Goal: Task Accomplishment & Management: Use online tool/utility

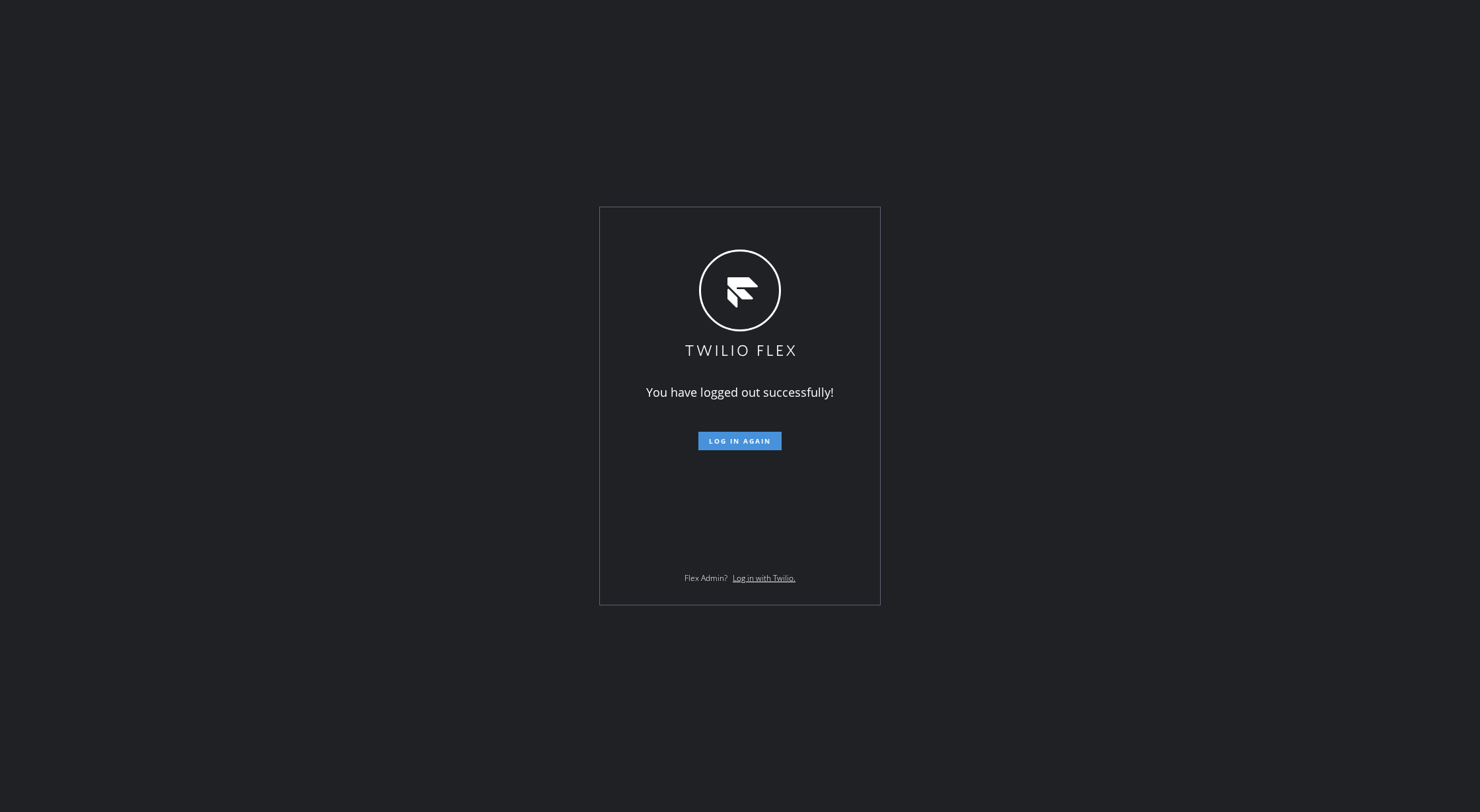
click at [731, 436] on span "Log in again" at bounding box center [739, 441] width 62 height 9
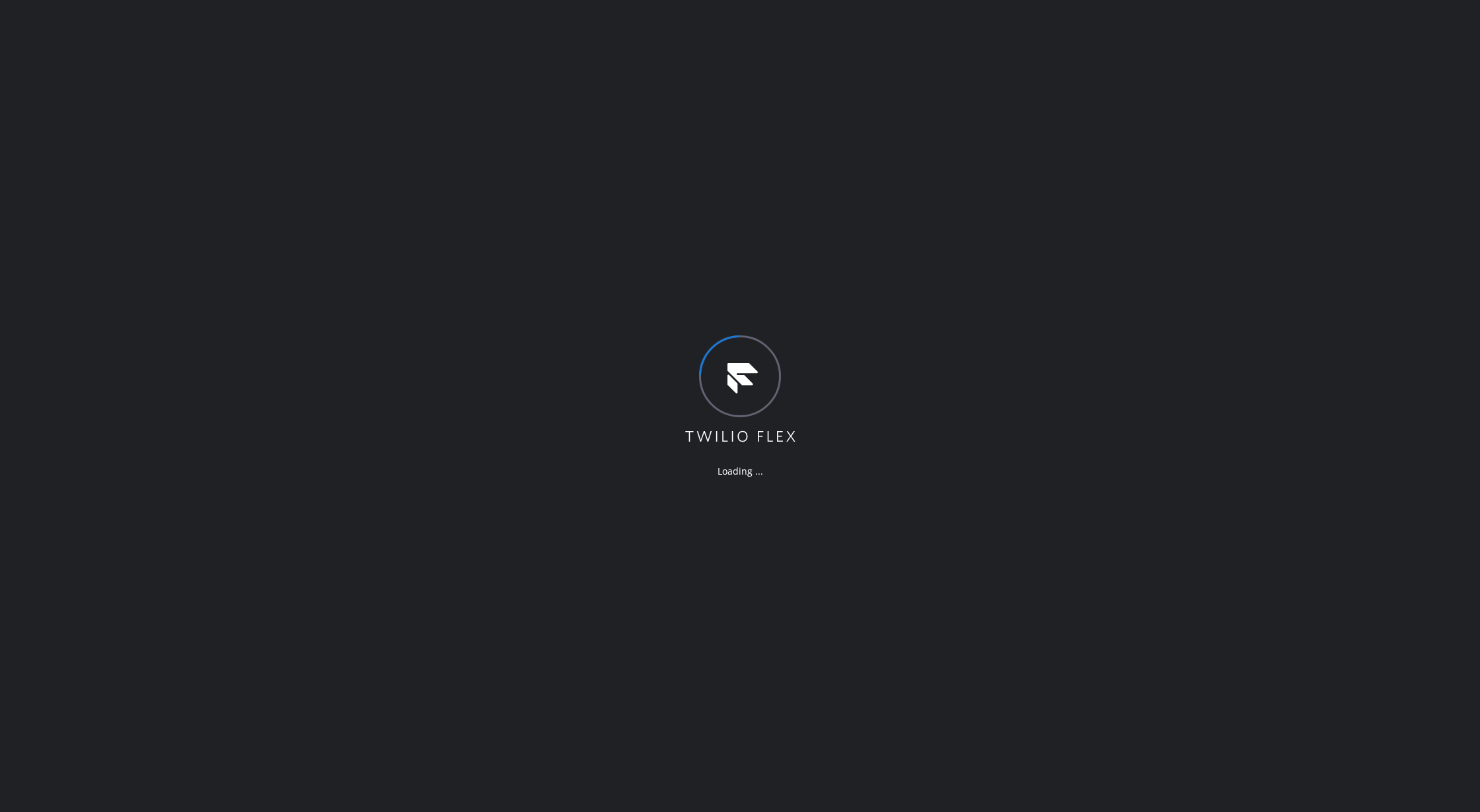
drag, startPoint x: 1354, startPoint y: 231, endPoint x: 1245, endPoint y: 6, distance: 250.0
click at [1356, 230] on div "Loading ..." at bounding box center [740, 406] width 1480 height 812
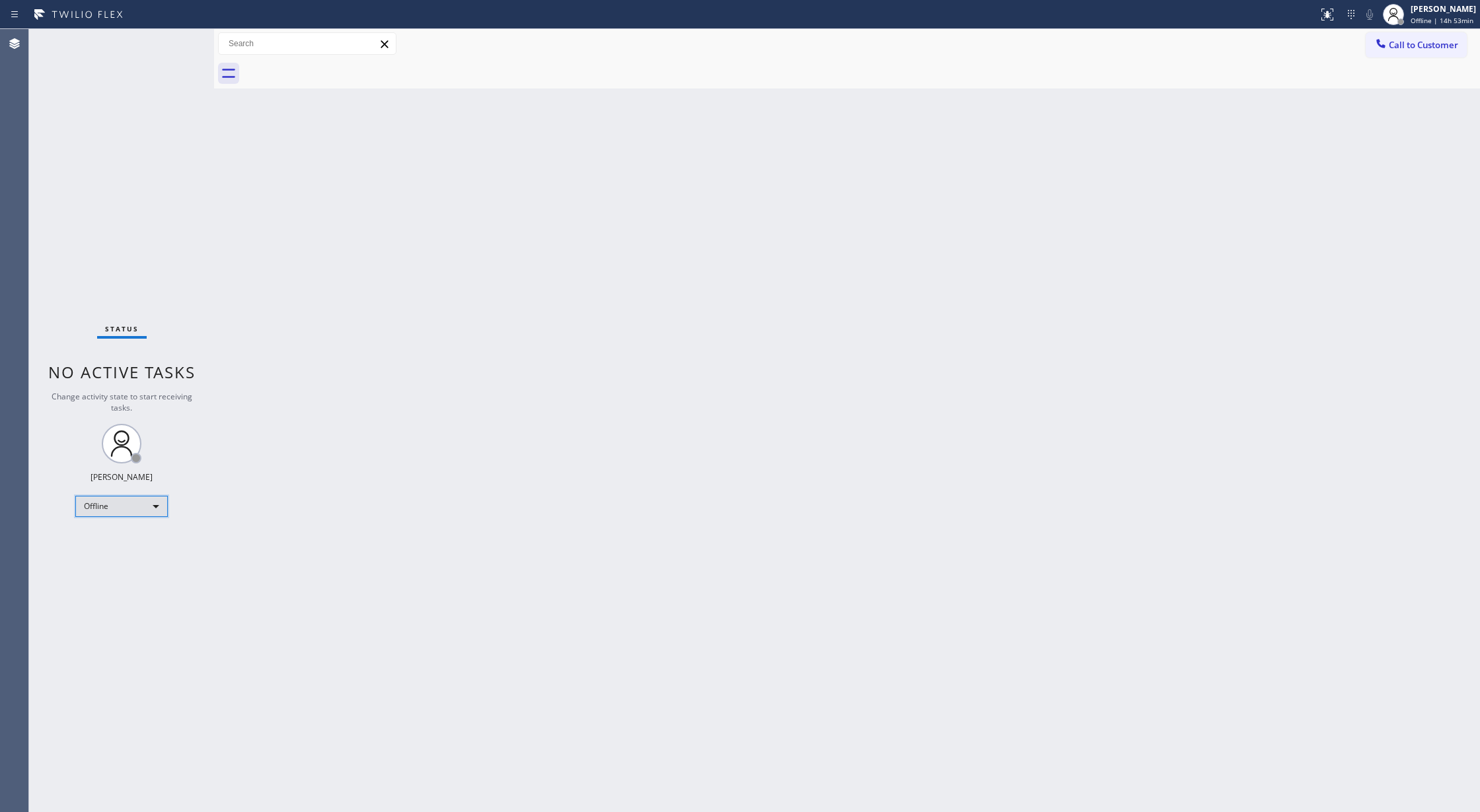
click at [138, 500] on div "Offline" at bounding box center [121, 506] width 92 height 21
click at [136, 554] on li "Unavailable" at bounding box center [120, 558] width 89 height 16
click at [135, 510] on div "Unavailable" at bounding box center [121, 506] width 92 height 21
click at [136, 544] on li "Available" at bounding box center [120, 542] width 89 height 16
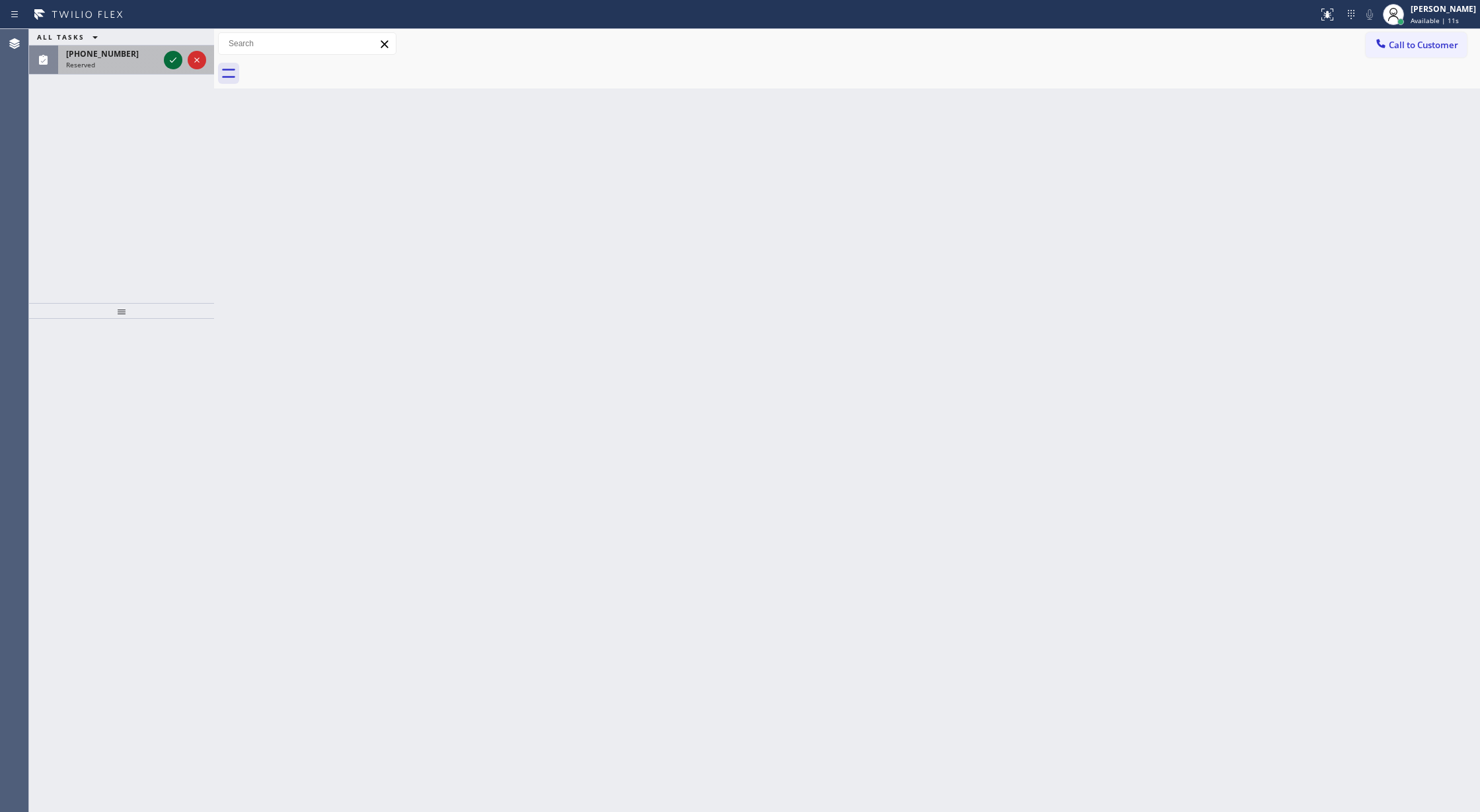
click at [173, 59] on icon at bounding box center [173, 61] width 16 height 16
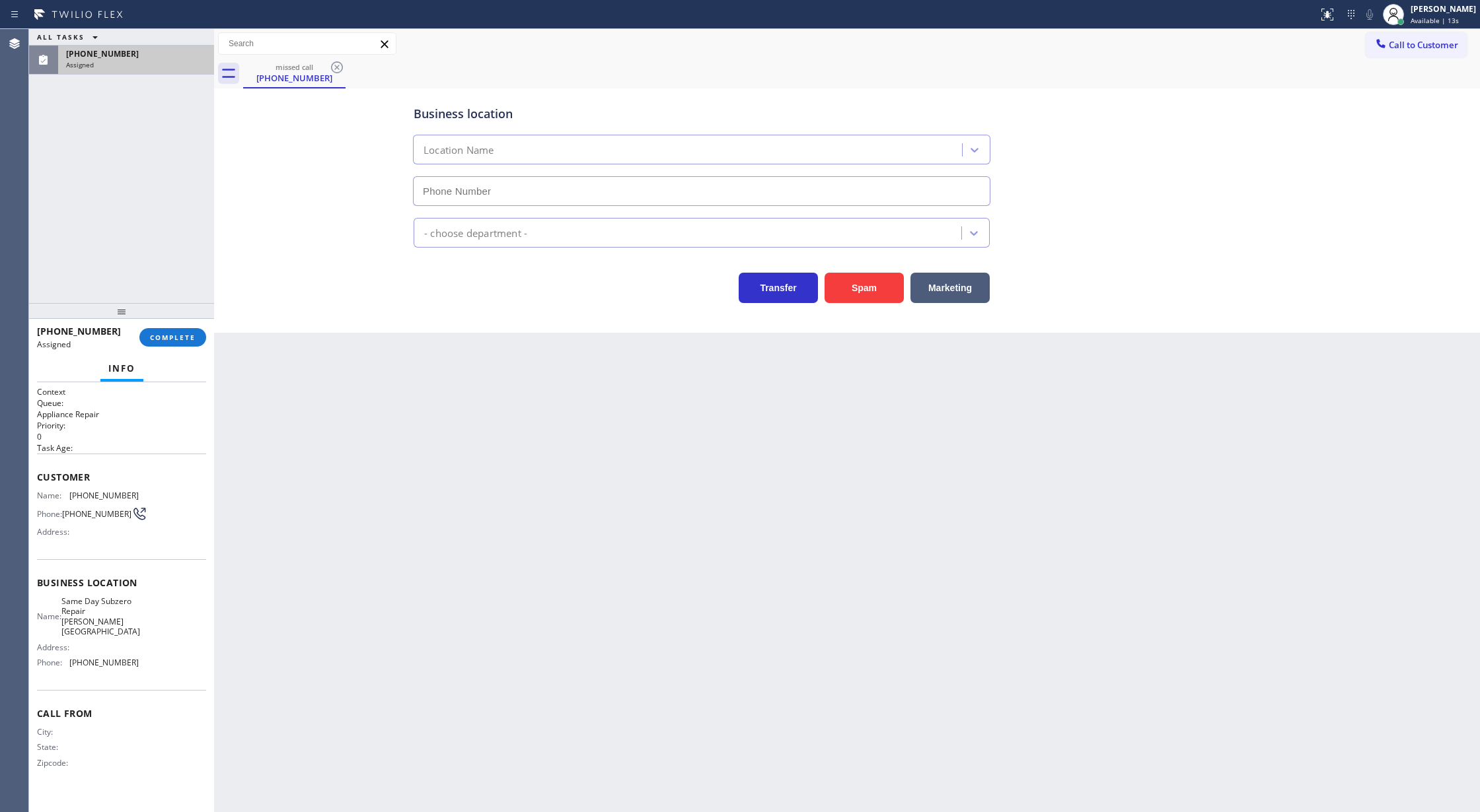
type input "[PHONE_NUMBER]"
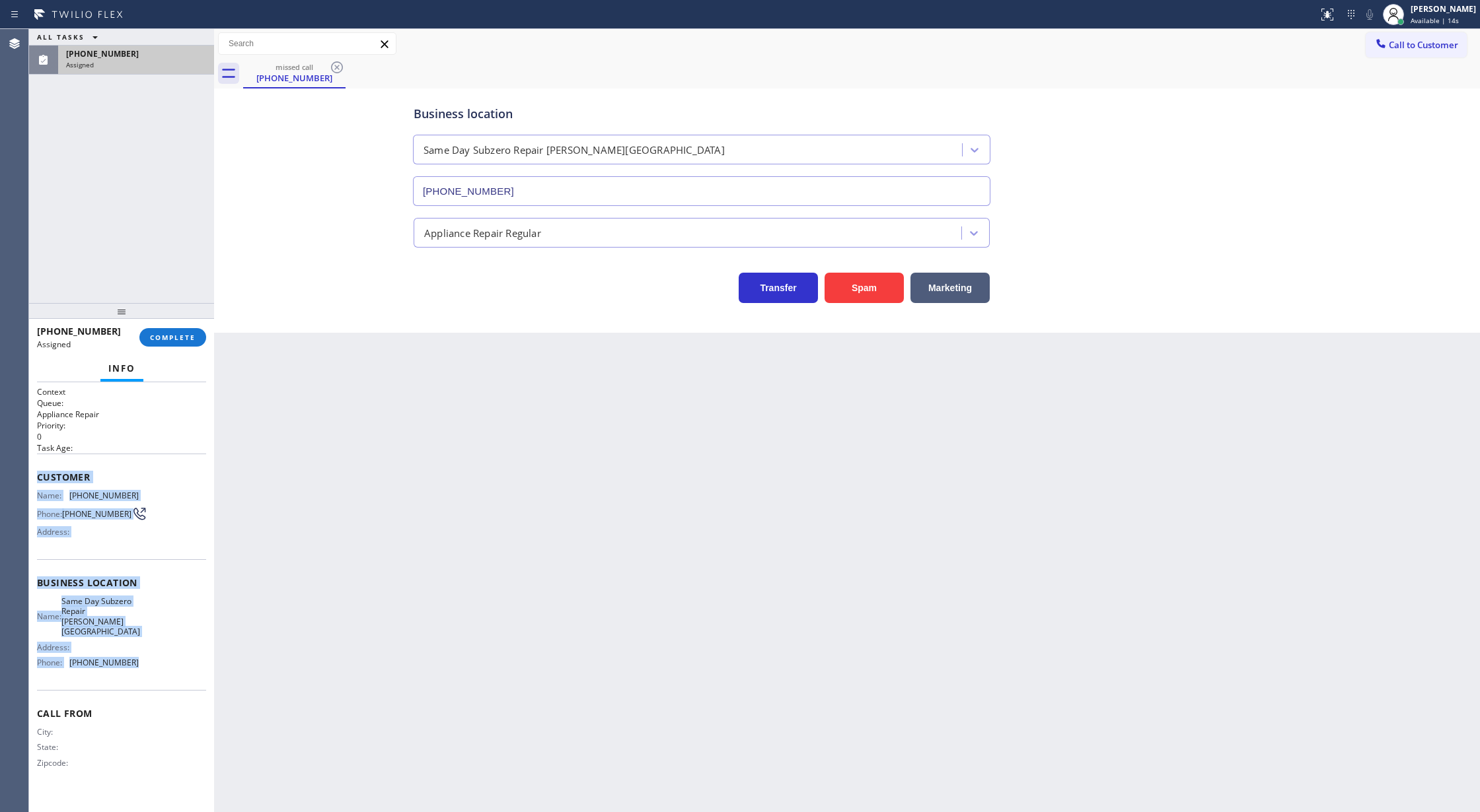
drag, startPoint x: 38, startPoint y: 469, endPoint x: 188, endPoint y: 461, distance: 150.2
click at [156, 667] on div "Context Queue: Appliance Repair Priority: 0 Task Age: Customer Name: [PHONE_NUM…" at bounding box center [121, 588] width 169 height 404
copy div "Customer Name: [PHONE_NUMBER] Phone: [PHONE_NUMBER] Address: Business location …"
click at [170, 333] on span "COMPLETE" at bounding box center [173, 337] width 45 height 9
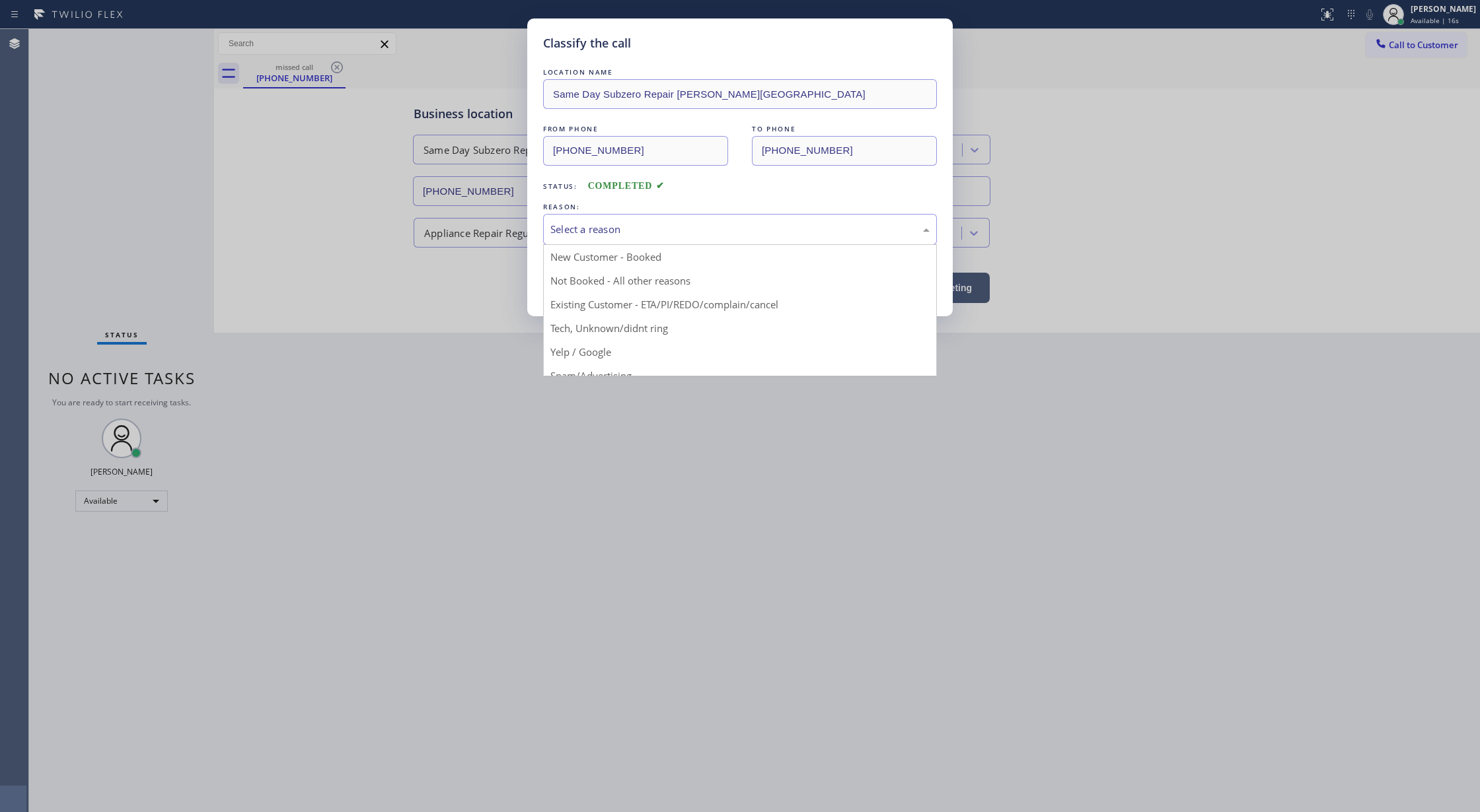
click at [600, 239] on div "Select a reason" at bounding box center [740, 229] width 394 height 31
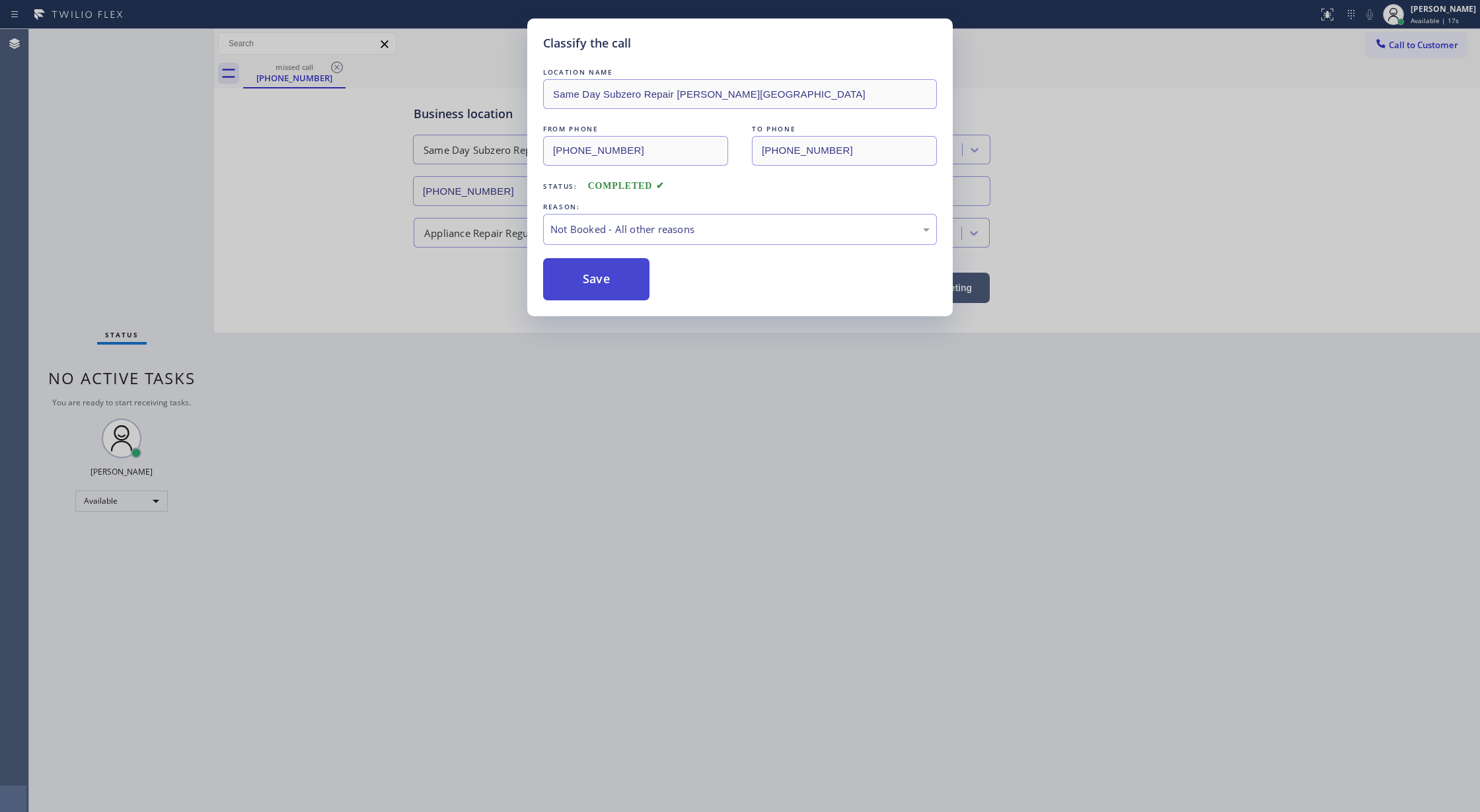
click at [600, 289] on button "Save" at bounding box center [596, 279] width 107 height 42
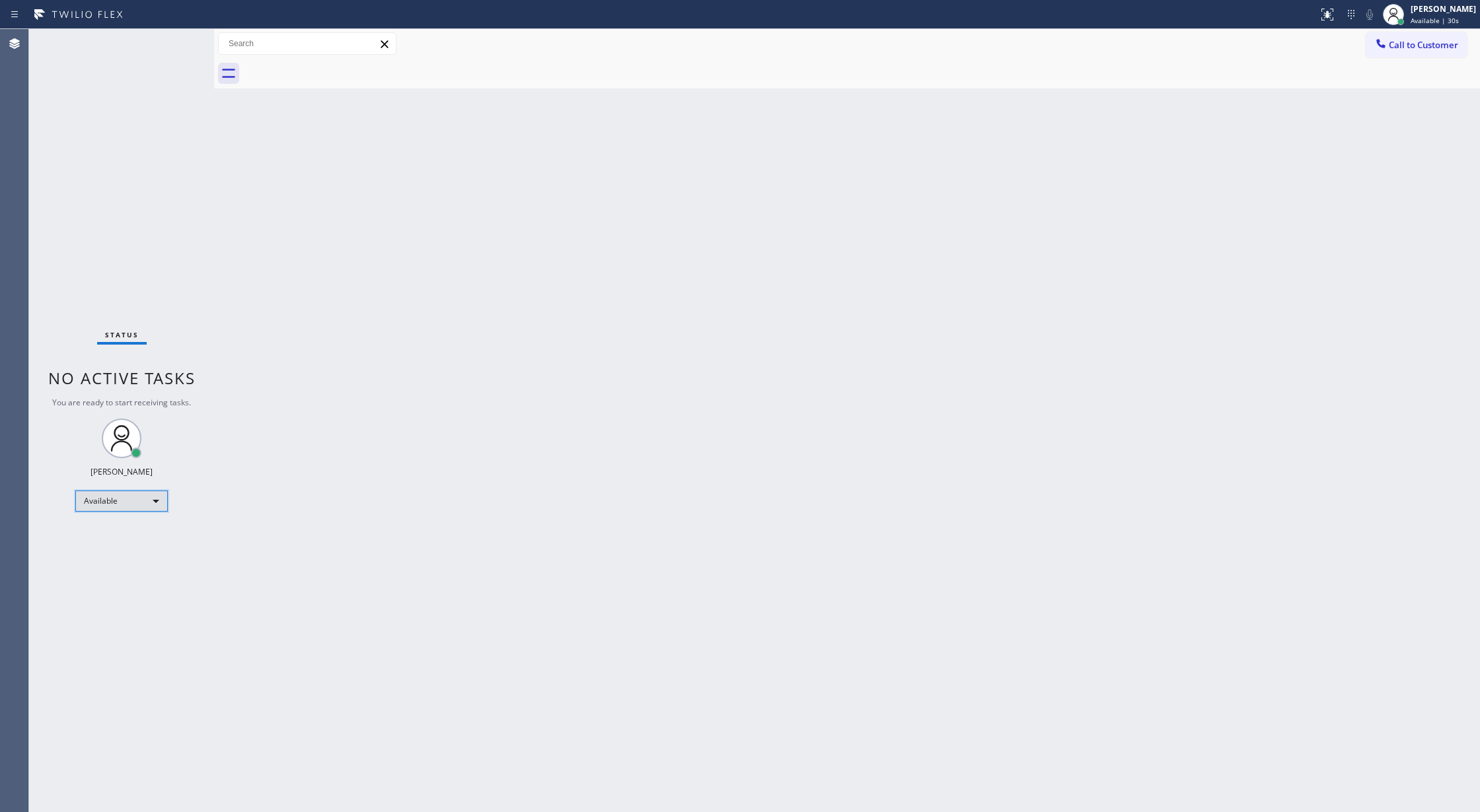
click at [145, 495] on div "Available" at bounding box center [121, 500] width 92 height 21
drag, startPoint x: 131, startPoint y: 552, endPoint x: 210, endPoint y: 586, distance: 86.0
click at [132, 553] on li "Unavailable" at bounding box center [120, 553] width 89 height 16
click at [126, 505] on div "Unavailable" at bounding box center [121, 506] width 92 height 21
click at [130, 542] on li "Available" at bounding box center [120, 542] width 89 height 16
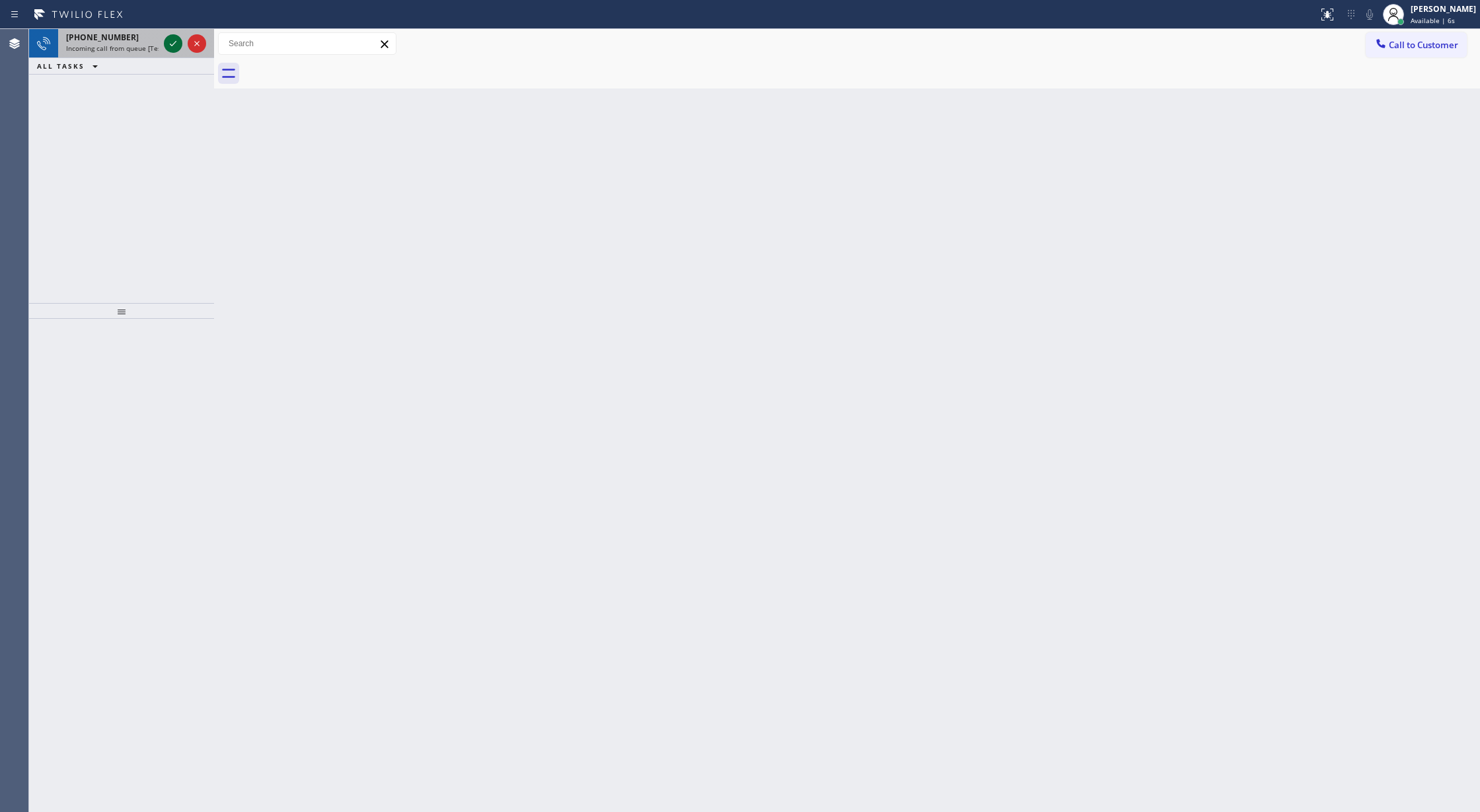
click at [174, 41] on icon at bounding box center [173, 43] width 16 height 16
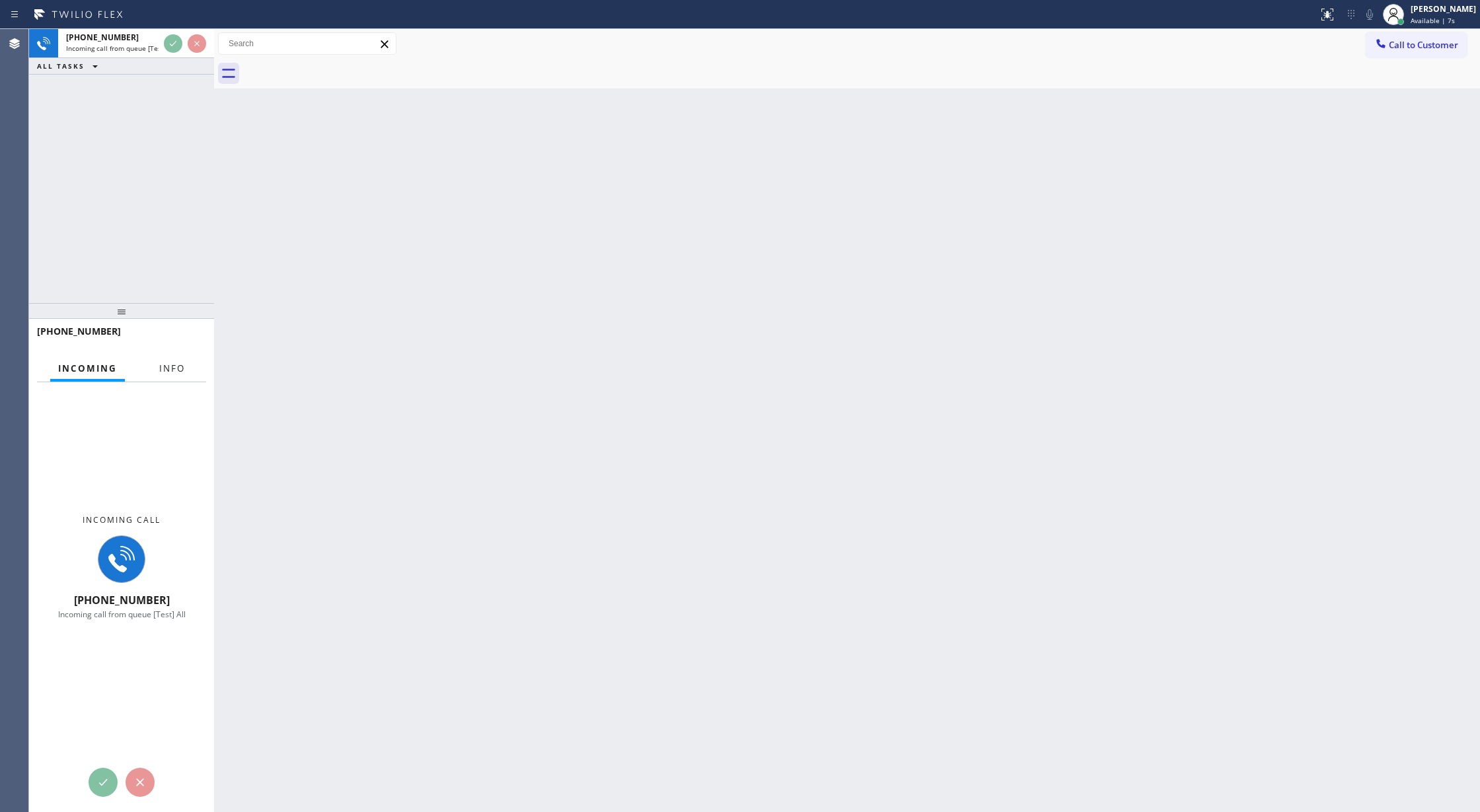
click at [166, 368] on span "Info" at bounding box center [172, 368] width 26 height 12
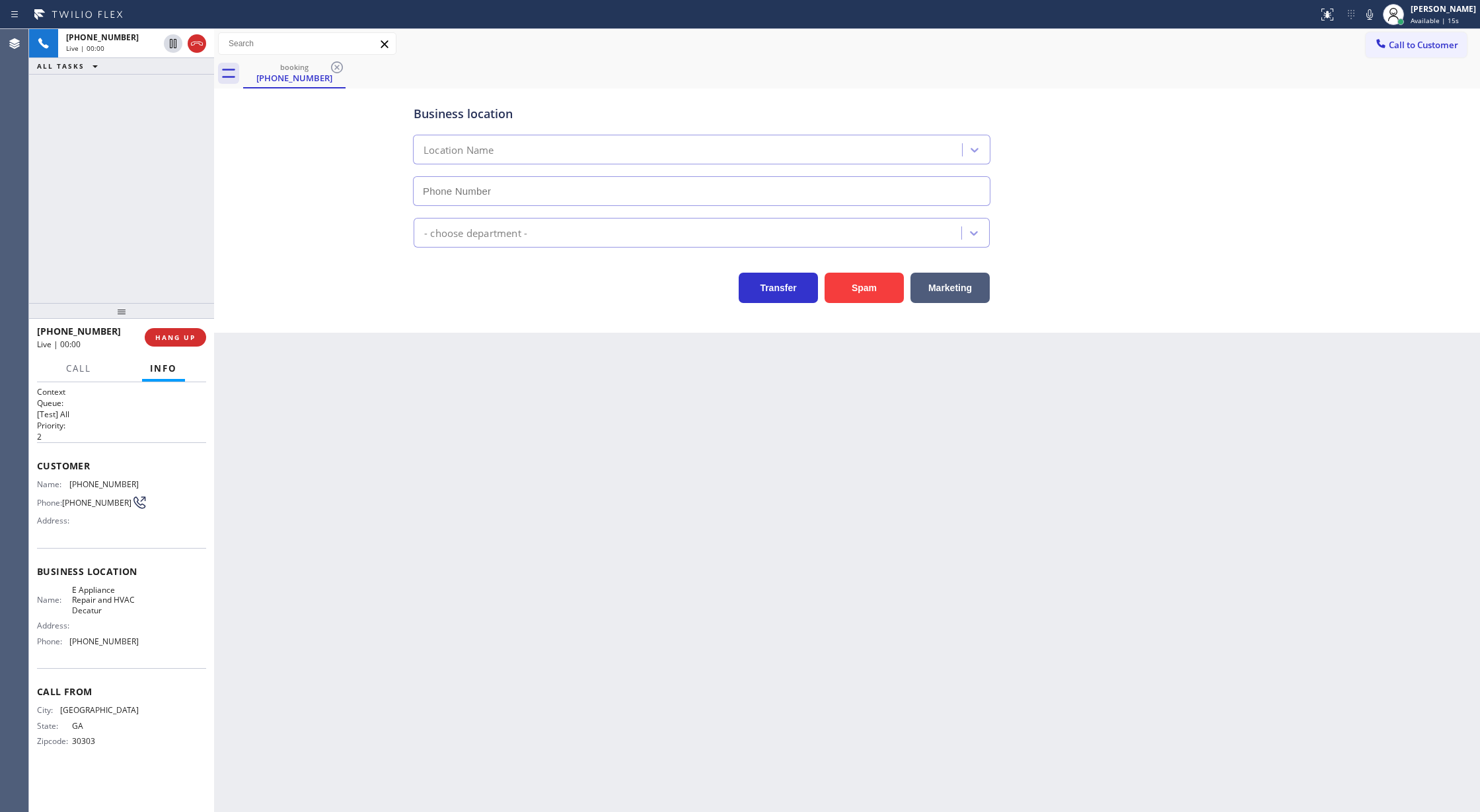
type input "[PHONE_NUMBER]"
click at [177, 343] on button "COMPLETE" at bounding box center [173, 337] width 67 height 18
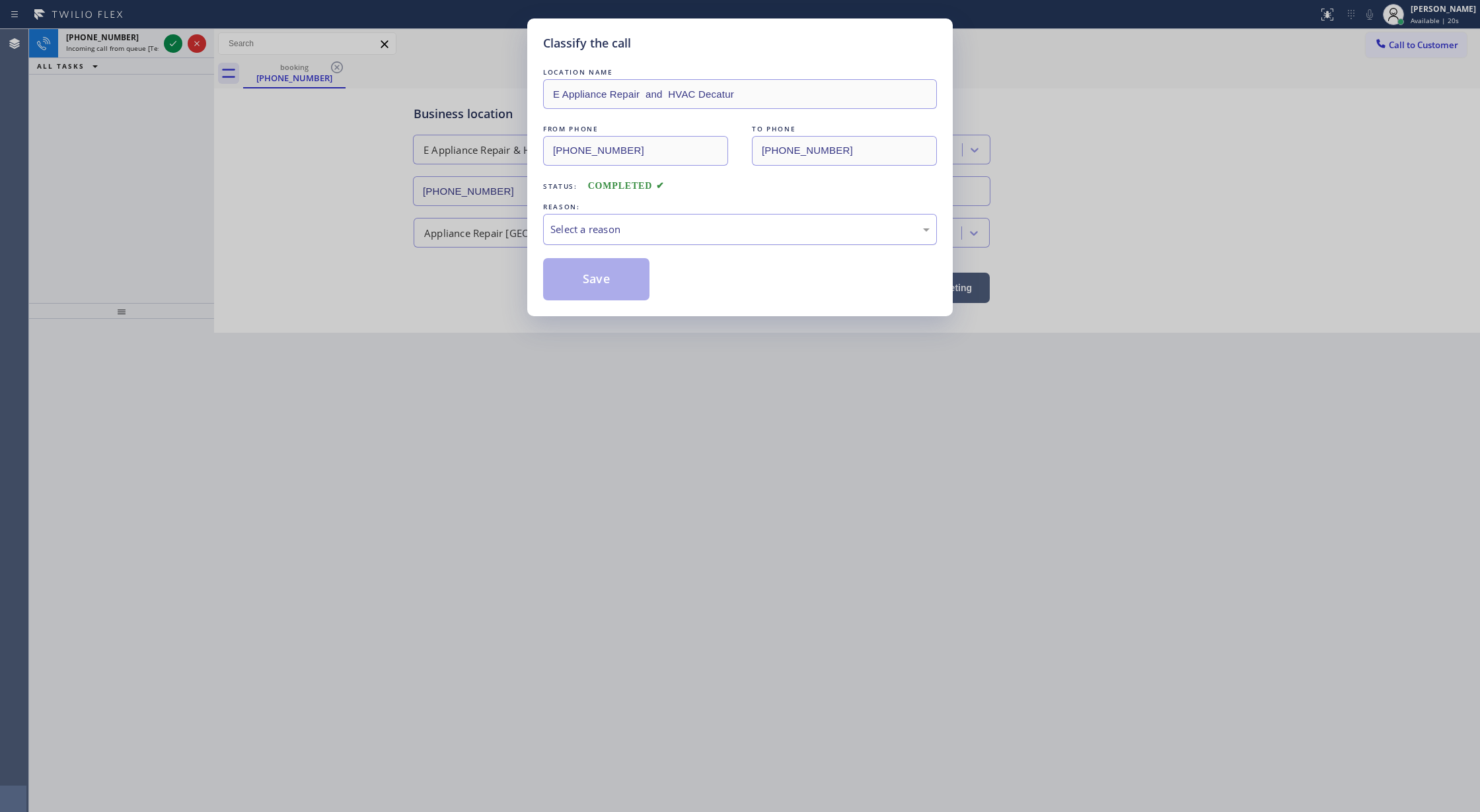
click at [630, 235] on div "Select a reason" at bounding box center [740, 229] width 379 height 15
click at [598, 288] on button "Save" at bounding box center [596, 279] width 107 height 42
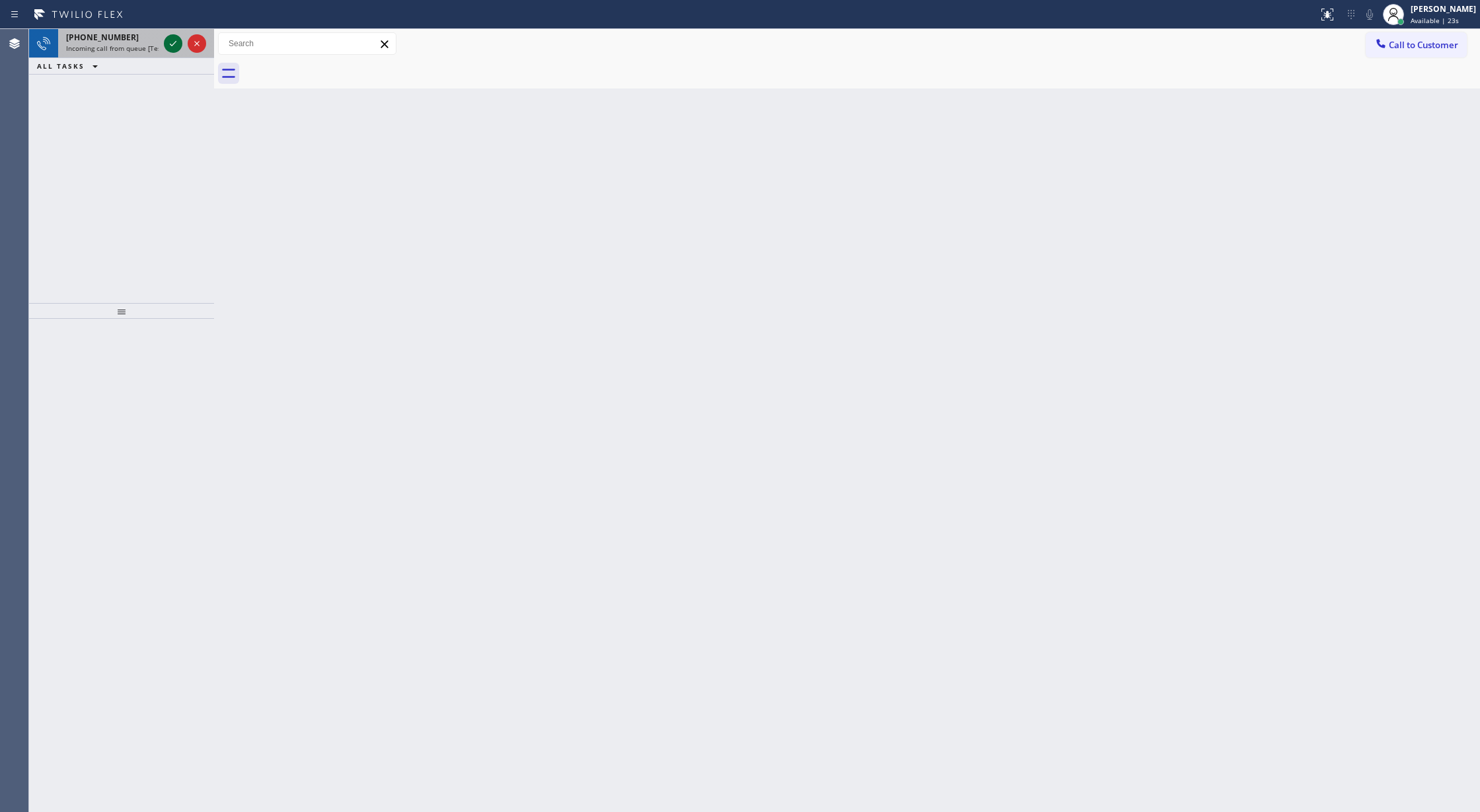
click at [178, 43] on icon at bounding box center [173, 43] width 16 height 16
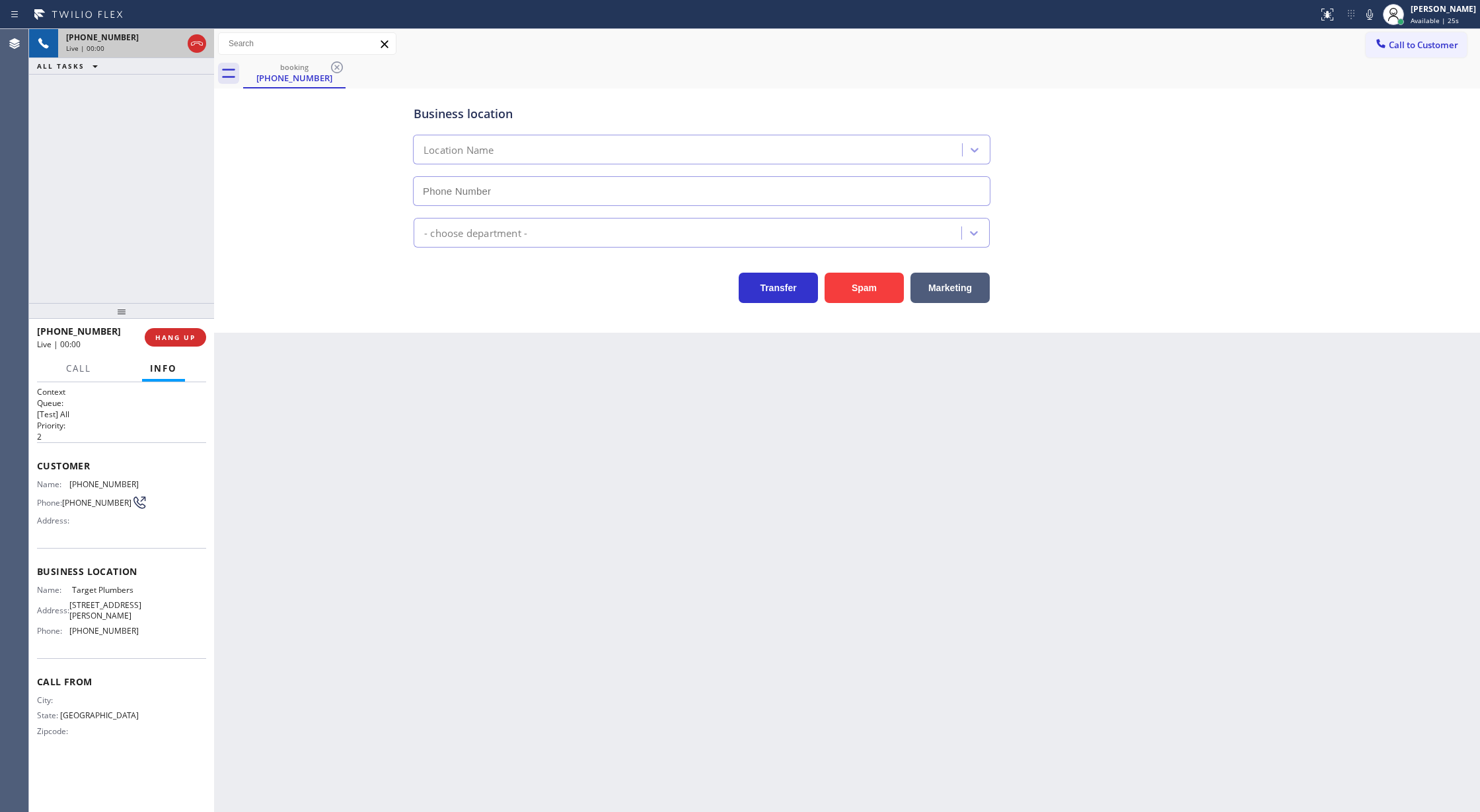
type input "[PHONE_NUMBER]"
click at [885, 288] on button "Spam" at bounding box center [864, 288] width 80 height 31
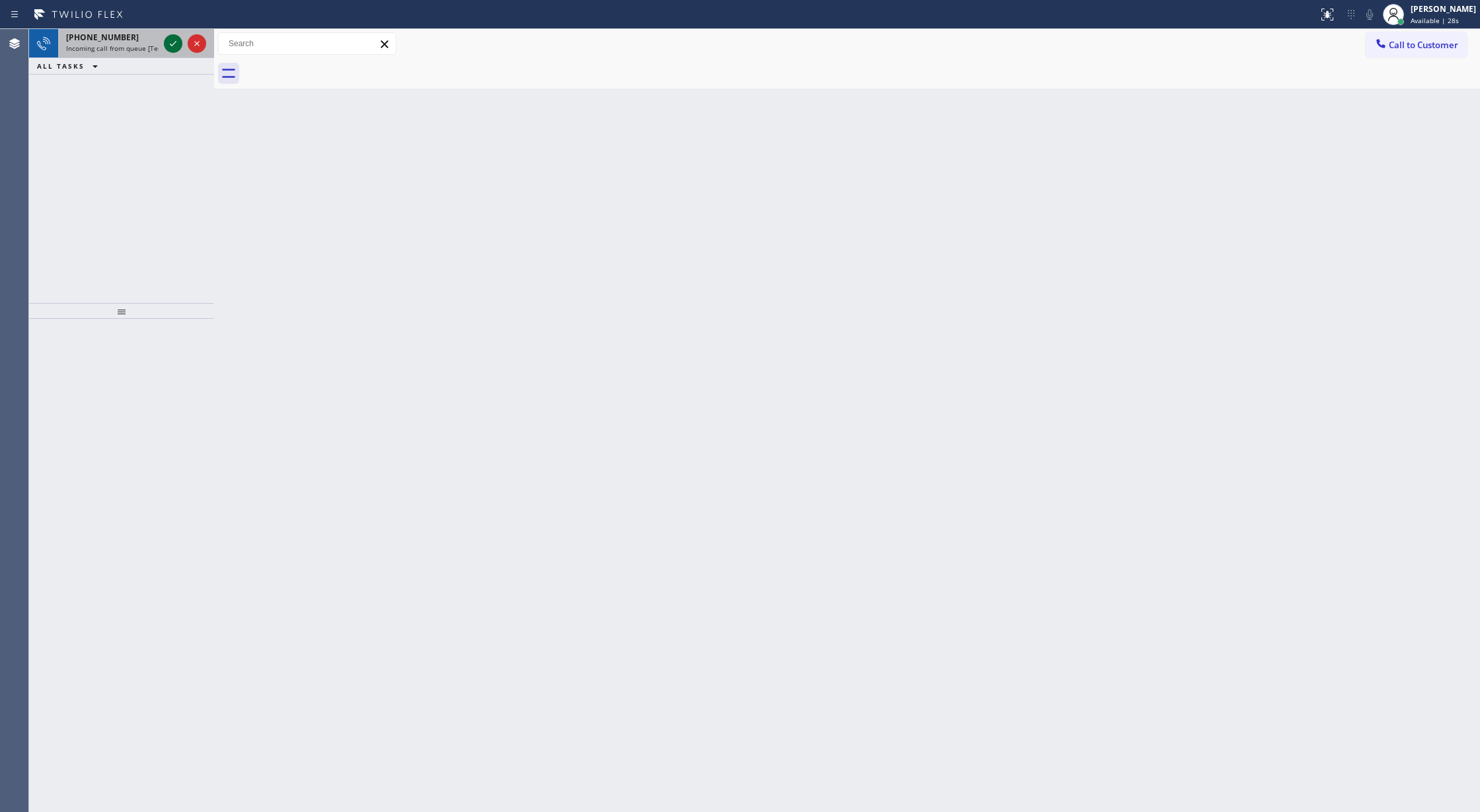
click at [167, 43] on icon at bounding box center [173, 43] width 16 height 16
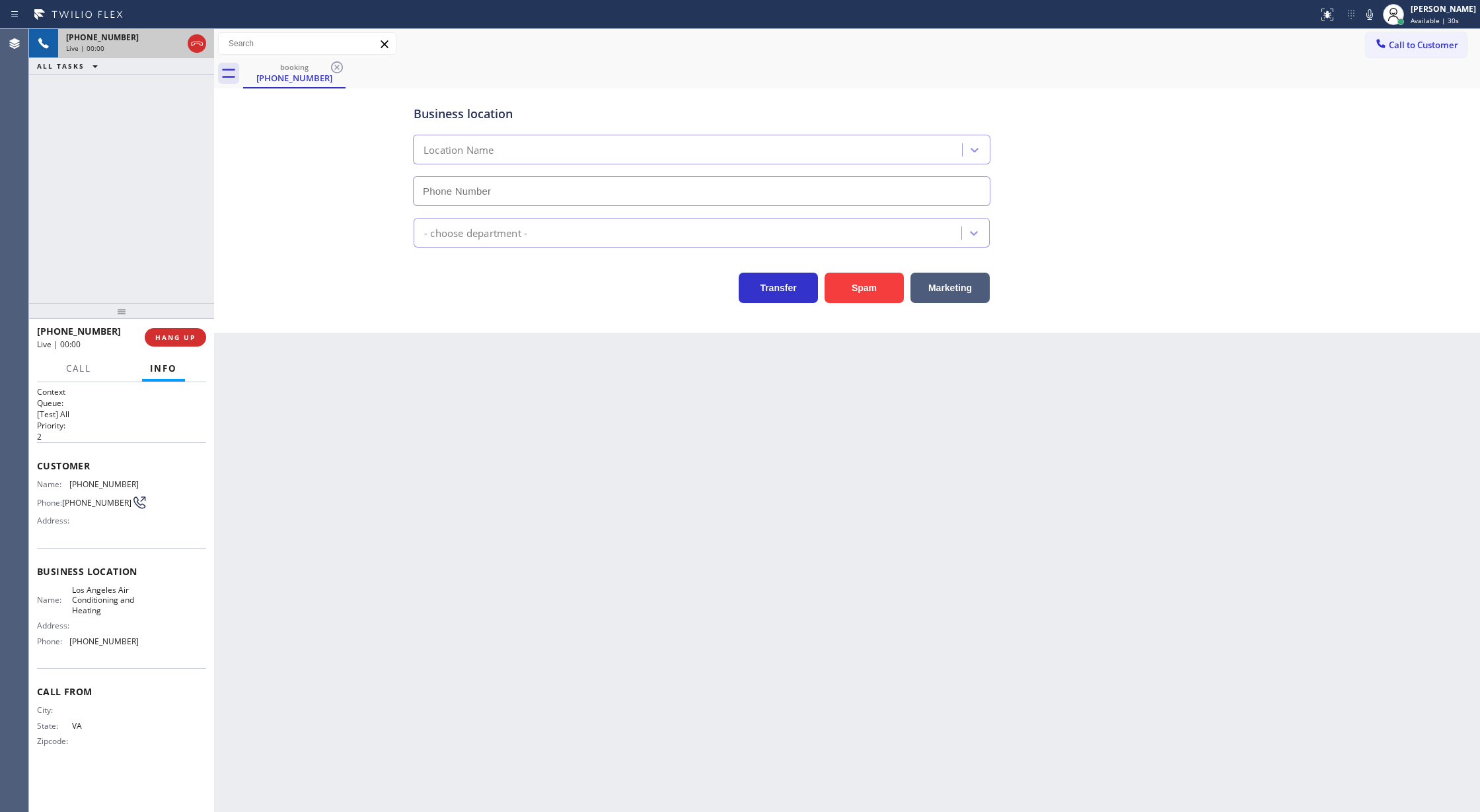
type input "[PHONE_NUMBER]"
click at [864, 294] on button "Spam" at bounding box center [864, 288] width 80 height 31
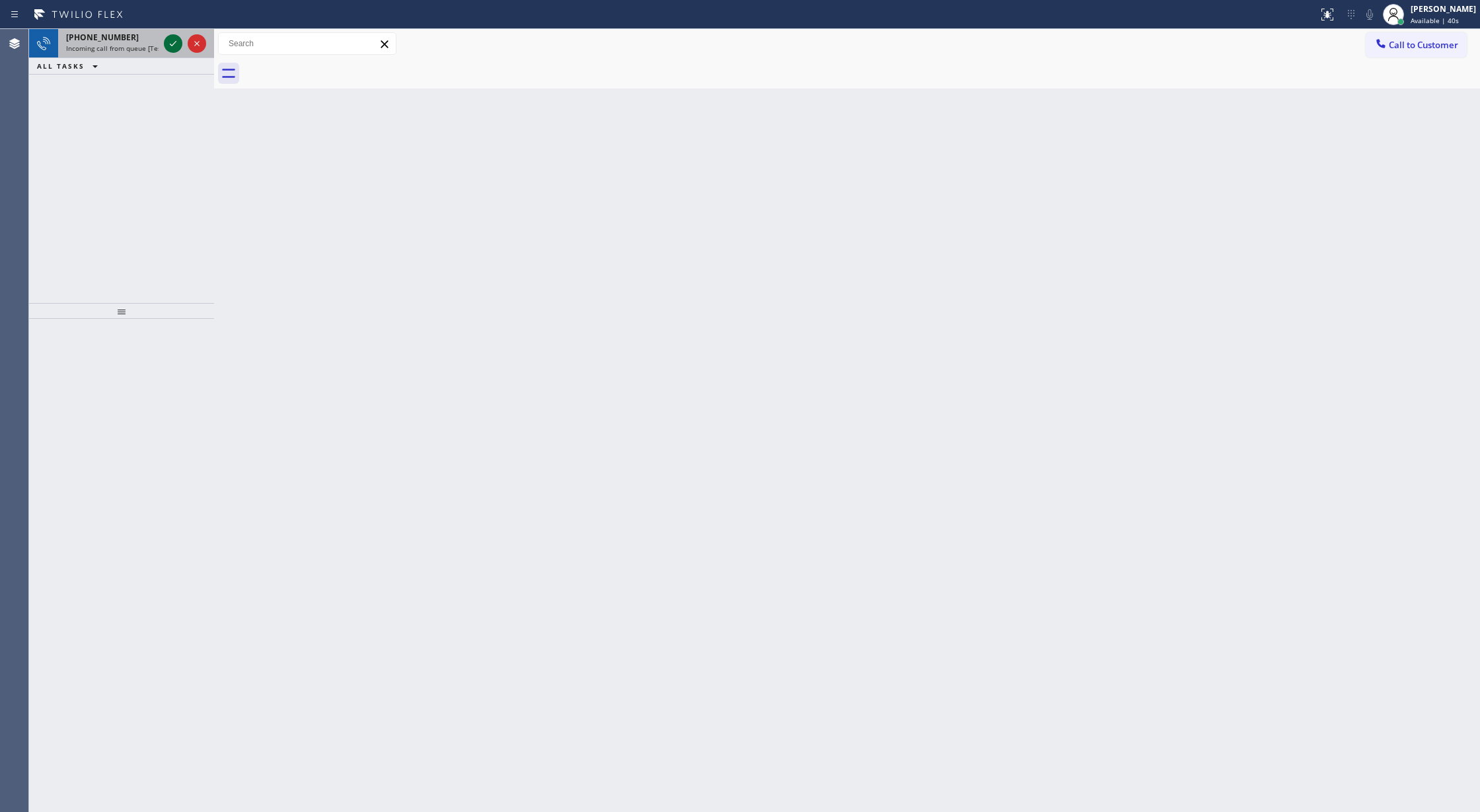
click at [173, 45] on icon at bounding box center [173, 43] width 16 height 16
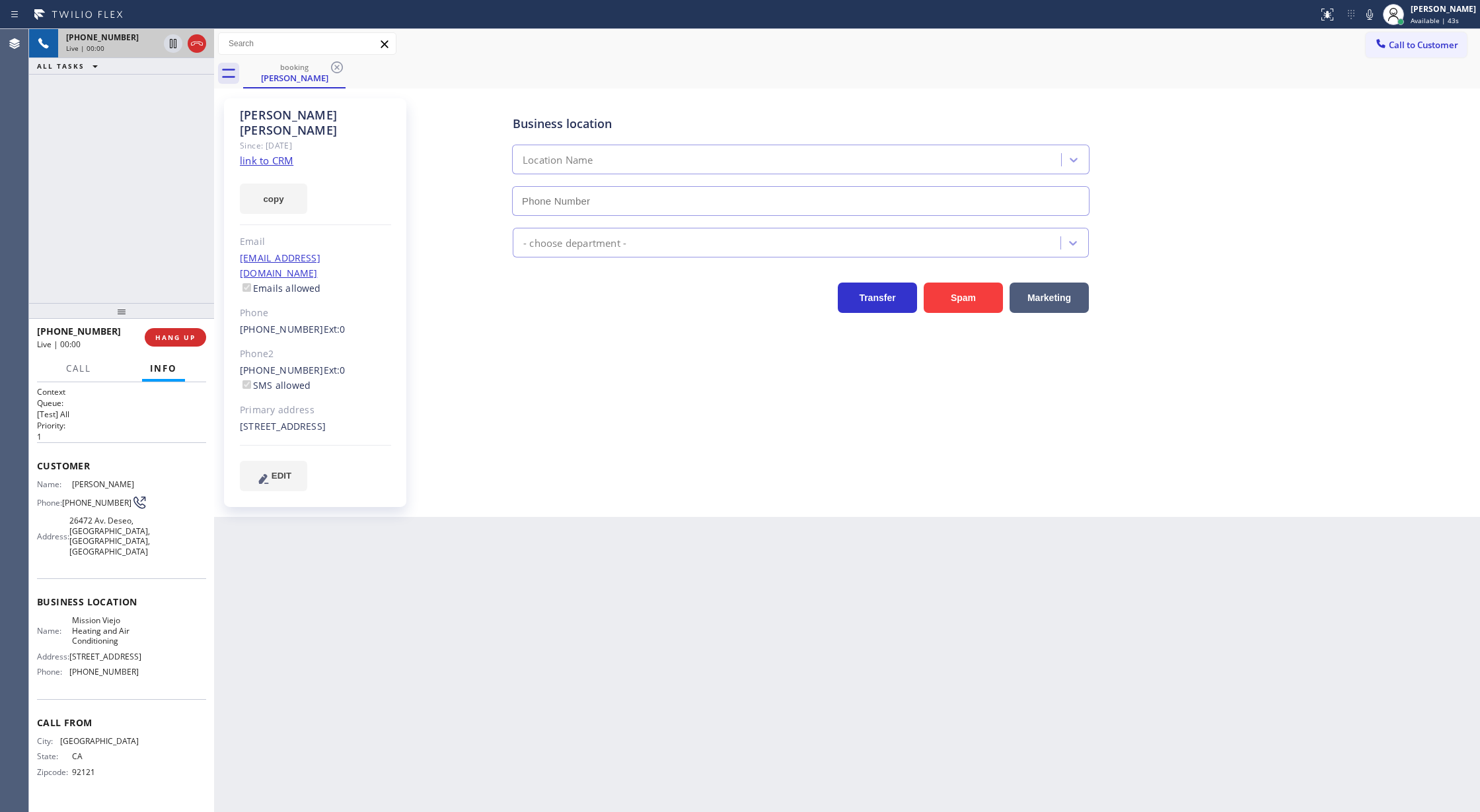
type input "[PHONE_NUMBER]"
click at [274, 154] on link "link to CRM" at bounding box center [266, 160] width 53 height 14
drag, startPoint x: 1377, startPoint y: 14, endPoint x: 1224, endPoint y: 35, distance: 154.4
click at [1377, 14] on icon at bounding box center [1370, 14] width 16 height 16
click at [177, 43] on icon at bounding box center [173, 43] width 16 height 16
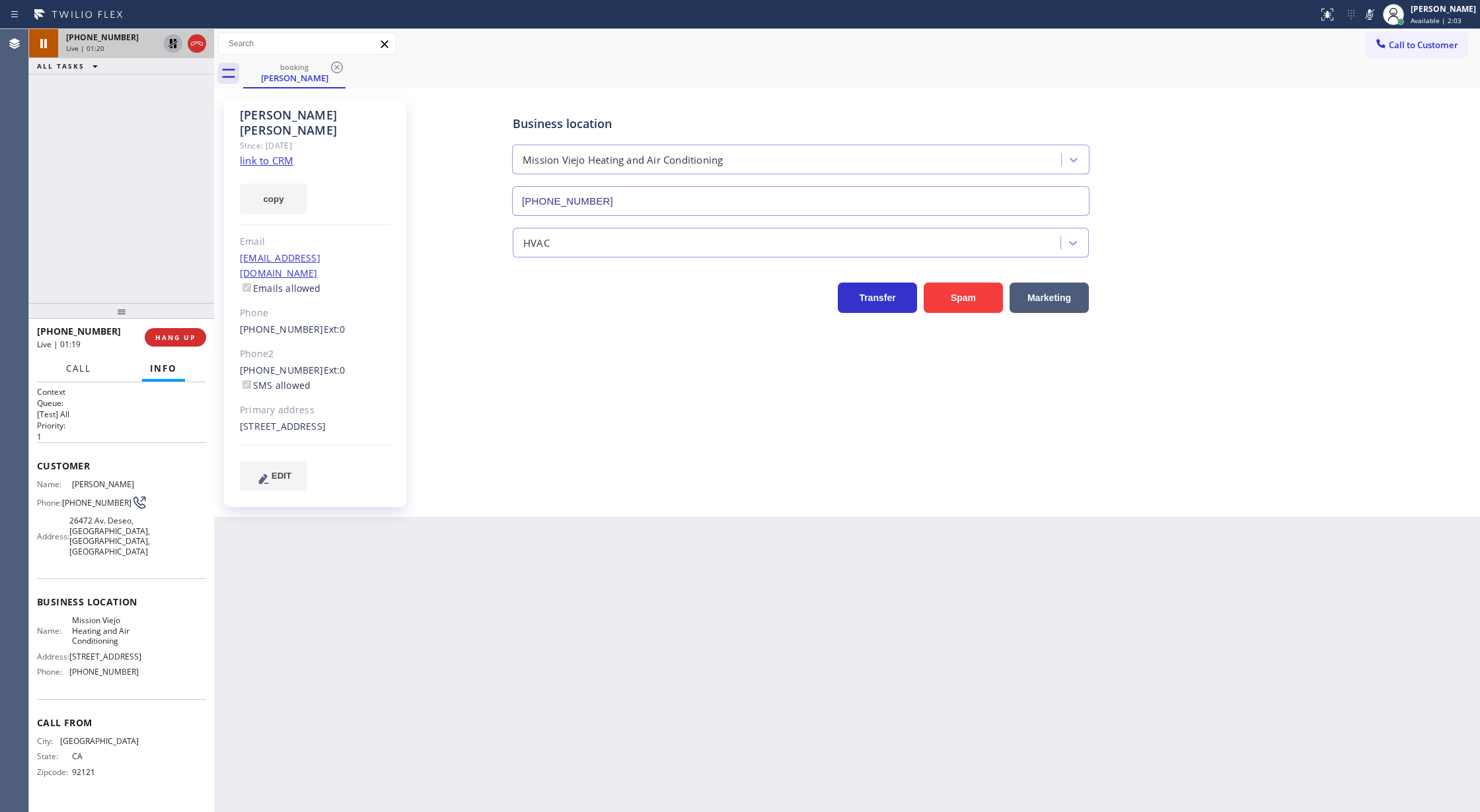
drag, startPoint x: 88, startPoint y: 365, endPoint x: 96, endPoint y: 362, distance: 8.5
click at [88, 365] on span "Call" at bounding box center [79, 368] width 25 height 12
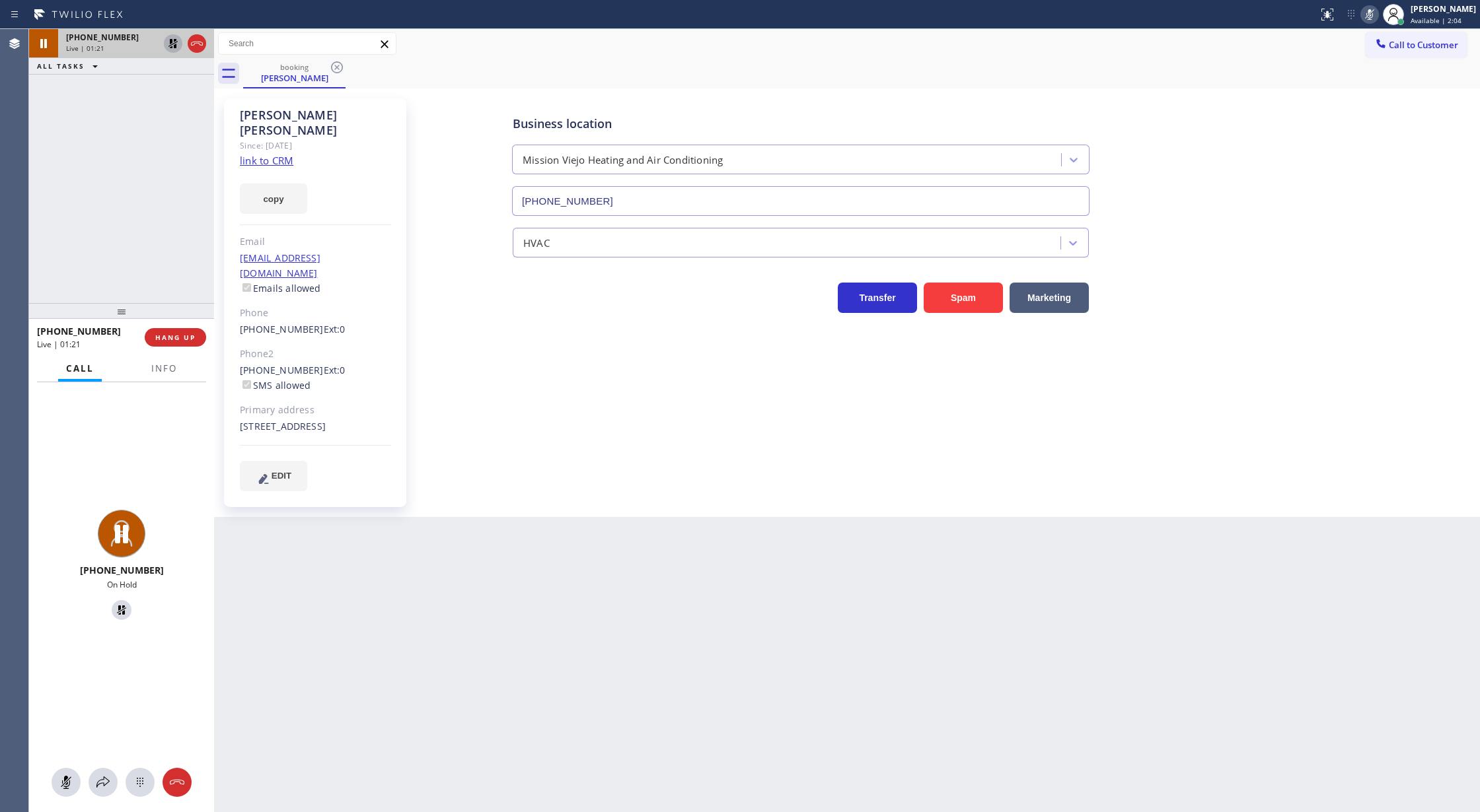
click at [1374, 14] on icon at bounding box center [1370, 14] width 16 height 16
click at [172, 42] on icon at bounding box center [173, 43] width 9 height 9
click at [100, 780] on icon at bounding box center [103, 783] width 16 height 16
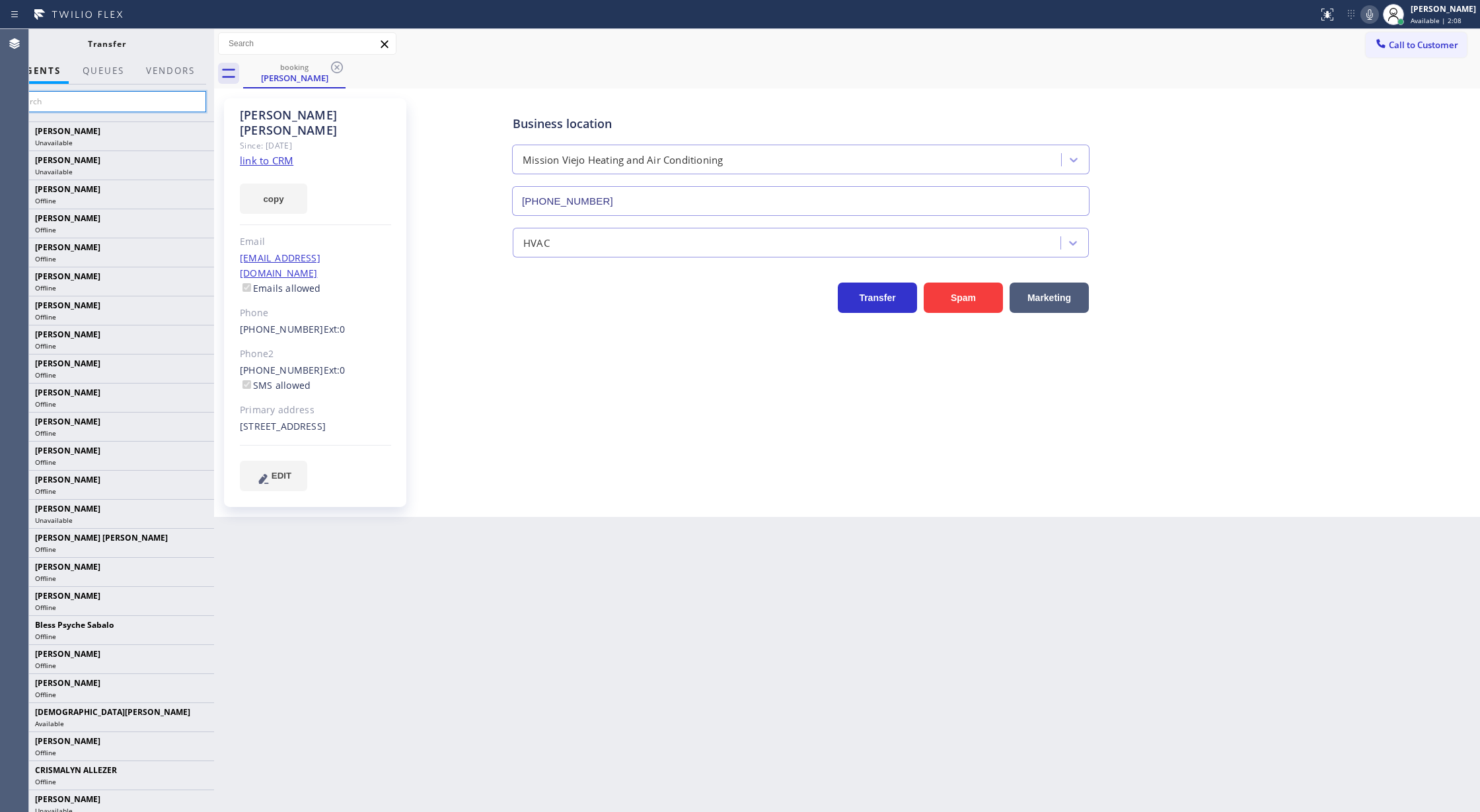
click at [56, 105] on input "text" at bounding box center [107, 101] width 199 height 21
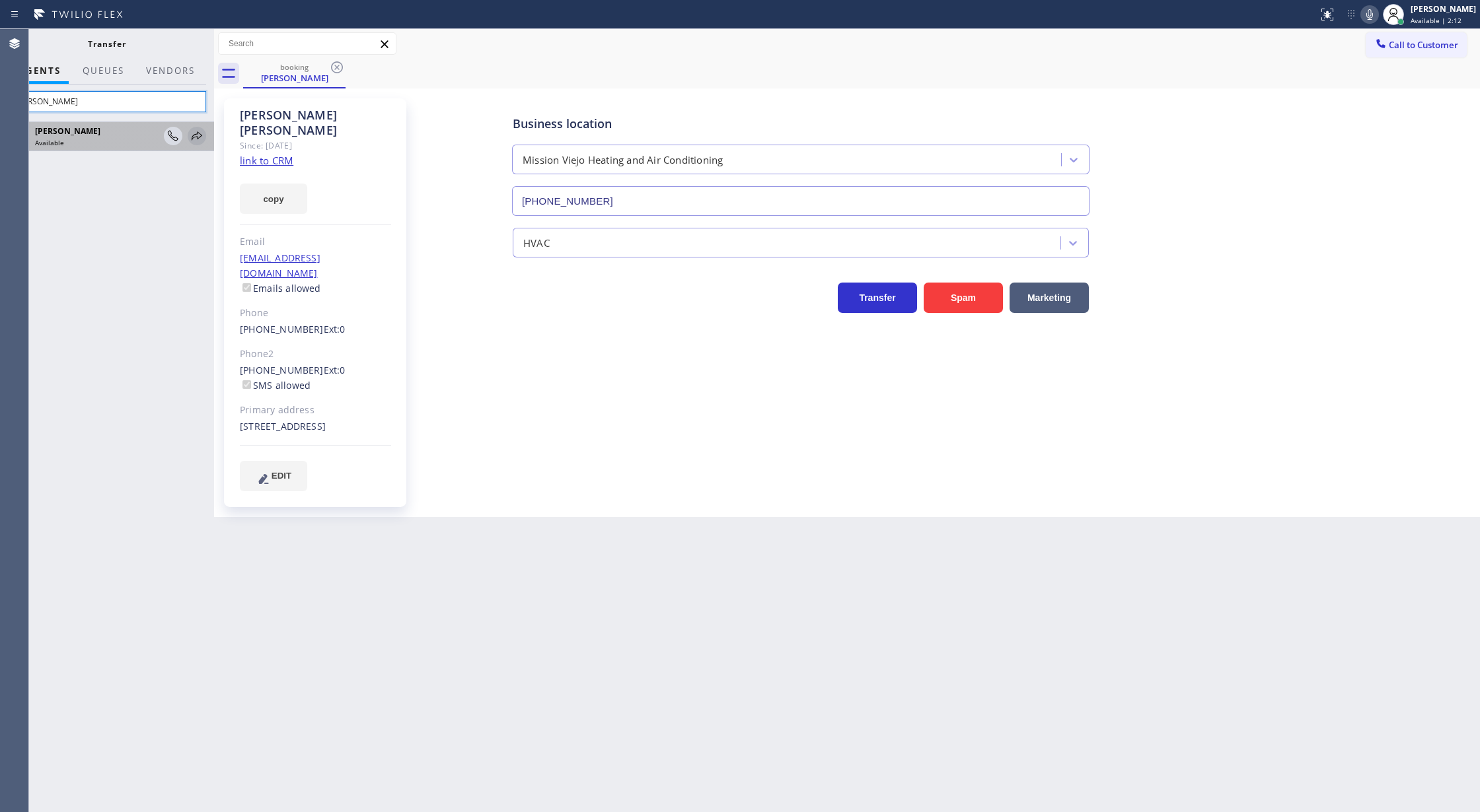
type input "[PERSON_NAME]"
click at [192, 136] on icon at bounding box center [197, 136] width 16 height 16
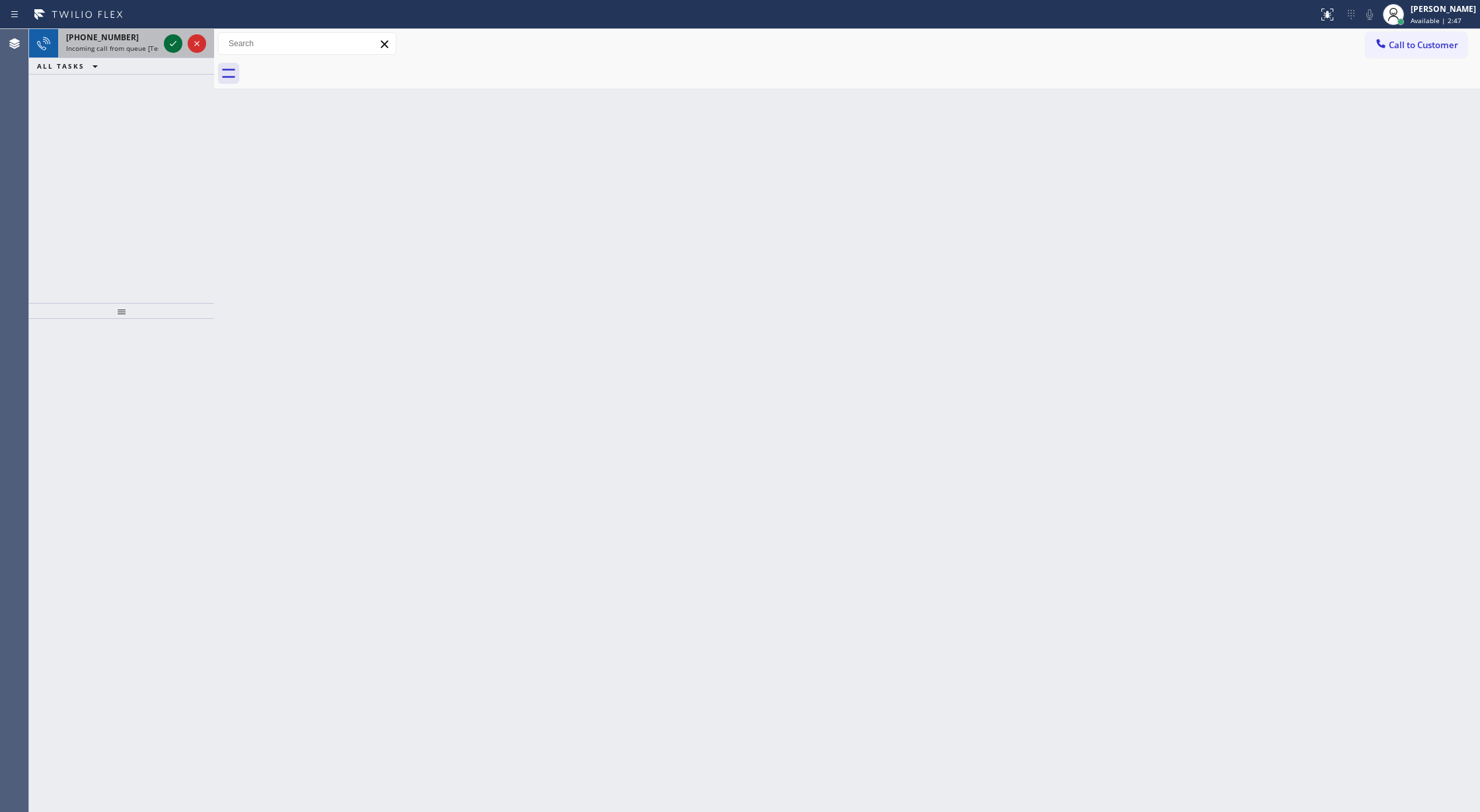
click at [168, 48] on icon at bounding box center [173, 43] width 16 height 16
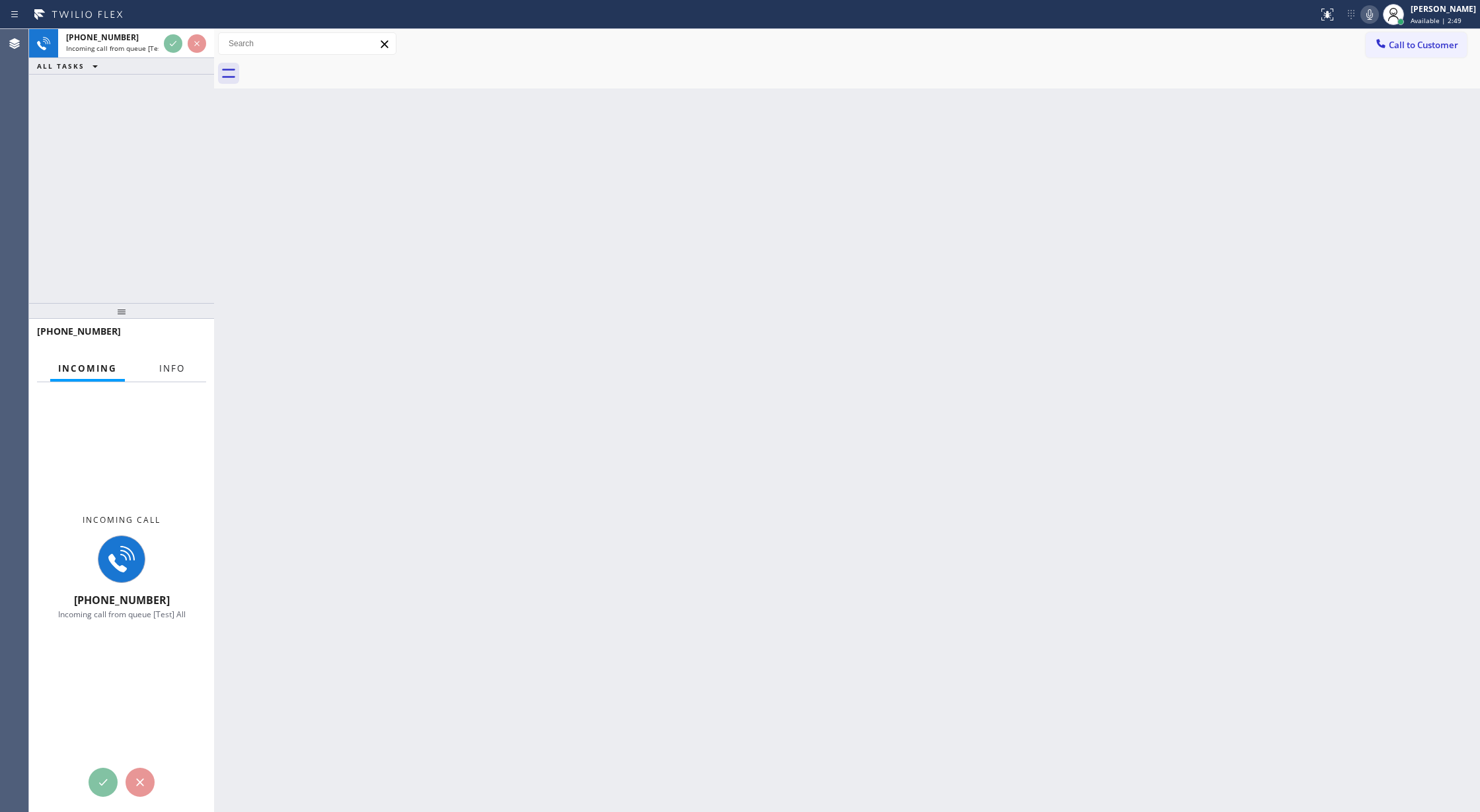
click at [171, 373] on span "Info" at bounding box center [172, 368] width 26 height 12
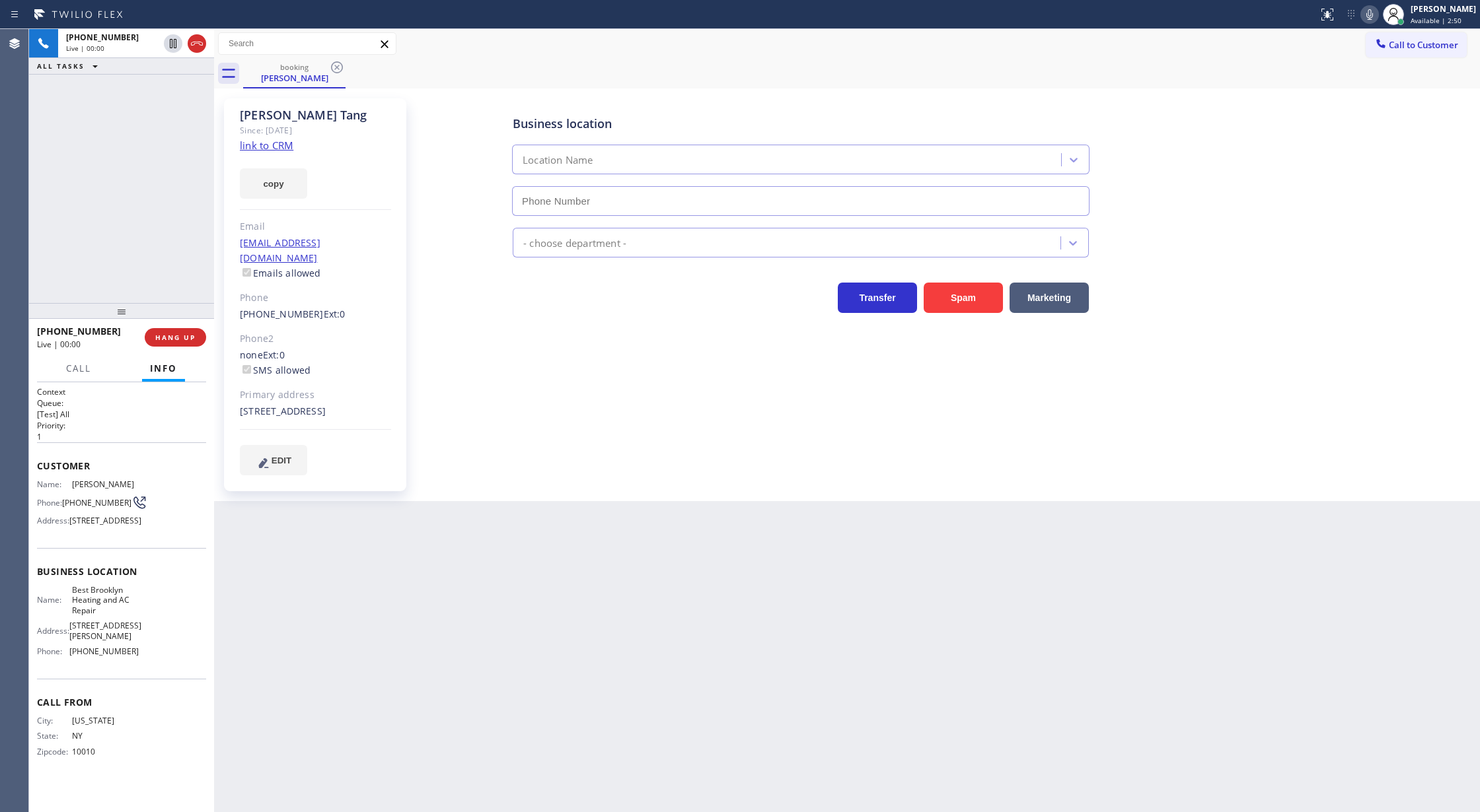
type input "[PHONE_NUMBER]"
click at [254, 141] on link "link to CRM" at bounding box center [266, 145] width 53 height 14
drag, startPoint x: 1382, startPoint y: 16, endPoint x: 1372, endPoint y: 23, distance: 12.2
click at [1377, 16] on icon at bounding box center [1370, 14] width 16 height 16
drag, startPoint x: 172, startPoint y: 90, endPoint x: 204, endPoint y: 254, distance: 167.1
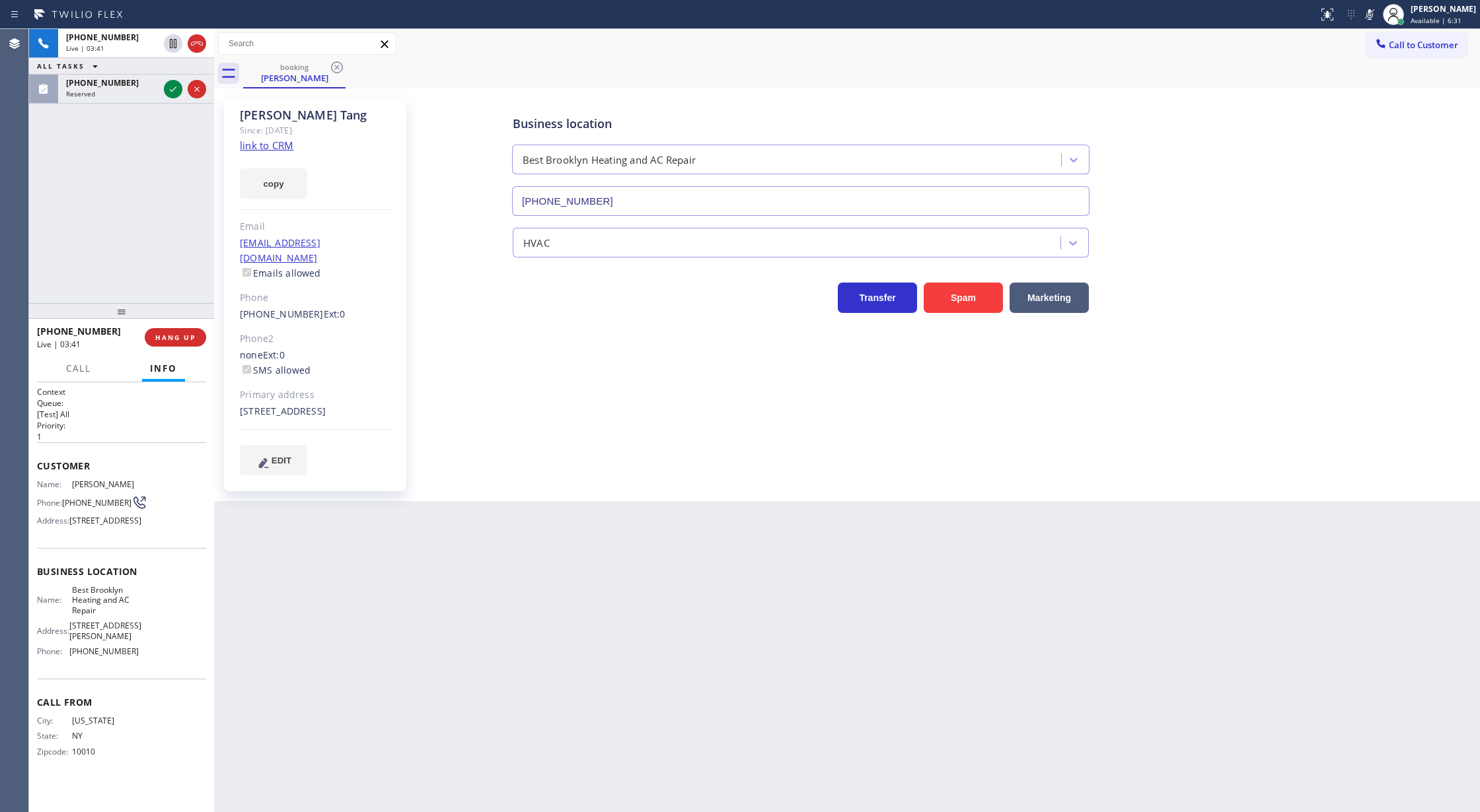
click at [172, 90] on icon at bounding box center [173, 89] width 16 height 16
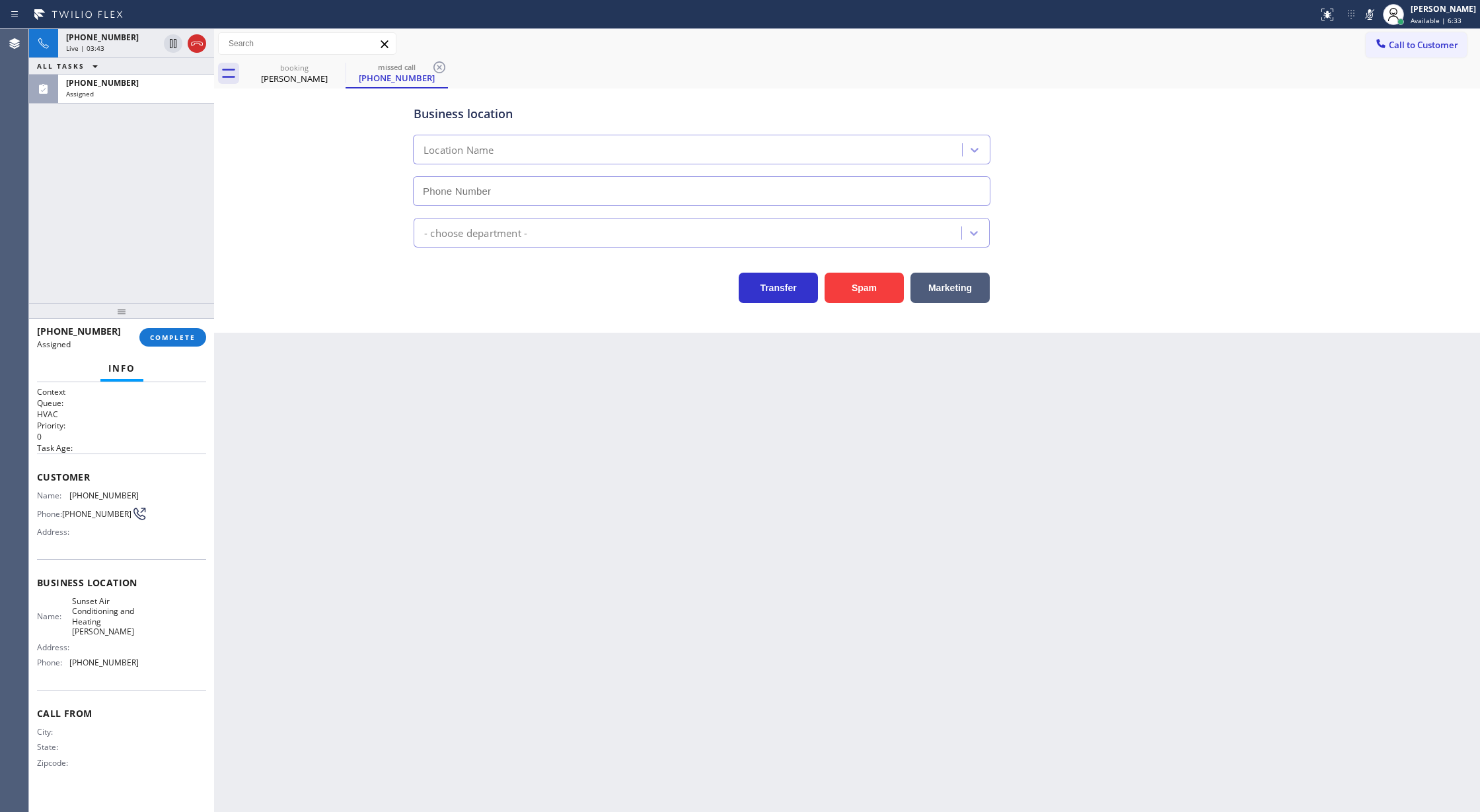
click at [171, 341] on span "COMPLETE" at bounding box center [173, 337] width 45 height 9
type input "[PHONE_NUMBER]"
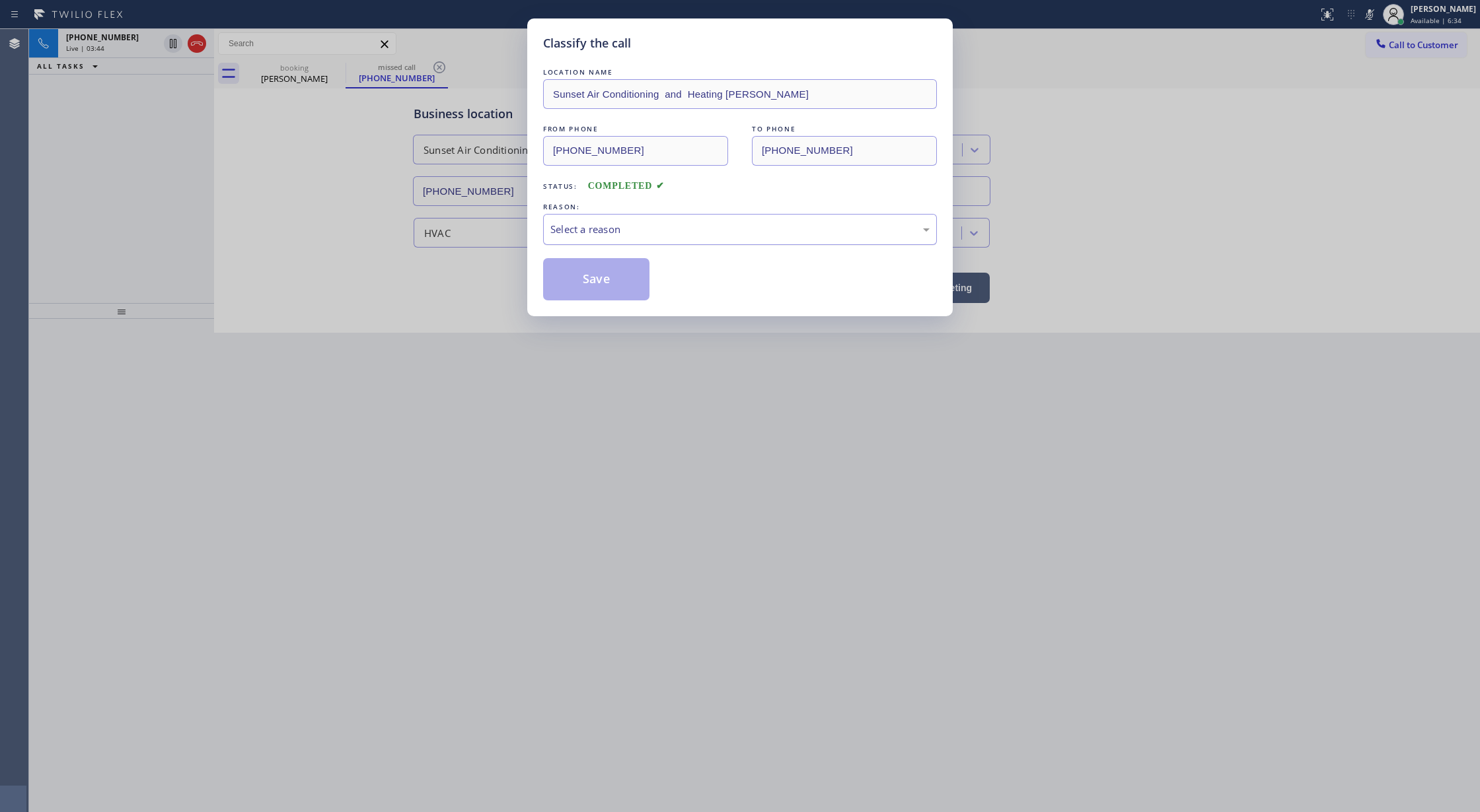
click at [578, 226] on div "Select a reason" at bounding box center [740, 229] width 379 height 15
click at [580, 281] on button "Save" at bounding box center [596, 279] width 107 height 42
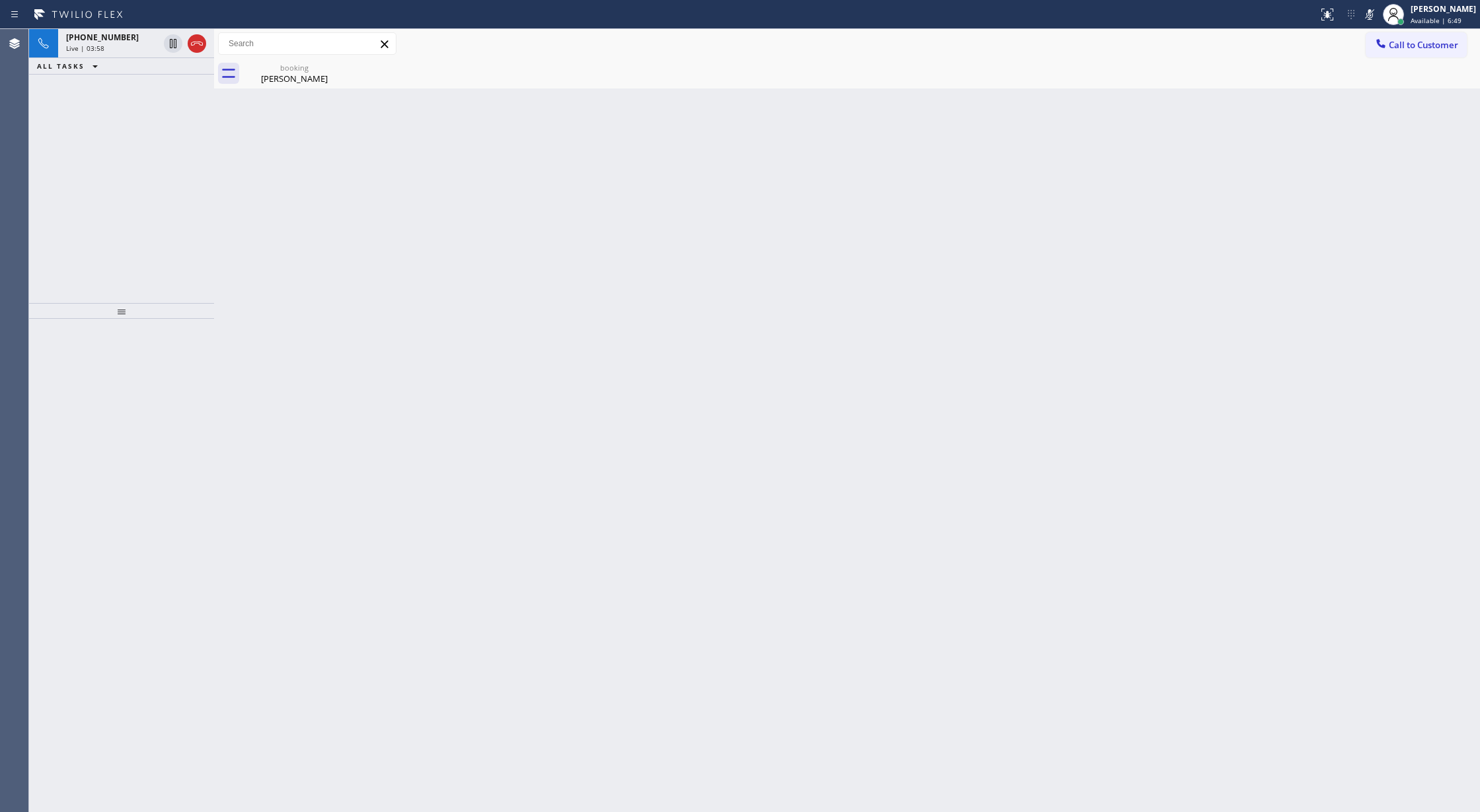
drag, startPoint x: 1377, startPoint y: 9, endPoint x: 1148, endPoint y: 30, distance: 230.0
click at [1374, 11] on icon at bounding box center [1370, 14] width 16 height 16
click at [173, 79] on button at bounding box center [173, 89] width 18 height 18
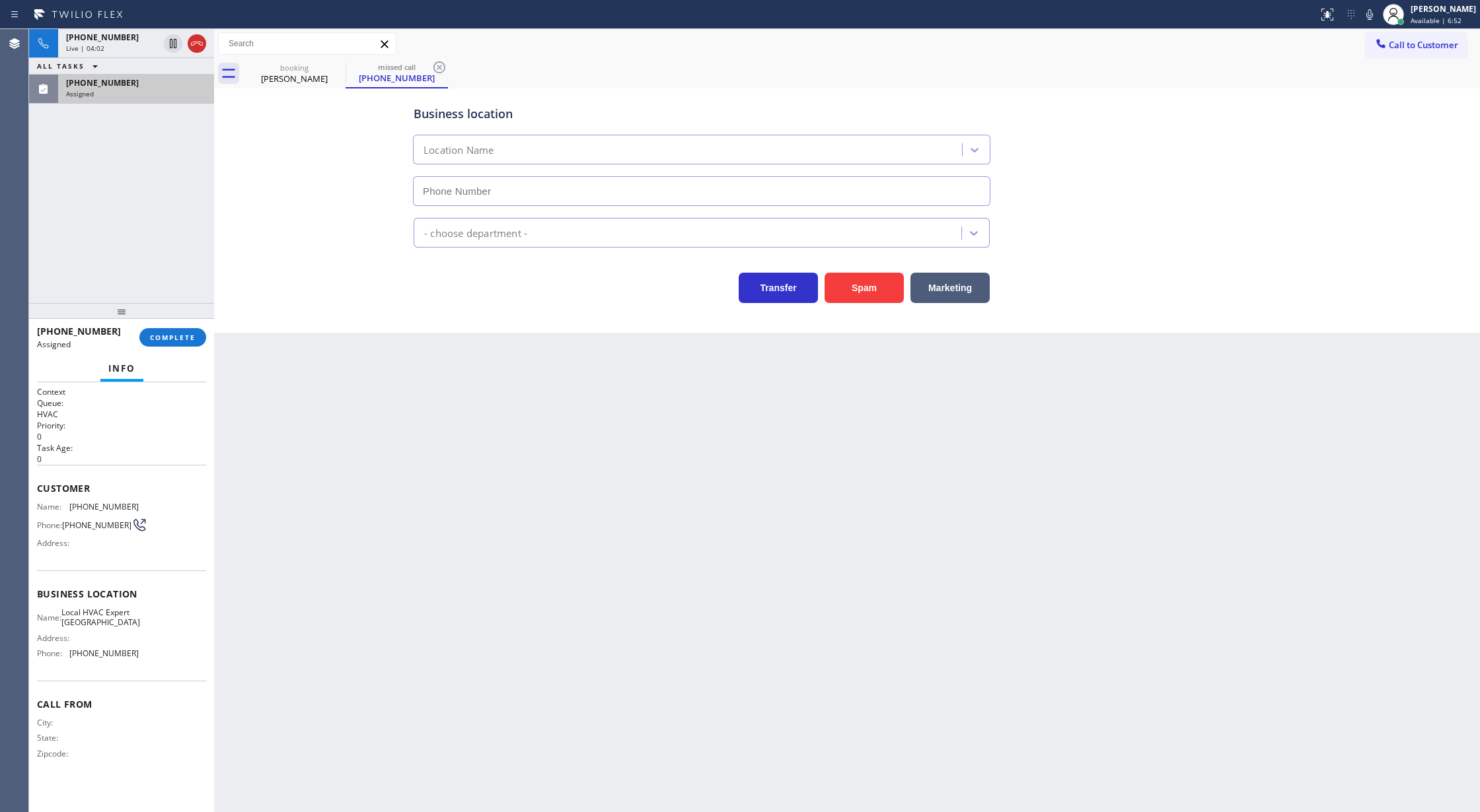
type input "[PHONE_NUMBER]"
click at [161, 332] on span "COMPLETE" at bounding box center [173, 337] width 45 height 9
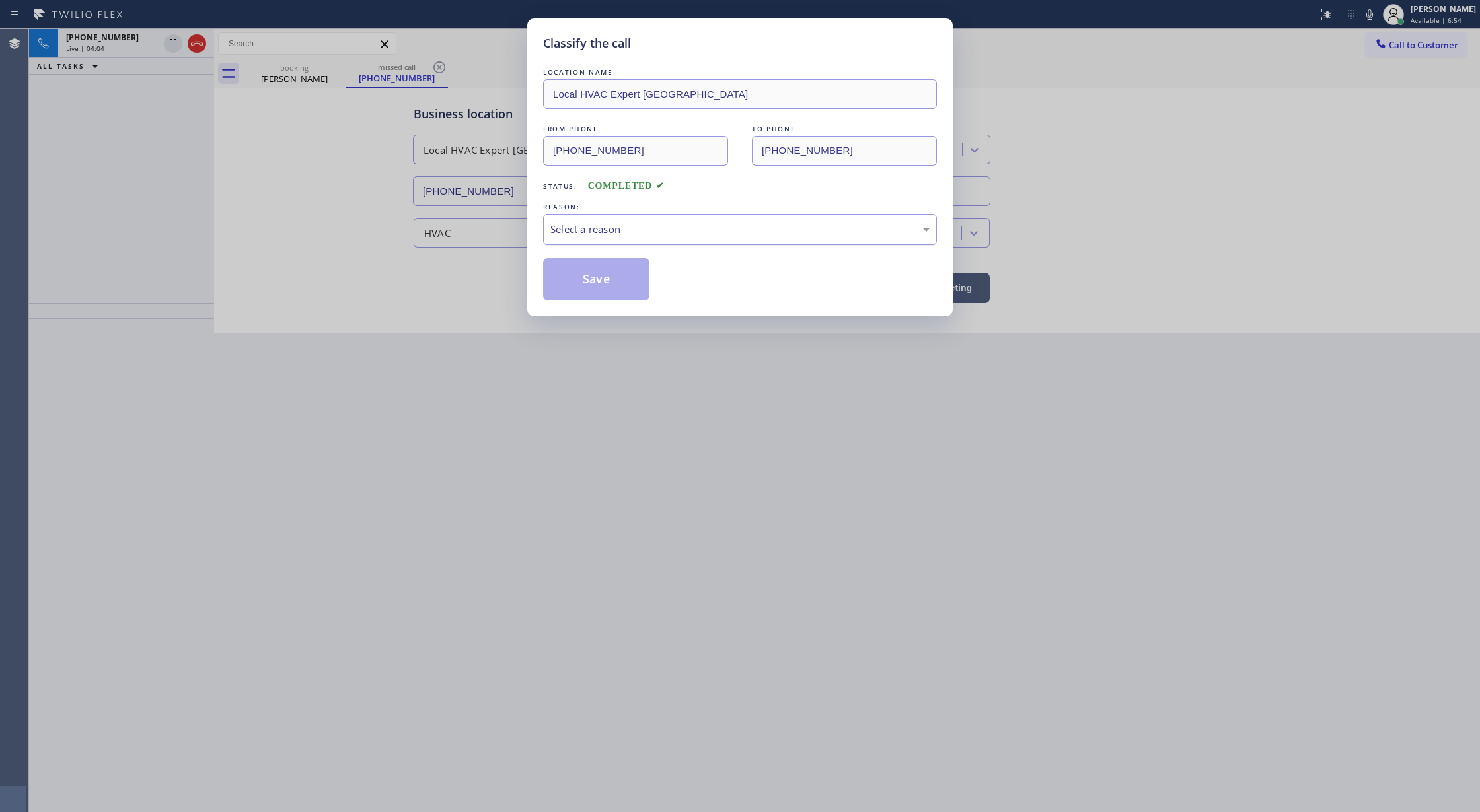
click at [603, 231] on div "Select a reason" at bounding box center [740, 229] width 379 height 15
click at [593, 286] on button "Save" at bounding box center [596, 279] width 107 height 42
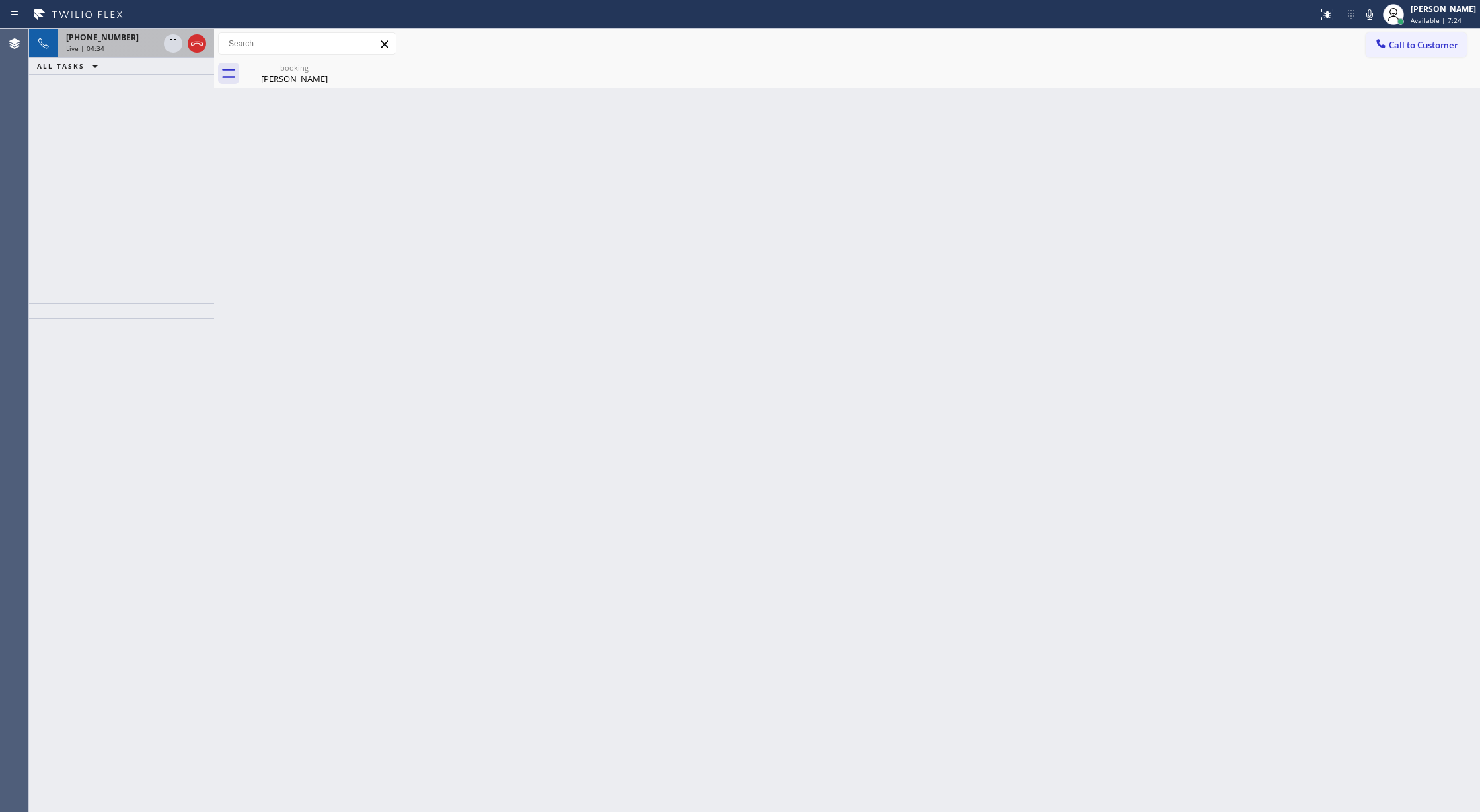
click at [138, 49] on div "Live | 04:34" at bounding box center [112, 48] width 92 height 9
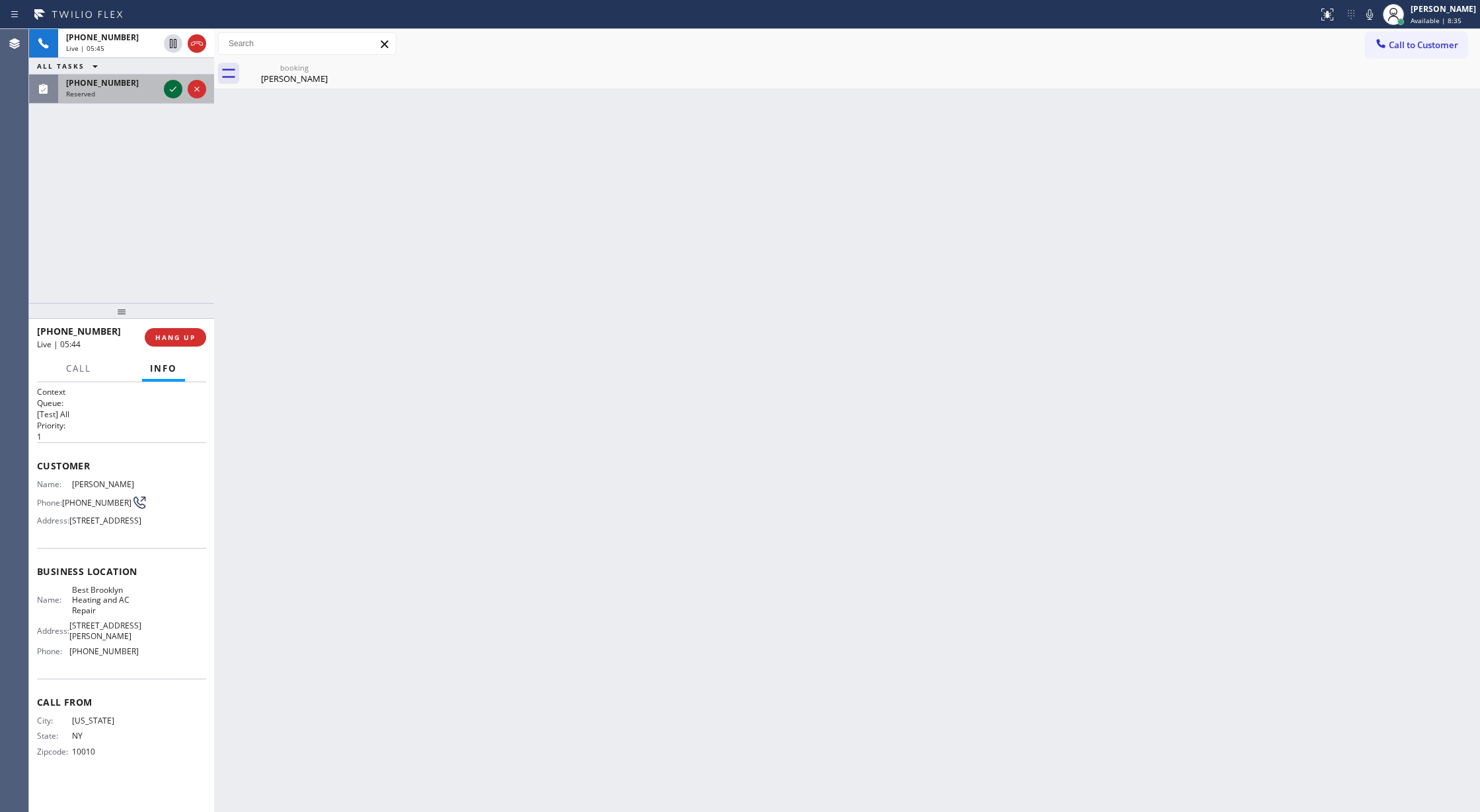
click at [168, 88] on icon at bounding box center [173, 89] width 16 height 16
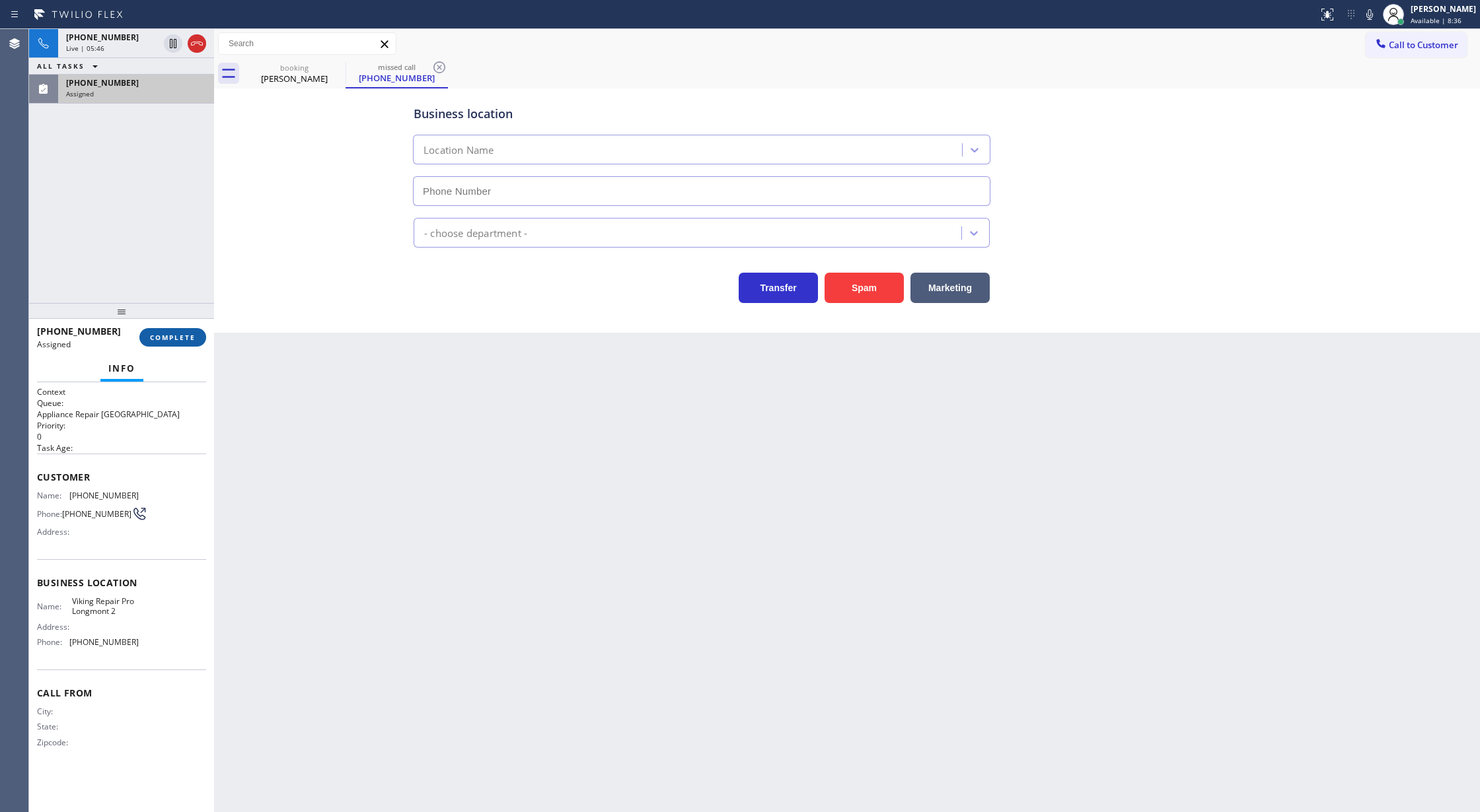
type input "[PHONE_NUMBER]"
click at [159, 334] on span "COMPLETE" at bounding box center [173, 337] width 45 height 9
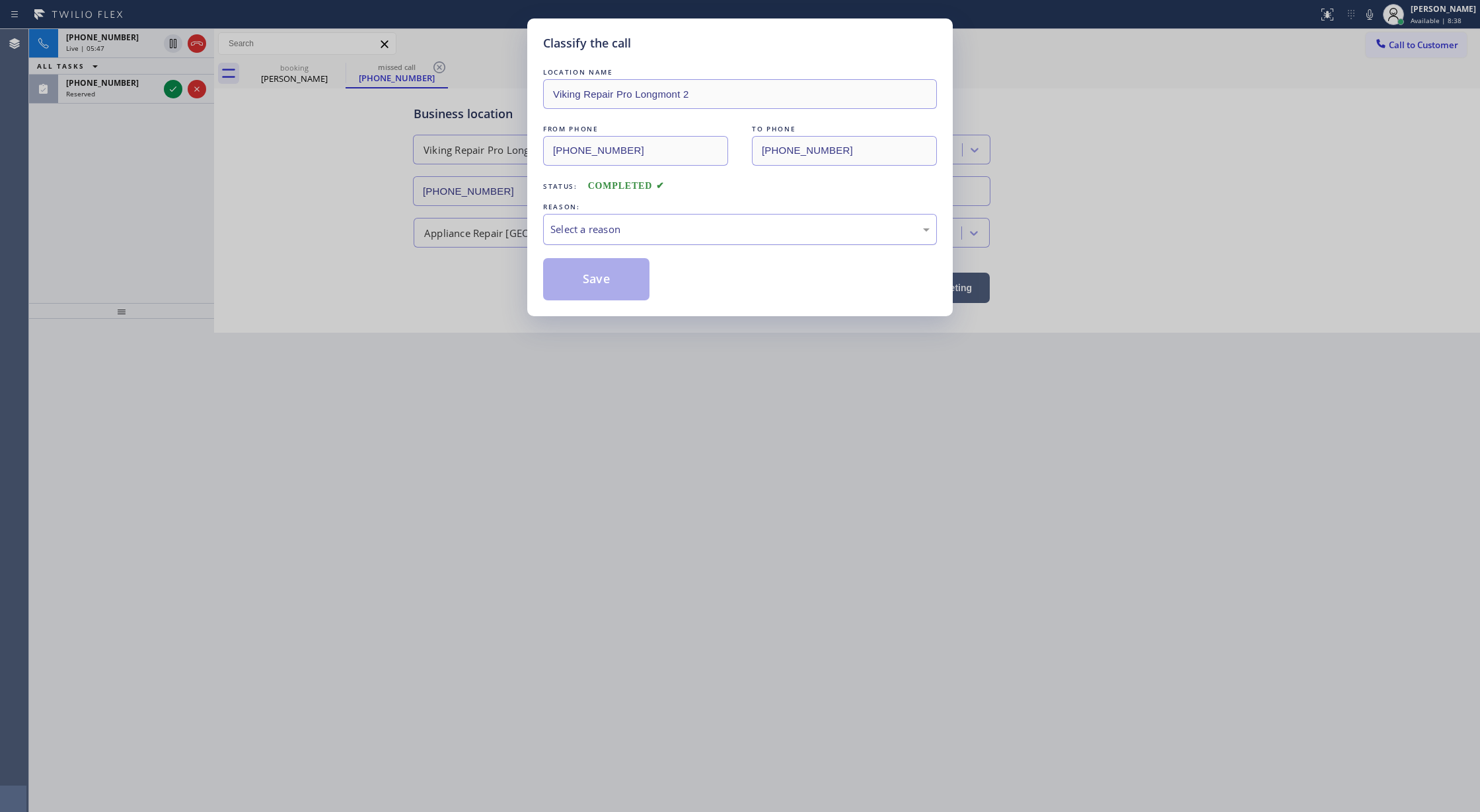
click at [592, 231] on div "Select a reason" at bounding box center [740, 229] width 379 height 15
click at [583, 278] on button "Save" at bounding box center [596, 279] width 107 height 42
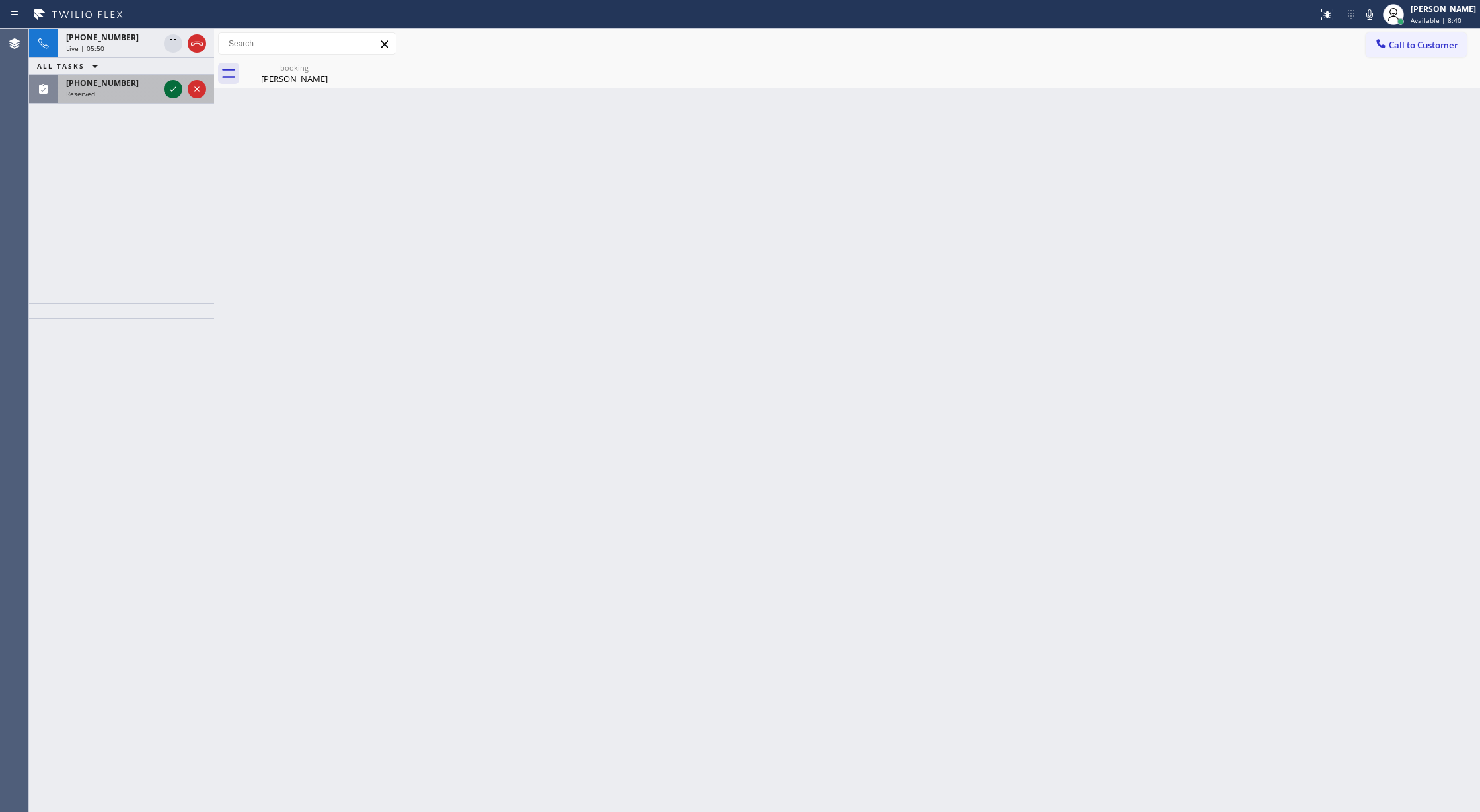
click at [172, 89] on icon at bounding box center [173, 89] width 16 height 16
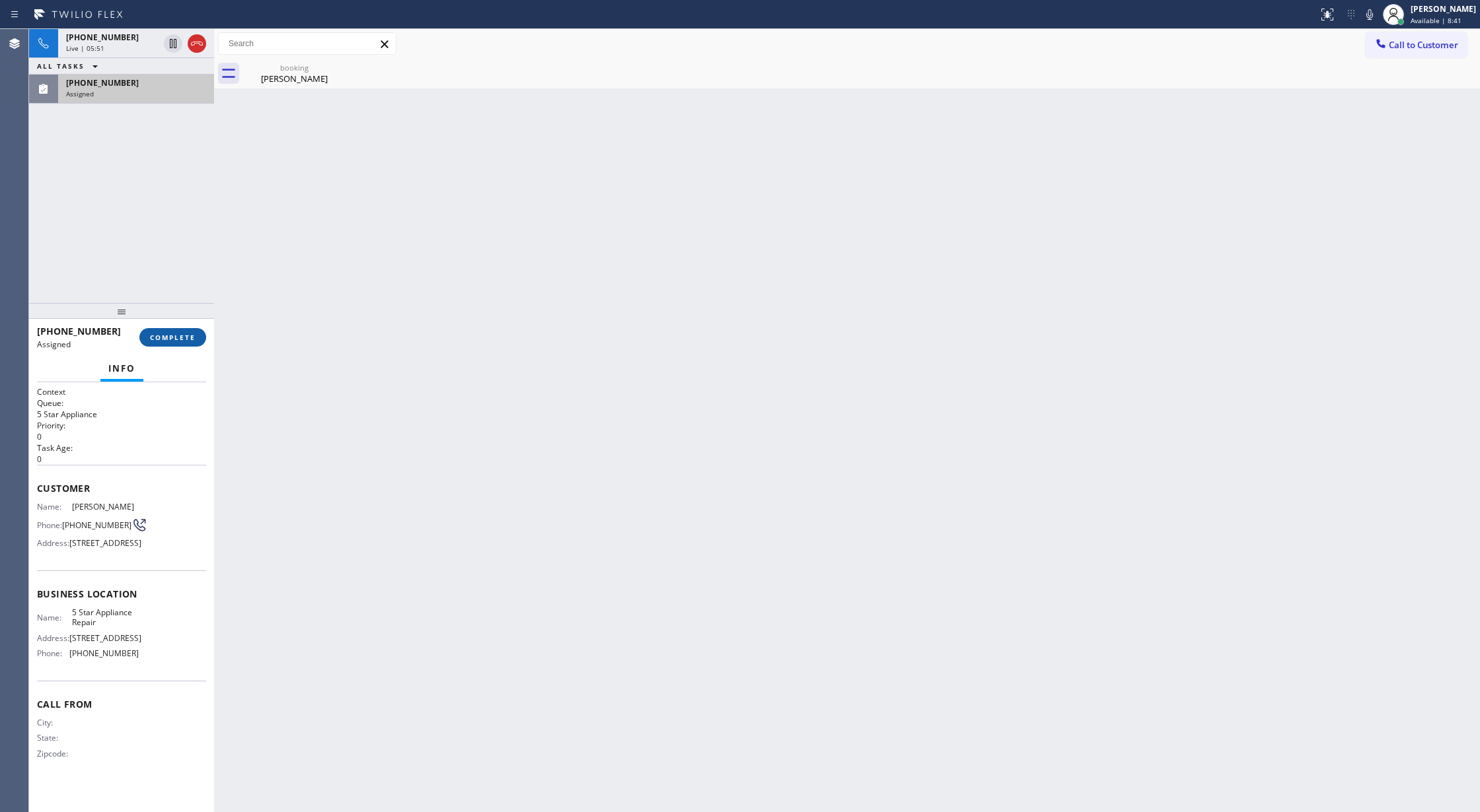
click at [181, 334] on span "COMPLETE" at bounding box center [173, 337] width 45 height 9
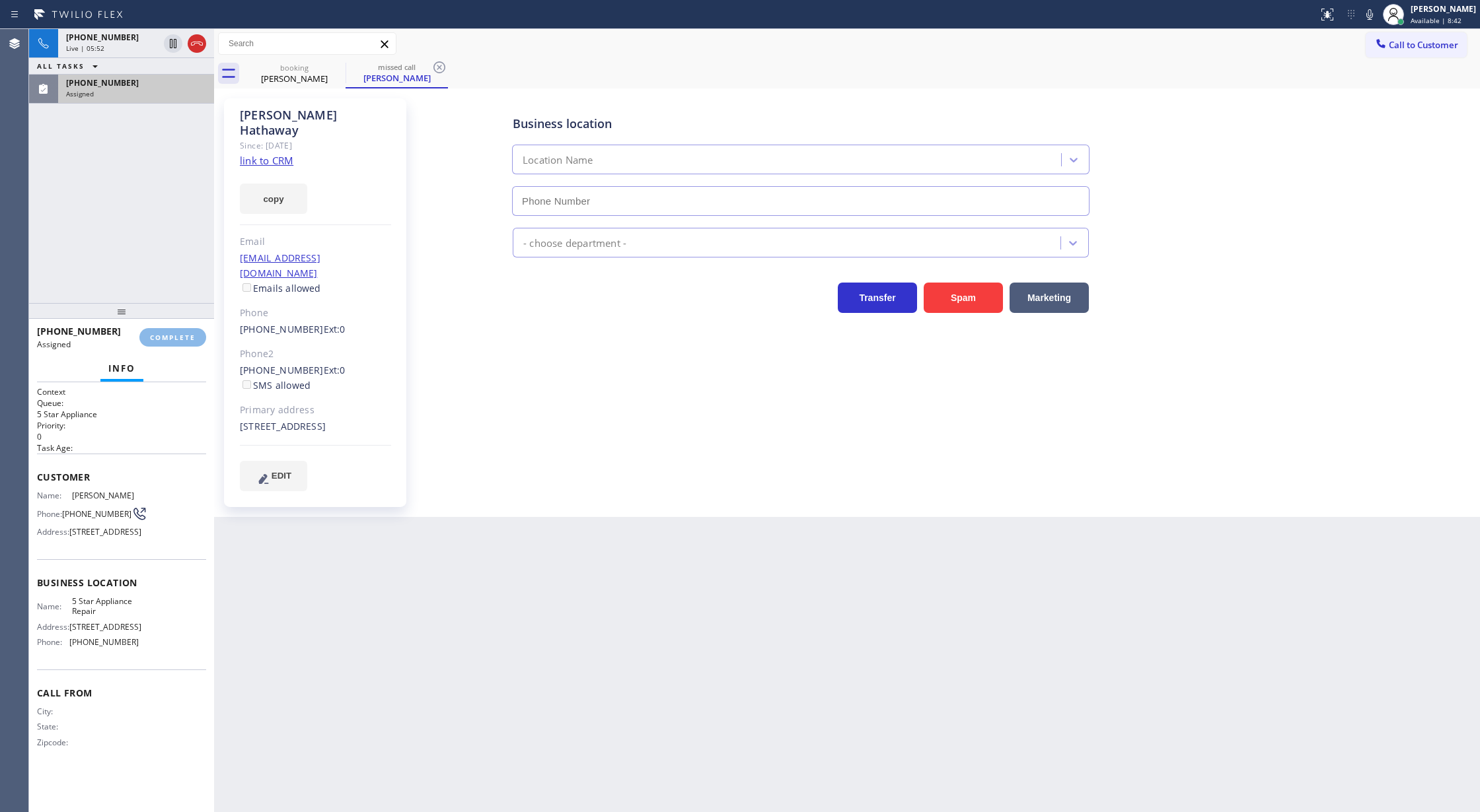
type input "[PHONE_NUMBER]"
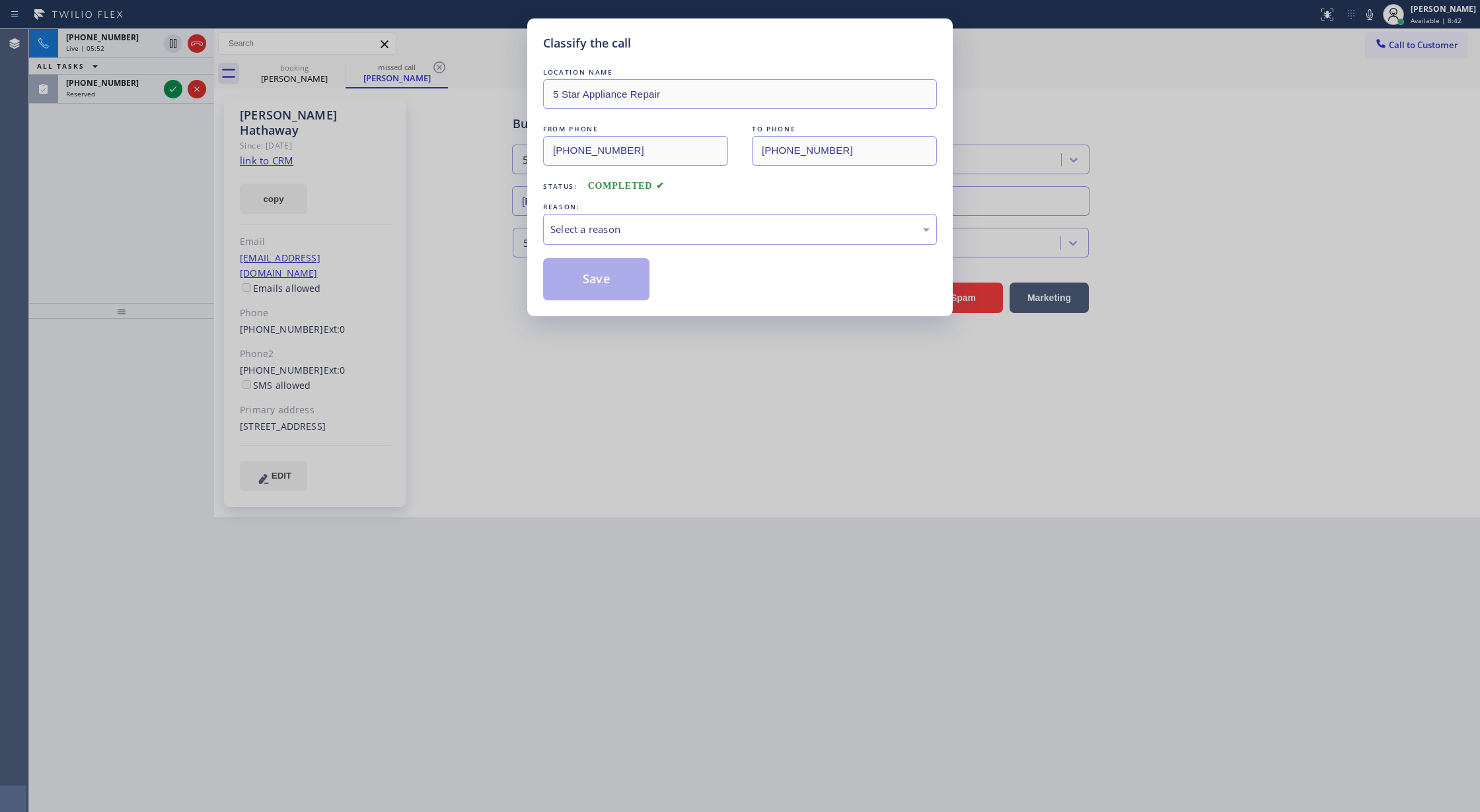
click at [586, 232] on div "Select a reason" at bounding box center [740, 229] width 379 height 15
click at [601, 276] on button "Save" at bounding box center [596, 279] width 107 height 42
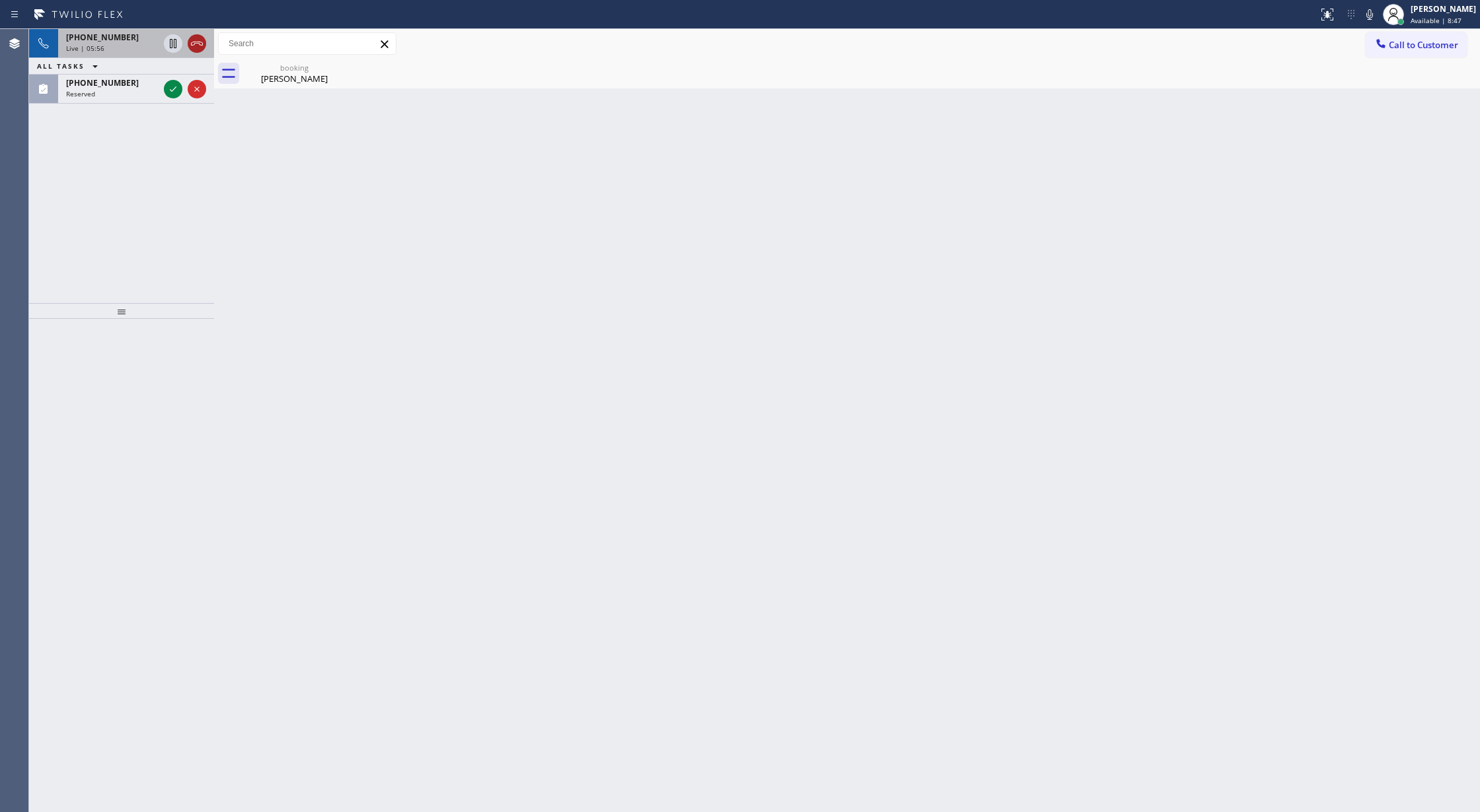
click at [200, 43] on icon at bounding box center [197, 43] width 16 height 16
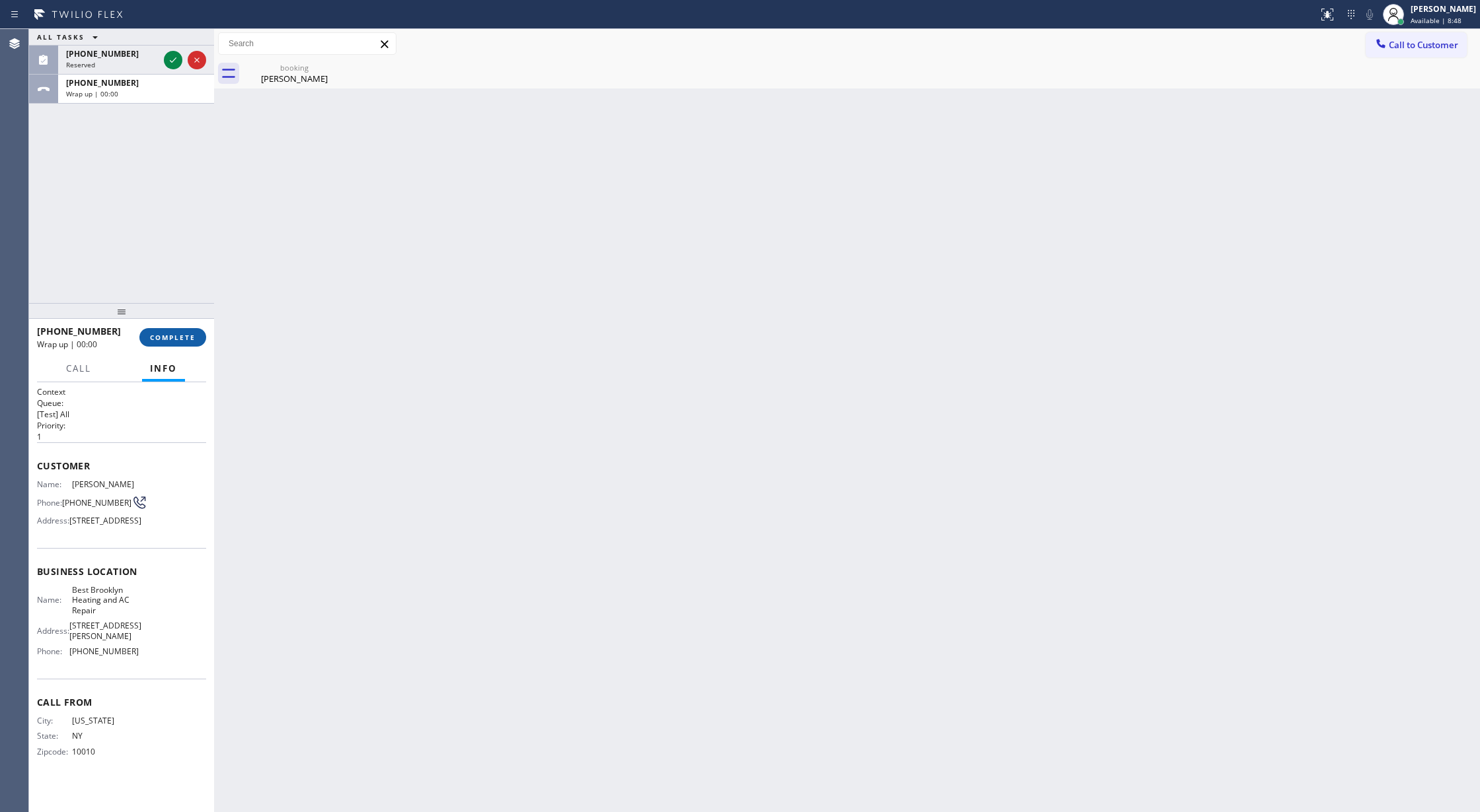
click at [170, 340] on span "COMPLETE" at bounding box center [173, 337] width 45 height 9
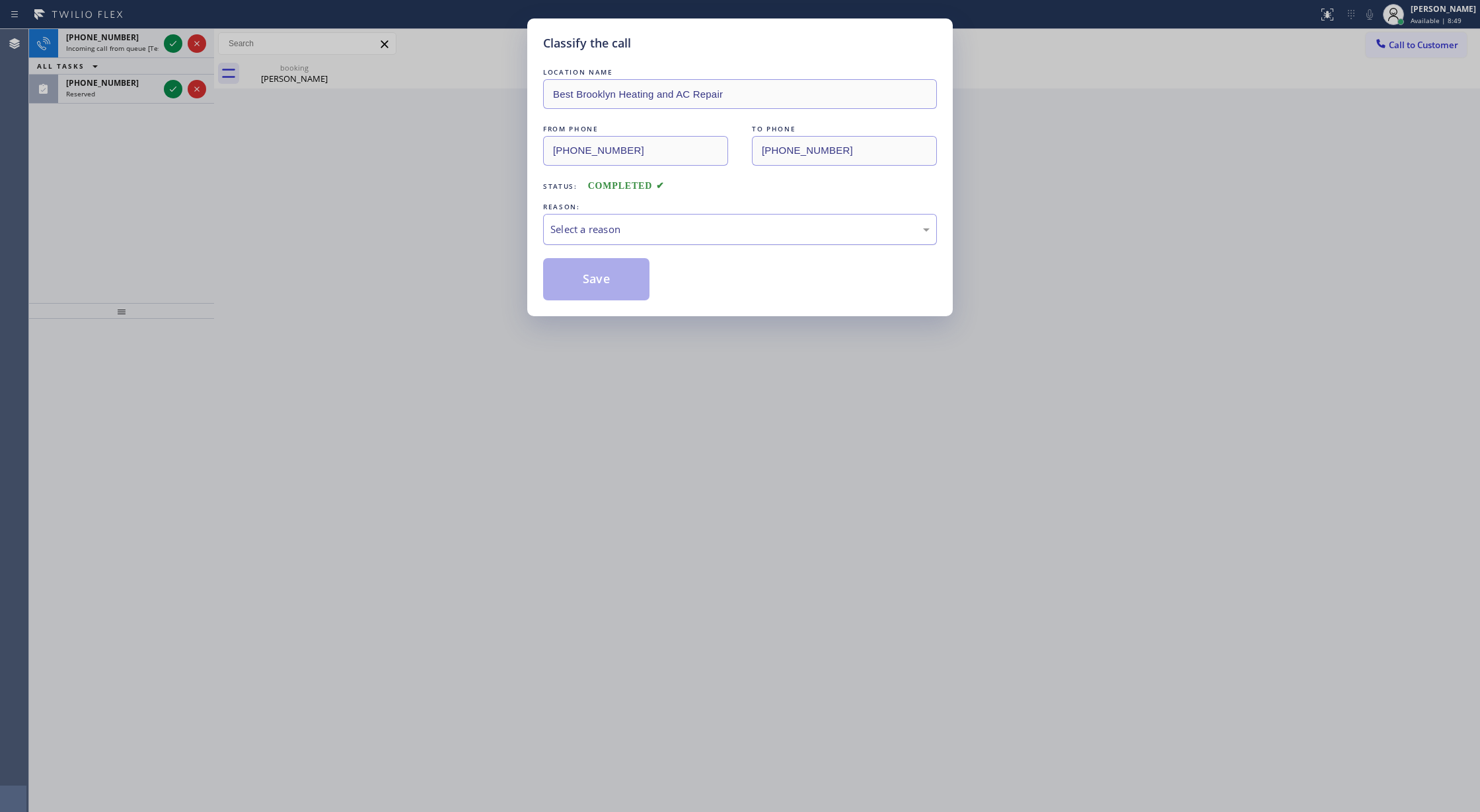
click at [590, 215] on div "Select a reason" at bounding box center [740, 229] width 394 height 31
click at [601, 275] on button "Save" at bounding box center [596, 279] width 107 height 42
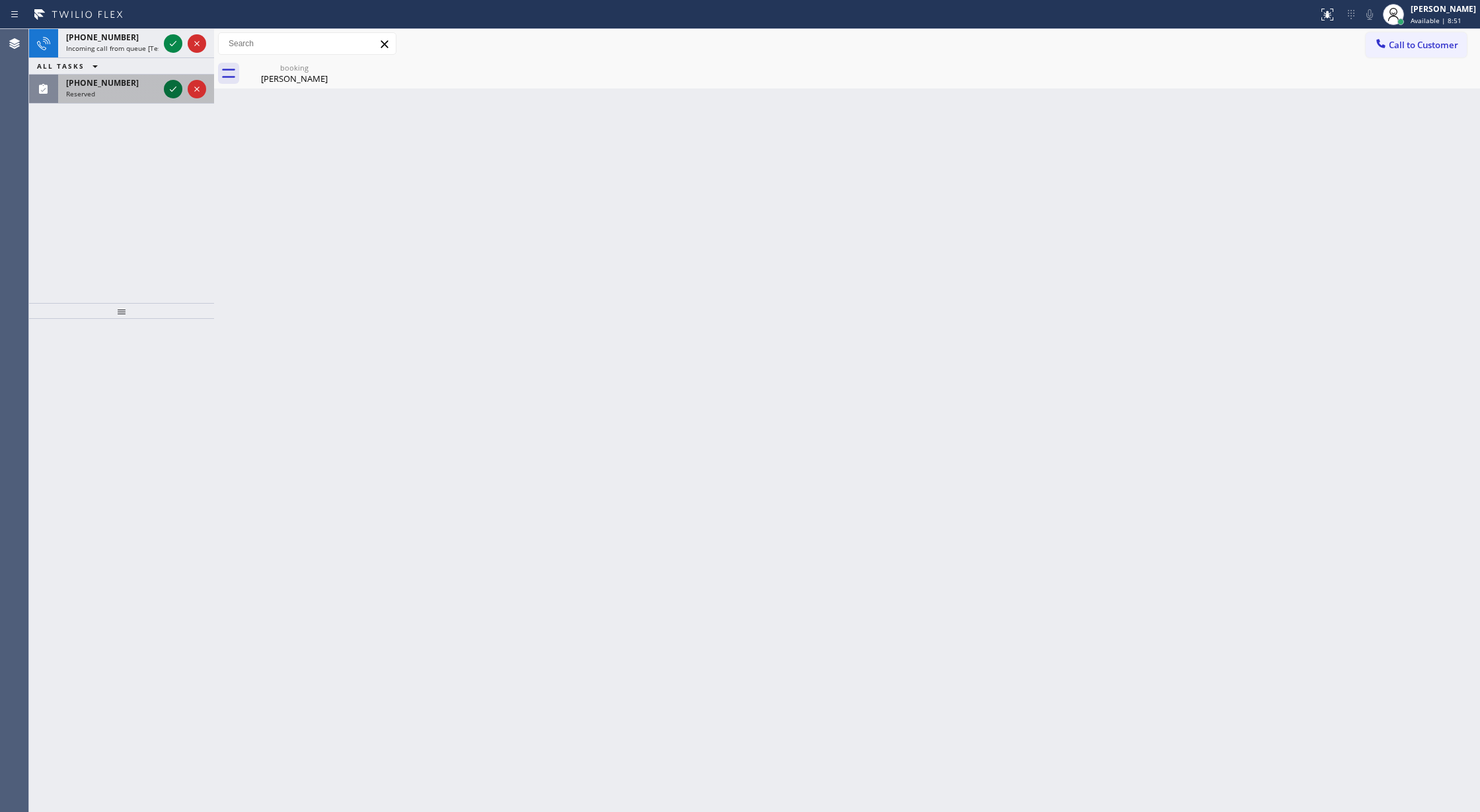
click at [171, 90] on icon at bounding box center [173, 89] width 6 height 5
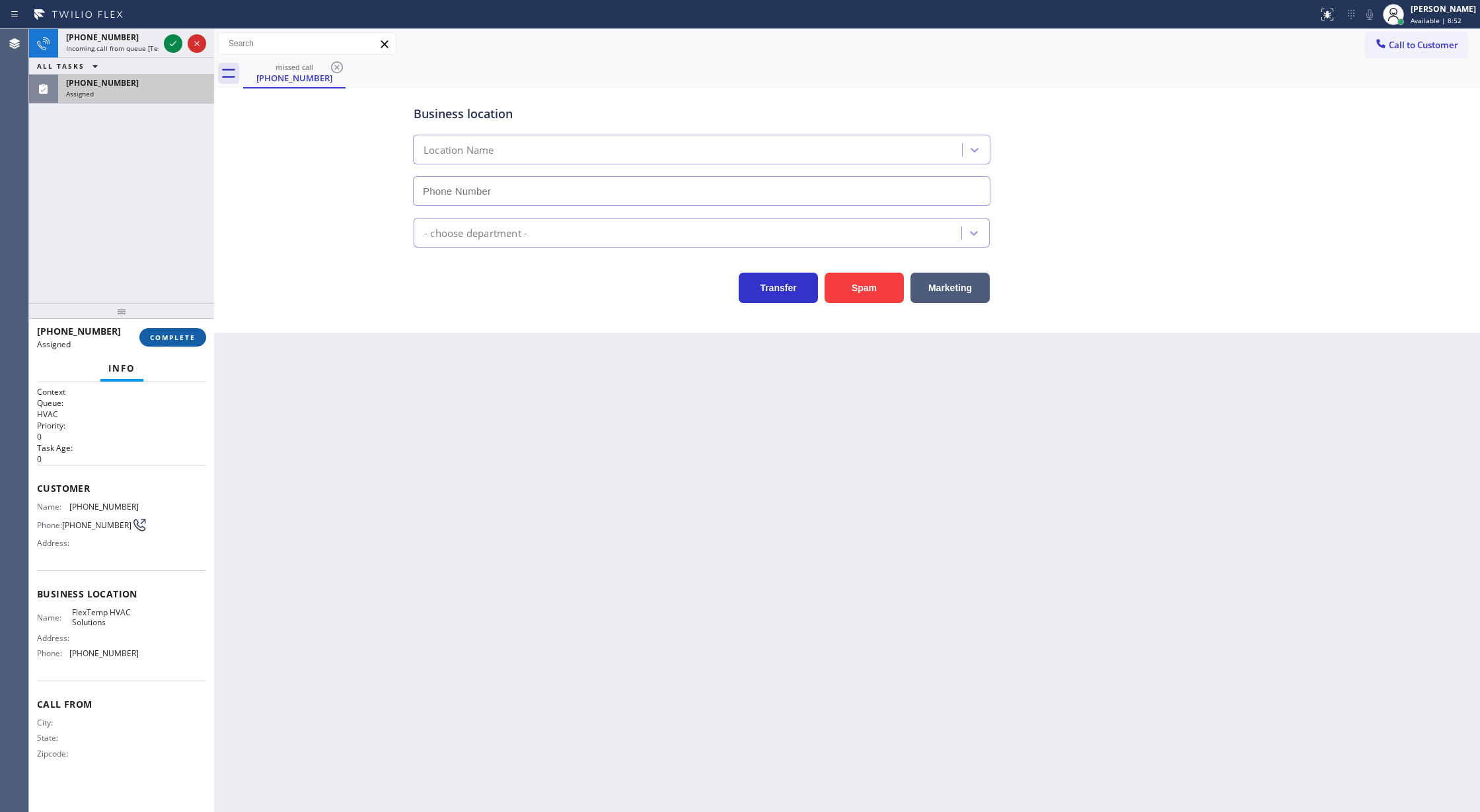
type input "[PHONE_NUMBER]"
click at [186, 339] on span "COMPLETE" at bounding box center [173, 337] width 45 height 9
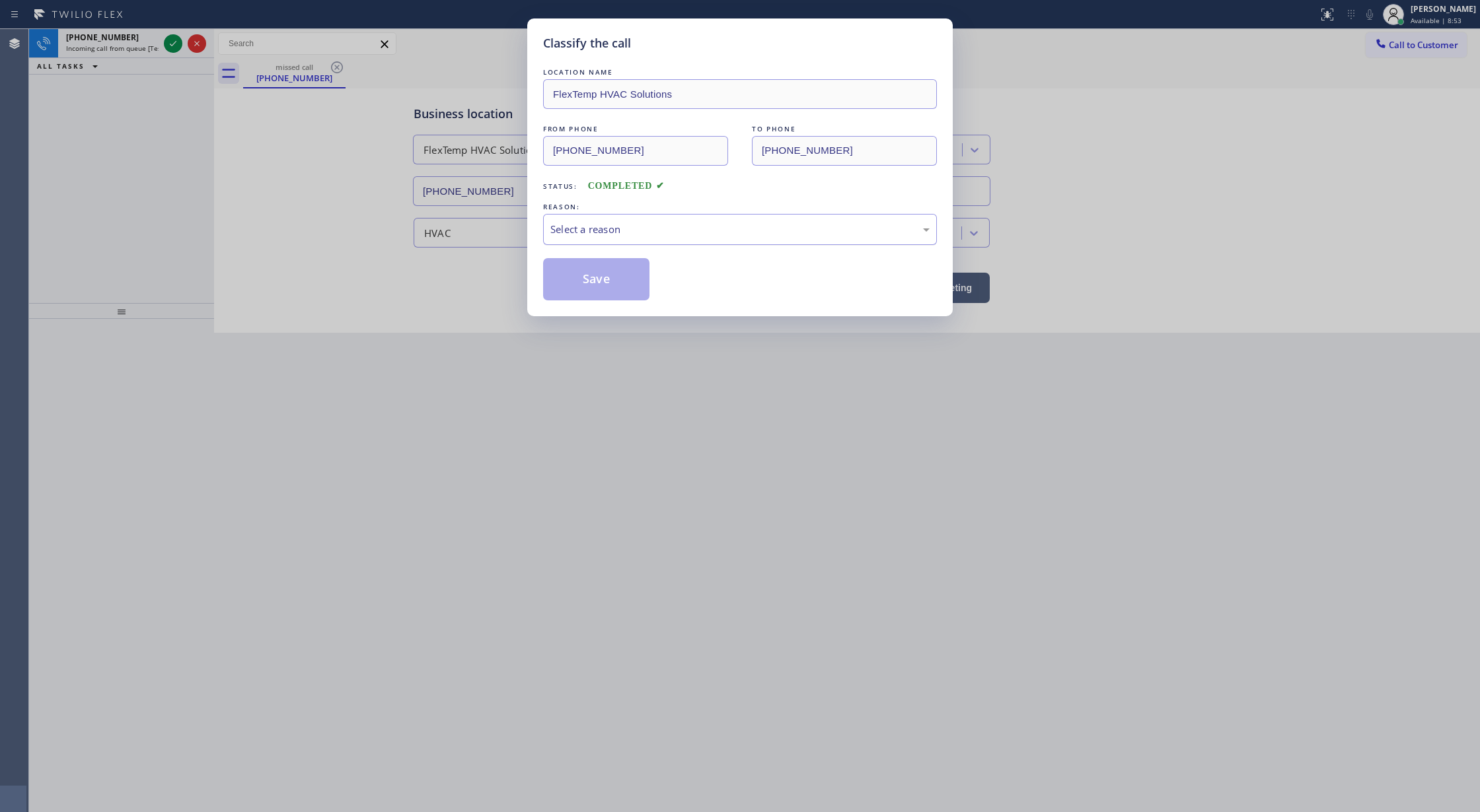
click at [614, 240] on div "Select a reason" at bounding box center [740, 229] width 394 height 31
click at [595, 278] on button "Save" at bounding box center [596, 279] width 107 height 42
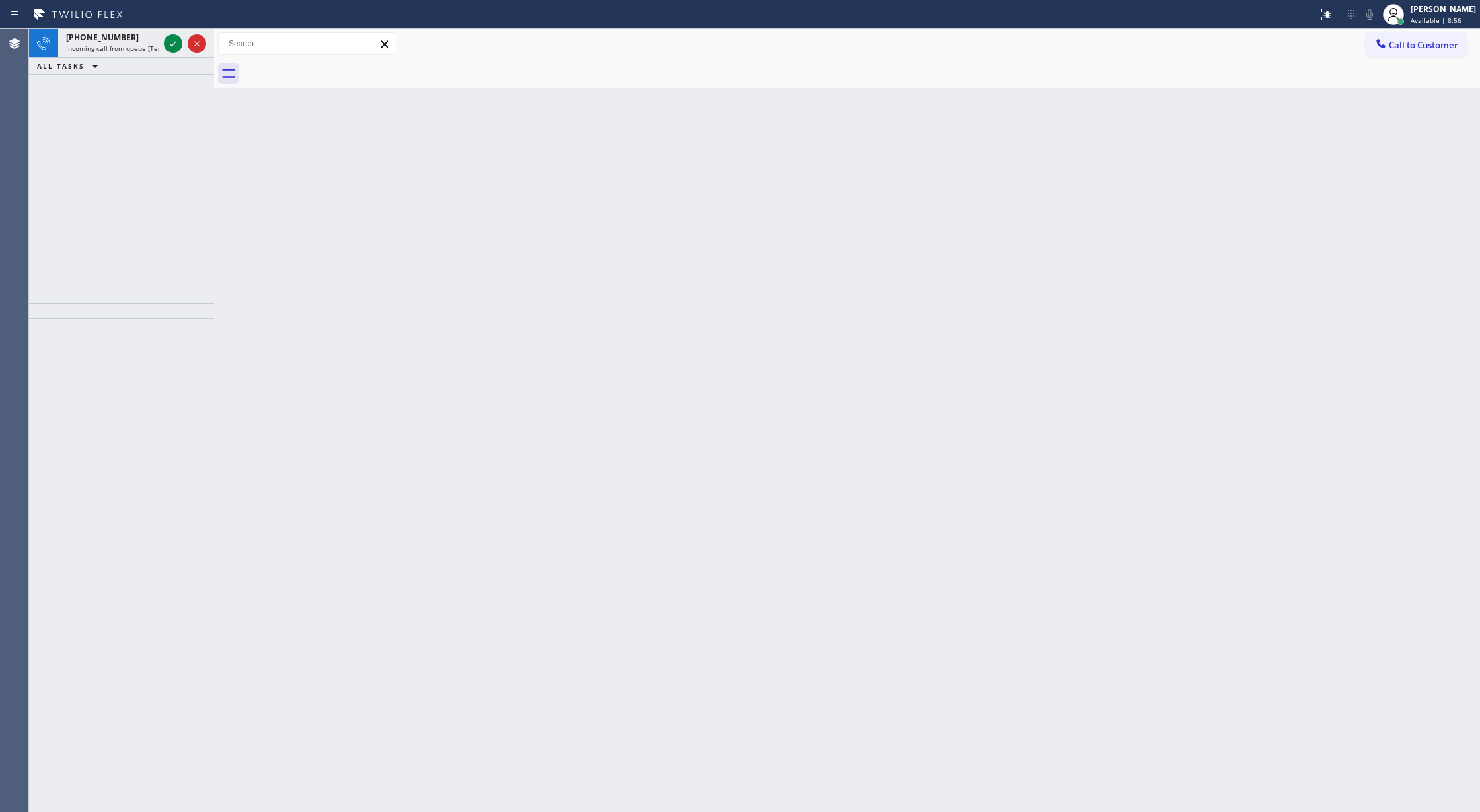
click at [172, 41] on icon at bounding box center [173, 43] width 16 height 16
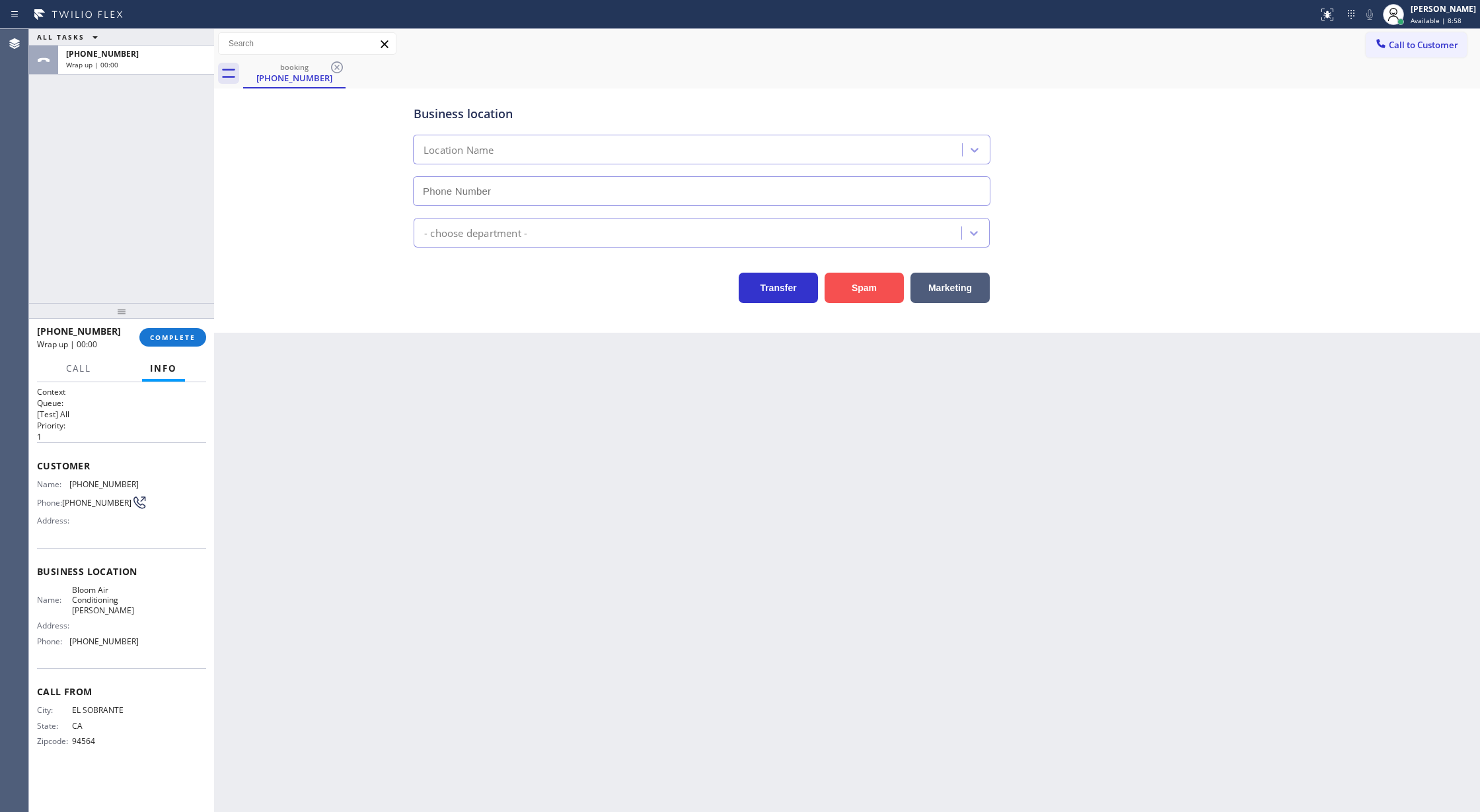
type input "[PHONE_NUMBER]"
click at [185, 331] on button "COMPLETE" at bounding box center [173, 337] width 67 height 18
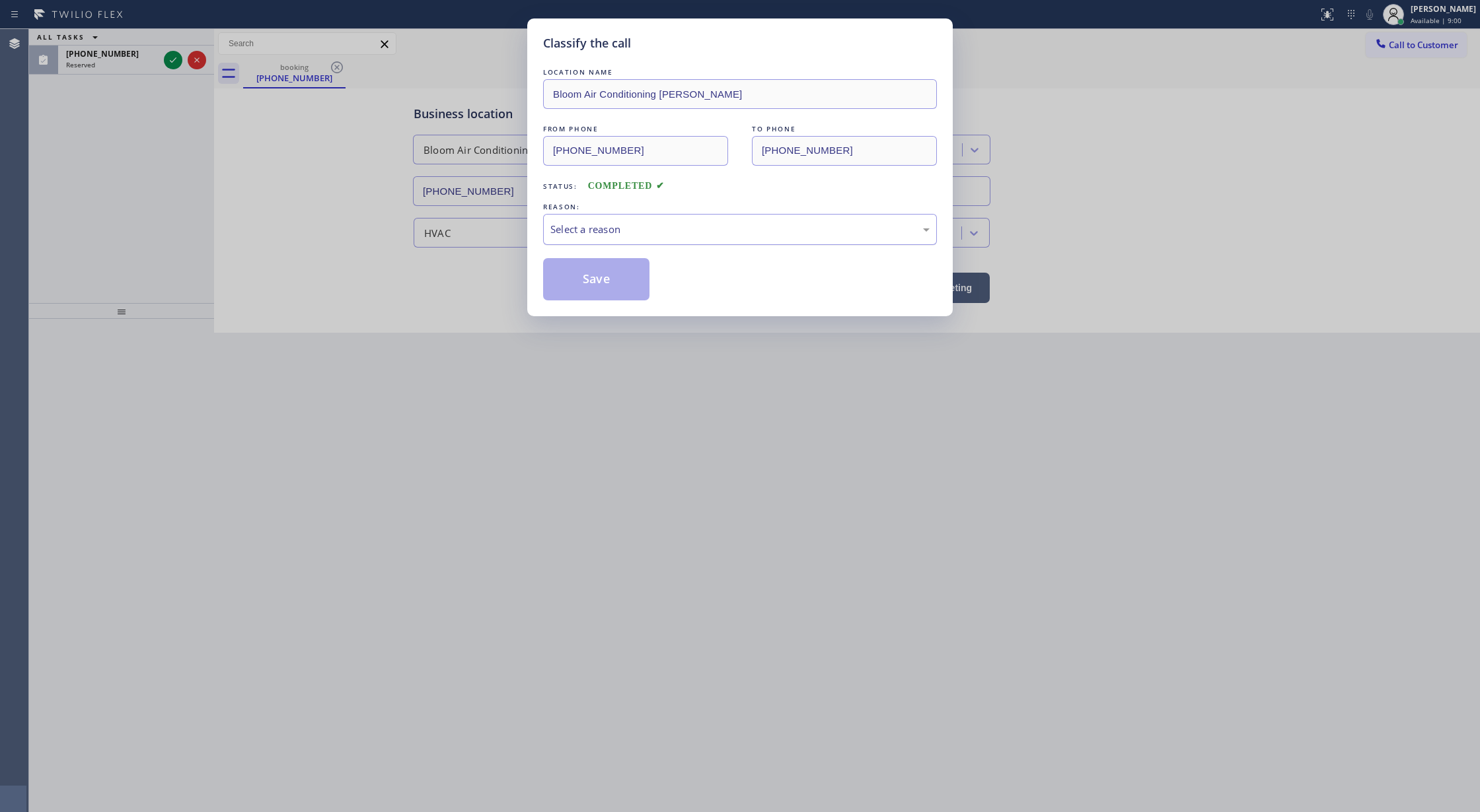
click at [637, 235] on div "Select a reason" at bounding box center [740, 229] width 379 height 15
click at [611, 278] on button "Save" at bounding box center [596, 279] width 107 height 42
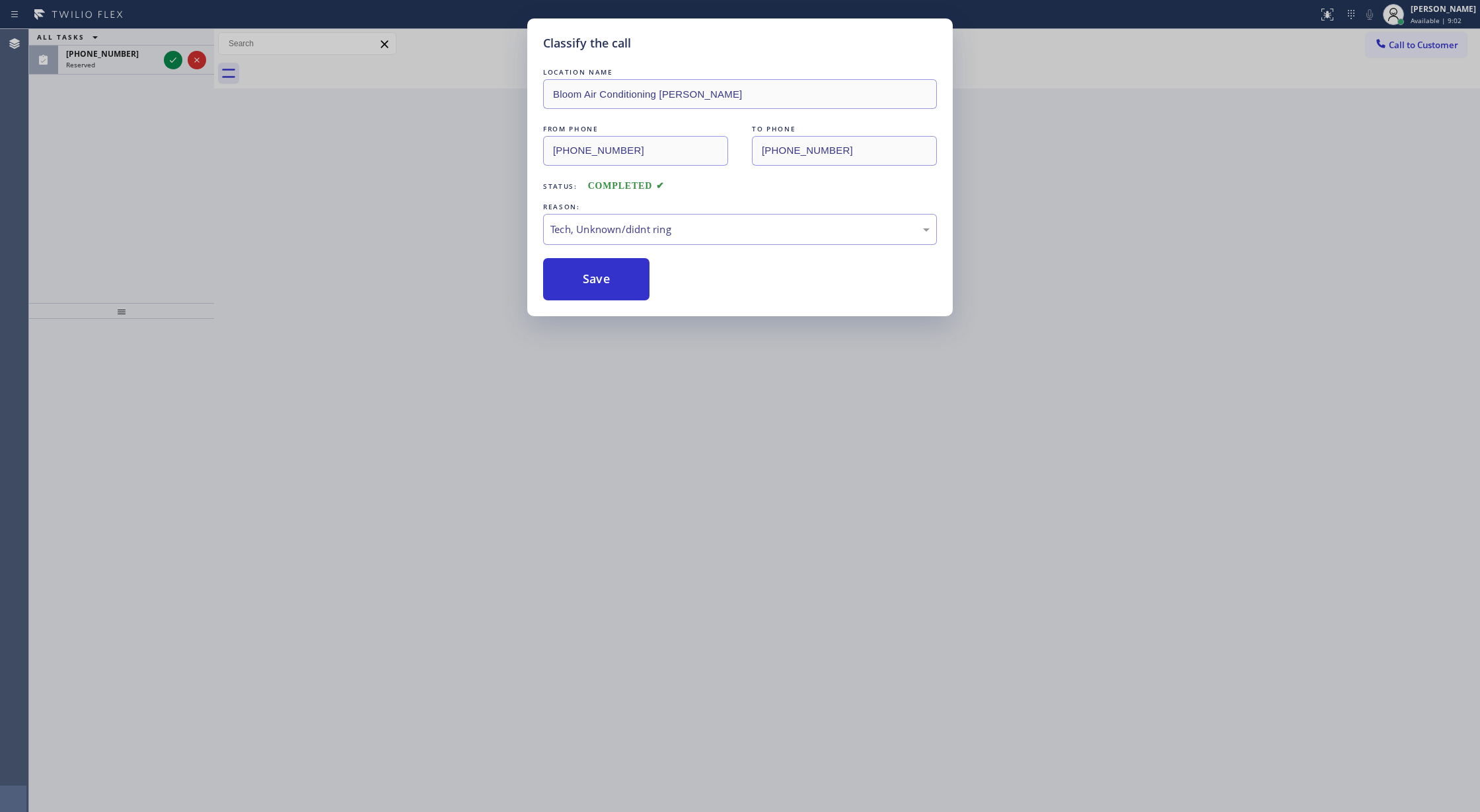
click at [173, 57] on icon at bounding box center [173, 61] width 16 height 16
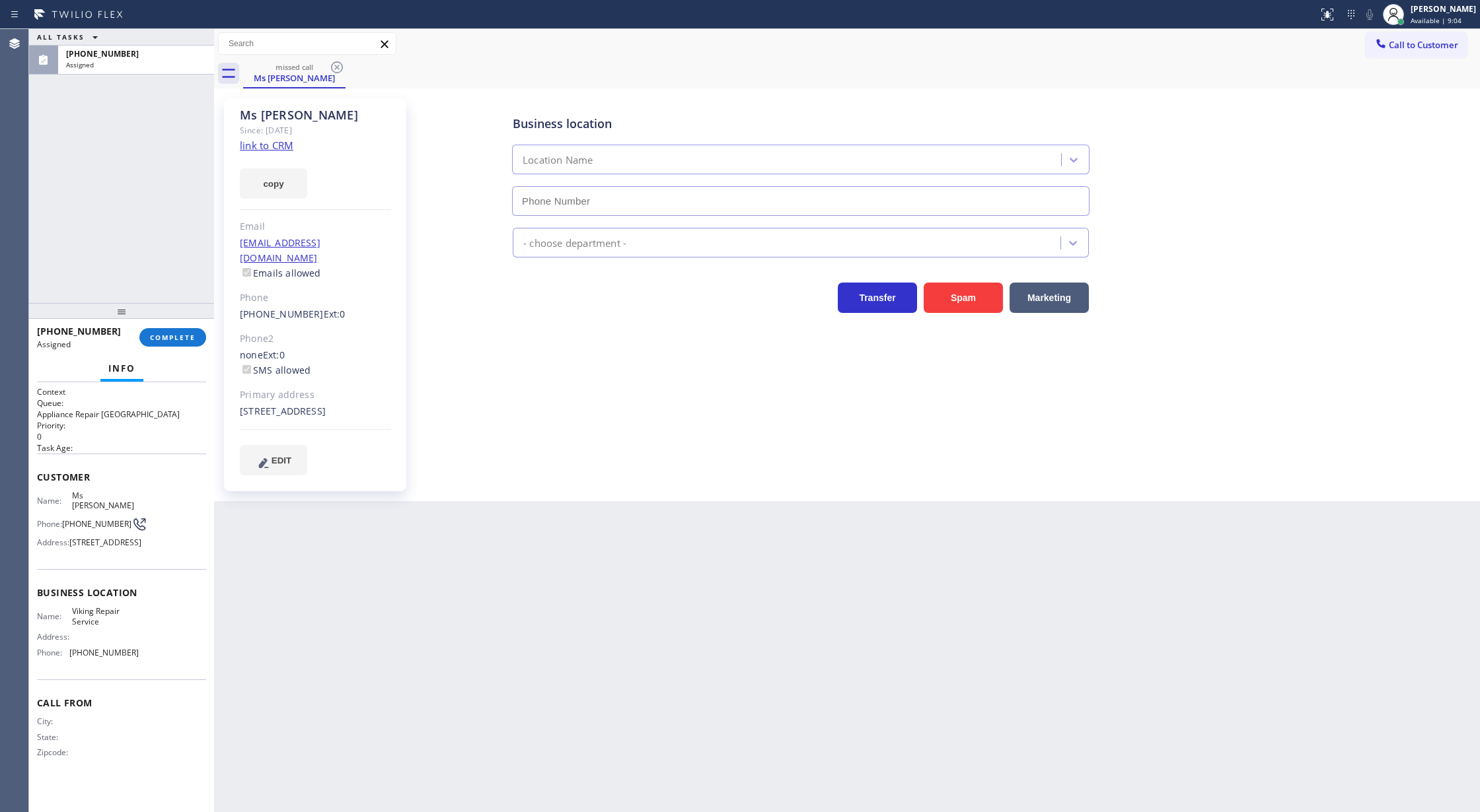
type input "[PHONE_NUMBER]"
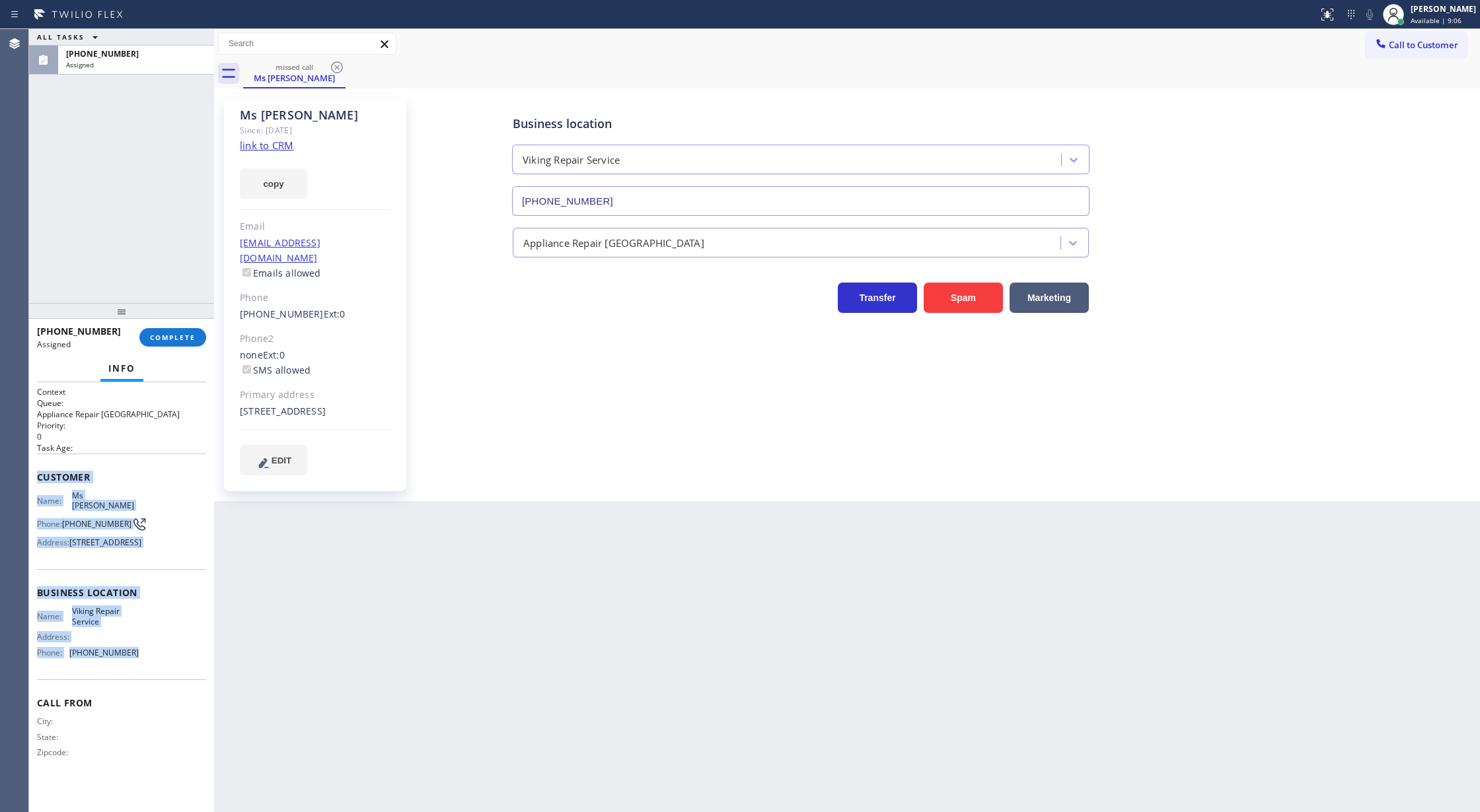
drag, startPoint x: 32, startPoint y: 471, endPoint x: 161, endPoint y: 669, distance: 236.3
click at [161, 669] on div "Context Queue: Appliance Repair High End Priority: 0 Task Age: Customer Name: M…" at bounding box center [121, 597] width 185 height 431
copy div "Customer Name: Ms [PERSON_NAME] Phone: [PHONE_NUMBER] Address: [STREET_ADDRESS]…"
click at [263, 141] on link "link to CRM" at bounding box center [266, 145] width 53 height 14
click at [170, 338] on span "COMPLETE" at bounding box center [173, 337] width 45 height 9
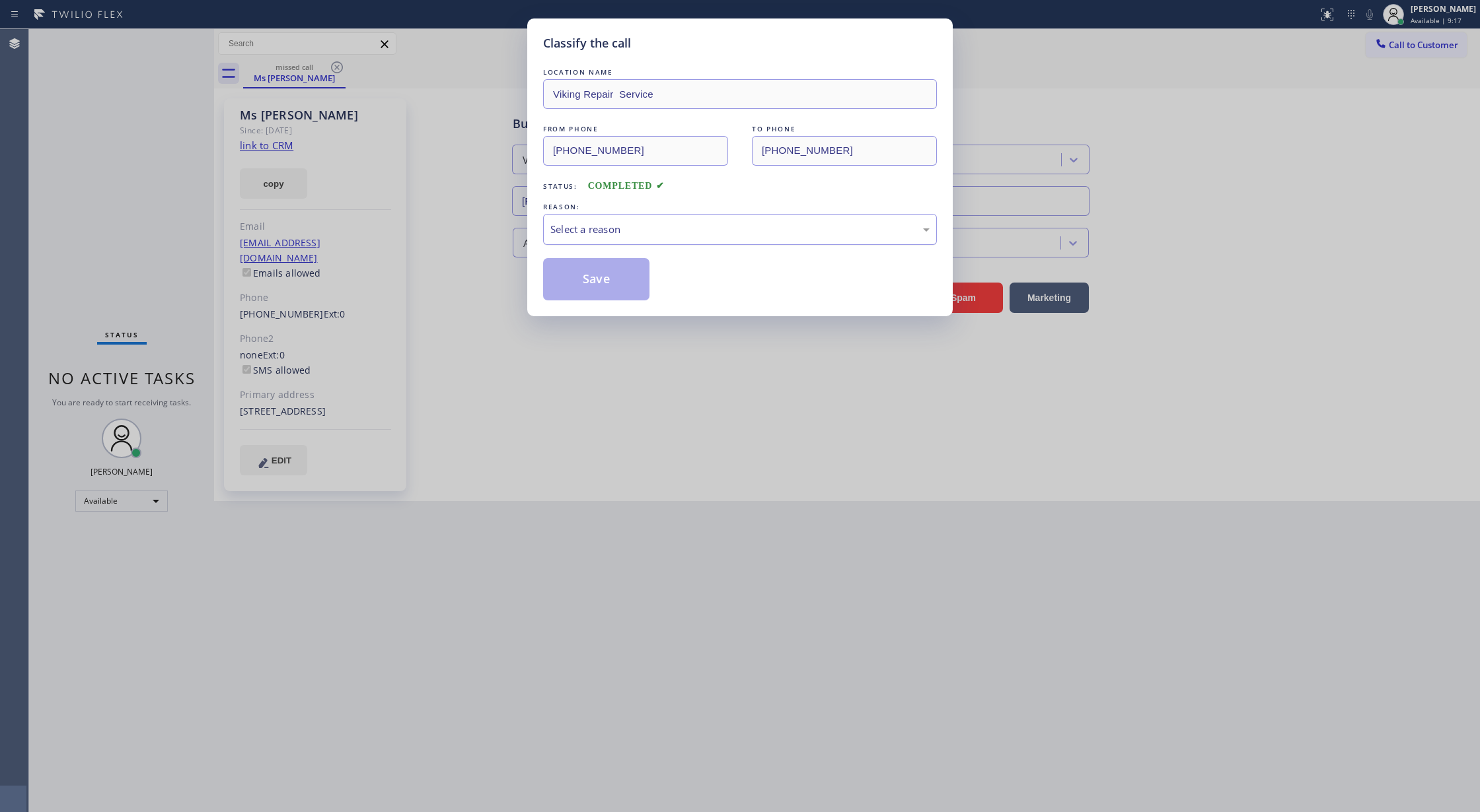
click at [614, 231] on div "Select a reason" at bounding box center [740, 229] width 379 height 15
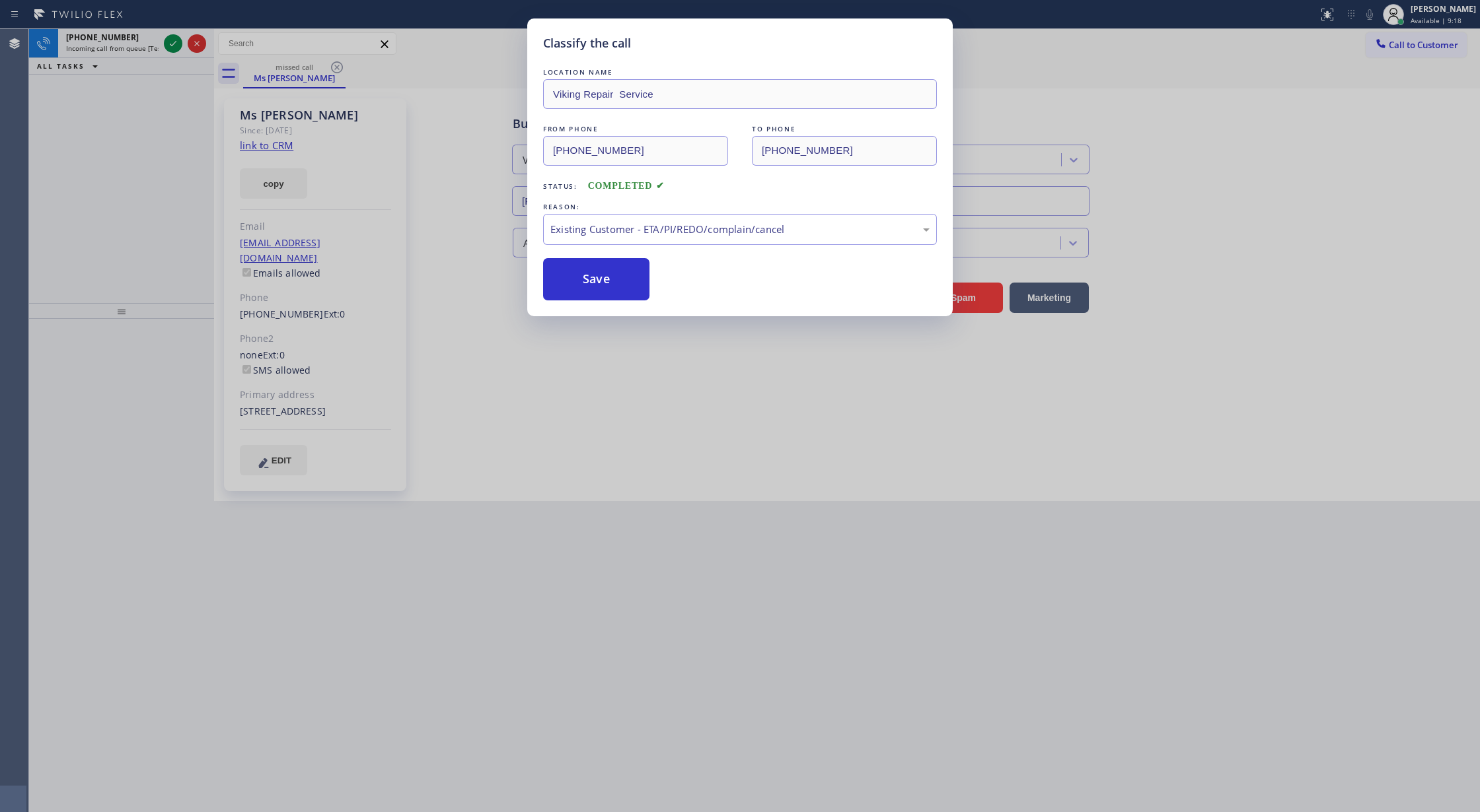
drag, startPoint x: 594, startPoint y: 274, endPoint x: 421, endPoint y: 218, distance: 181.8
click at [594, 273] on button "Save" at bounding box center [596, 279] width 107 height 42
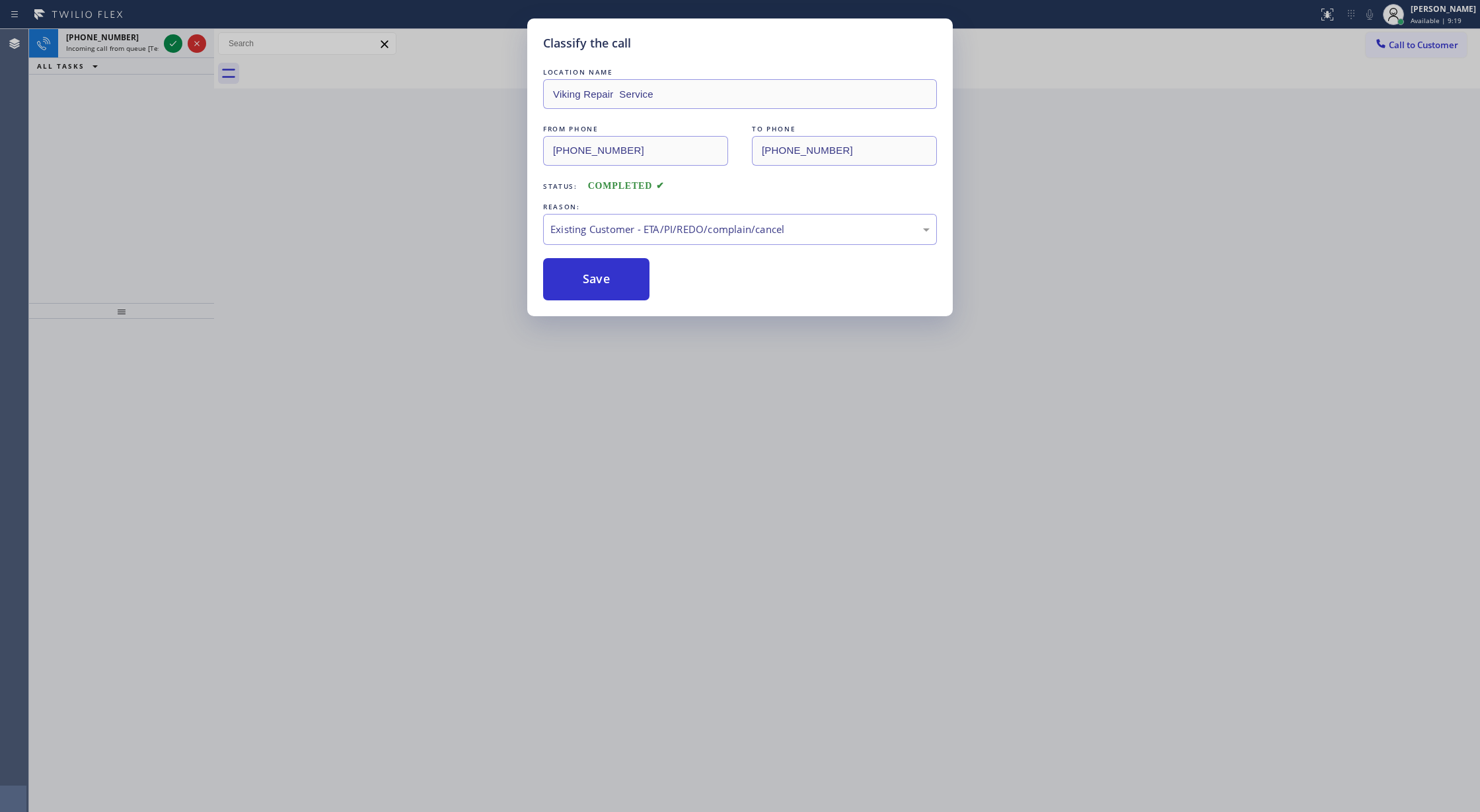
click at [173, 42] on icon at bounding box center [173, 43] width 16 height 16
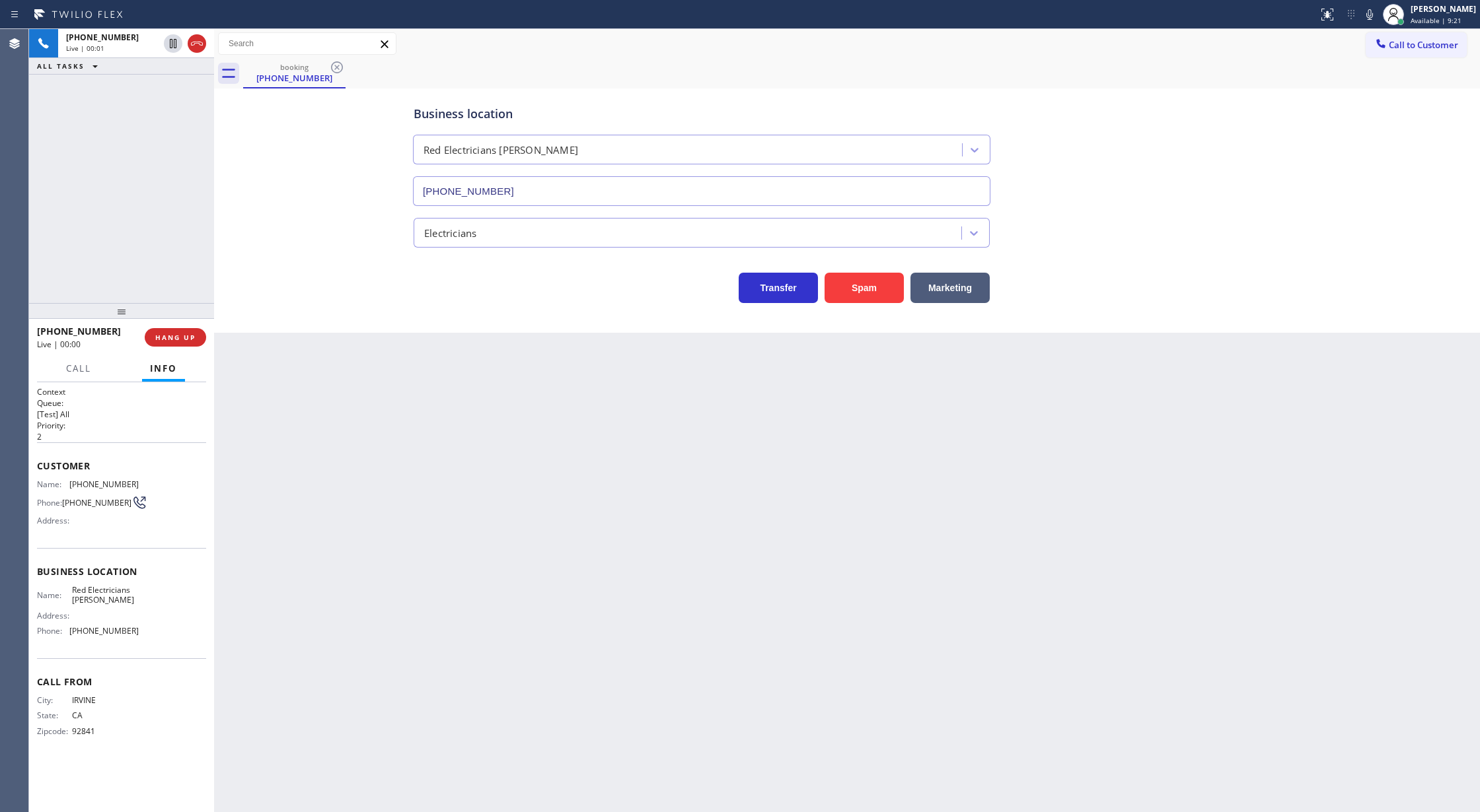
type input "[PHONE_NUMBER]"
click at [864, 298] on button "Spam" at bounding box center [864, 288] width 80 height 31
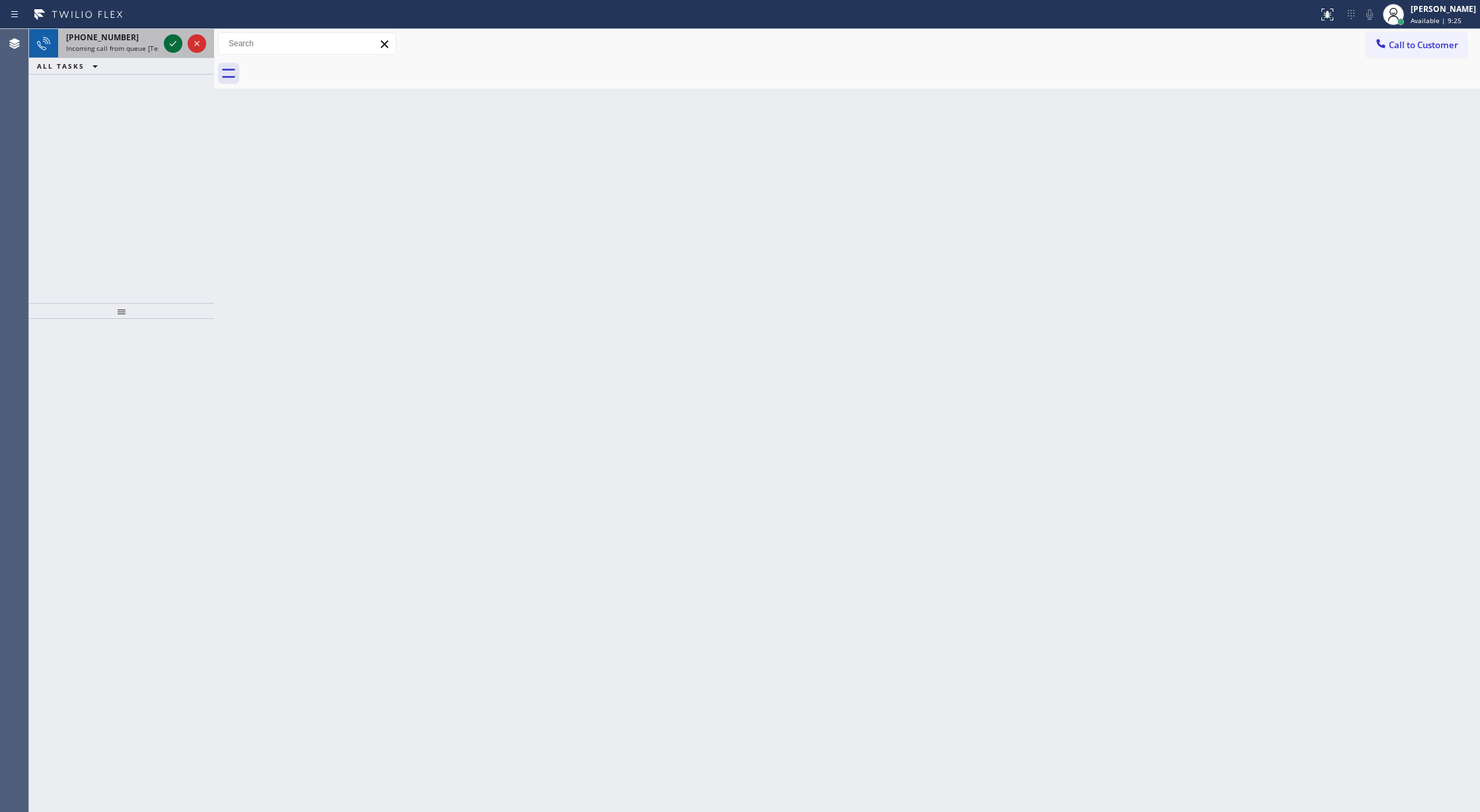
click at [173, 41] on icon at bounding box center [173, 43] width 16 height 16
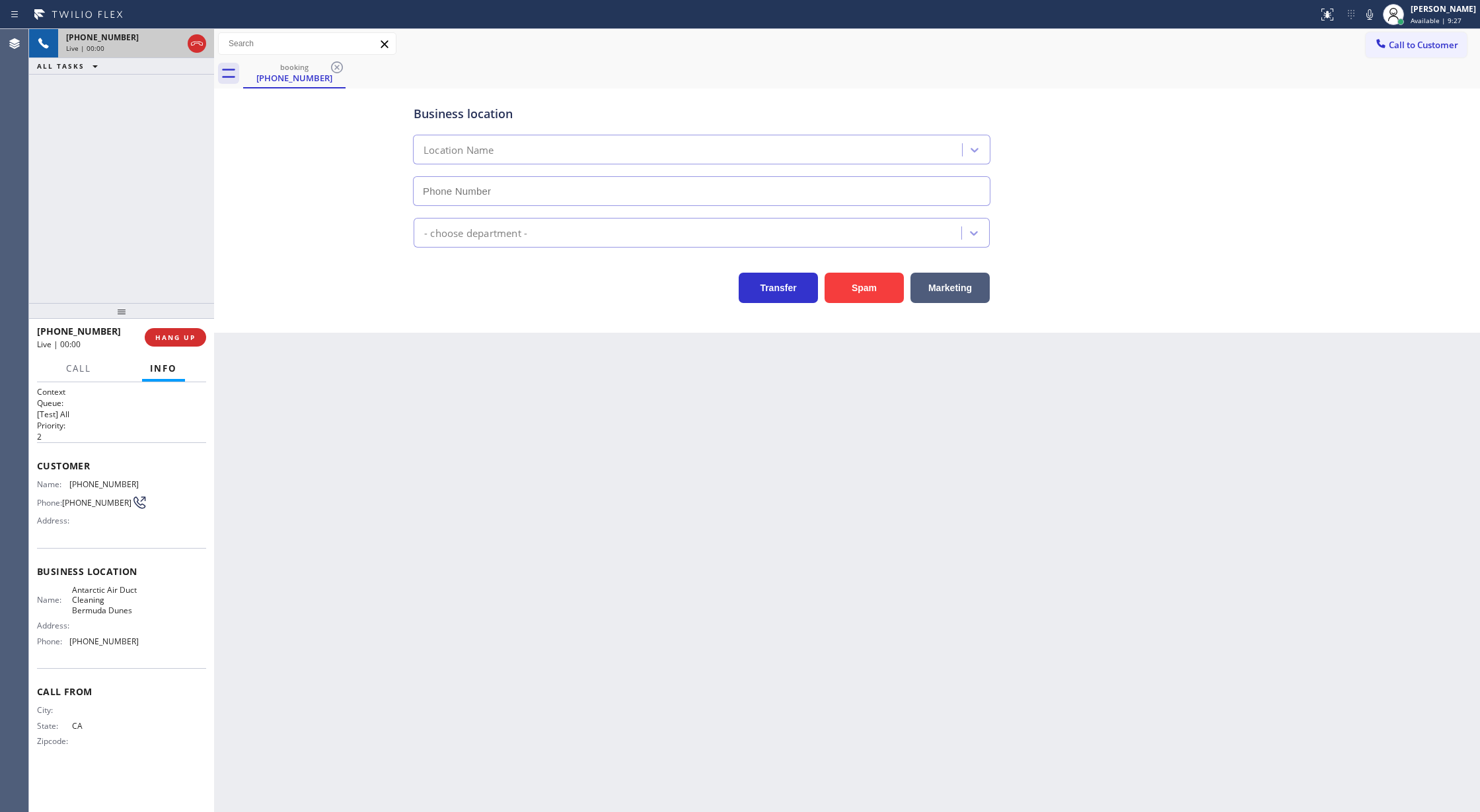
type input "[PHONE_NUMBER]"
drag, startPoint x: 170, startPoint y: 331, endPoint x: 412, endPoint y: 228, distance: 263.0
click at [171, 331] on button "COMPLETE" at bounding box center [173, 337] width 67 height 18
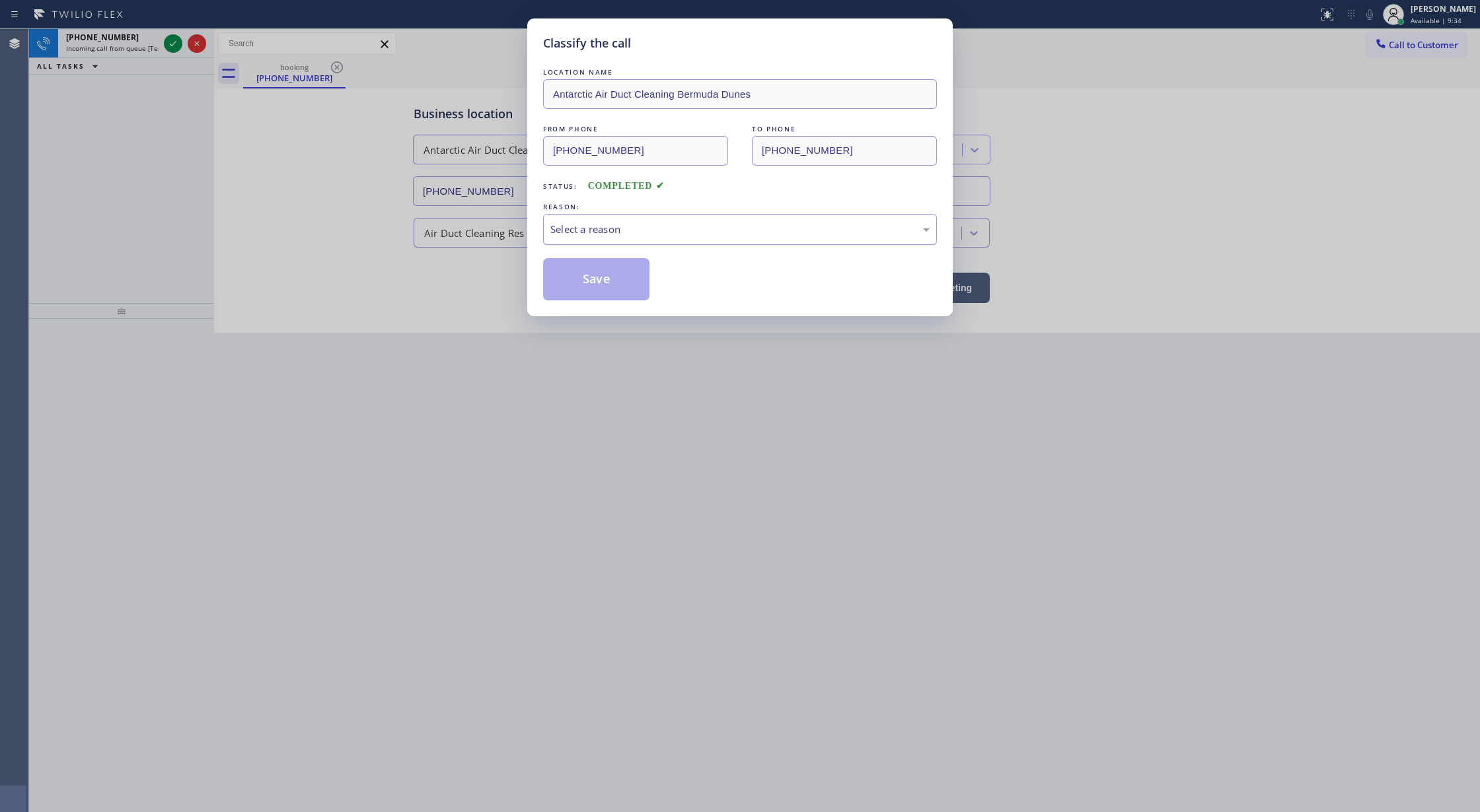
click at [643, 222] on div "Select a reason" at bounding box center [740, 229] width 379 height 15
click at [603, 272] on button "Save" at bounding box center [596, 279] width 107 height 42
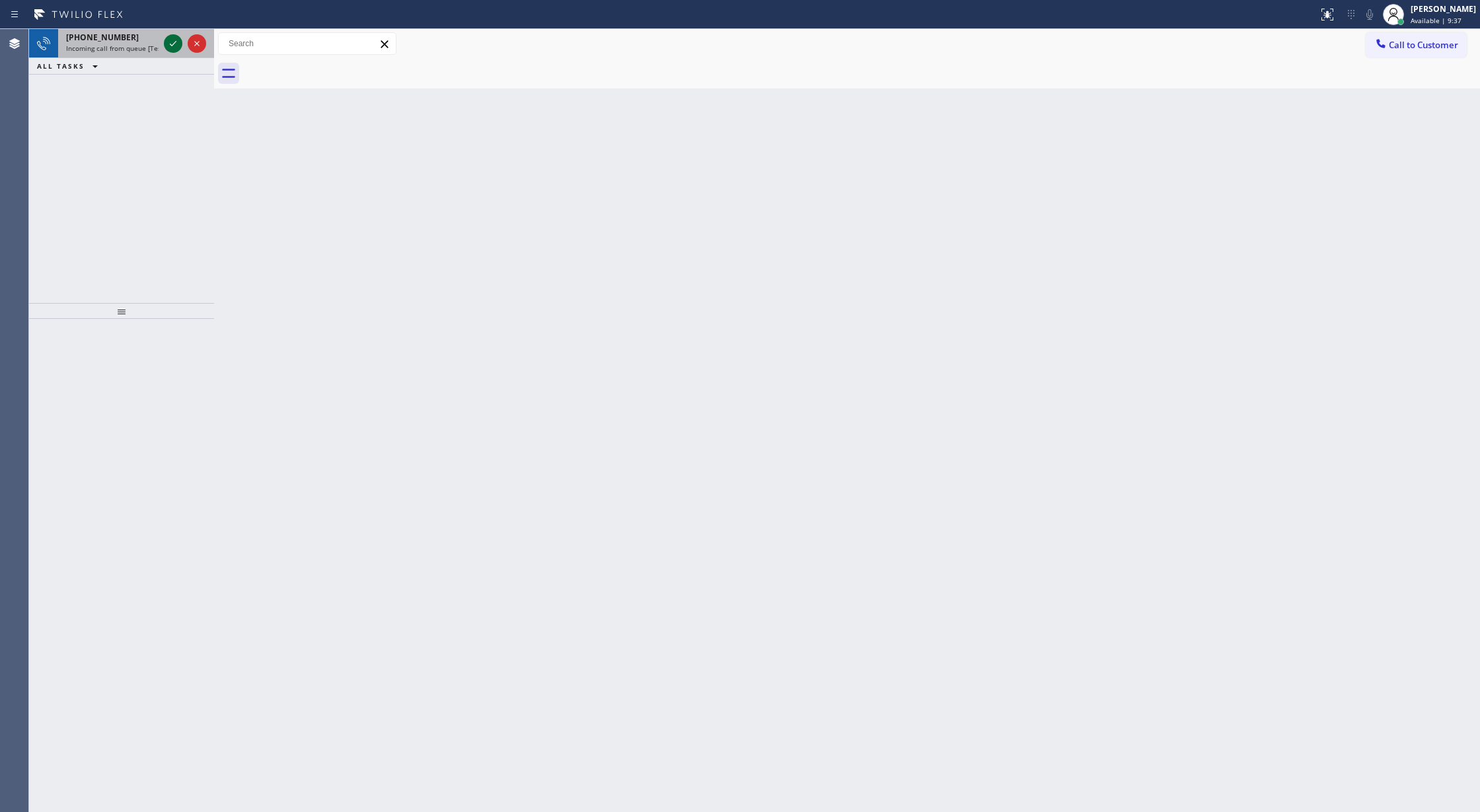
click at [166, 46] on icon at bounding box center [173, 43] width 16 height 16
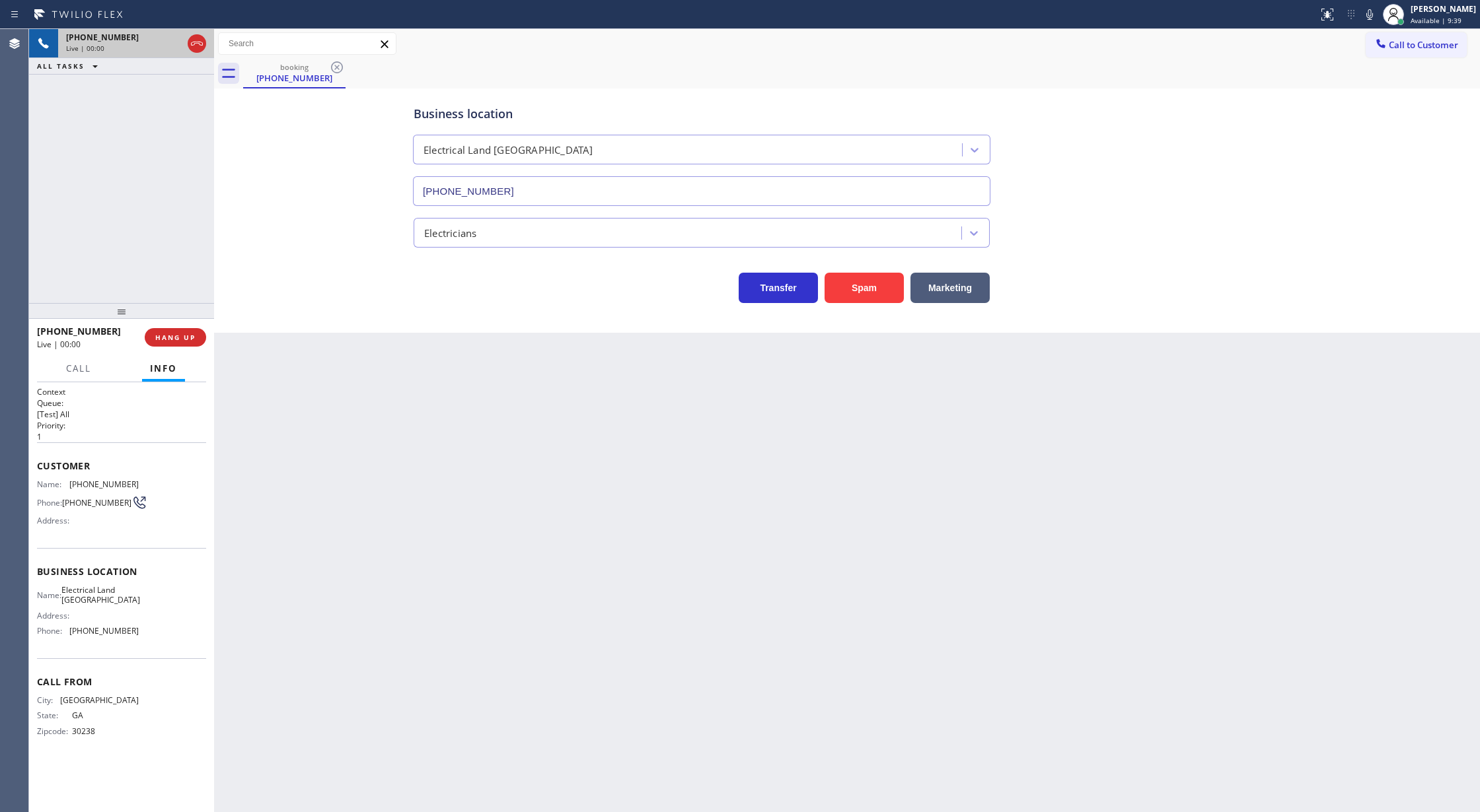
type input "[PHONE_NUMBER]"
drag, startPoint x: 34, startPoint y: 462, endPoint x: 175, endPoint y: 645, distance: 231.0
click at [175, 645] on div "Context Queue: [Test] All Priority: 1 Customer Name: [PHONE_NUMBER] Phone: [PHO…" at bounding box center [121, 597] width 185 height 431
click at [194, 41] on div "[PHONE_NUMBER]" at bounding box center [136, 37] width 140 height 11
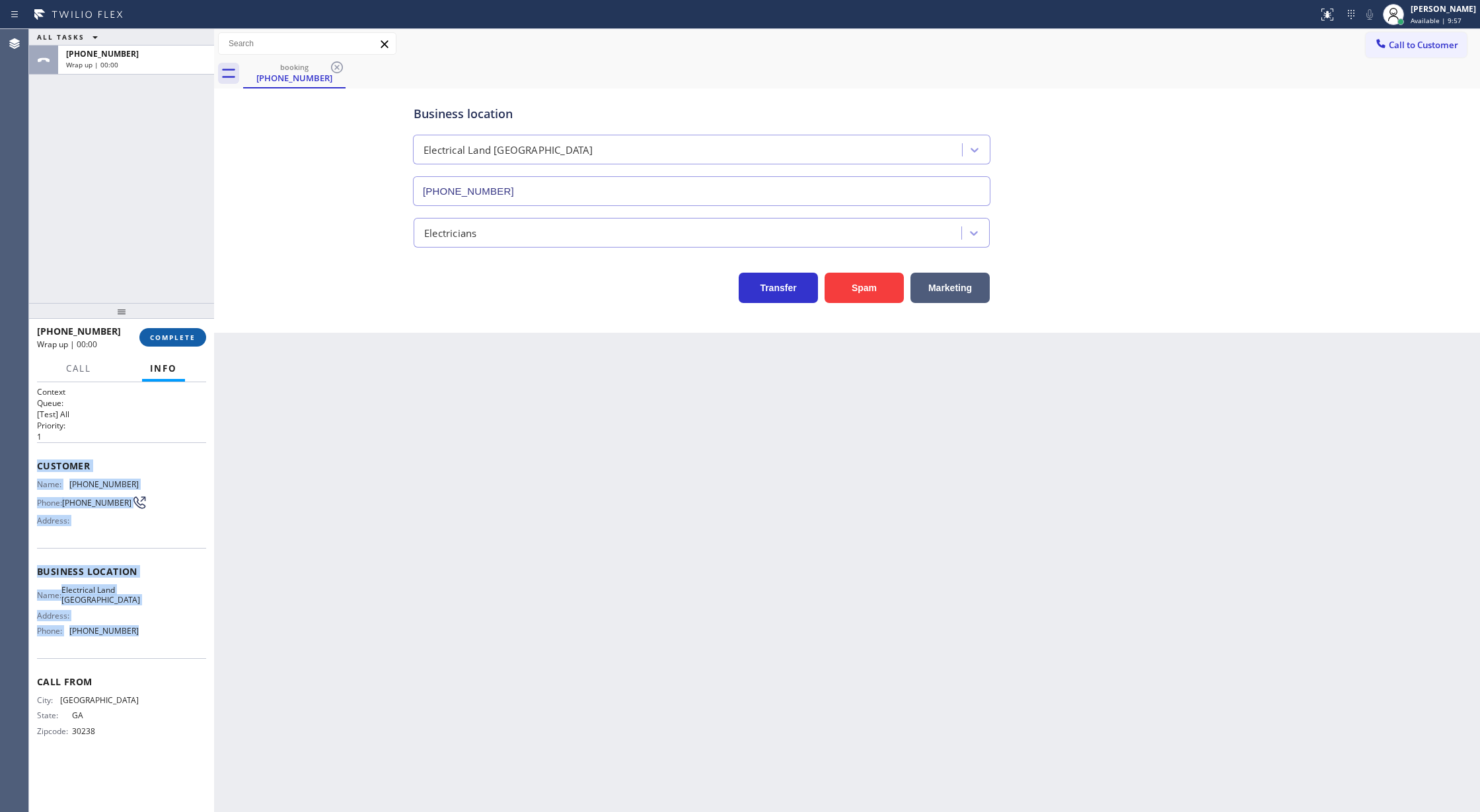
click at [163, 329] on button "COMPLETE" at bounding box center [173, 337] width 67 height 18
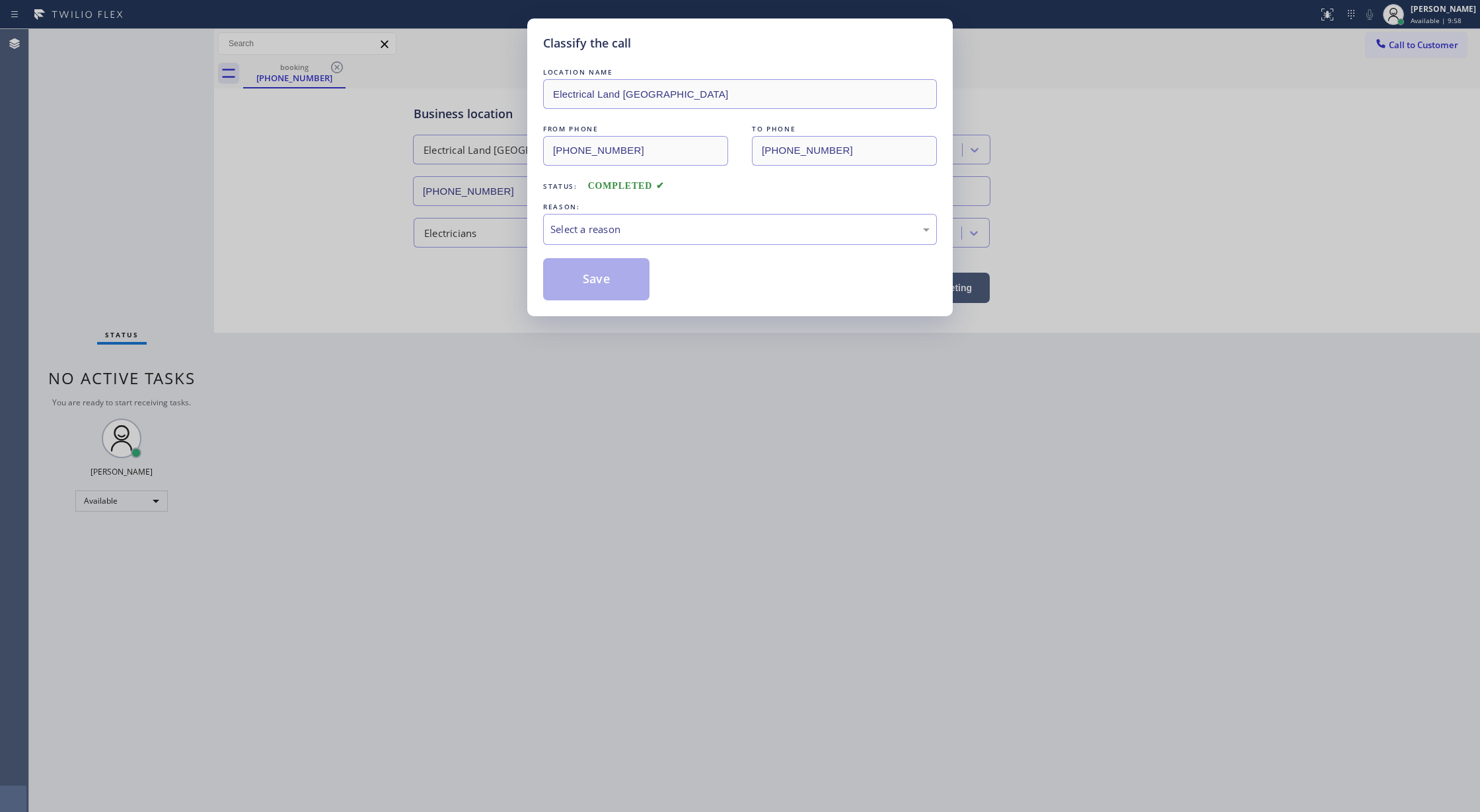
click at [173, 337] on div "Classify the call LOCATION NAME Electrical Land [GEOGRAPHIC_DATA] FROM PHONE [P…" at bounding box center [740, 406] width 1480 height 812
click at [683, 230] on div "Select a reason" at bounding box center [740, 229] width 379 height 15
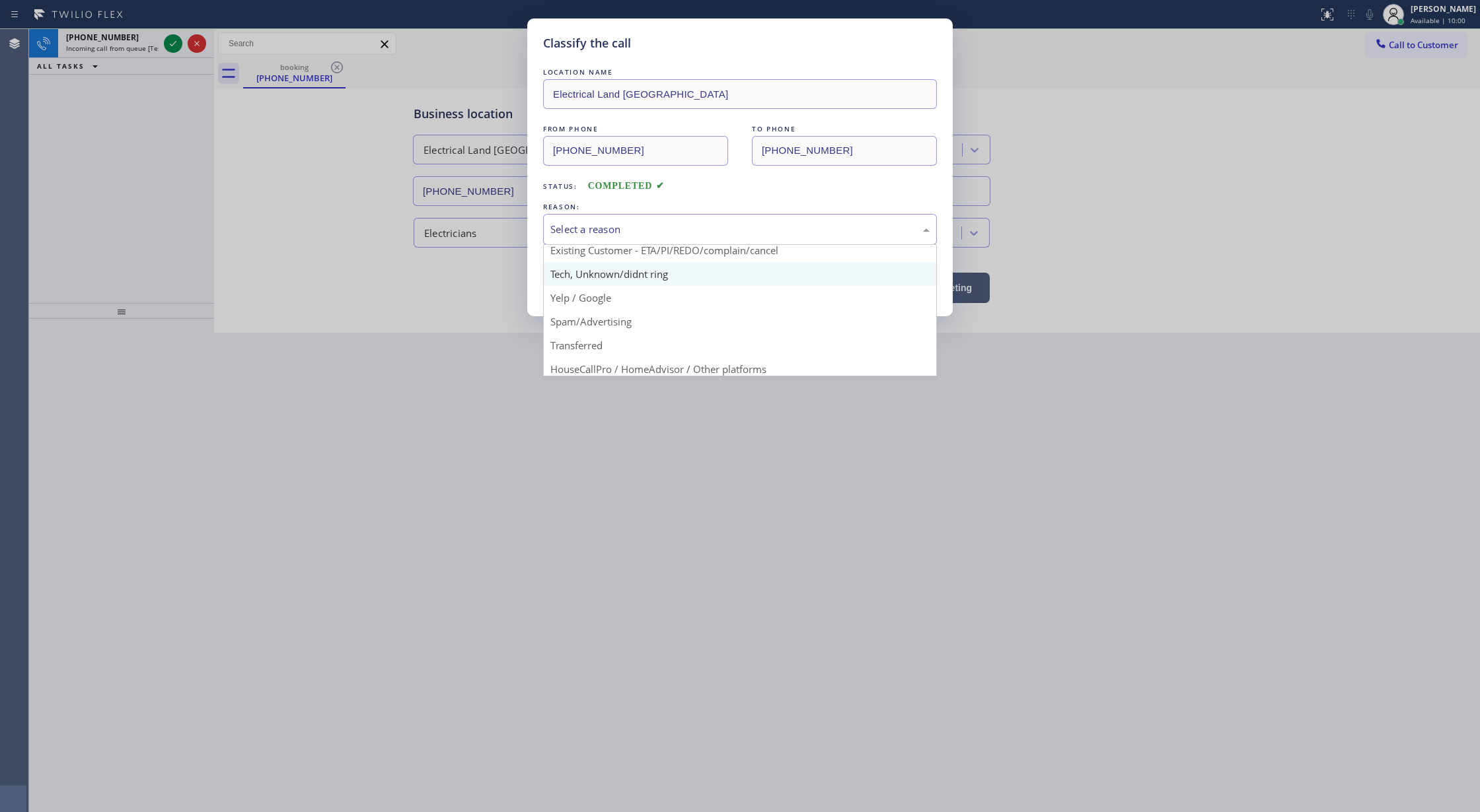
scroll to position [83, 0]
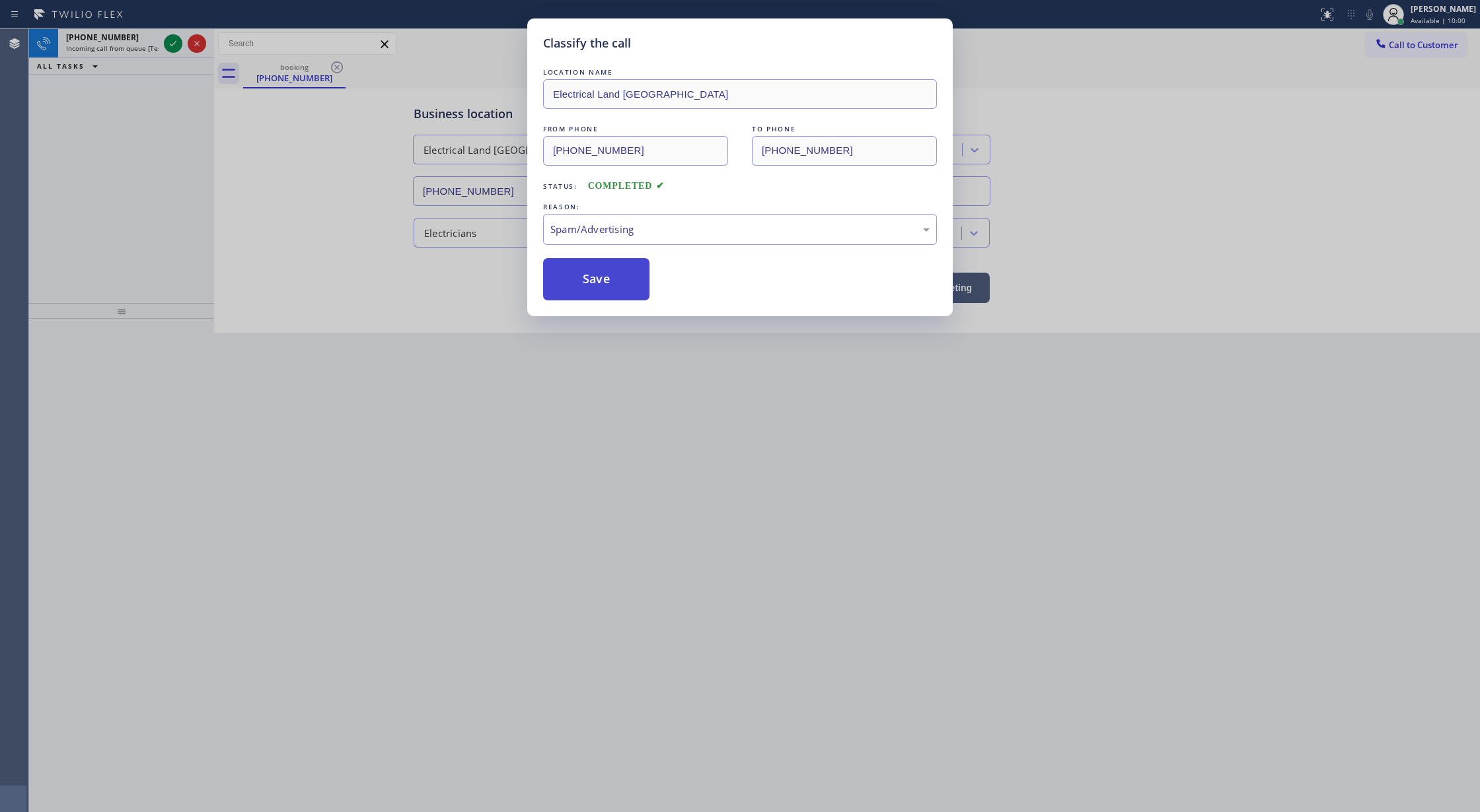
click at [584, 281] on button "Save" at bounding box center [596, 279] width 107 height 42
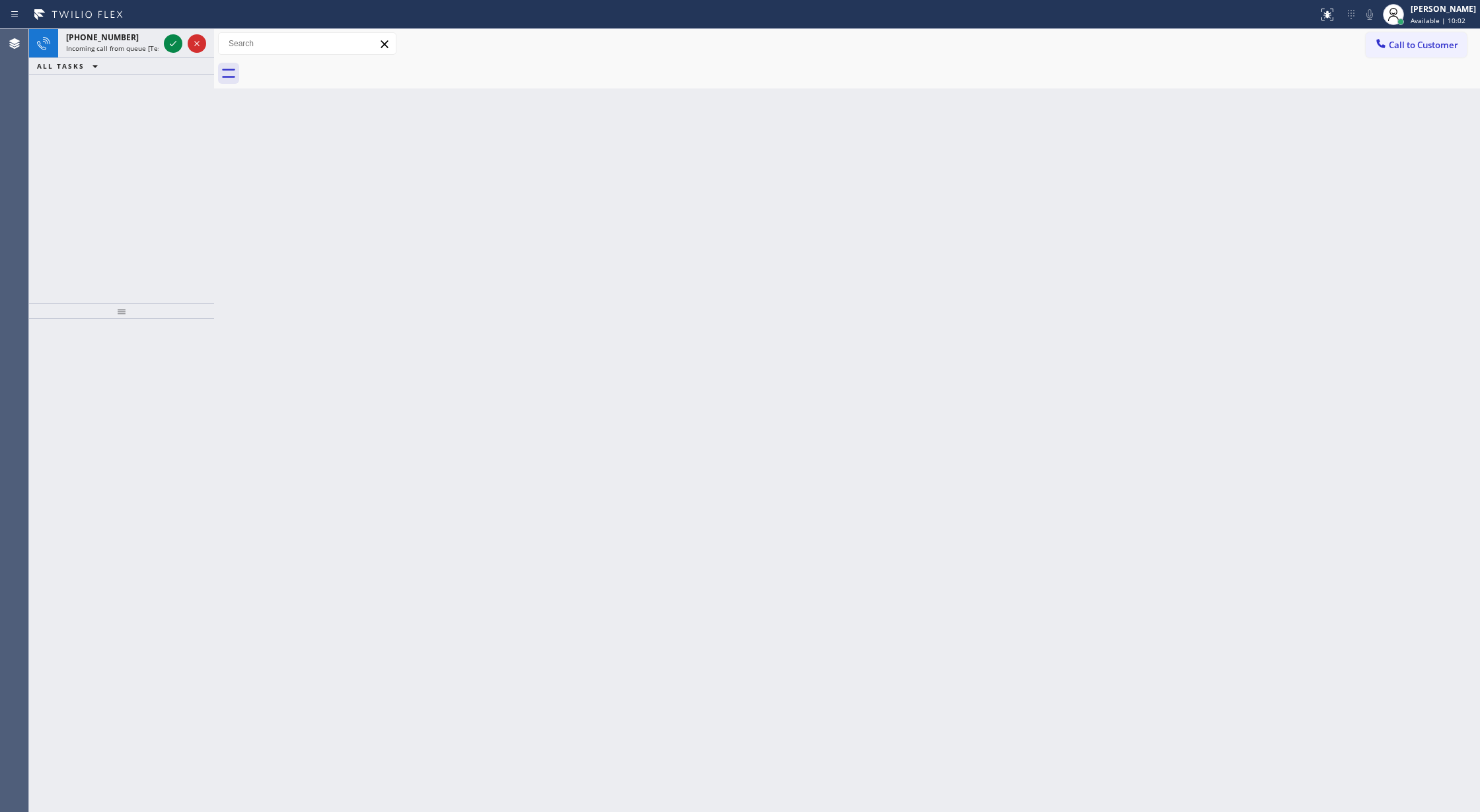
click at [174, 41] on icon at bounding box center [173, 43] width 16 height 16
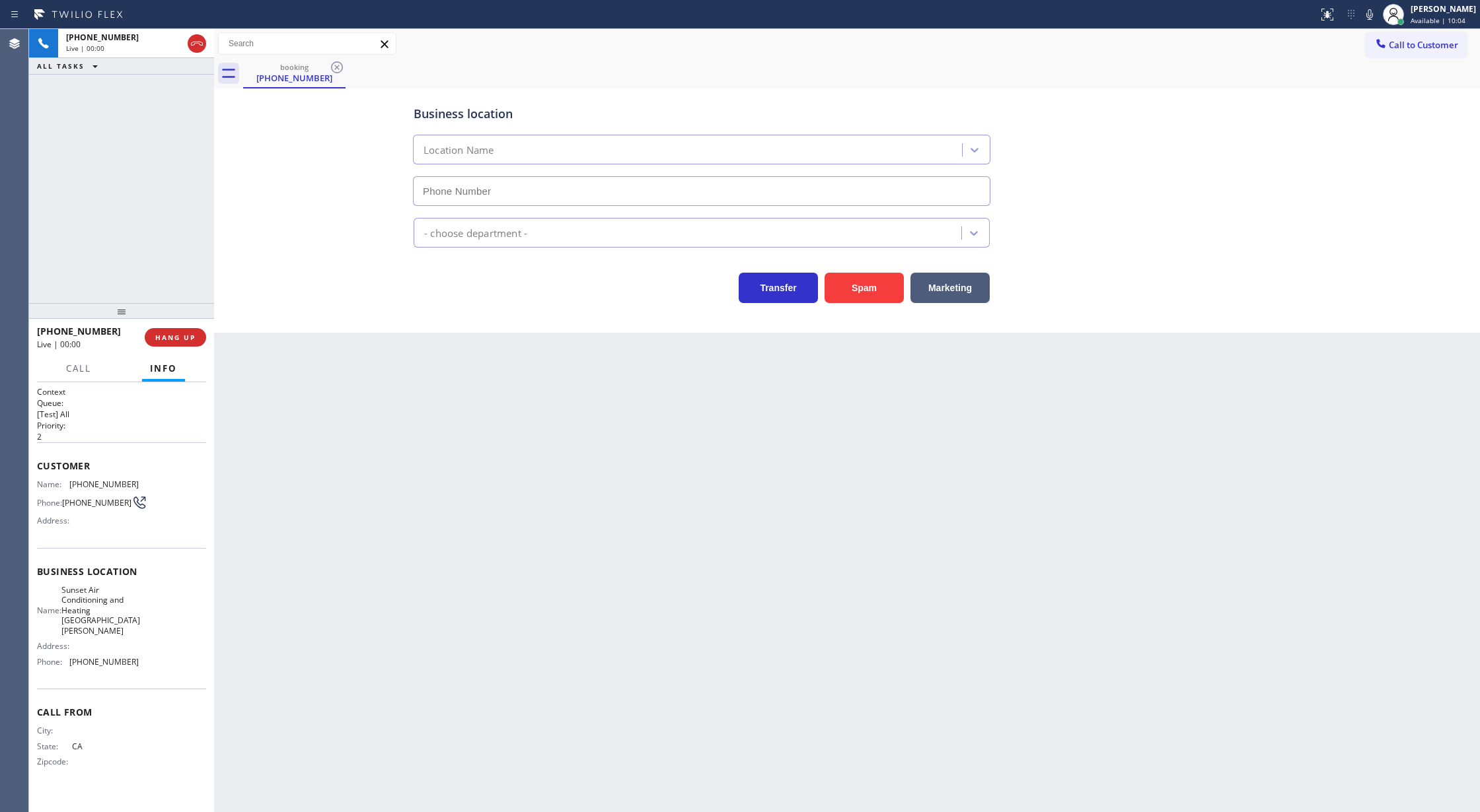
type input "[PHONE_NUMBER]"
click at [857, 294] on button "Spam" at bounding box center [864, 288] width 80 height 31
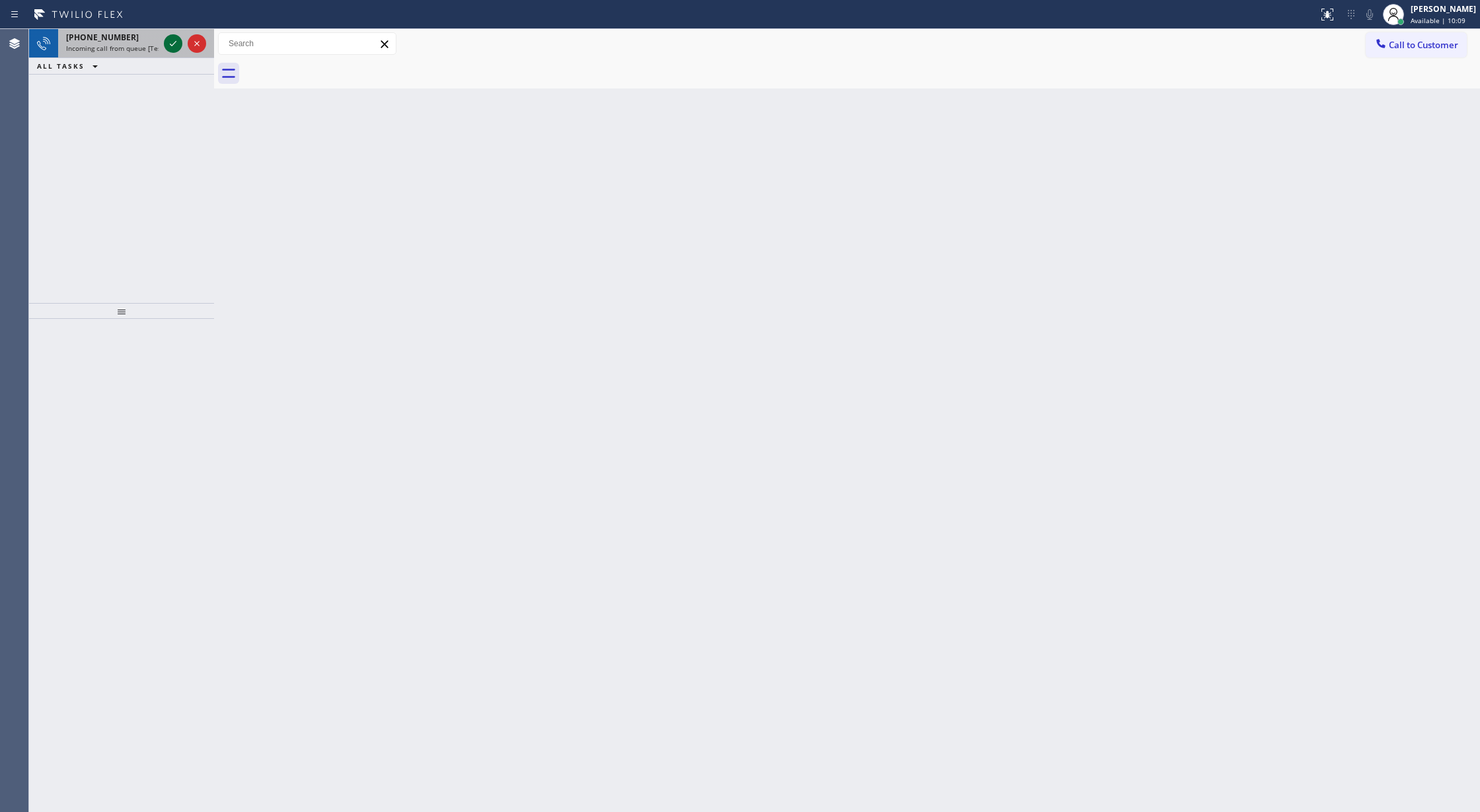
click at [172, 38] on icon at bounding box center [173, 43] width 16 height 16
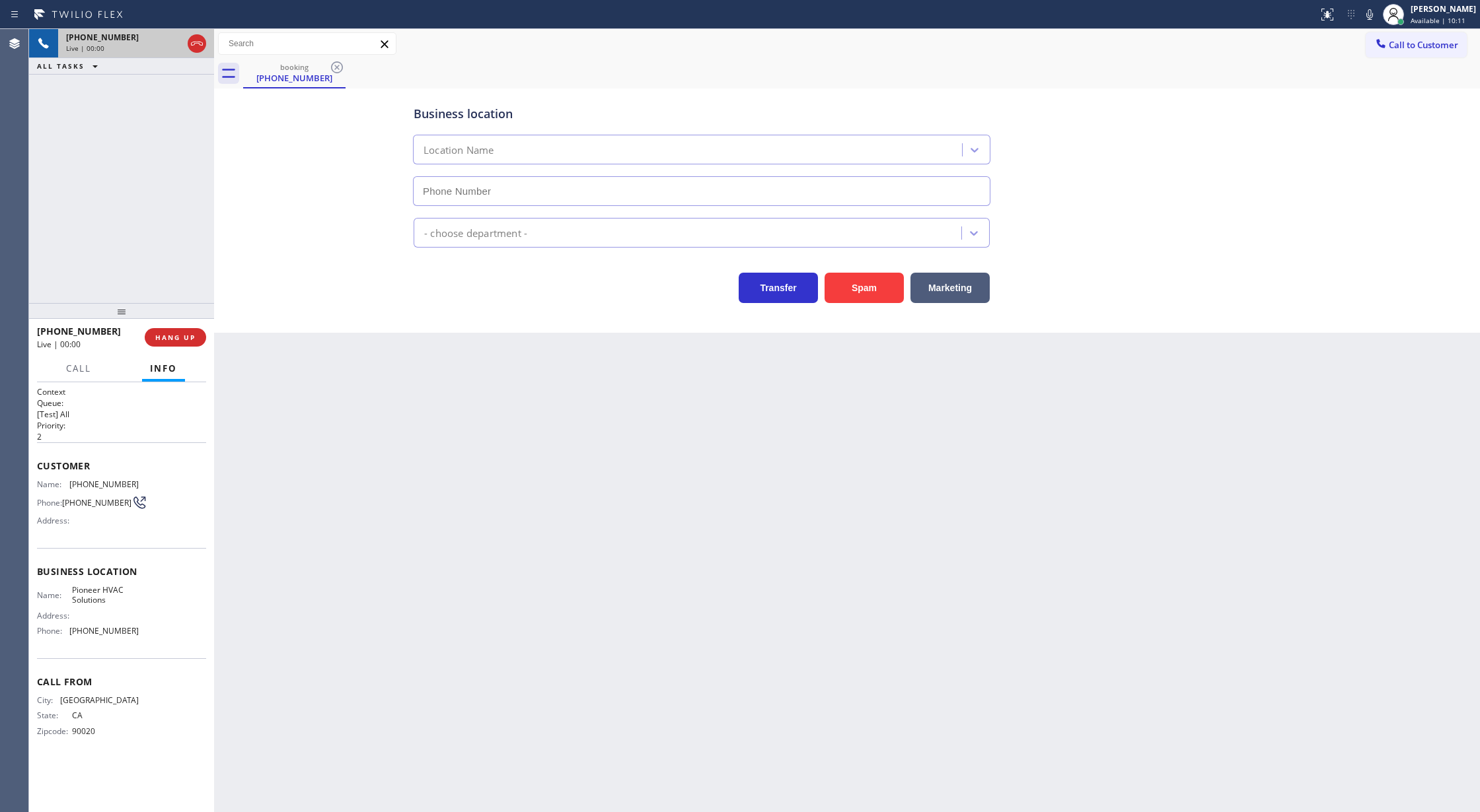
type input "[PHONE_NUMBER]"
click at [870, 286] on button "Spam" at bounding box center [864, 288] width 80 height 31
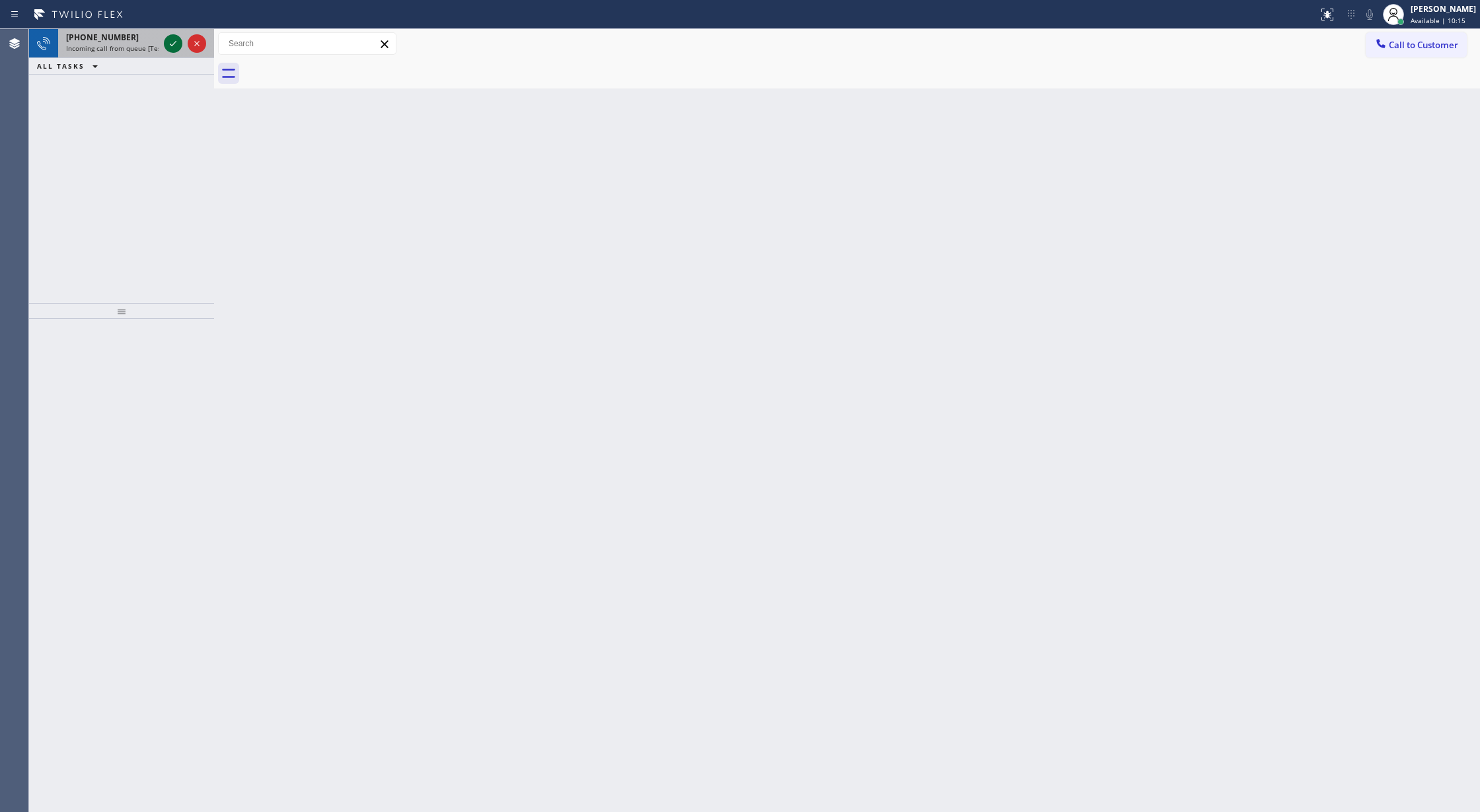
click at [170, 45] on icon at bounding box center [173, 43] width 16 height 16
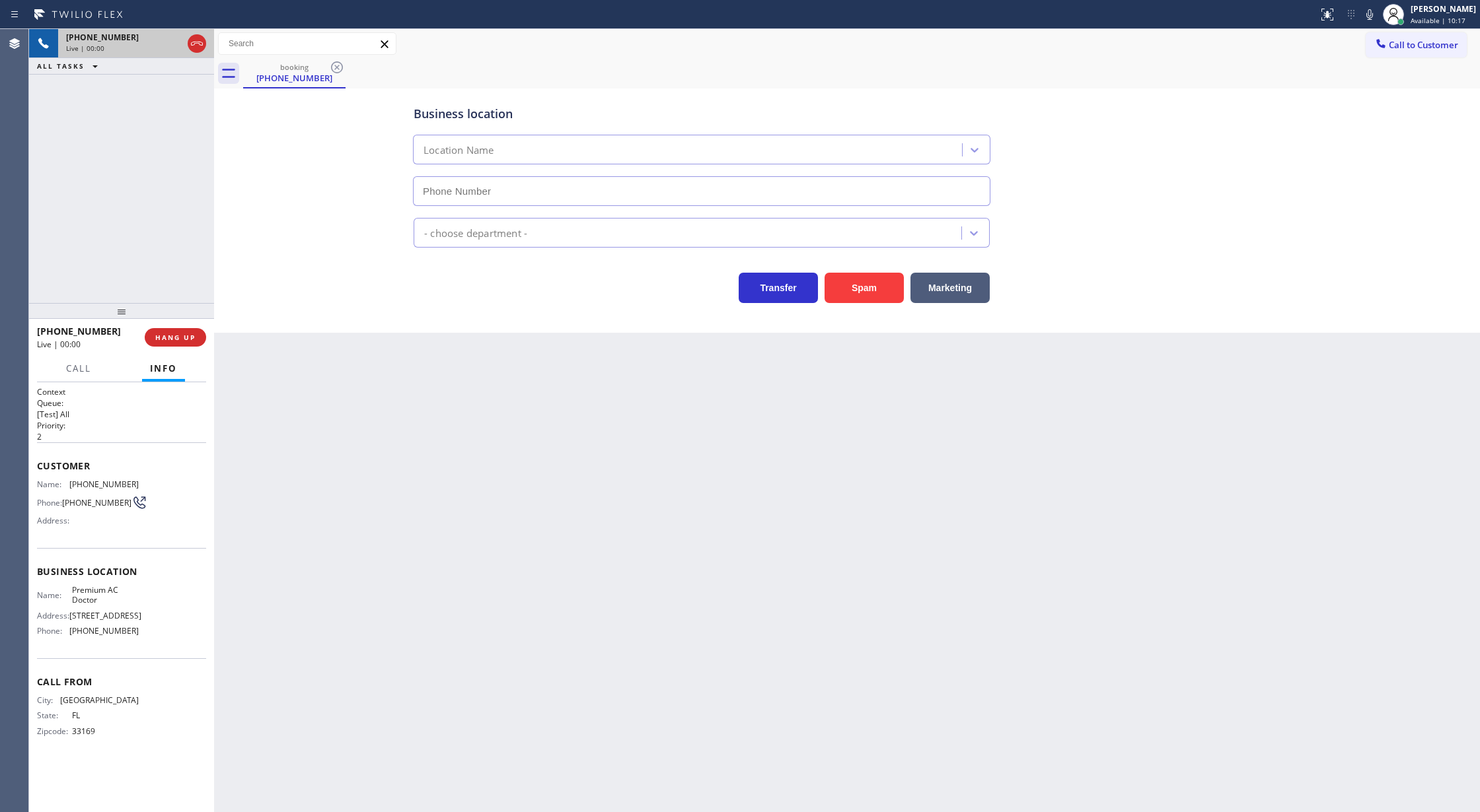
type input "[PHONE_NUMBER]"
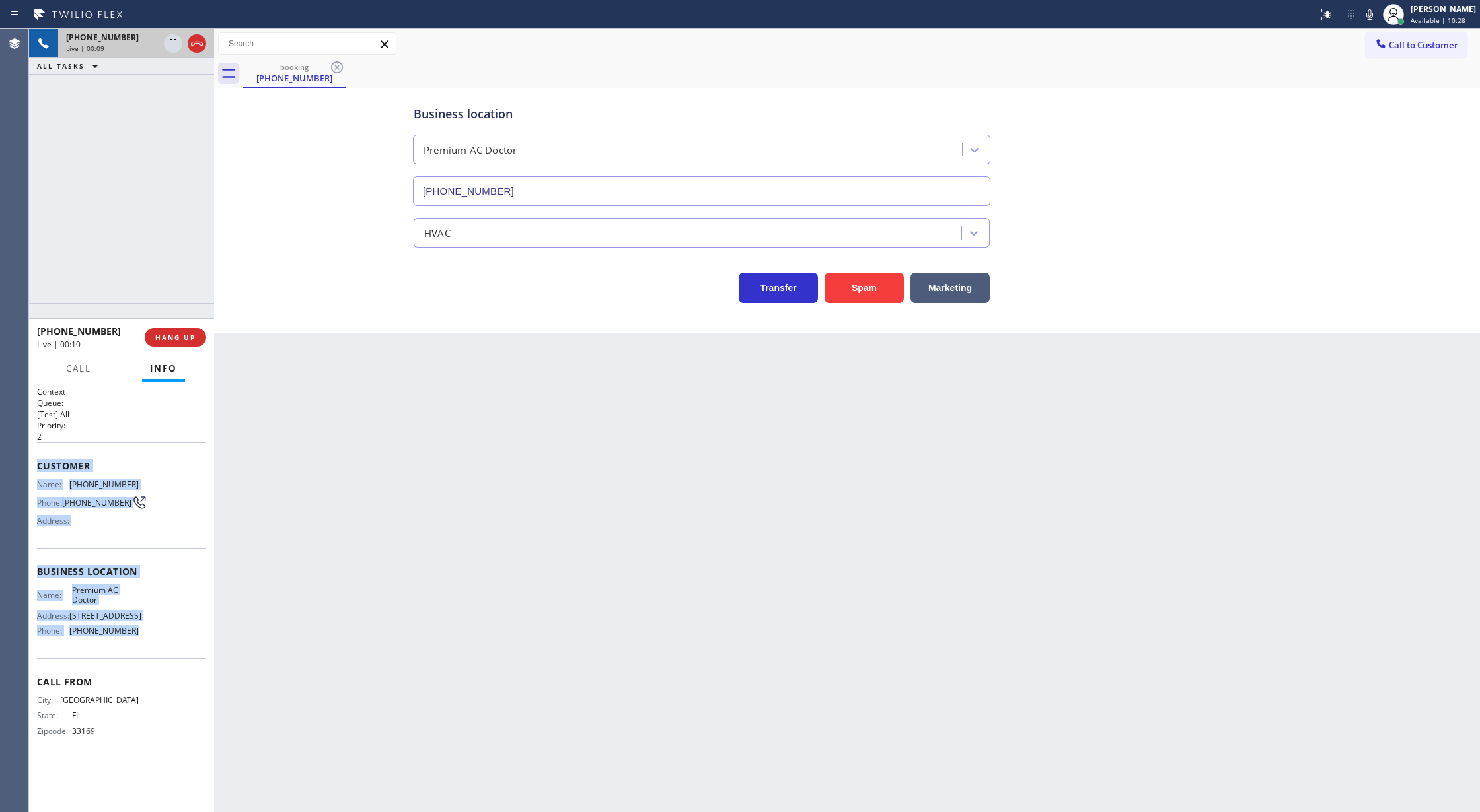
copy div "Customer Name: [PHONE_NUMBER] Phone: [PHONE_NUMBER] Address: Business location …"
drag, startPoint x: 35, startPoint y: 465, endPoint x: 183, endPoint y: 645, distance: 233.0
click at [183, 645] on div "Context Queue: [Test] All Priority: 2 Customer Name: [PHONE_NUMBER] Phone: [PHO…" at bounding box center [121, 597] width 185 height 431
drag, startPoint x: 169, startPoint y: 85, endPoint x: 218, endPoint y: 191, distance: 116.8
click at [169, 85] on icon at bounding box center [173, 89] width 16 height 16
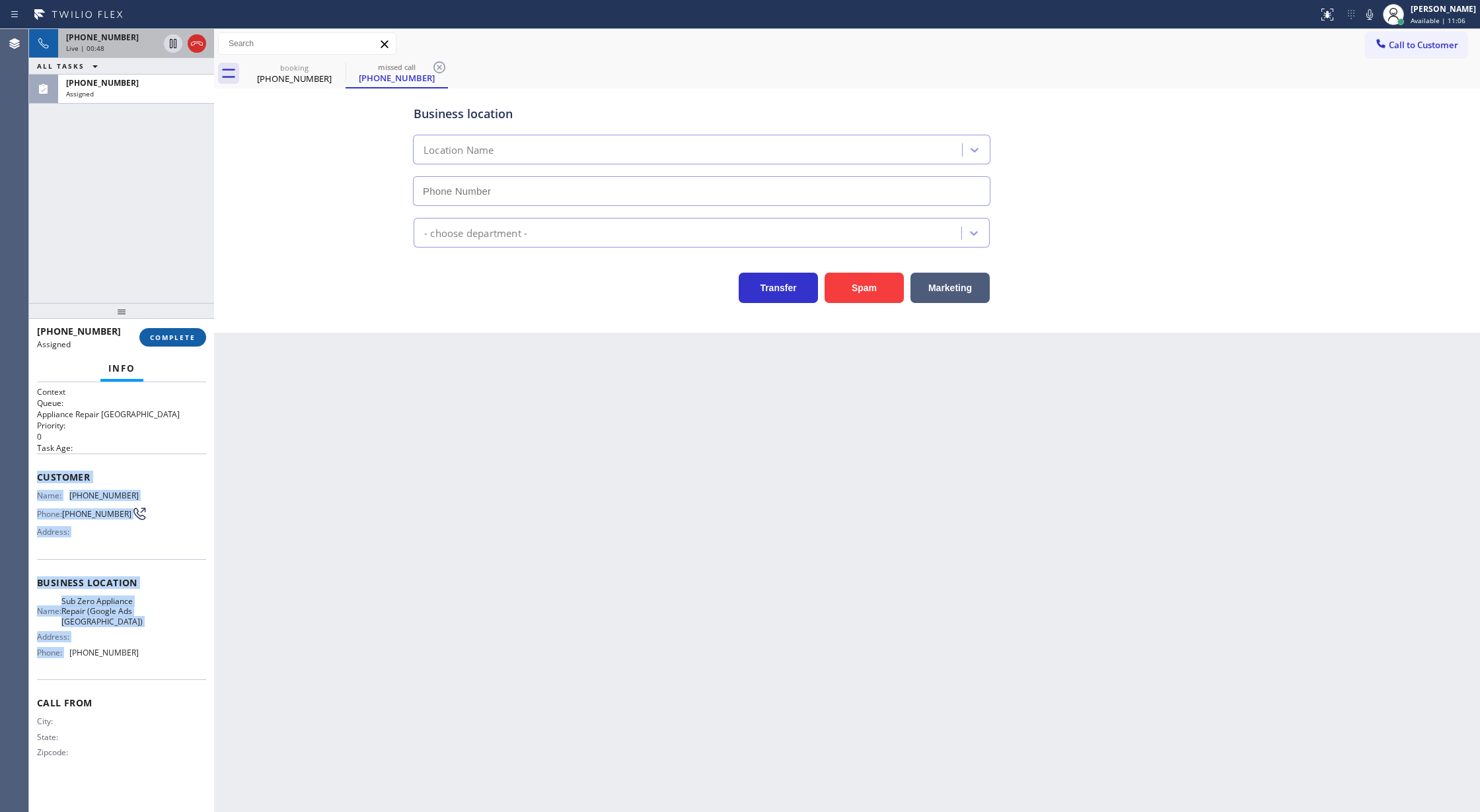
type input "[PHONE_NUMBER]"
click at [167, 342] on button "COMPLETE" at bounding box center [173, 337] width 67 height 18
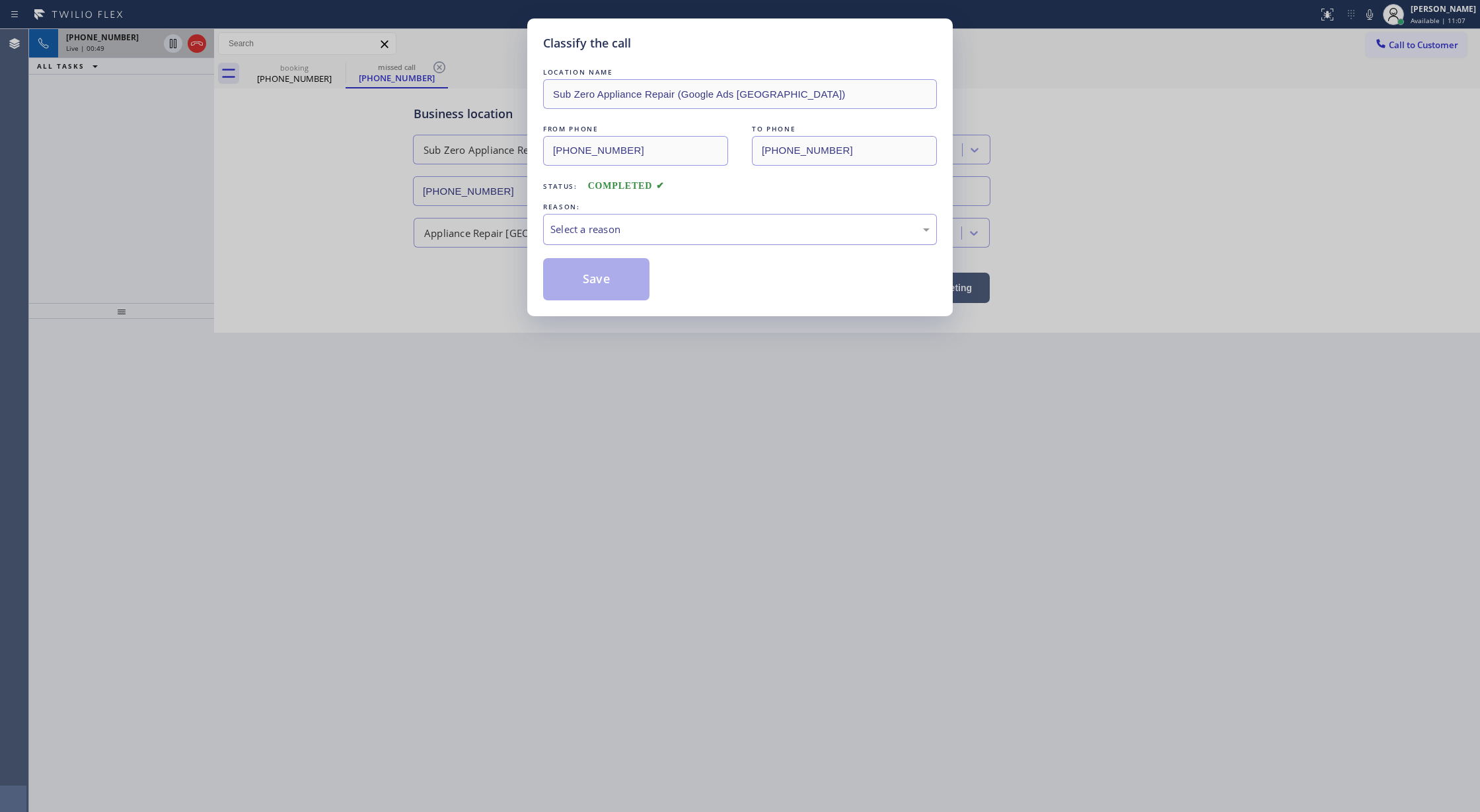
drag, startPoint x: 608, startPoint y: 229, endPoint x: 606, endPoint y: 238, distance: 9.2
click at [608, 228] on div "Select a reason" at bounding box center [740, 229] width 379 height 15
click at [584, 281] on button "Save" at bounding box center [596, 279] width 107 height 42
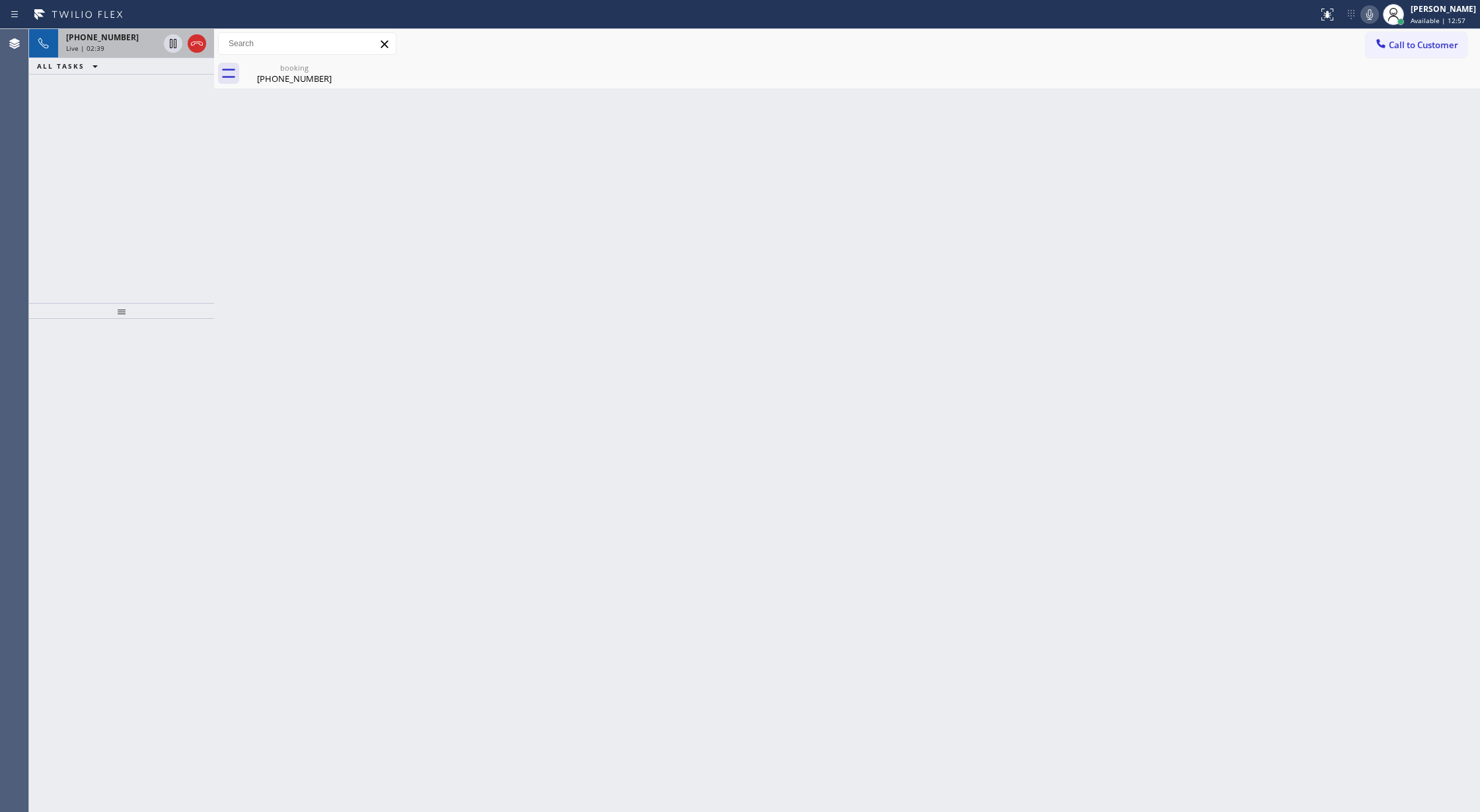
click at [1372, 11] on icon at bounding box center [1370, 14] width 16 height 16
click at [167, 85] on icon at bounding box center [173, 89] width 16 height 16
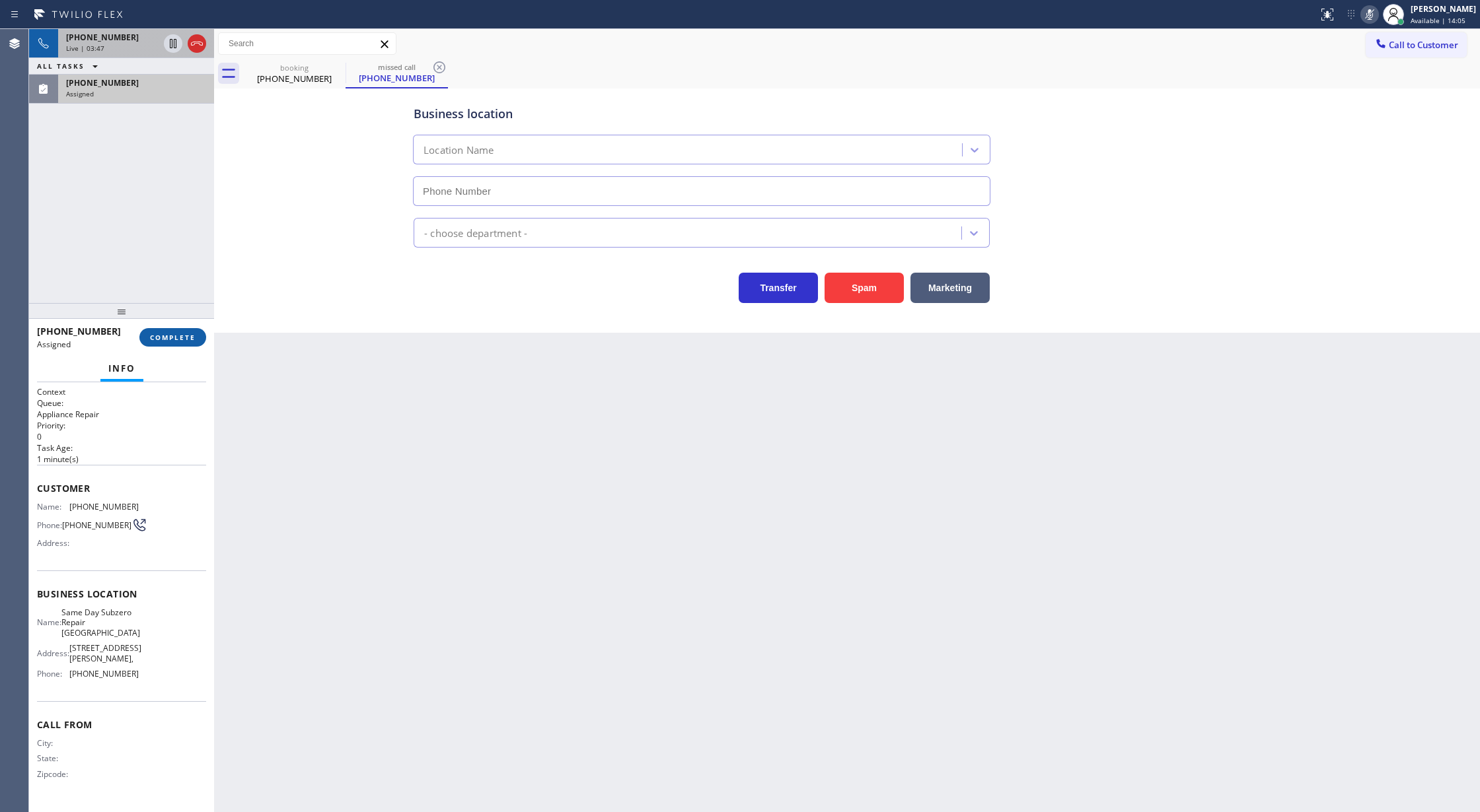
type input "[PHONE_NUMBER]"
click at [173, 333] on span "COMPLETE" at bounding box center [173, 337] width 45 height 9
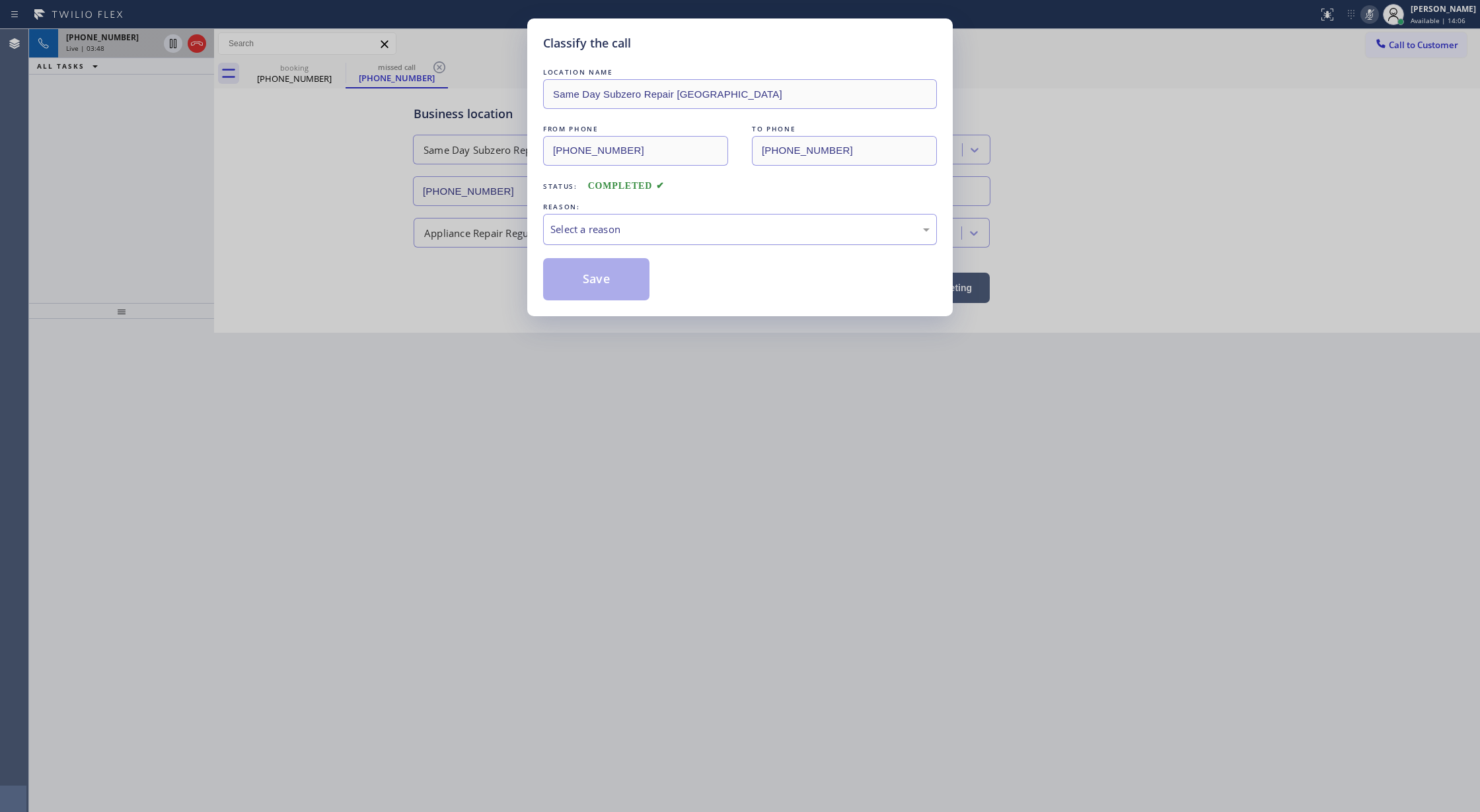
click at [613, 236] on div "Select a reason" at bounding box center [740, 229] width 379 height 15
click at [598, 281] on button "Save" at bounding box center [596, 279] width 107 height 42
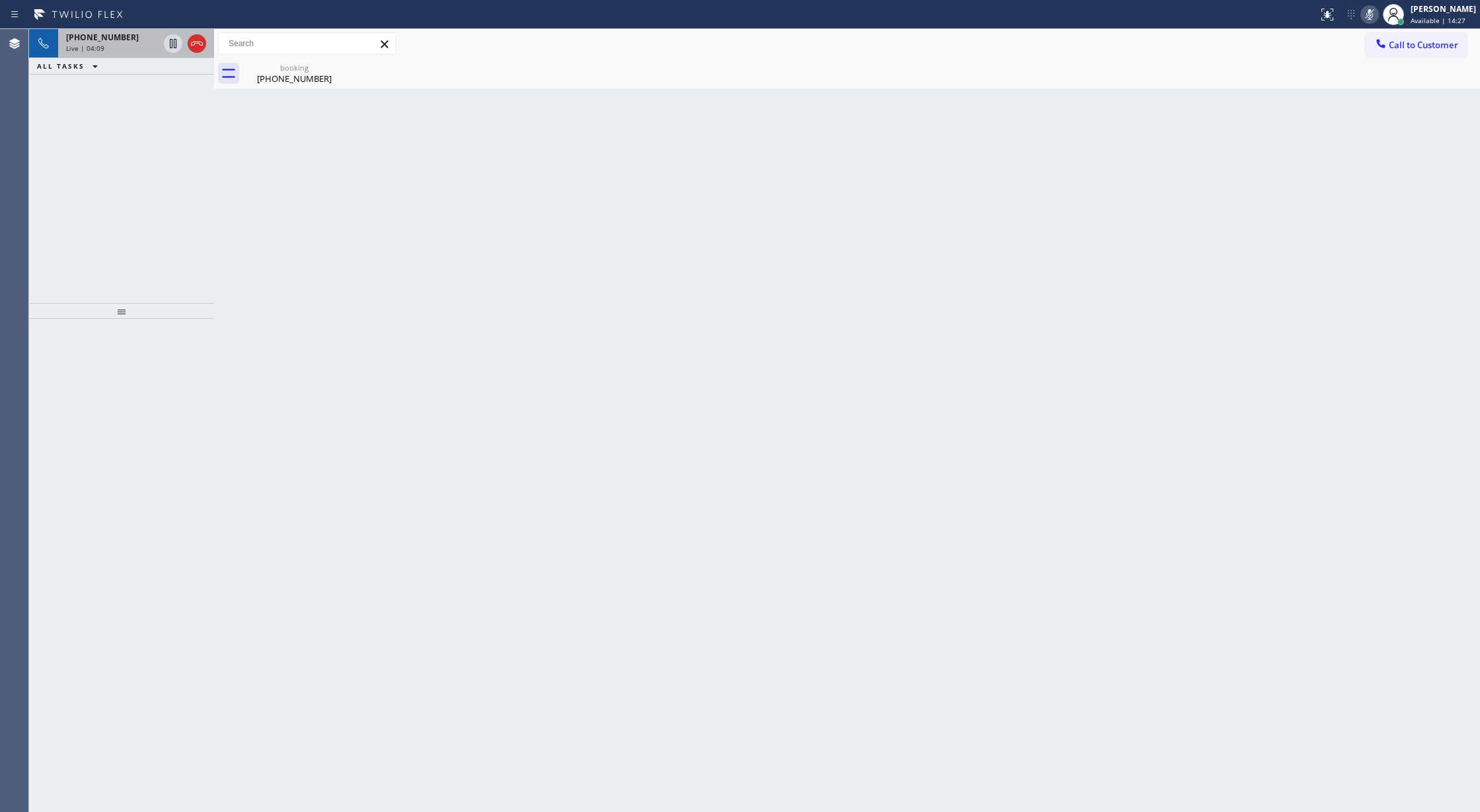
click at [1372, 14] on icon at bounding box center [1370, 14] width 16 height 16
click at [169, 95] on div "Wrap up | 00:50" at bounding box center [136, 94] width 140 height 9
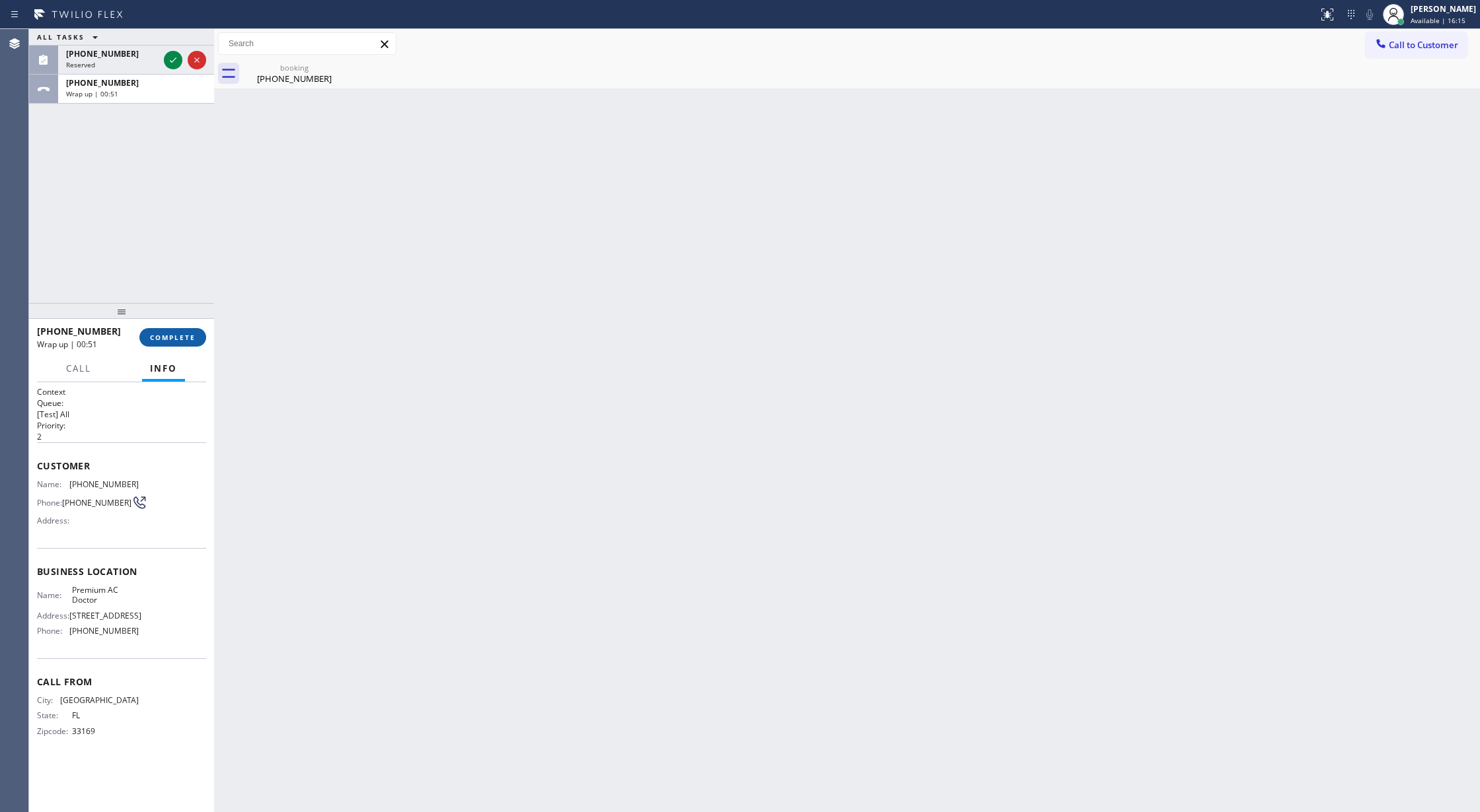
click at [158, 339] on span "COMPLETE" at bounding box center [173, 337] width 45 height 9
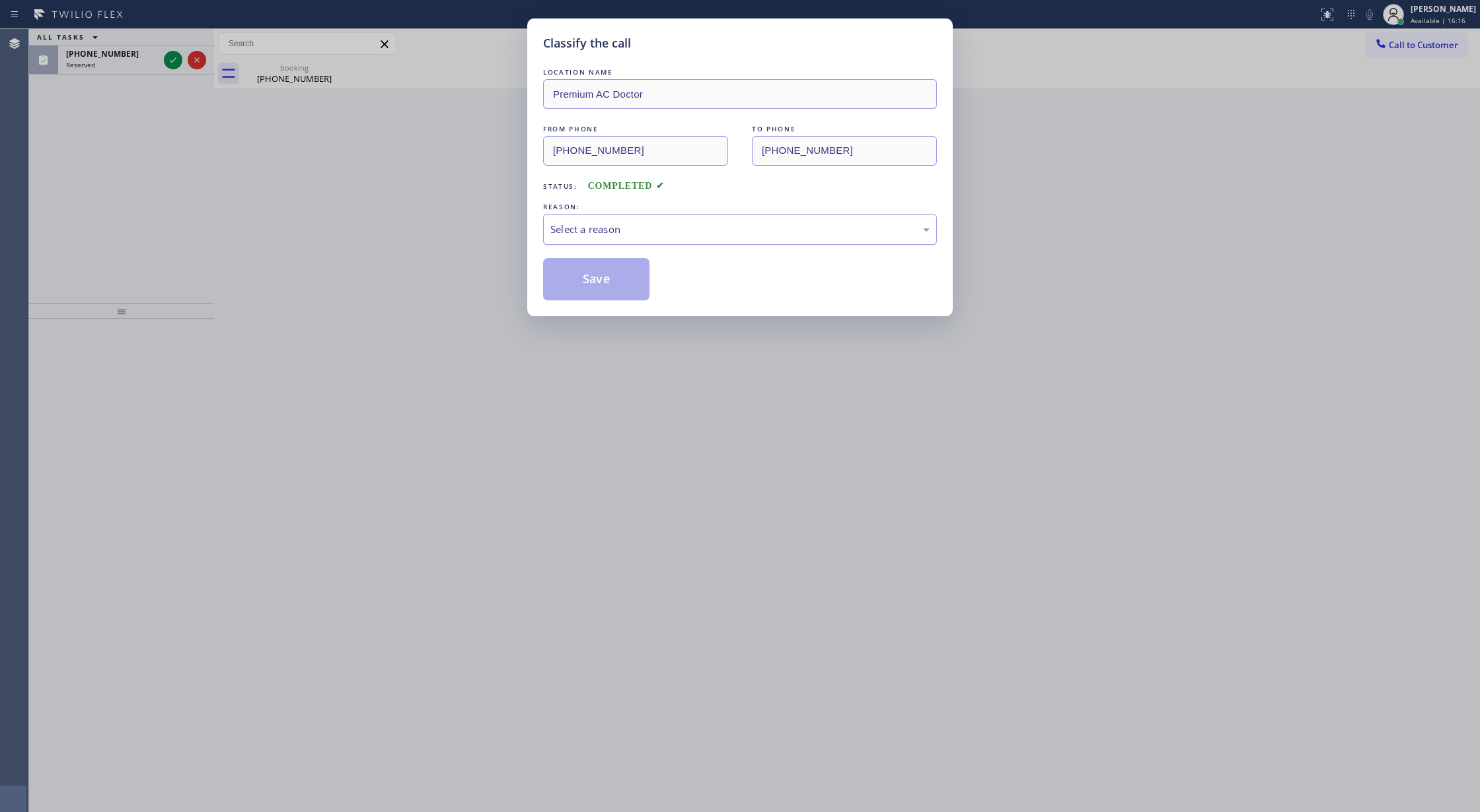
click at [586, 220] on div "Select a reason" at bounding box center [740, 229] width 394 height 31
click at [590, 275] on button "Save" at bounding box center [596, 279] width 107 height 42
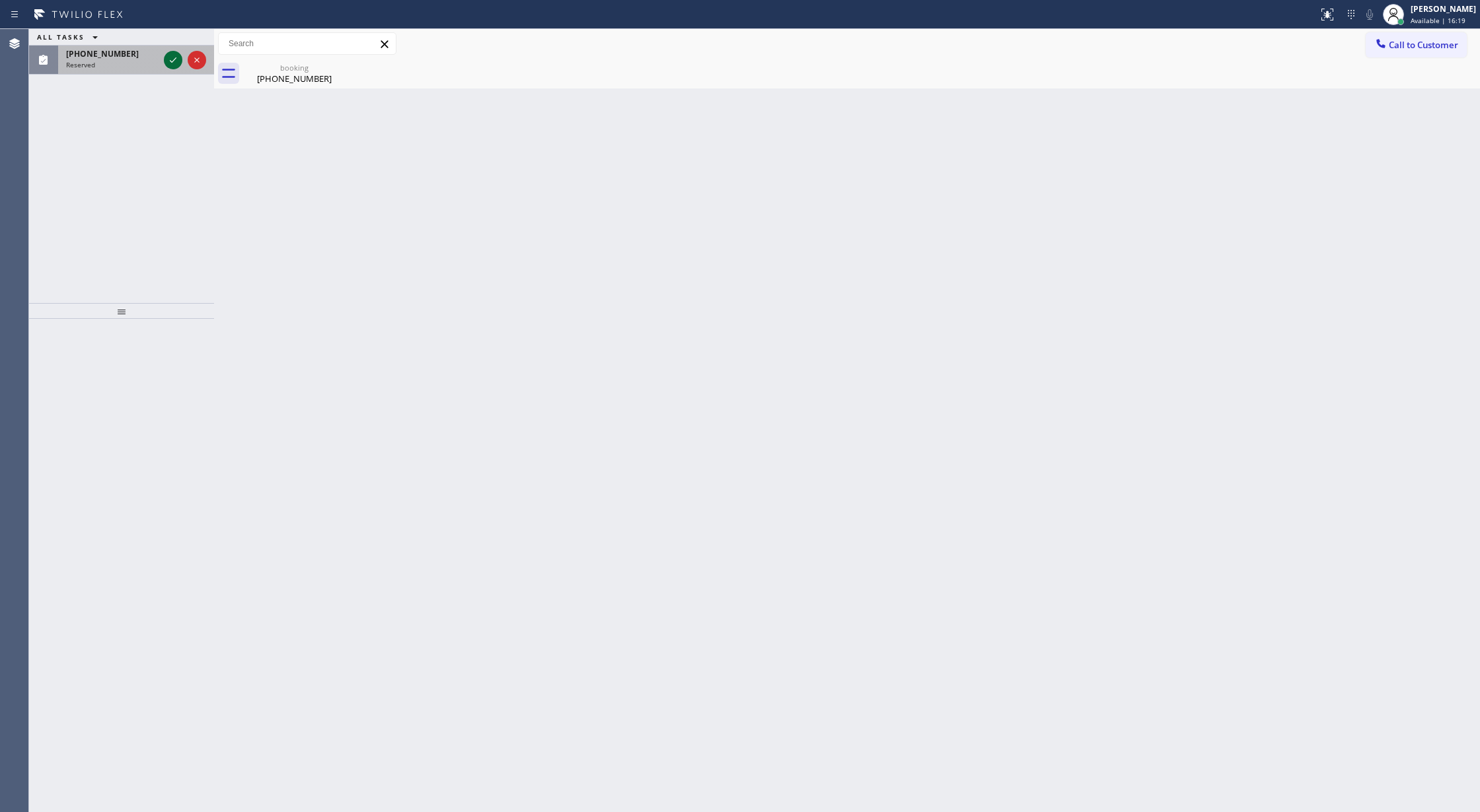
click at [173, 57] on icon at bounding box center [173, 61] width 16 height 16
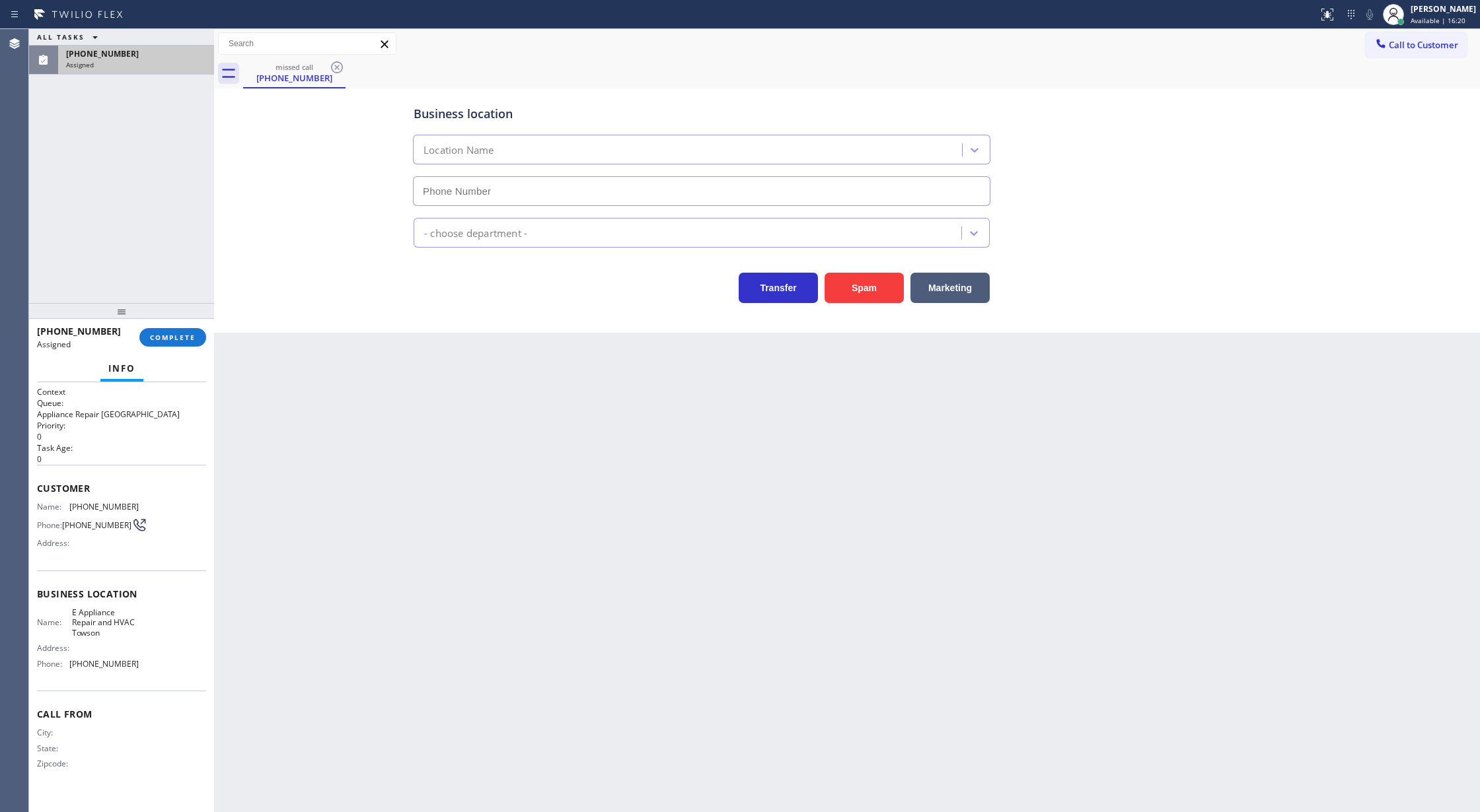
type input "[PHONE_NUMBER]"
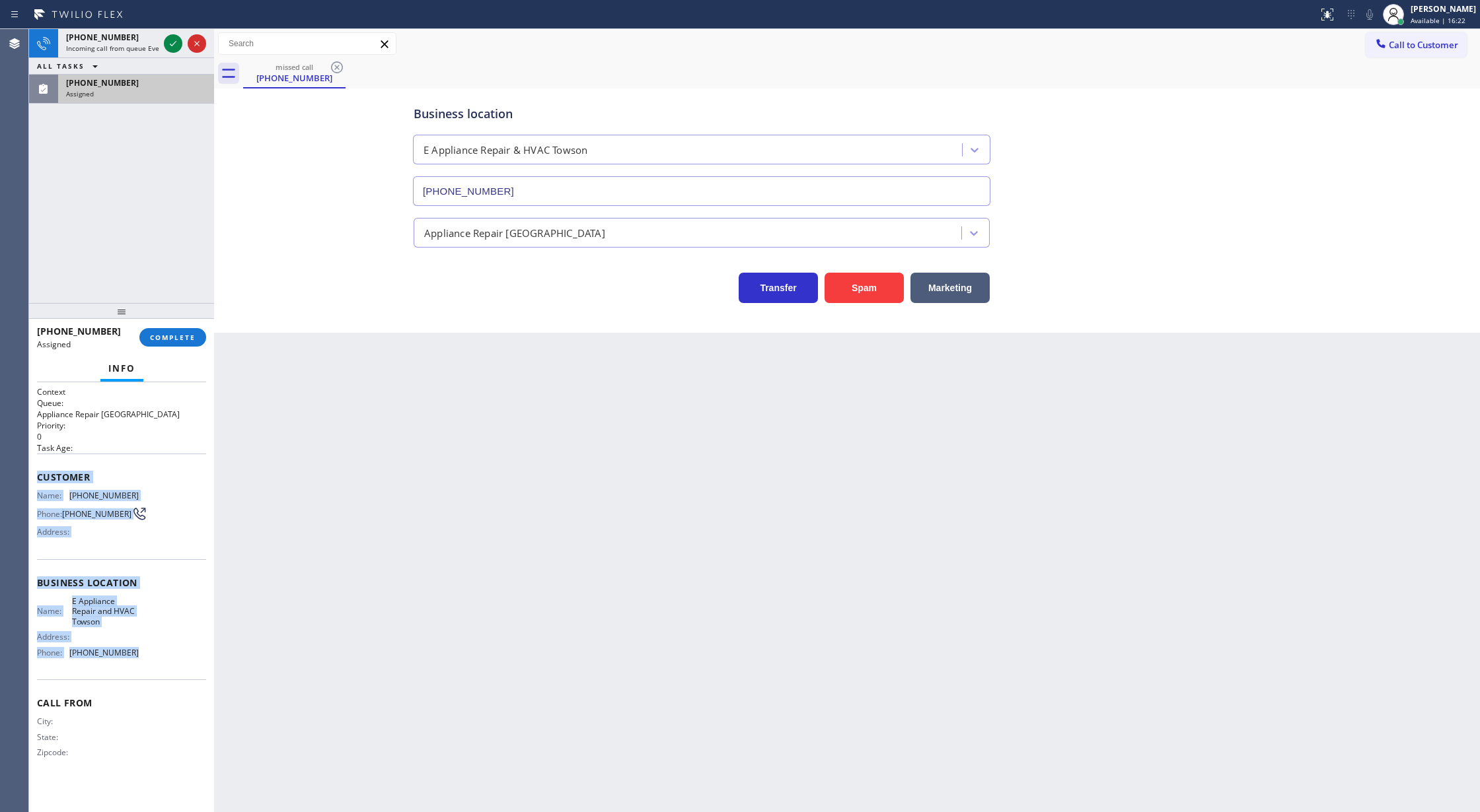
drag, startPoint x: 32, startPoint y: 472, endPoint x: 170, endPoint y: 647, distance: 222.9
click at [170, 647] on div "Context Queue: Appliance Repair High End Priority: 0 Task Age: Customer Name: […" at bounding box center [121, 597] width 185 height 431
copy div "Customer Name: [PHONE_NUMBER] Phone: [PHONE_NUMBER] Address: Business location …"
click at [177, 341] on span "COMPLETE" at bounding box center [173, 337] width 45 height 9
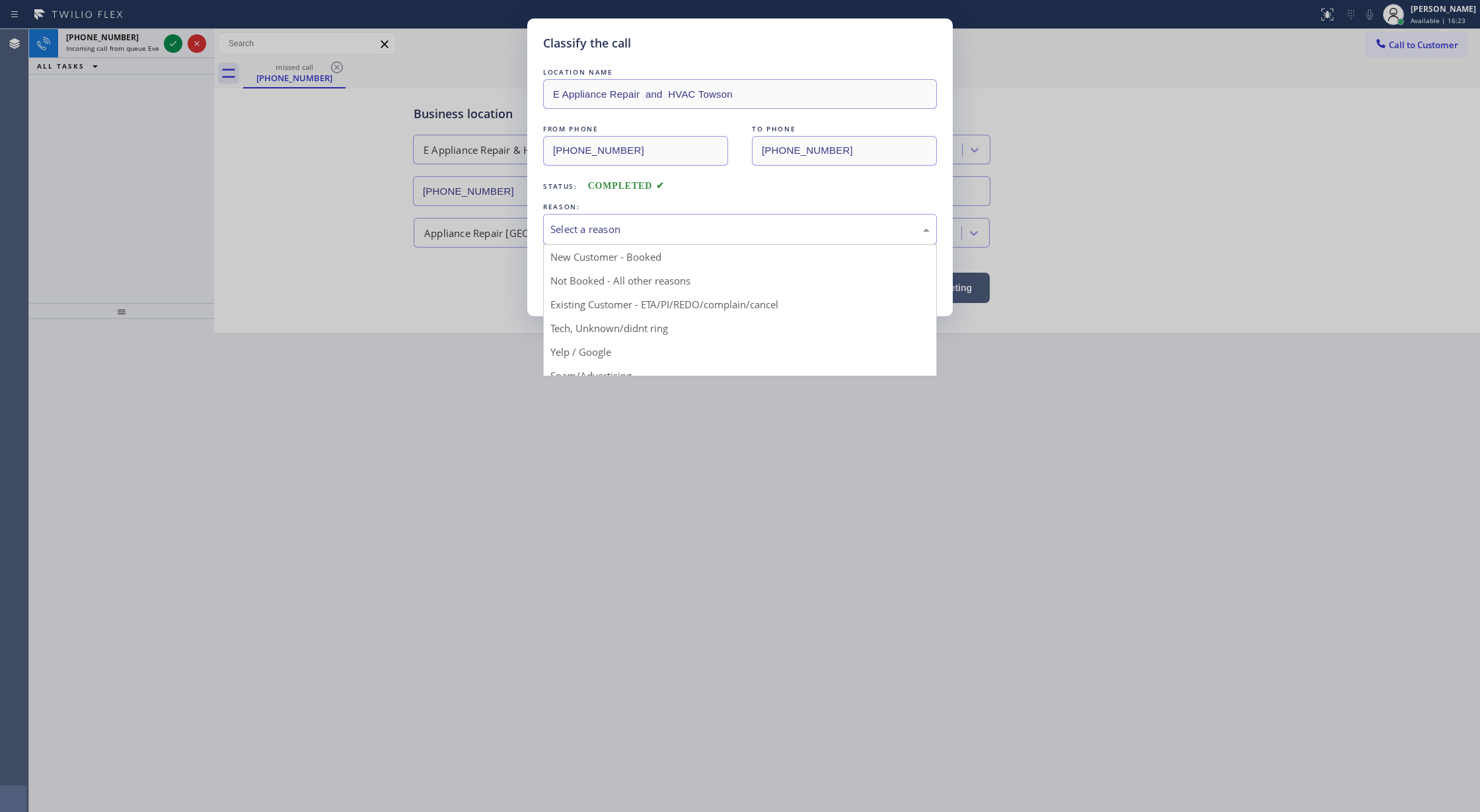
click at [612, 235] on div "Select a reason" at bounding box center [740, 229] width 379 height 15
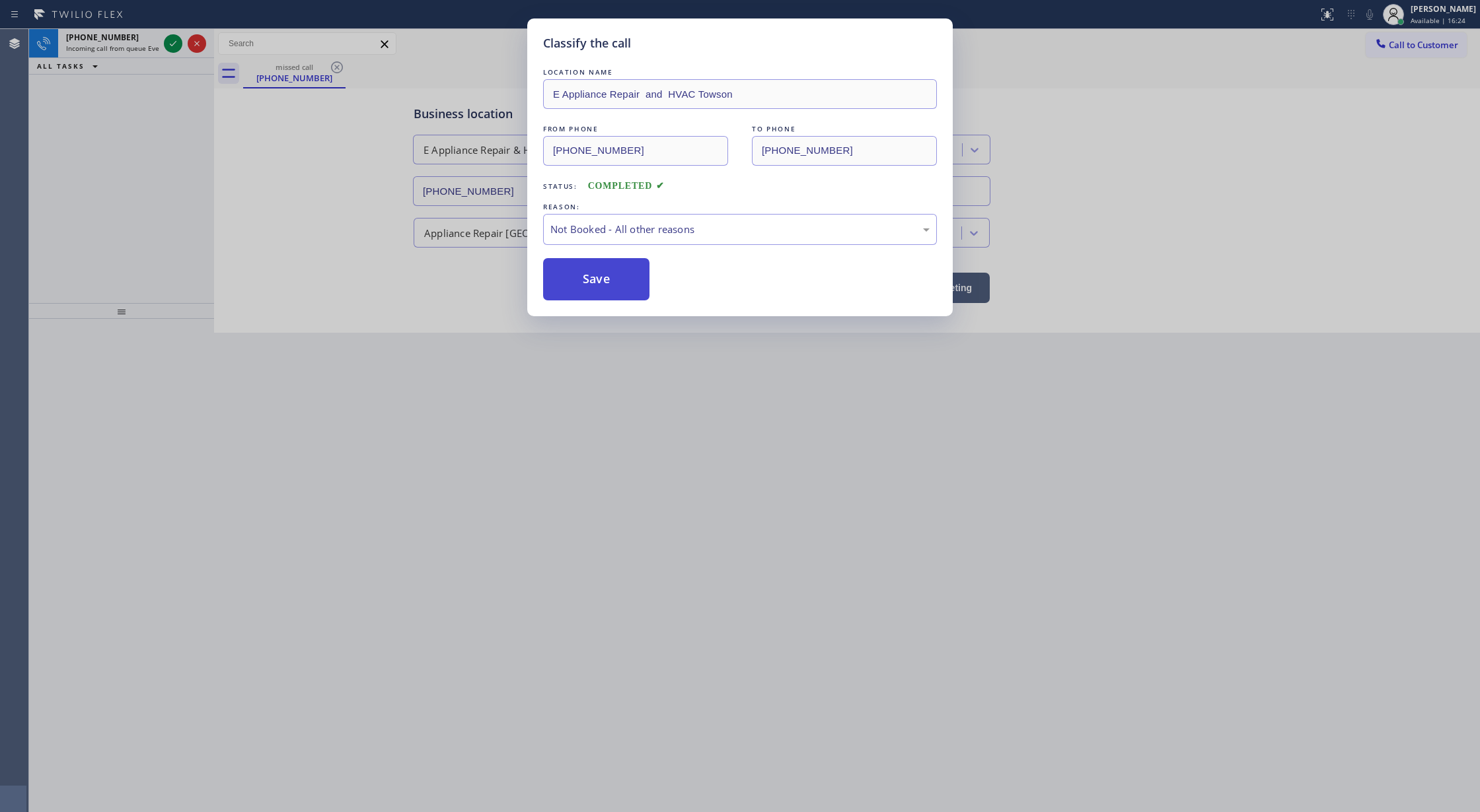
click at [597, 283] on button "Save" at bounding box center [596, 279] width 107 height 42
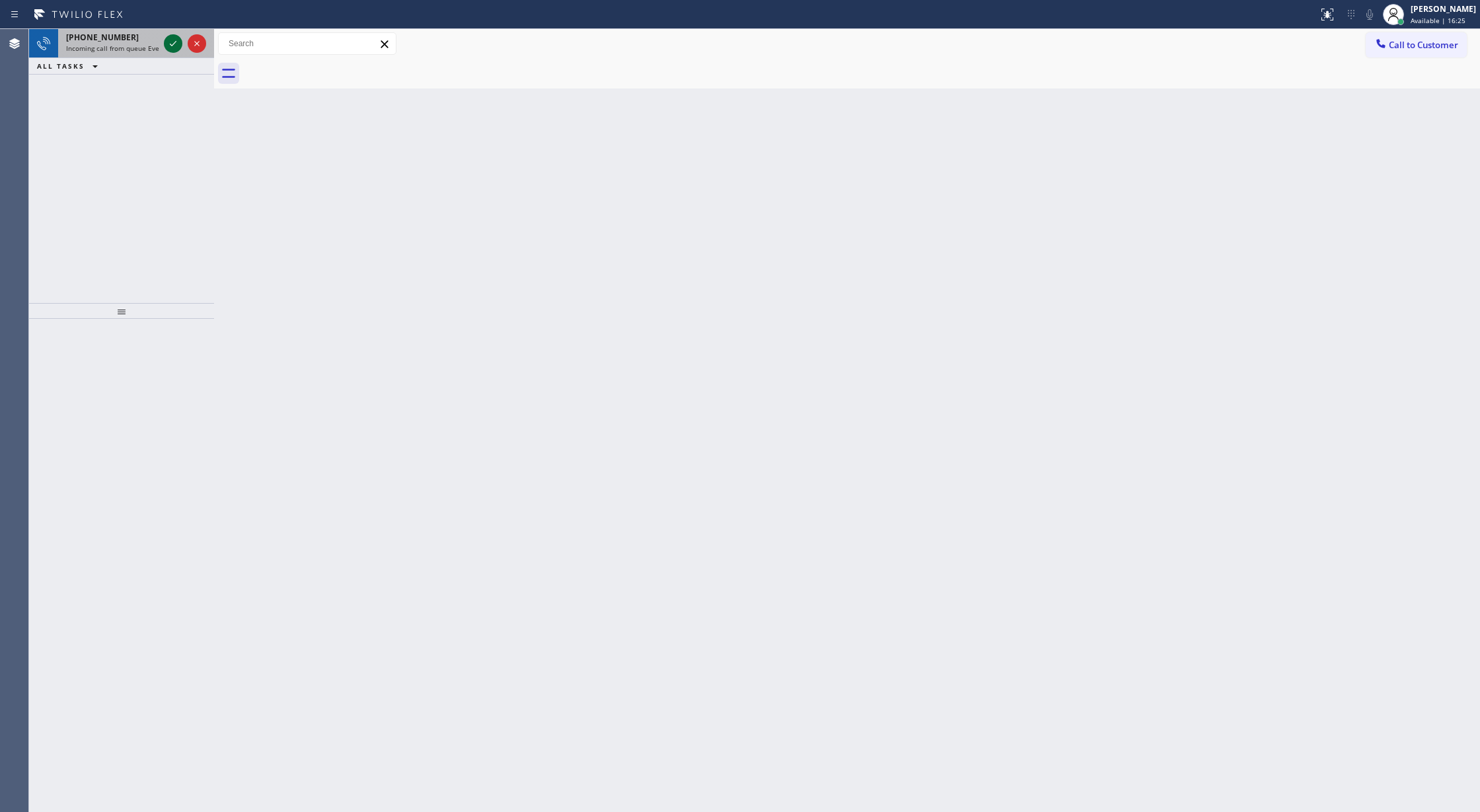
click at [170, 41] on icon at bounding box center [173, 43] width 16 height 16
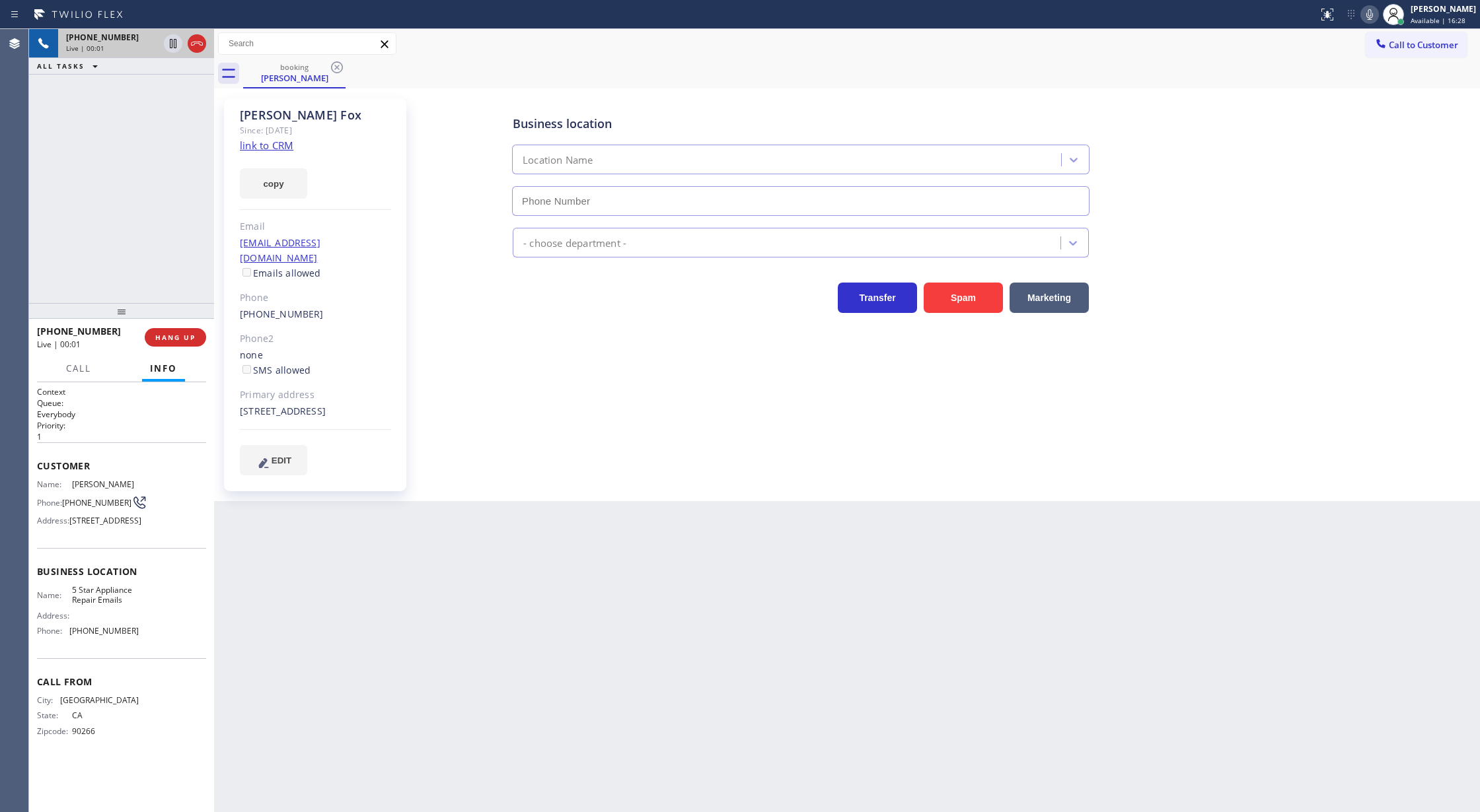
type input "[PHONE_NUMBER]"
click at [257, 141] on link "link to CRM" at bounding box center [266, 145] width 53 height 14
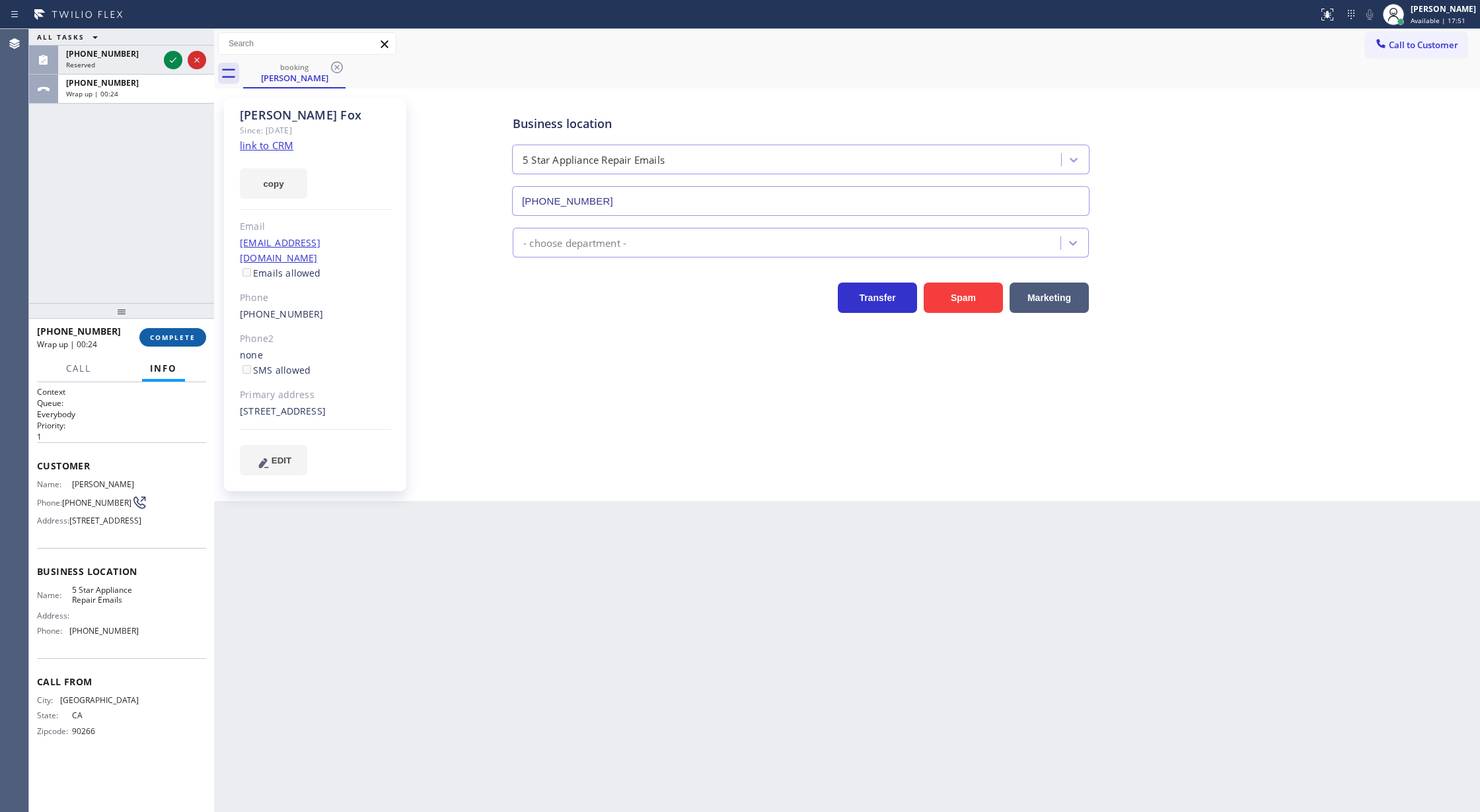
click at [173, 337] on span "COMPLETE" at bounding box center [173, 337] width 45 height 9
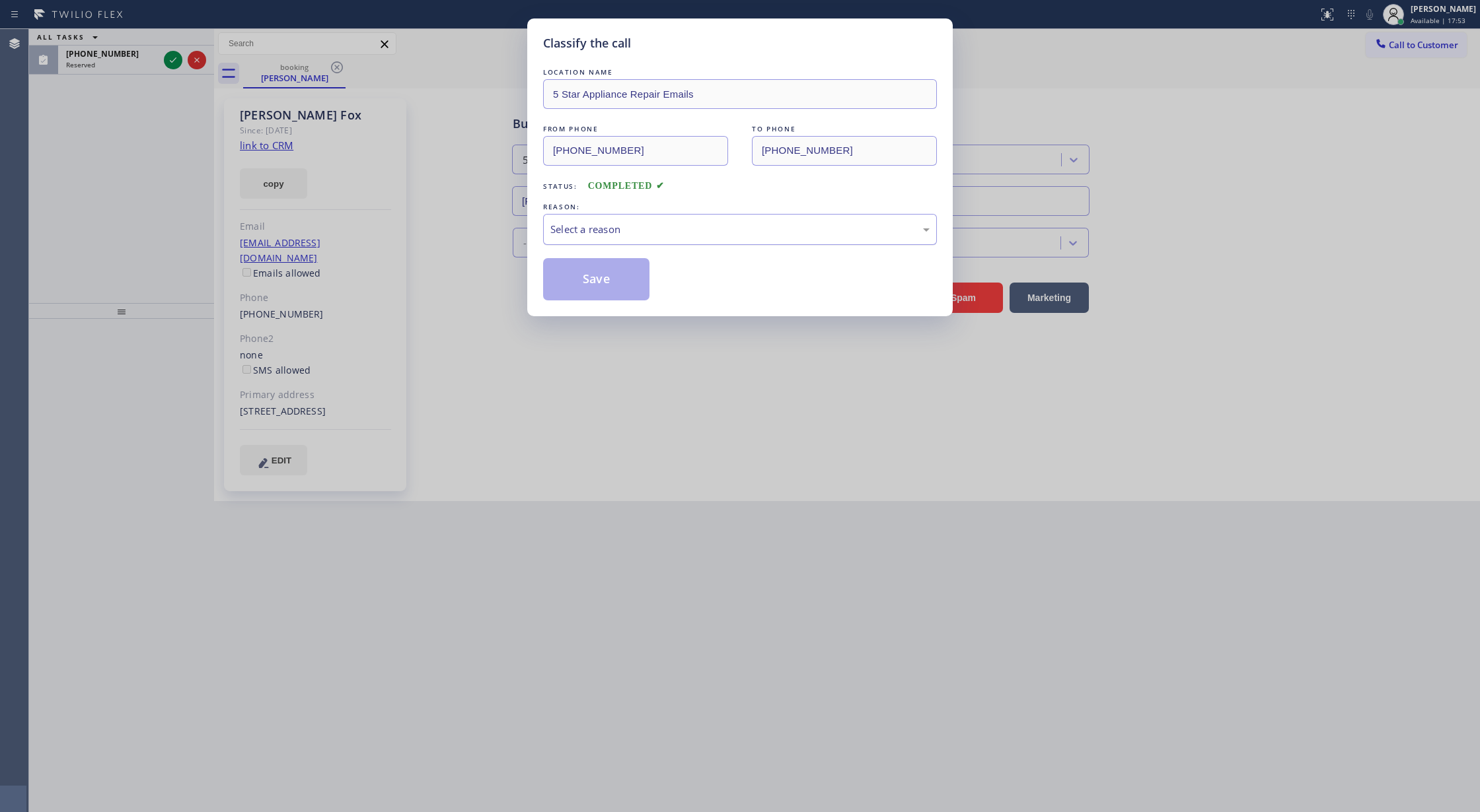
click at [628, 218] on div "Select a reason" at bounding box center [740, 229] width 394 height 31
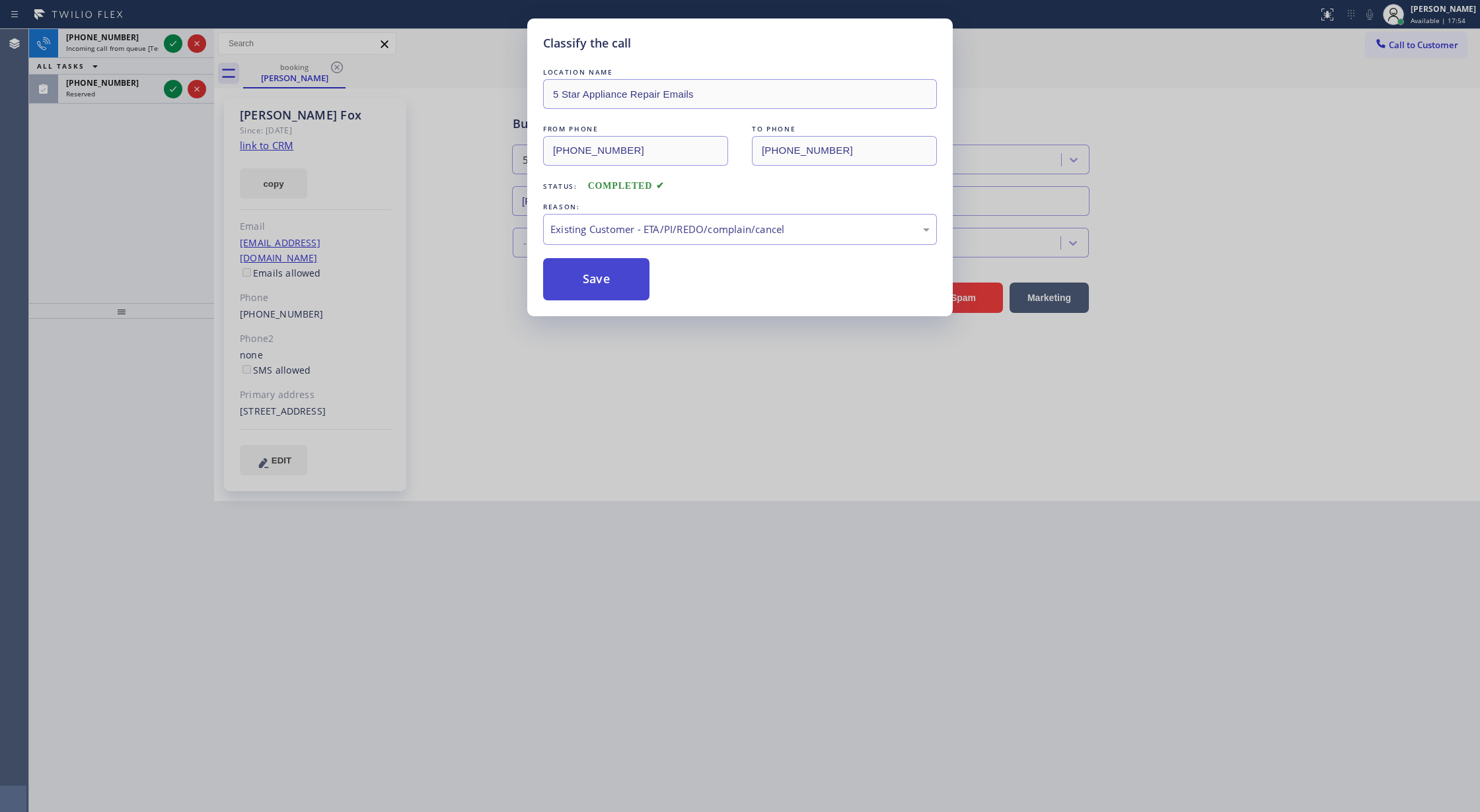
click at [590, 292] on button "Save" at bounding box center [596, 279] width 107 height 42
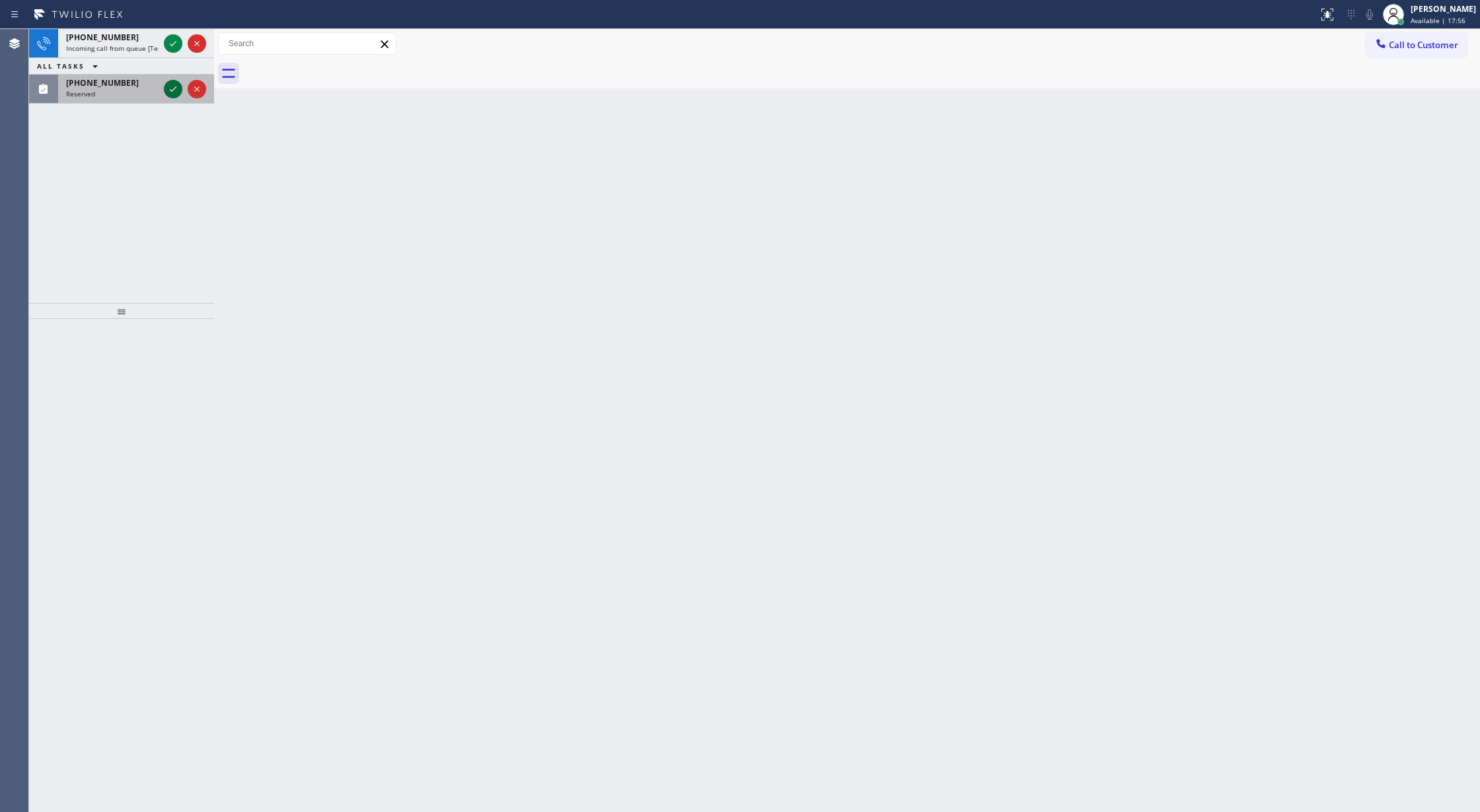
click at [178, 85] on icon at bounding box center [173, 89] width 16 height 16
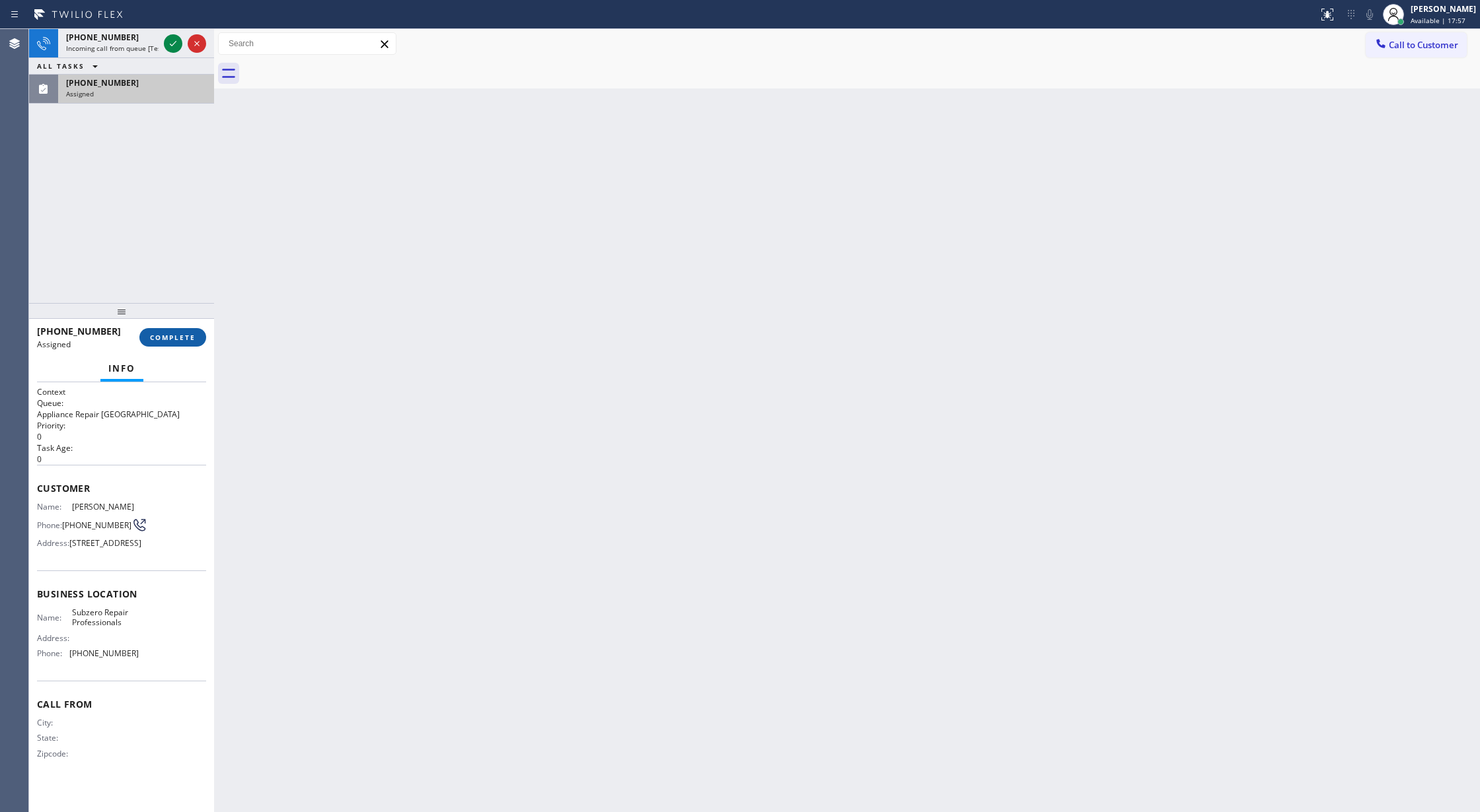
click at [175, 341] on span "COMPLETE" at bounding box center [173, 337] width 45 height 9
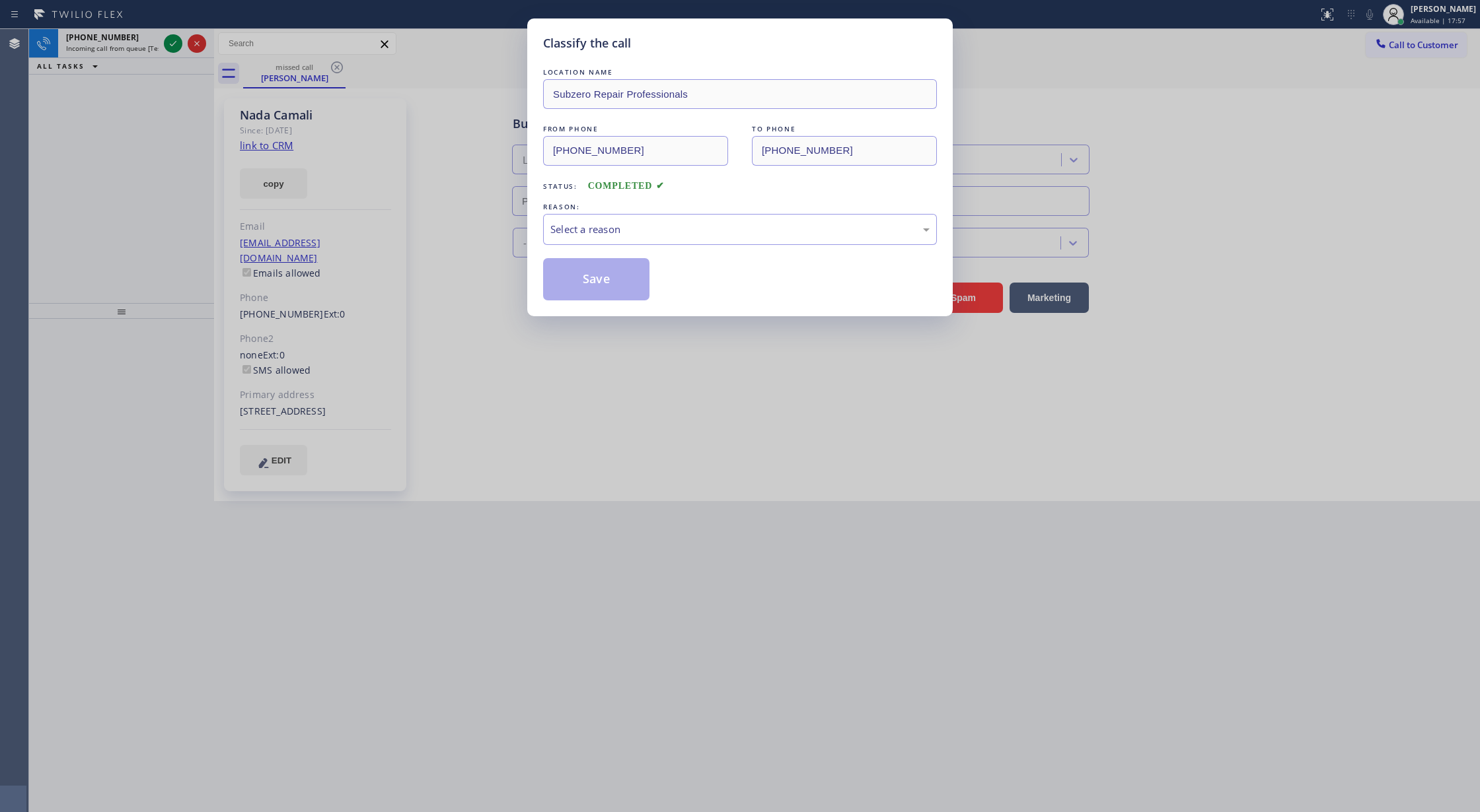
type input "[PHONE_NUMBER]"
click at [608, 233] on div "Select a reason" at bounding box center [740, 229] width 379 height 15
click at [585, 281] on button "Save" at bounding box center [596, 279] width 107 height 42
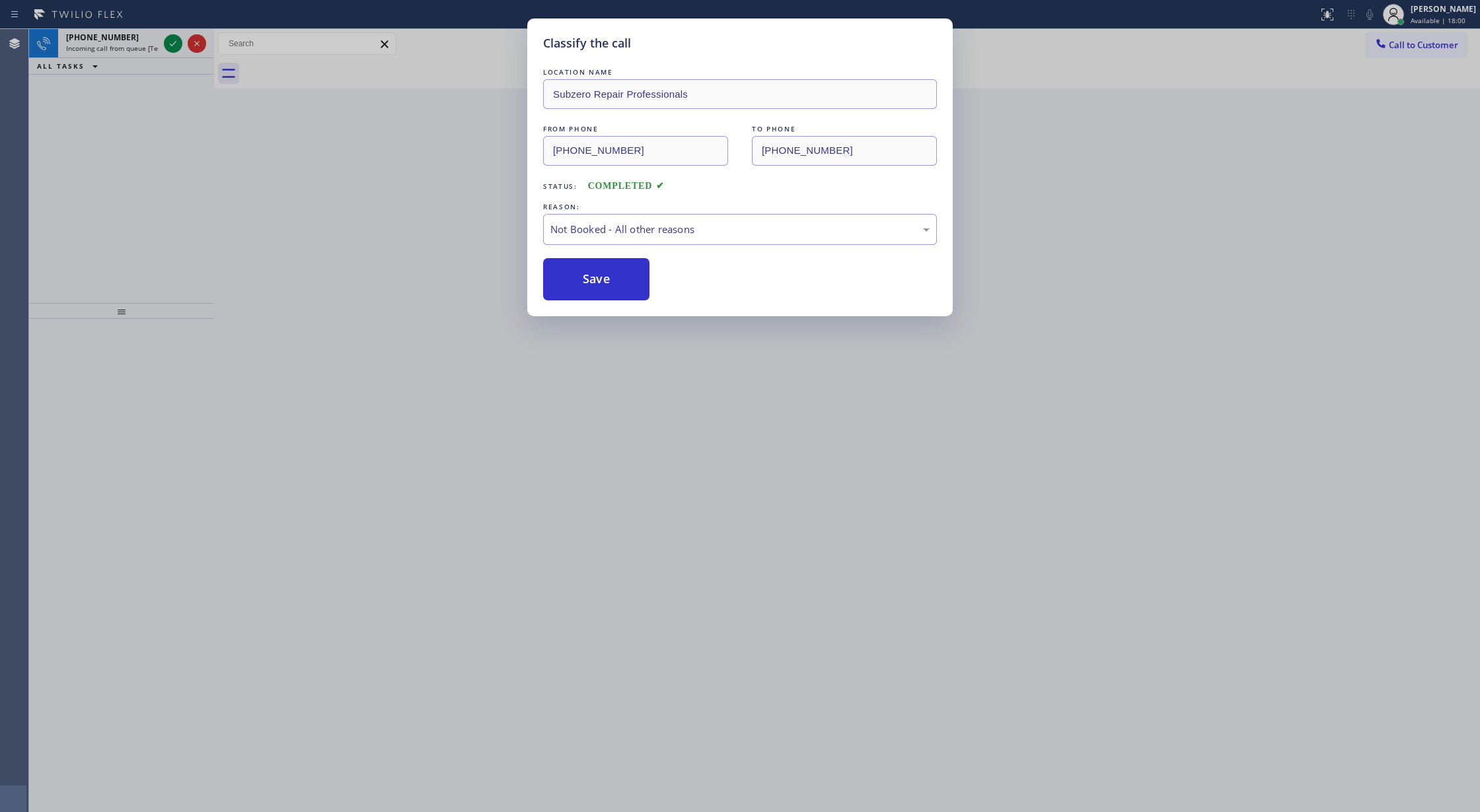
click at [165, 43] on div "Classify the call LOCATION NAME Subzero Repair Professionals FROM PHONE [PHONE_…" at bounding box center [740, 406] width 1480 height 812
click at [165, 43] on icon at bounding box center [173, 43] width 16 height 16
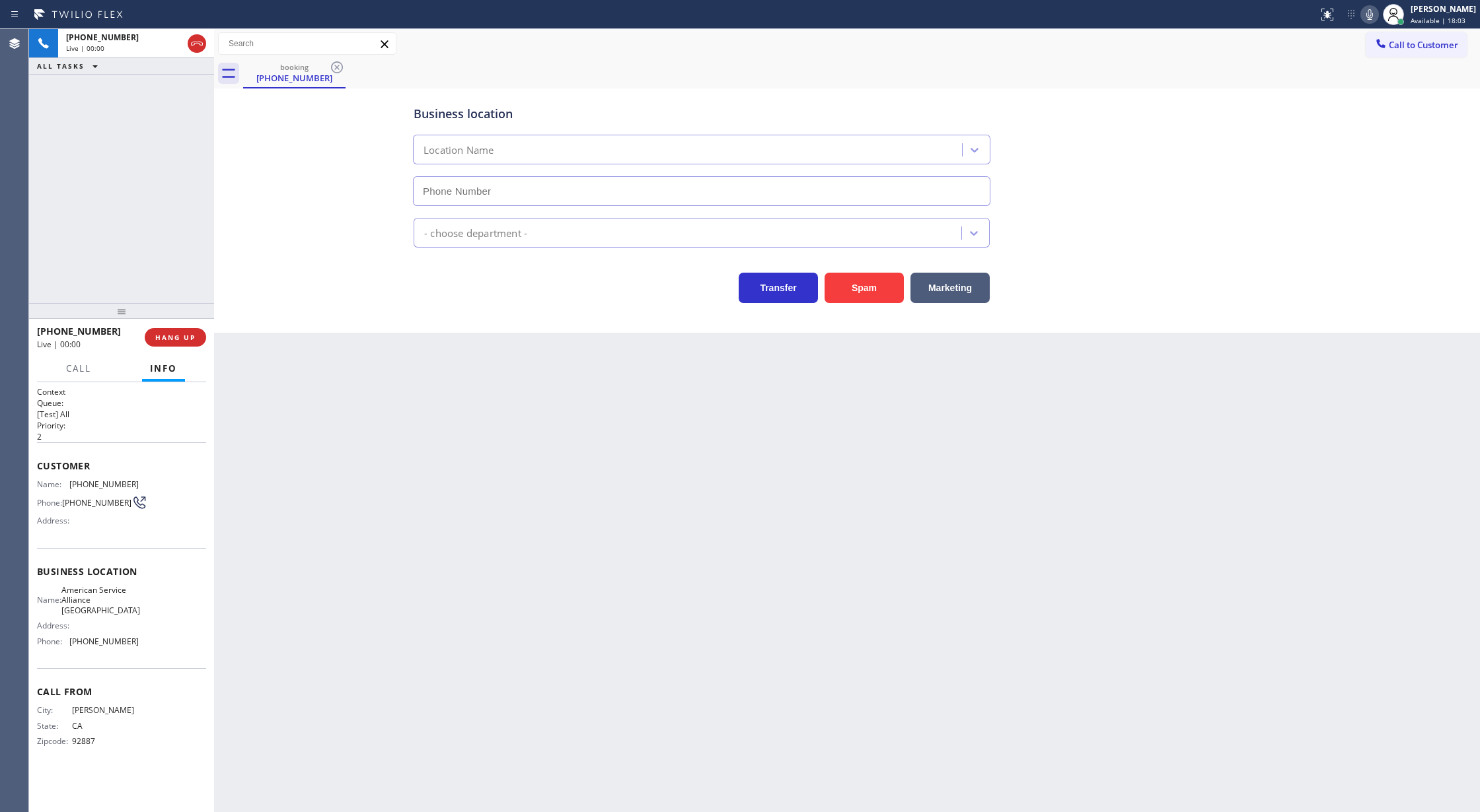
type input "[PHONE_NUMBER]"
click at [848, 294] on button "Spam" at bounding box center [864, 288] width 80 height 31
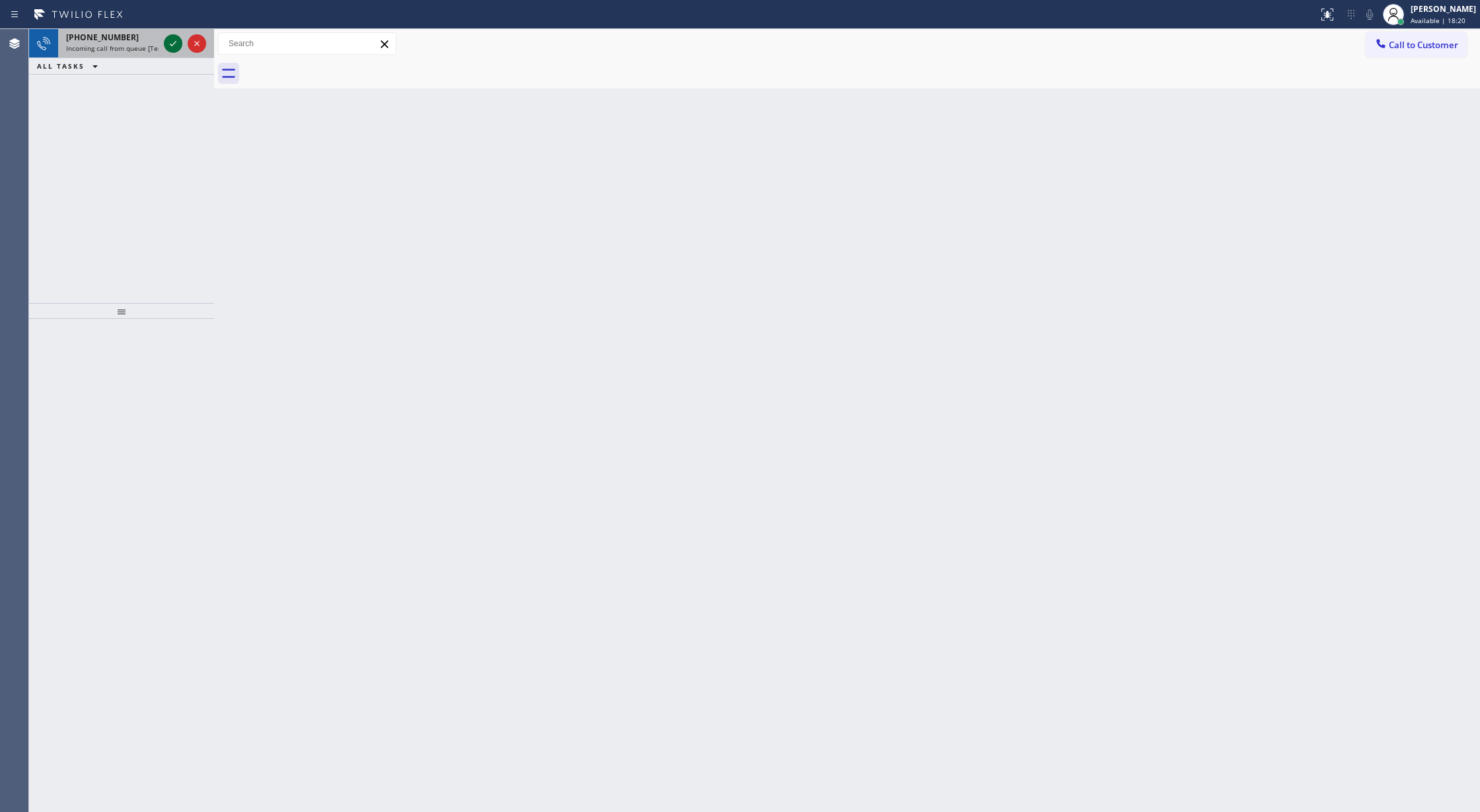
click at [169, 46] on icon at bounding box center [173, 43] width 16 height 16
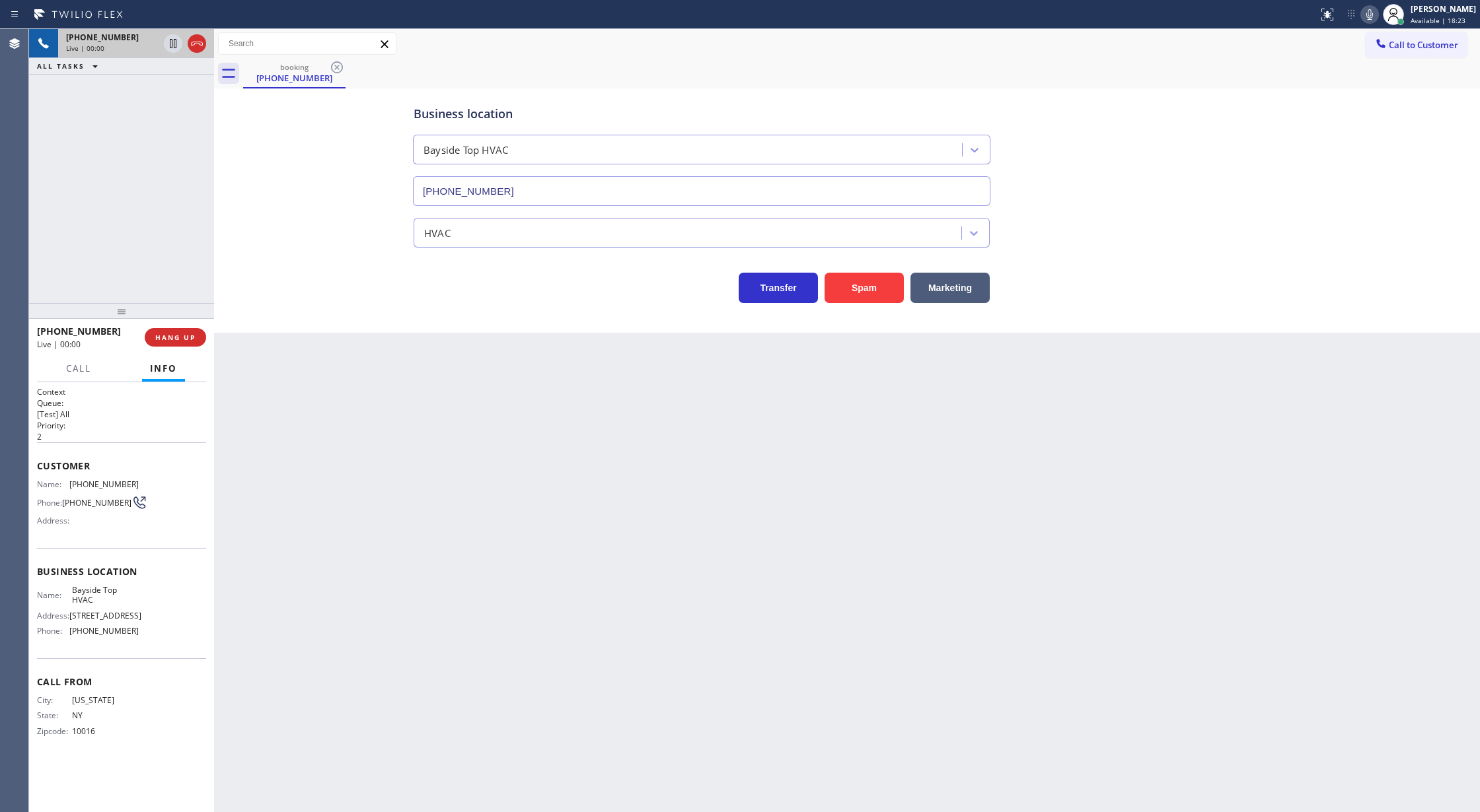
type input "[PHONE_NUMBER]"
click at [1377, 14] on icon at bounding box center [1370, 14] width 16 height 16
click at [1377, 20] on icon at bounding box center [1370, 14] width 16 height 16
click at [860, 286] on button "Spam" at bounding box center [864, 288] width 80 height 31
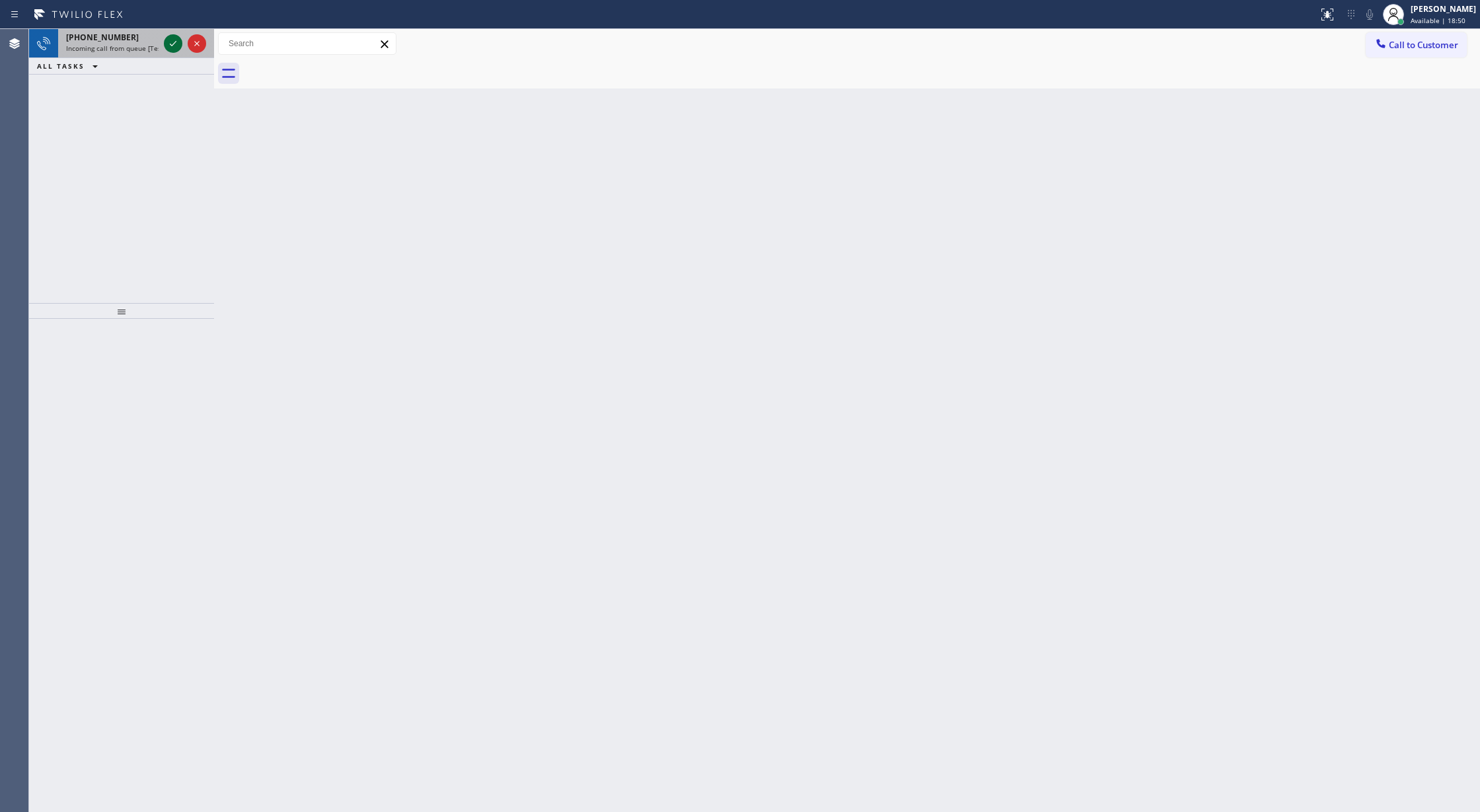
click at [173, 41] on icon at bounding box center [173, 43] width 16 height 16
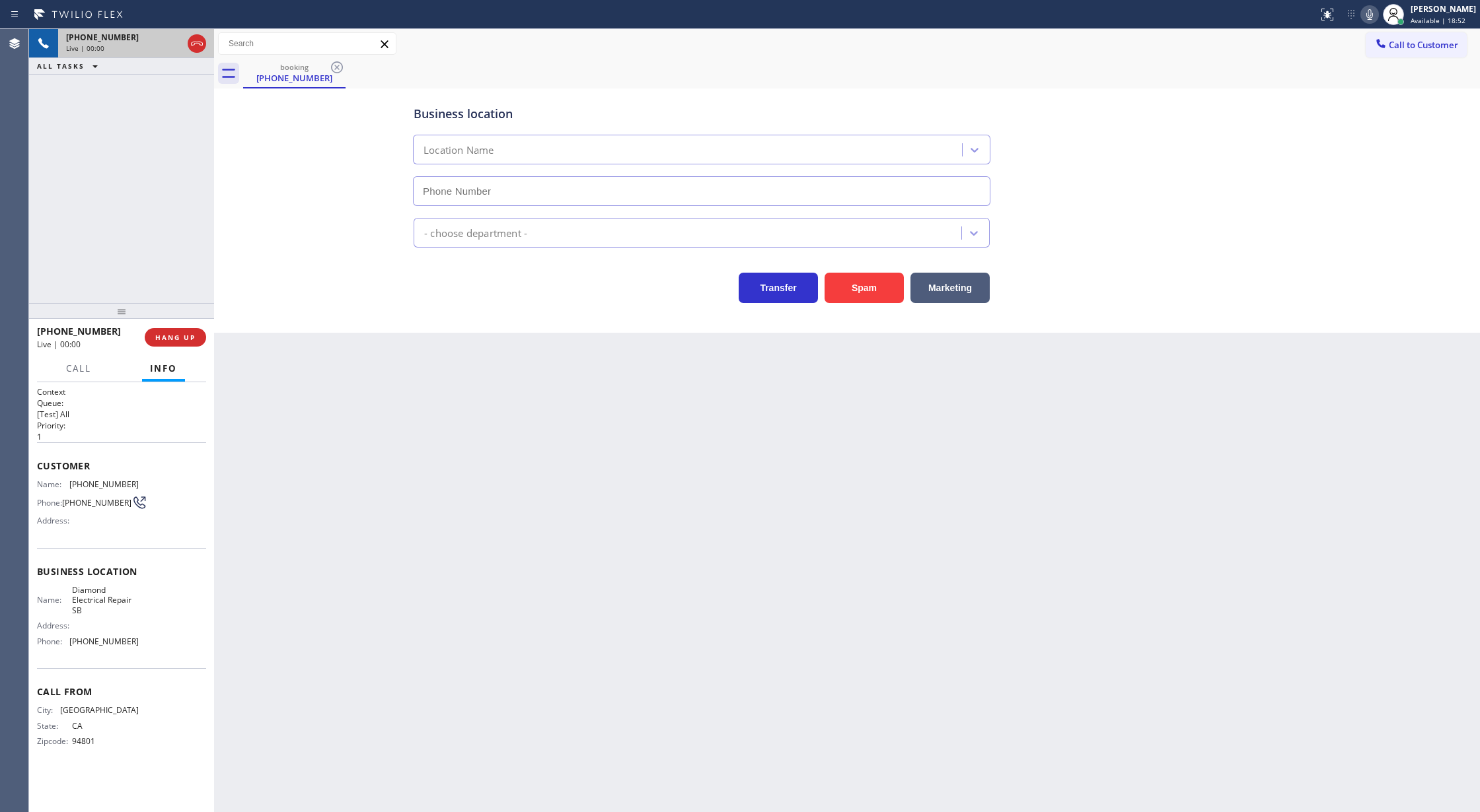
type input "[PHONE_NUMBER]"
click at [852, 281] on button "Spam" at bounding box center [864, 288] width 80 height 31
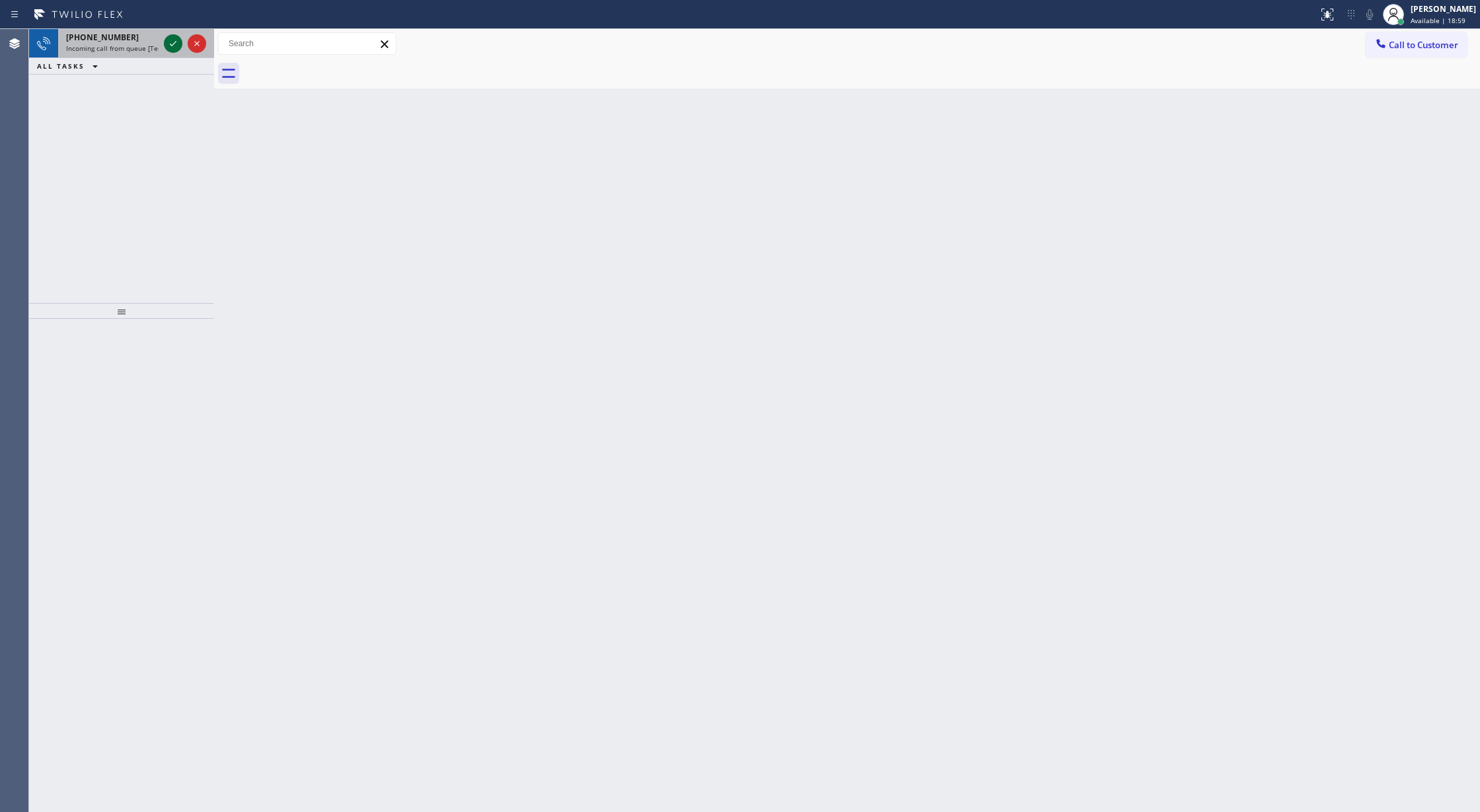
click at [168, 41] on icon at bounding box center [173, 43] width 16 height 16
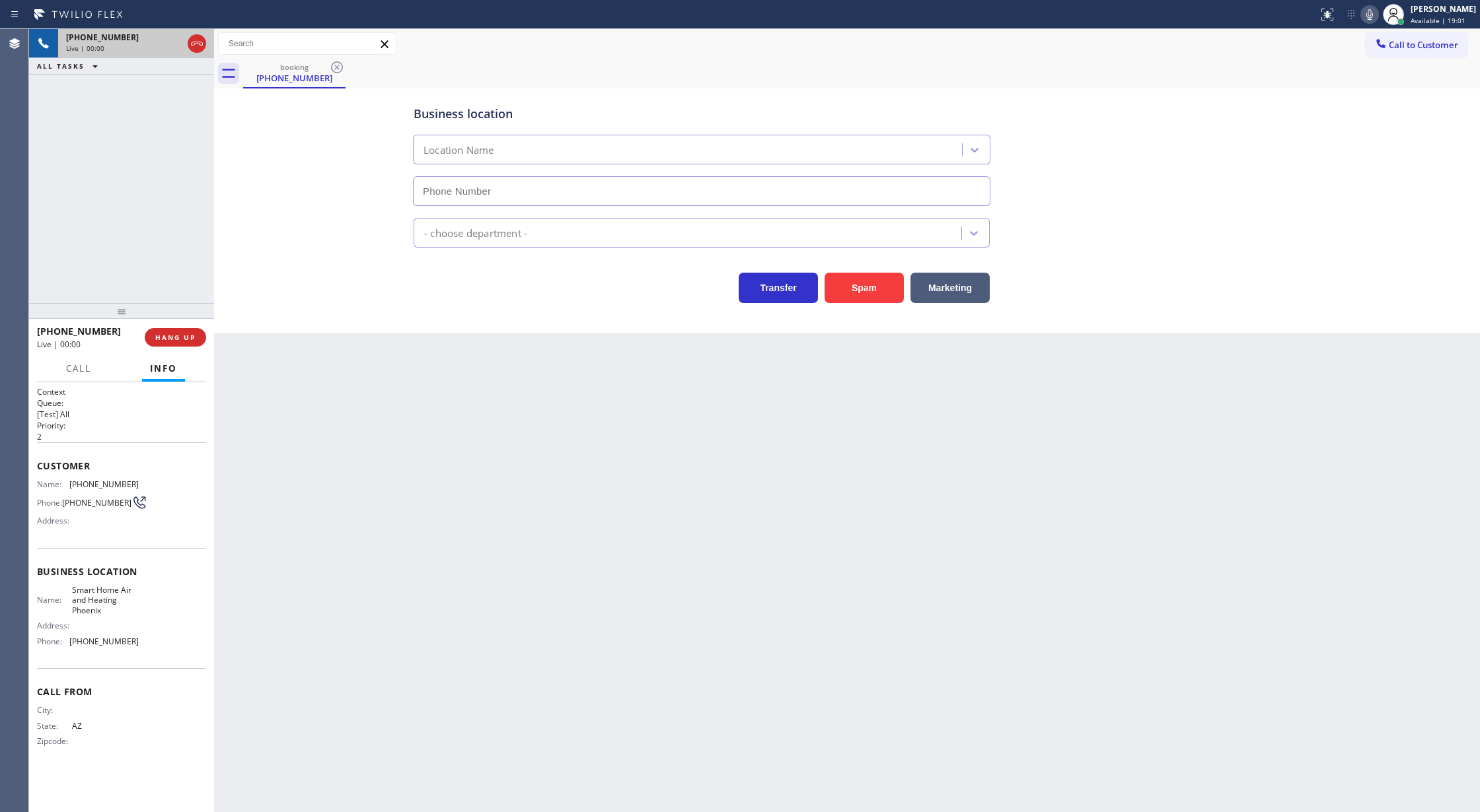
type input "[PHONE_NUMBER]"
click at [889, 284] on button "Spam" at bounding box center [864, 288] width 80 height 31
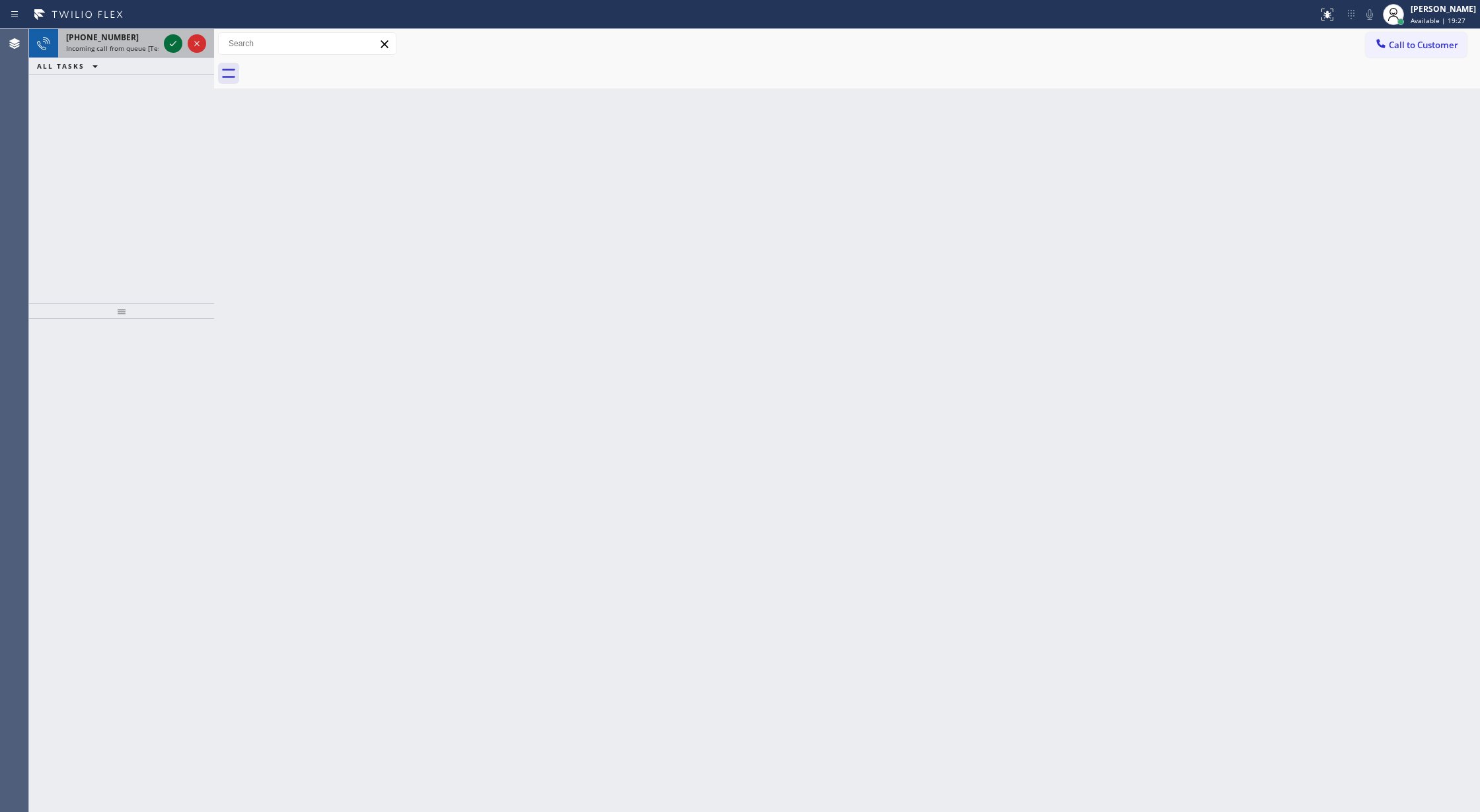
click at [173, 40] on icon at bounding box center [173, 43] width 16 height 16
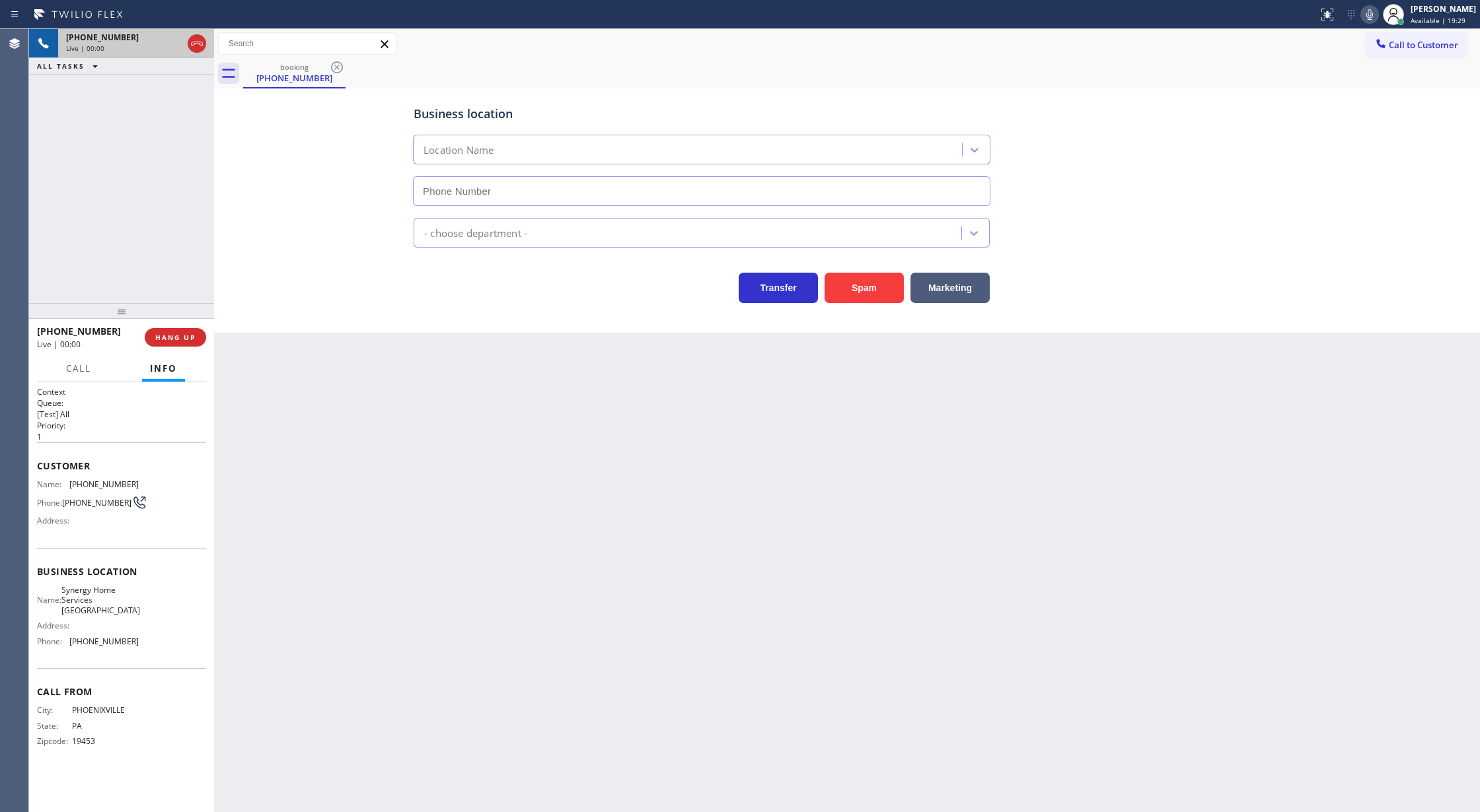
type input "[PHONE_NUMBER]"
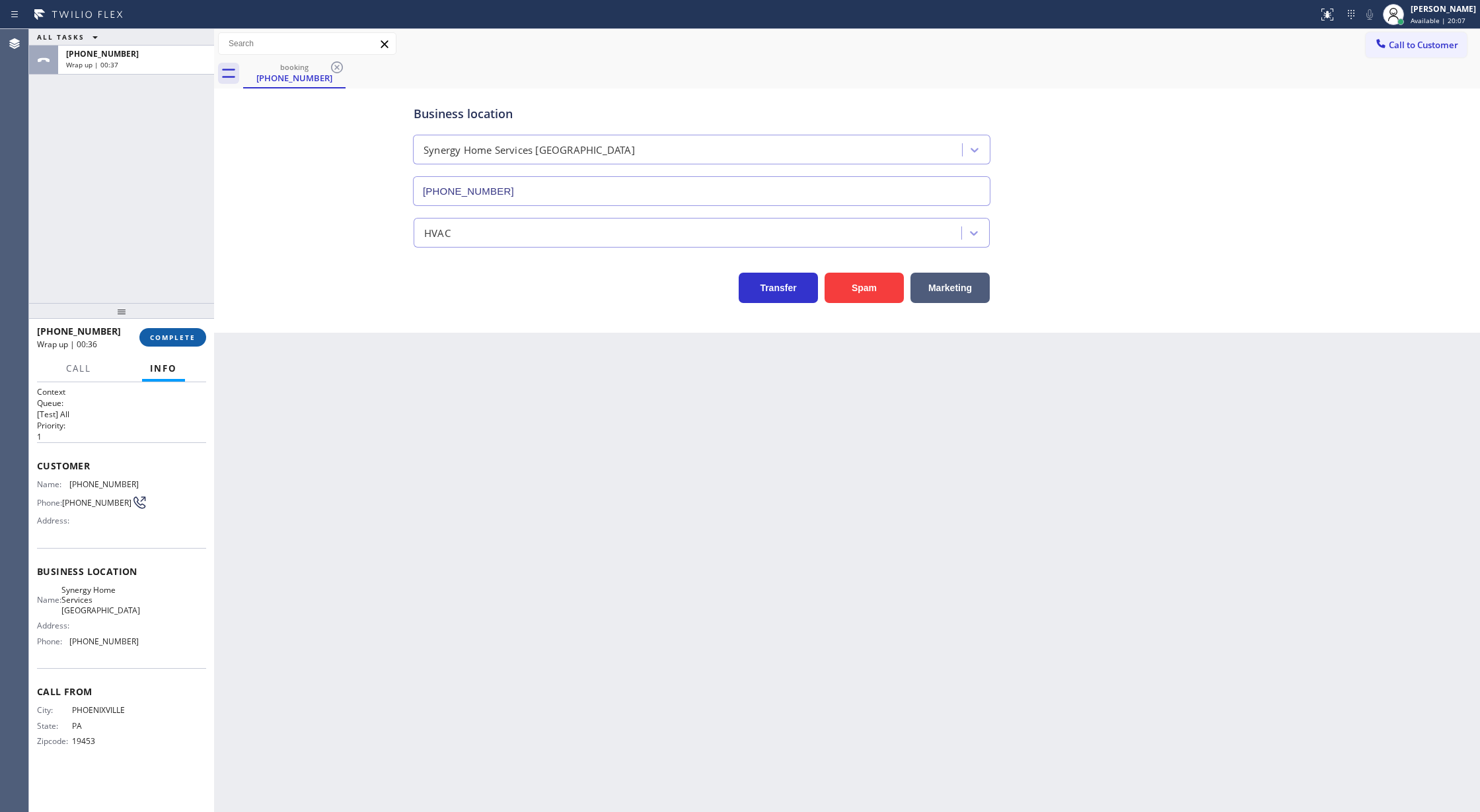
click at [166, 344] on button "COMPLETE" at bounding box center [173, 337] width 67 height 18
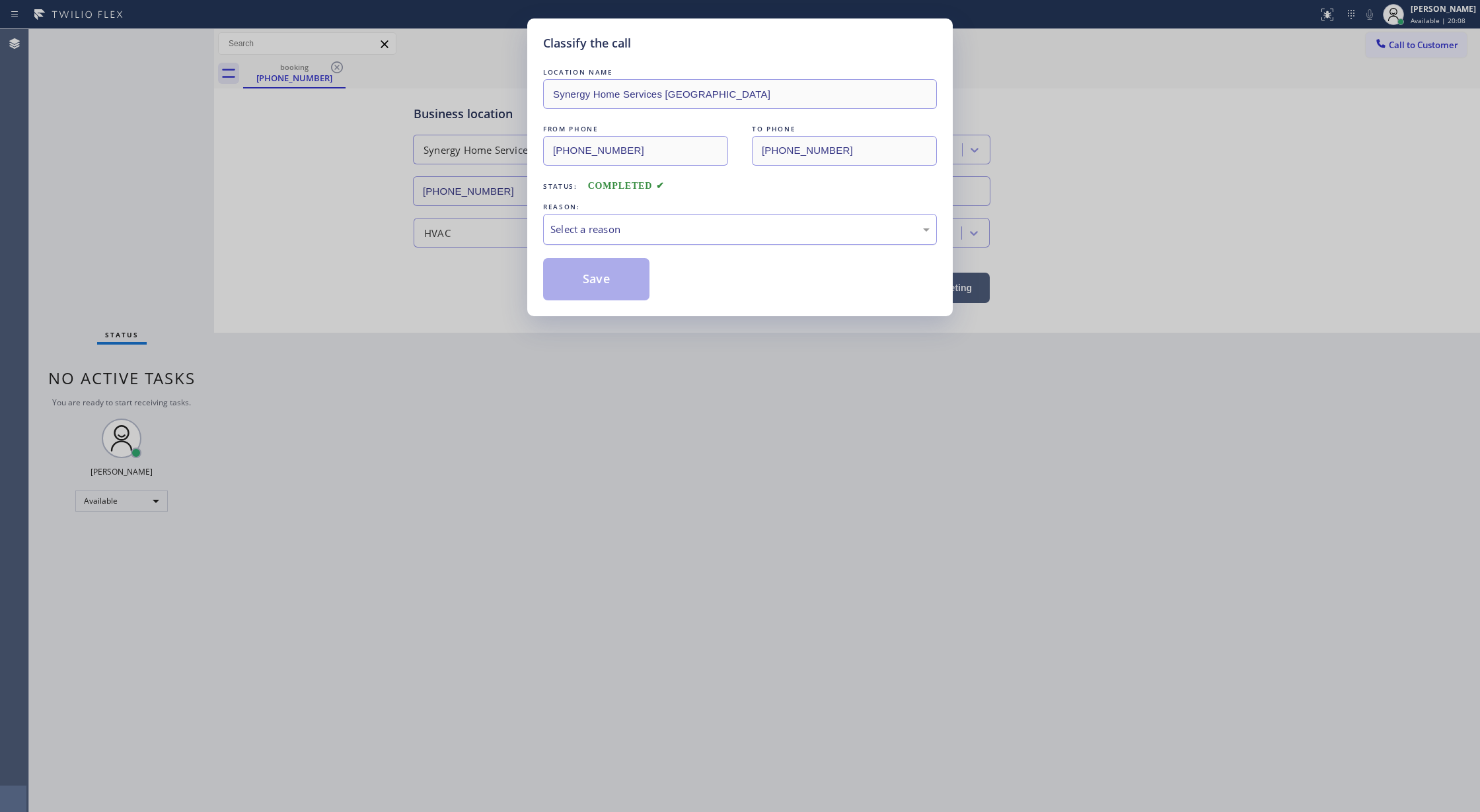
click at [598, 229] on div "Select a reason" at bounding box center [740, 229] width 379 height 15
click at [586, 284] on button "Save" at bounding box center [596, 279] width 107 height 42
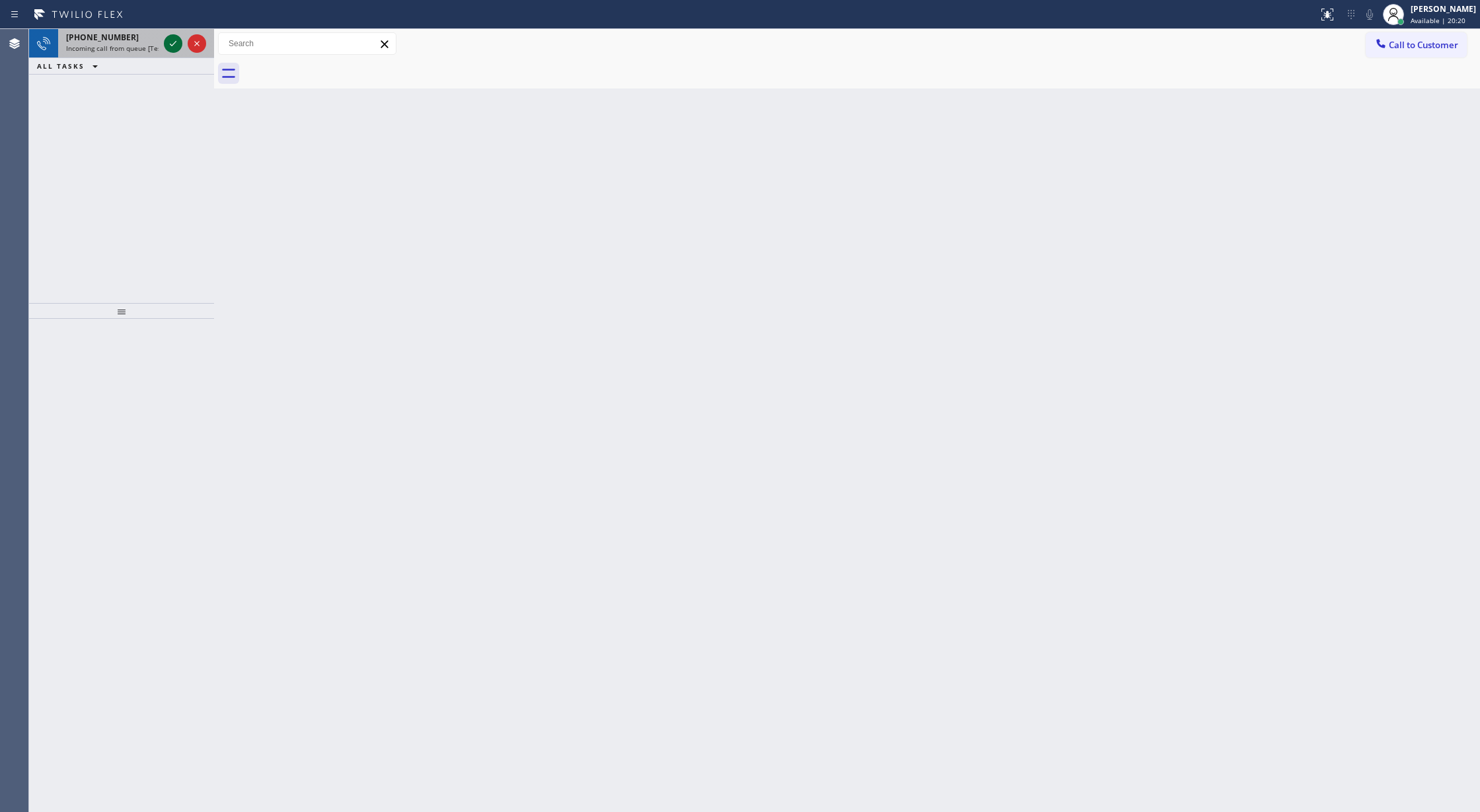
click at [171, 41] on icon at bounding box center [173, 43] width 16 height 16
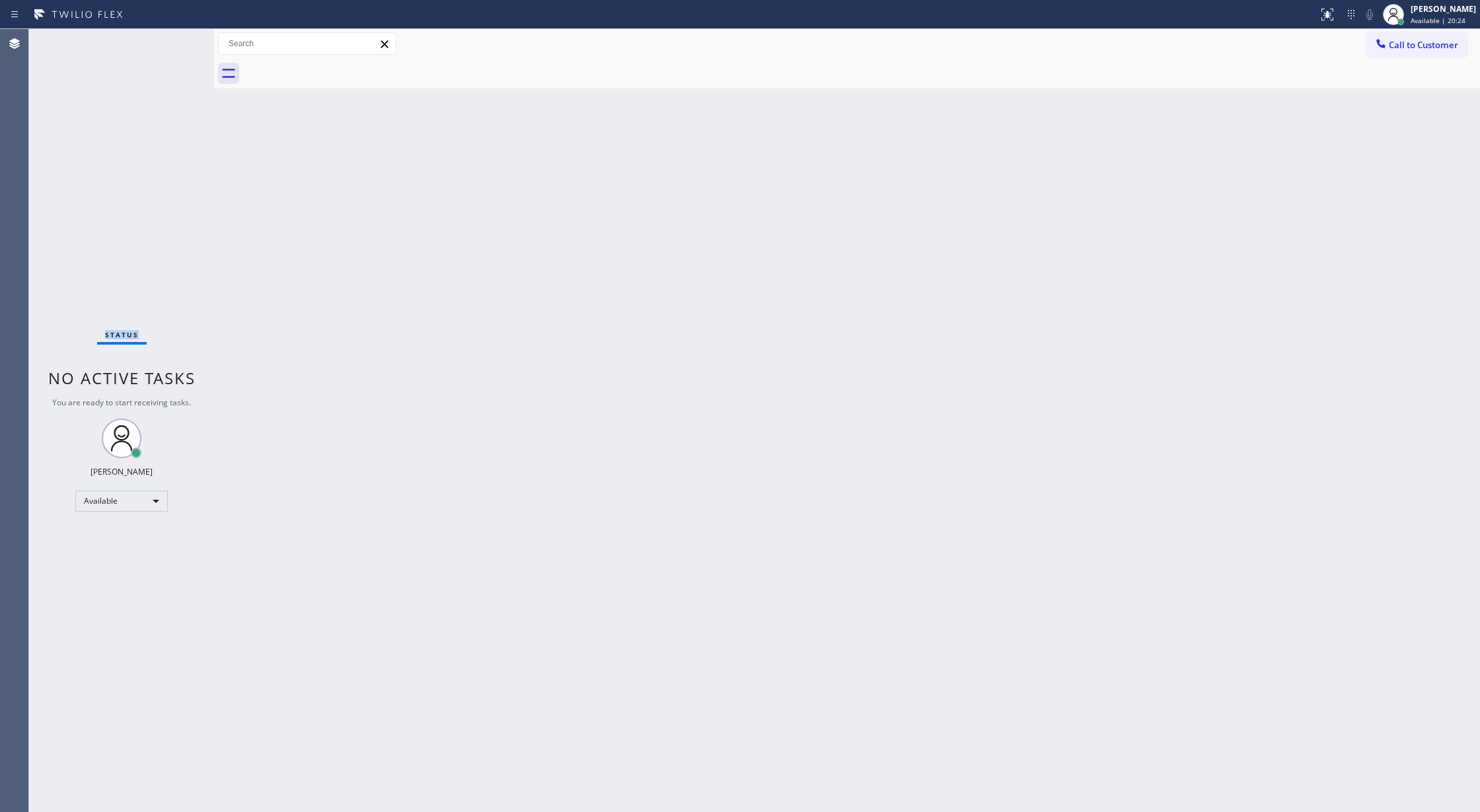
click at [171, 41] on div "Status No active tasks You are ready to start receiving tasks. [PERSON_NAME] Av…" at bounding box center [121, 420] width 185 height 783
click at [171, 41] on icon at bounding box center [173, 43] width 16 height 16
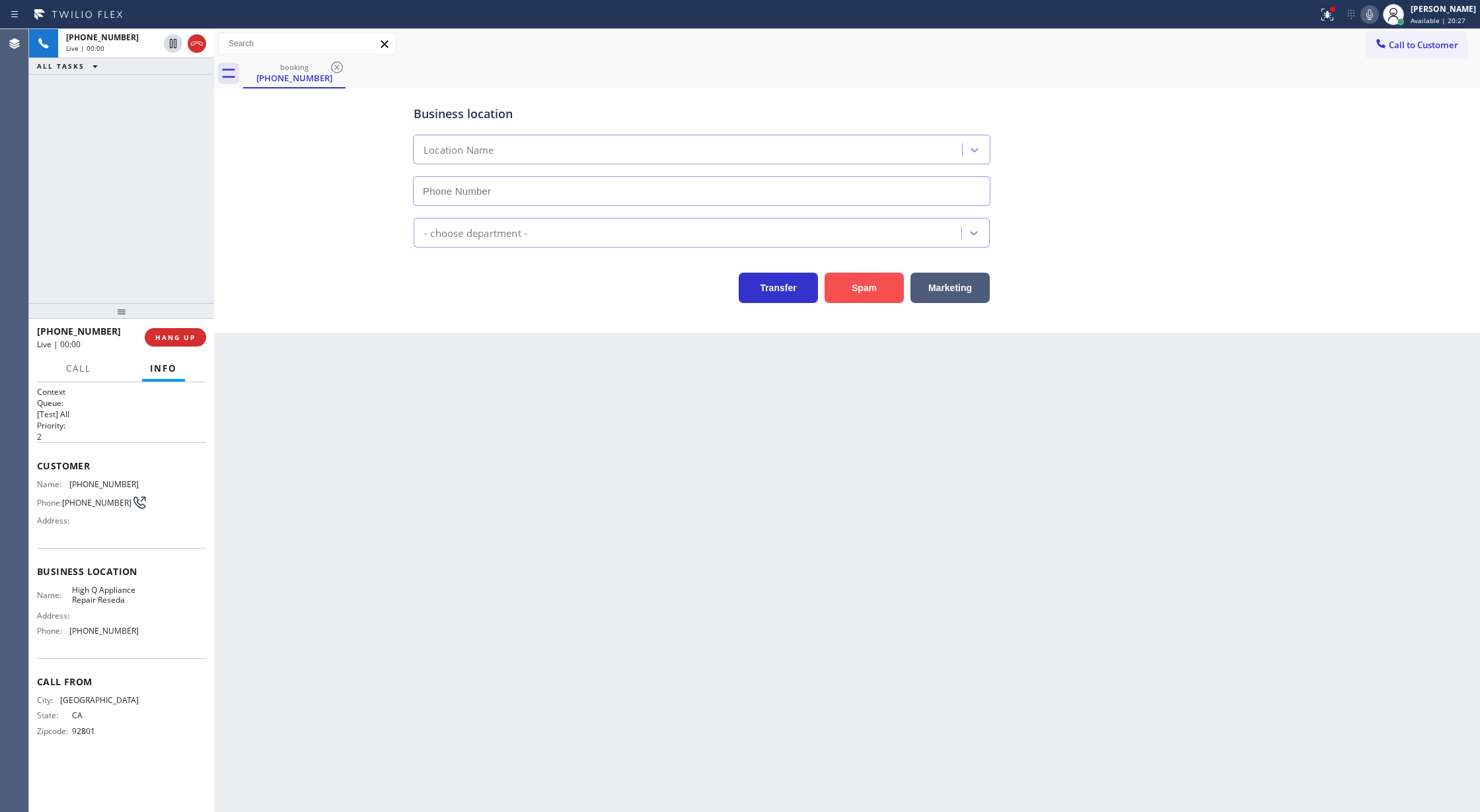
click at [863, 296] on button "Spam" at bounding box center [864, 288] width 80 height 31
click at [852, 289] on button "Spam" at bounding box center [864, 288] width 80 height 31
click at [848, 292] on button "Spam" at bounding box center [864, 288] width 80 height 31
click at [201, 40] on icon at bounding box center [197, 43] width 16 height 16
click at [175, 331] on button "COMPLETE" at bounding box center [173, 337] width 67 height 18
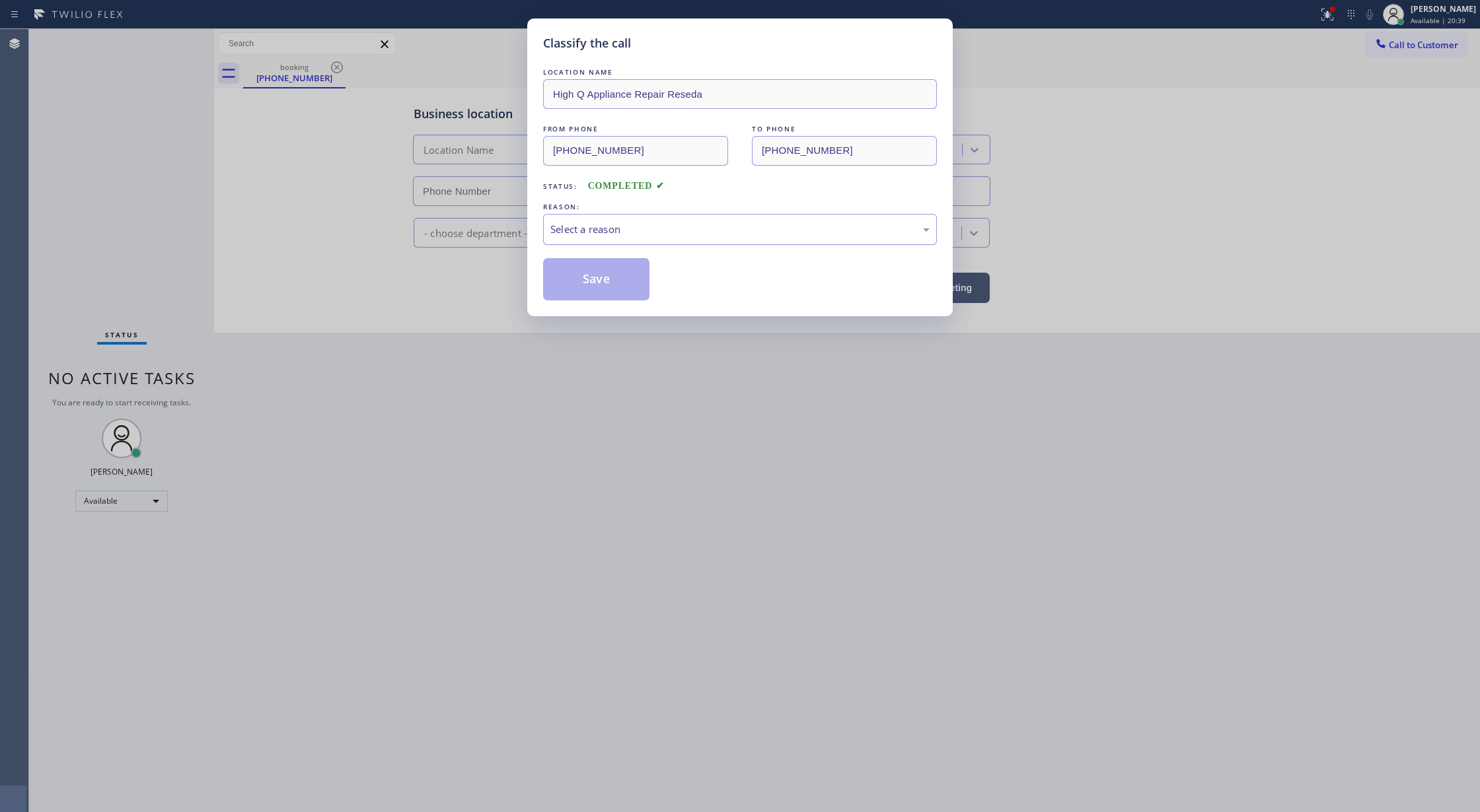
click at [637, 236] on div "Select a reason" at bounding box center [740, 229] width 379 height 15
click at [621, 228] on div "#3 Not Booked - All other reasons" at bounding box center [740, 229] width 379 height 15
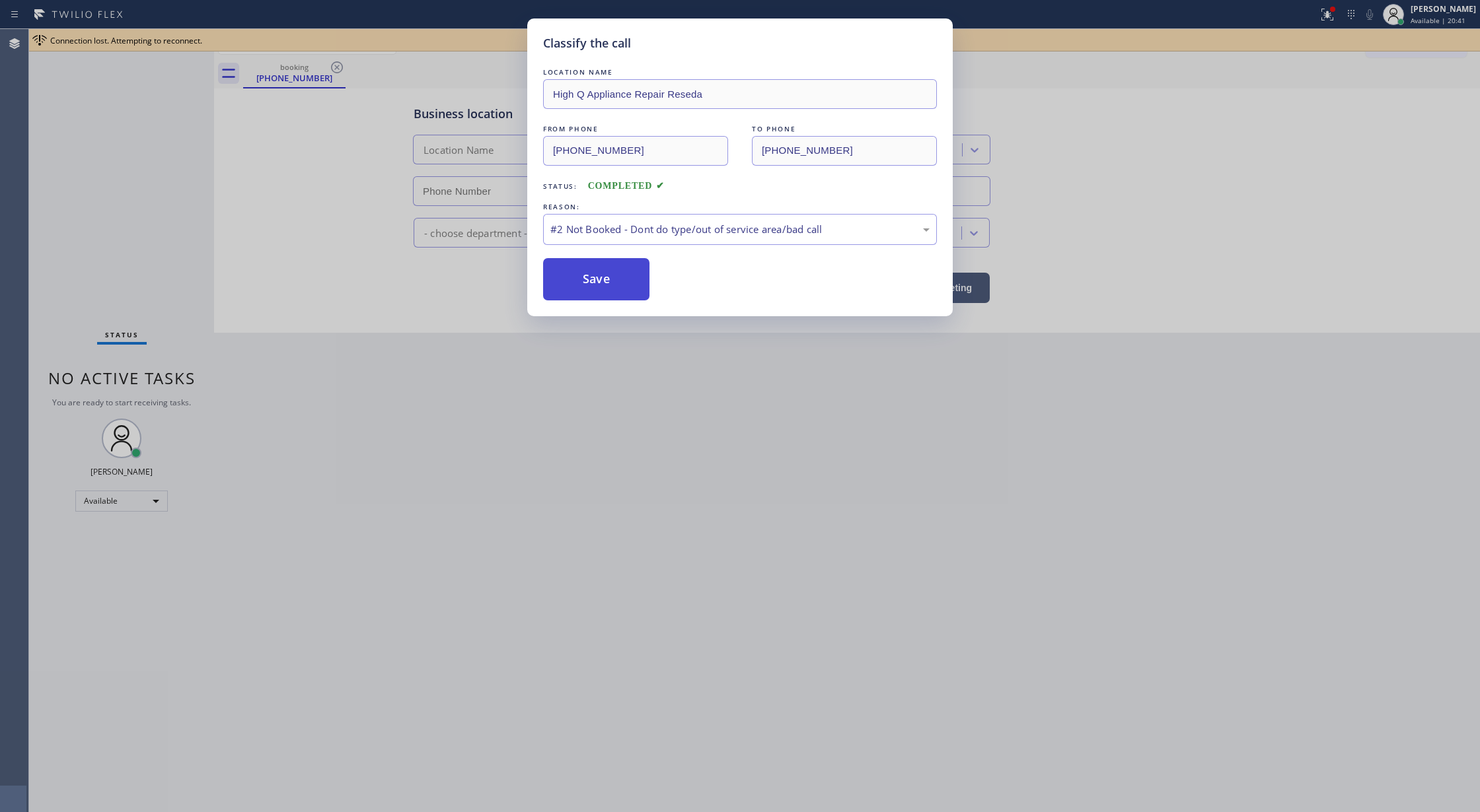
click at [585, 281] on button "Save" at bounding box center [596, 279] width 107 height 42
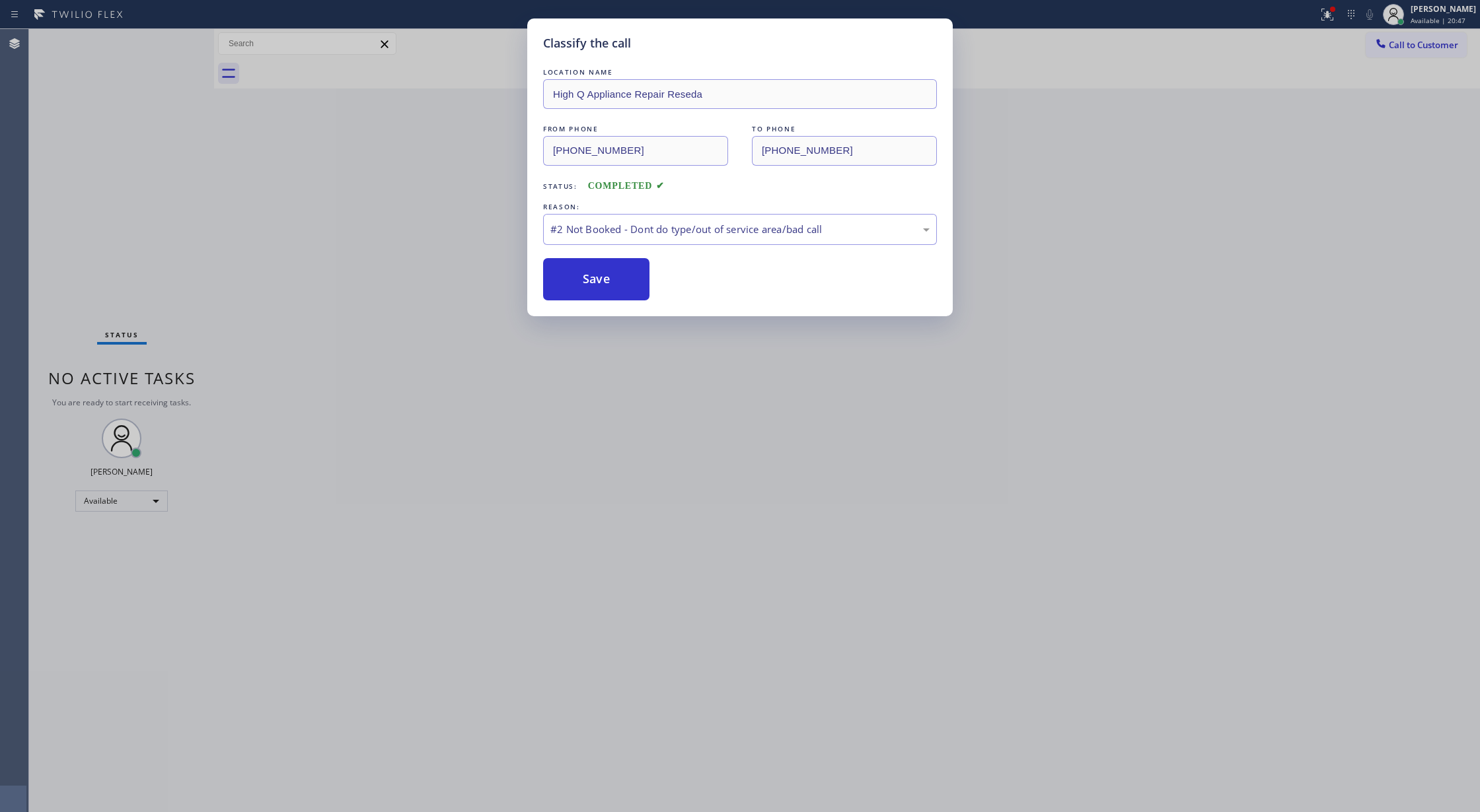
drag, startPoint x: 314, startPoint y: 415, endPoint x: 582, endPoint y: 318, distance: 285.0
click at [314, 415] on div "Classify the call LOCATION NAME High Q Appliance Repair Reseda FROM PHONE [PHON…" at bounding box center [740, 406] width 1480 height 812
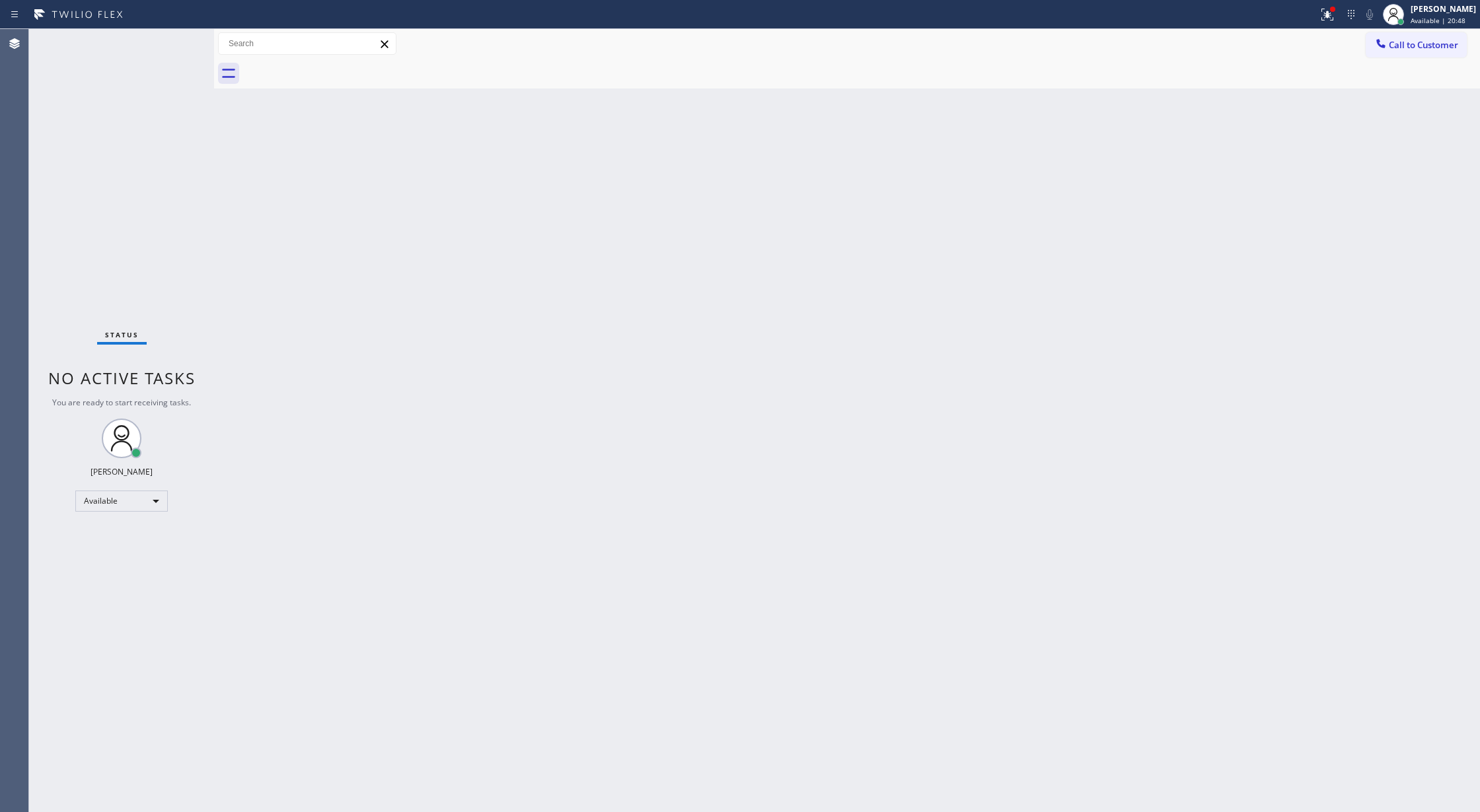
click at [585, 275] on div "Back to Dashboard Change Sender ID Customers Technicians Select a contact Outbo…" at bounding box center [847, 420] width 1266 height 783
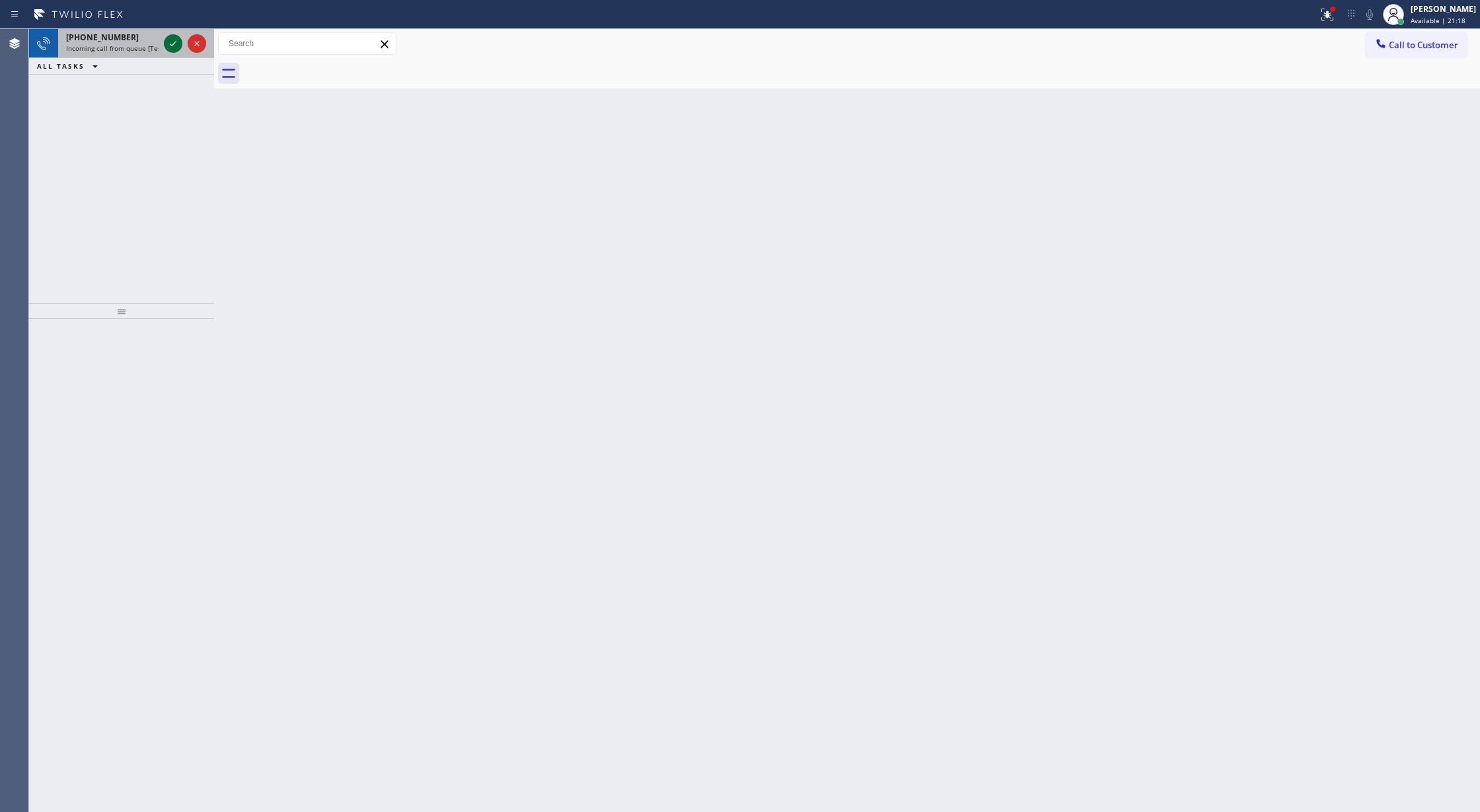
click at [174, 43] on icon at bounding box center [173, 43] width 16 height 16
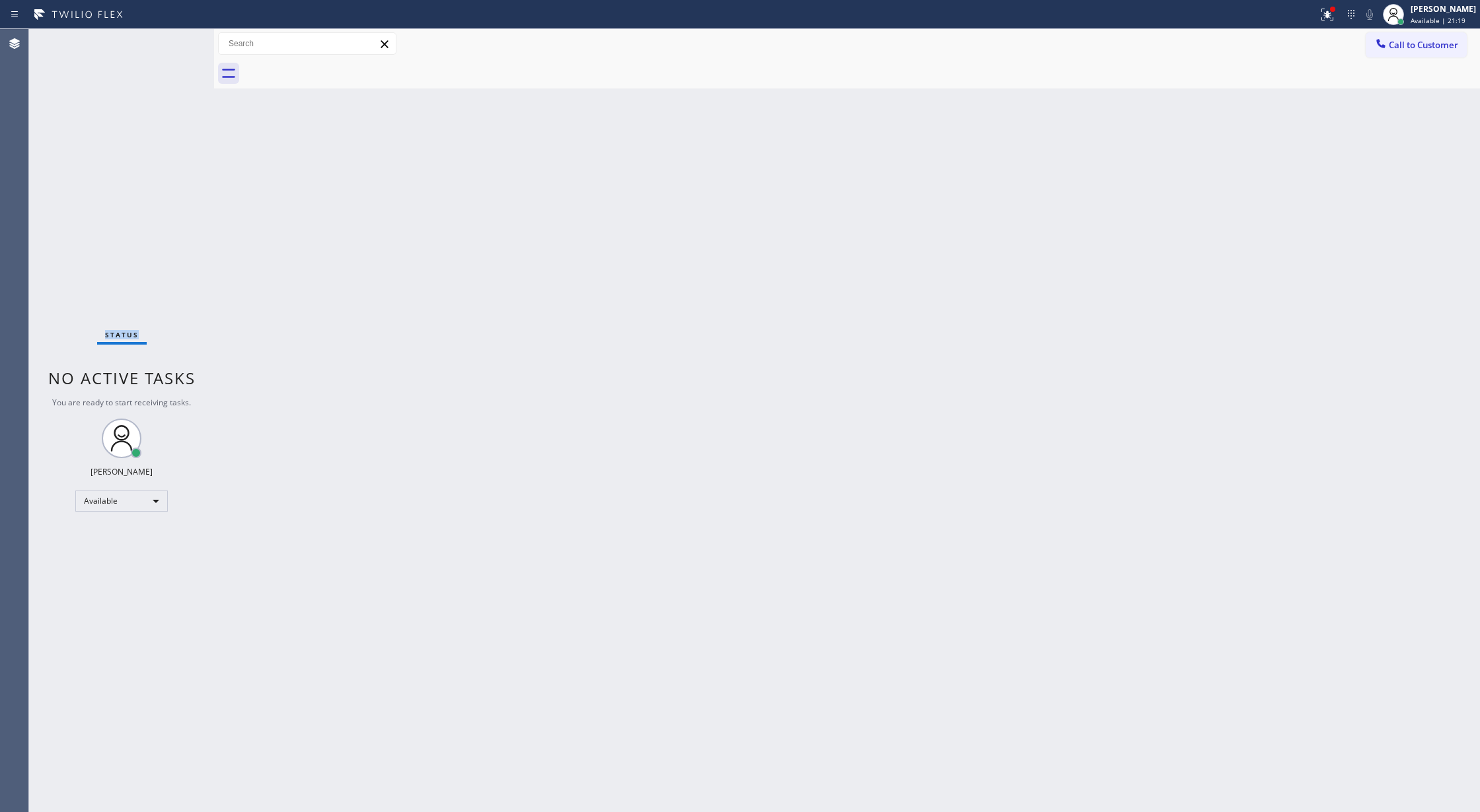
click at [174, 43] on div "Status No active tasks You are ready to start receiving tasks. [PERSON_NAME] Av…" at bounding box center [121, 420] width 185 height 783
click at [174, 43] on icon at bounding box center [173, 43] width 16 height 16
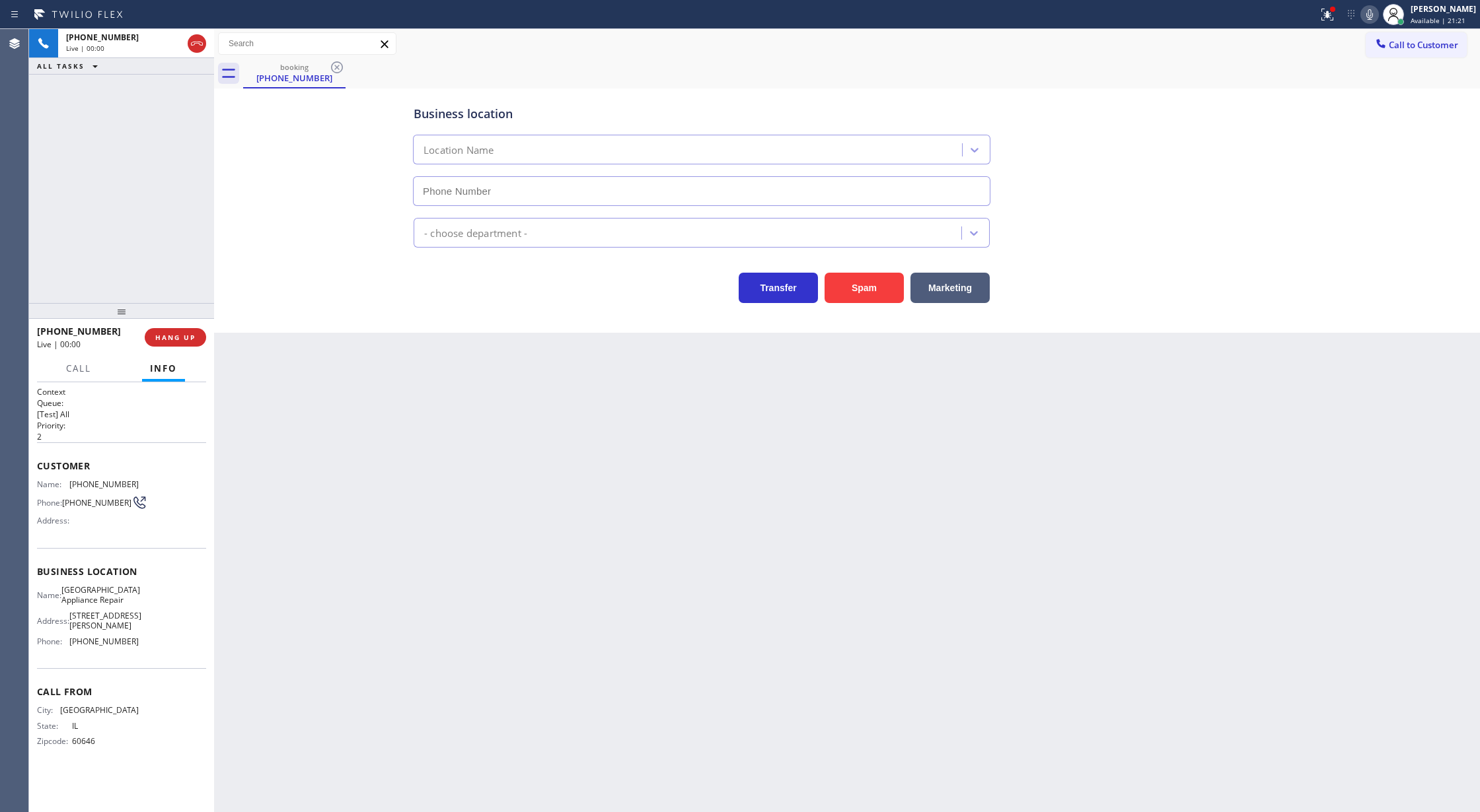
type input "[PHONE_NUMBER]"
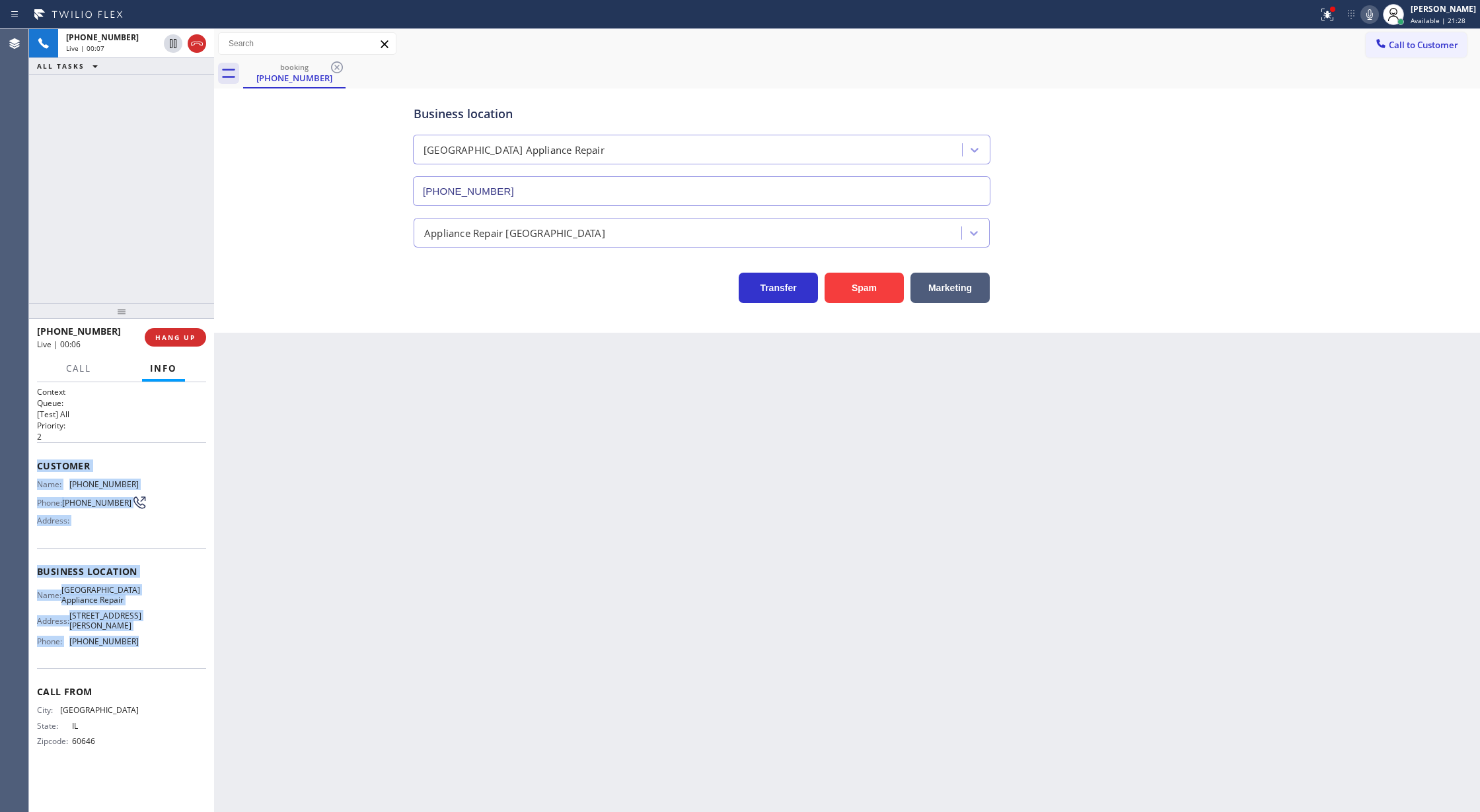
drag, startPoint x: 35, startPoint y: 468, endPoint x: 162, endPoint y: 648, distance: 220.3
click at [162, 648] on div "Context Queue: [Test] All Priority: 2 Customer Name: [PHONE_NUMBER] Phone: [PHO…" at bounding box center [121, 597] width 185 height 431
copy div "Customer Name: [PHONE_NUMBER] Phone: [PHONE_NUMBER] Address: Business location …"
click at [191, 43] on icon at bounding box center [196, 43] width 12 height 4
click at [185, 342] on button "COMPLETE" at bounding box center [173, 337] width 67 height 18
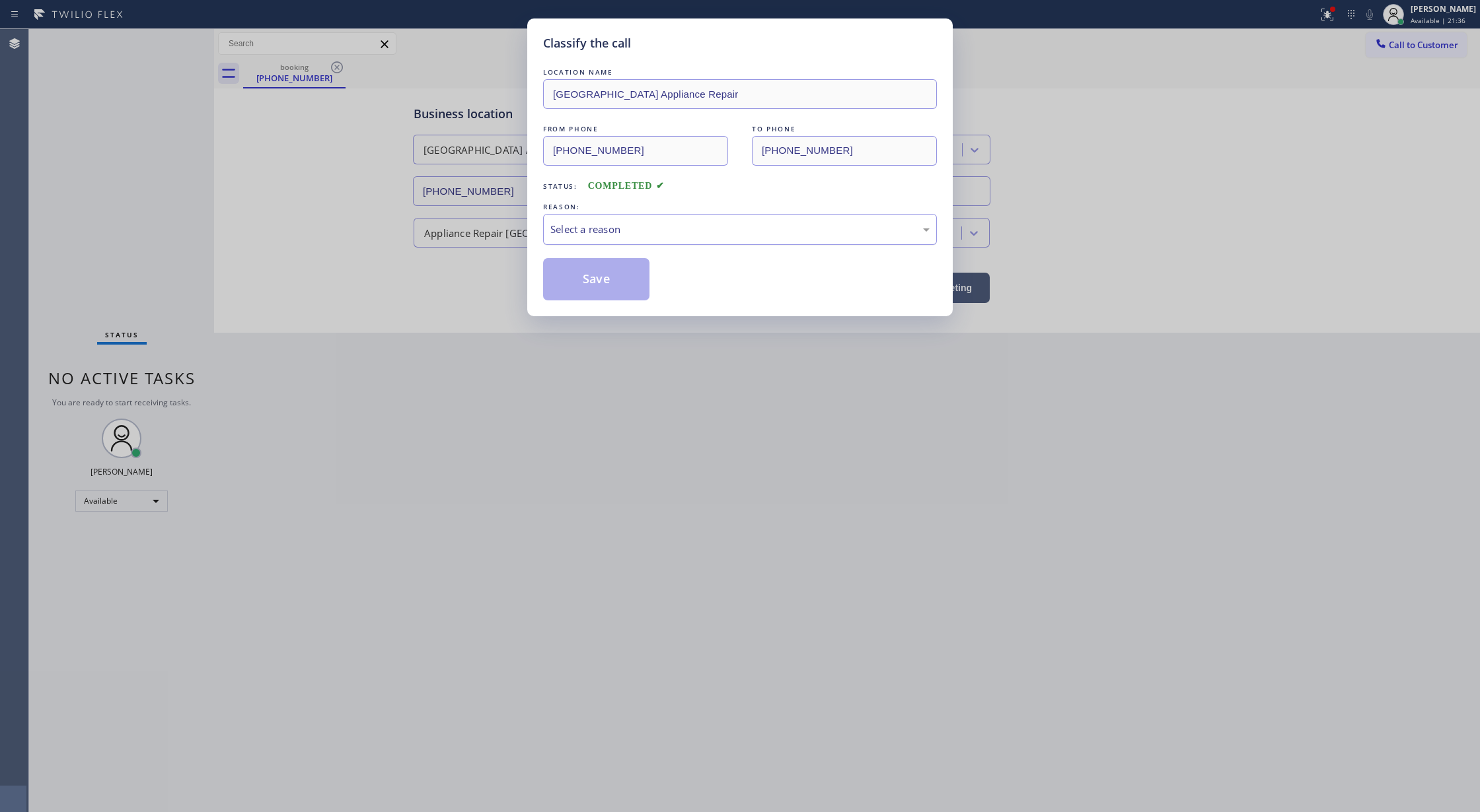
click at [672, 229] on div "Select a reason" at bounding box center [740, 229] width 379 height 15
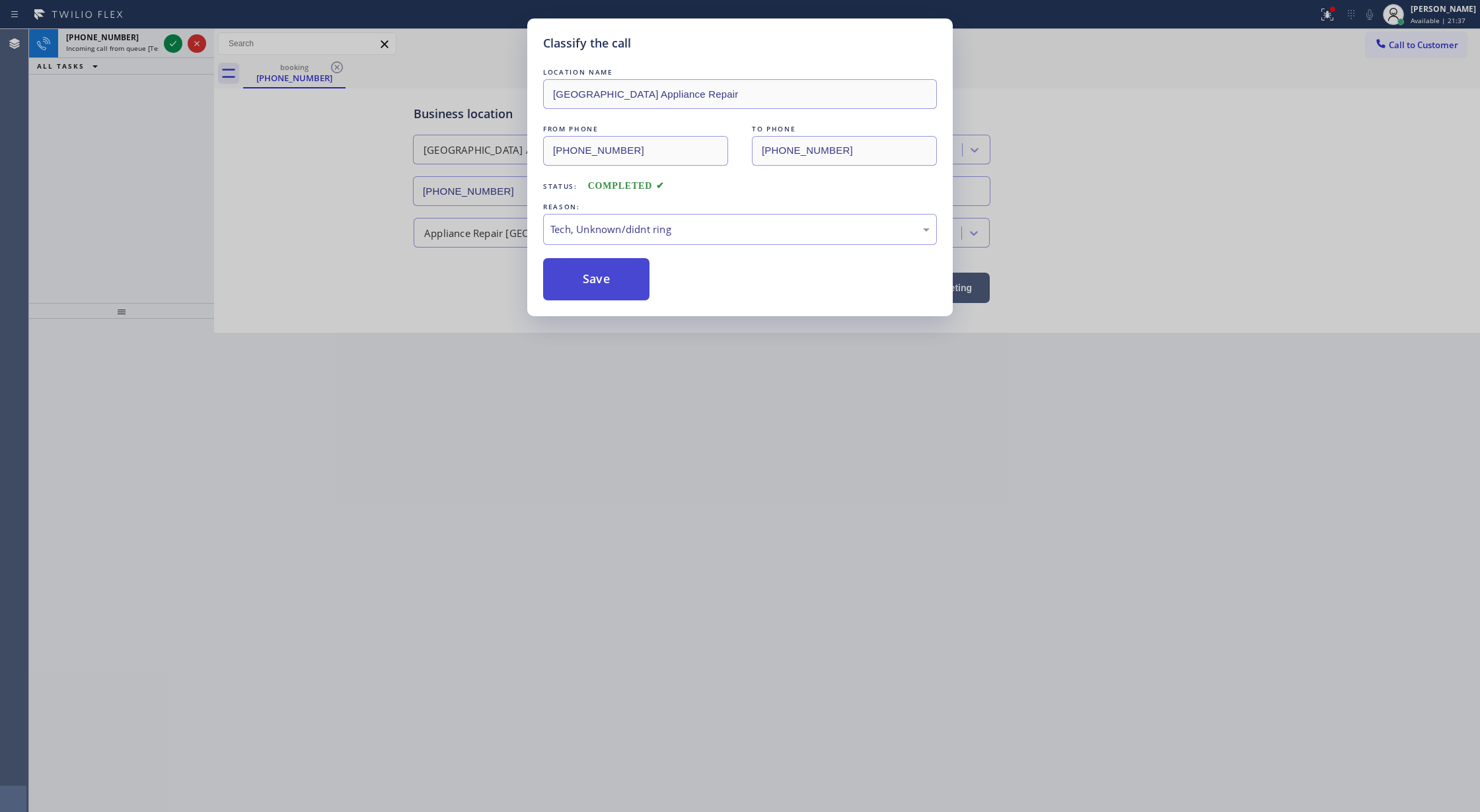
click at [576, 273] on button "Save" at bounding box center [596, 279] width 107 height 42
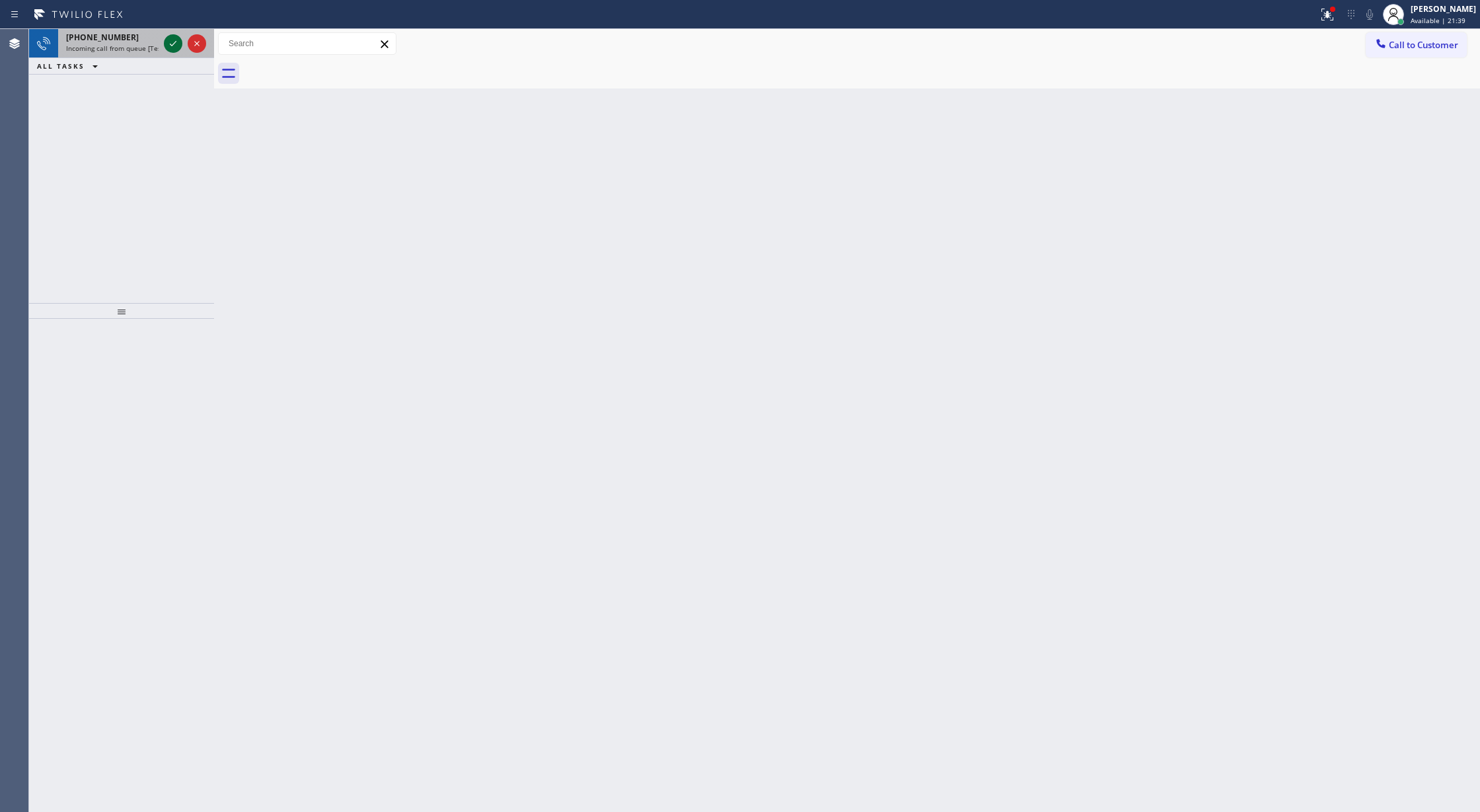
click at [171, 46] on icon at bounding box center [173, 43] width 16 height 16
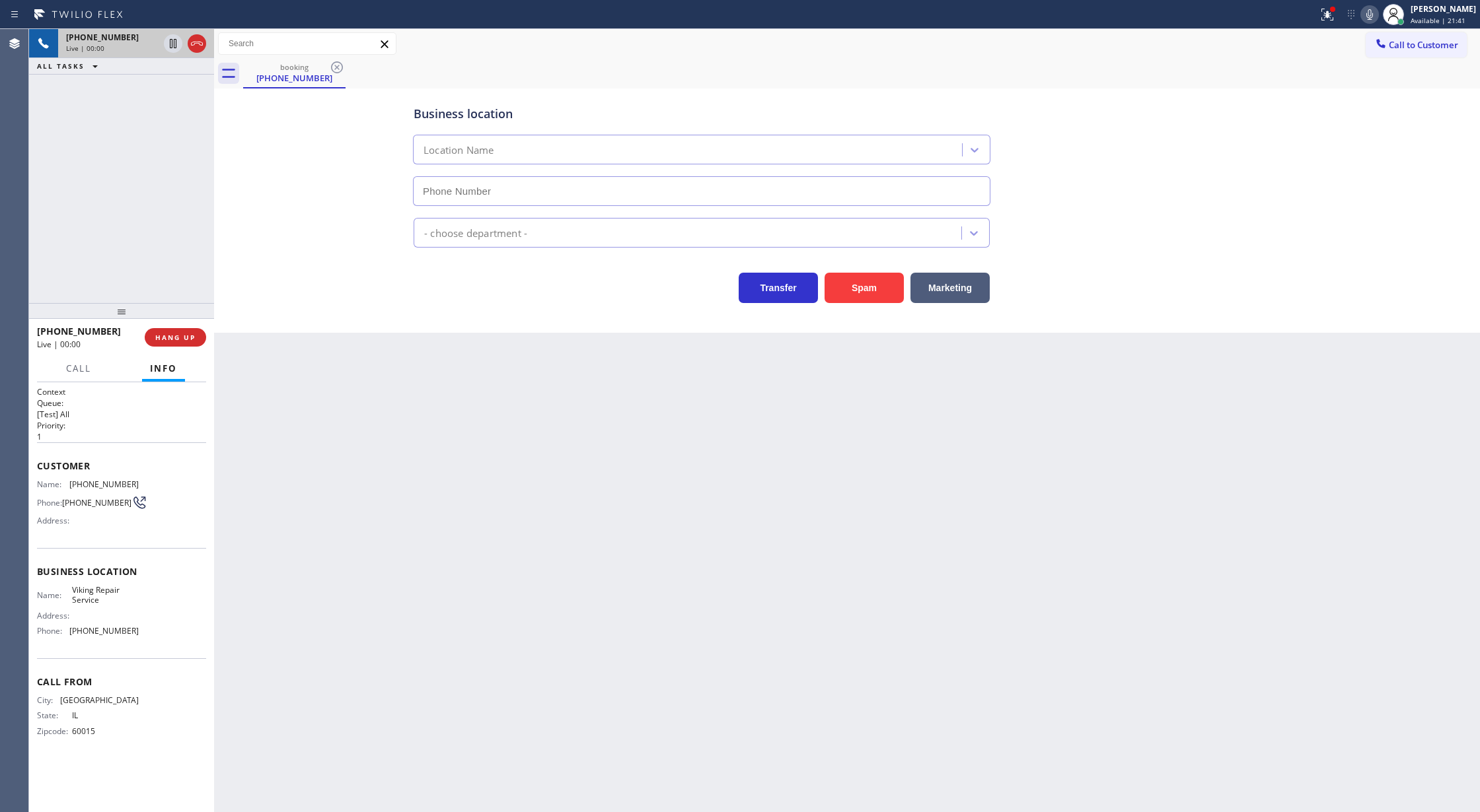
type input "[PHONE_NUMBER]"
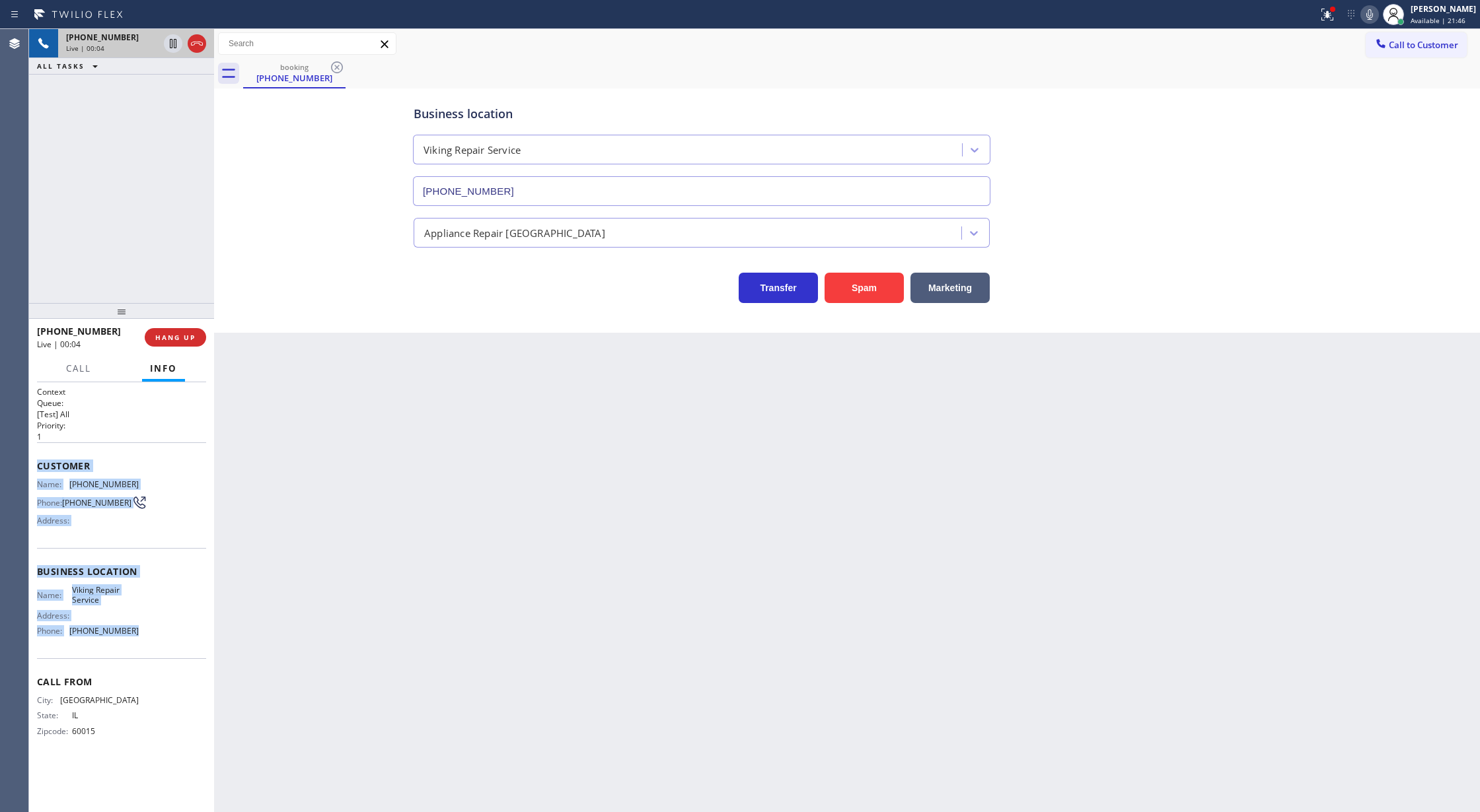
drag, startPoint x: 33, startPoint y: 469, endPoint x: 137, endPoint y: 629, distance: 190.8
click at [137, 629] on div "Context Queue: [Test] All Priority: 1 Customer Name: [PHONE_NUMBER] Phone: [PHO…" at bounding box center [121, 597] width 185 height 431
copy div "Customer Name: [PHONE_NUMBER] Phone: [PHONE_NUMBER] Address: Business location …"
click at [183, 331] on button "COMPLETE" at bounding box center [173, 337] width 67 height 18
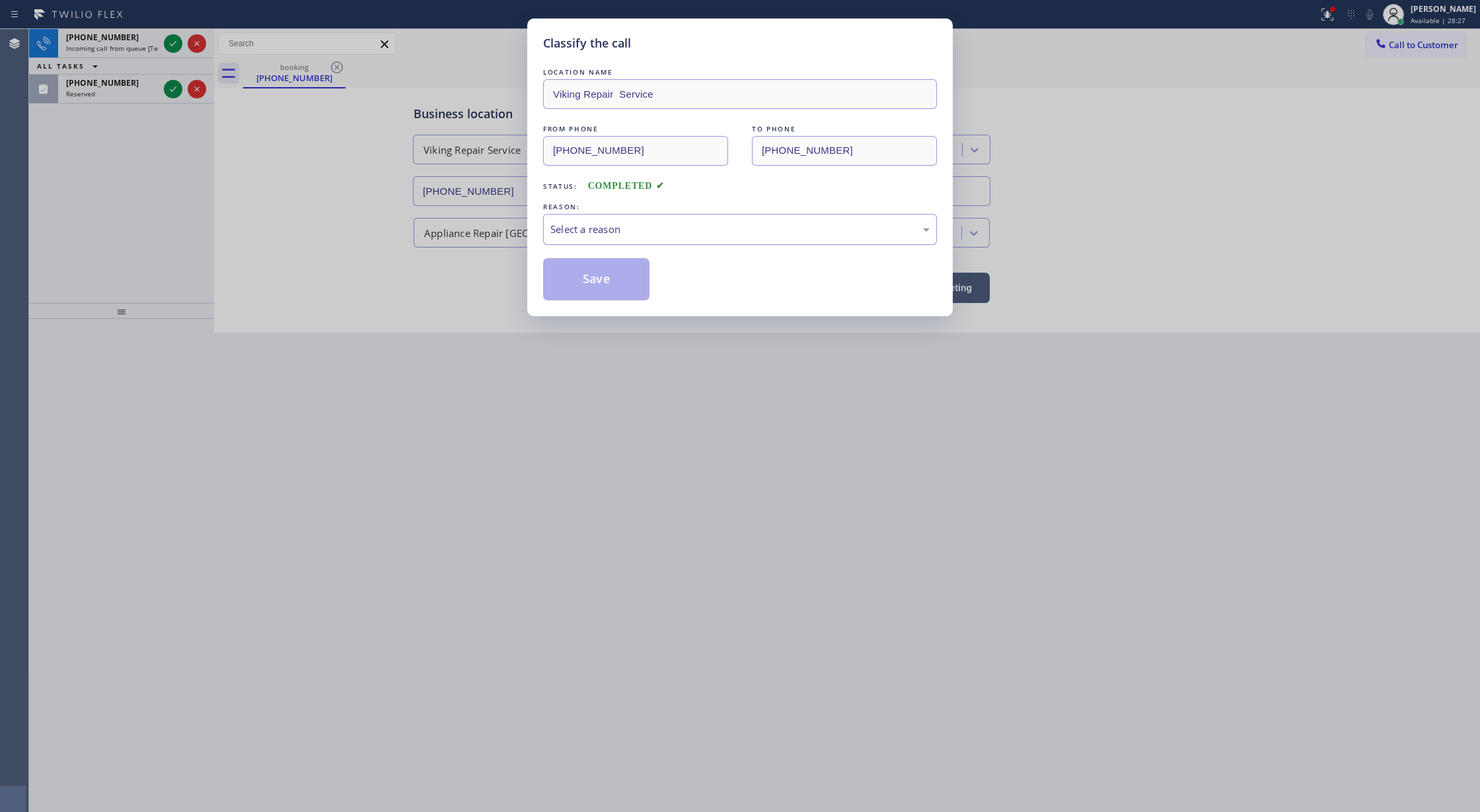
click at [600, 232] on div "Select a reason" at bounding box center [740, 229] width 379 height 15
click at [592, 269] on button "Save" at bounding box center [596, 279] width 107 height 42
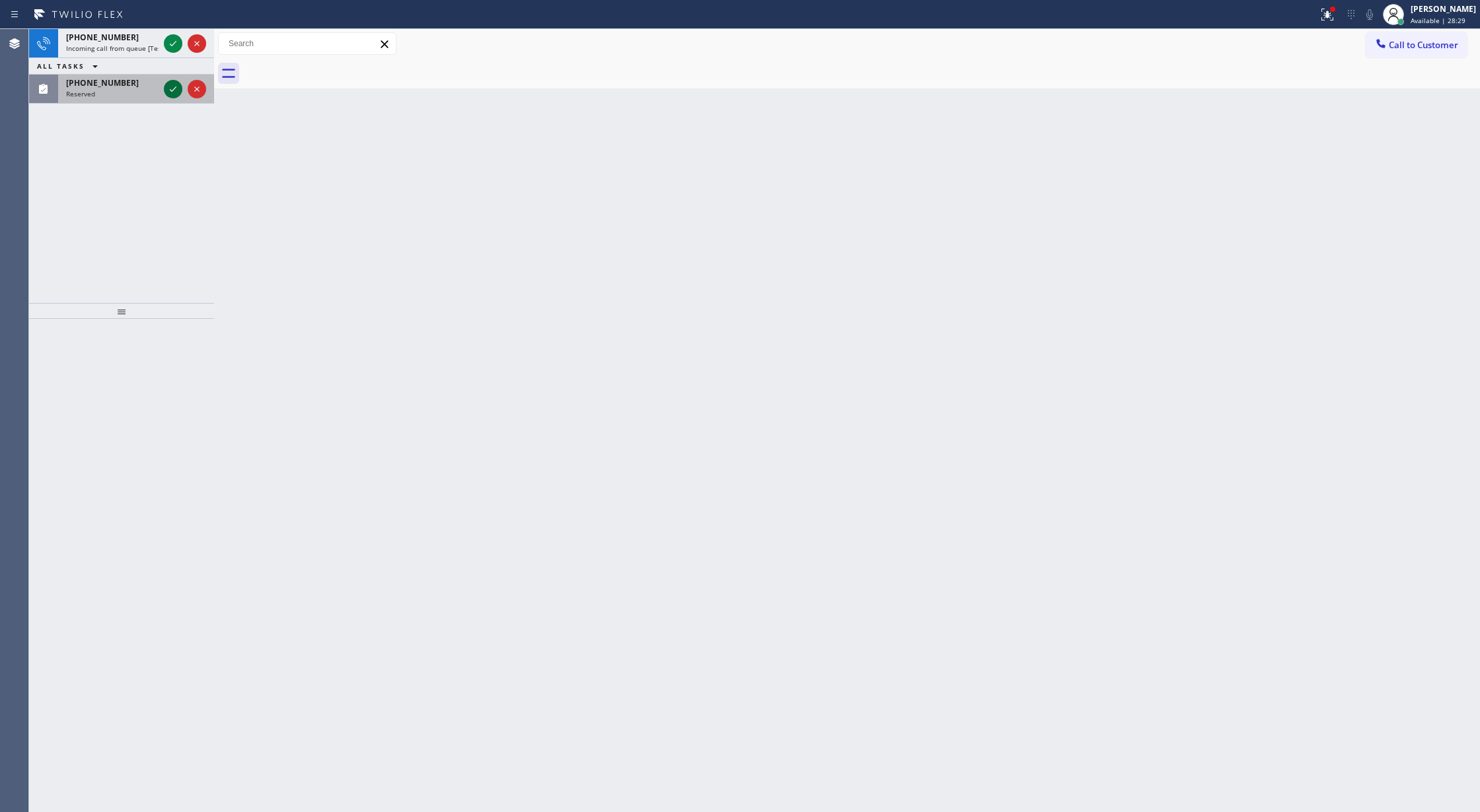
click at [169, 93] on icon at bounding box center [173, 89] width 16 height 16
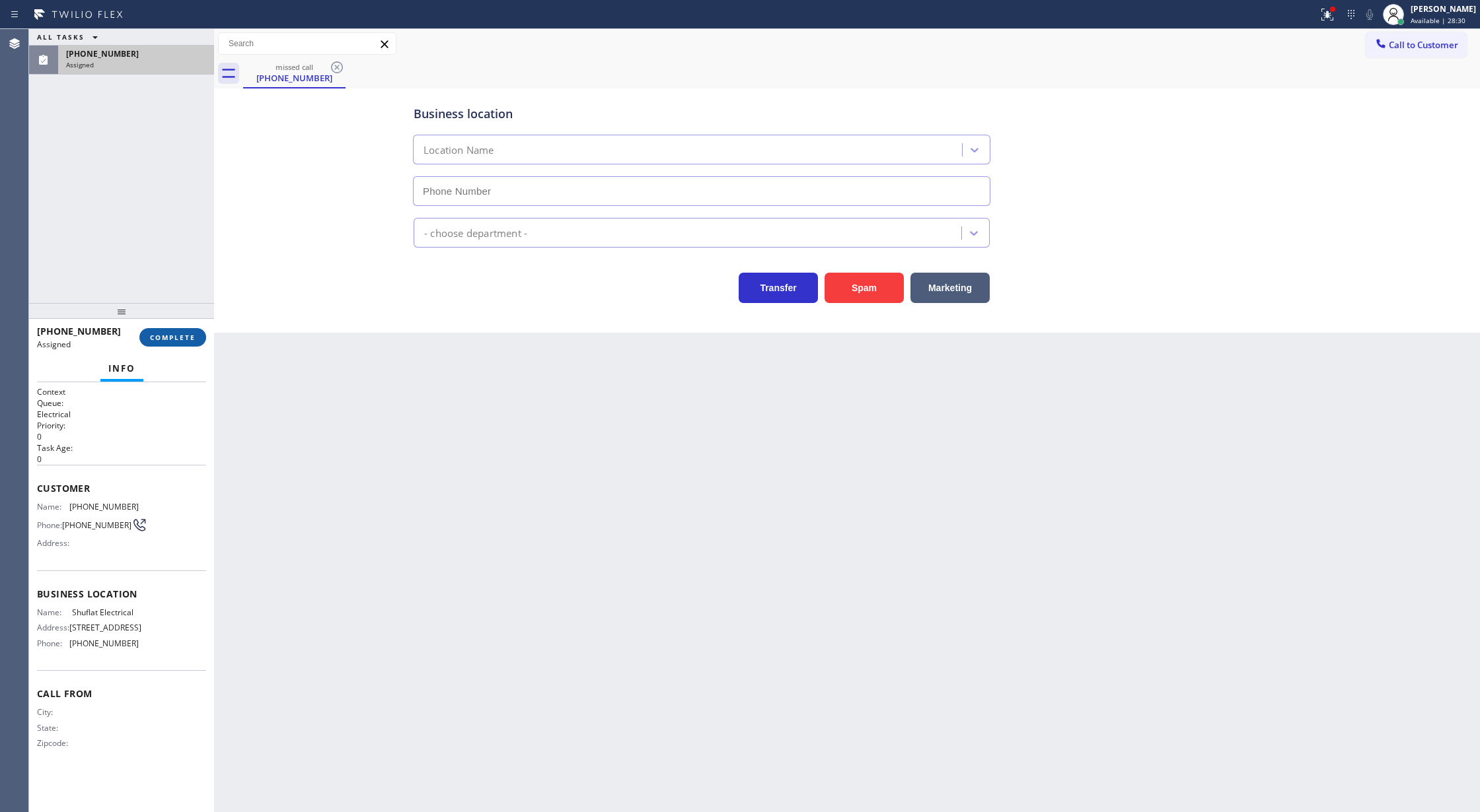
click at [174, 337] on span "COMPLETE" at bounding box center [173, 337] width 45 height 9
type input "[PHONE_NUMBER]"
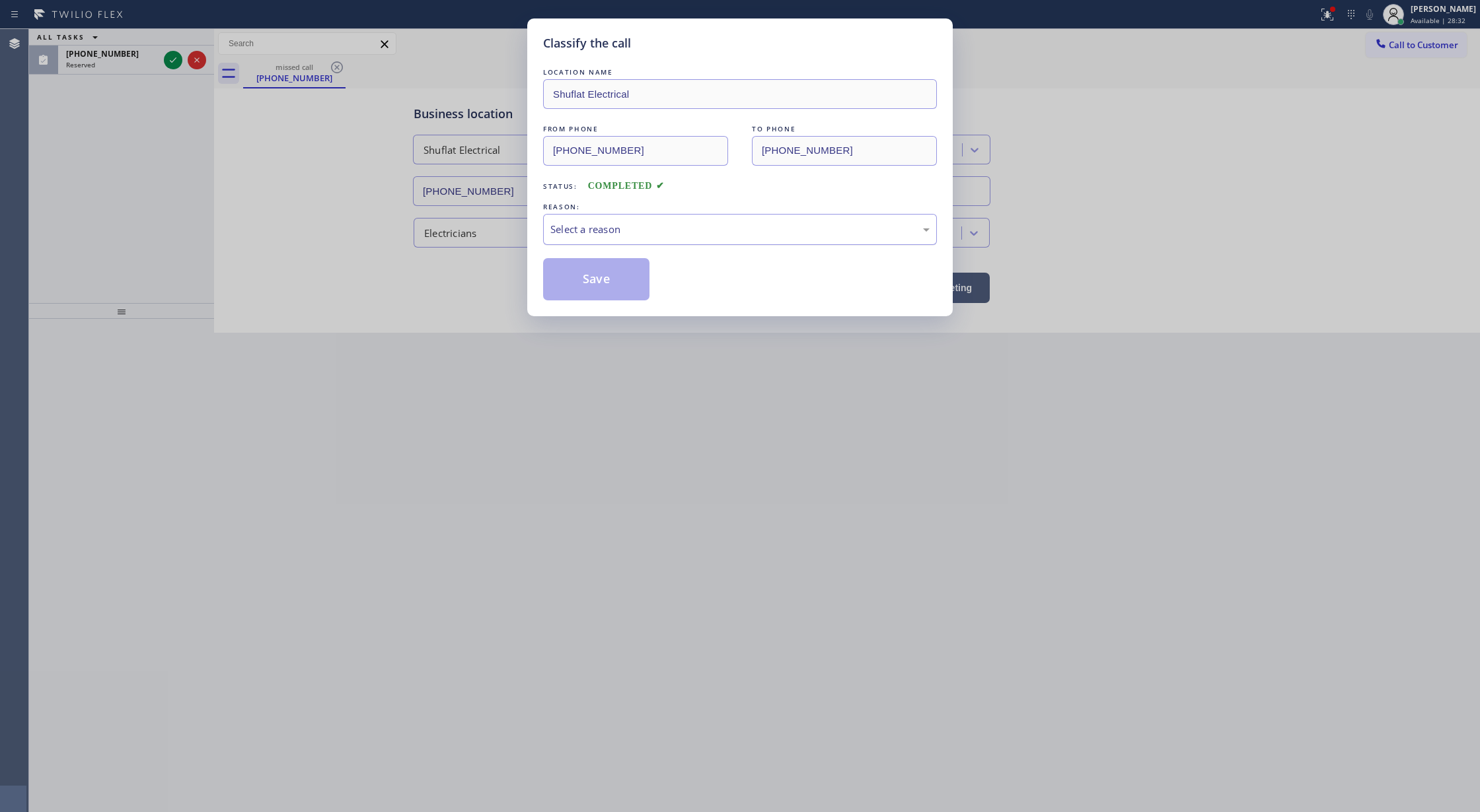
click at [593, 233] on div "Select a reason" at bounding box center [740, 229] width 379 height 15
click at [594, 278] on button "Save" at bounding box center [596, 279] width 107 height 42
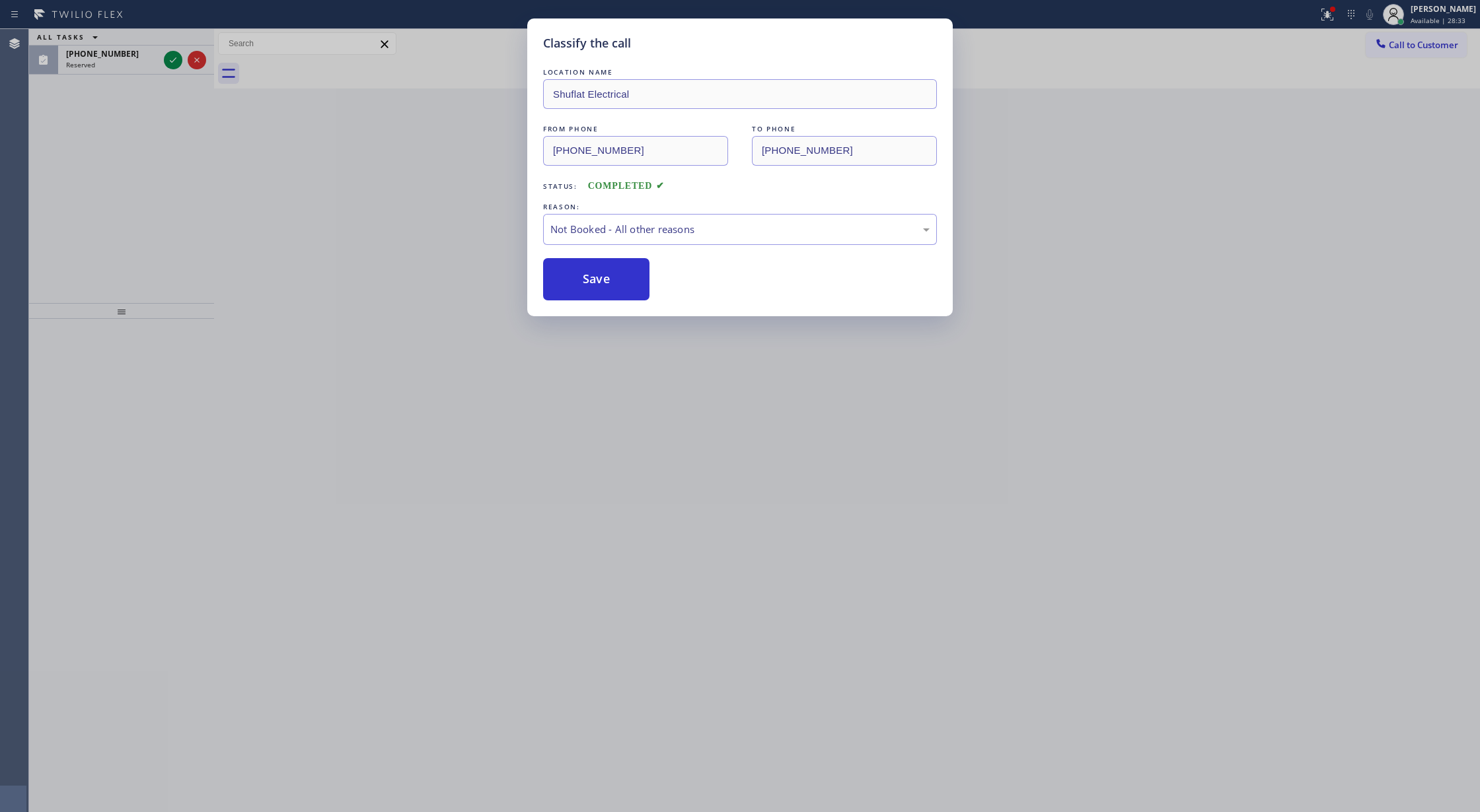
click at [175, 61] on icon at bounding box center [173, 61] width 16 height 16
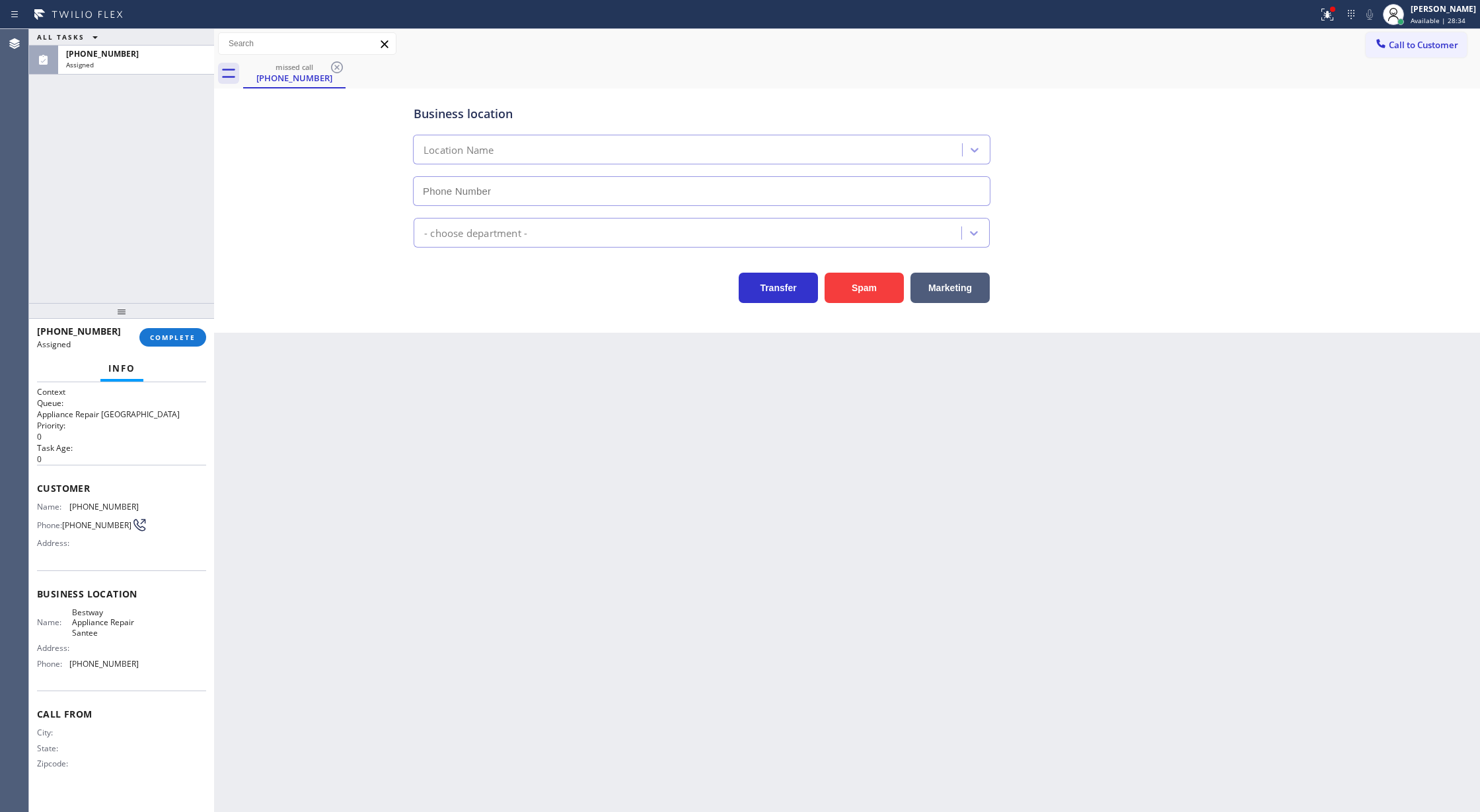
type input "[PHONE_NUMBER]"
click at [175, 340] on span "COMPLETE" at bounding box center [173, 337] width 45 height 9
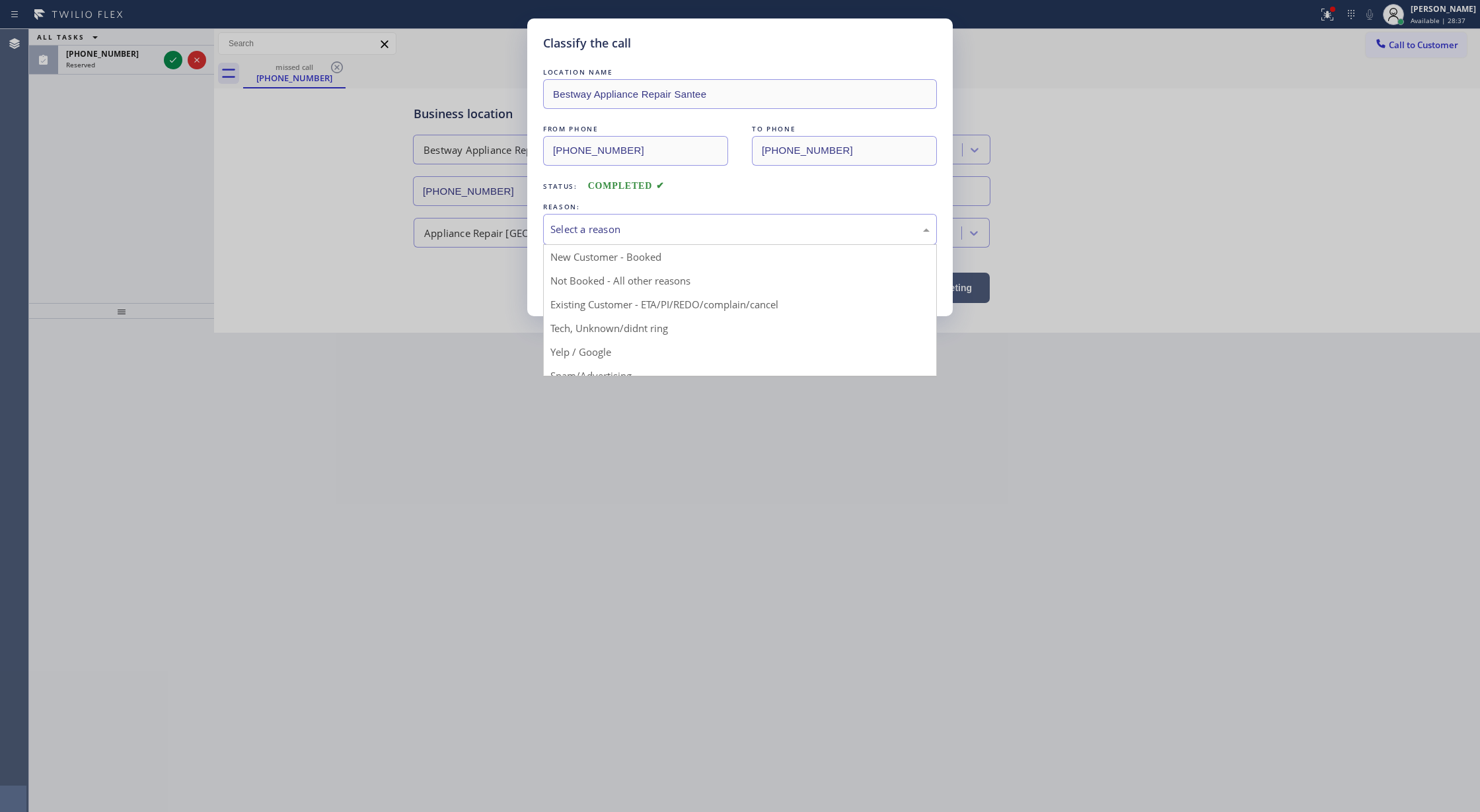
click at [630, 227] on div "Select a reason" at bounding box center [740, 229] width 379 height 15
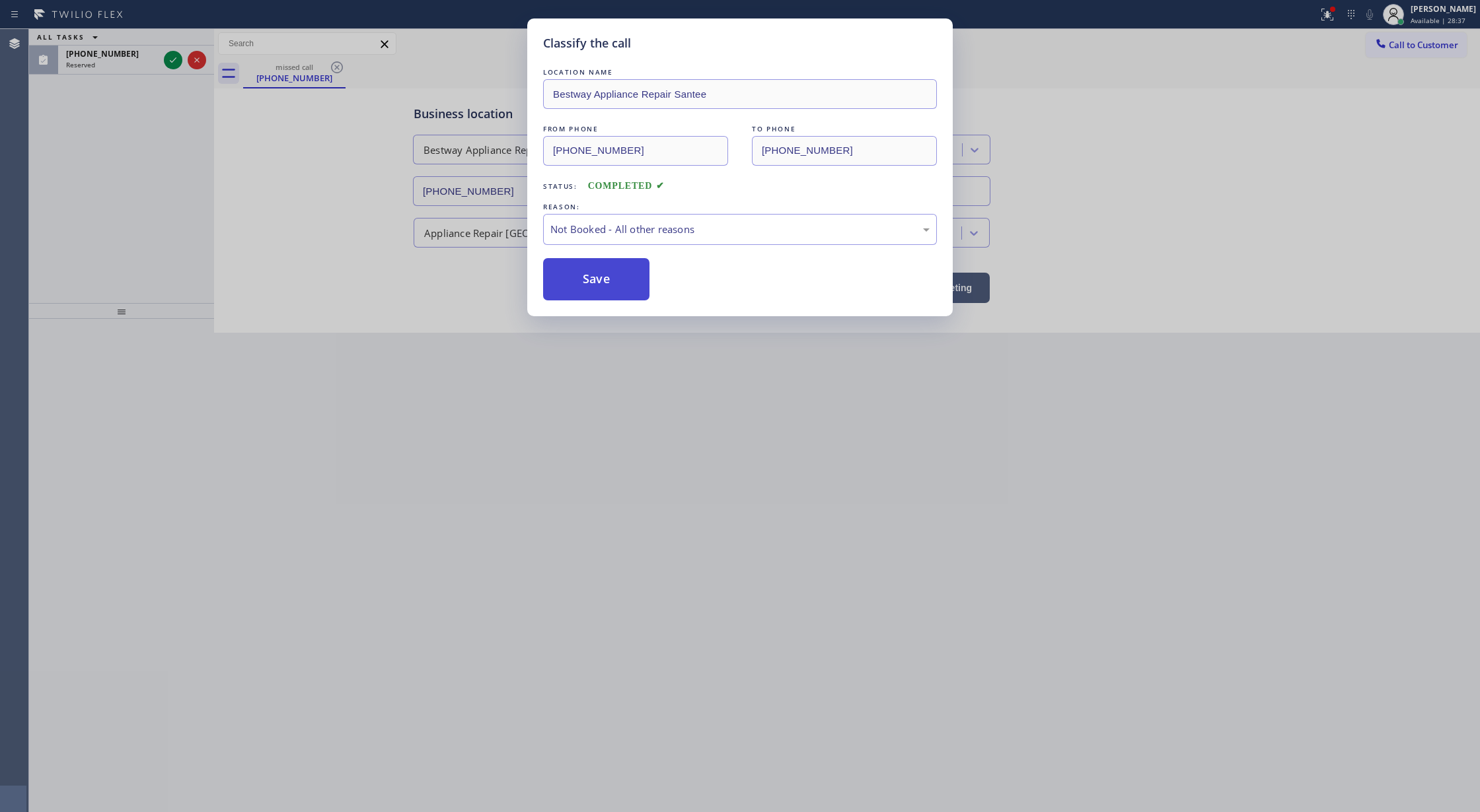
click at [584, 288] on button "Save" at bounding box center [596, 279] width 107 height 42
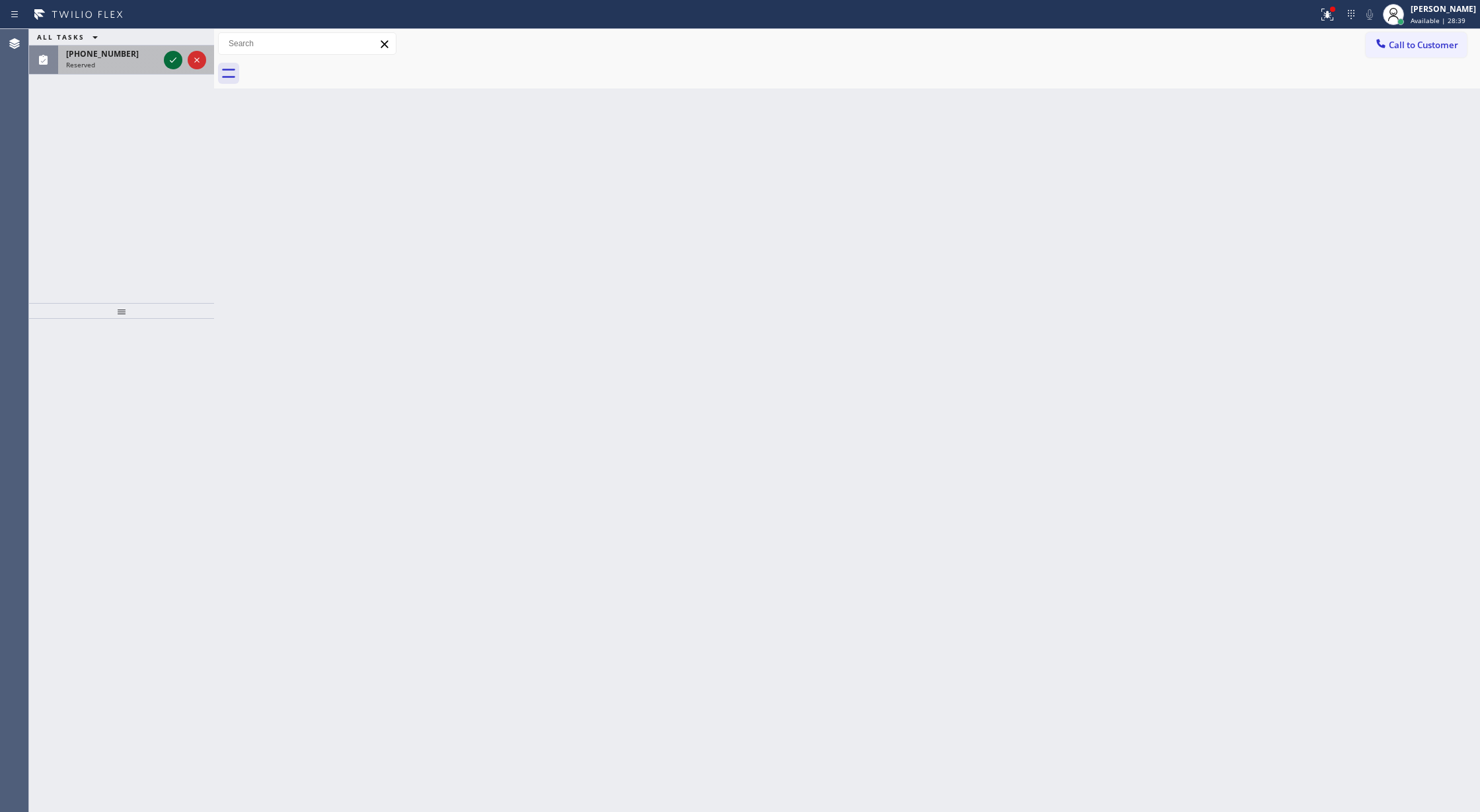
click at [171, 61] on icon at bounding box center [173, 61] width 6 height 5
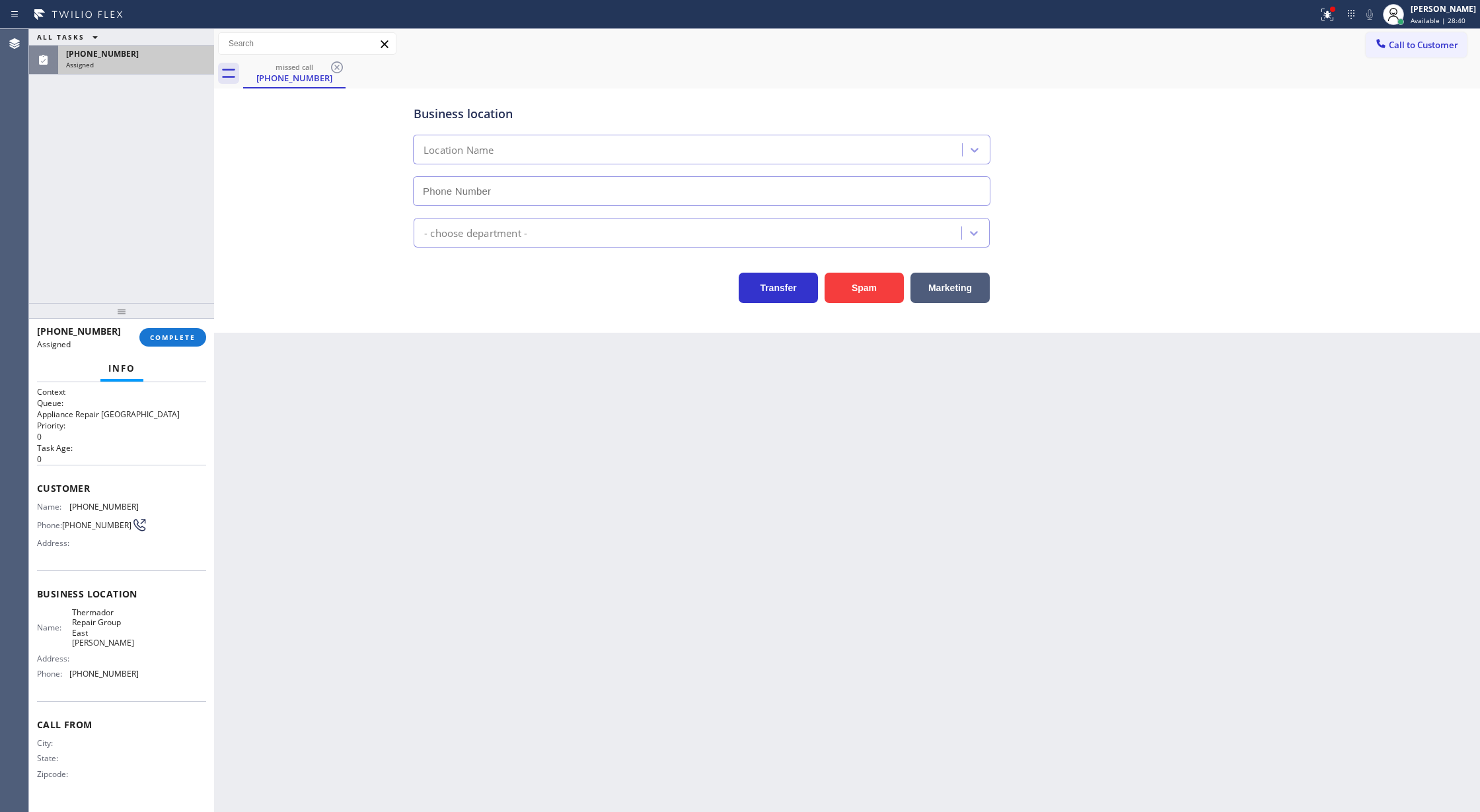
type input "[PHONE_NUMBER]"
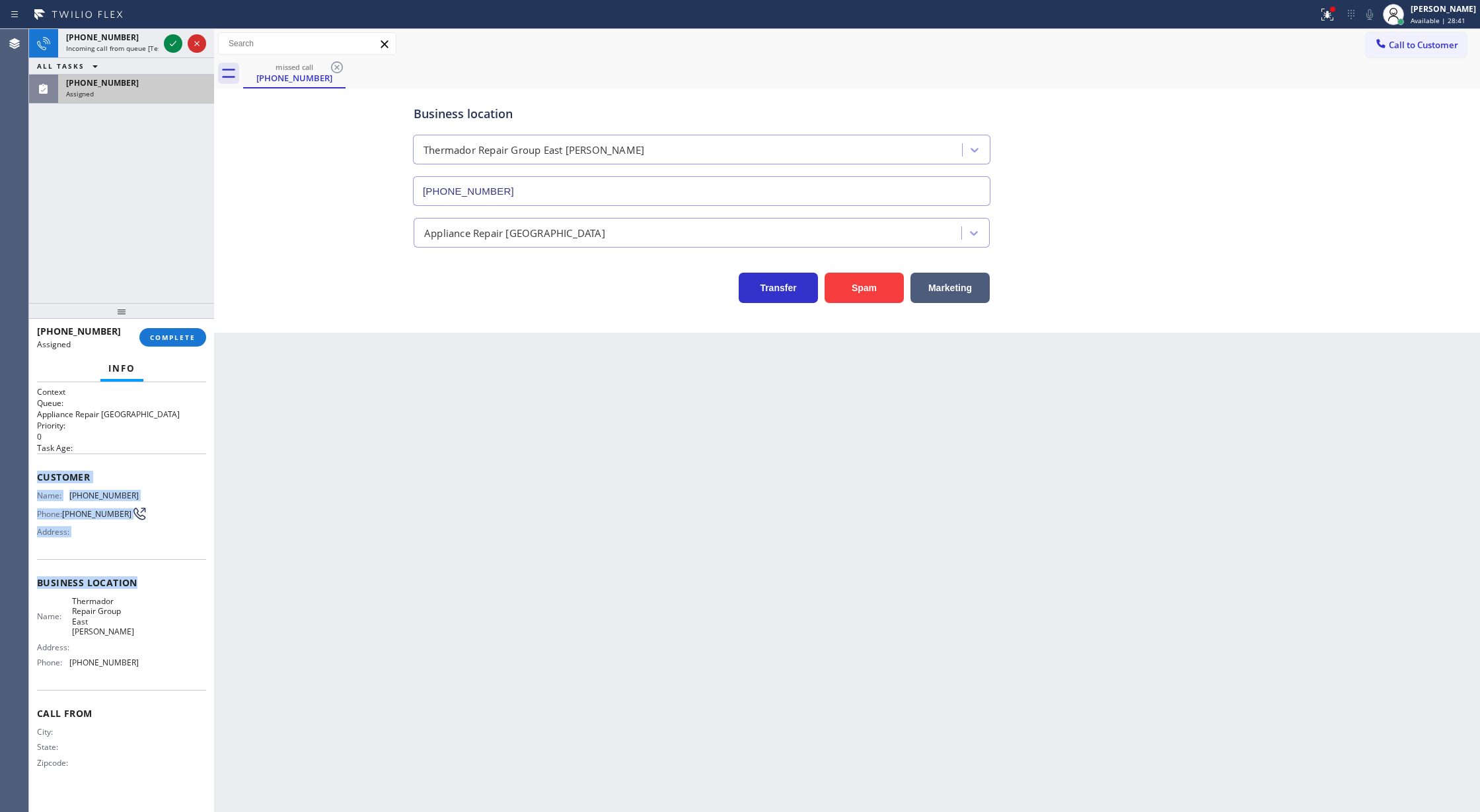
drag, startPoint x: 32, startPoint y: 474, endPoint x: 162, endPoint y: 560, distance: 155.9
click at [162, 560] on div "Context Queue: Appliance Repair High End Priority: 0 Task Age: Customer Name: […" at bounding box center [121, 597] width 185 height 431
click at [175, 326] on div "[PHONE_NUMBER] Assigned COMPLETE" at bounding box center [121, 338] width 169 height 34
click at [158, 340] on span "COMPLETE" at bounding box center [173, 337] width 45 height 9
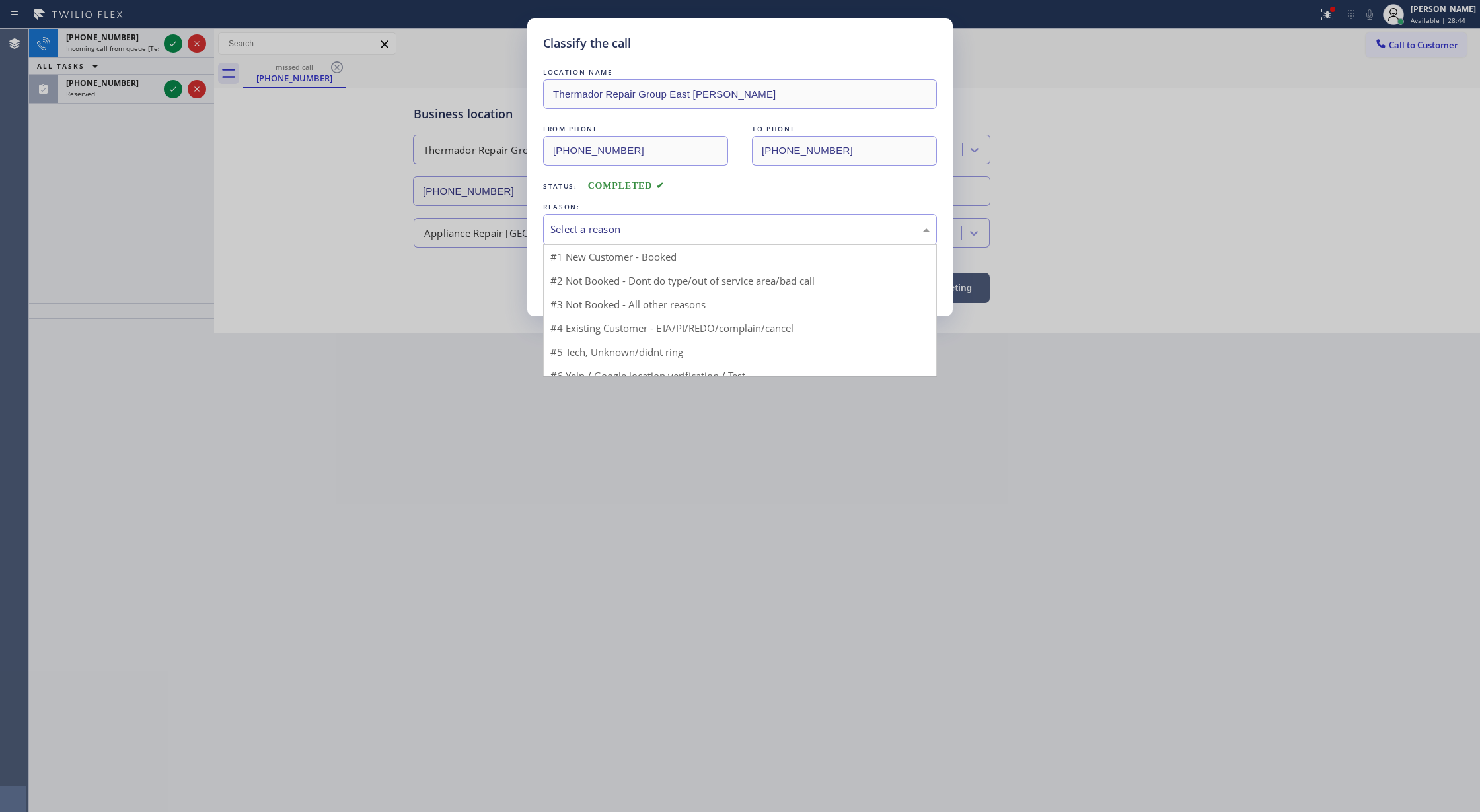
click at [651, 232] on div "Select a reason" at bounding box center [740, 229] width 379 height 15
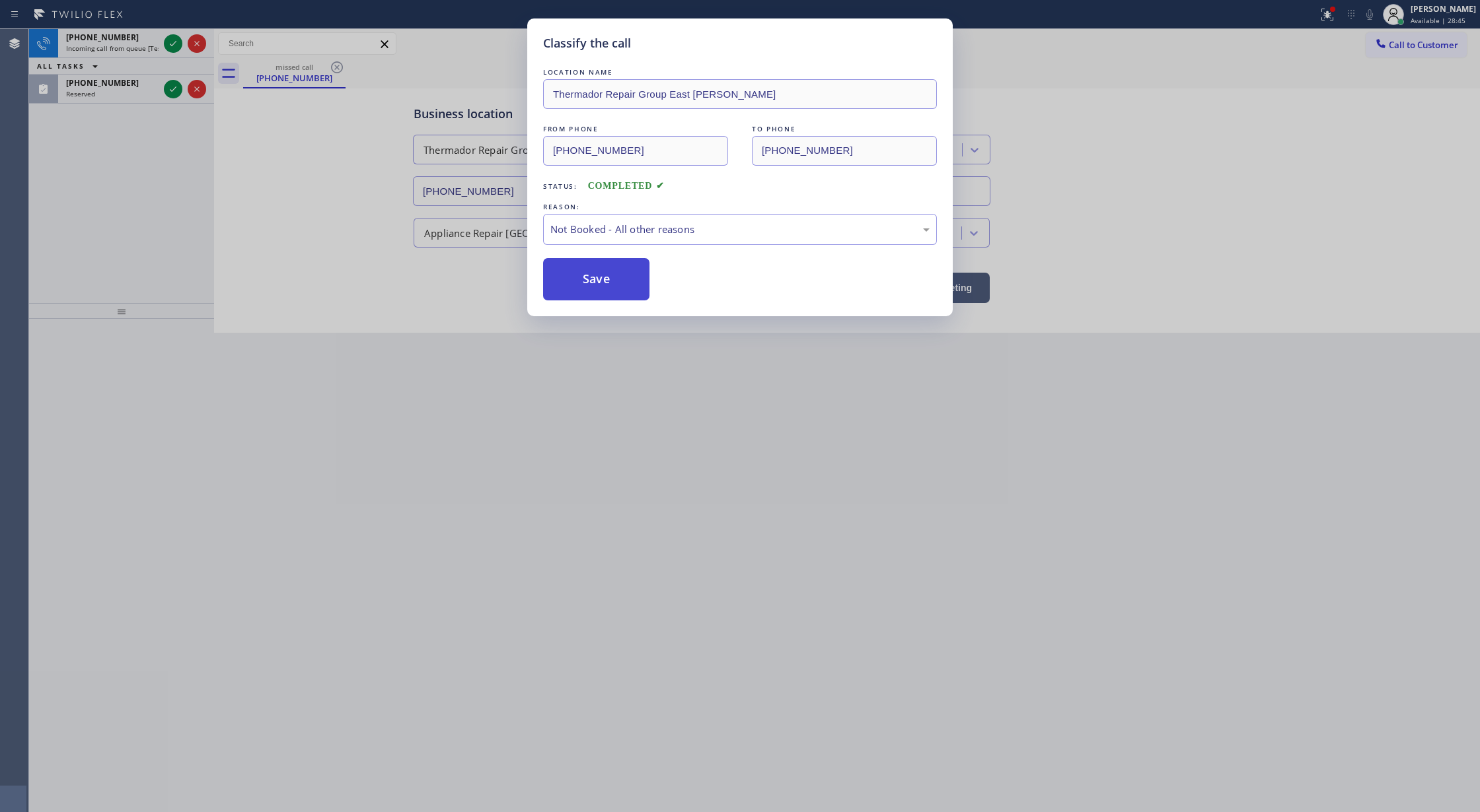
click at [593, 284] on button "Save" at bounding box center [596, 279] width 107 height 42
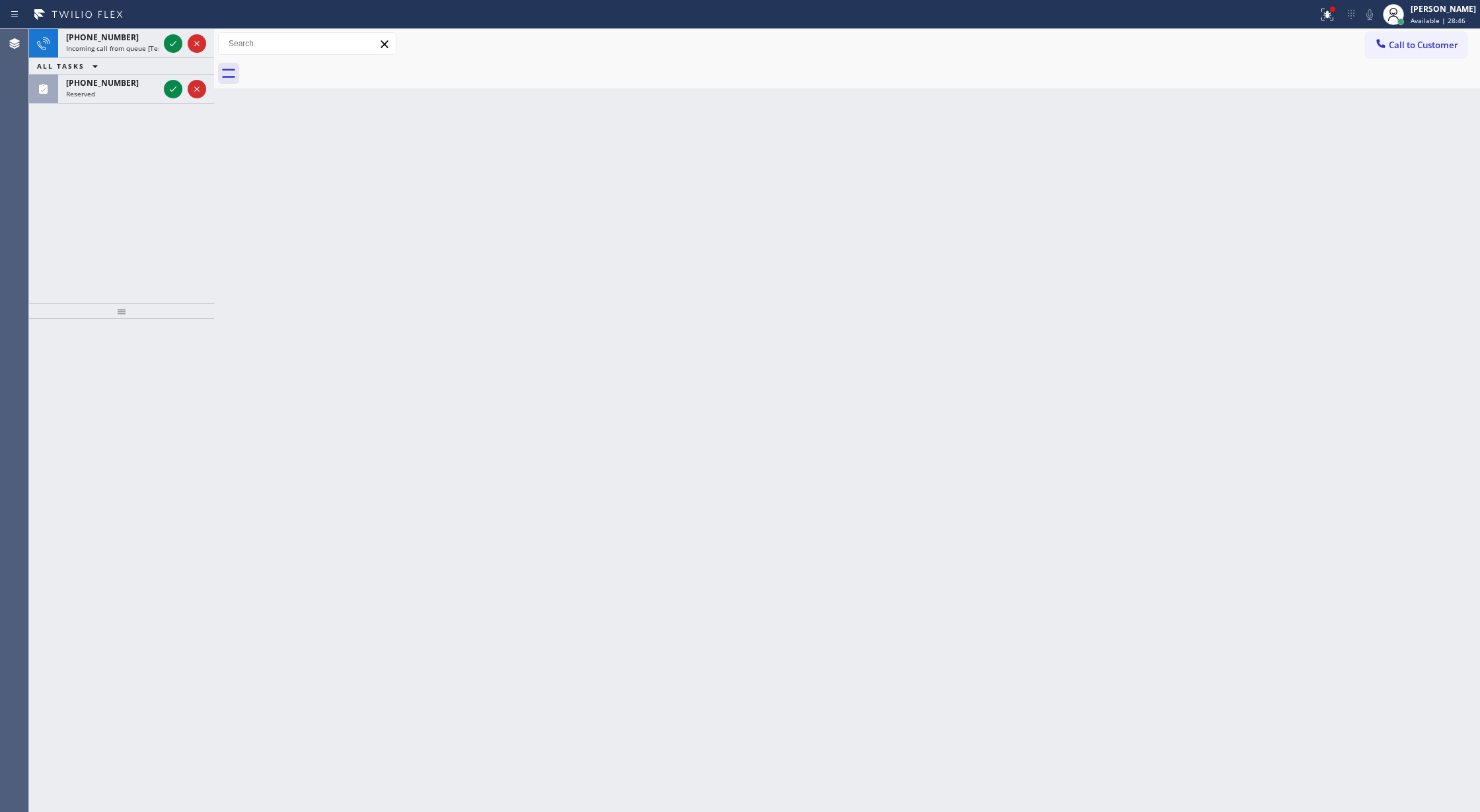
click at [166, 90] on icon at bounding box center [173, 89] width 16 height 16
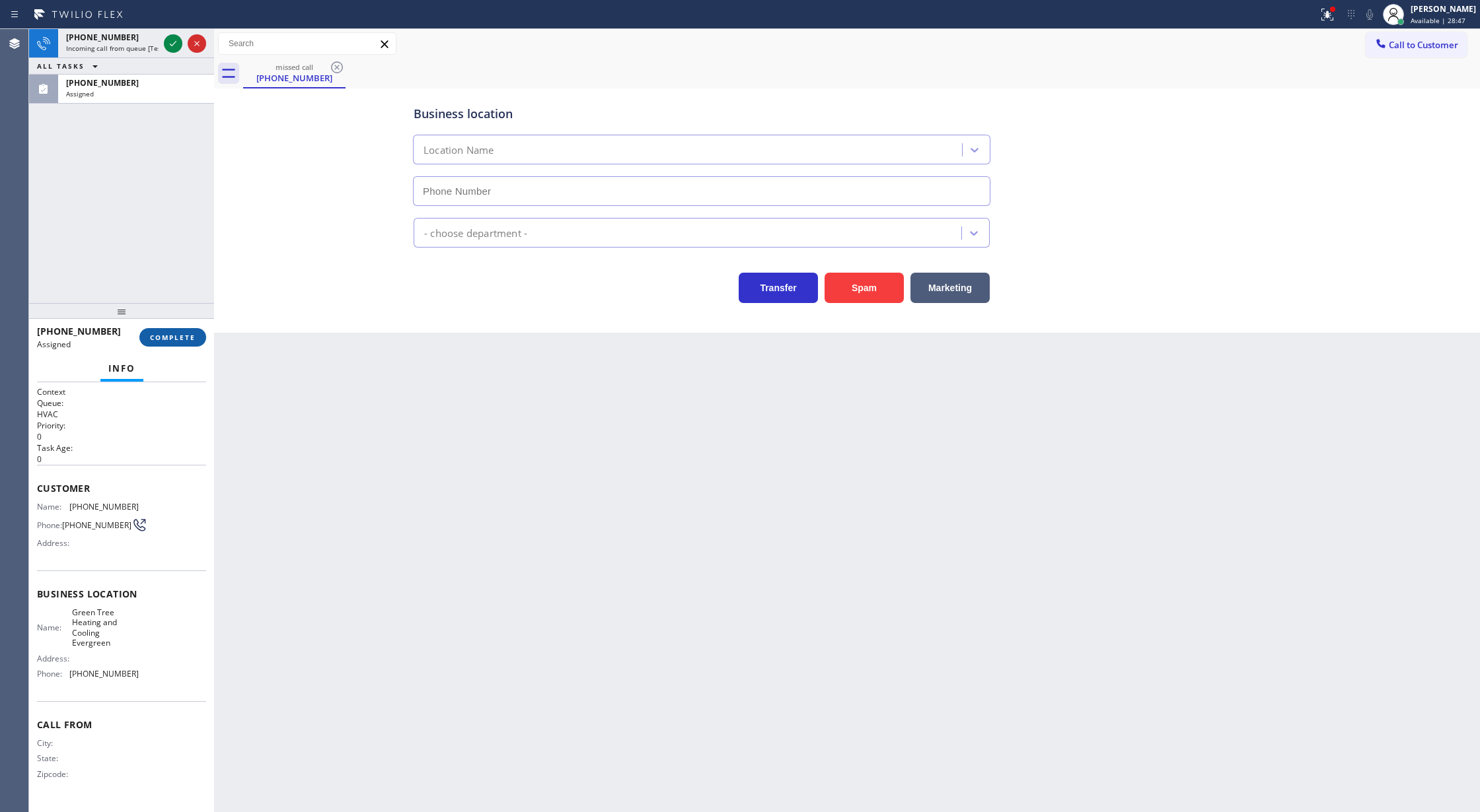
type input "[PHONE_NUMBER]"
click at [164, 333] on span "COMPLETE" at bounding box center [173, 337] width 45 height 9
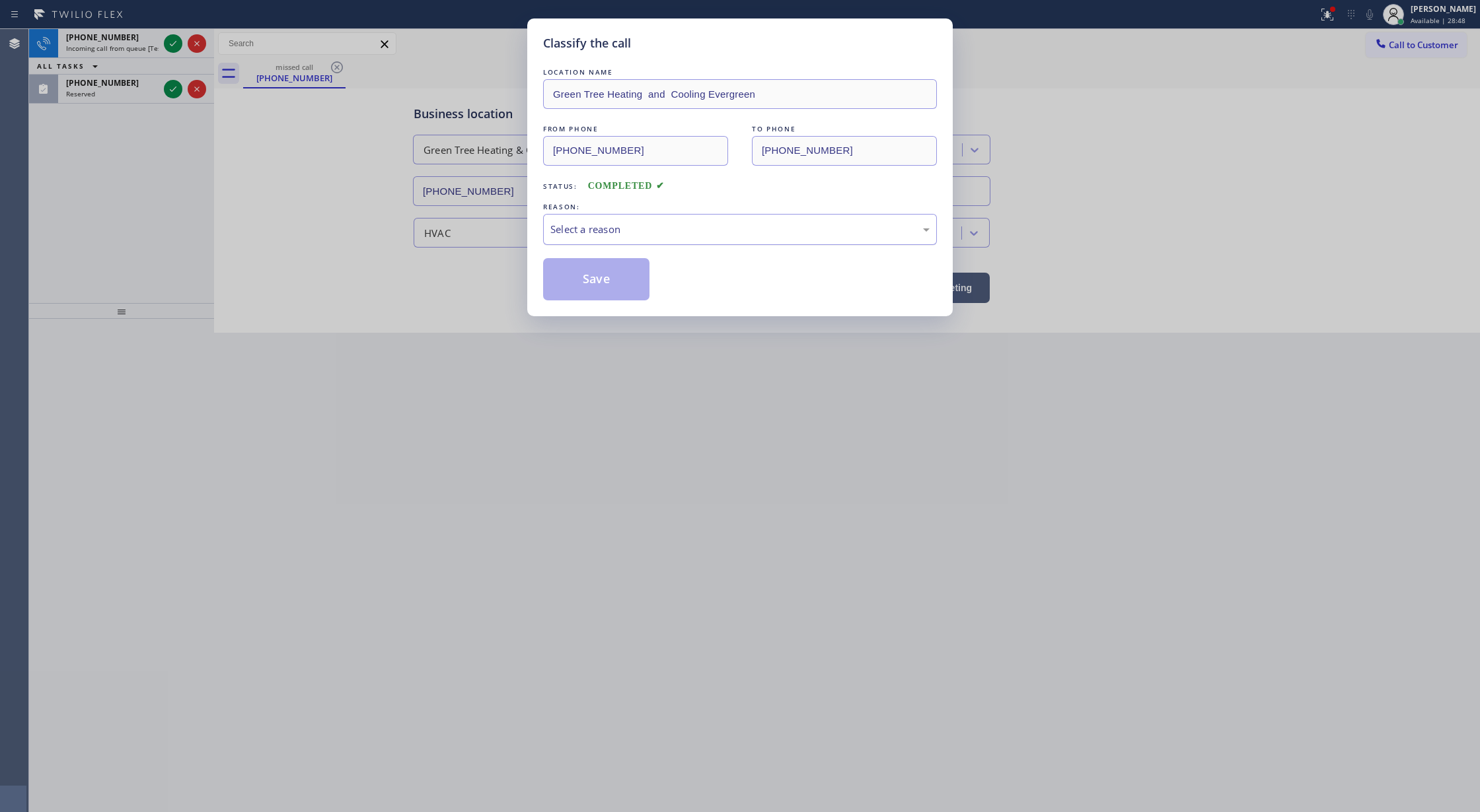
click at [638, 215] on div "Select a reason" at bounding box center [740, 229] width 394 height 31
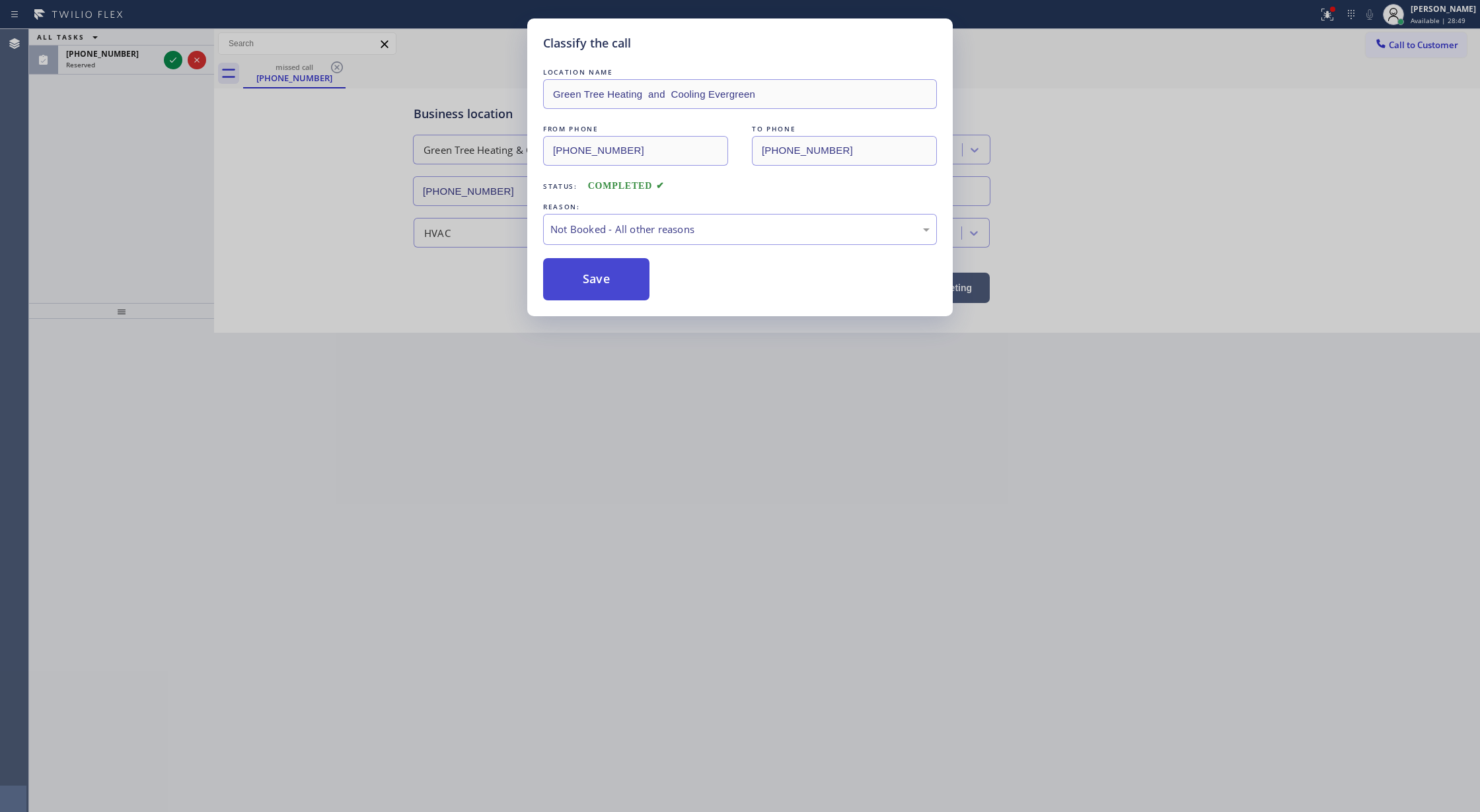
click at [598, 275] on button "Save" at bounding box center [596, 279] width 107 height 42
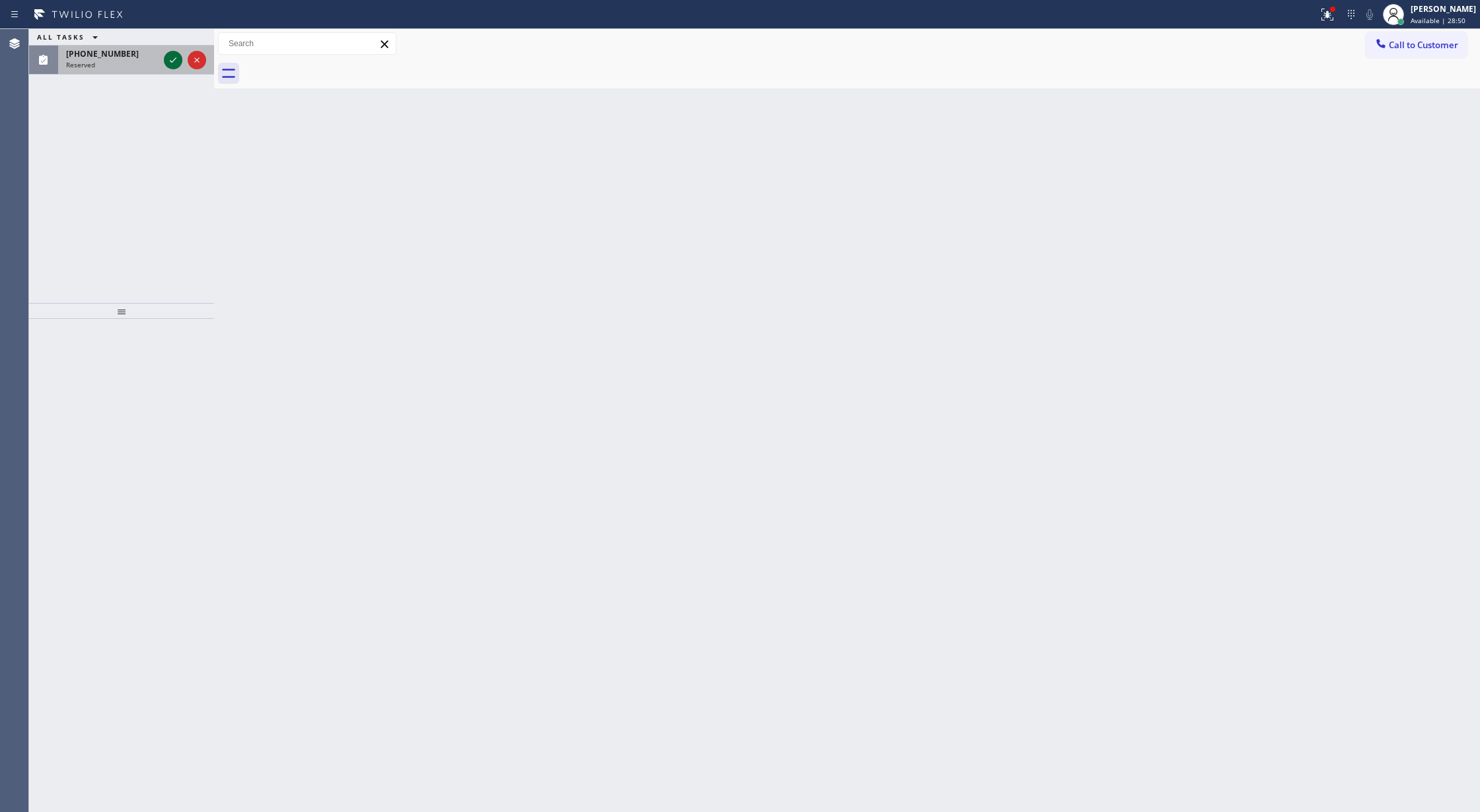
click at [168, 57] on icon at bounding box center [173, 61] width 16 height 16
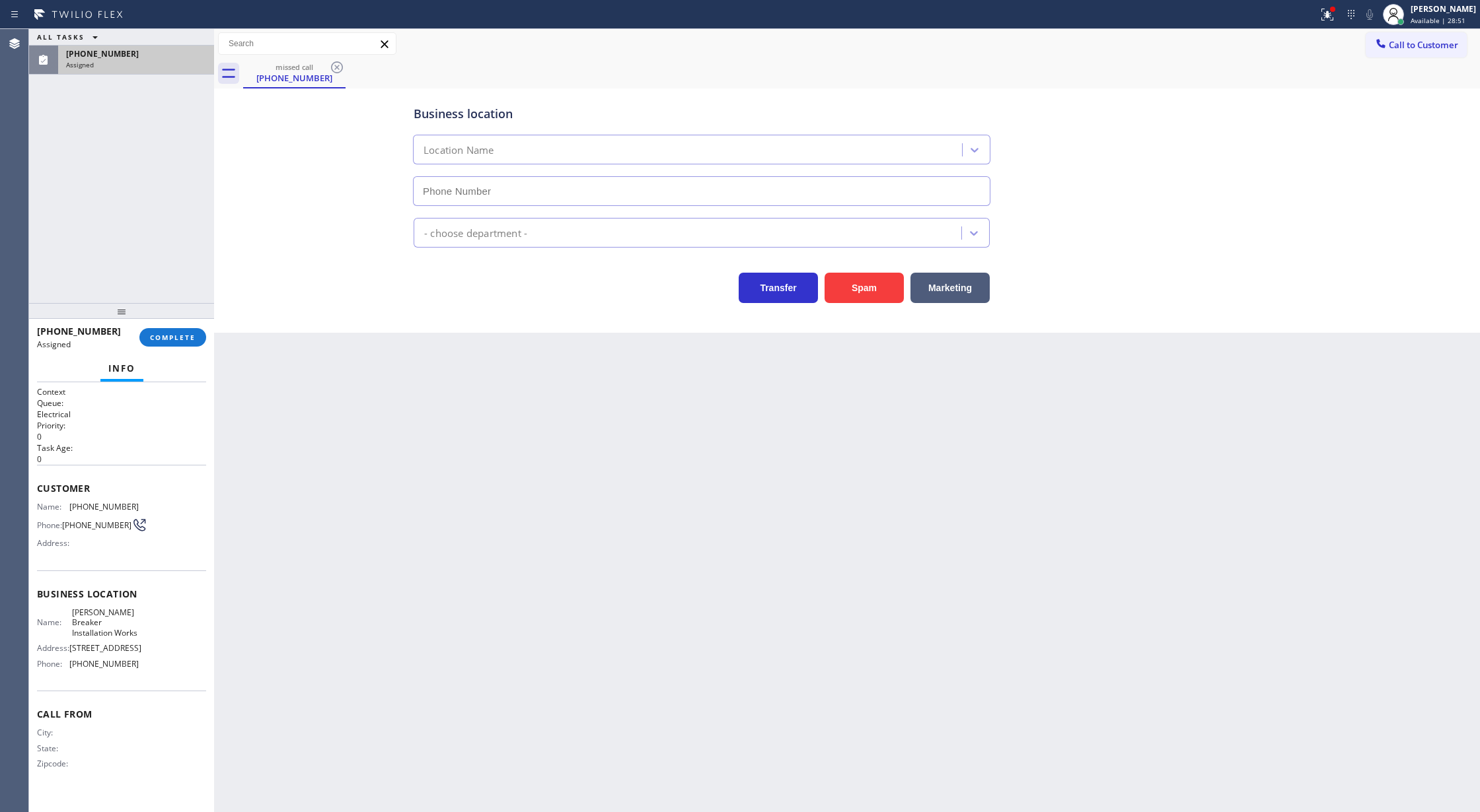
type input "[PHONE_NUMBER]"
click at [170, 336] on span "COMPLETE" at bounding box center [173, 337] width 45 height 9
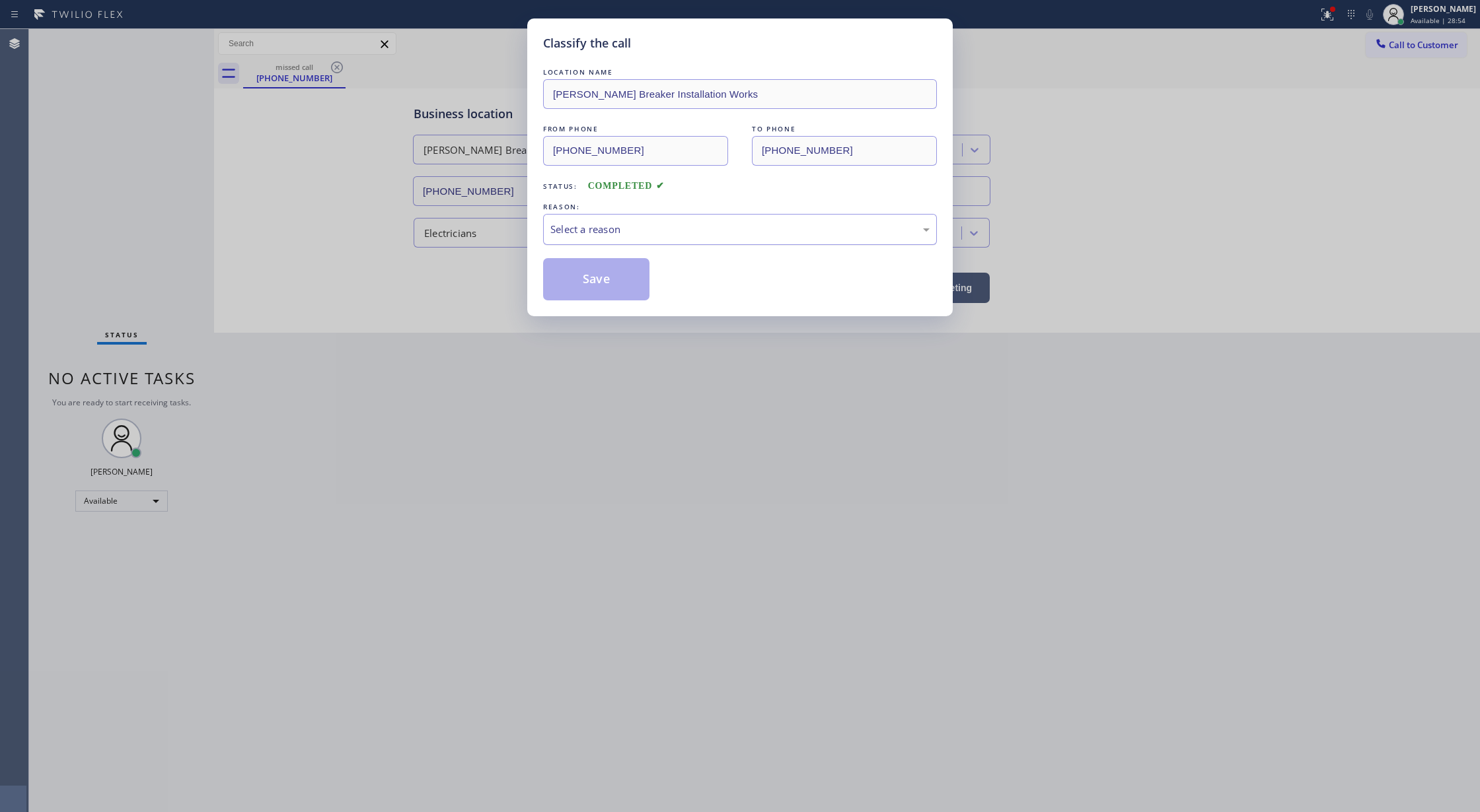
click at [620, 232] on div "Select a reason" at bounding box center [740, 229] width 379 height 15
click at [593, 279] on button "Save" at bounding box center [596, 279] width 107 height 42
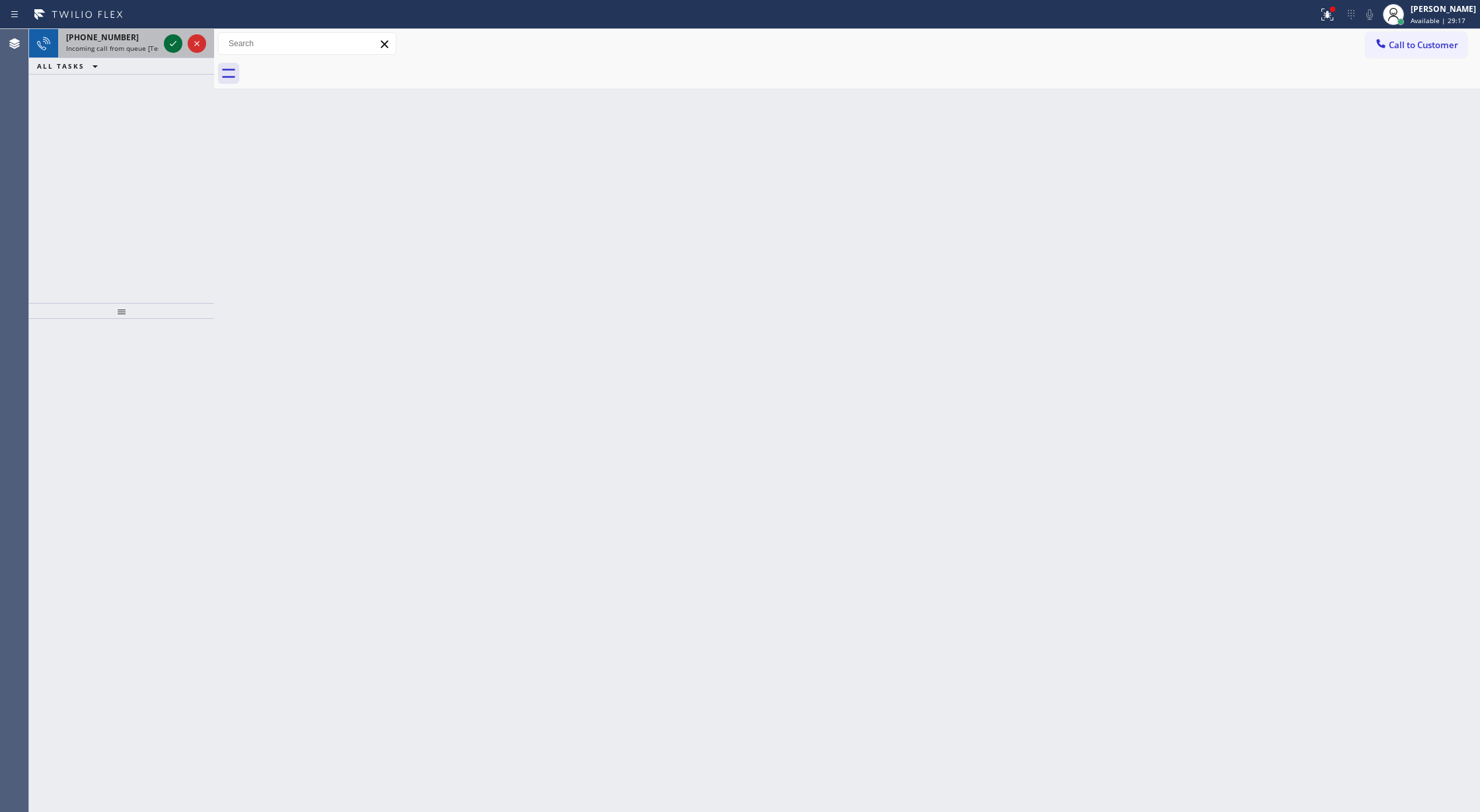
click at [173, 41] on icon at bounding box center [173, 43] width 16 height 16
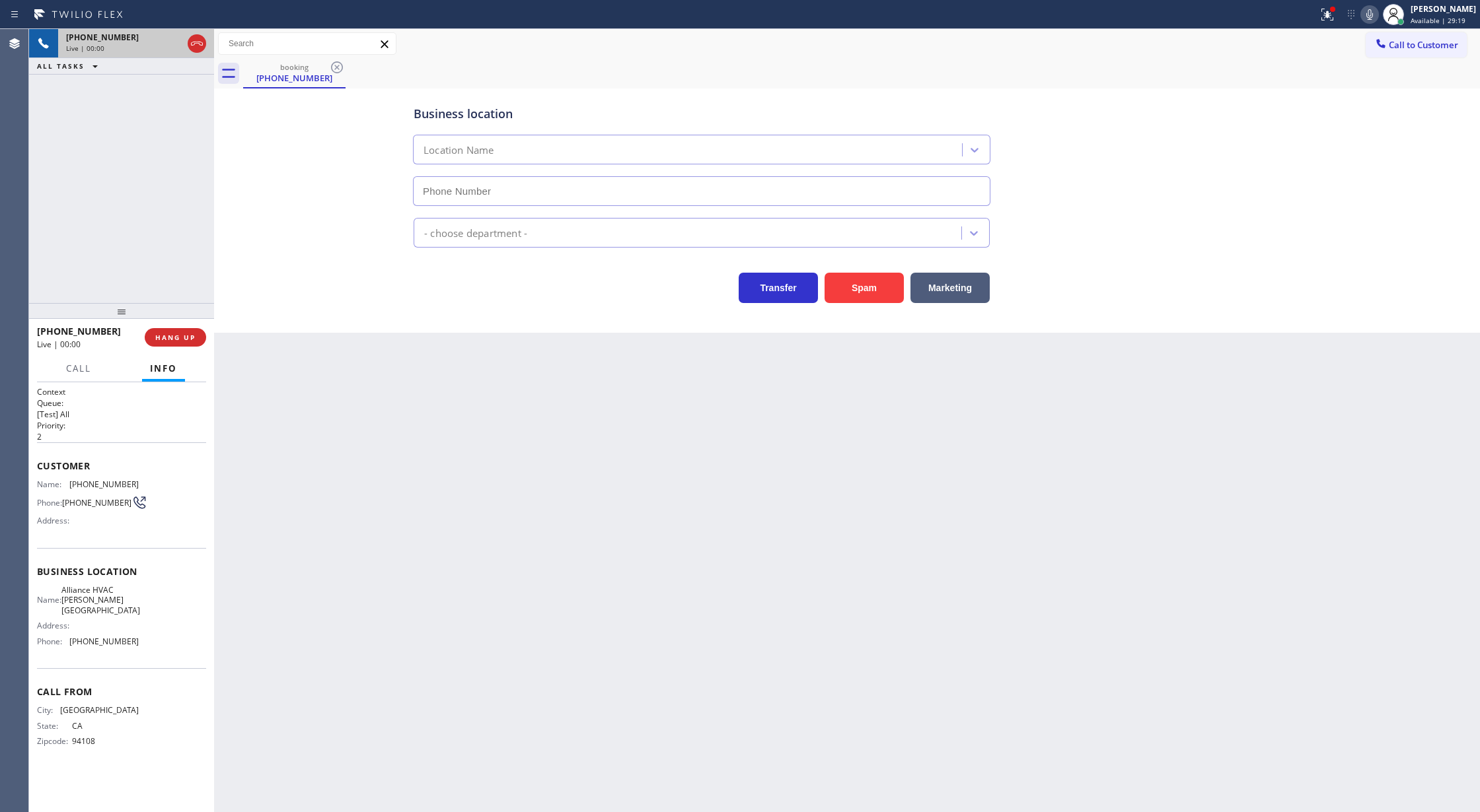
type input "[PHONE_NUMBER]"
click at [860, 296] on button "Spam" at bounding box center [864, 288] width 80 height 31
type input "[PHONE_NUMBER]"
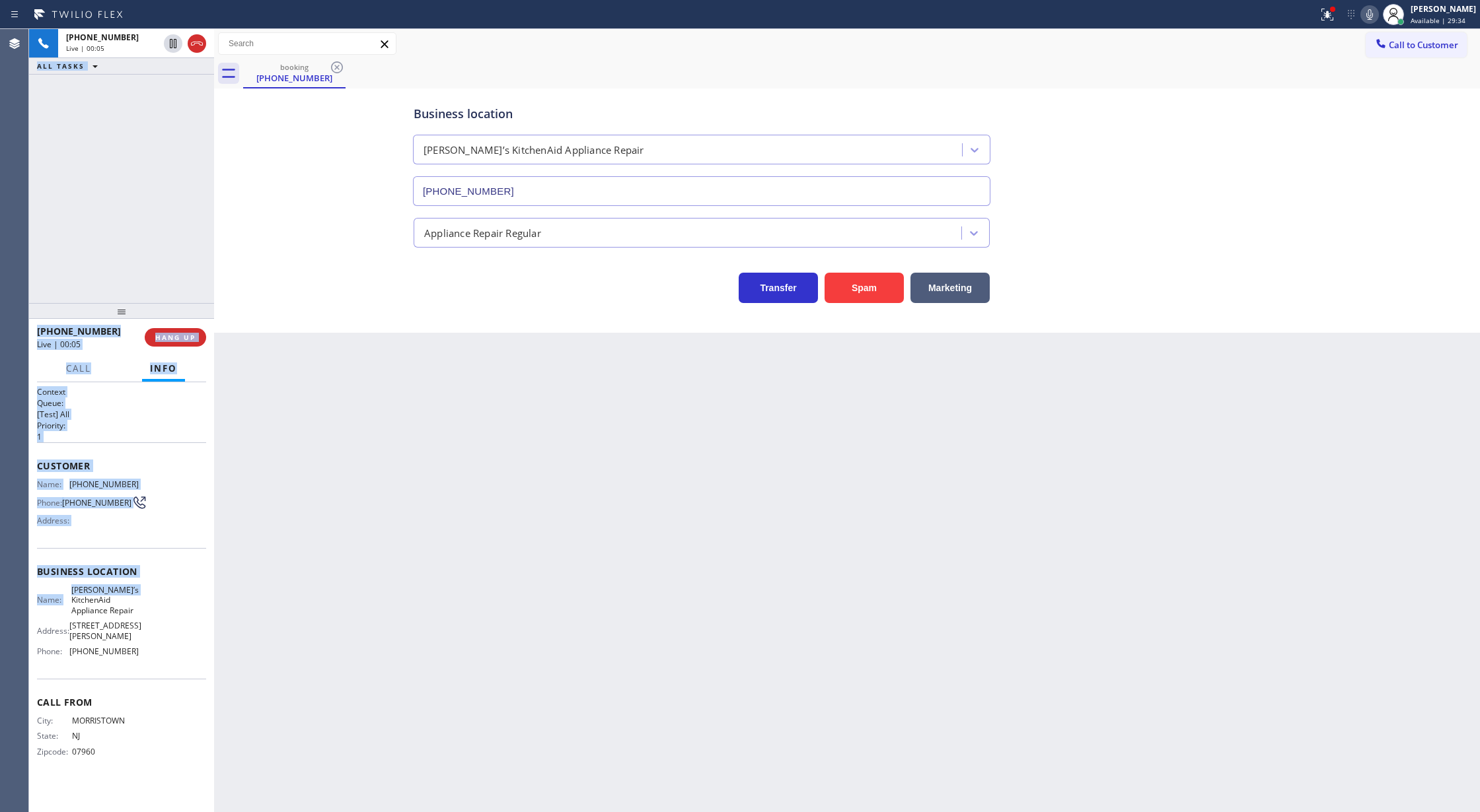
drag, startPoint x: 26, startPoint y: 461, endPoint x: 145, endPoint y: 576, distance: 165.5
click at [144, 587] on div "Agent Desktop Classify the call LOCATION NAME Same Day Subzero Repair [PERSON_N…" at bounding box center [740, 420] width 1480 height 783
click at [161, 473] on div "Customer Name: [PHONE_NUMBER] Phone: [PHONE_NUMBER] Address:" at bounding box center [121, 495] width 169 height 106
drag, startPoint x: 42, startPoint y: 471, endPoint x: 155, endPoint y: 639, distance: 202.5
click at [155, 639] on div "Context Queue: [Test] All Priority: 1 Customer Name: [PHONE_NUMBER] Phone: [PHO…" at bounding box center [121, 583] width 169 height 392
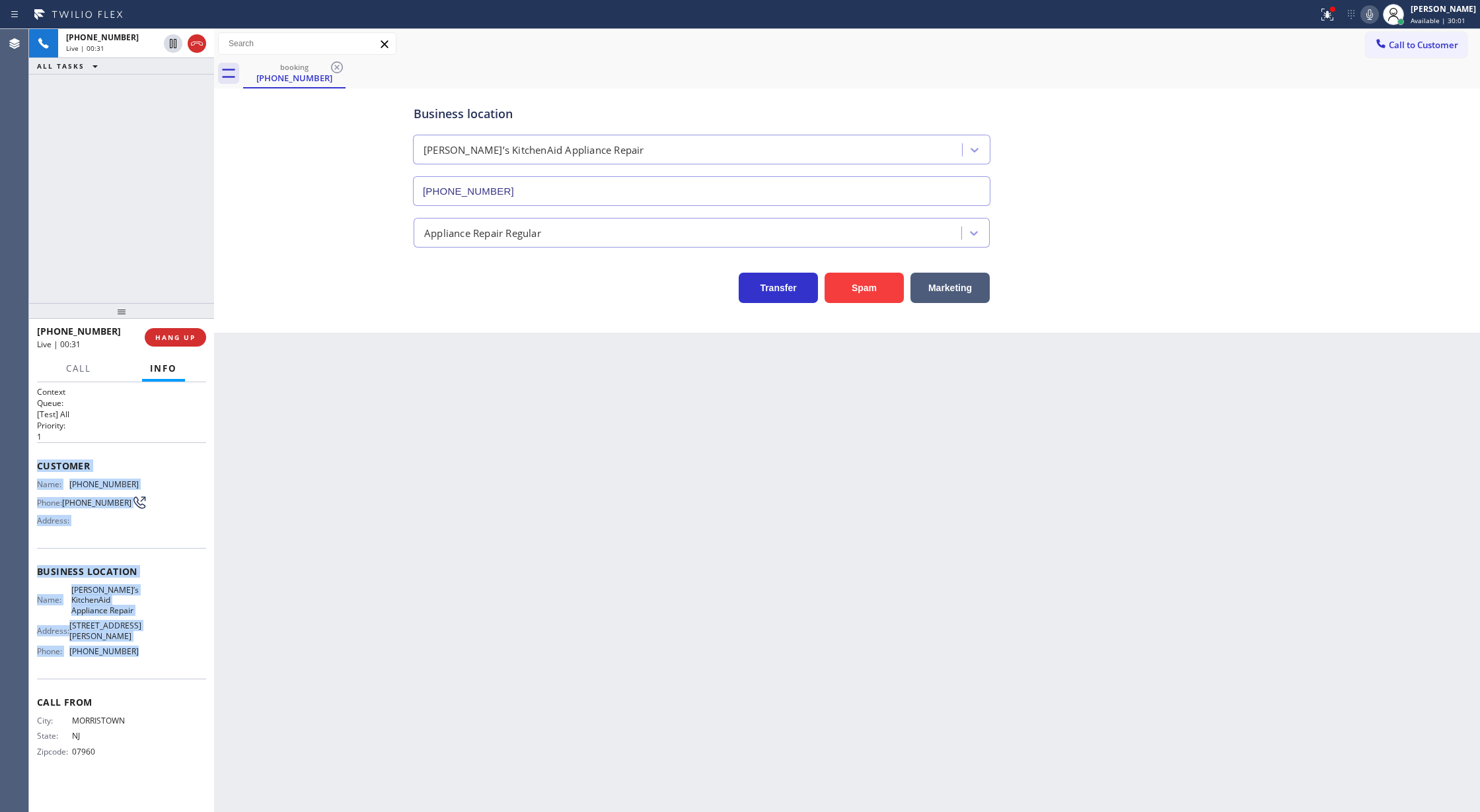
drag, startPoint x: 196, startPoint y: 45, endPoint x: 247, endPoint y: 95, distance: 71.4
click at [196, 45] on icon at bounding box center [197, 43] width 16 height 16
click at [175, 333] on span "COMPLETE" at bounding box center [173, 337] width 45 height 9
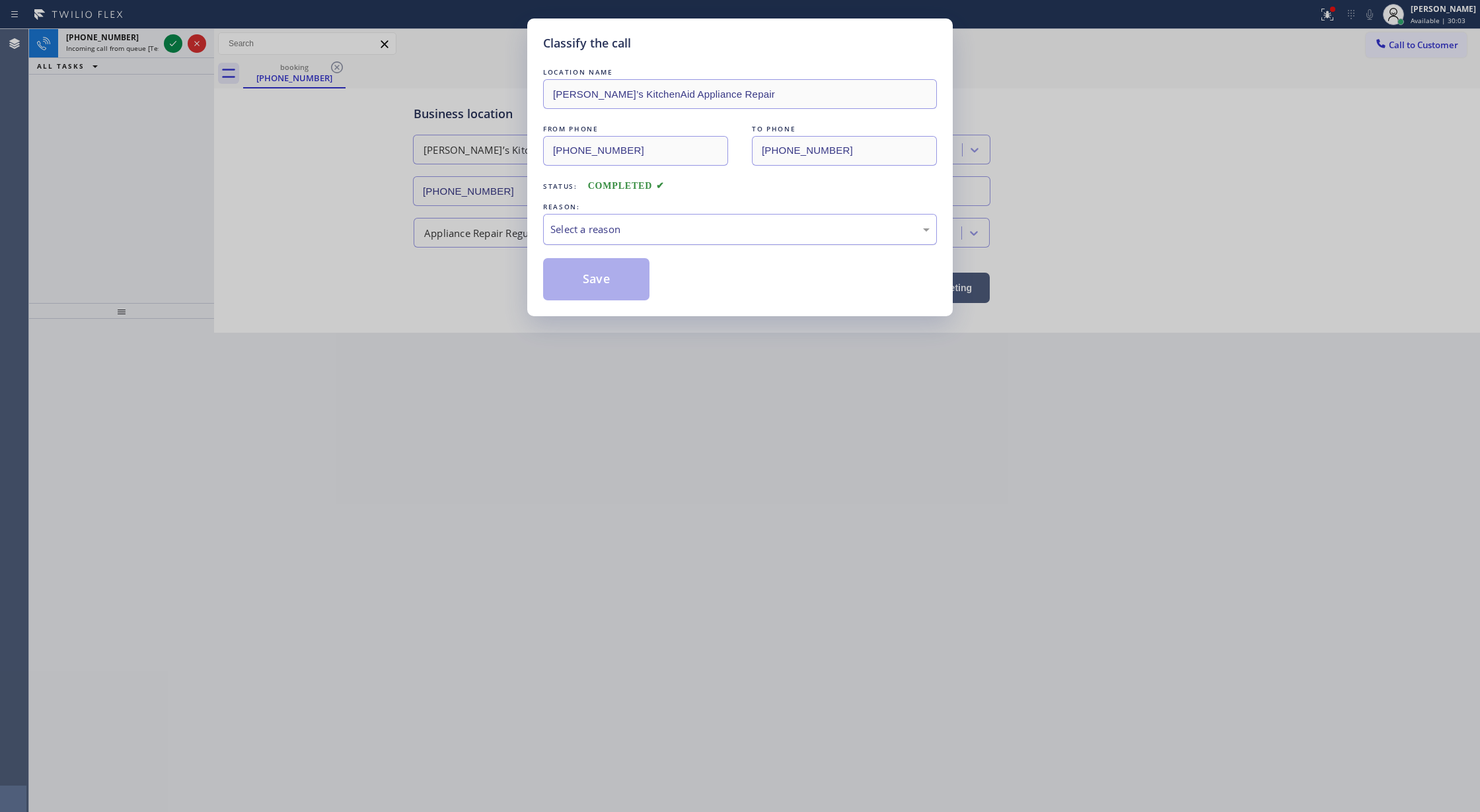
click at [698, 227] on div "Select a reason" at bounding box center [740, 229] width 379 height 15
click at [598, 286] on button "Save" at bounding box center [596, 279] width 107 height 42
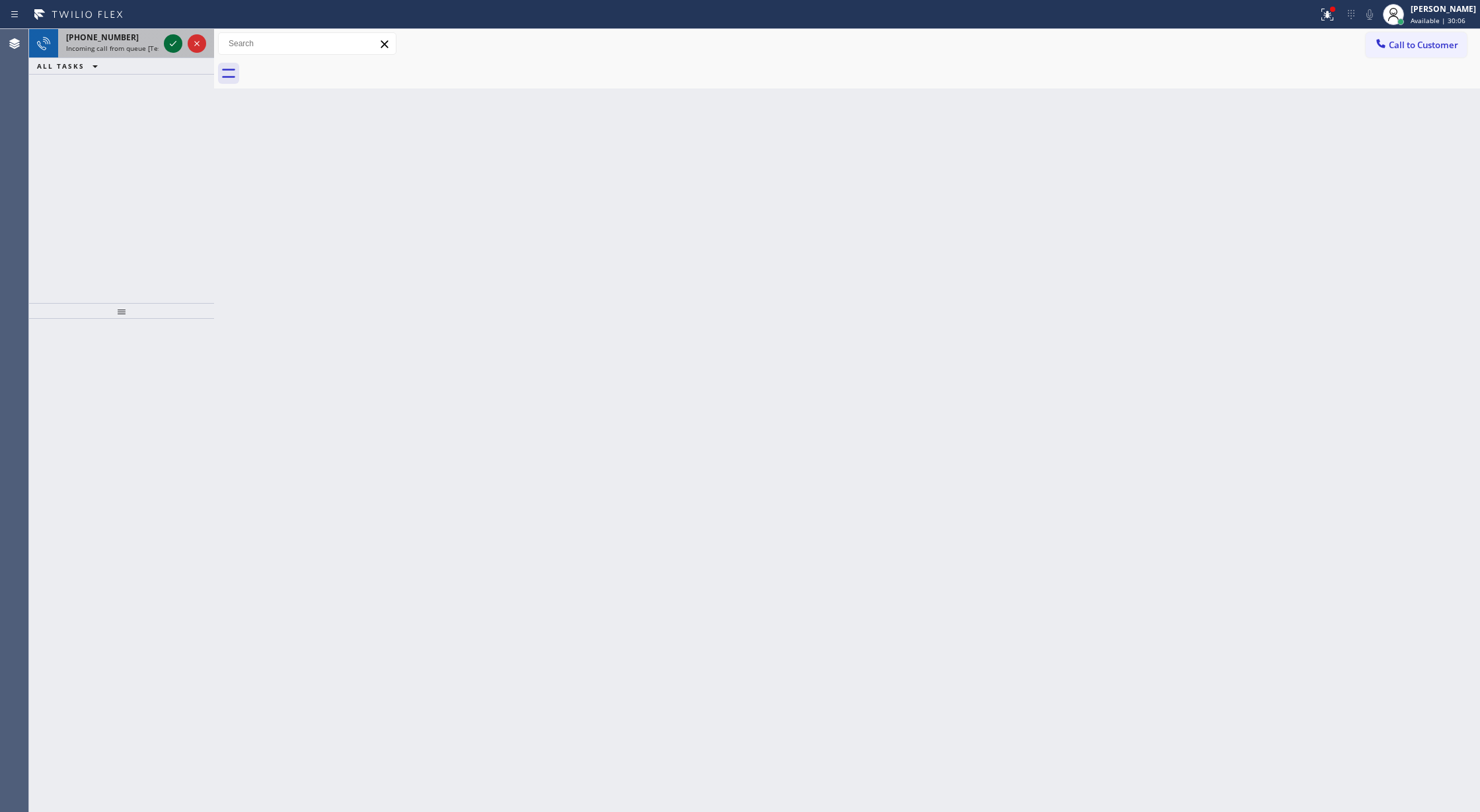
click at [174, 48] on icon at bounding box center [173, 43] width 16 height 16
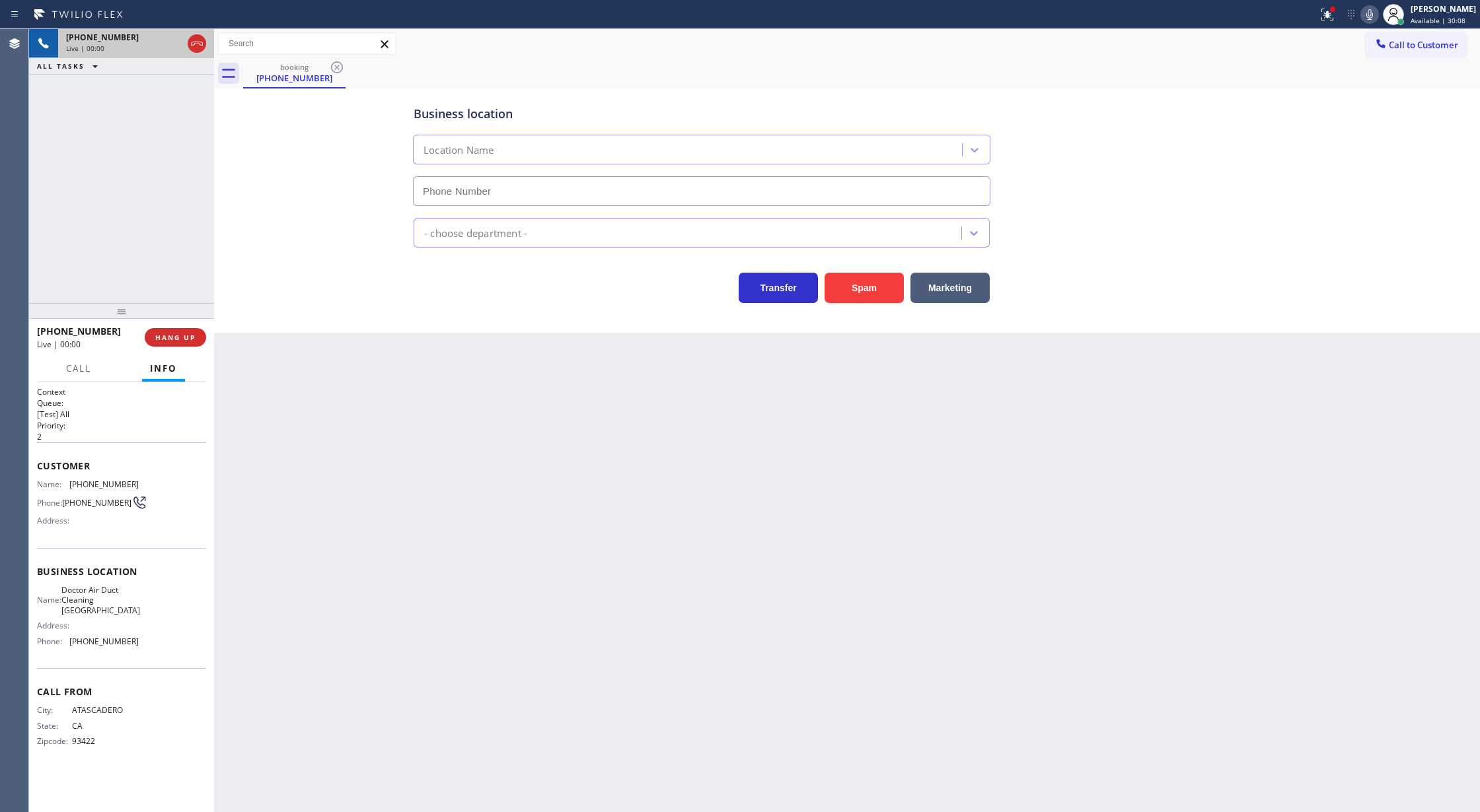
type input "[PHONE_NUMBER]"
click at [854, 275] on button "Spam" at bounding box center [864, 288] width 80 height 31
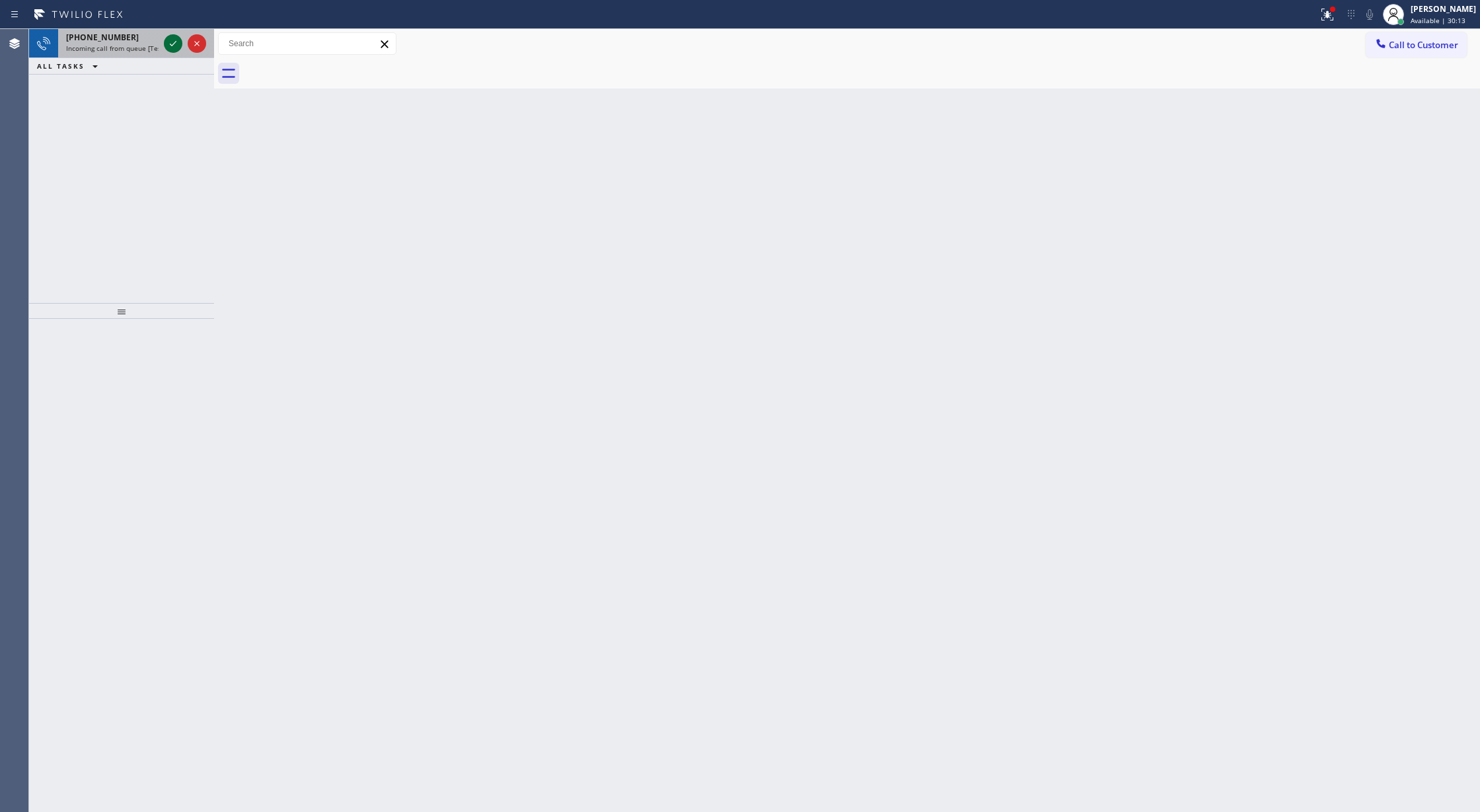
click at [167, 41] on icon at bounding box center [173, 43] width 16 height 16
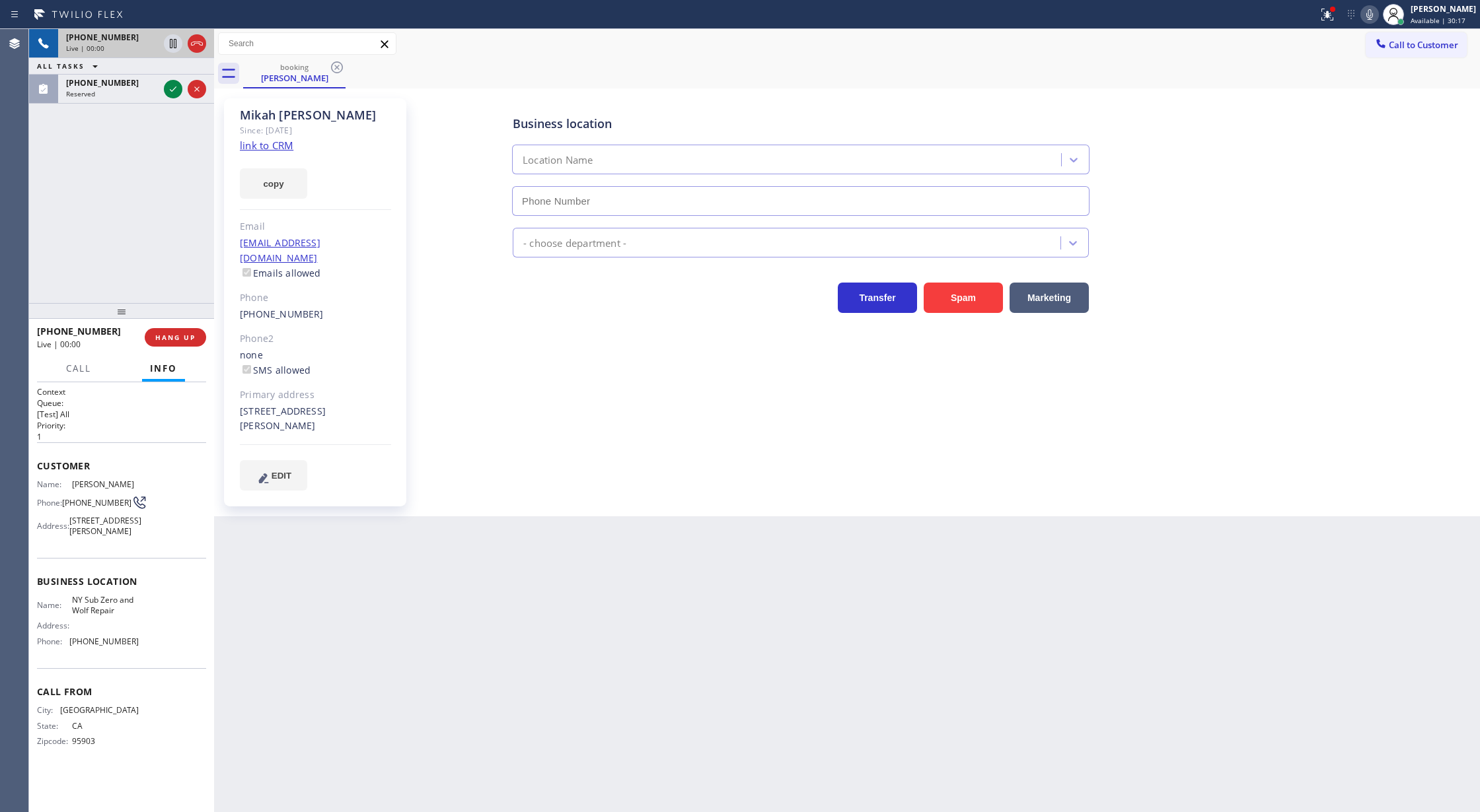
type input "[PHONE_NUMBER]"
click at [268, 146] on link "link to CRM" at bounding box center [266, 145] width 53 height 14
click at [167, 81] on icon at bounding box center [173, 89] width 16 height 16
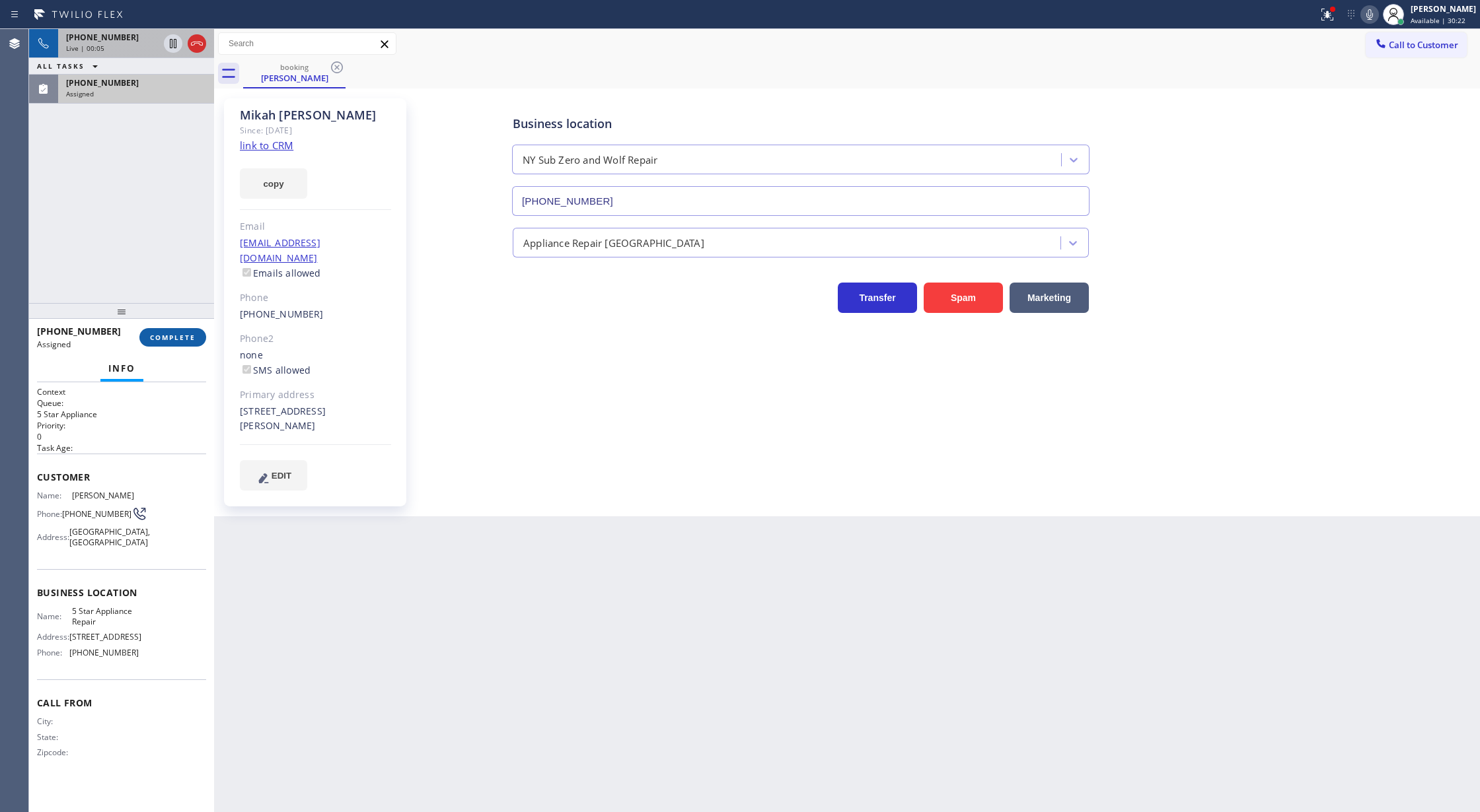
click at [161, 338] on span "COMPLETE" at bounding box center [173, 337] width 45 height 9
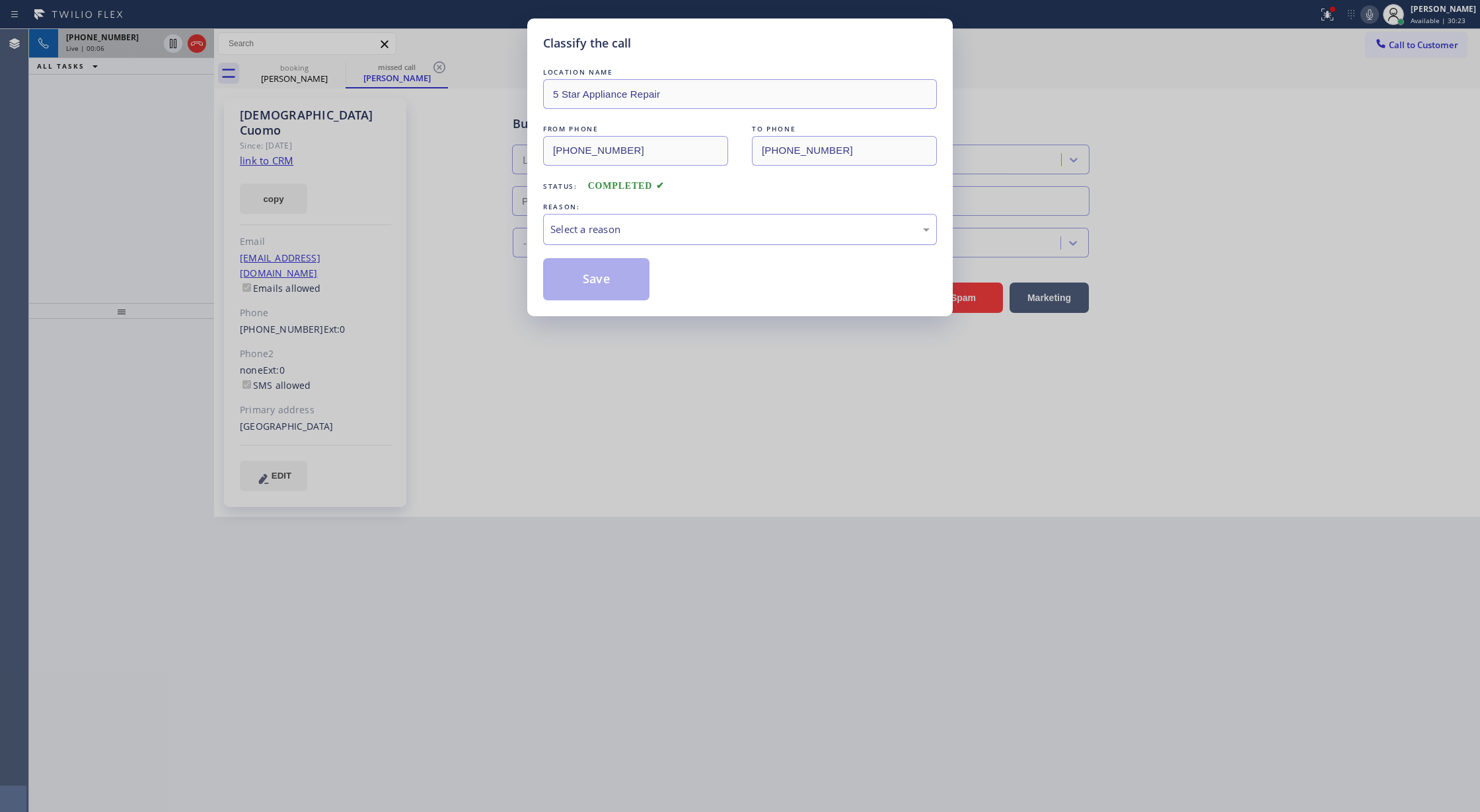
type input "[PHONE_NUMBER]"
click at [595, 230] on div "Select a reason" at bounding box center [740, 229] width 379 height 15
click at [591, 281] on button "Save" at bounding box center [596, 279] width 107 height 42
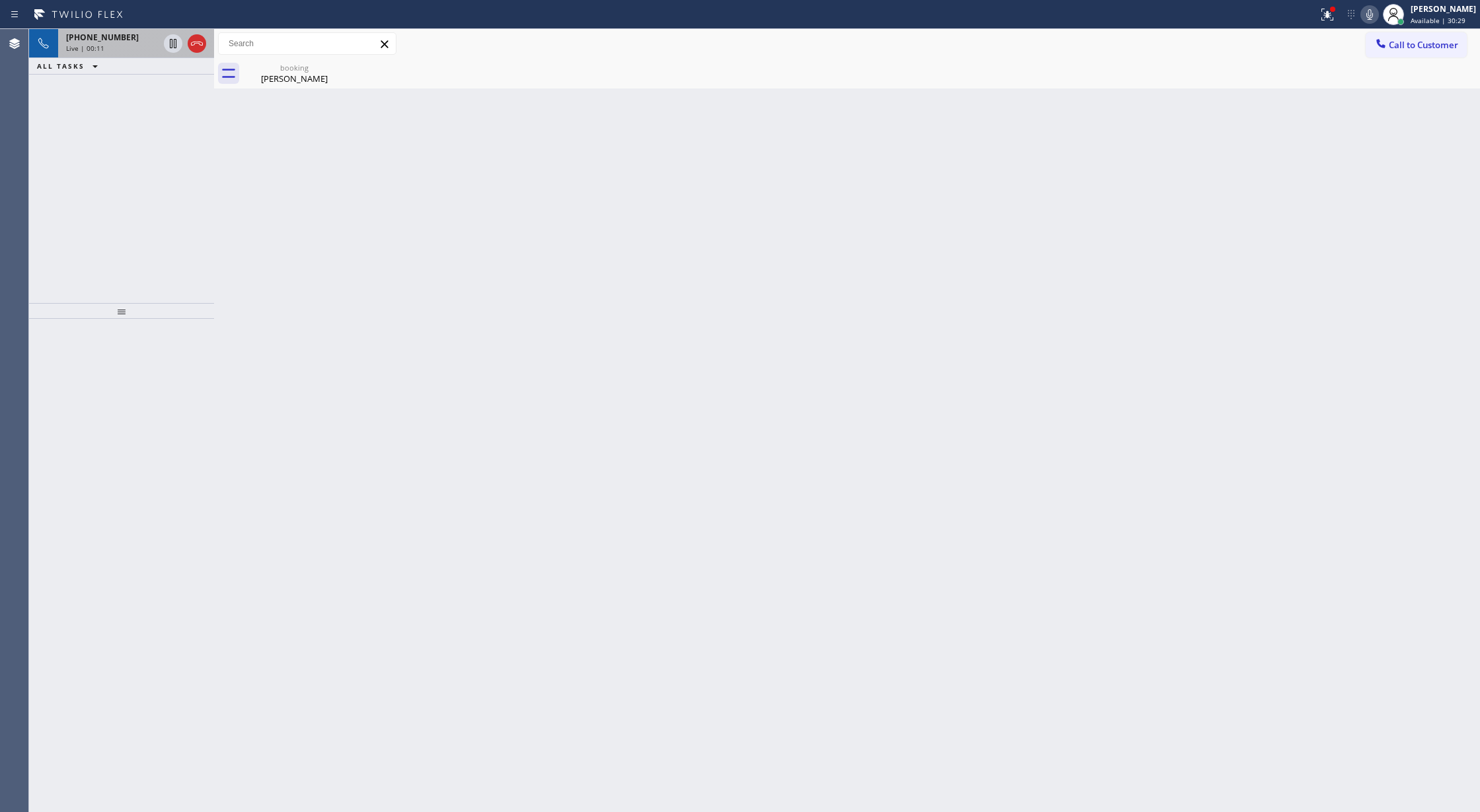
click at [146, 48] on div "Live | 00:11" at bounding box center [112, 48] width 92 height 9
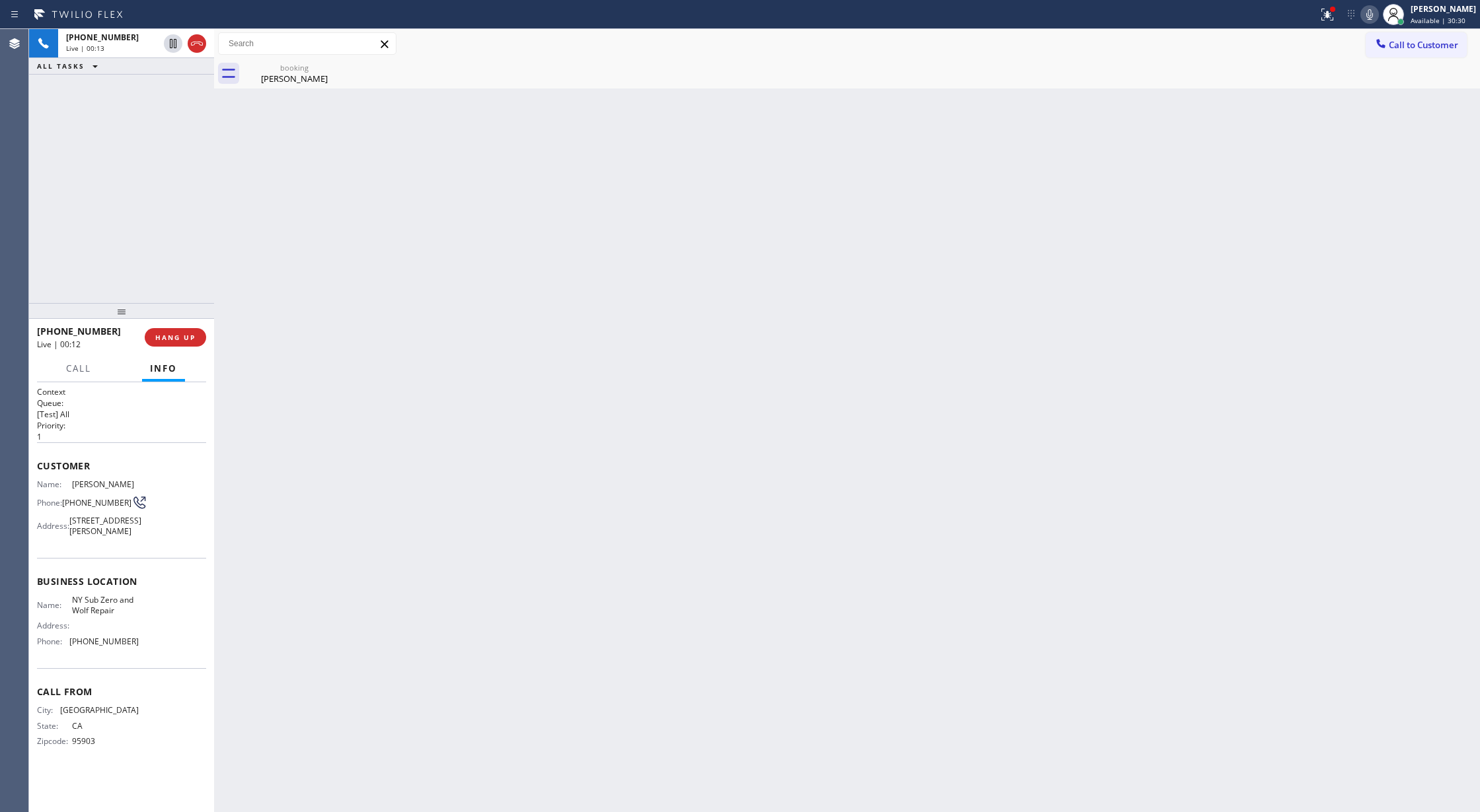
click at [298, 77] on div "[PERSON_NAME]" at bounding box center [295, 78] width 99 height 12
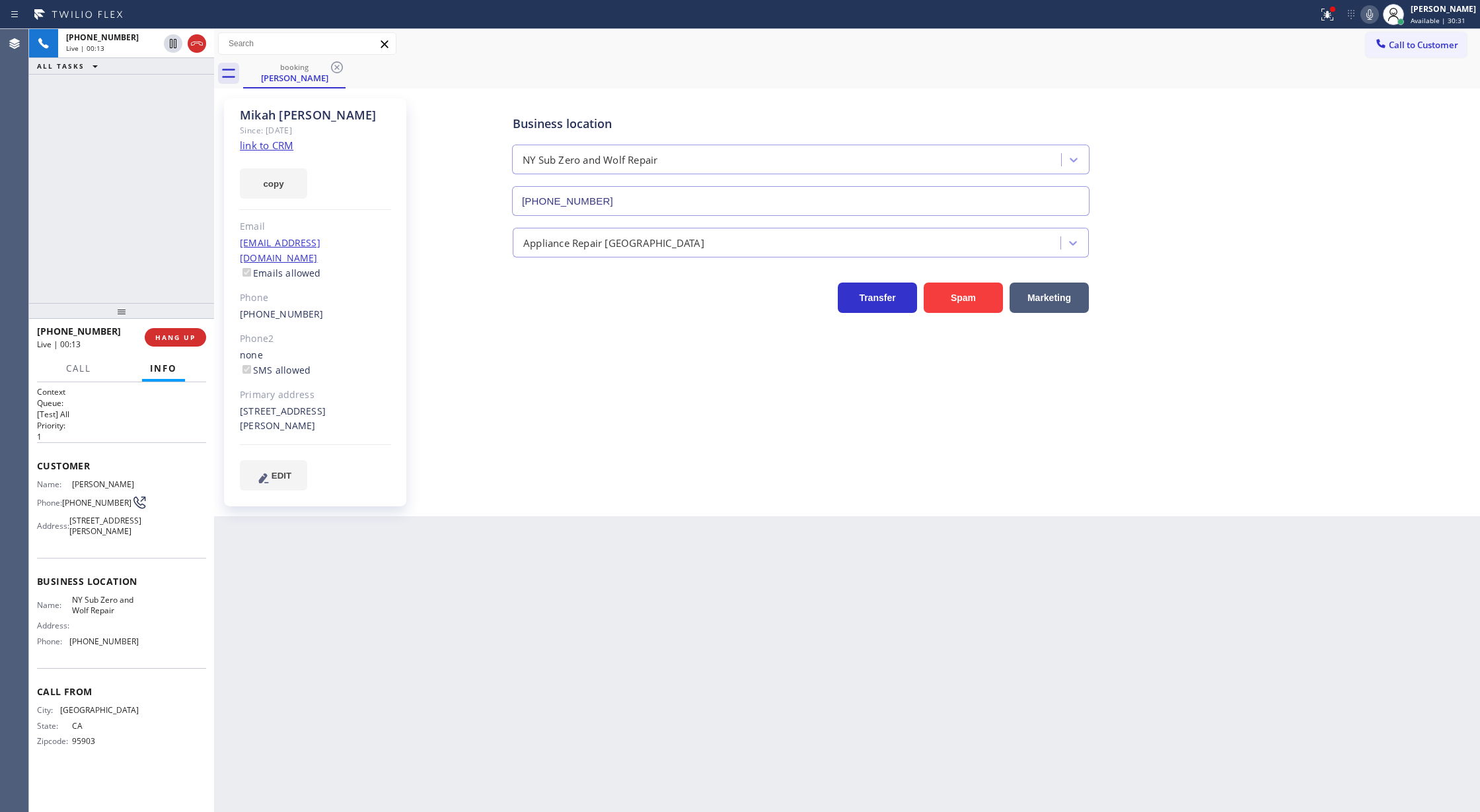
click at [255, 143] on link "link to CRM" at bounding box center [266, 145] width 53 height 14
drag, startPoint x: 33, startPoint y: 466, endPoint x: 201, endPoint y: 654, distance: 252.1
click at [201, 654] on div "Context Queue: [Test] All Priority: 1 Customer Name: [PERSON_NAME] Phone: [PHON…" at bounding box center [121, 597] width 185 height 431
copy div "Customer Name: [PERSON_NAME] Phone: [PHONE_NUMBER] Address: [STREET_ADDRESS][PE…"
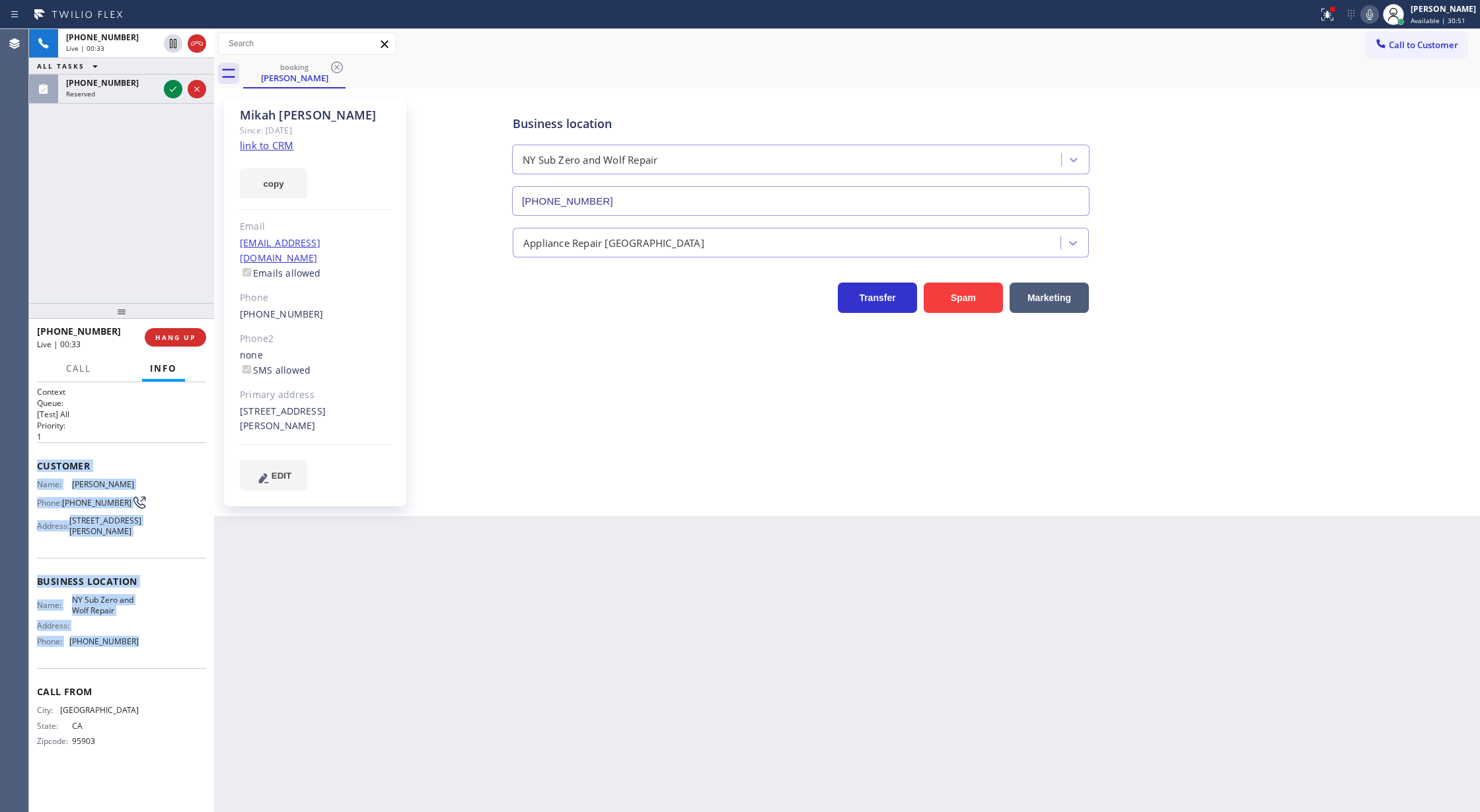
drag, startPoint x: 171, startPoint y: 89, endPoint x: 160, endPoint y: 238, distance: 149.4
click at [171, 89] on icon at bounding box center [173, 89] width 16 height 16
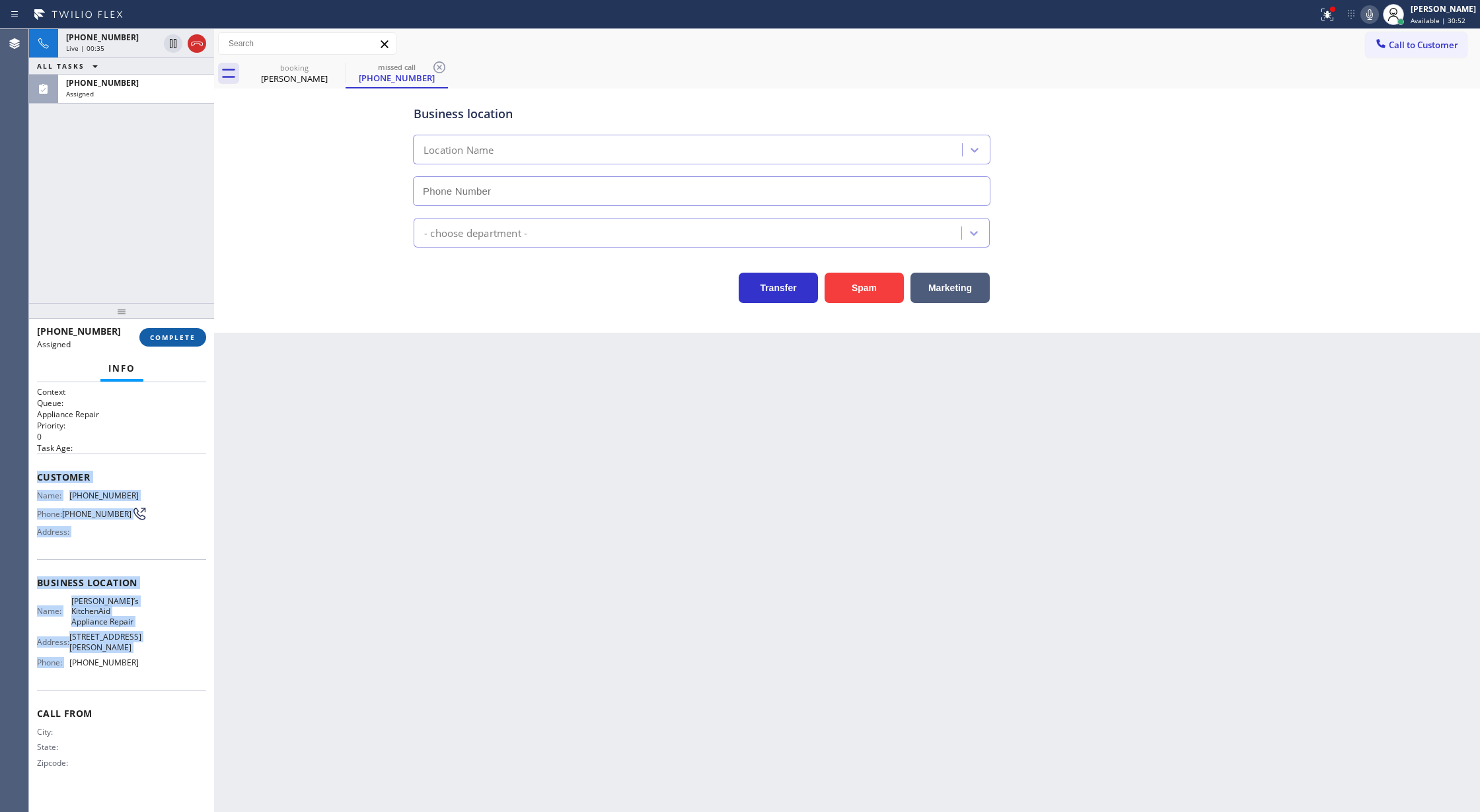
click at [168, 337] on span "COMPLETE" at bounding box center [173, 337] width 45 height 9
type input "[PHONE_NUMBER]"
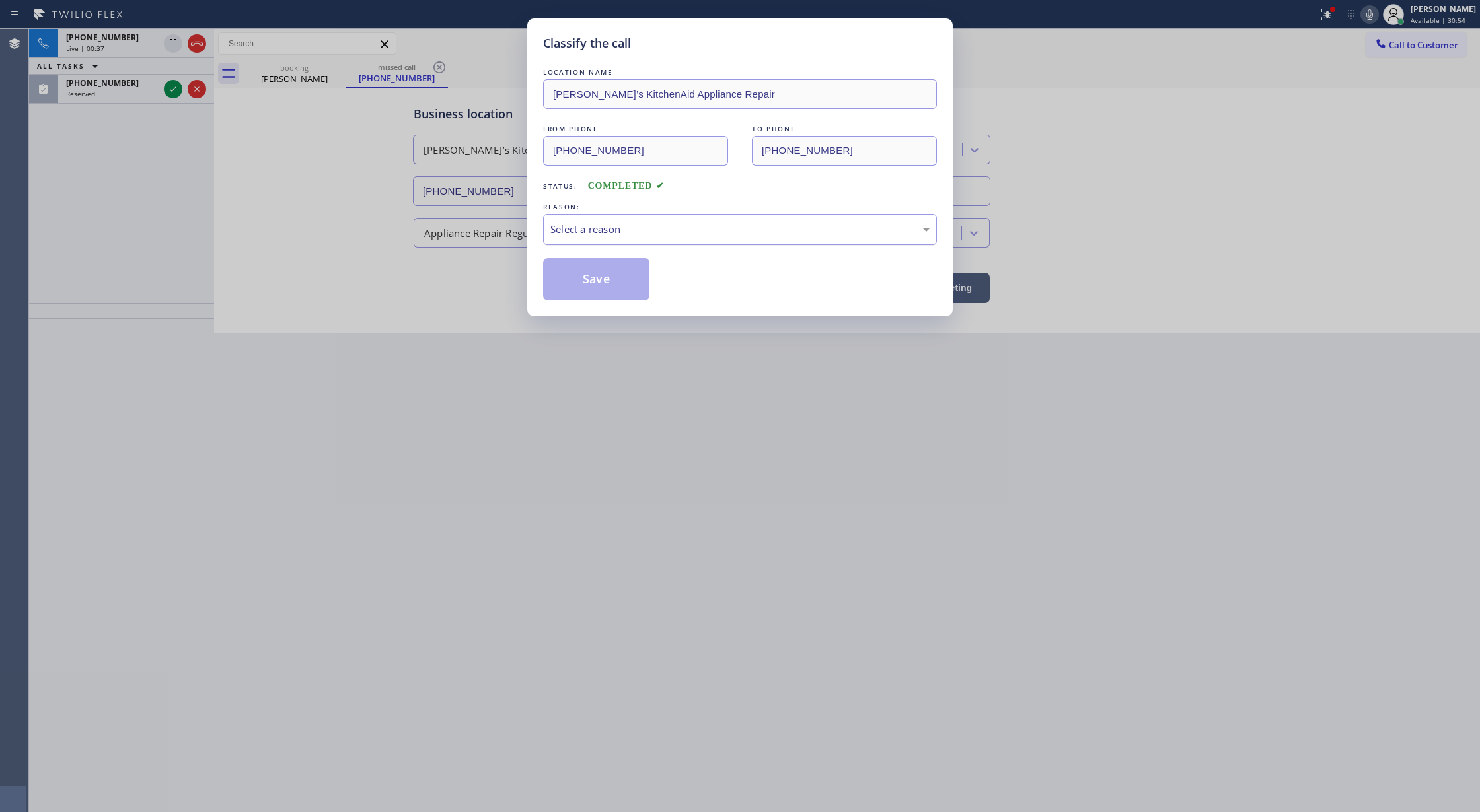
click at [566, 234] on div "Select a reason" at bounding box center [740, 229] width 379 height 15
click at [595, 280] on button "Save" at bounding box center [596, 279] width 107 height 42
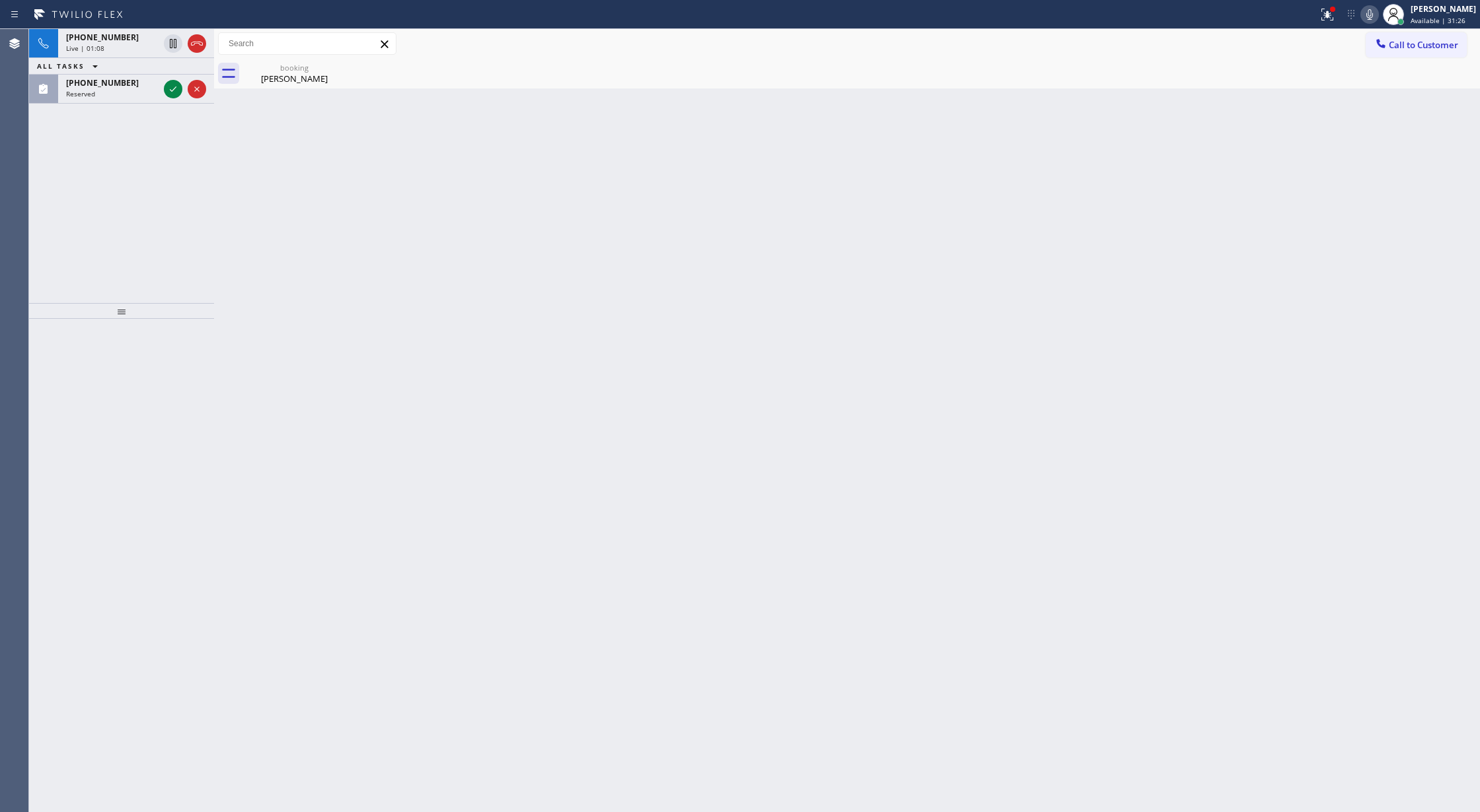
drag, startPoint x: 172, startPoint y: 82, endPoint x: 172, endPoint y: 262, distance: 180.0
click at [172, 82] on icon at bounding box center [173, 89] width 16 height 16
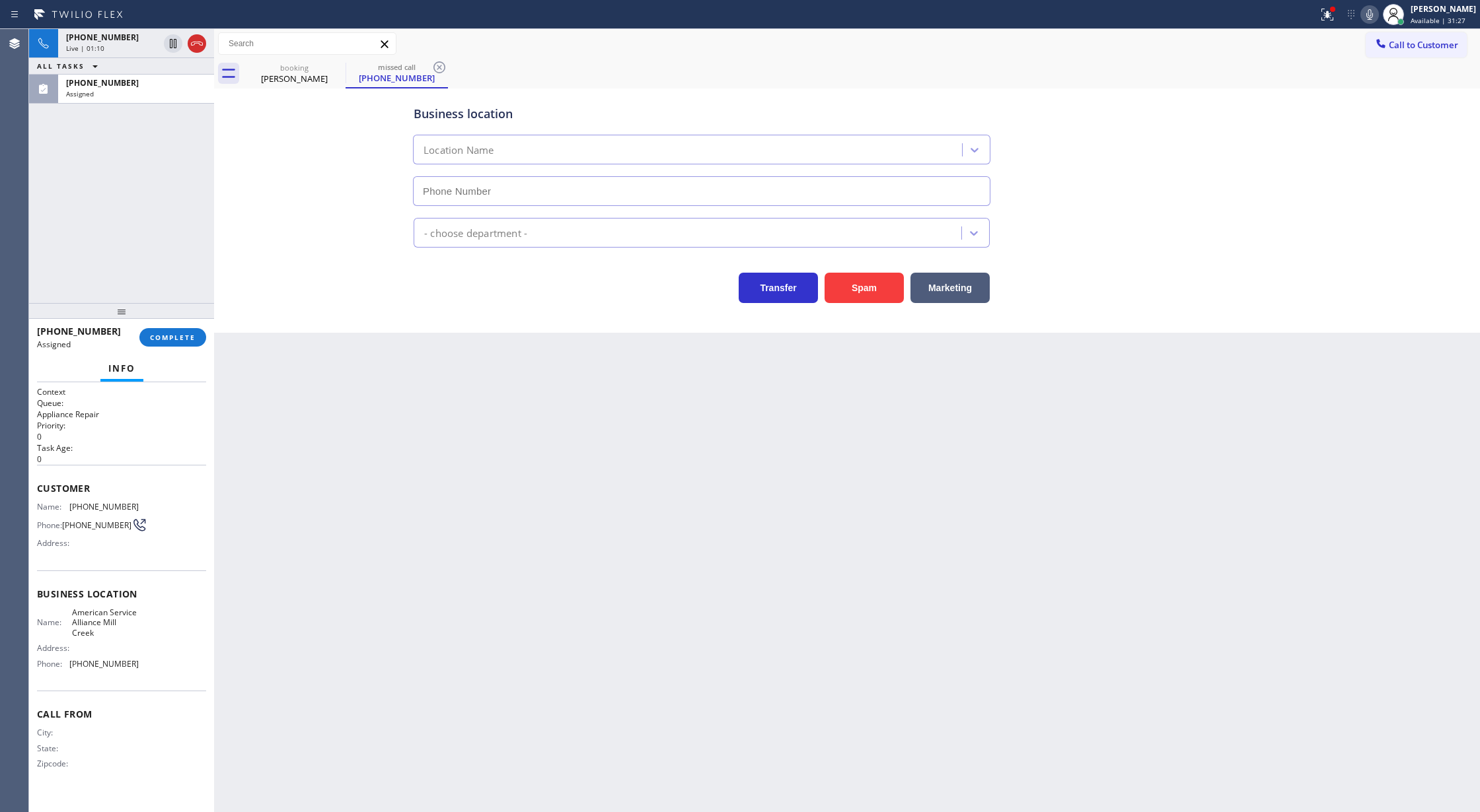
type input "[PHONE_NUMBER]"
click at [161, 334] on span "COMPLETE" at bounding box center [173, 337] width 45 height 9
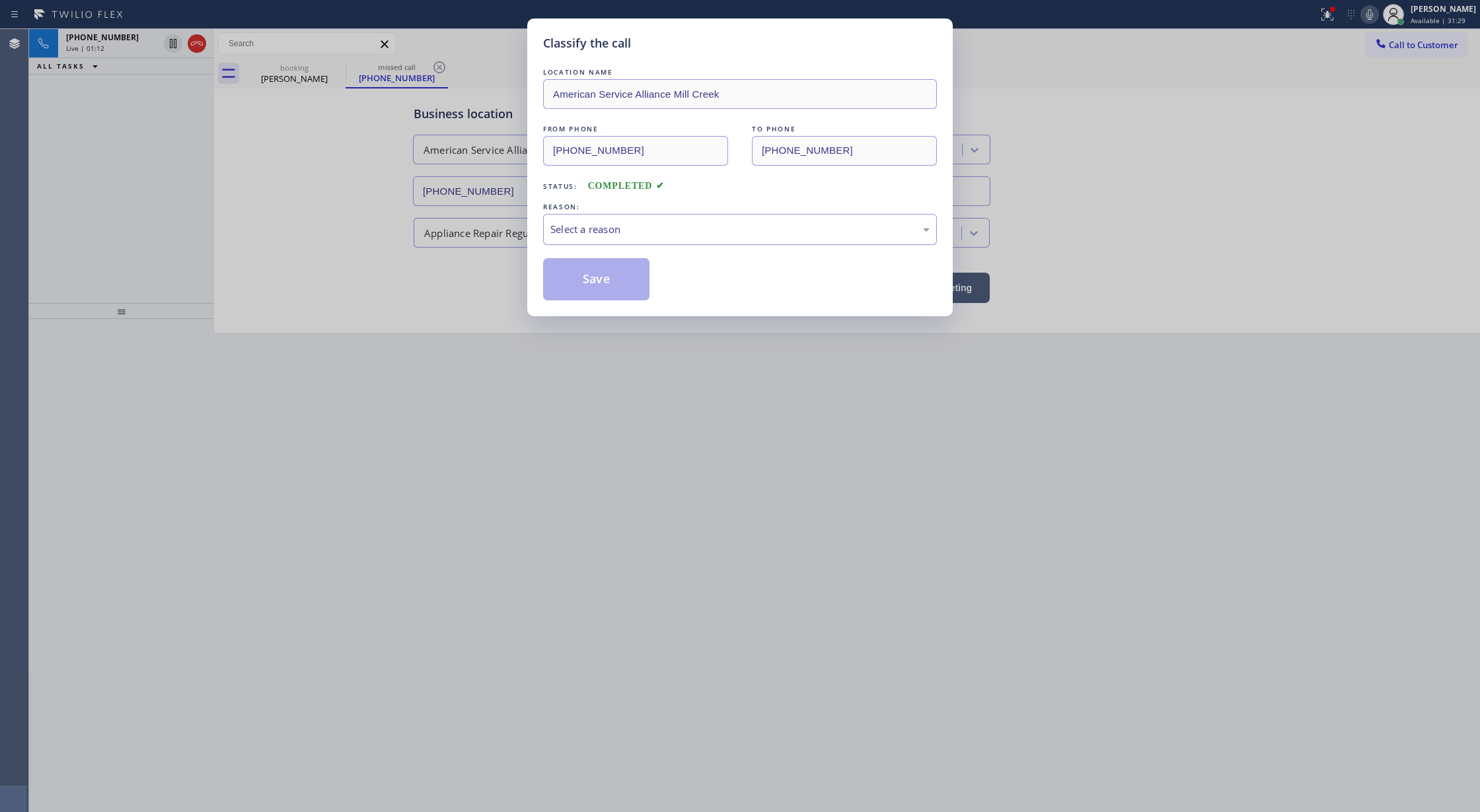
click at [580, 231] on div "Select a reason" at bounding box center [740, 229] width 379 height 15
click at [588, 280] on button "Save" at bounding box center [596, 279] width 107 height 42
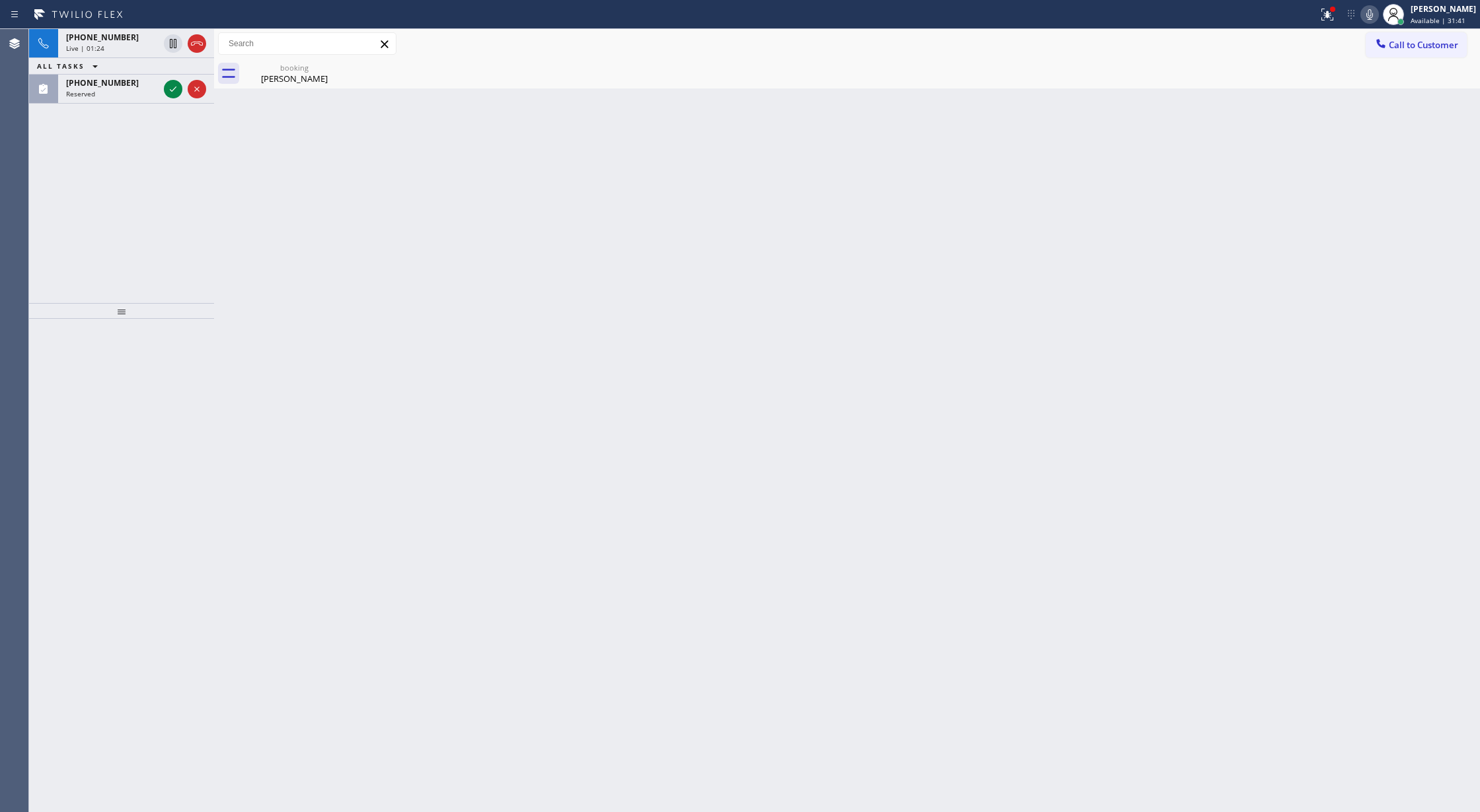
drag, startPoint x: 164, startPoint y: 85, endPoint x: 167, endPoint y: 133, distance: 48.1
click at [164, 85] on div at bounding box center [173, 89] width 18 height 16
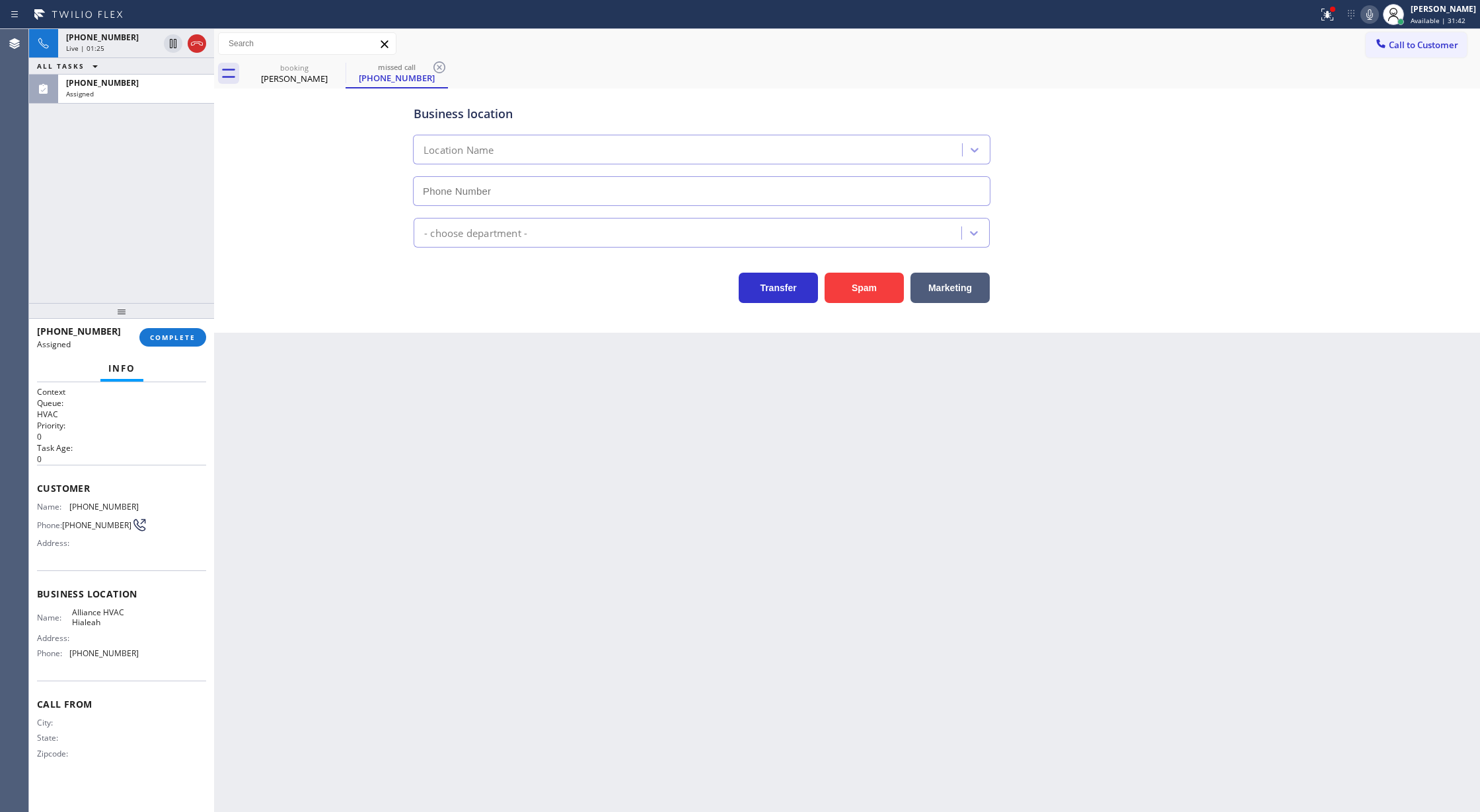
type input "[PHONE_NUMBER]"
click at [164, 341] on span "COMPLETE" at bounding box center [173, 337] width 45 height 9
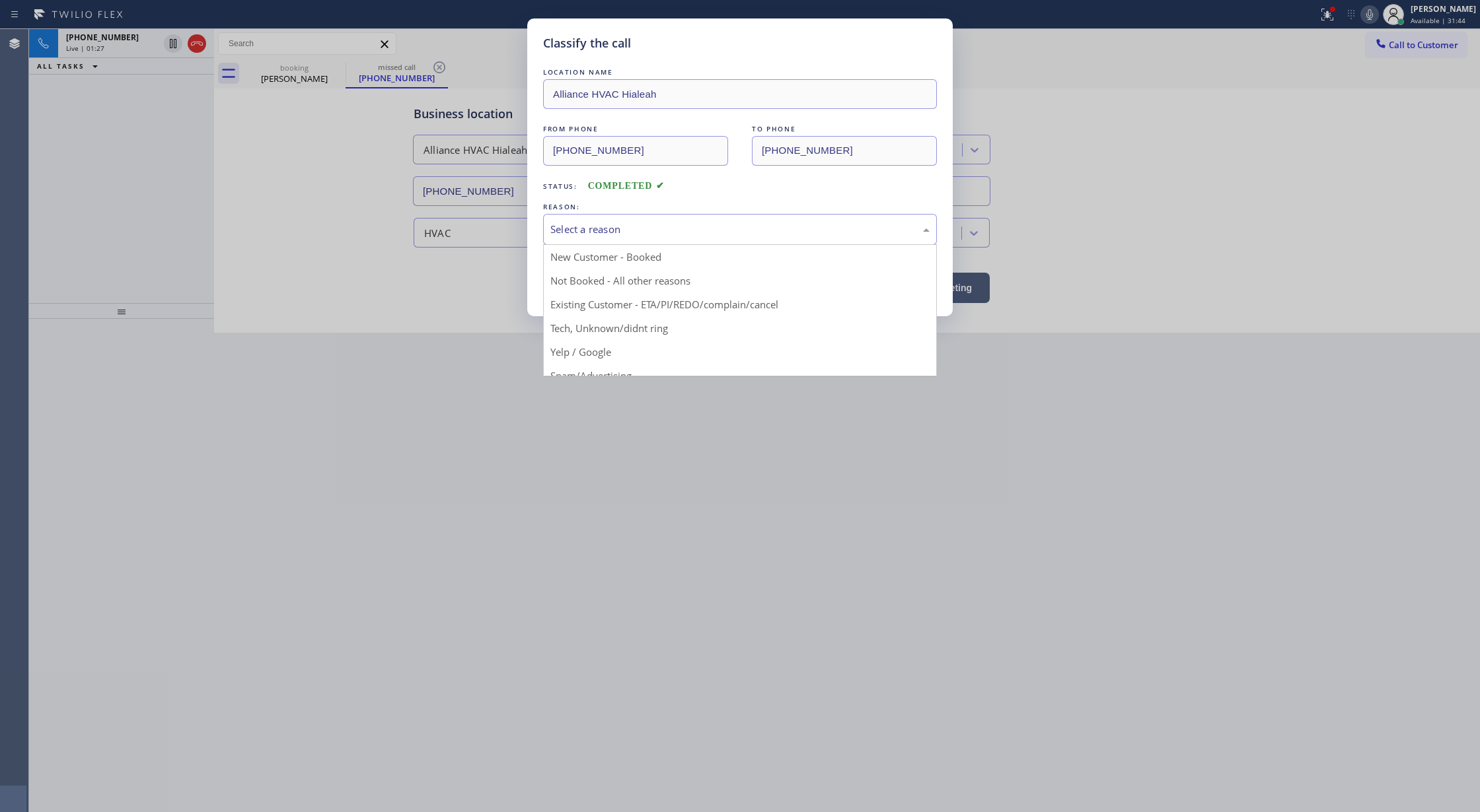
click at [604, 231] on div "Select a reason" at bounding box center [740, 229] width 379 height 15
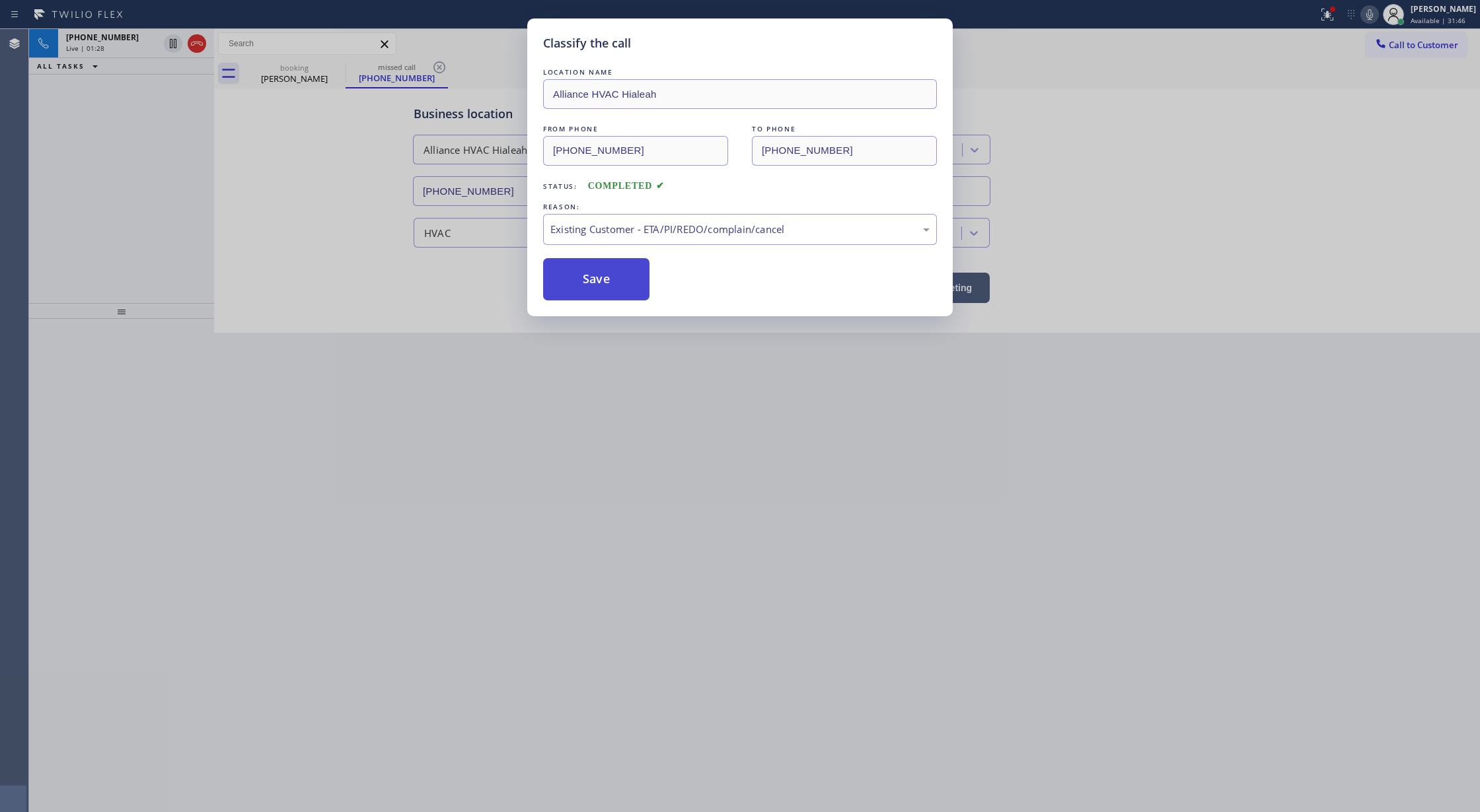
click at [585, 292] on button "Save" at bounding box center [596, 279] width 107 height 42
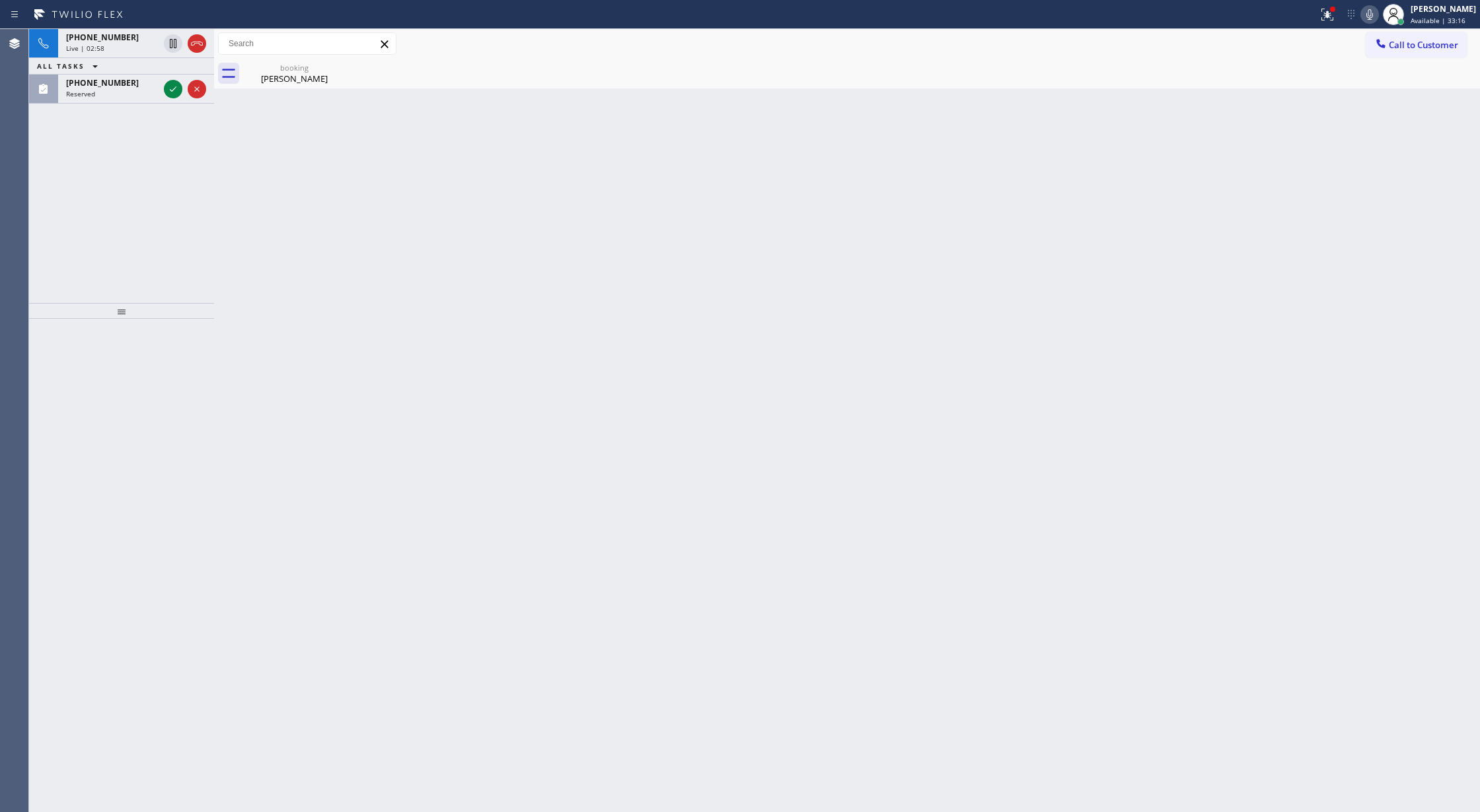
click at [170, 89] on icon at bounding box center [173, 89] width 6 height 5
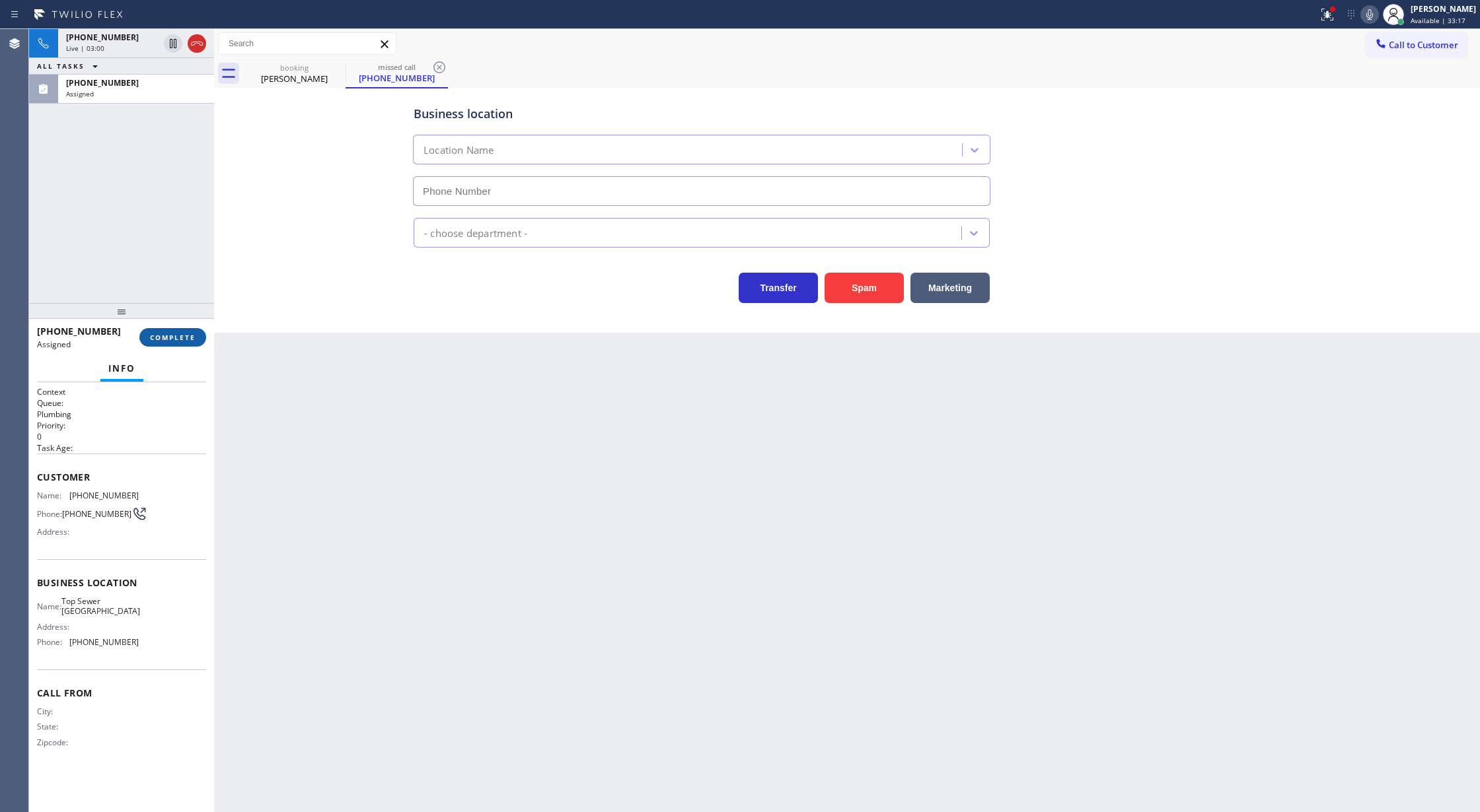
type input "[PHONE_NUMBER]"
click at [169, 342] on button "COMPLETE" at bounding box center [173, 337] width 67 height 18
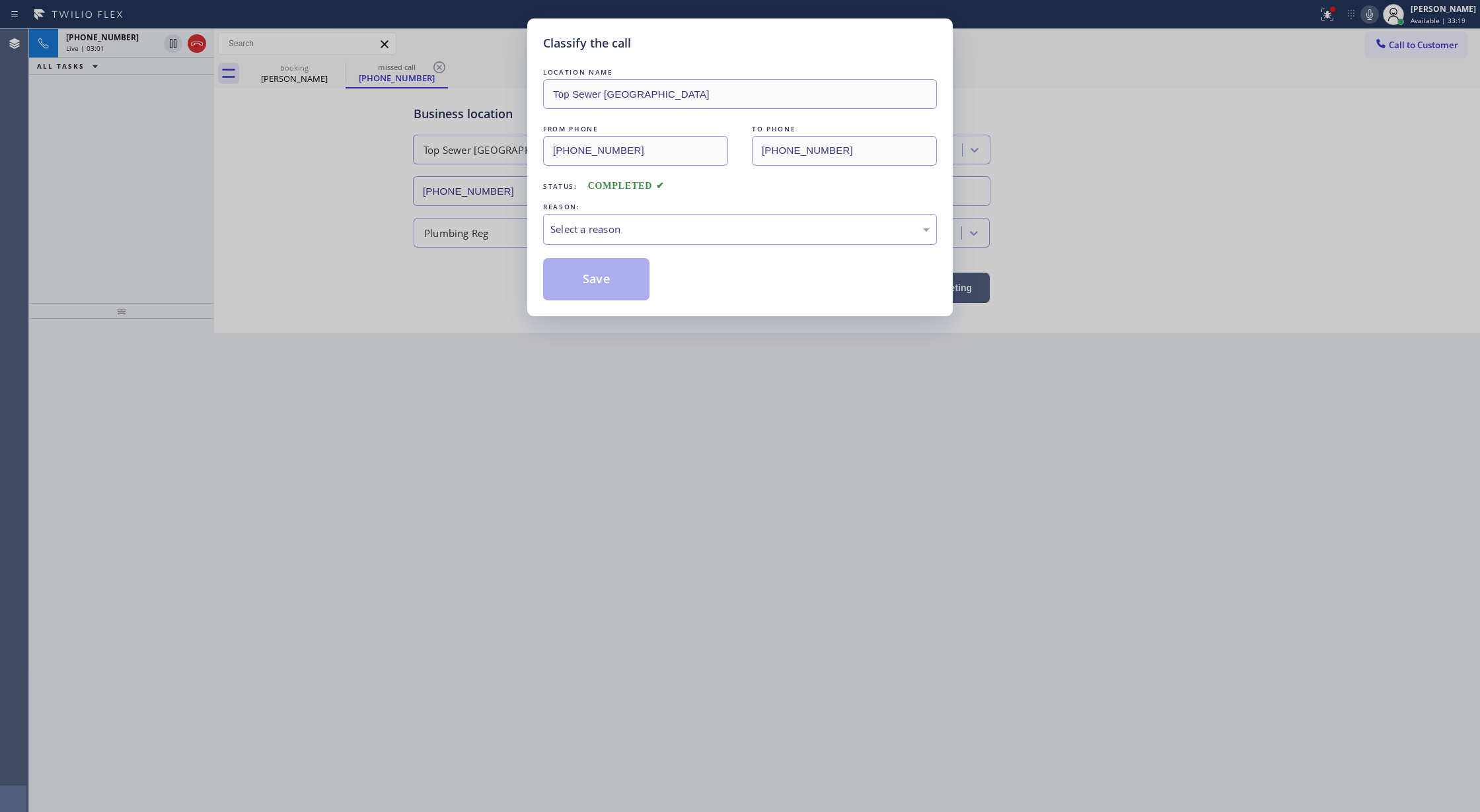
click at [597, 236] on div "Select a reason" at bounding box center [740, 229] width 379 height 15
click at [575, 288] on button "Save" at bounding box center [596, 279] width 107 height 42
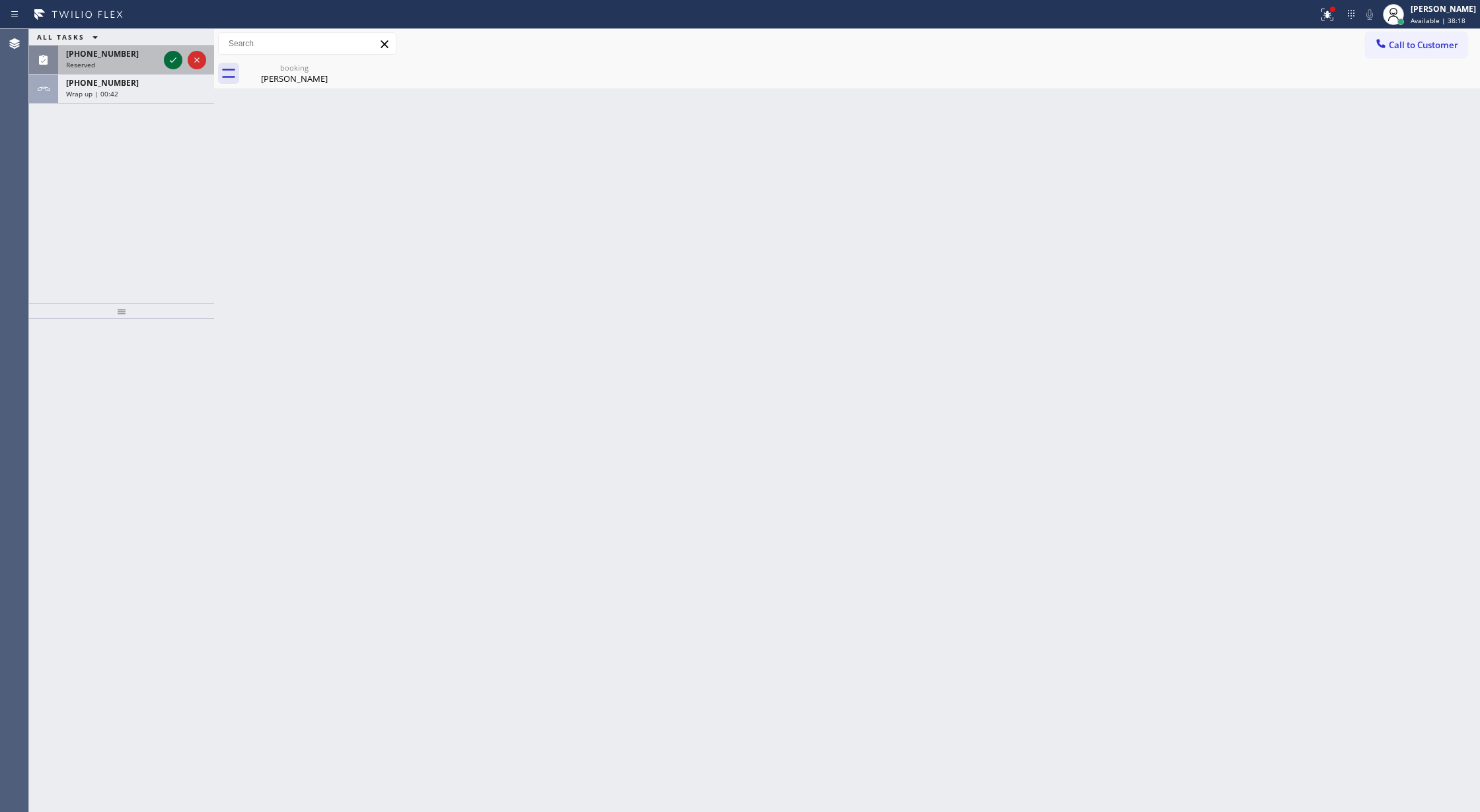
click at [172, 64] on icon at bounding box center [173, 61] width 16 height 16
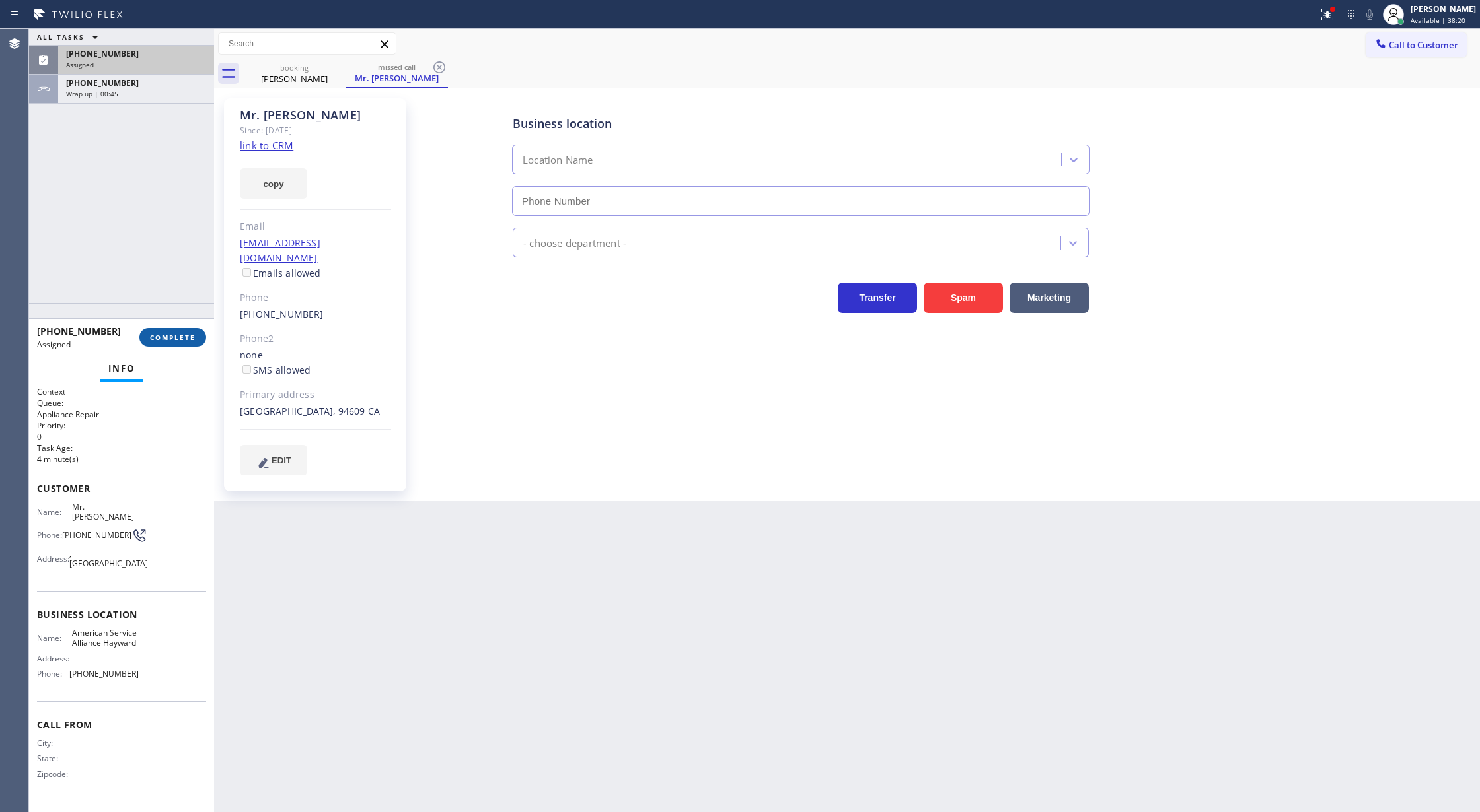
type input "[PHONE_NUMBER]"
click at [156, 341] on span "COMPLETE" at bounding box center [173, 337] width 45 height 9
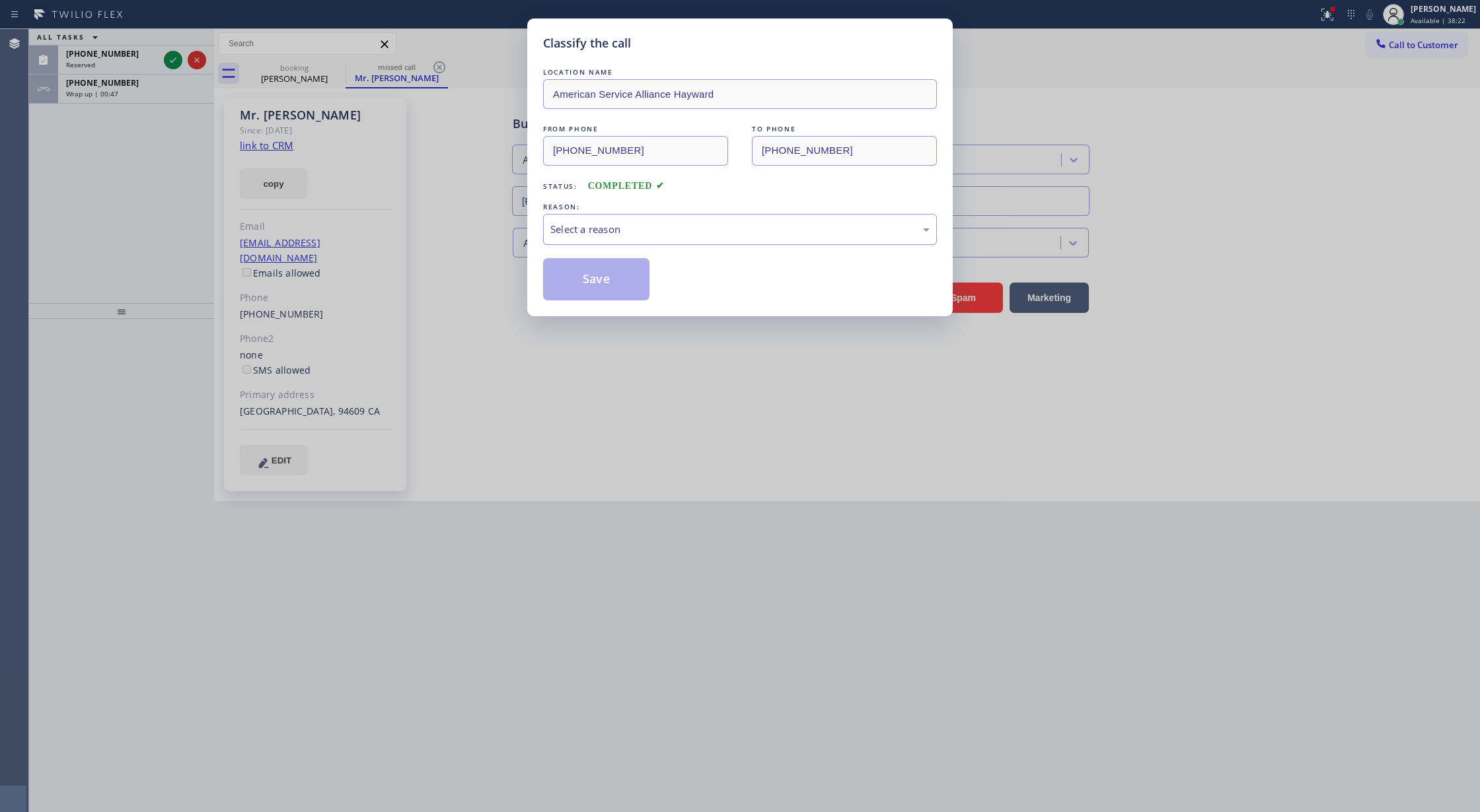
click at [625, 234] on div "Select a reason" at bounding box center [740, 229] width 379 height 15
click at [595, 284] on button "Save" at bounding box center [596, 279] width 107 height 42
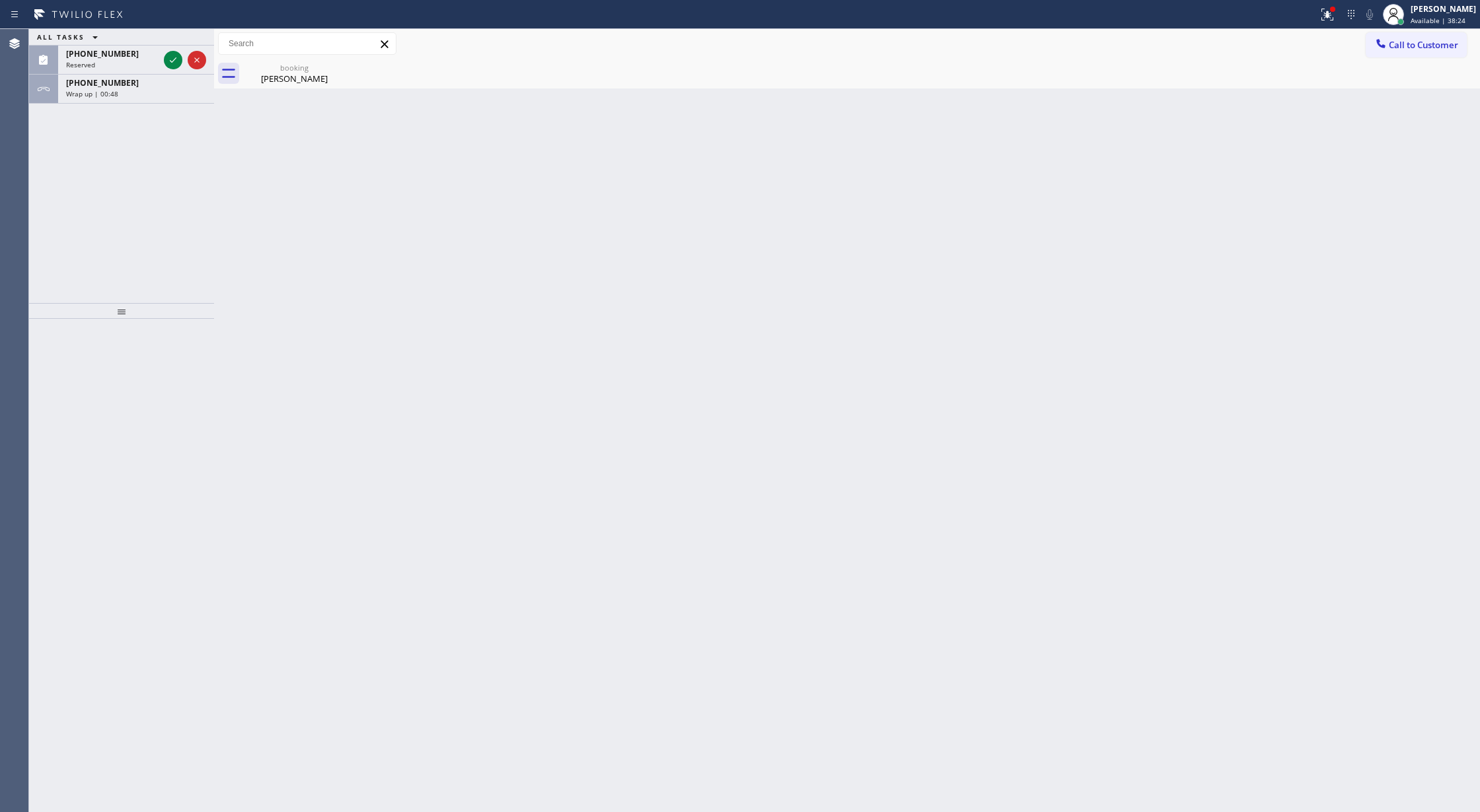
click at [175, 58] on icon at bounding box center [173, 61] width 16 height 16
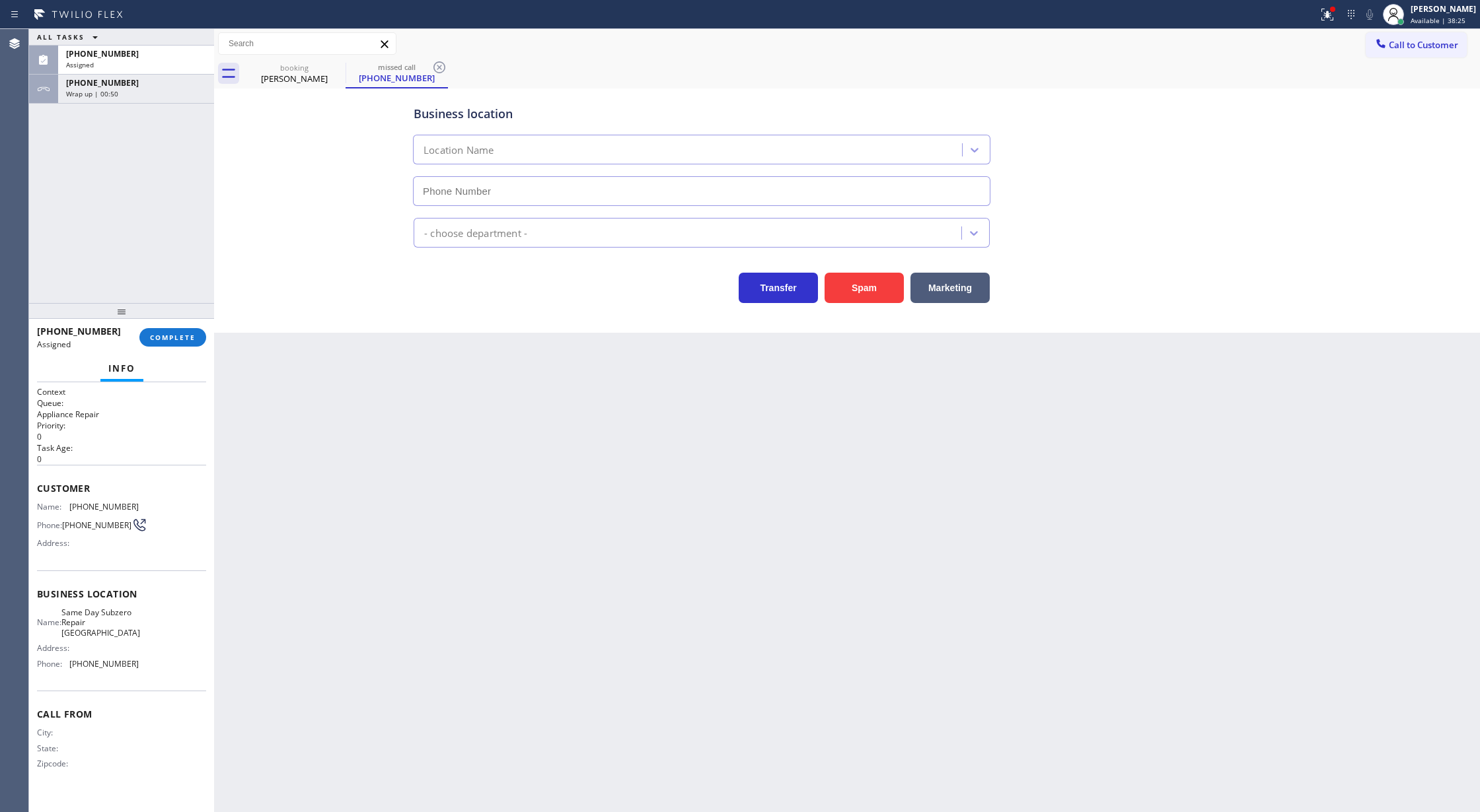
type input "[PHONE_NUMBER]"
click at [170, 325] on div "[PHONE_NUMBER] Assigned COMPLETE" at bounding box center [121, 338] width 169 height 34
click at [171, 336] on span "COMPLETE" at bounding box center [173, 337] width 45 height 9
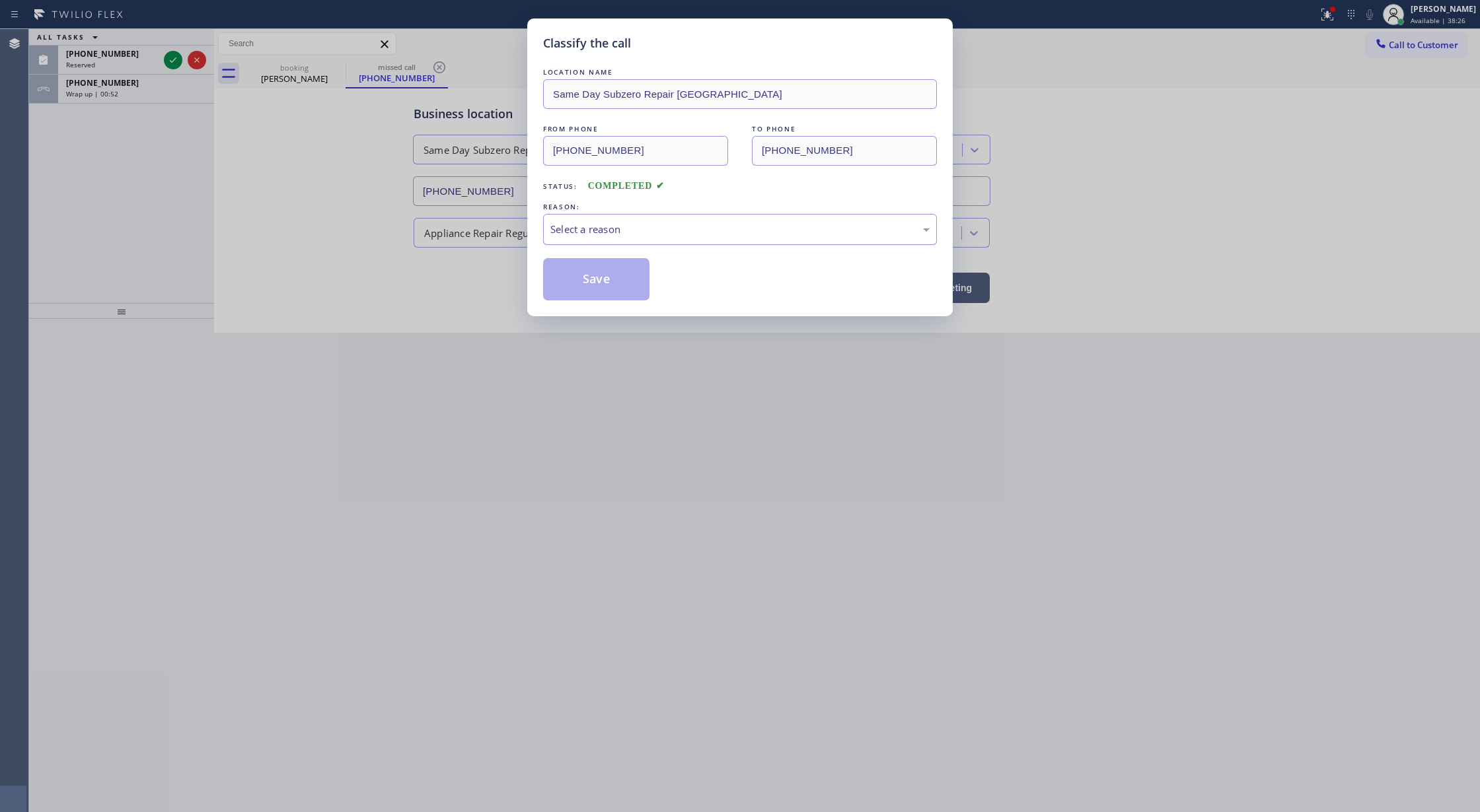
click at [632, 231] on div "Select a reason" at bounding box center [740, 229] width 379 height 15
click at [597, 281] on button "Save" at bounding box center [596, 279] width 107 height 42
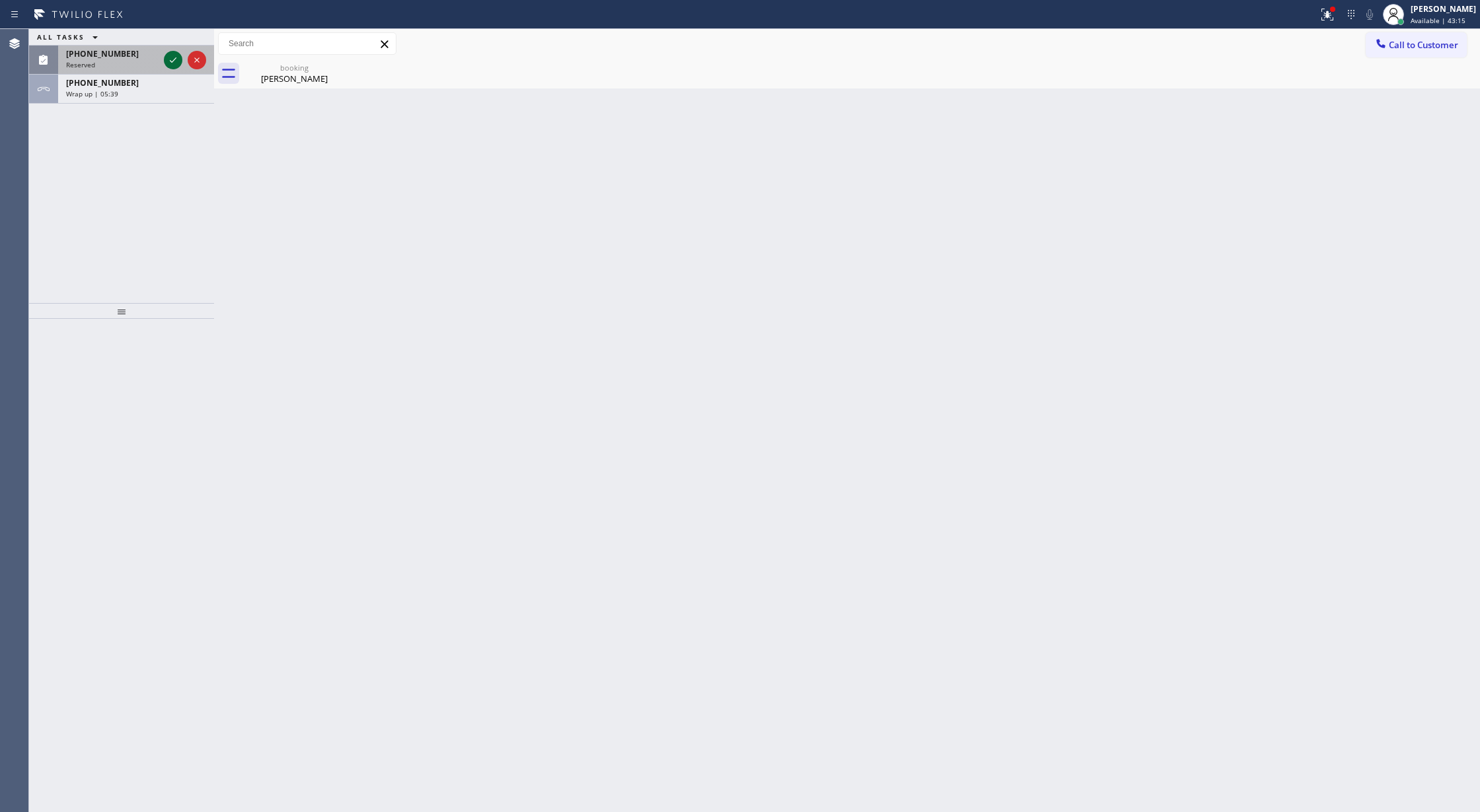
click at [170, 59] on icon at bounding box center [173, 61] width 16 height 16
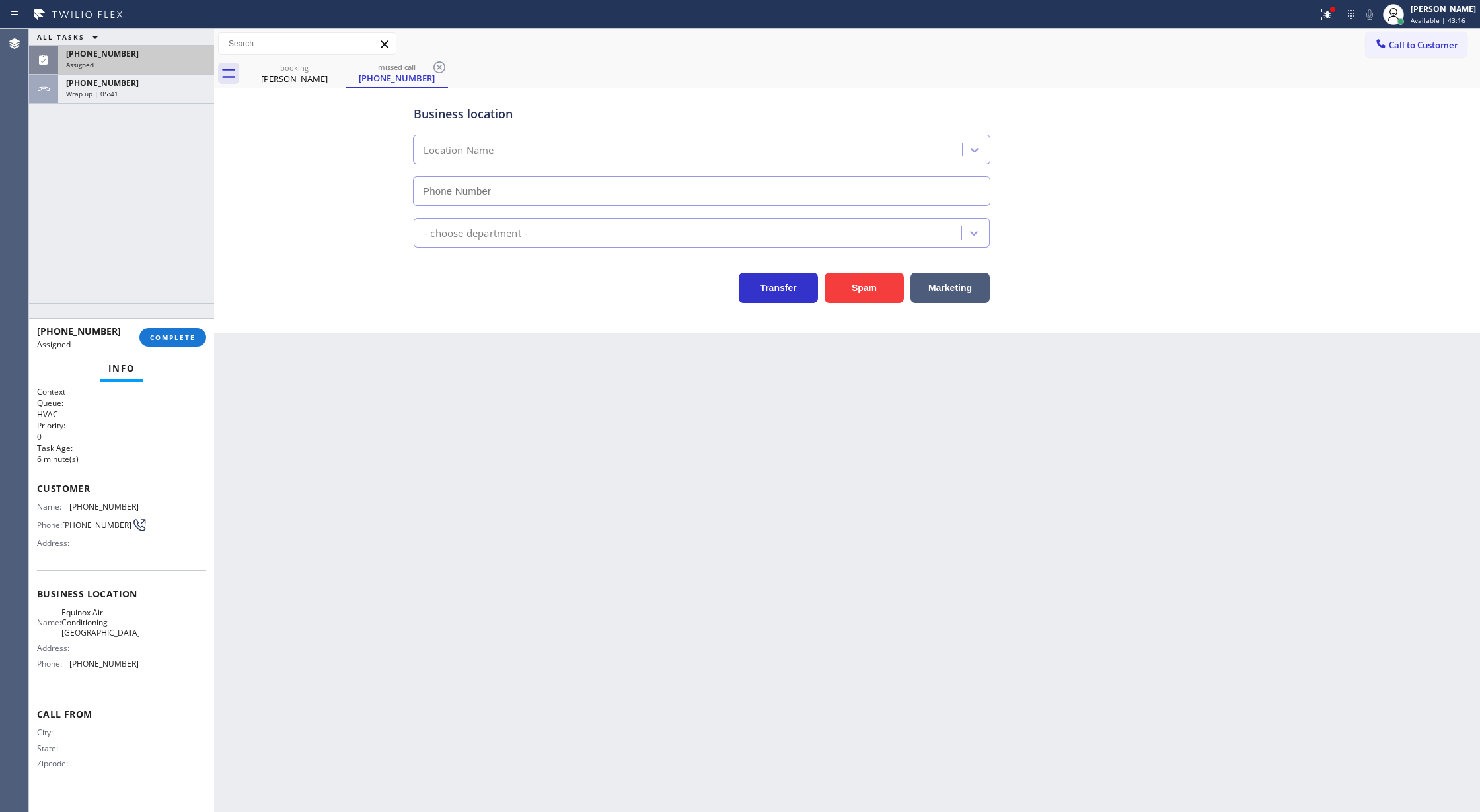
type input "[PHONE_NUMBER]"
click at [165, 335] on span "COMPLETE" at bounding box center [173, 337] width 45 height 9
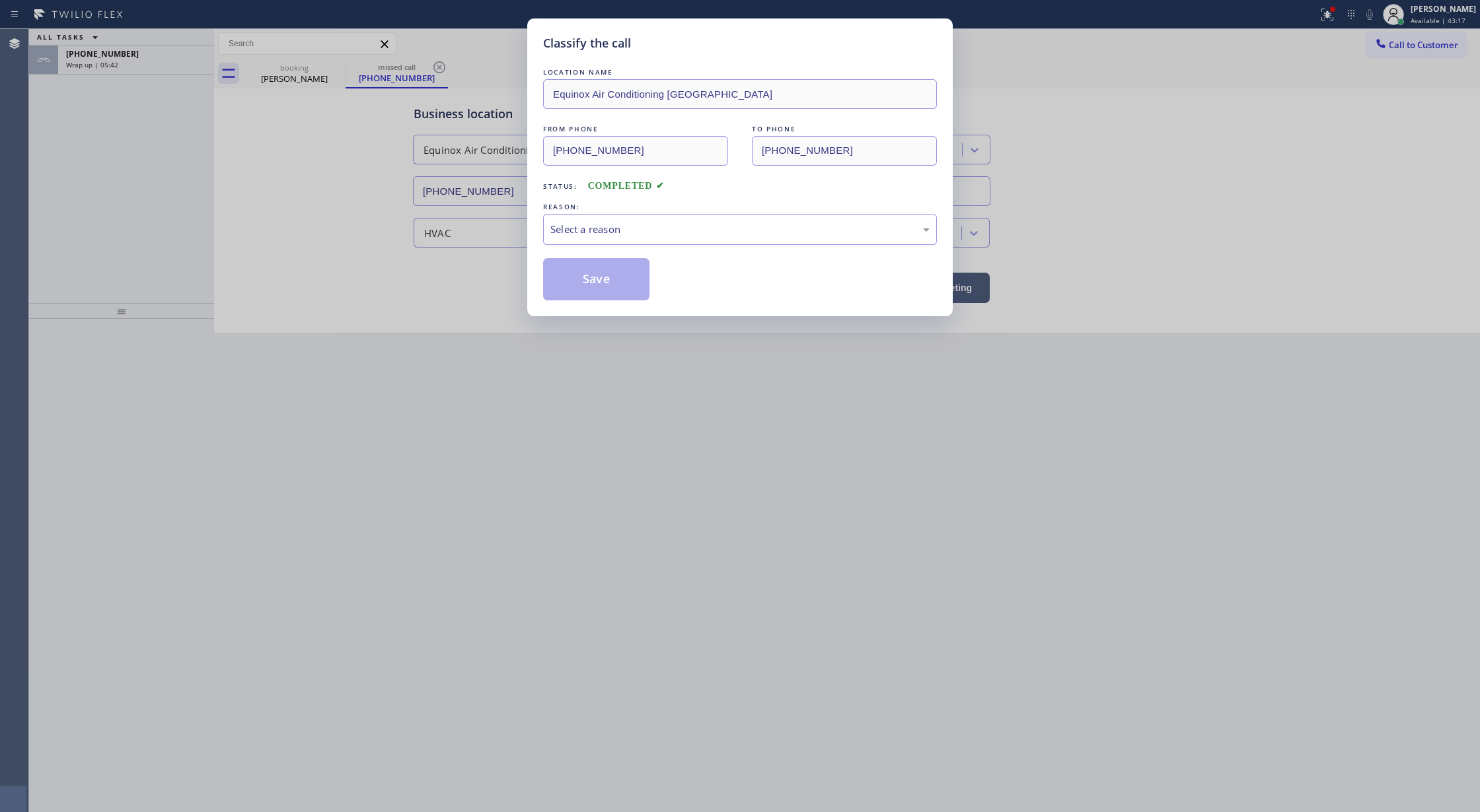
click at [622, 217] on div "Select a reason" at bounding box center [740, 229] width 394 height 31
click at [597, 264] on button "Save" at bounding box center [596, 279] width 107 height 42
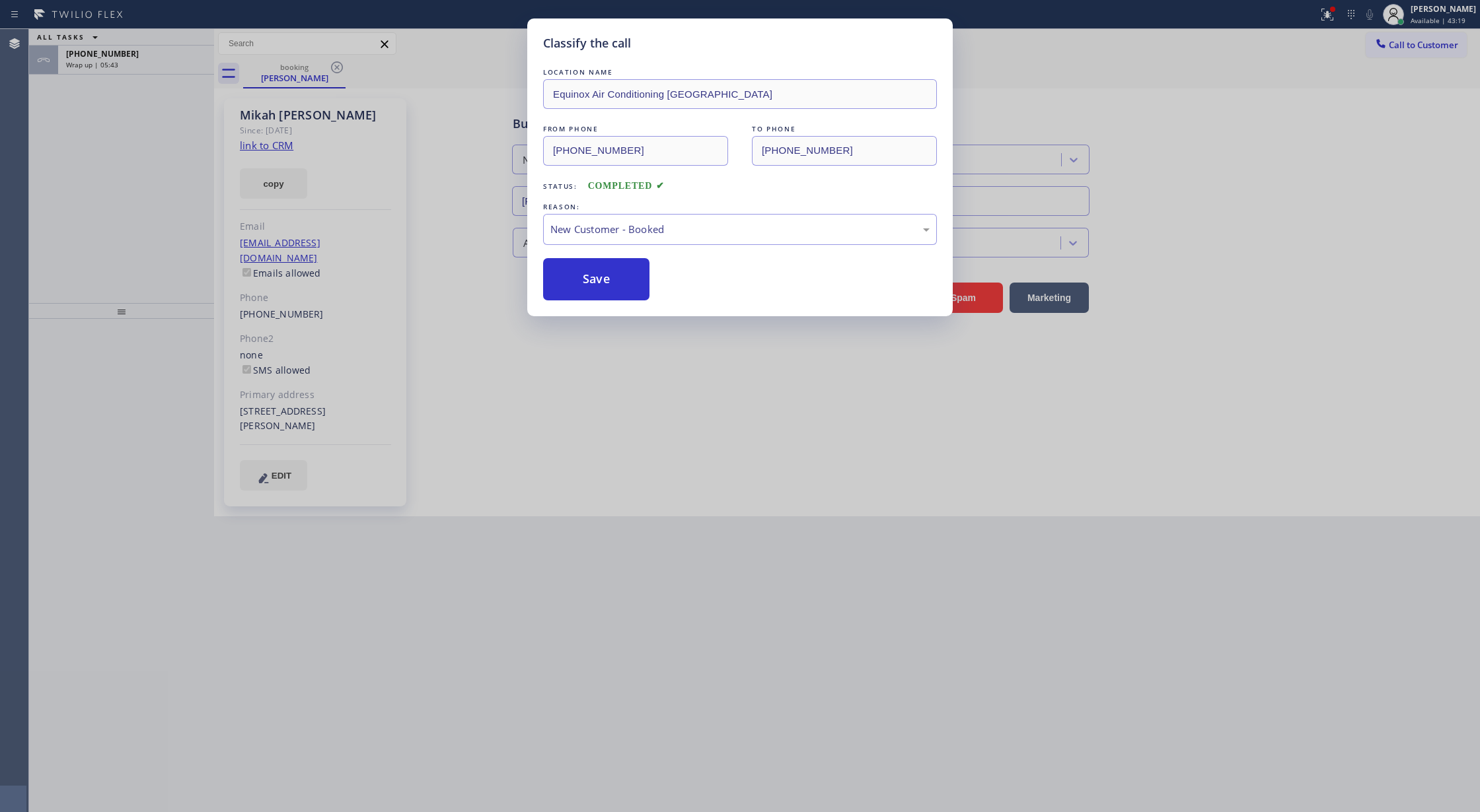
click at [164, 55] on div "Classify the call LOCATION NAME Same Day Subzero Repair [PERSON_NAME][GEOGRAPHI…" at bounding box center [754, 420] width 1450 height 783
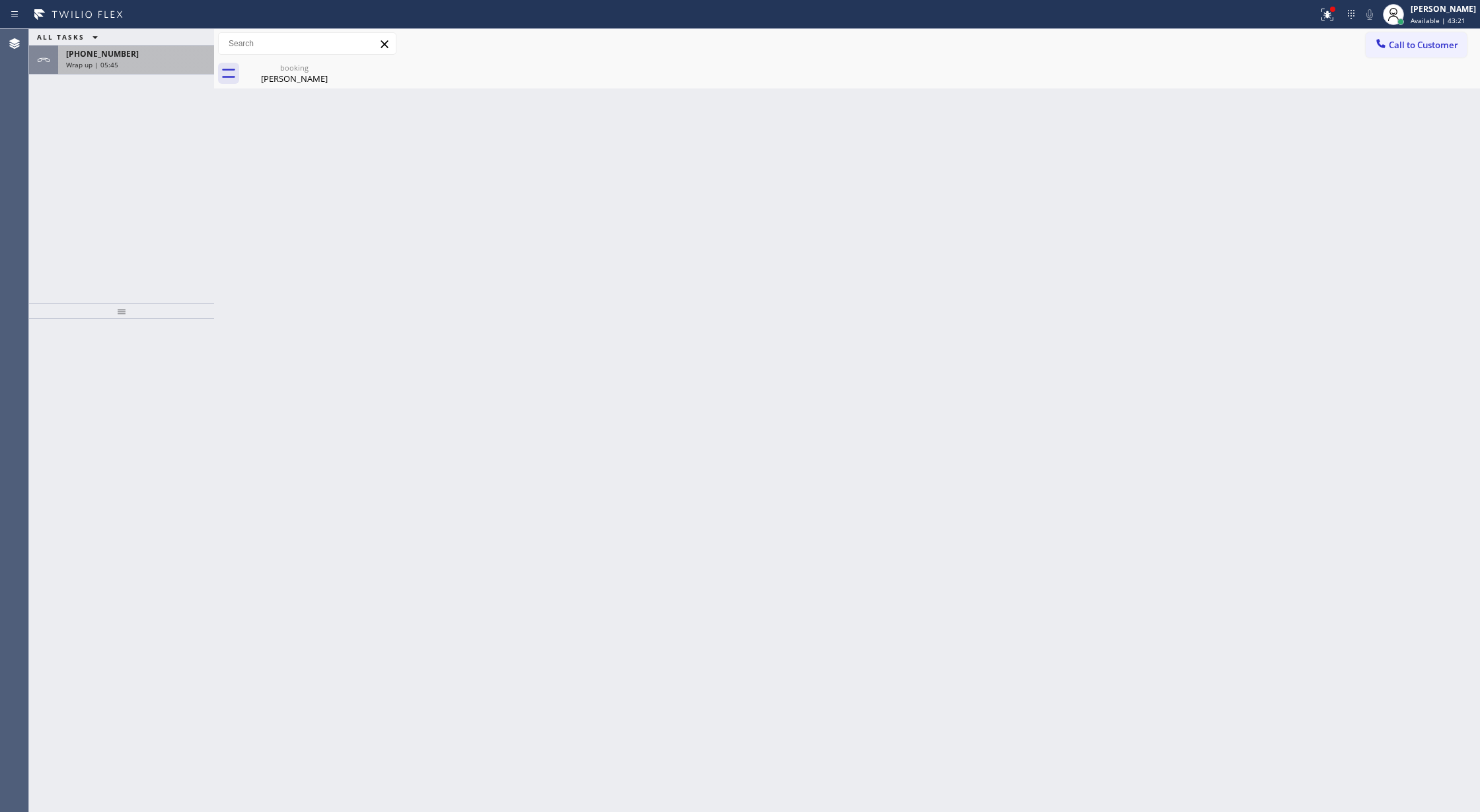
click at [166, 71] on div "[PHONE_NUMBER] Wrap up | 05:45" at bounding box center [133, 60] width 151 height 29
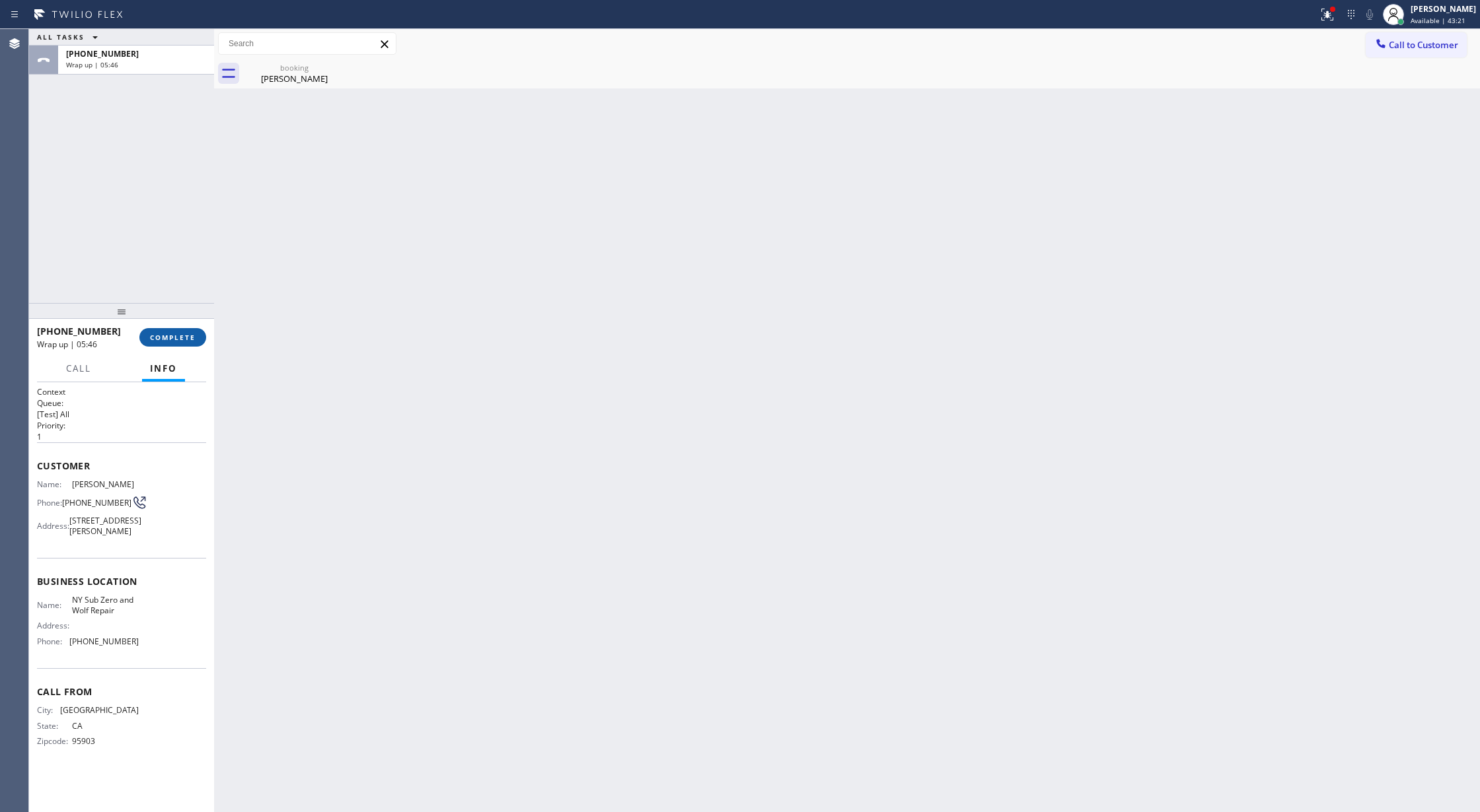
click at [173, 331] on button "COMPLETE" at bounding box center [173, 337] width 67 height 18
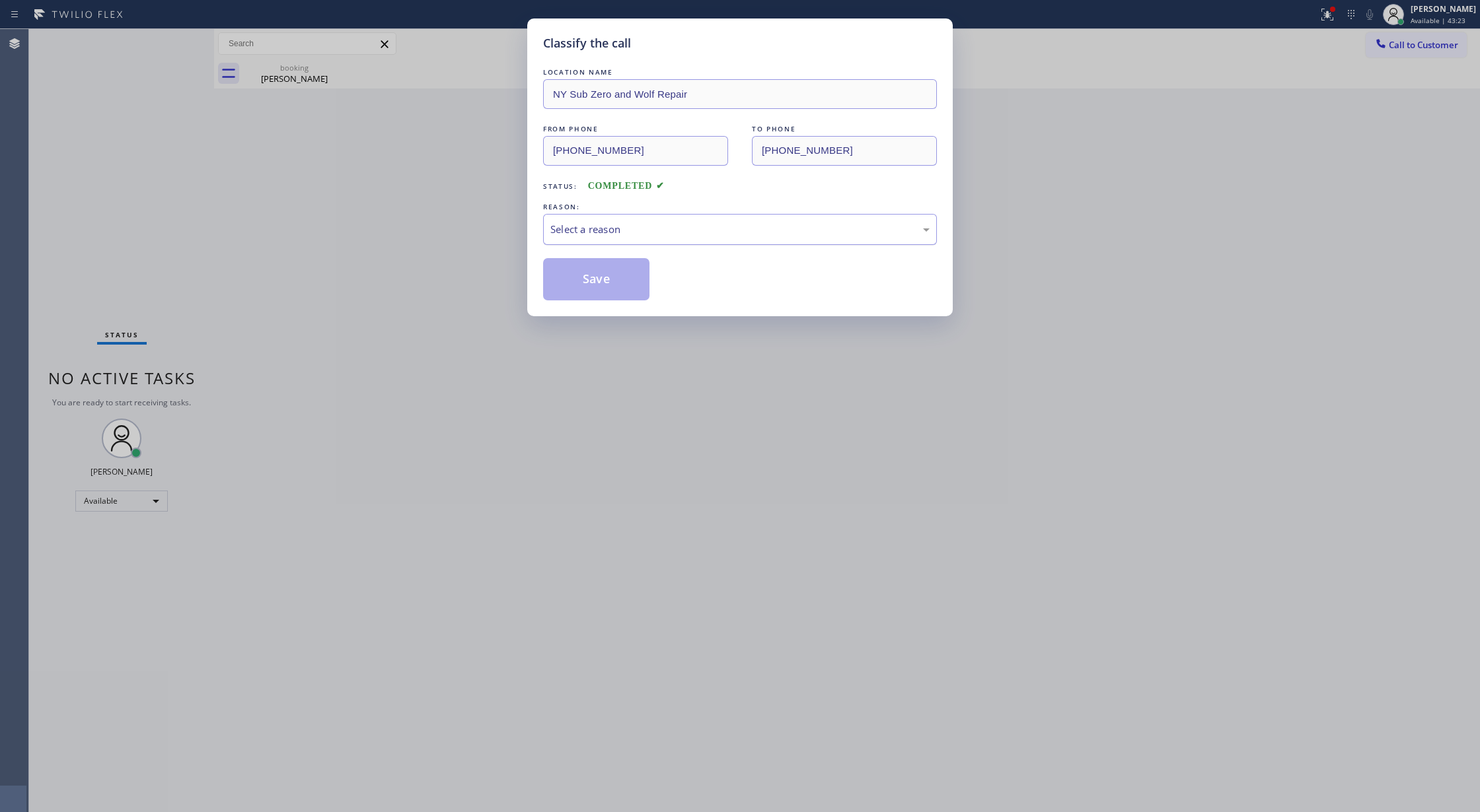
click at [611, 230] on div "Select a reason" at bounding box center [740, 229] width 379 height 15
click at [594, 291] on button "Save" at bounding box center [596, 279] width 107 height 42
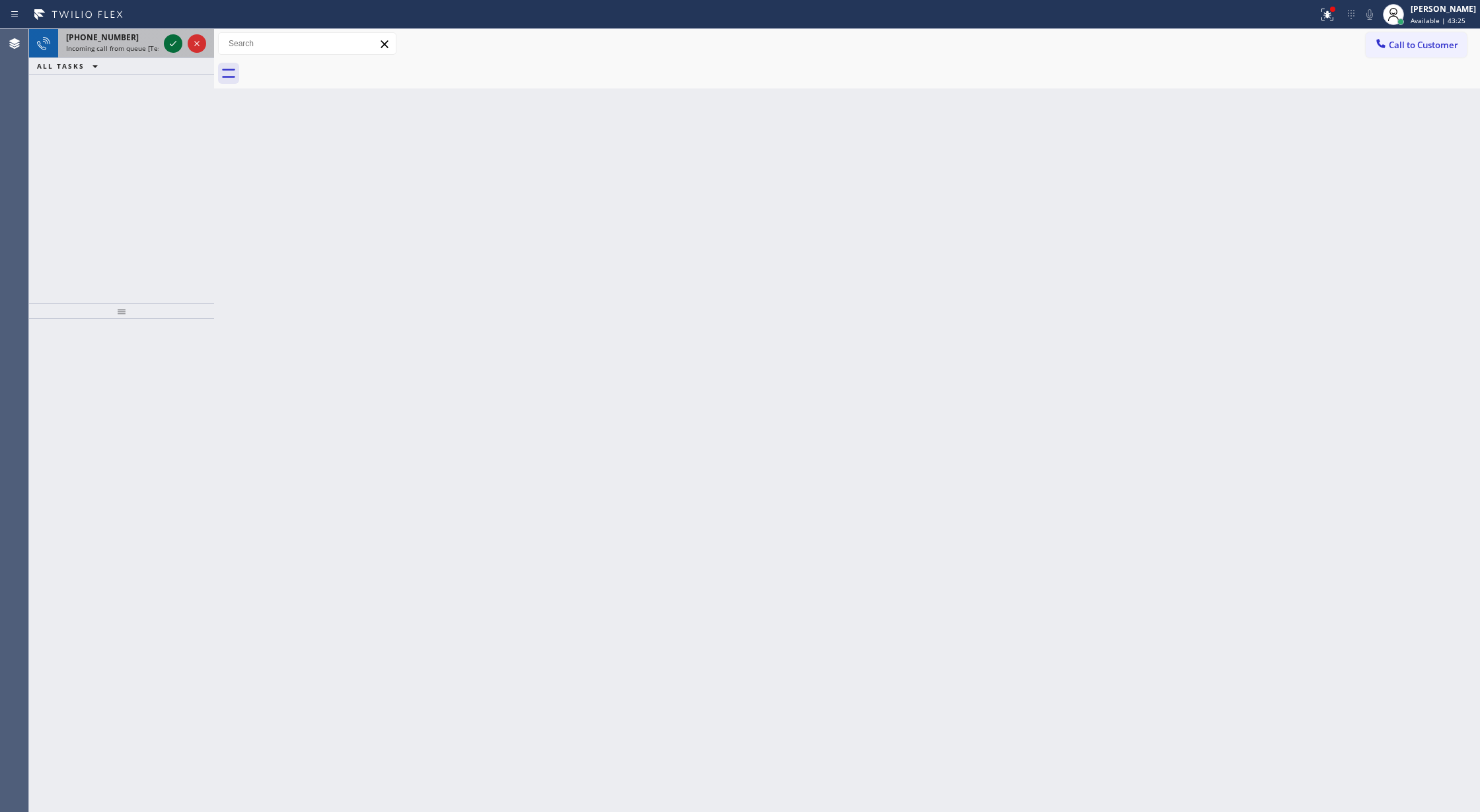
click at [175, 51] on icon at bounding box center [173, 43] width 16 height 16
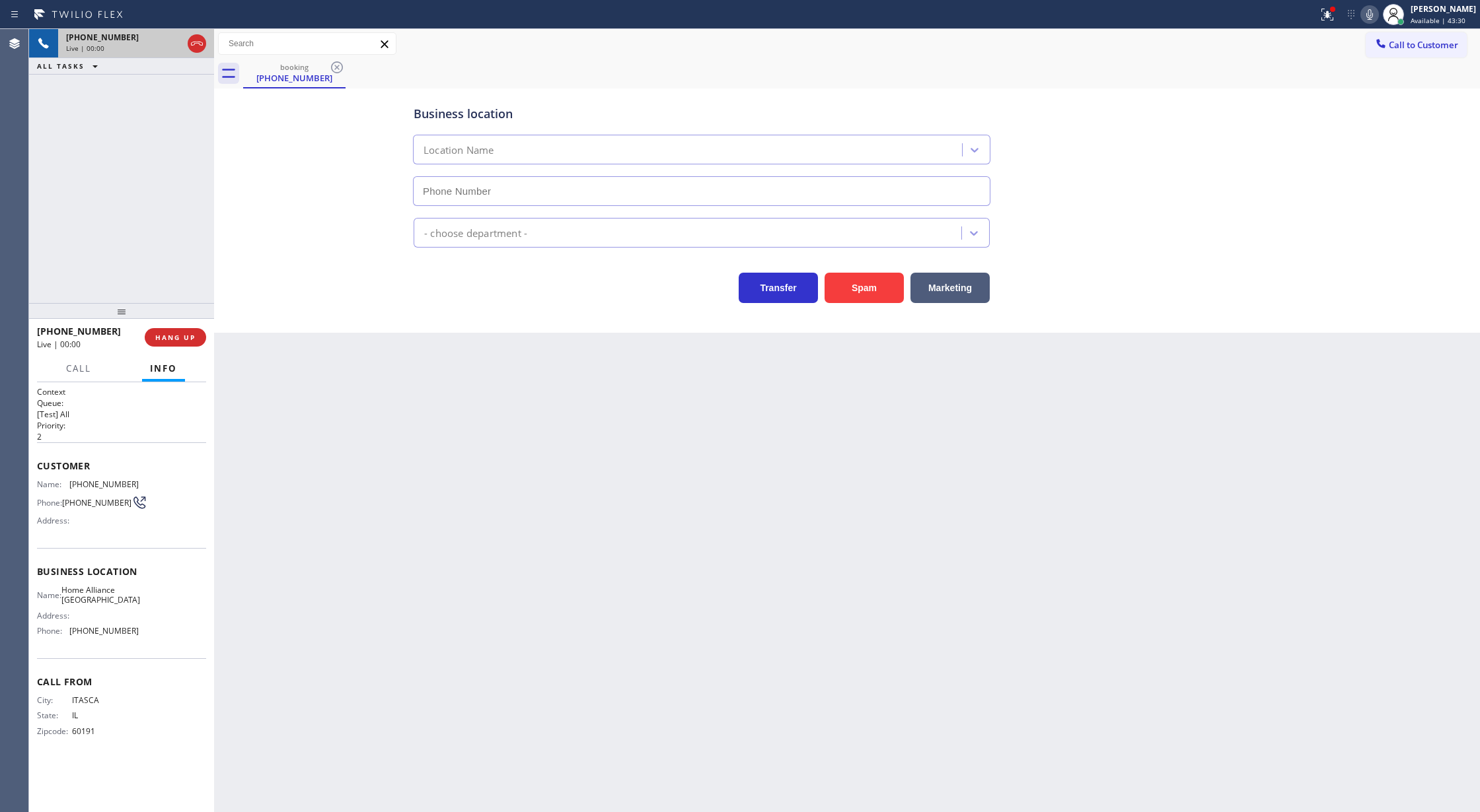
type input "[PHONE_NUMBER]"
click at [858, 294] on button "Spam" at bounding box center [864, 288] width 80 height 31
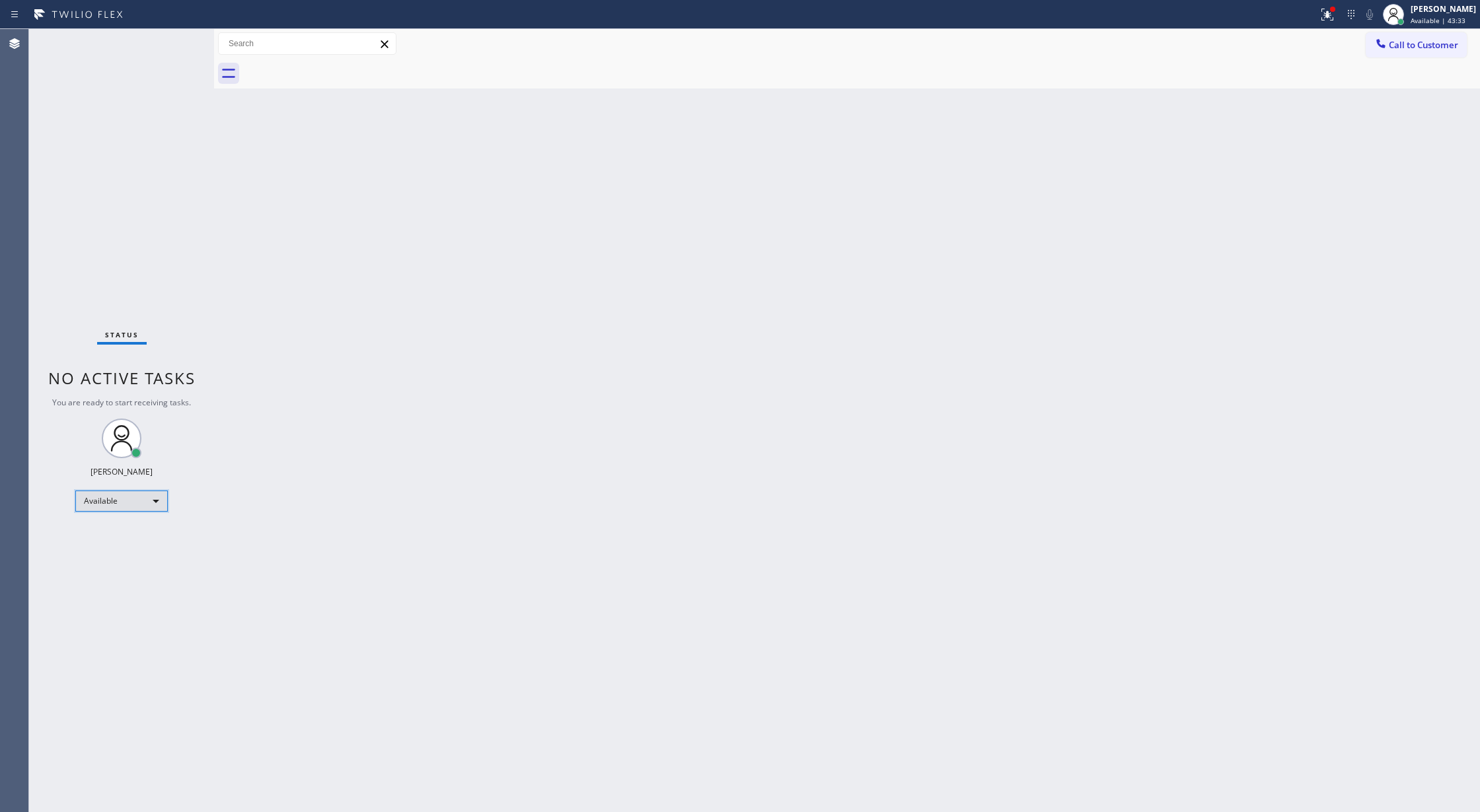
click at [136, 500] on div "Available" at bounding box center [121, 500] width 92 height 21
click at [132, 555] on li "Unavailable" at bounding box center [120, 553] width 89 height 16
drag, startPoint x: 1409, startPoint y: 41, endPoint x: 1126, endPoint y: 140, distance: 299.8
click at [1409, 41] on span "Call to Customer" at bounding box center [1423, 44] width 70 height 12
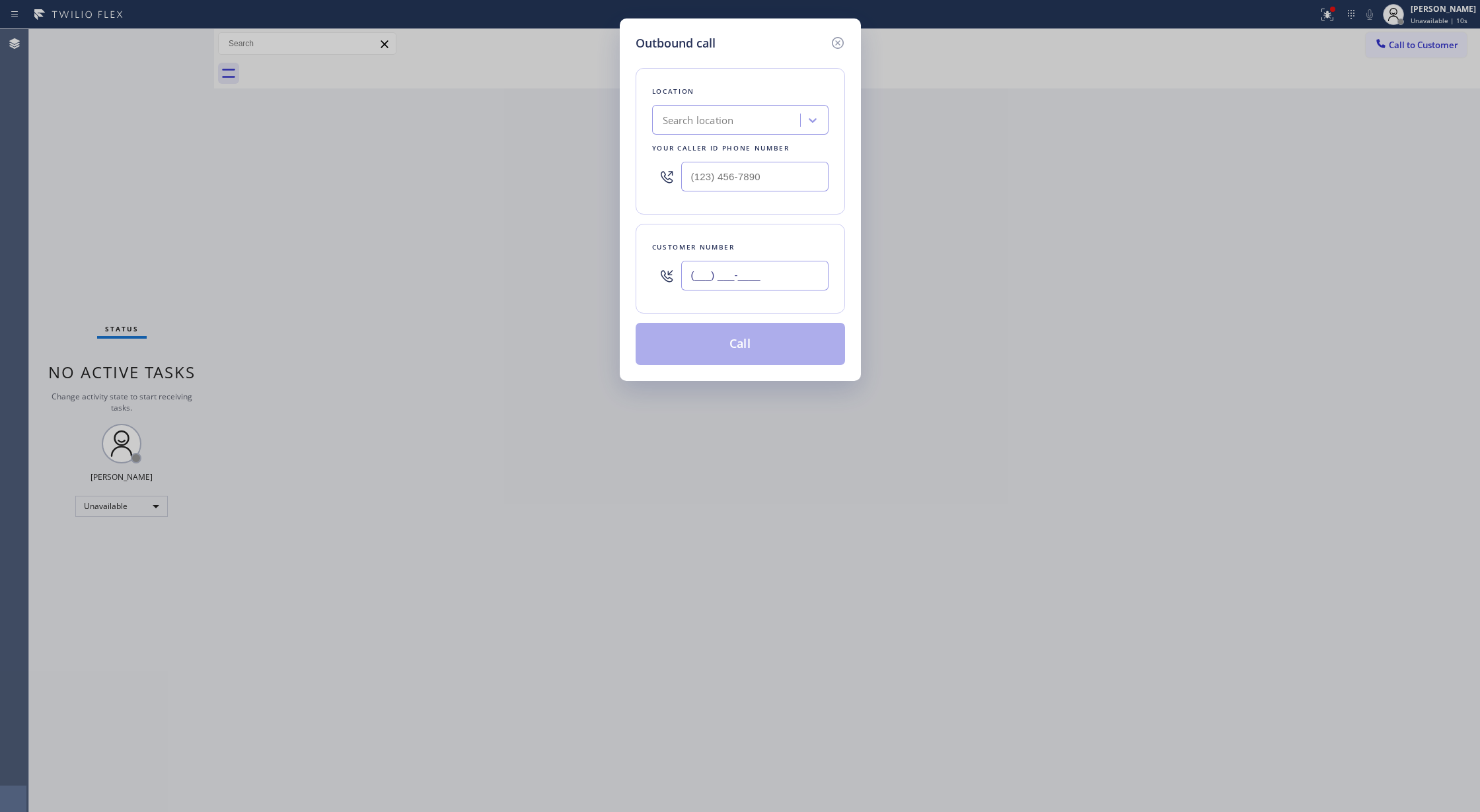
click at [696, 284] on input "(___) ___-____" at bounding box center [754, 275] width 147 height 30
paste input "530) 788-3105"
type input "[PHONE_NUMBER]"
drag, startPoint x: 785, startPoint y: 169, endPoint x: 568, endPoint y: 170, distance: 217.0
click at [568, 170] on div "Outbound call Location Search location Your caller id phone number (___) ___-__…" at bounding box center [740, 406] width 1480 height 812
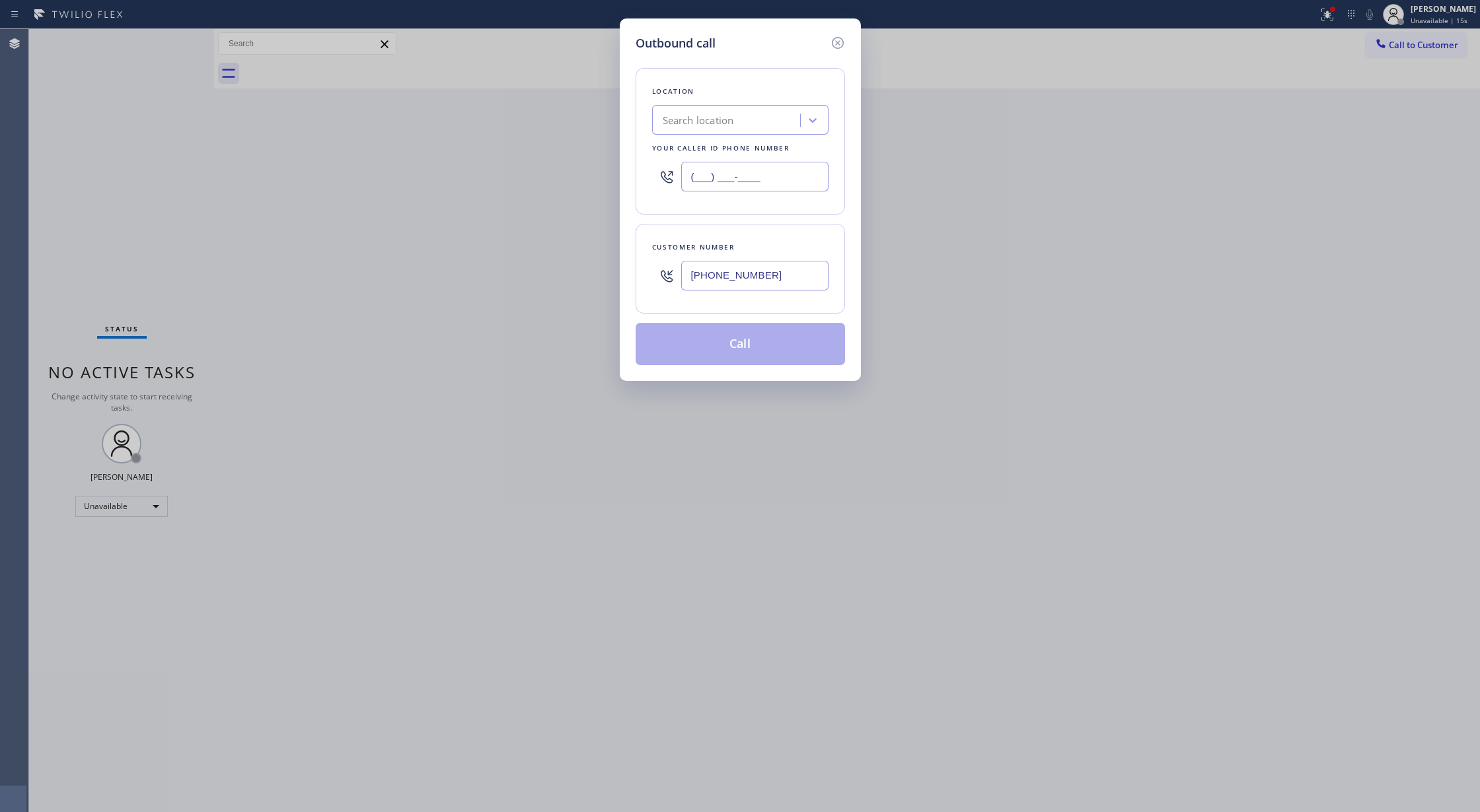
paste input "646) 661-7498"
type input "[PHONE_NUMBER]"
click at [704, 345] on button "Call" at bounding box center [740, 343] width 210 height 42
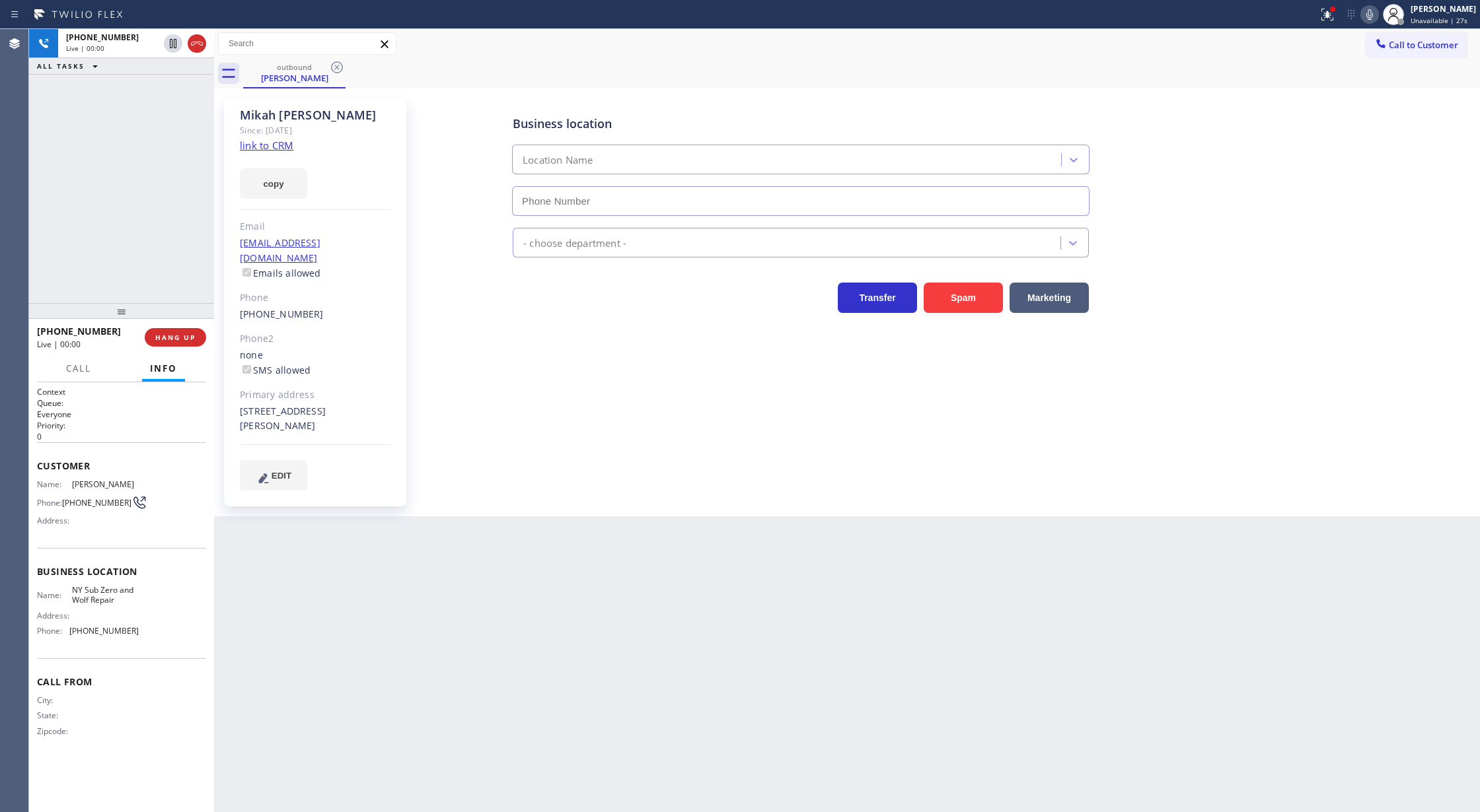
type input "[PHONE_NUMBER]"
click at [197, 43] on icon at bounding box center [196, 43] width 12 height 4
click at [175, 334] on span "COMPLETE" at bounding box center [173, 337] width 45 height 9
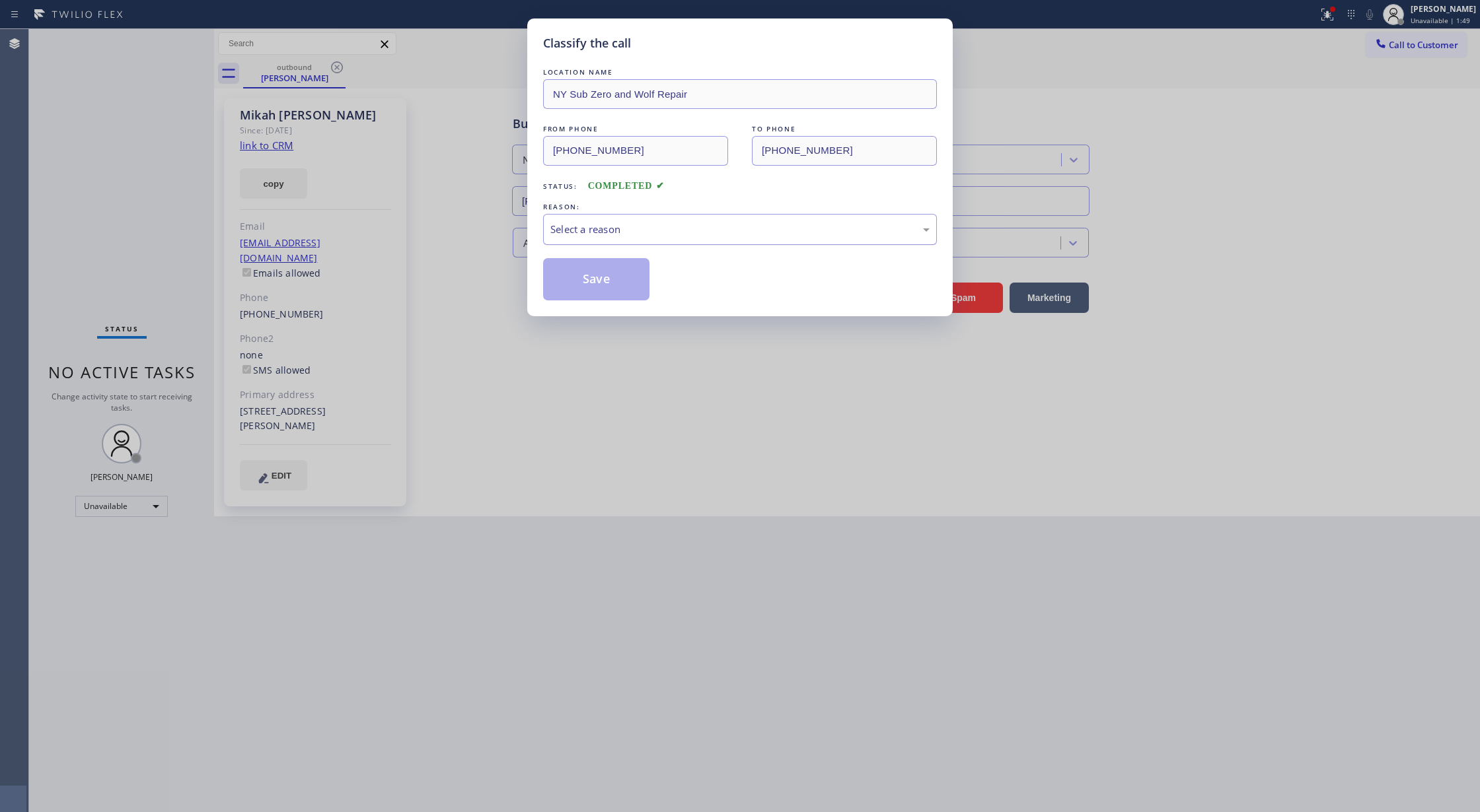
click at [630, 238] on div "Select a reason" at bounding box center [740, 229] width 394 height 31
click at [580, 279] on button "Save" at bounding box center [596, 279] width 107 height 42
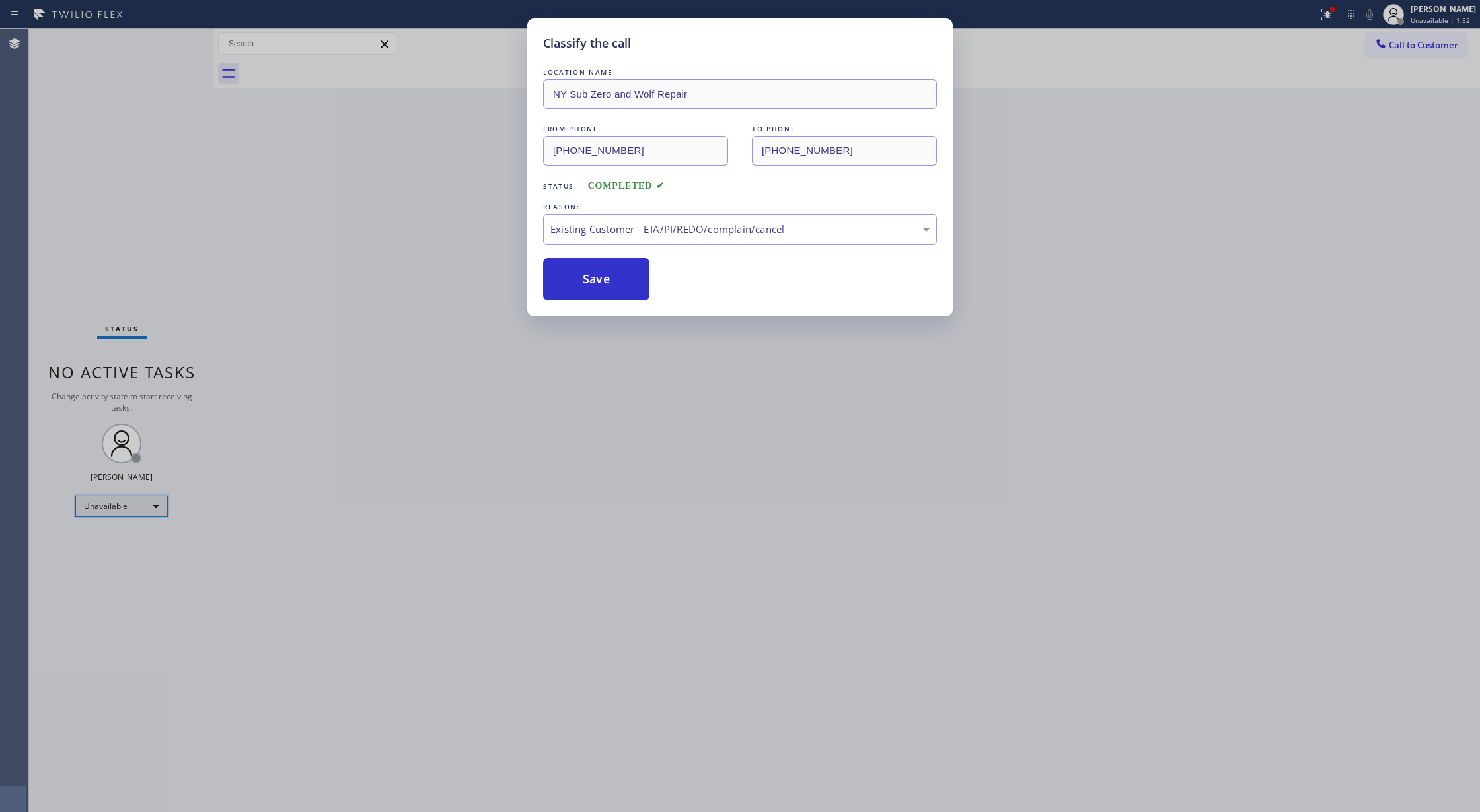
click at [148, 498] on div "Unavailable" at bounding box center [121, 506] width 92 height 21
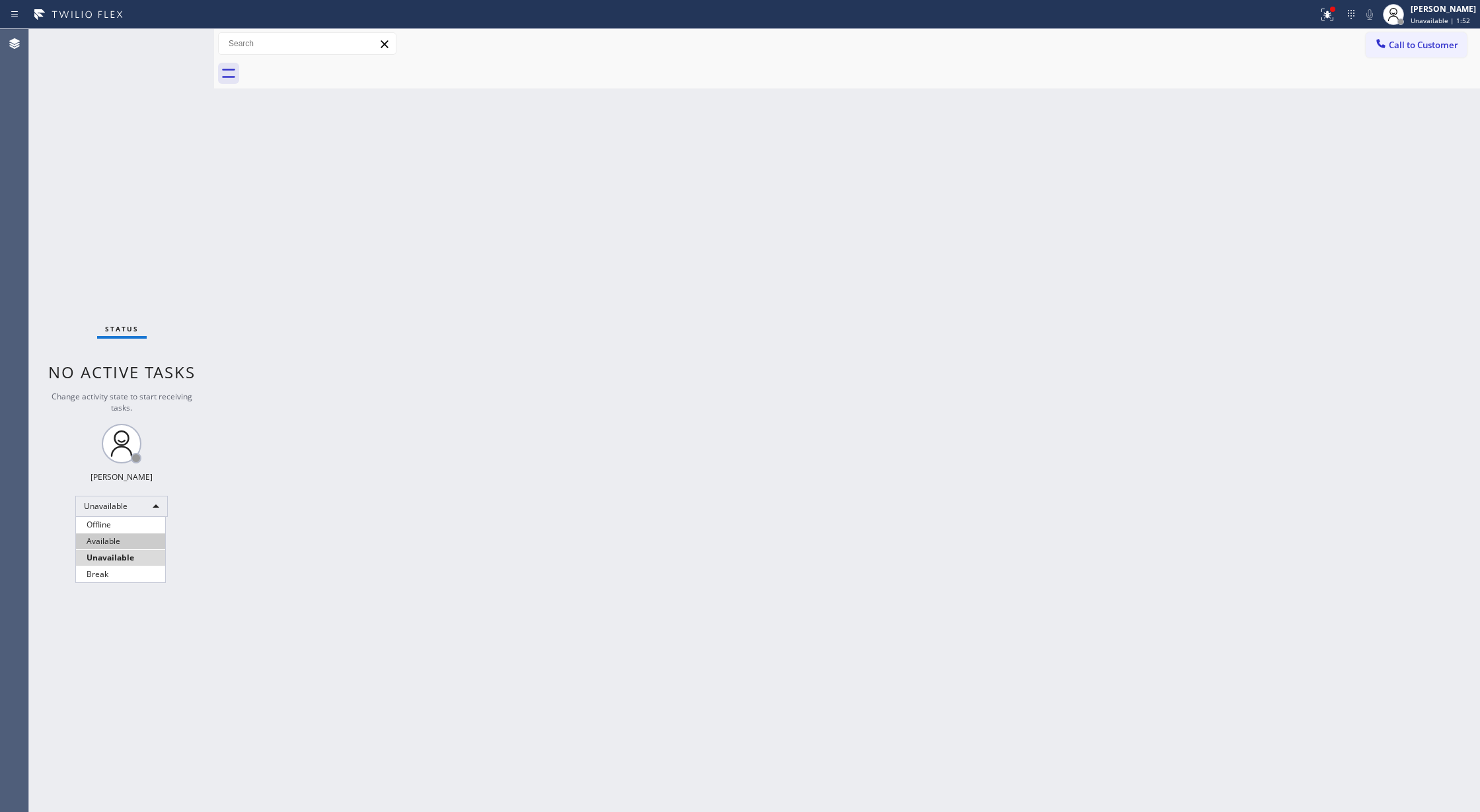
click at [133, 543] on li "Available" at bounding box center [120, 542] width 89 height 16
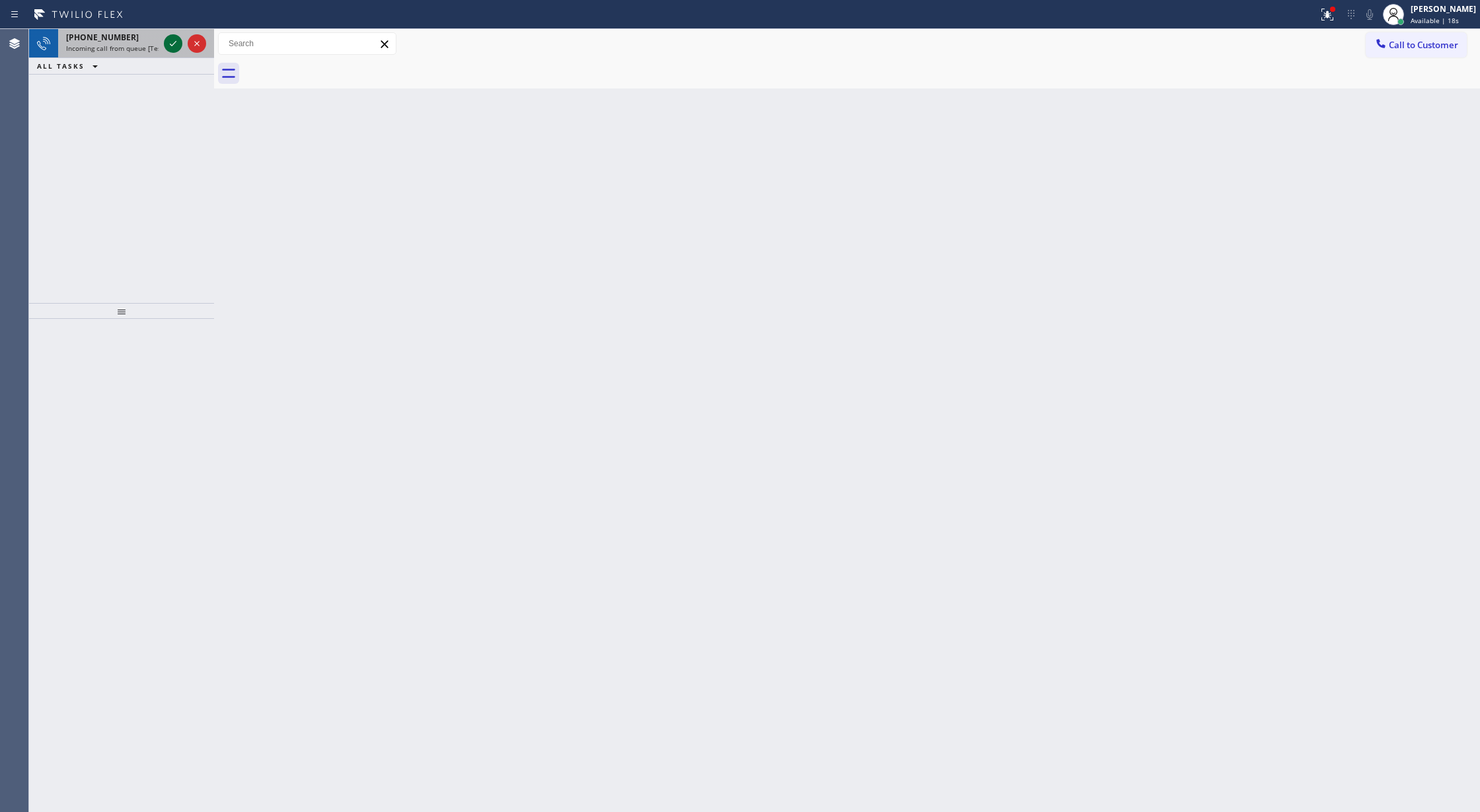
click at [173, 42] on icon at bounding box center [173, 43] width 16 height 16
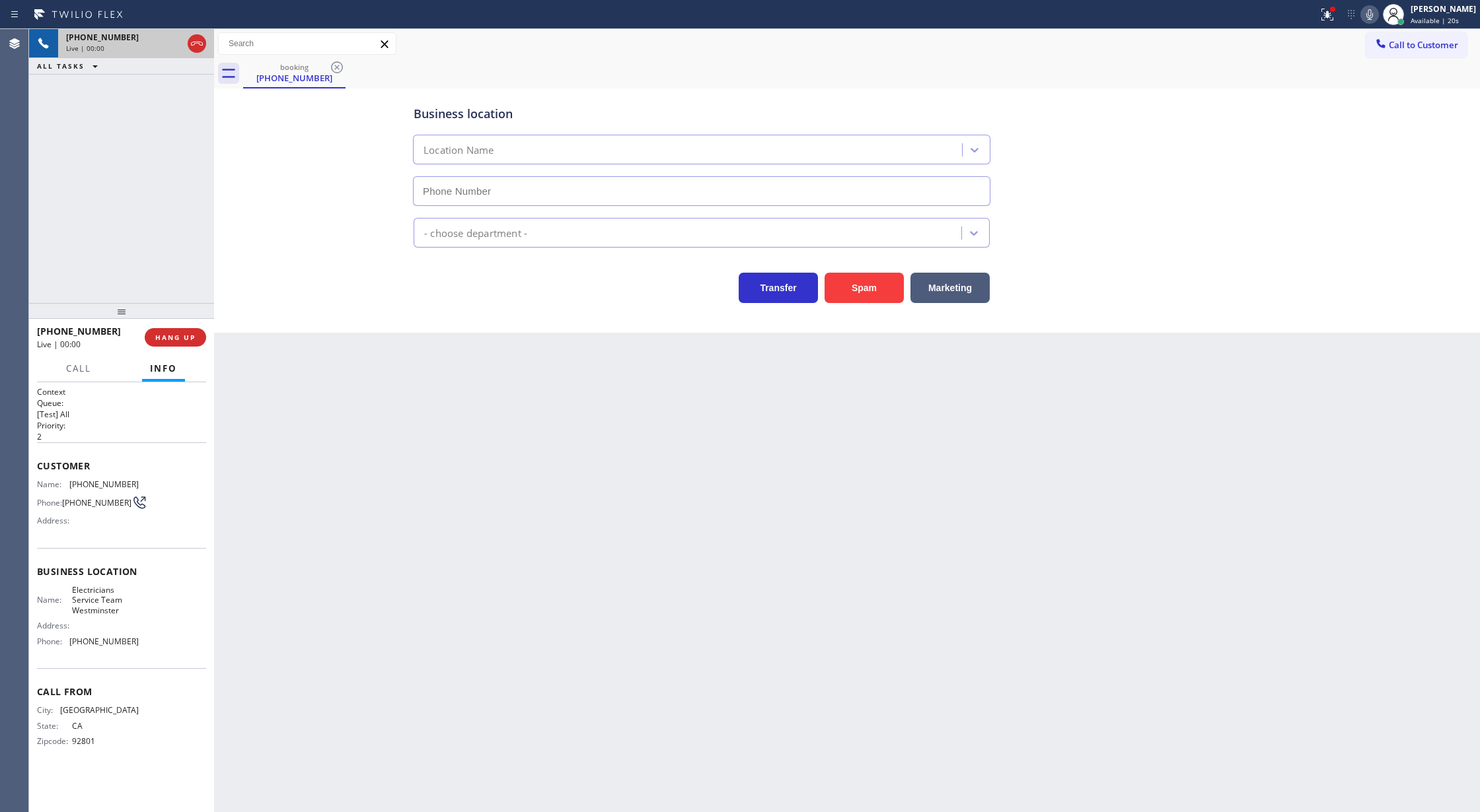
type input "[PHONE_NUMBER]"
click at [873, 296] on button "Spam" at bounding box center [864, 288] width 80 height 31
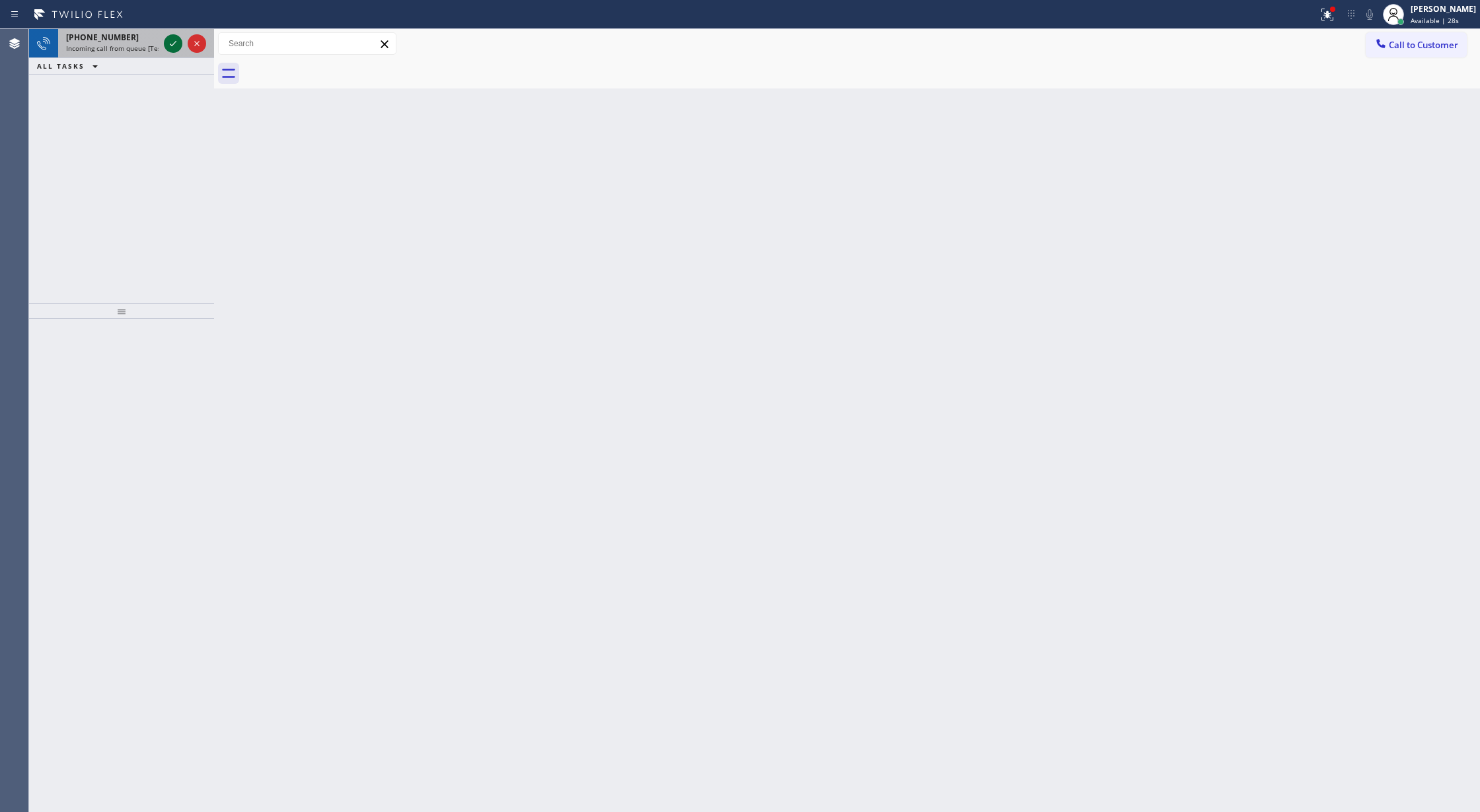
click at [173, 37] on icon at bounding box center [173, 43] width 16 height 16
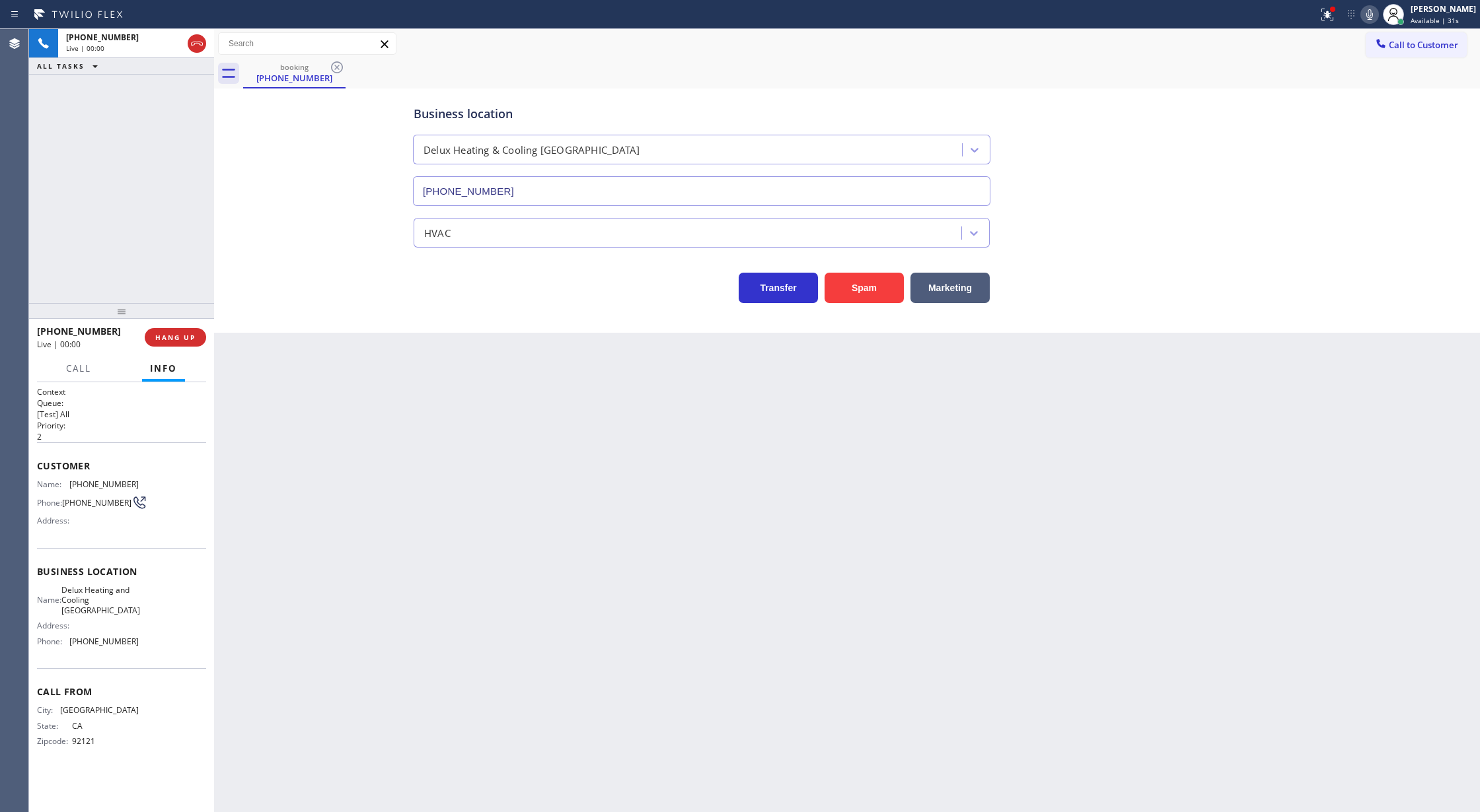
type input "[PHONE_NUMBER]"
click at [846, 292] on button "Spam" at bounding box center [864, 288] width 80 height 31
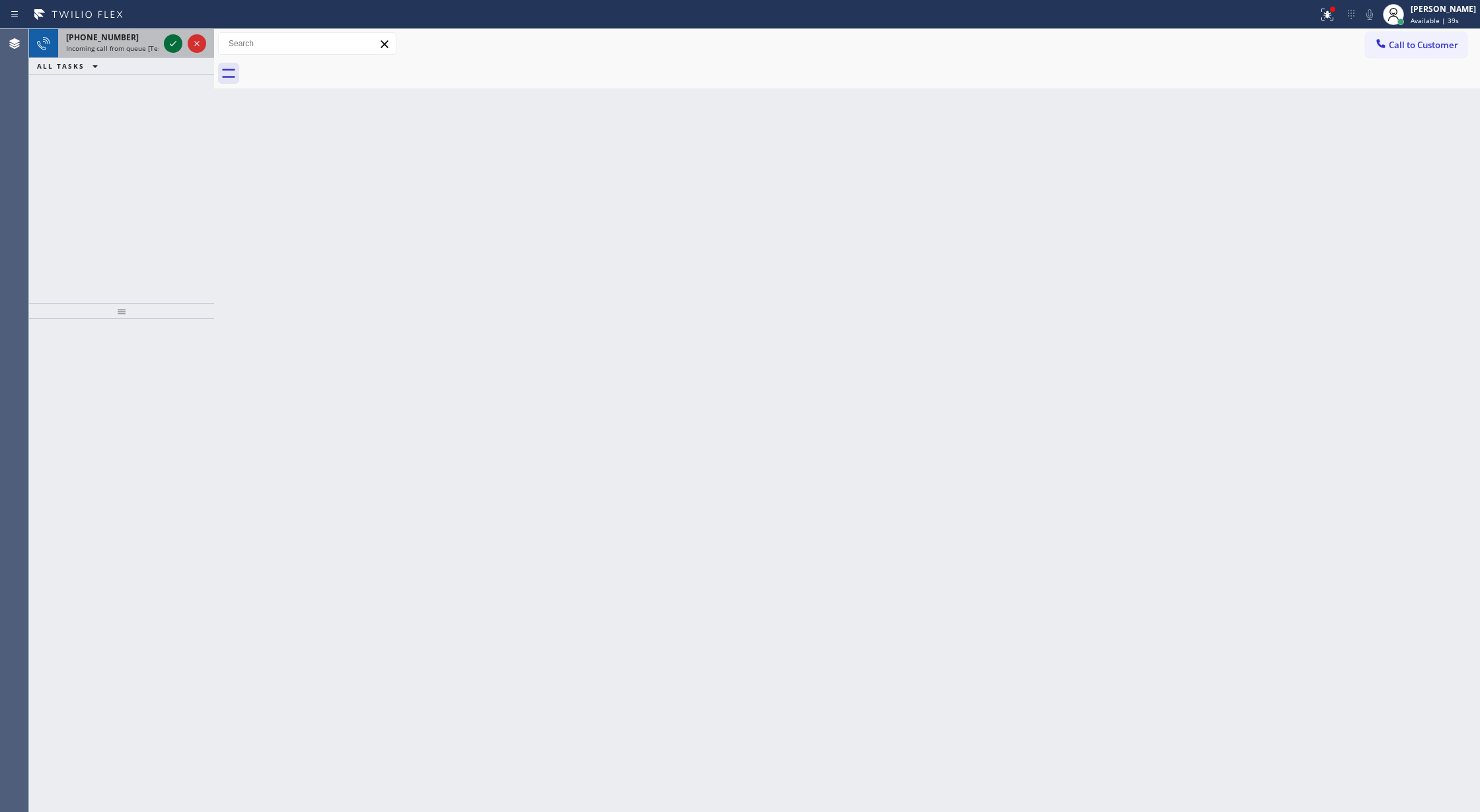
click at [173, 43] on icon at bounding box center [173, 43] width 16 height 16
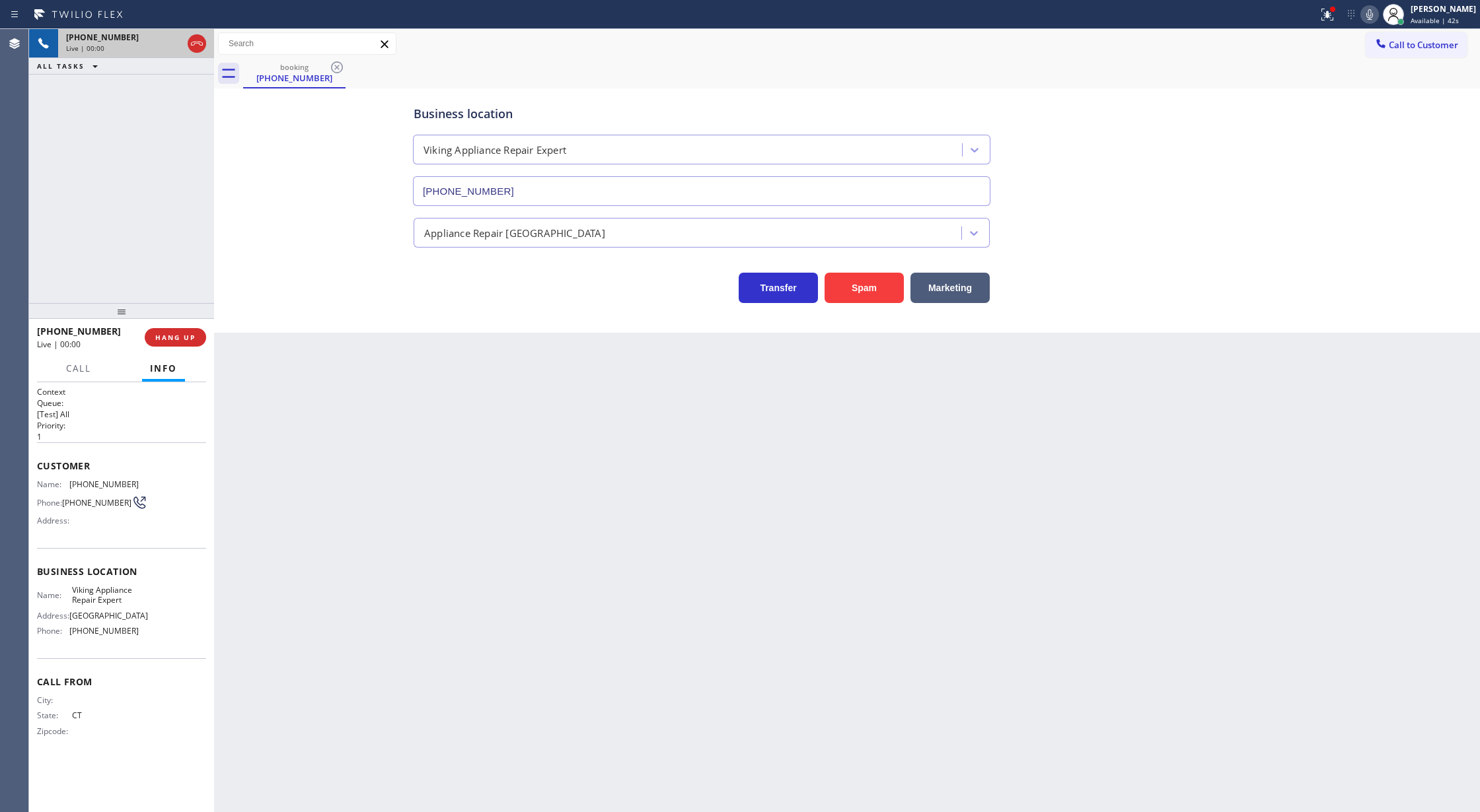
type input "[PHONE_NUMBER]"
copy div "Customer Name: [PHONE_NUMBER] Phone: [PHONE_NUMBER] Address: Business location …"
drag, startPoint x: 38, startPoint y: 461, endPoint x: 166, endPoint y: 637, distance: 217.6
click at [166, 637] on div "Context Queue: [Test] All Priority: 1 Customer Name: [PHONE_NUMBER] Phone: [PHO…" at bounding box center [121, 573] width 169 height 372
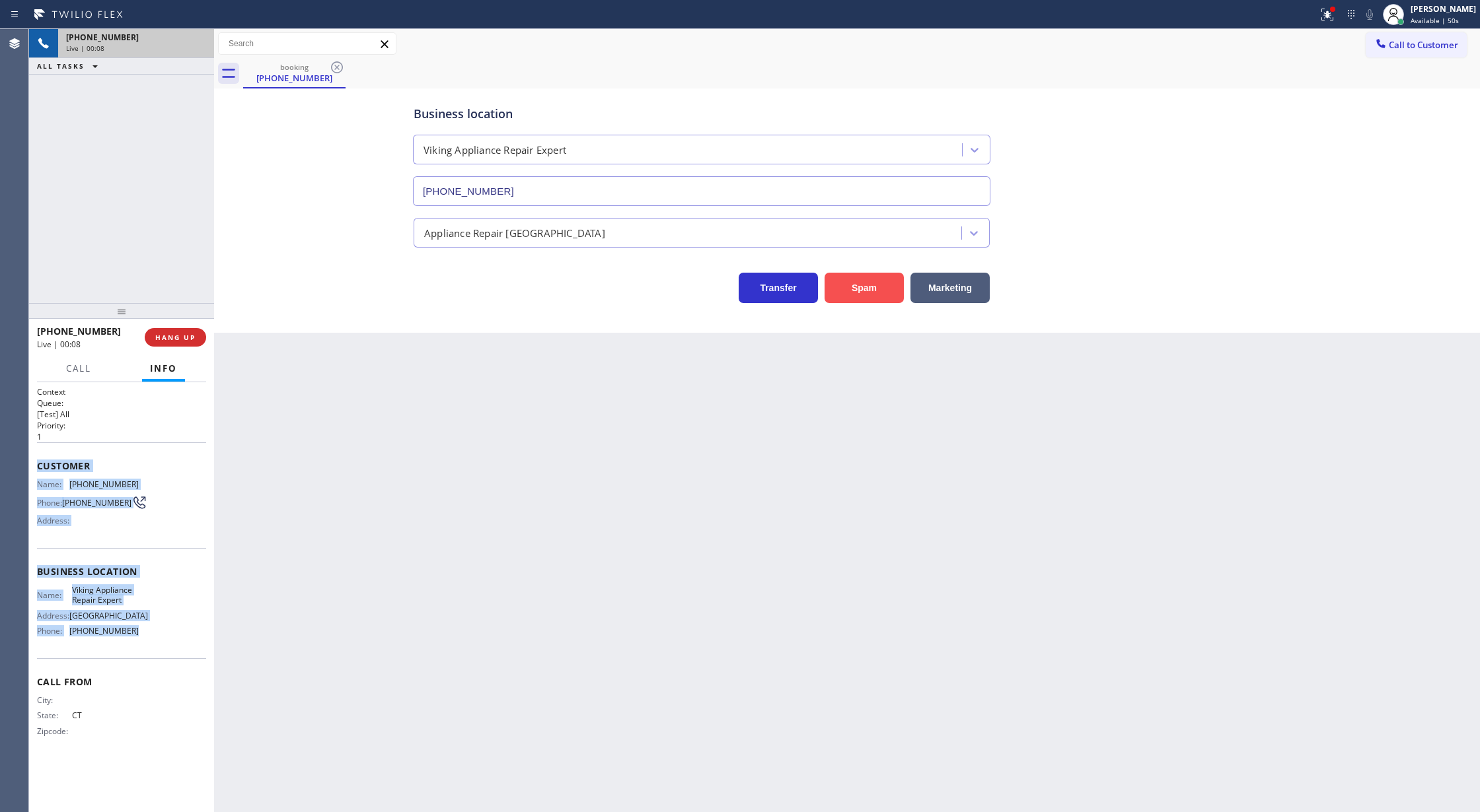
click at [857, 296] on button "Spam" at bounding box center [864, 288] width 80 height 31
click at [154, 332] on span "COMPLETE" at bounding box center [173, 337] width 45 height 9
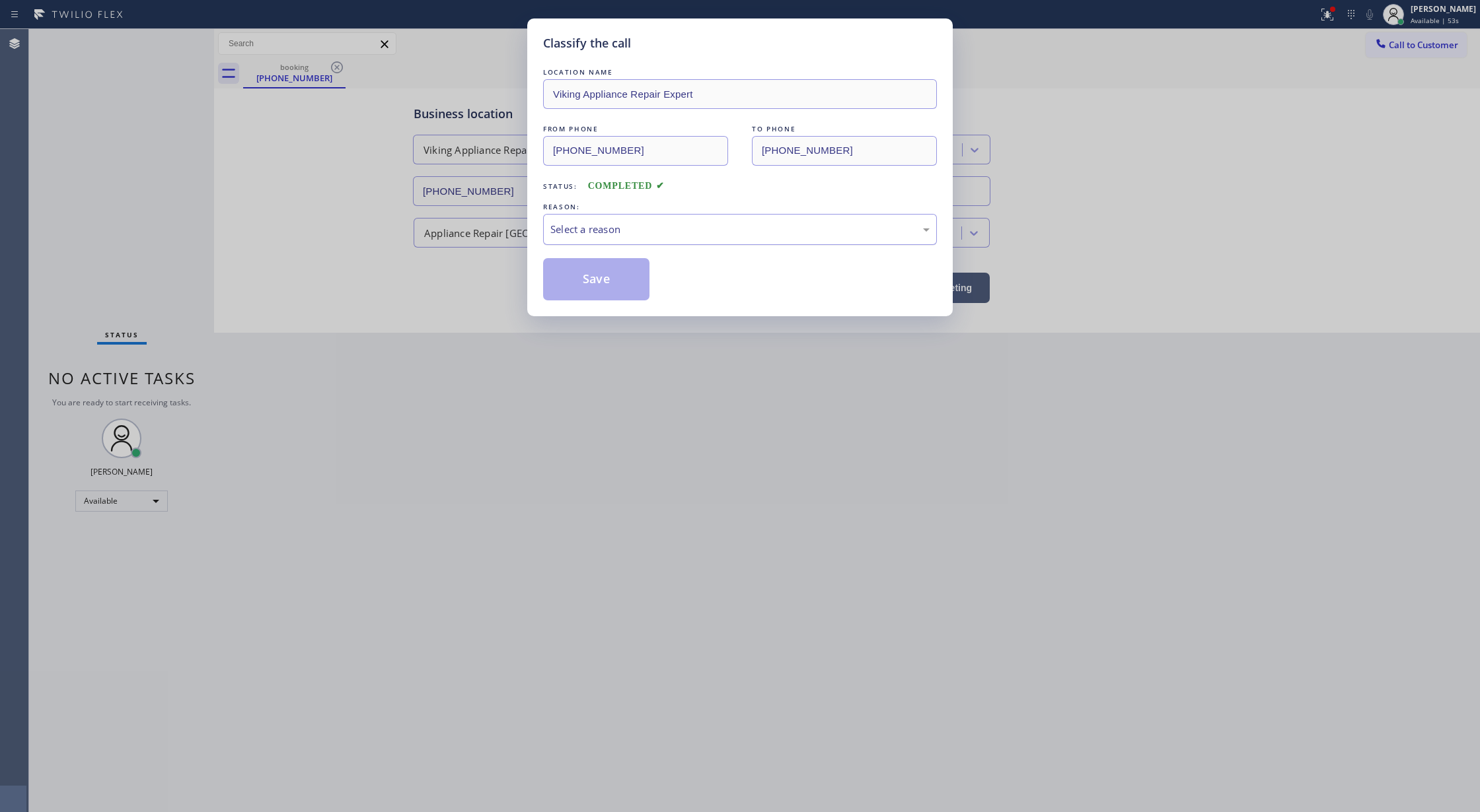
click at [604, 245] on div "Select a reason" at bounding box center [740, 229] width 394 height 31
click at [588, 279] on button "Save" at bounding box center [596, 279] width 107 height 42
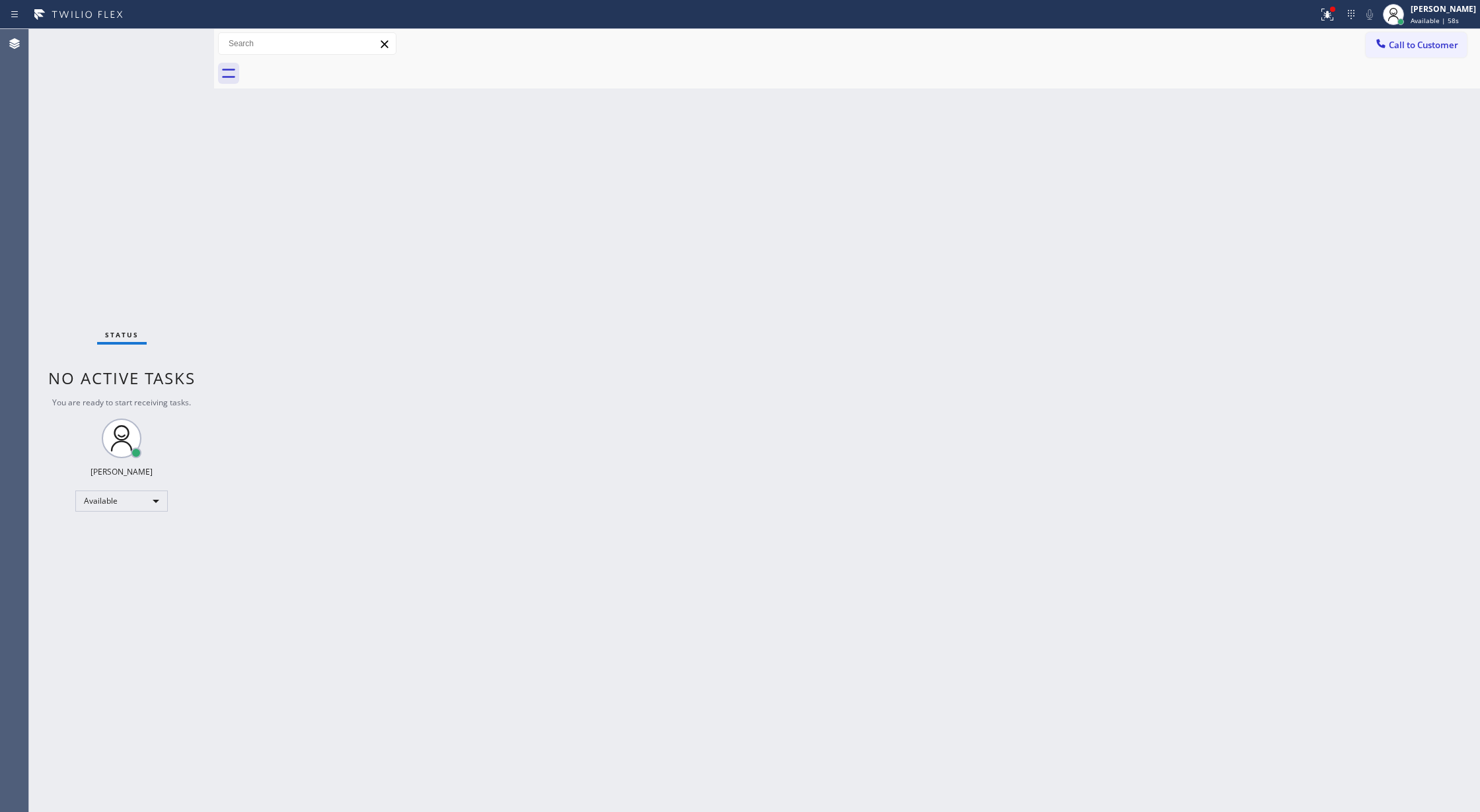
click at [175, 42] on div "Status No active tasks You are ready to start receiving tasks. [PERSON_NAME] Av…" at bounding box center [121, 420] width 185 height 783
click at [175, 34] on div "Status No active tasks You are ready to start receiving tasks. [PERSON_NAME] Av…" at bounding box center [121, 420] width 185 height 783
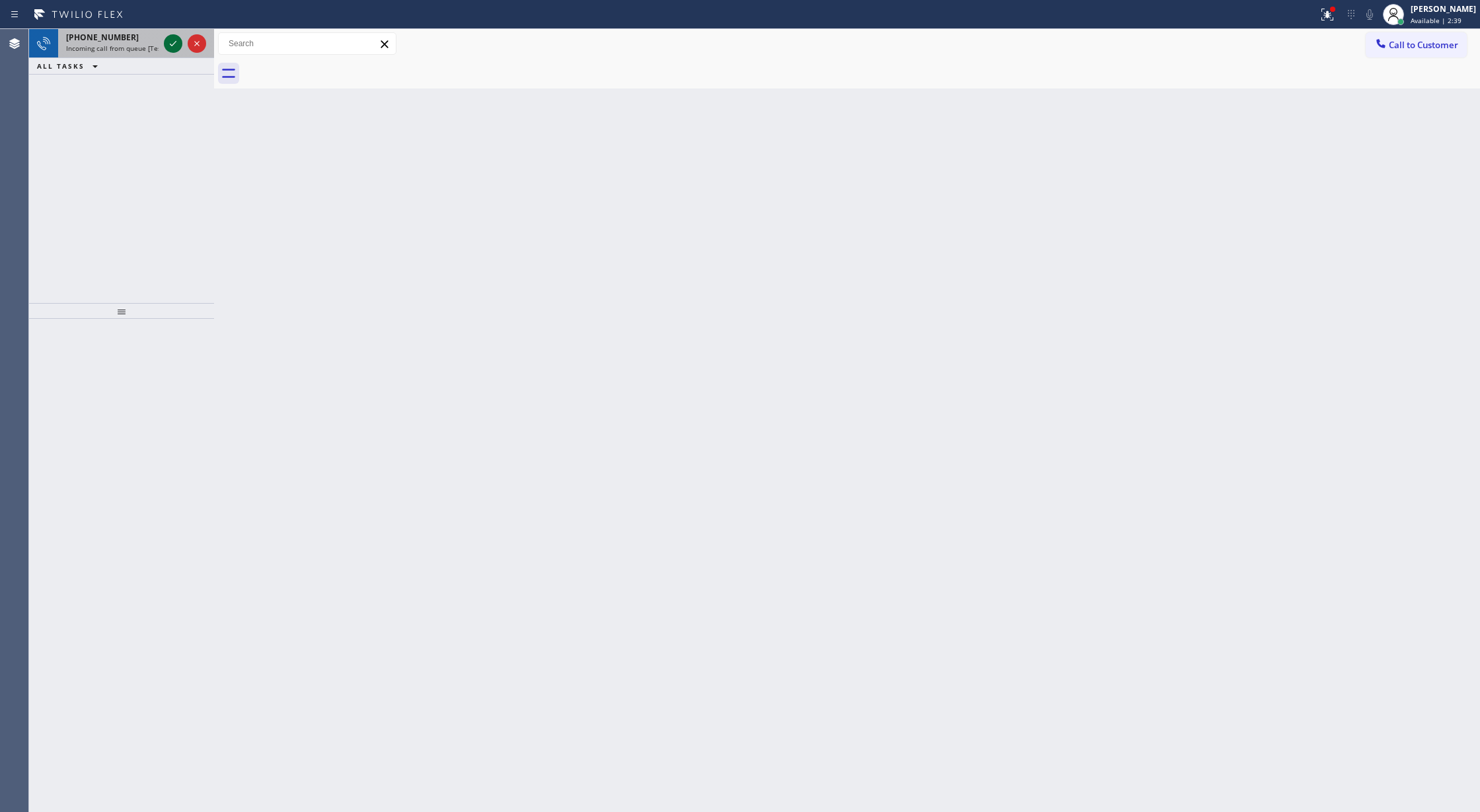
click at [171, 45] on icon at bounding box center [173, 43] width 6 height 5
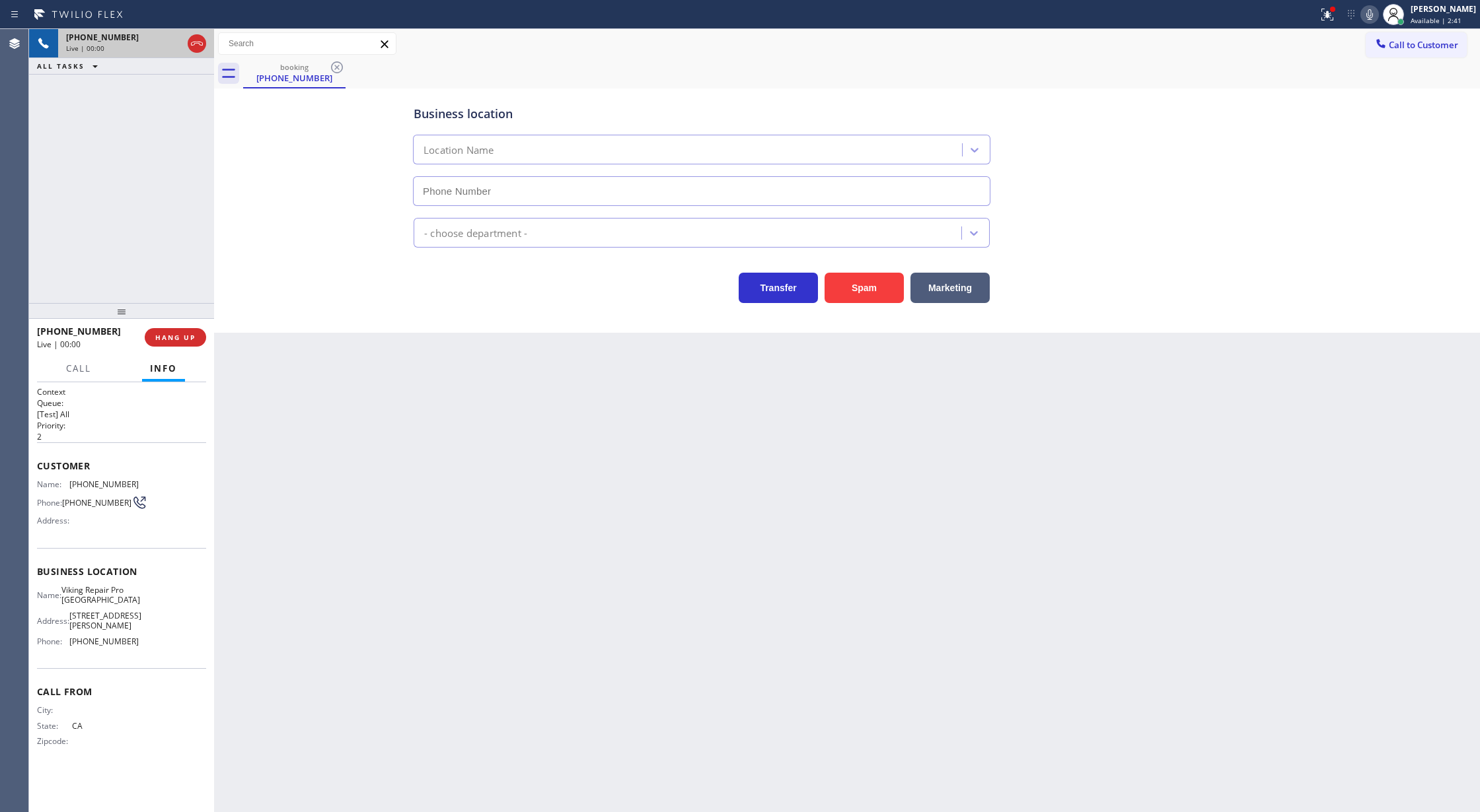
type input "[PHONE_NUMBER]"
click at [860, 291] on button "Spam" at bounding box center [864, 288] width 80 height 31
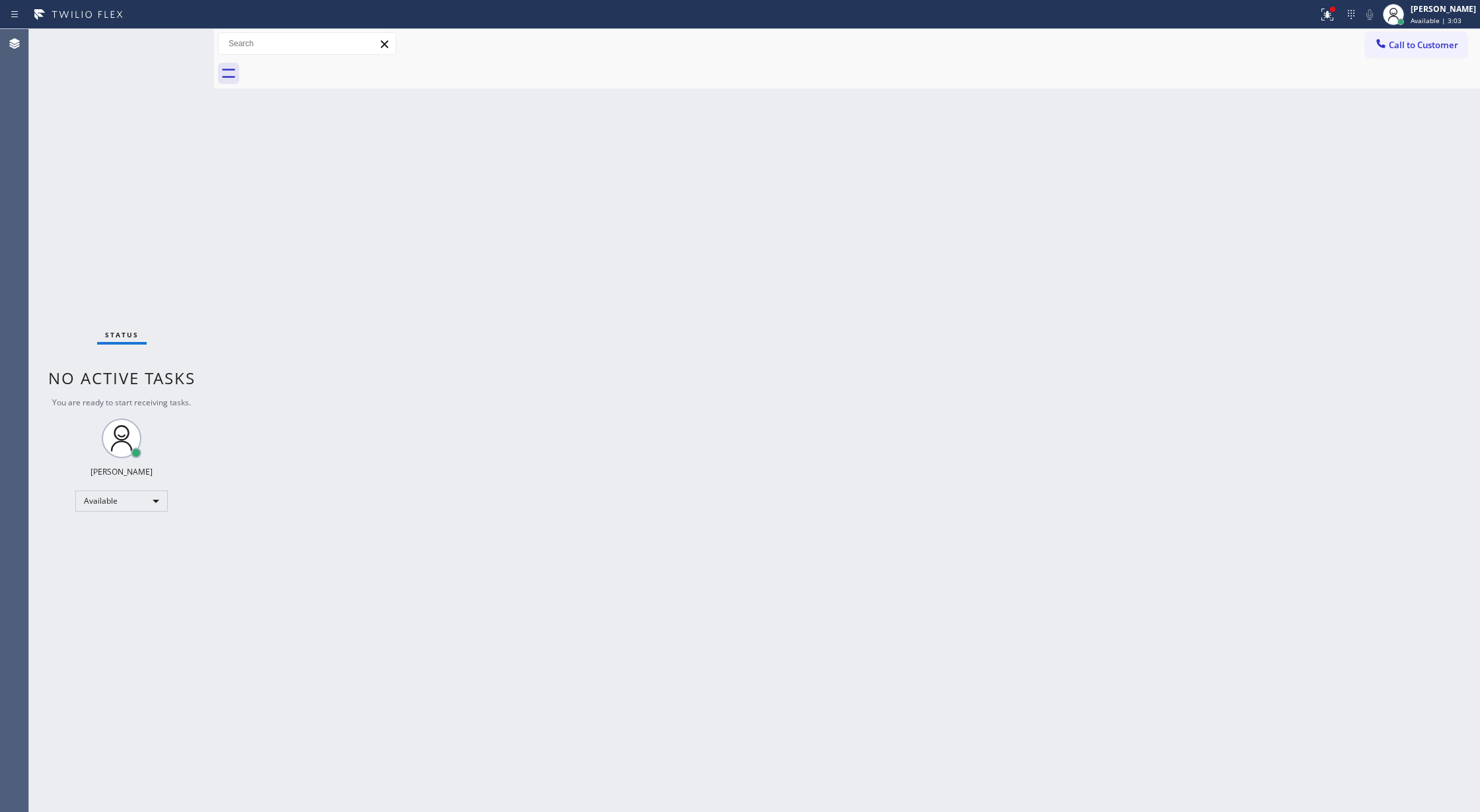
click at [178, 41] on div "Status No active tasks You are ready to start receiving tasks. [PERSON_NAME] Av…" at bounding box center [121, 420] width 185 height 783
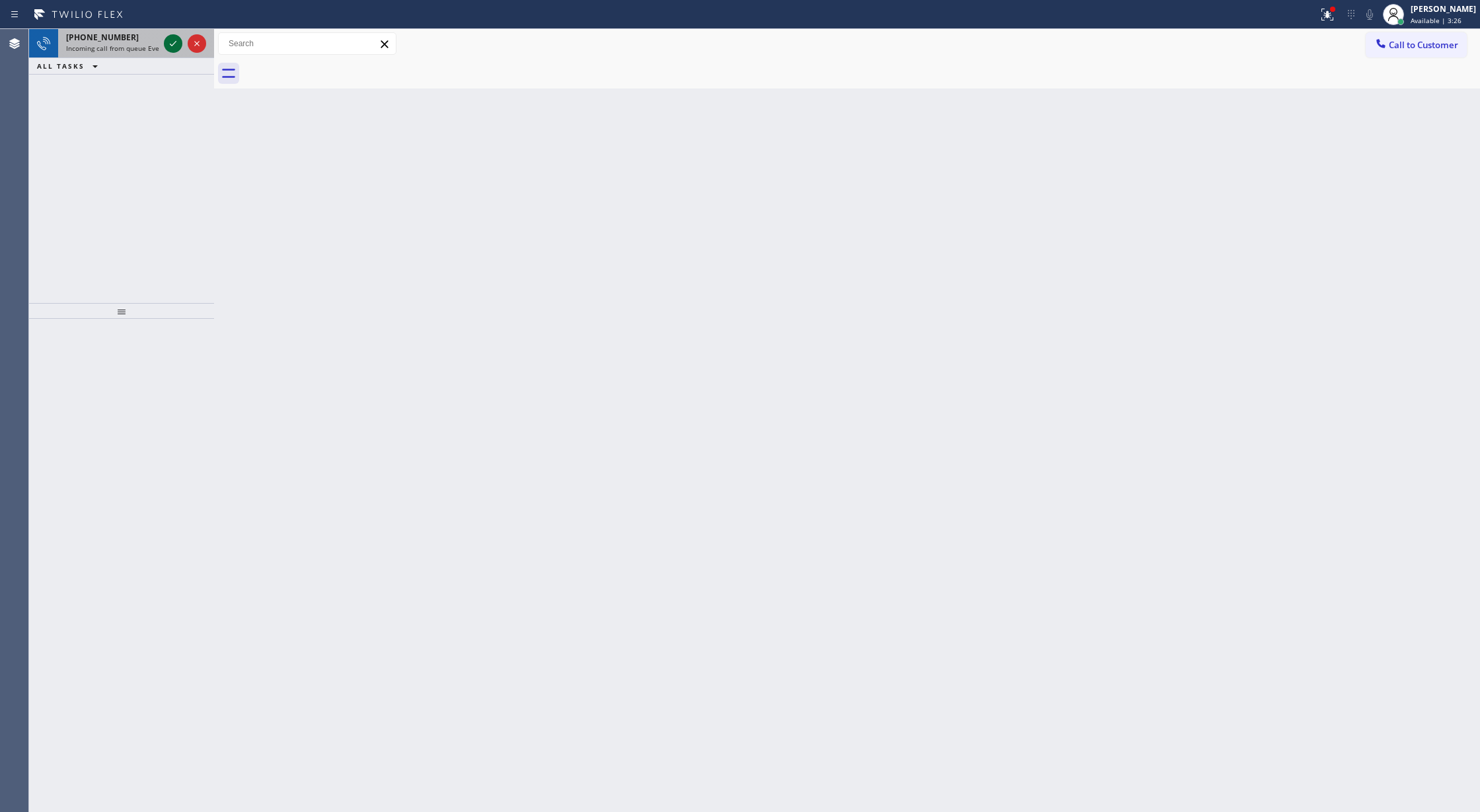
drag, startPoint x: 177, startPoint y: 35, endPoint x: 175, endPoint y: 43, distance: 8.2
click at [175, 37] on icon at bounding box center [173, 43] width 16 height 16
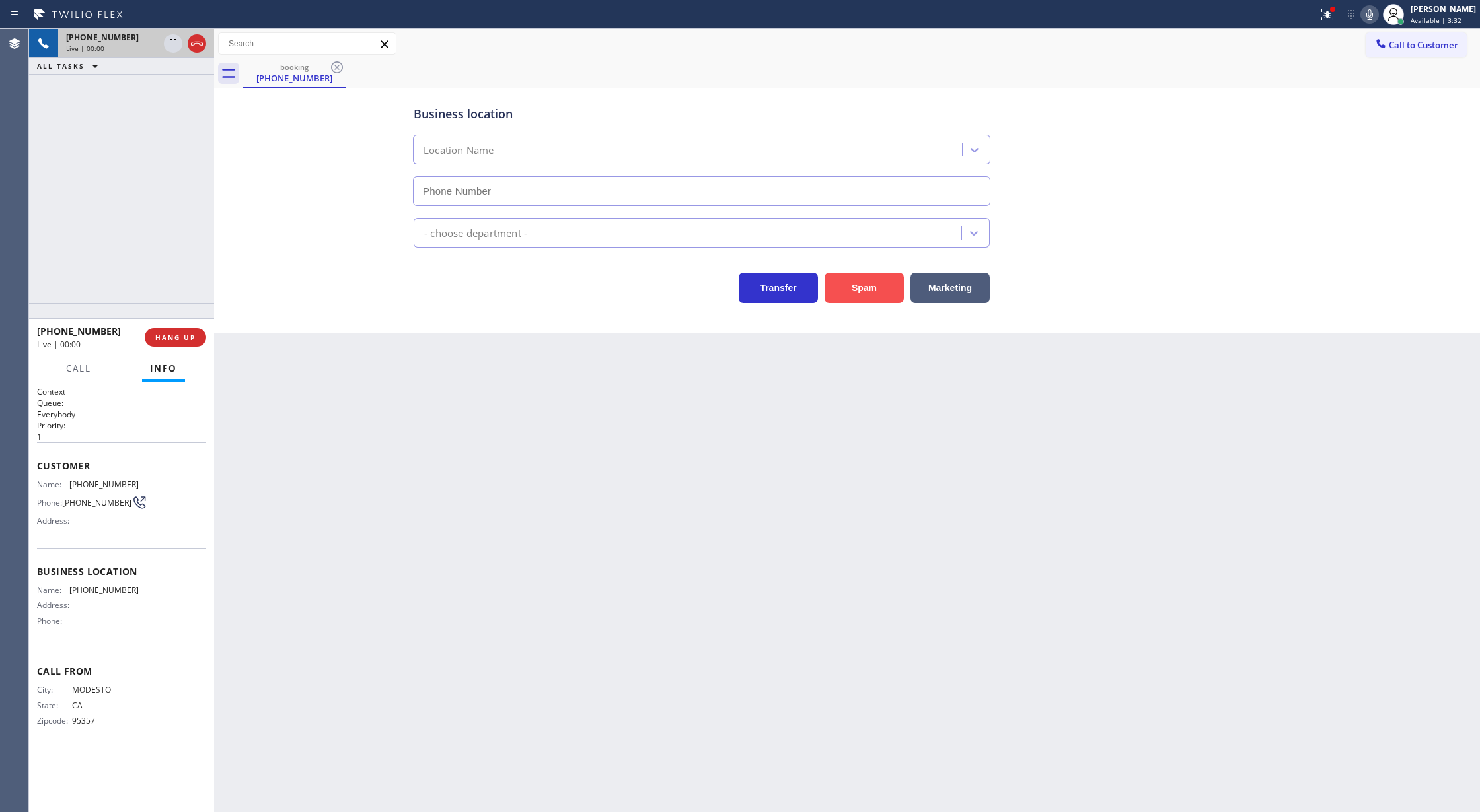
click at [854, 286] on button "Spam" at bounding box center [864, 288] width 80 height 31
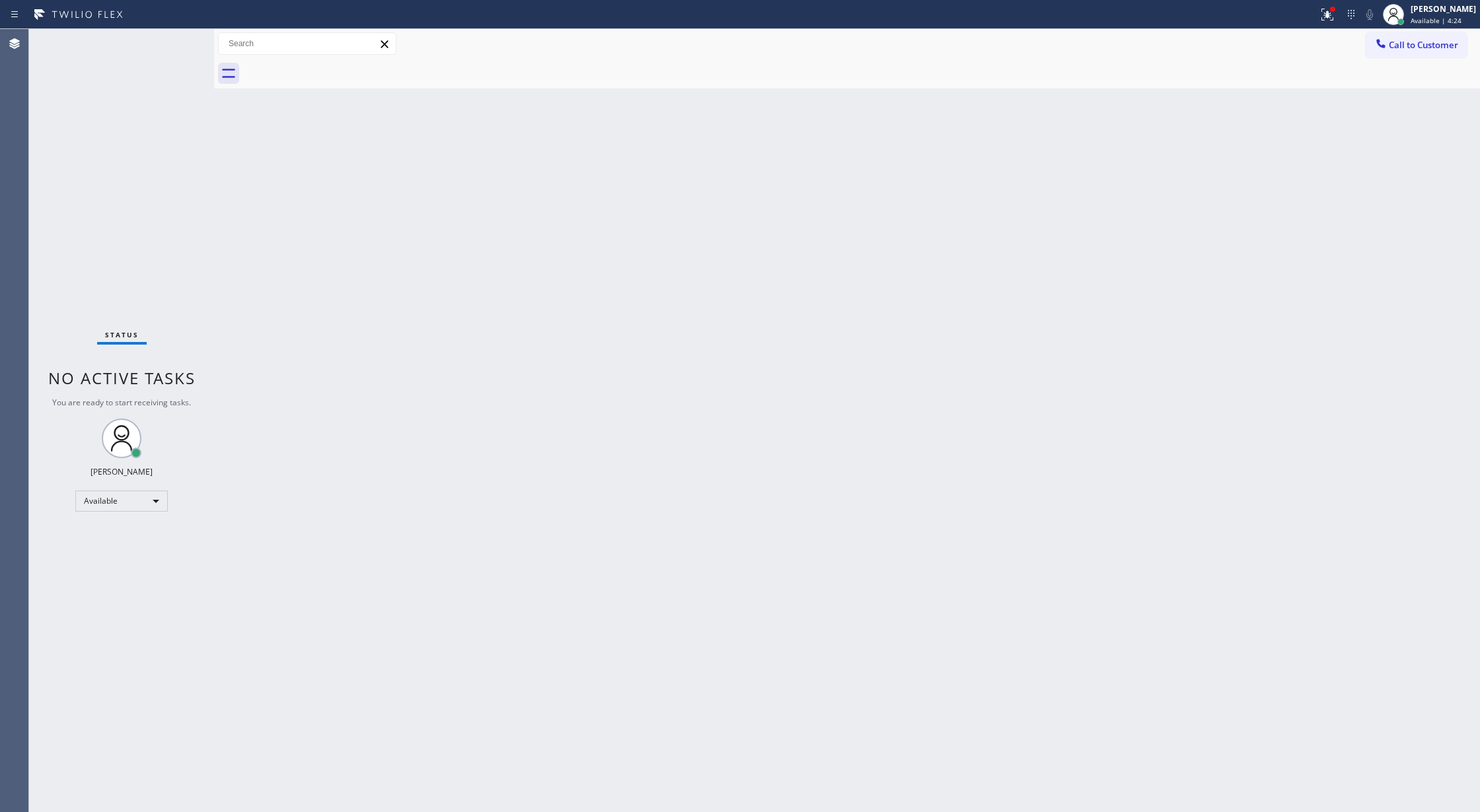
click at [214, 159] on div at bounding box center [214, 420] width 0 height 783
click at [177, 41] on div "Status No active tasks You are ready to start receiving tasks. [PERSON_NAME] Av…" at bounding box center [121, 420] width 185 height 783
click at [249, 235] on div "Back to Dashboard Change Sender ID Customers Technicians Select a contact Outbo…" at bounding box center [847, 420] width 1266 height 783
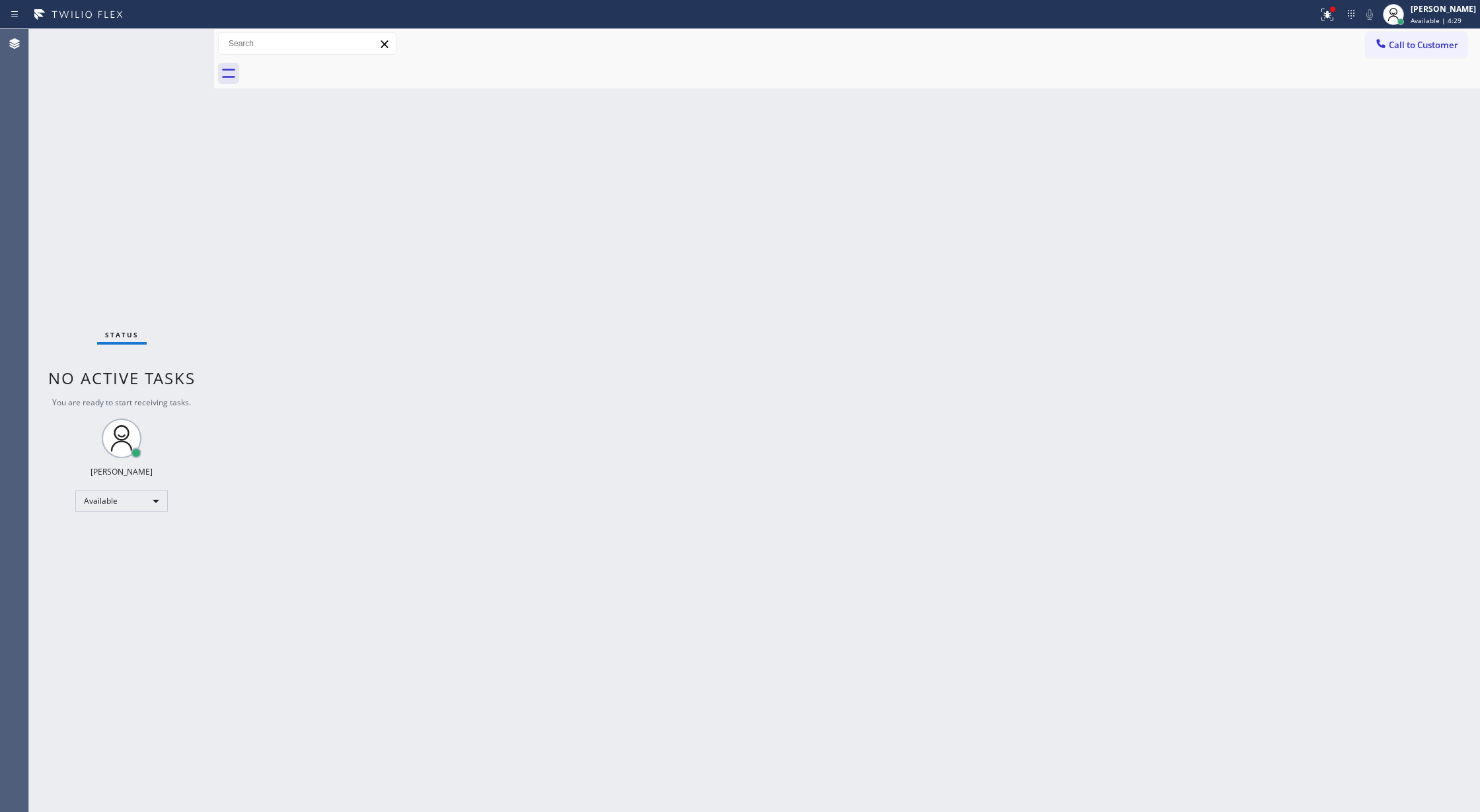
click at [175, 45] on div "Status No active tasks You are ready to start receiving tasks. [PERSON_NAME] Av…" at bounding box center [121, 420] width 185 height 783
click at [178, 45] on div "Status No active tasks You are ready to start receiving tasks. [PERSON_NAME] Av…" at bounding box center [121, 420] width 185 height 783
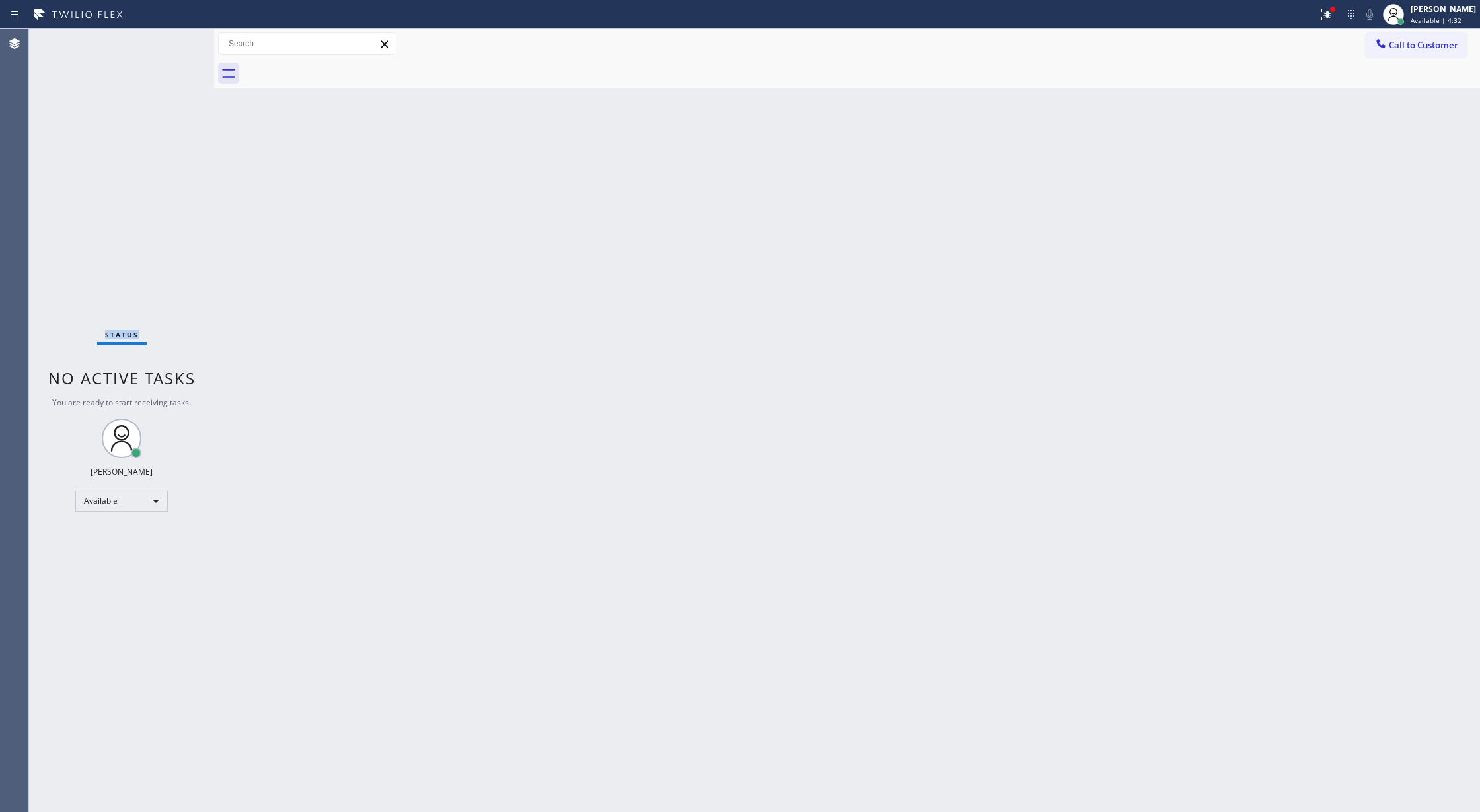
click at [178, 45] on div "Status No active tasks You are ready to start receiving tasks. [PERSON_NAME] Av…" at bounding box center [121, 420] width 185 height 783
drag, startPoint x: 247, startPoint y: 359, endPoint x: 247, endPoint y: 397, distance: 38.0
click at [247, 359] on div "Back to Dashboard Change Sender ID Customers Technicians Select a contact Outbo…" at bounding box center [847, 420] width 1266 height 783
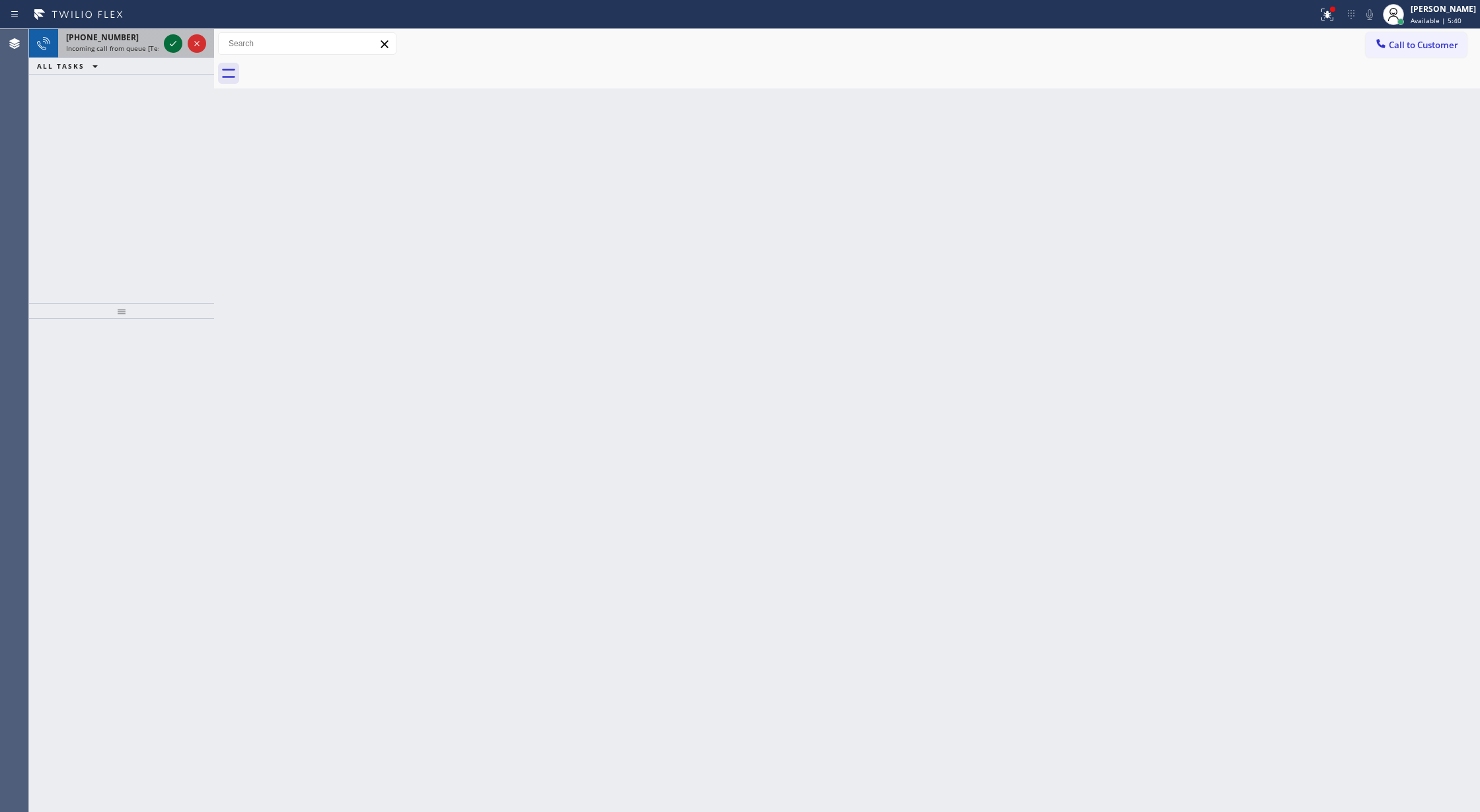
click at [168, 43] on icon at bounding box center [173, 43] width 16 height 16
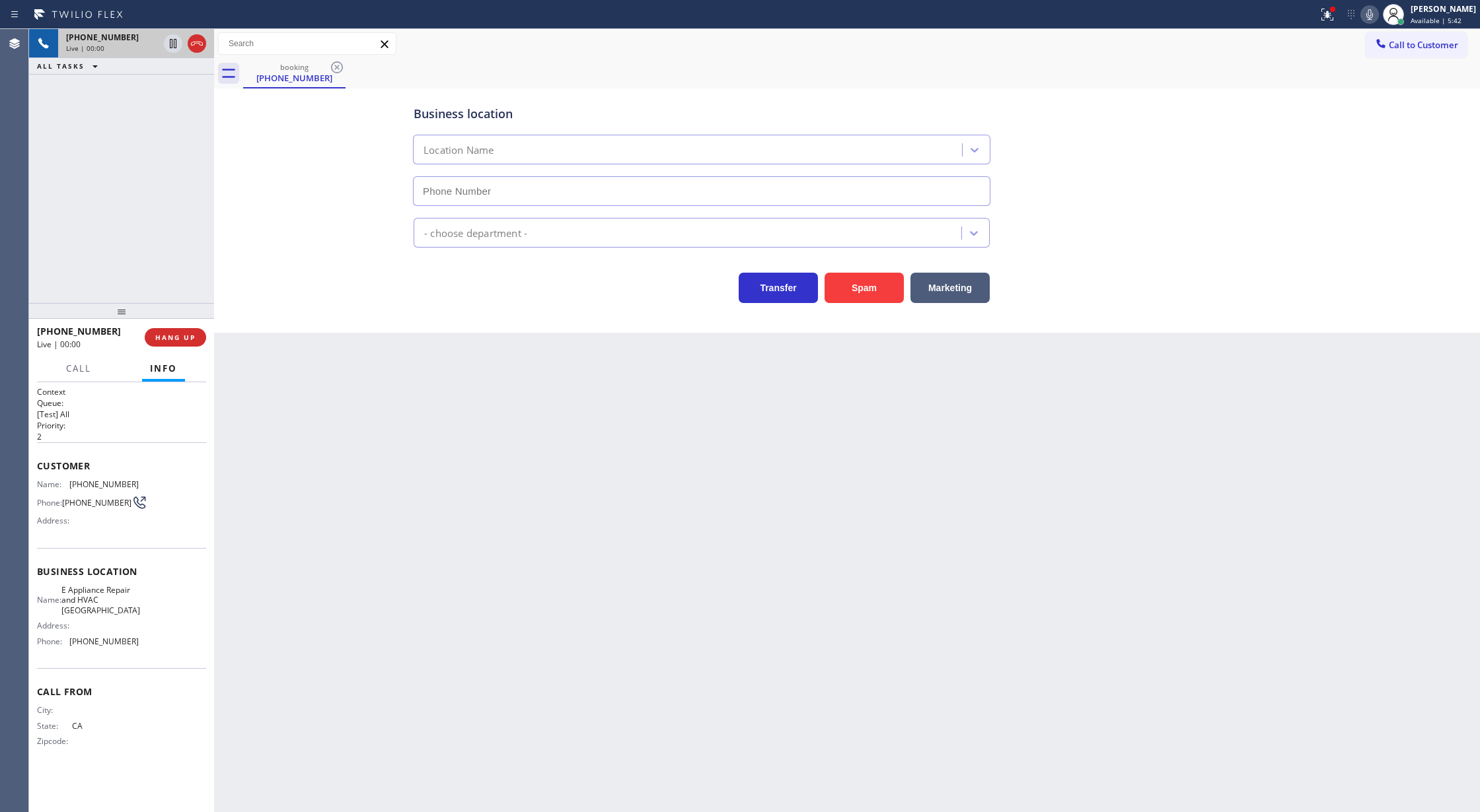
type input "[PHONE_NUMBER]"
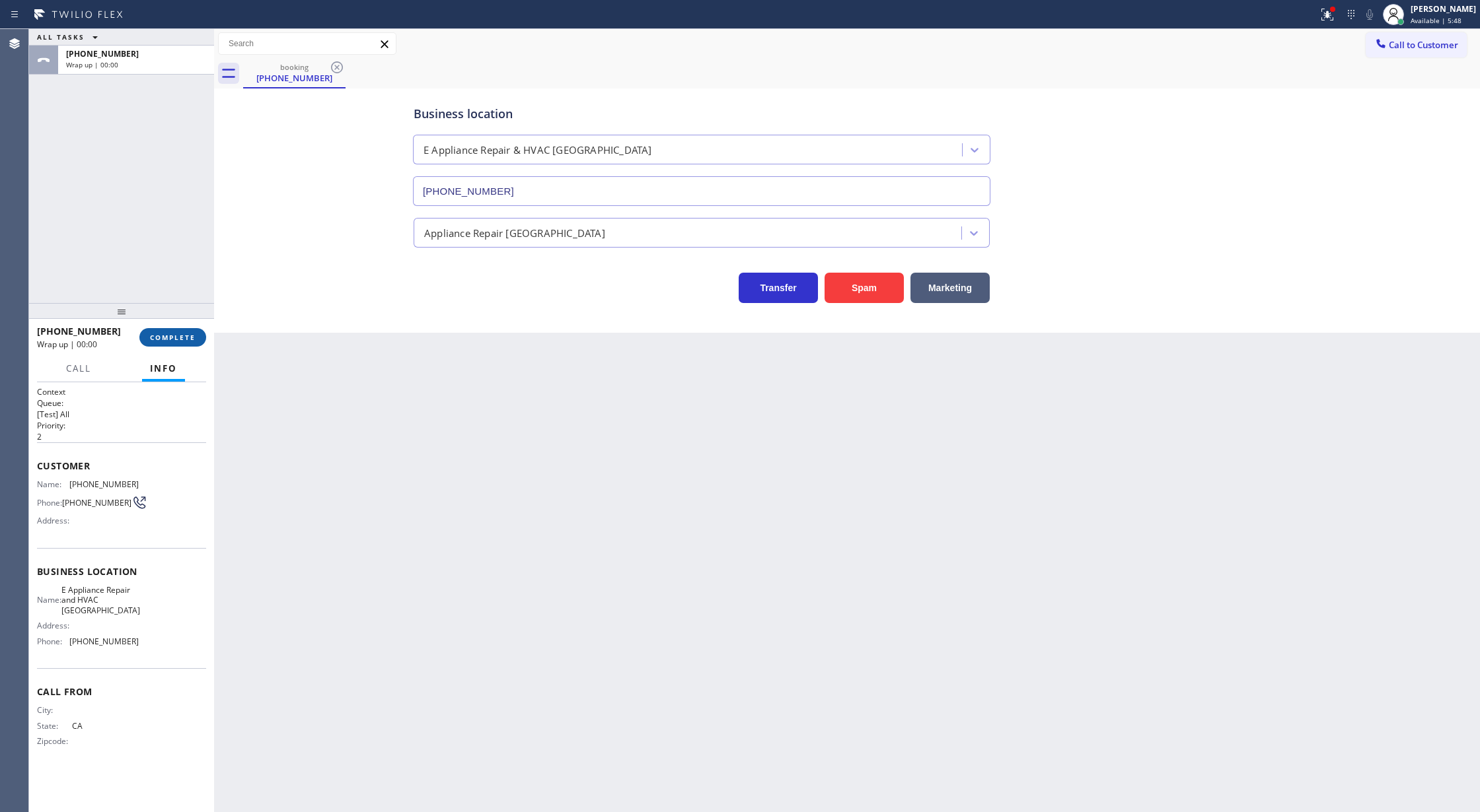
click at [191, 342] on button "COMPLETE" at bounding box center [173, 337] width 67 height 18
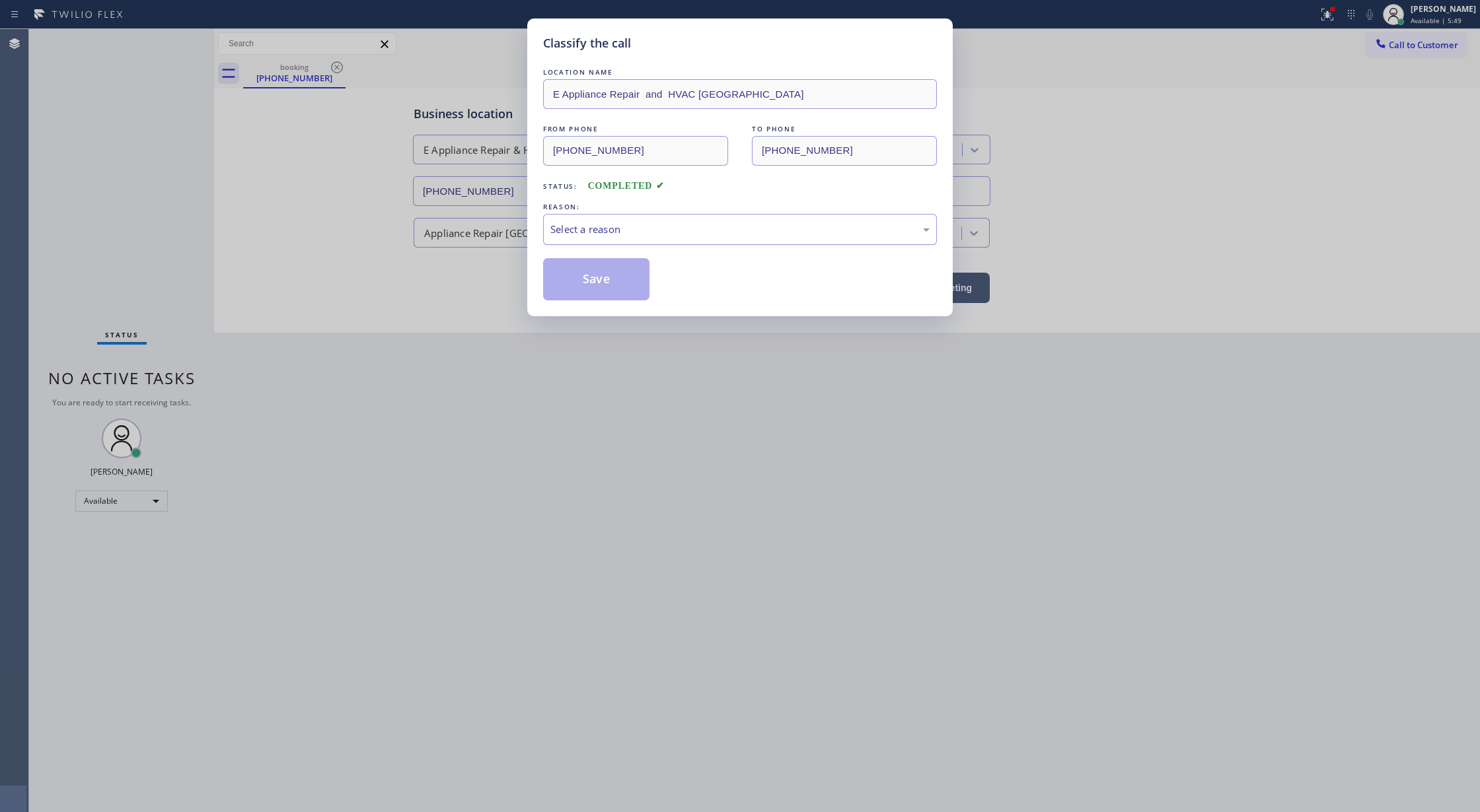
click at [576, 237] on div "Select a reason" at bounding box center [740, 229] width 379 height 15
click at [592, 288] on button "Save" at bounding box center [596, 279] width 107 height 42
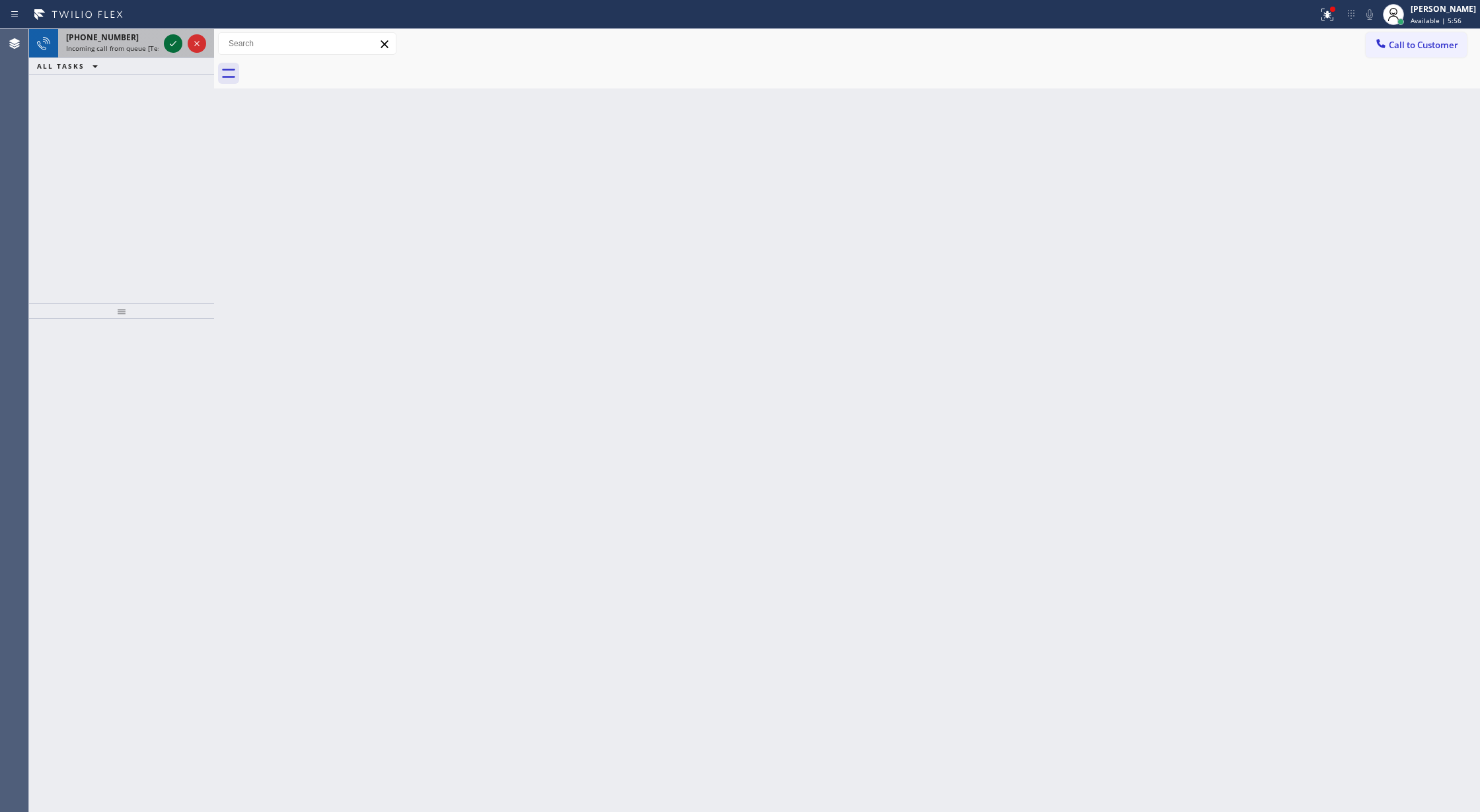
click at [164, 42] on div at bounding box center [173, 43] width 18 height 16
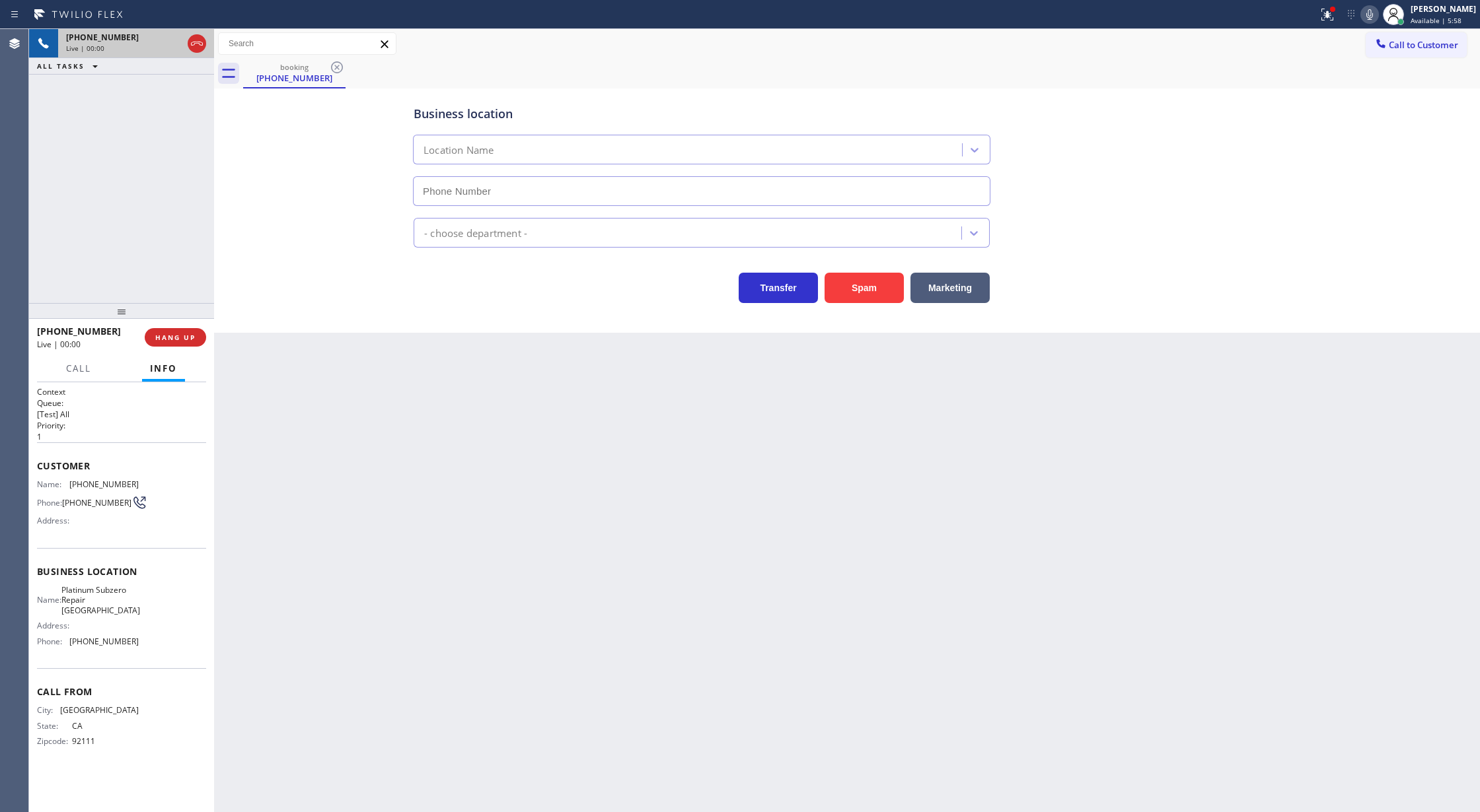
type input "[PHONE_NUMBER]"
click at [880, 294] on button "Spam" at bounding box center [864, 288] width 80 height 31
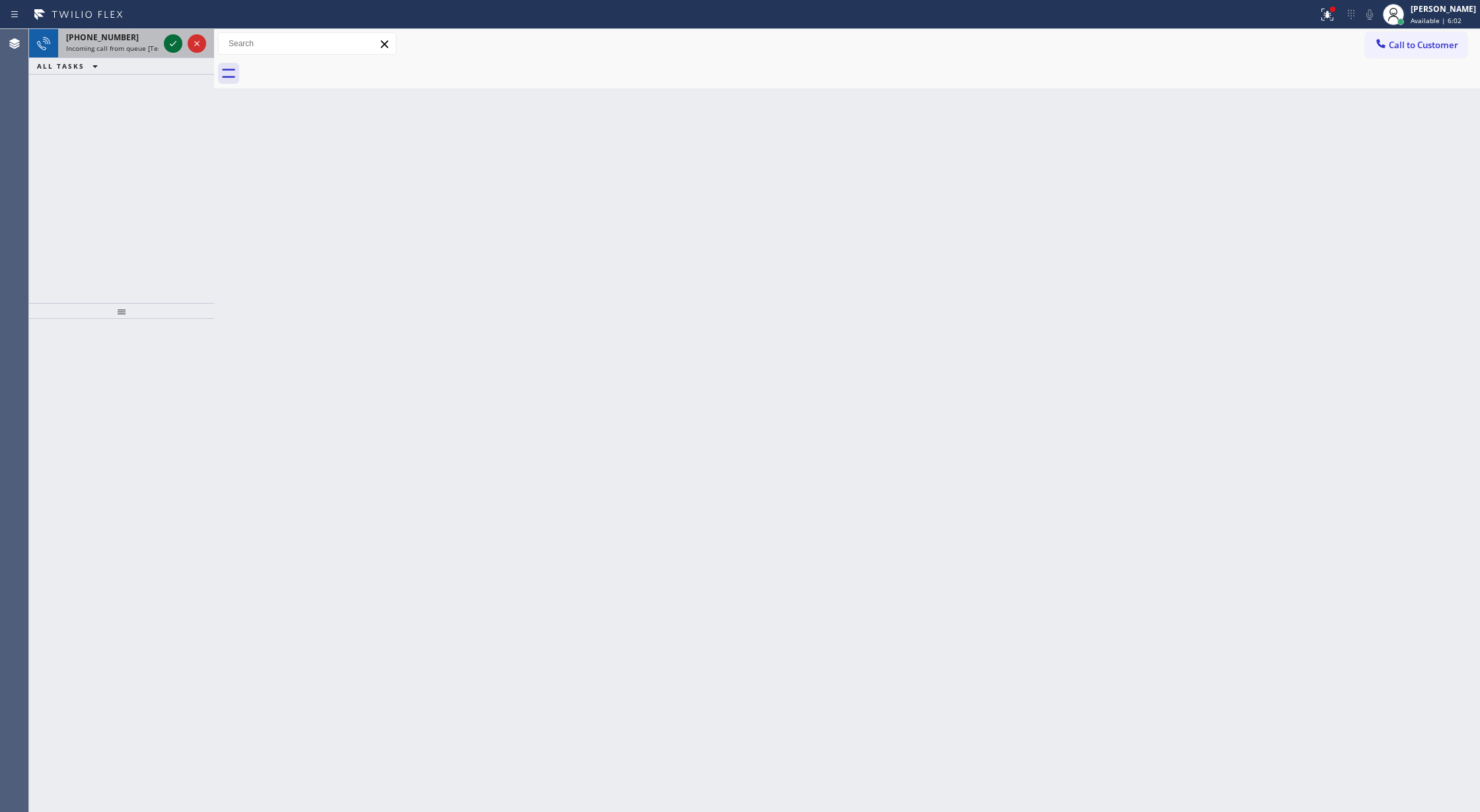
click at [175, 41] on icon at bounding box center [173, 43] width 6 height 5
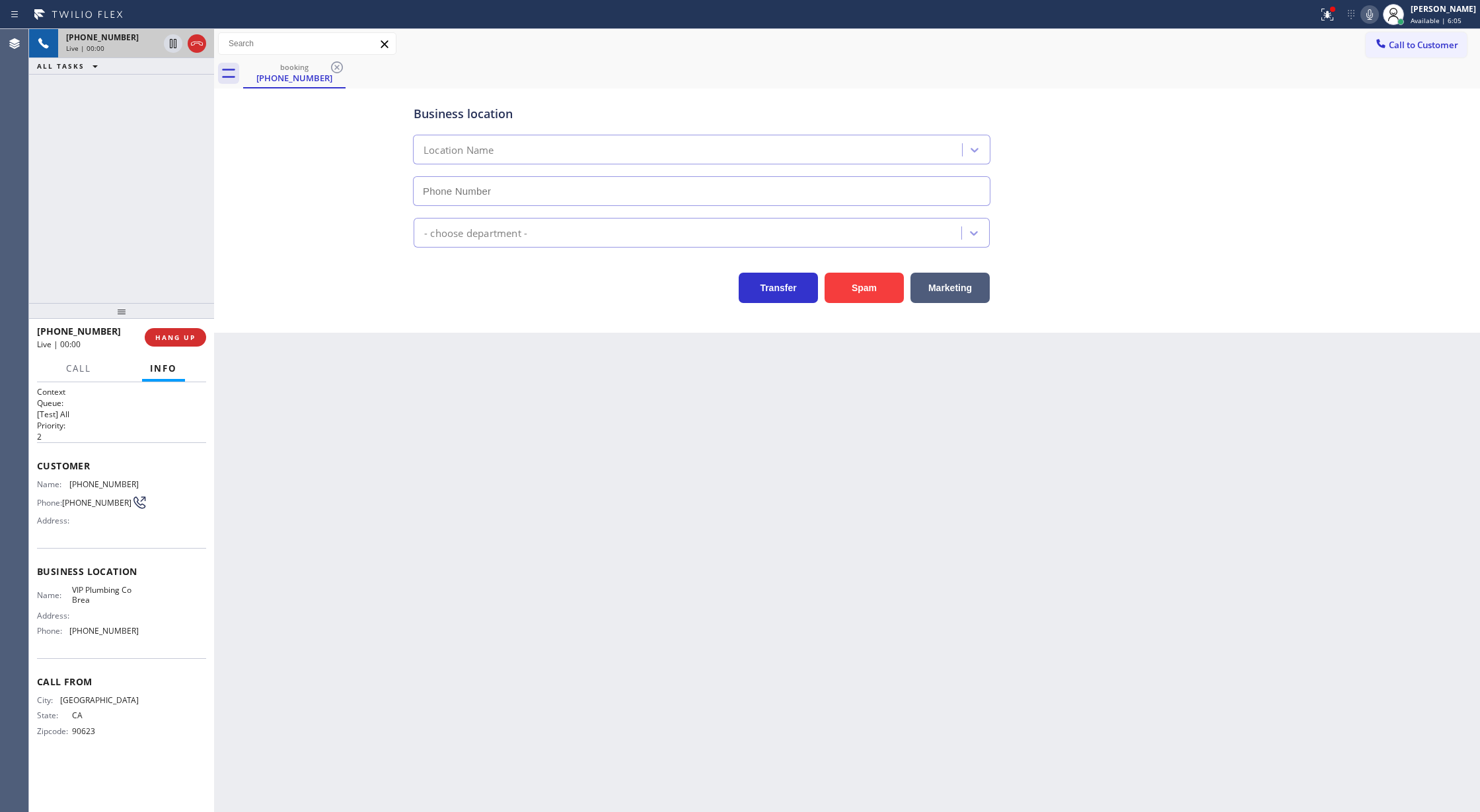
type input "[PHONE_NUMBER]"
click at [876, 294] on button "Spam" at bounding box center [864, 288] width 80 height 31
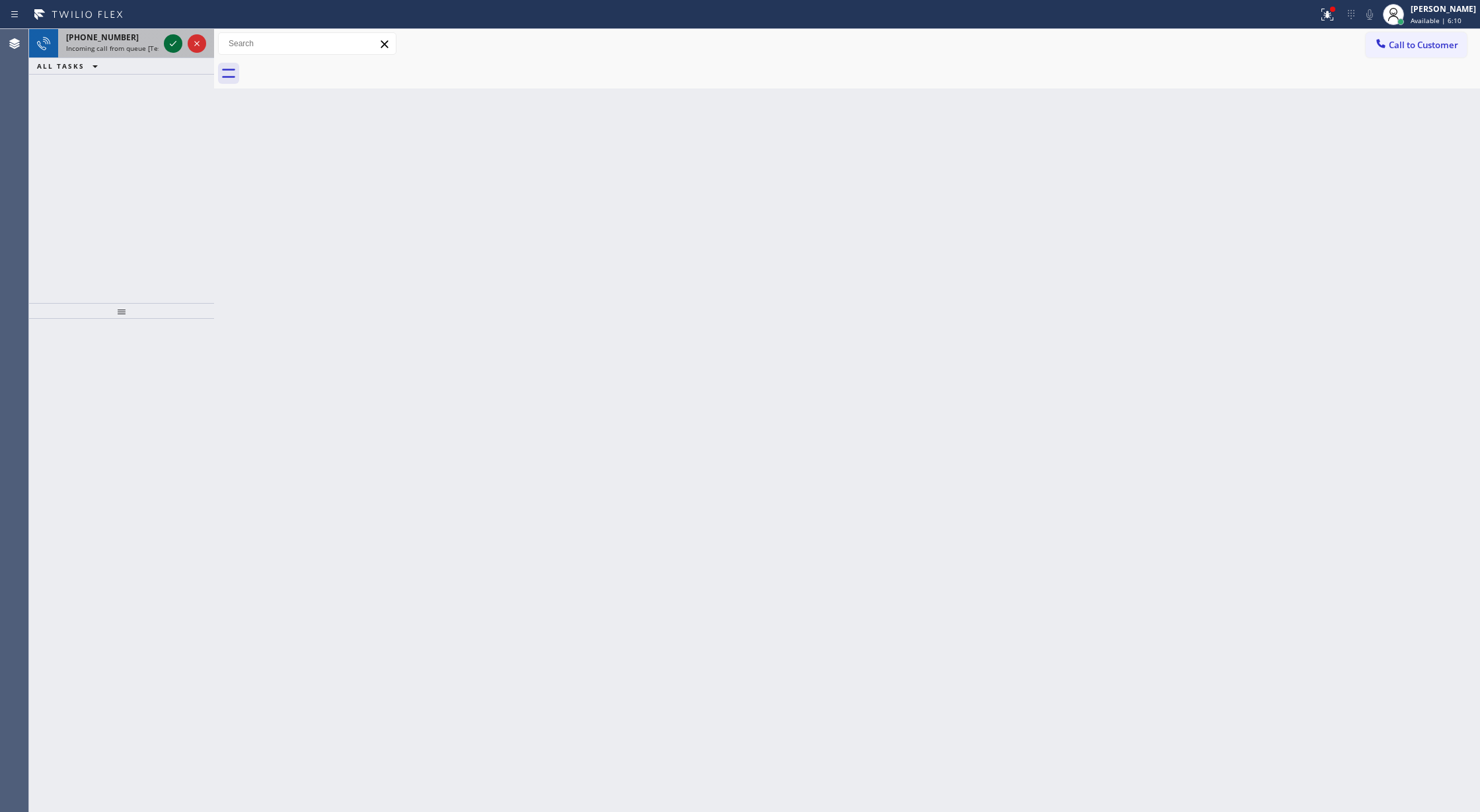
click at [172, 43] on icon at bounding box center [173, 43] width 16 height 16
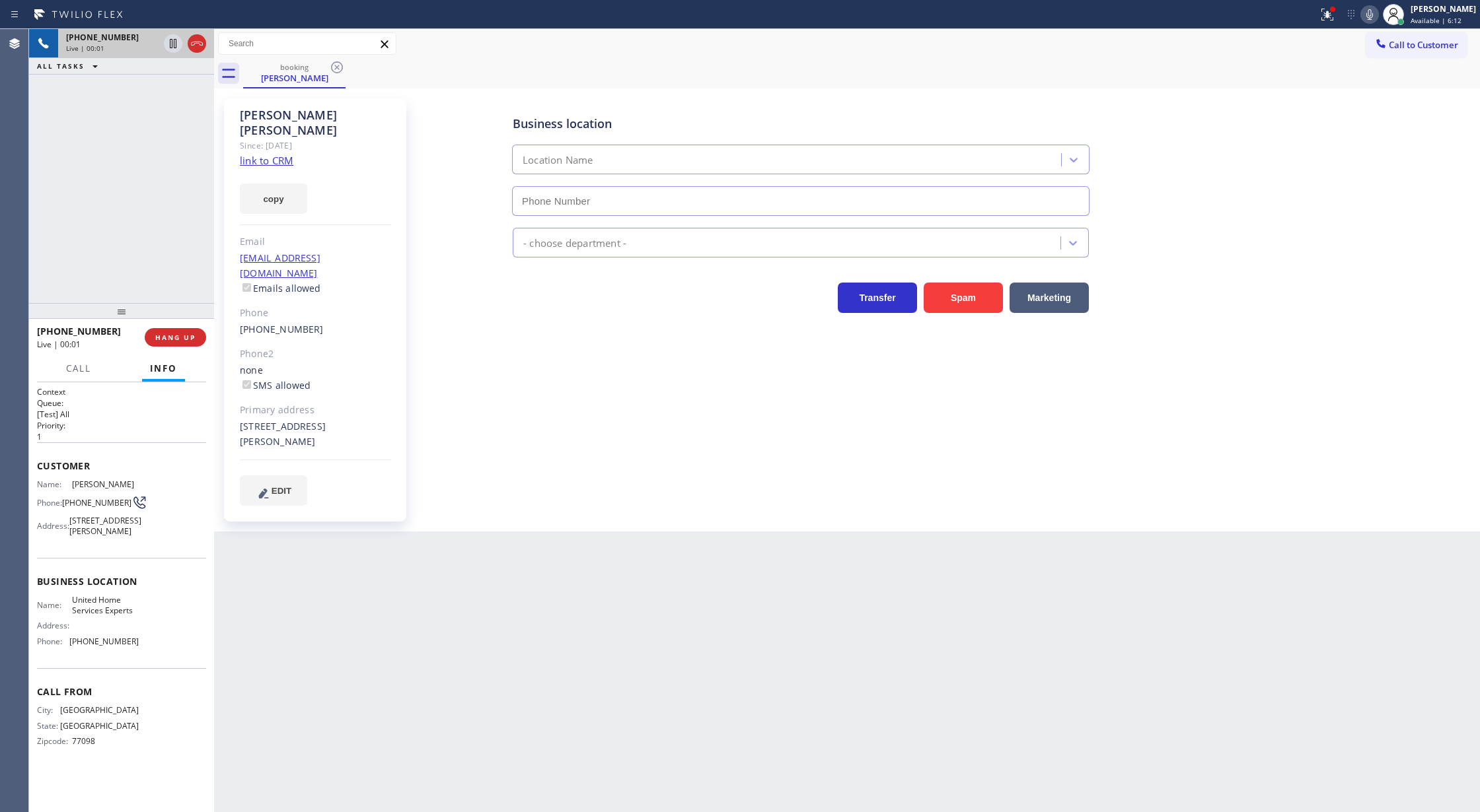
type input "[PHONE_NUMBER]"
click at [266, 154] on link "link to CRM" at bounding box center [266, 160] width 53 height 14
click at [152, 334] on span "COMPLETE" at bounding box center [173, 337] width 45 height 9
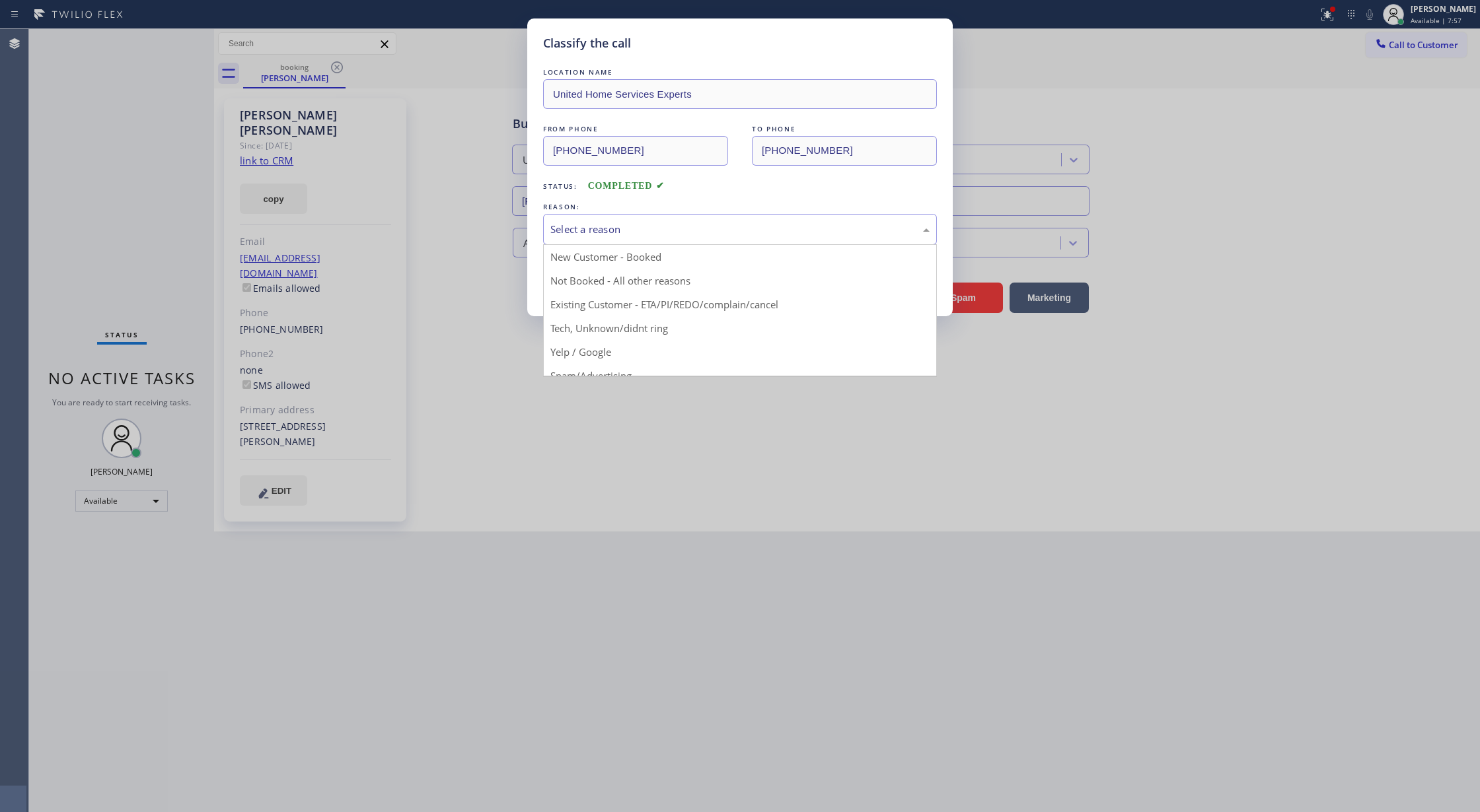
click at [735, 226] on div "Select a reason" at bounding box center [740, 229] width 379 height 15
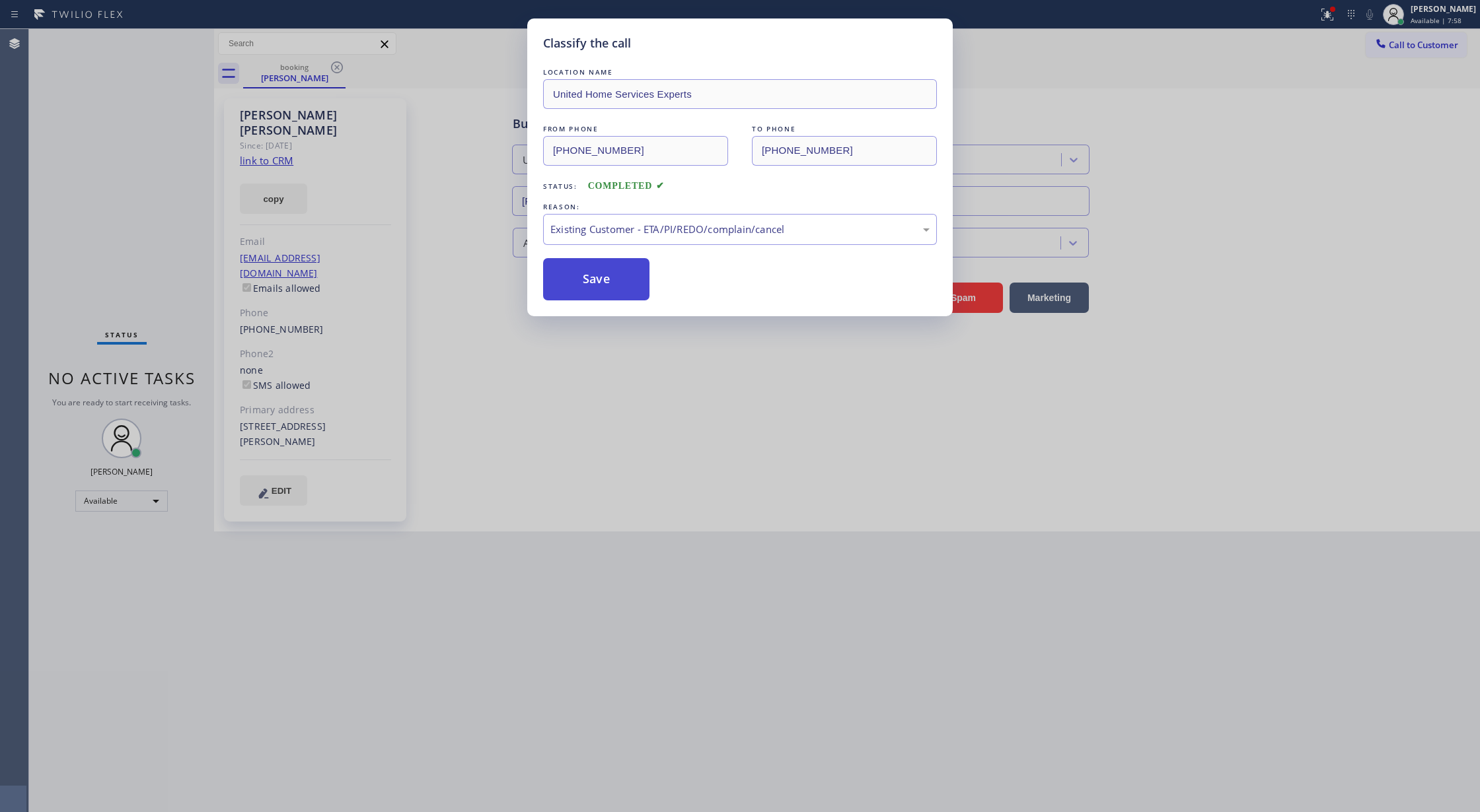
click at [605, 291] on button "Save" at bounding box center [596, 279] width 107 height 42
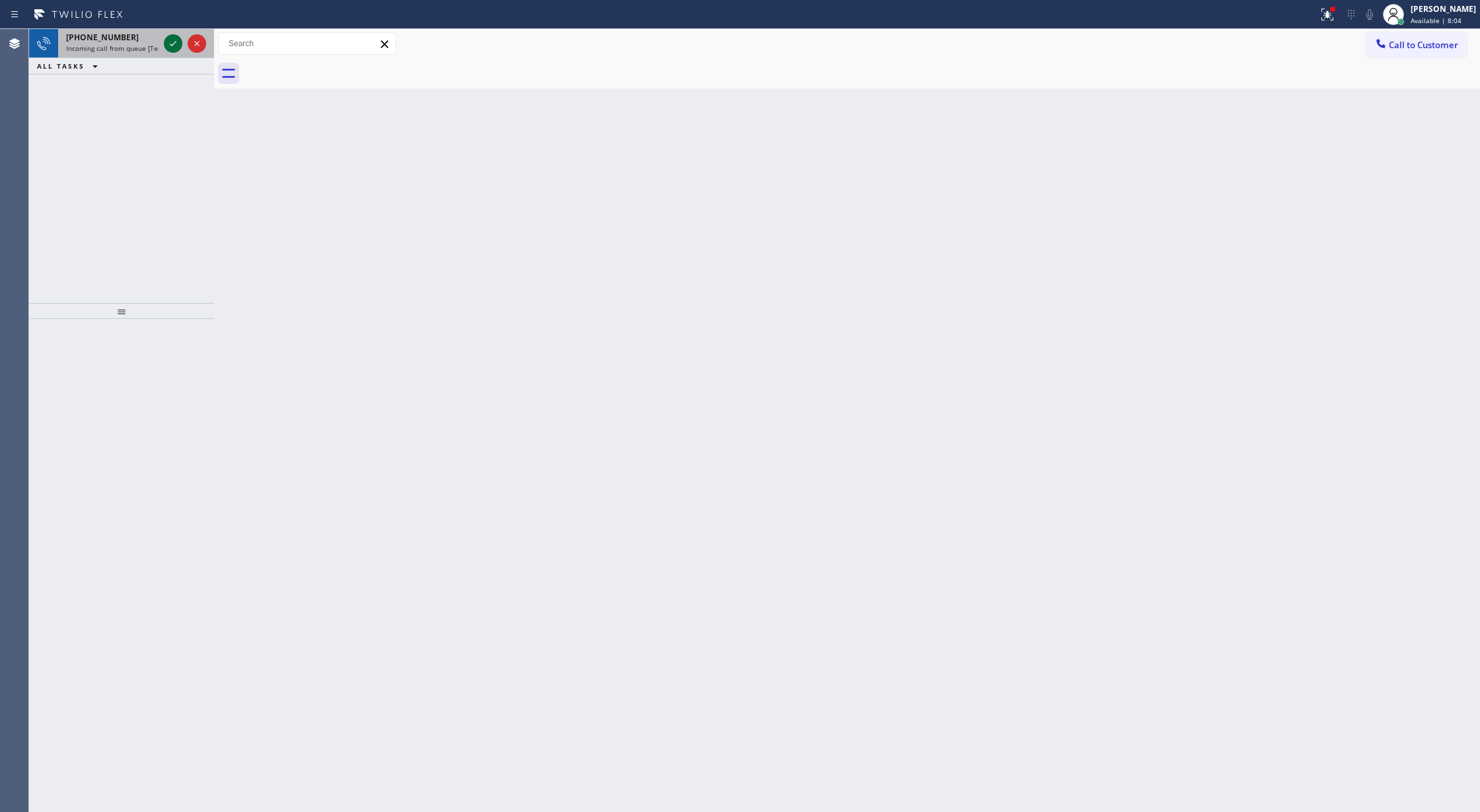
click at [172, 48] on icon at bounding box center [173, 43] width 16 height 16
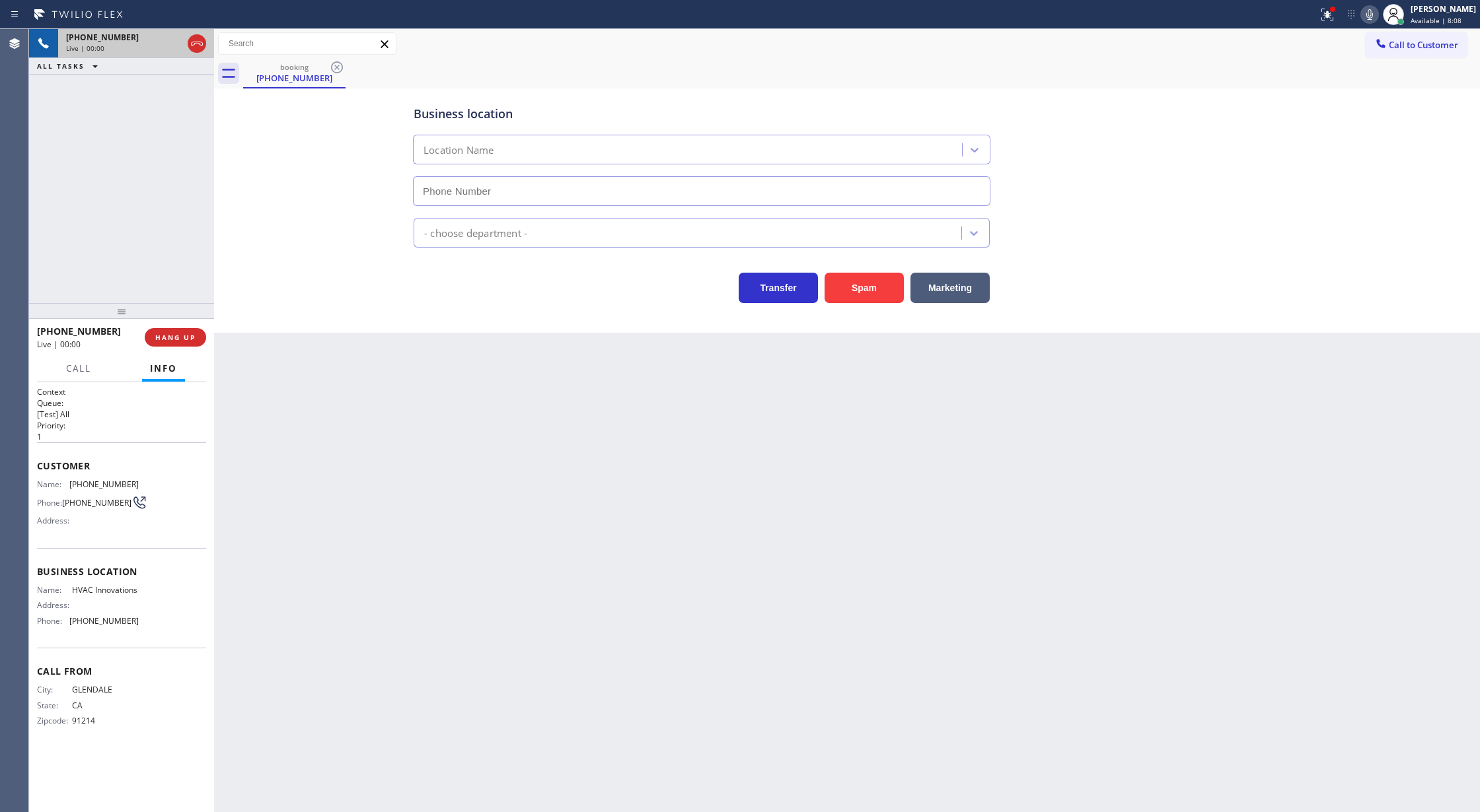
type input "[PHONE_NUMBER]"
click at [852, 302] on button "Spam" at bounding box center [864, 288] width 80 height 31
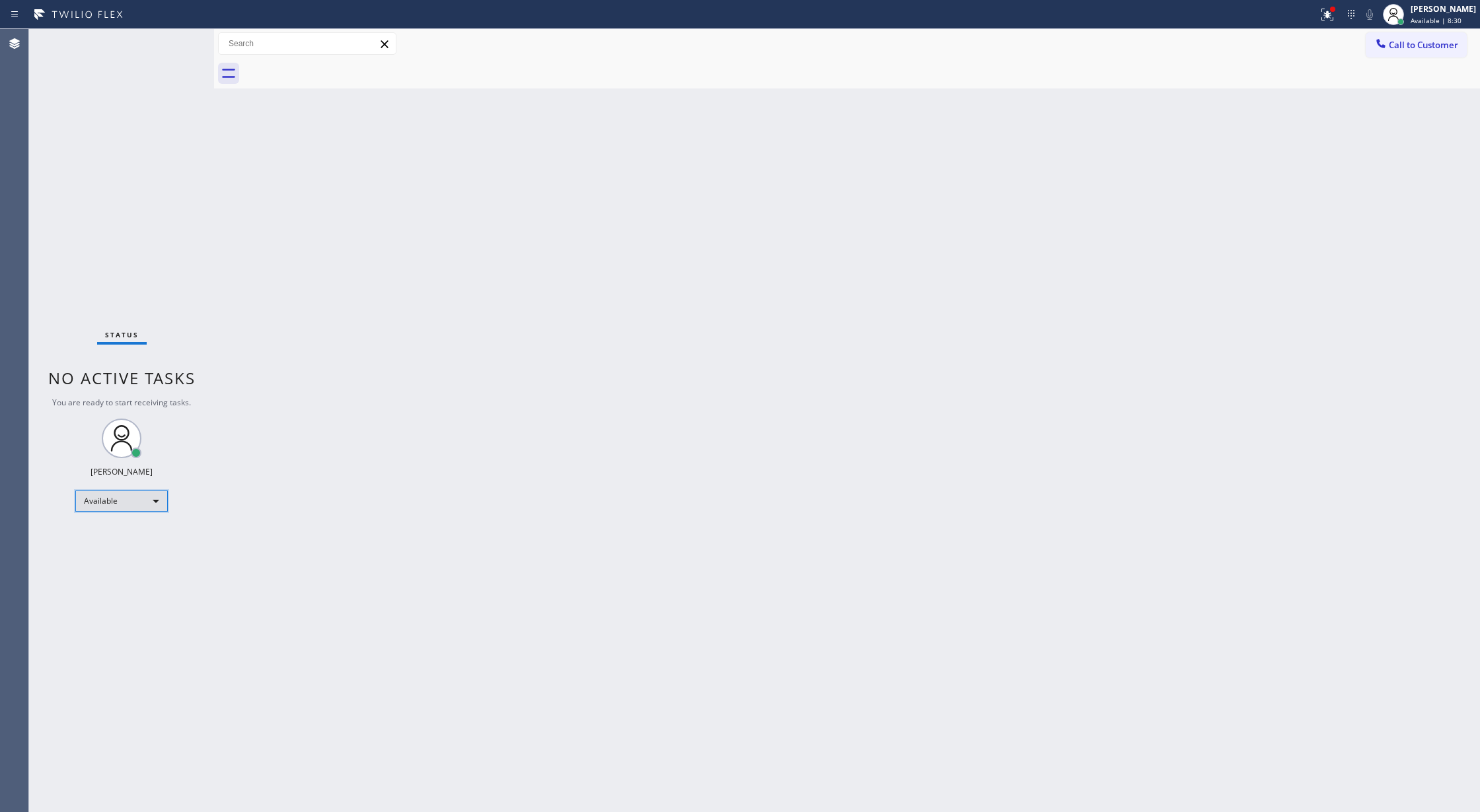
click at [138, 503] on div "Available" at bounding box center [121, 500] width 92 height 21
click at [132, 554] on li "Unavailable" at bounding box center [120, 553] width 89 height 16
click at [1418, 41] on span "Call to Customer" at bounding box center [1423, 44] width 70 height 12
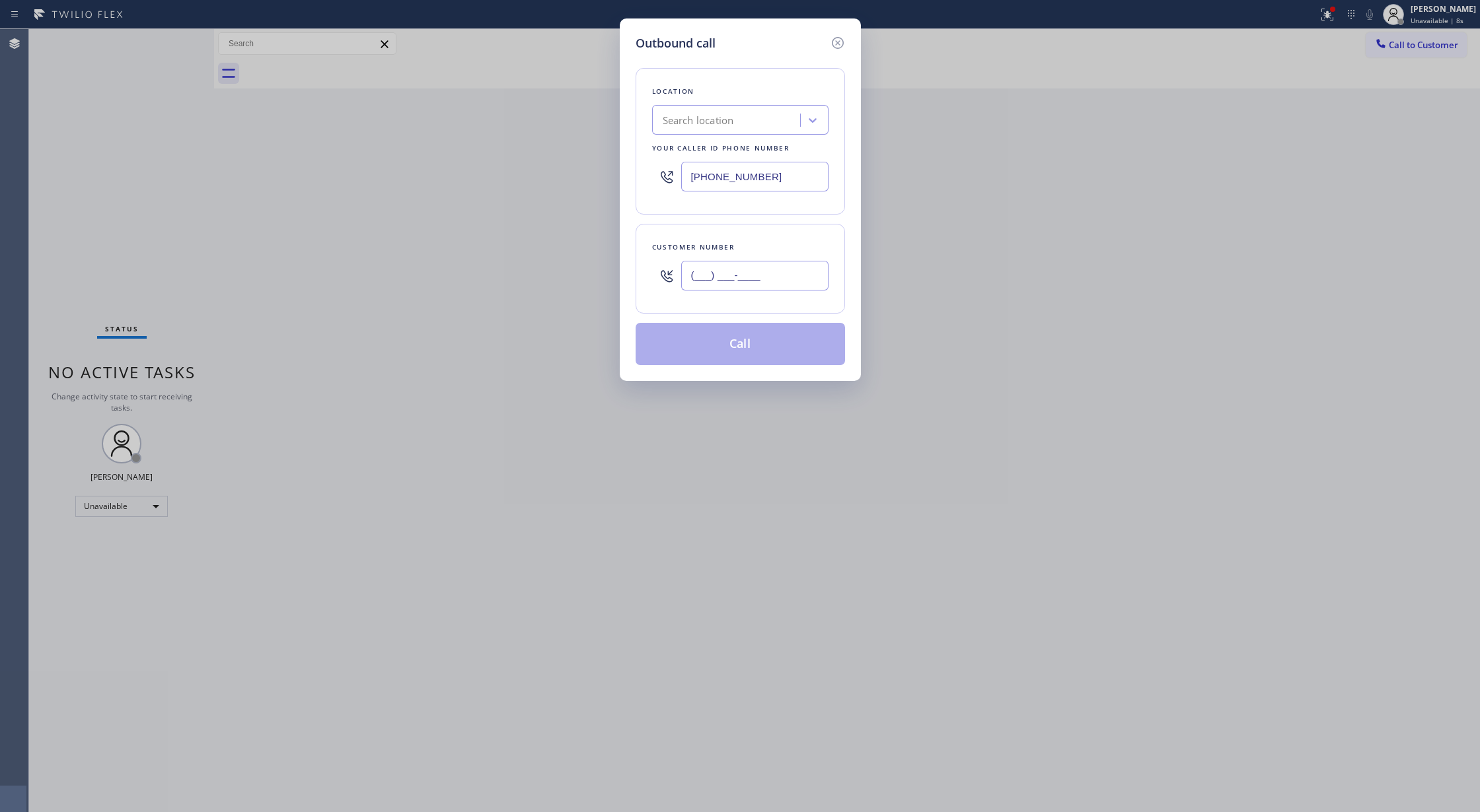
click at [695, 283] on input "(___) ___-____" at bounding box center [754, 275] width 147 height 30
paste input "714) 904-0409"
type input "[PHONE_NUMBER]"
click at [704, 125] on div "Search location" at bounding box center [698, 120] width 71 height 15
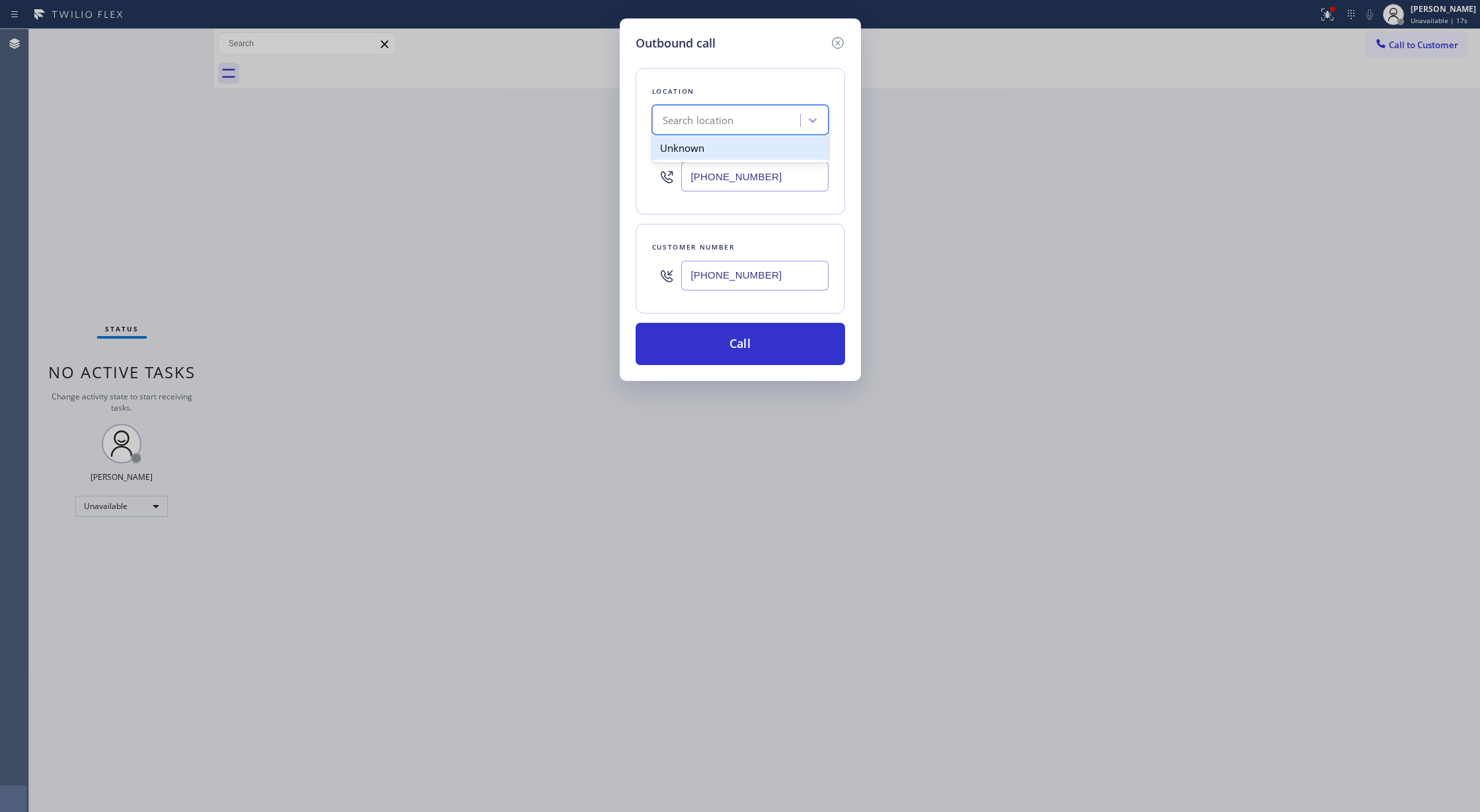
paste input "American Service Alliance [GEOGRAPHIC_DATA]"
type input "American Service Alliance [GEOGRAPHIC_DATA]"
click at [704, 152] on div "American Service Alliance [GEOGRAPHIC_DATA]" at bounding box center [740, 154] width 176 height 37
type input "[PHONE_NUMBER]"
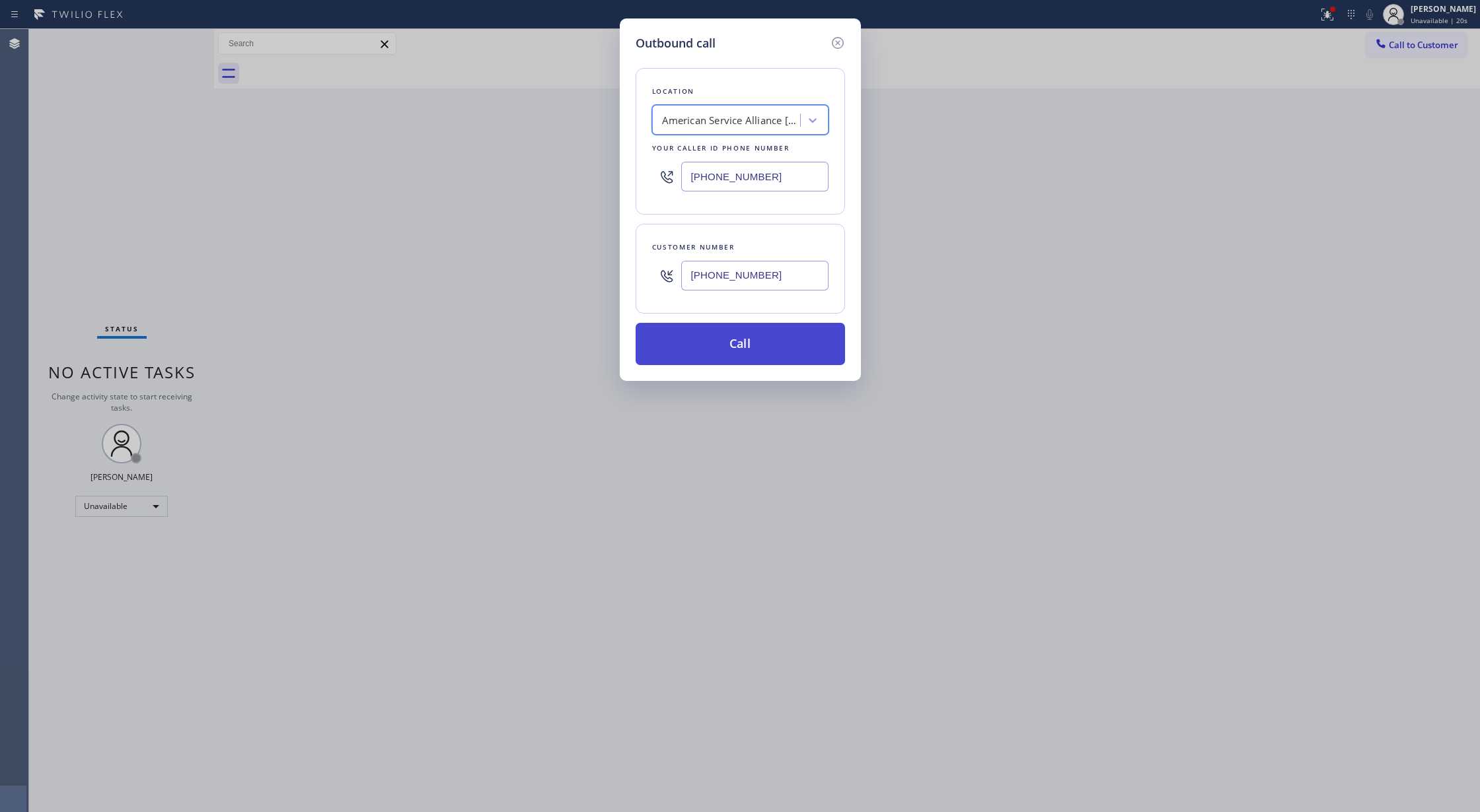
click at [730, 352] on button "Call" at bounding box center [740, 343] width 210 height 42
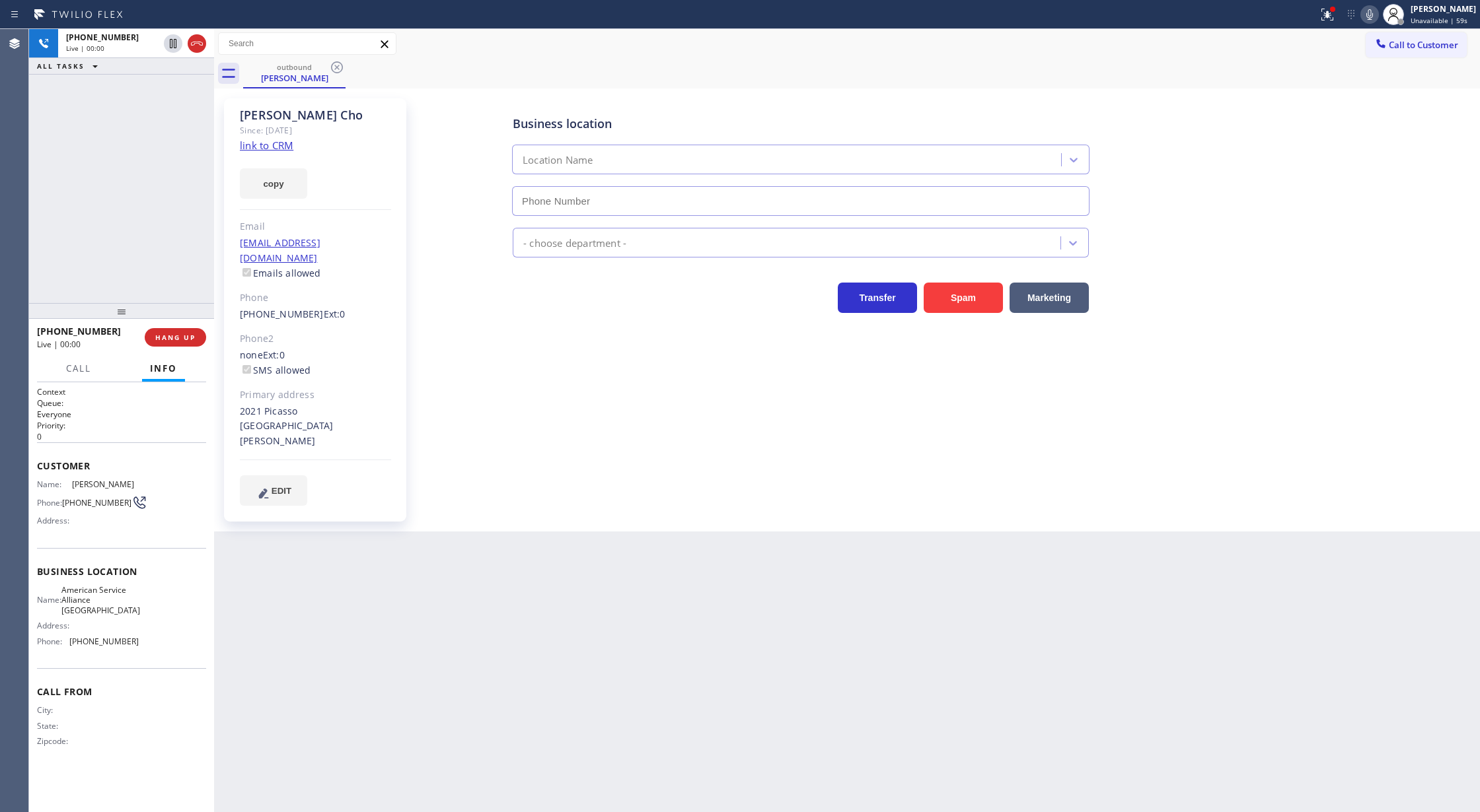
type input "[PHONE_NUMBER]"
drag, startPoint x: 193, startPoint y: 41, endPoint x: 217, endPoint y: 334, distance: 294.0
click at [192, 40] on icon at bounding box center [197, 43] width 16 height 16
drag, startPoint x: 162, startPoint y: 338, endPoint x: 443, endPoint y: 296, distance: 284.1
click at [164, 337] on span "COMPLETE" at bounding box center [173, 337] width 45 height 9
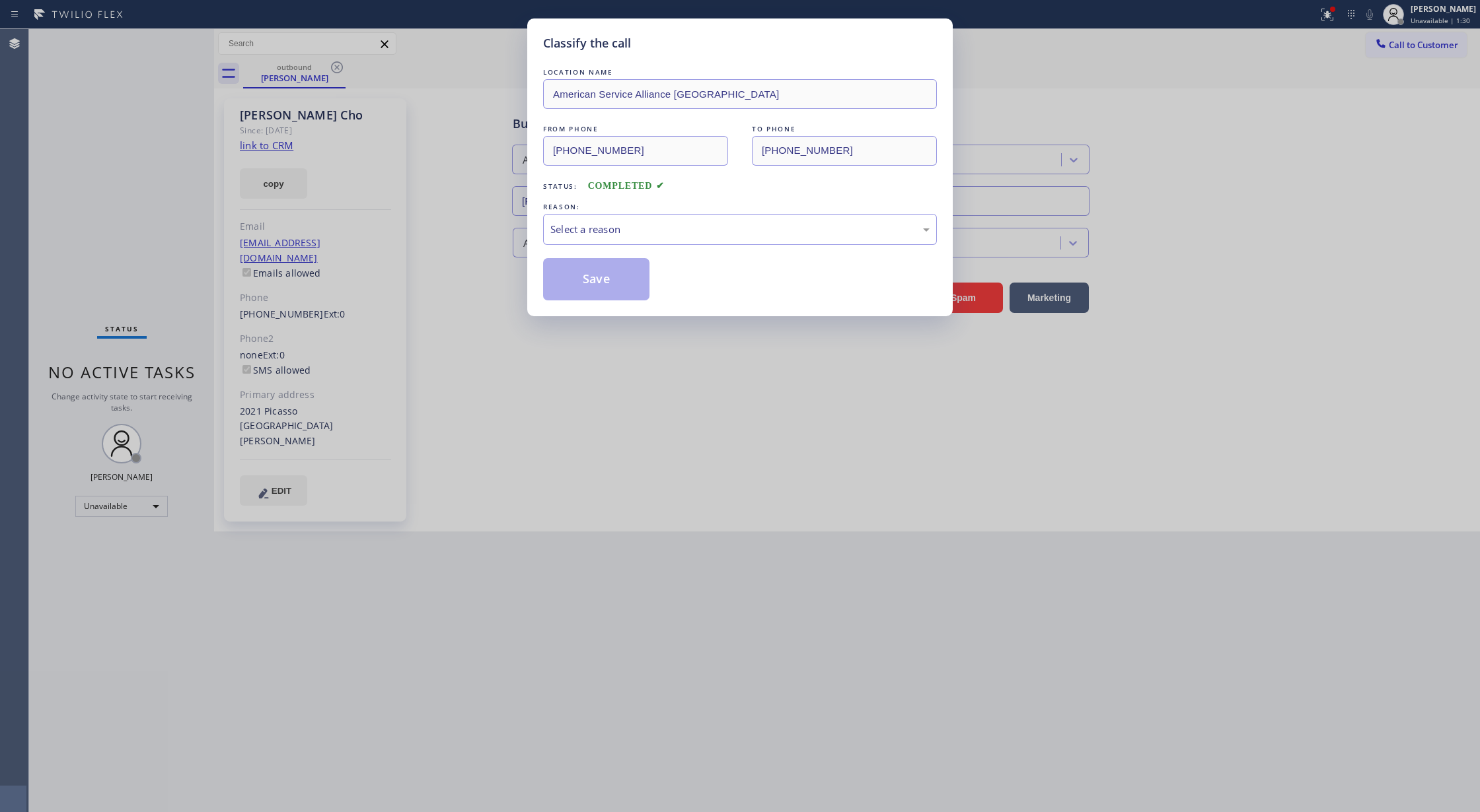
click at [651, 248] on div "LOCATION NAME American Service Alliance [GEOGRAPHIC_DATA] FROM PHONE [PHONE_NUM…" at bounding box center [740, 182] width 394 height 235
click at [650, 241] on div "Select a reason" at bounding box center [740, 229] width 394 height 31
click at [611, 278] on button "Save" at bounding box center [596, 279] width 107 height 42
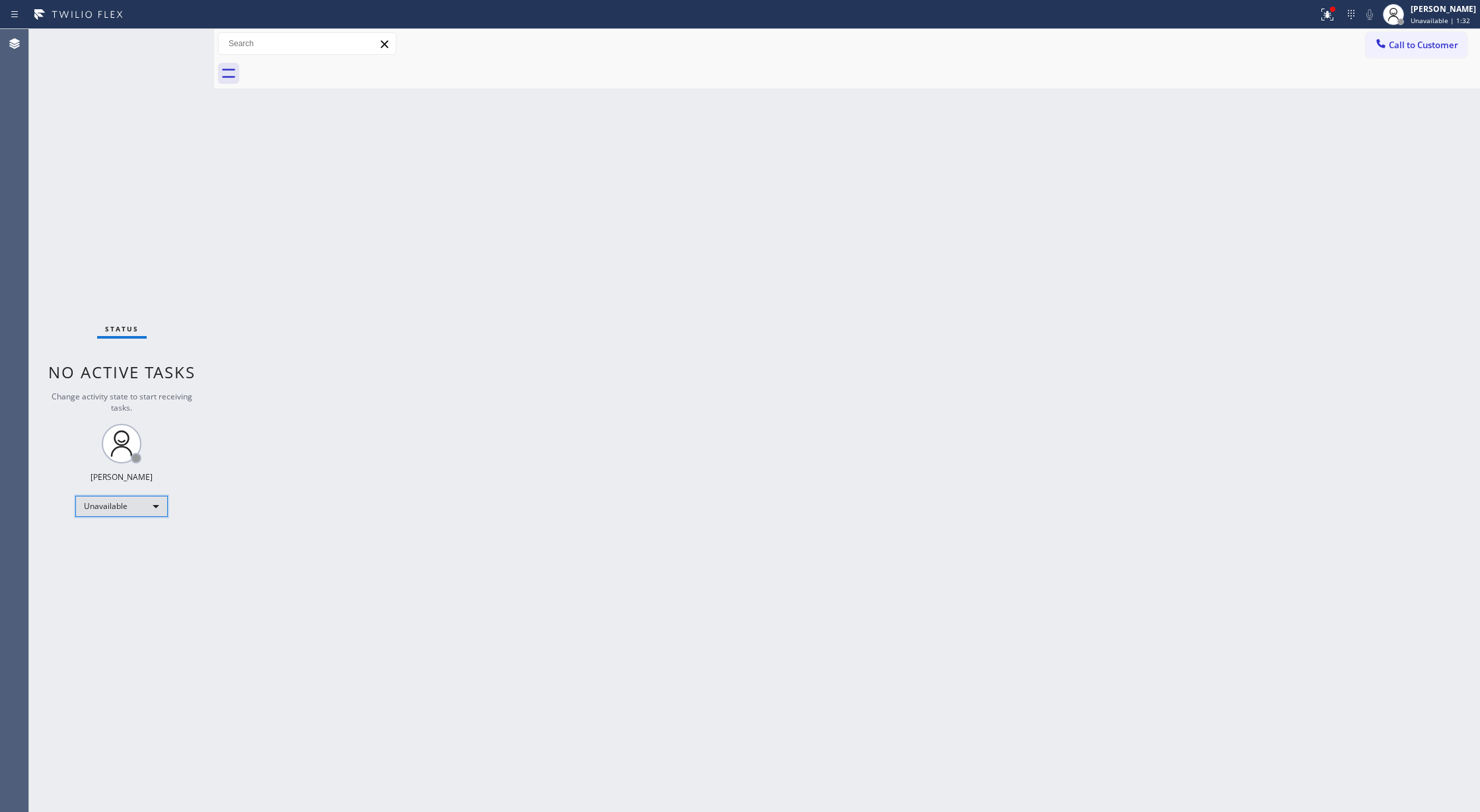
click at [155, 503] on div "Unavailable" at bounding box center [121, 506] width 92 height 21
click at [136, 542] on li "Available" at bounding box center [120, 542] width 89 height 16
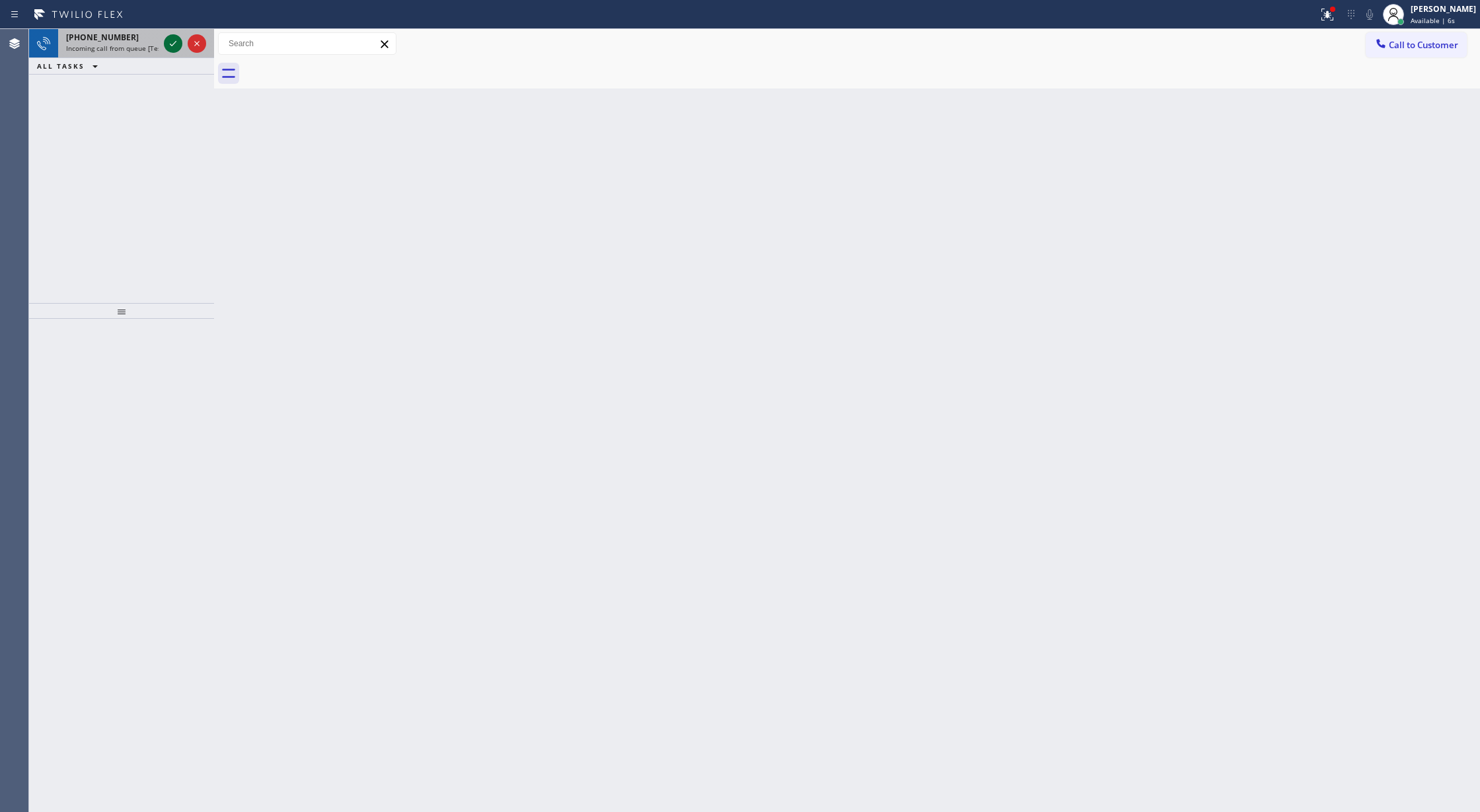
click at [173, 40] on icon at bounding box center [173, 43] width 16 height 16
click at [172, 42] on icon at bounding box center [173, 43] width 16 height 16
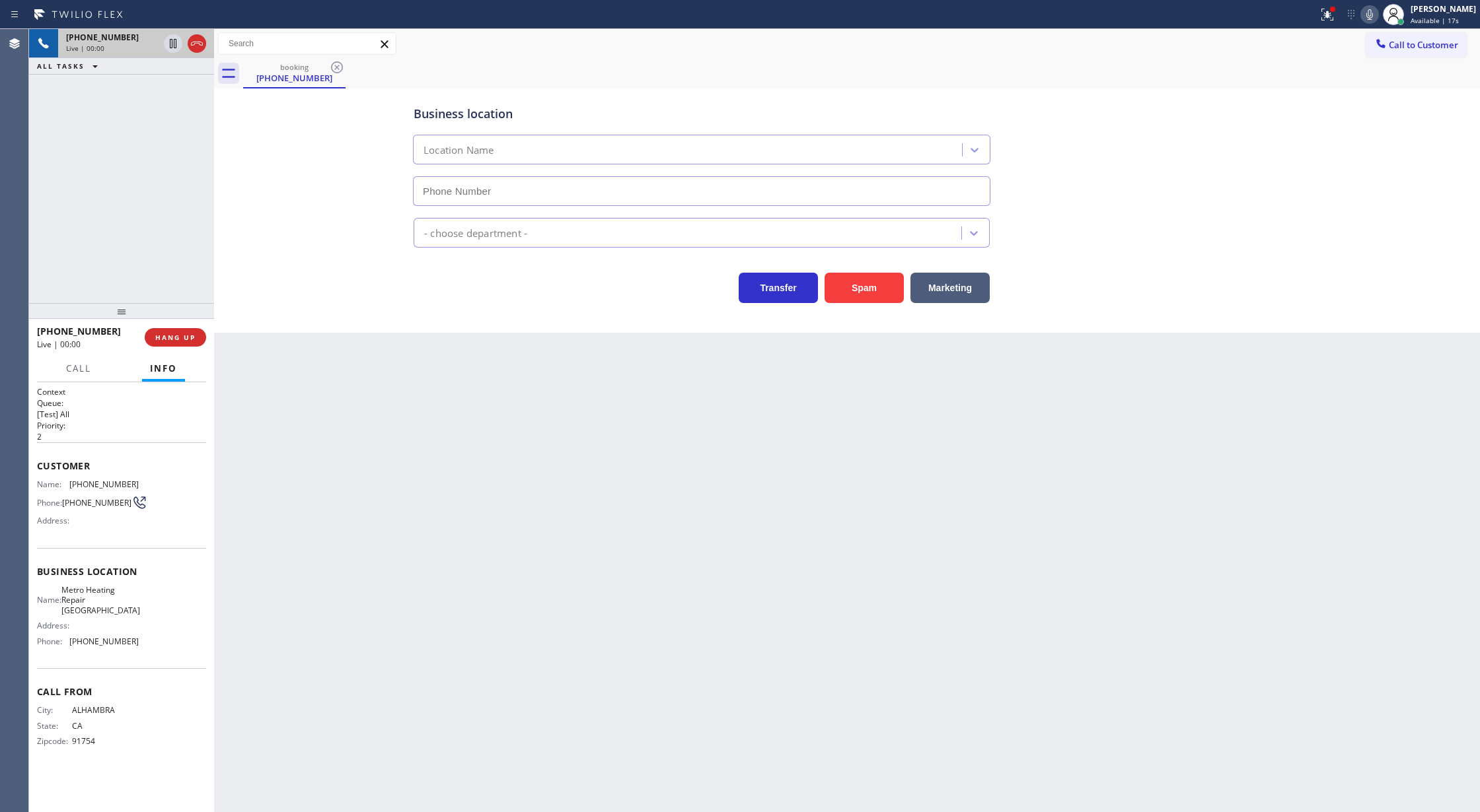
type input "[PHONE_NUMBER]"
click at [866, 294] on button "Spam" at bounding box center [864, 288] width 80 height 31
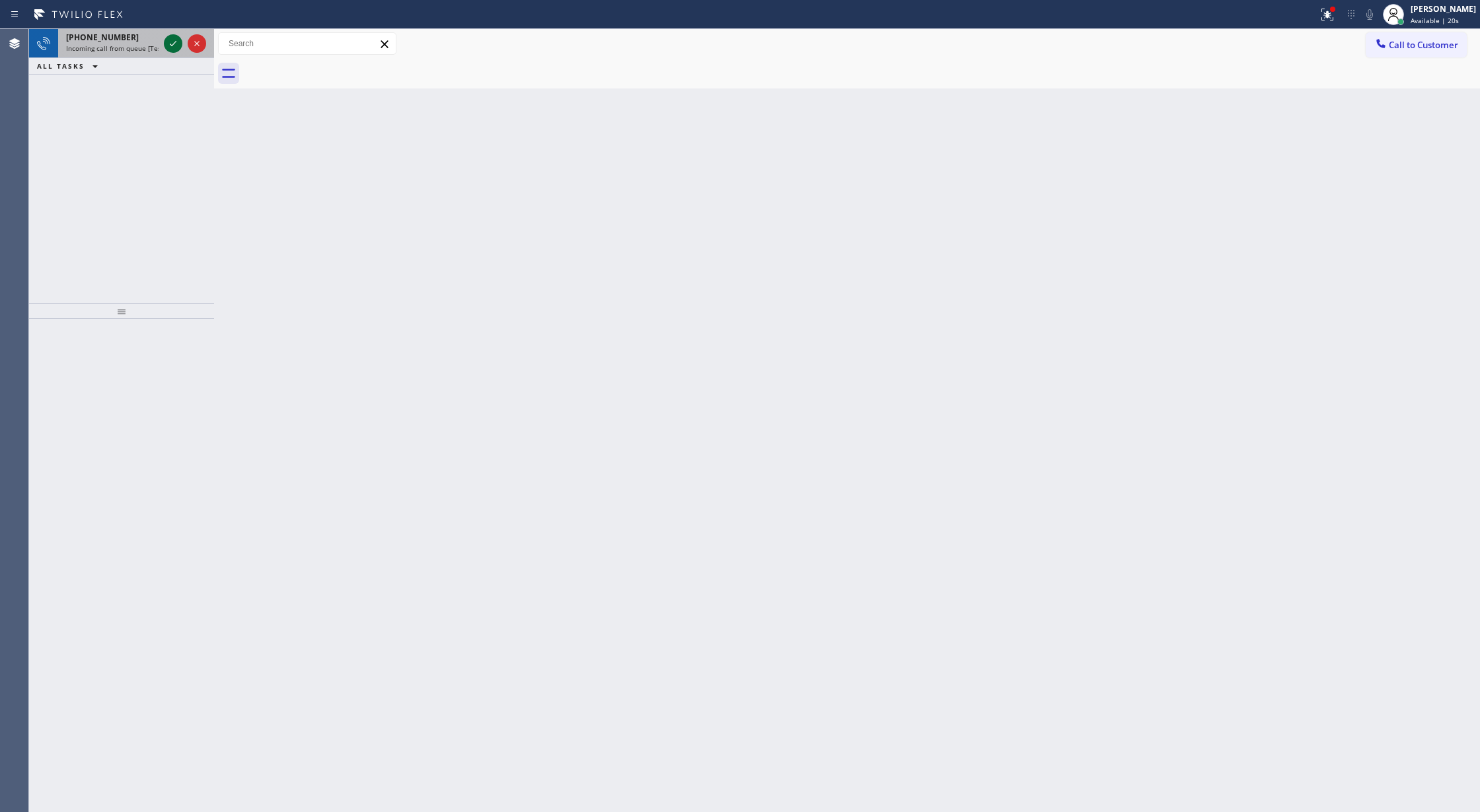
click at [171, 43] on icon at bounding box center [173, 43] width 16 height 16
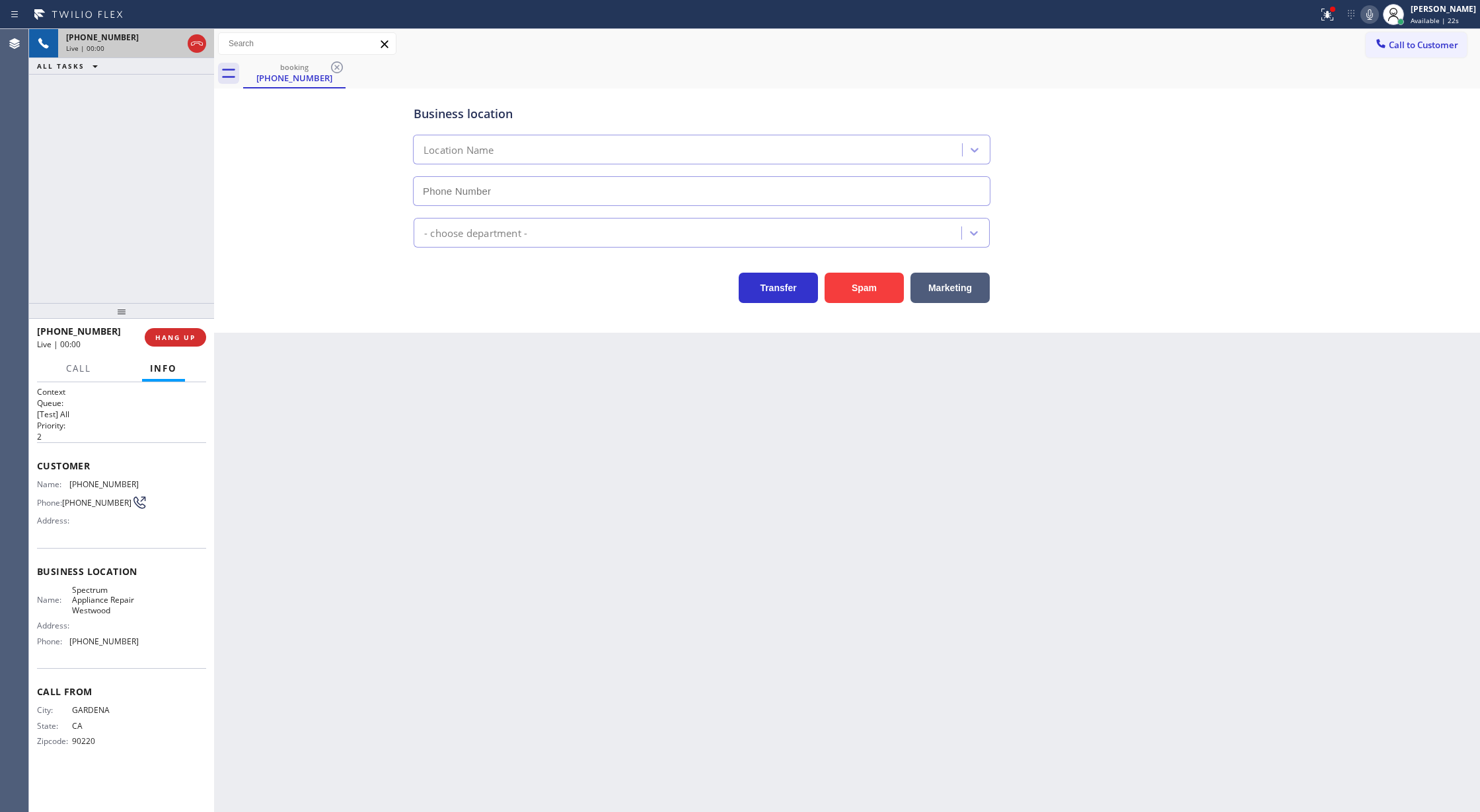
type input "[PHONE_NUMBER]"
click at [861, 288] on button "Spam" at bounding box center [864, 288] width 80 height 31
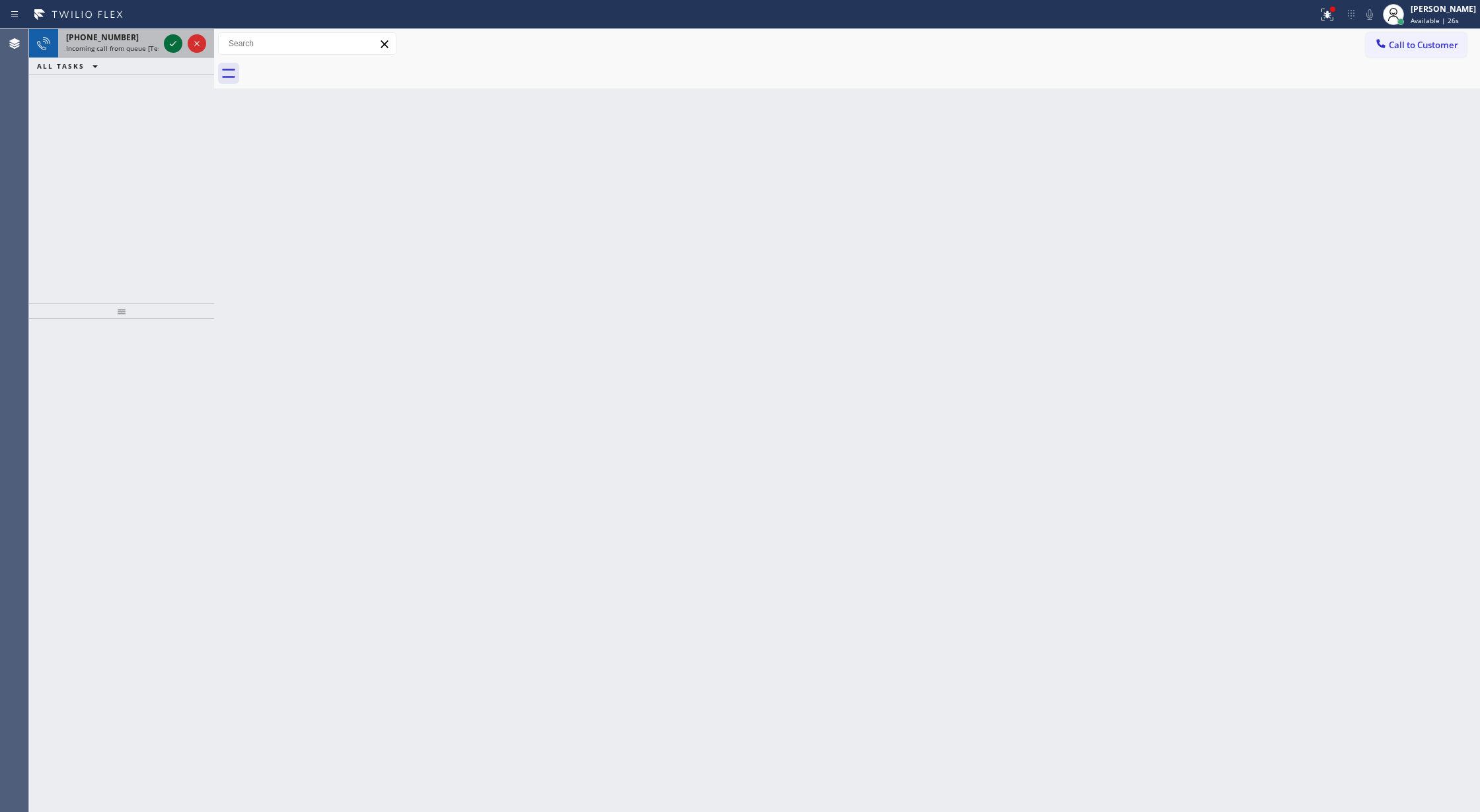
click at [178, 41] on icon at bounding box center [173, 43] width 16 height 16
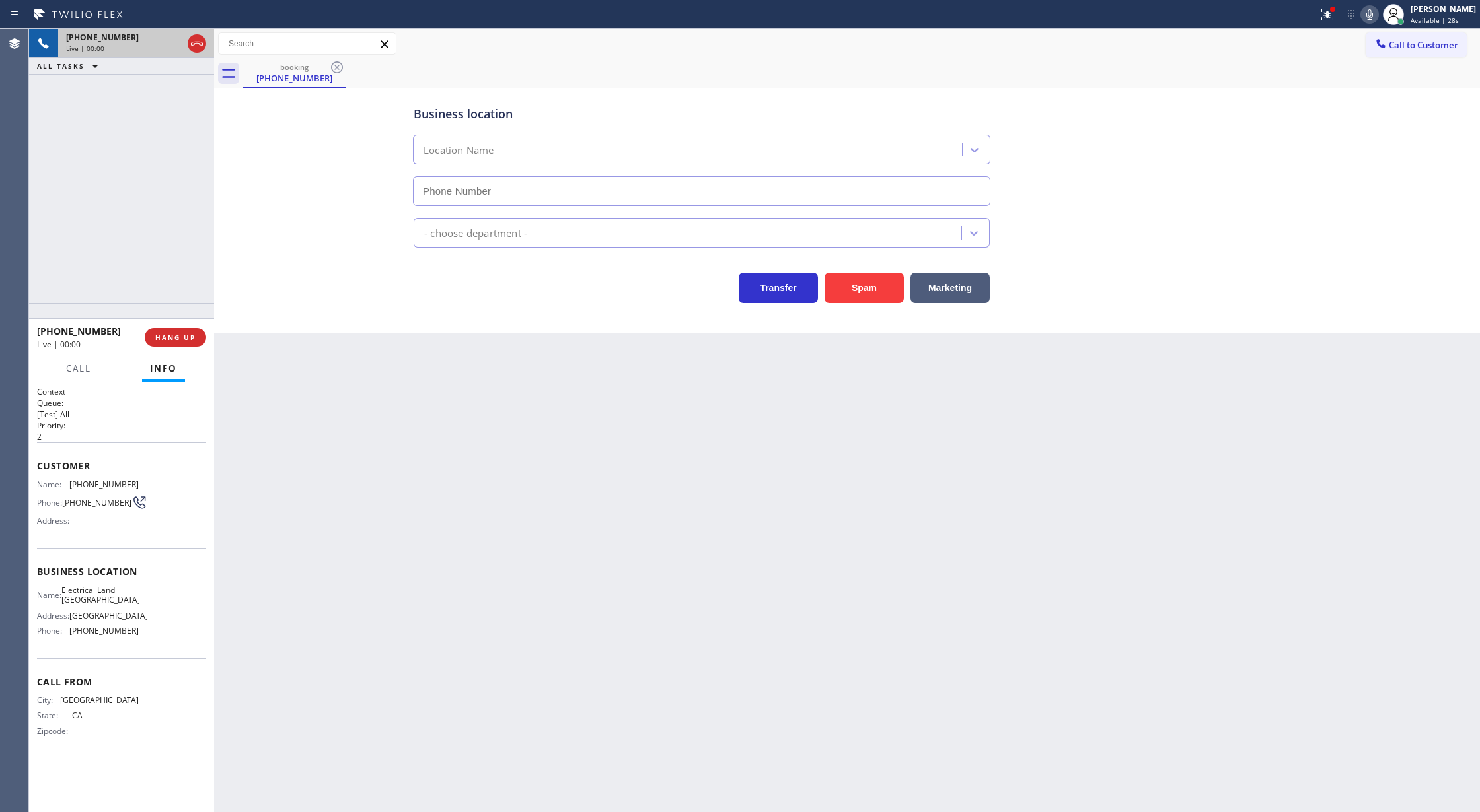
type input "[PHONE_NUMBER]"
drag, startPoint x: 858, startPoint y: 288, endPoint x: 765, endPoint y: 424, distance: 164.8
click at [857, 286] on button "Spam" at bounding box center [864, 288] width 80 height 31
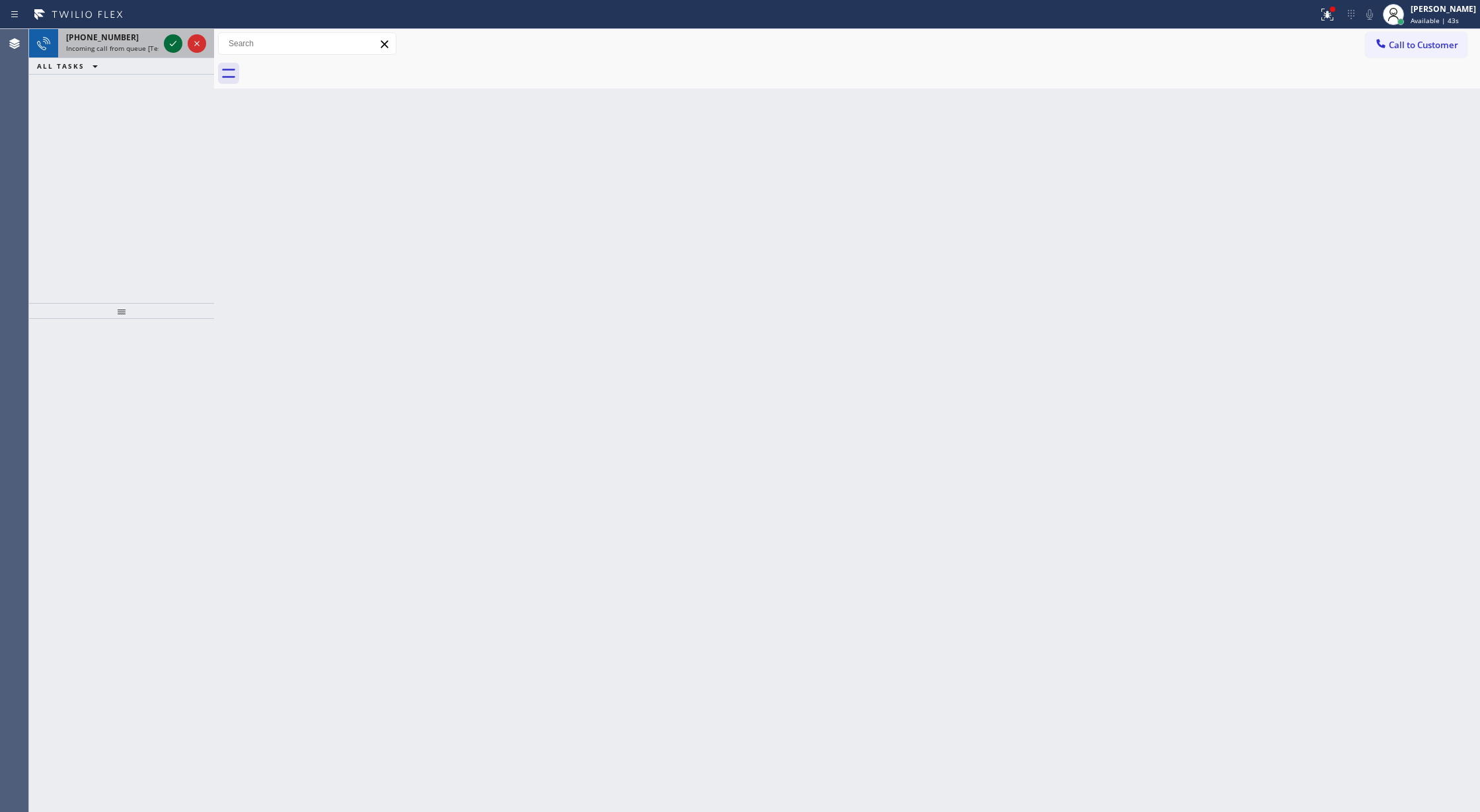
click at [175, 45] on icon at bounding box center [173, 43] width 16 height 16
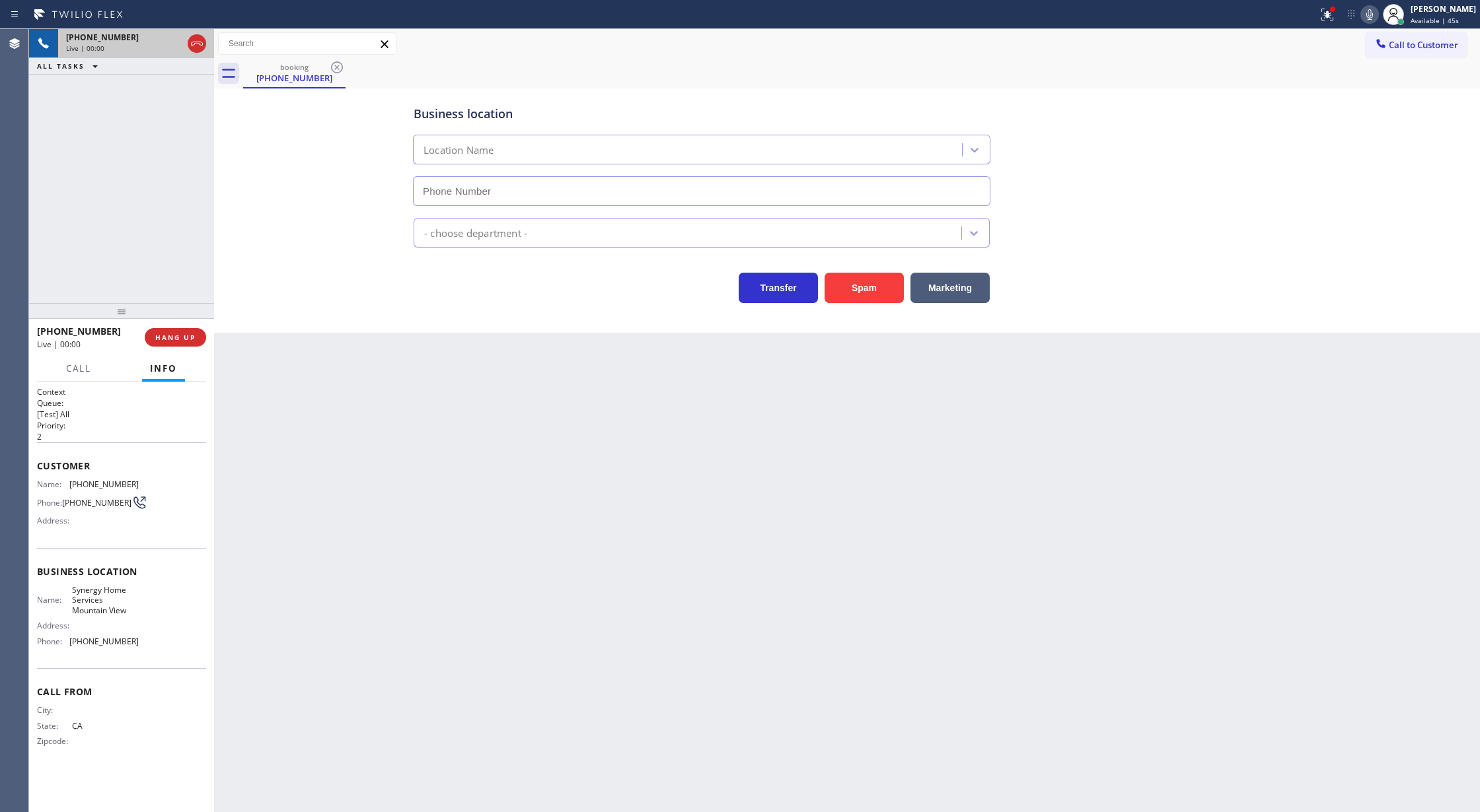
type input "[PHONE_NUMBER]"
click at [881, 289] on button "Spam" at bounding box center [864, 288] width 80 height 31
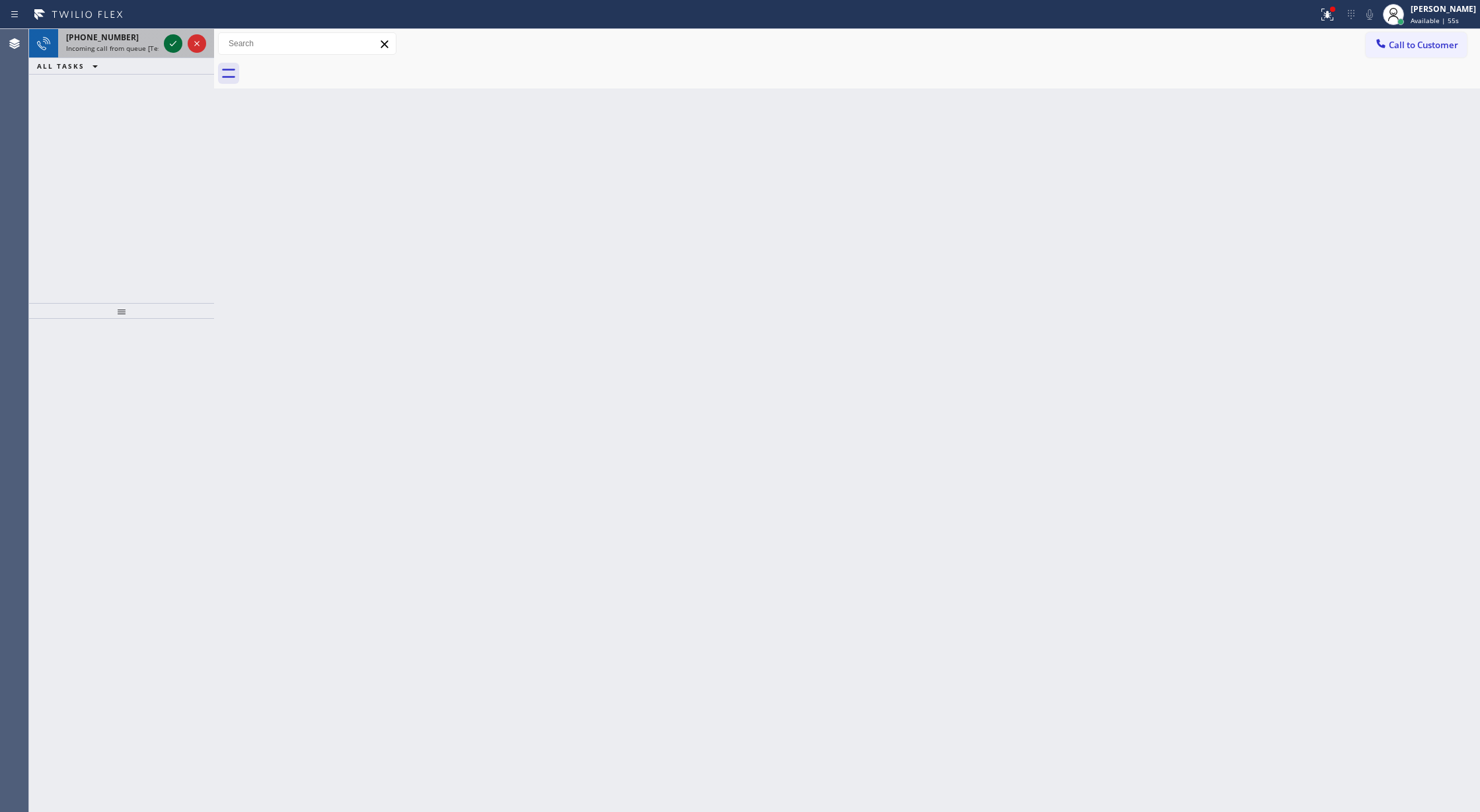
click at [164, 43] on div at bounding box center [173, 43] width 18 height 16
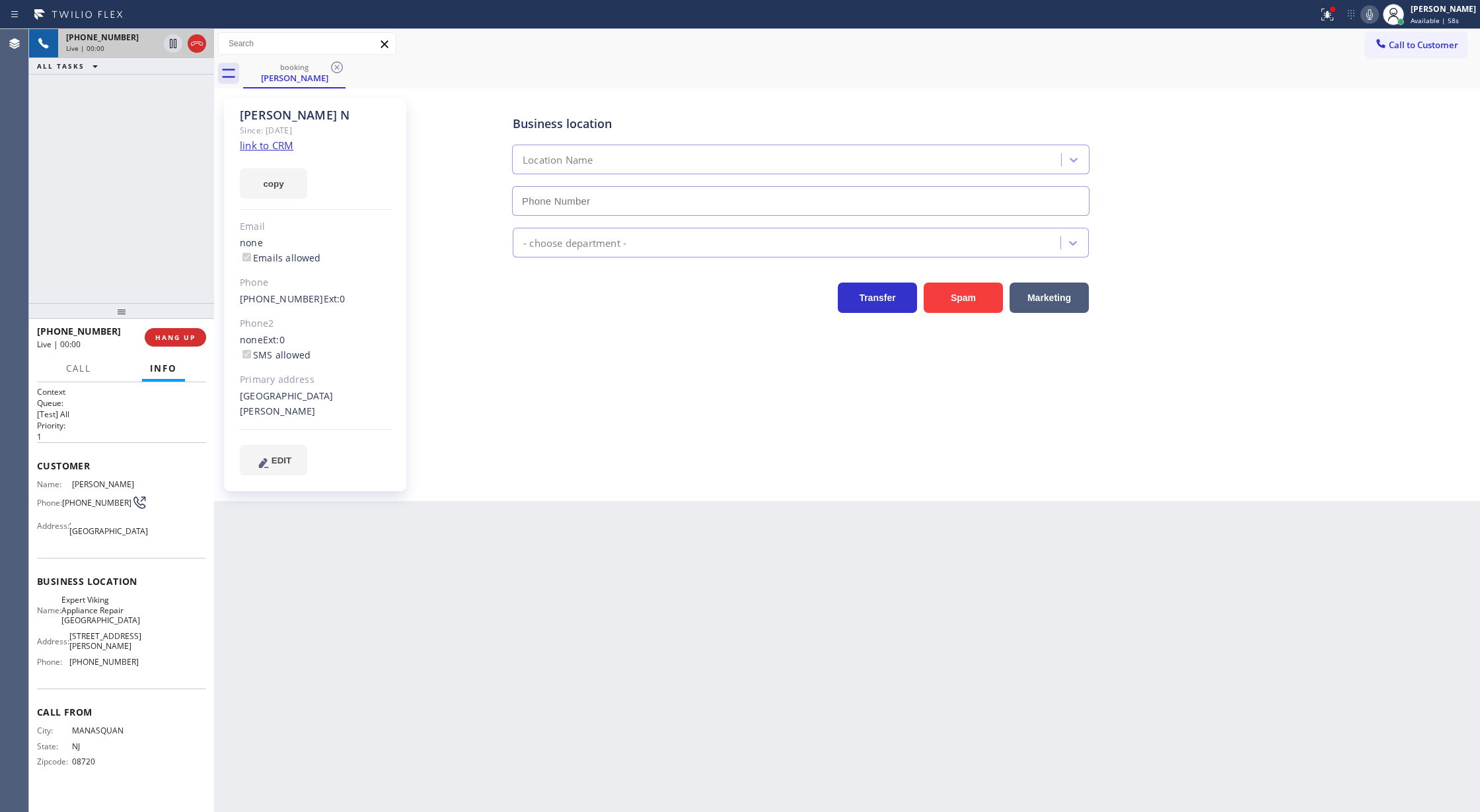
type input "[PHONE_NUMBER]"
click at [267, 148] on link "link to CRM" at bounding box center [266, 145] width 53 height 14
click at [199, 45] on icon at bounding box center [197, 43] width 16 height 16
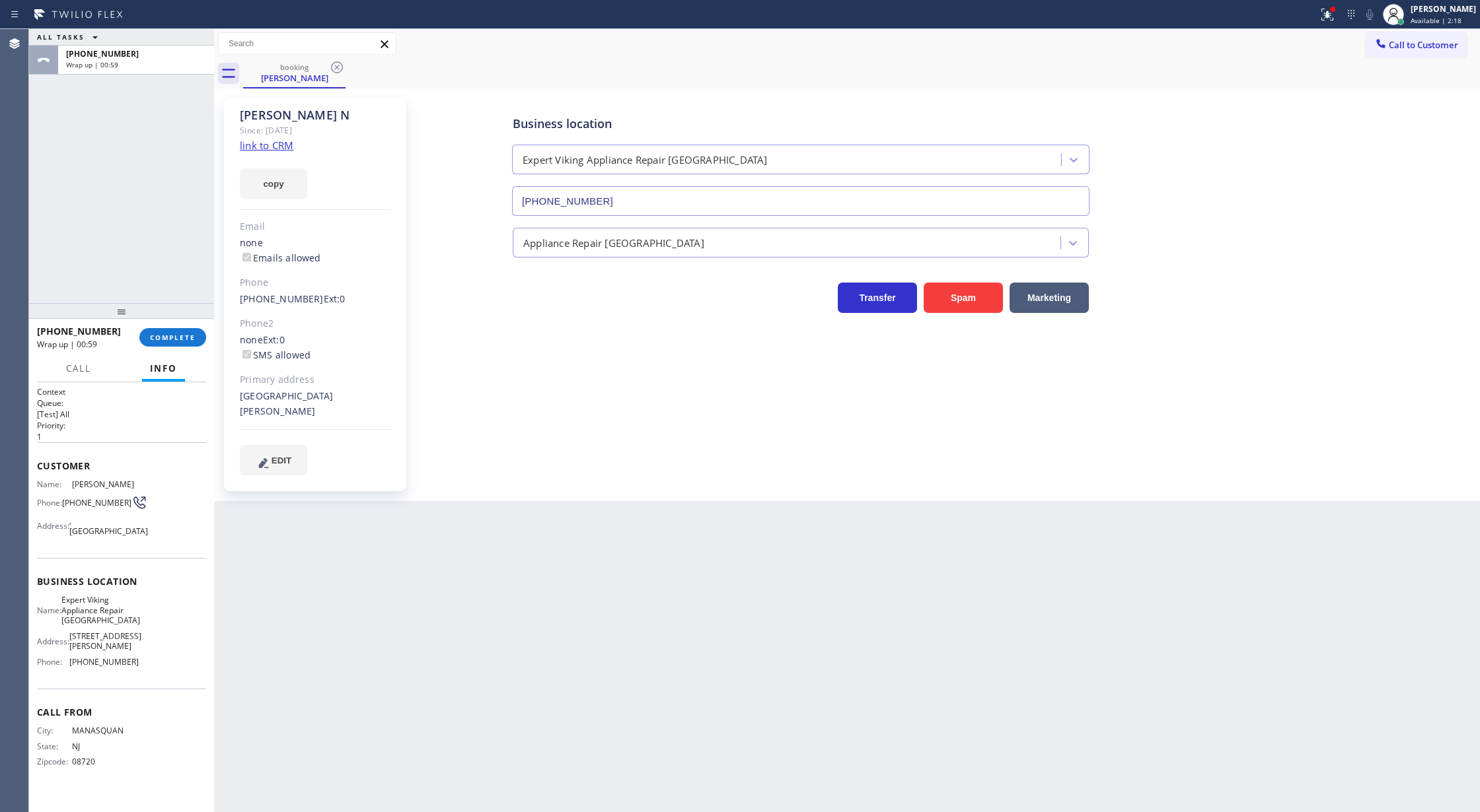
drag, startPoint x: 160, startPoint y: 338, endPoint x: 237, endPoint y: 368, distance: 82.6
click at [160, 338] on span "COMPLETE" at bounding box center [173, 337] width 45 height 9
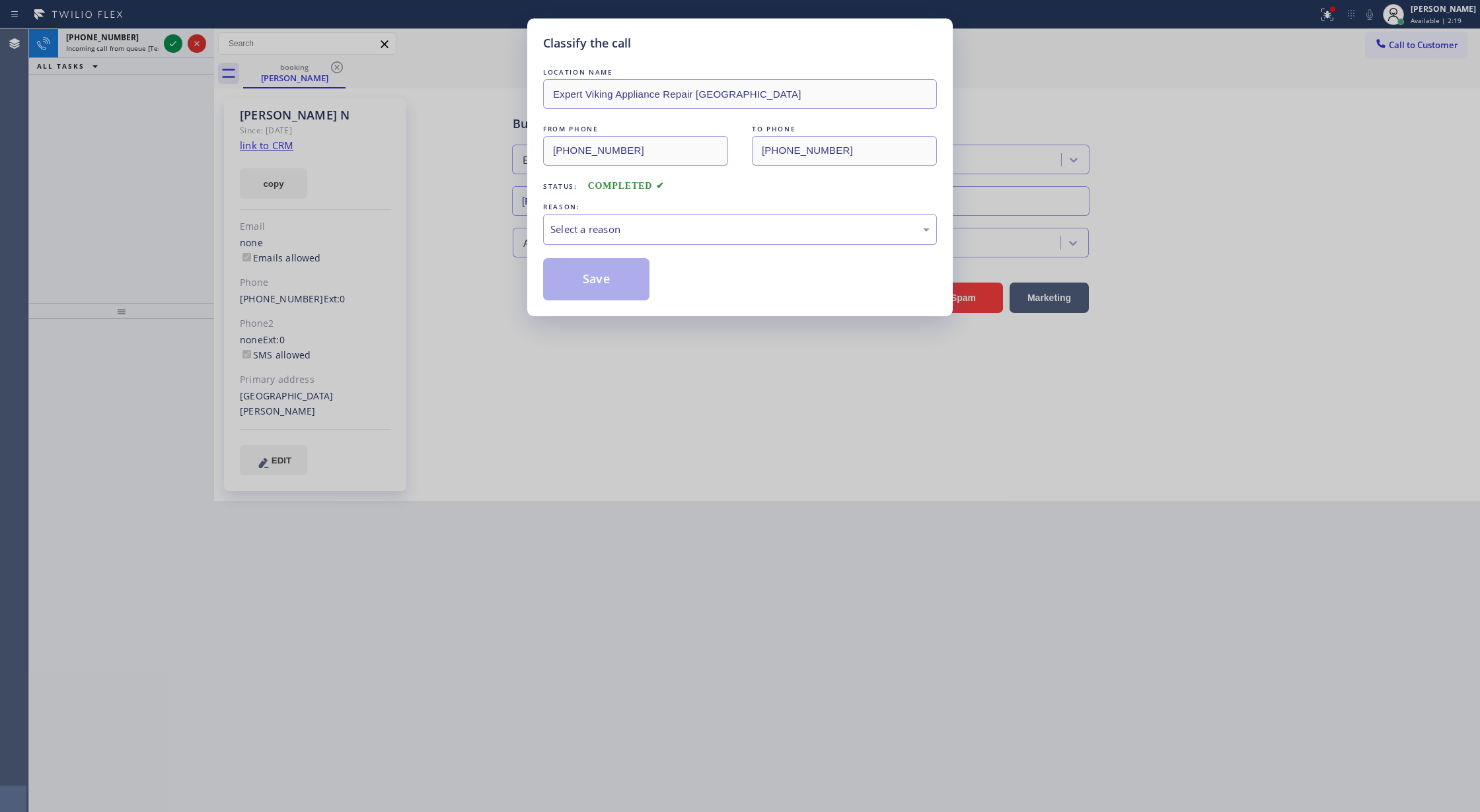
click at [623, 233] on div "Select a reason" at bounding box center [740, 229] width 379 height 15
click at [600, 286] on button "Save" at bounding box center [596, 279] width 107 height 42
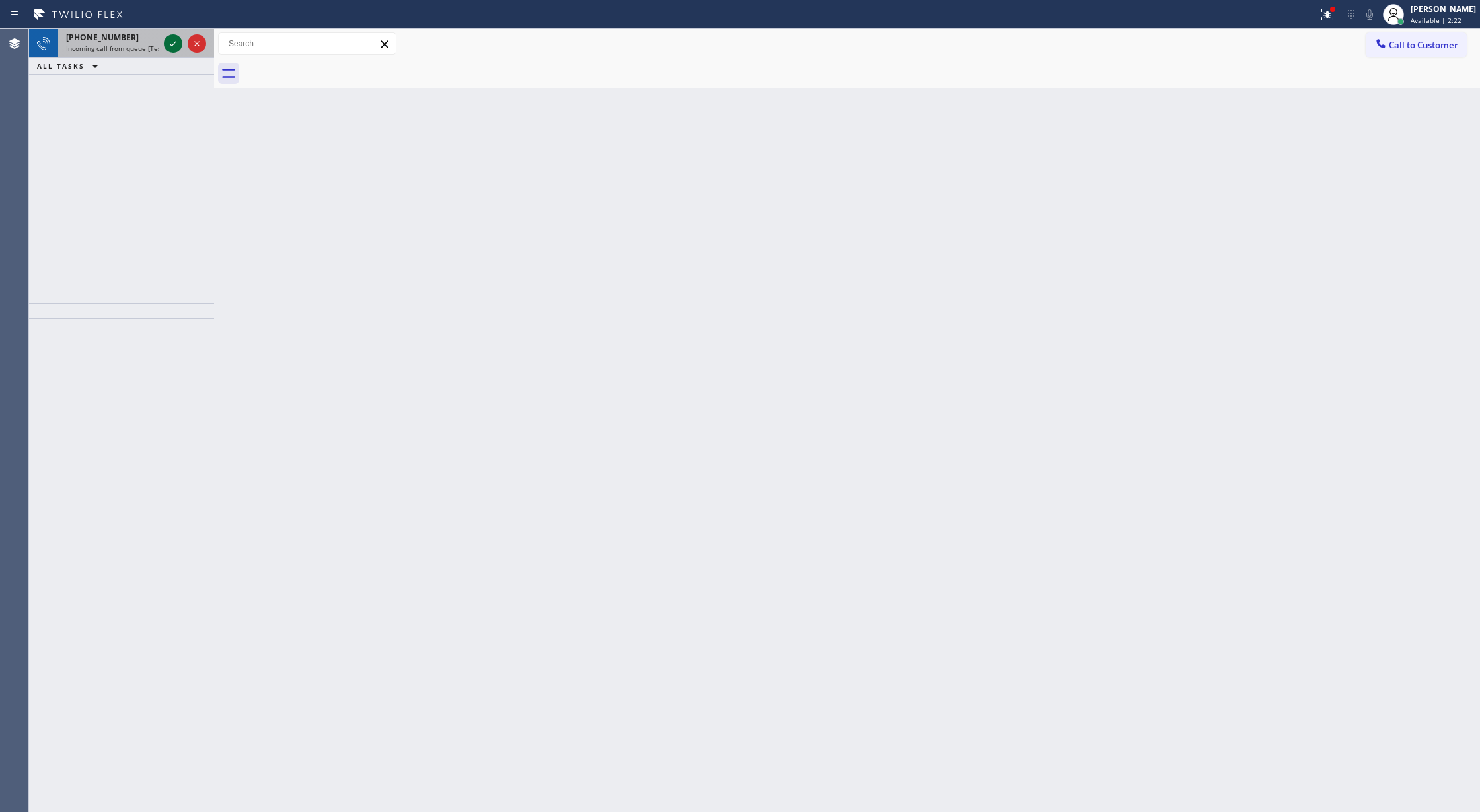
click at [169, 45] on icon at bounding box center [173, 43] width 16 height 16
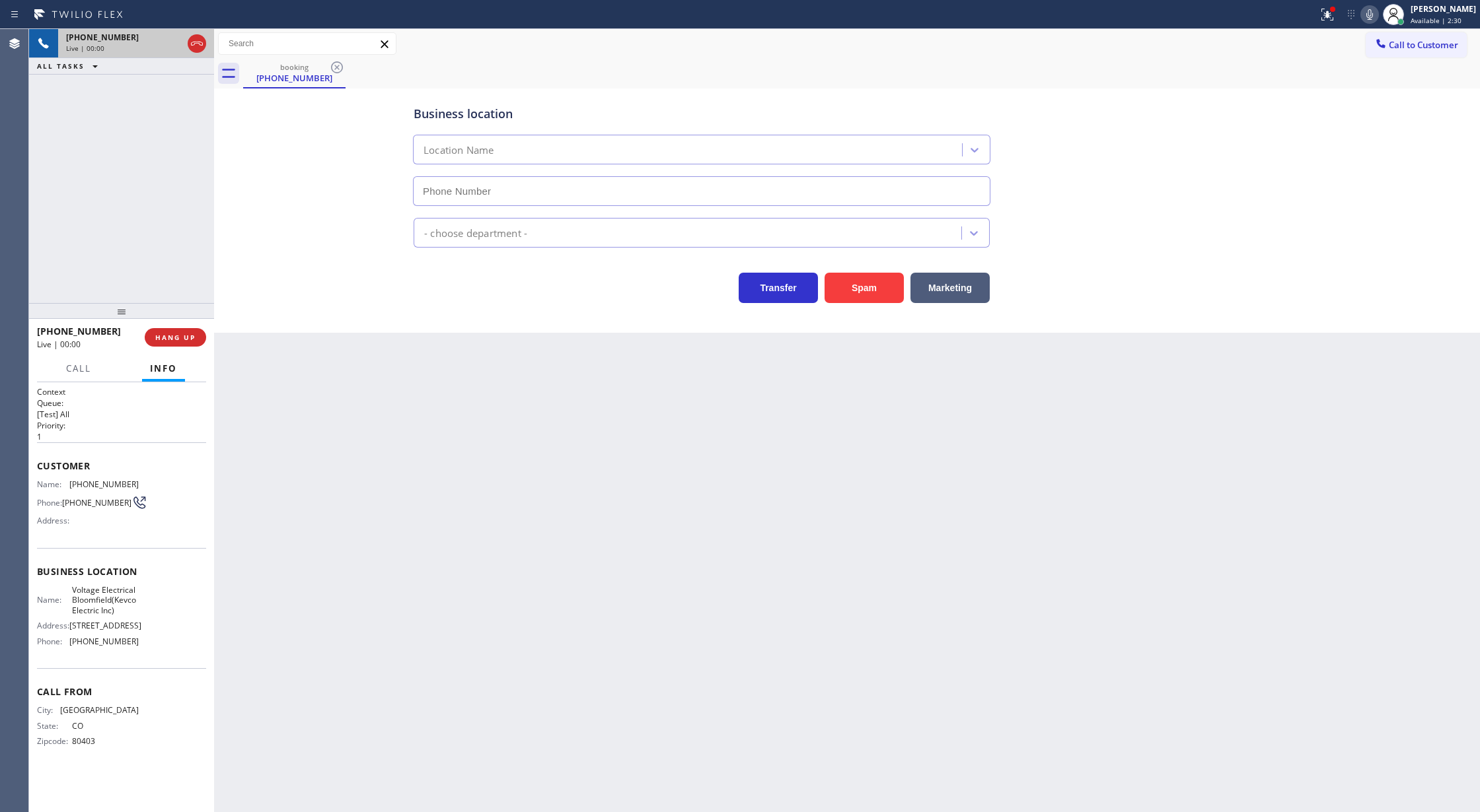
type input "[PHONE_NUMBER]"
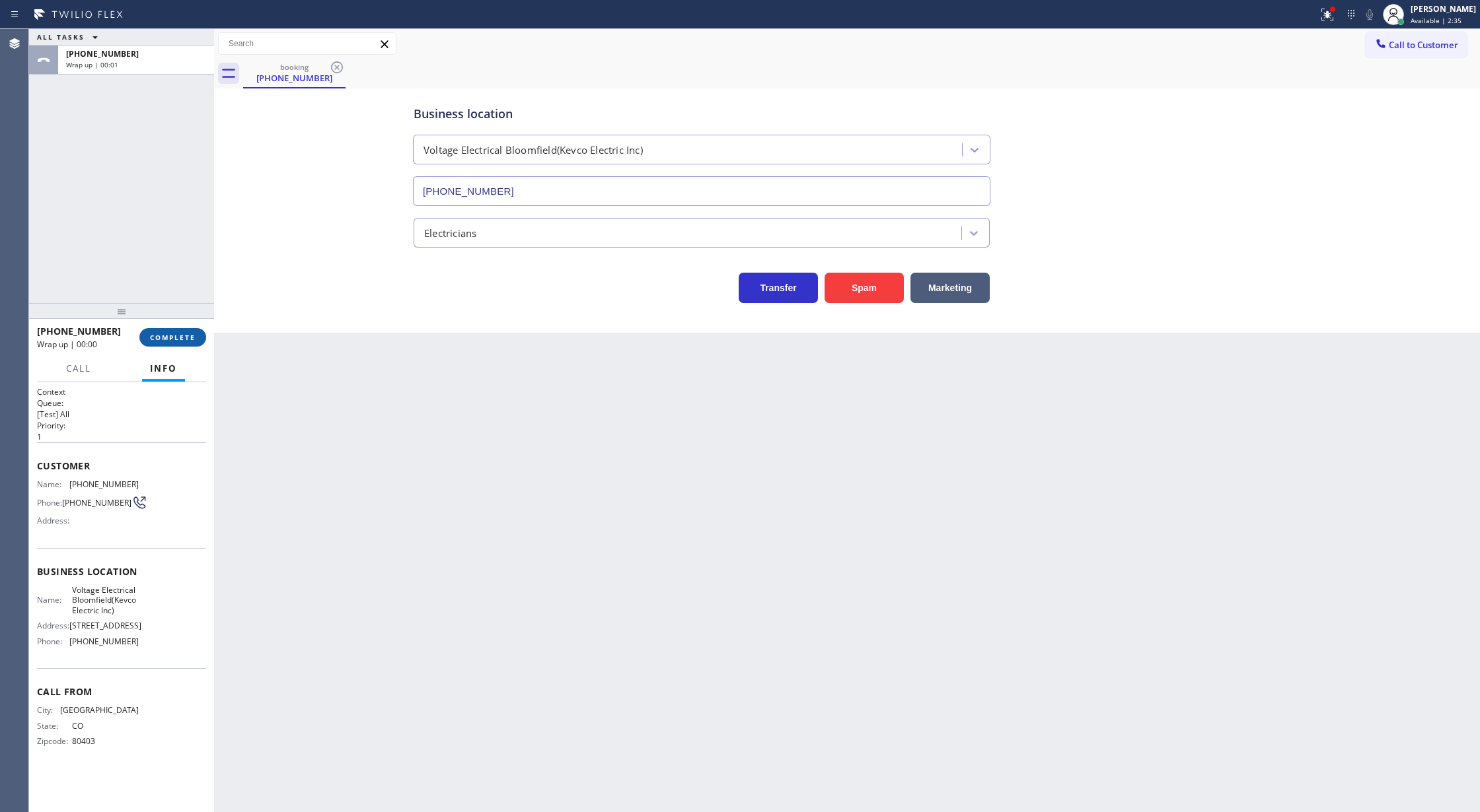
click at [172, 335] on span "COMPLETE" at bounding box center [173, 337] width 45 height 9
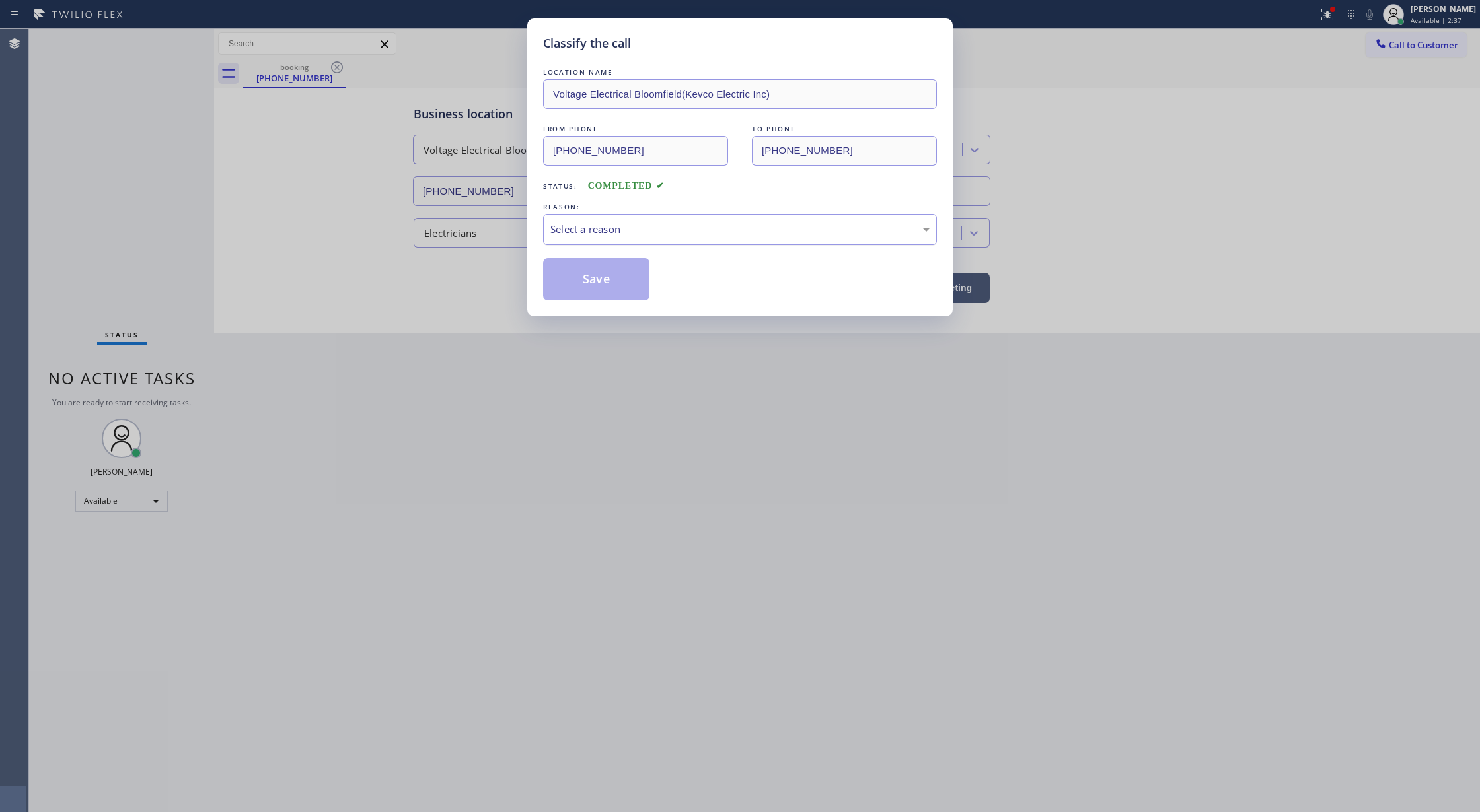
click at [568, 236] on div "Select a reason" at bounding box center [740, 229] width 379 height 15
click at [606, 297] on button "Save" at bounding box center [596, 279] width 107 height 42
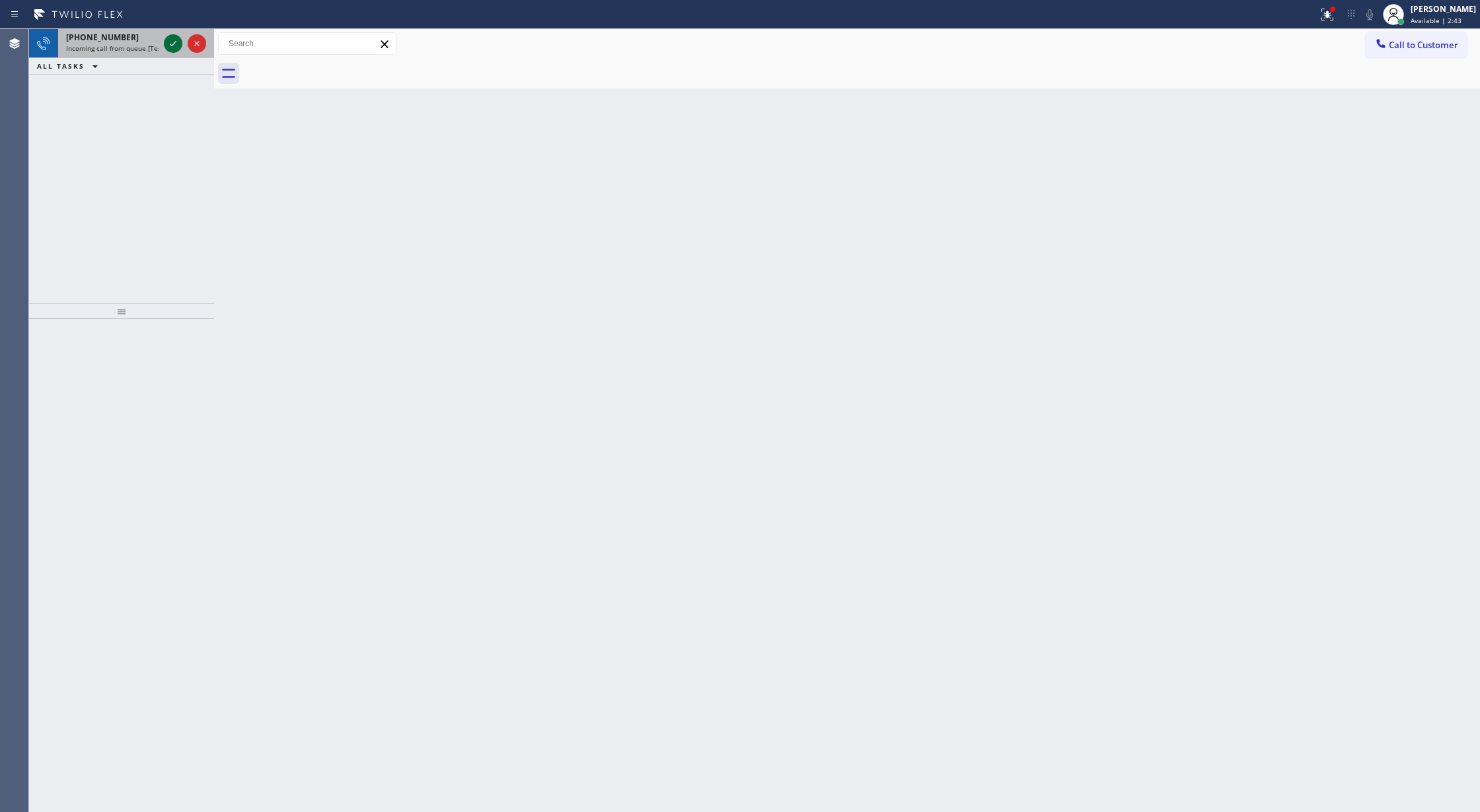
click at [166, 35] on icon at bounding box center [173, 43] width 16 height 16
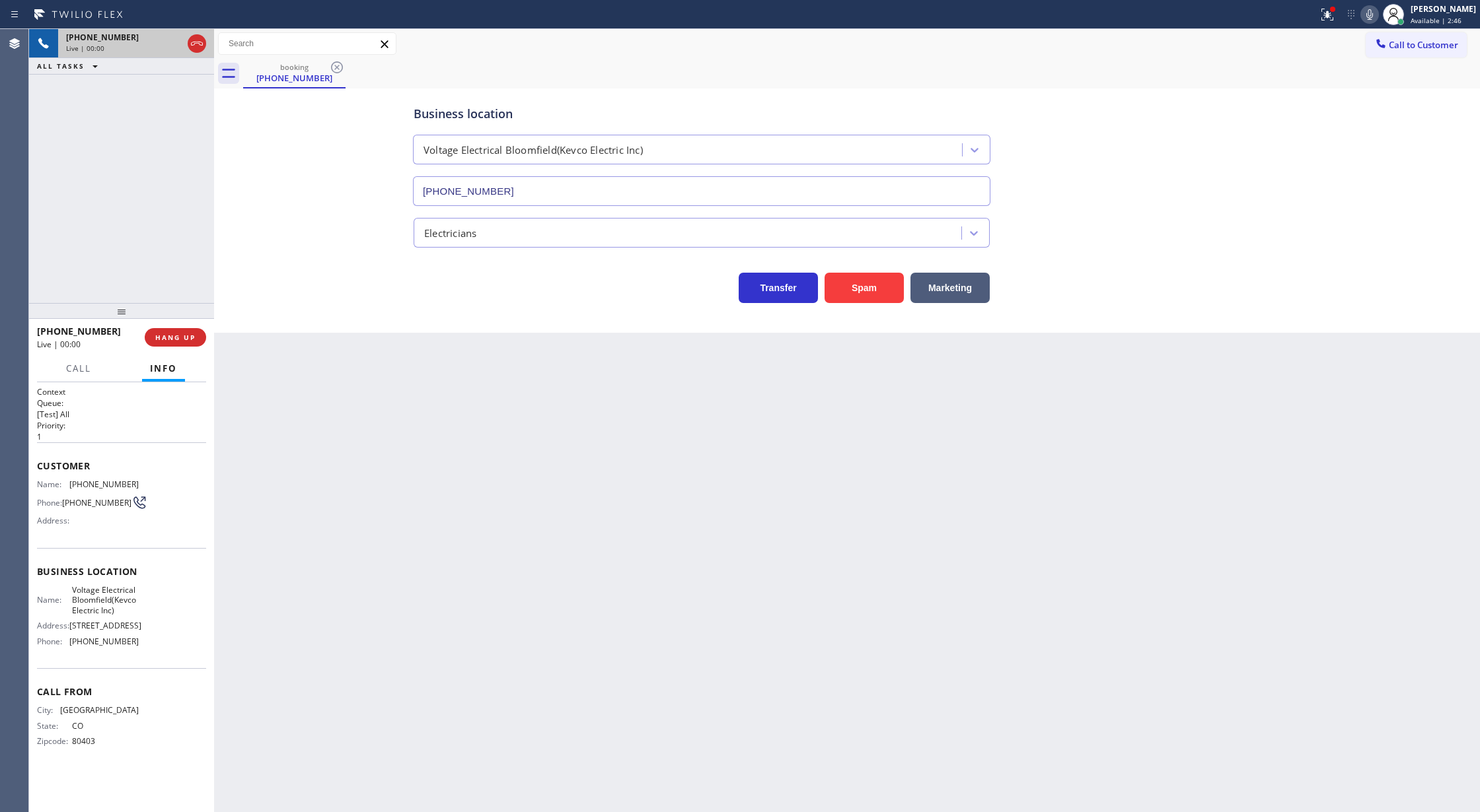
type input "[PHONE_NUMBER]"
click at [201, 38] on icon at bounding box center [197, 43] width 16 height 16
click at [154, 336] on span "COMPLETE" at bounding box center [173, 337] width 45 height 9
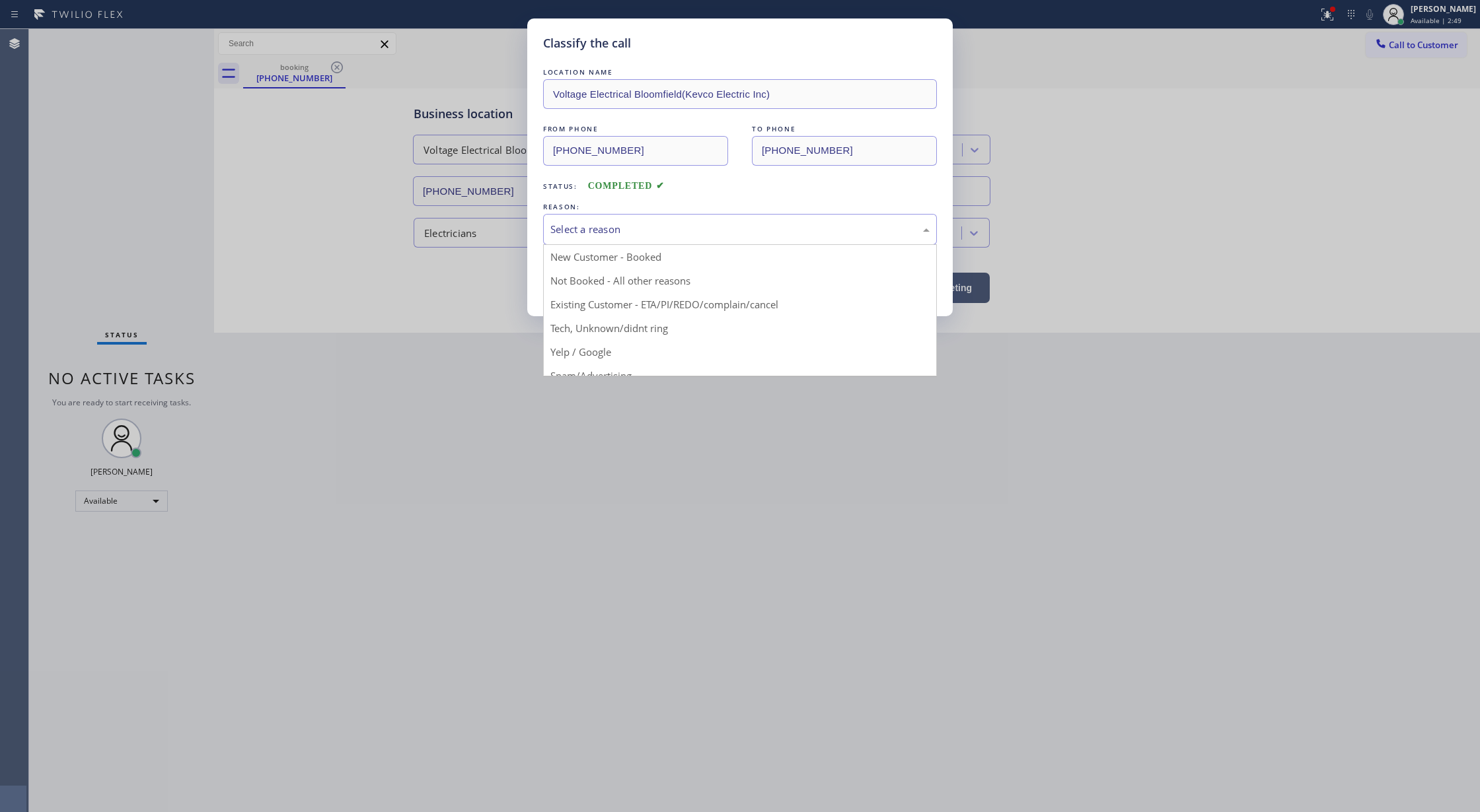
click at [650, 237] on div "Select a reason" at bounding box center [740, 229] width 379 height 15
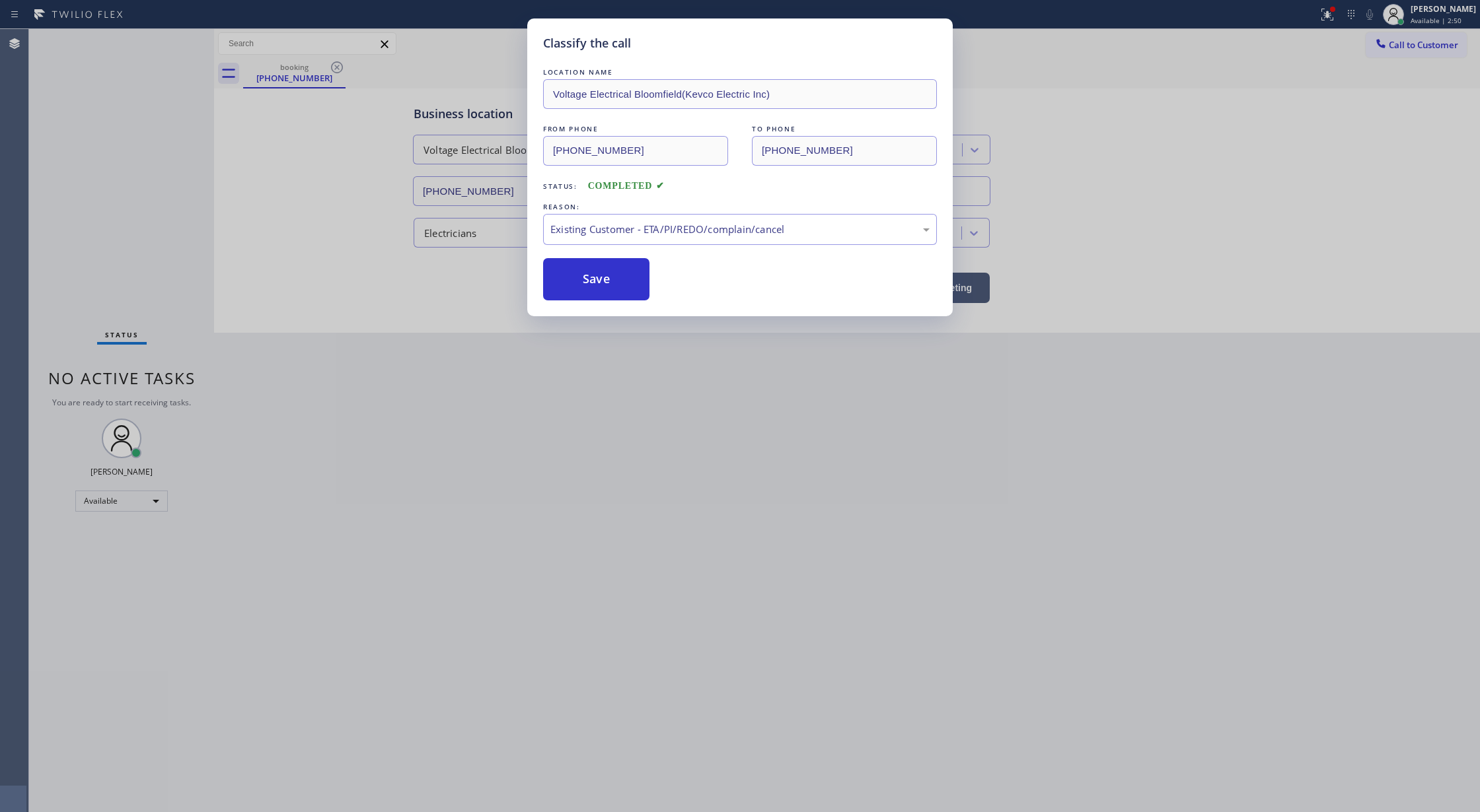
click at [594, 281] on button "Save" at bounding box center [596, 279] width 107 height 42
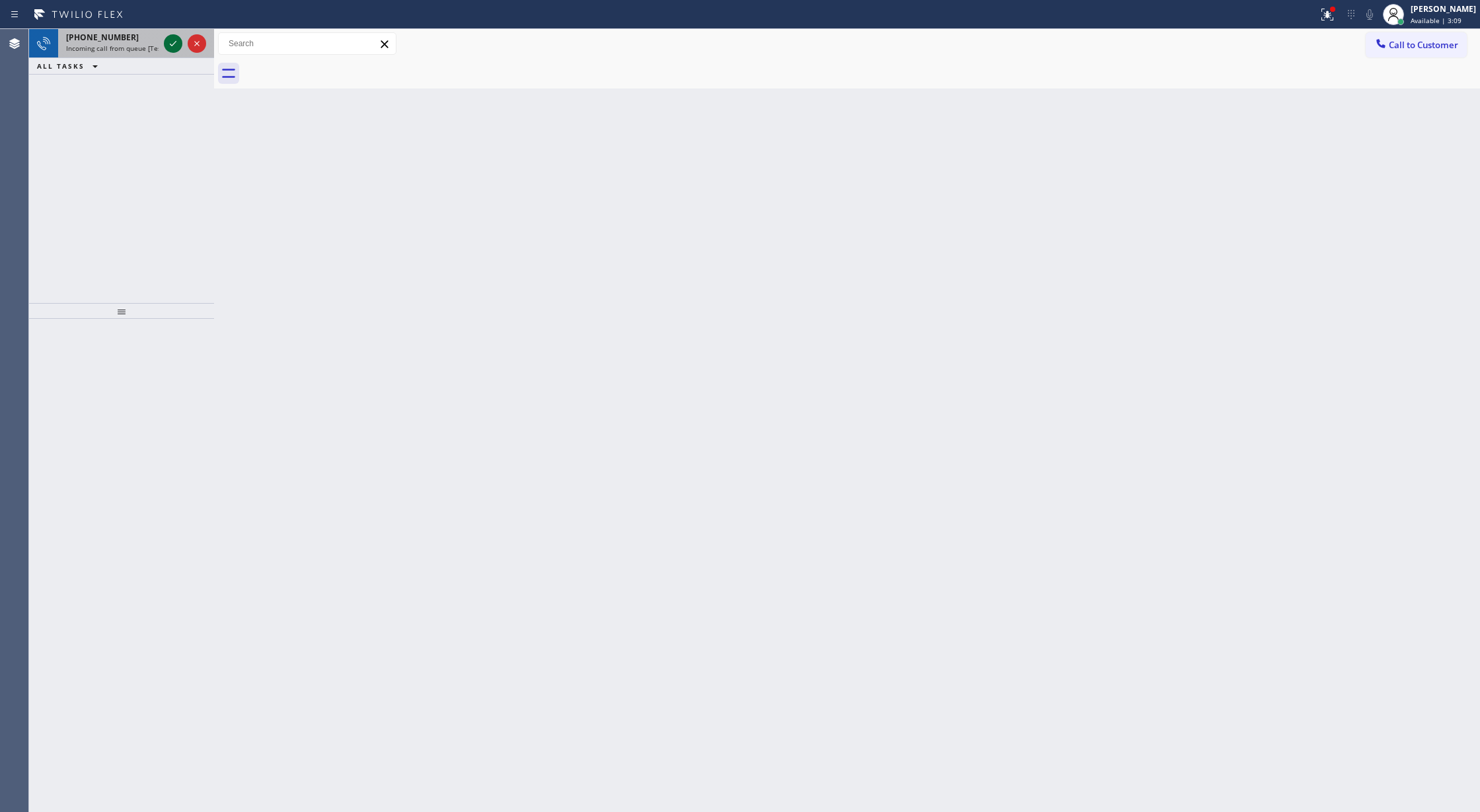
click at [167, 42] on icon at bounding box center [173, 43] width 16 height 16
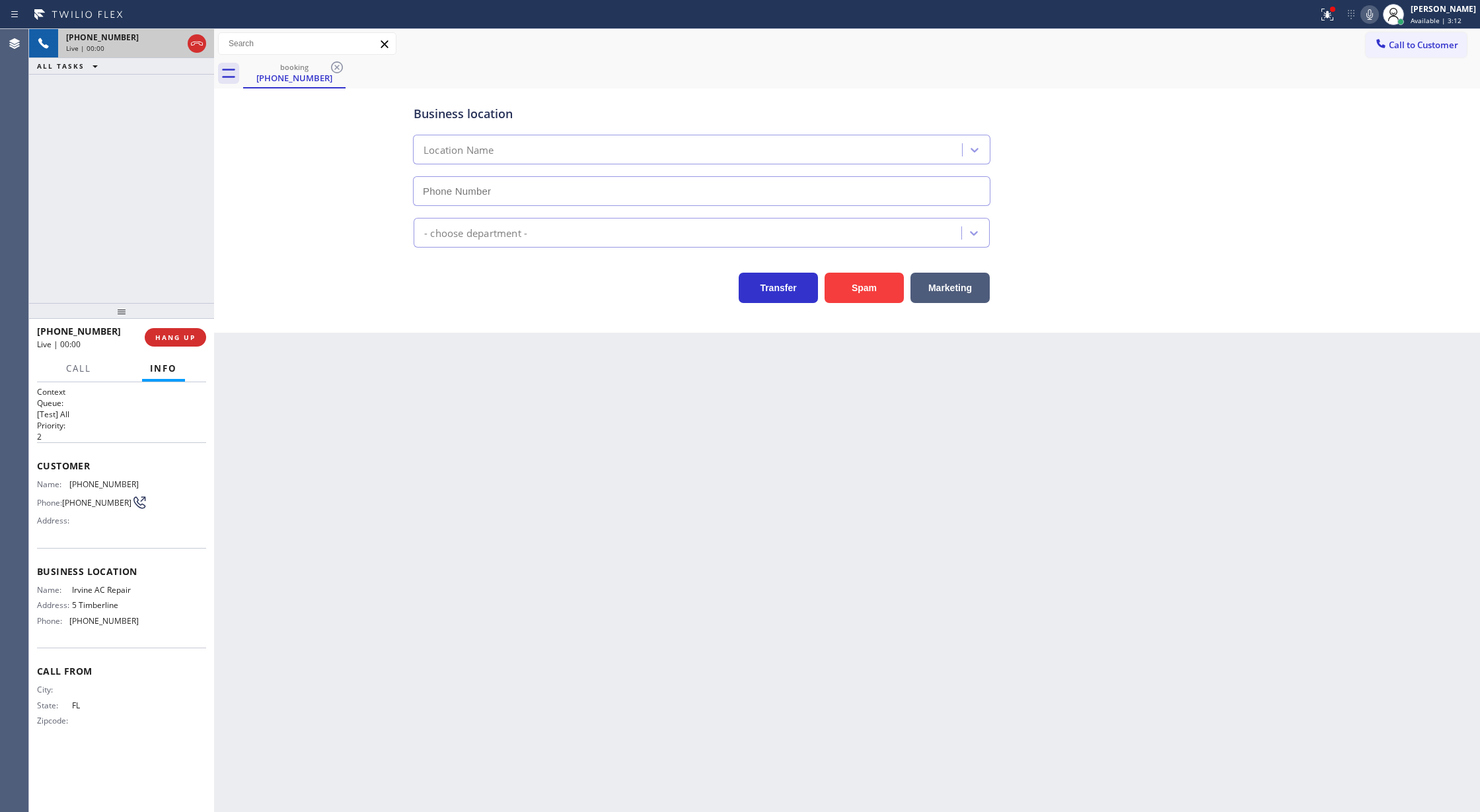
type input "[PHONE_NUMBER]"
click at [866, 294] on button "Spam" at bounding box center [864, 288] width 80 height 31
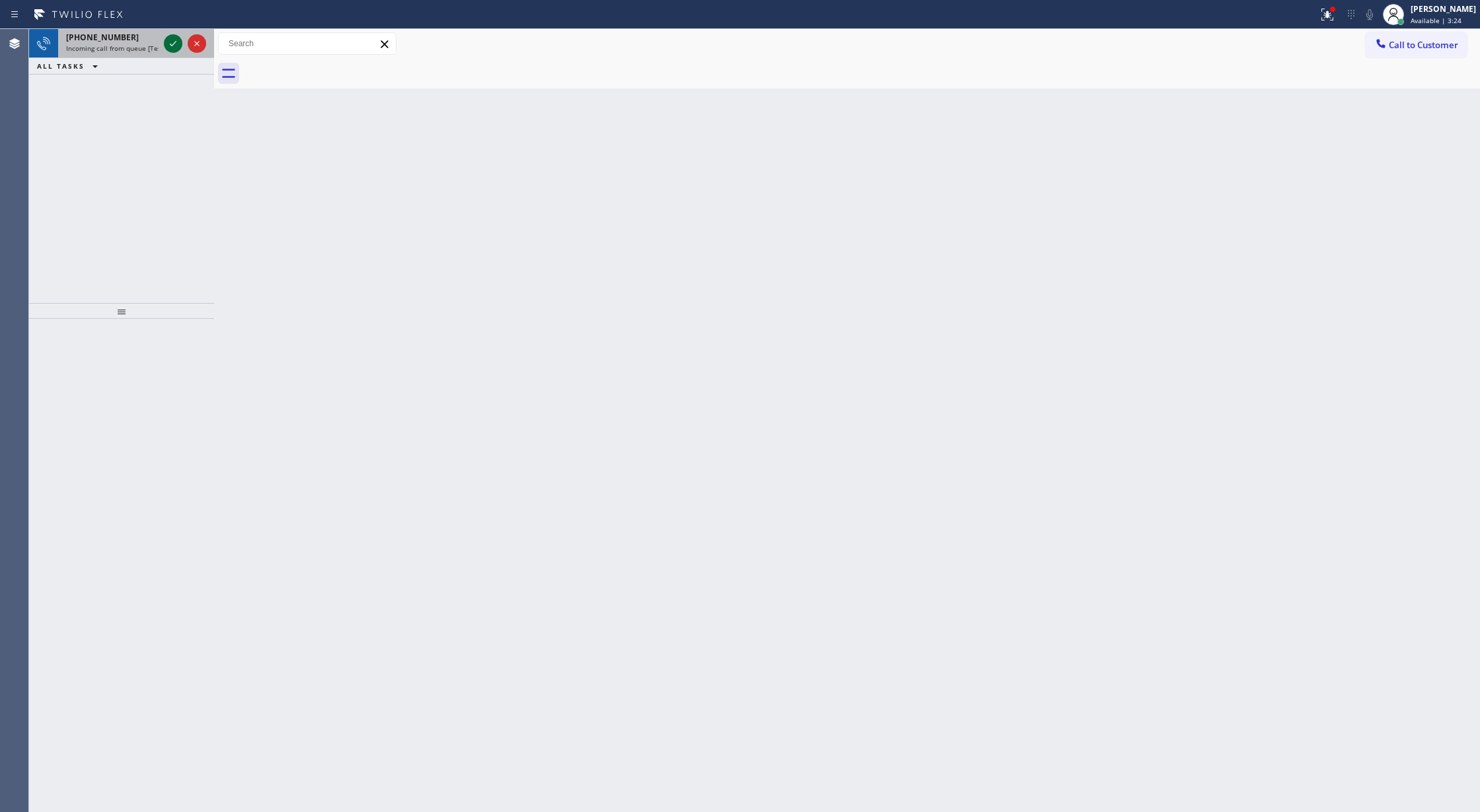
click at [171, 42] on icon at bounding box center [173, 43] width 16 height 16
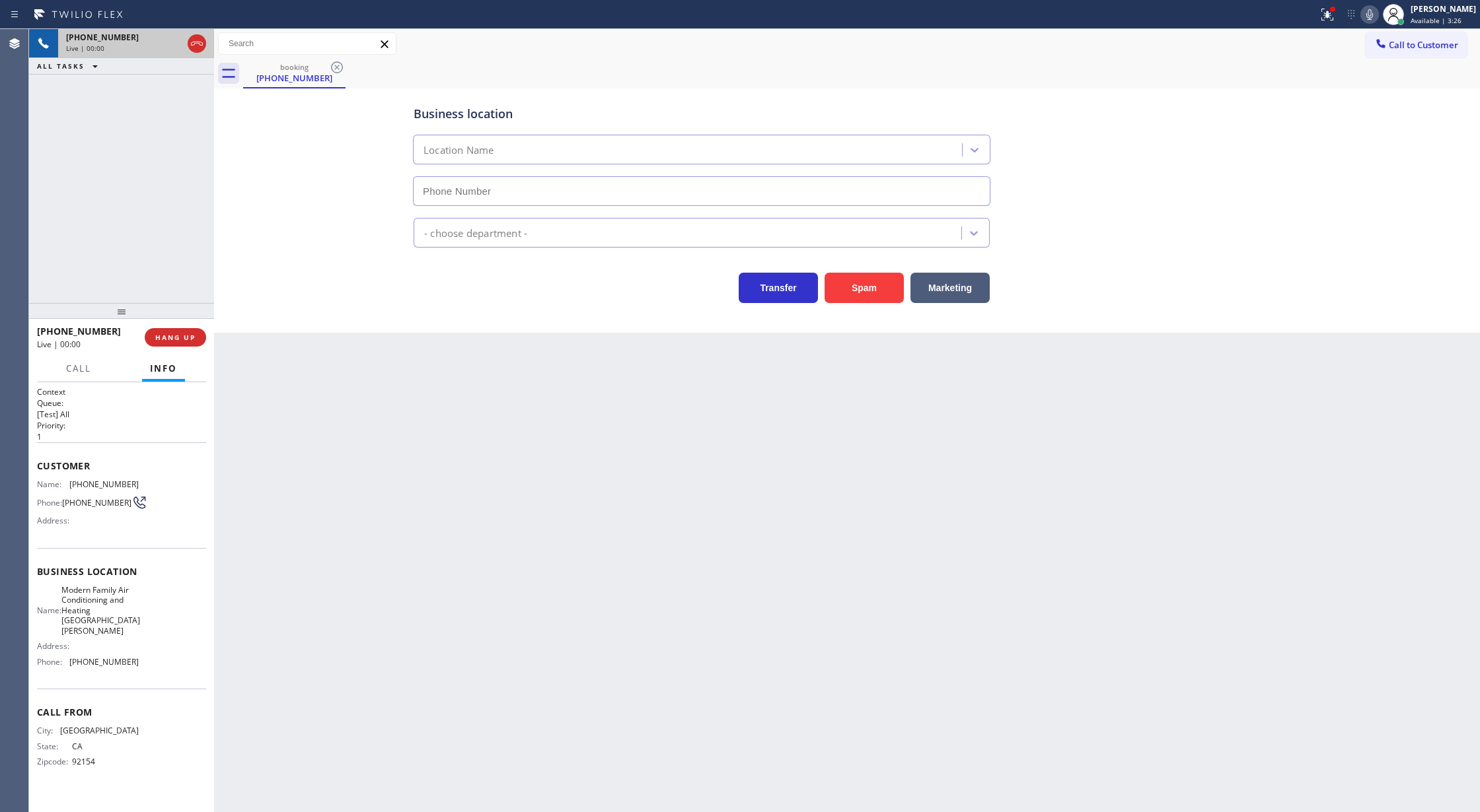
type input "[PHONE_NUMBER]"
click at [846, 298] on button "Spam" at bounding box center [864, 288] width 80 height 31
click at [858, 286] on button "Spam" at bounding box center [864, 288] width 80 height 31
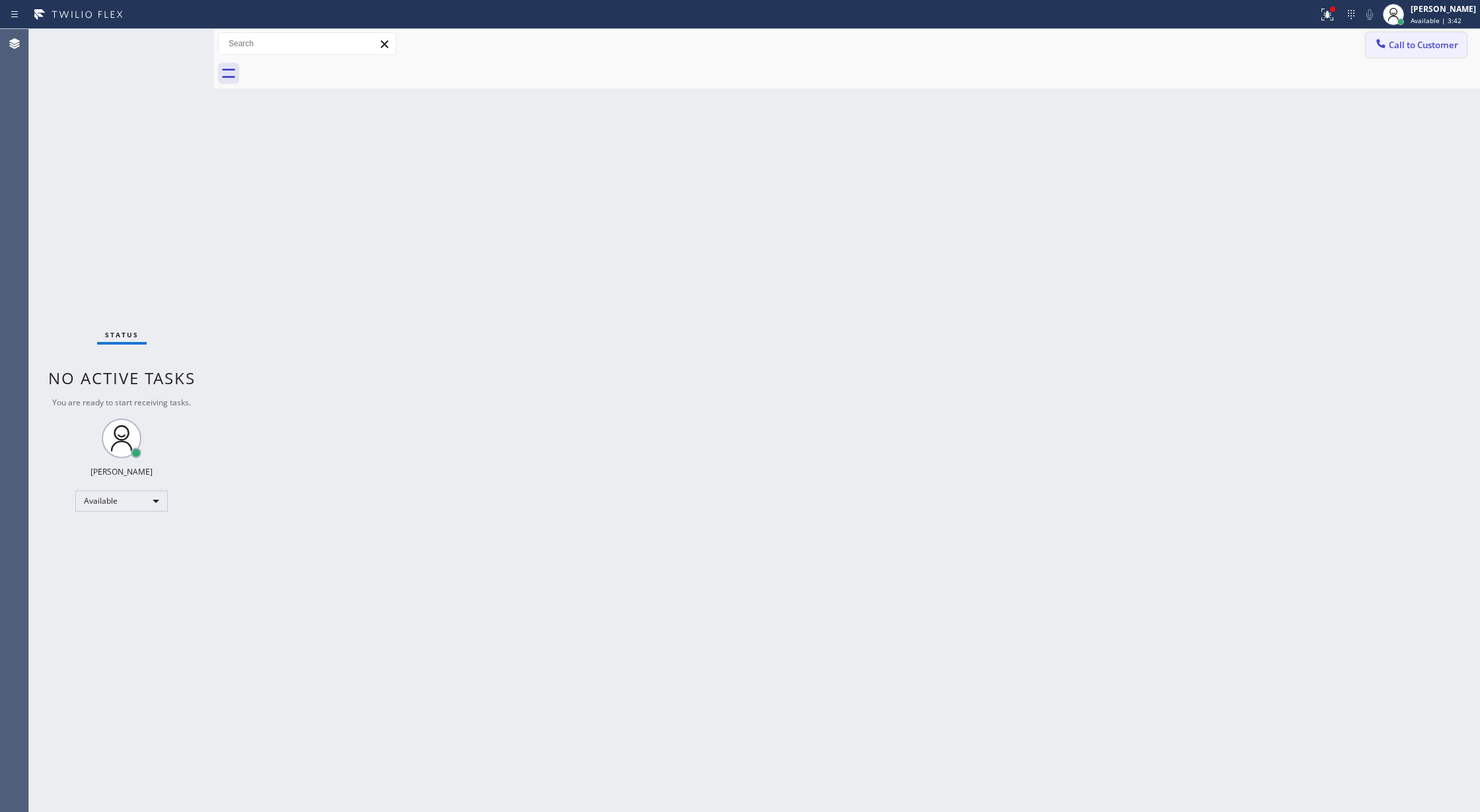
click at [1392, 42] on span "Call to Customer" at bounding box center [1423, 44] width 70 height 12
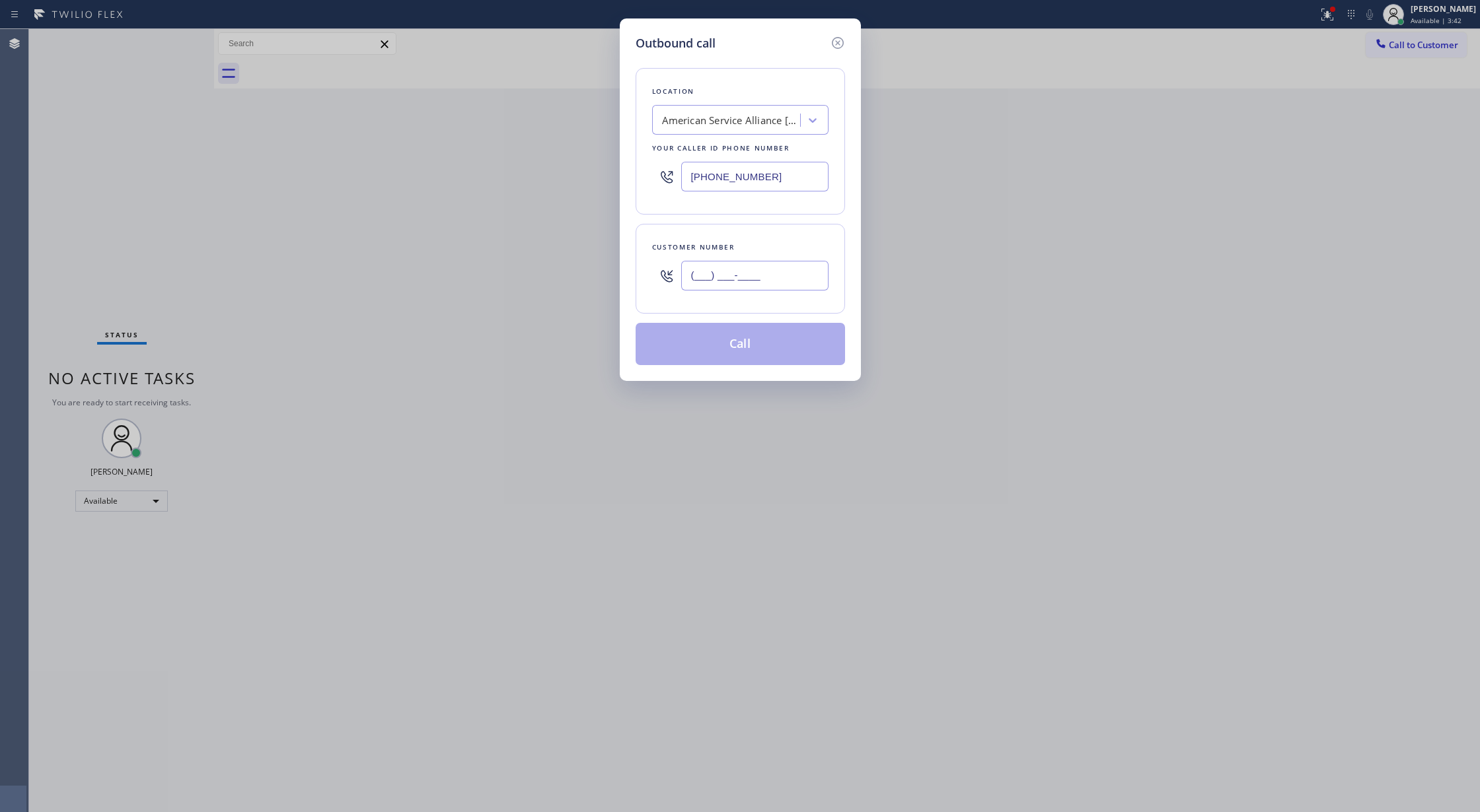
click at [691, 277] on input "(___) ___-____" at bounding box center [754, 275] width 147 height 30
paste input "408) 398-2120"
type input "[PHONE_NUMBER]"
click at [711, 119] on div "American Service Alliance [GEOGRAPHIC_DATA]" at bounding box center [732, 120] width 139 height 15
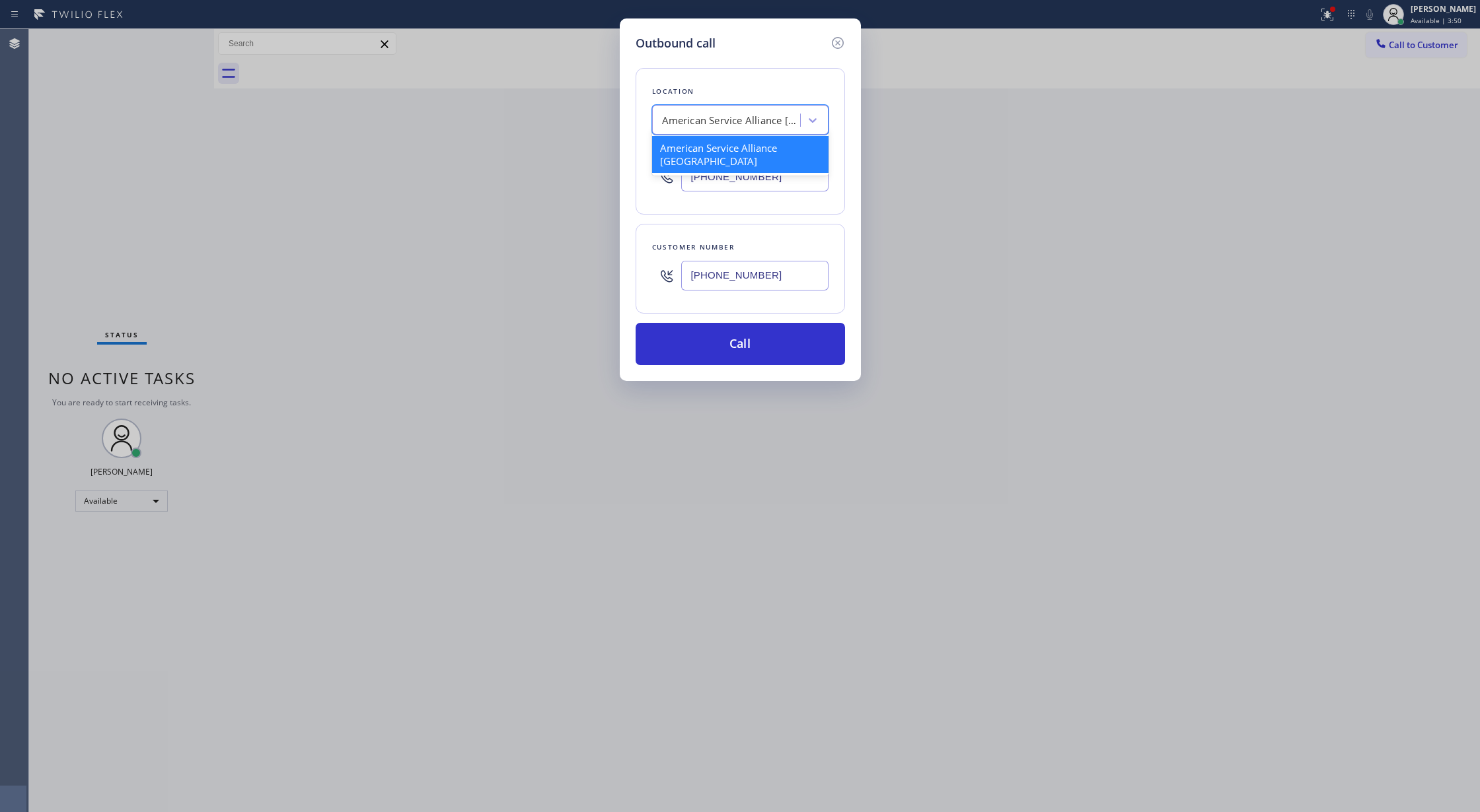
paste input "5 Star Appliance Repair"
type input "5 Star Appliance Repair"
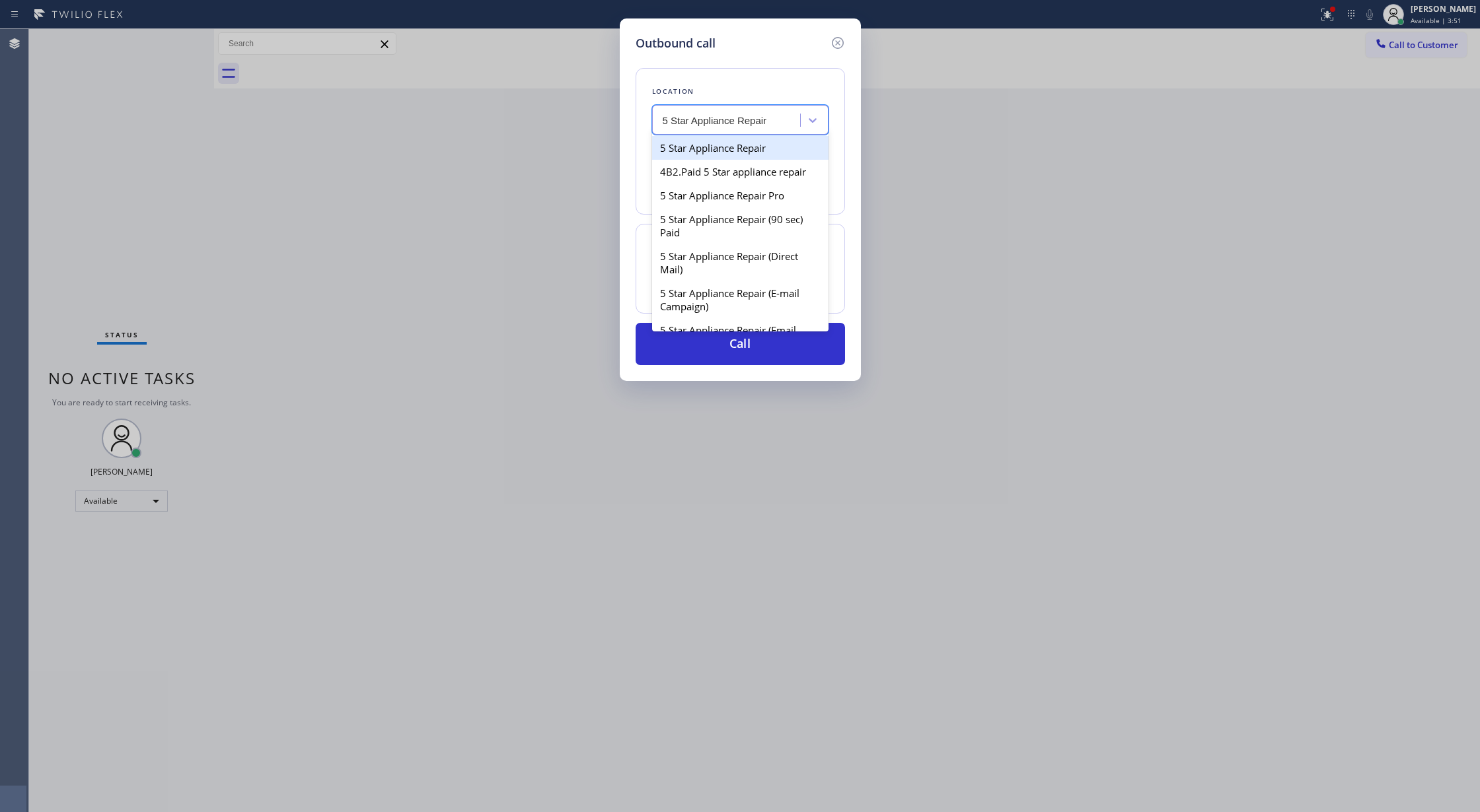
click at [714, 148] on div "5 Star Appliance Repair" at bounding box center [740, 148] width 176 height 23
type input "[PHONE_NUMBER]"
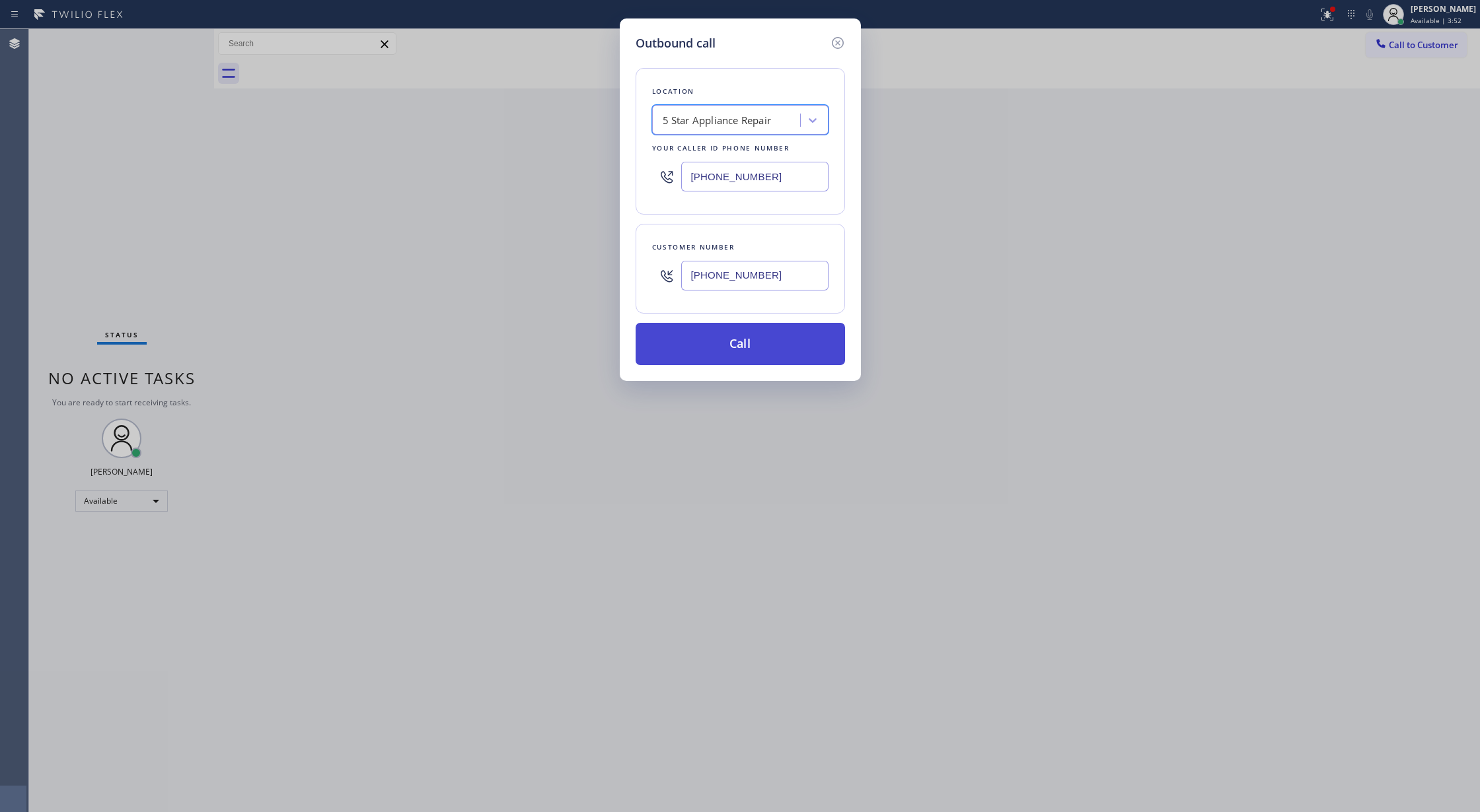
click at [716, 350] on button "Call" at bounding box center [740, 343] width 210 height 42
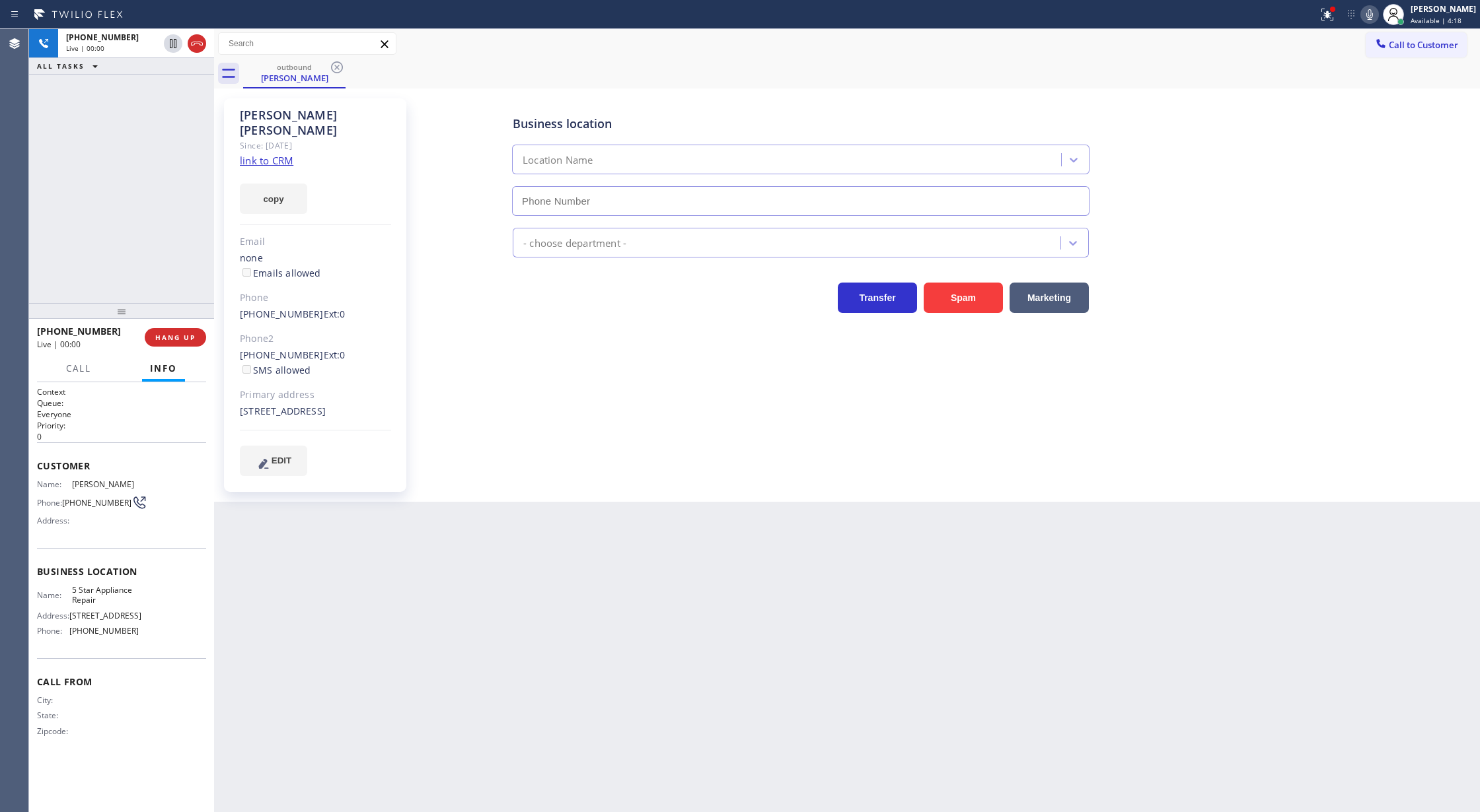
type input "[PHONE_NUMBER]"
drag, startPoint x: 200, startPoint y: 41, endPoint x: 197, endPoint y: 355, distance: 314.0
click at [198, 41] on icon at bounding box center [197, 43] width 16 height 16
click at [158, 340] on span "COMPLETE" at bounding box center [173, 337] width 45 height 9
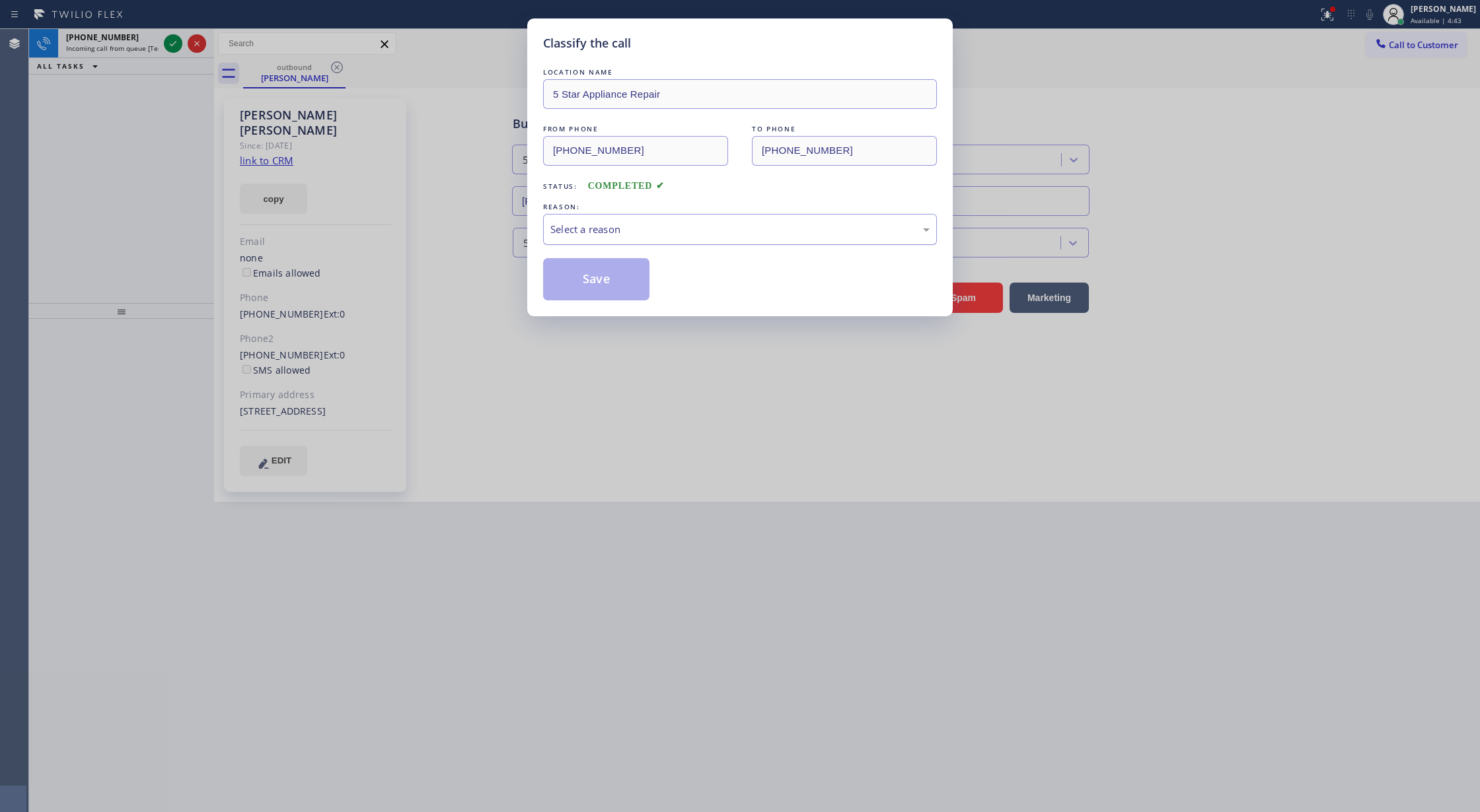
click at [611, 235] on div "Select a reason" at bounding box center [740, 229] width 379 height 15
click at [589, 292] on button "Save" at bounding box center [596, 279] width 107 height 42
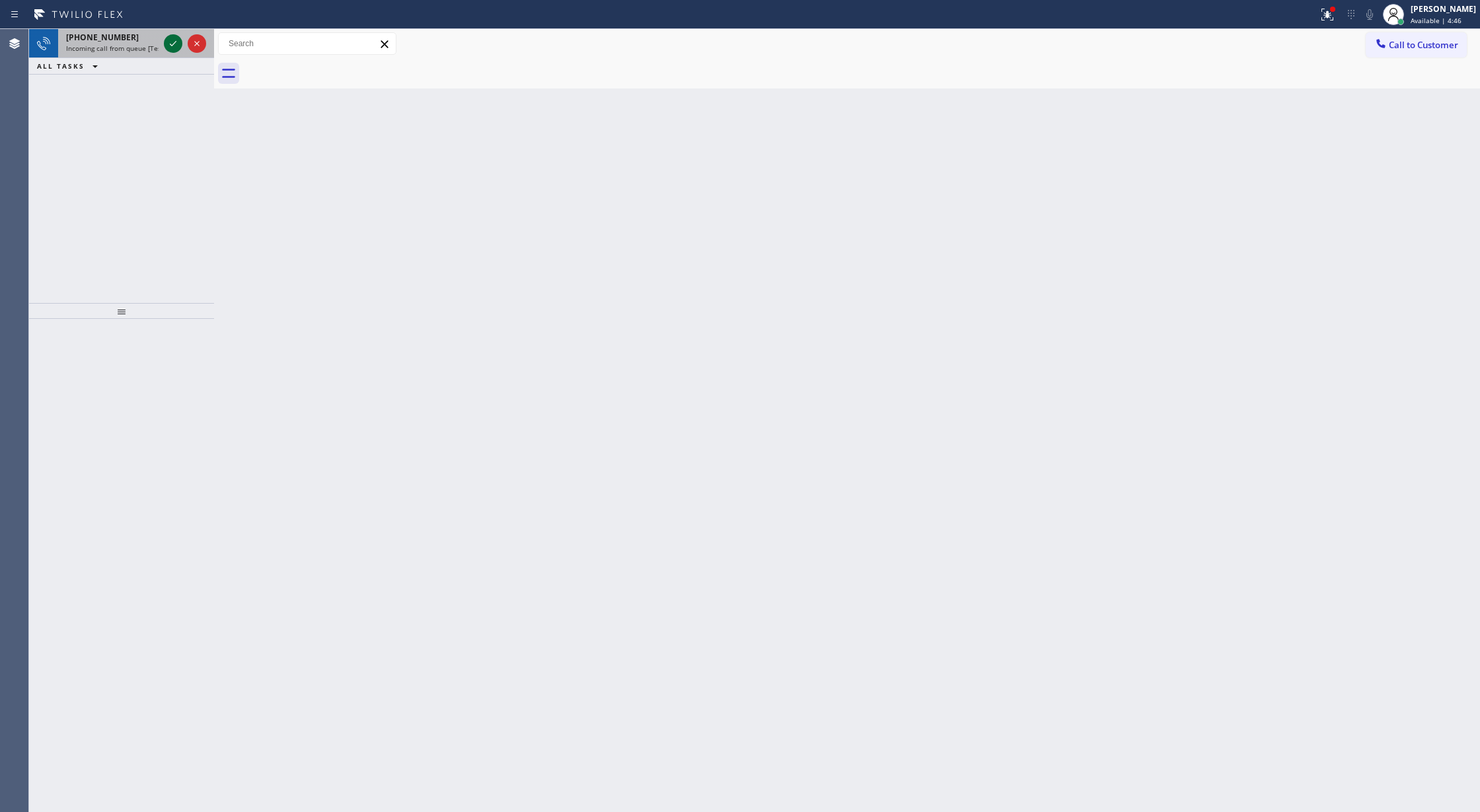
click at [170, 40] on icon at bounding box center [173, 43] width 16 height 16
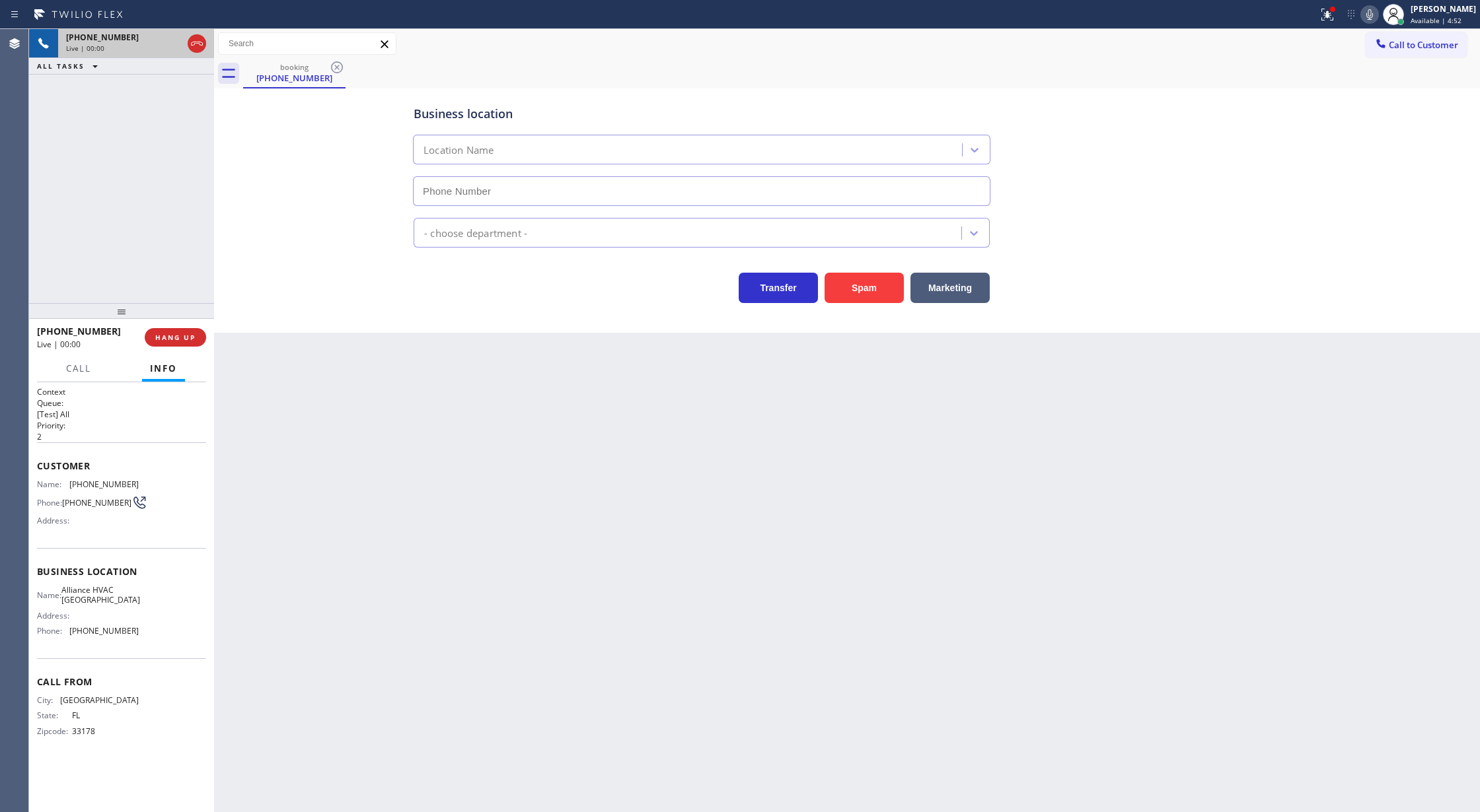
type input "[PHONE_NUMBER]"
click at [189, 40] on icon at bounding box center [197, 43] width 16 height 16
click at [178, 340] on span "COMPLETE" at bounding box center [173, 337] width 45 height 9
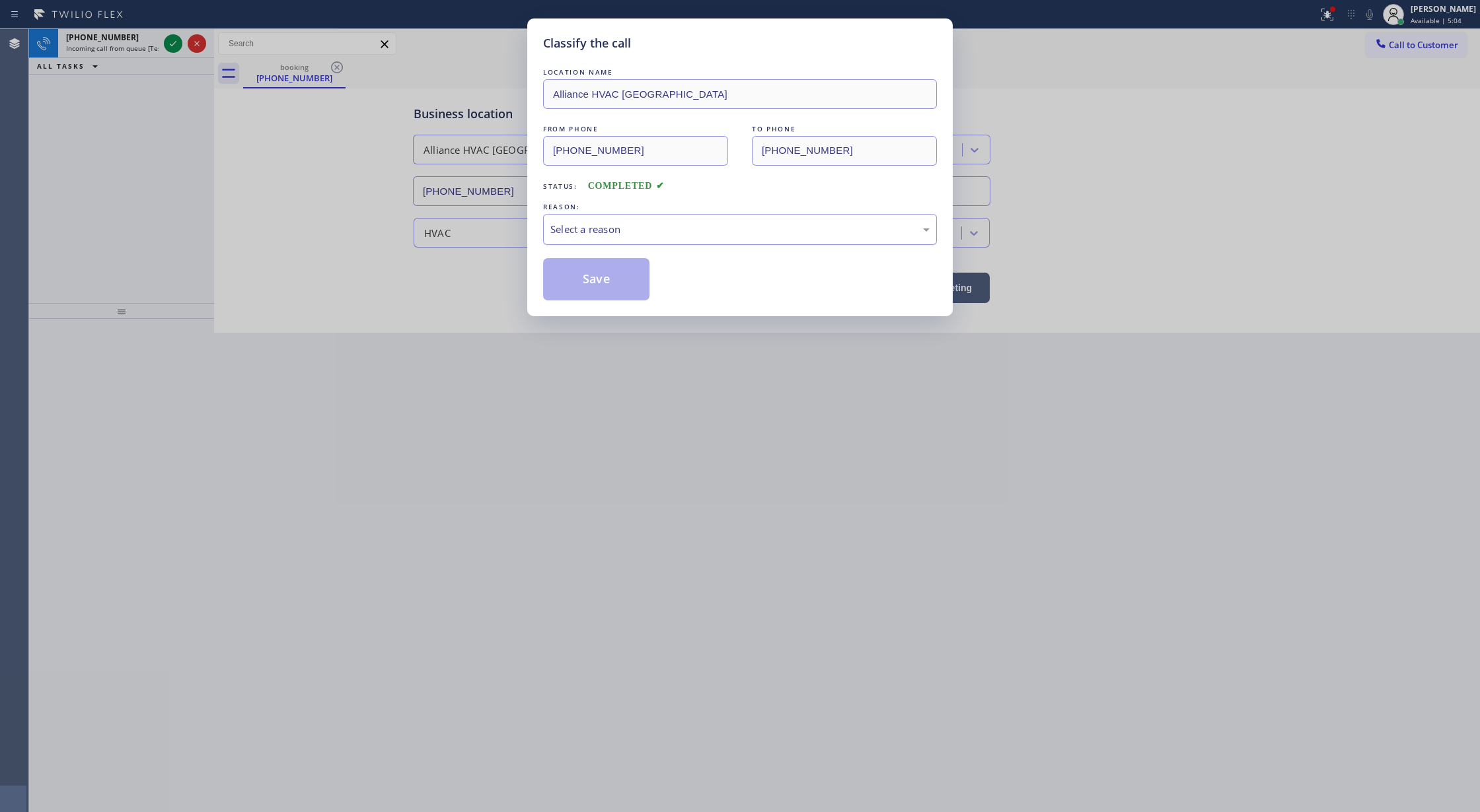
click at [648, 237] on div "Select a reason" at bounding box center [740, 229] width 379 height 15
drag, startPoint x: 590, startPoint y: 284, endPoint x: 407, endPoint y: 218, distance: 194.5
click at [588, 283] on button "Save" at bounding box center [596, 279] width 107 height 42
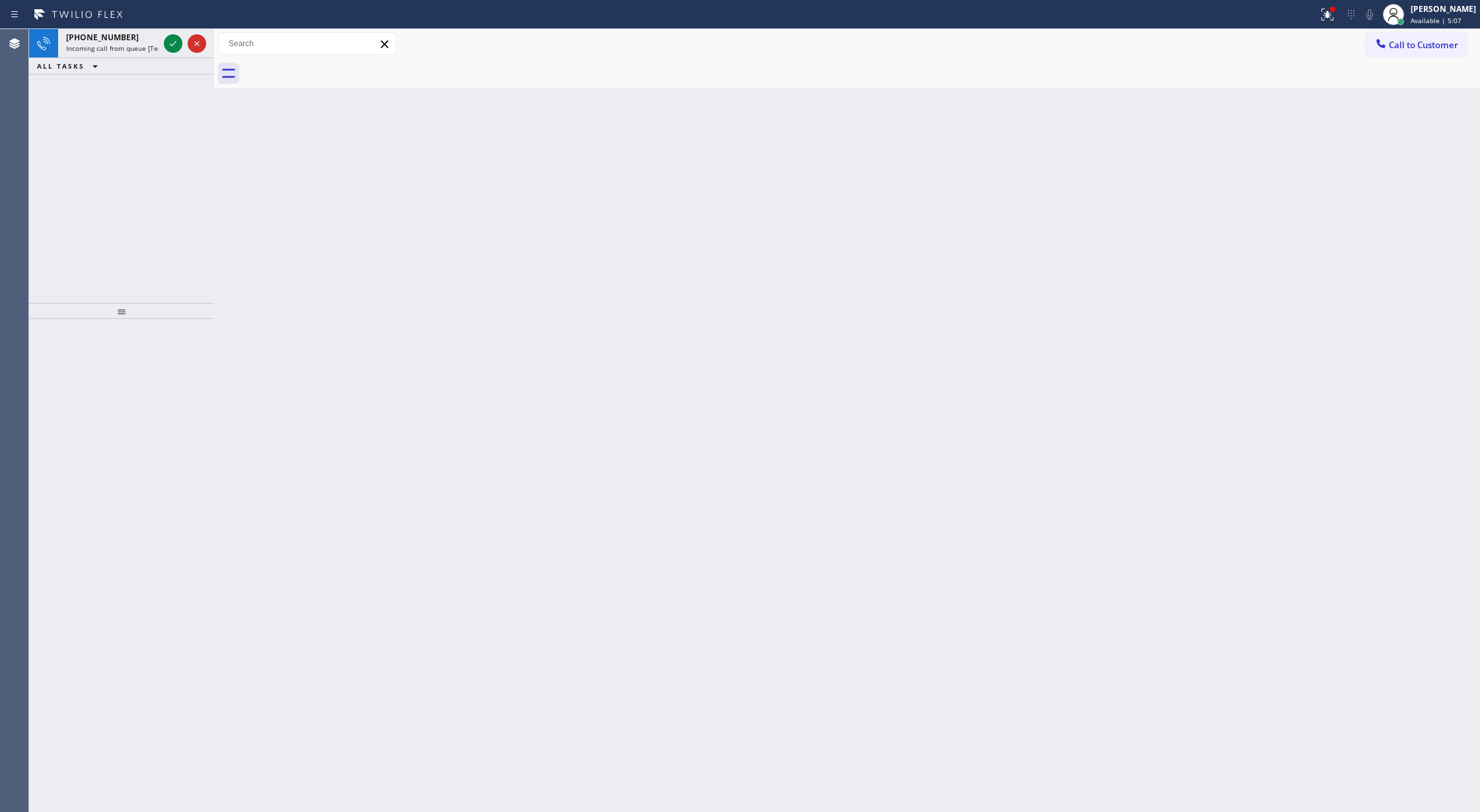
click at [170, 42] on icon at bounding box center [173, 43] width 16 height 16
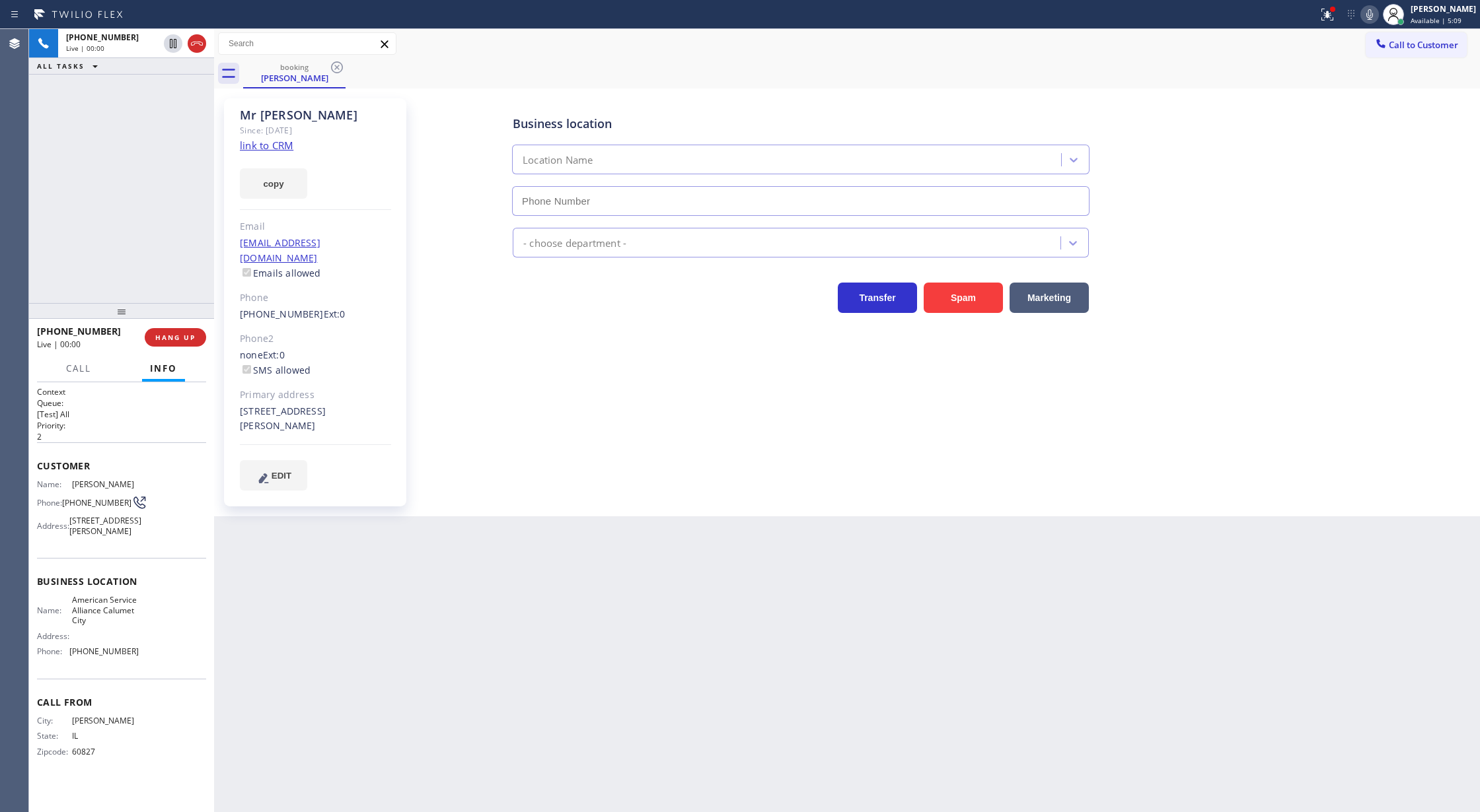
type input "[PHONE_NUMBER]"
click at [264, 145] on link "link to CRM" at bounding box center [266, 145] width 53 height 14
click at [1374, 17] on icon at bounding box center [1370, 14] width 16 height 16
click at [1374, 14] on rect at bounding box center [1369, 14] width 9 height 9
click at [72, 368] on span "Call" at bounding box center [79, 368] width 25 height 12
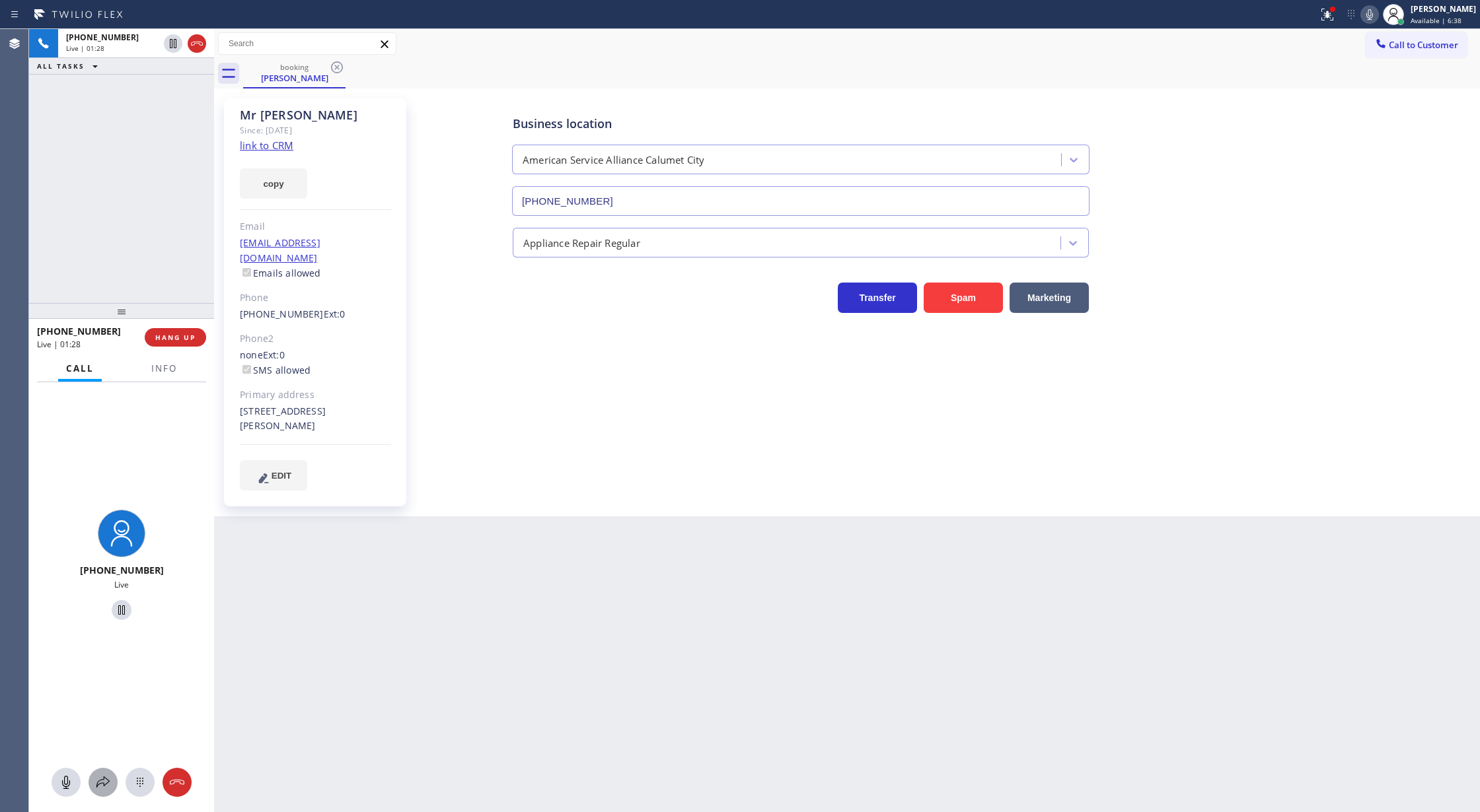
click at [104, 785] on icon at bounding box center [103, 782] width 14 height 11
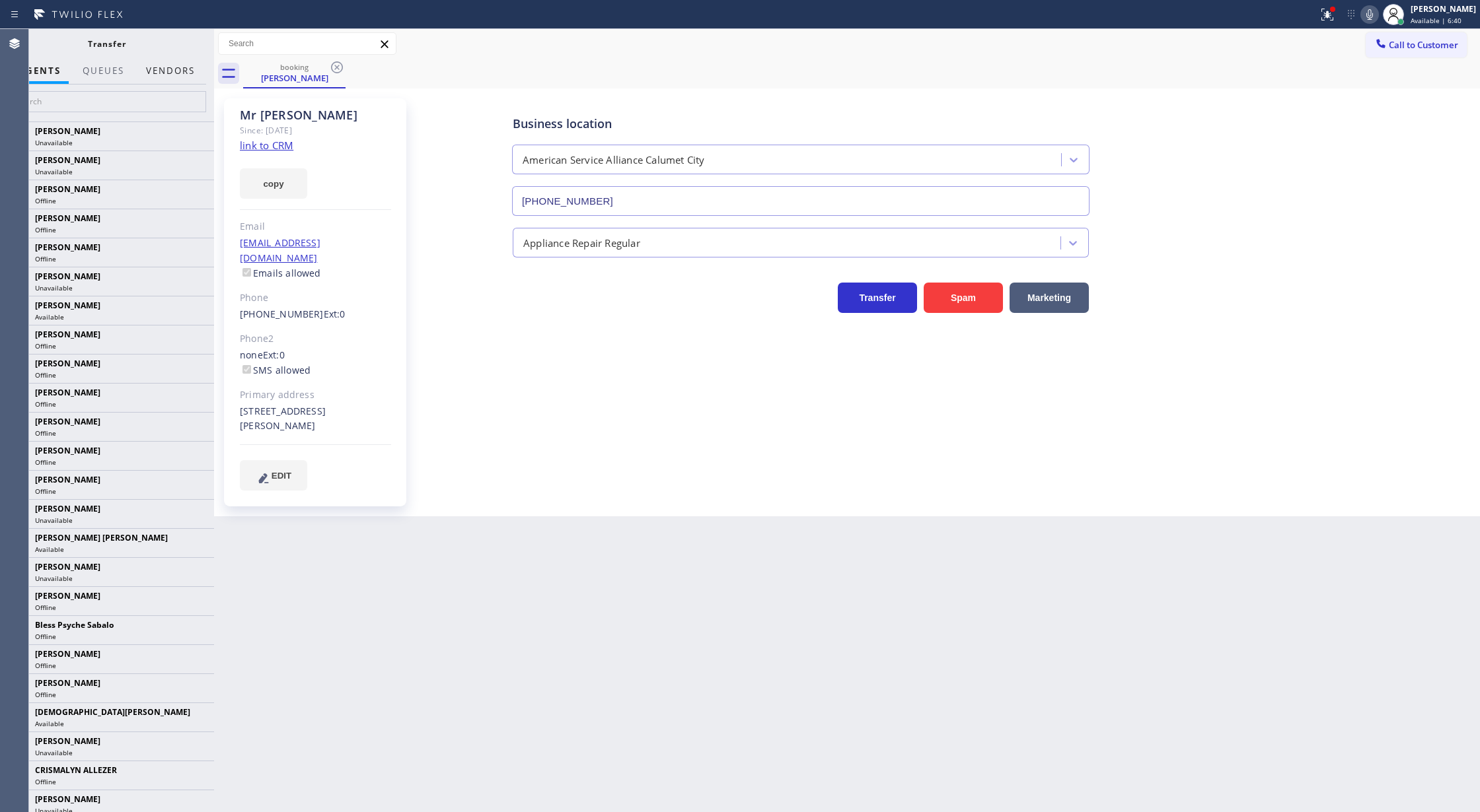
click at [167, 70] on button "Vendors" at bounding box center [171, 70] width 65 height 26
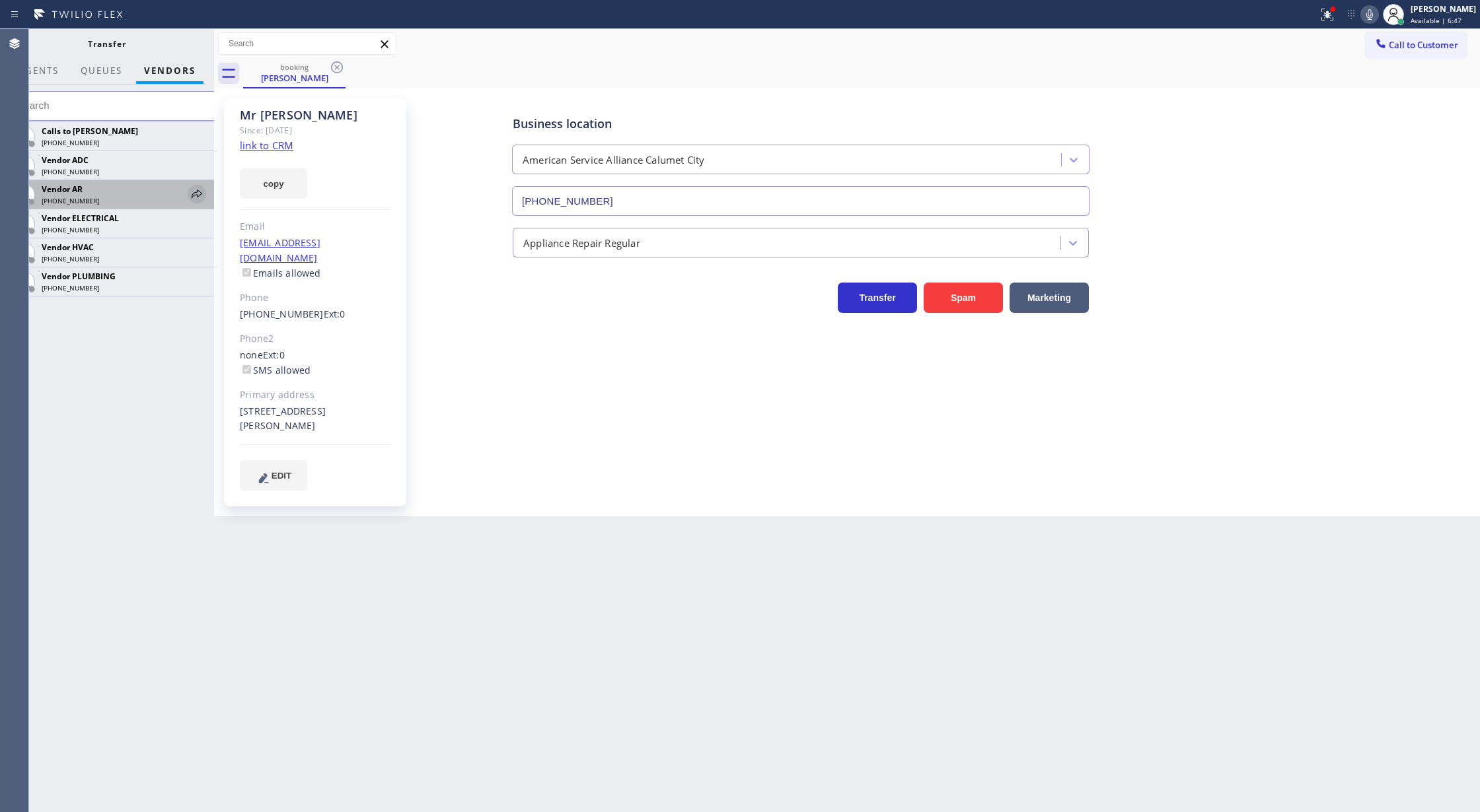
click at [197, 194] on icon at bounding box center [197, 194] width 16 height 16
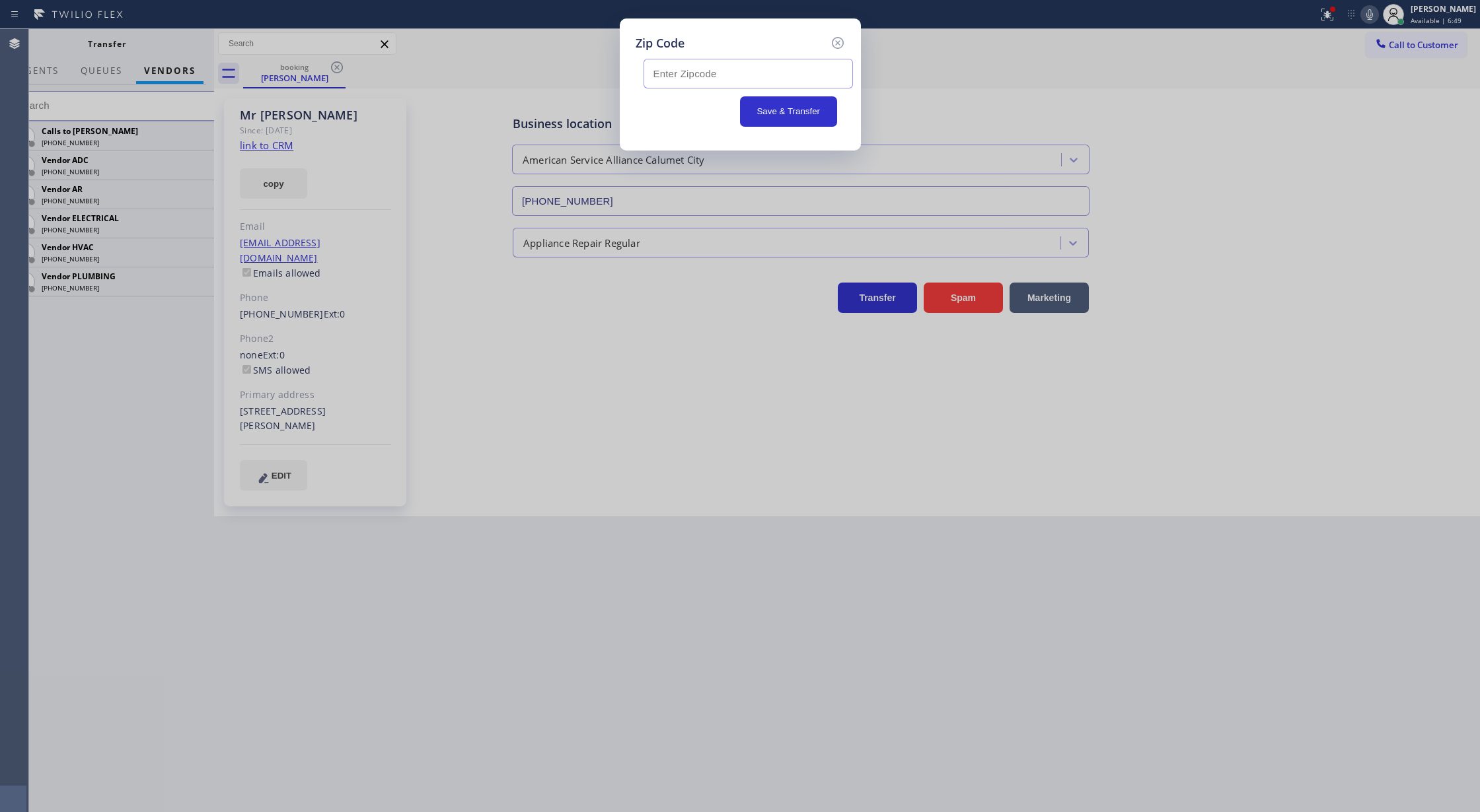
click at [664, 77] on input "text" at bounding box center [748, 73] width 210 height 30
paste input "60409"
type input "60409"
click at [788, 114] on button "Save & Transfer" at bounding box center [788, 112] width 97 height 31
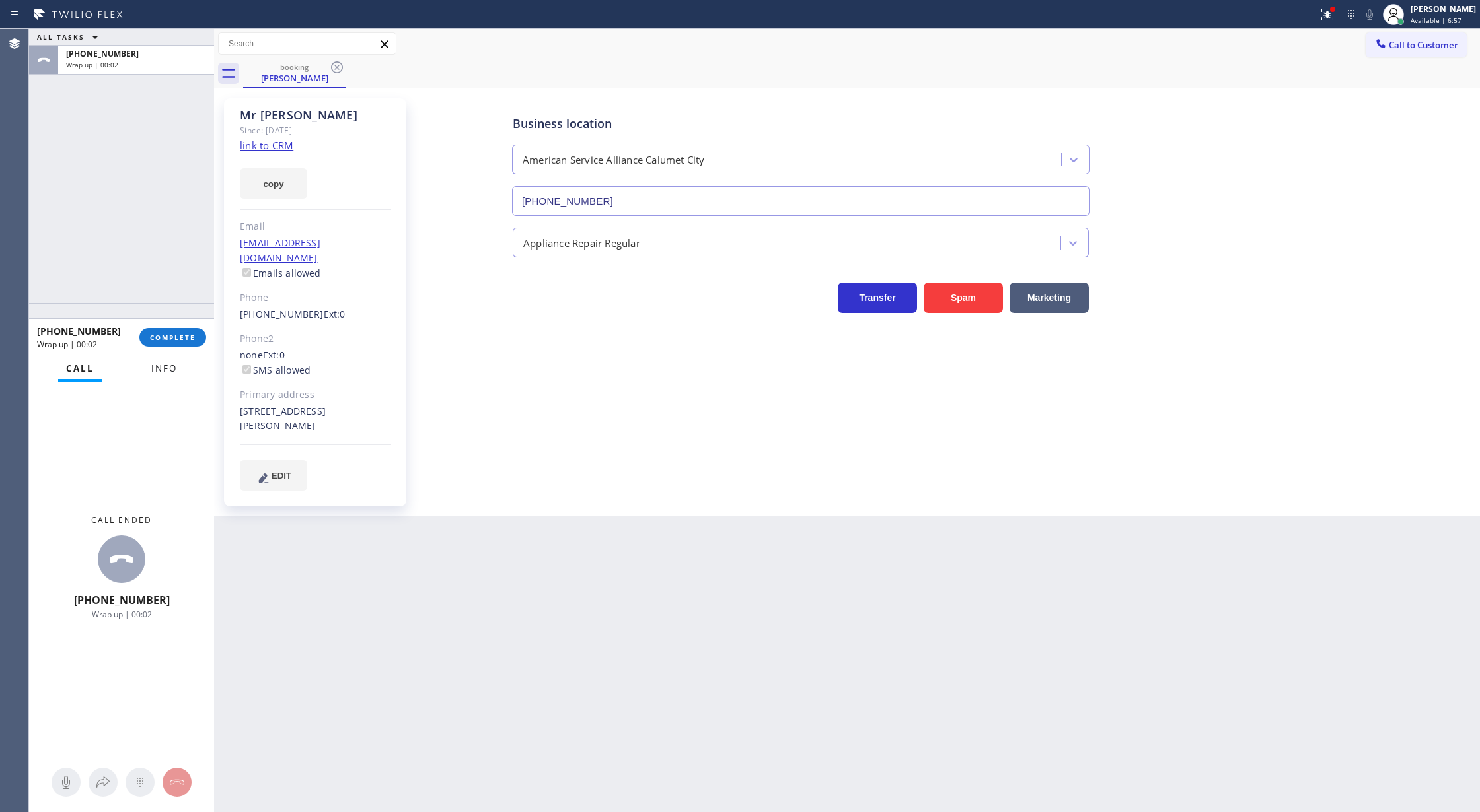
click at [162, 370] on span "Info" at bounding box center [164, 368] width 26 height 12
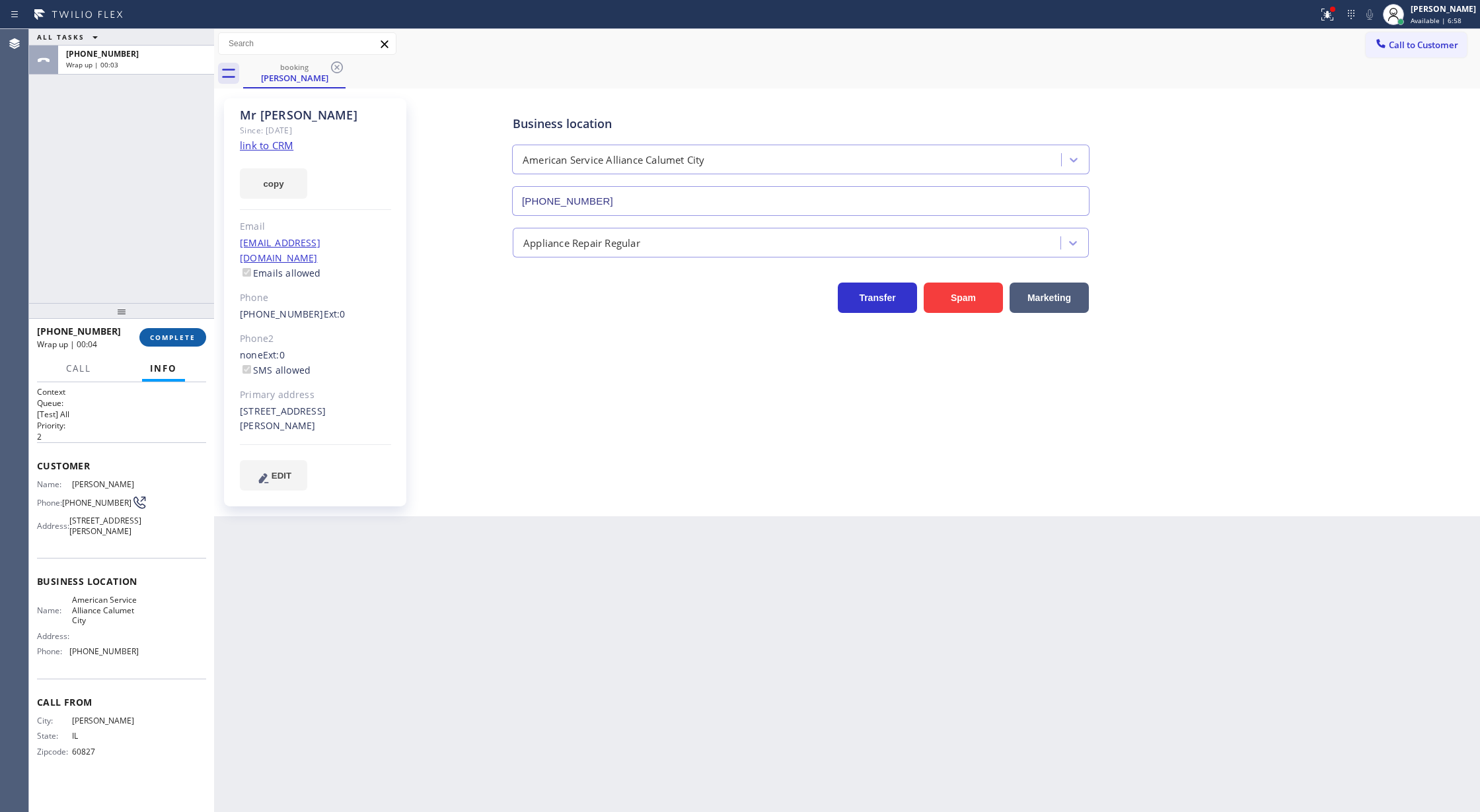
click at [181, 334] on span "COMPLETE" at bounding box center [173, 337] width 45 height 9
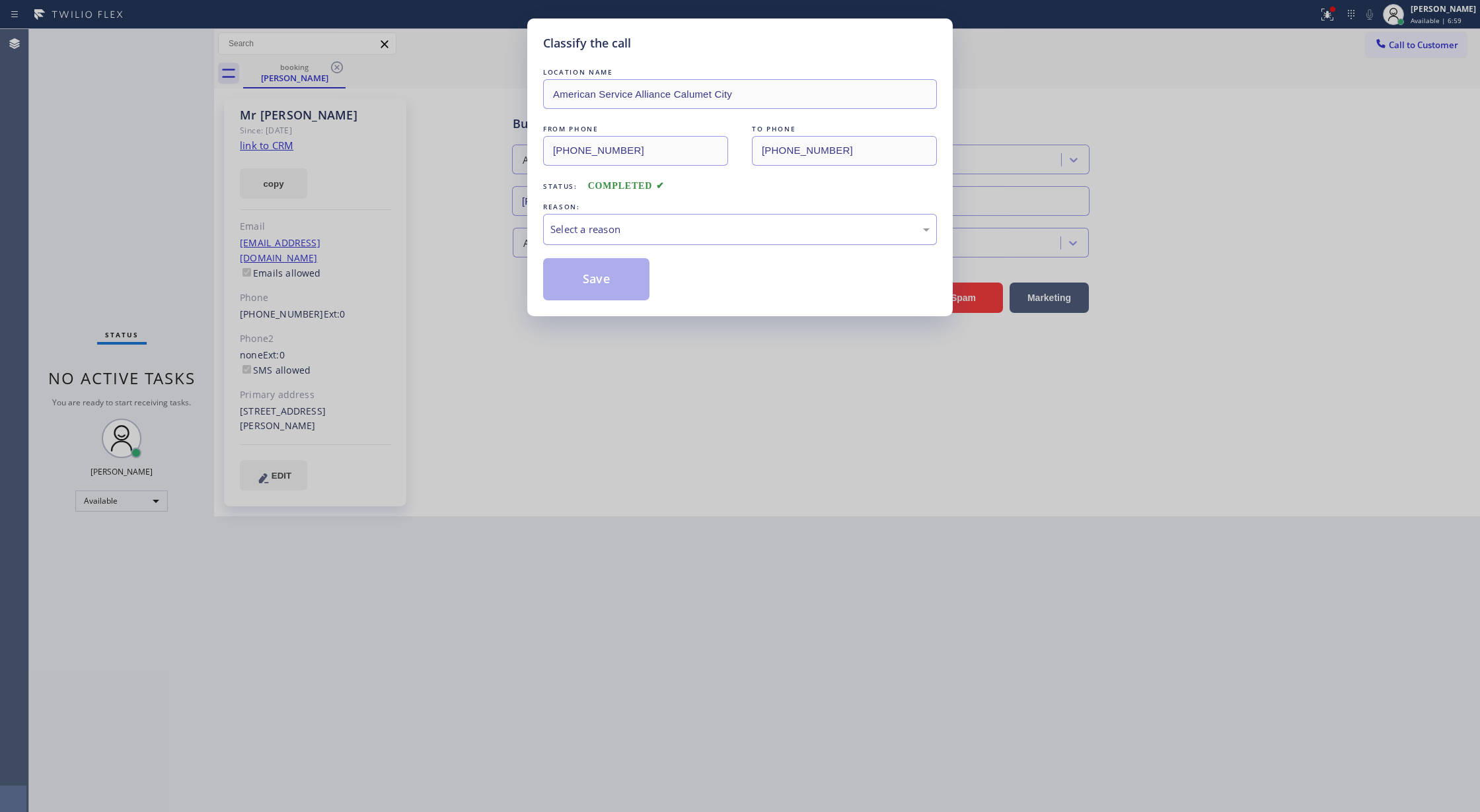
click at [632, 227] on div "Select a reason" at bounding box center [740, 229] width 379 height 15
click at [600, 294] on button "Save" at bounding box center [596, 279] width 107 height 42
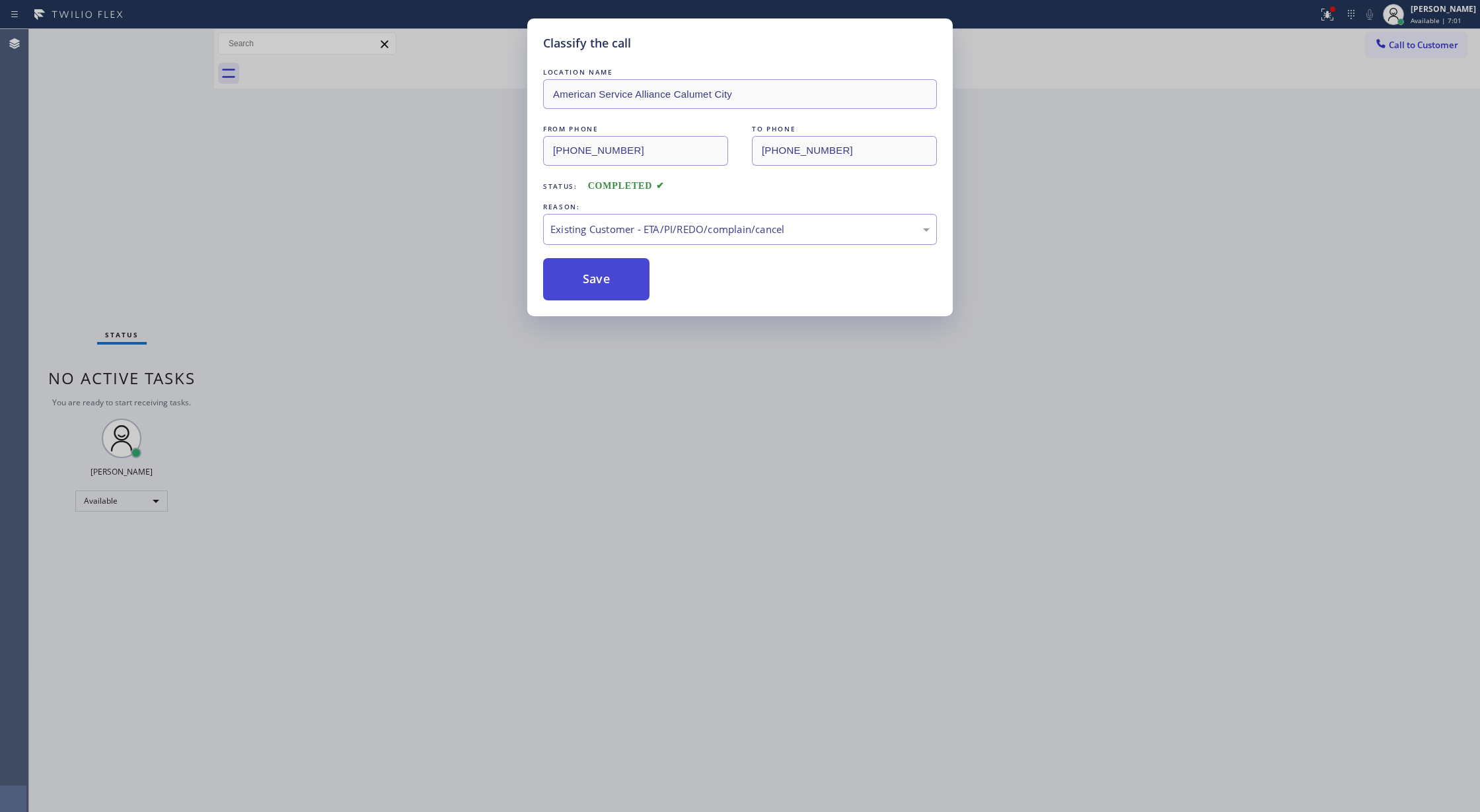
click at [595, 285] on button "Save" at bounding box center [596, 279] width 107 height 42
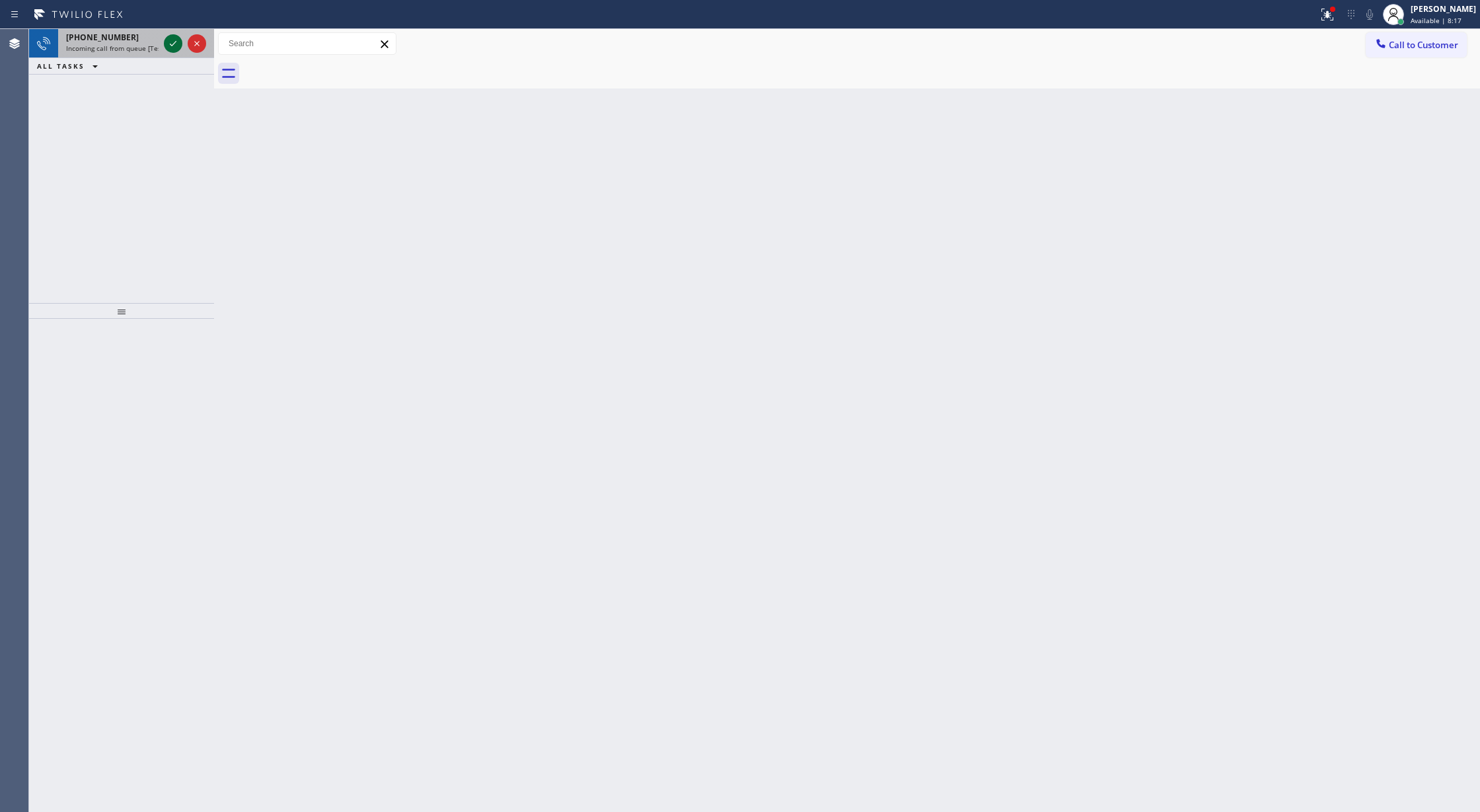
click at [175, 45] on icon at bounding box center [173, 43] width 16 height 16
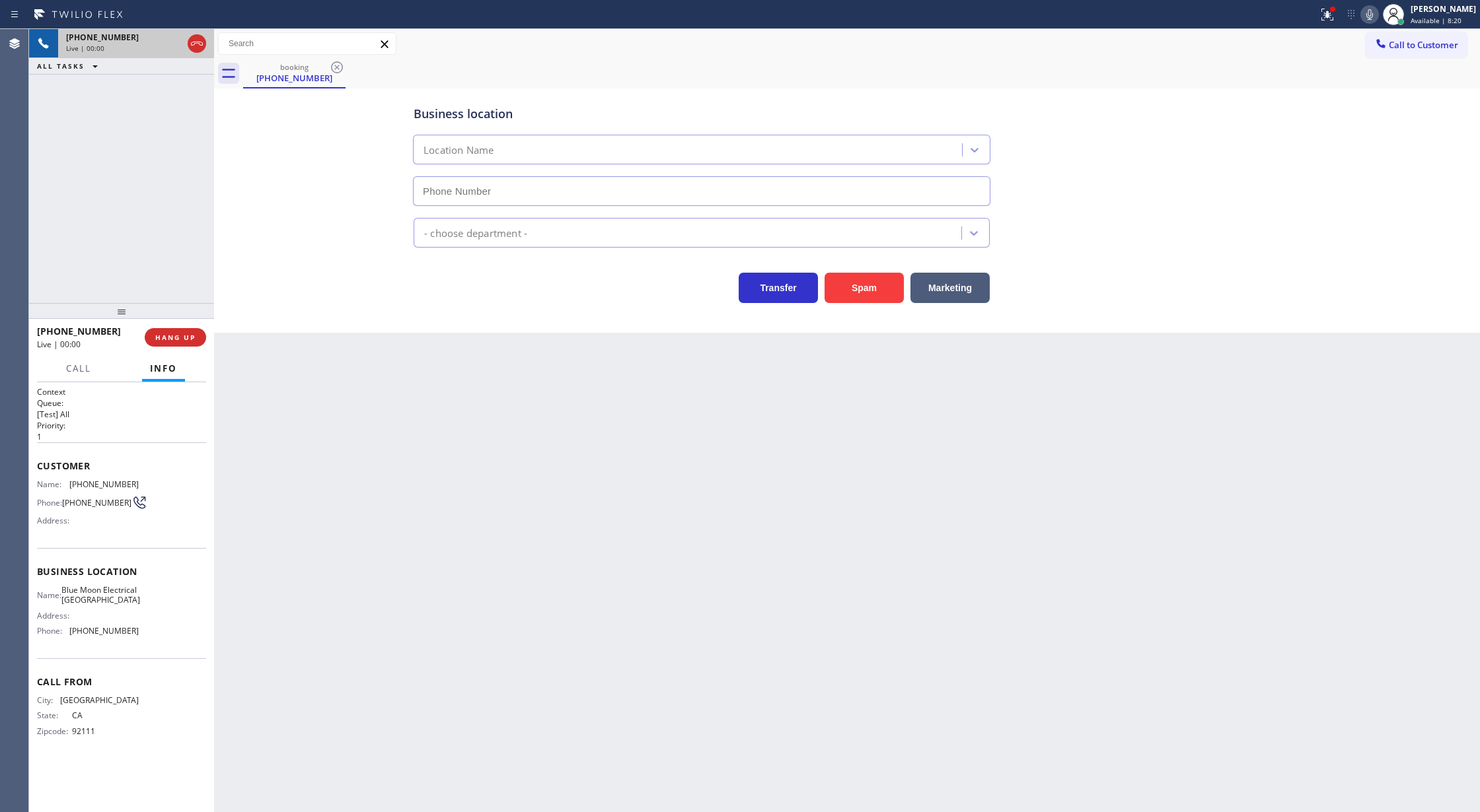
type input "[PHONE_NUMBER]"
click at [858, 284] on button "Spam" at bounding box center [864, 288] width 80 height 31
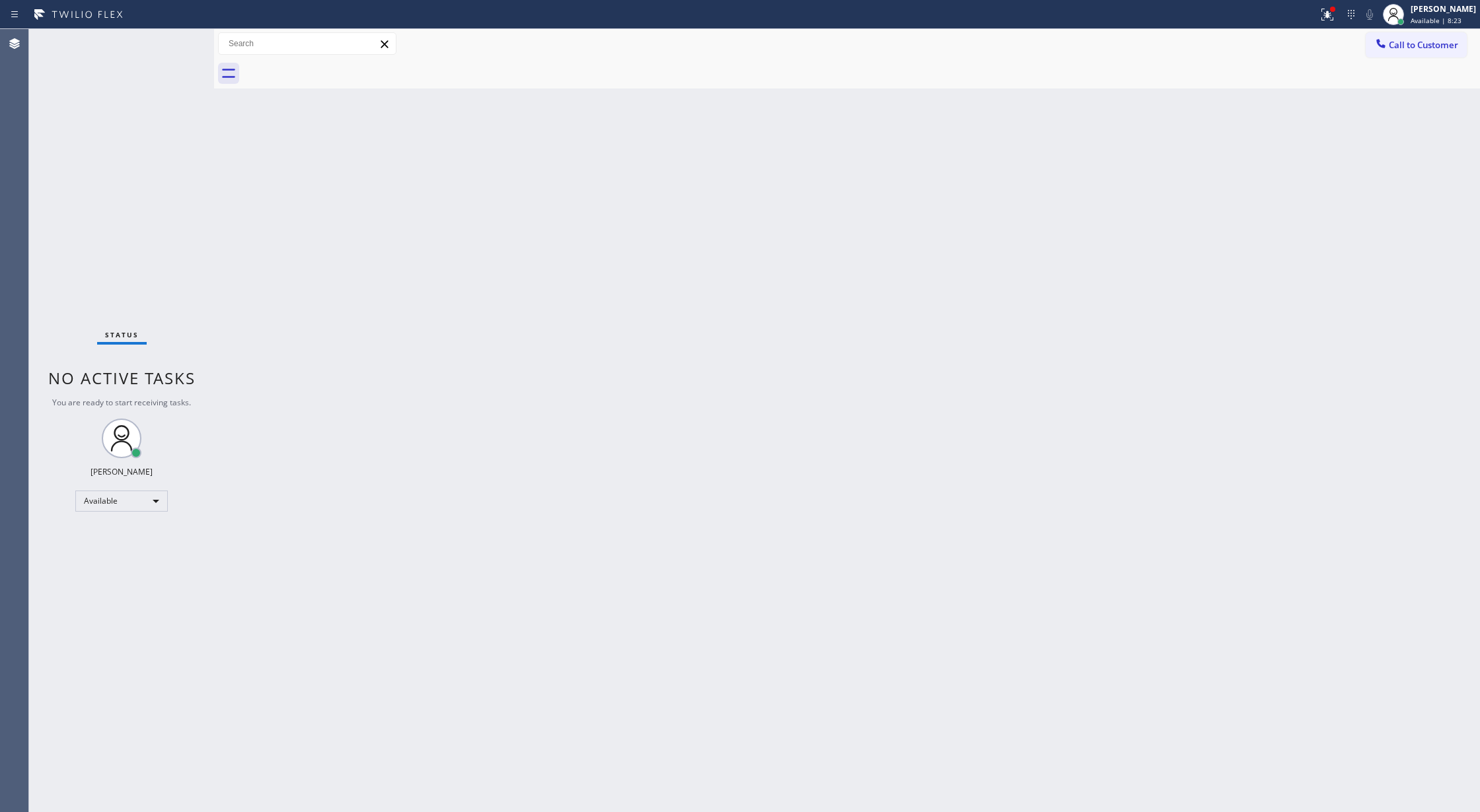
click at [177, 38] on div "Status No active tasks You are ready to start receiving tasks. [PERSON_NAME] Av…" at bounding box center [121, 420] width 185 height 783
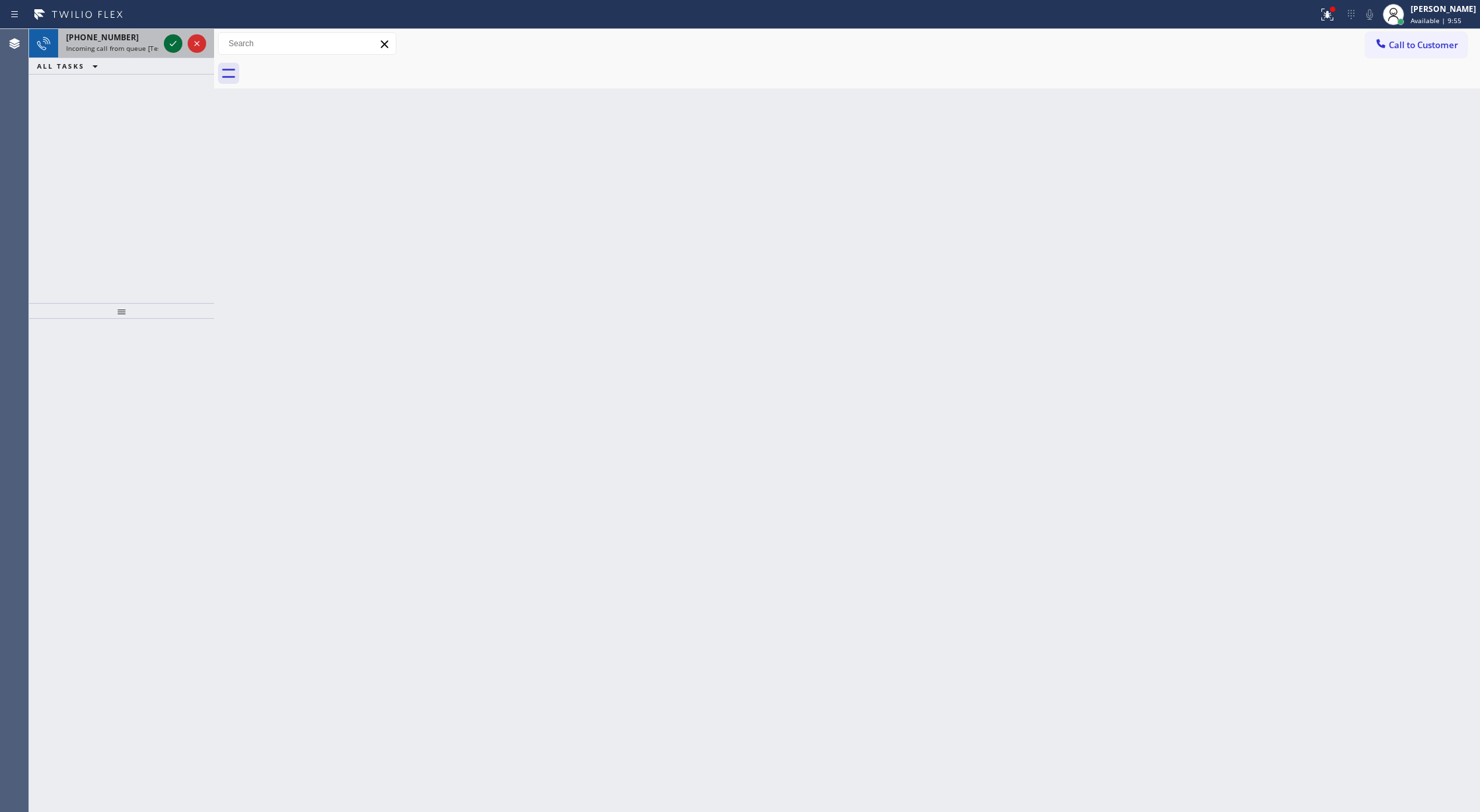
click at [172, 41] on icon at bounding box center [173, 43] width 16 height 16
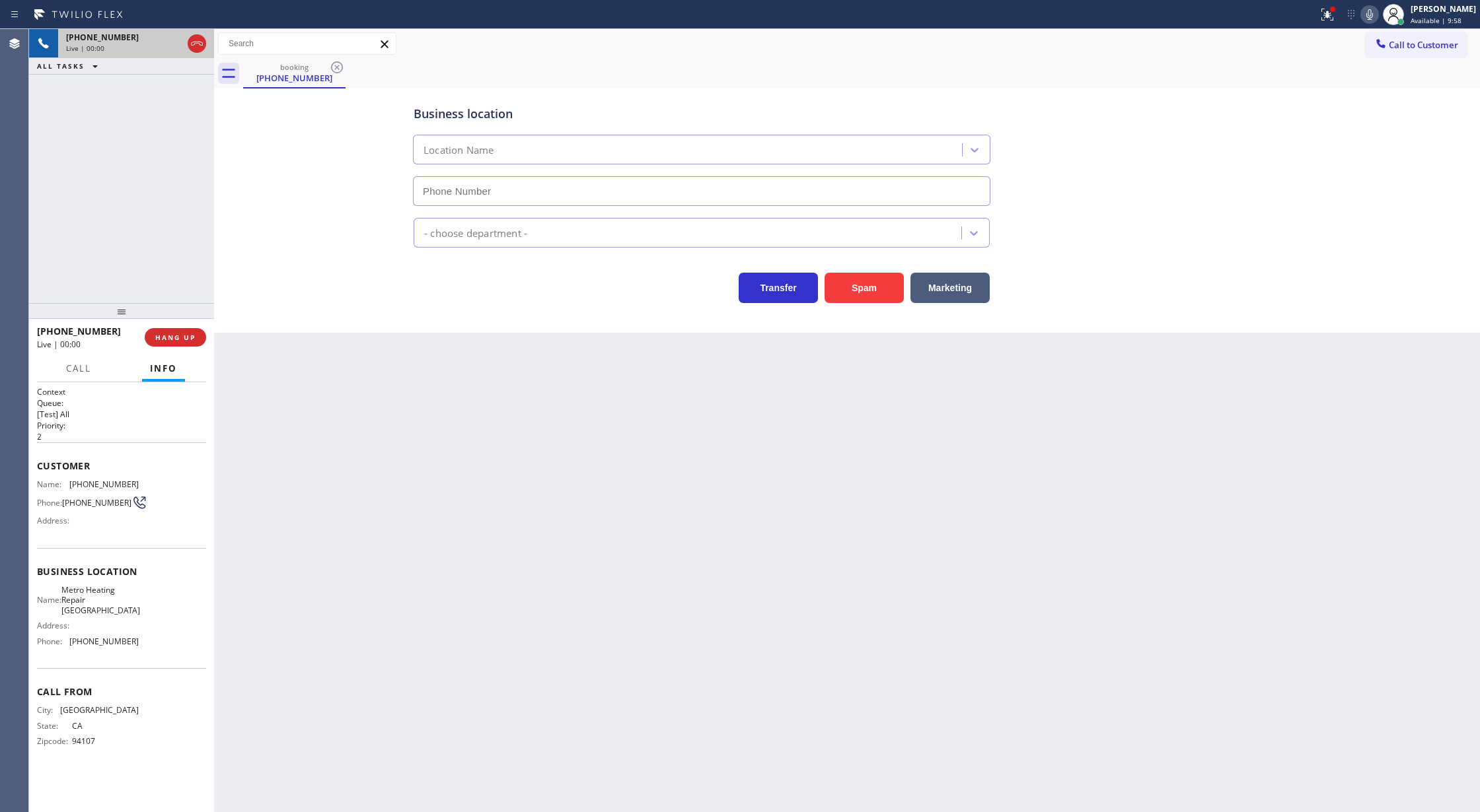
type input "[PHONE_NUMBER]"
drag, startPoint x: 172, startPoint y: 336, endPoint x: 238, endPoint y: 352, distance: 67.9
click at [174, 336] on span "HANG UP" at bounding box center [175, 337] width 41 height 9
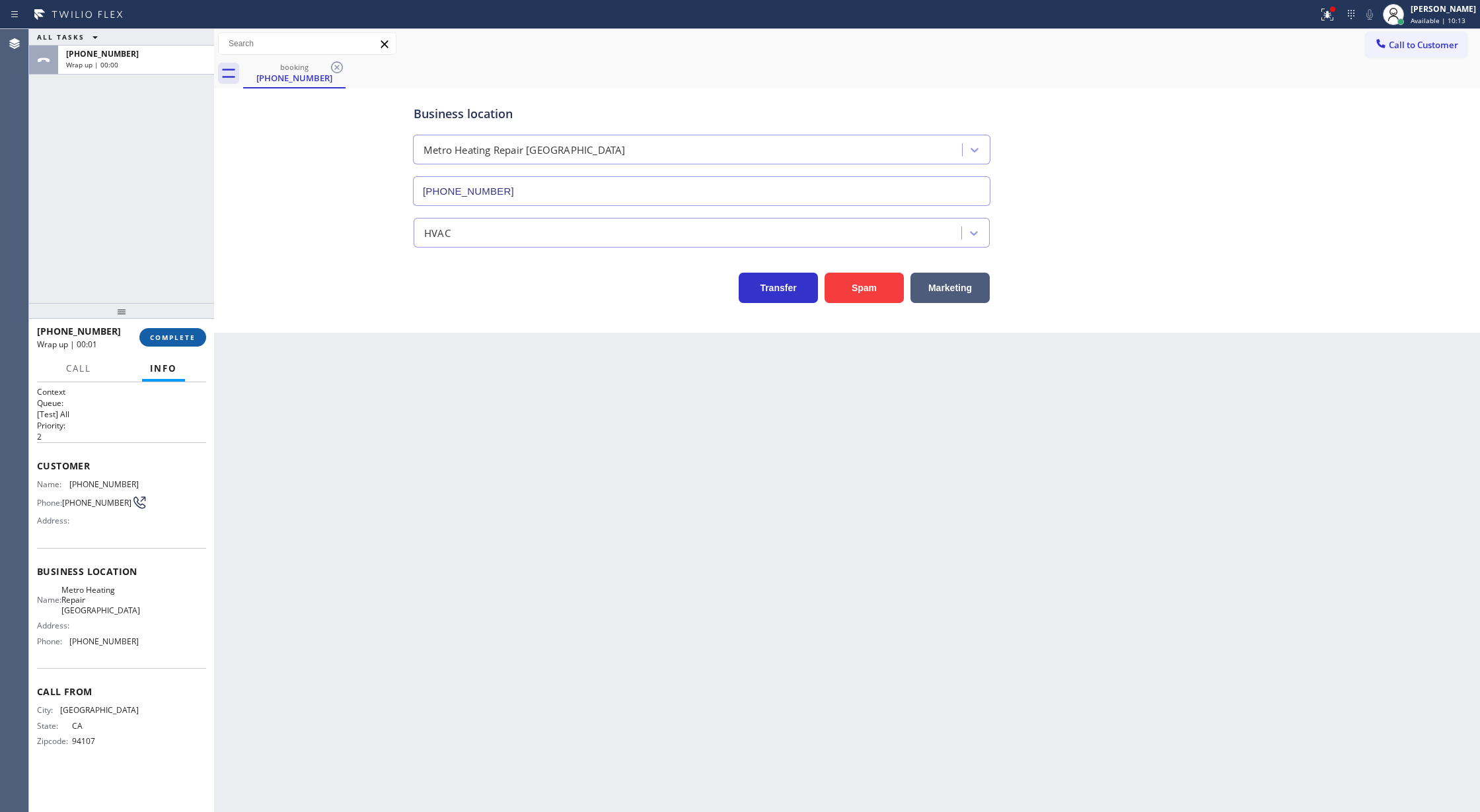
click at [174, 346] on button "COMPLETE" at bounding box center [173, 337] width 67 height 18
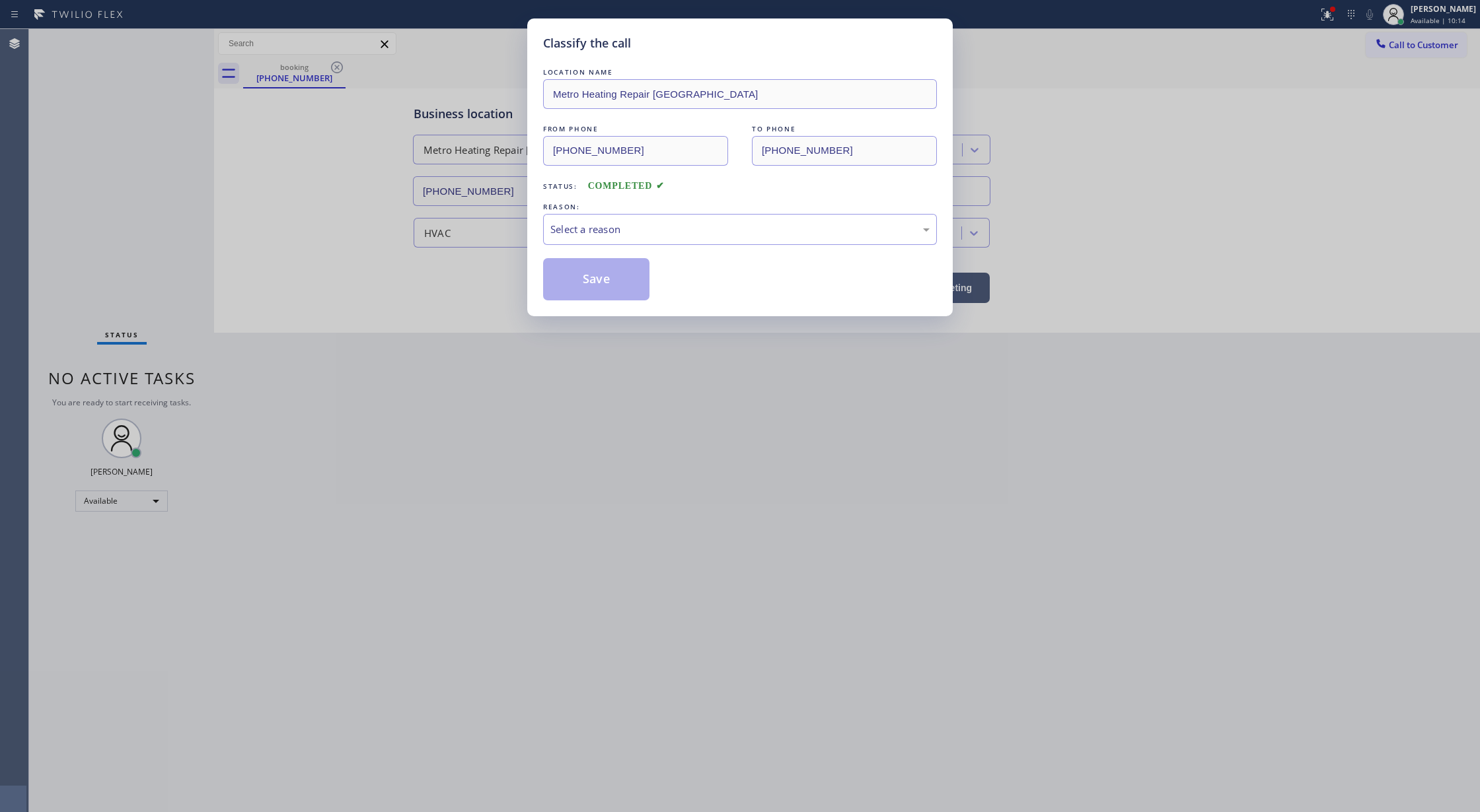
click at [698, 212] on div "REASON:" at bounding box center [740, 207] width 394 height 14
click at [605, 226] on div "Select a reason" at bounding box center [740, 229] width 379 height 15
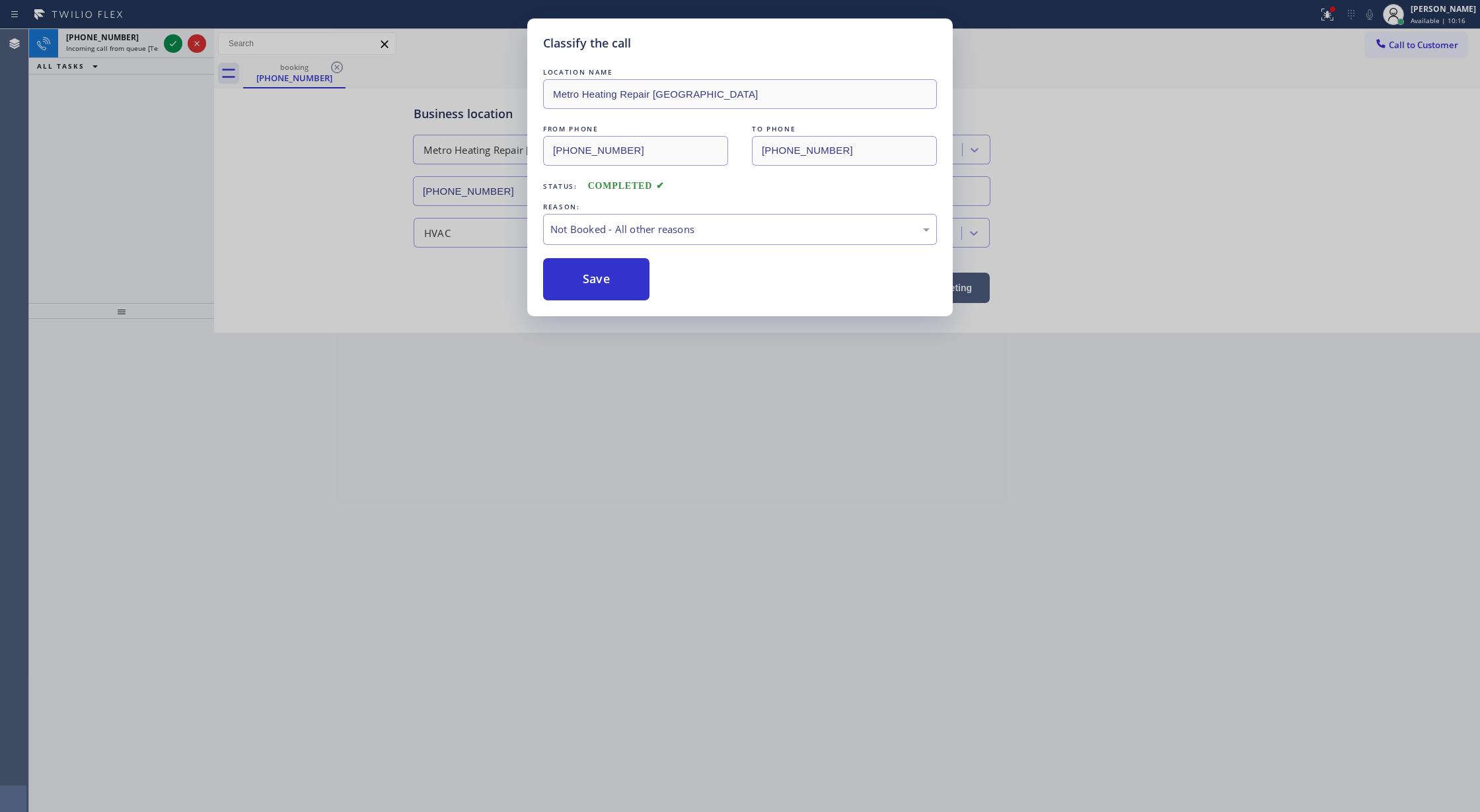
click at [598, 281] on button "Save" at bounding box center [596, 279] width 107 height 42
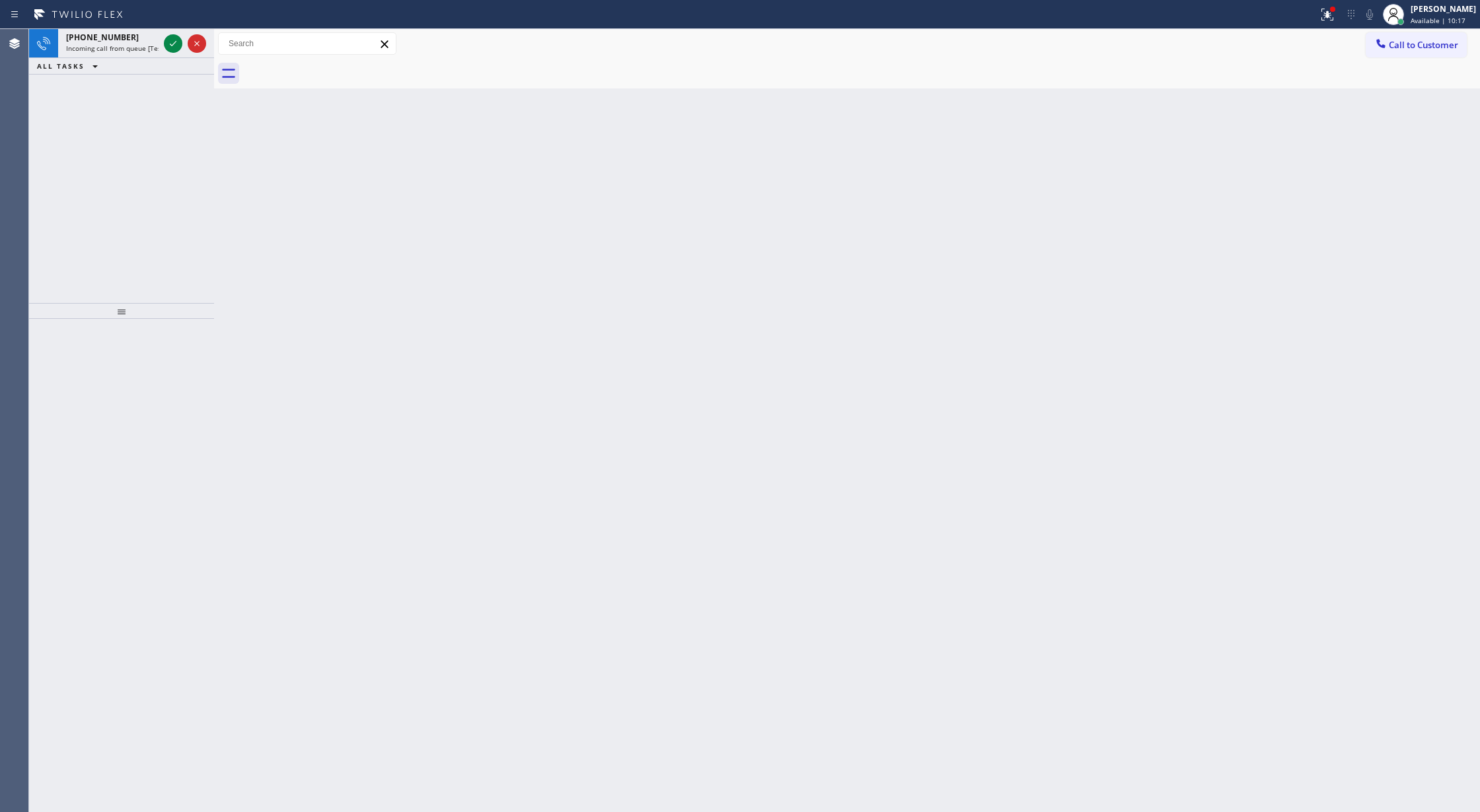
click at [167, 43] on div "Classify the call LOCATION NAME Same Day Subzero Repair [PERSON_NAME][GEOGRAPHI…" at bounding box center [754, 420] width 1450 height 783
click at [167, 43] on icon at bounding box center [173, 43] width 16 height 16
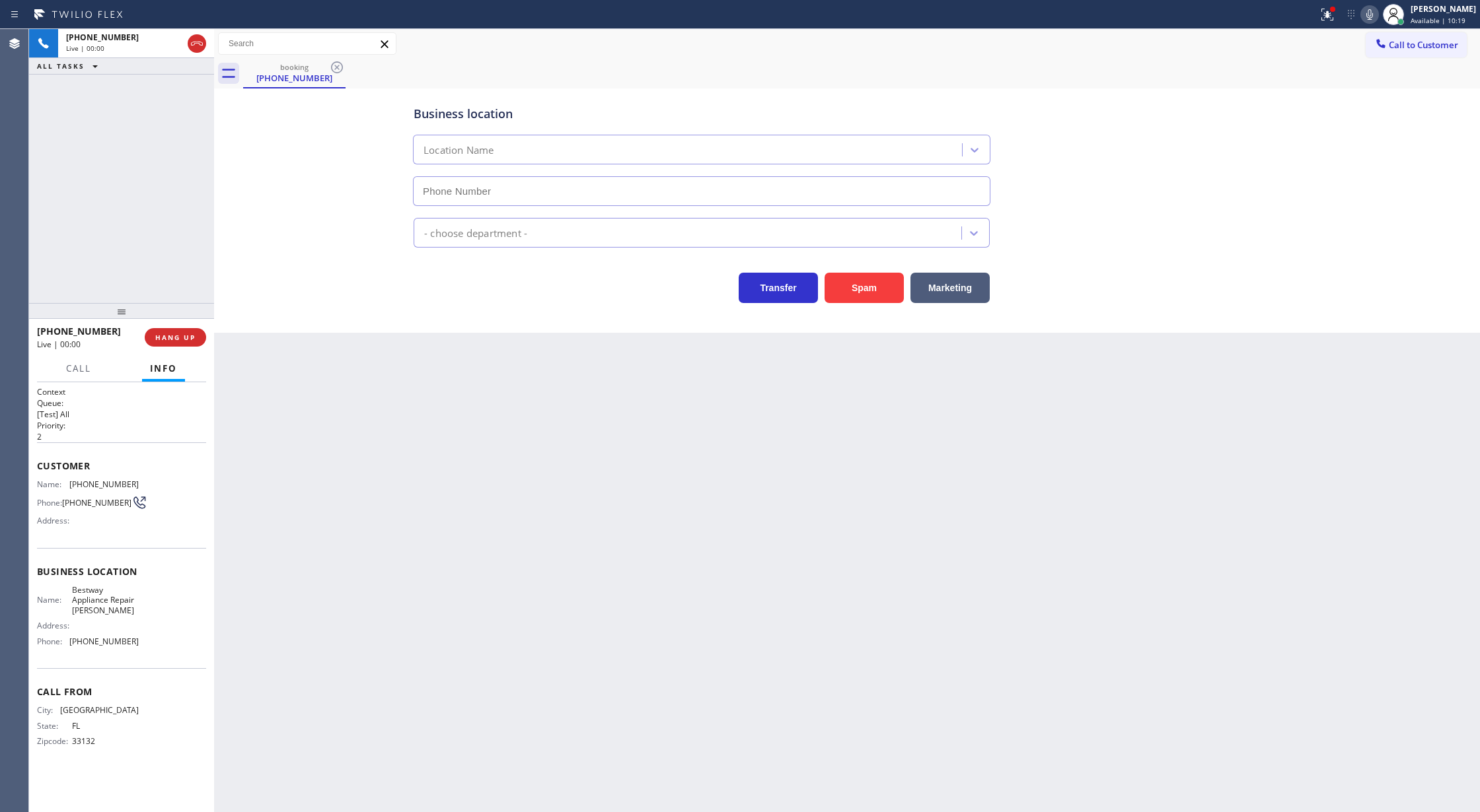
type input "[PHONE_NUMBER]"
click at [867, 281] on button "Spam" at bounding box center [864, 288] width 80 height 31
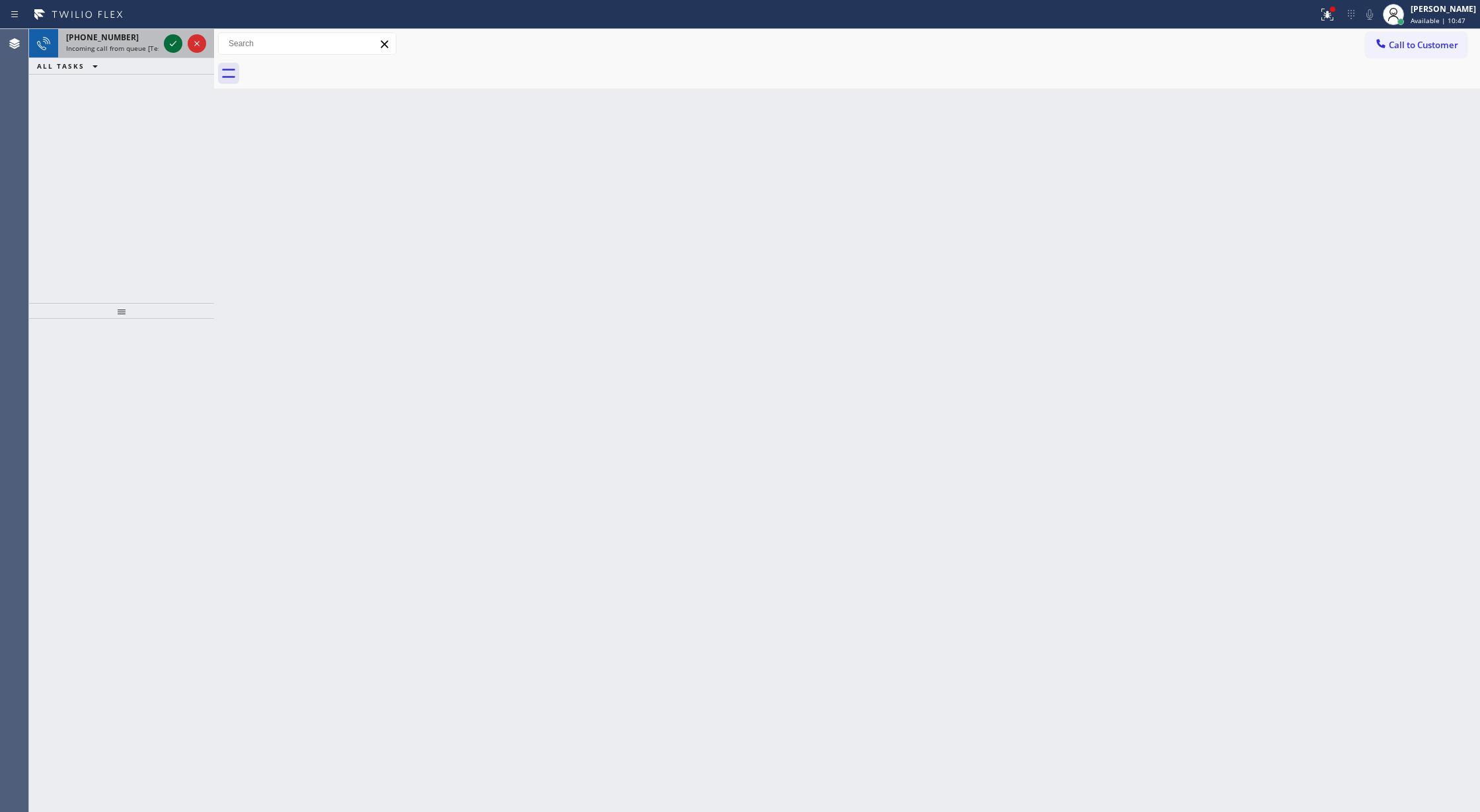
click at [171, 41] on icon at bounding box center [173, 43] width 16 height 16
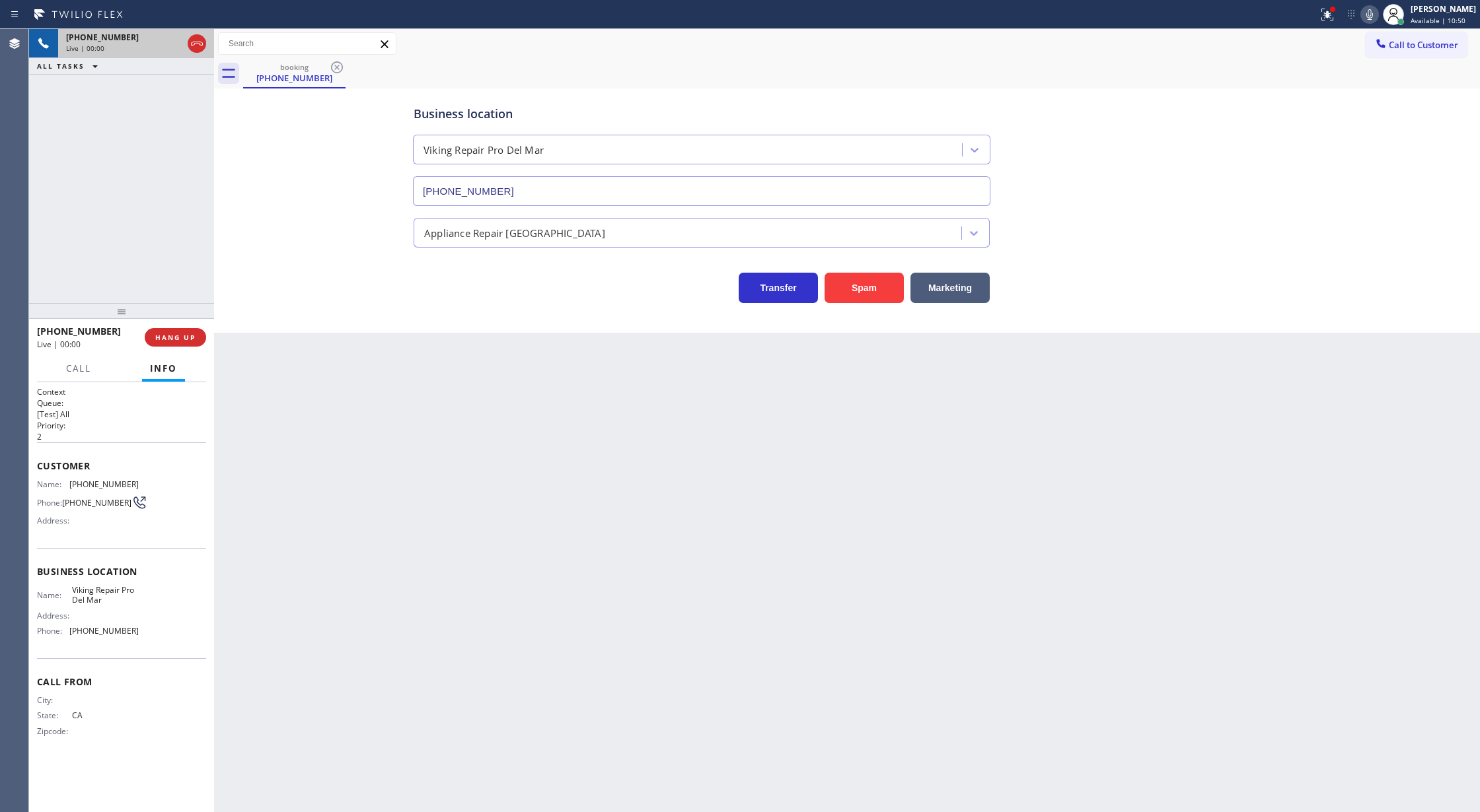
type input "[PHONE_NUMBER]"
click at [859, 294] on button "Spam" at bounding box center [864, 288] width 80 height 31
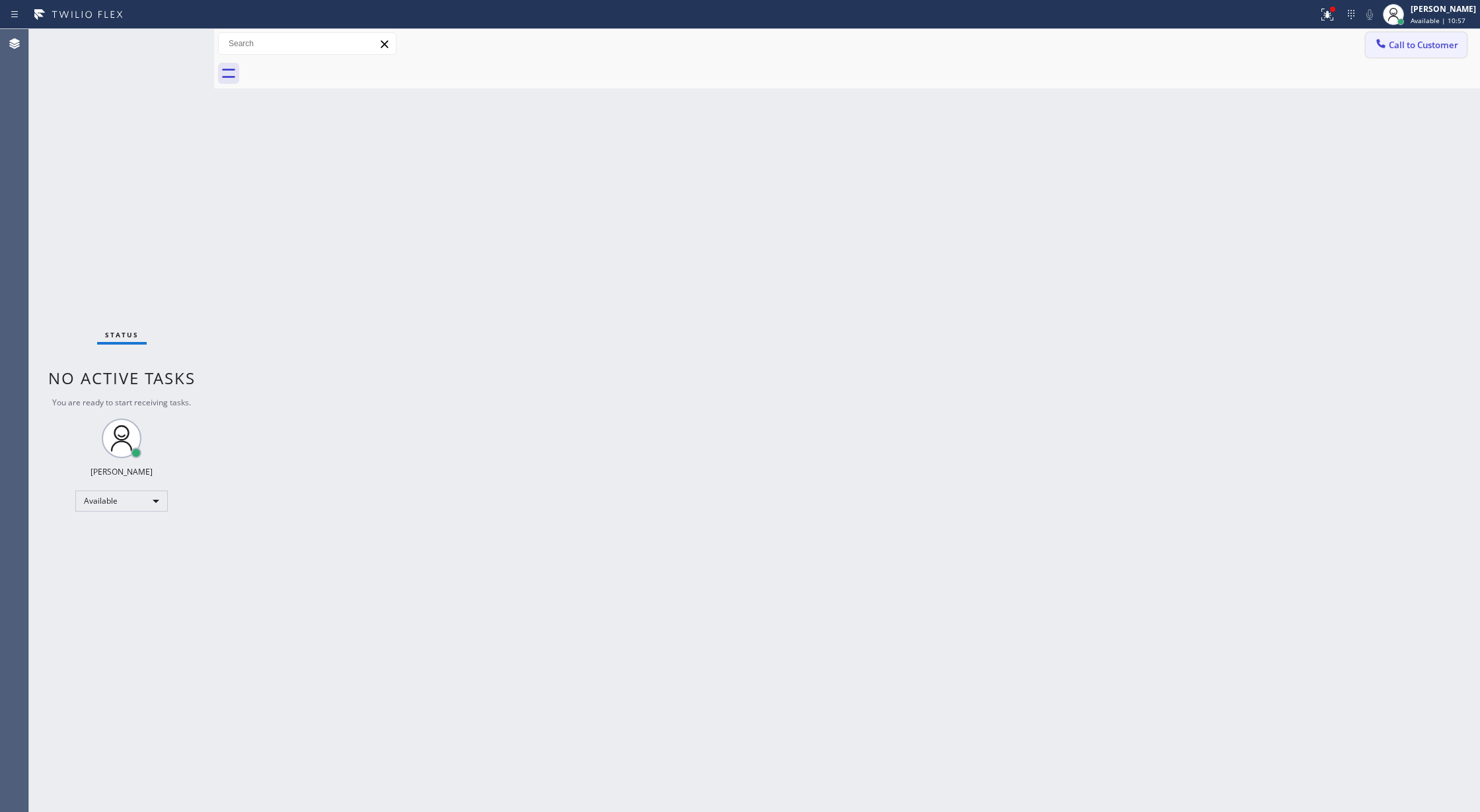
click at [1426, 45] on span "Call to Customer" at bounding box center [1423, 44] width 70 height 12
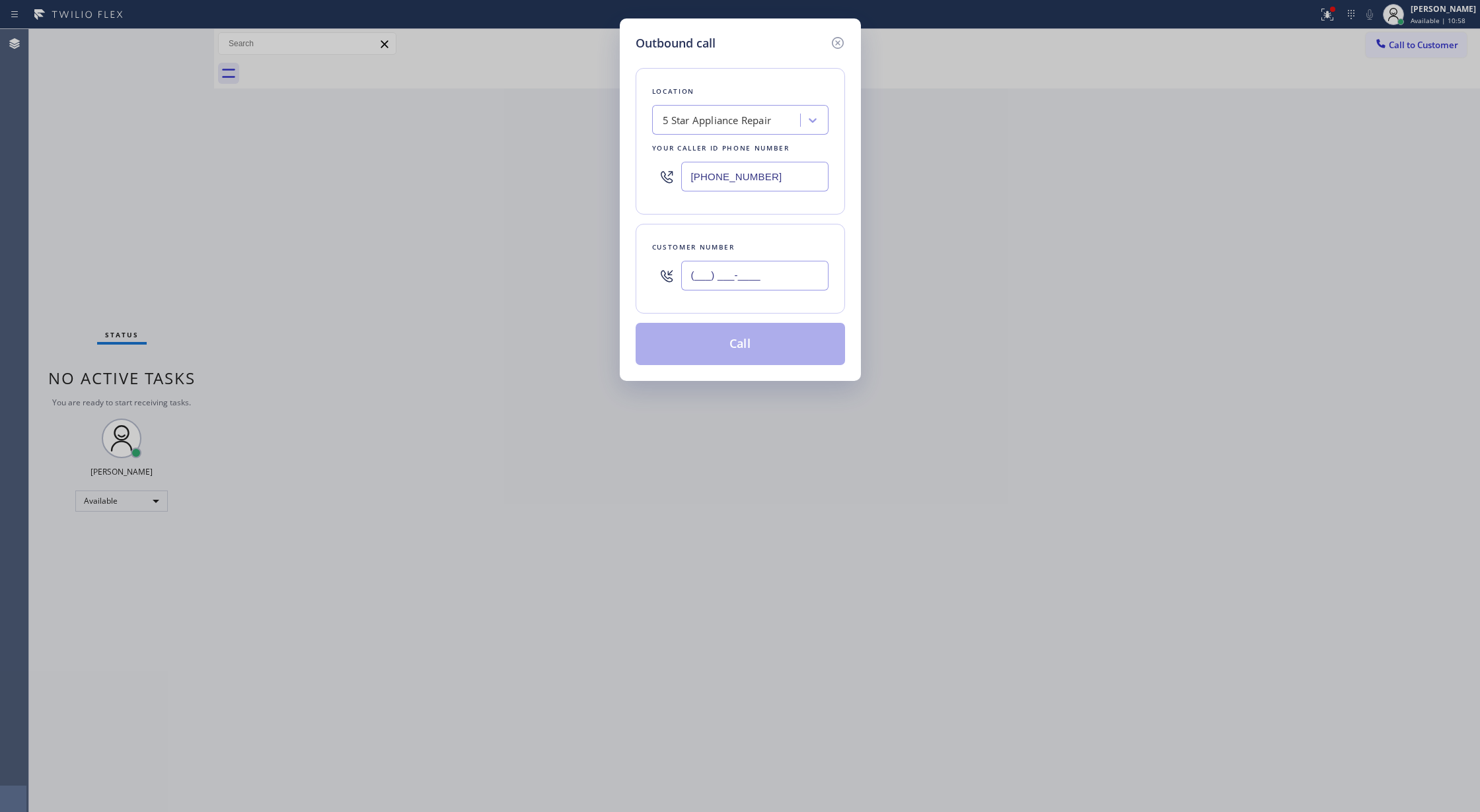
click at [690, 275] on input "(___) ___-____" at bounding box center [754, 275] width 147 height 30
paste input "408) 398-2120"
type input "[PHONE_NUMBER]"
click at [744, 365] on button "Call" at bounding box center [740, 343] width 210 height 42
click at [744, 350] on button "Call" at bounding box center [740, 343] width 210 height 42
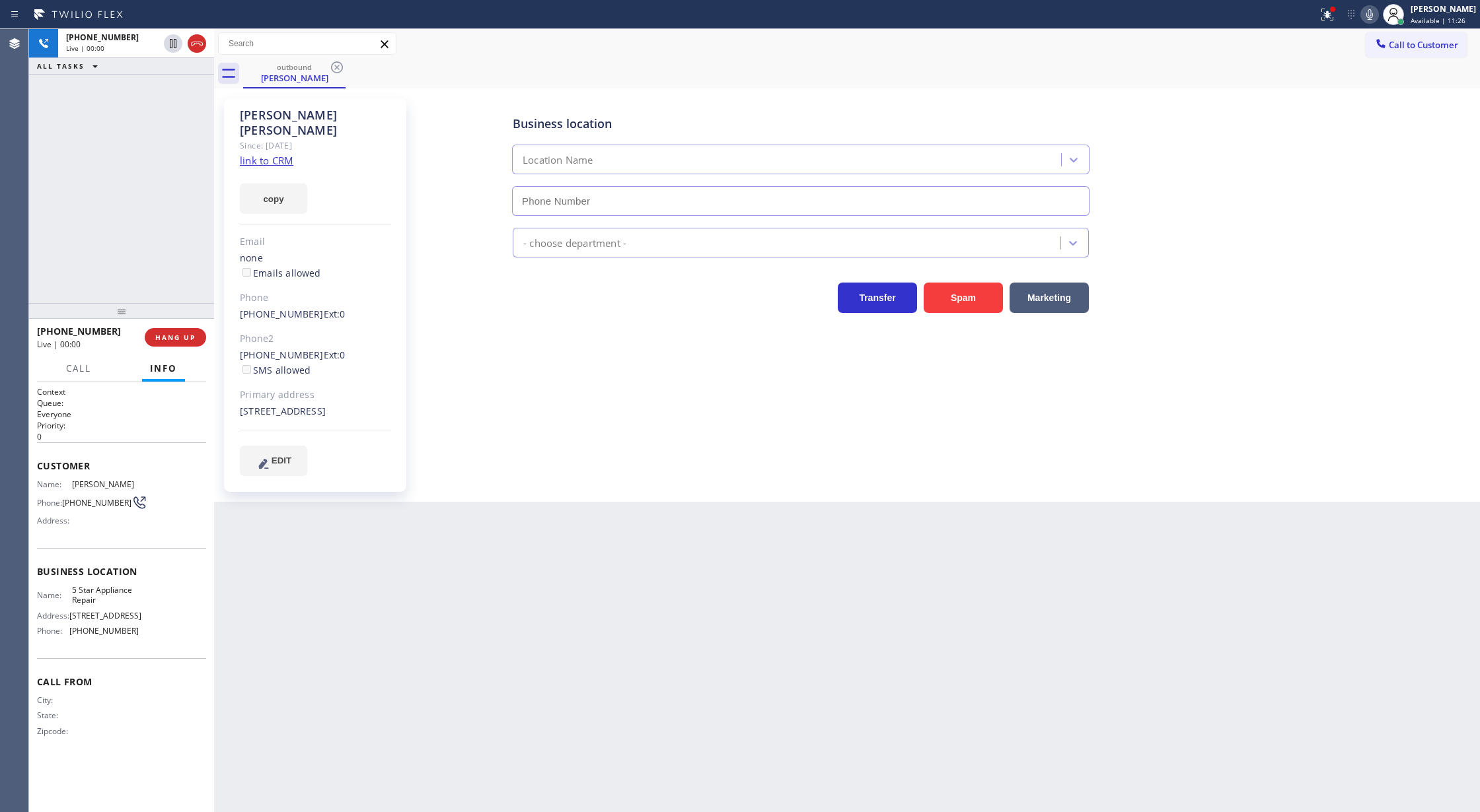
type input "[PHONE_NUMBER]"
click at [191, 43] on icon at bounding box center [196, 43] width 12 height 4
drag, startPoint x: 157, startPoint y: 340, endPoint x: 468, endPoint y: 384, distance: 314.1
click at [157, 340] on span "COMPLETE" at bounding box center [173, 337] width 45 height 9
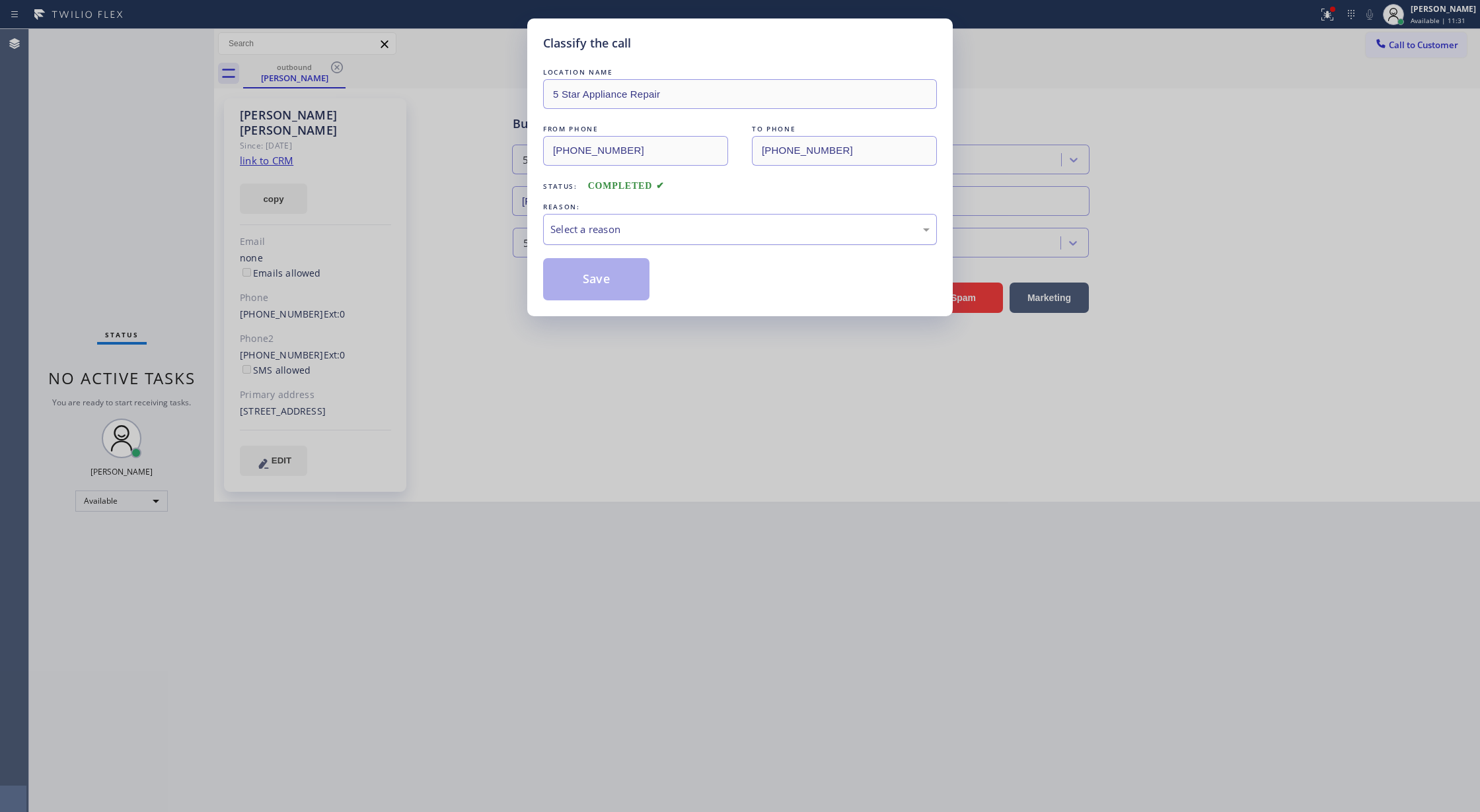
click at [707, 219] on div "Select a reason" at bounding box center [740, 229] width 394 height 31
click at [598, 268] on button "Save" at bounding box center [596, 279] width 107 height 42
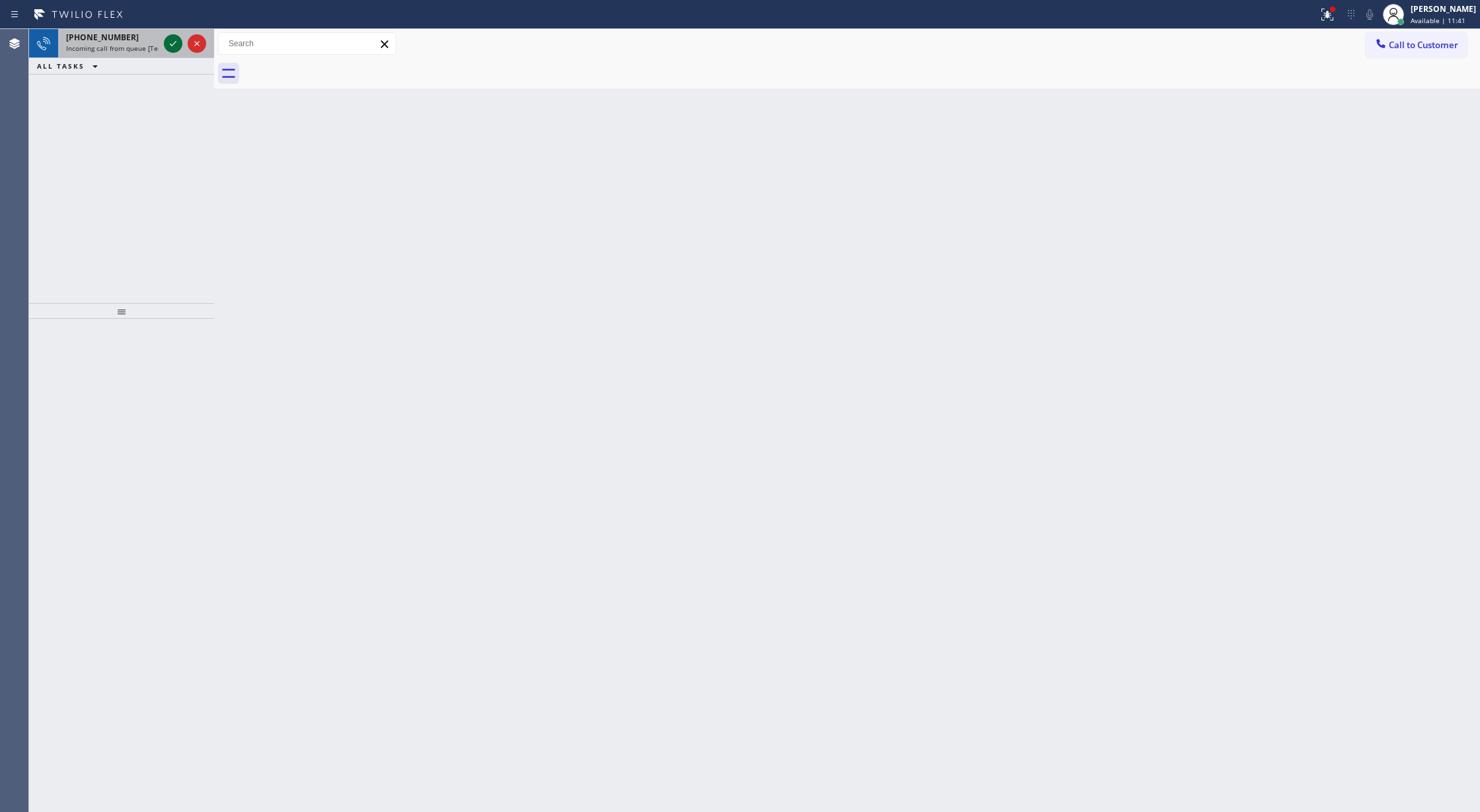
click at [169, 38] on icon at bounding box center [173, 43] width 16 height 16
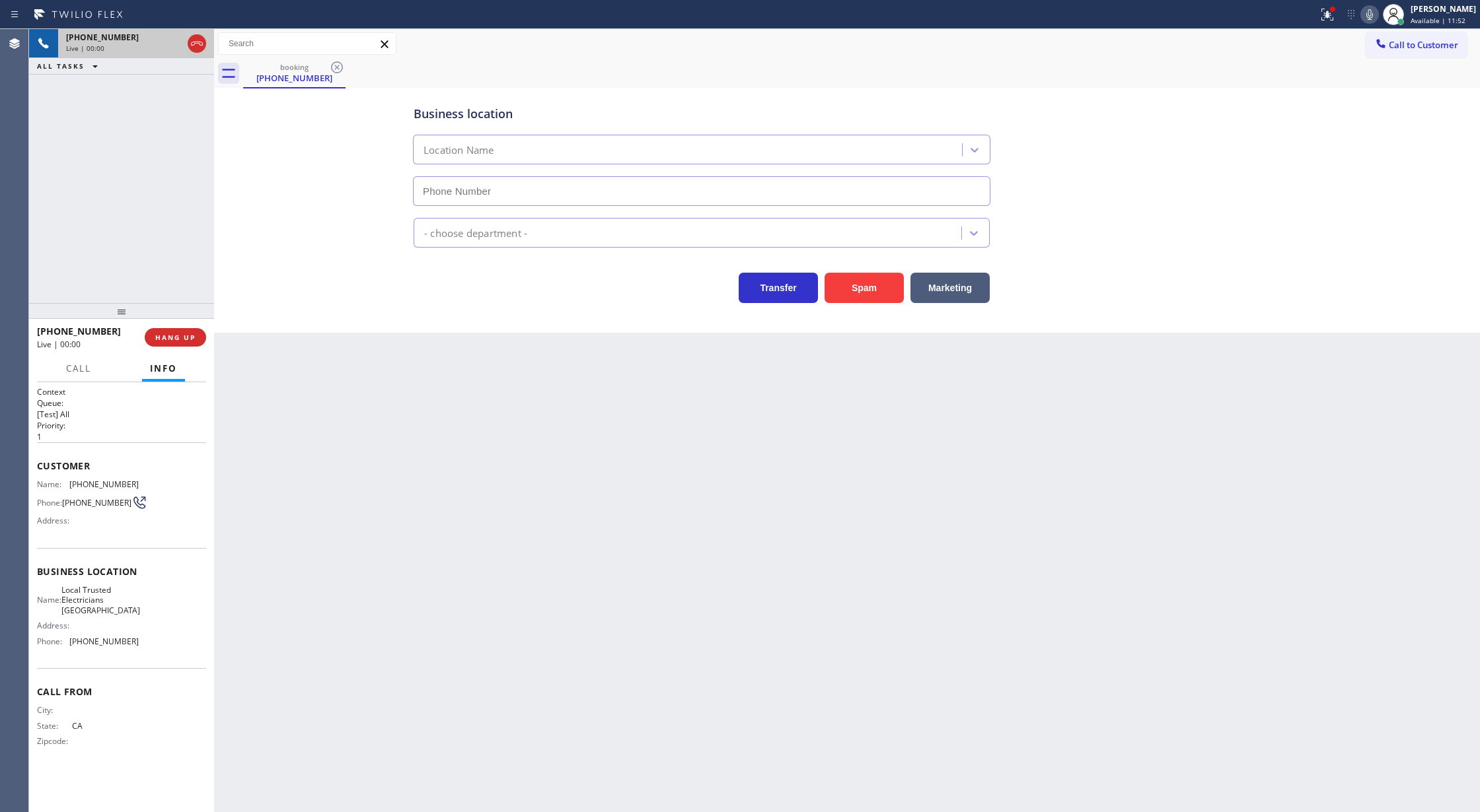
type input "[PHONE_NUMBER]"
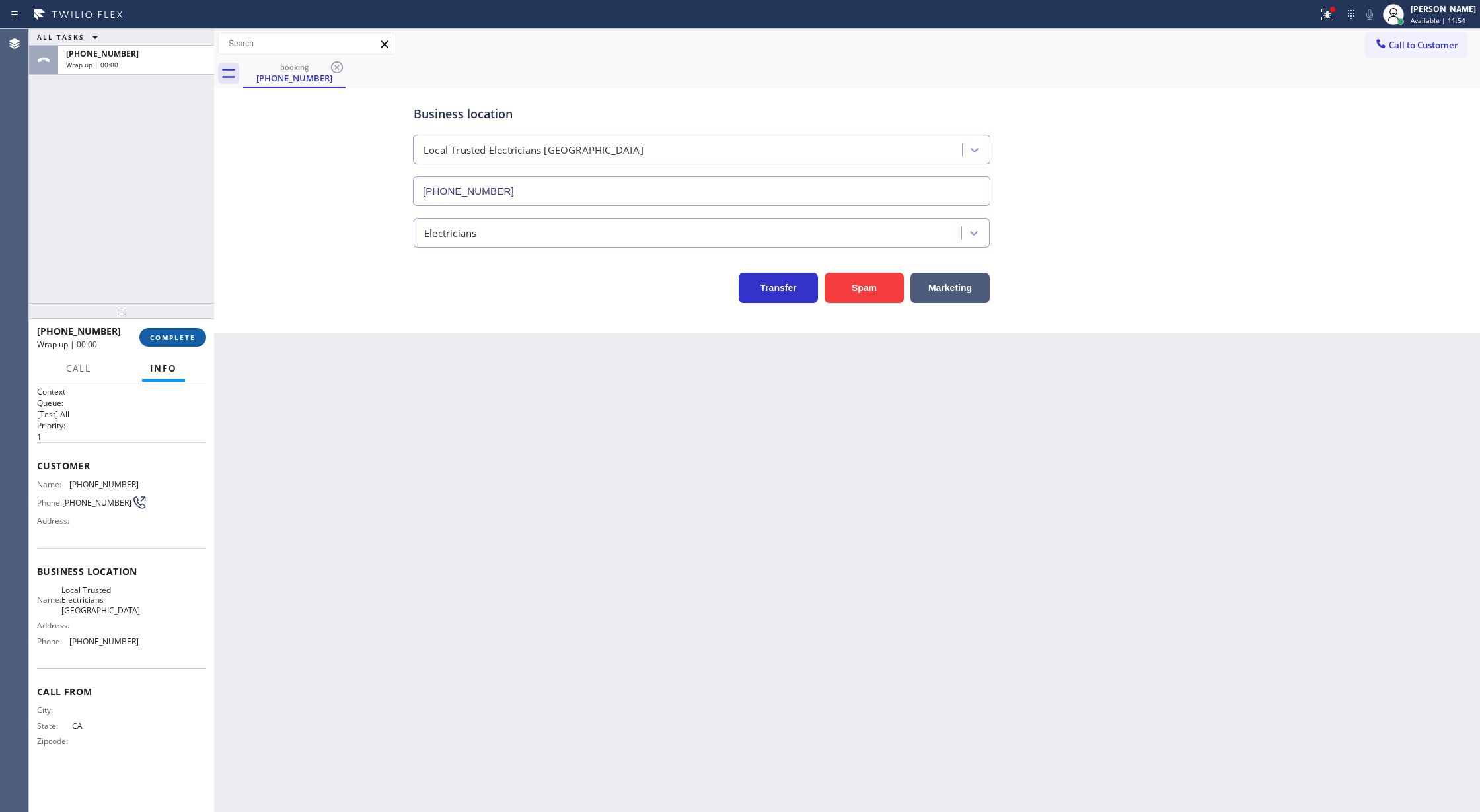
click at [154, 331] on button "COMPLETE" at bounding box center [173, 337] width 67 height 18
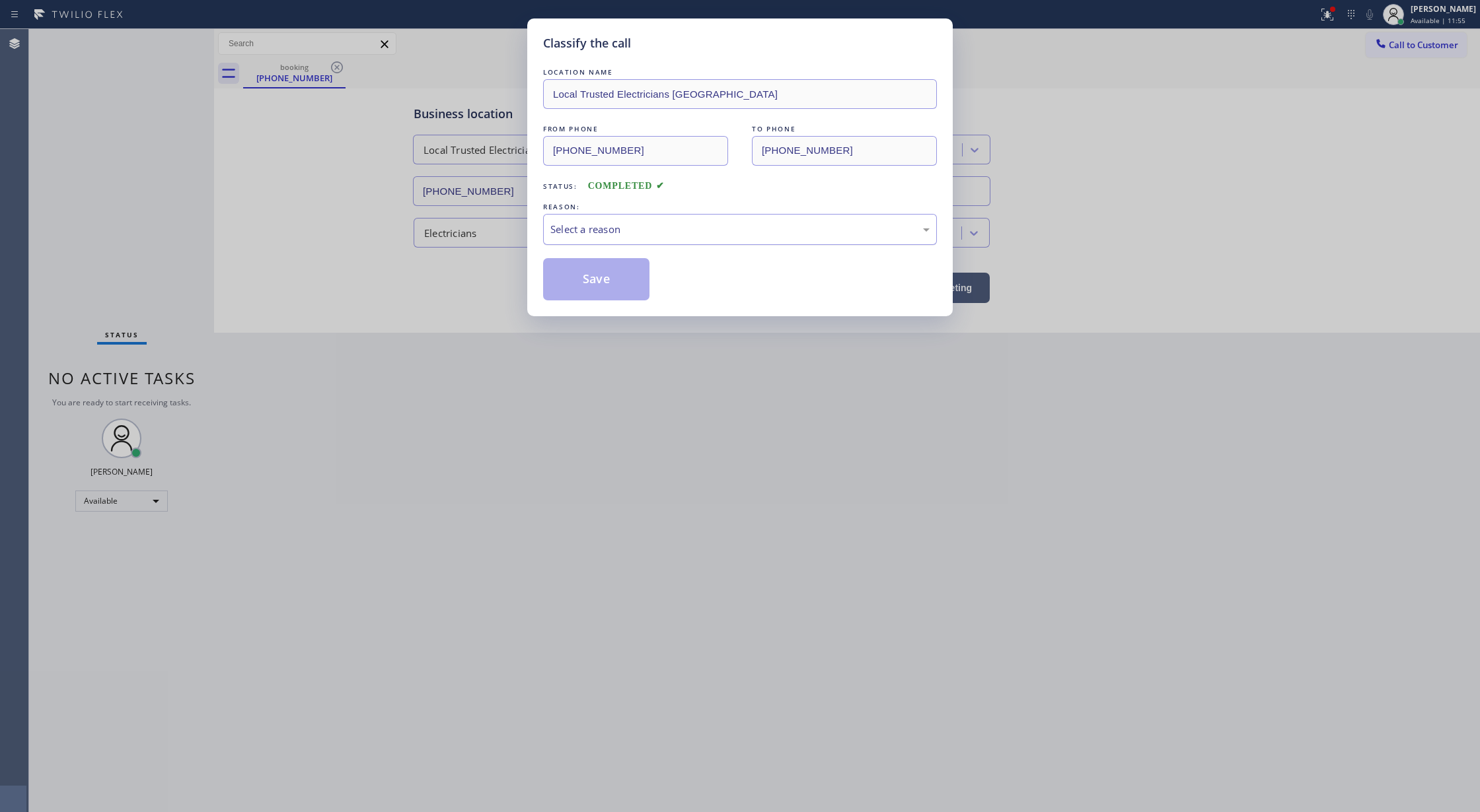
click at [592, 236] on div "Select a reason" at bounding box center [740, 229] width 379 height 15
click at [594, 281] on button "Save" at bounding box center [596, 279] width 107 height 42
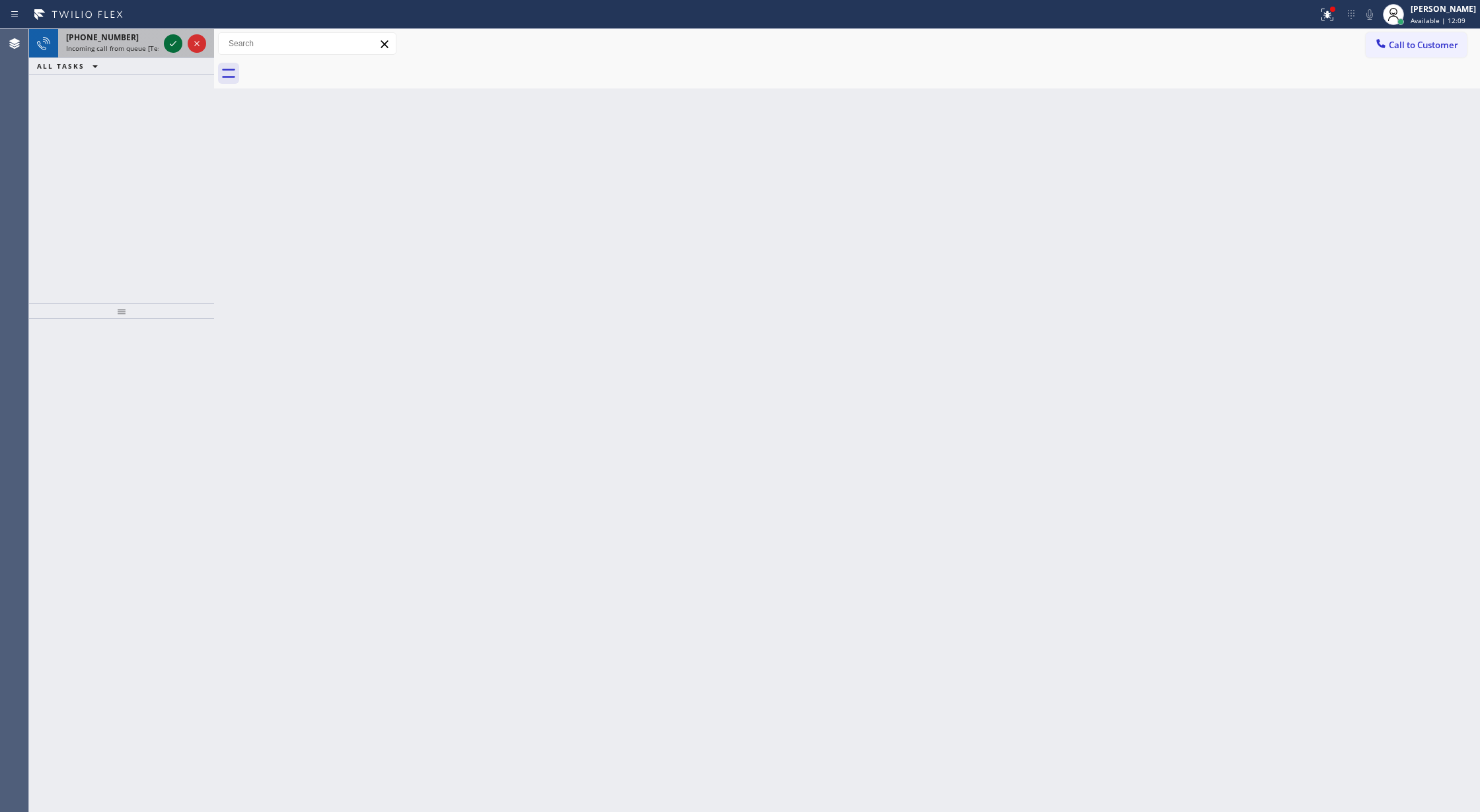
click at [173, 41] on icon at bounding box center [173, 43] width 16 height 16
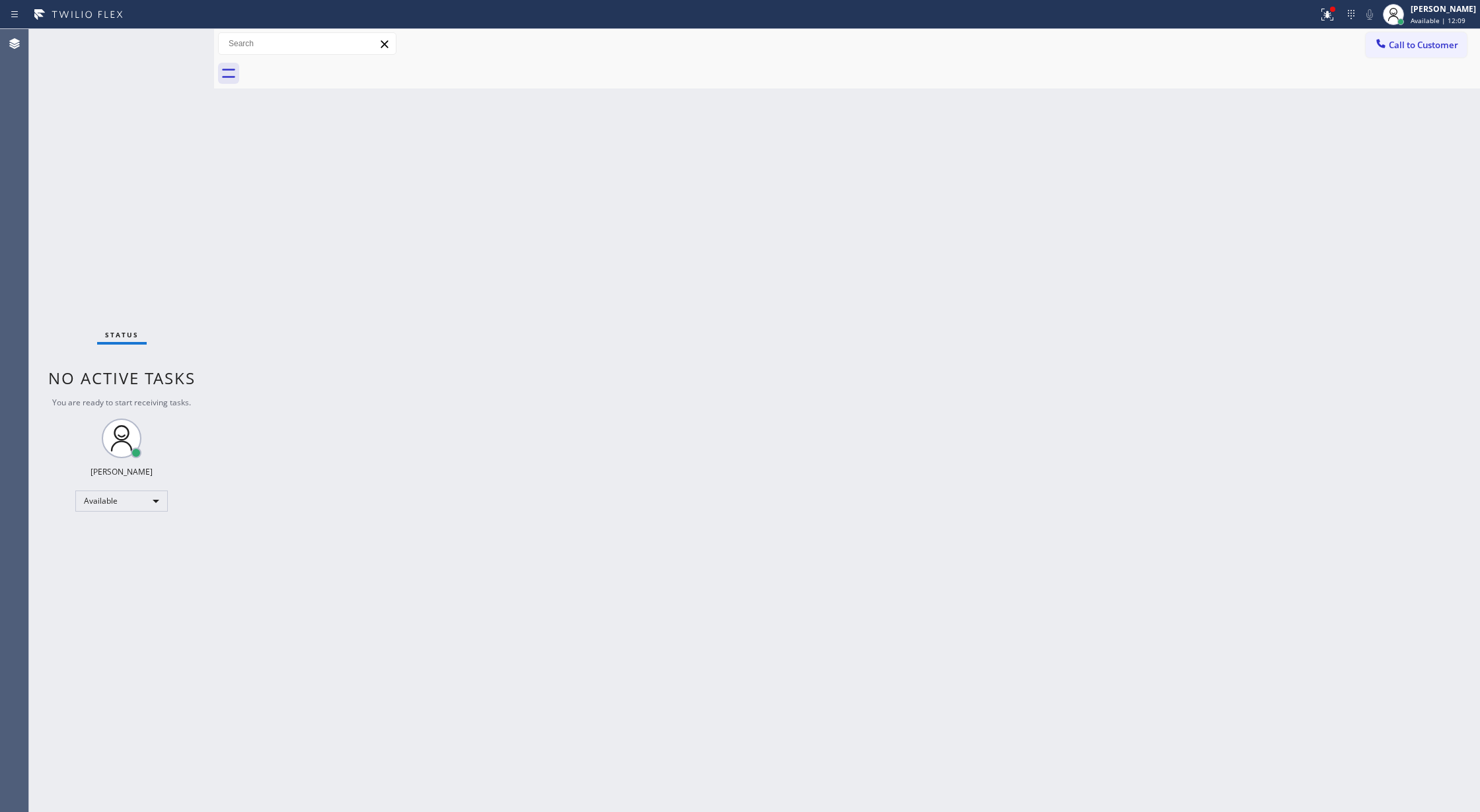
click at [170, 41] on div "Status No active tasks You are ready to start receiving tasks. [PERSON_NAME] Av…" at bounding box center [121, 420] width 185 height 783
click at [169, 41] on div "Status No active tasks You are ready to start receiving tasks. [PERSON_NAME] Av…" at bounding box center [121, 420] width 185 height 783
drag, startPoint x: 1391, startPoint y: 49, endPoint x: 1362, endPoint y: 62, distance: 31.8
click at [1383, 51] on button "Call to Customer" at bounding box center [1416, 45] width 101 height 25
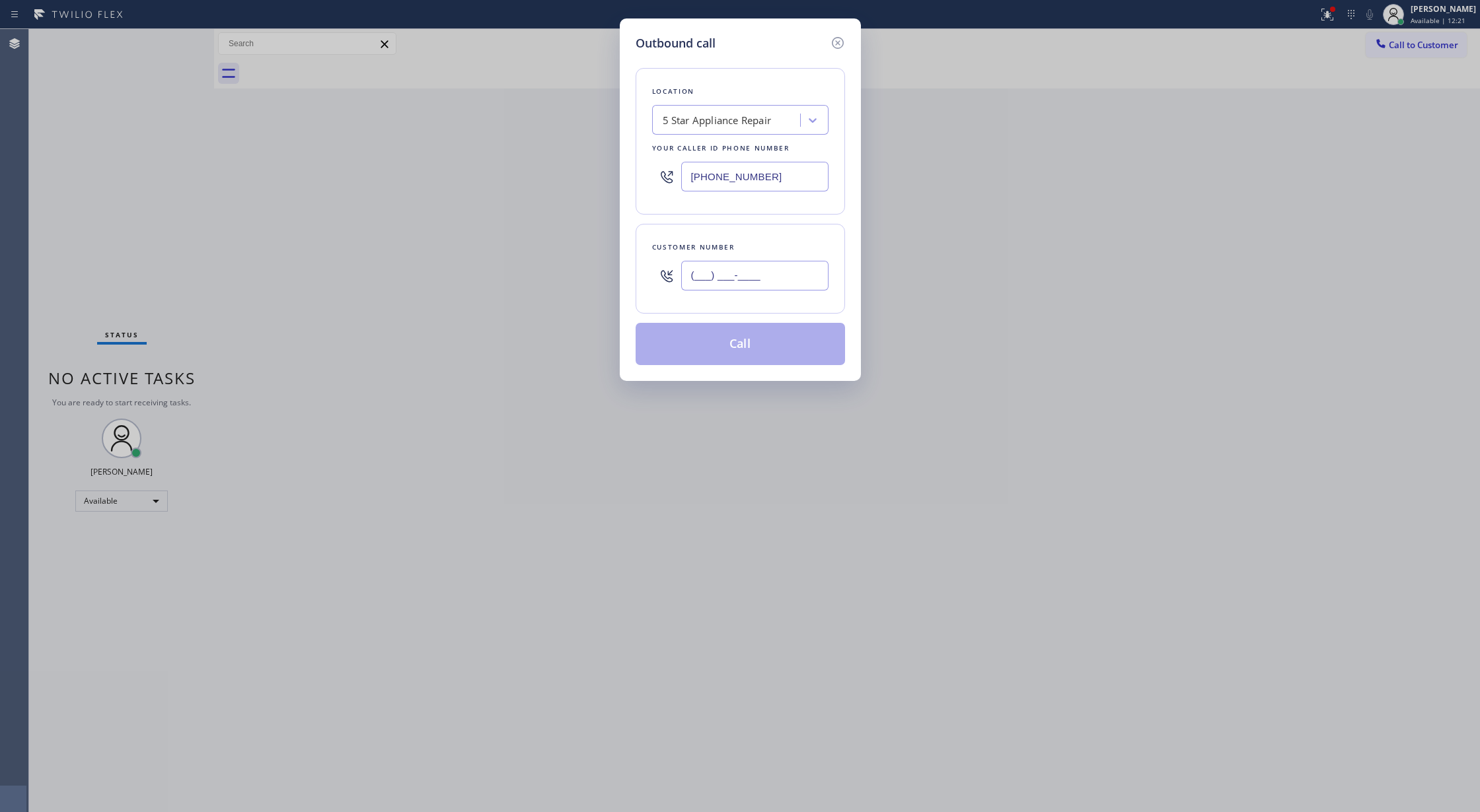
click at [698, 281] on input "(___) ___-____" at bounding box center [754, 275] width 147 height 30
paste input "714) 904-0409"
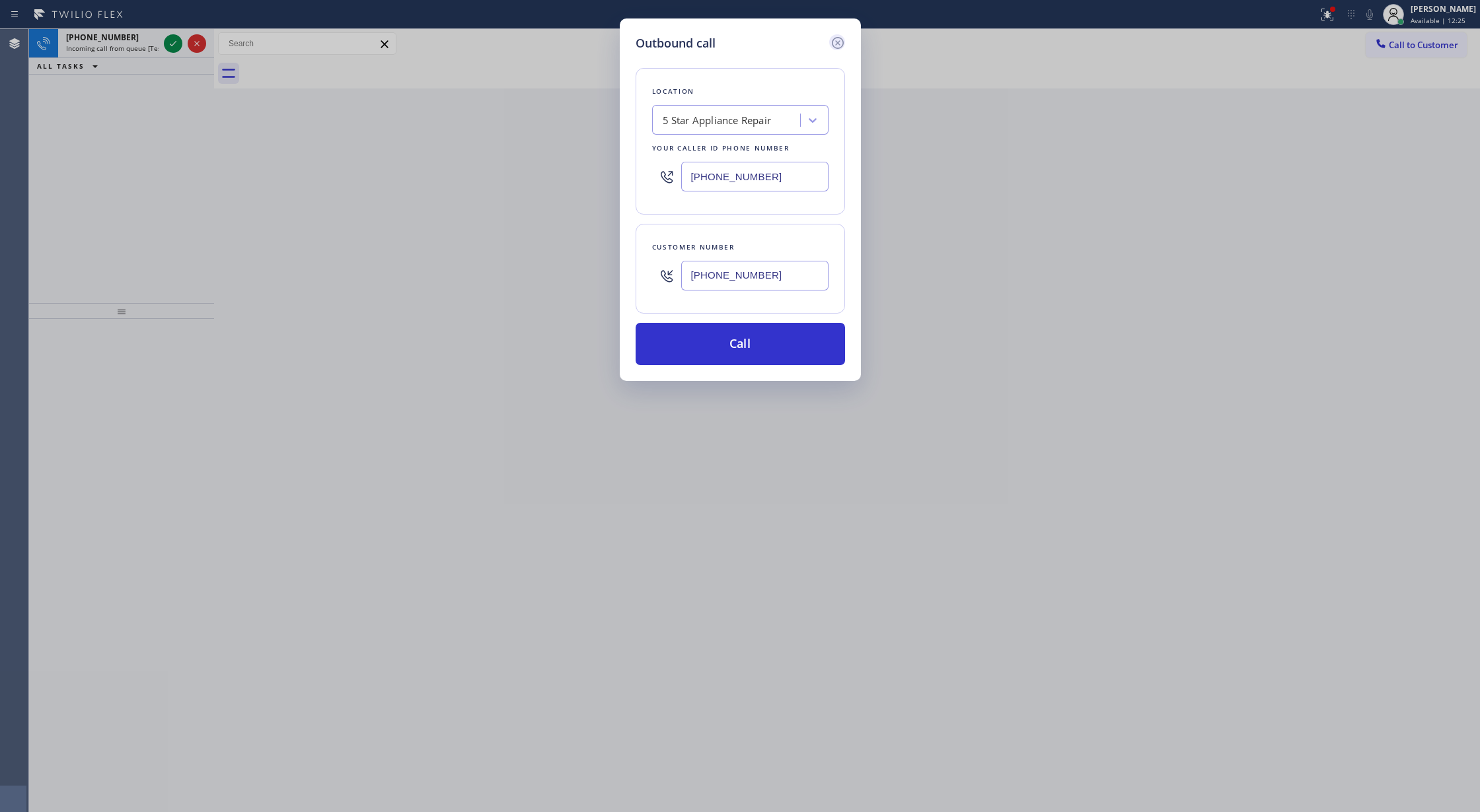
type input "[PHONE_NUMBER]"
click at [833, 38] on icon at bounding box center [837, 42] width 12 height 12
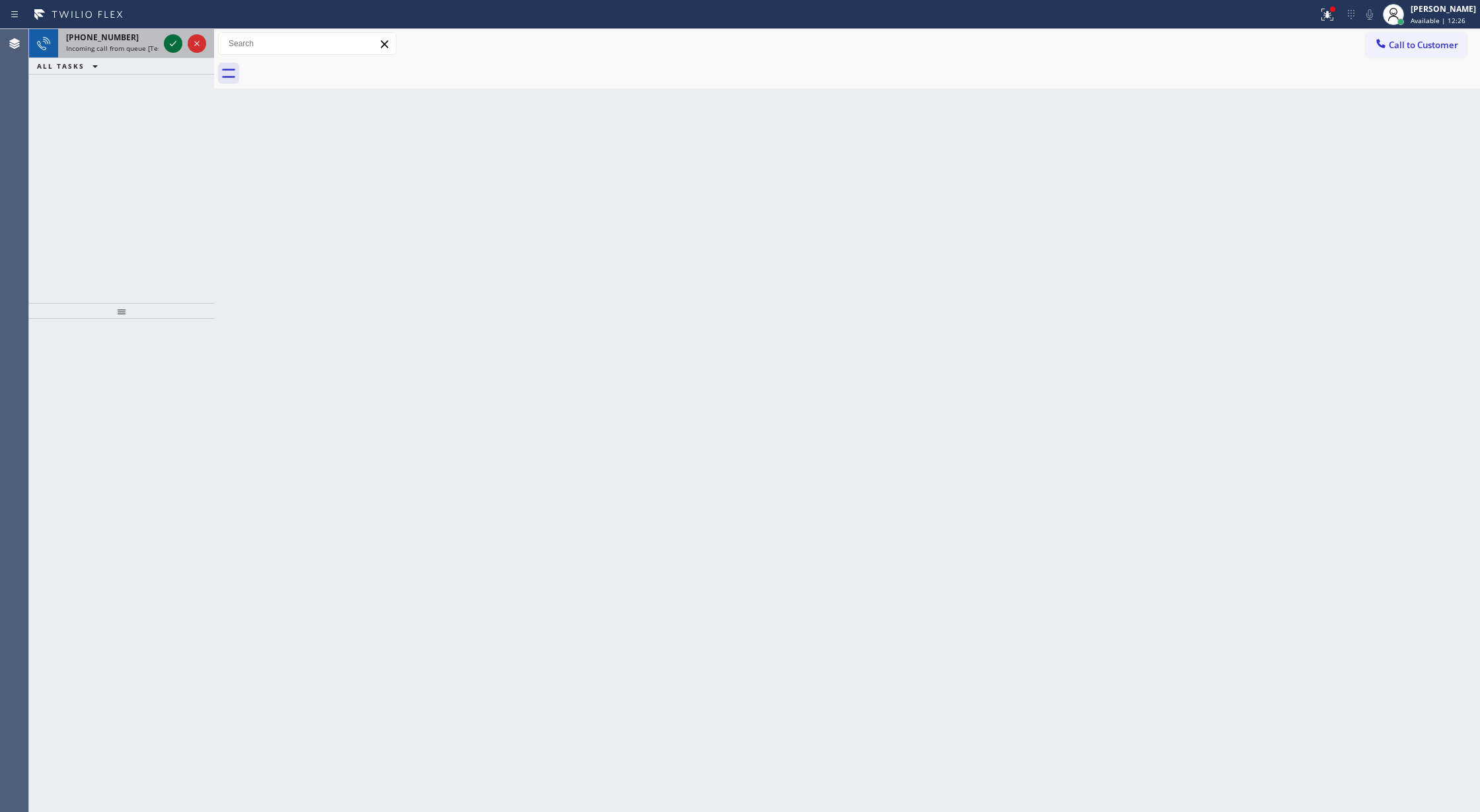
click at [170, 42] on icon at bounding box center [173, 43] width 16 height 16
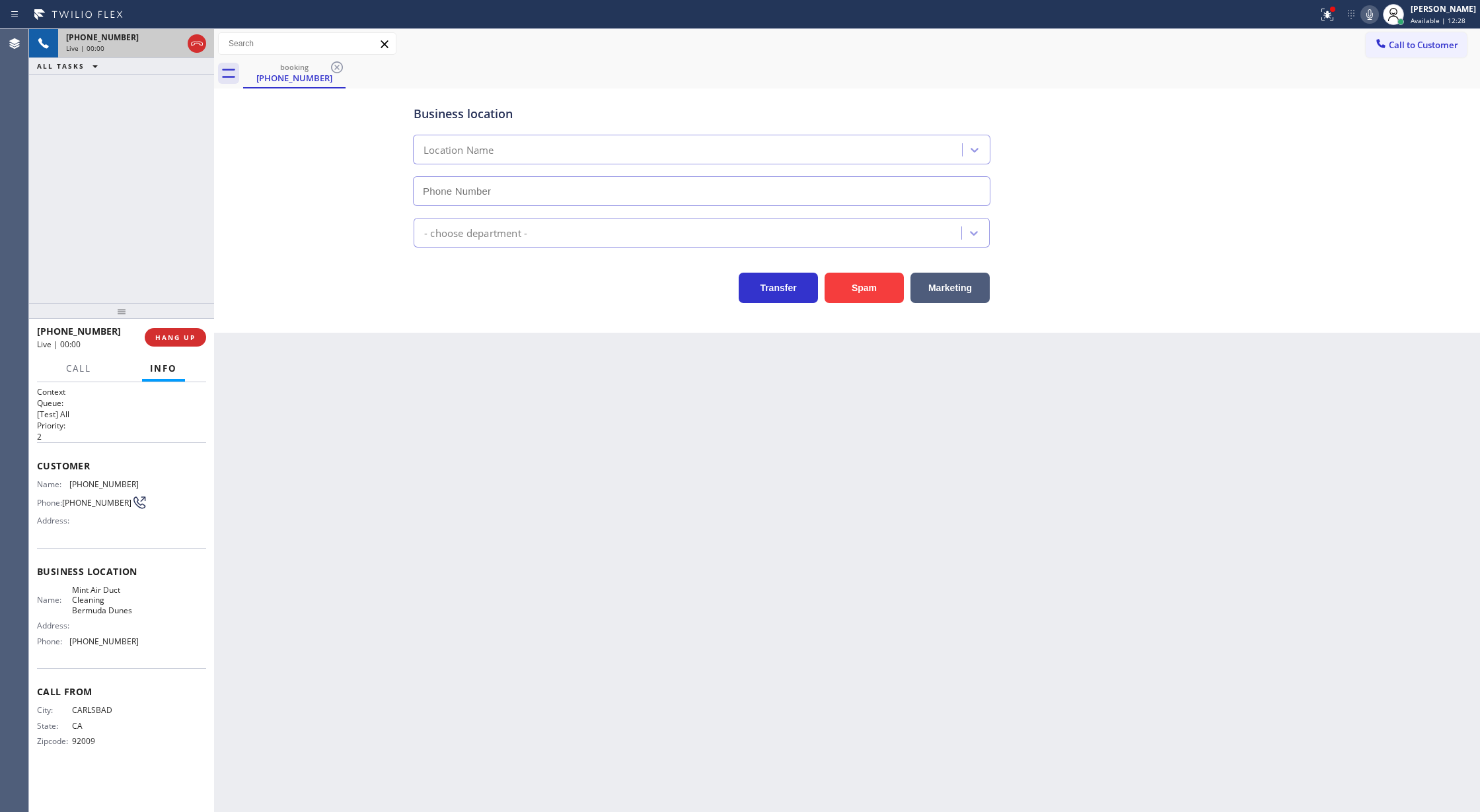
type input "[PHONE_NUMBER]"
click at [864, 294] on button "Spam" at bounding box center [864, 288] width 80 height 31
click at [177, 334] on span "COMPLETE" at bounding box center [173, 337] width 45 height 9
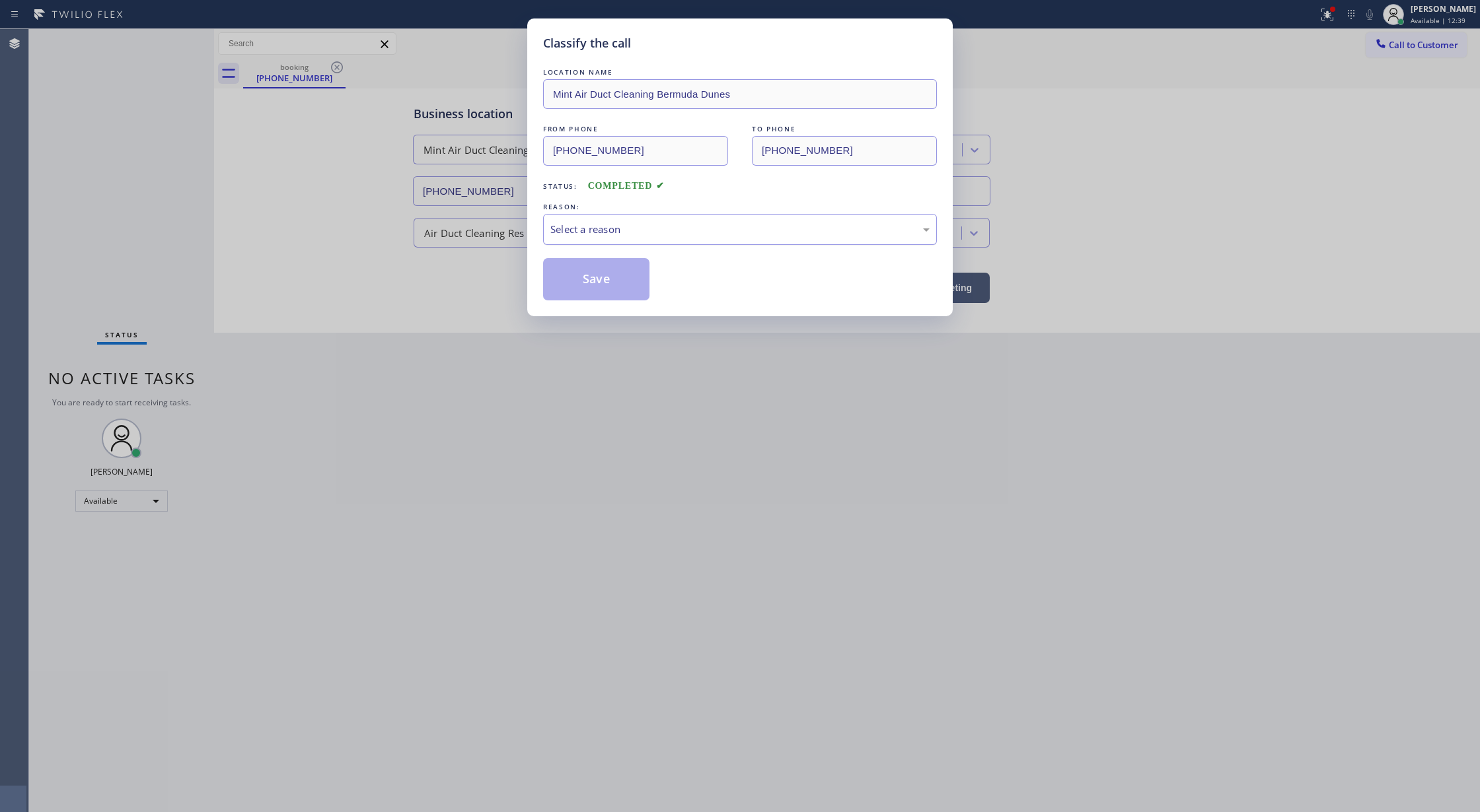
click at [664, 237] on div "Select a reason" at bounding box center [740, 229] width 379 height 15
click at [614, 279] on button "Save" at bounding box center [596, 279] width 107 height 42
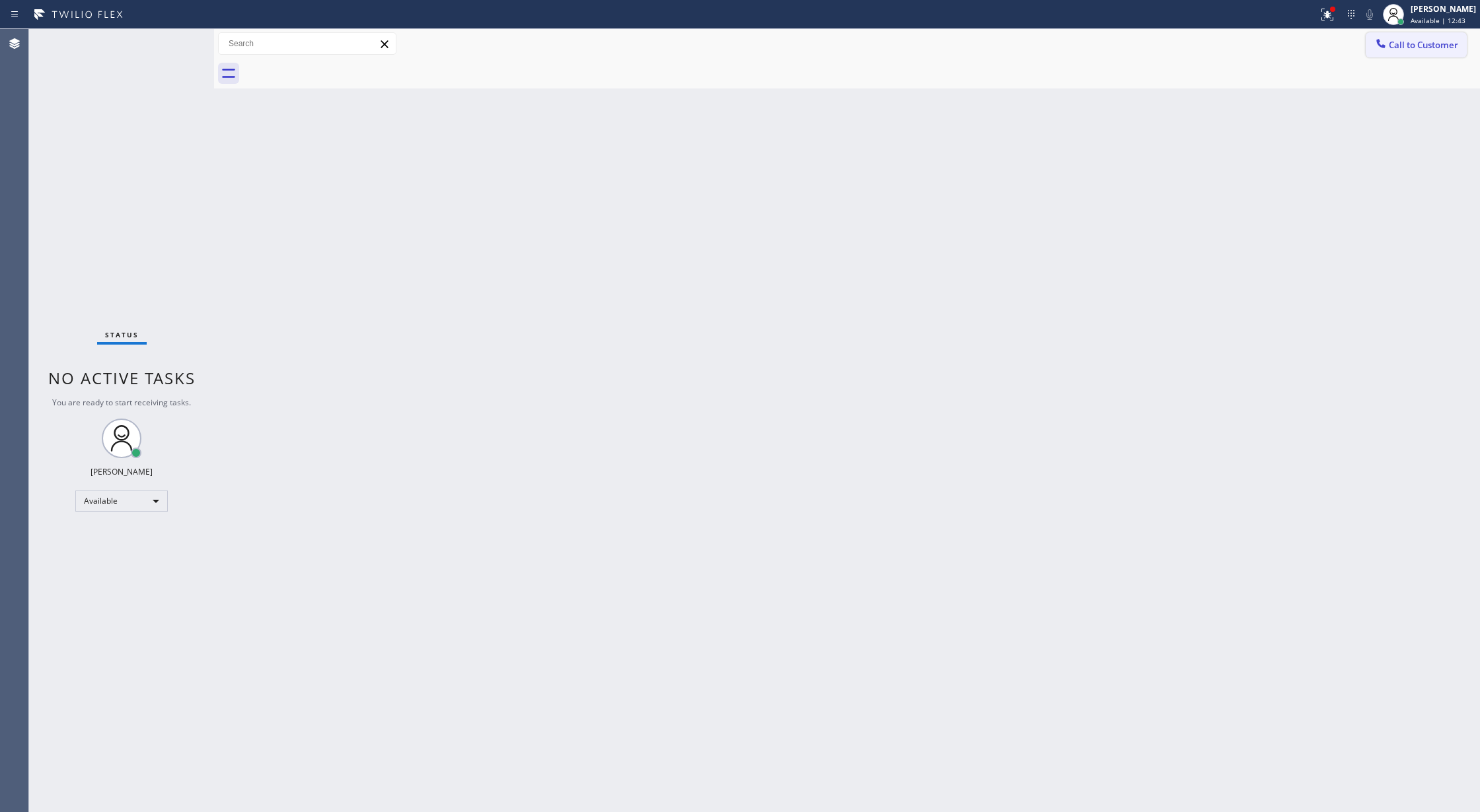
click at [1393, 40] on span "Call to Customer" at bounding box center [1423, 44] width 70 height 12
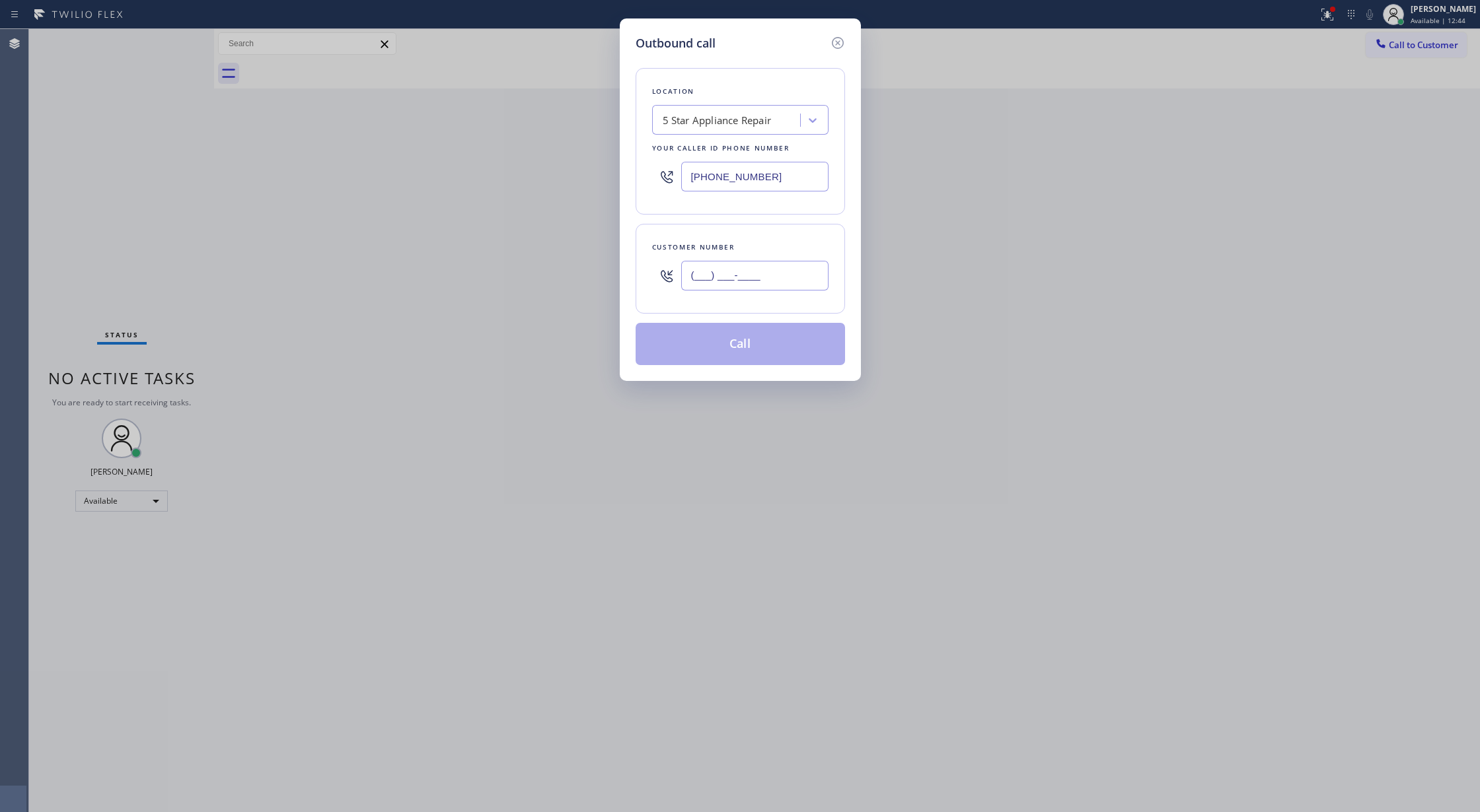
click at [698, 278] on input "(___) ___-____" at bounding box center [754, 275] width 147 height 30
paste input "714) 904-0409"
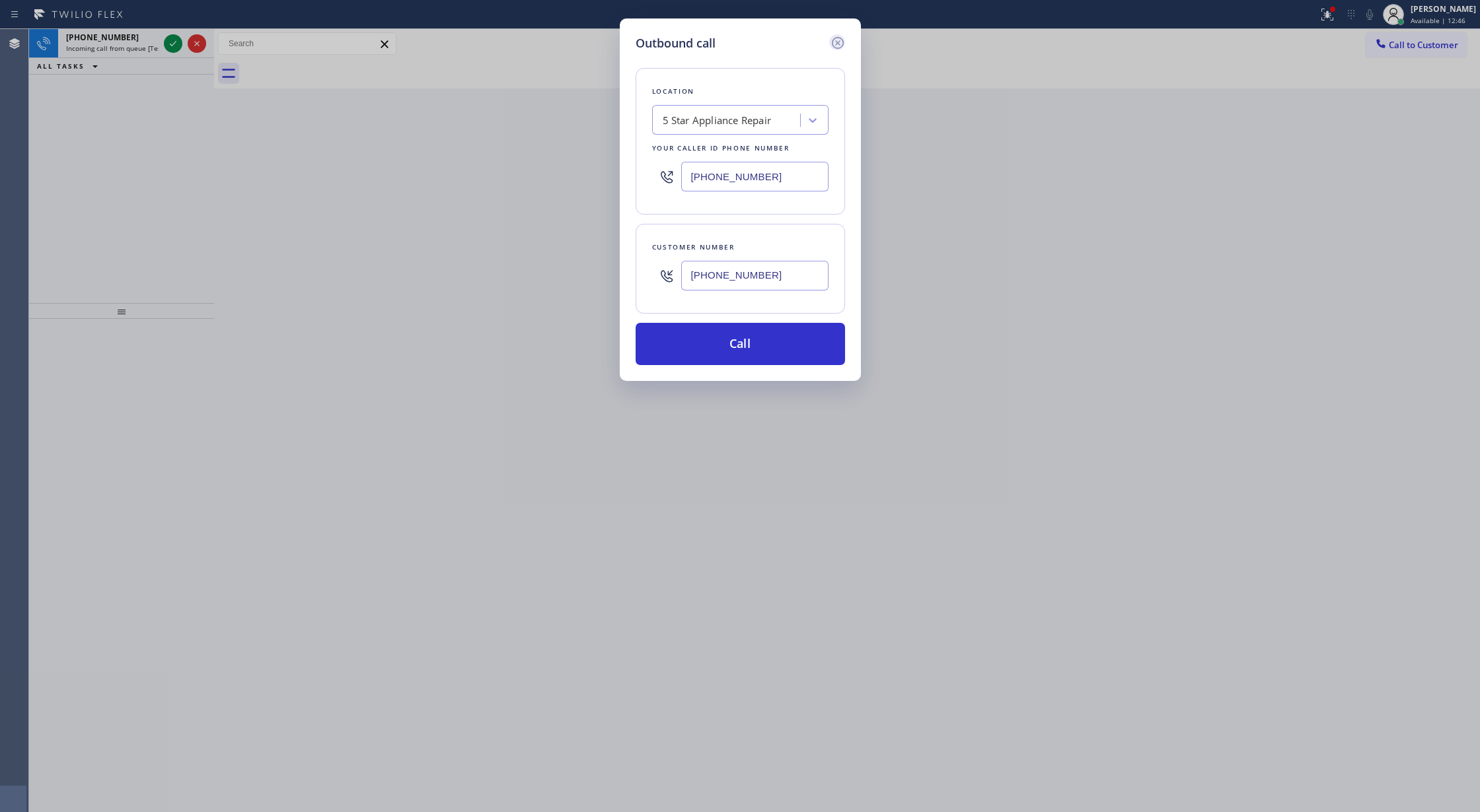
type input "[PHONE_NUMBER]"
click at [832, 42] on icon at bounding box center [837, 42] width 12 height 12
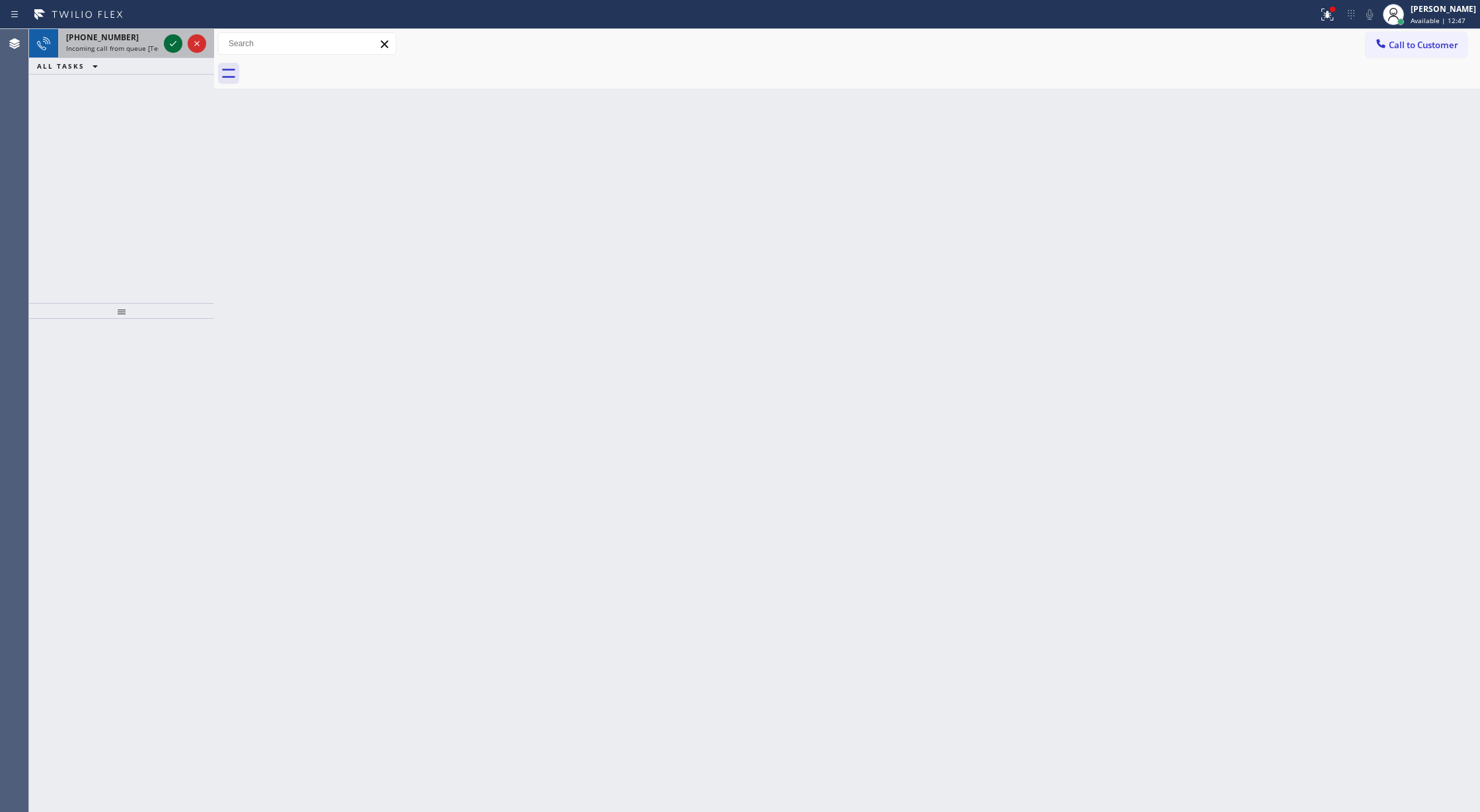
click at [169, 41] on icon at bounding box center [173, 43] width 16 height 16
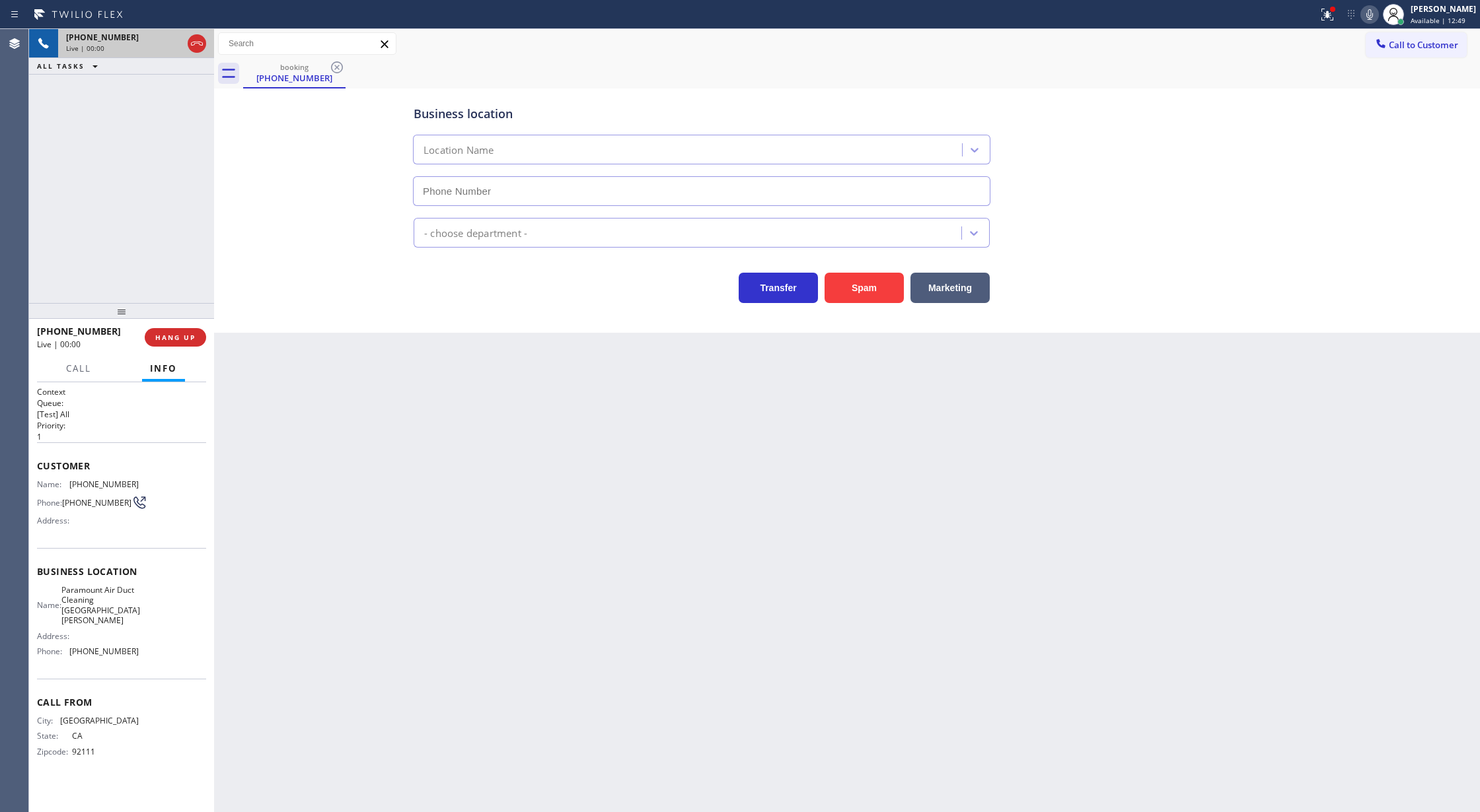
type input "[PHONE_NUMBER]"
click at [867, 298] on button "Spam" at bounding box center [864, 288] width 80 height 31
click at [1417, 43] on span "Call to Customer" at bounding box center [1423, 44] width 70 height 12
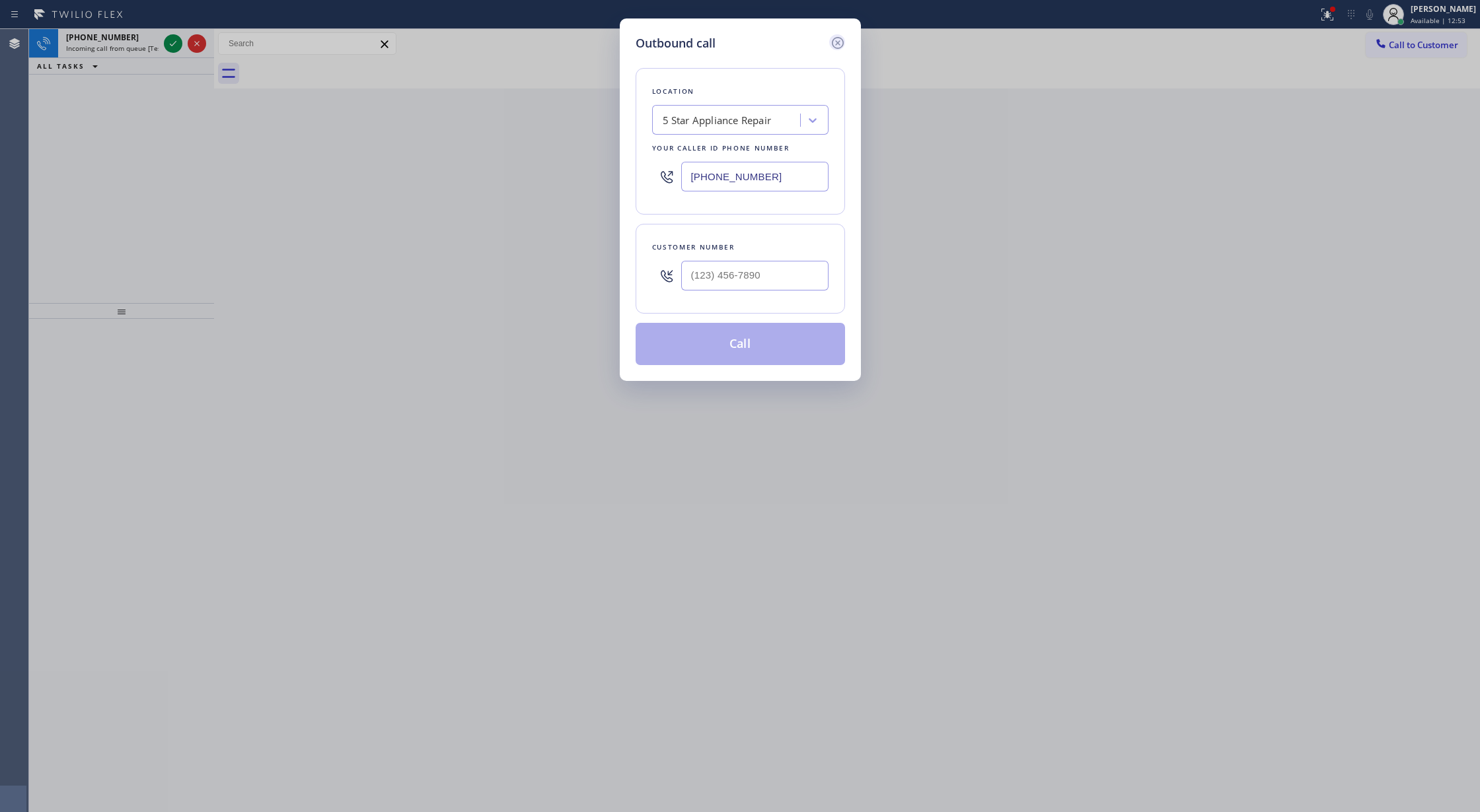
click at [835, 41] on icon at bounding box center [838, 43] width 16 height 16
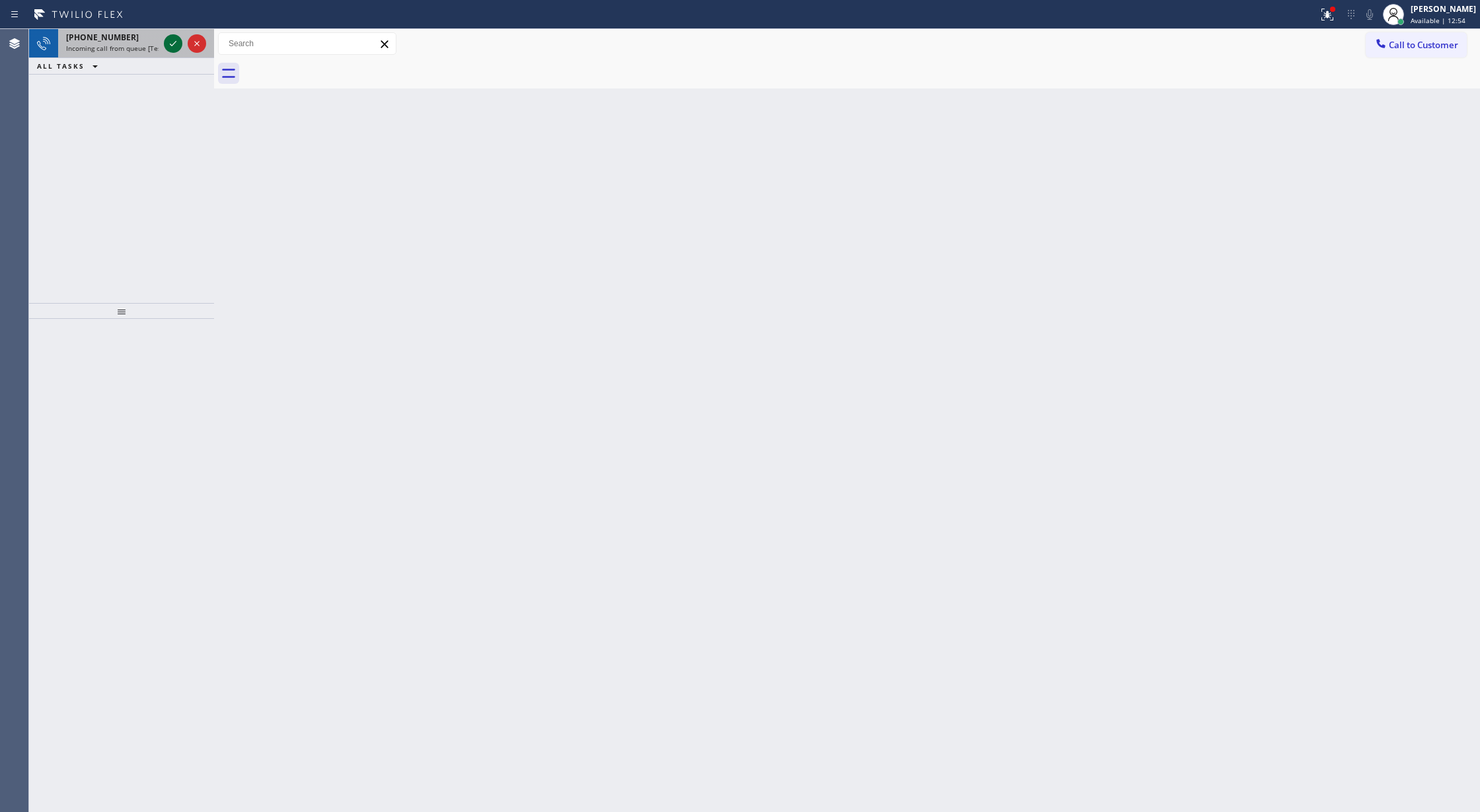
click at [173, 46] on icon at bounding box center [173, 43] width 16 height 16
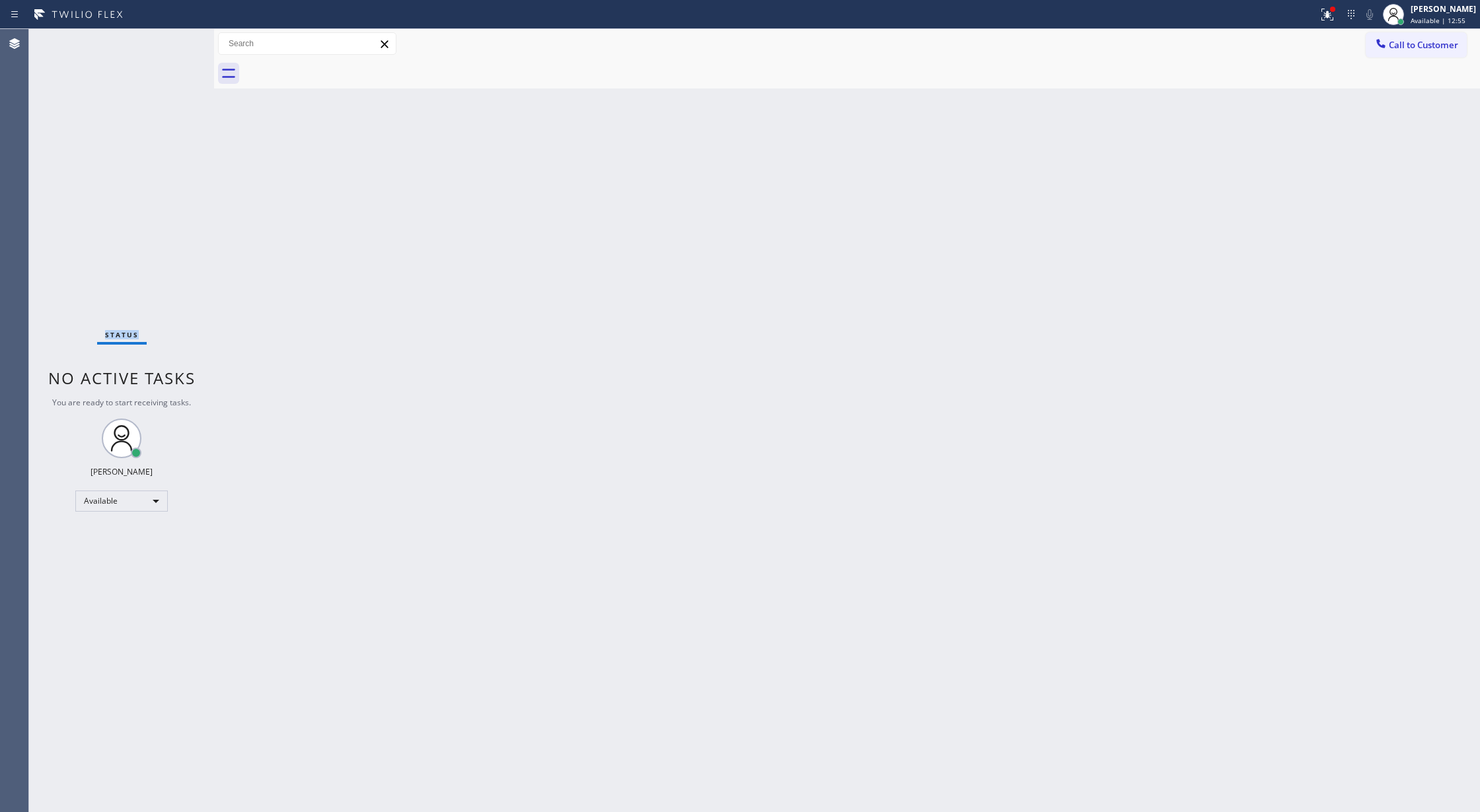
click at [173, 48] on div "Status No active tasks You are ready to start receiving tasks. [PERSON_NAME] Av…" at bounding box center [121, 420] width 185 height 783
click at [1399, 51] on button "Call to Customer" at bounding box center [1416, 45] width 101 height 25
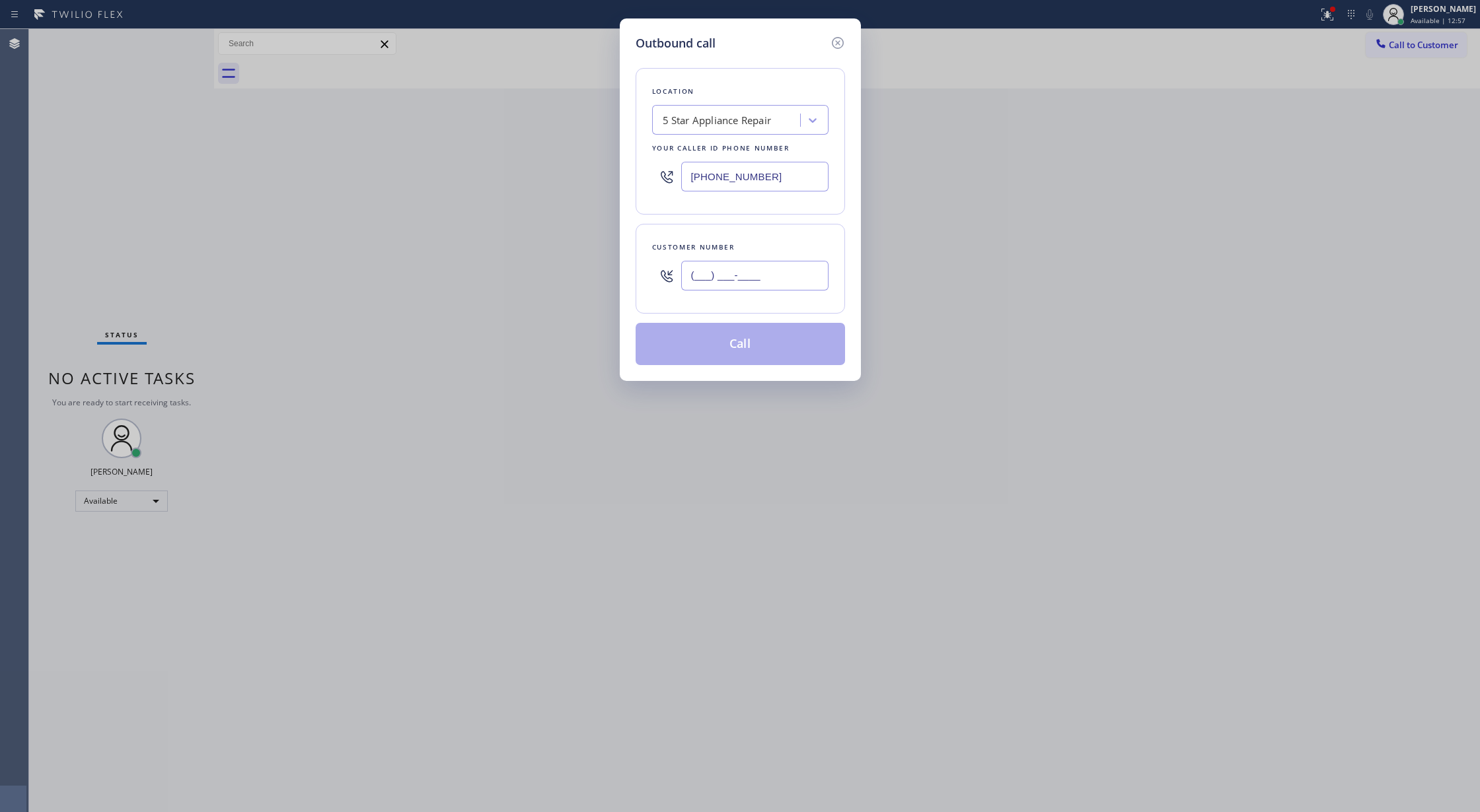
click at [691, 273] on input "(___) ___-____" at bounding box center [754, 275] width 147 height 30
paste input "714) 904-0409"
type input "[PHONE_NUMBER]"
click at [725, 362] on button "Call" at bounding box center [740, 343] width 210 height 42
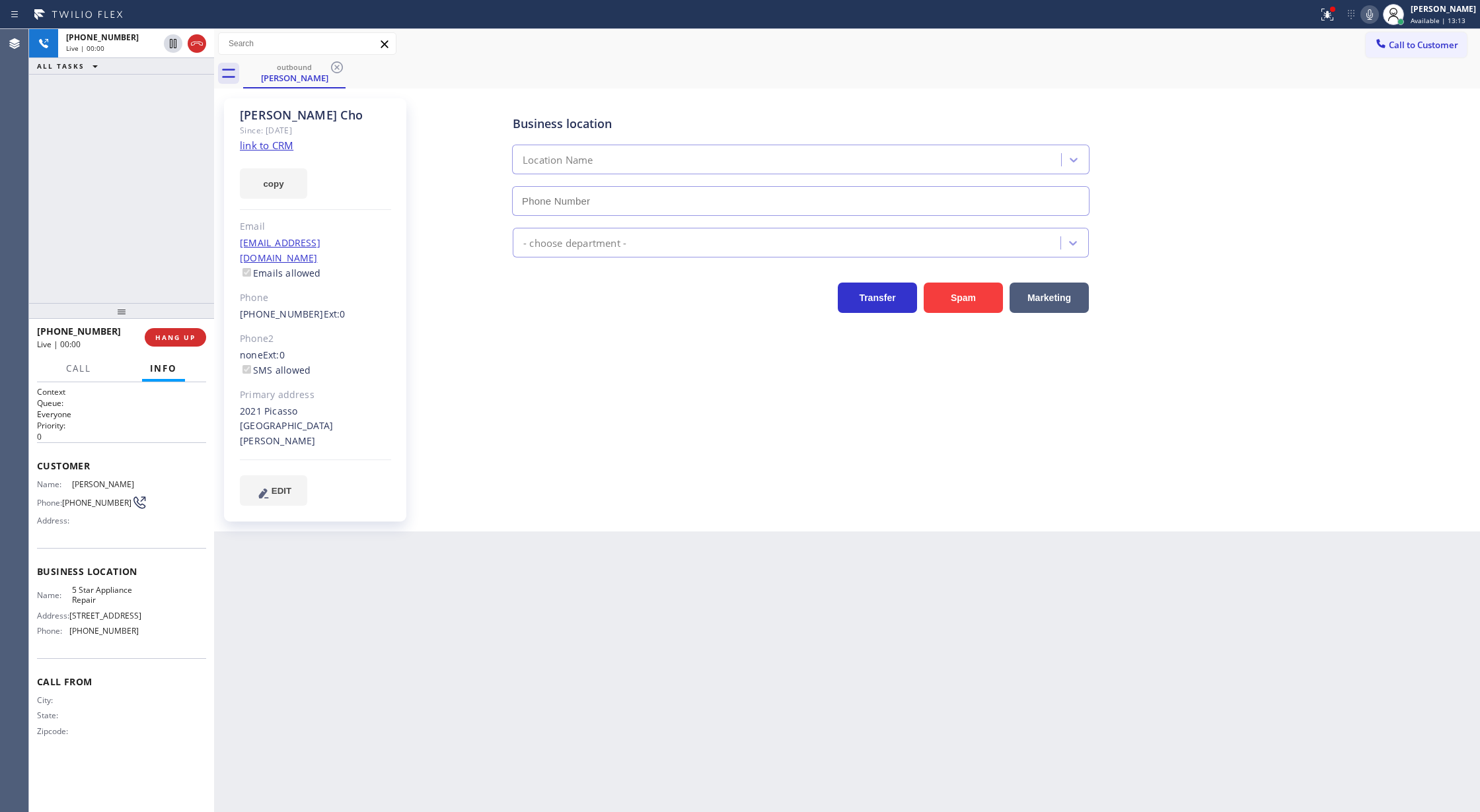
type input "[PHONE_NUMBER]"
click at [201, 42] on icon at bounding box center [196, 43] width 12 height 4
click at [162, 338] on span "COMPLETE" at bounding box center [173, 337] width 45 height 9
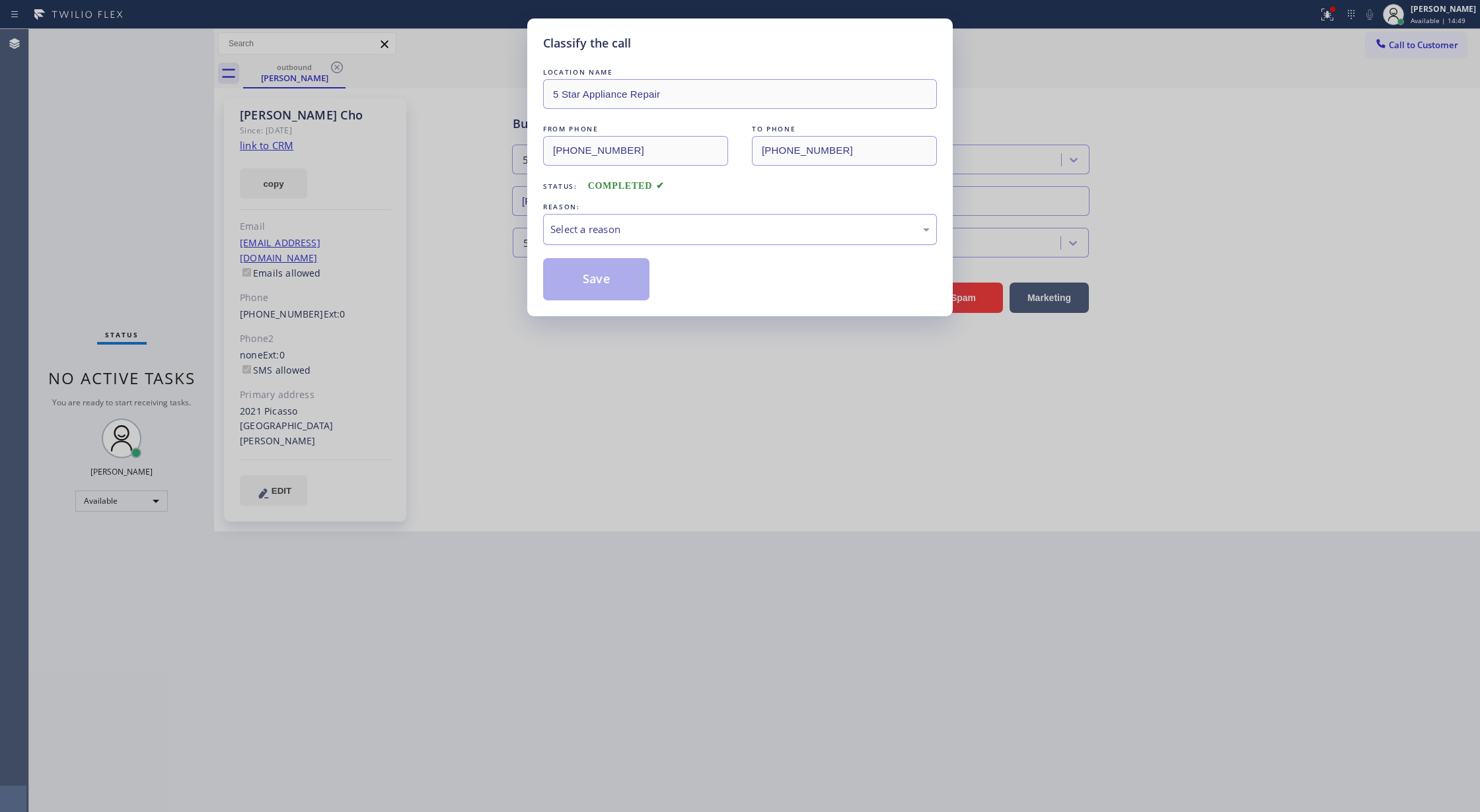
click at [626, 232] on div "Select a reason" at bounding box center [740, 229] width 379 height 15
click at [603, 281] on button "Save" at bounding box center [596, 279] width 107 height 42
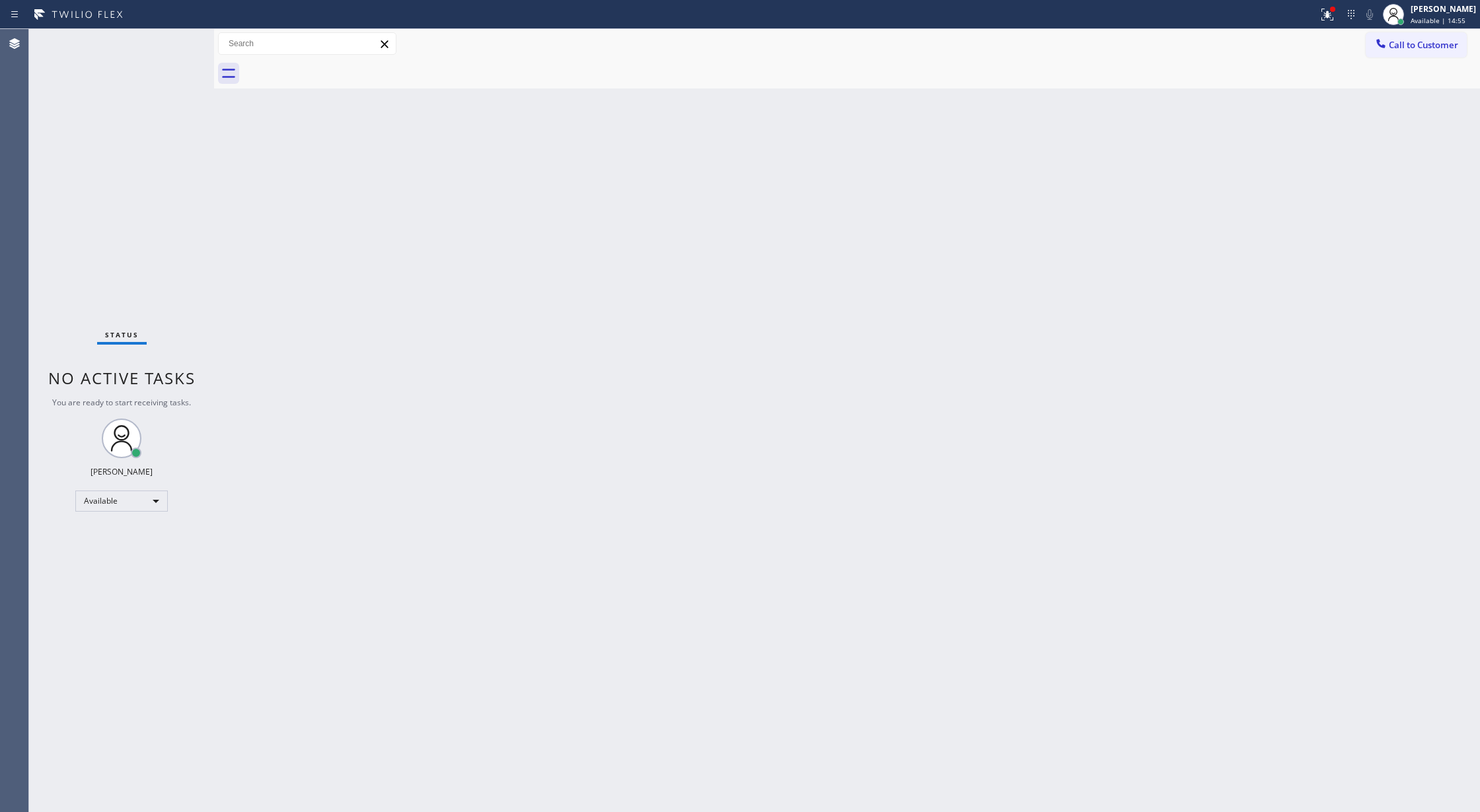
click at [178, 38] on div "Status No active tasks You are ready to start receiving tasks. [PERSON_NAME] Av…" at bounding box center [121, 420] width 185 height 783
click at [174, 45] on div "Status No active tasks You are ready to start receiving tasks. [PERSON_NAME] Av…" at bounding box center [121, 420] width 185 height 783
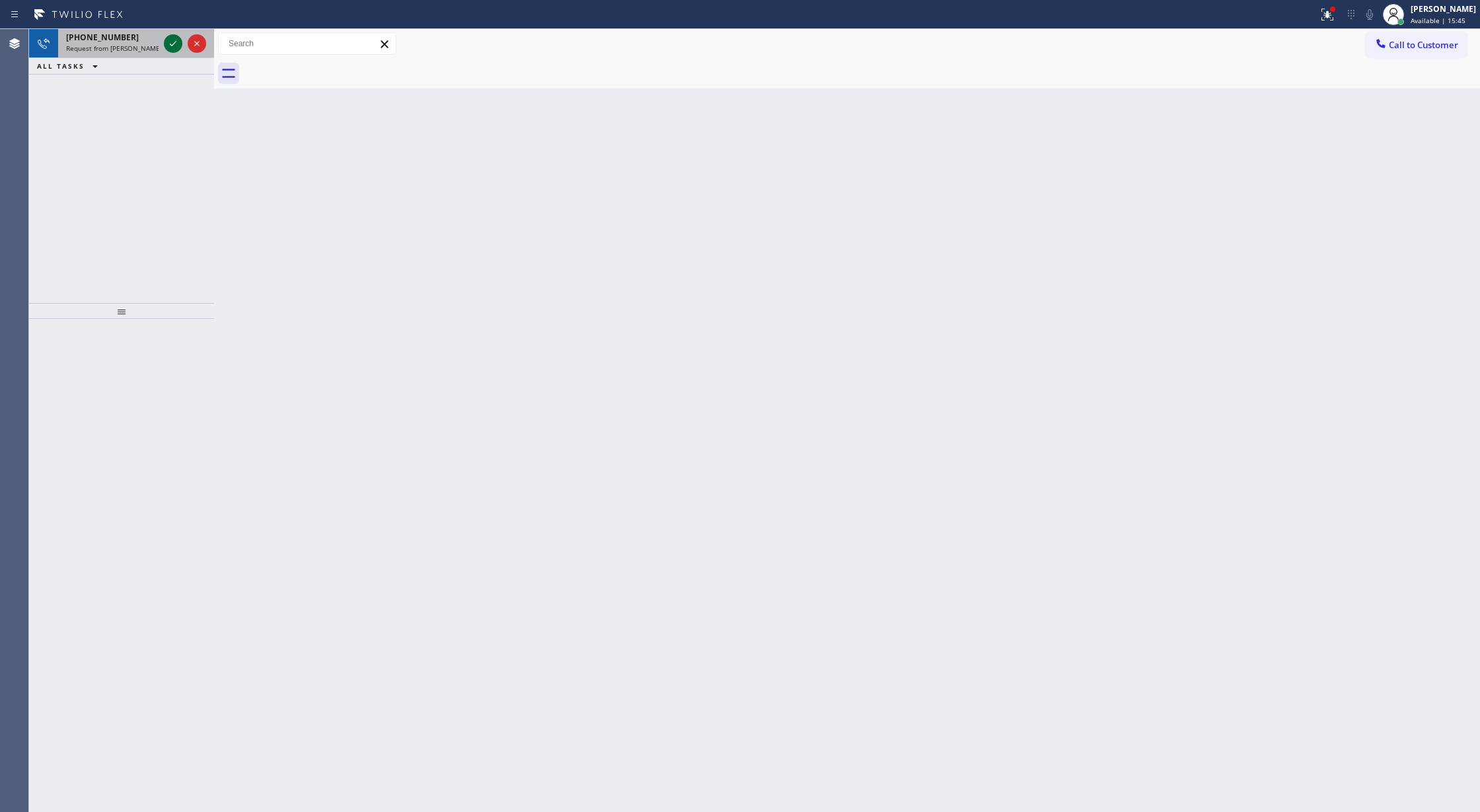
click at [172, 43] on icon at bounding box center [173, 43] width 16 height 16
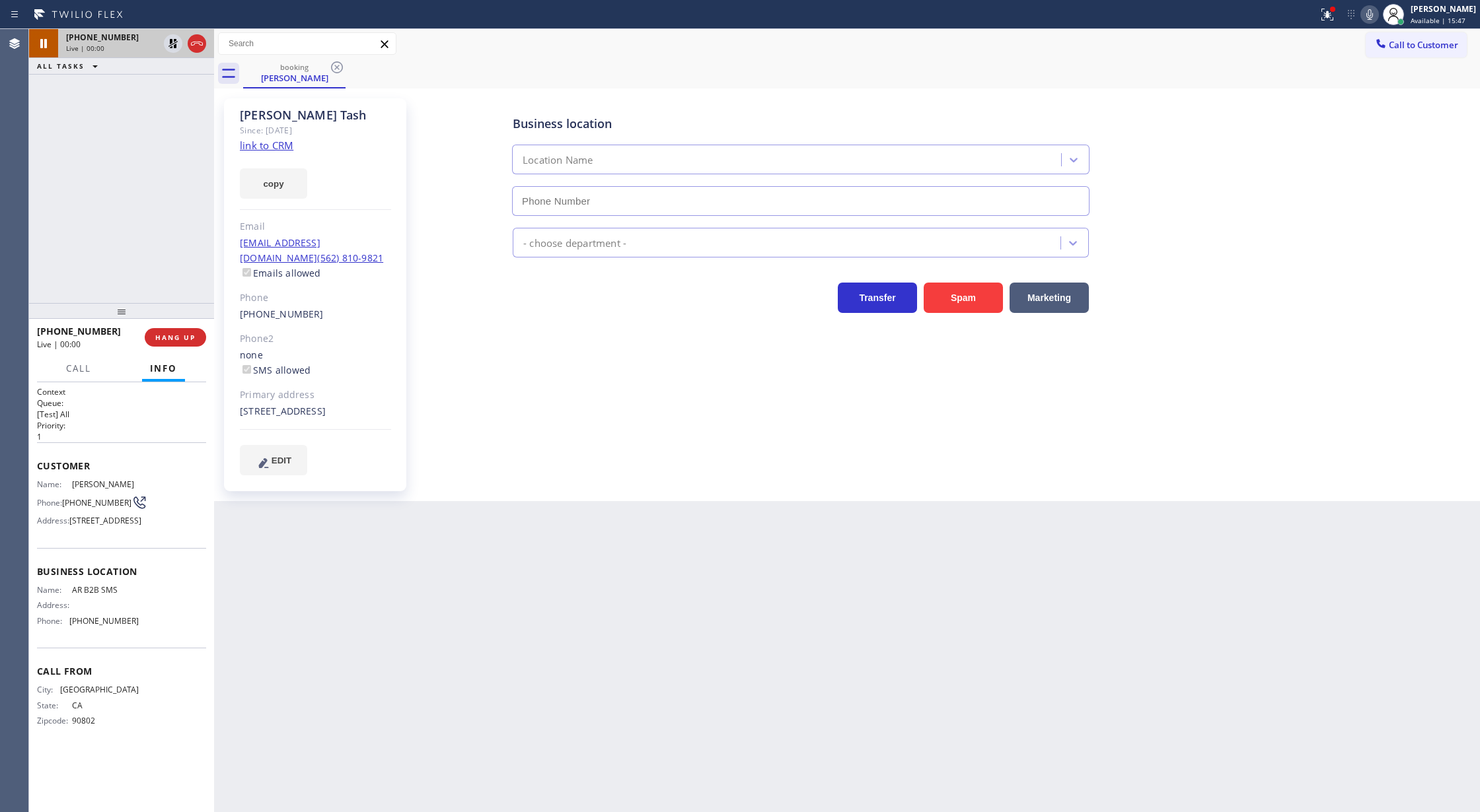
type input "[PHONE_NUMBER]"
click at [258, 141] on link "link to CRM" at bounding box center [266, 145] width 53 height 14
drag, startPoint x: 167, startPoint y: 339, endPoint x: 220, endPoint y: 333, distance: 53.3
click at [167, 340] on span "COMPLETE" at bounding box center [173, 337] width 45 height 9
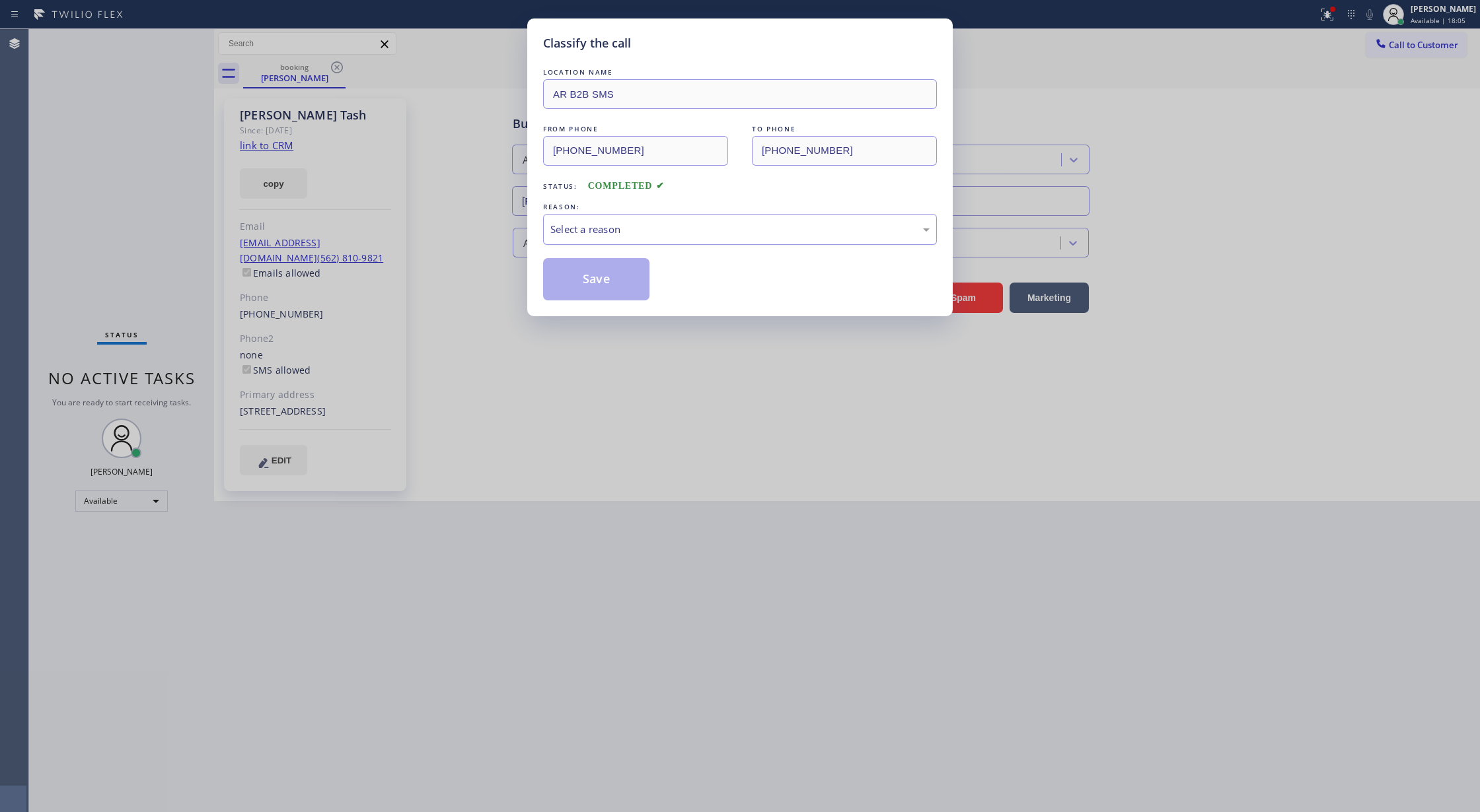
click at [657, 239] on div "Select a reason" at bounding box center [740, 229] width 394 height 31
click at [605, 279] on button "Save" at bounding box center [596, 279] width 107 height 42
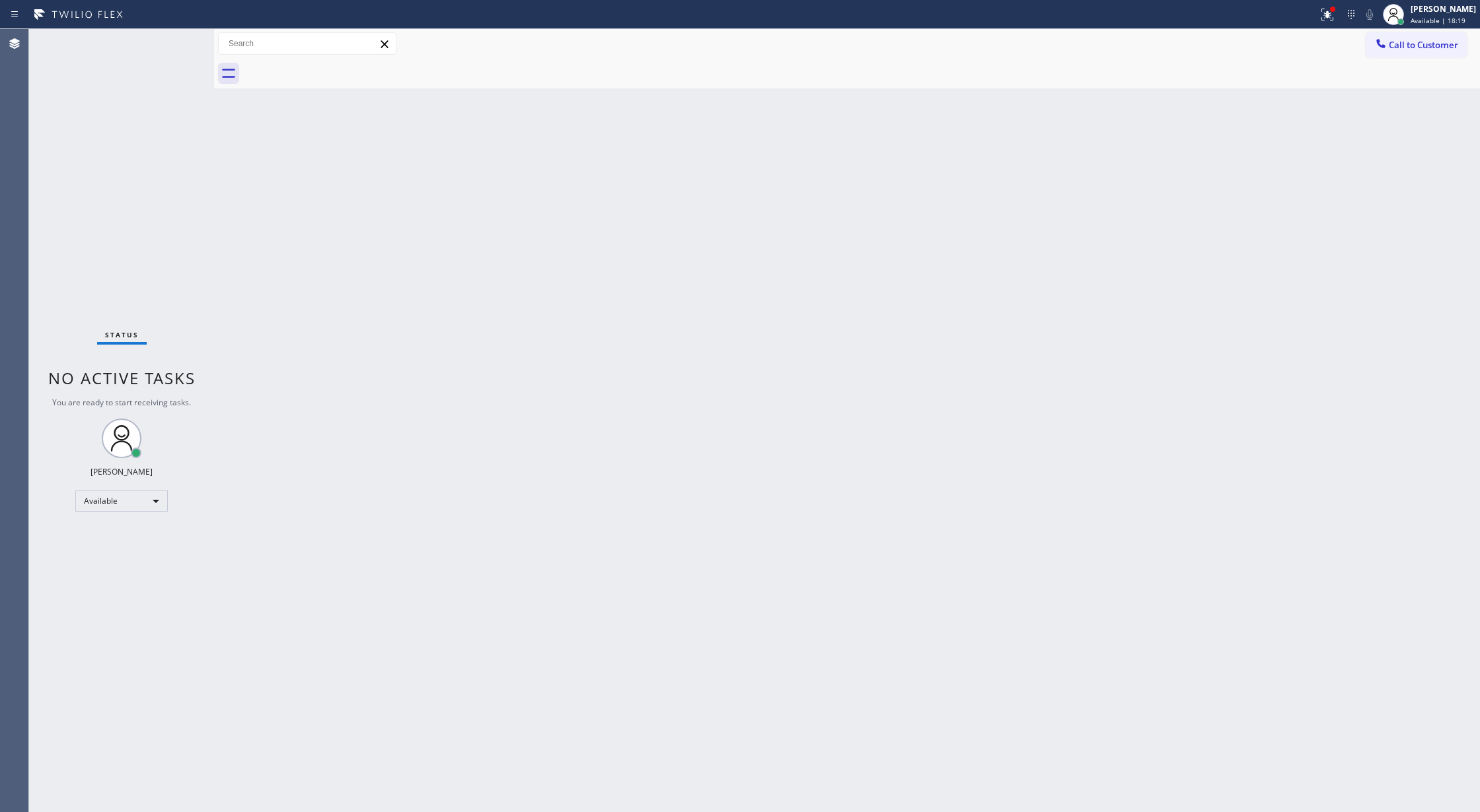
click at [178, 41] on div "Status No active tasks You are ready to start receiving tasks. [PERSON_NAME] Av…" at bounding box center [121, 420] width 185 height 783
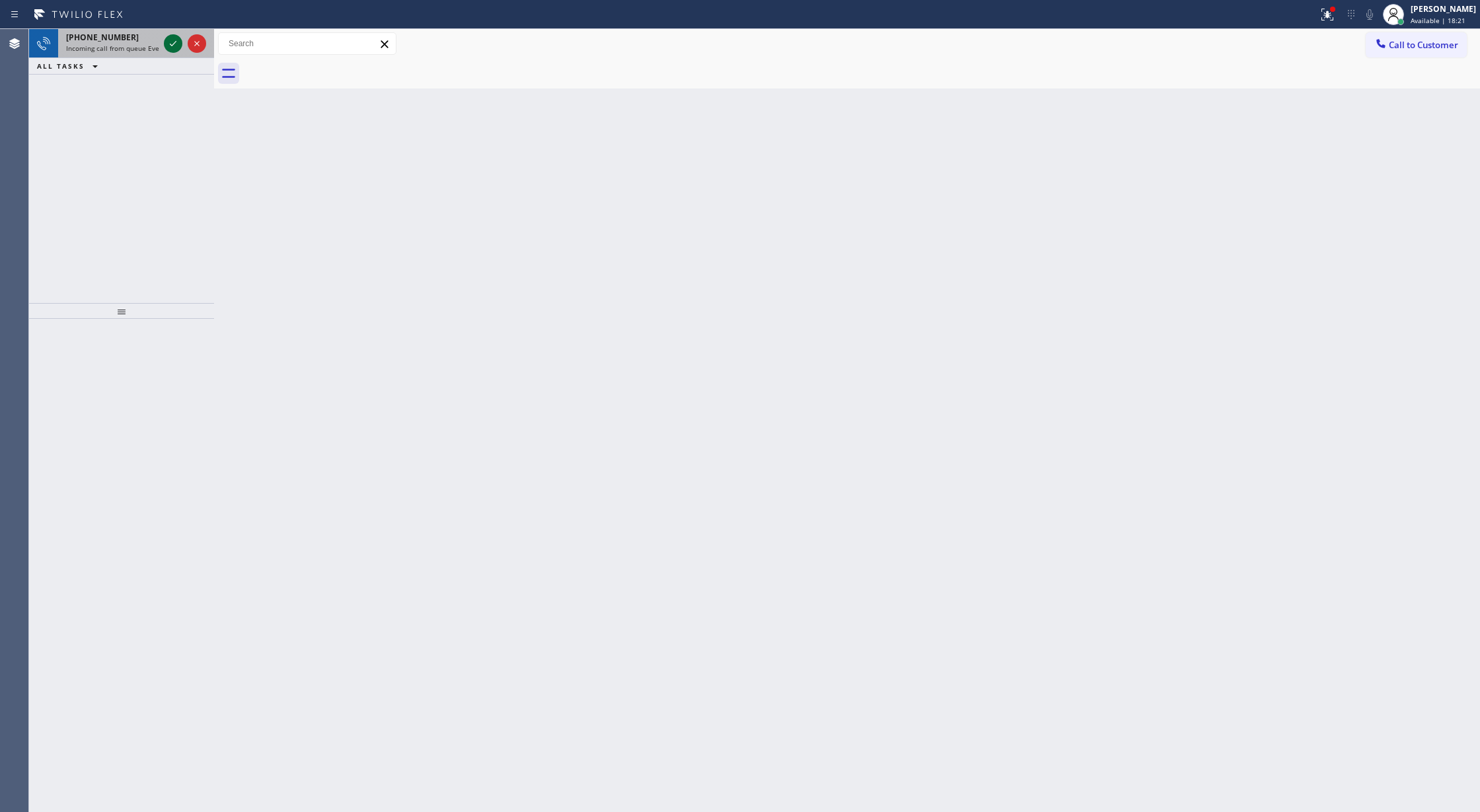
click at [171, 45] on icon at bounding box center [173, 43] width 6 height 5
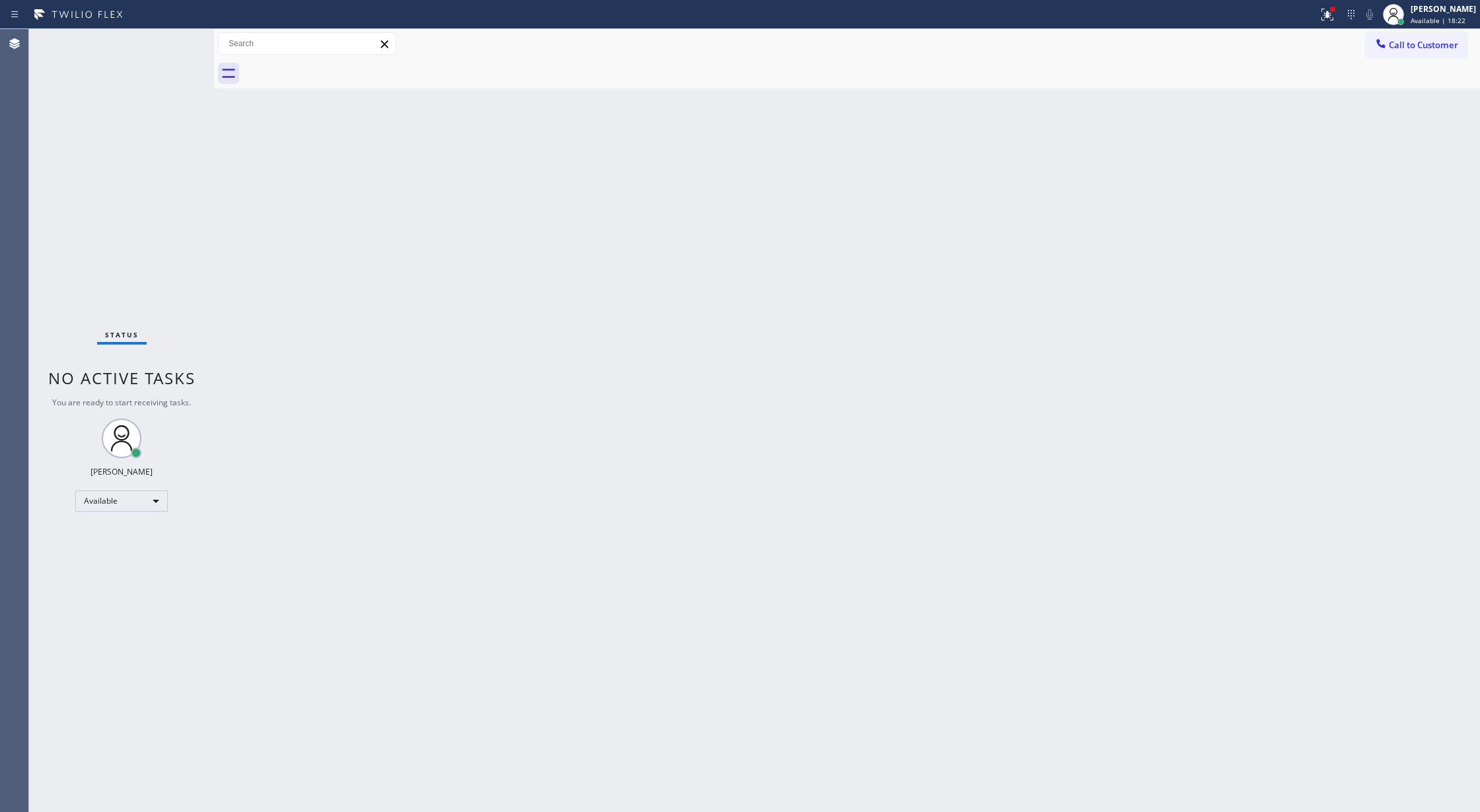
click at [171, 45] on div "Status No active tasks You are ready to start receiving tasks. [PERSON_NAME] Av…" at bounding box center [121, 420] width 185 height 783
click at [185, 43] on div "Status No active tasks You are ready to start receiving tasks. [PERSON_NAME] Av…" at bounding box center [121, 420] width 185 height 783
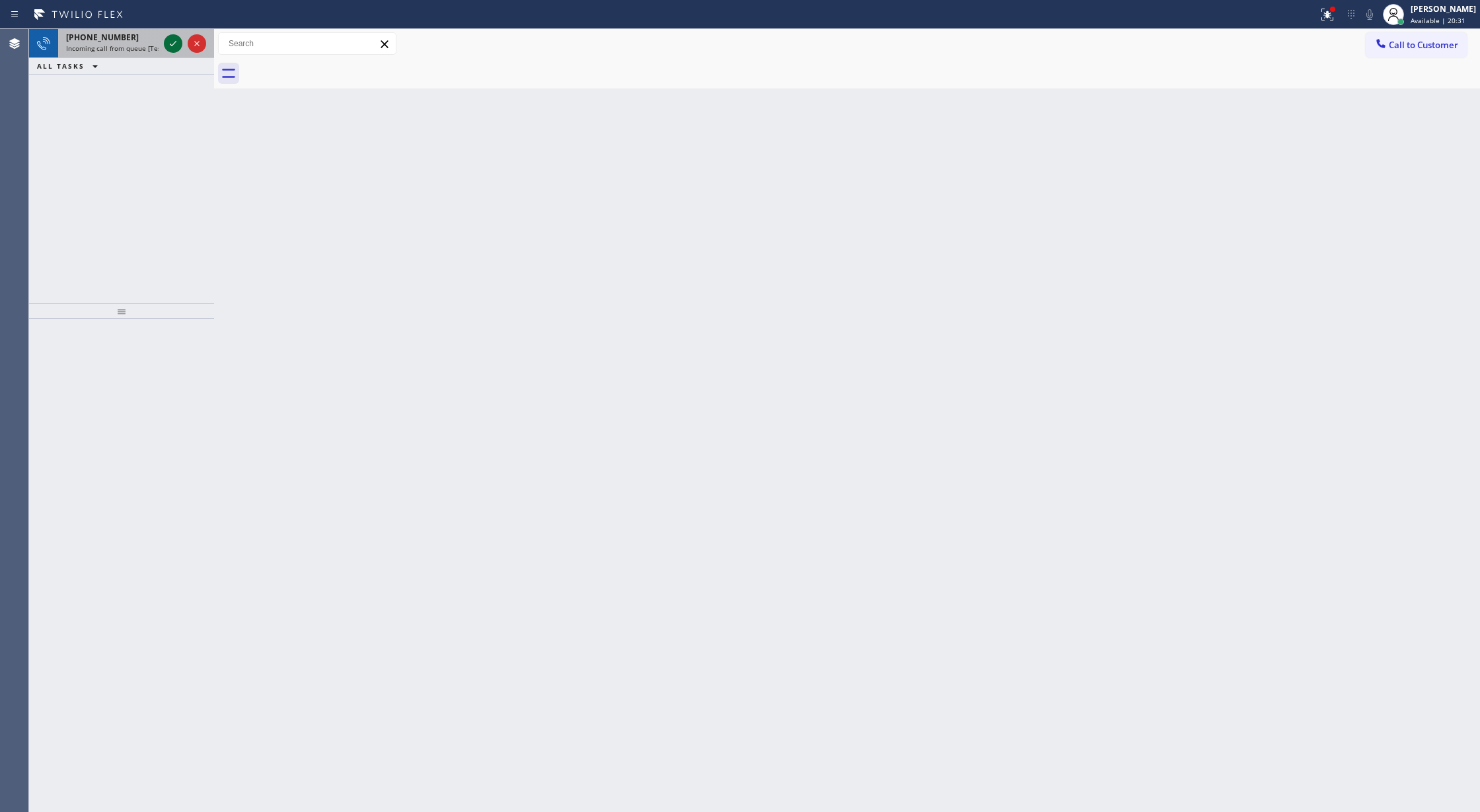
click at [172, 43] on icon at bounding box center [173, 43] width 16 height 16
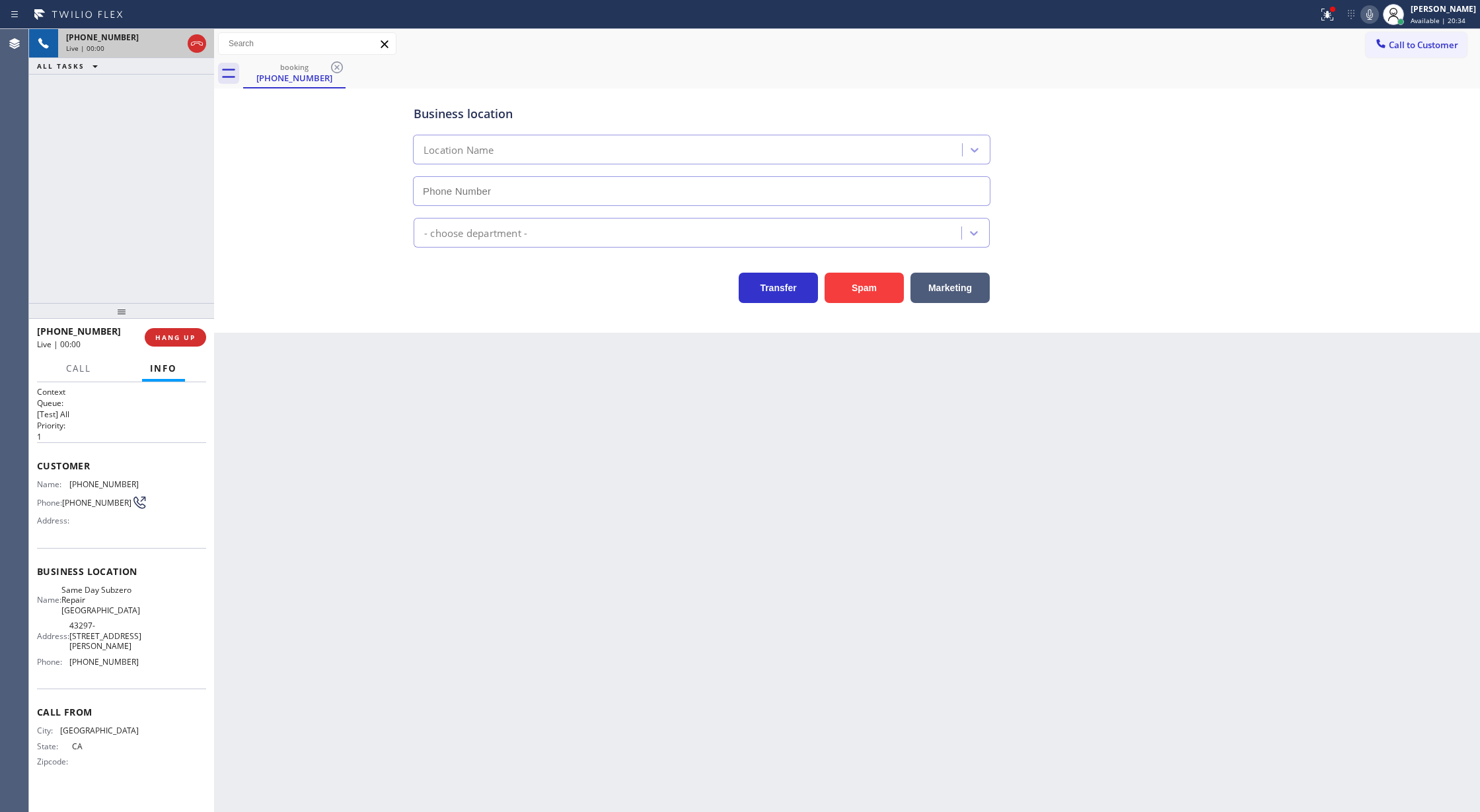
type input "[PHONE_NUMBER]"
click at [876, 297] on button "Spam" at bounding box center [864, 288] width 80 height 31
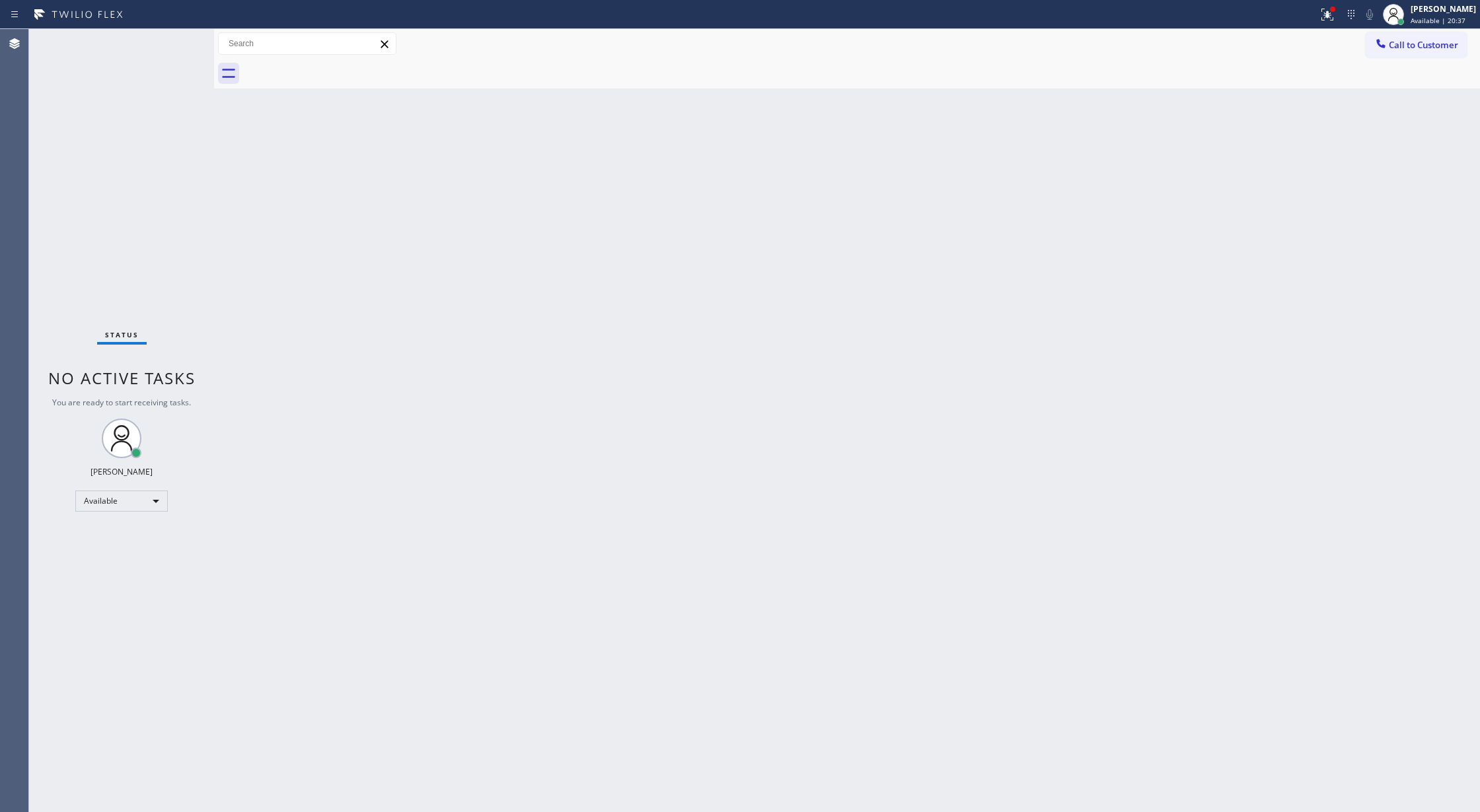
click at [183, 41] on div "Status No active tasks You are ready to start receiving tasks. [PERSON_NAME] Av…" at bounding box center [121, 420] width 185 height 783
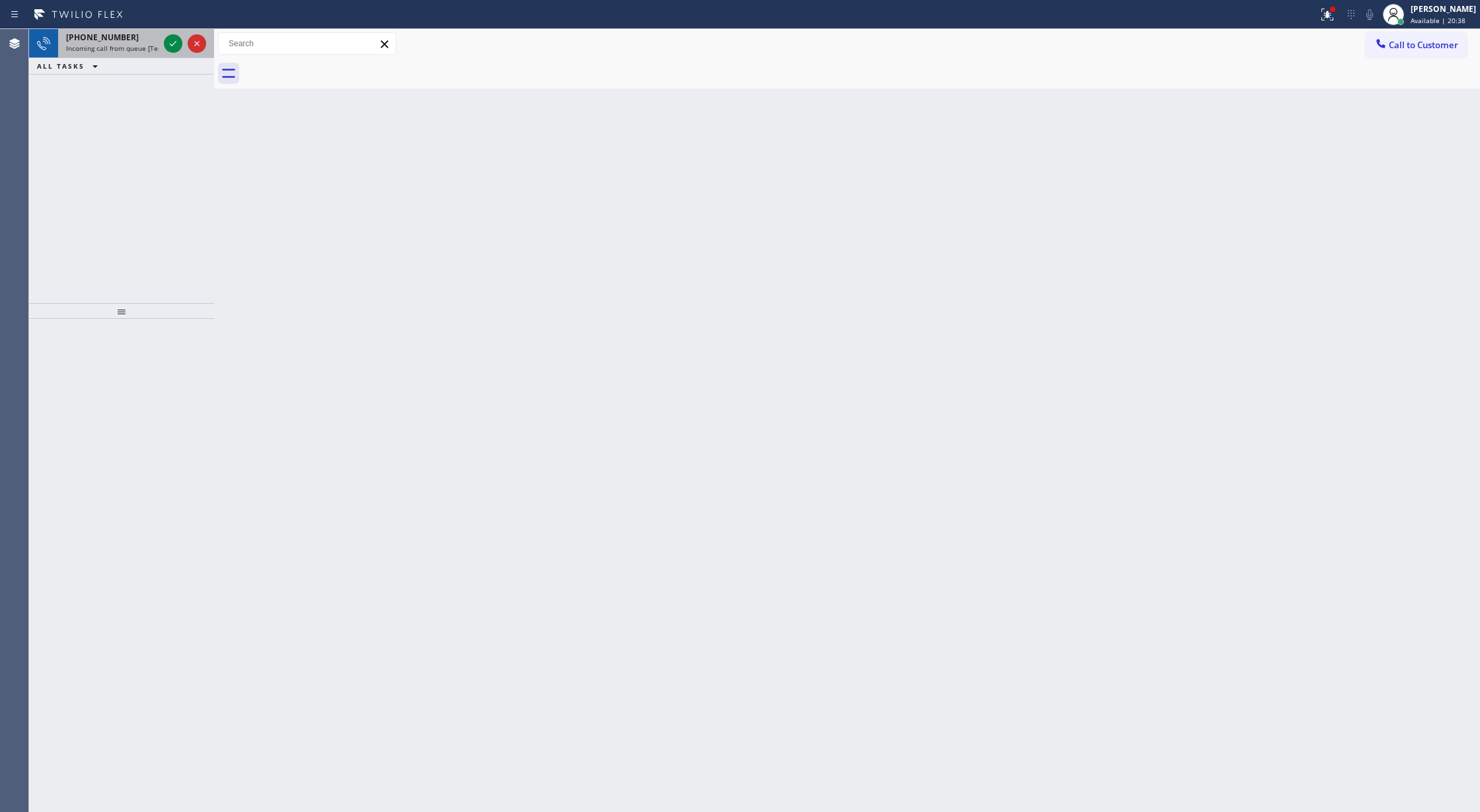
click at [183, 38] on div at bounding box center [184, 43] width 48 height 29
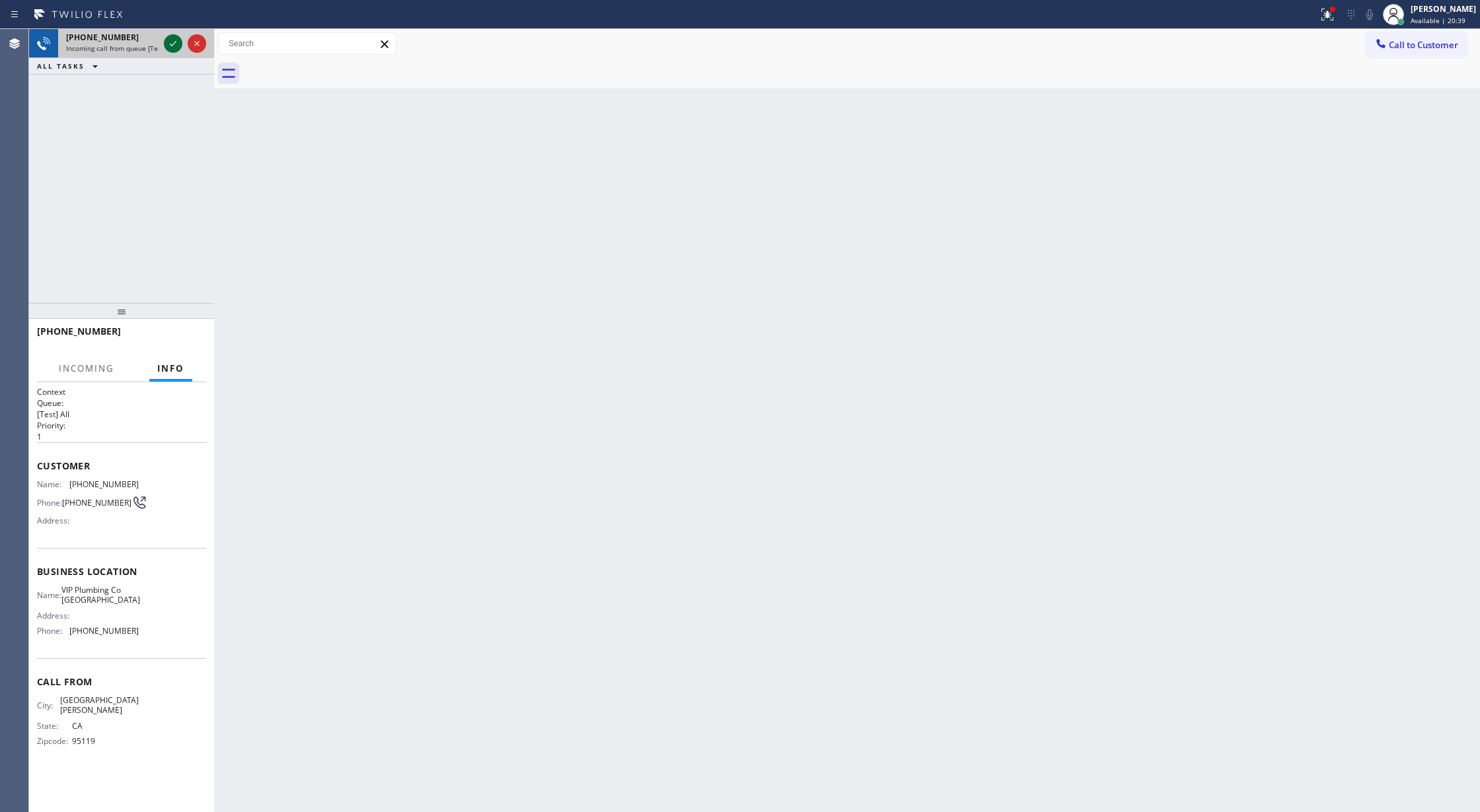
click at [175, 42] on icon at bounding box center [173, 43] width 6 height 5
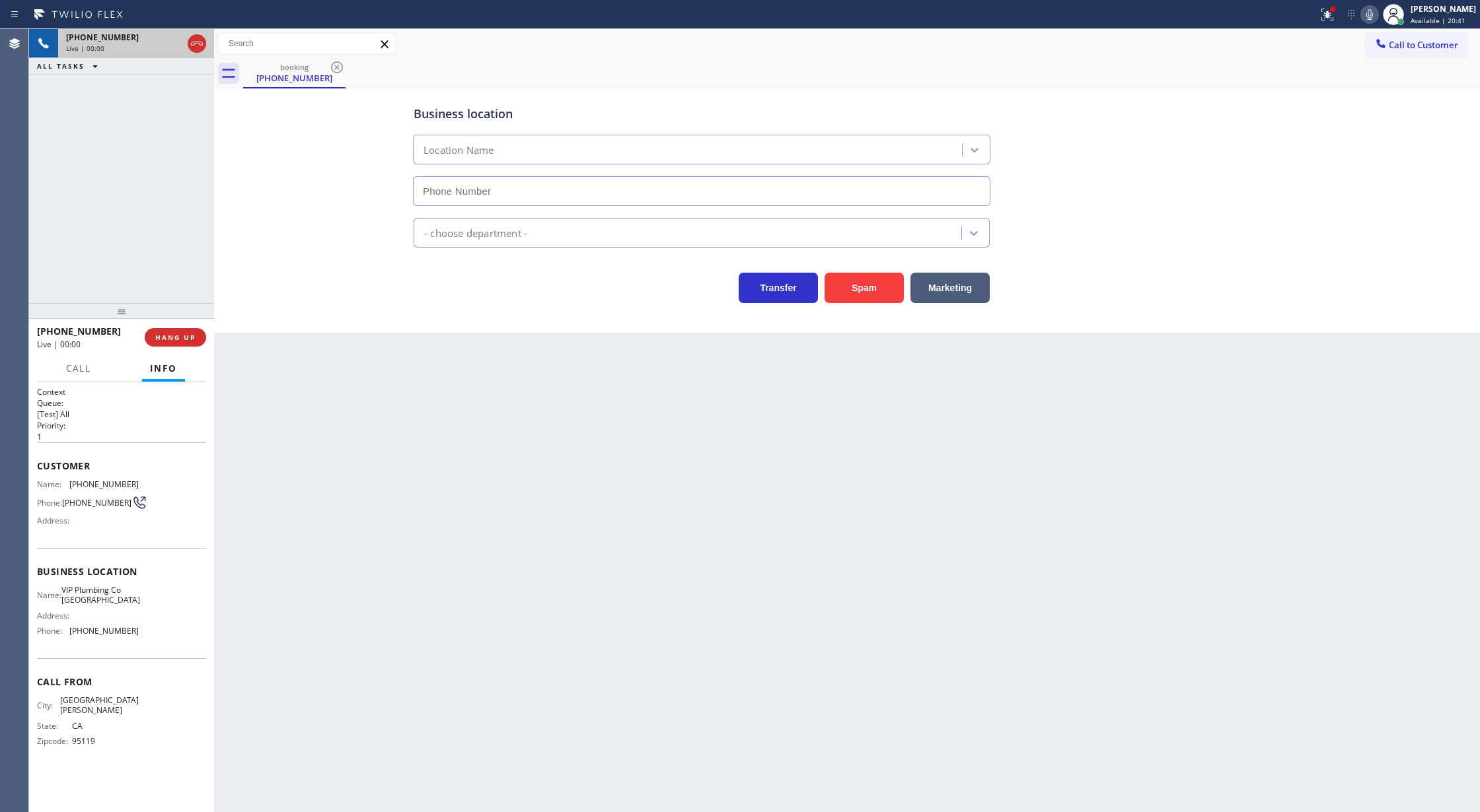
type input "[PHONE_NUMBER]"
click at [863, 296] on button "Spam" at bounding box center [864, 288] width 80 height 31
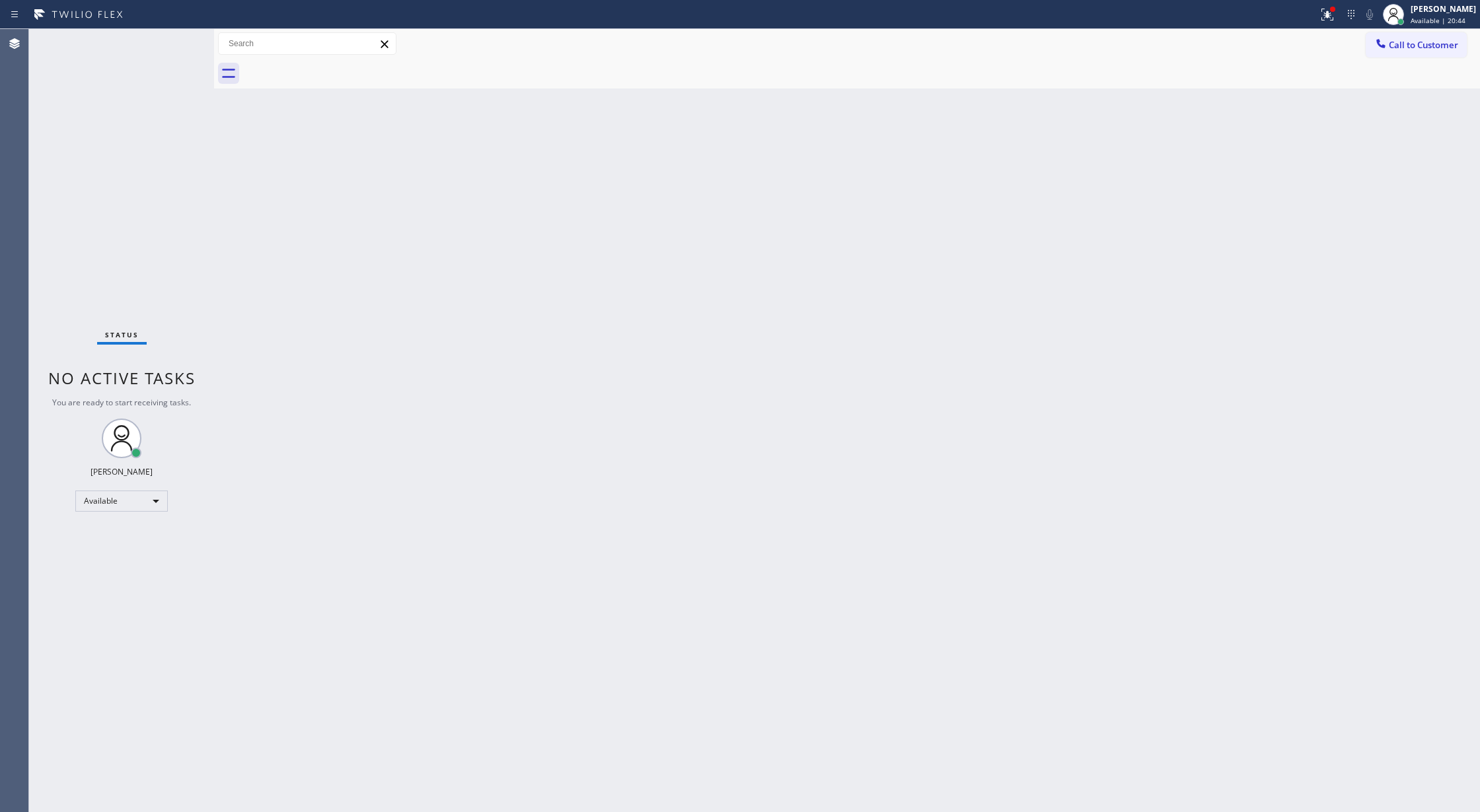
click at [181, 37] on div "Status No active tasks You are ready to start receiving tasks. [PERSON_NAME] Av…" at bounding box center [121, 420] width 185 height 783
click at [170, 38] on div "Status No active tasks You are ready to start receiving tasks. [PERSON_NAME] Av…" at bounding box center [121, 420] width 185 height 783
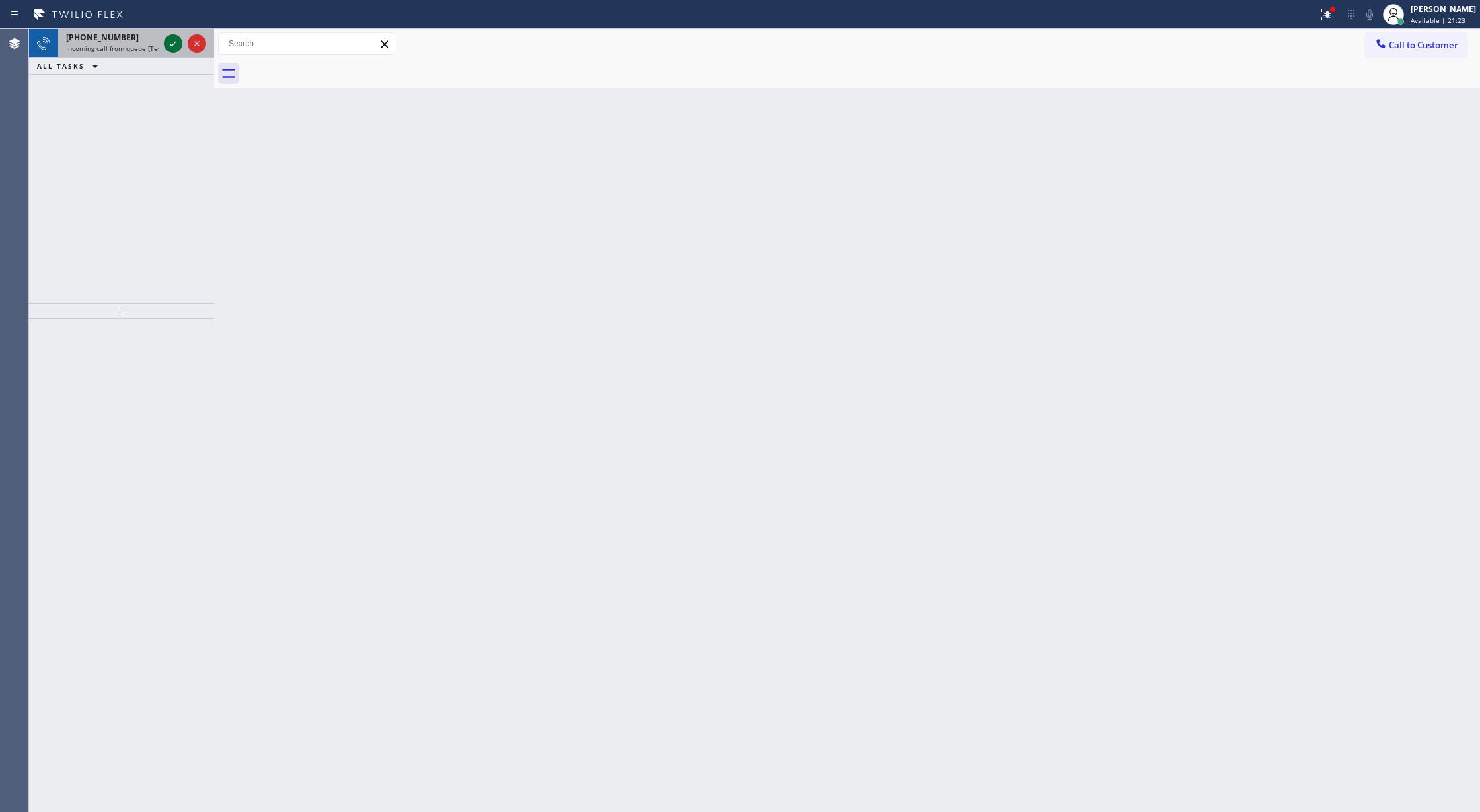
click at [170, 45] on icon at bounding box center [173, 43] width 16 height 16
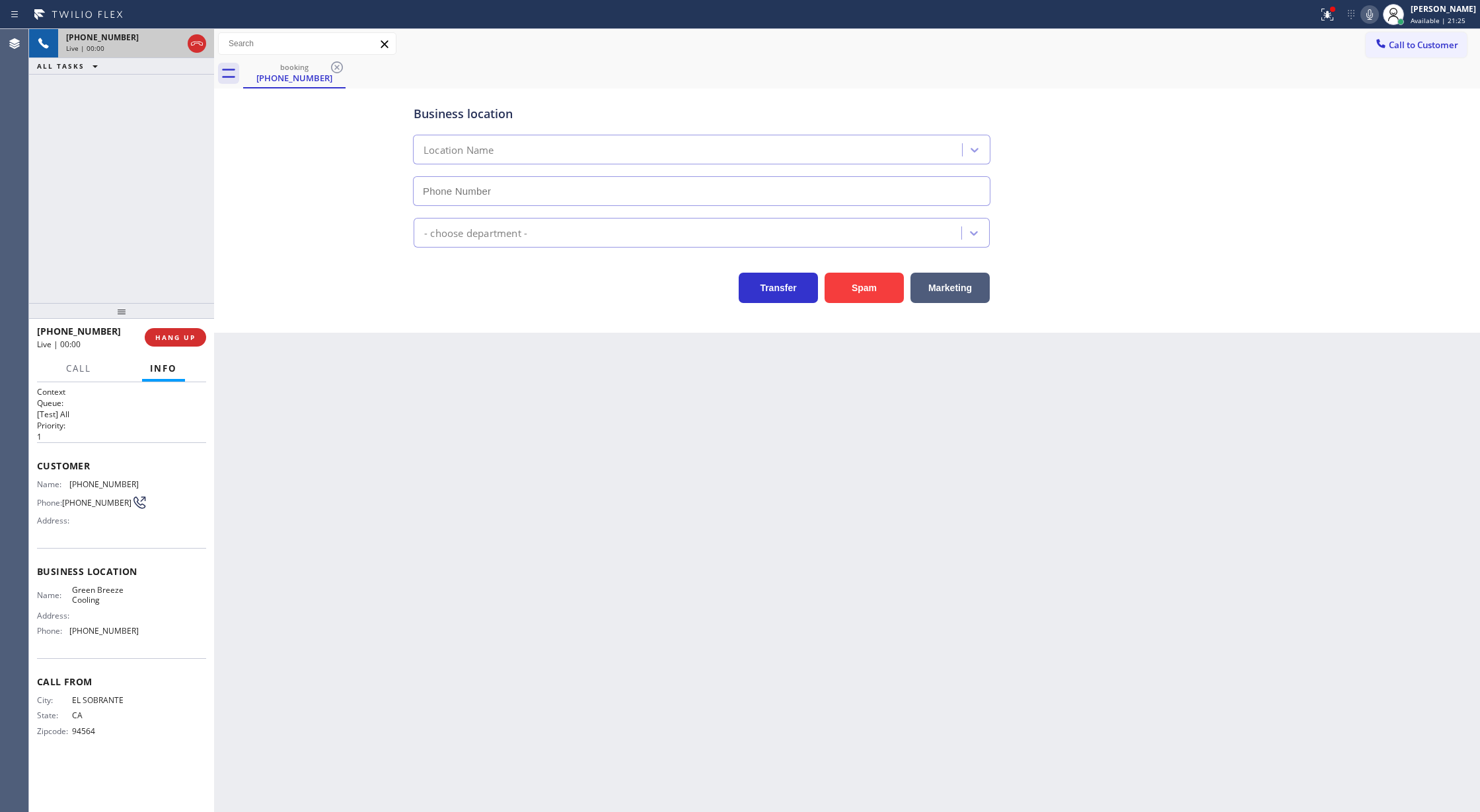
type input "[PHONE_NUMBER]"
click at [876, 289] on button "Spam" at bounding box center [864, 288] width 80 height 31
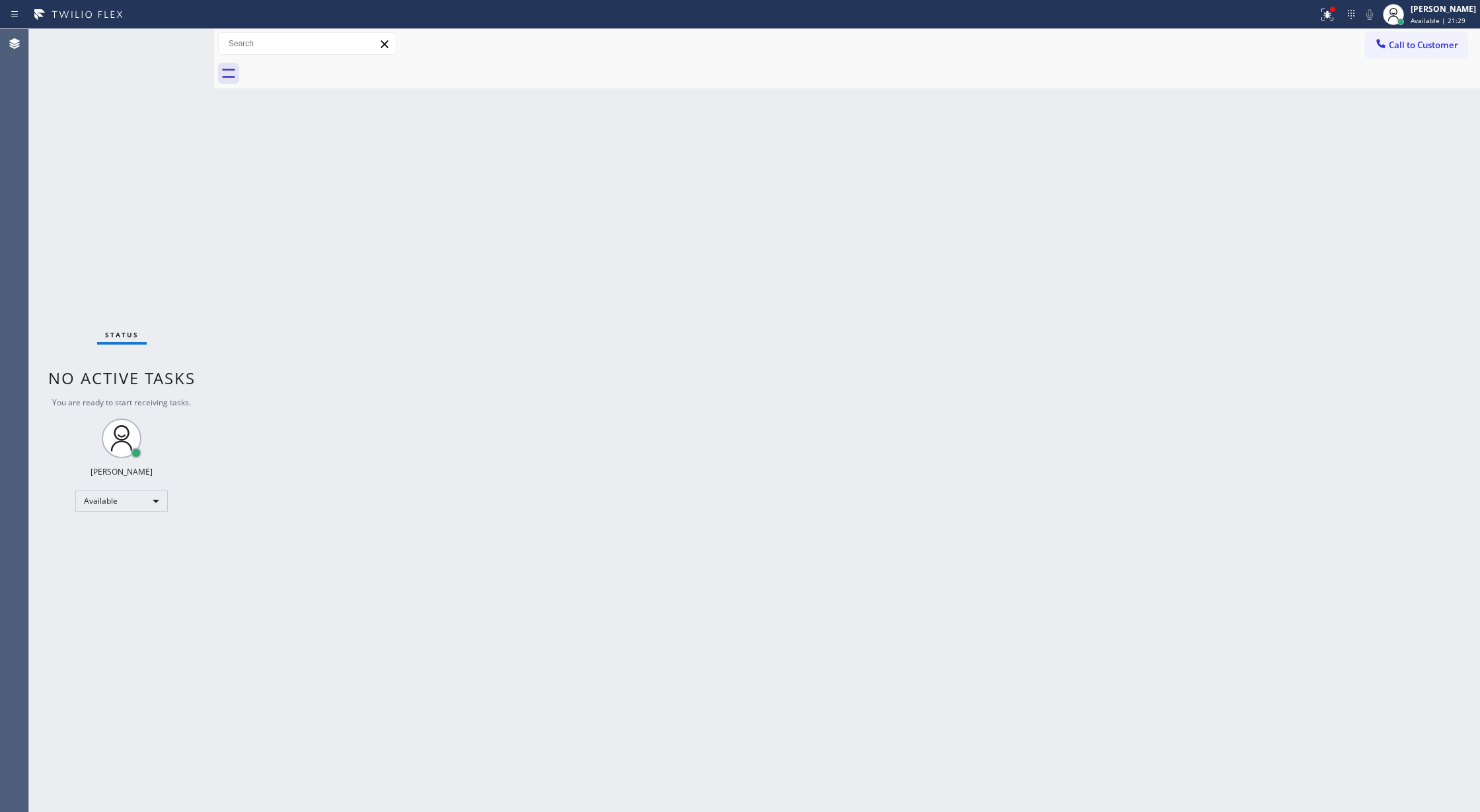
click at [173, 41] on div "Status No active tasks You are ready to start receiving tasks. [PERSON_NAME] Av…" at bounding box center [121, 420] width 185 height 783
click at [177, 45] on div "Status No active tasks You are ready to start receiving tasks. [PERSON_NAME] Av…" at bounding box center [121, 420] width 185 height 783
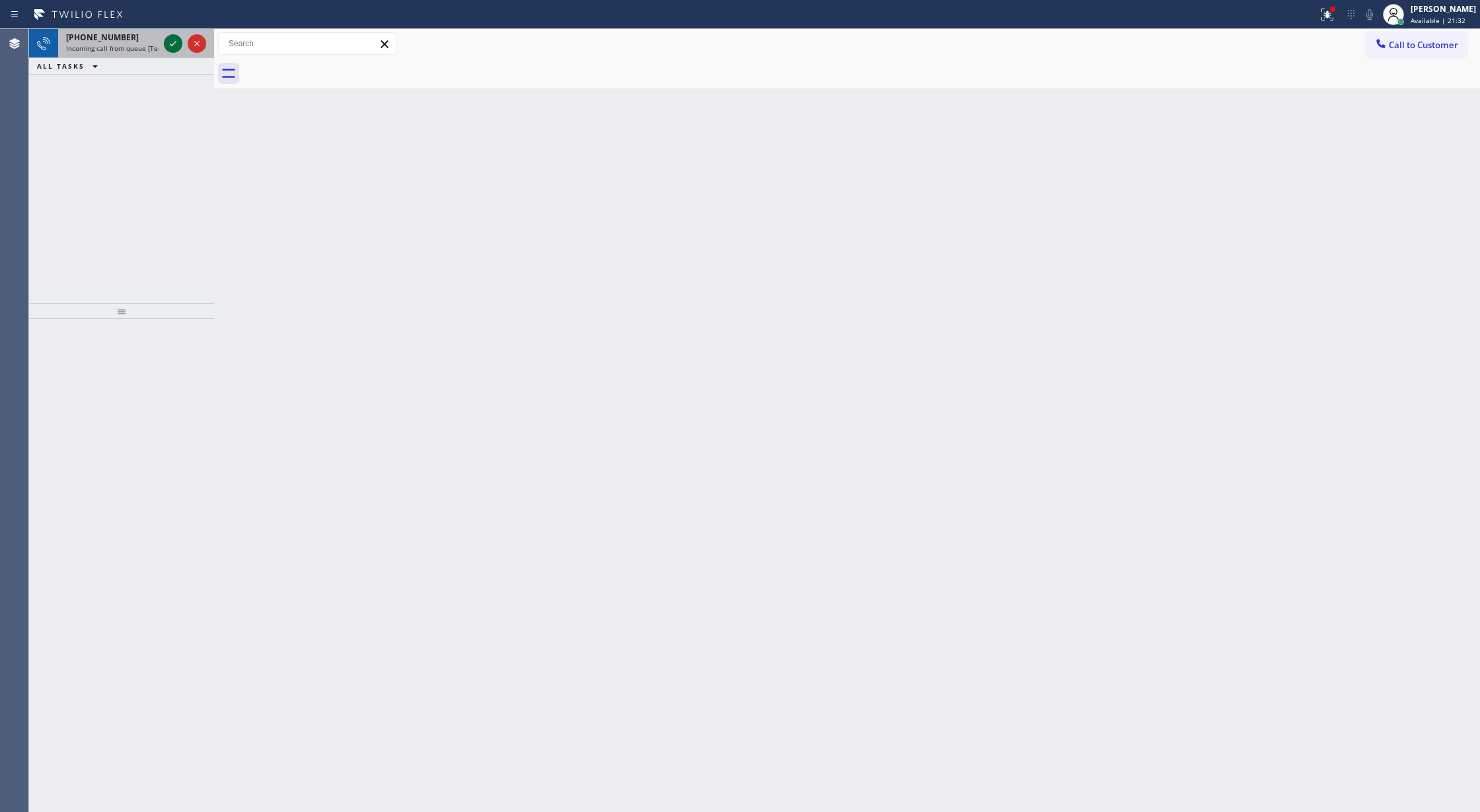
click at [175, 43] on icon at bounding box center [173, 43] width 16 height 16
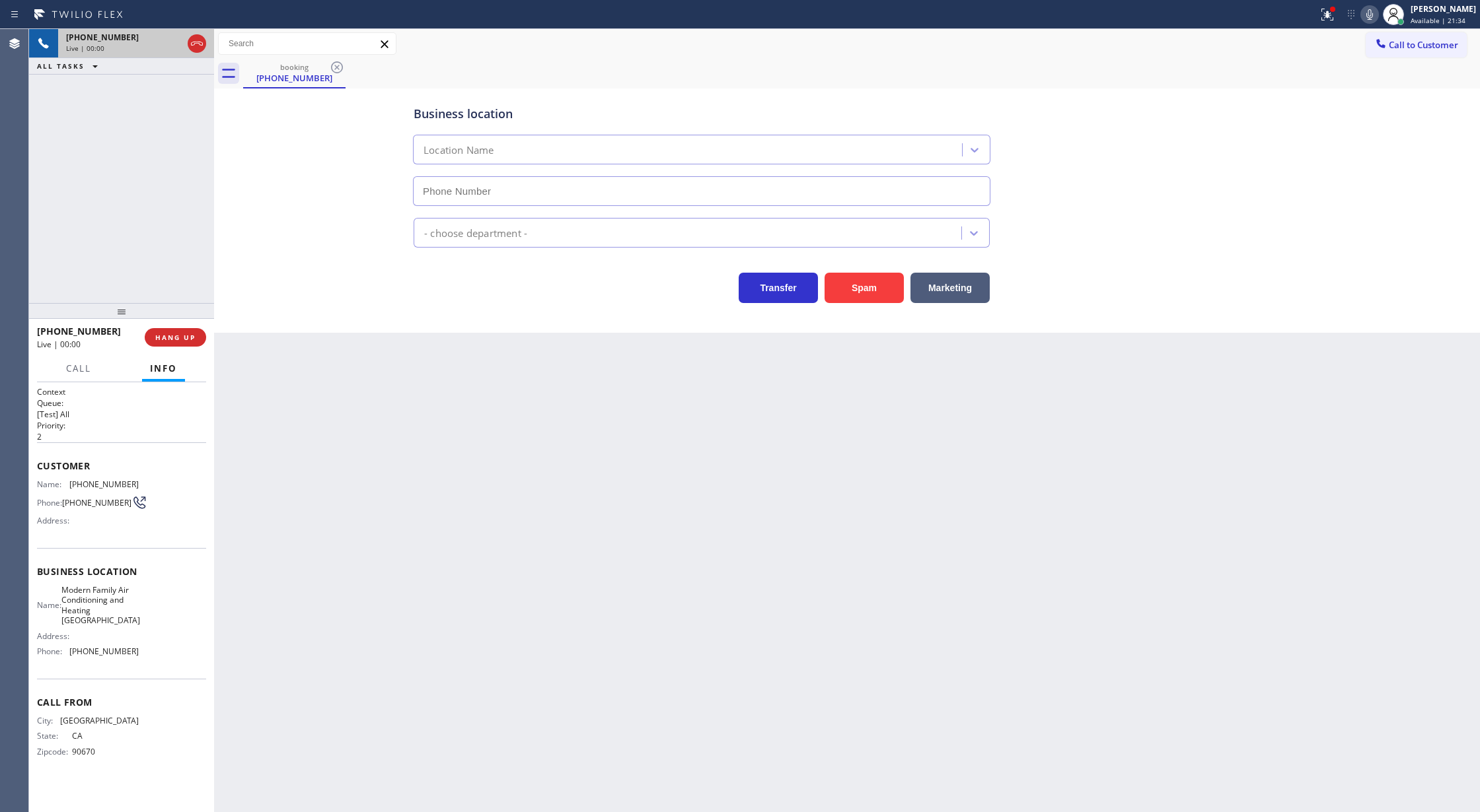
type input "[PHONE_NUMBER]"
click at [869, 289] on button "Spam" at bounding box center [864, 288] width 80 height 31
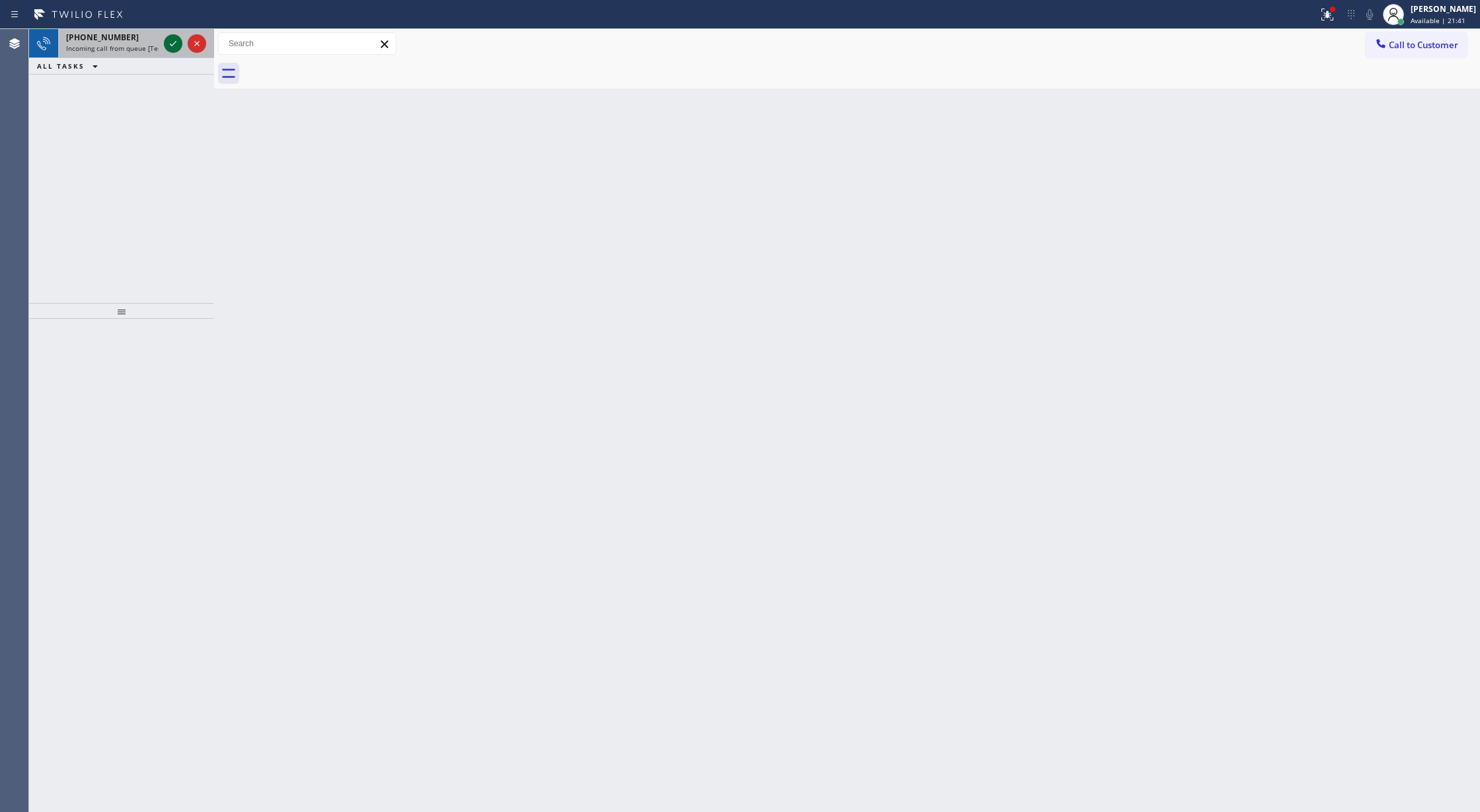
click at [174, 49] on icon at bounding box center [173, 43] width 16 height 16
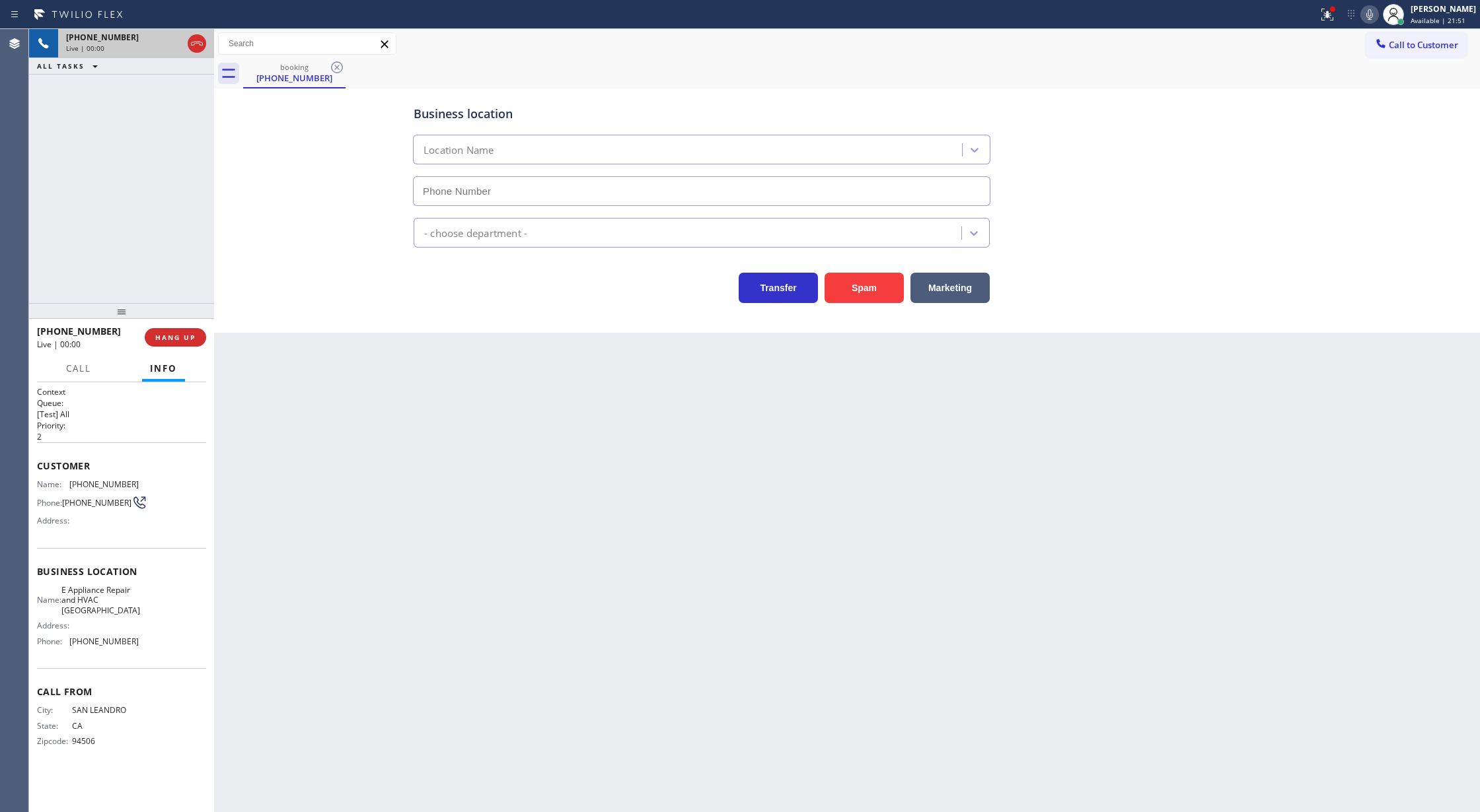
type input "[PHONE_NUMBER]"
click at [867, 297] on button "Spam" at bounding box center [864, 288] width 80 height 31
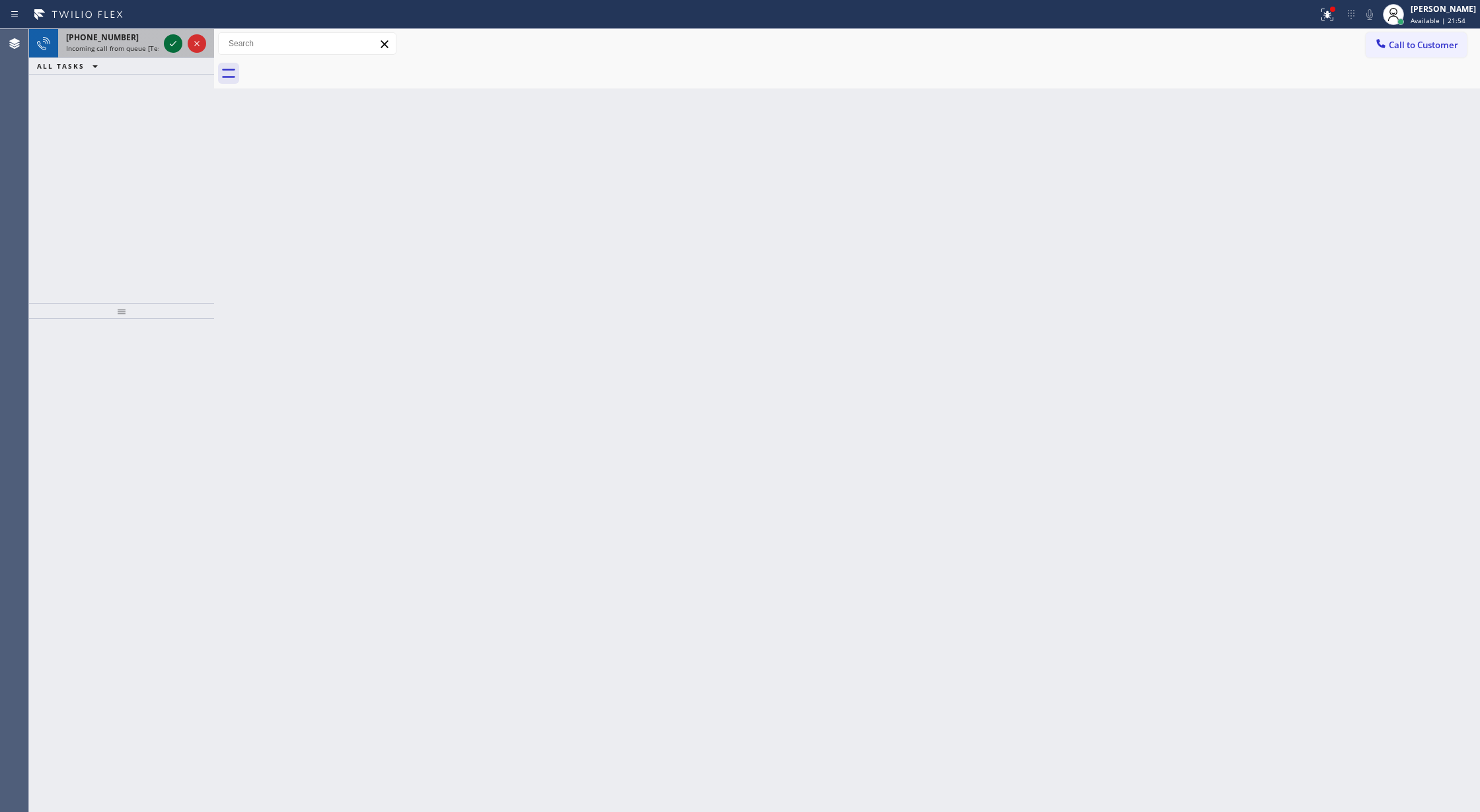
click at [173, 45] on icon at bounding box center [173, 43] width 16 height 16
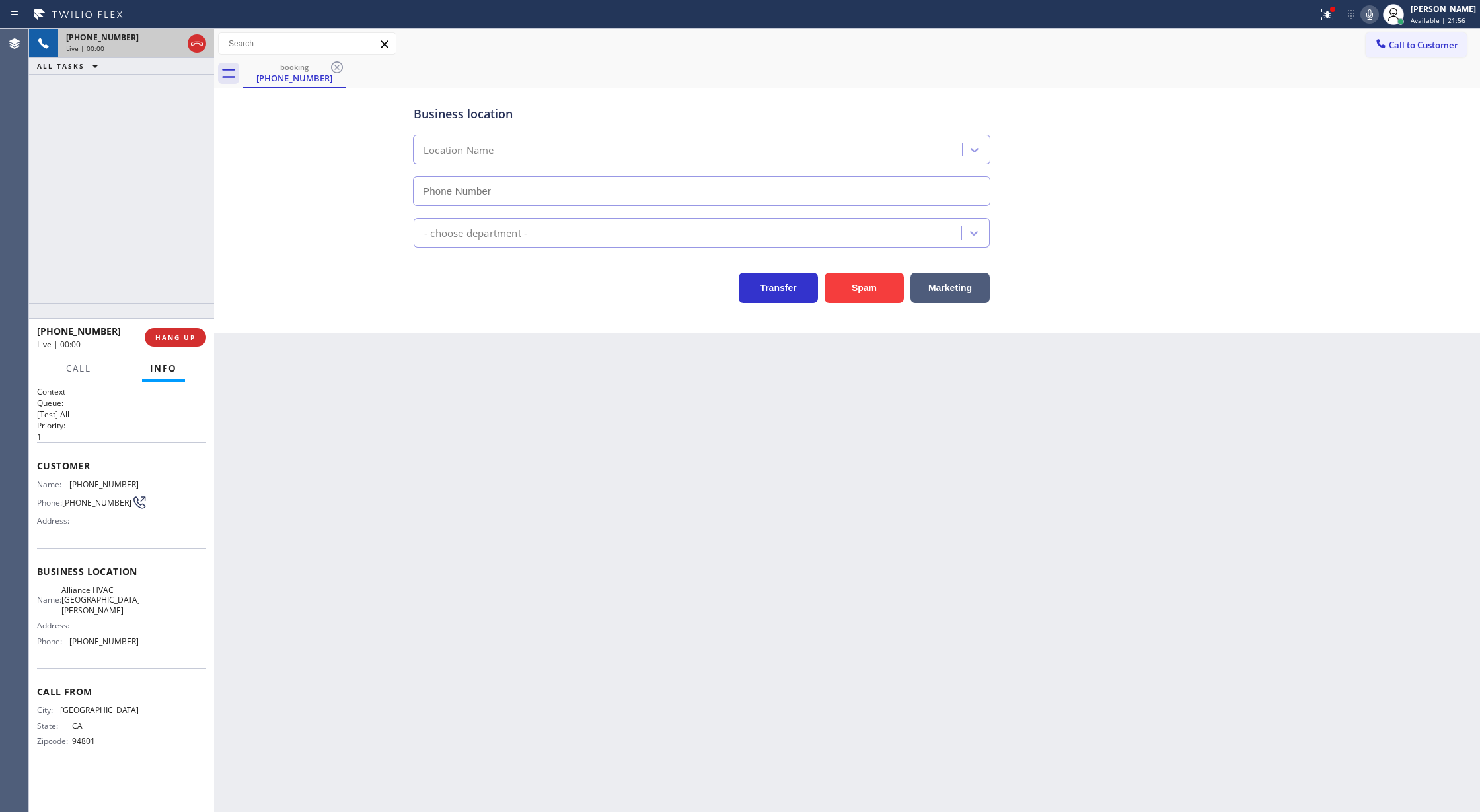
type input "[PHONE_NUMBER]"
click at [876, 288] on button "Spam" at bounding box center [864, 288] width 80 height 31
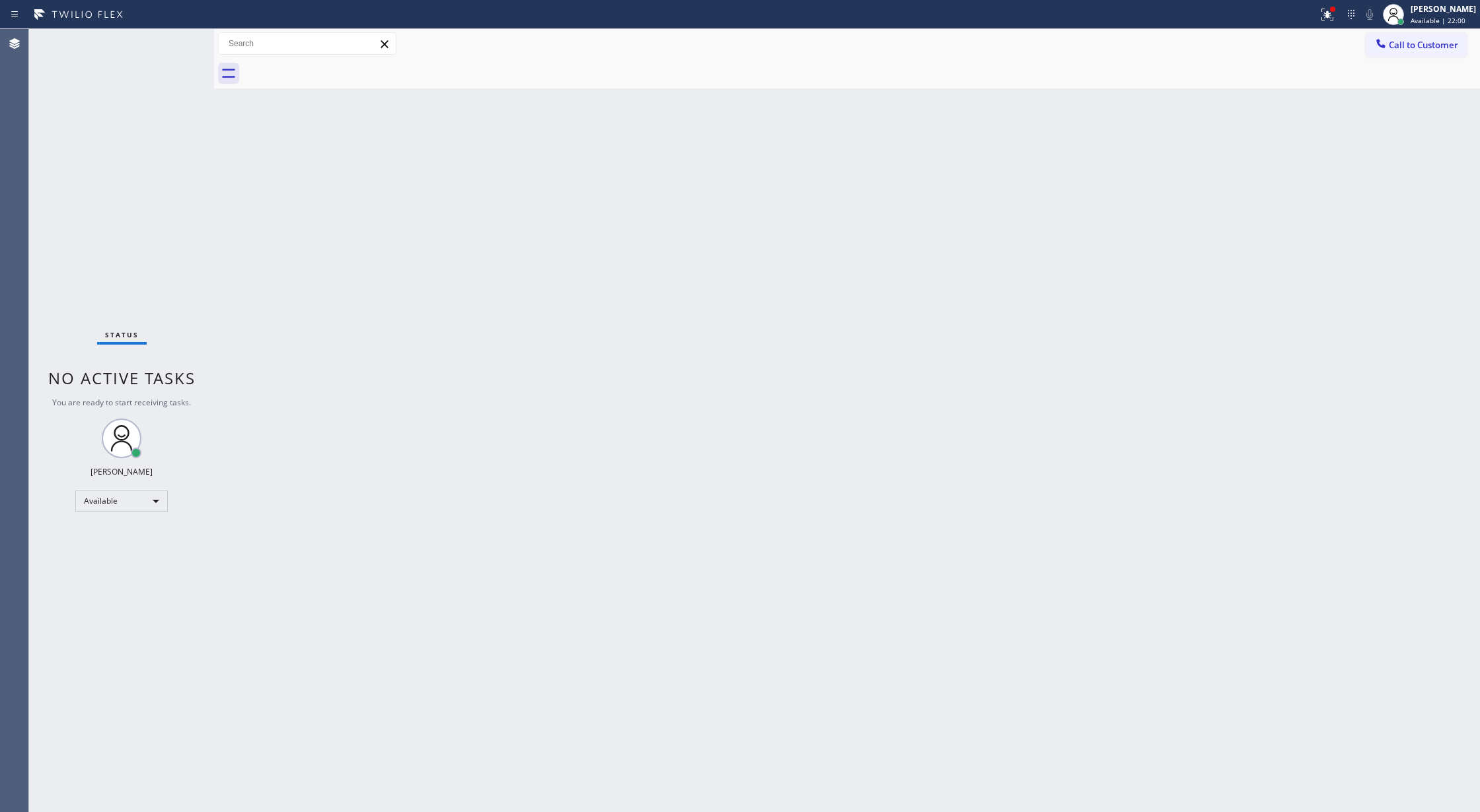
click at [178, 38] on div "Status No active tasks You are ready to start receiving tasks. [PERSON_NAME] Av…" at bounding box center [121, 420] width 185 height 783
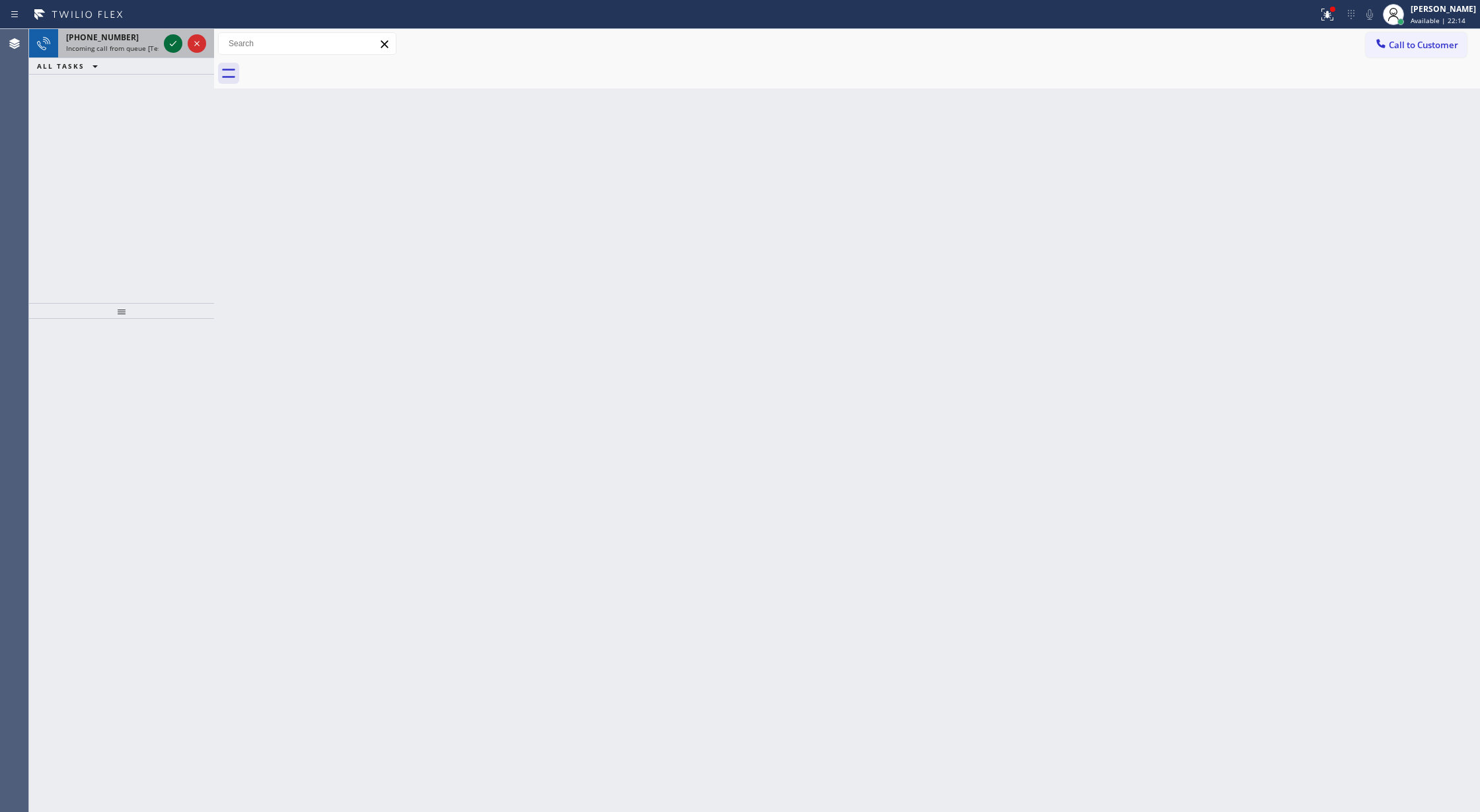
click at [172, 41] on icon at bounding box center [173, 43] width 16 height 16
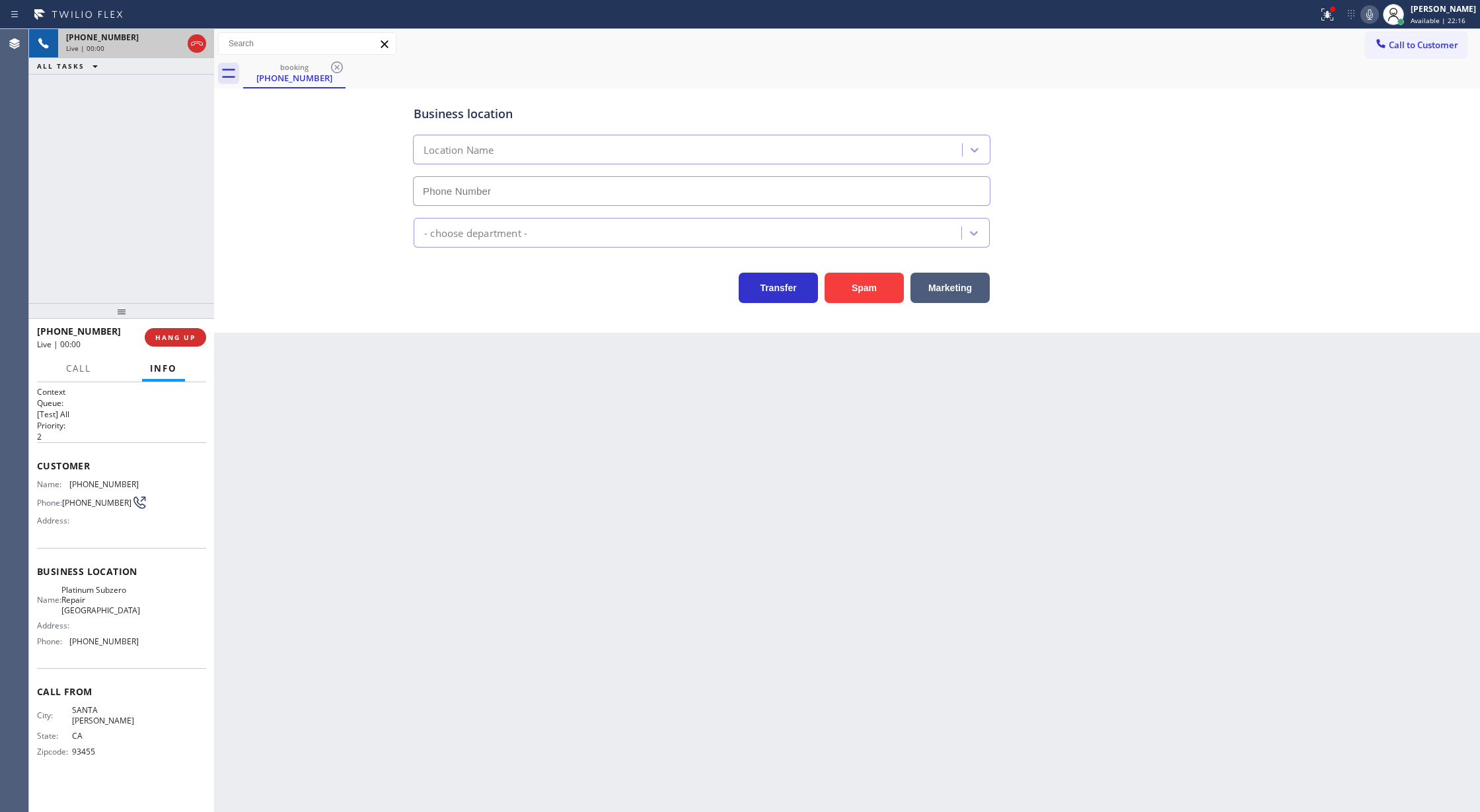
type input "[PHONE_NUMBER]"
click at [861, 286] on button "Spam" at bounding box center [864, 288] width 80 height 31
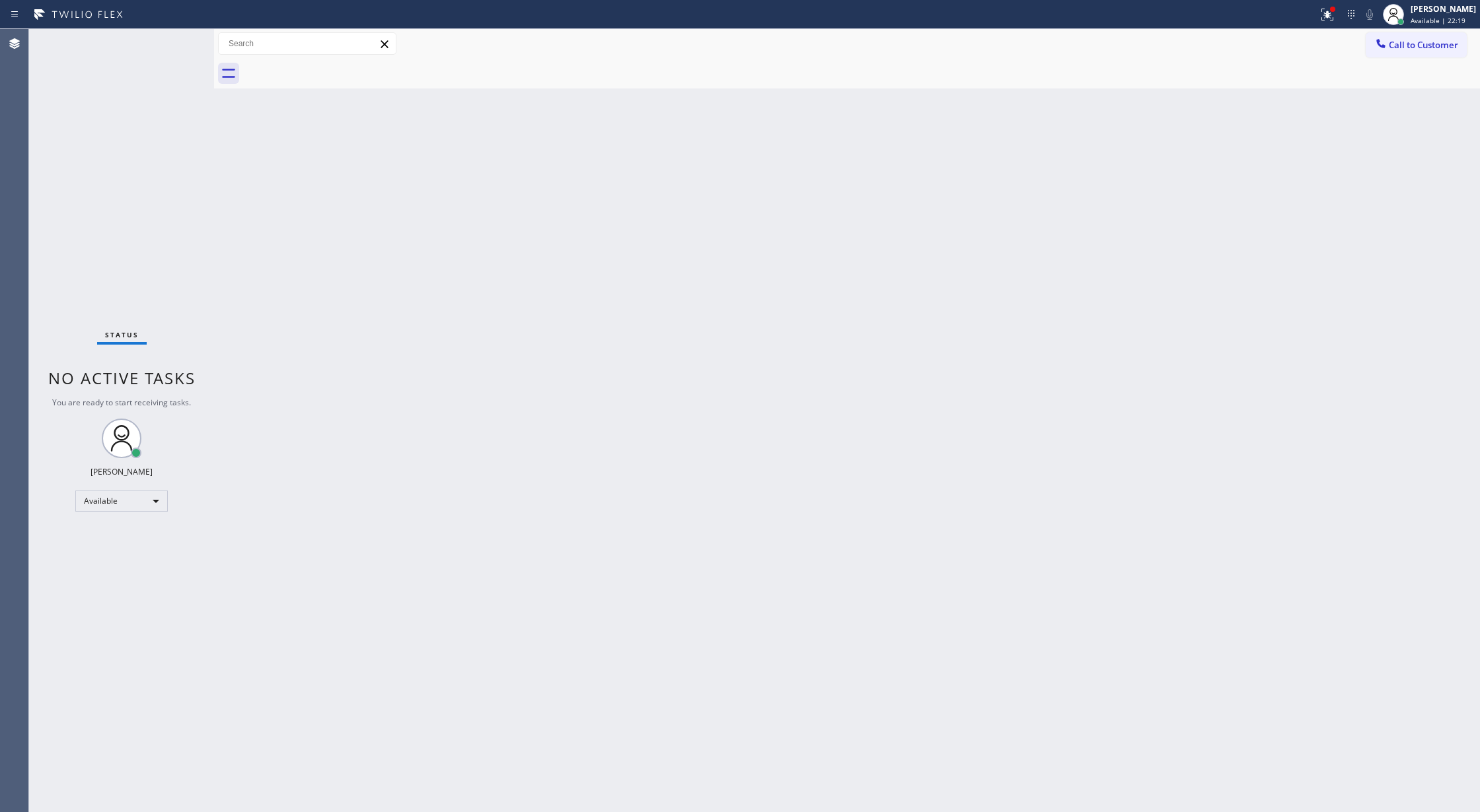
click at [172, 38] on div "Status No active tasks You are ready to start receiving tasks. [PERSON_NAME] Av…" at bounding box center [121, 420] width 185 height 783
click at [165, 43] on div "Status No active tasks You are ready to start receiving tasks. [PERSON_NAME] Av…" at bounding box center [121, 420] width 185 height 783
click at [180, 40] on div "Status No active tasks You are ready to start receiving tasks. [PERSON_NAME] Av…" at bounding box center [121, 420] width 185 height 783
click at [180, 38] on div "Status No active tasks You are ready to start receiving tasks. [PERSON_NAME] Av…" at bounding box center [121, 420] width 185 height 783
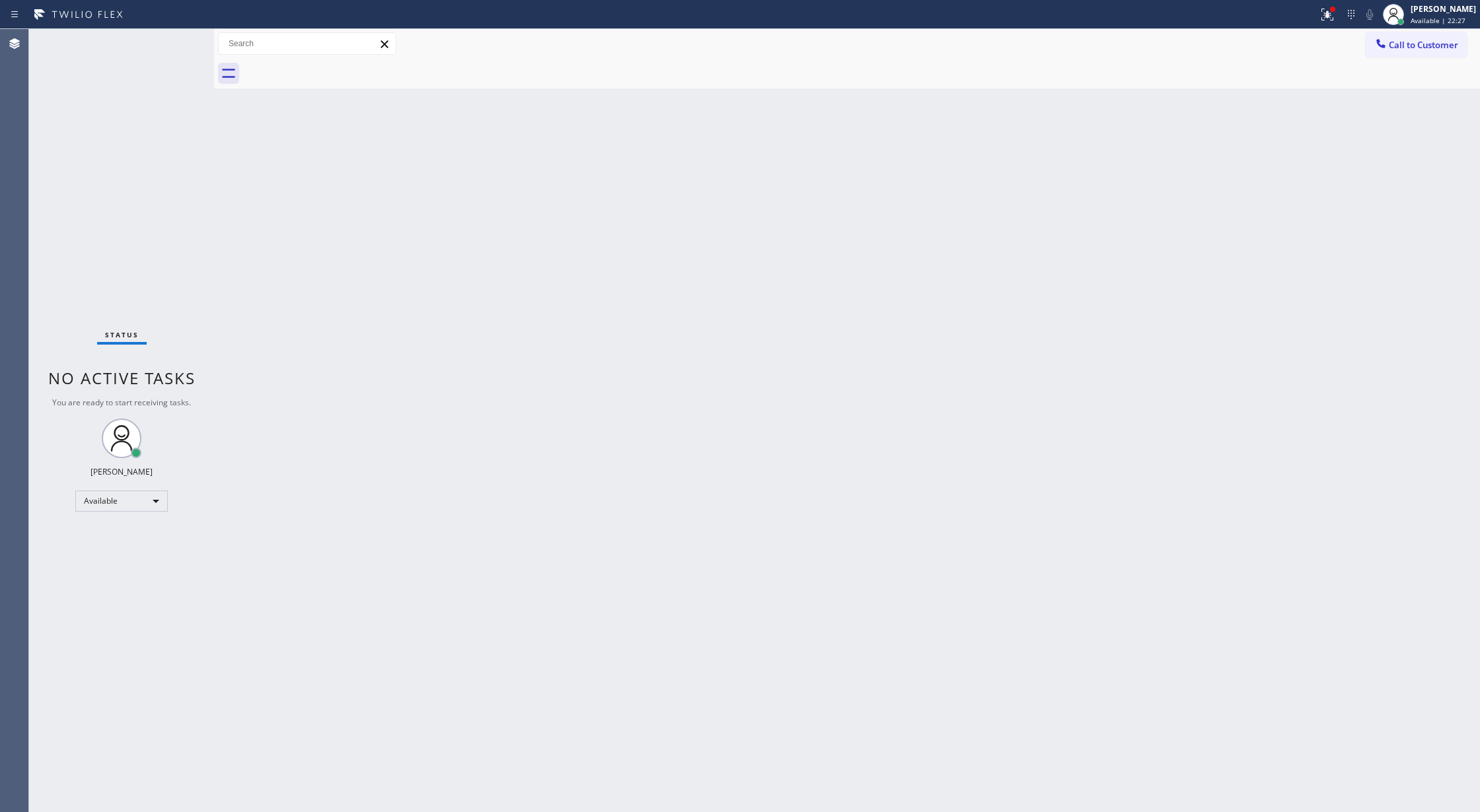
click at [181, 37] on div "Status No active tasks You are ready to start receiving tasks. [PERSON_NAME] Av…" at bounding box center [121, 420] width 185 height 783
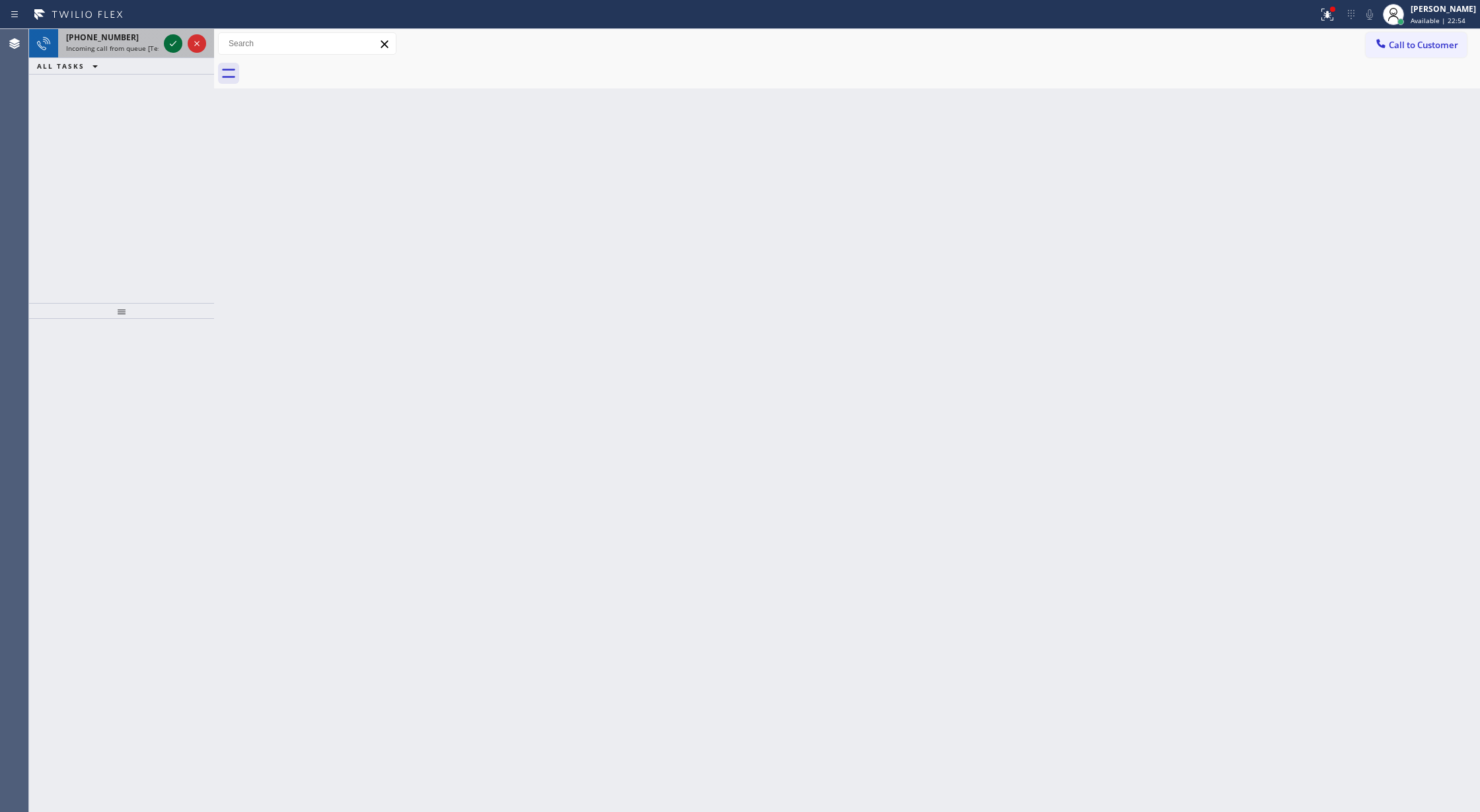
click at [172, 45] on icon at bounding box center [173, 43] width 16 height 16
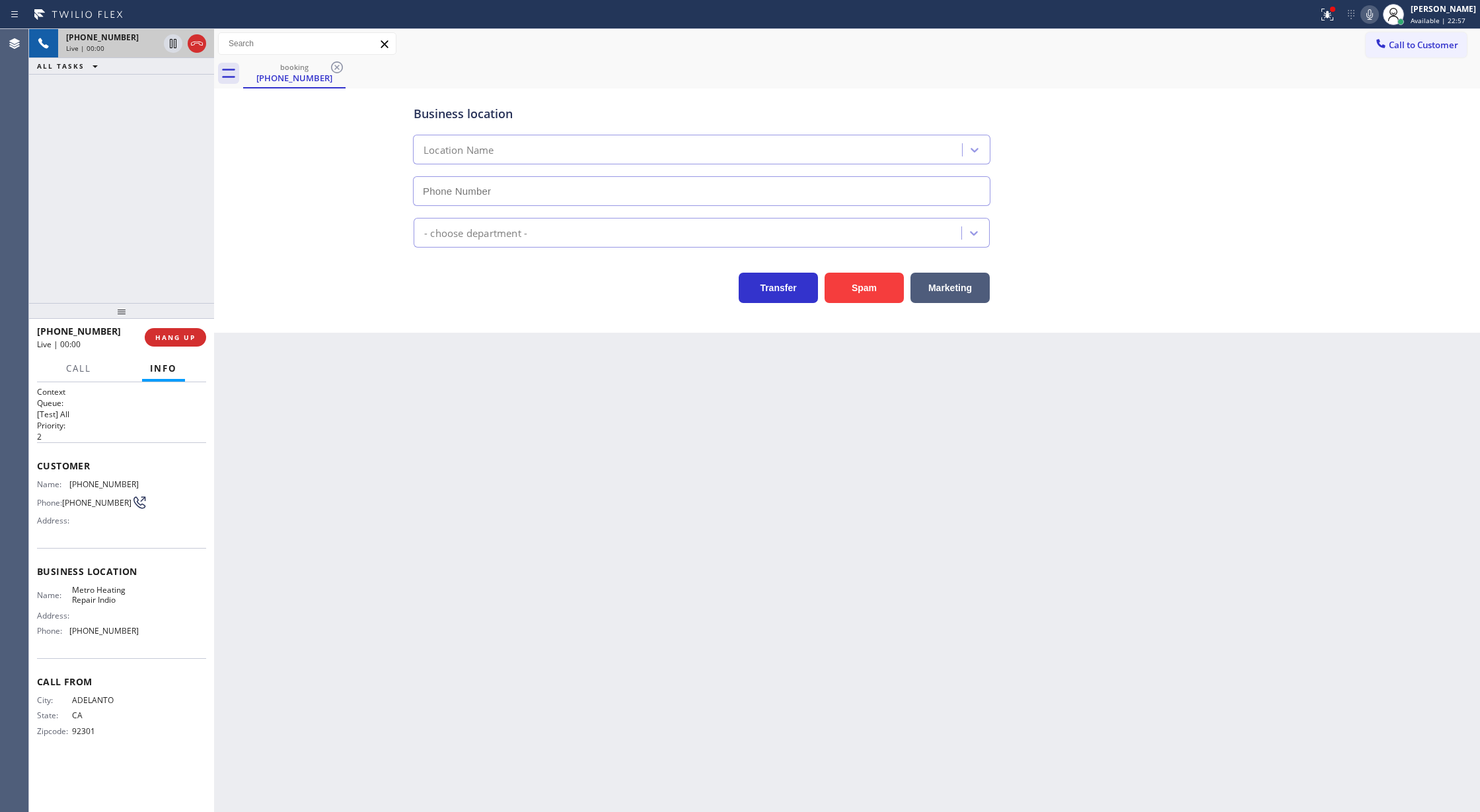
type input "[PHONE_NUMBER]"
click at [861, 286] on button "Spam" at bounding box center [864, 288] width 80 height 31
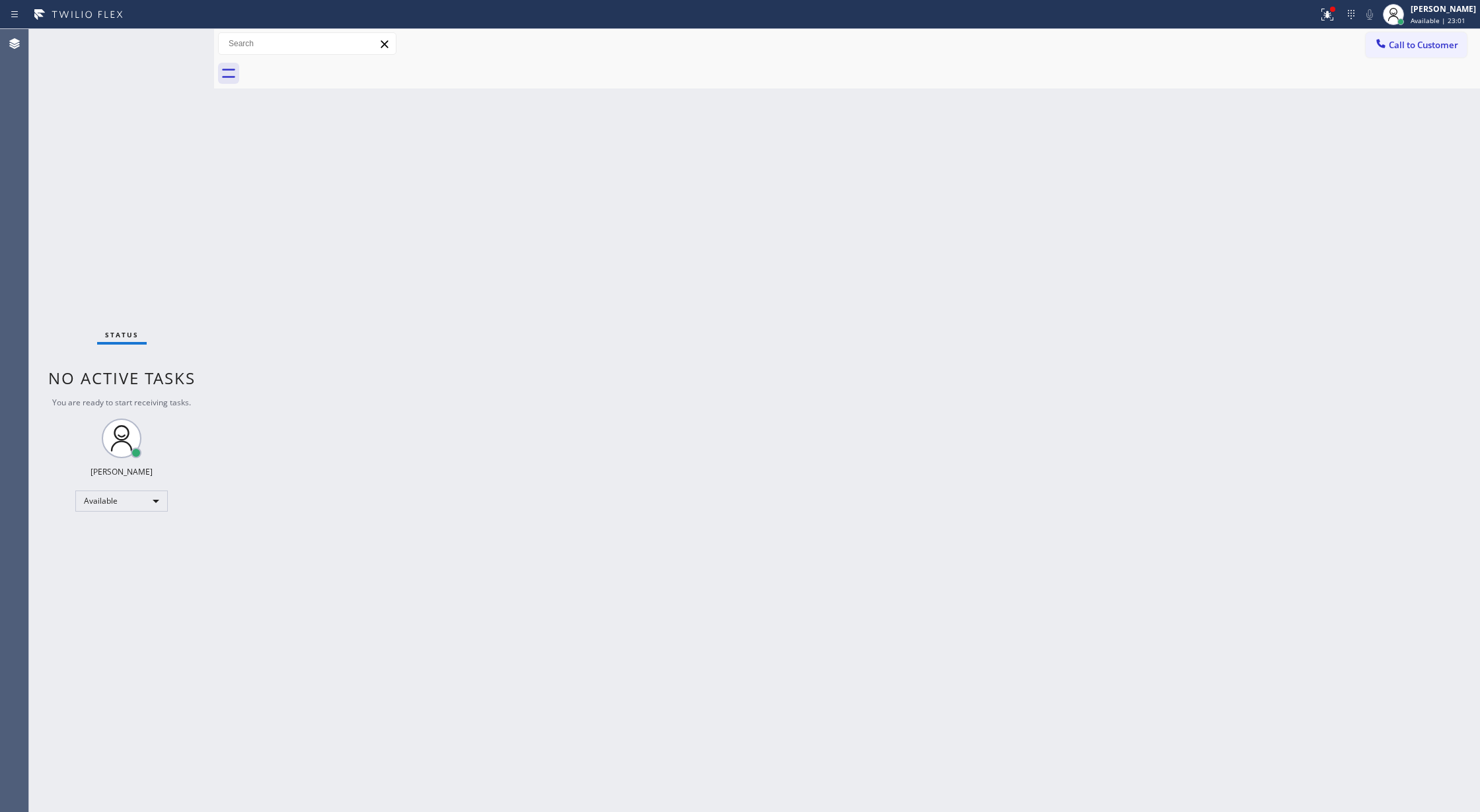
click at [181, 43] on div "Status No active tasks You are ready to start receiving tasks. [PERSON_NAME] Av…" at bounding box center [121, 420] width 185 height 783
click at [181, 38] on div "Status No active tasks You are ready to start receiving tasks. [PERSON_NAME] Av…" at bounding box center [121, 420] width 185 height 783
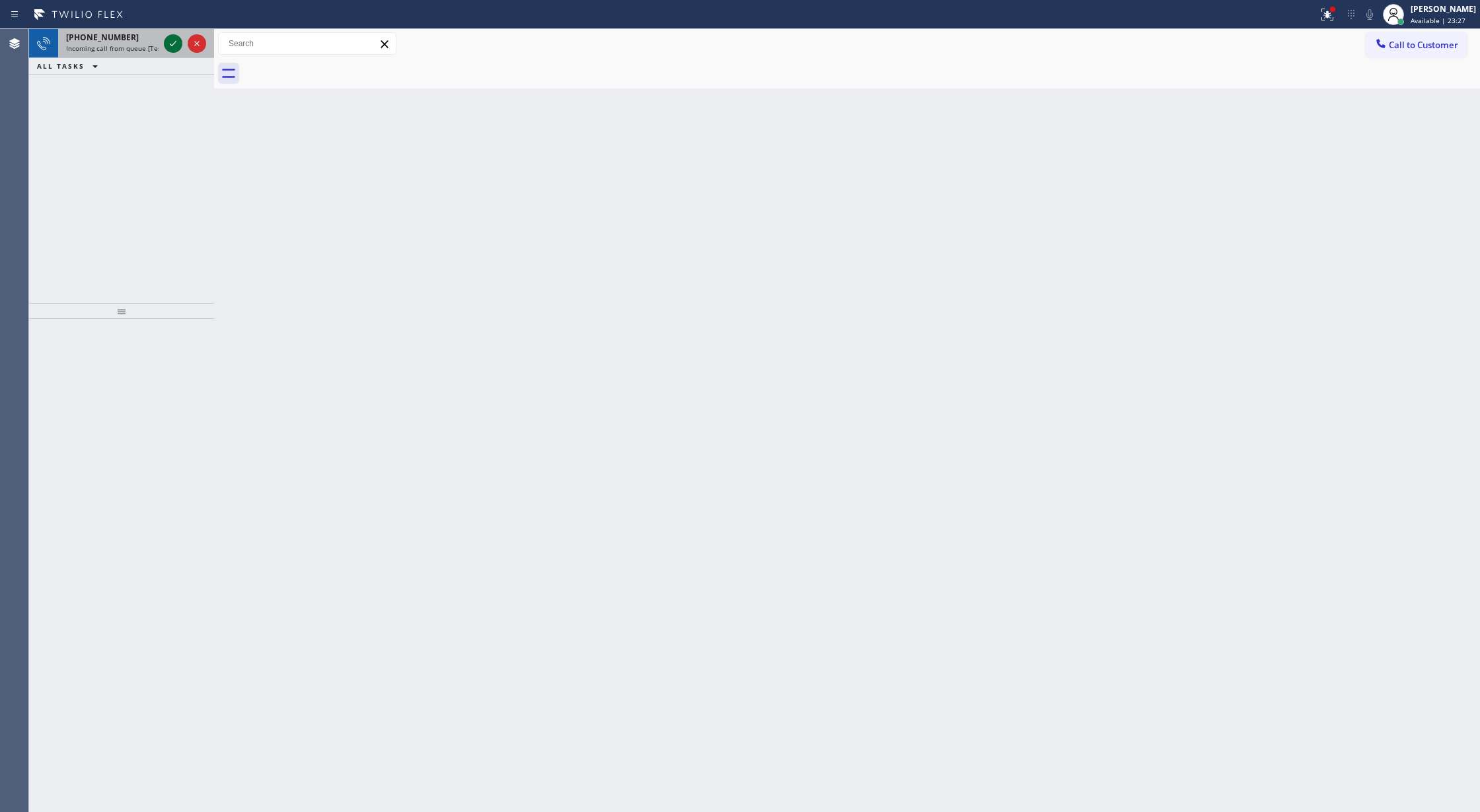
click at [171, 49] on icon at bounding box center [173, 43] width 16 height 16
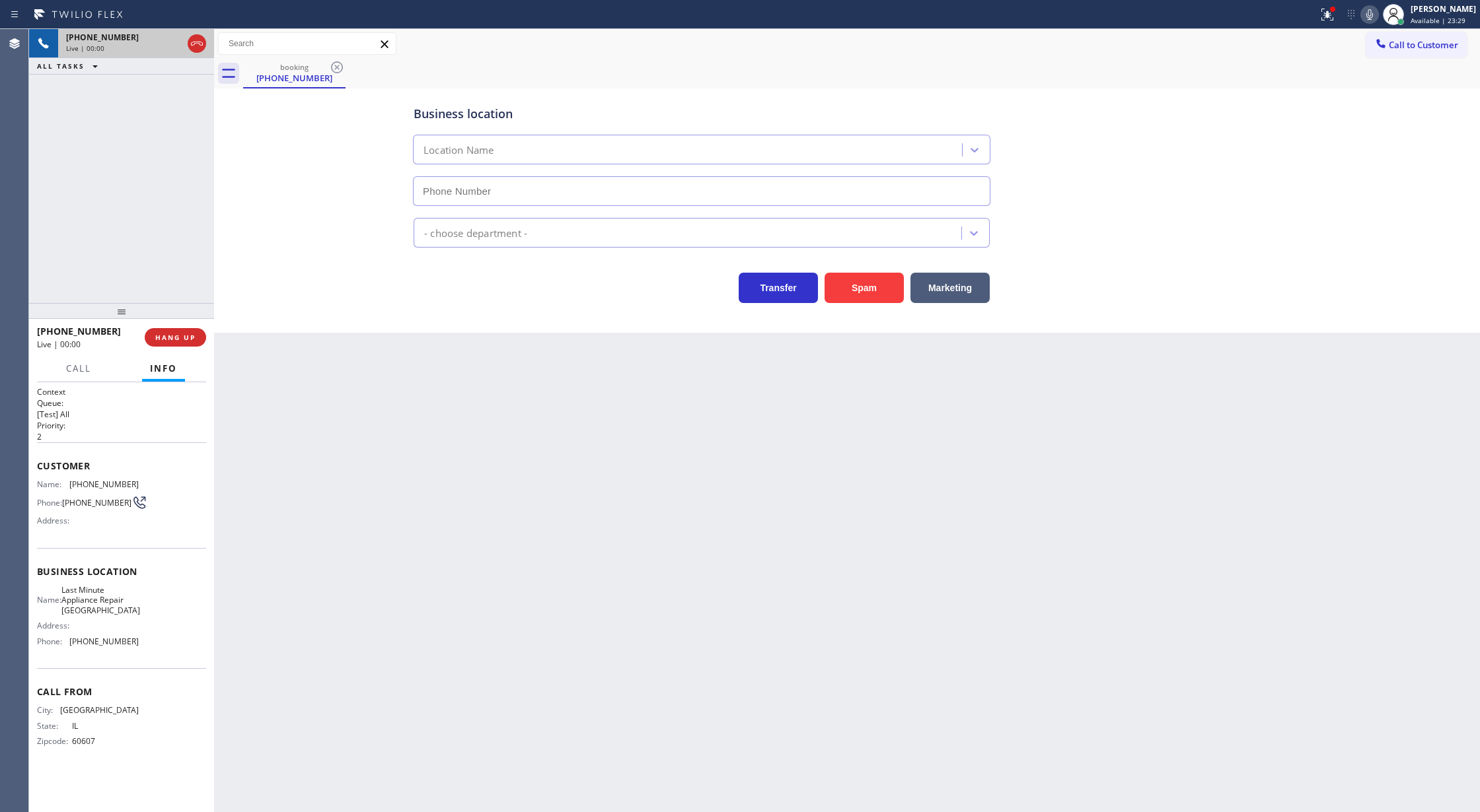
type input "[PHONE_NUMBER]"
click at [866, 296] on button "Spam" at bounding box center [864, 288] width 80 height 31
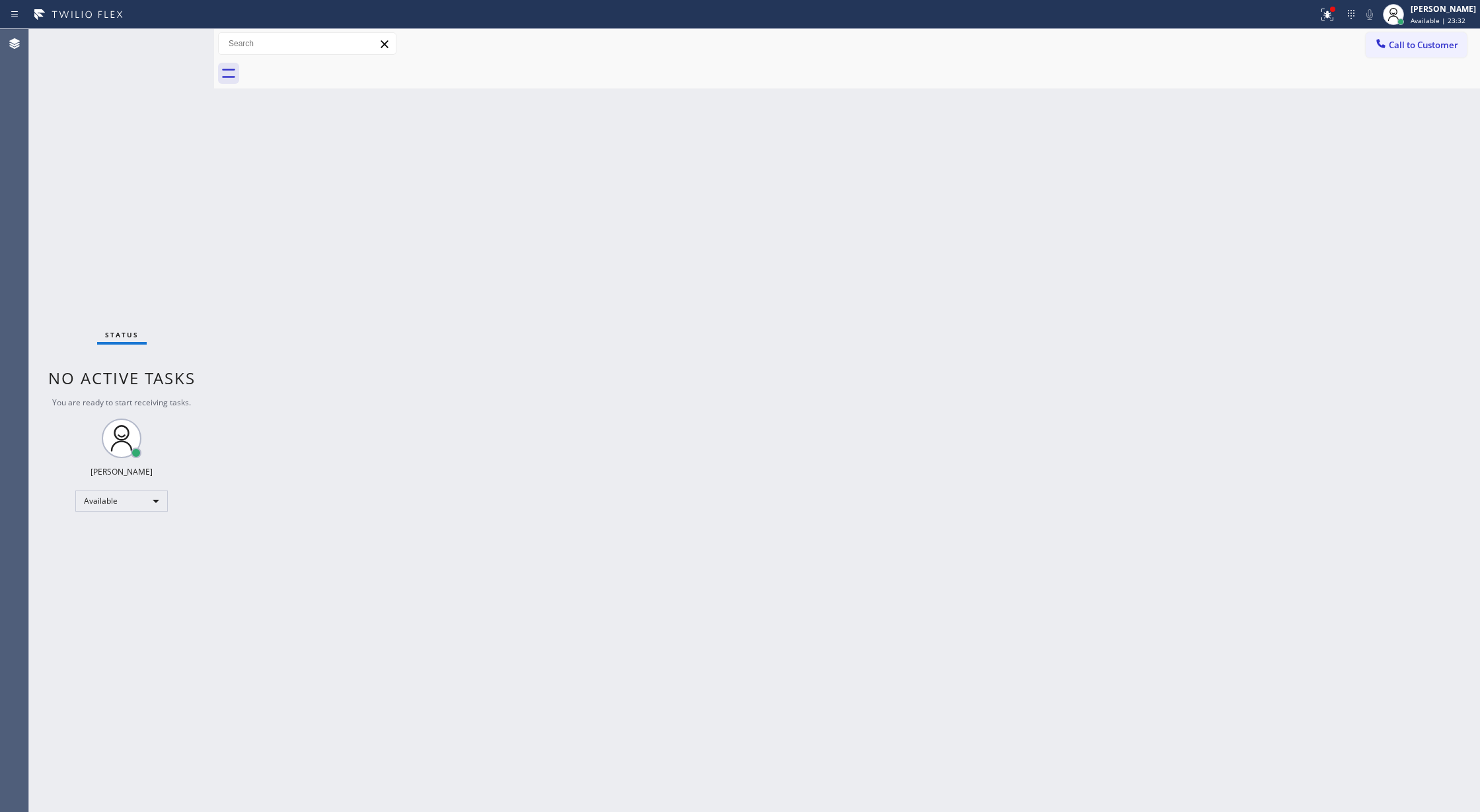
click at [175, 41] on div "Status No active tasks You are ready to start receiving tasks. [PERSON_NAME] Av…" at bounding box center [121, 420] width 185 height 783
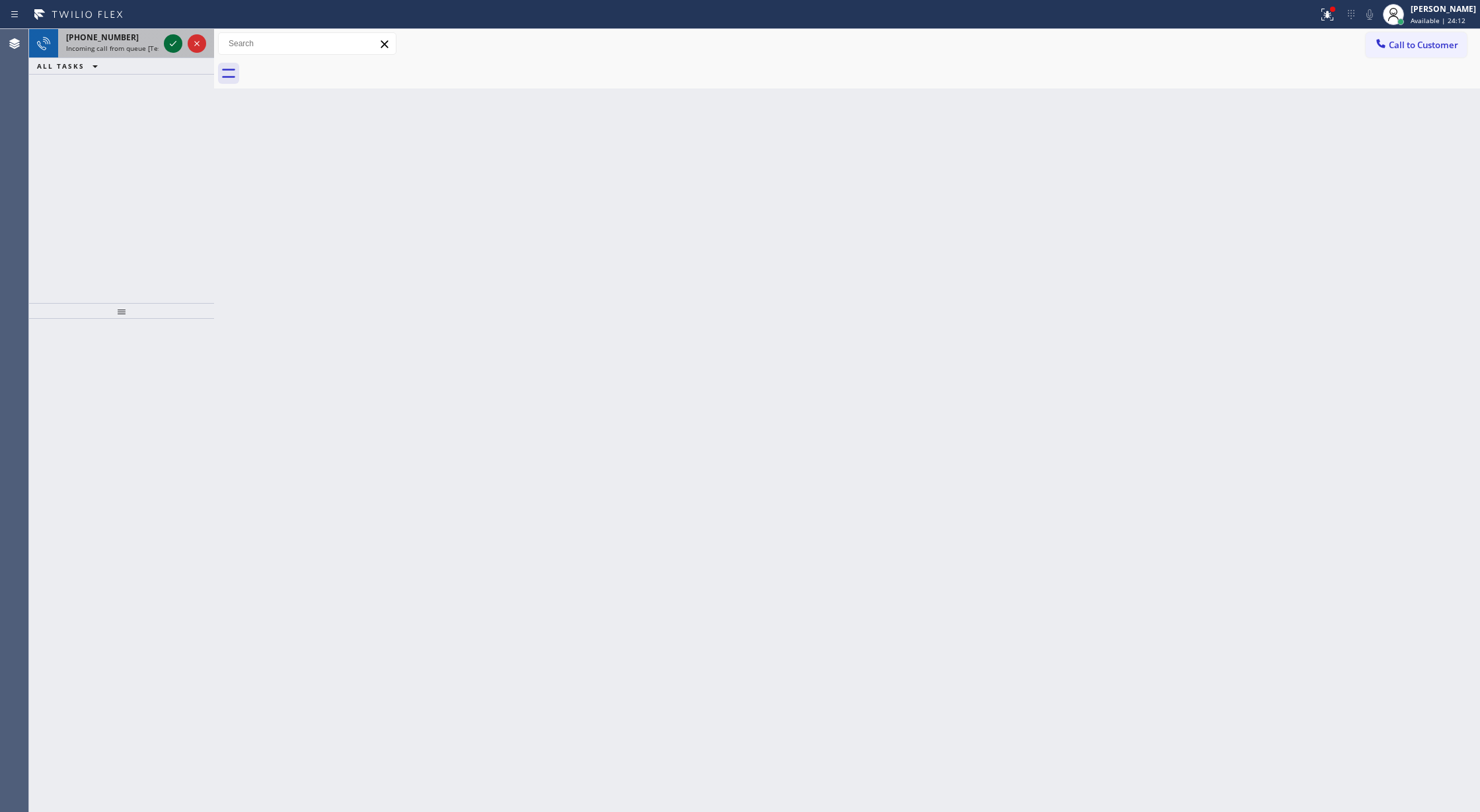
click at [173, 48] on icon at bounding box center [173, 43] width 16 height 16
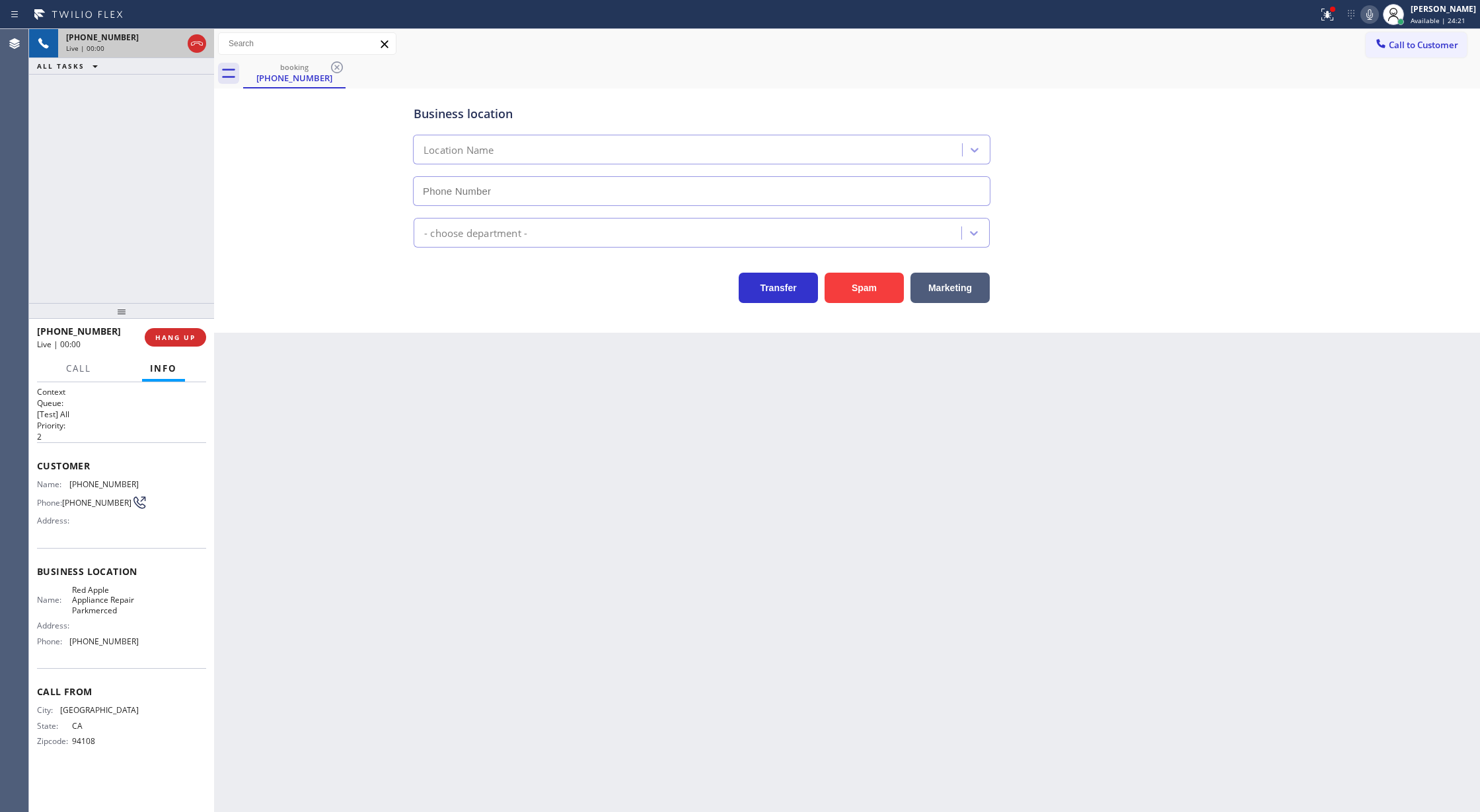
type input "[PHONE_NUMBER]"
click at [869, 289] on button "Spam" at bounding box center [864, 288] width 80 height 31
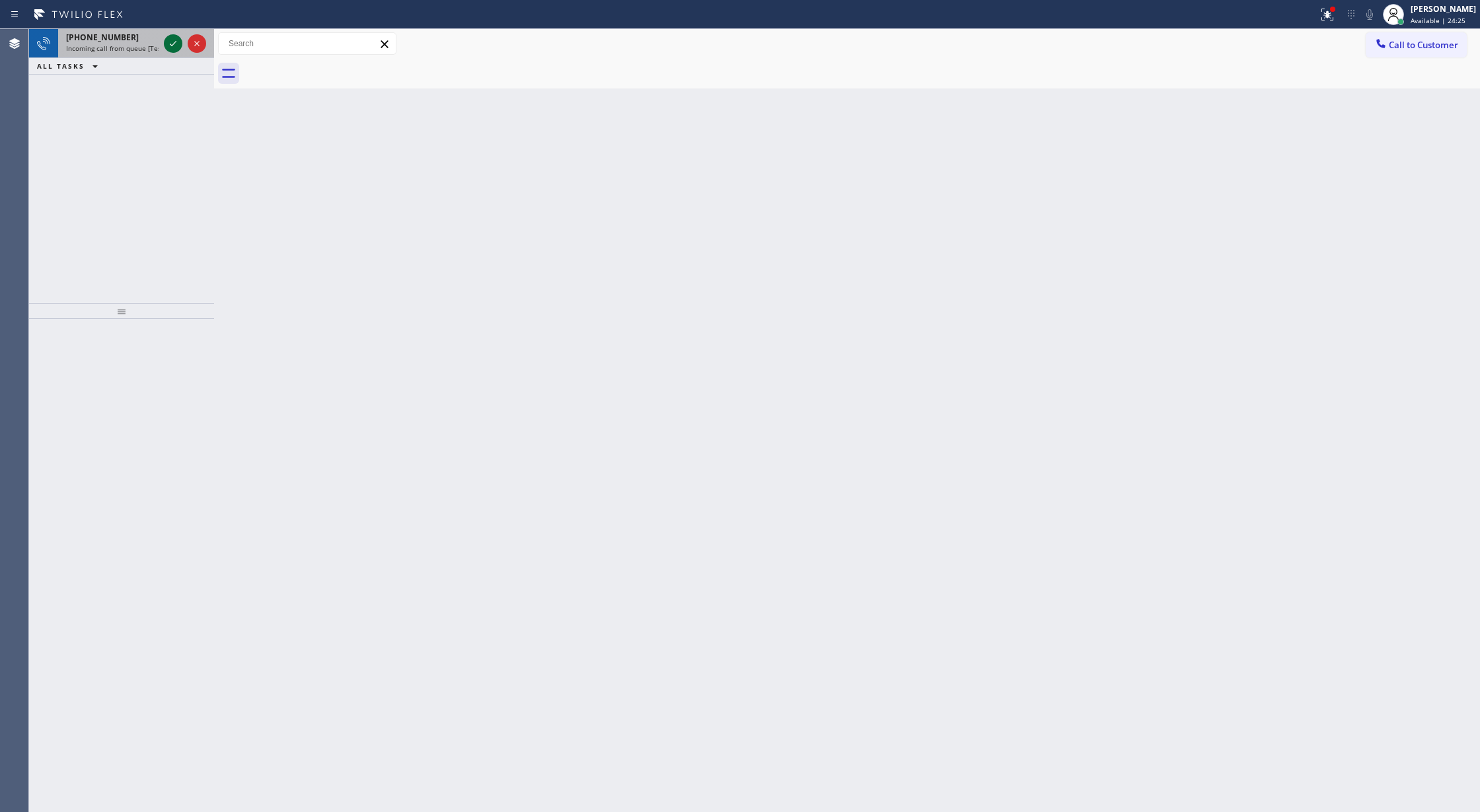
click at [171, 41] on icon at bounding box center [173, 43] width 16 height 16
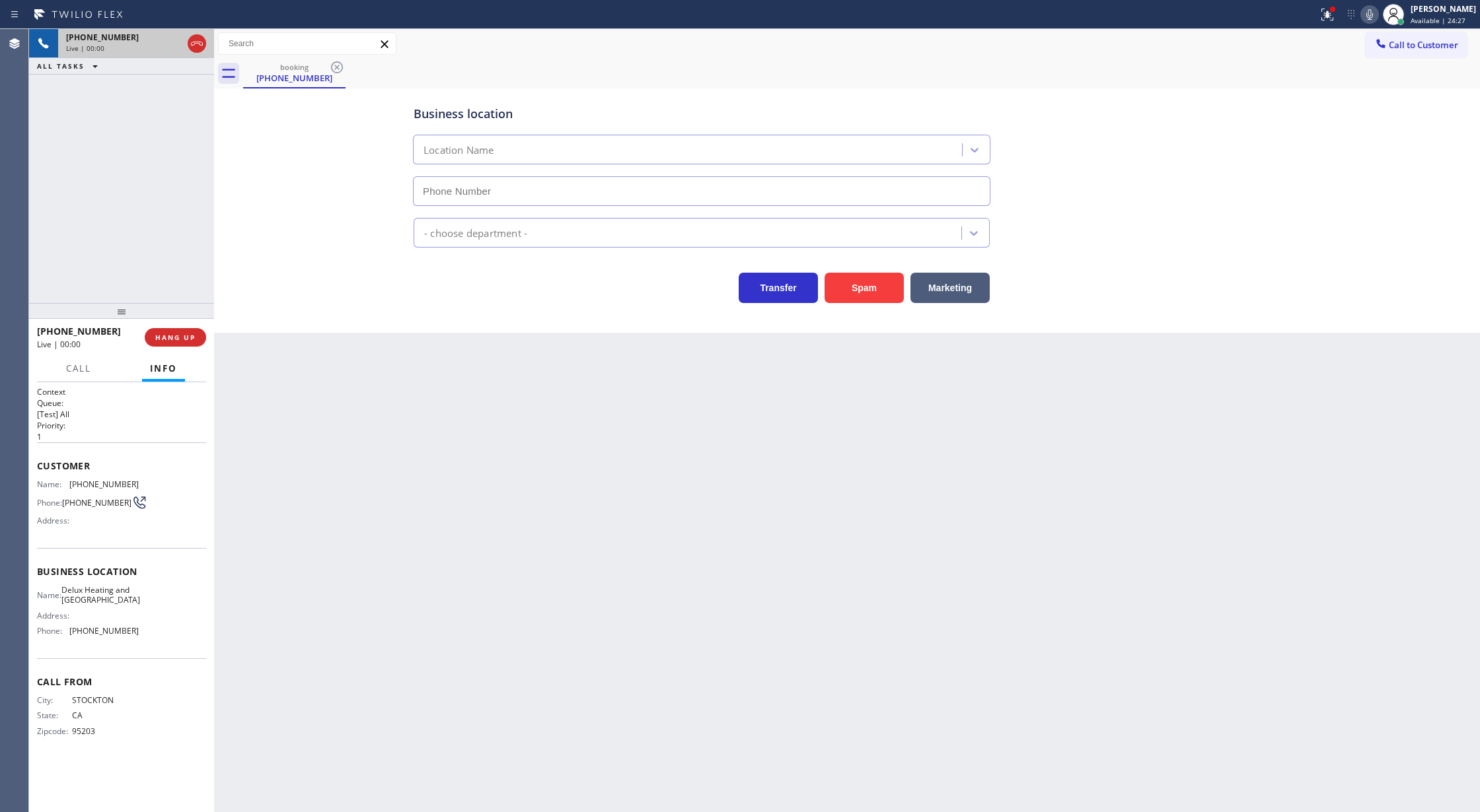
type input "[PHONE_NUMBER]"
click at [865, 294] on button "Spam" at bounding box center [864, 288] width 80 height 31
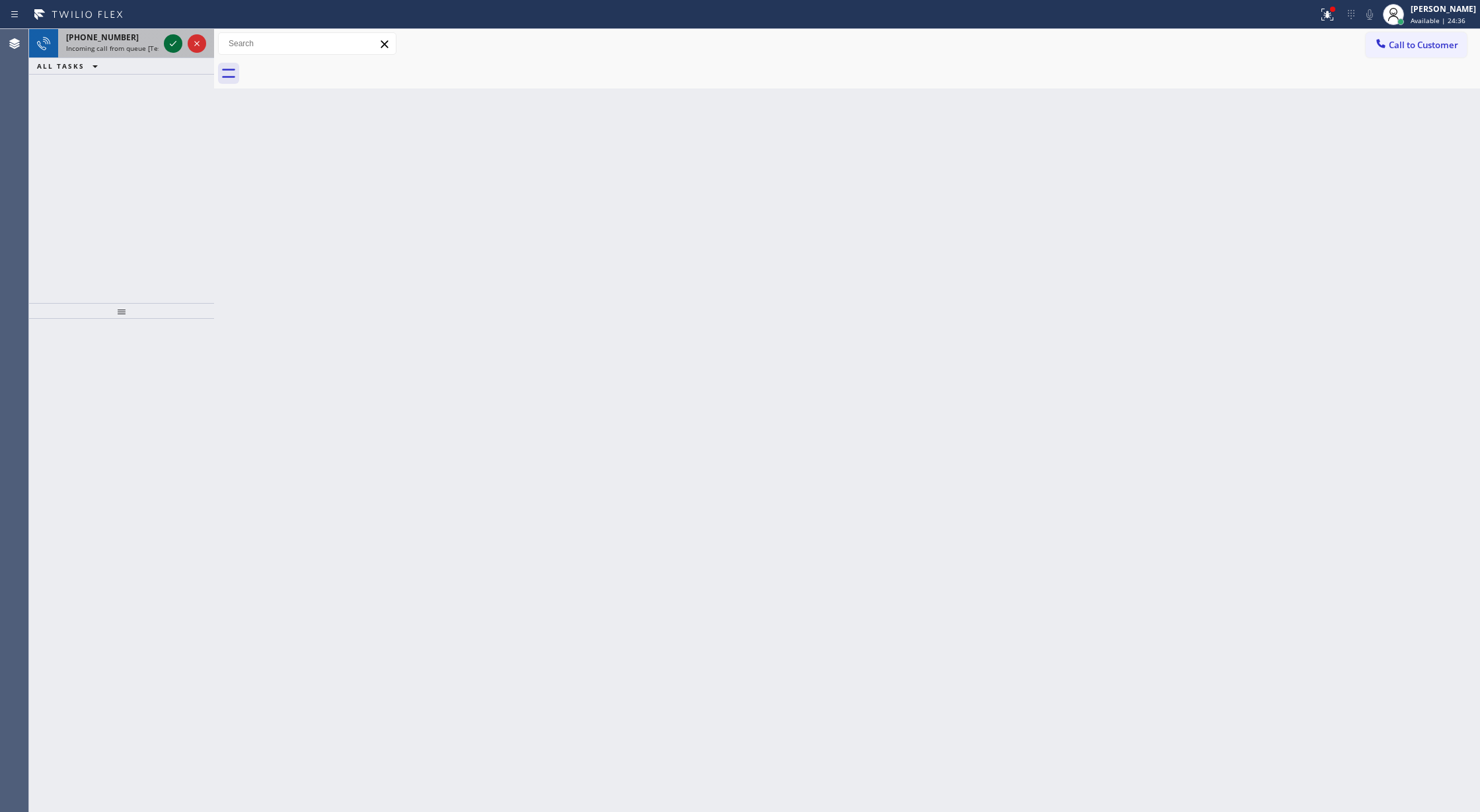
click at [173, 41] on icon at bounding box center [173, 43] width 16 height 16
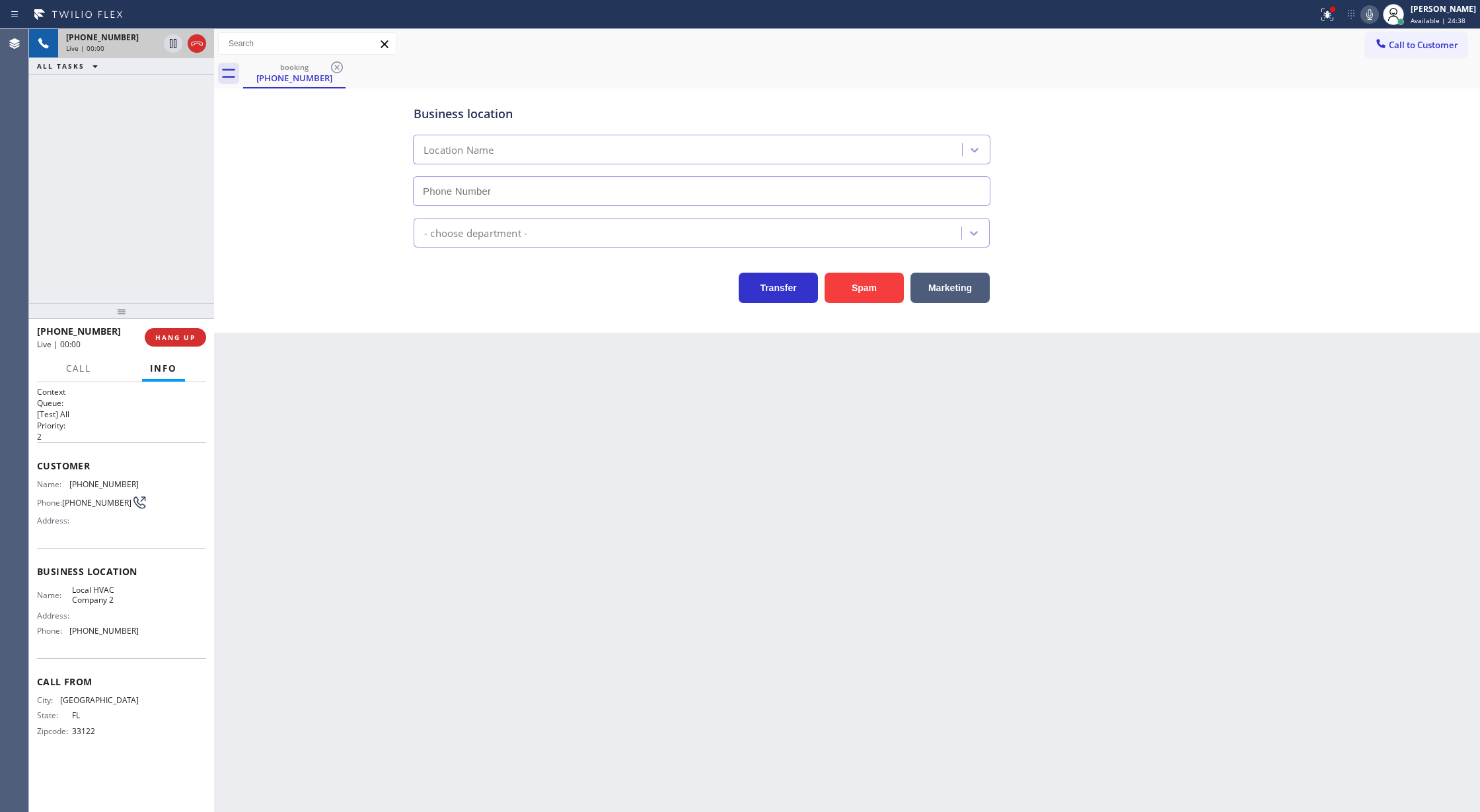
type input "[PHONE_NUMBER]"
click at [863, 299] on button "Spam" at bounding box center [864, 288] width 80 height 31
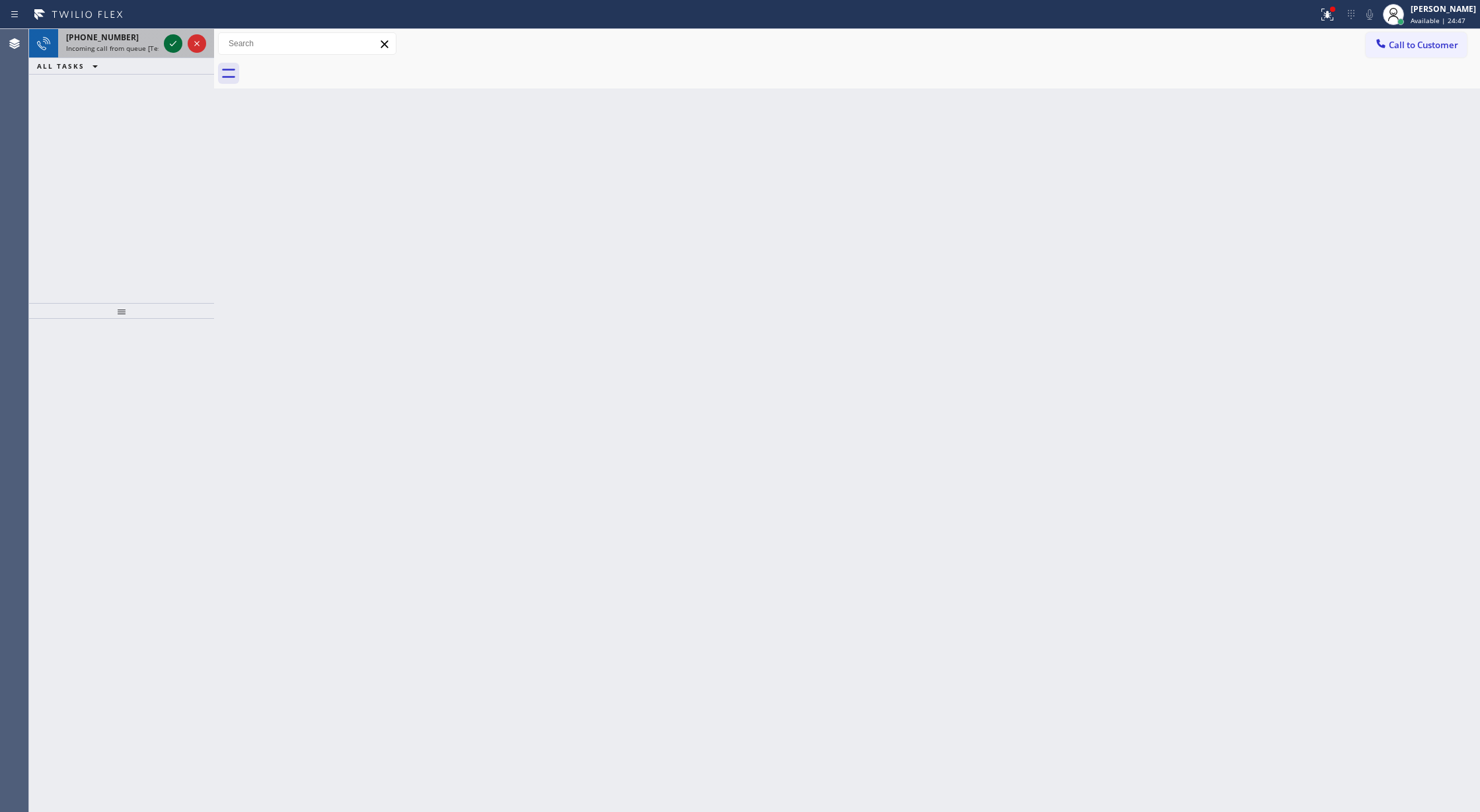
click at [171, 41] on icon at bounding box center [173, 43] width 16 height 16
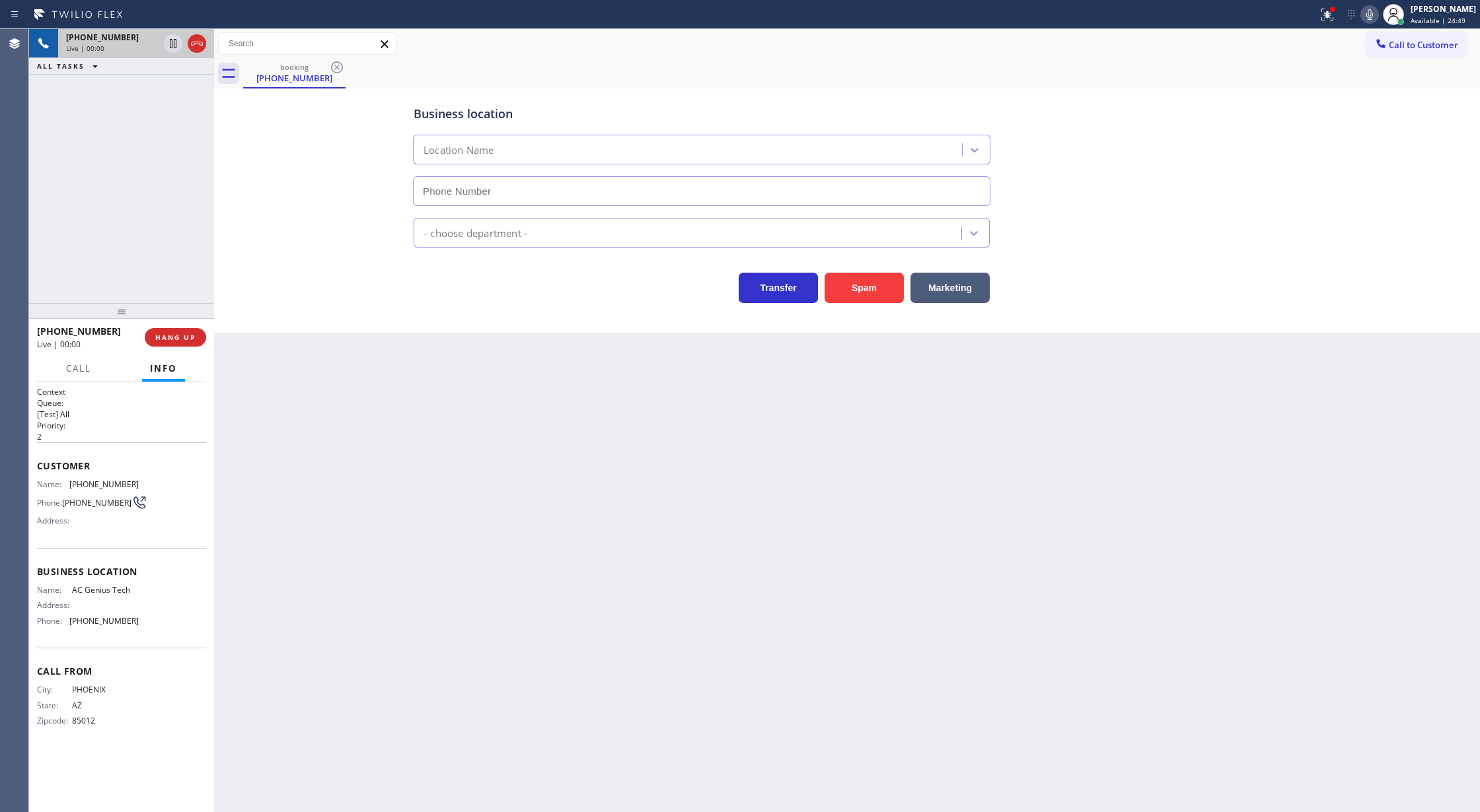
type input "[PHONE_NUMBER]"
click at [865, 294] on button "Spam" at bounding box center [864, 288] width 80 height 31
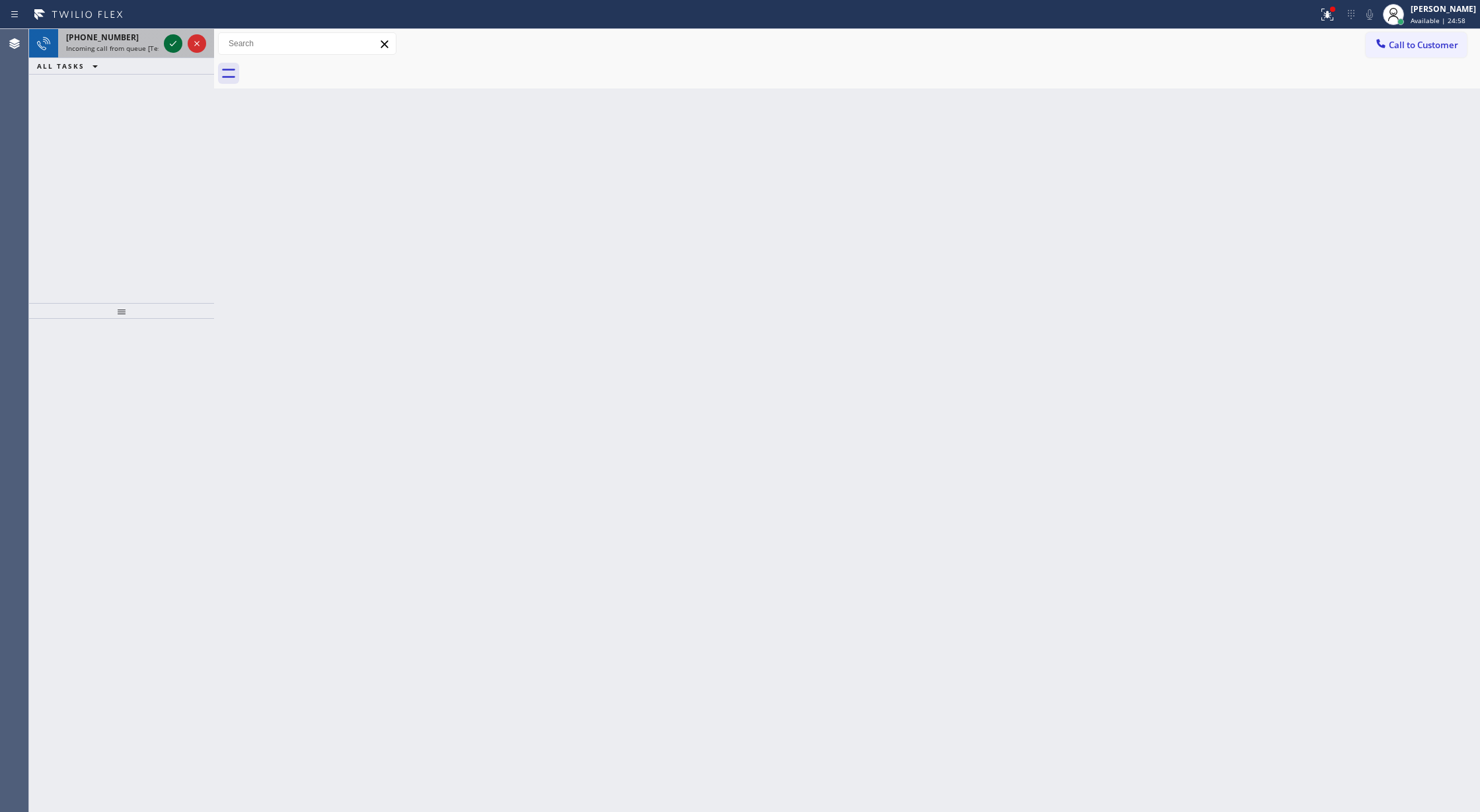
click at [172, 43] on icon at bounding box center [173, 43] width 16 height 16
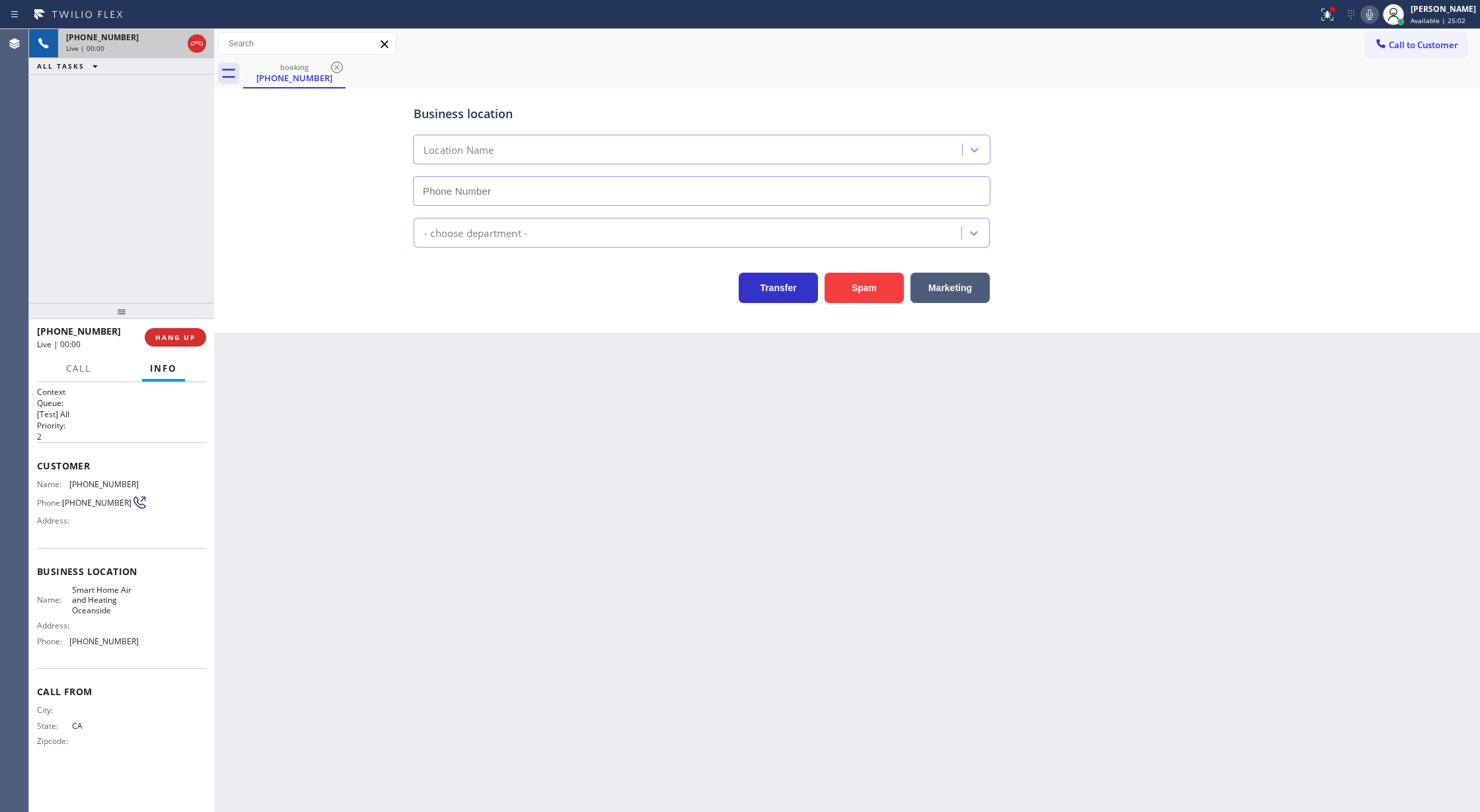
type input "[PHONE_NUMBER]"
click at [891, 285] on button "Spam" at bounding box center [864, 288] width 80 height 31
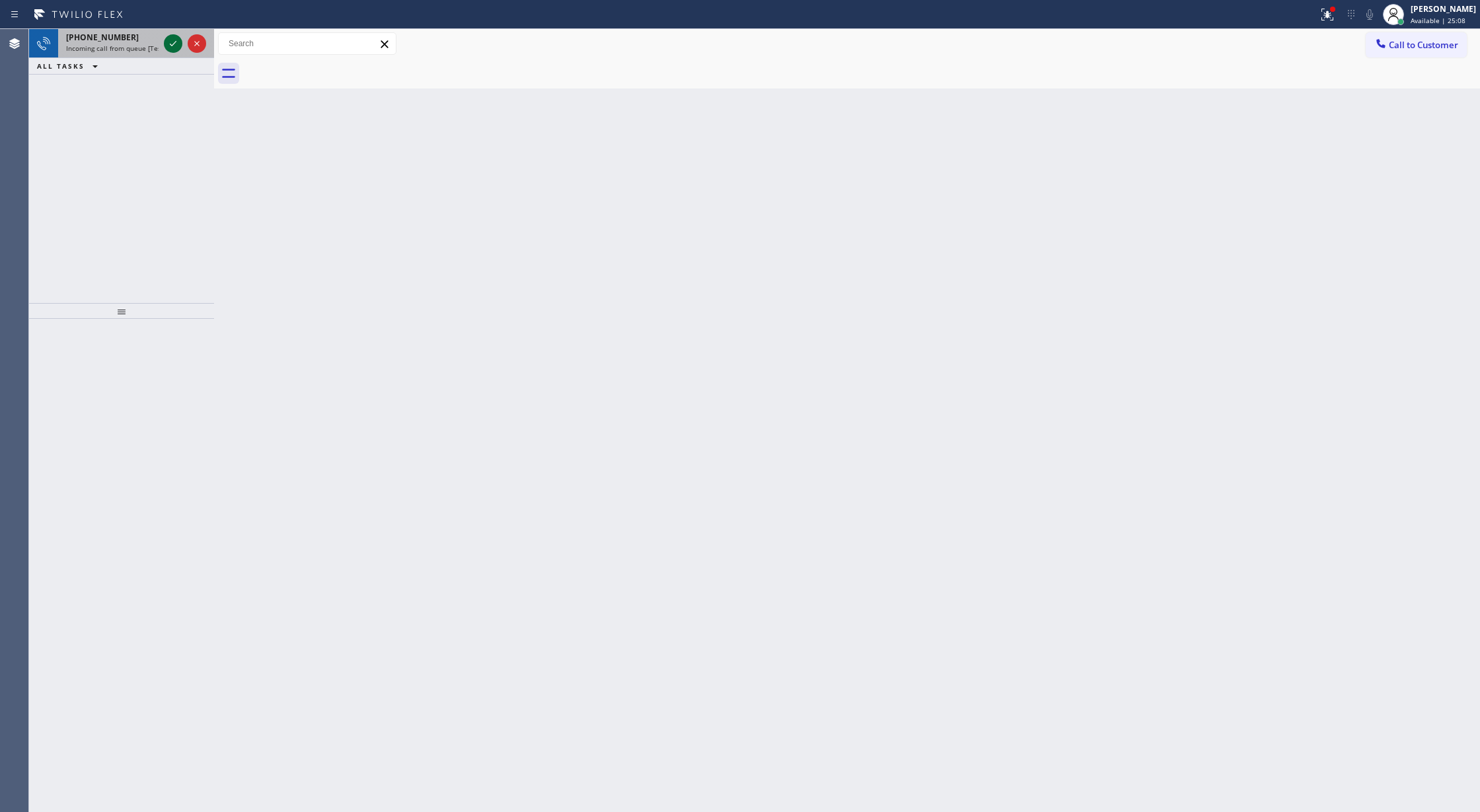
click at [173, 45] on icon at bounding box center [173, 43] width 16 height 16
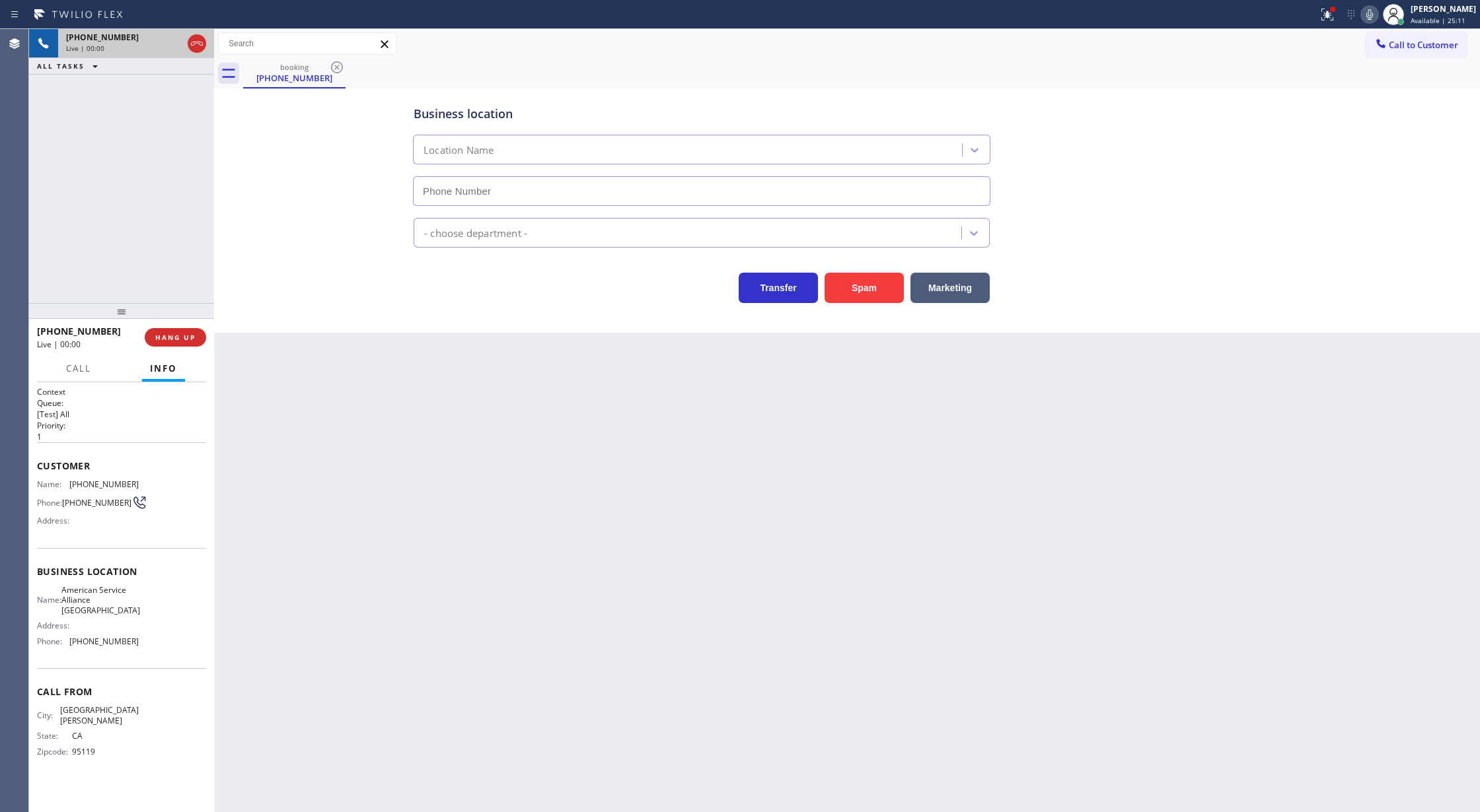
type input "[PHONE_NUMBER]"
click at [854, 291] on button "Spam" at bounding box center [864, 288] width 80 height 31
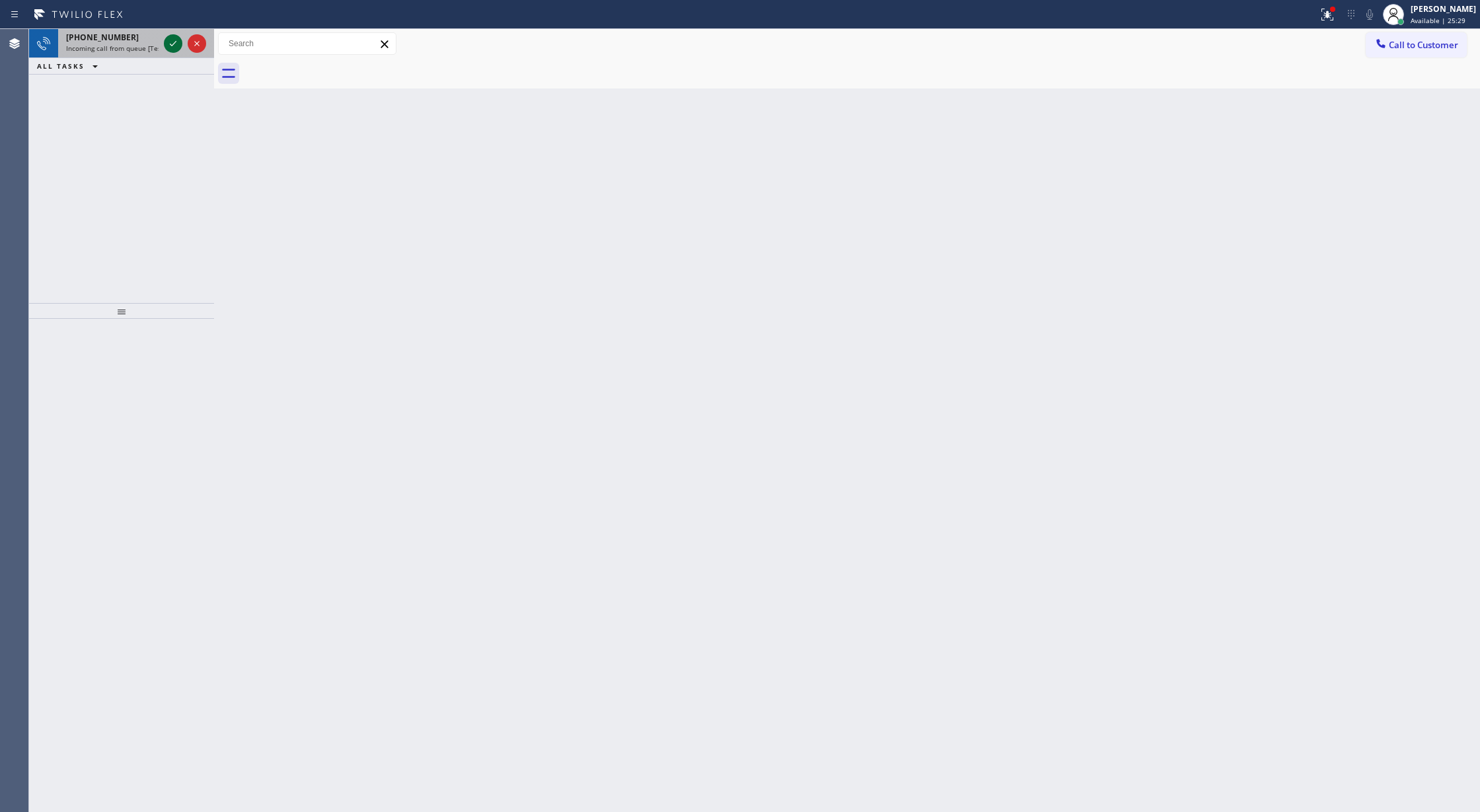
click at [175, 41] on icon at bounding box center [173, 43] width 16 height 16
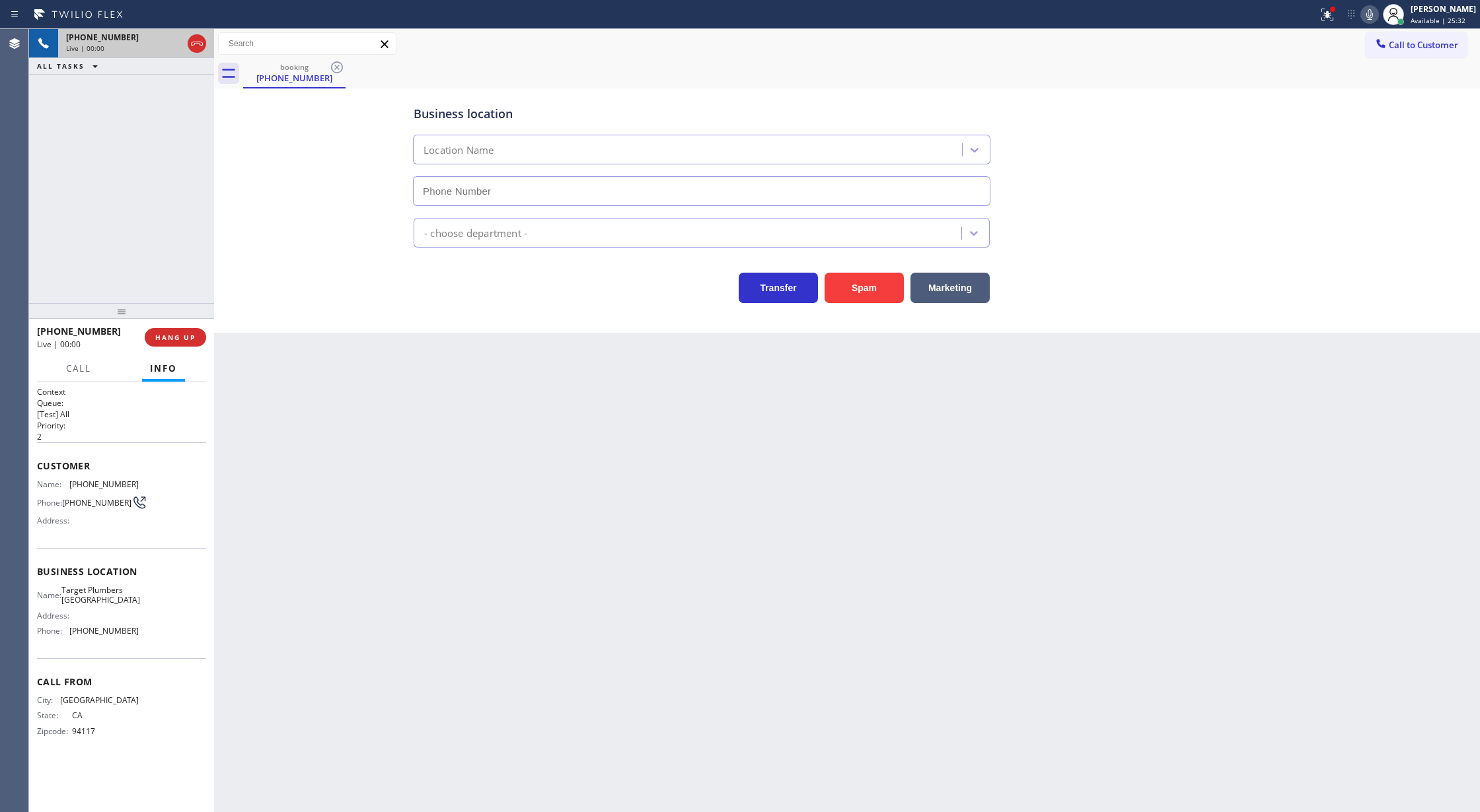
type input "[PHONE_NUMBER]"
click at [857, 285] on button "Spam" at bounding box center [864, 288] width 80 height 31
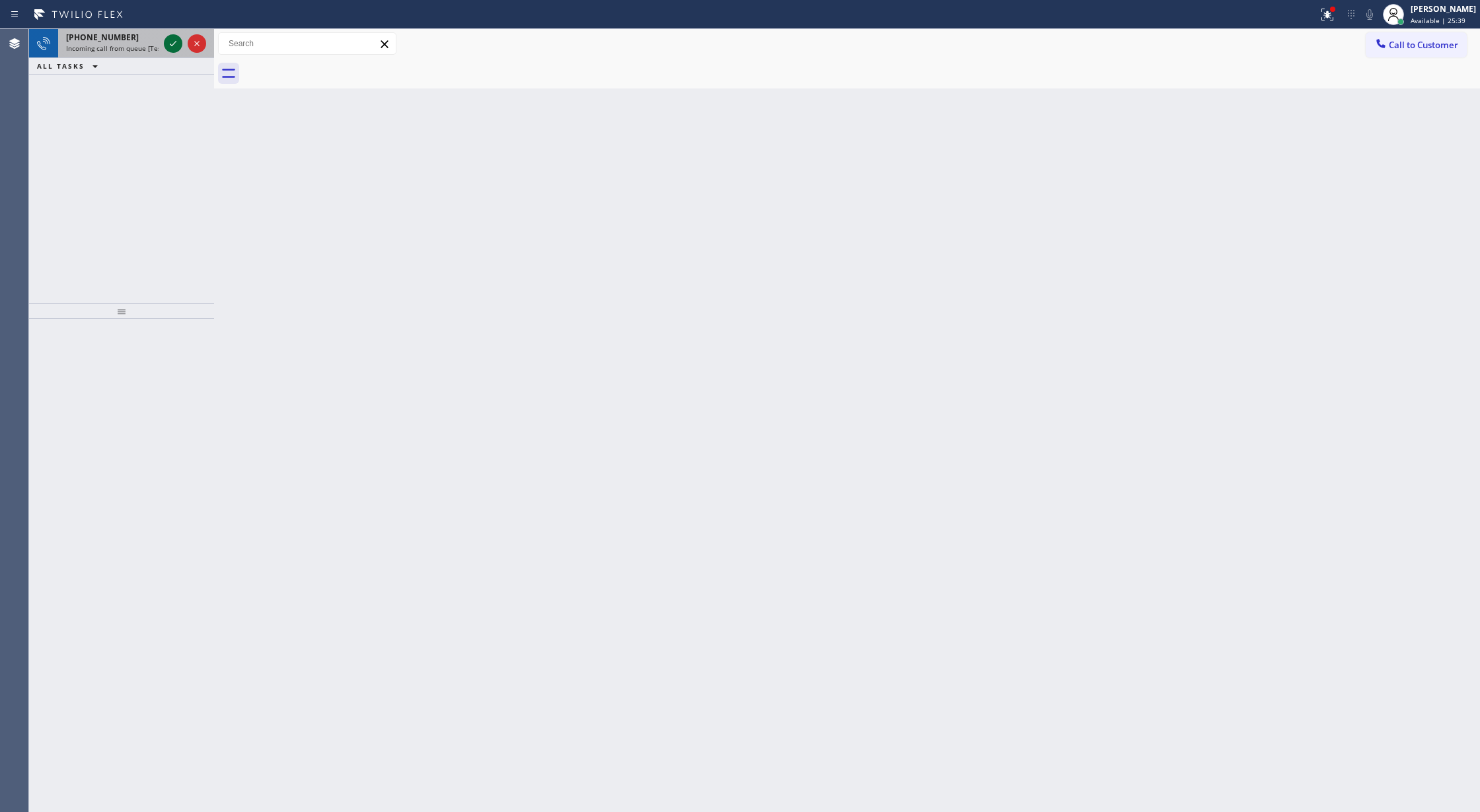
click at [175, 45] on icon at bounding box center [173, 43] width 16 height 16
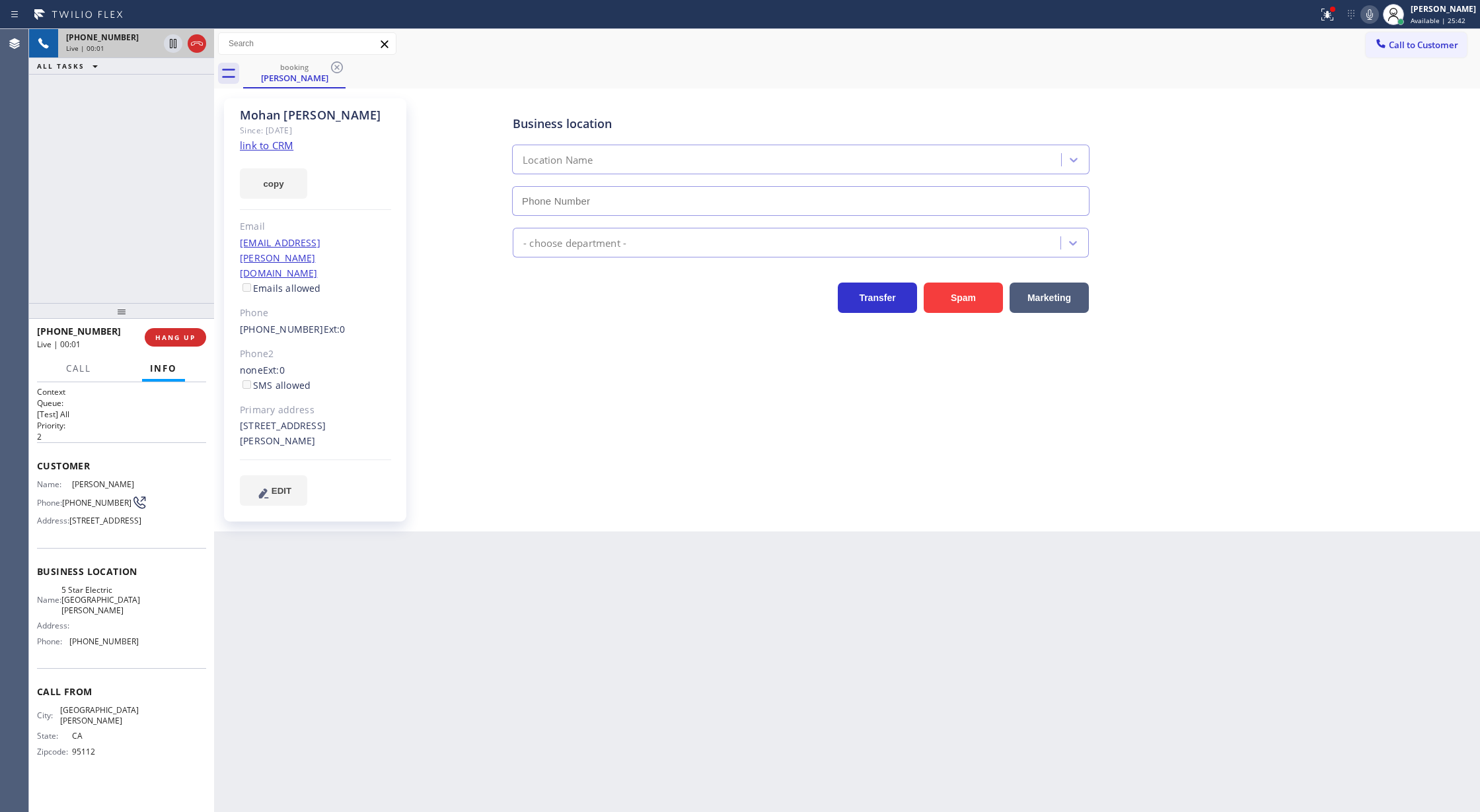
type input "[PHONE_NUMBER]"
click at [273, 145] on link "link to CRM" at bounding box center [266, 145] width 53 height 14
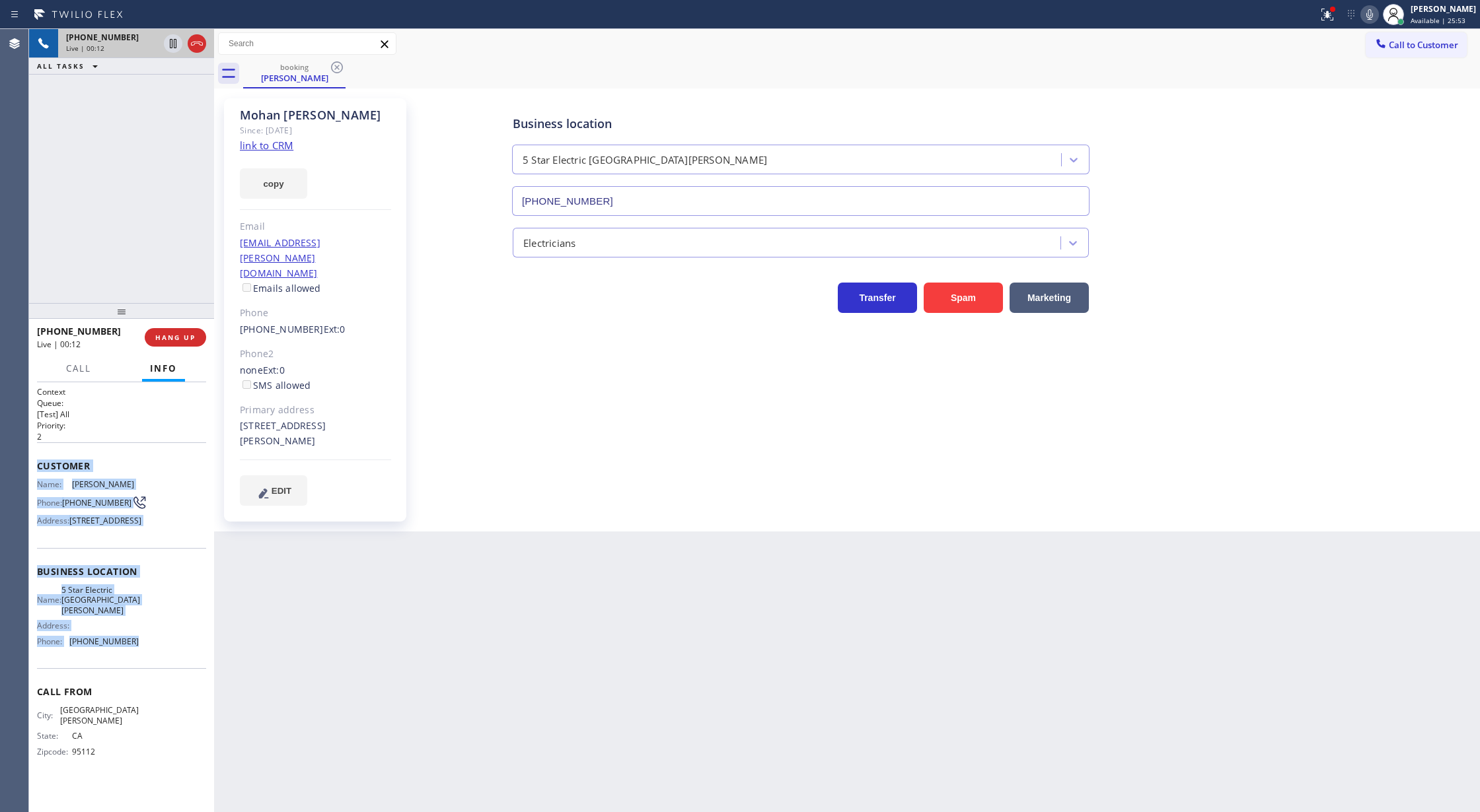
drag, startPoint x: 38, startPoint y: 468, endPoint x: 186, endPoint y: 658, distance: 240.8
click at [186, 658] on div "Context Queue: [Test] All Priority: 2 Customer Name: [PERSON_NAME] Phone: [PHON…" at bounding box center [121, 583] width 169 height 392
copy div "Customer Name: [PERSON_NAME] Phone: [PHONE_NUMBER] Address: [STREET_ADDRESS] Bu…"
drag, startPoint x: 192, startPoint y: 41, endPoint x: 230, endPoint y: 235, distance: 197.7
click at [192, 41] on icon at bounding box center [197, 43] width 16 height 16
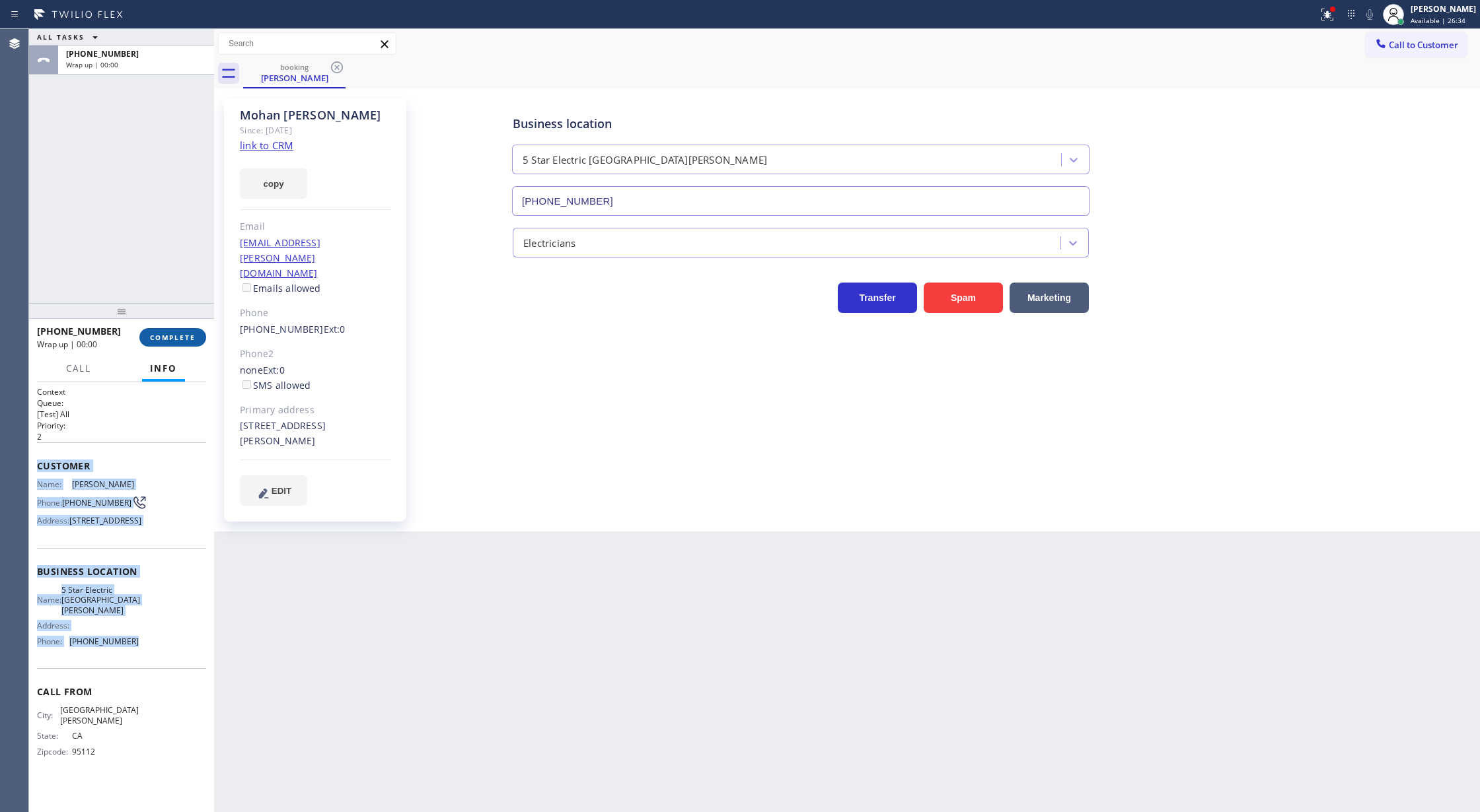
click at [172, 340] on span "COMPLETE" at bounding box center [173, 337] width 45 height 9
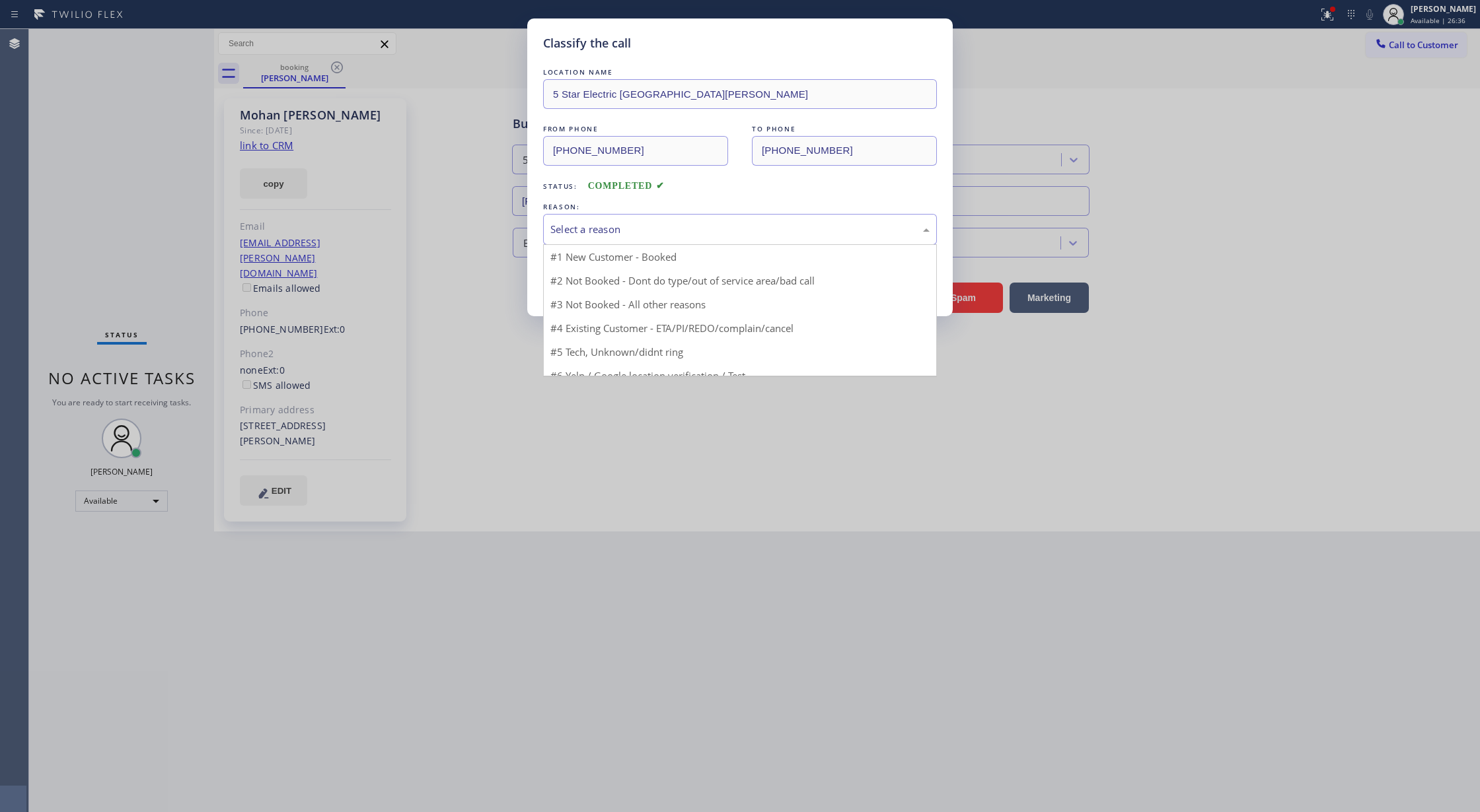
click at [632, 234] on div "Select a reason" at bounding box center [740, 229] width 379 height 15
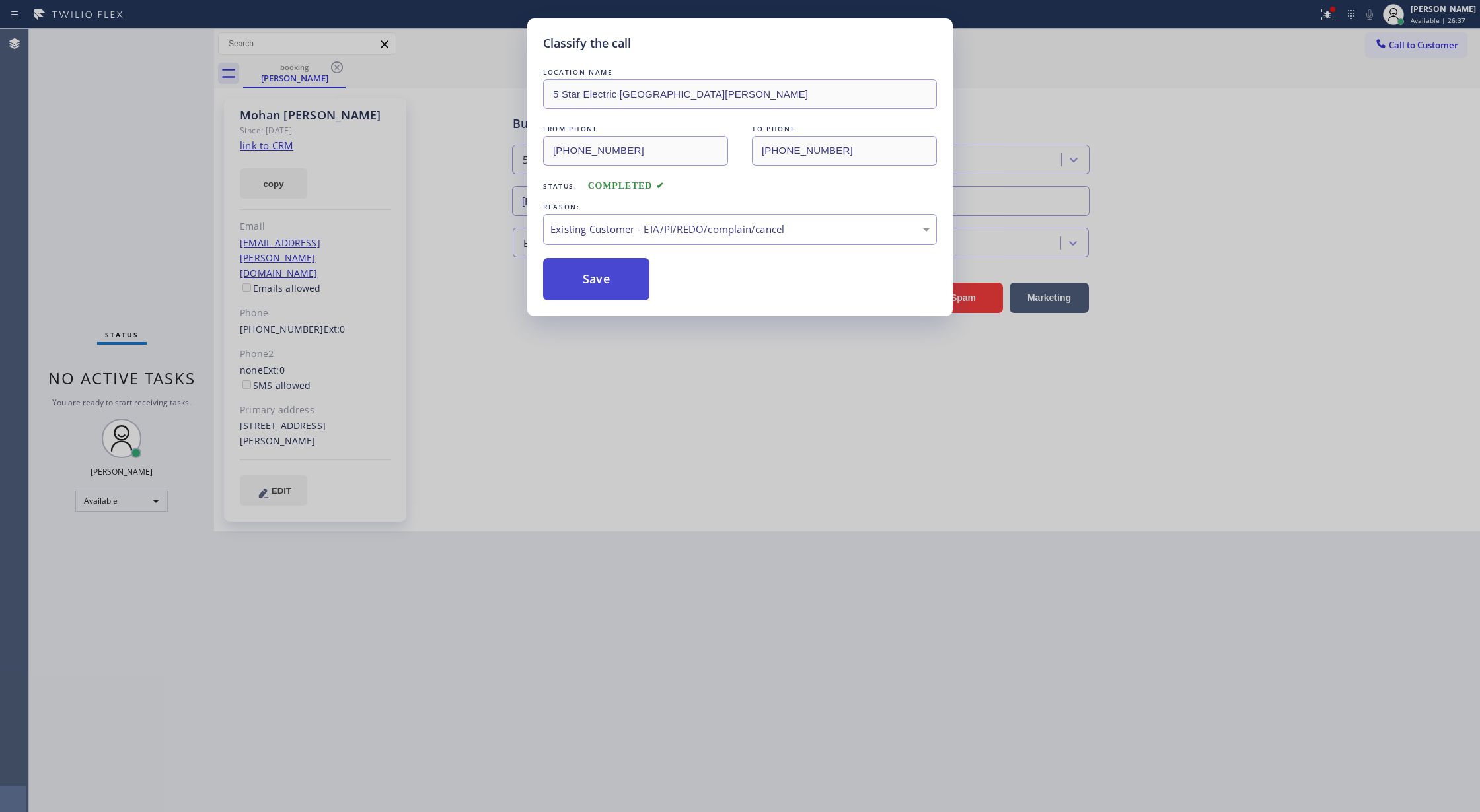
click at [589, 276] on button "Save" at bounding box center [596, 279] width 107 height 42
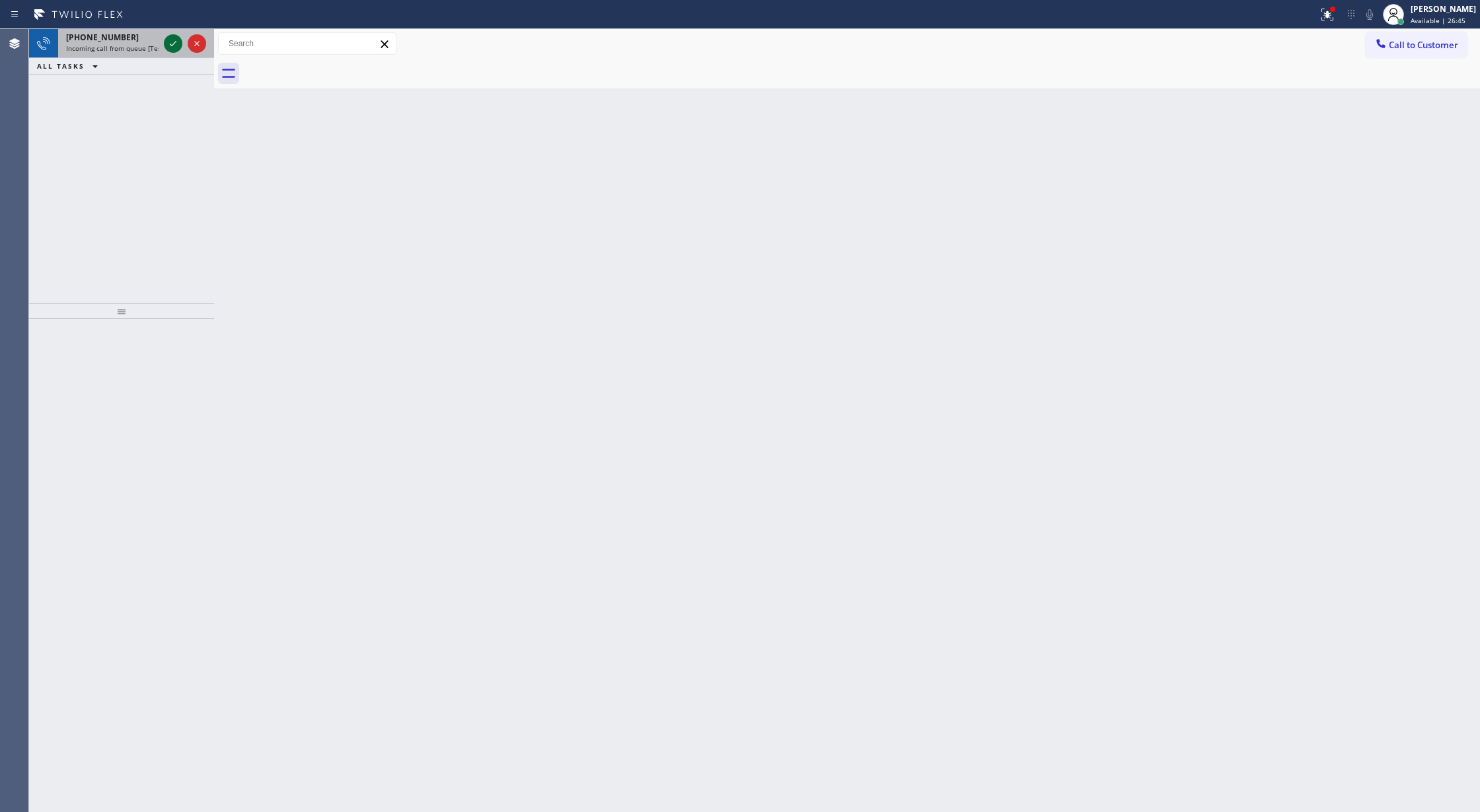
click at [175, 38] on icon at bounding box center [173, 43] width 16 height 16
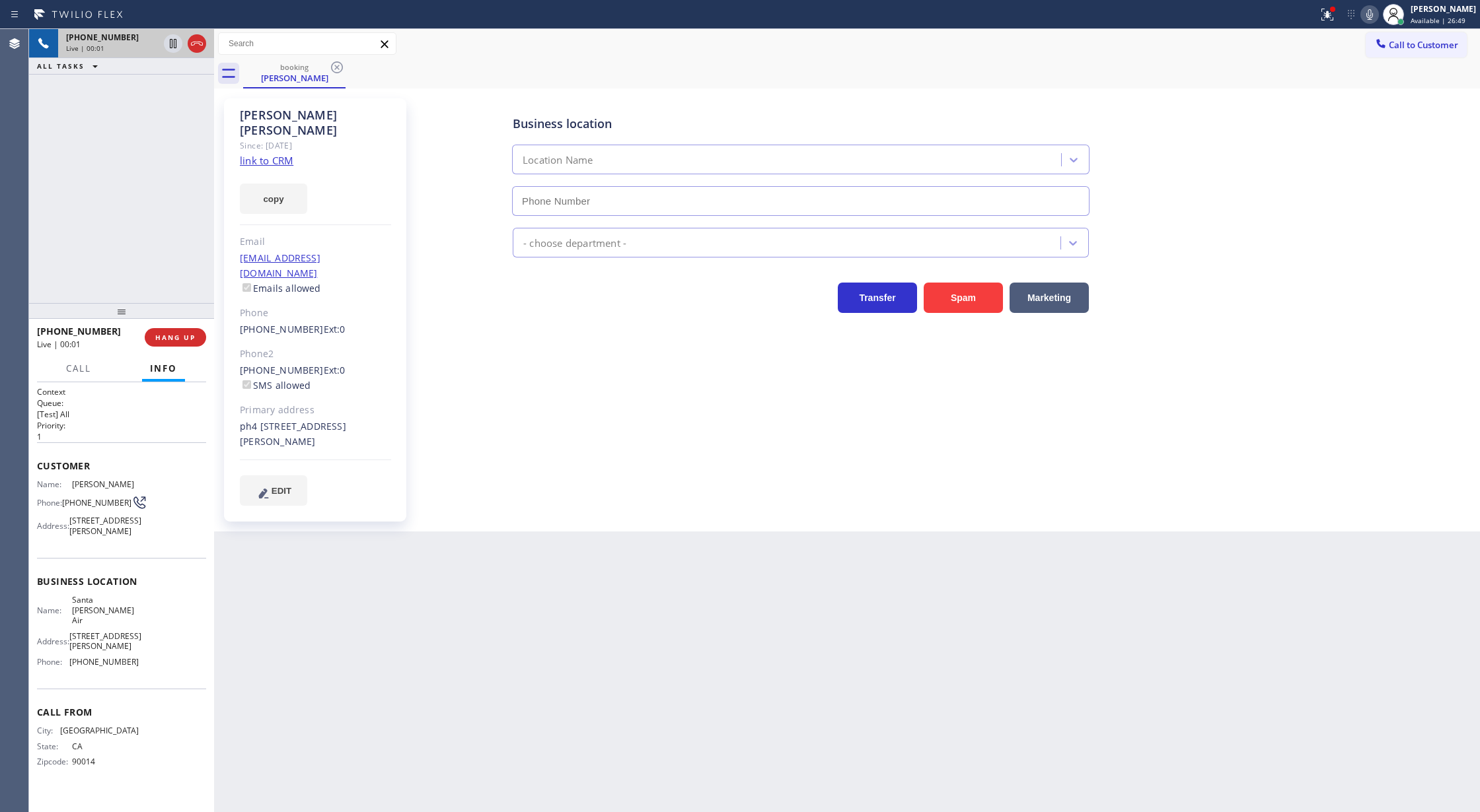
type input "[PHONE_NUMBER]"
click at [260, 154] on link "link to CRM" at bounding box center [266, 160] width 53 height 14
click at [1372, 14] on icon at bounding box center [1369, 14] width 6 height 11
click at [167, 51] on icon at bounding box center [173, 43] width 16 height 16
click at [1377, 16] on icon at bounding box center [1370, 14] width 16 height 16
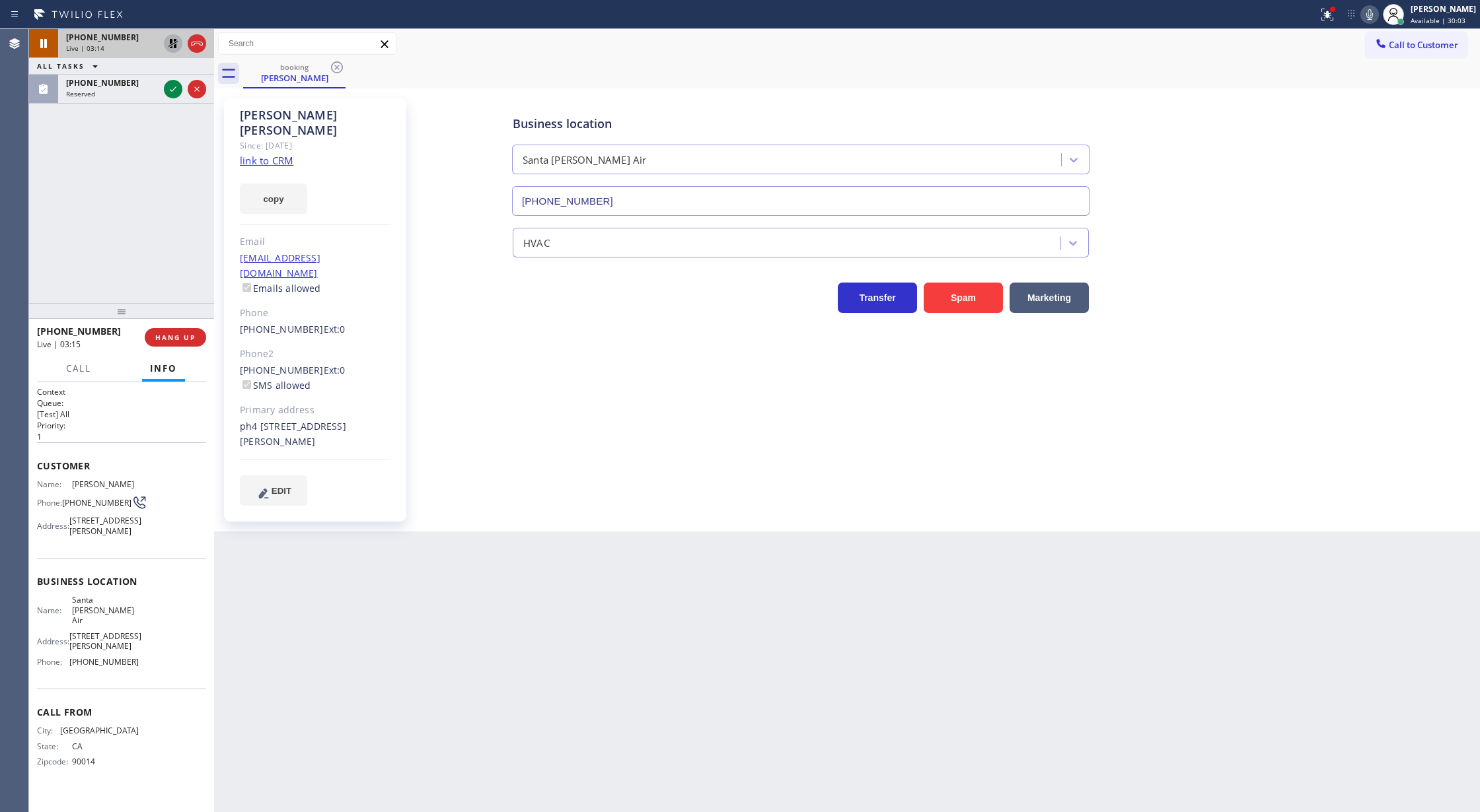
click at [171, 45] on icon at bounding box center [173, 43] width 9 height 9
click at [173, 89] on icon at bounding box center [173, 89] width 16 height 16
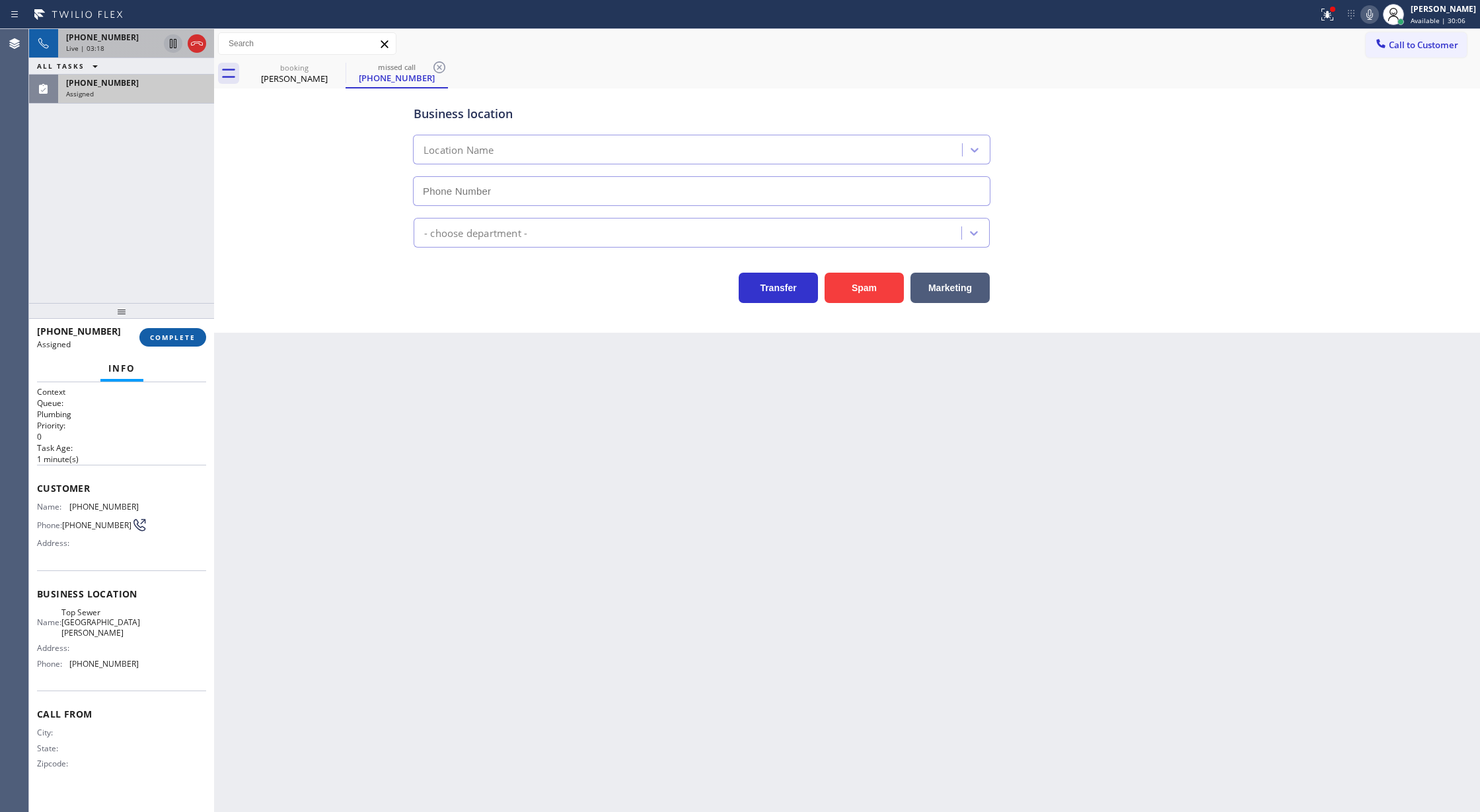
type input "[PHONE_NUMBER]"
click at [167, 337] on span "COMPLETE" at bounding box center [173, 337] width 45 height 9
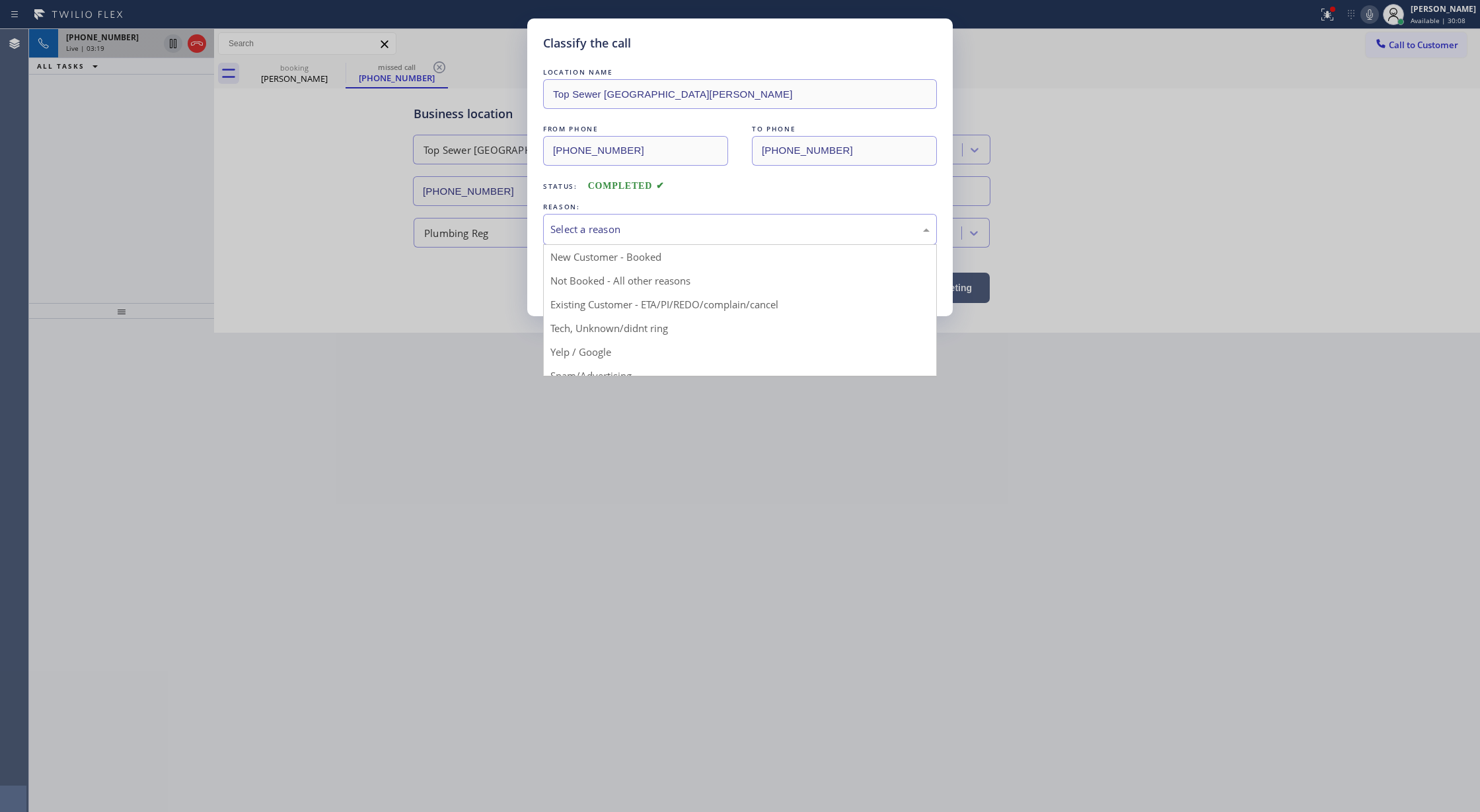
click at [569, 239] on div "Select a reason" at bounding box center [740, 229] width 394 height 31
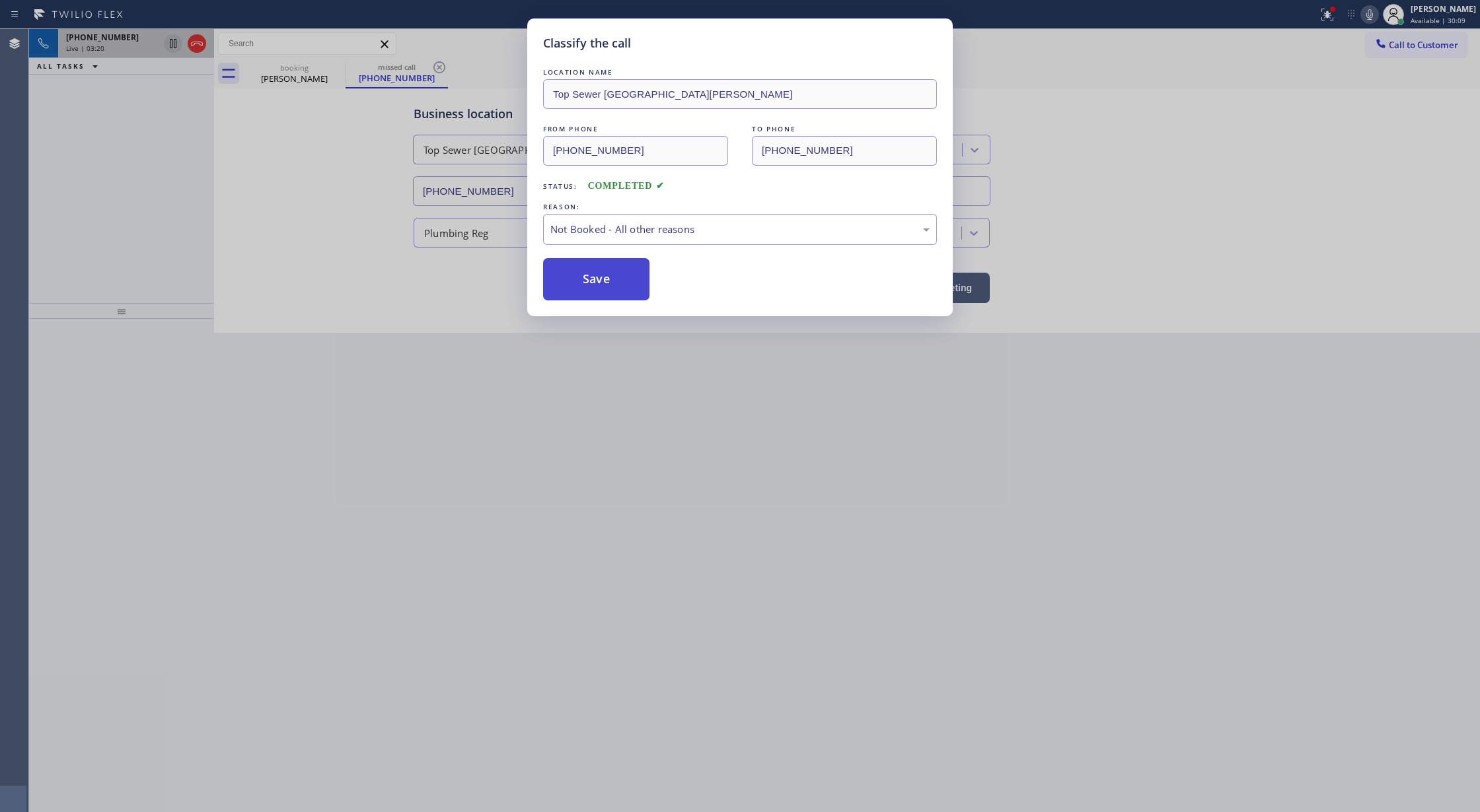
click at [586, 275] on button "Save" at bounding box center [596, 279] width 107 height 42
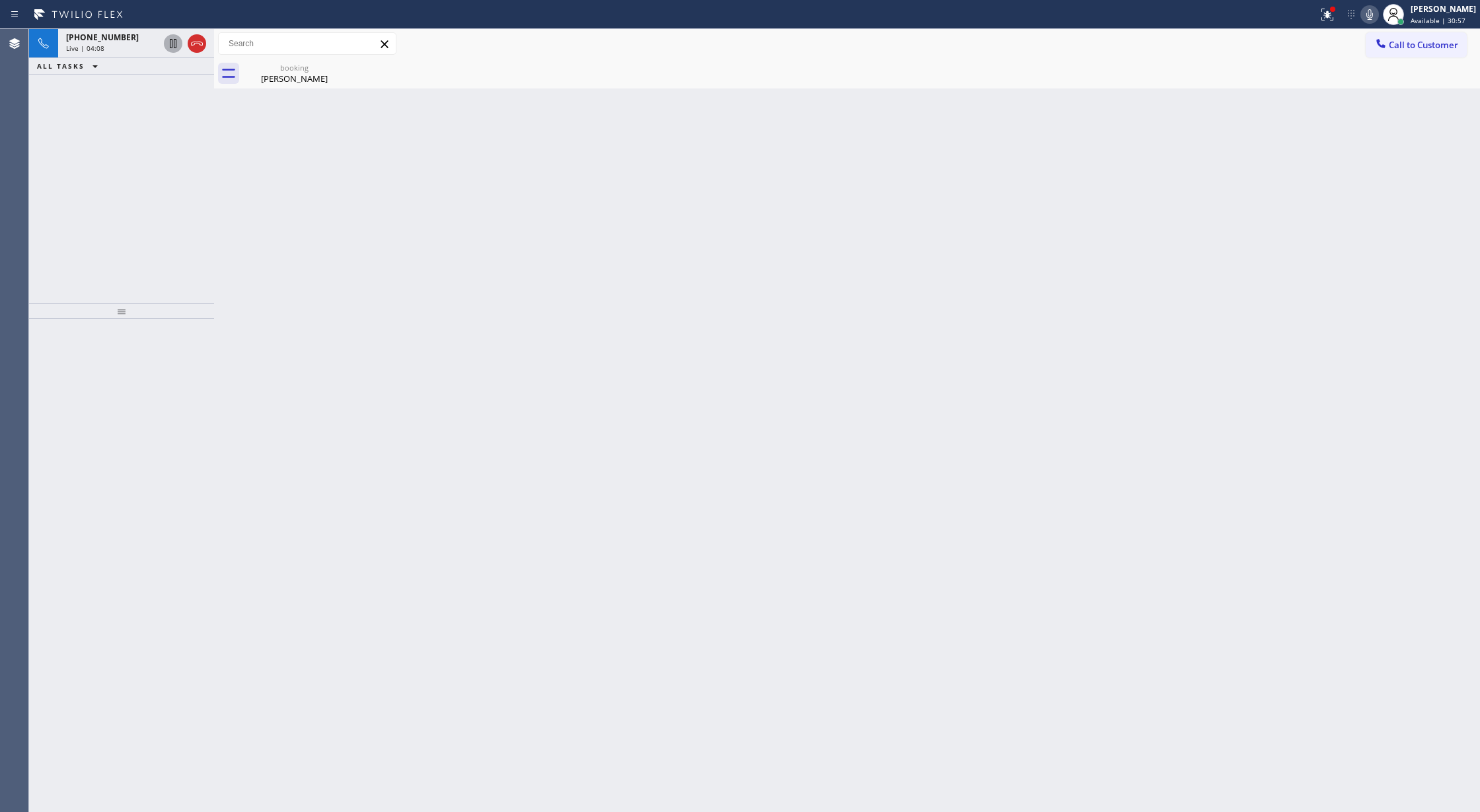
drag, startPoint x: 196, startPoint y: 45, endPoint x: 249, endPoint y: 257, distance: 218.5
click at [196, 45] on icon at bounding box center [197, 43] width 16 height 16
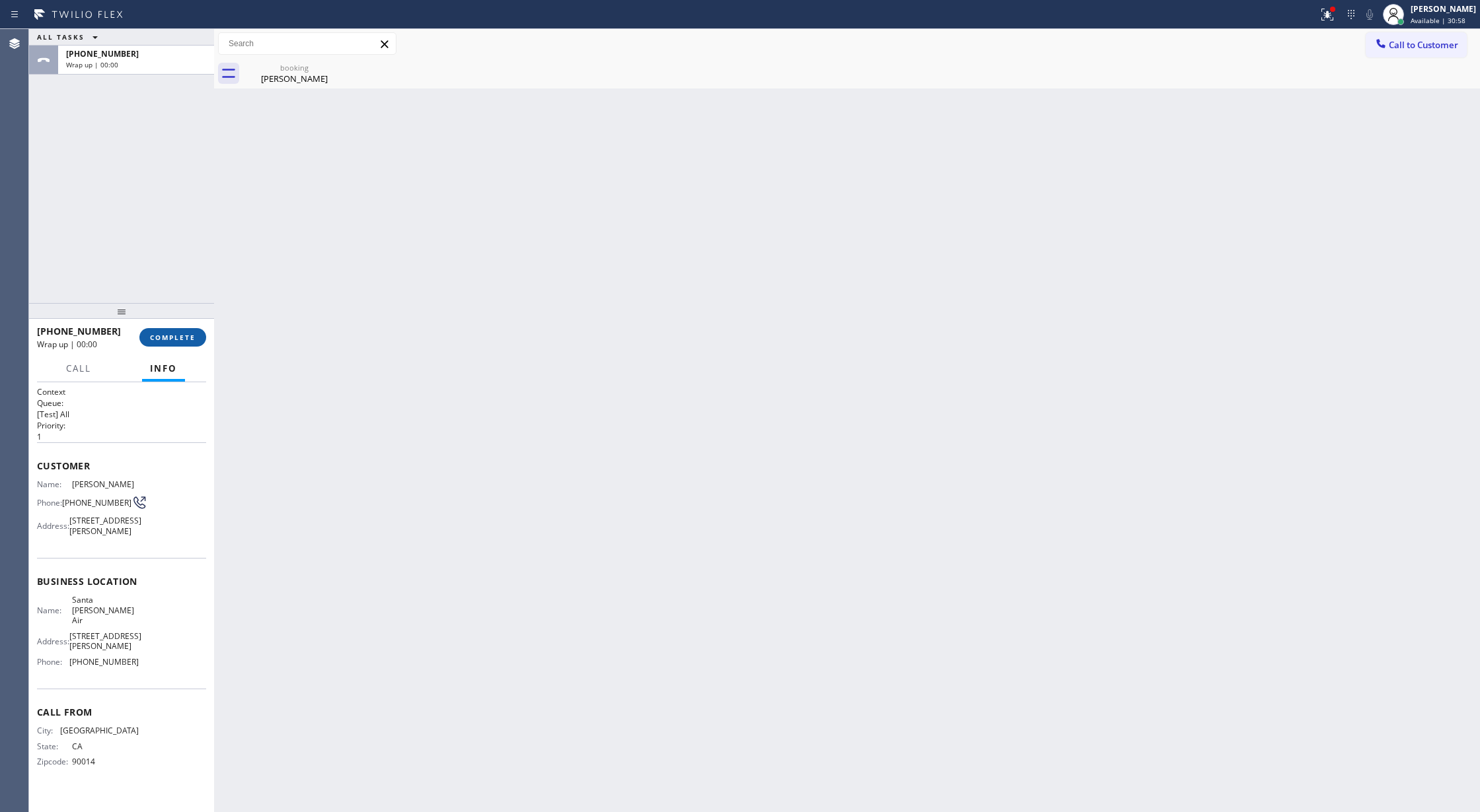
click at [178, 334] on span "COMPLETE" at bounding box center [173, 337] width 45 height 9
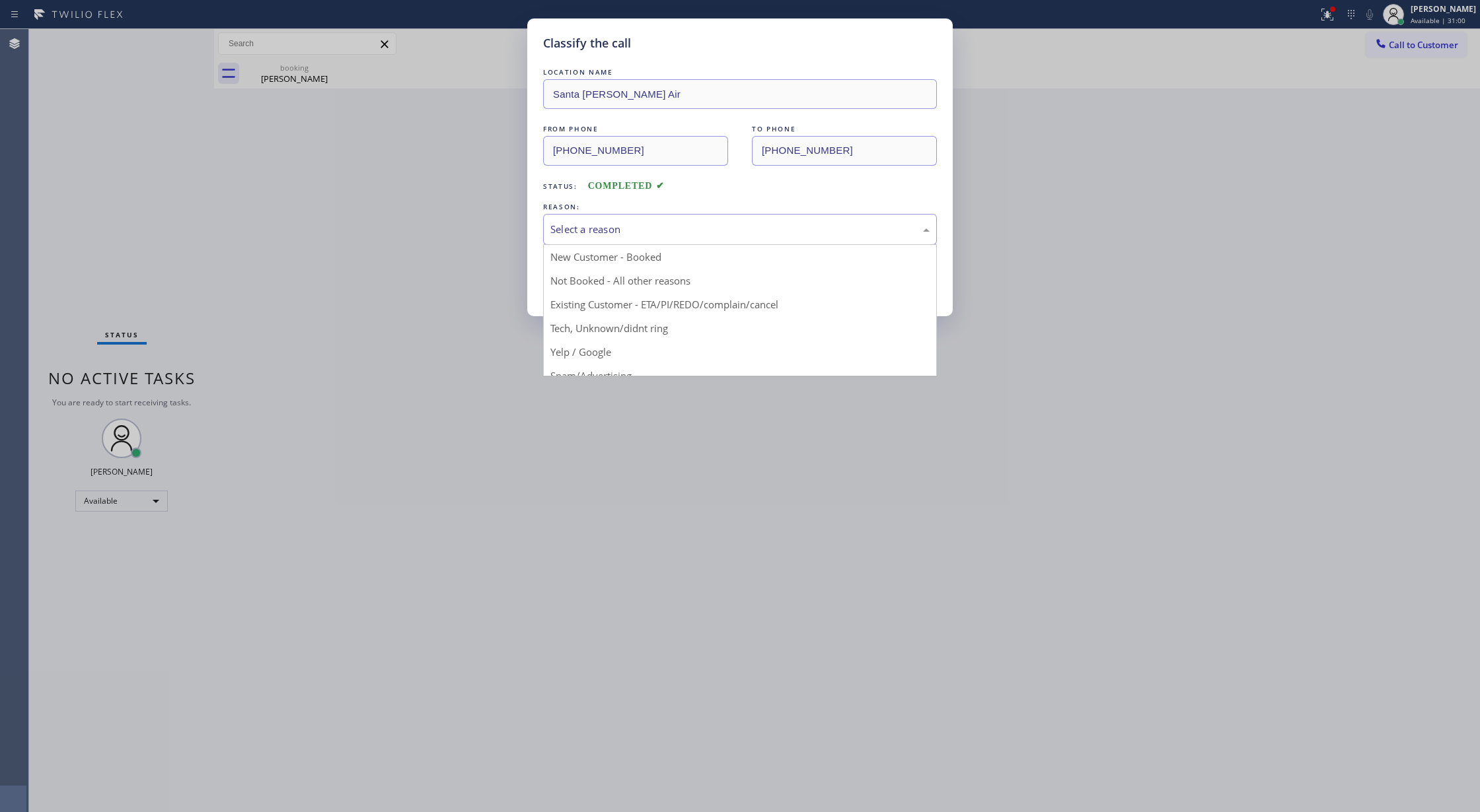
click at [614, 215] on div "Select a reason" at bounding box center [740, 229] width 394 height 31
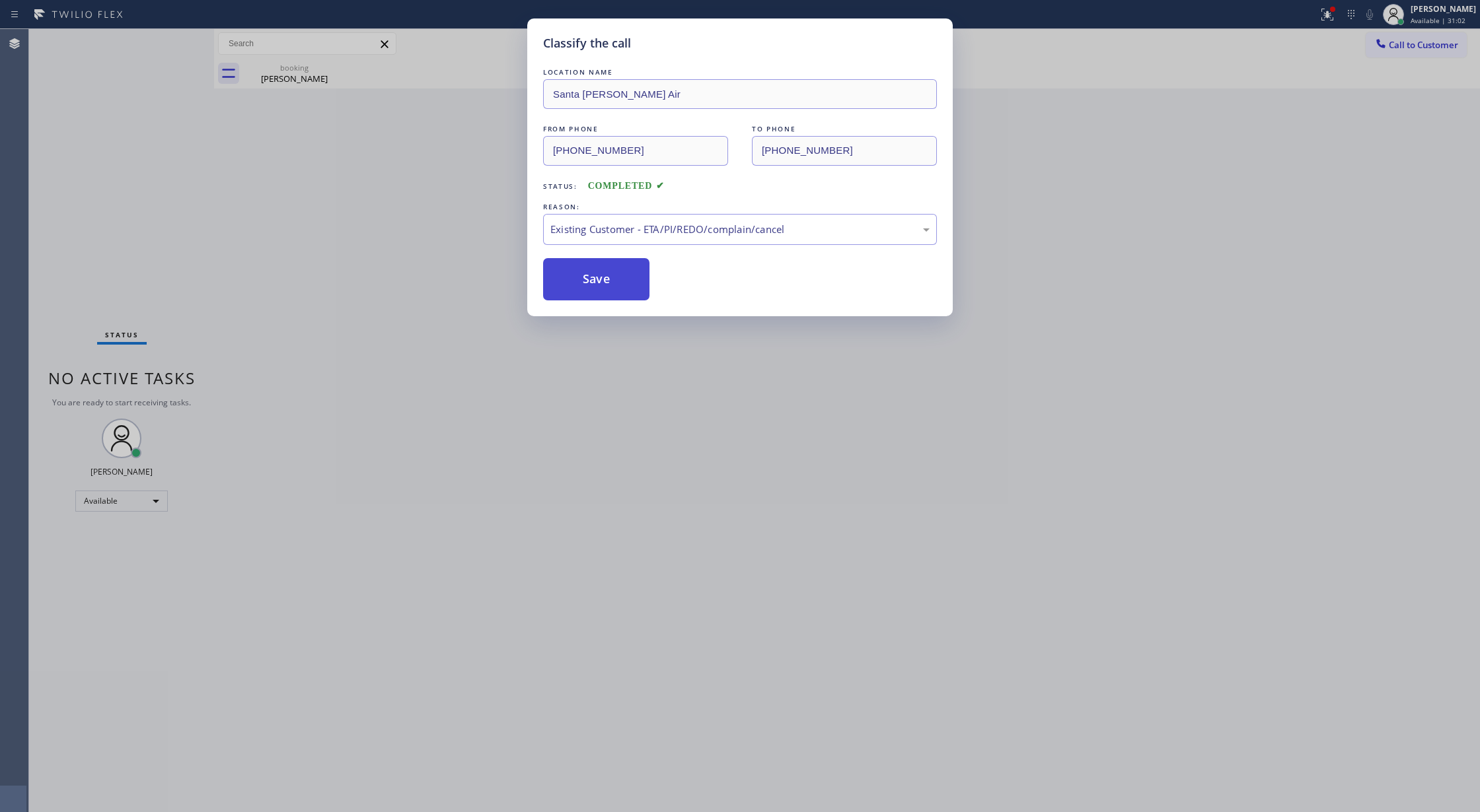
click at [586, 288] on button "Save" at bounding box center [596, 279] width 107 height 42
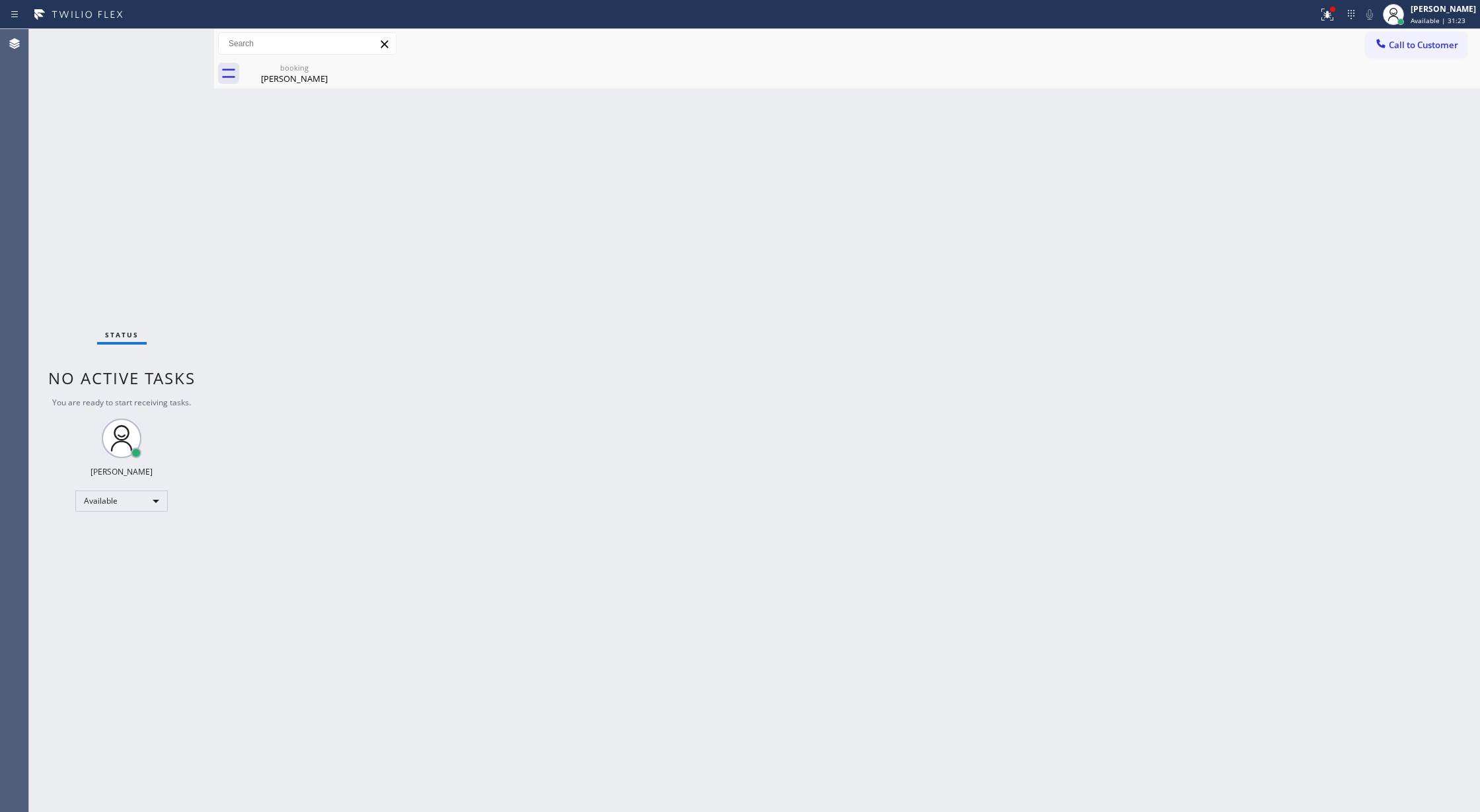
click at [181, 40] on div "Status No active tasks You are ready to start receiving tasks. [PERSON_NAME] Av…" at bounding box center [121, 420] width 185 height 783
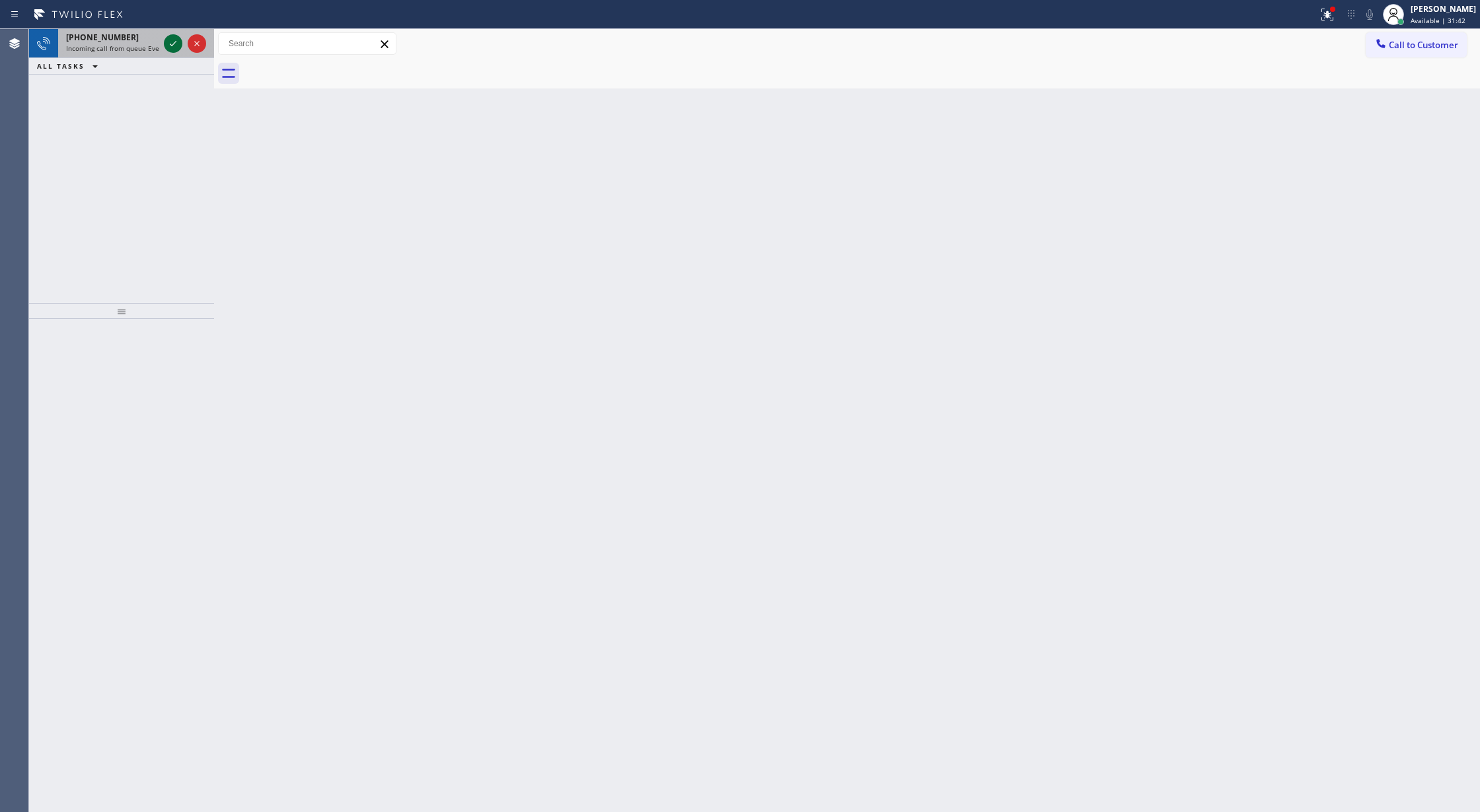
click at [173, 48] on icon at bounding box center [173, 43] width 16 height 16
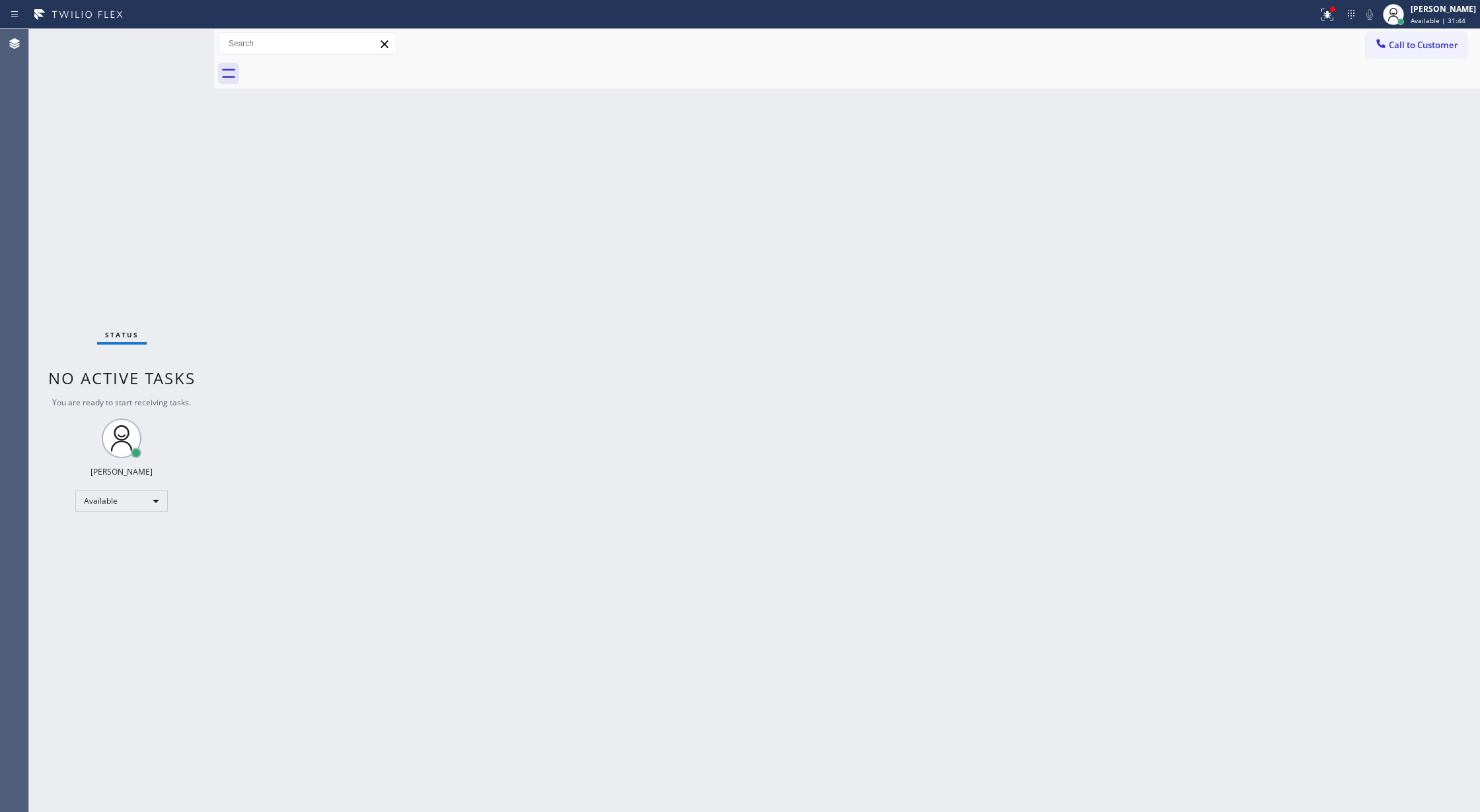
click at [173, 46] on div "Status No active tasks You are ready to start receiving tasks. [PERSON_NAME] Av…" at bounding box center [121, 420] width 185 height 783
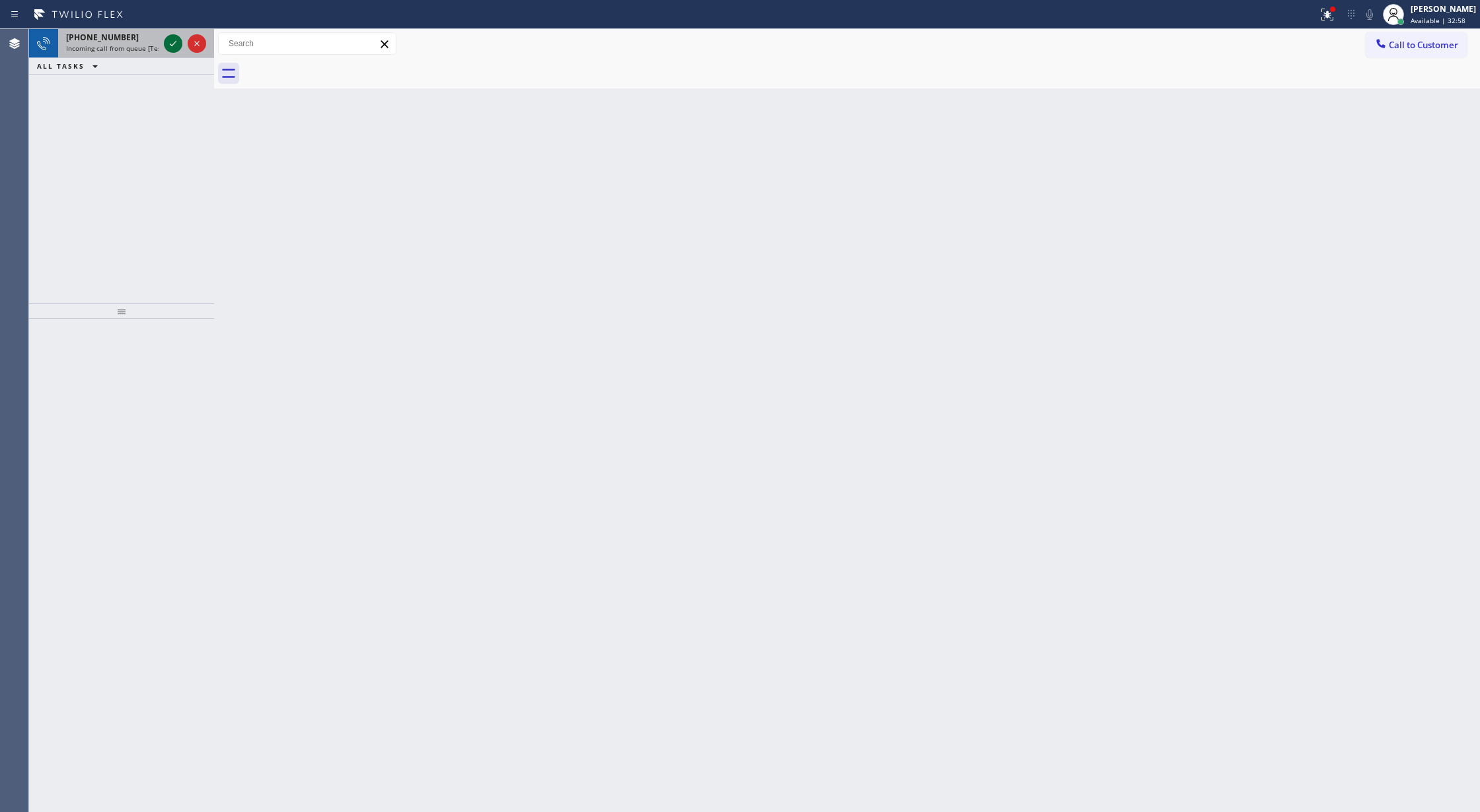
click at [175, 43] on icon at bounding box center [173, 43] width 16 height 16
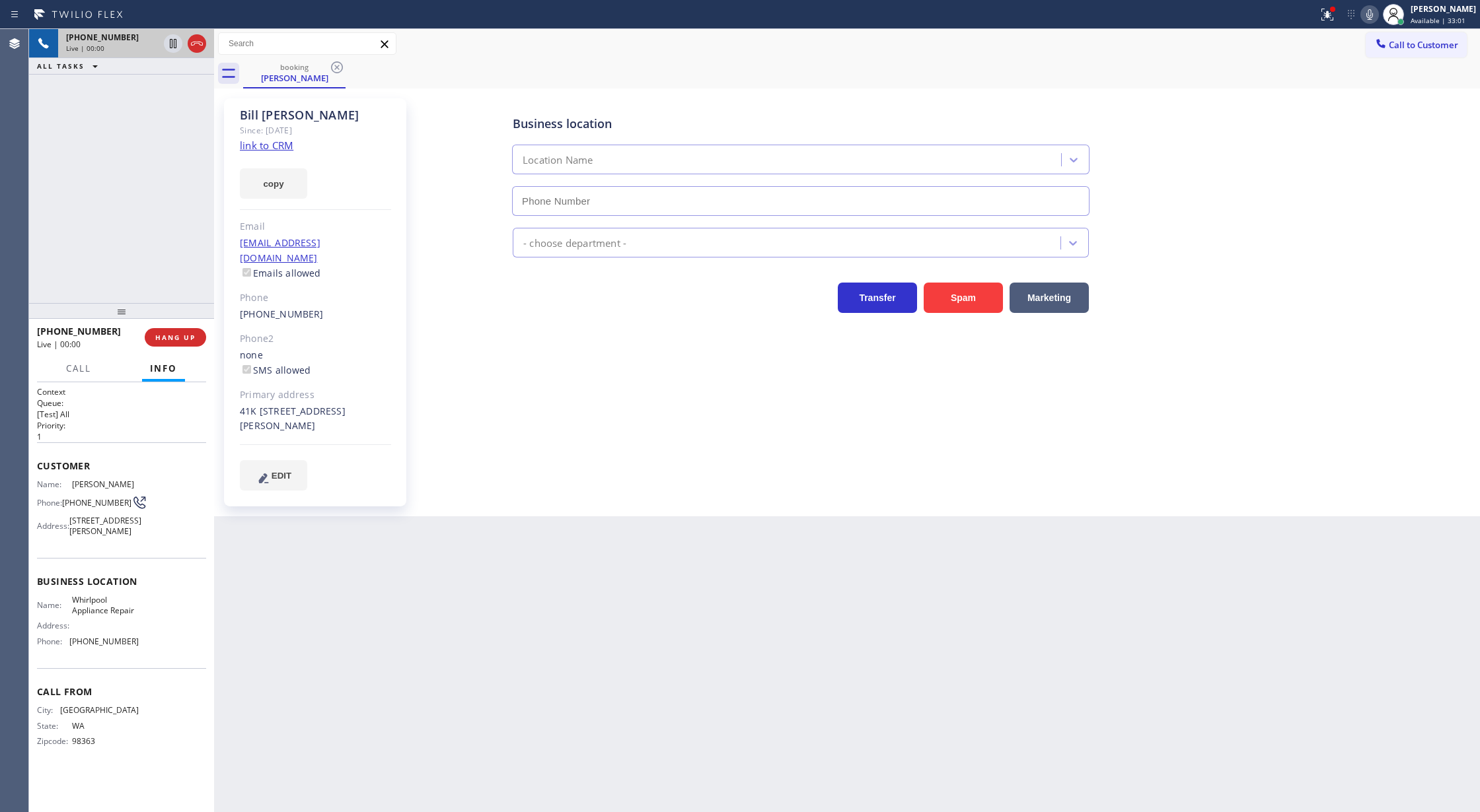
type input "[PHONE_NUMBER]"
click at [262, 144] on link "link to CRM" at bounding box center [266, 145] width 53 height 14
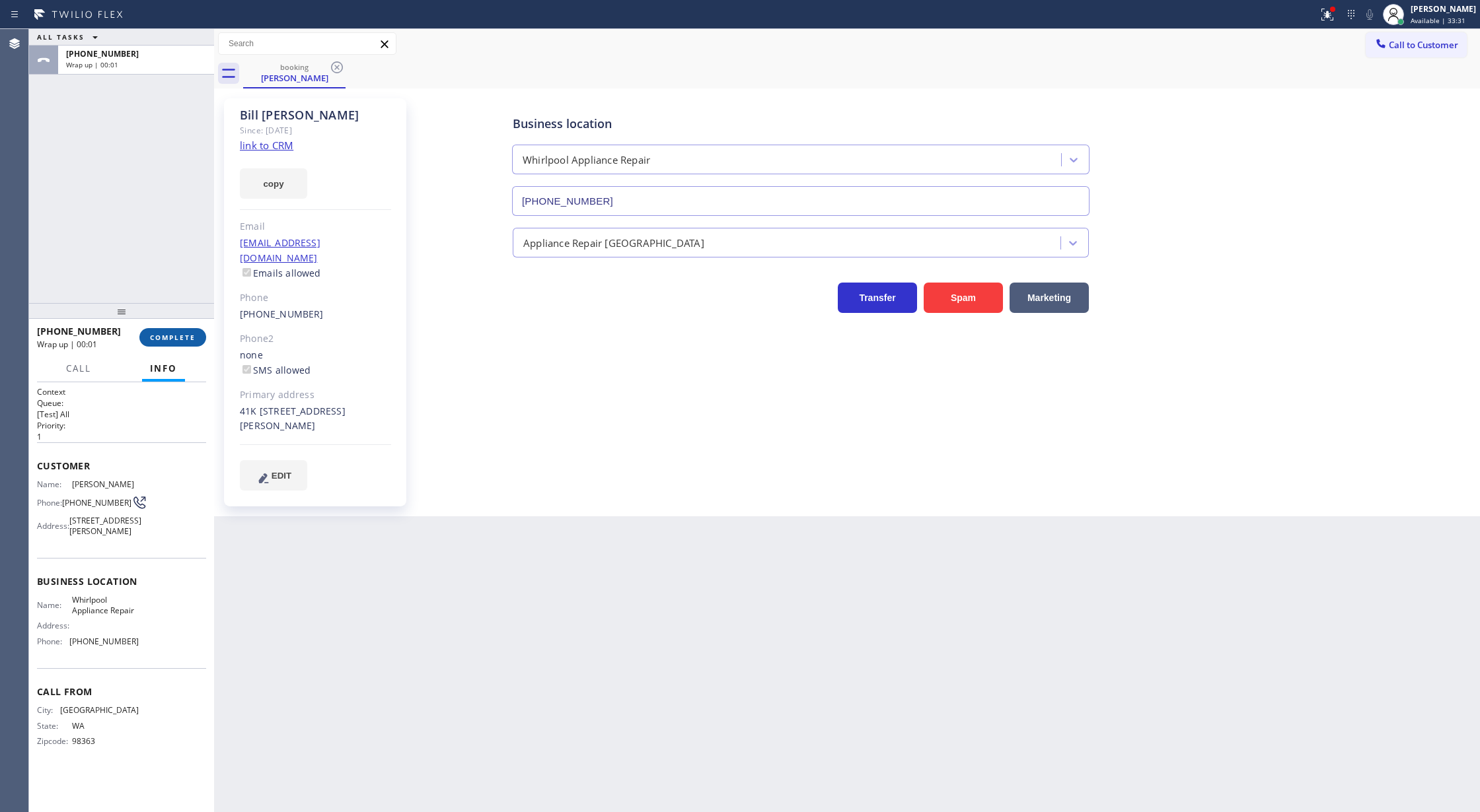
click at [183, 337] on span "COMPLETE" at bounding box center [173, 337] width 45 height 9
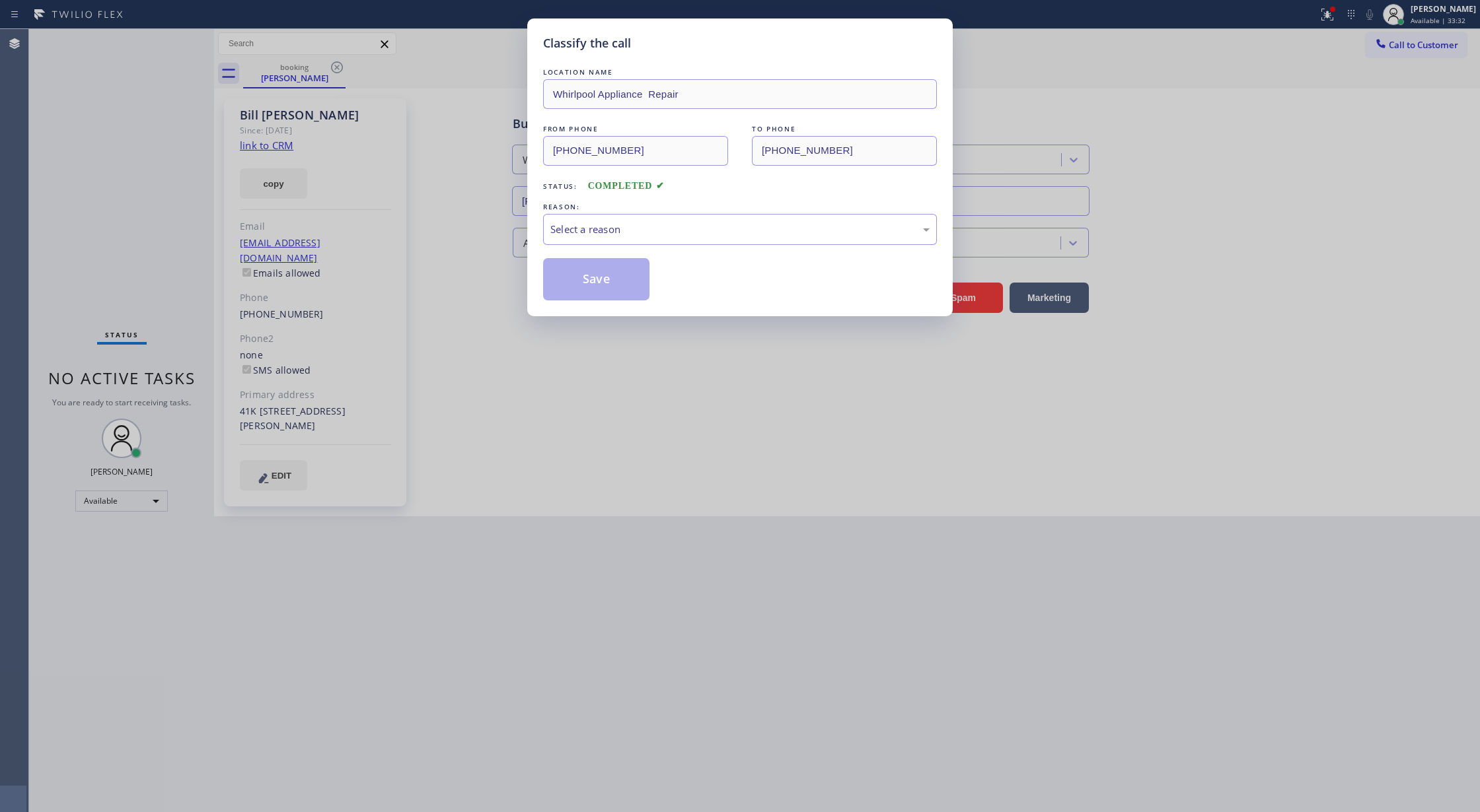
click at [617, 237] on div "Select a reason" at bounding box center [740, 229] width 379 height 15
click at [595, 284] on button "Save" at bounding box center [596, 279] width 107 height 42
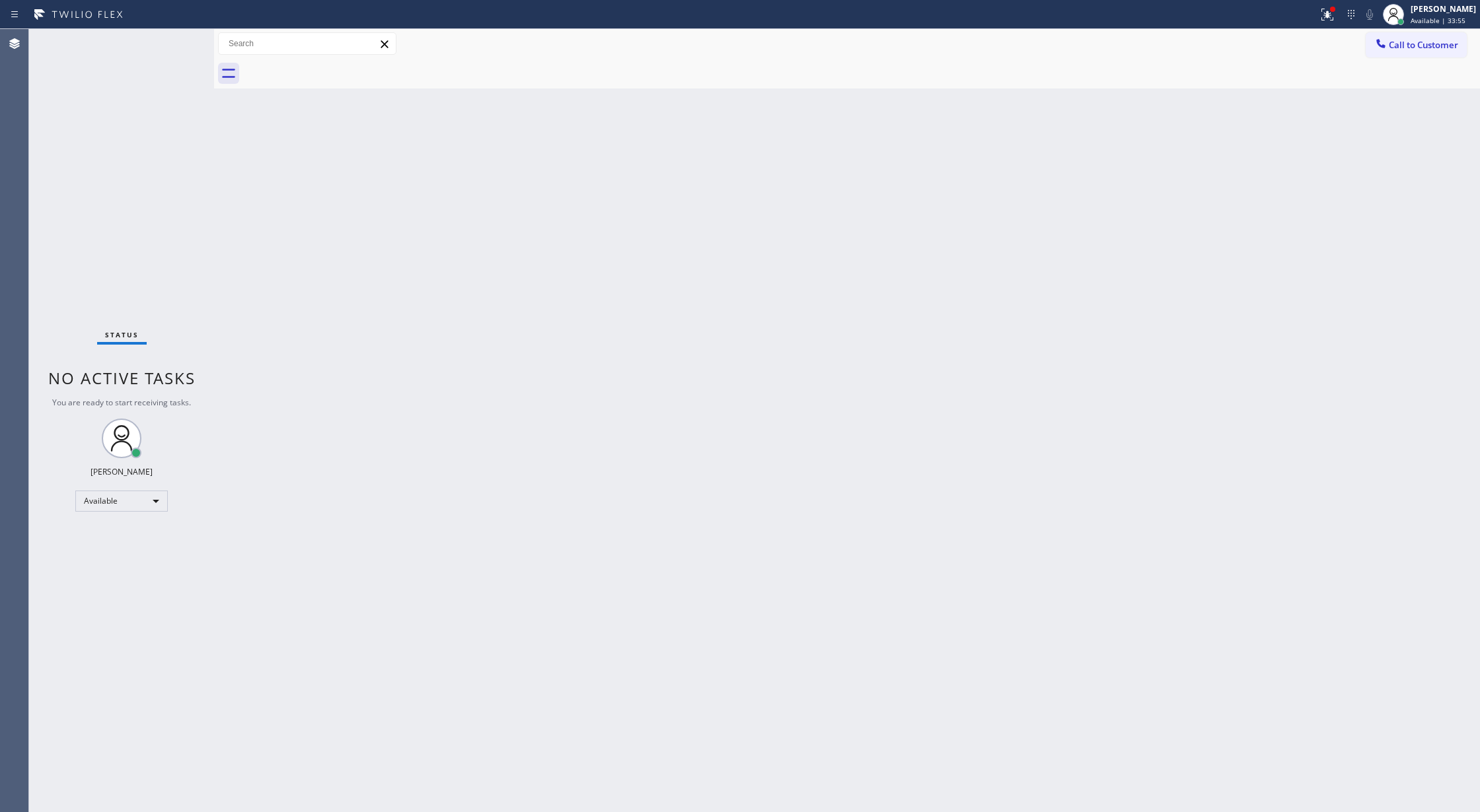
click at [174, 33] on div "Status No active tasks You are ready to start receiving tasks. [PERSON_NAME] Av…" at bounding box center [121, 420] width 185 height 783
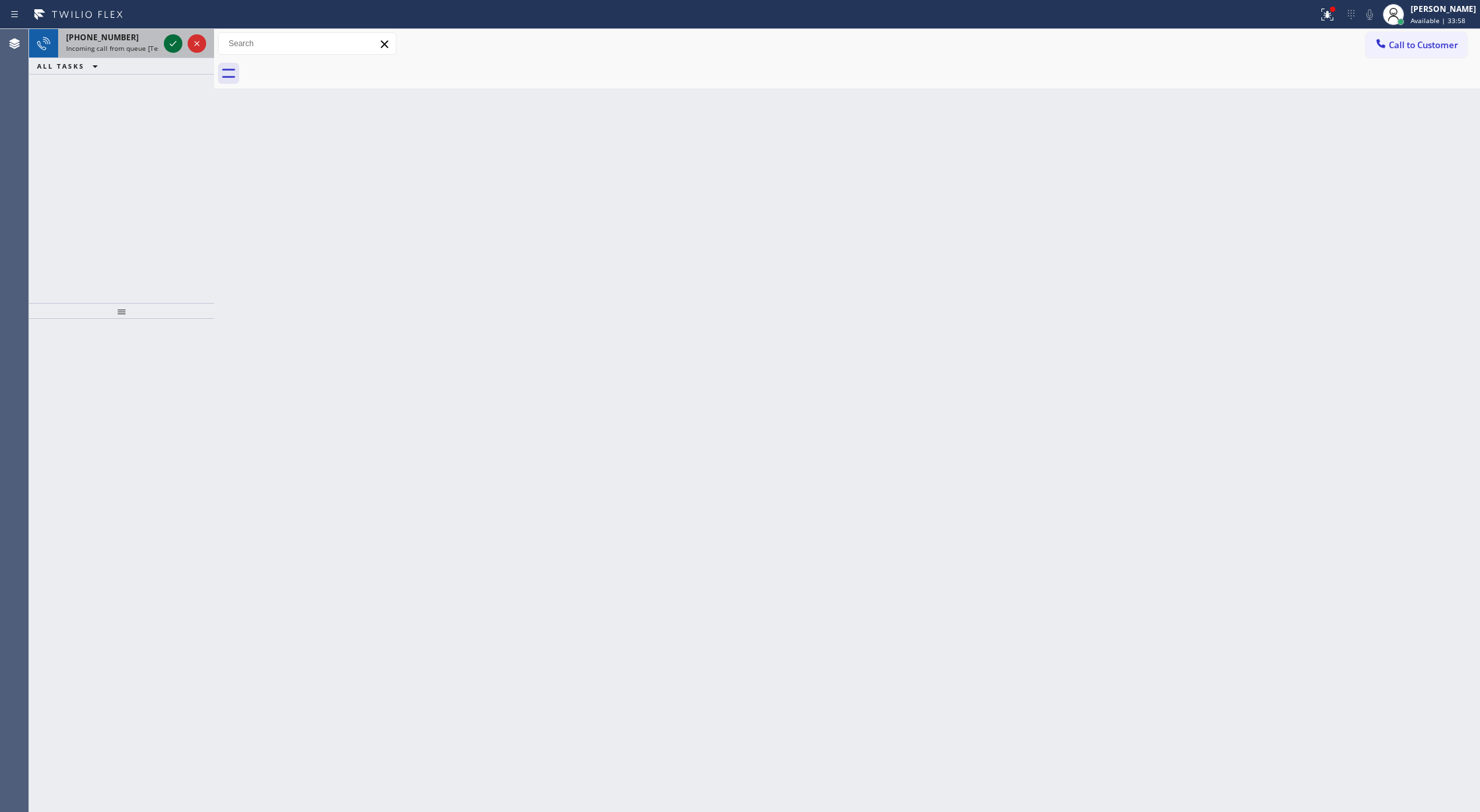
click at [174, 42] on icon at bounding box center [173, 43] width 16 height 16
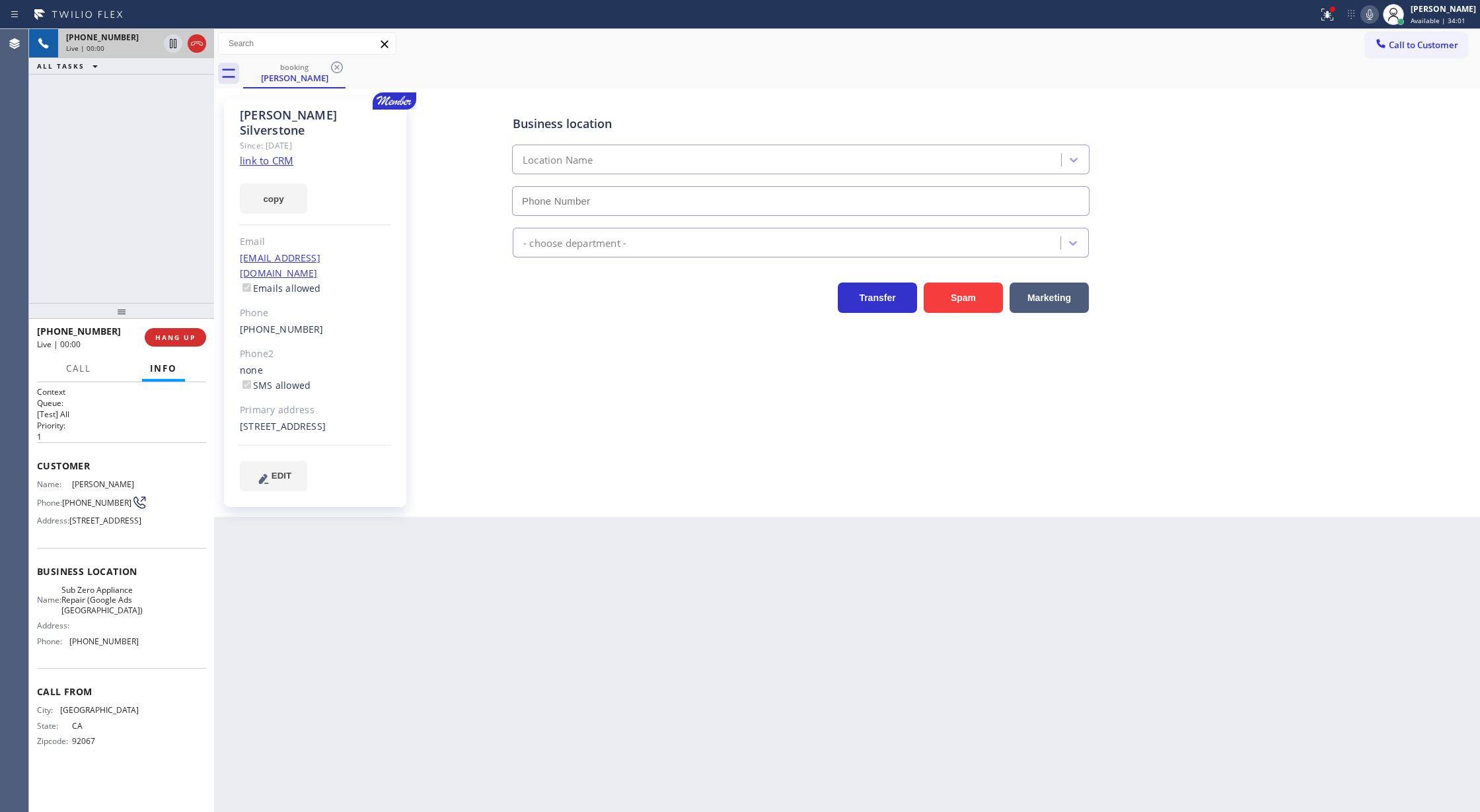
type input "[PHONE_NUMBER]"
click at [259, 154] on link "link to CRM" at bounding box center [266, 160] width 53 height 14
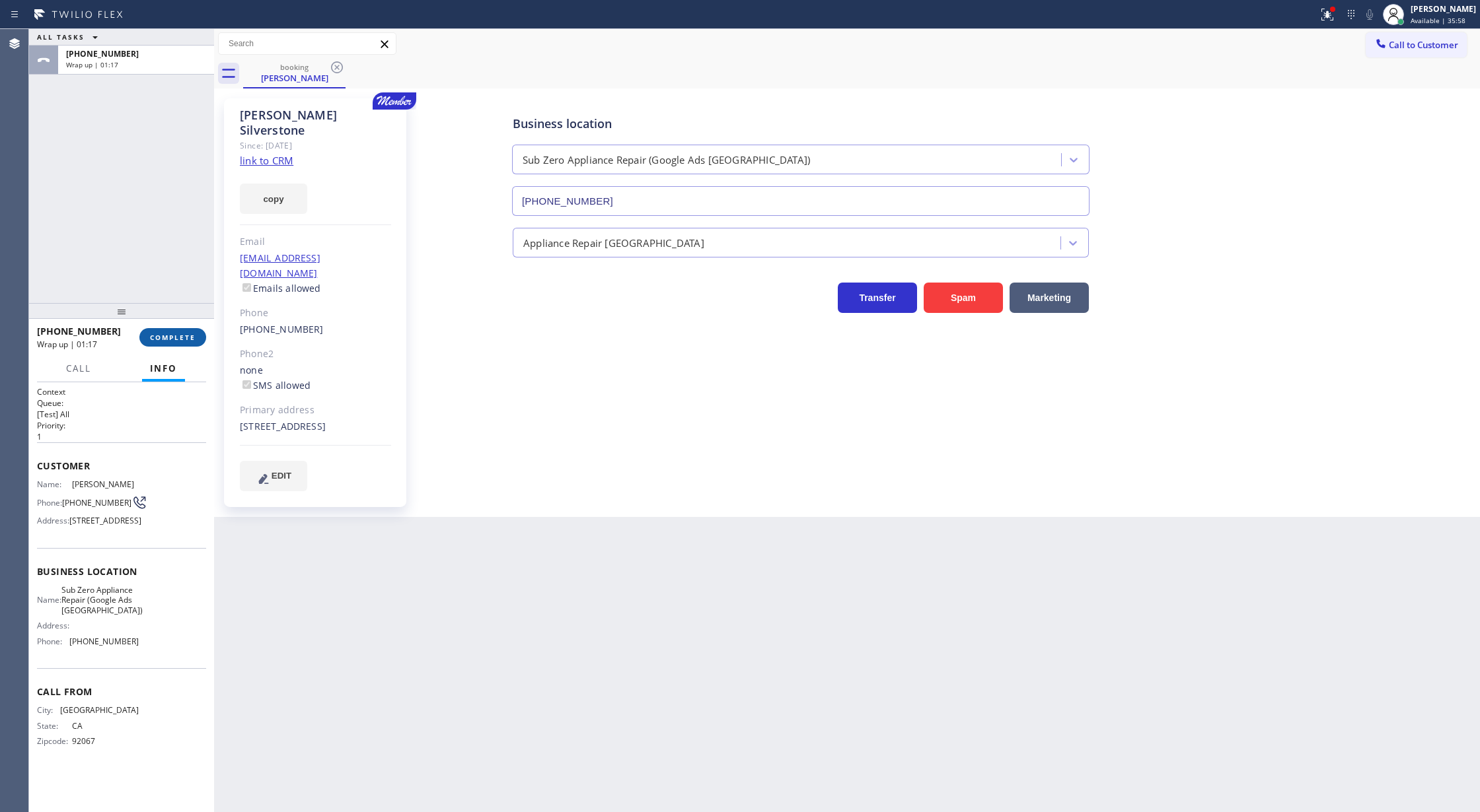
click at [175, 344] on button "COMPLETE" at bounding box center [173, 337] width 67 height 18
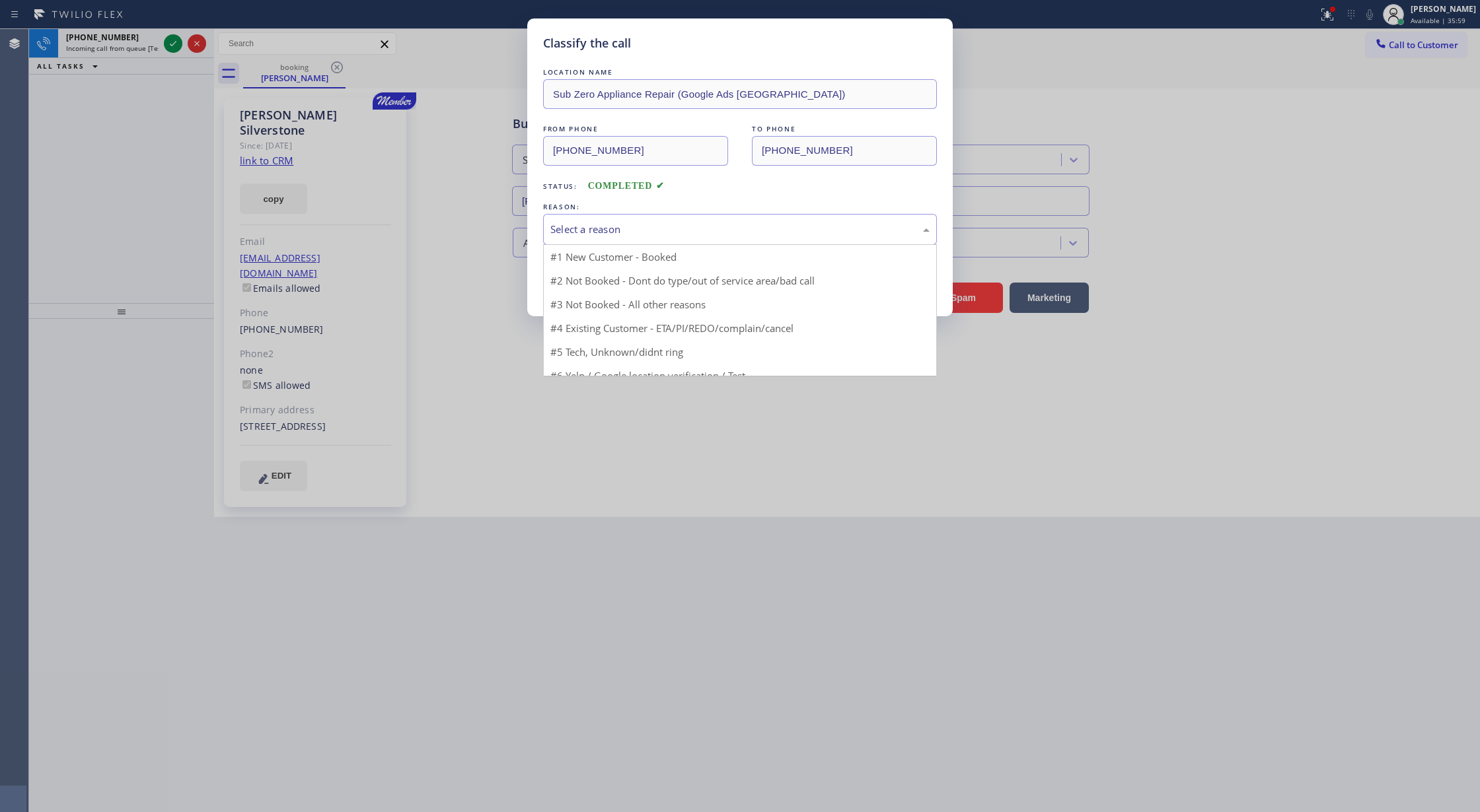
click at [608, 232] on div "Select a reason" at bounding box center [740, 229] width 379 height 15
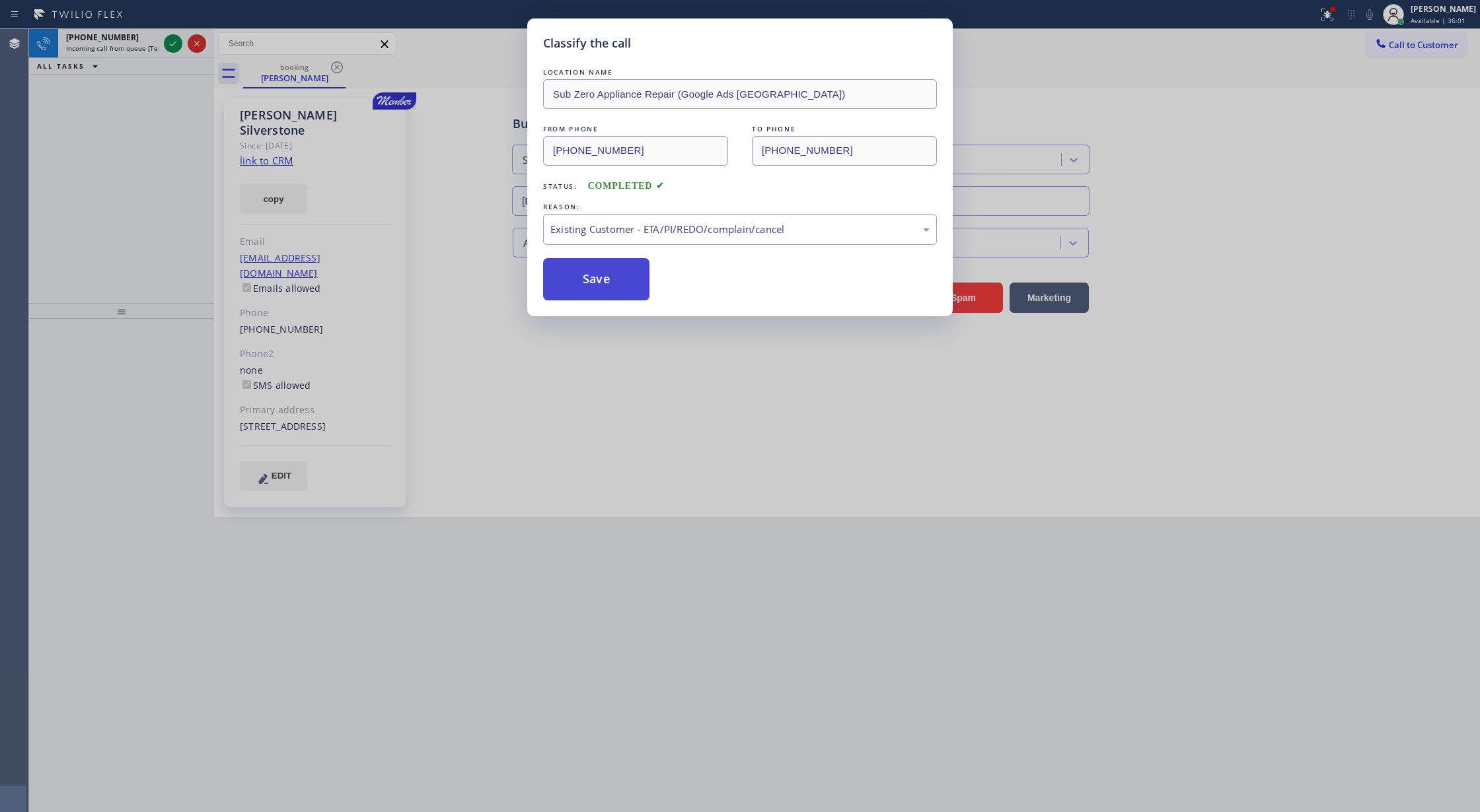
click at [590, 276] on button "Save" at bounding box center [596, 279] width 107 height 42
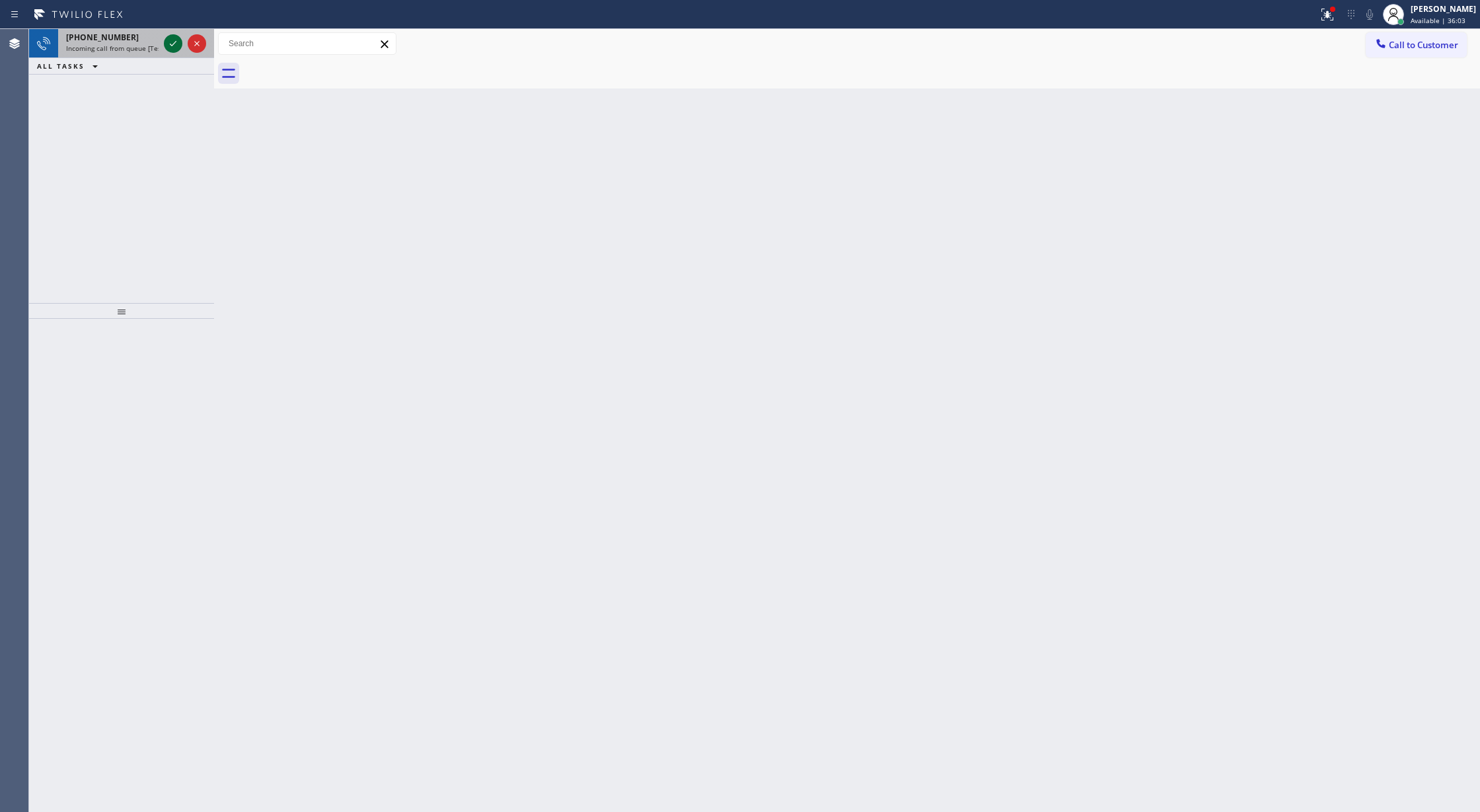
click at [177, 40] on icon at bounding box center [173, 43] width 16 height 16
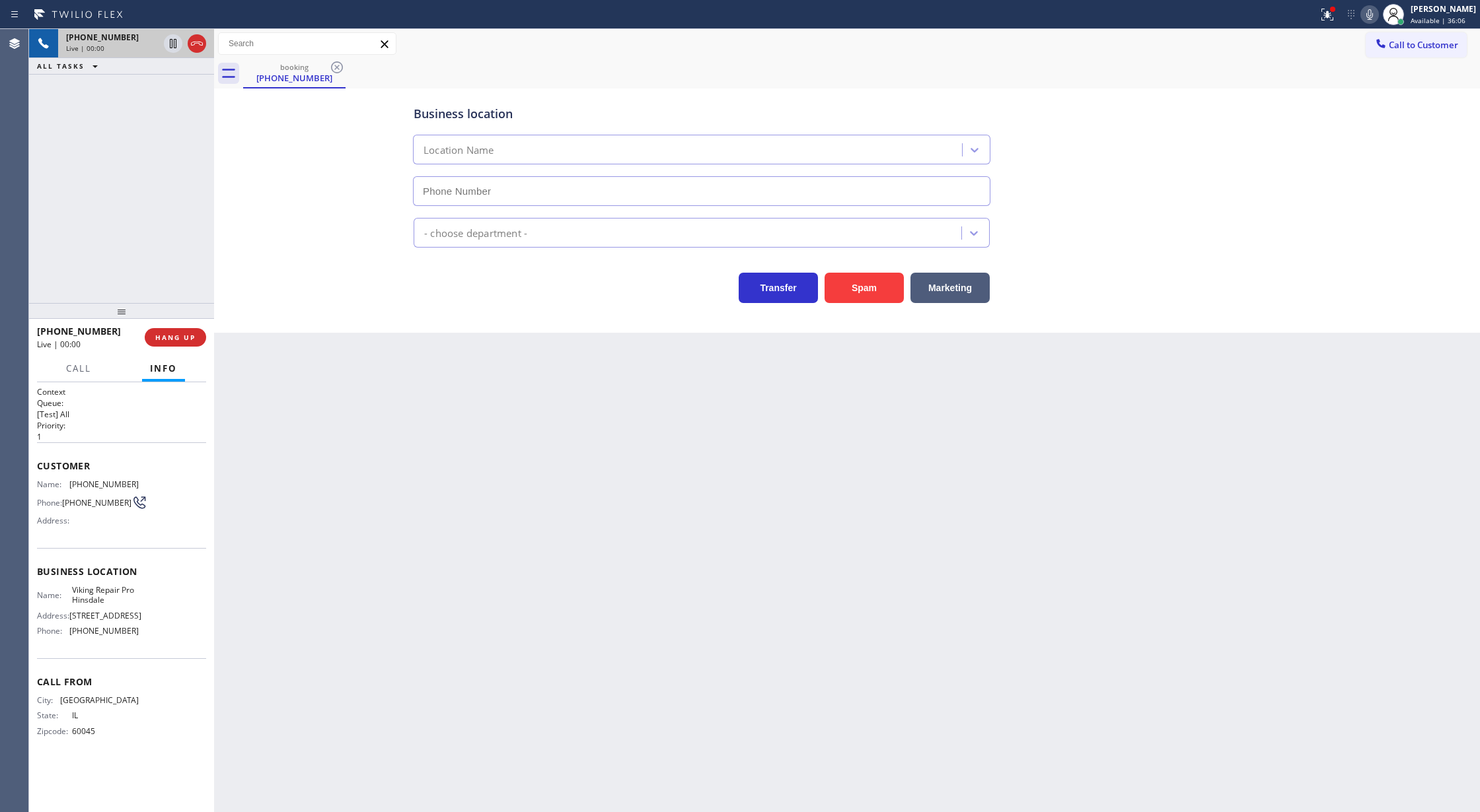
type input "[PHONE_NUMBER]"
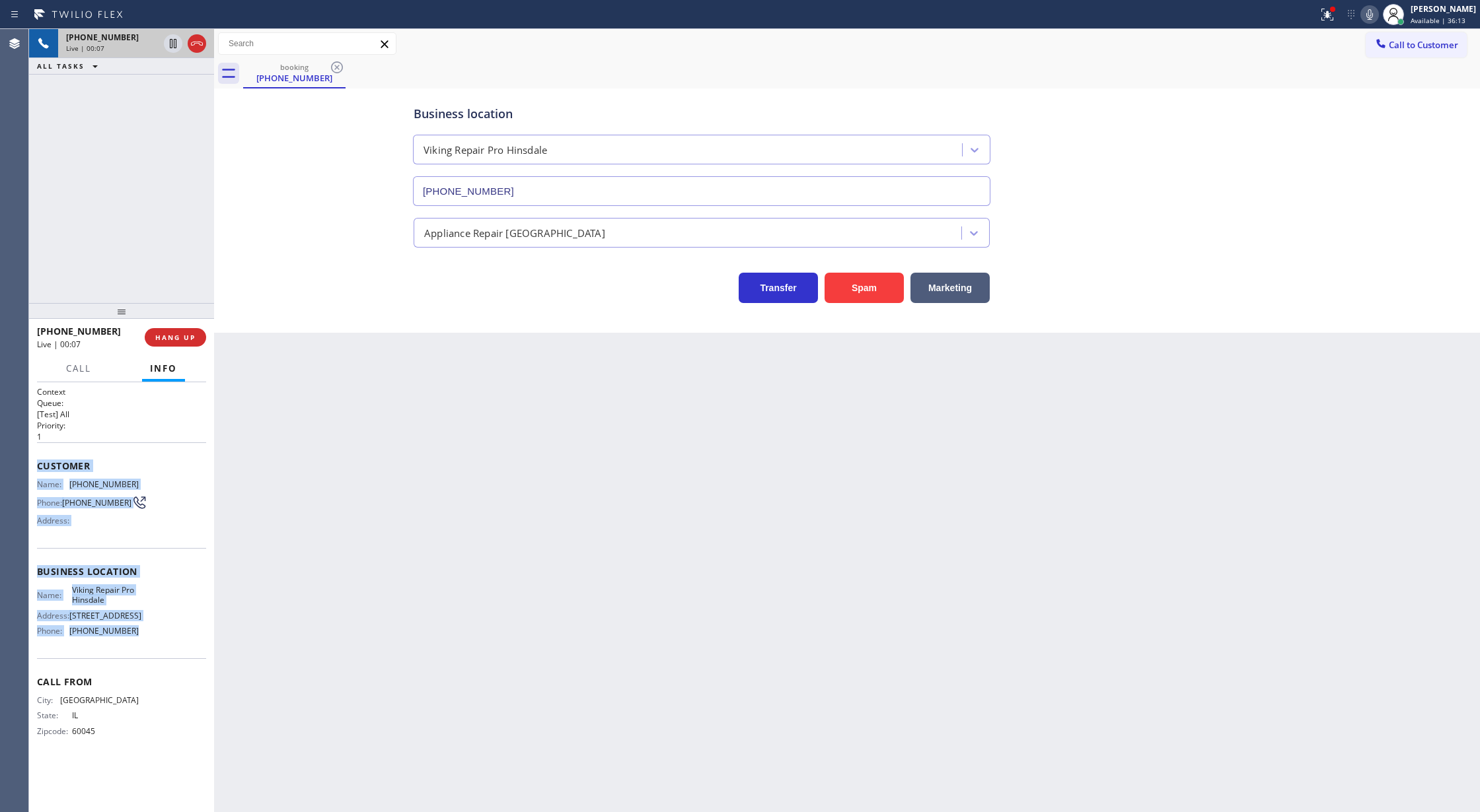
copy div "Customer Name: [PHONE_NUMBER] Phone: [PHONE_NUMBER] Address: Business location …"
drag, startPoint x: 33, startPoint y: 468, endPoint x: 154, endPoint y: 645, distance: 214.4
click at [154, 645] on div "Context Queue: [Test] All Priority: 1 Customer Name: [PHONE_NUMBER] Phone: [PHO…" at bounding box center [121, 597] width 185 height 431
click at [173, 339] on span "COMPLETE" at bounding box center [173, 337] width 45 height 9
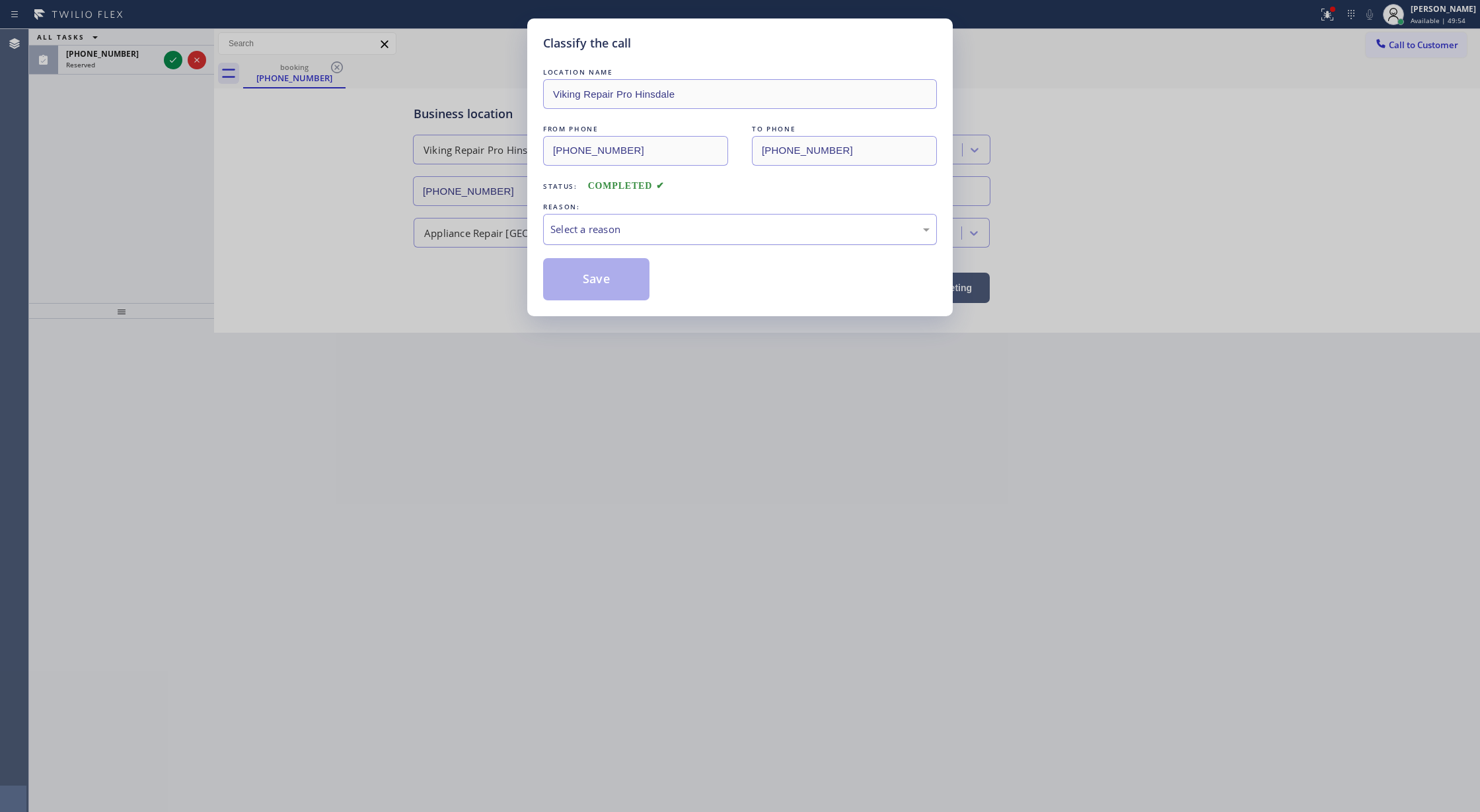
click at [628, 233] on div "Select a reason" at bounding box center [740, 229] width 379 height 15
click at [598, 284] on button "Save" at bounding box center [596, 279] width 107 height 42
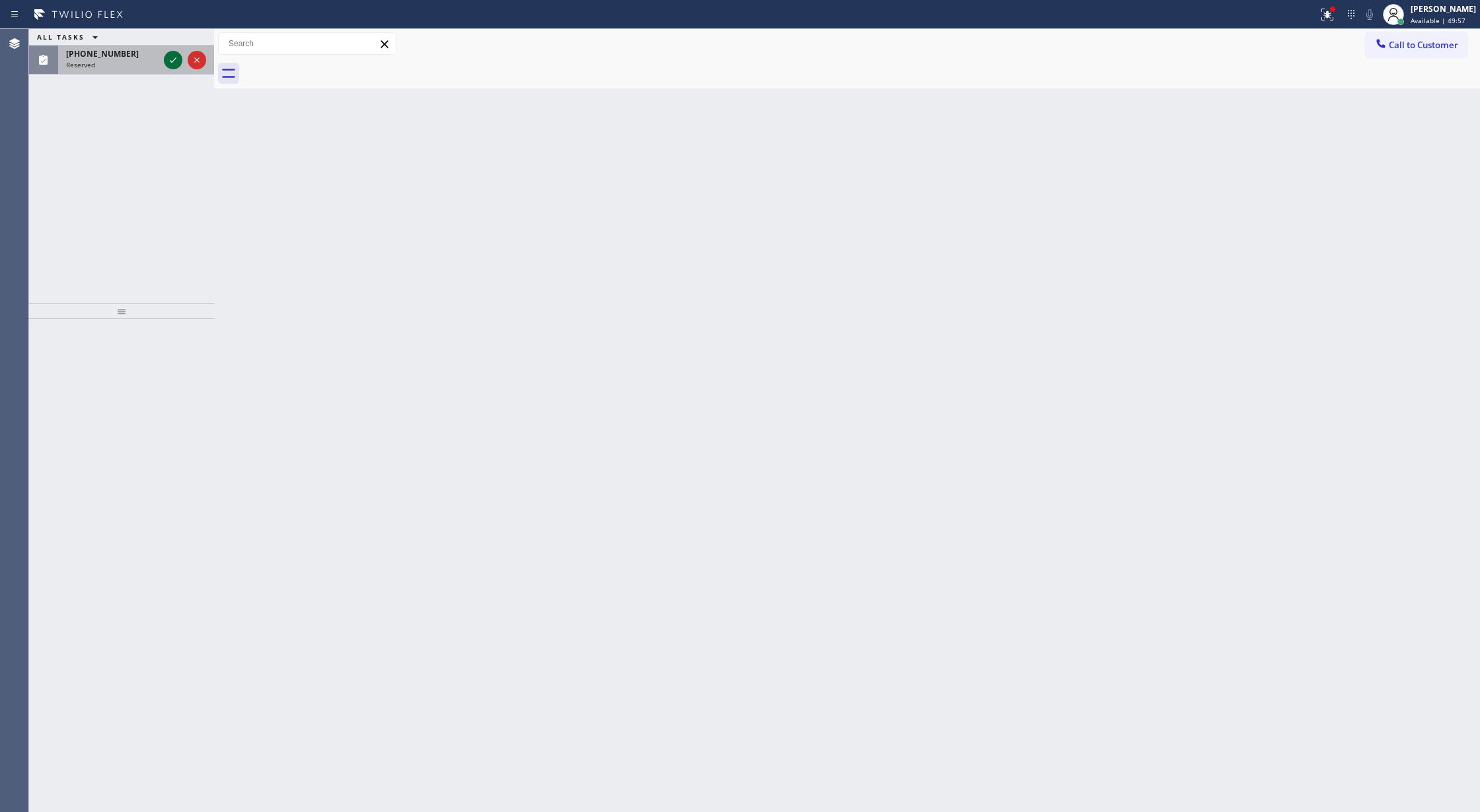
click at [174, 61] on icon at bounding box center [173, 61] width 16 height 16
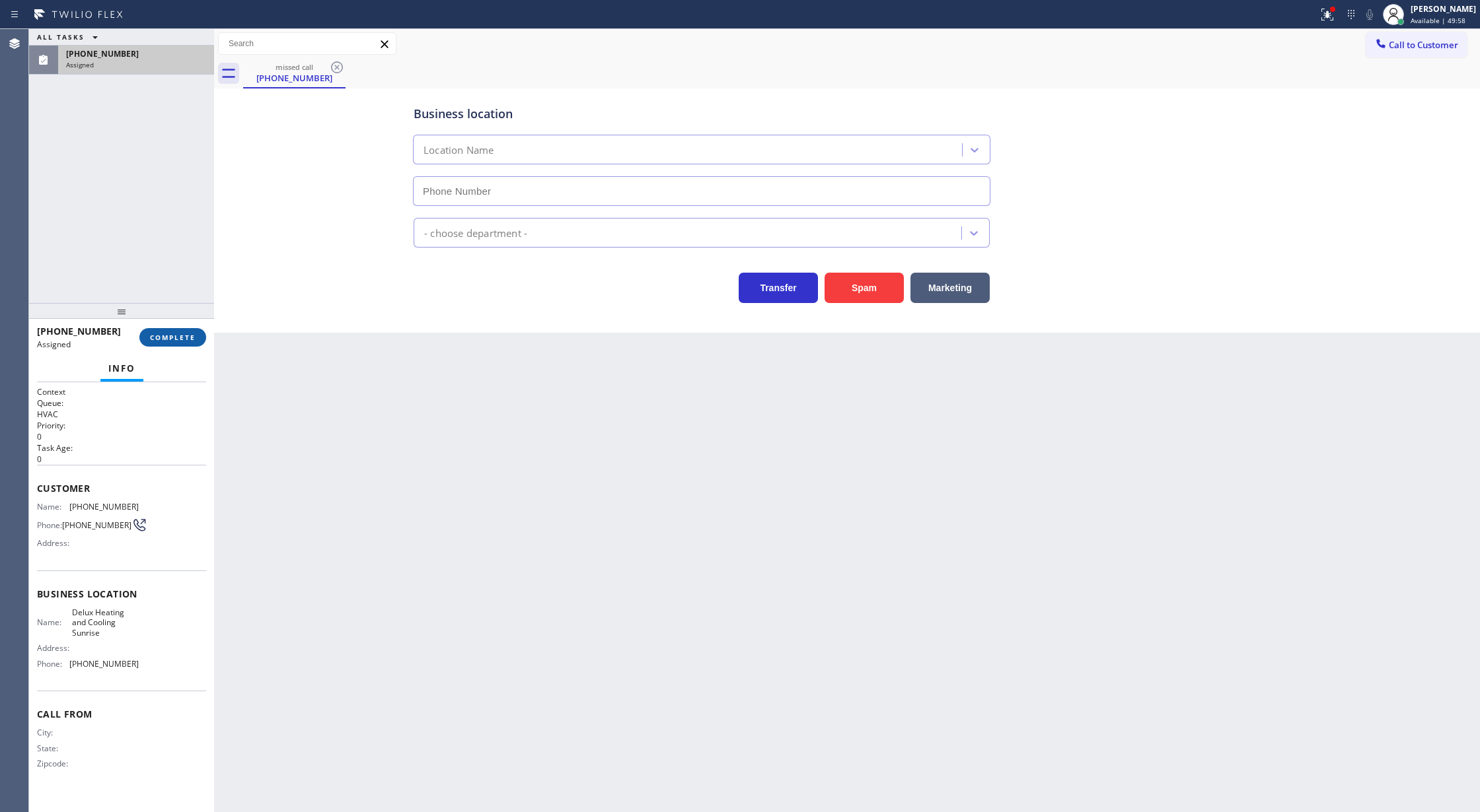
click at [166, 341] on span "COMPLETE" at bounding box center [173, 337] width 45 height 9
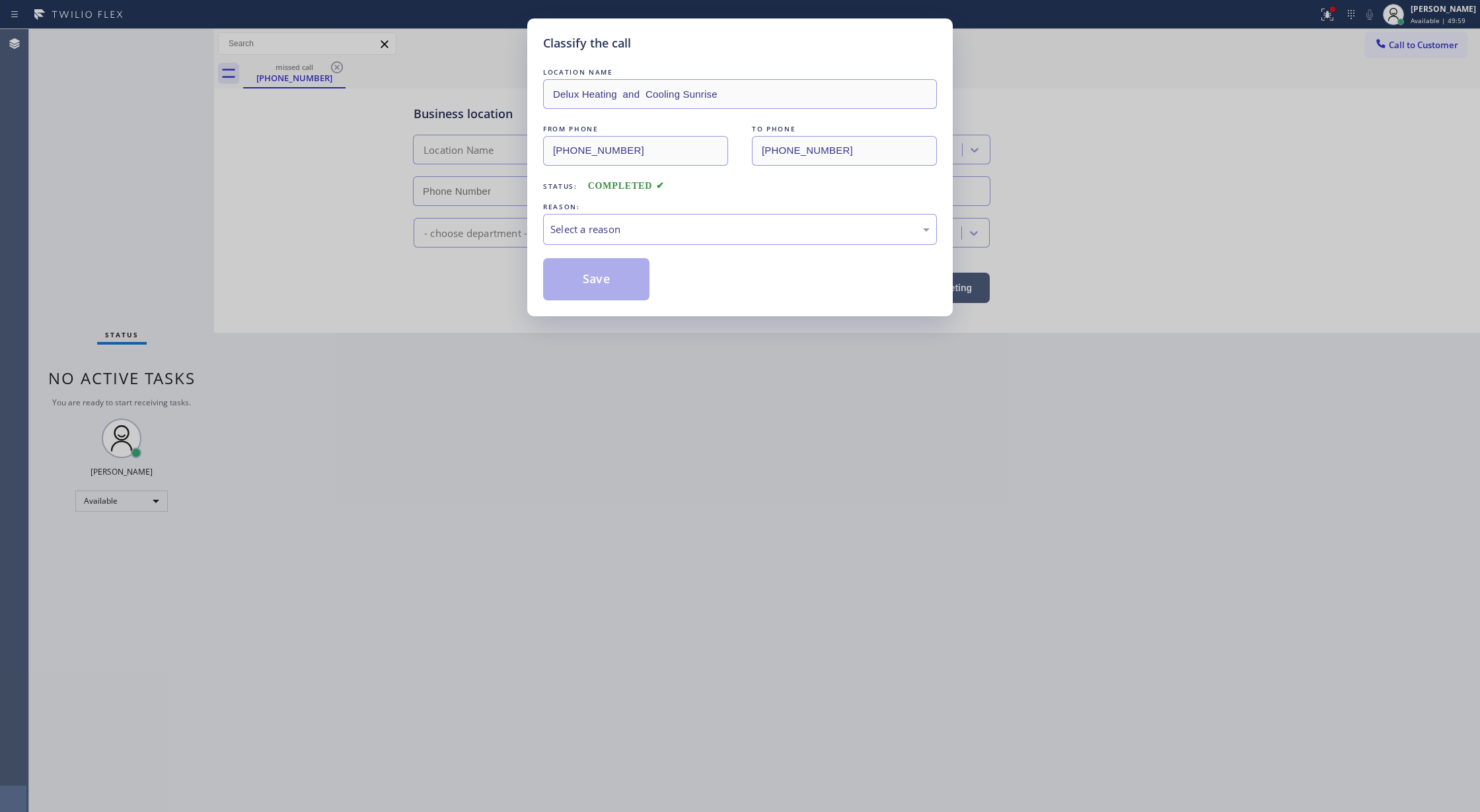
type input "[PHONE_NUMBER]"
click at [571, 242] on div "Select a reason" at bounding box center [740, 229] width 394 height 31
click at [574, 283] on button "Save" at bounding box center [596, 279] width 107 height 42
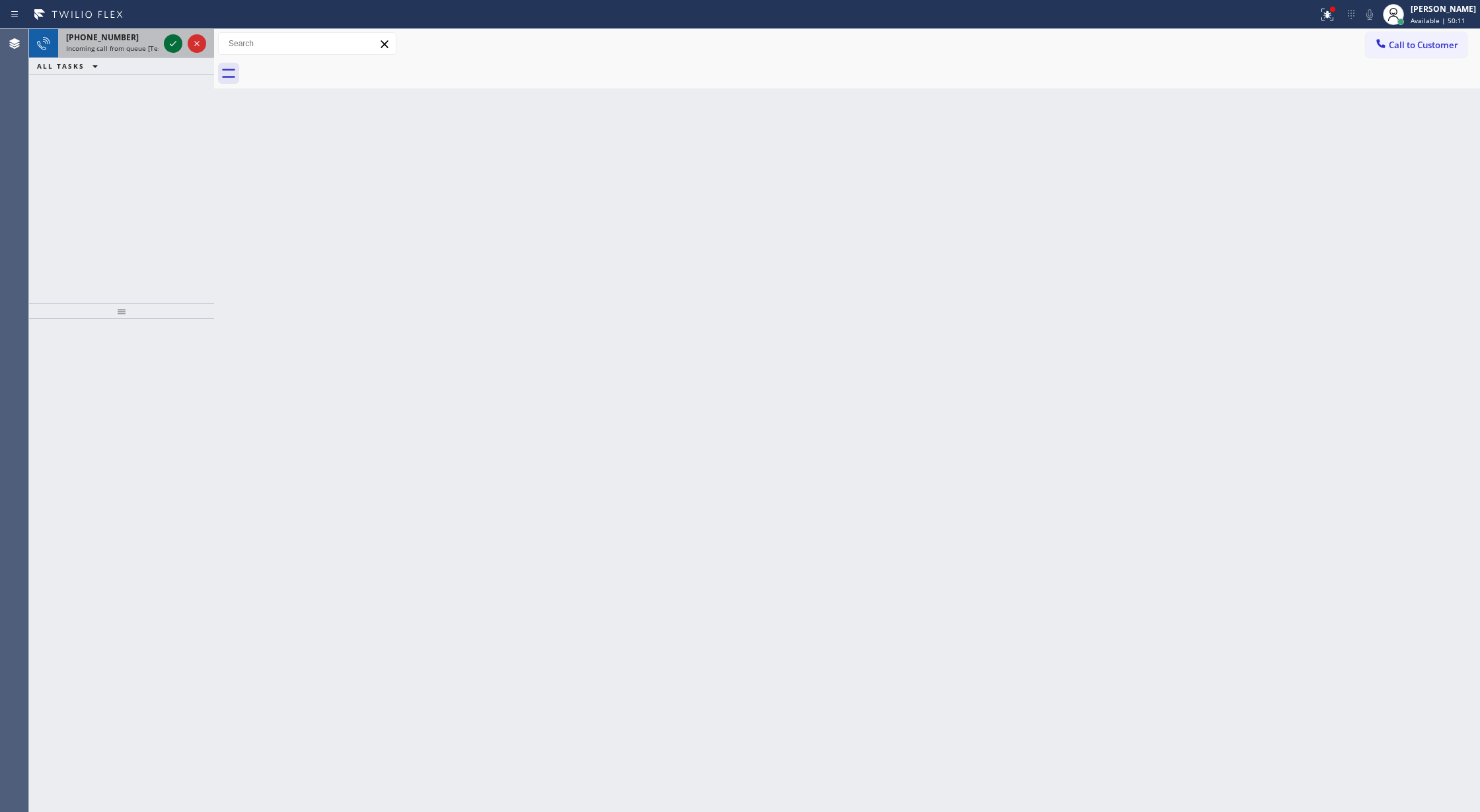
click at [167, 45] on icon at bounding box center [173, 43] width 16 height 16
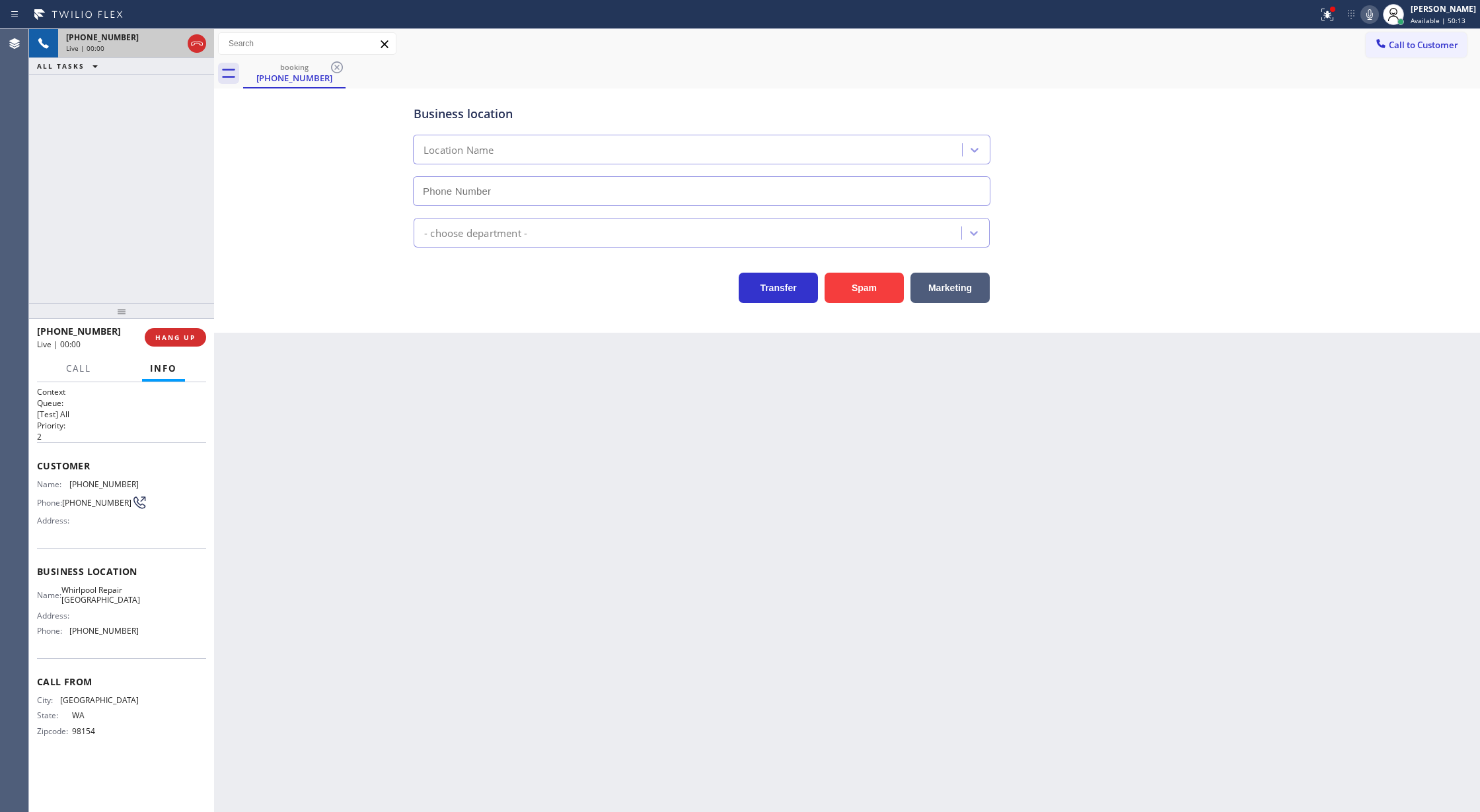
type input "[PHONE_NUMBER]"
click at [869, 291] on button "Spam" at bounding box center [864, 288] width 80 height 31
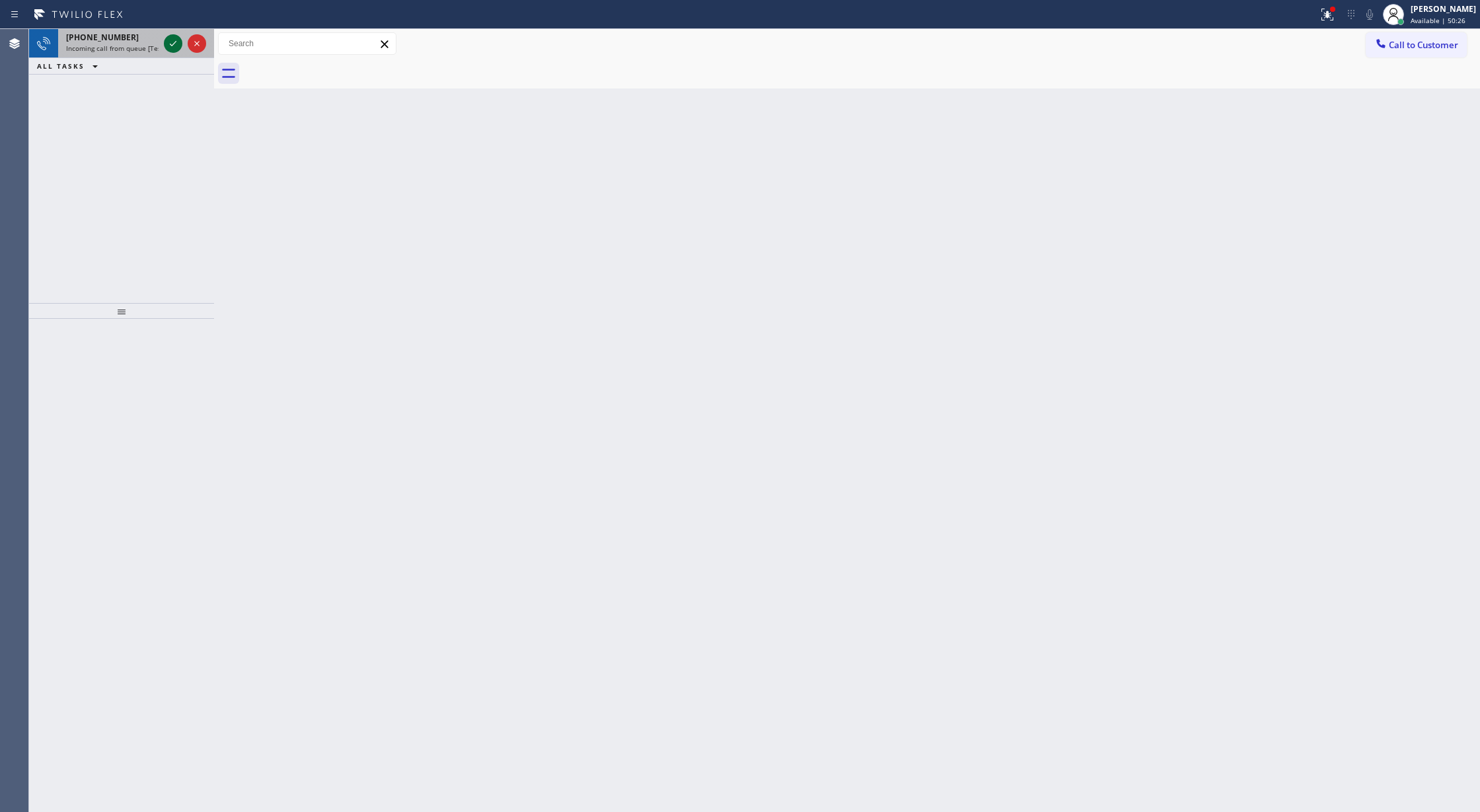
click at [173, 43] on icon at bounding box center [173, 43] width 16 height 16
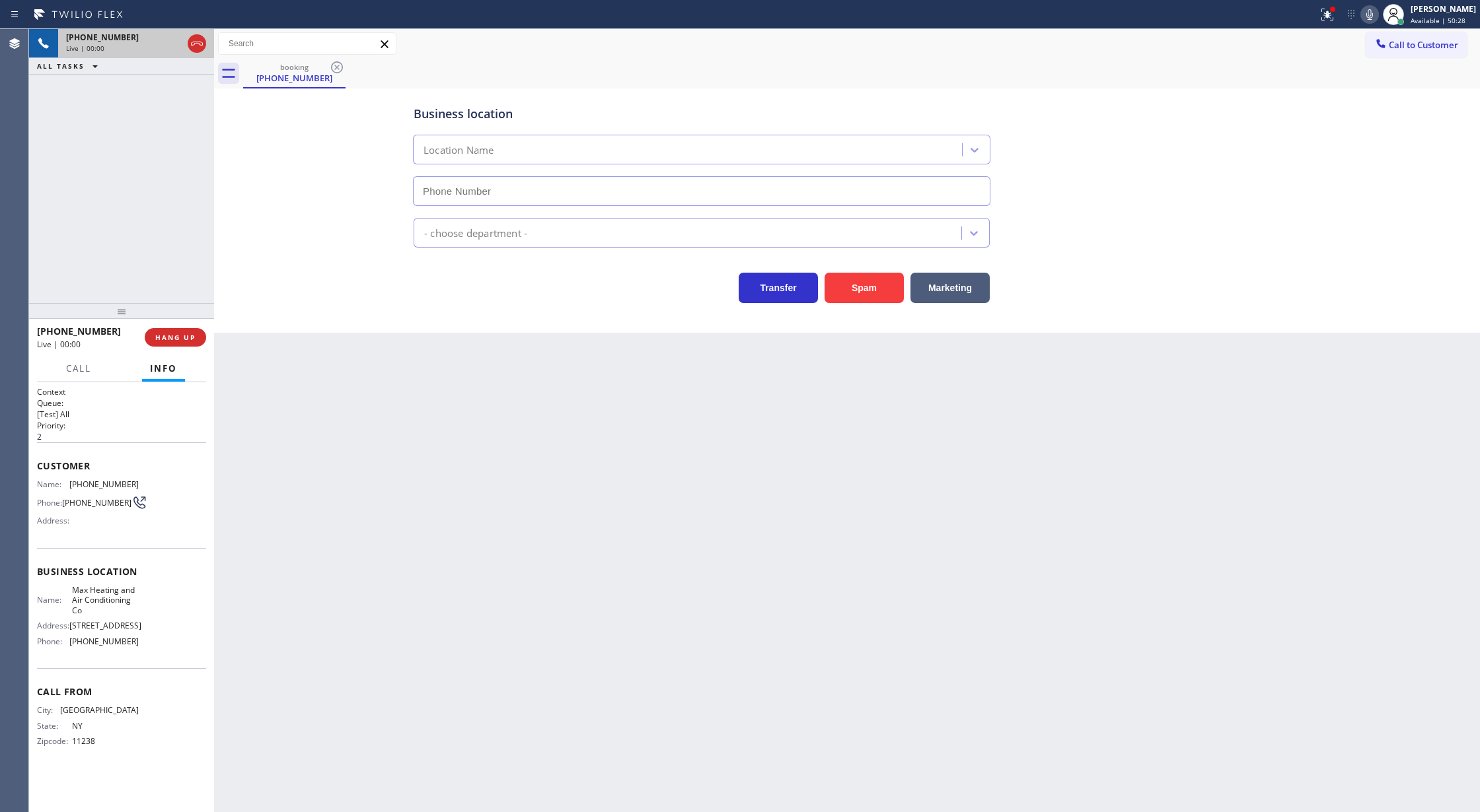
type input "[PHONE_NUMBER]"
click at [862, 284] on button "Spam" at bounding box center [864, 288] width 80 height 31
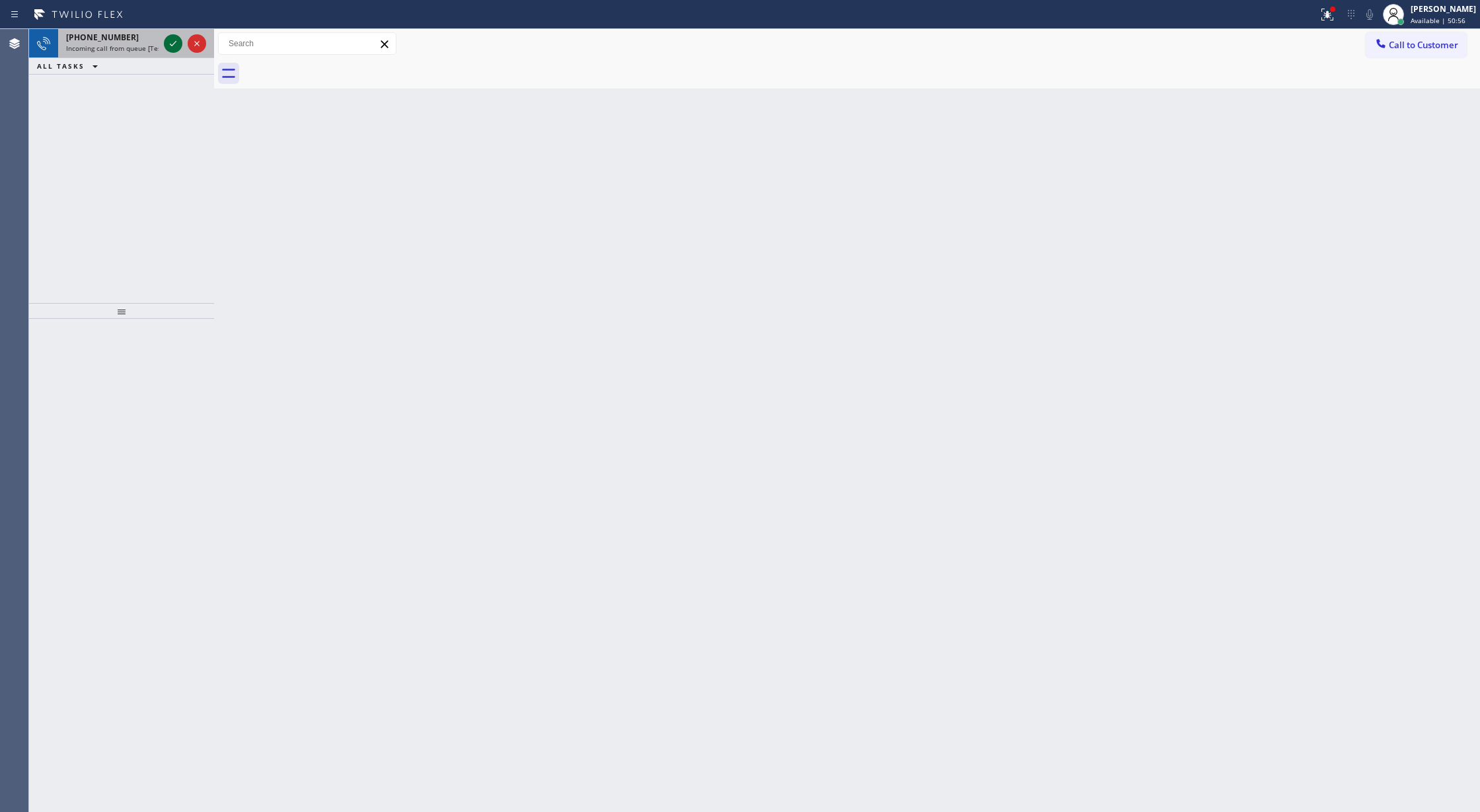
click at [170, 43] on icon at bounding box center [173, 43] width 6 height 5
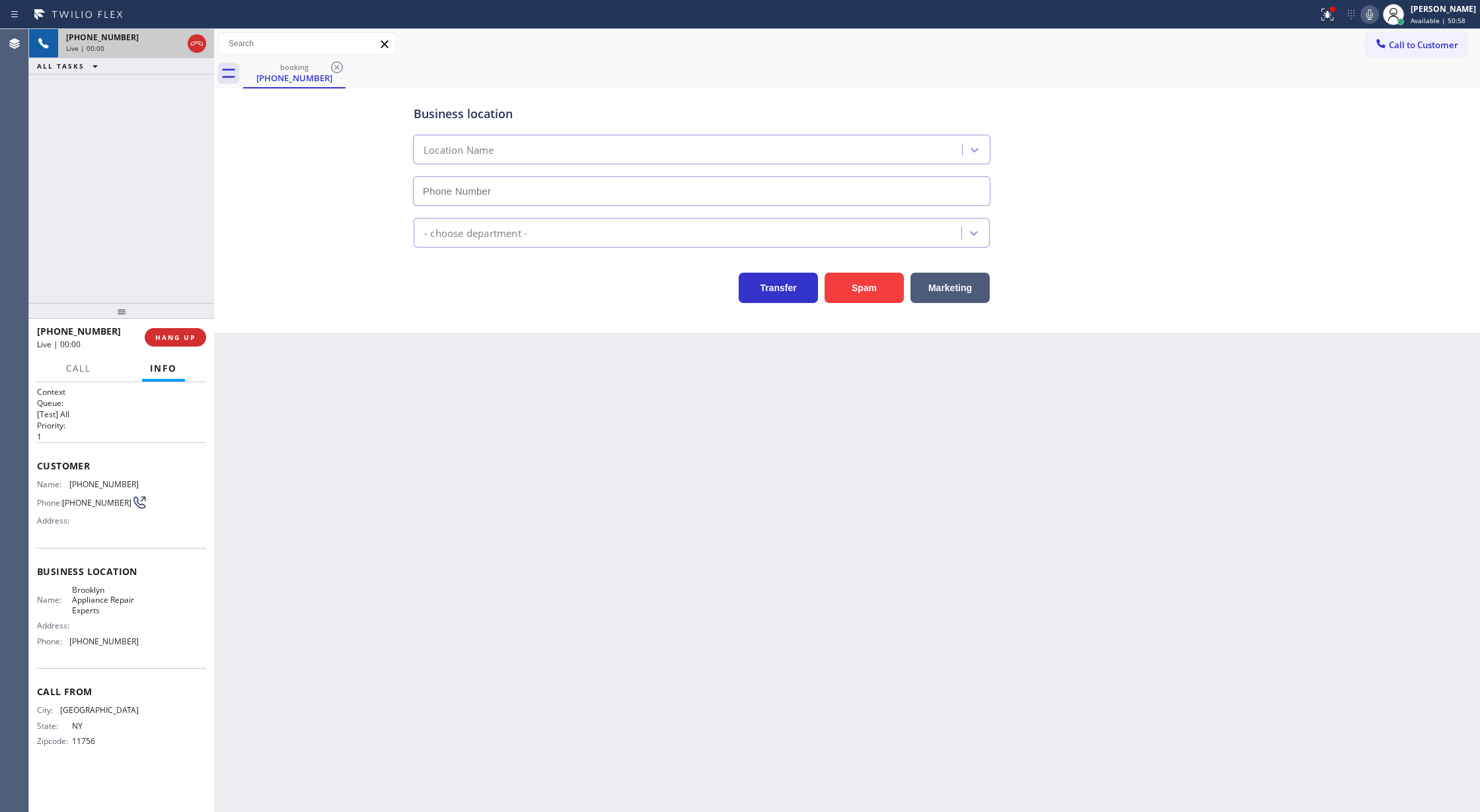
type input "[PHONE_NUMBER]"
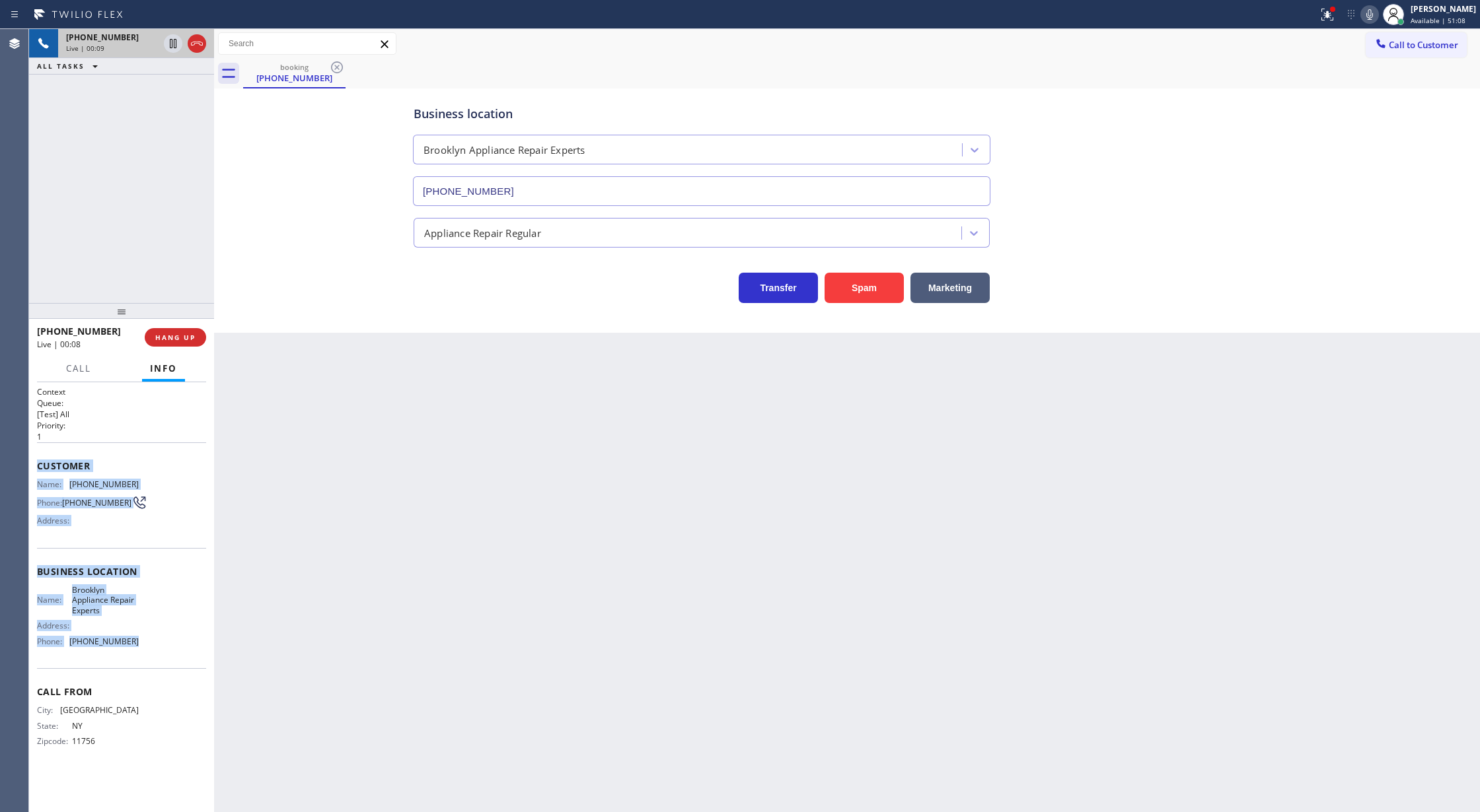
drag, startPoint x: 33, startPoint y: 468, endPoint x: 172, endPoint y: 658, distance: 235.4
click at [172, 658] on div "Context Queue: [Test] All Priority: 1 Customer Name: [PHONE_NUMBER] Phone: [PHO…" at bounding box center [121, 597] width 185 height 431
click at [165, 334] on span "COMPLETE" at bounding box center [173, 337] width 45 height 9
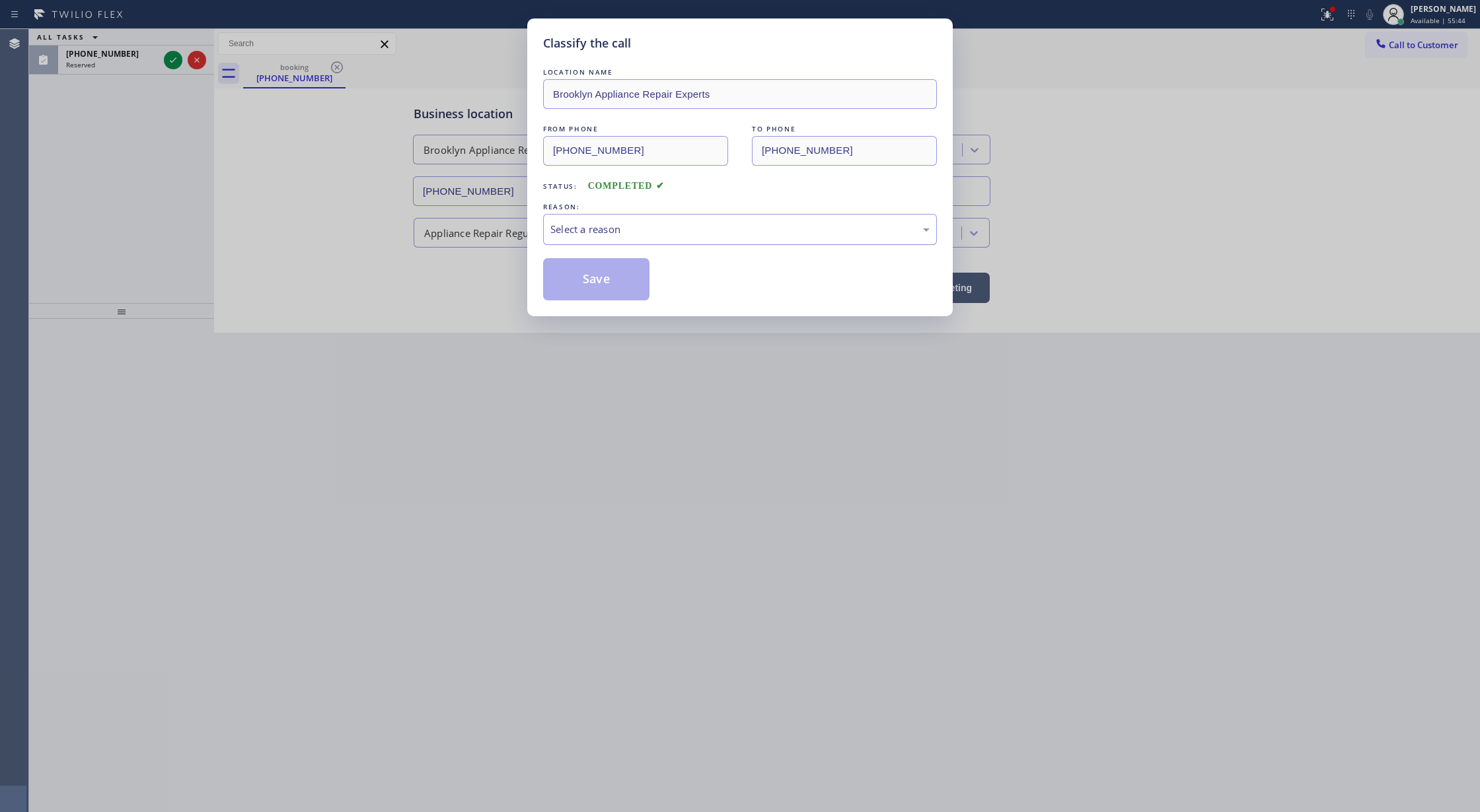
click at [586, 232] on div "Select a reason" at bounding box center [740, 229] width 379 height 15
click at [577, 281] on button "Save" at bounding box center [596, 279] width 107 height 42
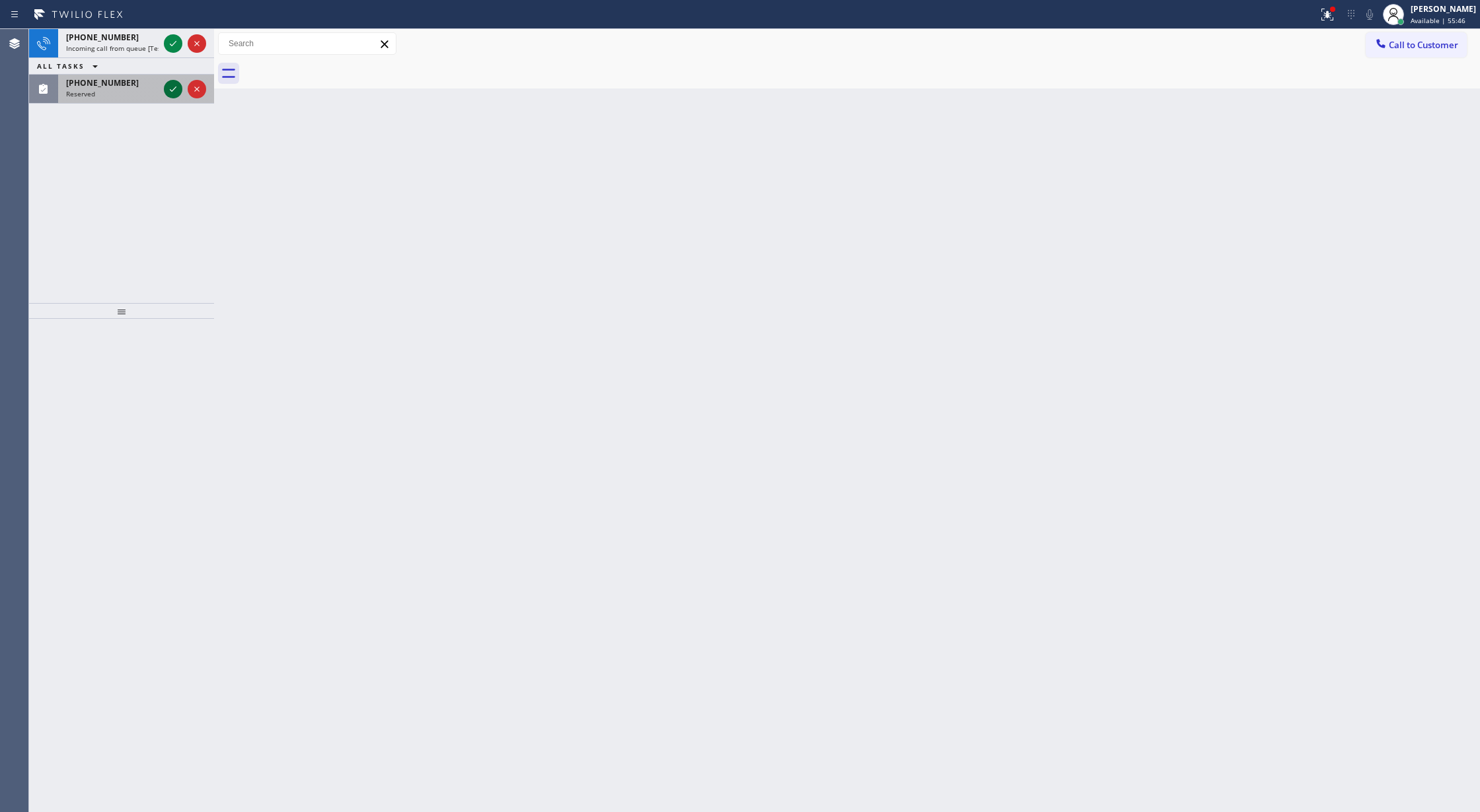
click at [170, 93] on icon at bounding box center [173, 89] width 16 height 16
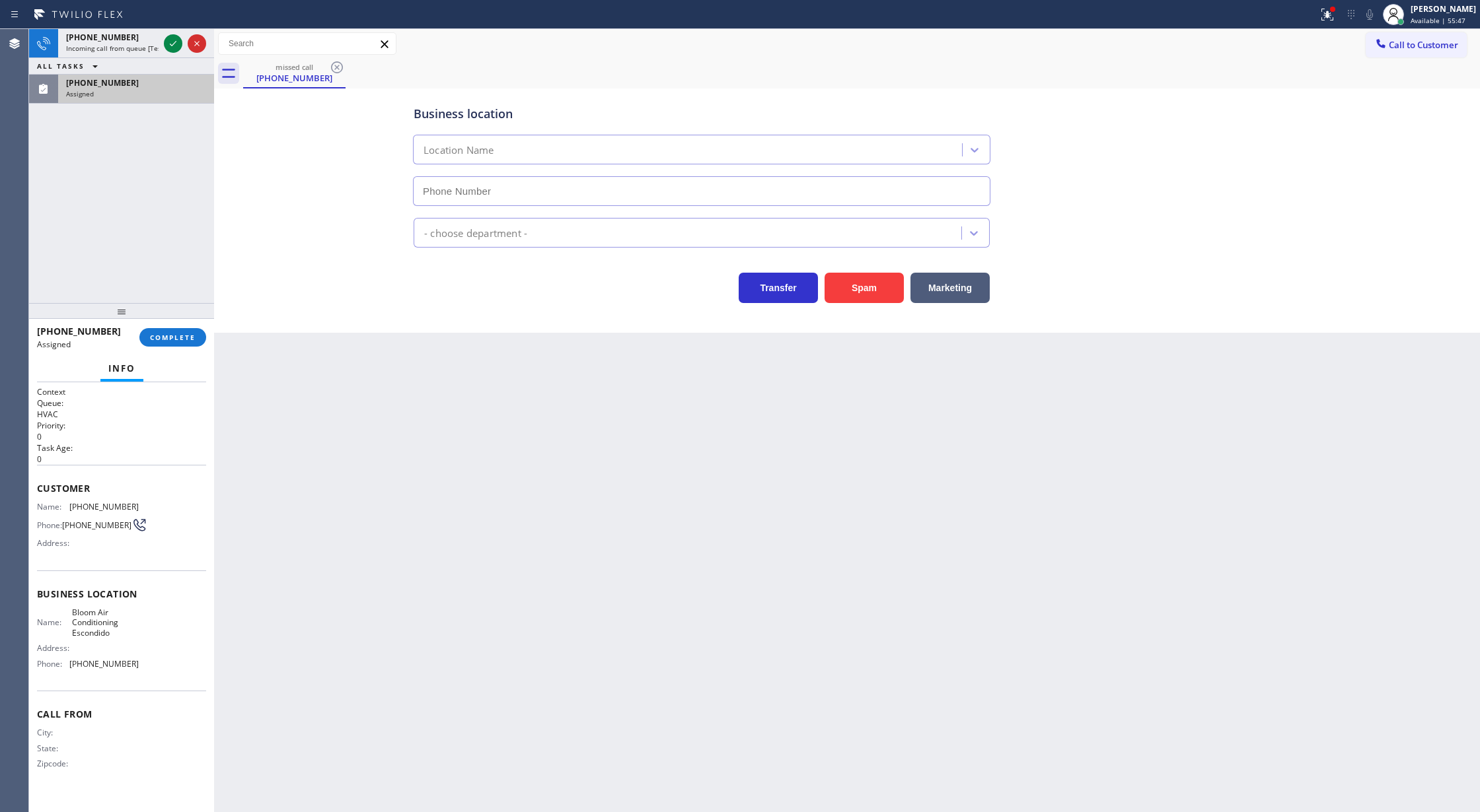
type input "[PHONE_NUMBER]"
click at [169, 348] on div "[PHONE_NUMBER] Assigned COMPLETE" at bounding box center [121, 338] width 169 height 34
click at [173, 340] on span "COMPLETE" at bounding box center [173, 337] width 45 height 9
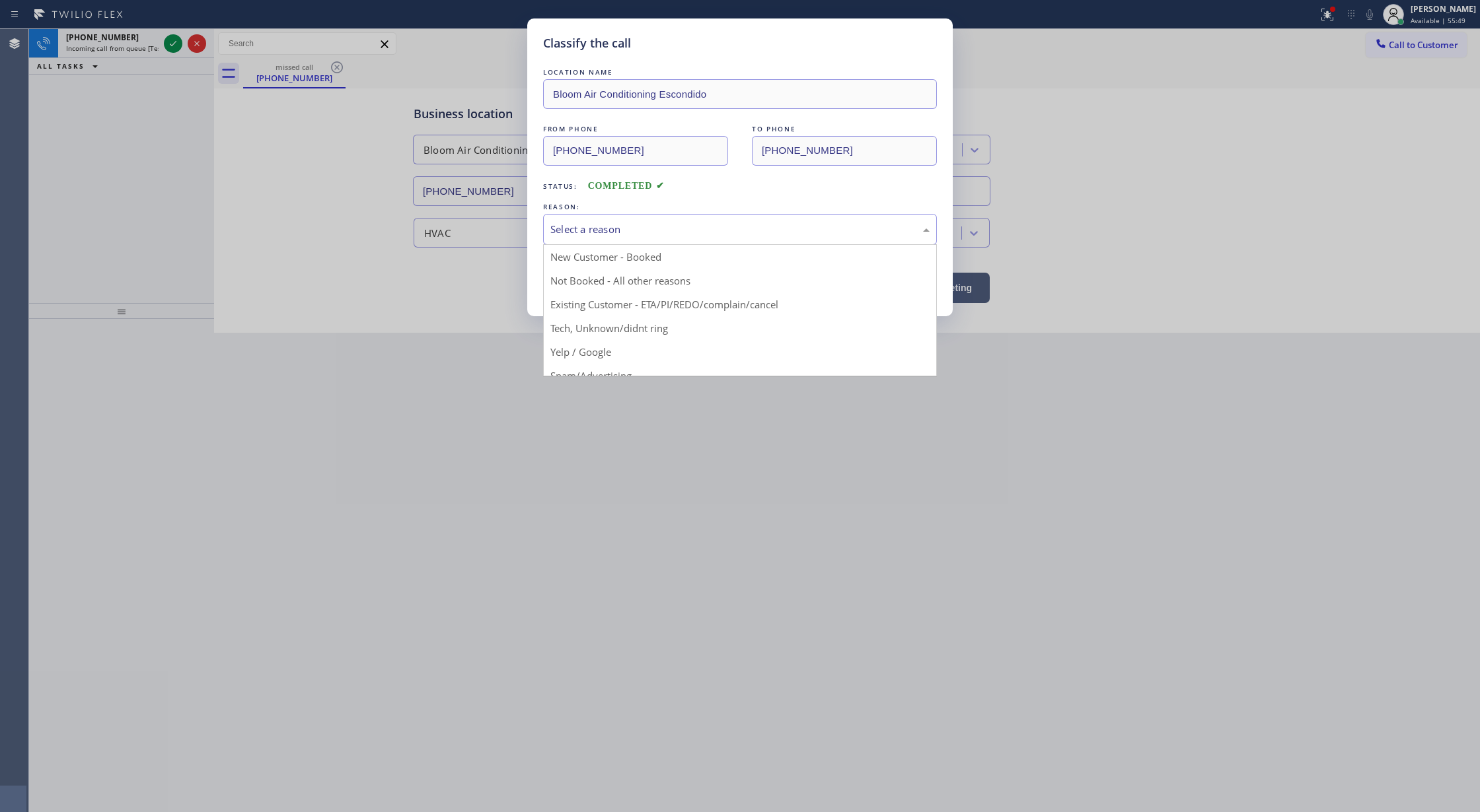
click at [661, 234] on div "Select a reason" at bounding box center [740, 229] width 379 height 15
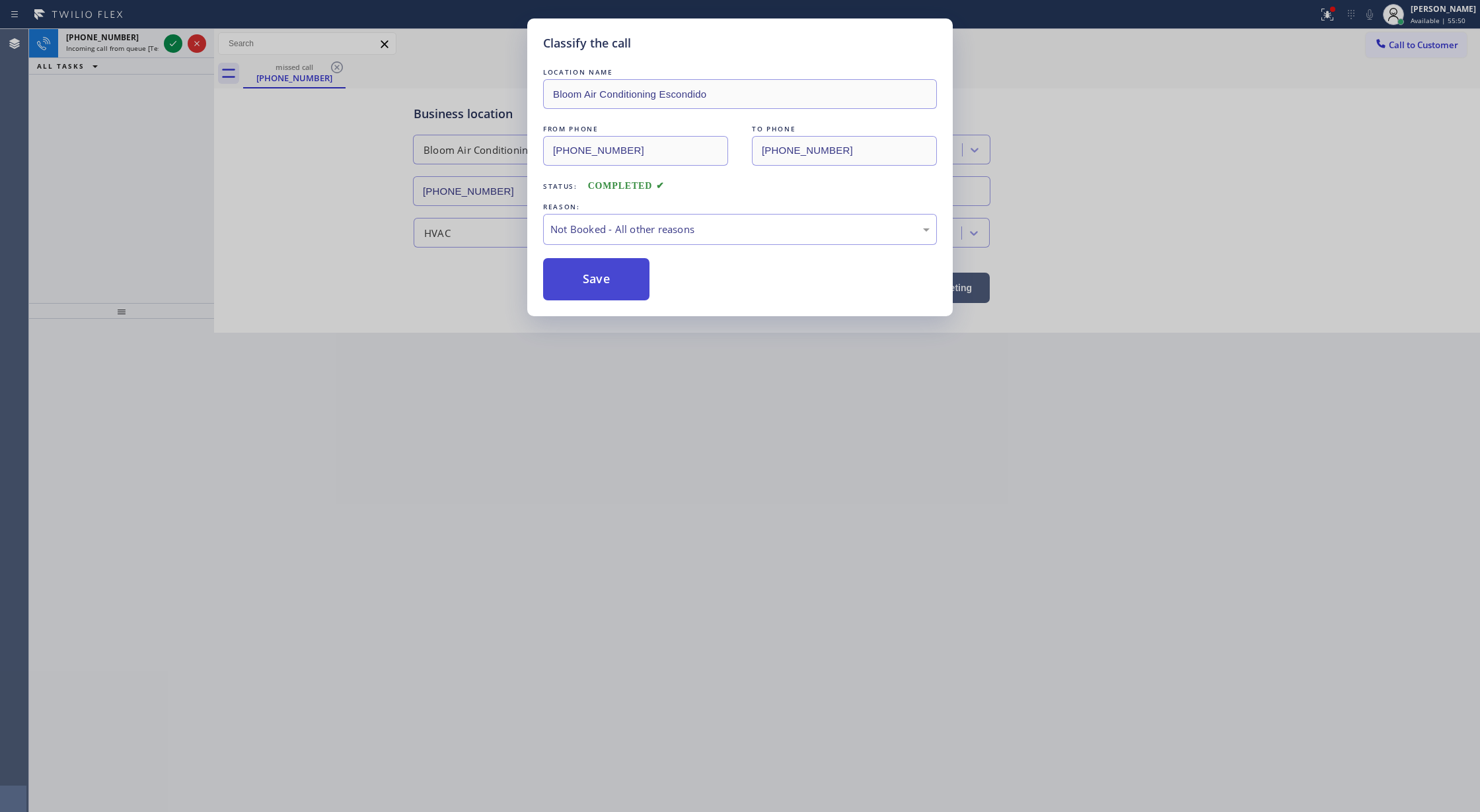
click at [585, 285] on button "Save" at bounding box center [596, 279] width 107 height 42
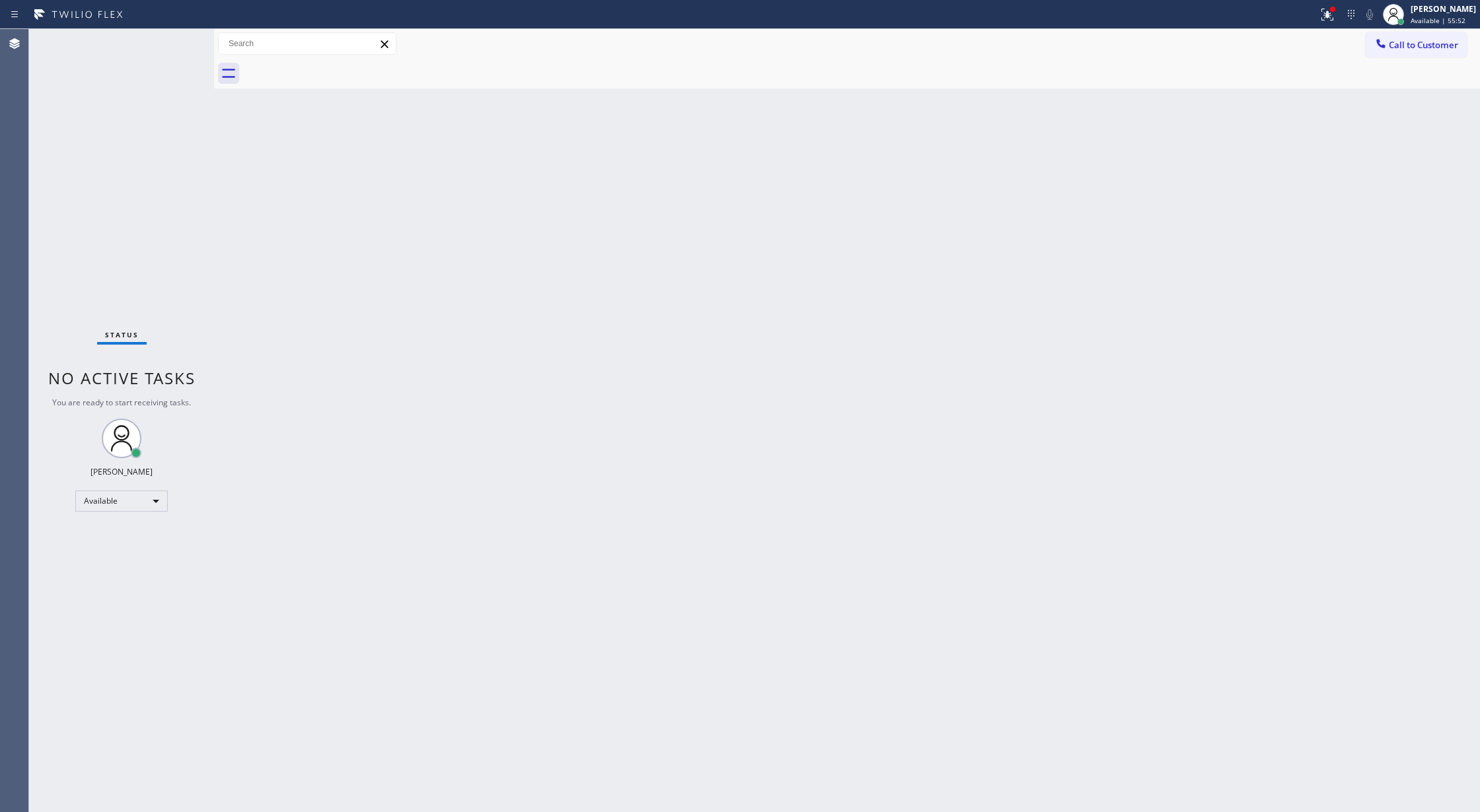
click at [1433, 35] on button "Call to Customer" at bounding box center [1416, 45] width 101 height 25
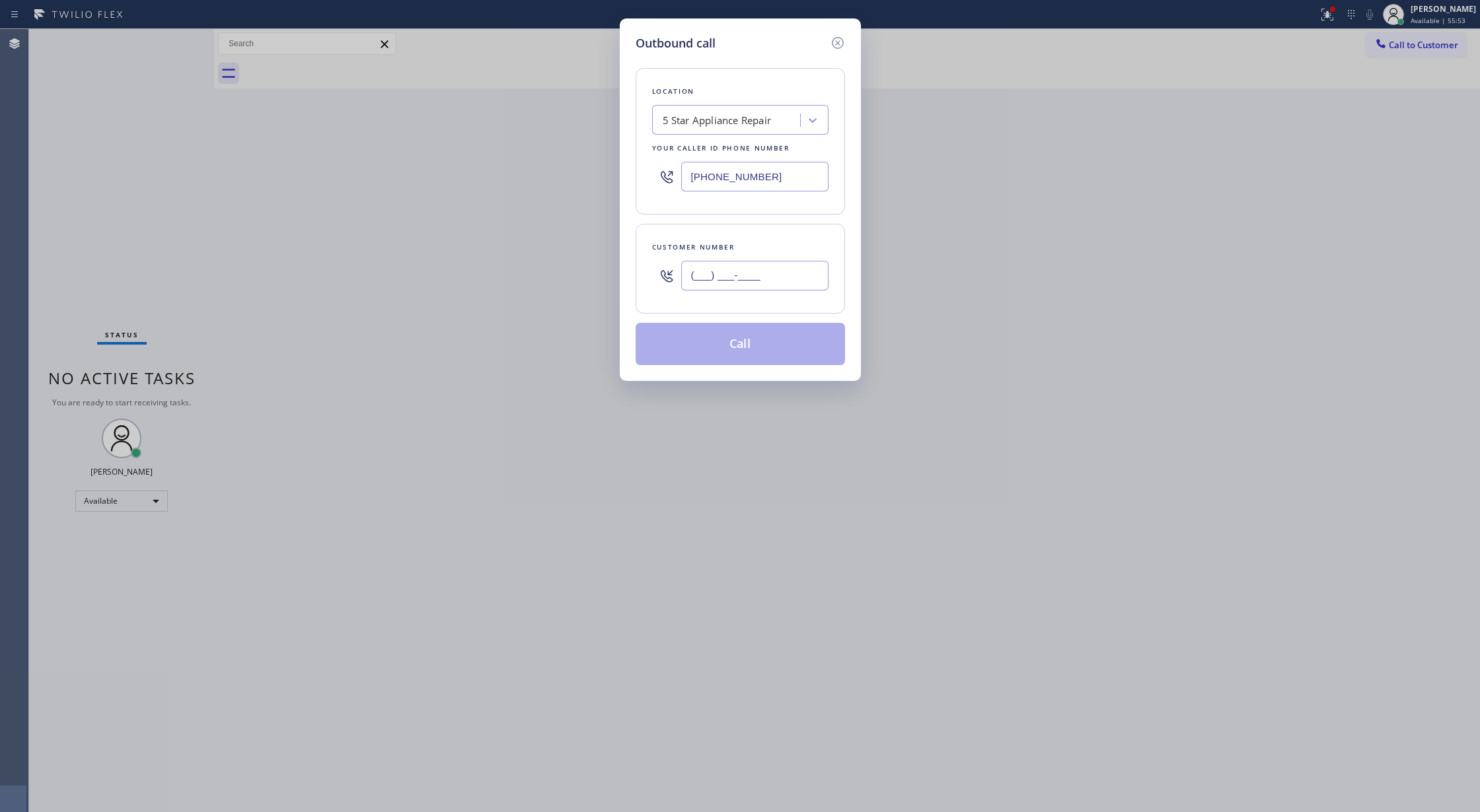
click at [693, 271] on input "(___) ___-____" at bounding box center [754, 275] width 147 height 30
paste input "917) 648-5722"
type input "[PHONE_NUMBER]"
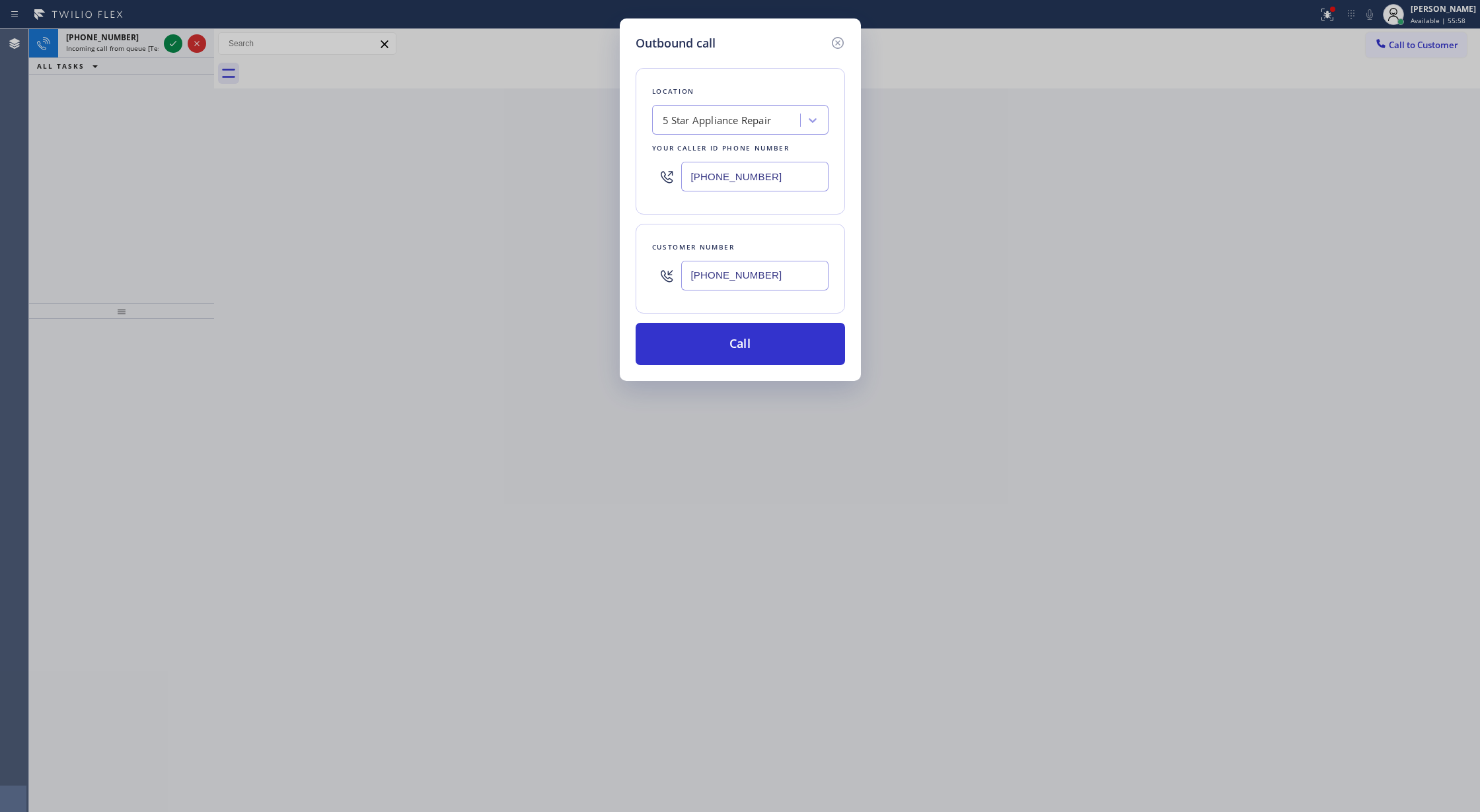
drag, startPoint x: 775, startPoint y: 173, endPoint x: 453, endPoint y: 175, distance: 322.0
click at [453, 175] on div "Outbound call Location 5 Star Appliance Repair Your caller id phone number [PHO…" at bounding box center [740, 406] width 1480 height 812
paste input "347) 757-4373"
type input "[PHONE_NUMBER]"
click at [694, 115] on div "4B2.Paid Brooklyn Appliance Repair Experts" at bounding box center [732, 120] width 139 height 15
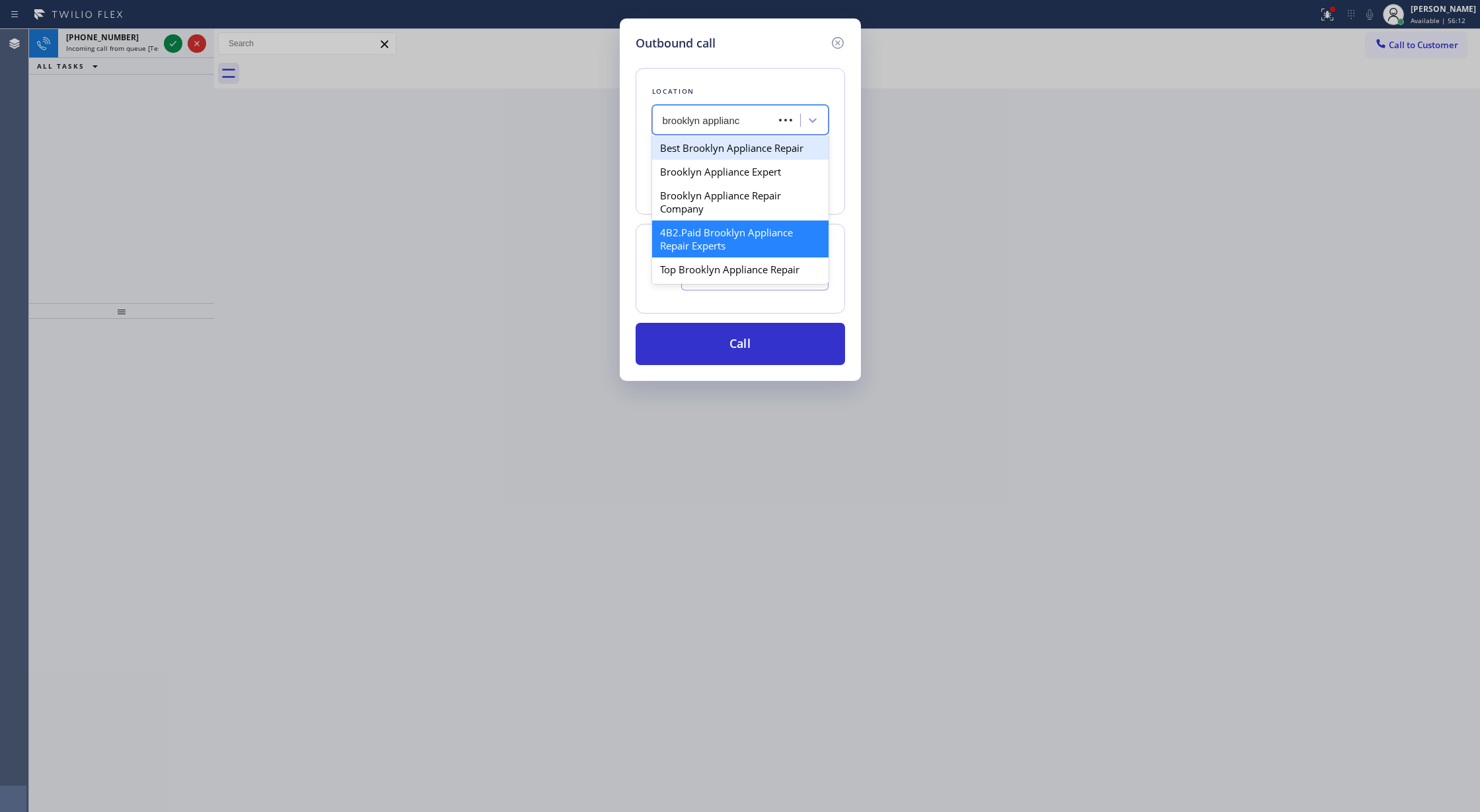
type input "brooklyn appliance"
click at [717, 152] on div "Best Brooklyn Appliance Repair" at bounding box center [740, 148] width 176 height 23
type input "[PHONE_NUMBER]"
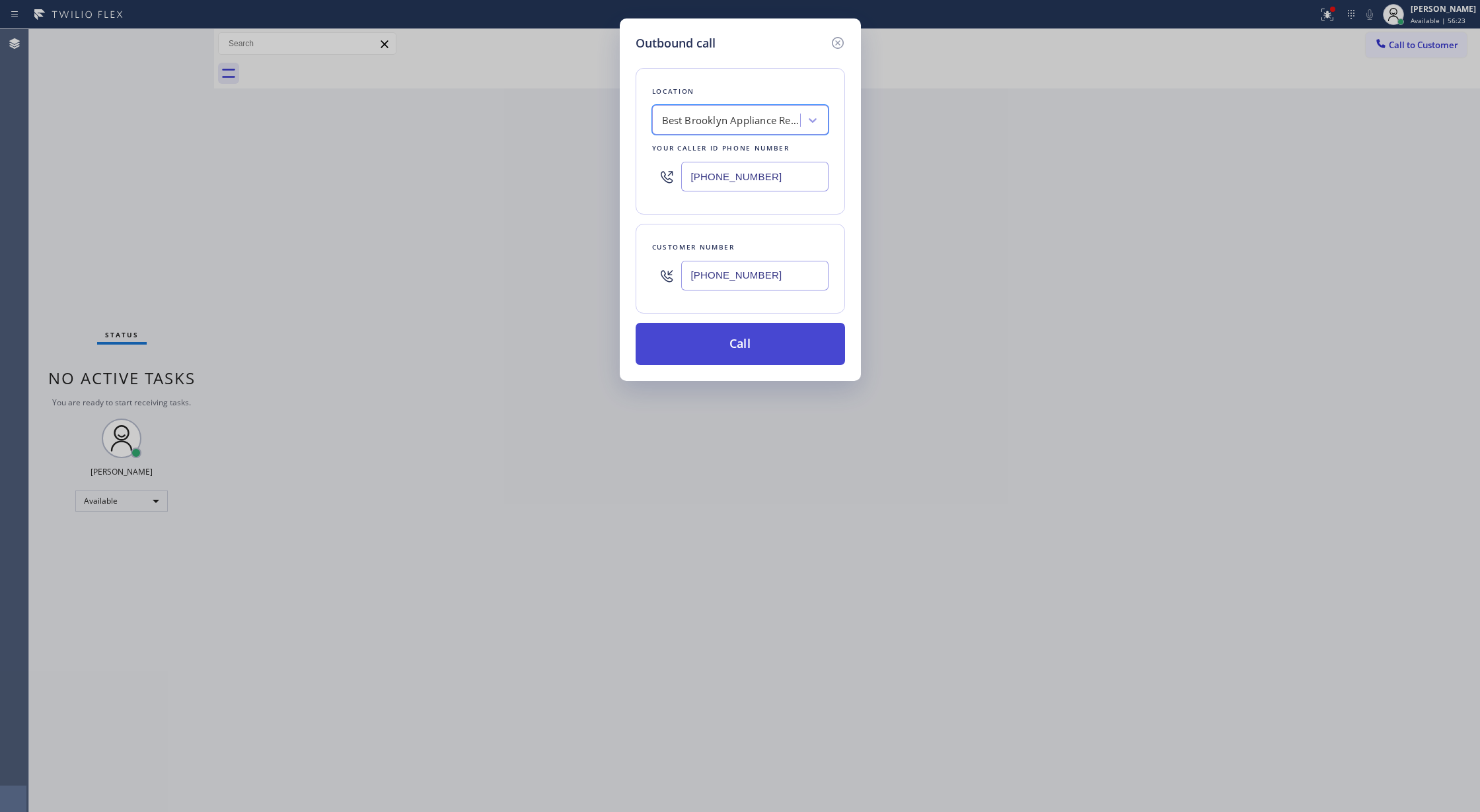
click at [712, 348] on button "Call" at bounding box center [740, 343] width 210 height 42
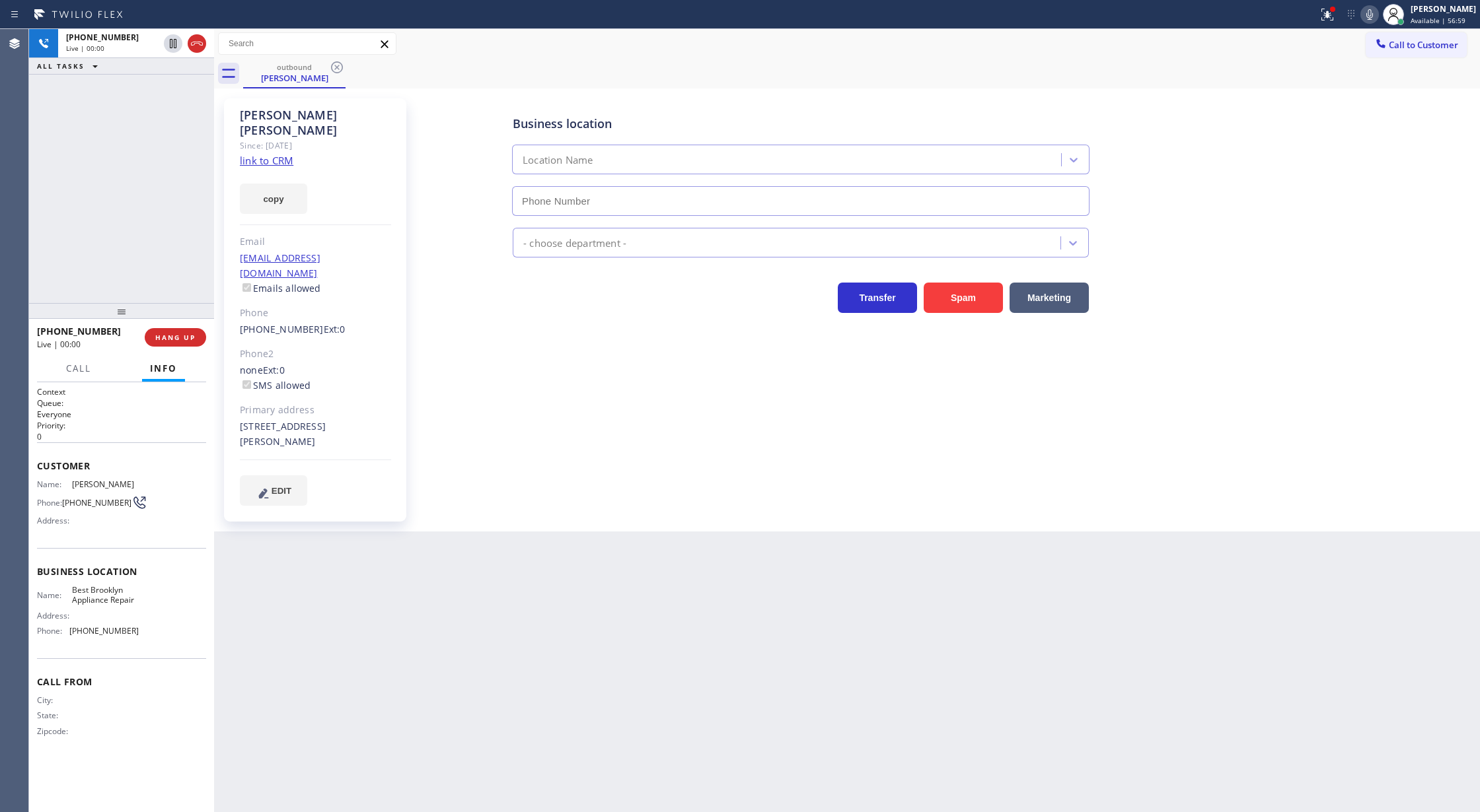
type input "[PHONE_NUMBER]"
click at [198, 45] on icon at bounding box center [197, 43] width 16 height 16
drag, startPoint x: 160, startPoint y: 339, endPoint x: 343, endPoint y: 337, distance: 183.0
click at [160, 339] on span "COMPLETE" at bounding box center [173, 337] width 45 height 9
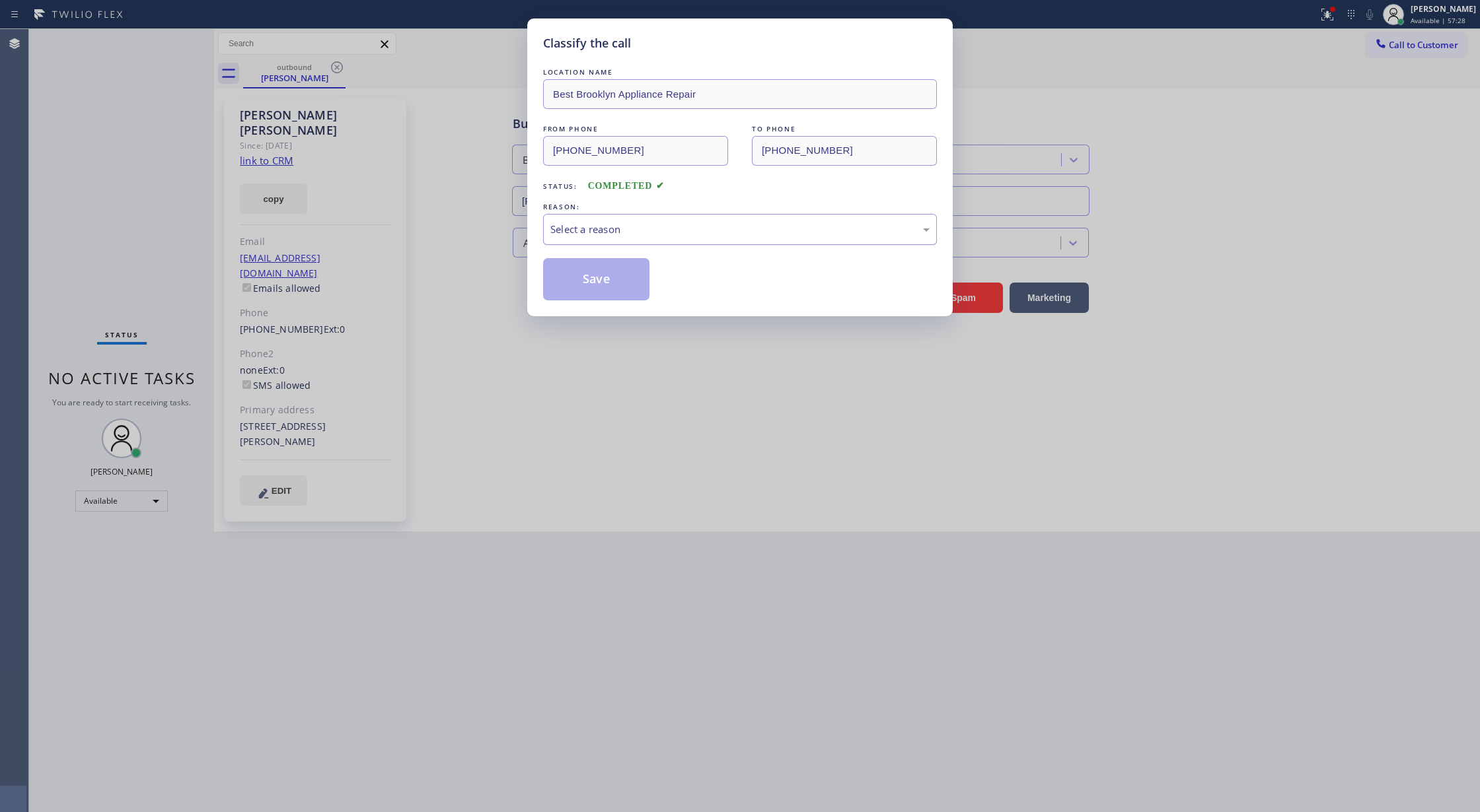
click at [690, 241] on div "Select a reason" at bounding box center [740, 229] width 394 height 31
click at [604, 281] on button "Save" at bounding box center [596, 279] width 107 height 42
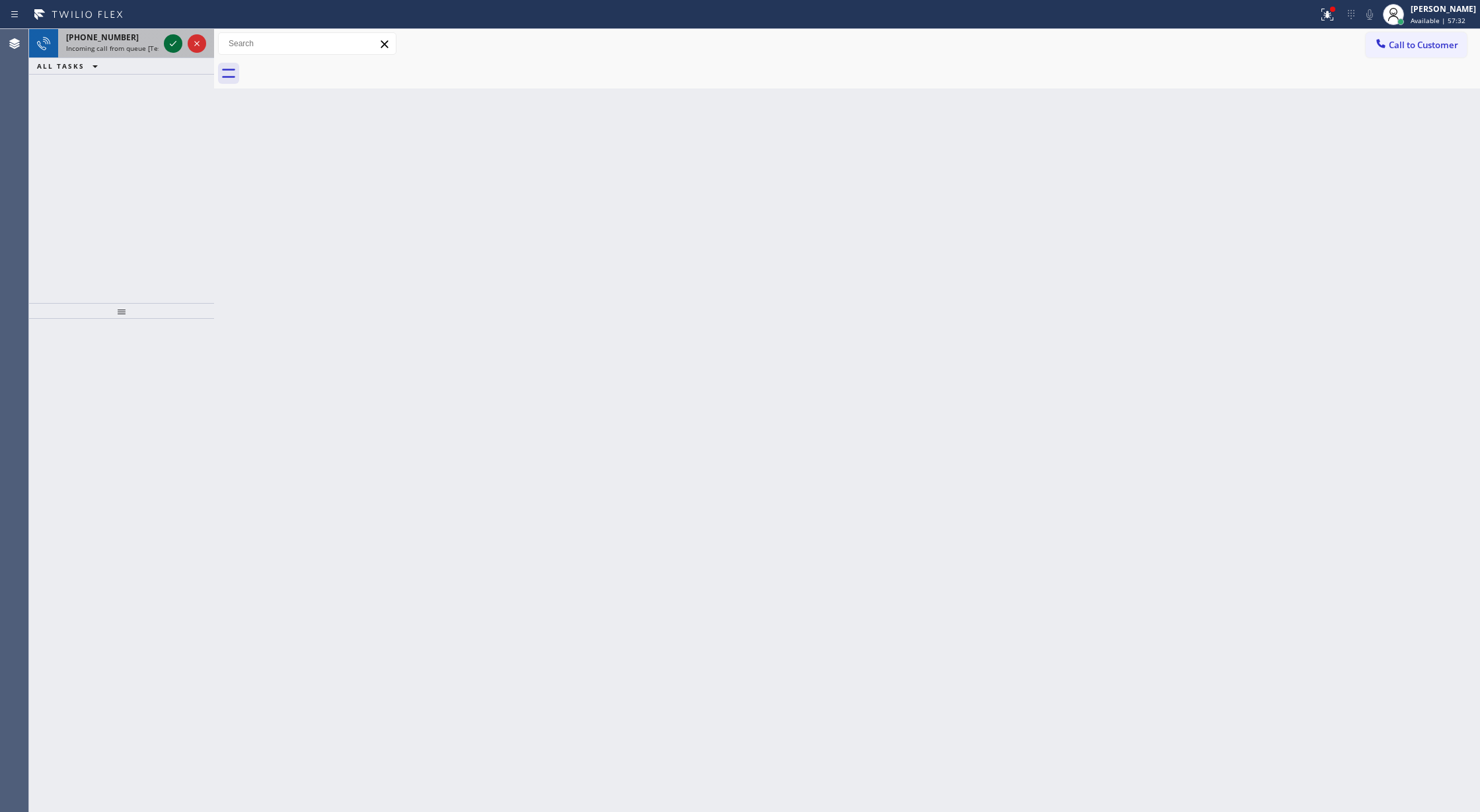
click at [173, 48] on icon at bounding box center [173, 43] width 16 height 16
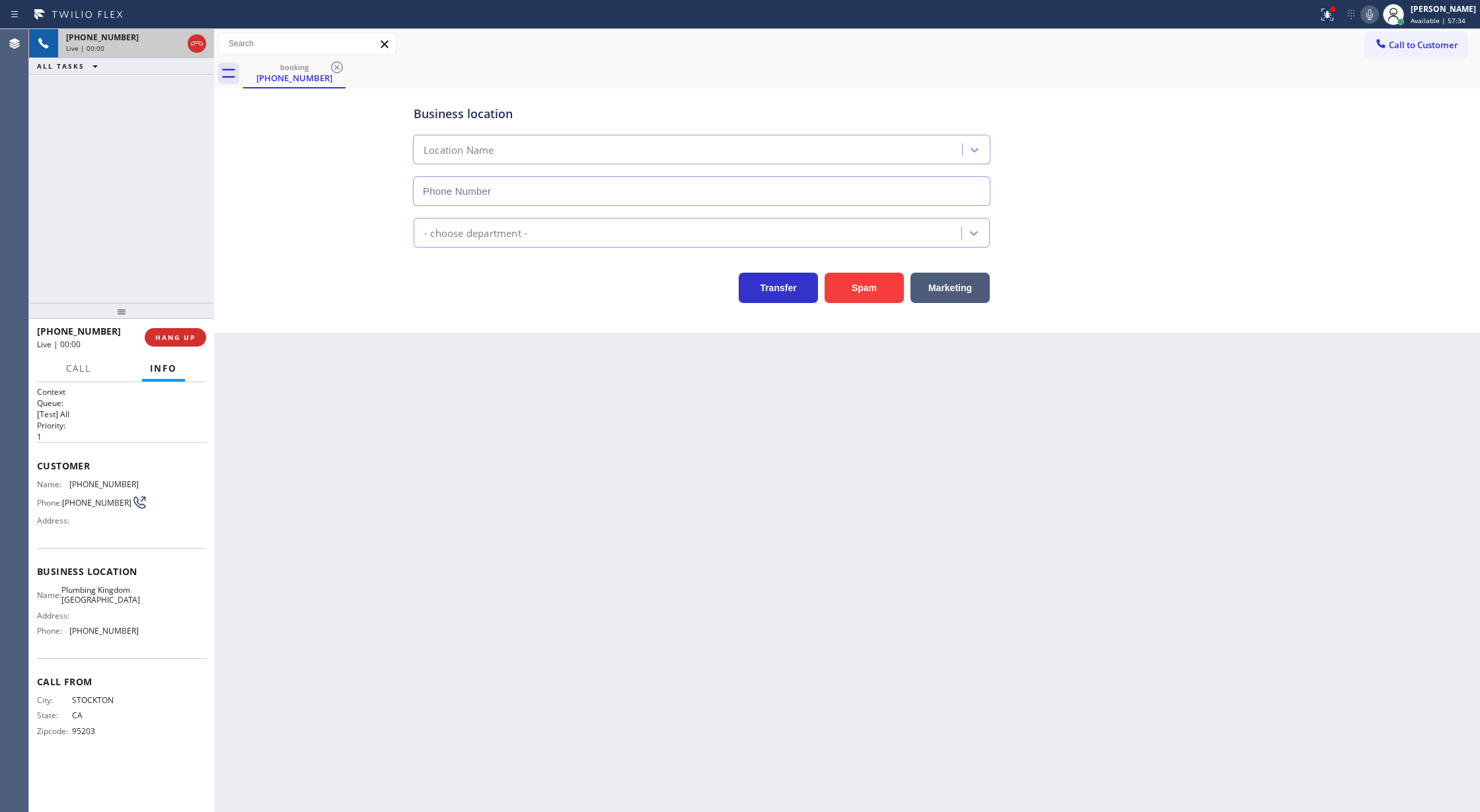
type input "[PHONE_NUMBER]"
click at [168, 332] on span "HANG UP" at bounding box center [175, 337] width 41 height 9
click at [166, 342] on button "COMPLETE" at bounding box center [173, 337] width 67 height 18
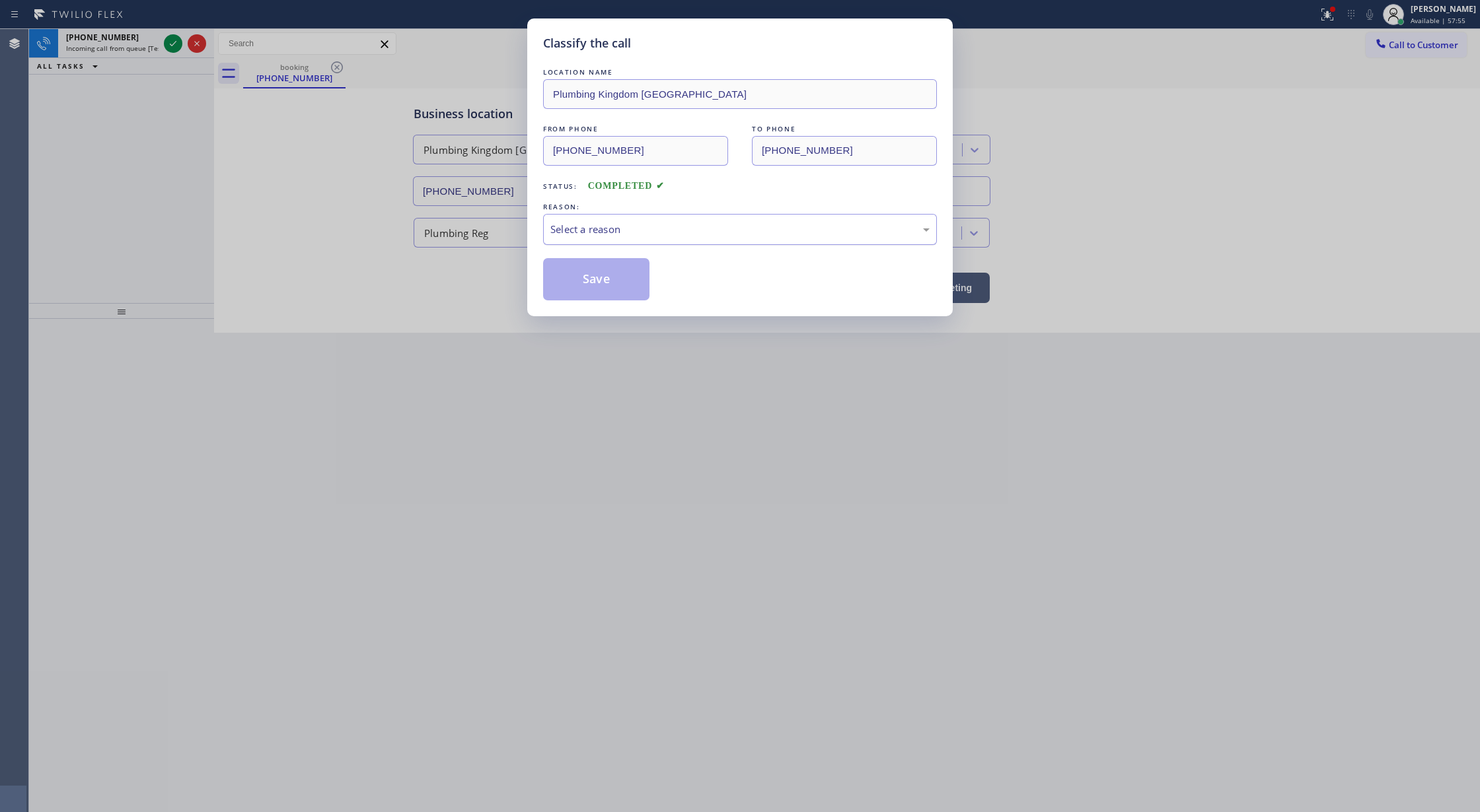
click at [580, 228] on div "Select a reason" at bounding box center [740, 229] width 379 height 15
click at [603, 275] on button "Save" at bounding box center [596, 279] width 107 height 42
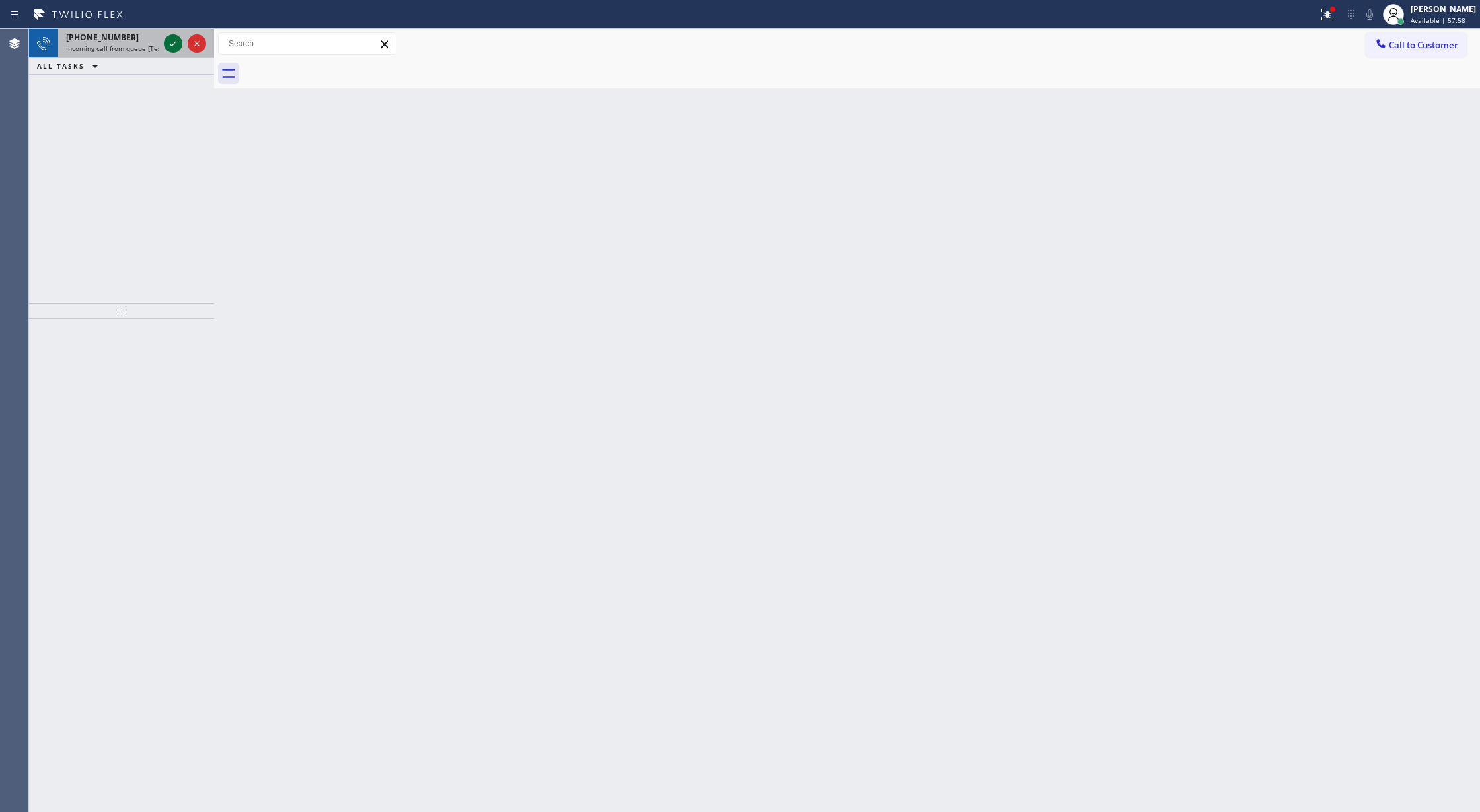
click at [175, 41] on icon at bounding box center [173, 43] width 16 height 16
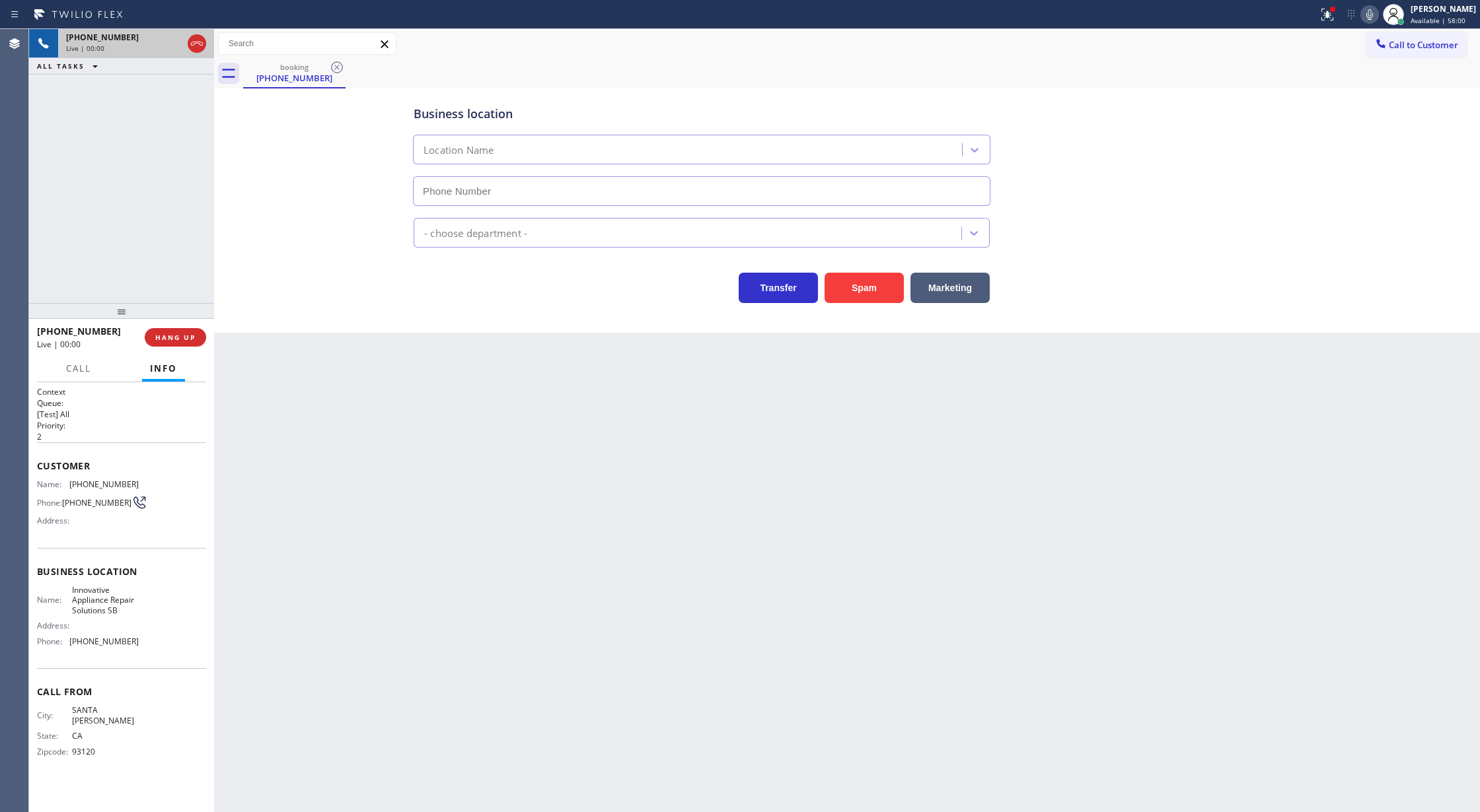
type input "[PHONE_NUMBER]"
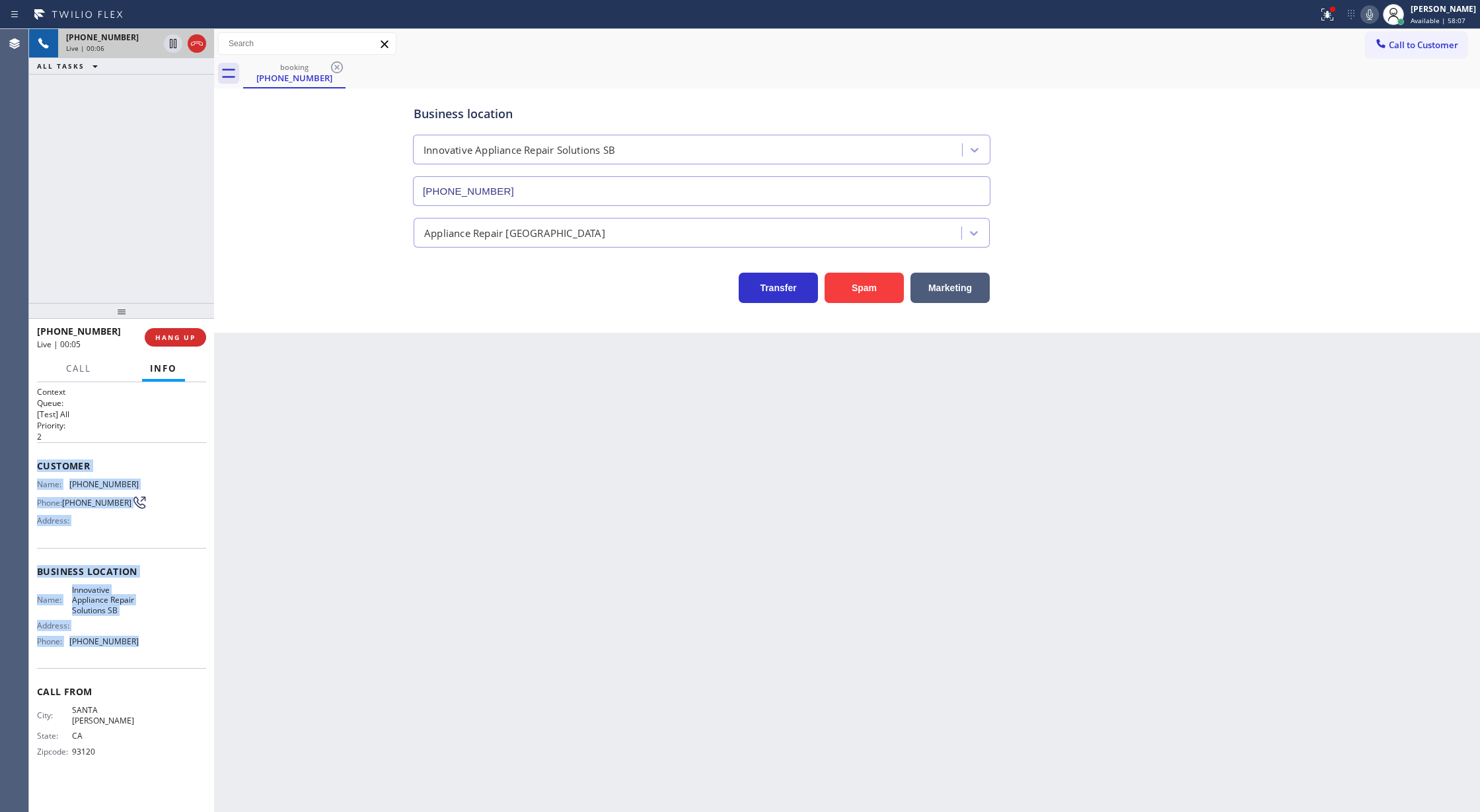
drag, startPoint x: 32, startPoint y: 468, endPoint x: 162, endPoint y: 648, distance: 222.0
click at [162, 648] on div "Context Queue: [Test] All Priority: 2 Customer Name: [PHONE_NUMBER] Phone: [PHO…" at bounding box center [121, 597] width 185 height 431
drag, startPoint x: 201, startPoint y: 45, endPoint x: 189, endPoint y: 138, distance: 93.8
click at [201, 45] on icon at bounding box center [197, 43] width 16 height 16
click at [173, 340] on span "COMPLETE" at bounding box center [173, 337] width 45 height 9
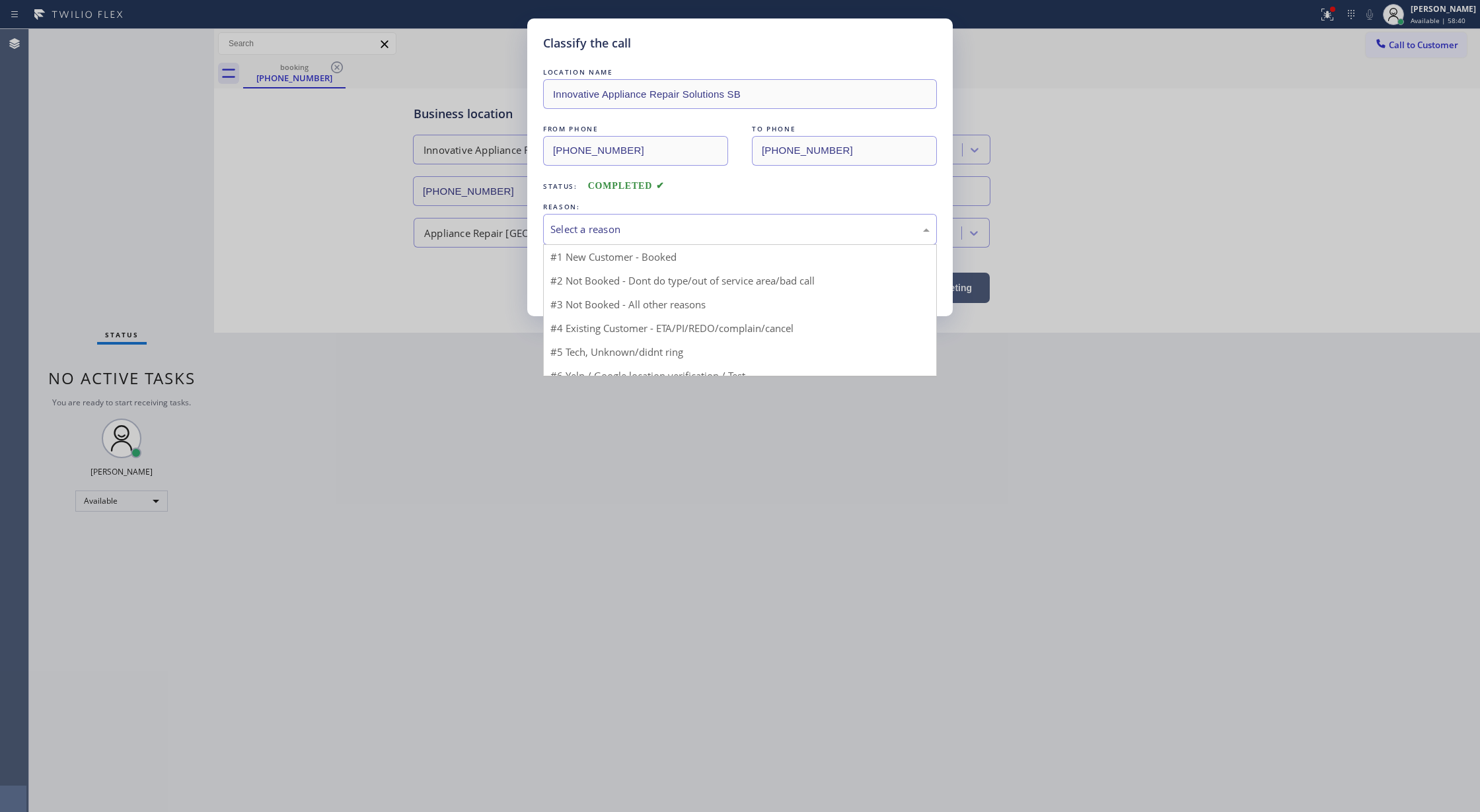
click at [658, 241] on div "Select a reason" at bounding box center [740, 229] width 394 height 31
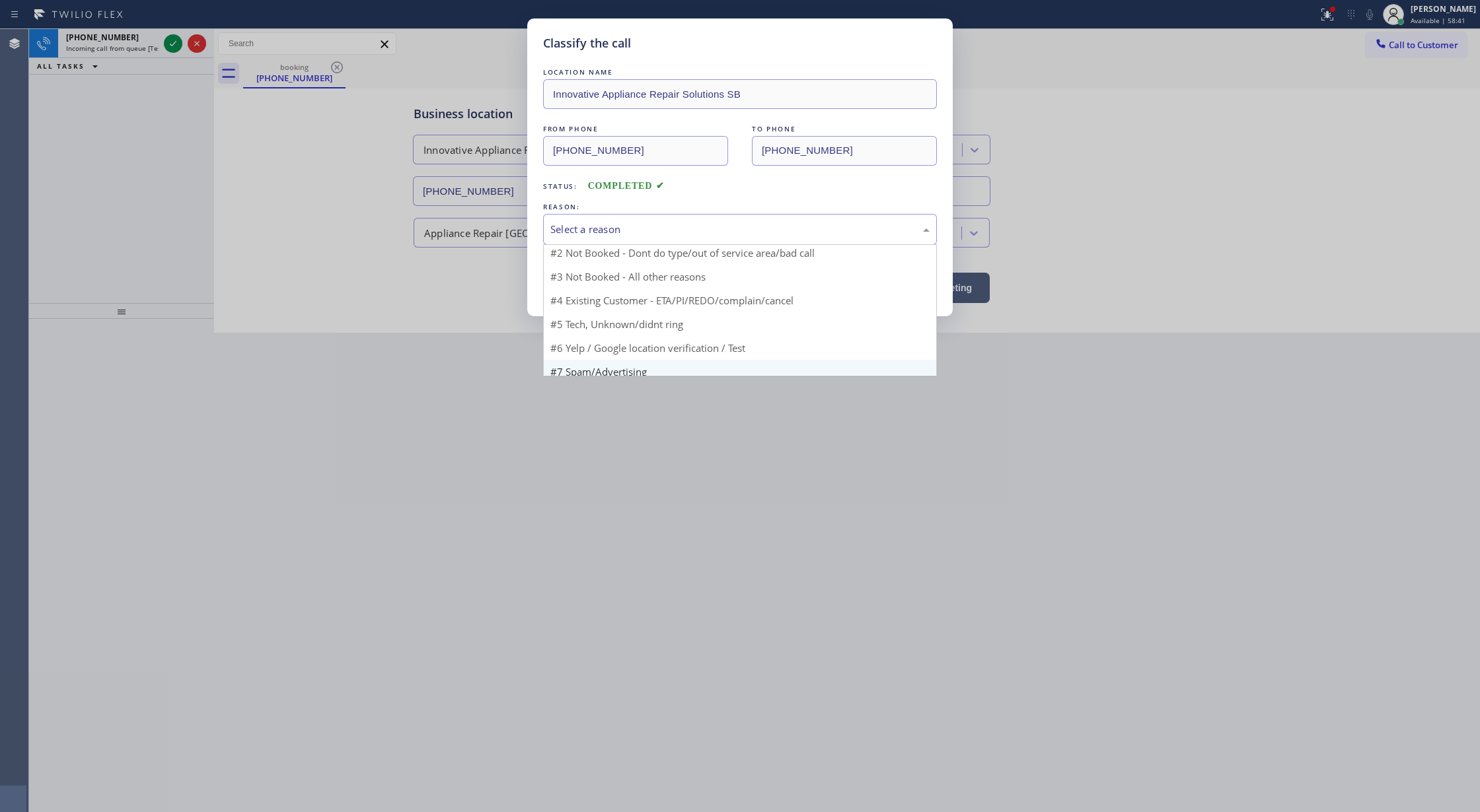
scroll to position [35, 0]
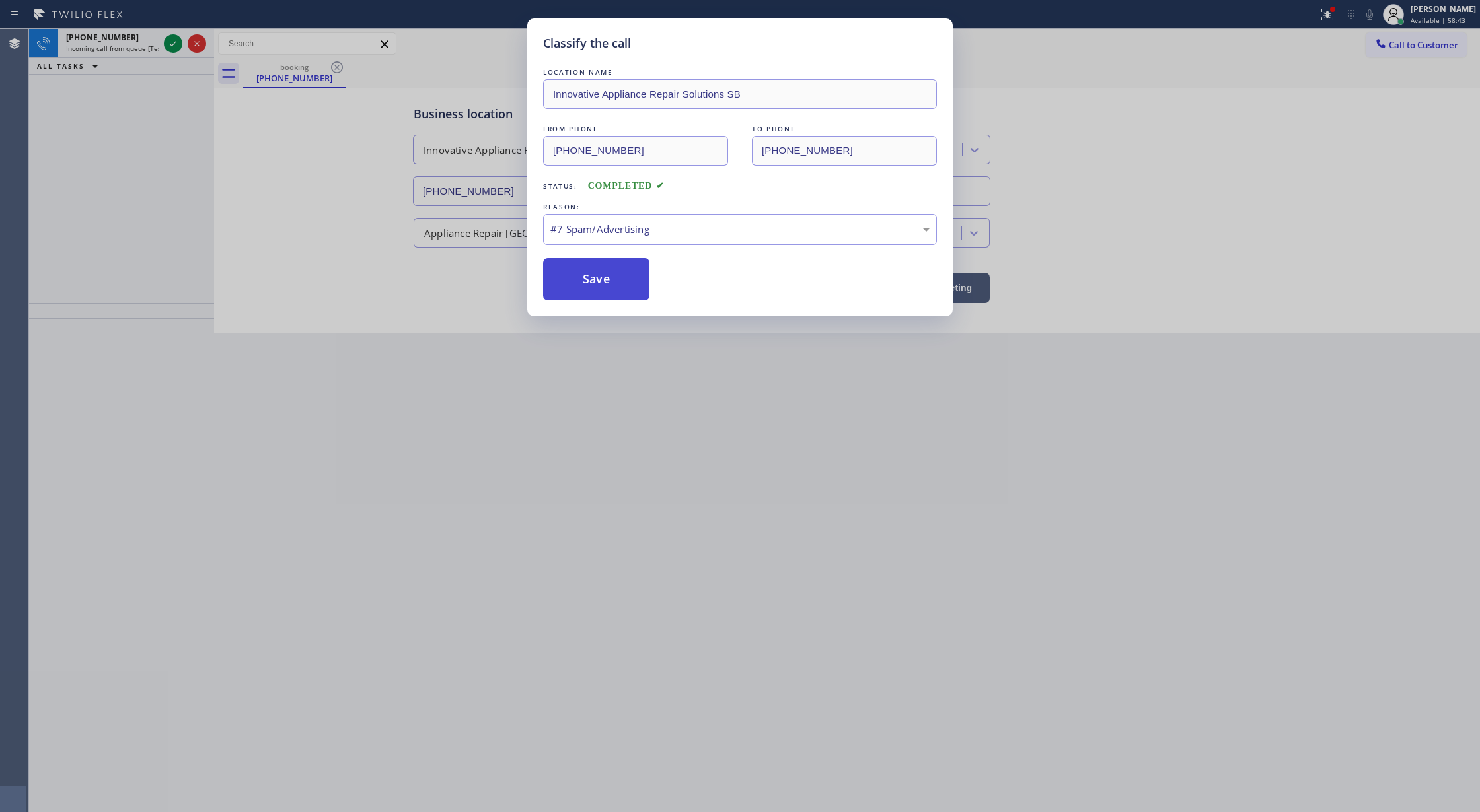
click at [580, 281] on button "Save" at bounding box center [596, 279] width 107 height 42
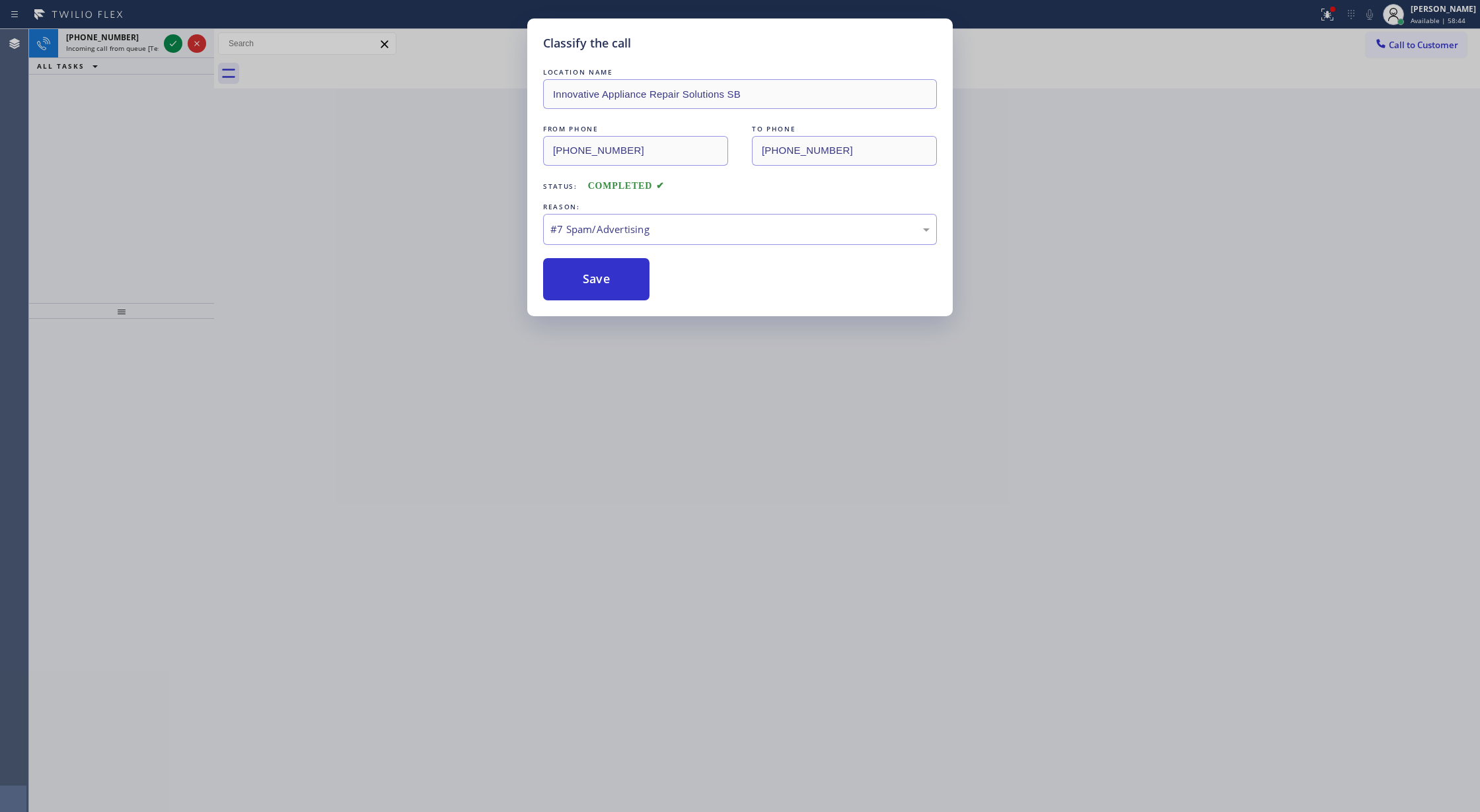
click at [169, 41] on div "Classify the call LOCATION NAME Innovative Appliance Repair Solutions SB FROM P…" at bounding box center [740, 406] width 1480 height 812
click at [591, 275] on button "Save" at bounding box center [596, 279] width 107 height 42
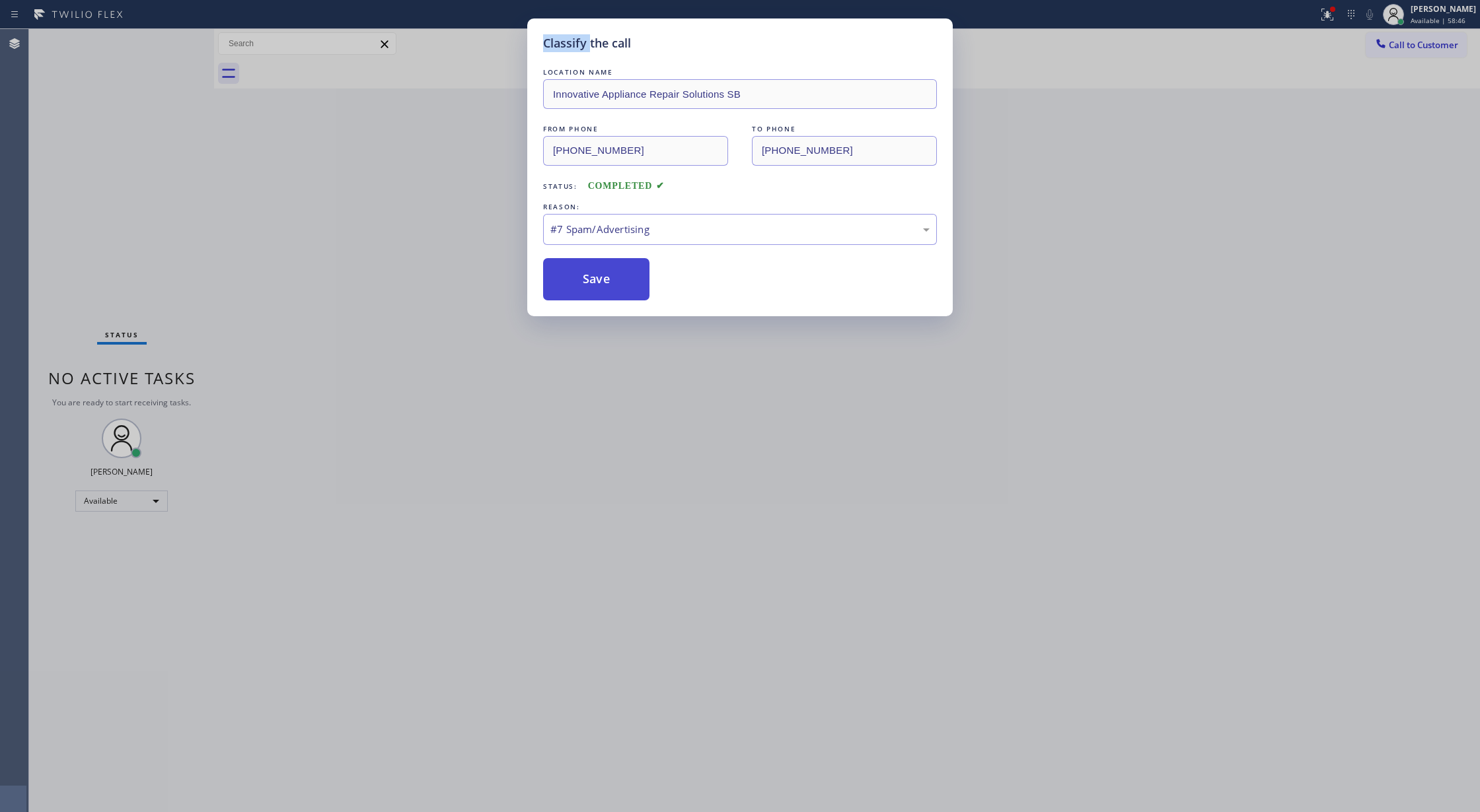
click at [588, 278] on button "Save" at bounding box center [596, 279] width 107 height 42
click at [589, 276] on button "Save" at bounding box center [596, 279] width 107 height 42
click at [588, 275] on button "Save" at bounding box center [596, 279] width 107 height 42
click at [585, 277] on button "Save" at bounding box center [596, 279] width 107 height 42
click at [580, 284] on button "Save" at bounding box center [596, 279] width 107 height 42
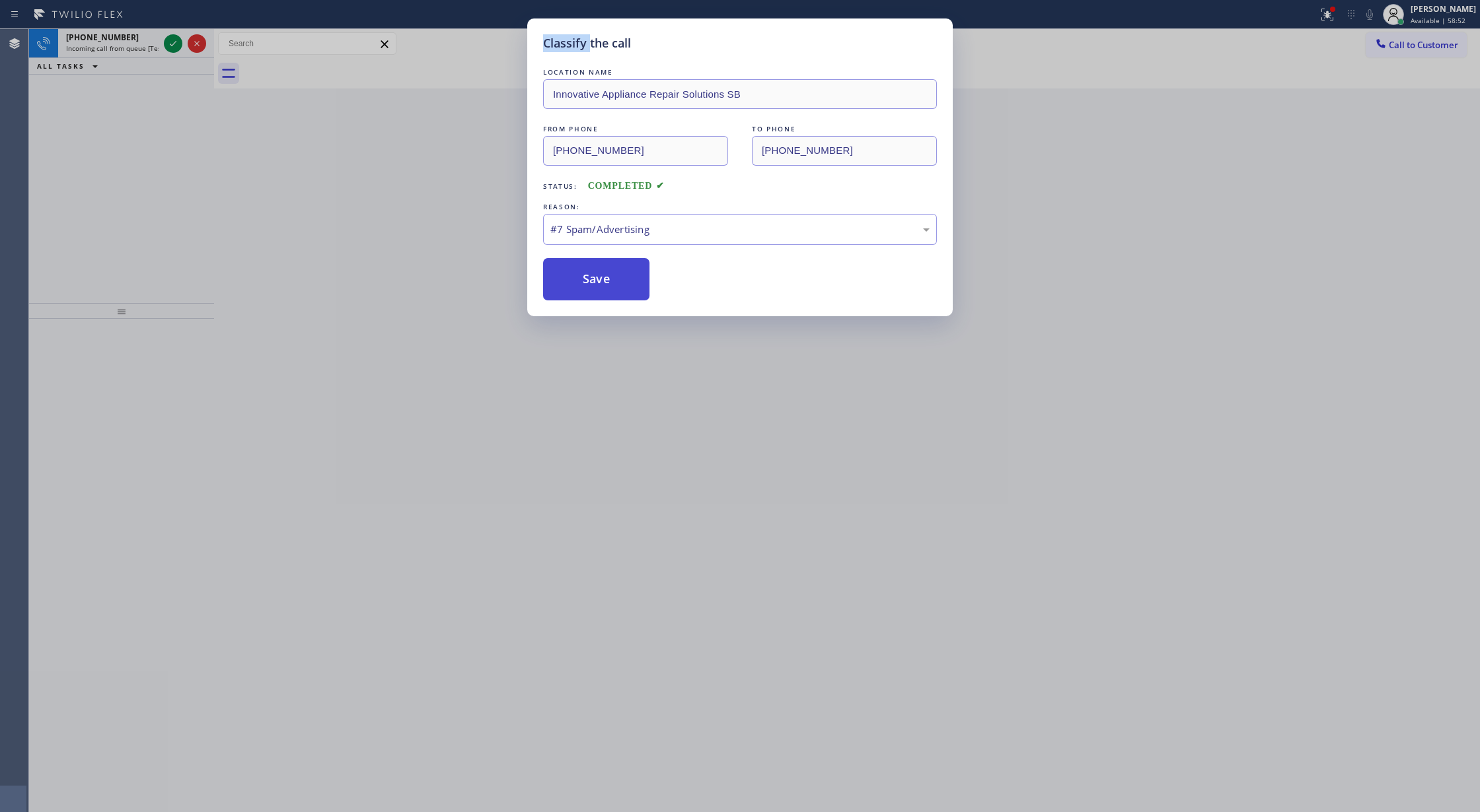
click at [613, 278] on button "Save" at bounding box center [596, 279] width 107 height 42
click at [614, 278] on button "Save" at bounding box center [596, 279] width 107 height 42
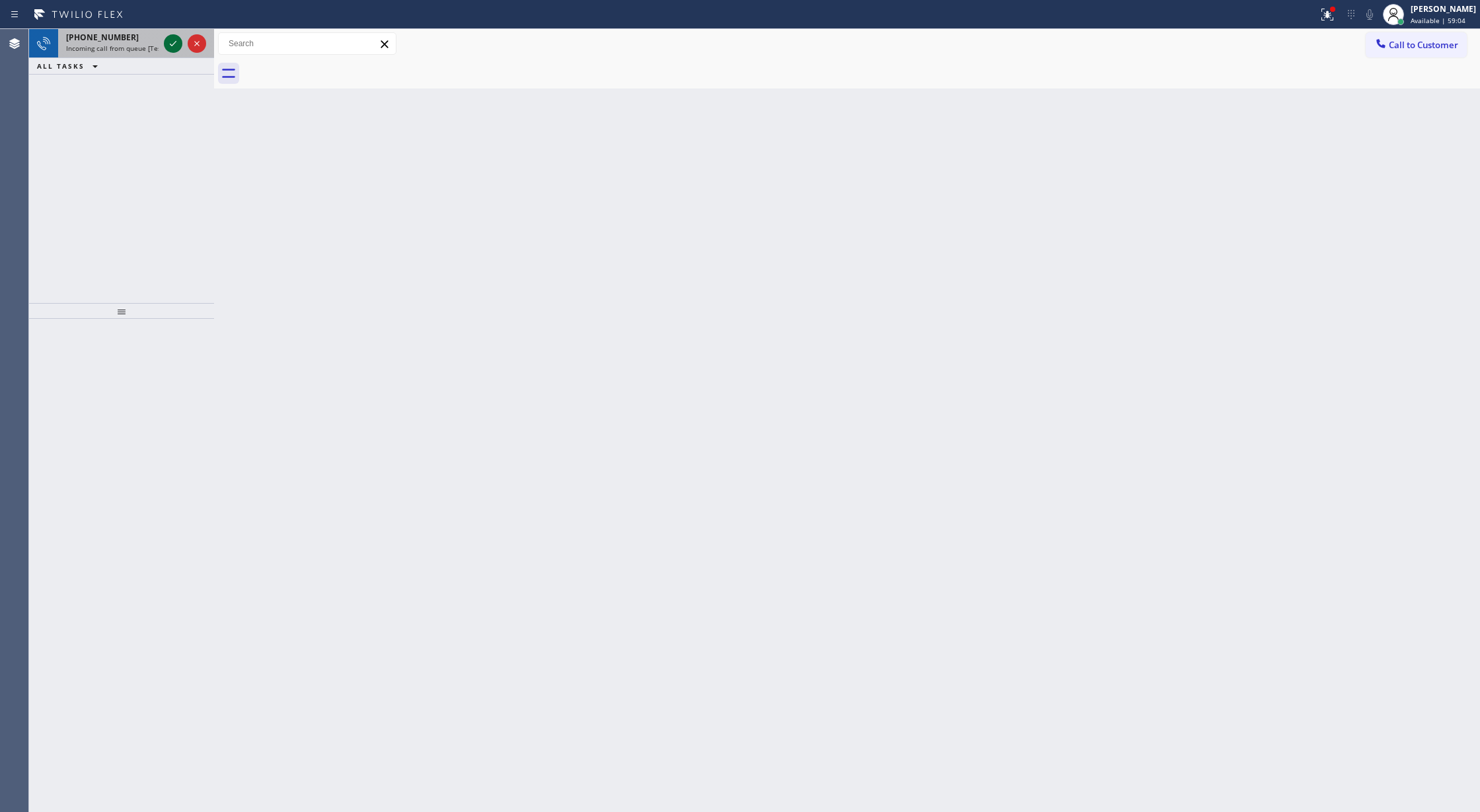
click at [175, 45] on icon at bounding box center [173, 43] width 16 height 16
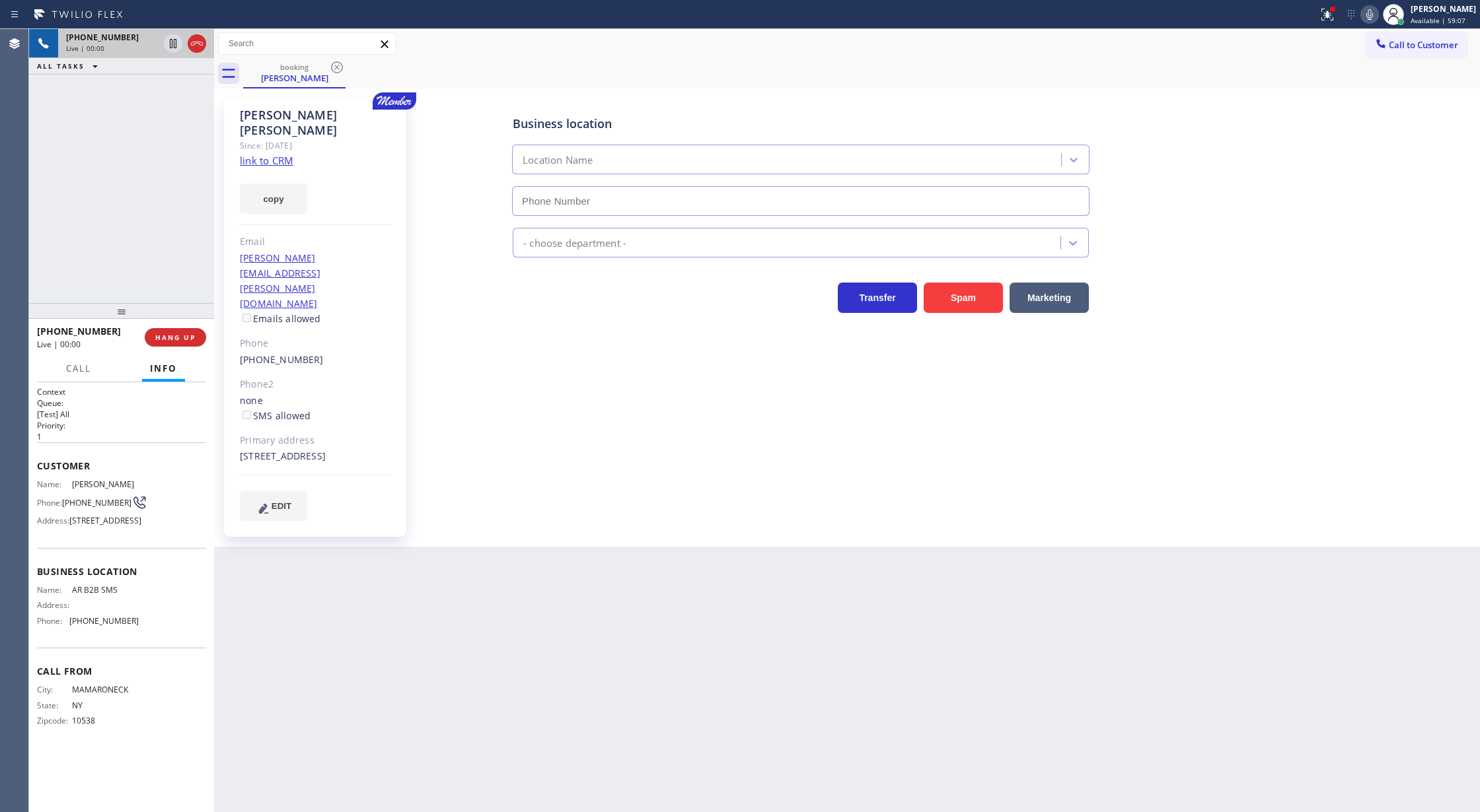
type input "[PHONE_NUMBER]"
click at [259, 154] on link "link to CRM" at bounding box center [266, 160] width 53 height 14
click at [1377, 14] on icon at bounding box center [1370, 14] width 16 height 16
click at [1372, 14] on icon at bounding box center [1369, 14] width 6 height 11
drag, startPoint x: 173, startPoint y: 95, endPoint x: 218, endPoint y: 288, distance: 198.2
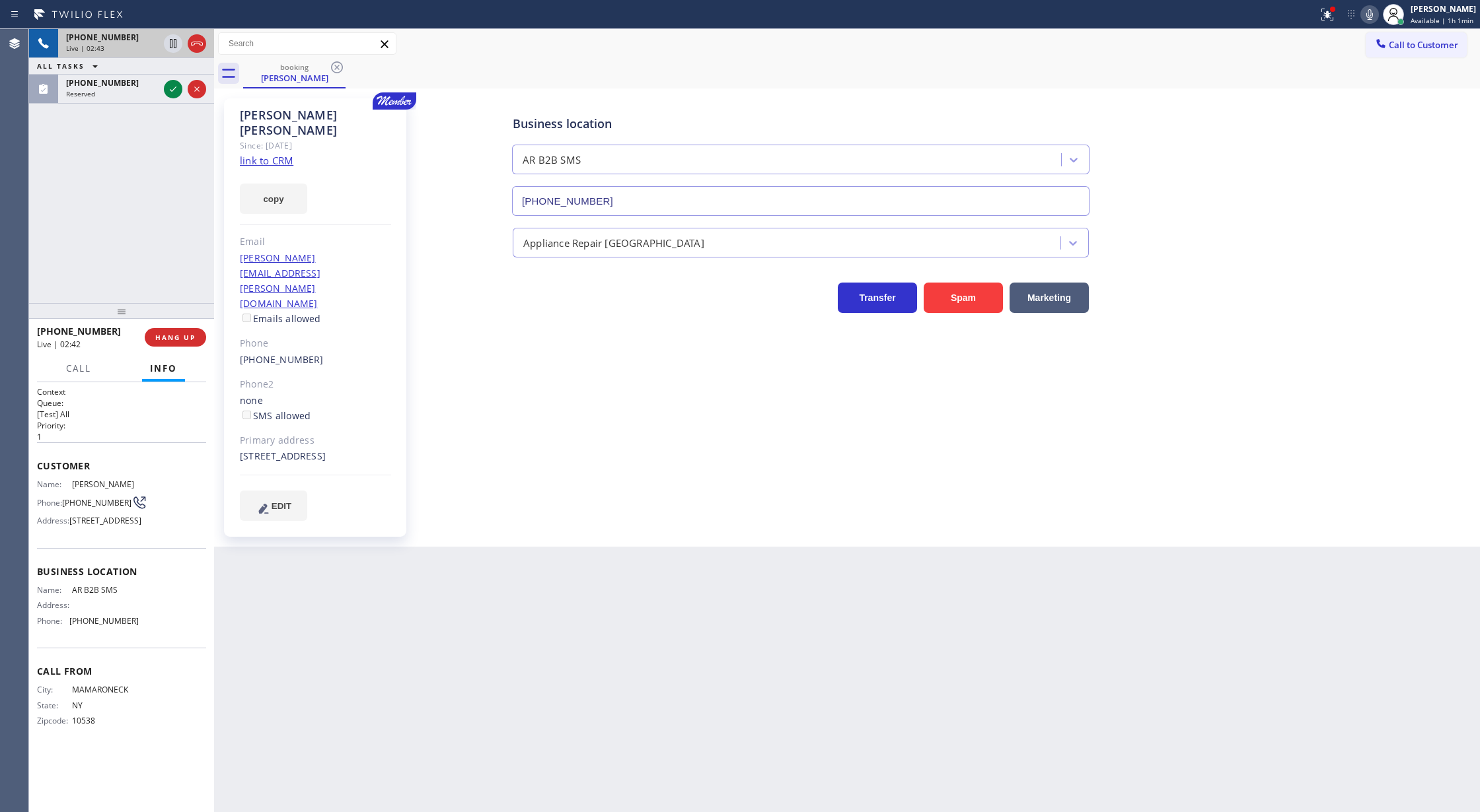
click at [173, 95] on icon at bounding box center [173, 89] width 16 height 16
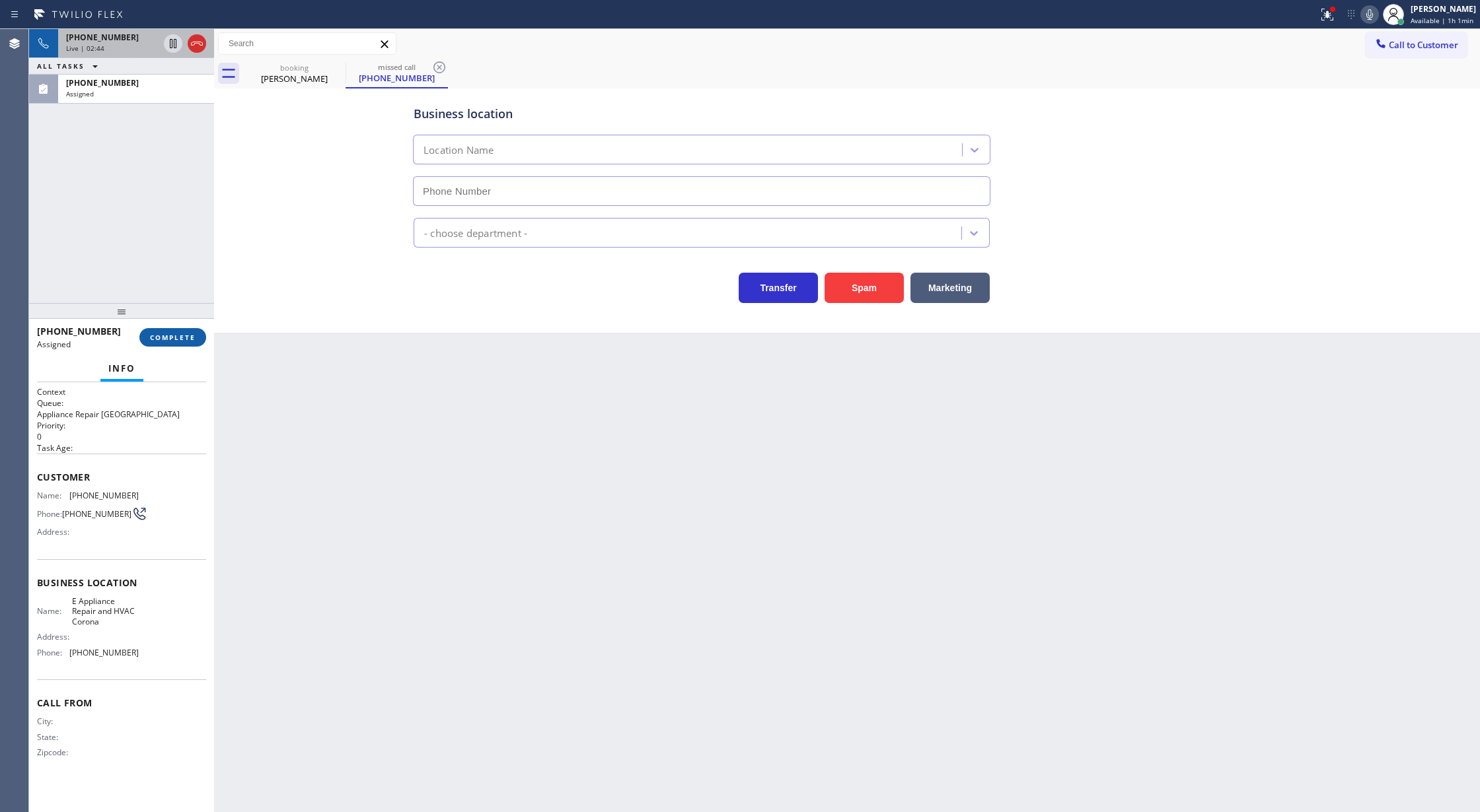
type input "[PHONE_NUMBER]"
click at [155, 333] on span "COMPLETE" at bounding box center [173, 337] width 45 height 9
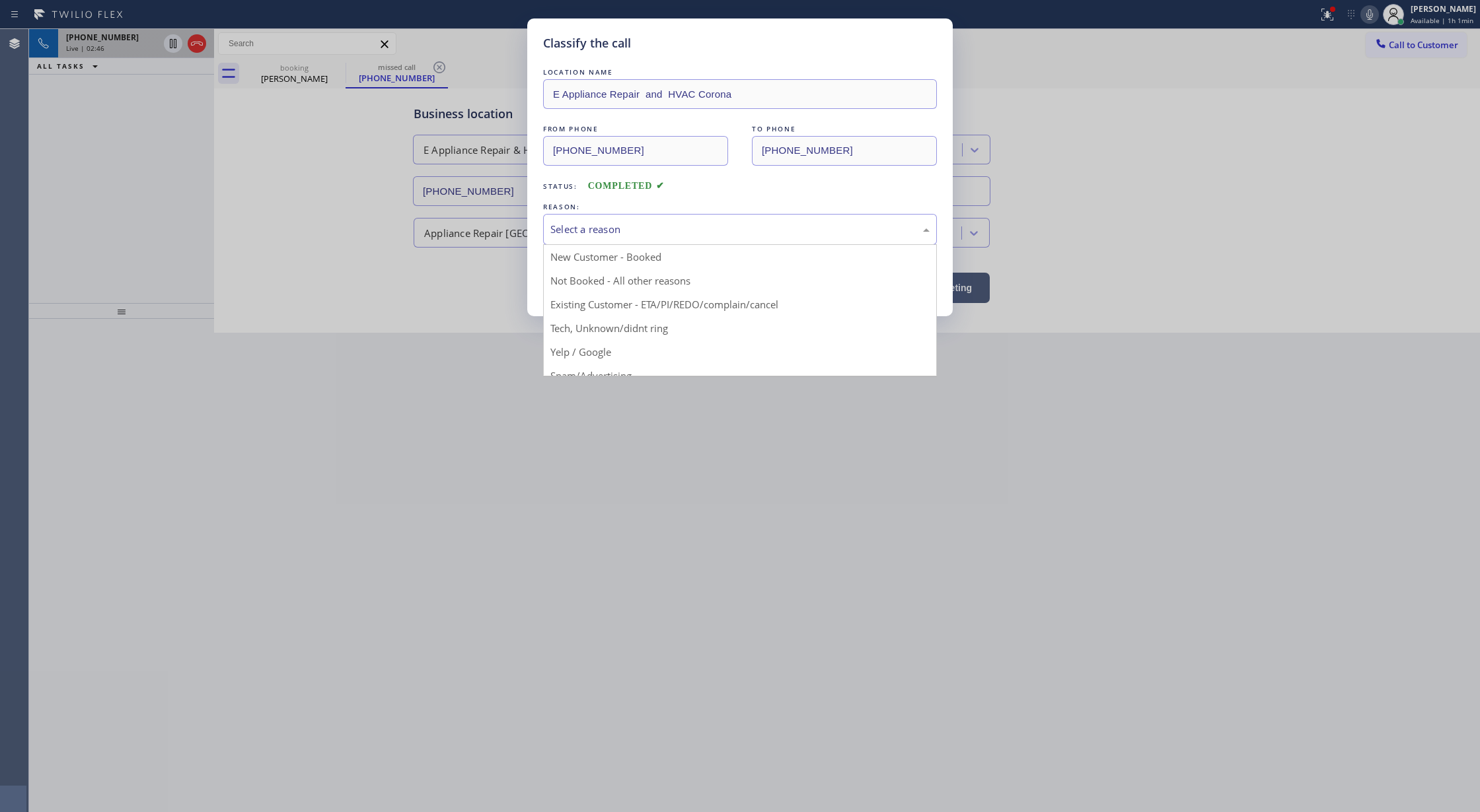
click at [582, 235] on div "Select a reason" at bounding box center [740, 229] width 379 height 15
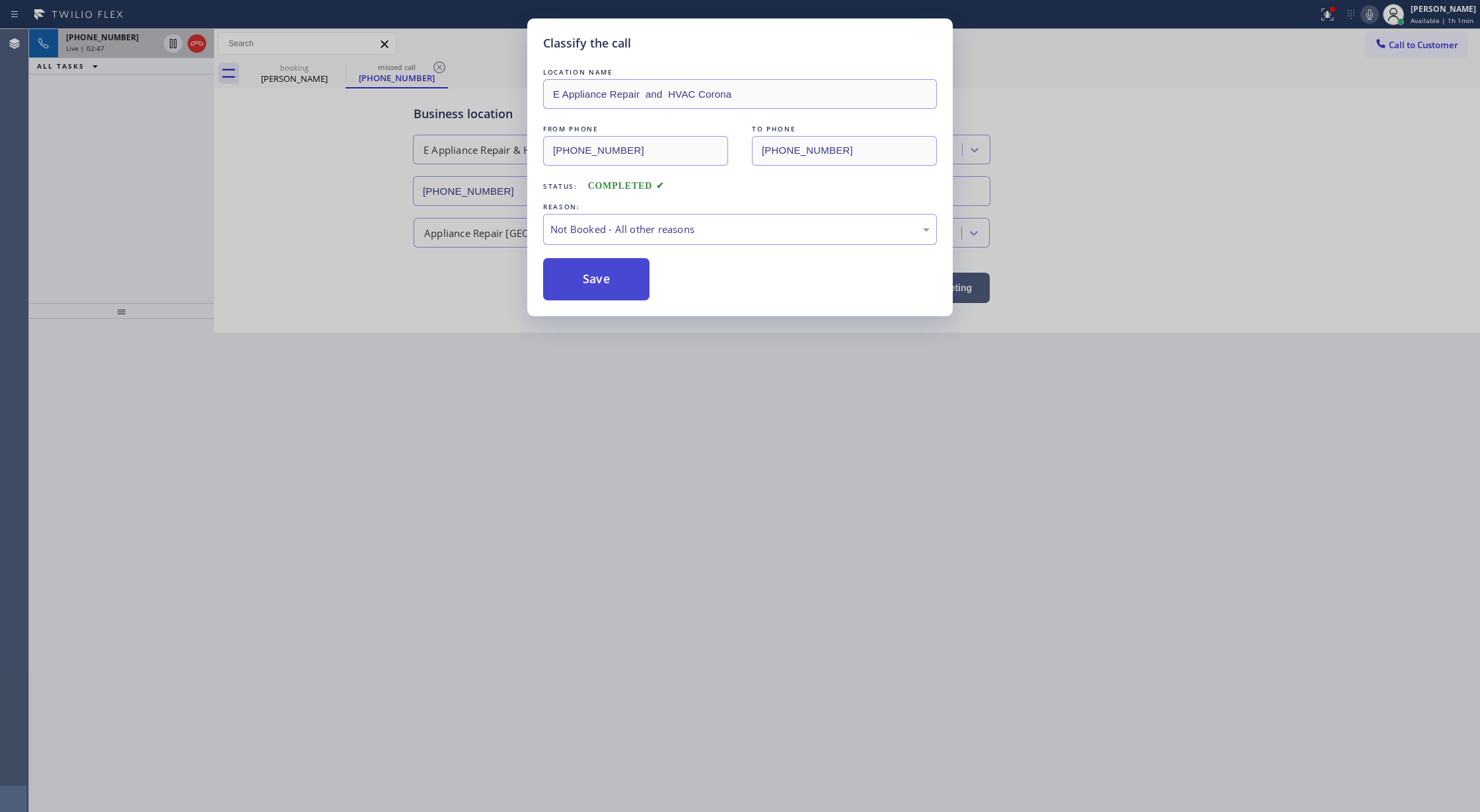
click at [589, 284] on button "Save" at bounding box center [596, 279] width 107 height 42
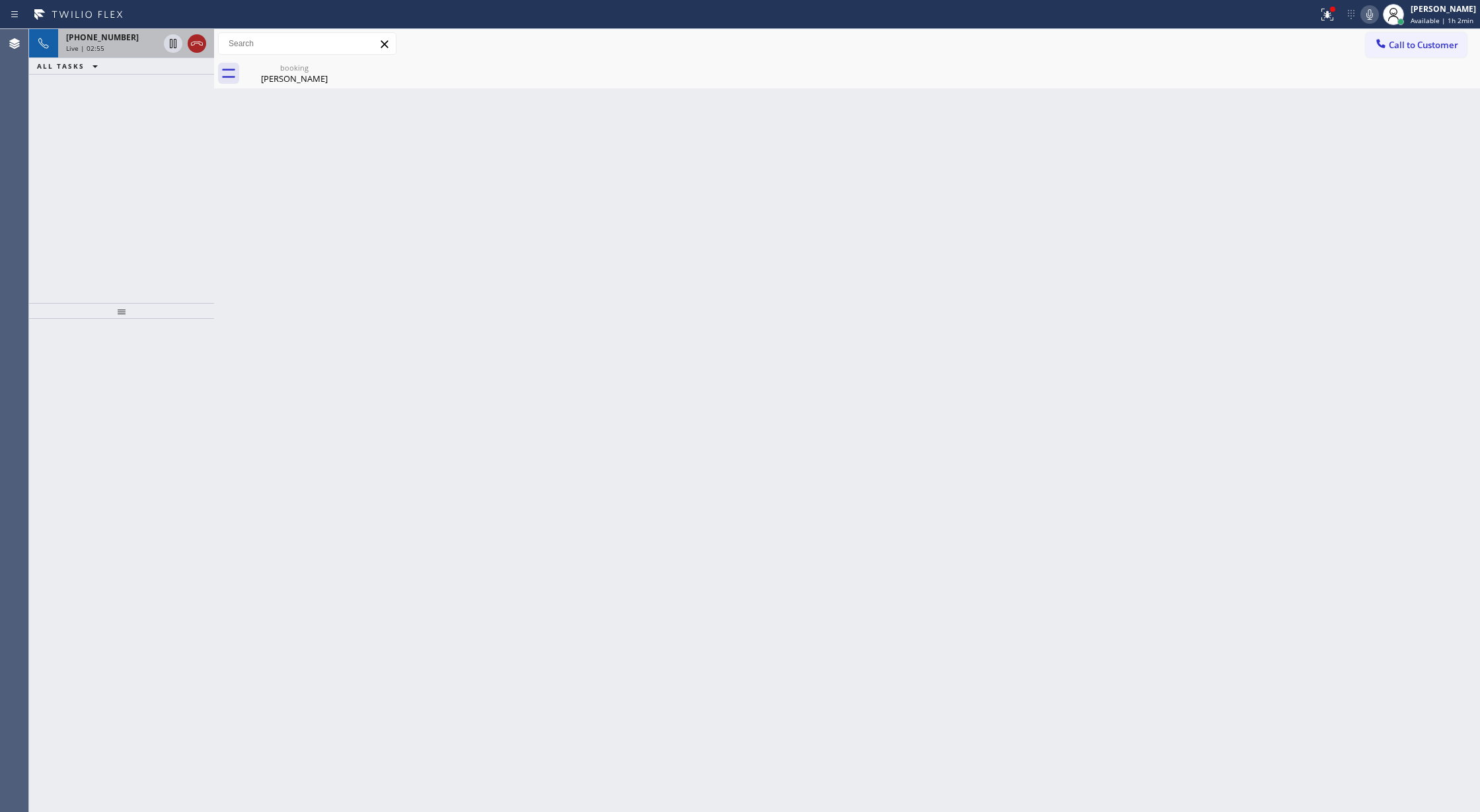
click at [198, 41] on icon at bounding box center [197, 43] width 16 height 16
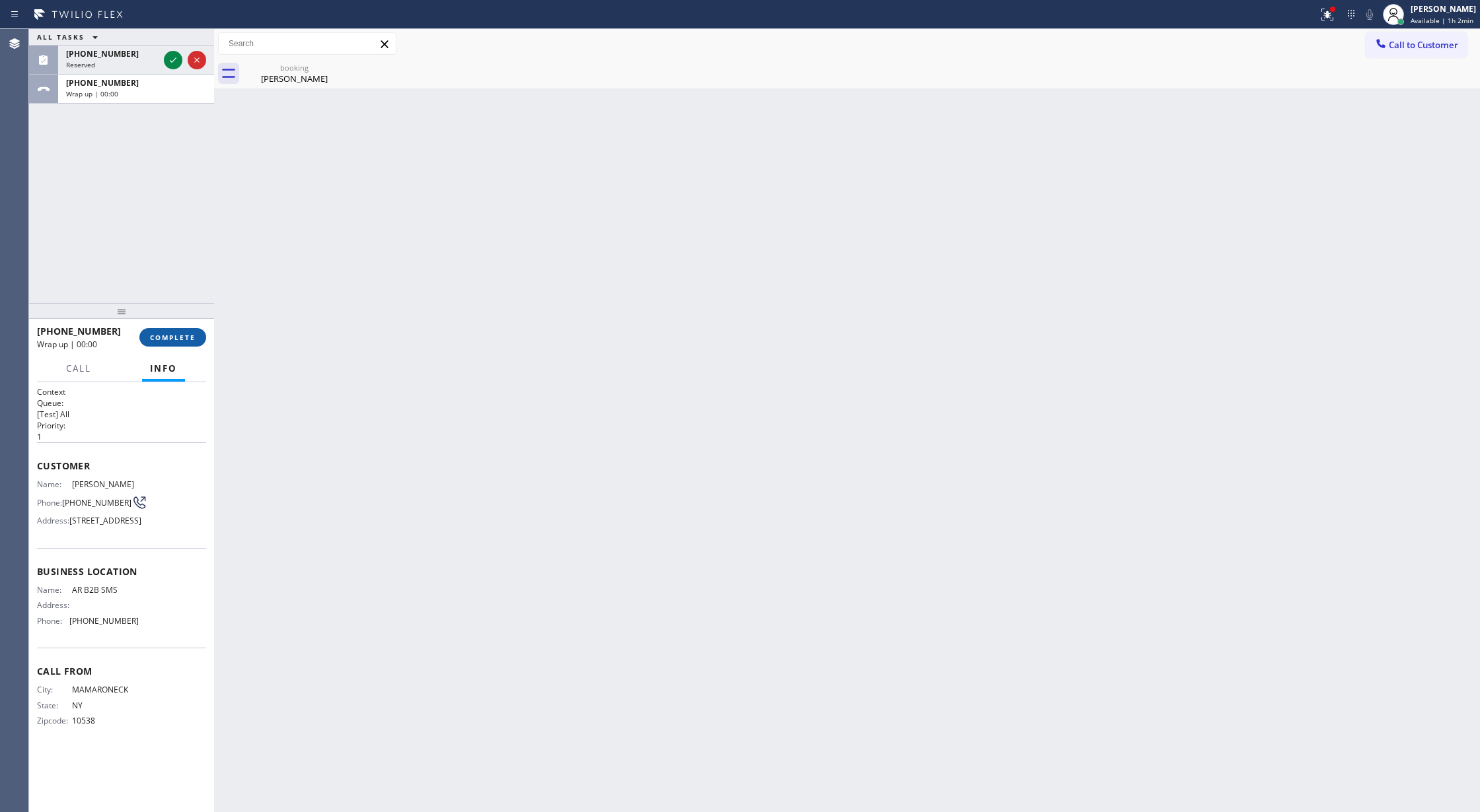
click at [181, 332] on span "COMPLETE" at bounding box center [173, 337] width 45 height 9
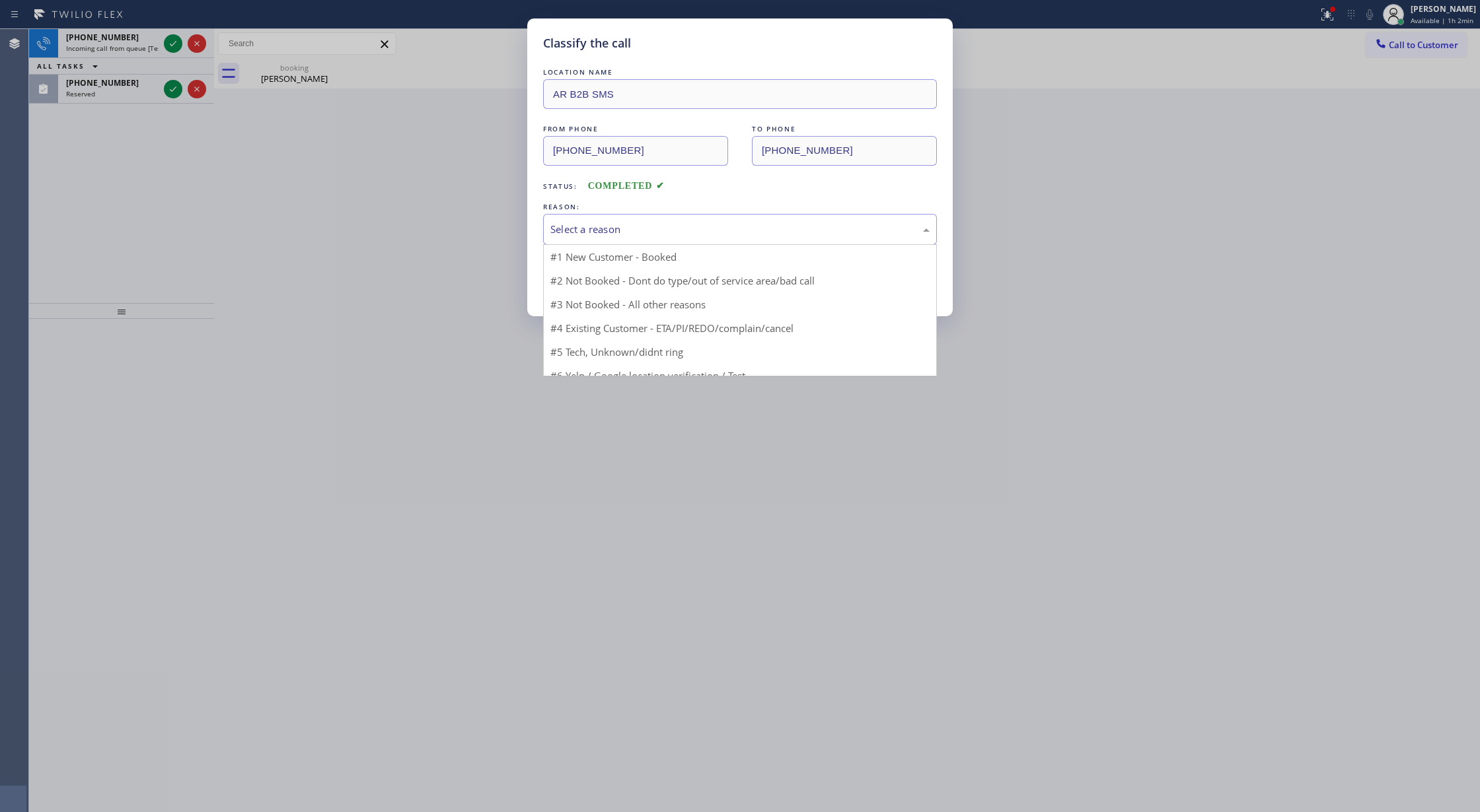
click at [592, 235] on div "Select a reason" at bounding box center [740, 229] width 379 height 15
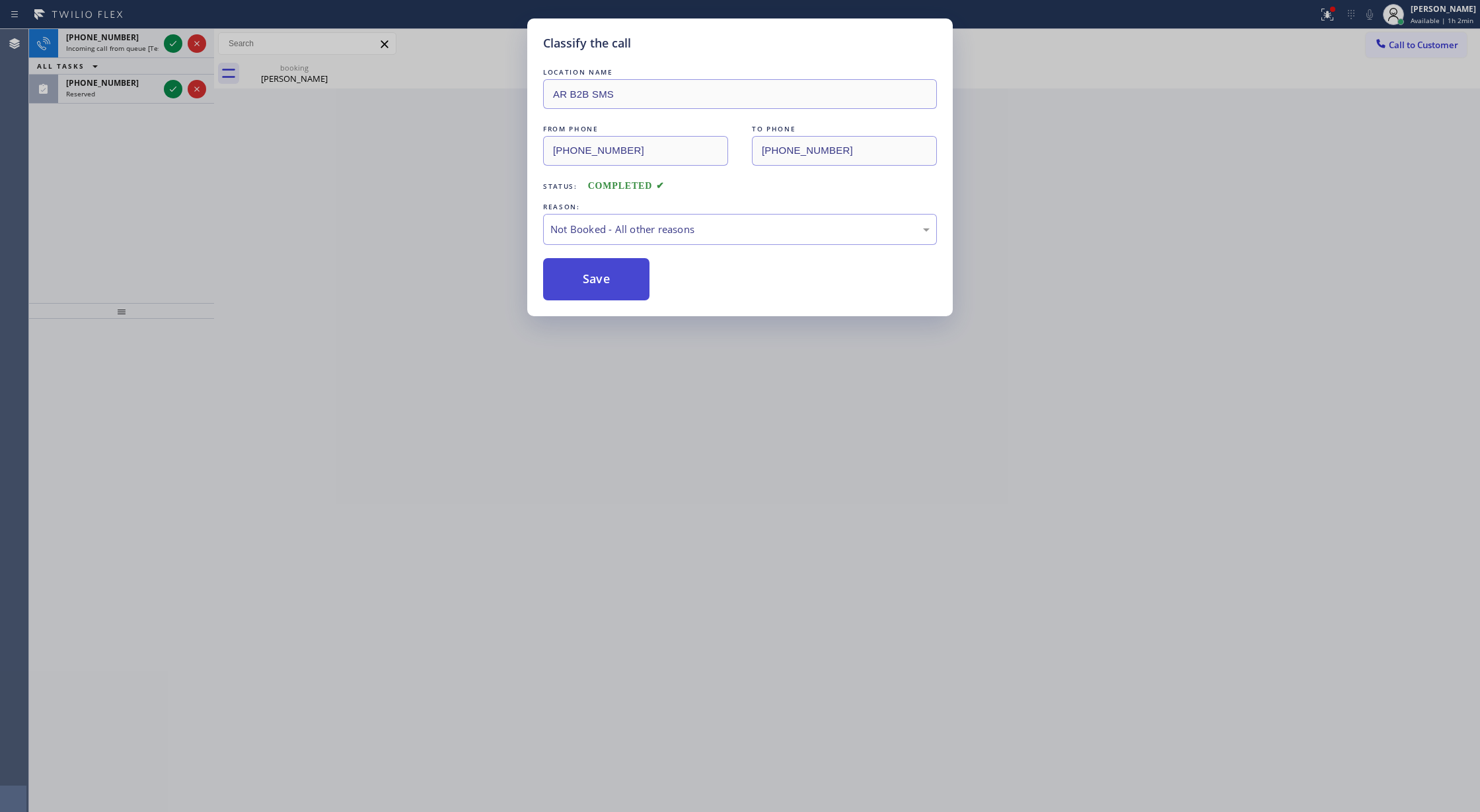
click at [587, 281] on button "Save" at bounding box center [596, 279] width 107 height 42
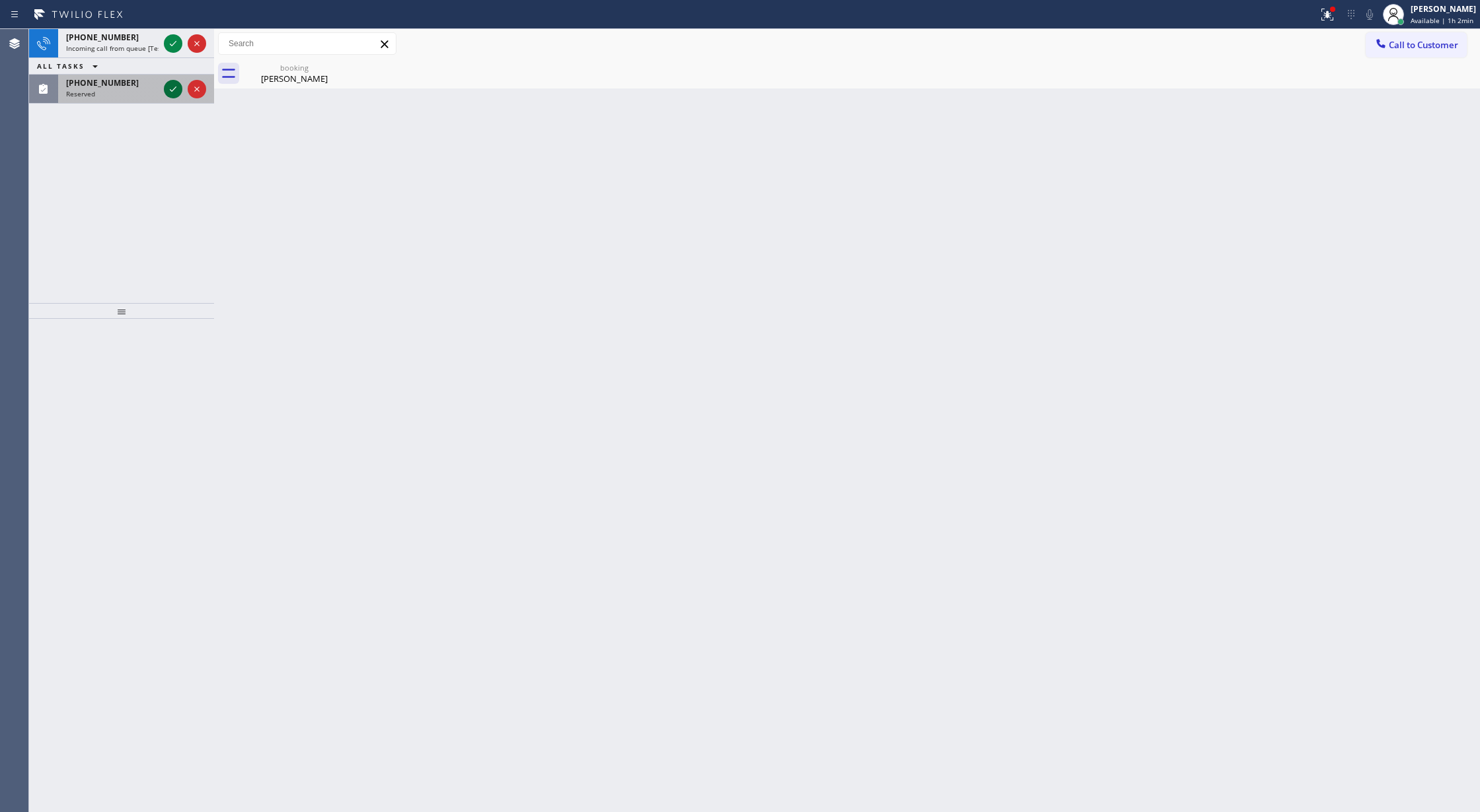
click at [173, 90] on icon at bounding box center [173, 89] width 16 height 16
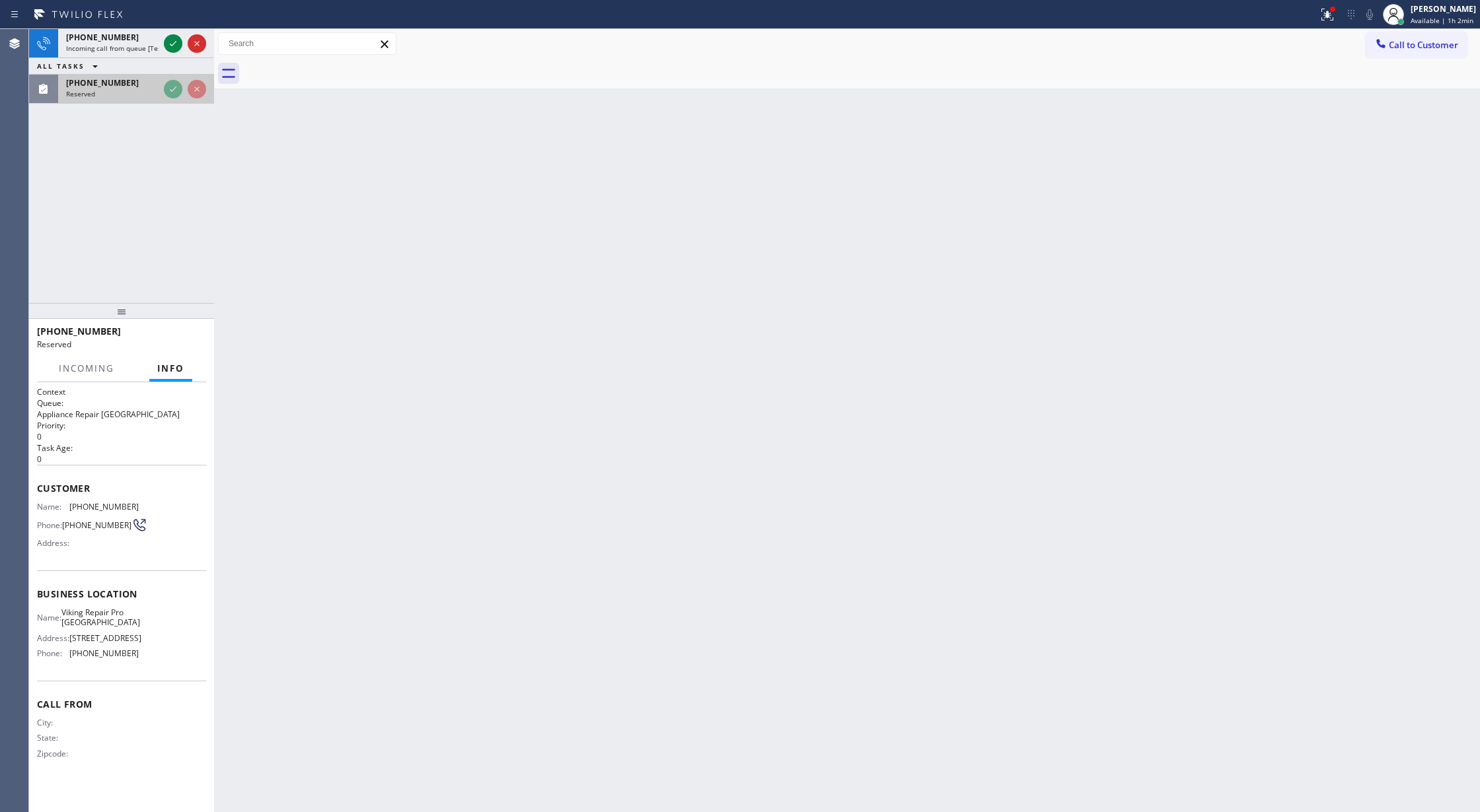
click at [158, 90] on div "Reserved" at bounding box center [112, 94] width 92 height 9
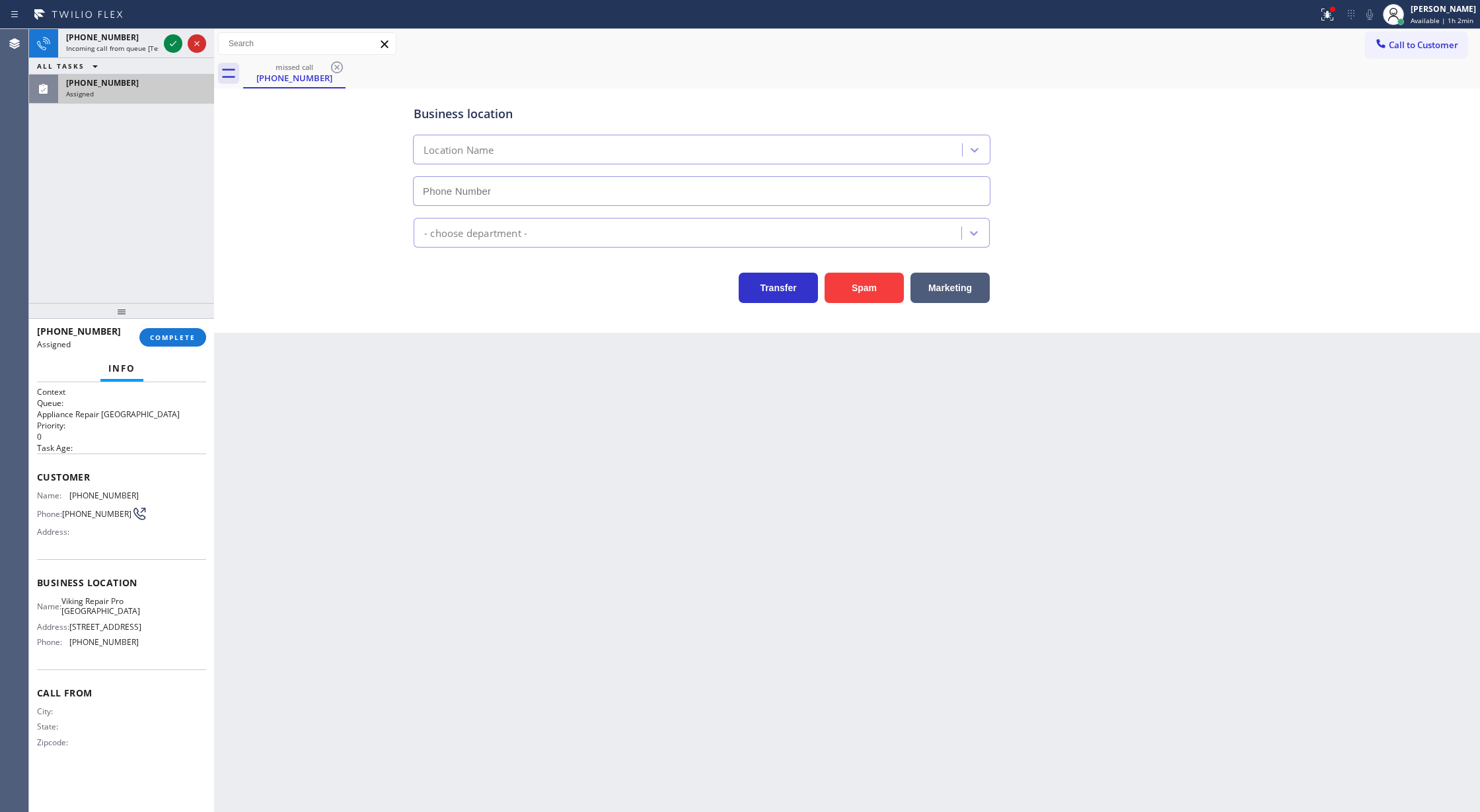
type input "[PHONE_NUMBER]"
click at [173, 335] on span "COMPLETE" at bounding box center [173, 337] width 45 height 9
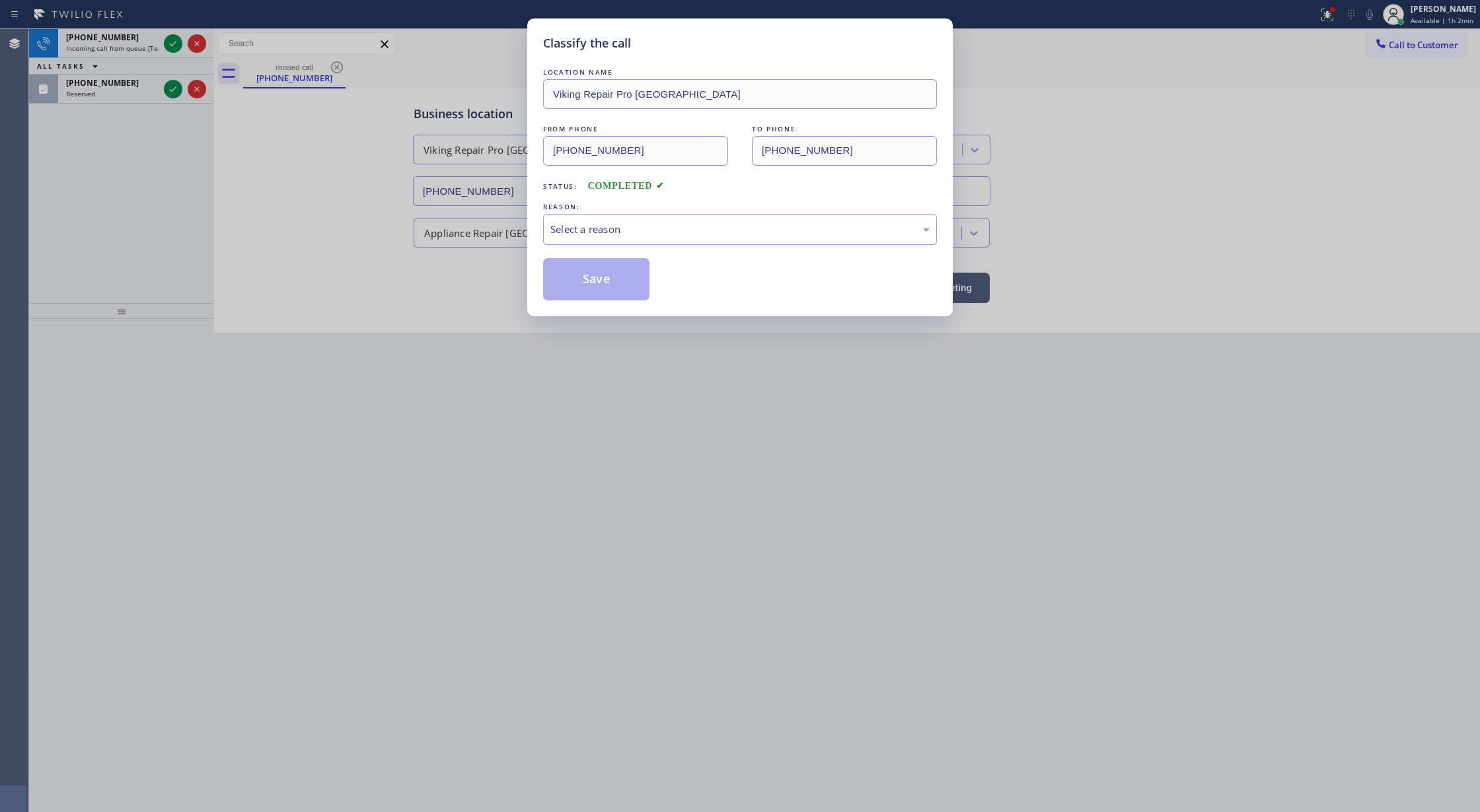
click at [593, 234] on div "Select a reason" at bounding box center [740, 229] width 379 height 15
click at [586, 286] on button "Save" at bounding box center [596, 279] width 107 height 42
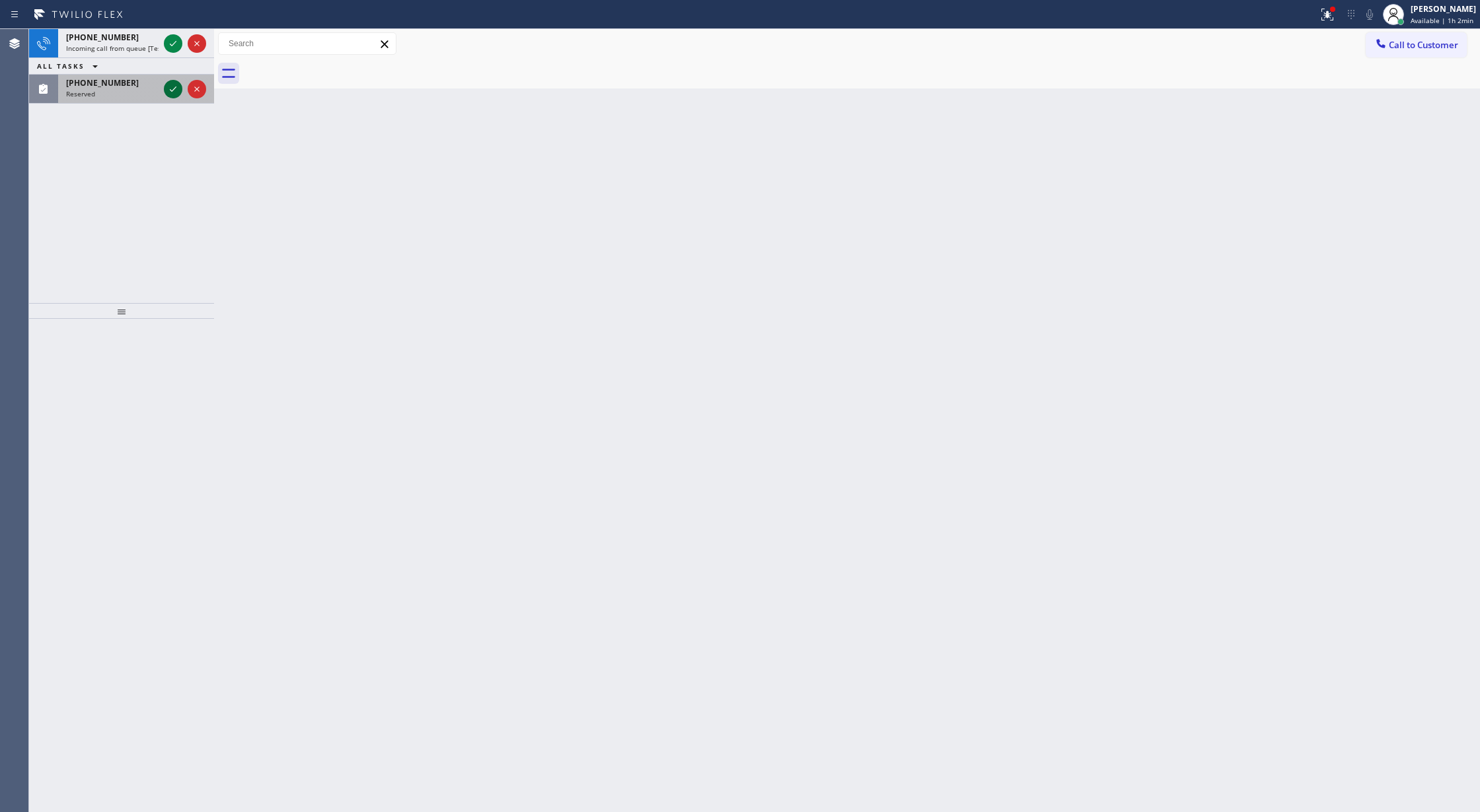
click at [170, 88] on icon at bounding box center [173, 89] width 16 height 16
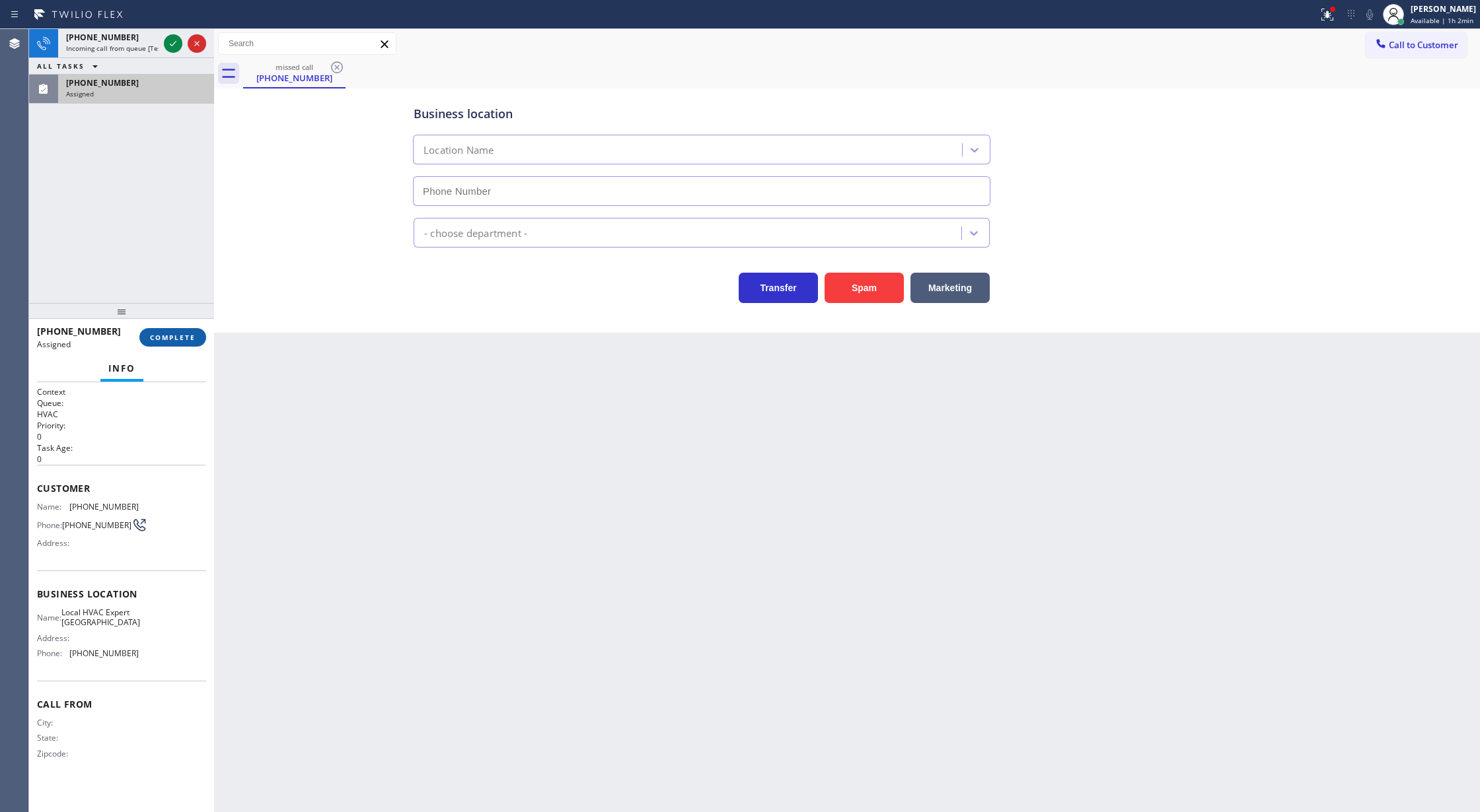
type input "[PHONE_NUMBER]"
click at [156, 333] on span "COMPLETE" at bounding box center [173, 337] width 45 height 9
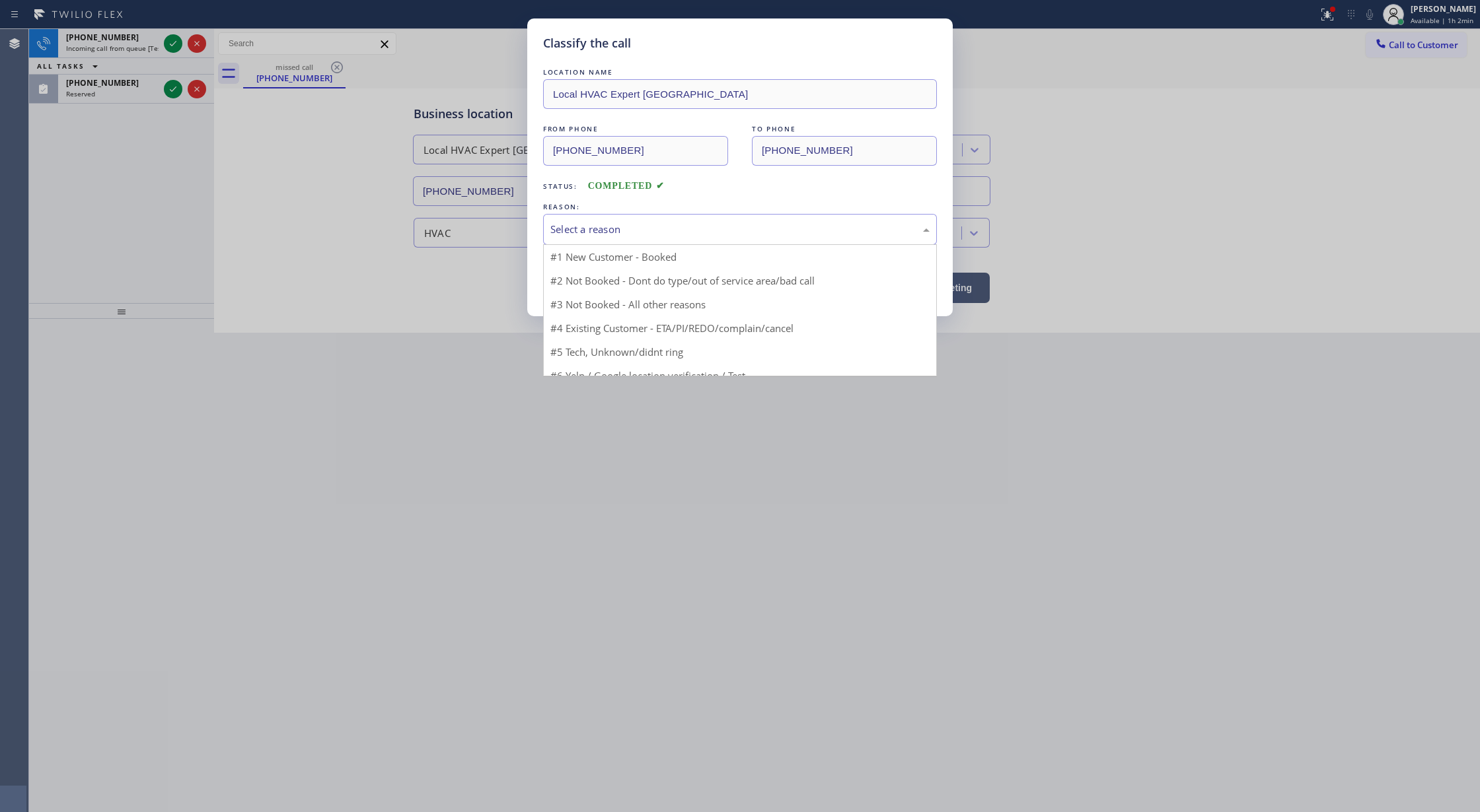
click at [580, 239] on div "Select a reason" at bounding box center [740, 229] width 394 height 31
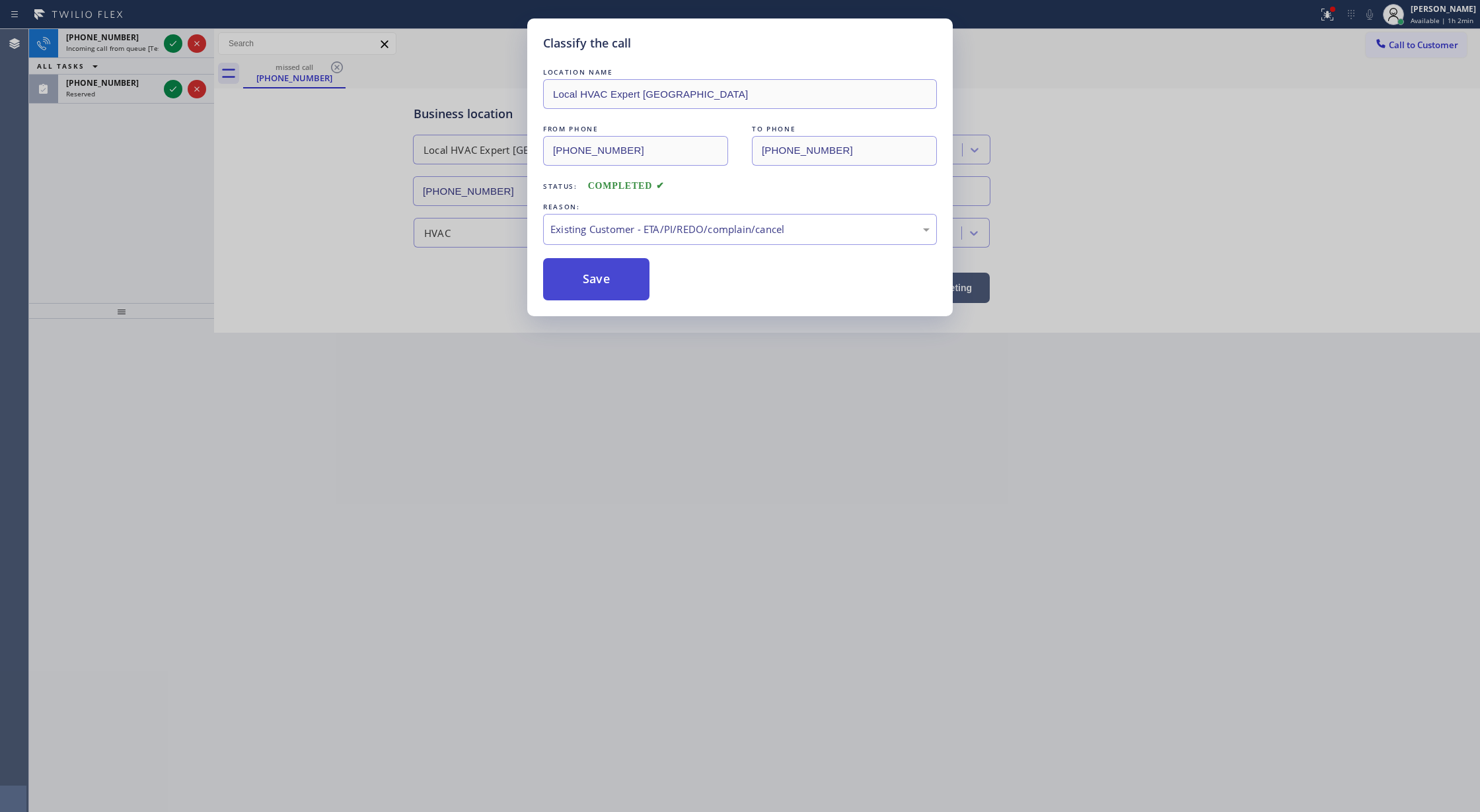
click at [583, 286] on button "Save" at bounding box center [596, 279] width 107 height 42
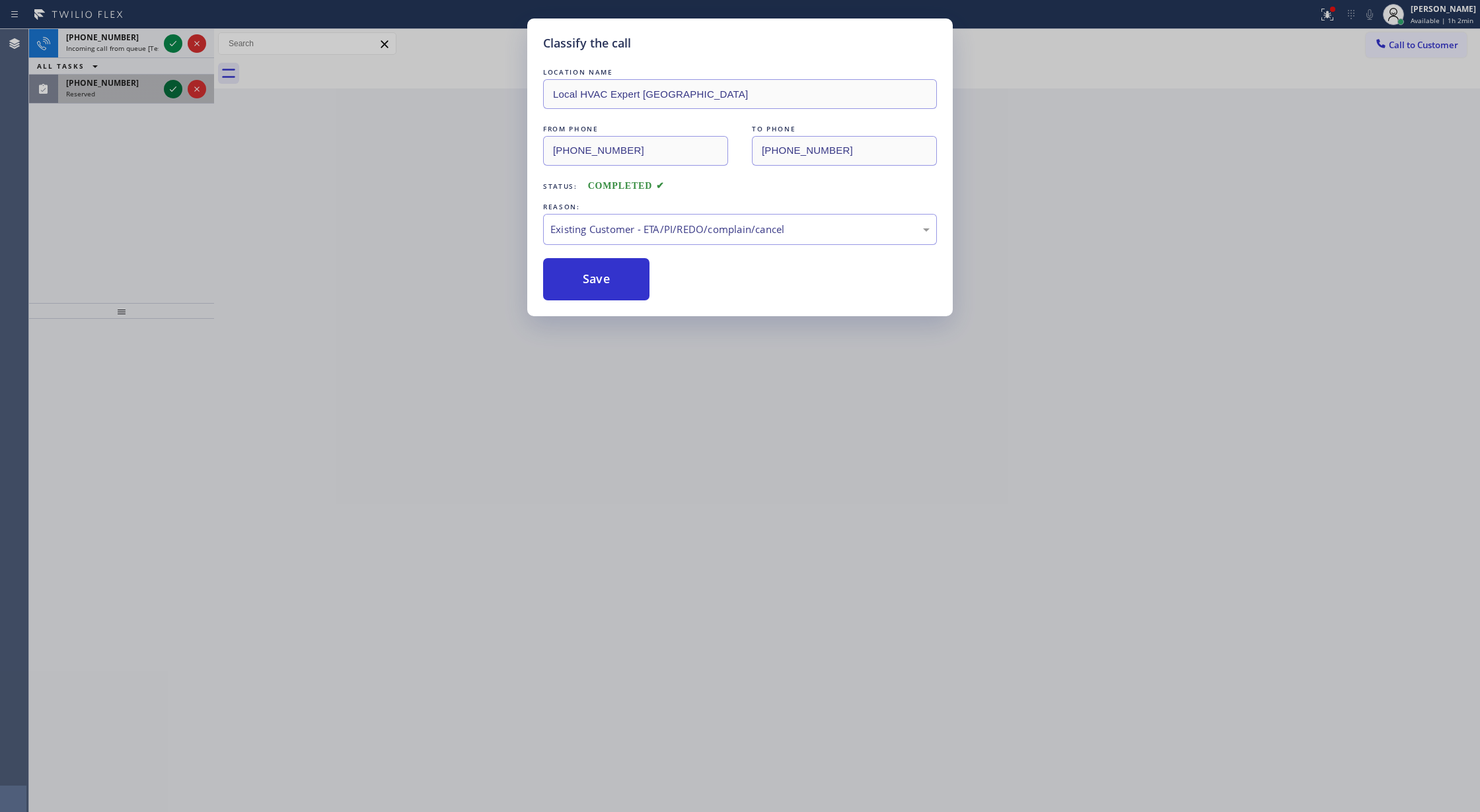
click at [170, 83] on icon at bounding box center [173, 89] width 16 height 16
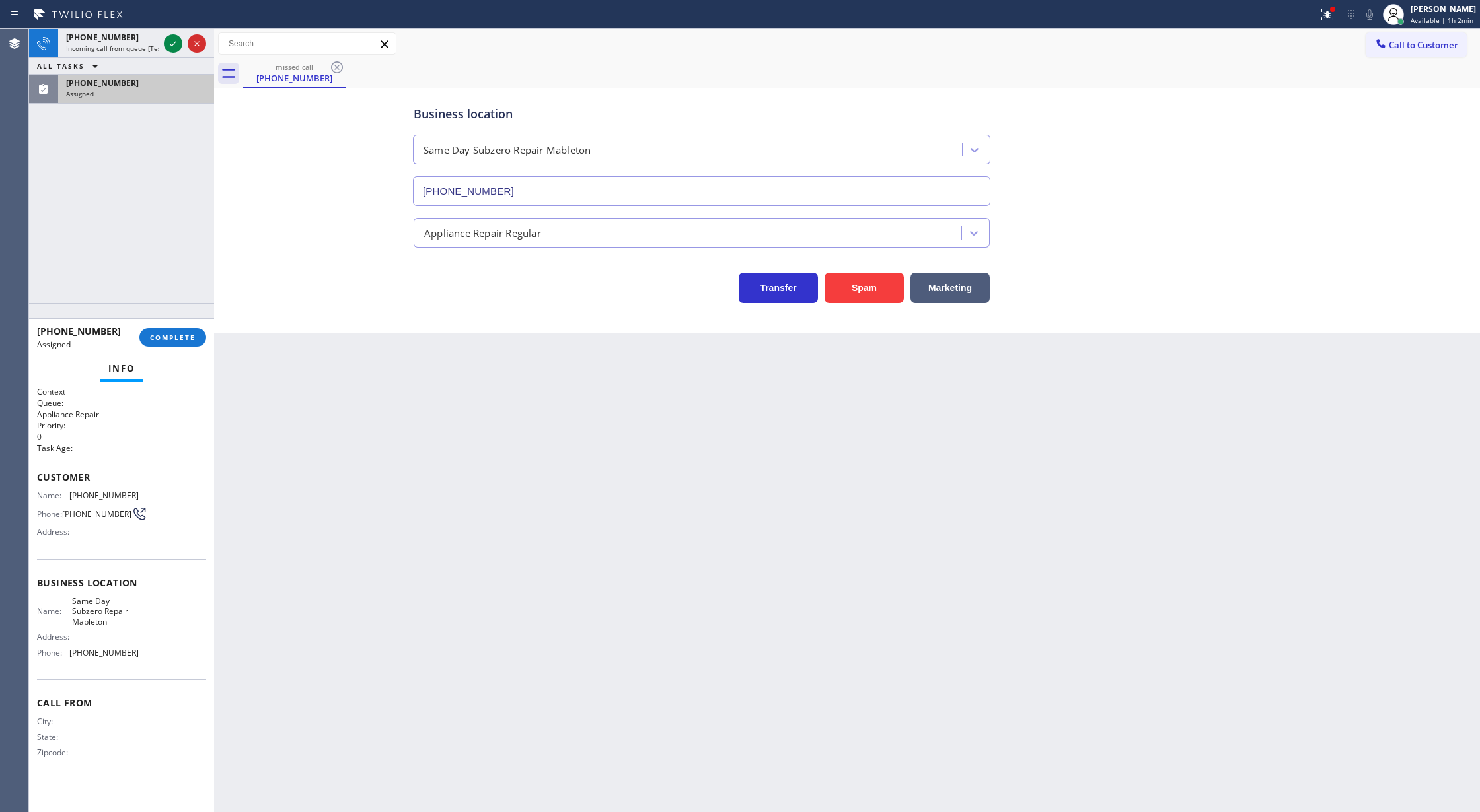
type input "[PHONE_NUMBER]"
click at [173, 343] on button "COMPLETE" at bounding box center [173, 337] width 67 height 18
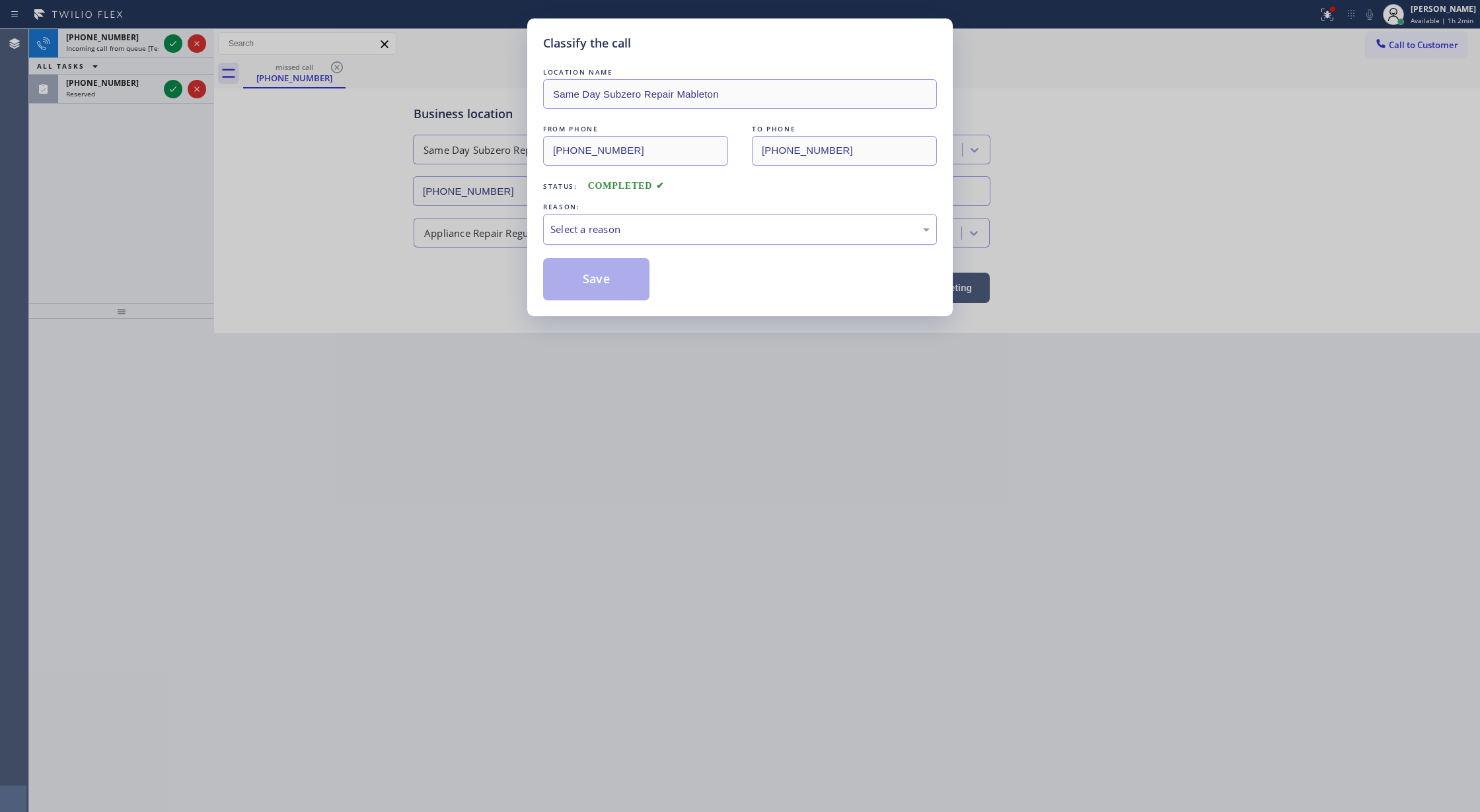
click at [651, 244] on div "Select a reason" at bounding box center [740, 229] width 394 height 31
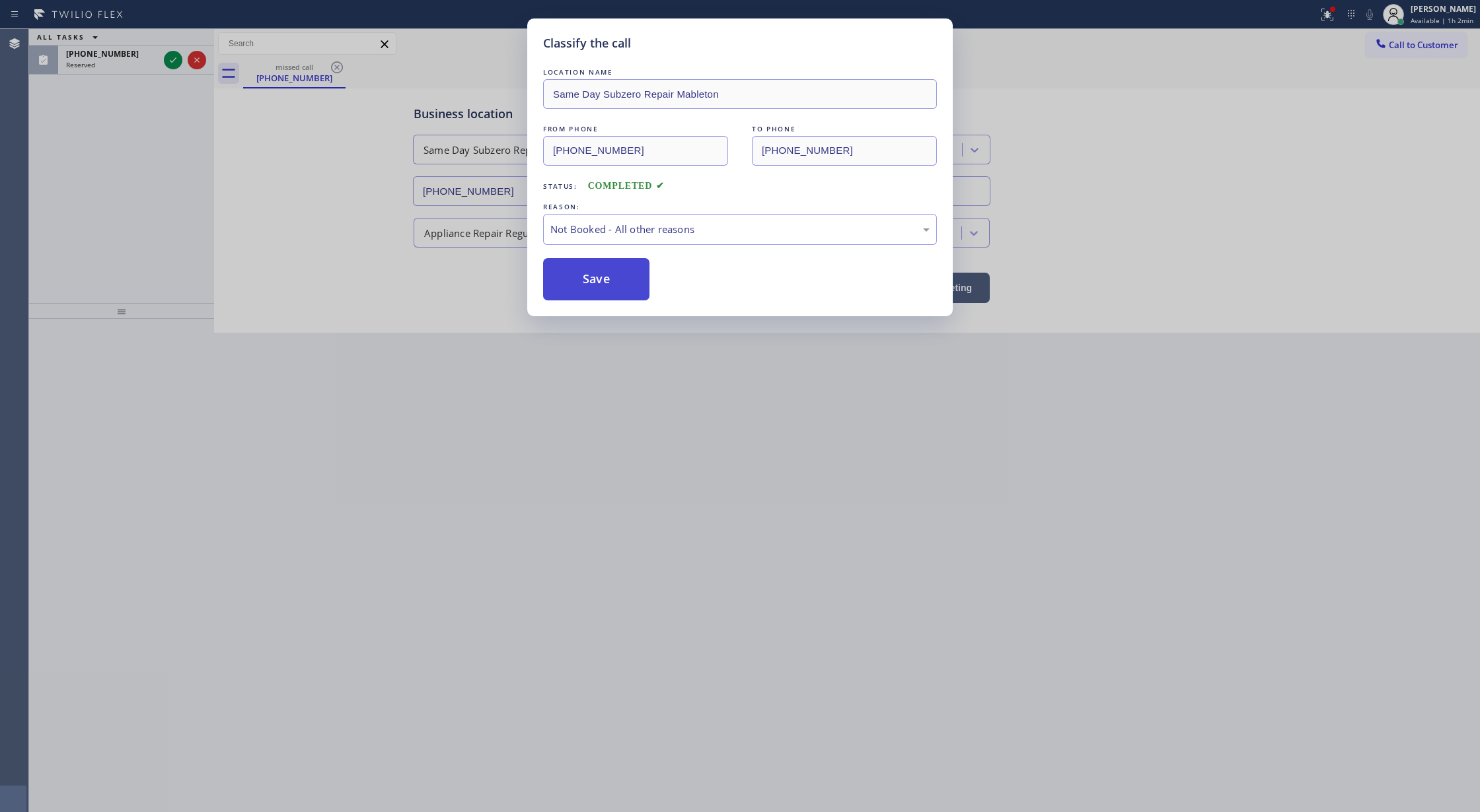
click at [594, 273] on button "Save" at bounding box center [596, 279] width 107 height 42
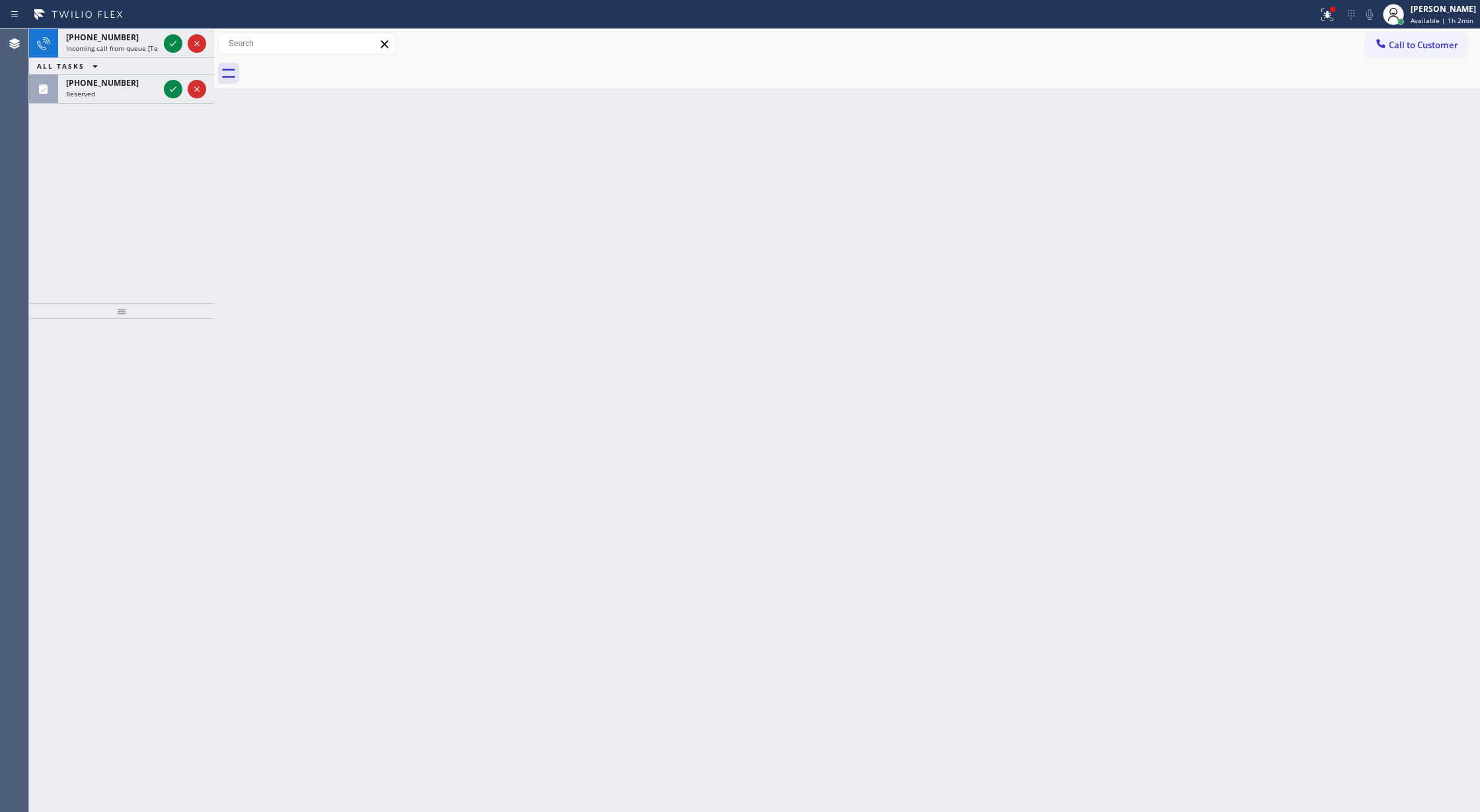
click at [173, 85] on icon at bounding box center [173, 89] width 16 height 16
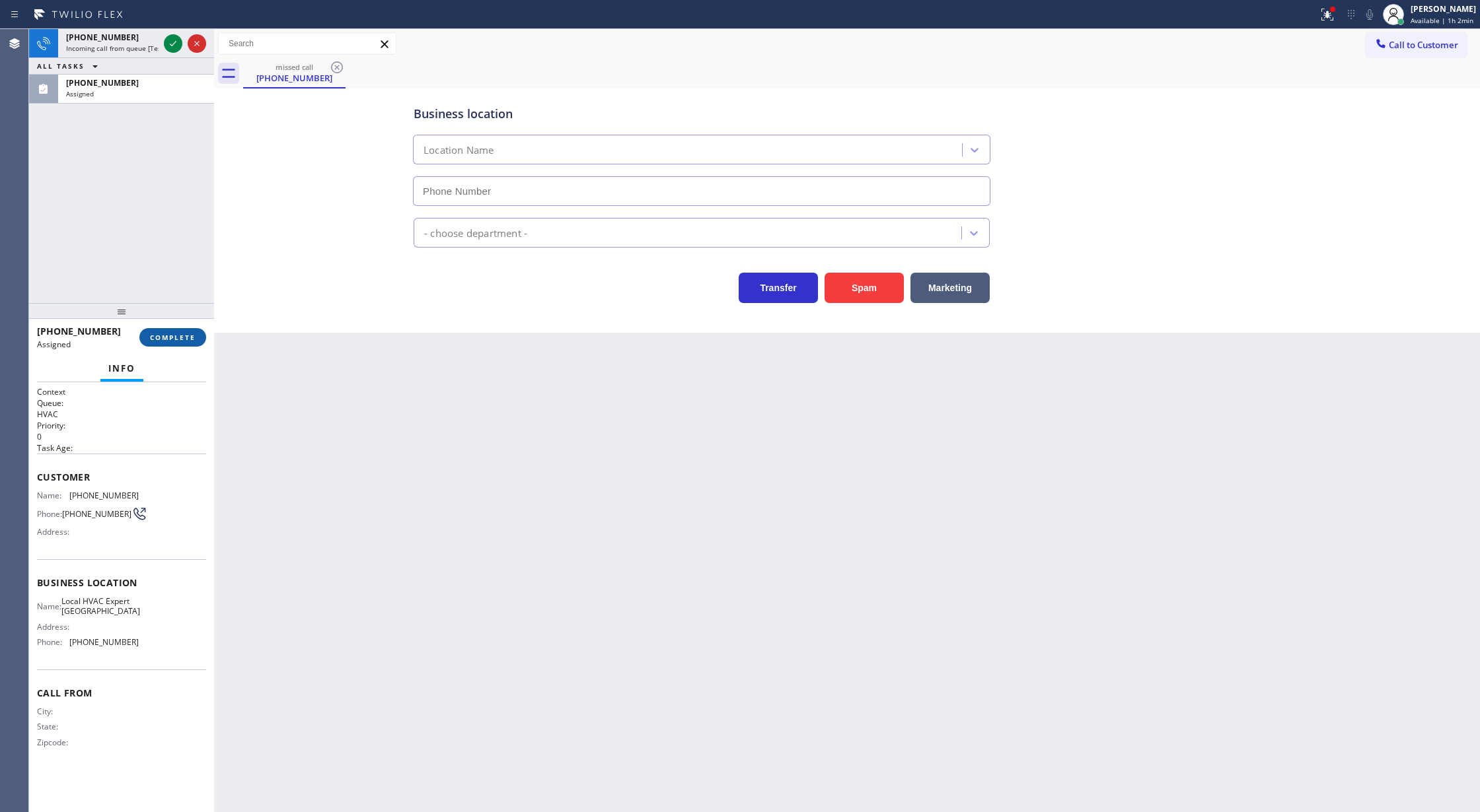
click at [168, 345] on button "COMPLETE" at bounding box center [173, 337] width 67 height 18
type input "[PHONE_NUMBER]"
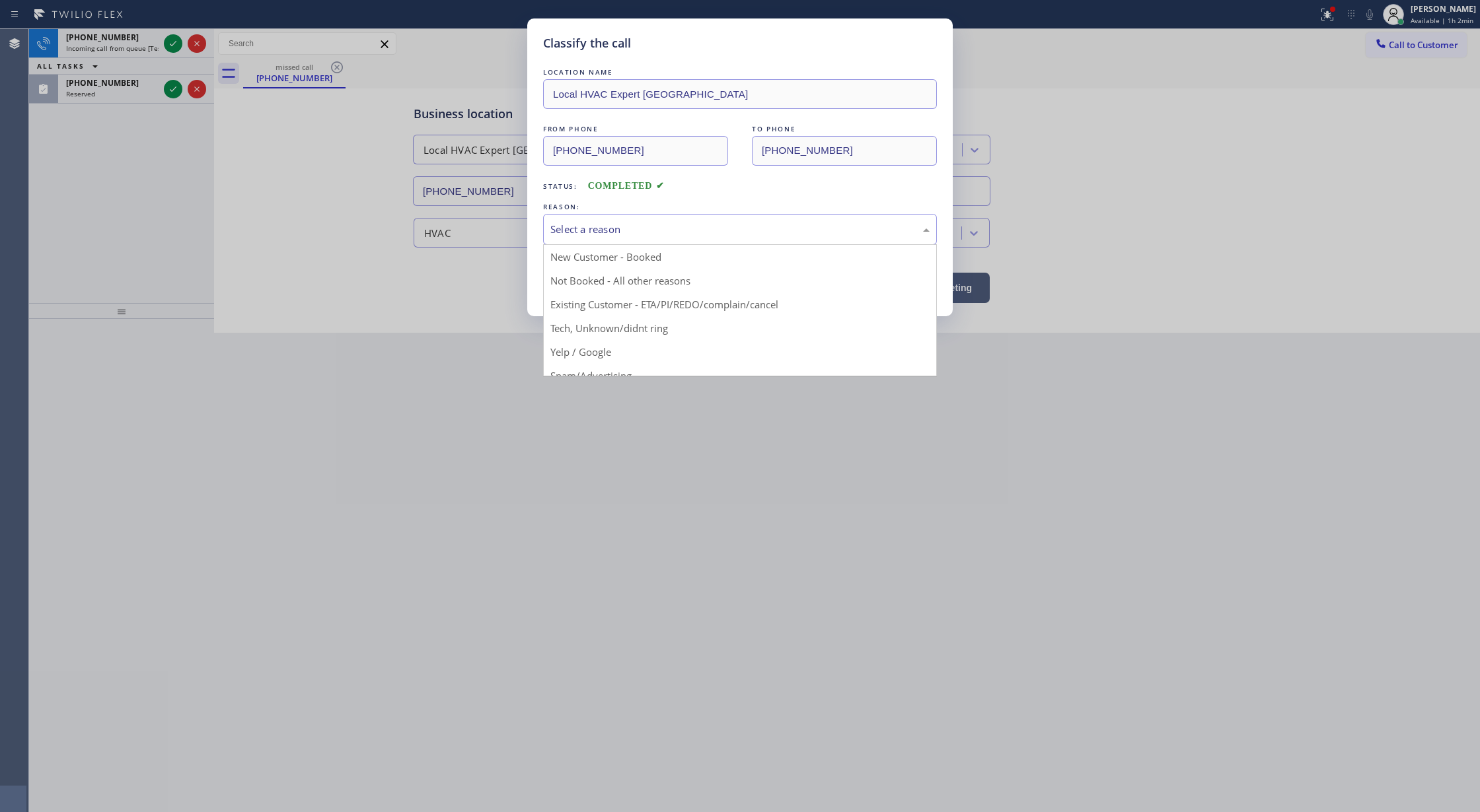
click at [613, 235] on div "Select a reason" at bounding box center [740, 229] width 379 height 15
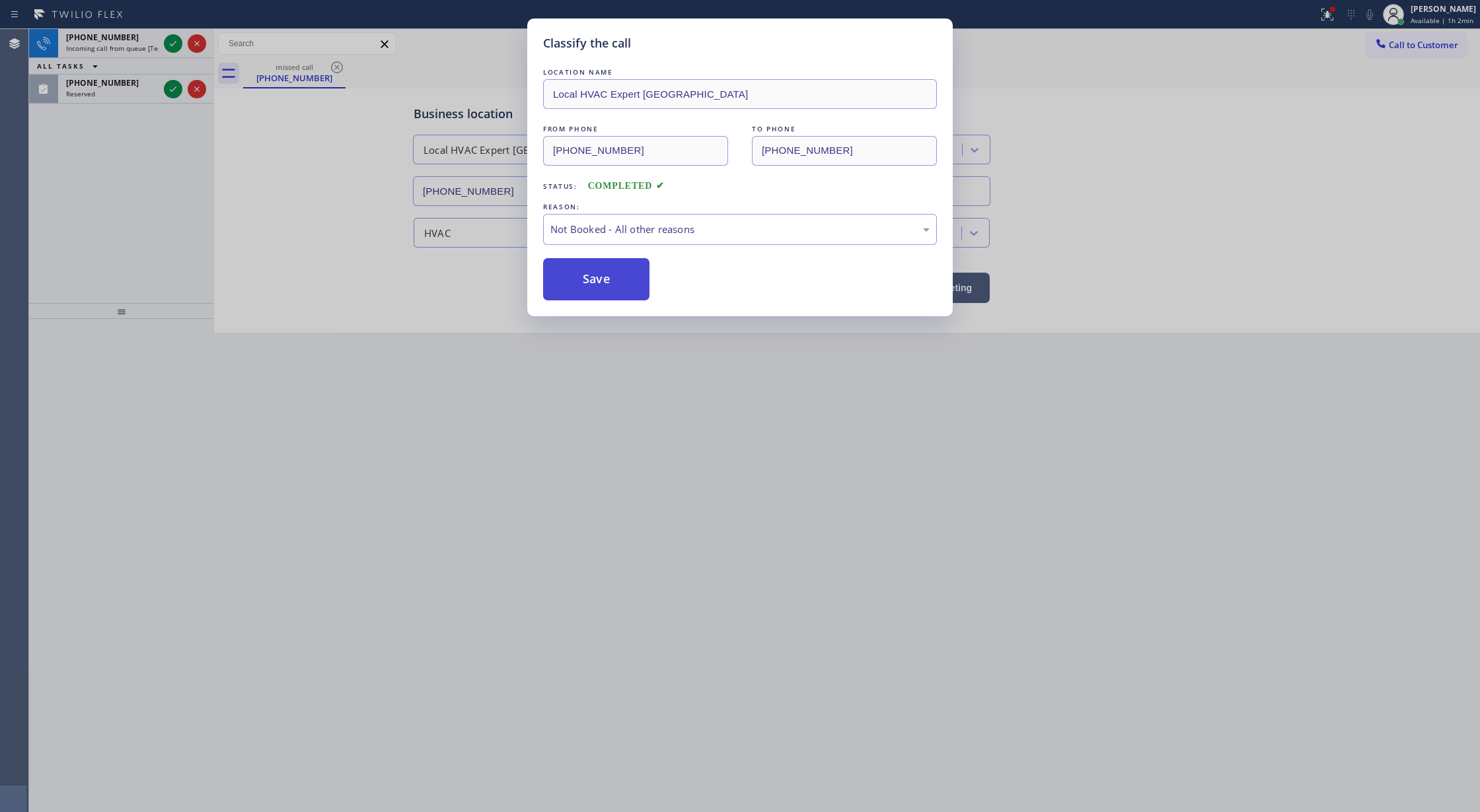
click at [581, 272] on button "Save" at bounding box center [596, 279] width 107 height 42
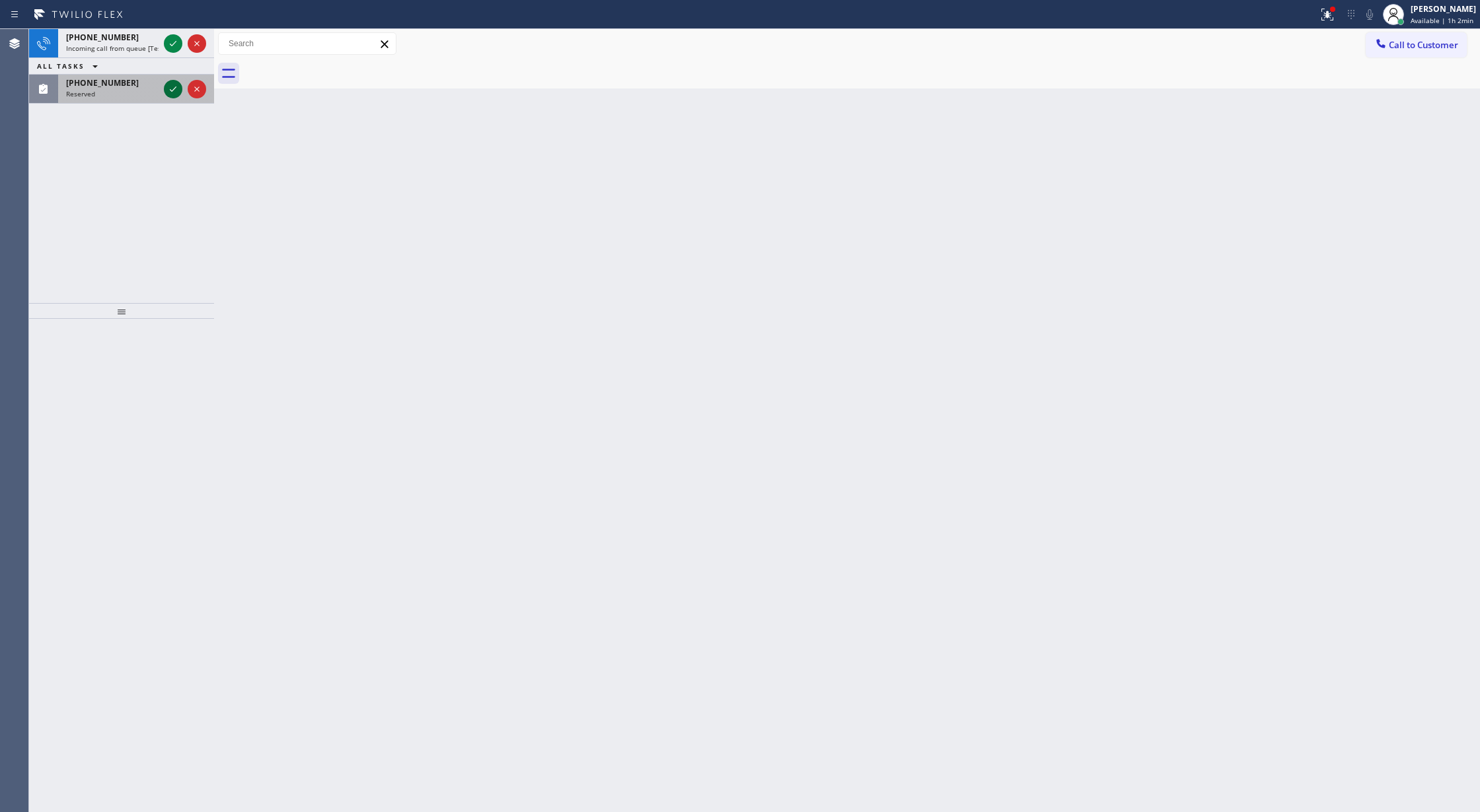
click at [171, 91] on icon at bounding box center [173, 89] width 16 height 16
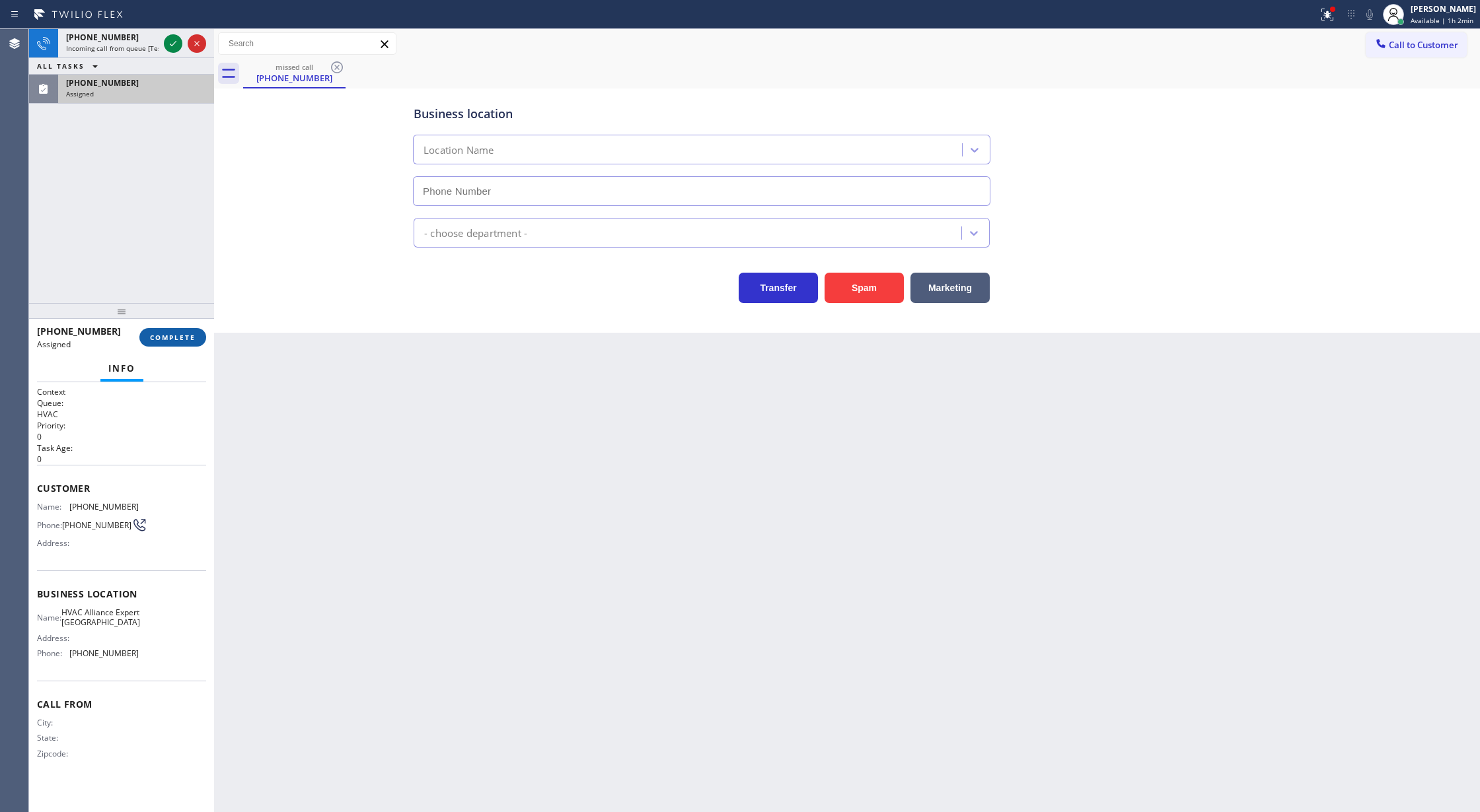
type input "[PHONE_NUMBER]"
click at [178, 333] on span "COMPLETE" at bounding box center [173, 337] width 45 height 9
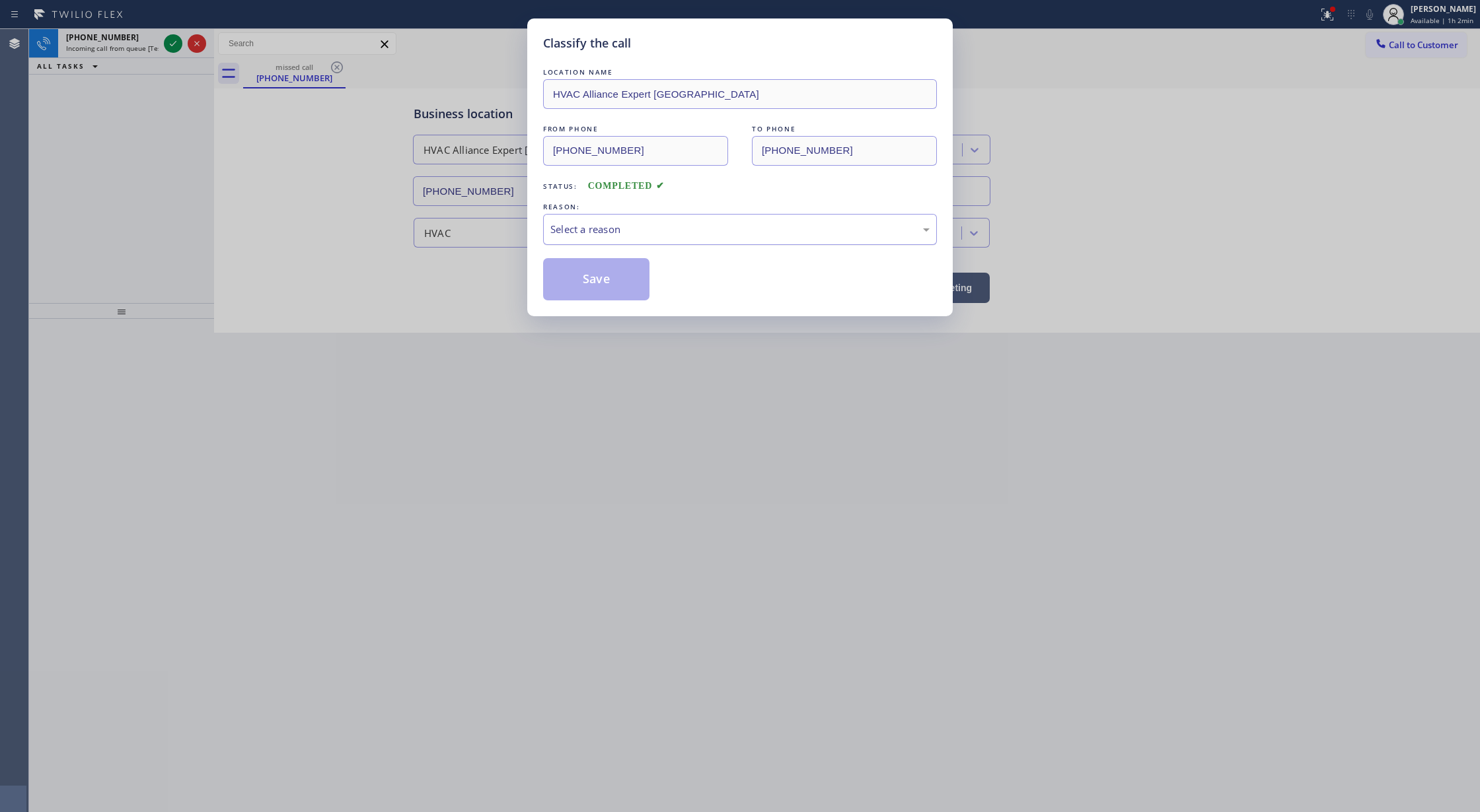
click at [671, 239] on div "Select a reason" at bounding box center [740, 229] width 394 height 31
click at [595, 284] on button "Save" at bounding box center [596, 279] width 107 height 42
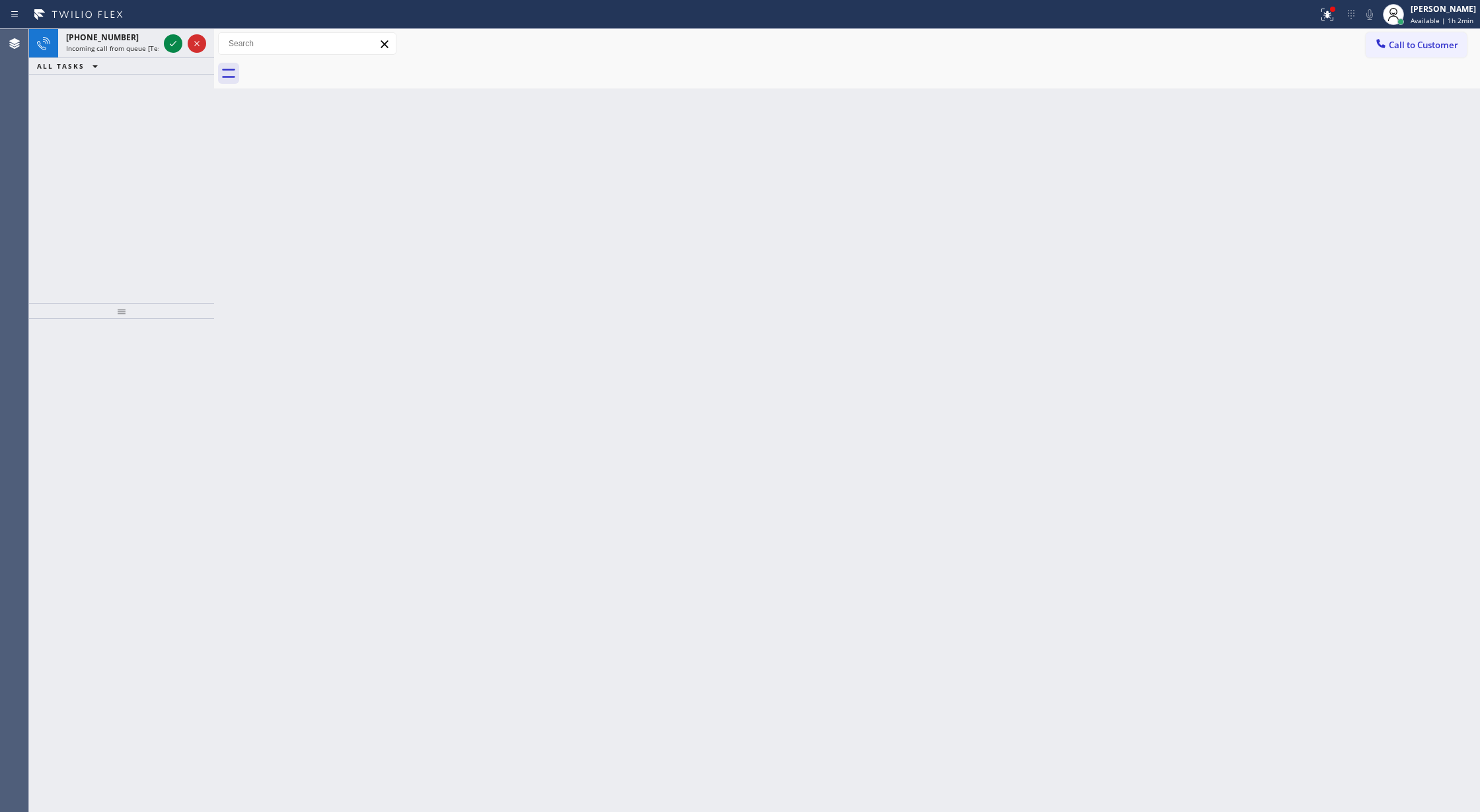
click at [174, 41] on icon at bounding box center [173, 43] width 16 height 16
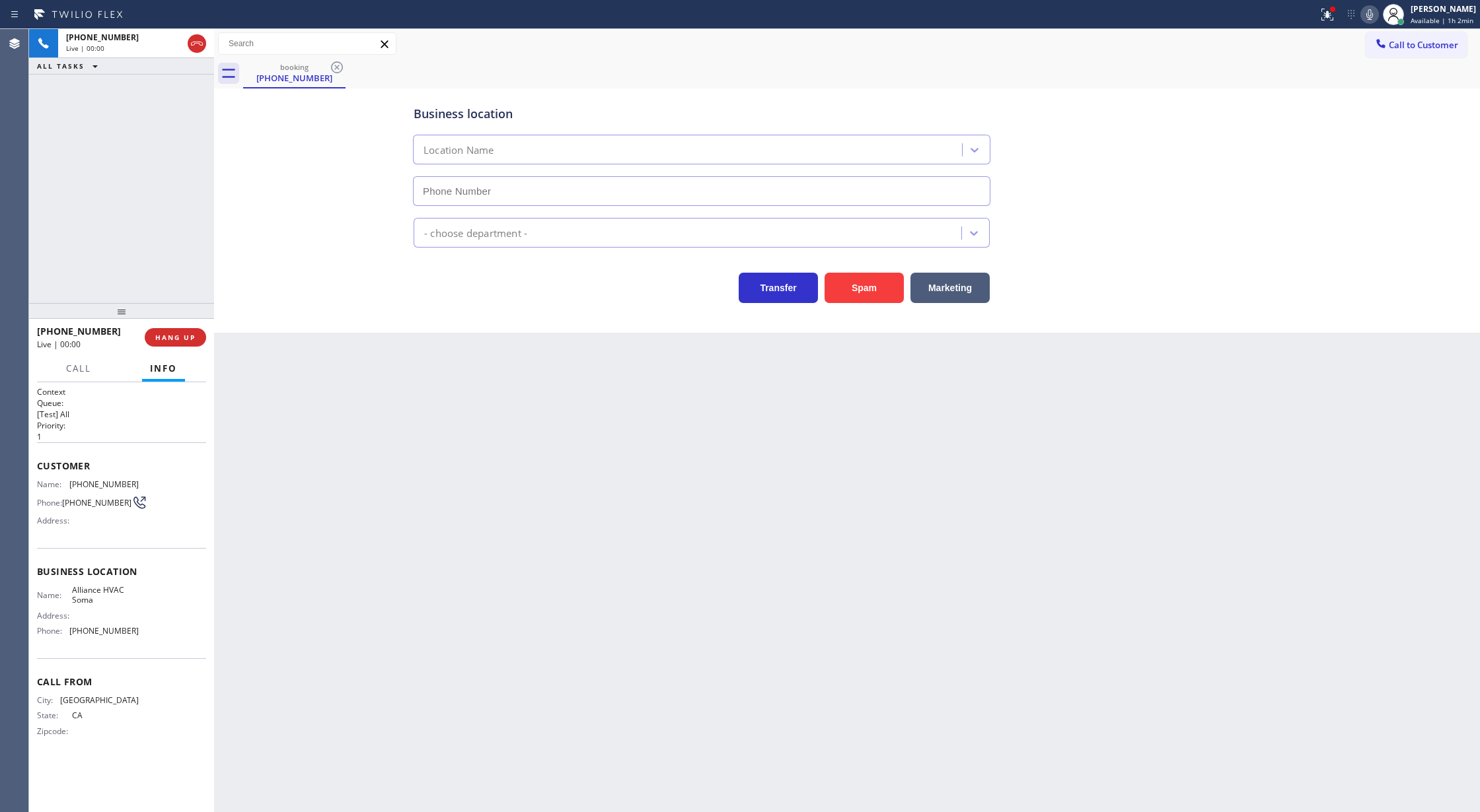
type input "[PHONE_NUMBER]"
click at [858, 288] on button "Spam" at bounding box center [864, 288] width 80 height 31
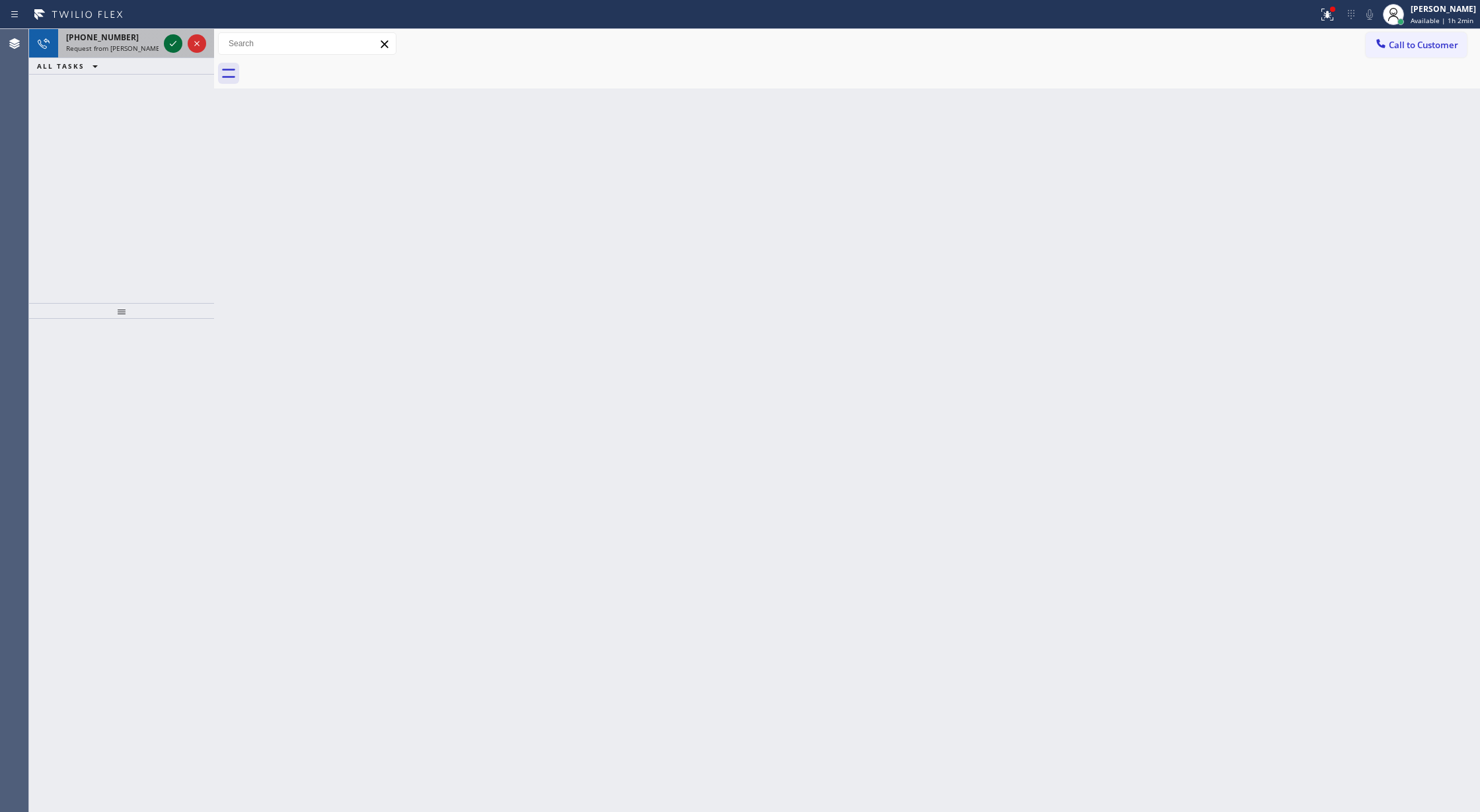
click at [169, 46] on icon at bounding box center [173, 43] width 16 height 16
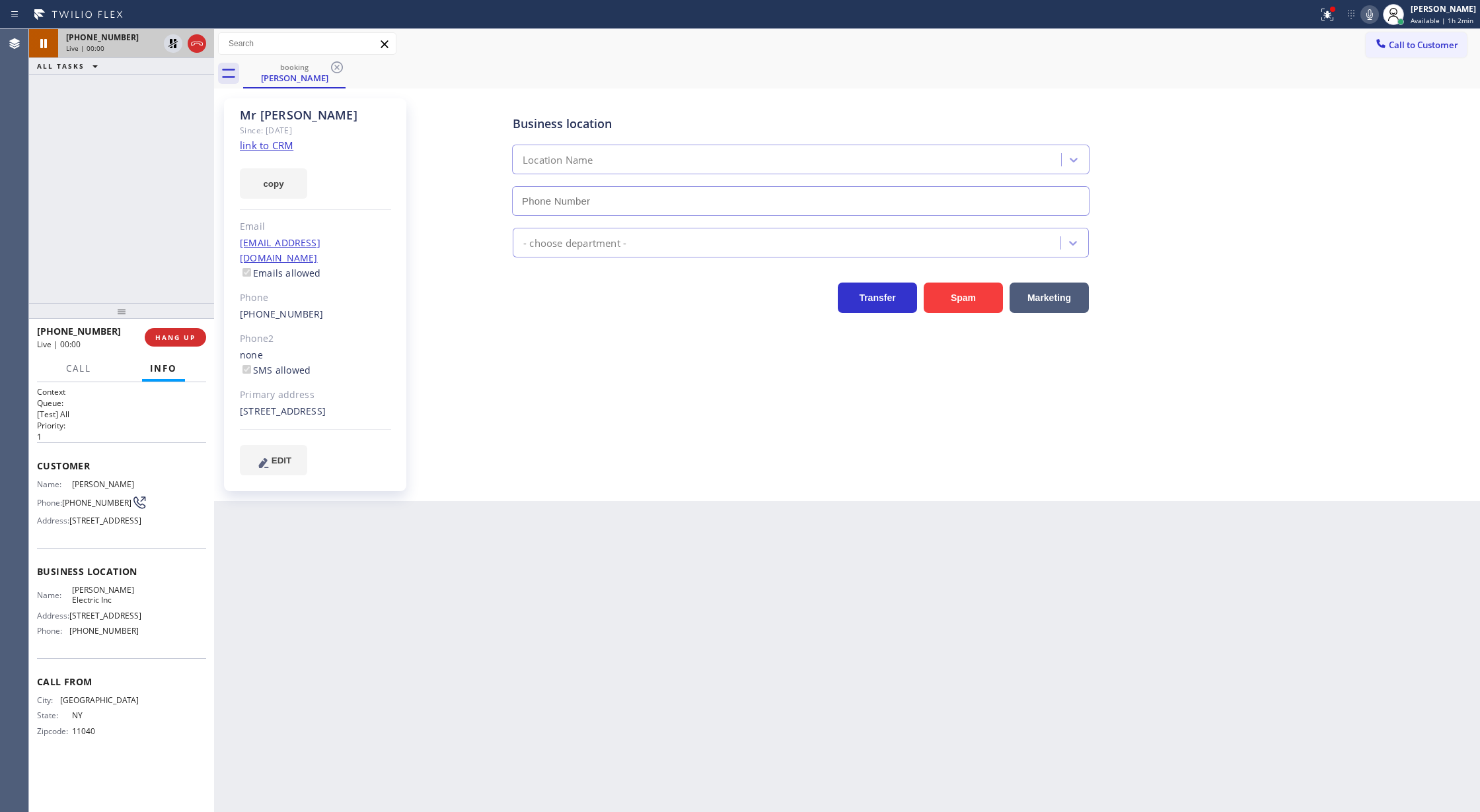
type input "[PHONE_NUMBER]"
click at [268, 143] on link "link to CRM" at bounding box center [266, 145] width 53 height 14
click at [201, 43] on icon at bounding box center [197, 43] width 16 height 16
click at [183, 347] on div "[PHONE_NUMBER] Wrap up | 00:00 COMPLETE" at bounding box center [121, 338] width 169 height 34
click at [180, 341] on span "COMPLETE" at bounding box center [173, 337] width 45 height 9
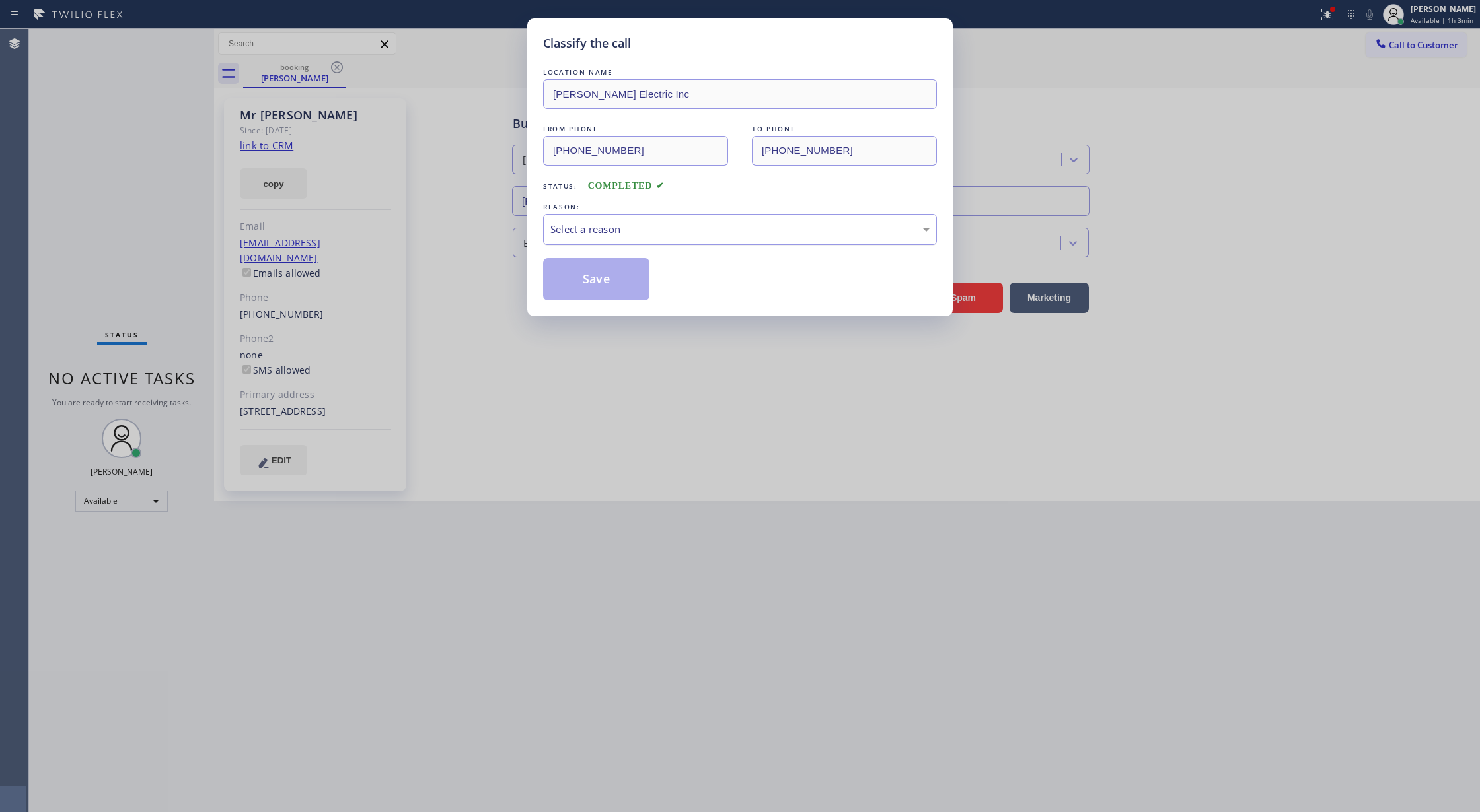
click at [594, 233] on div "Select a reason" at bounding box center [740, 229] width 379 height 15
click at [581, 277] on button "Save" at bounding box center [596, 279] width 107 height 42
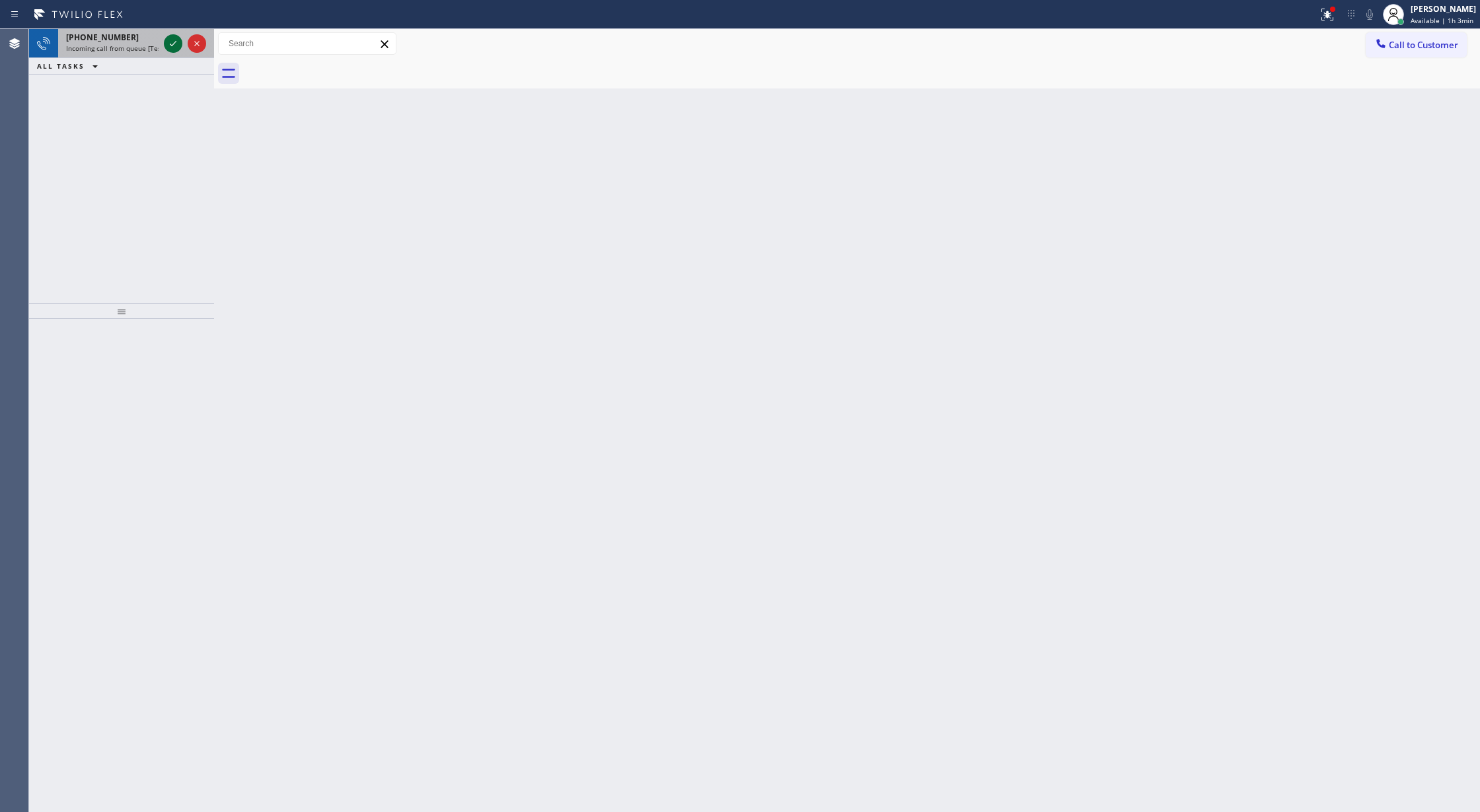
click at [172, 41] on icon at bounding box center [173, 43] width 16 height 16
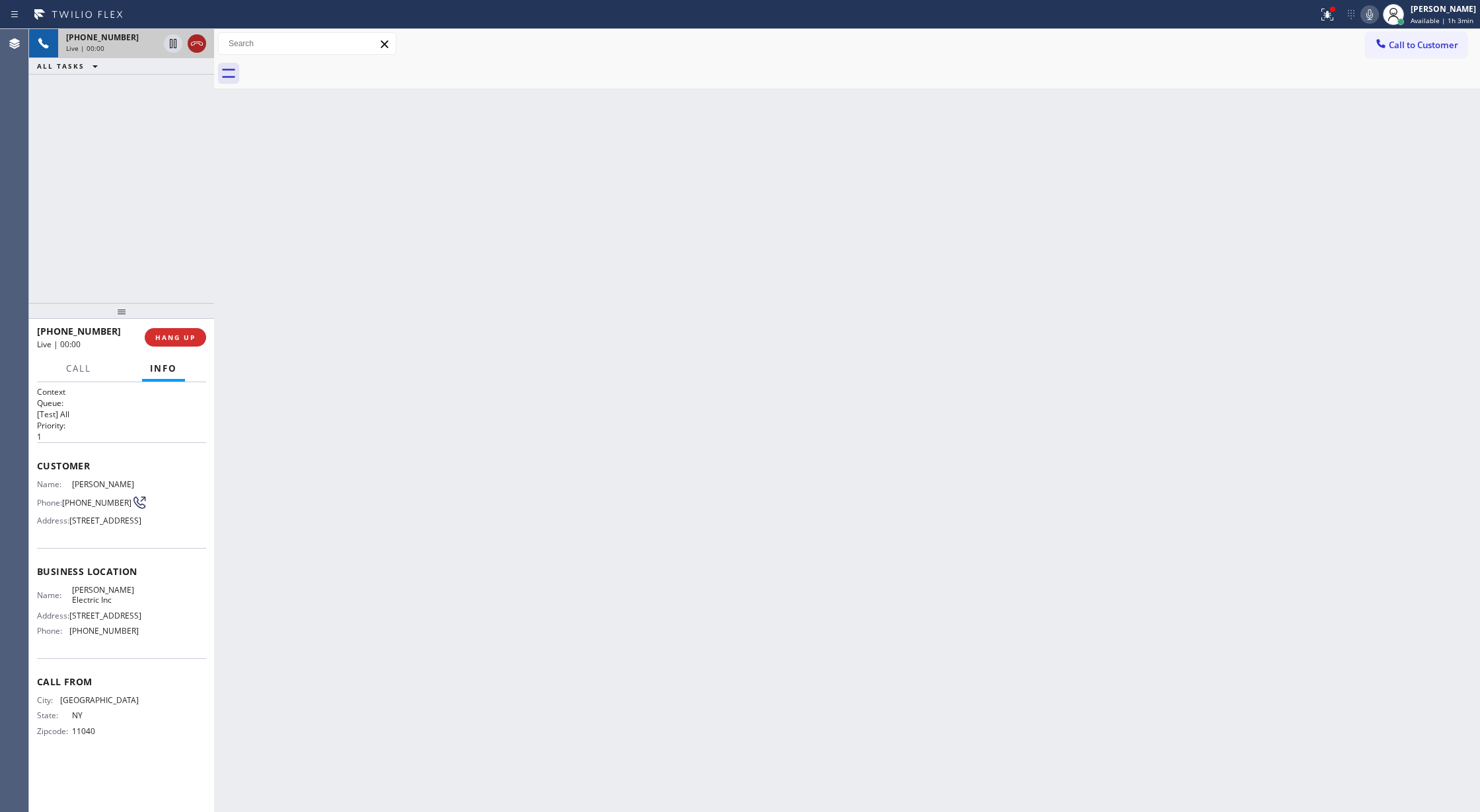
click at [189, 42] on icon at bounding box center [197, 43] width 16 height 16
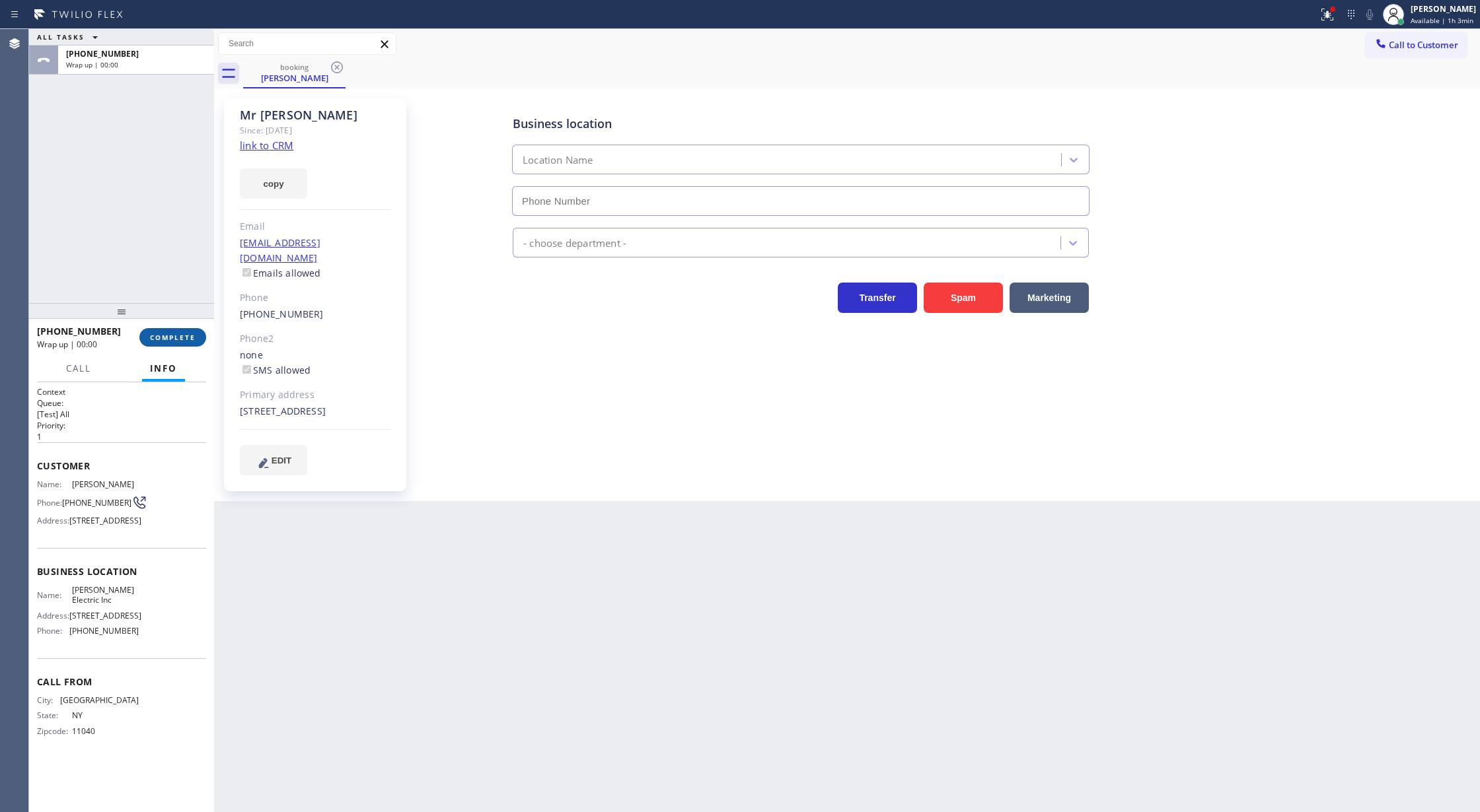
type input "[PHONE_NUMBER]"
click at [162, 333] on span "COMPLETE" at bounding box center [173, 337] width 45 height 9
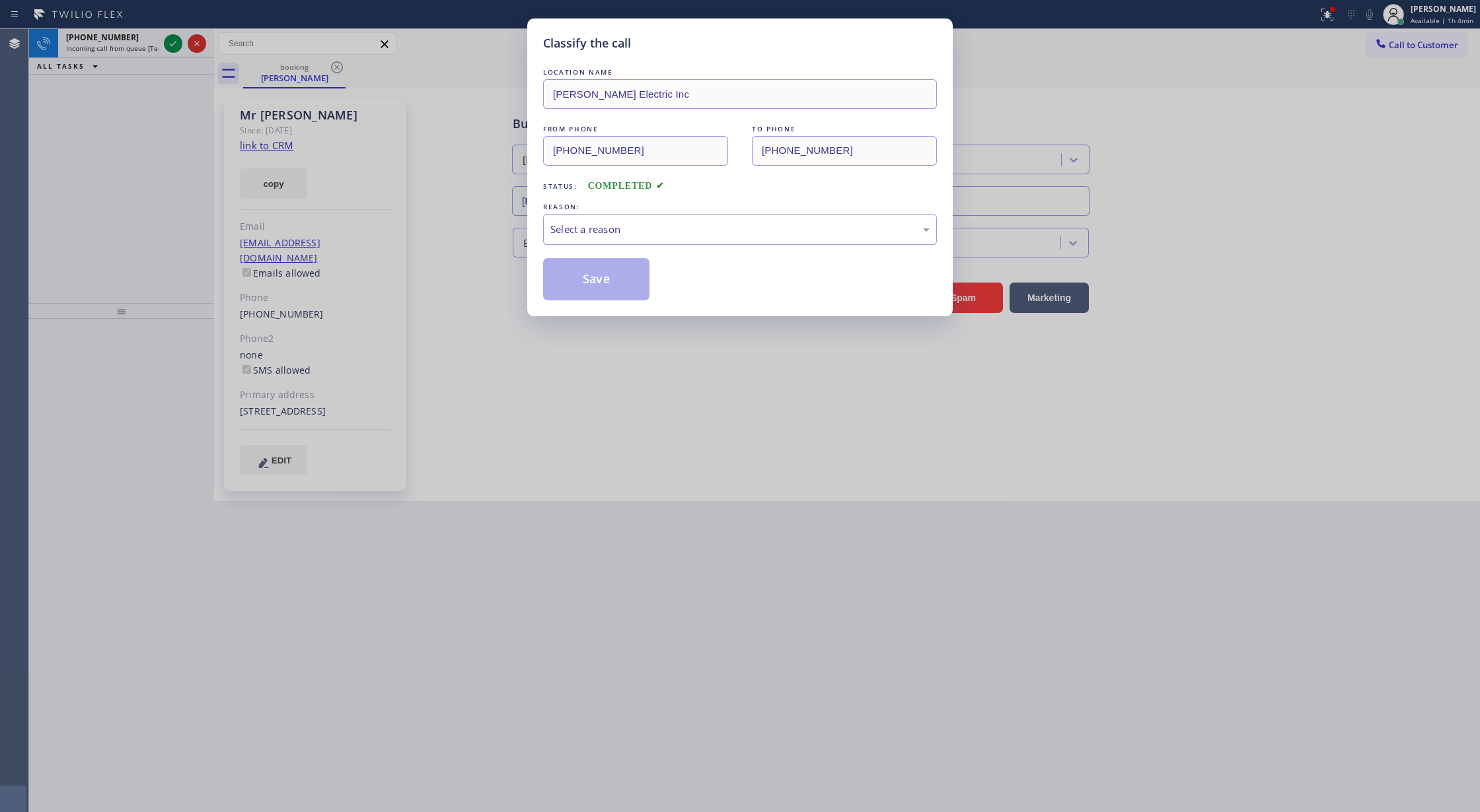
click at [608, 232] on div "Select a reason" at bounding box center [740, 229] width 379 height 15
click at [595, 272] on button "Save" at bounding box center [596, 279] width 107 height 42
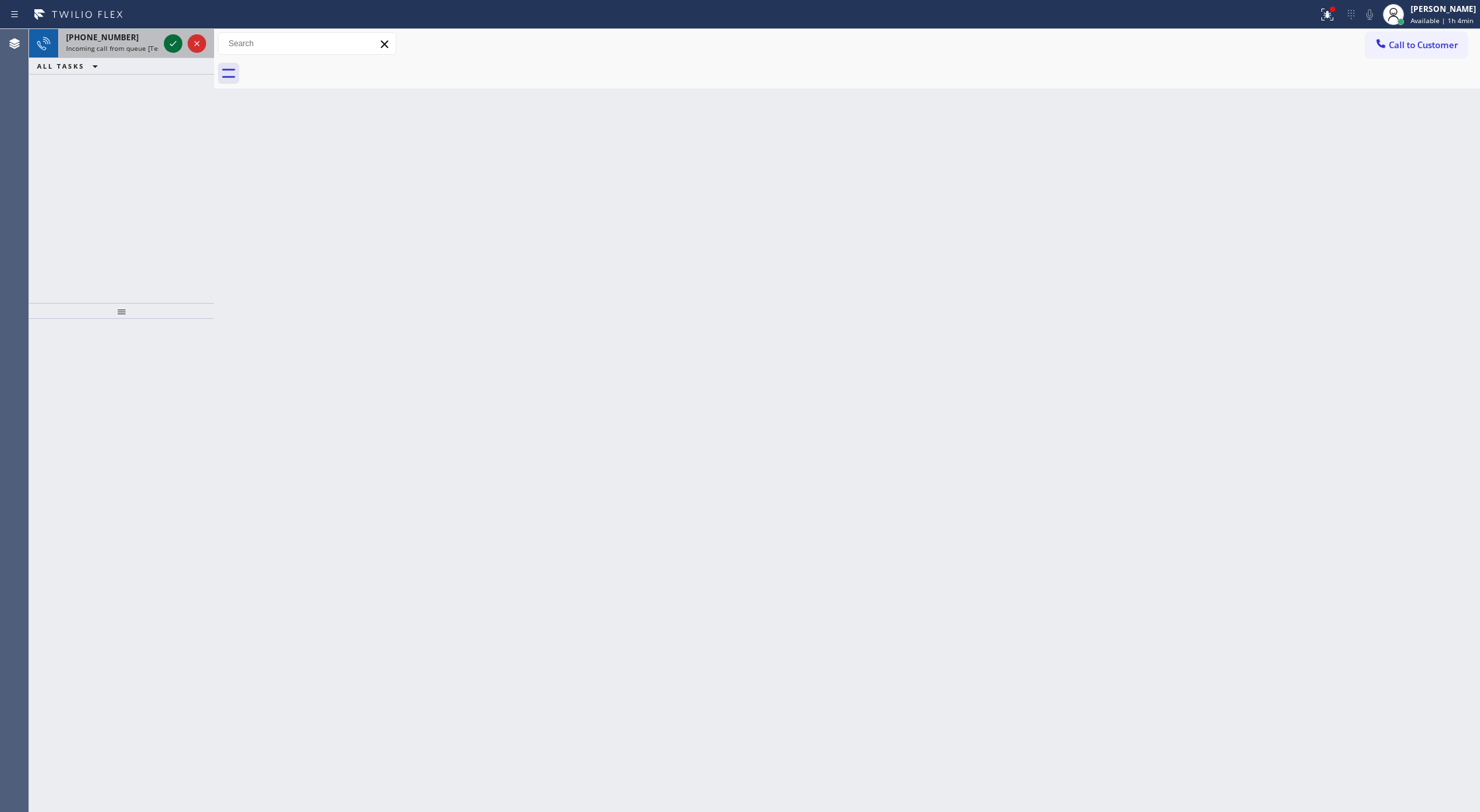
click at [168, 41] on icon at bounding box center [173, 43] width 16 height 16
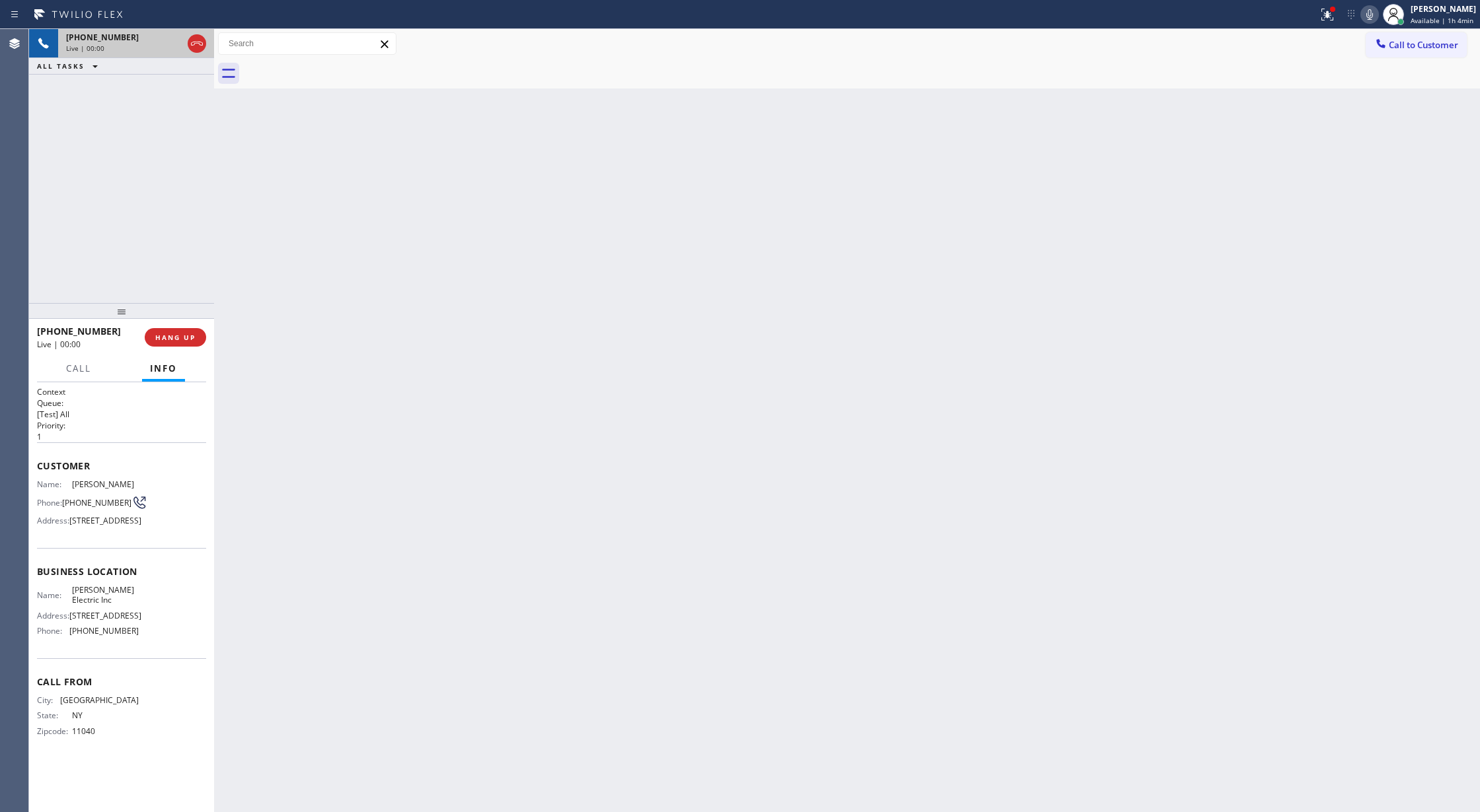
click at [195, 43] on icon at bounding box center [196, 43] width 12 height 4
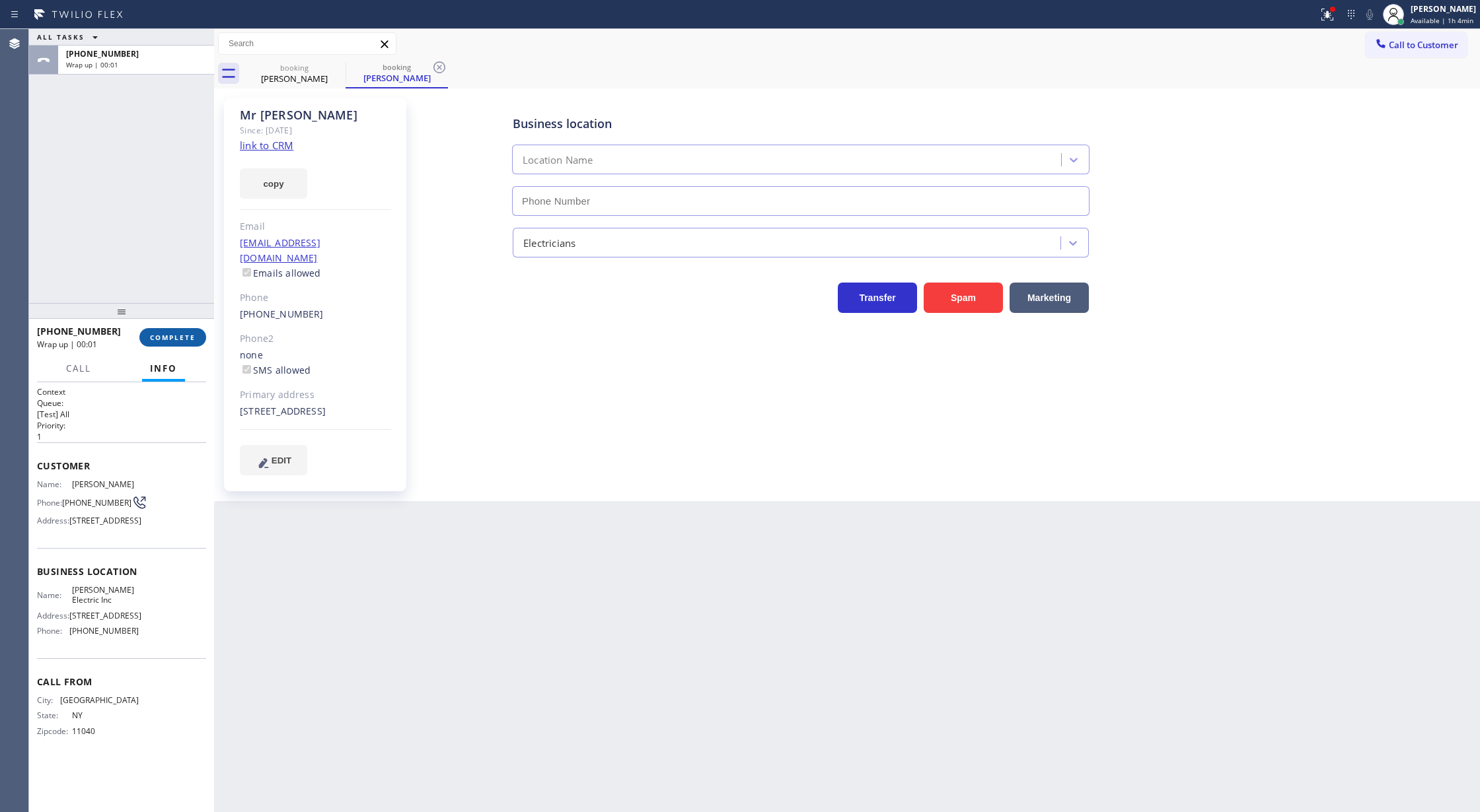
type input "[PHONE_NUMBER]"
click at [165, 339] on span "COMPLETE" at bounding box center [173, 337] width 45 height 9
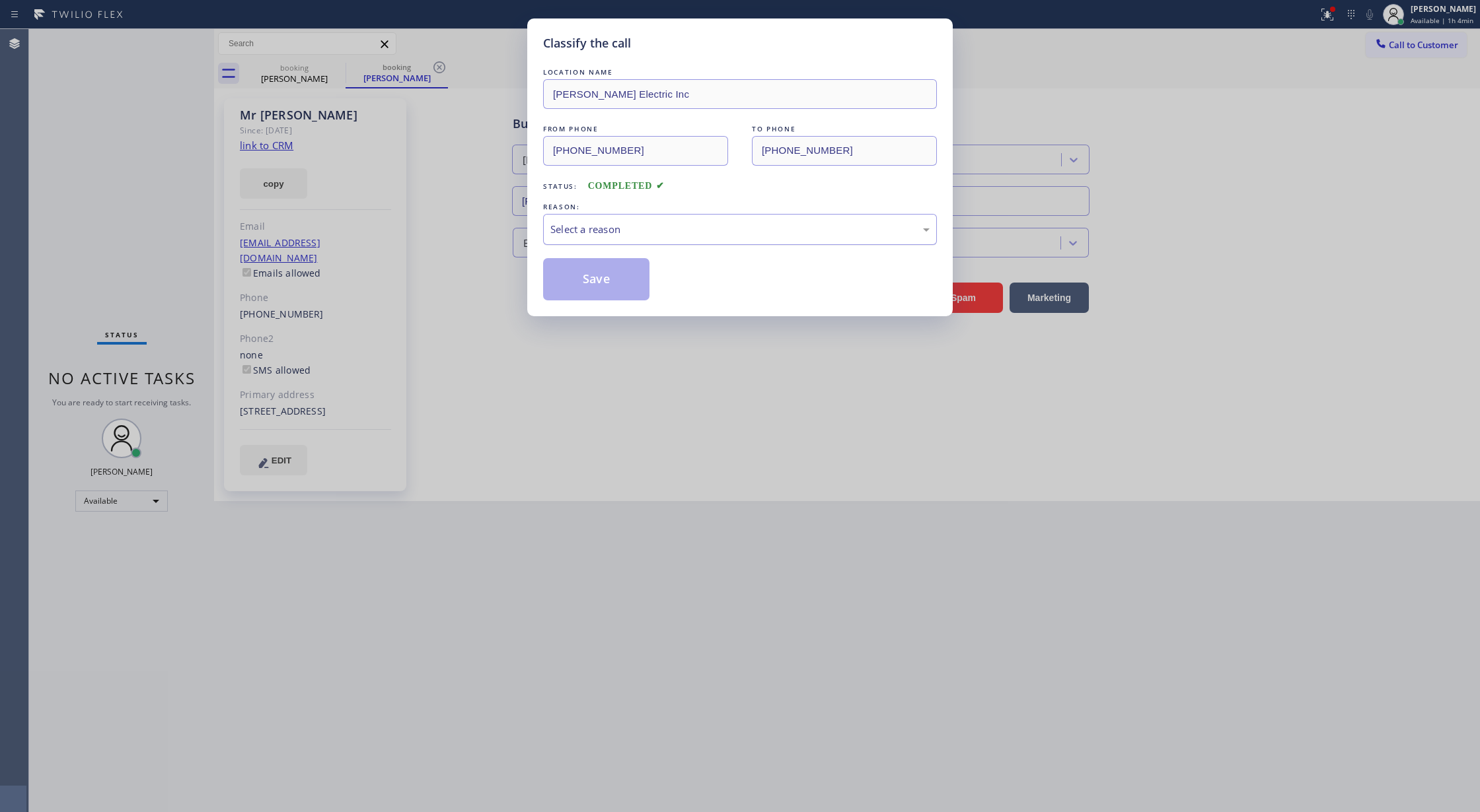
click at [672, 234] on div "Select a reason" at bounding box center [740, 229] width 379 height 15
click at [601, 274] on button "Save" at bounding box center [596, 279] width 107 height 42
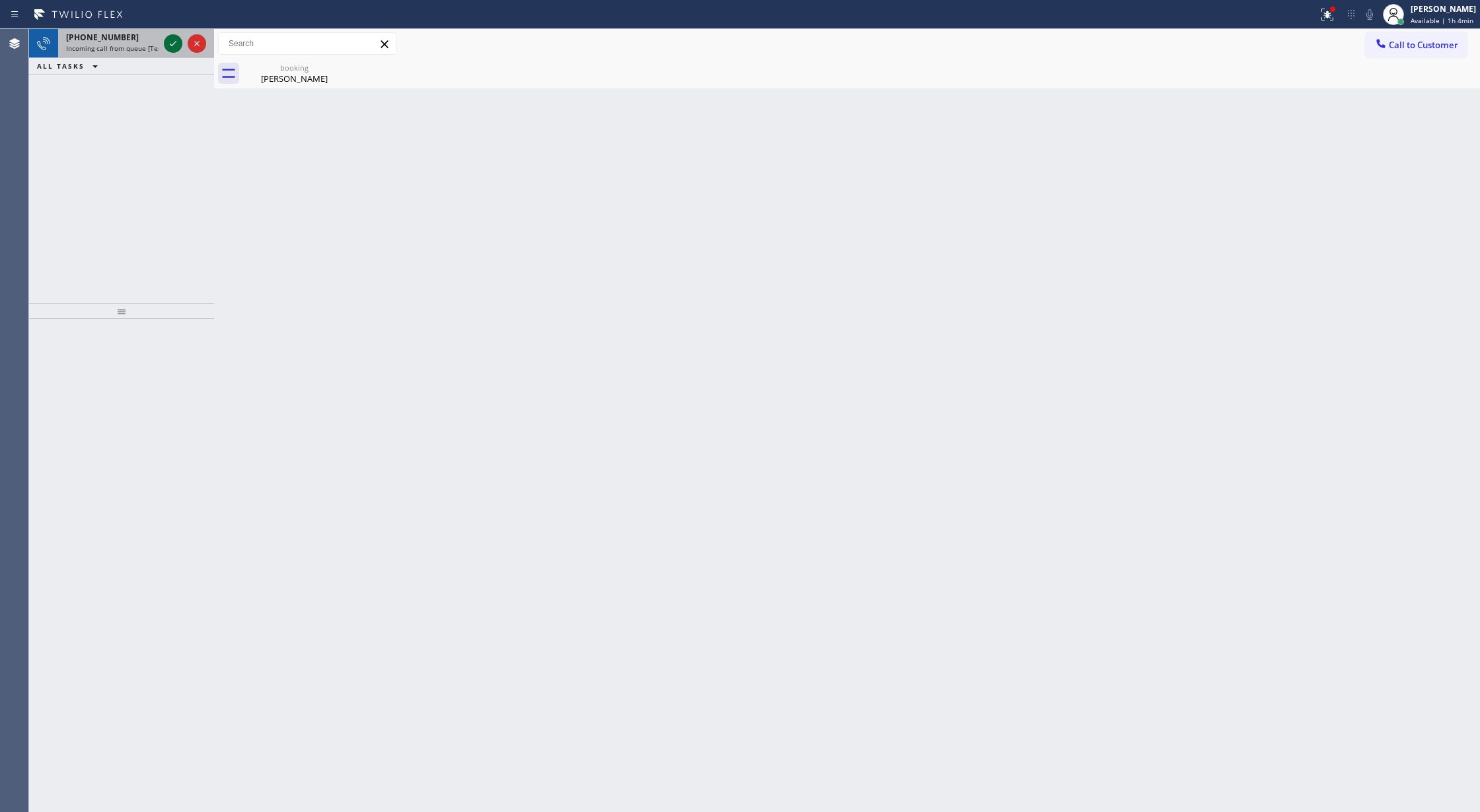
click at [174, 43] on icon at bounding box center [173, 43] width 6 height 5
click at [170, 45] on icon at bounding box center [173, 43] width 16 height 16
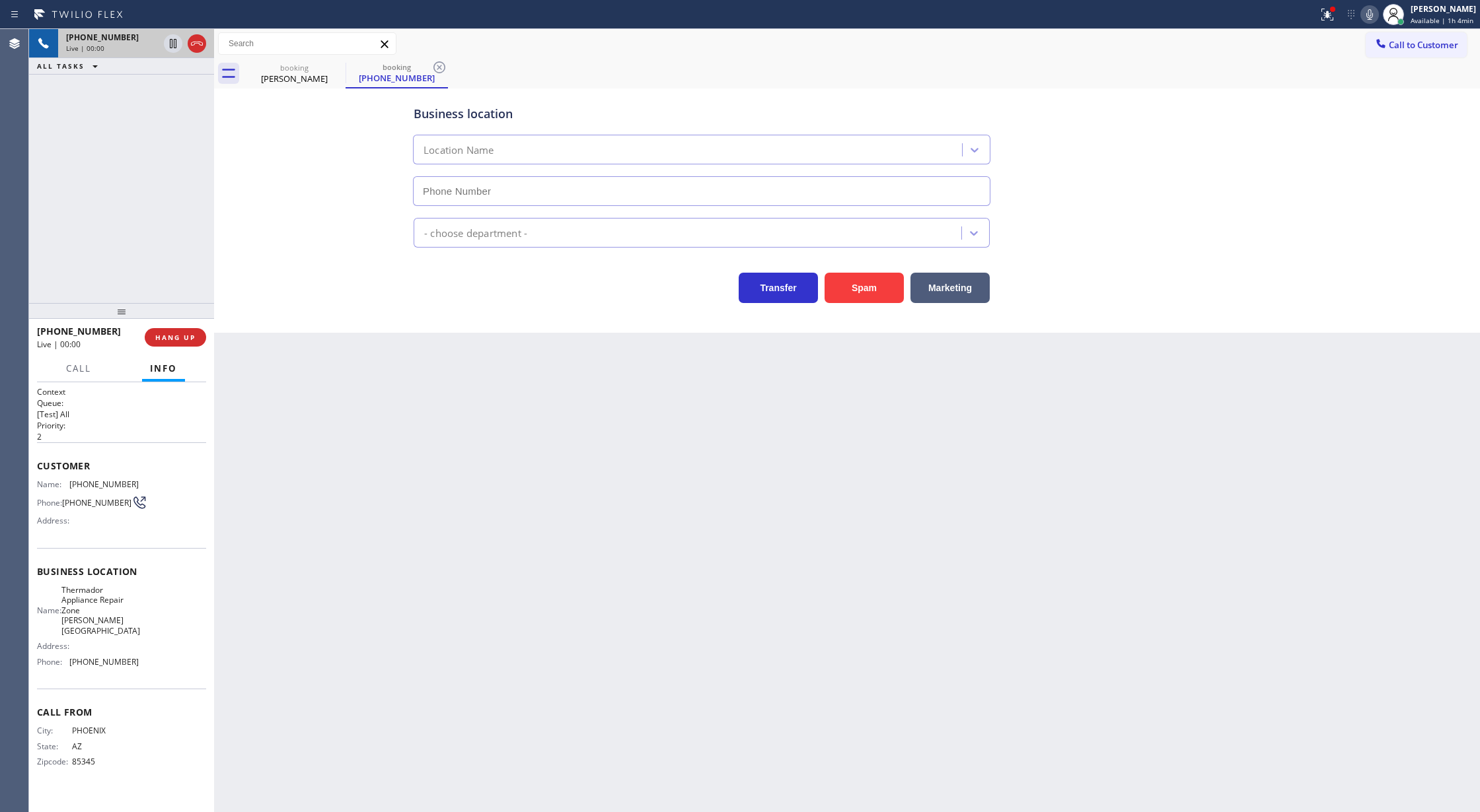
type input "[PHONE_NUMBER]"
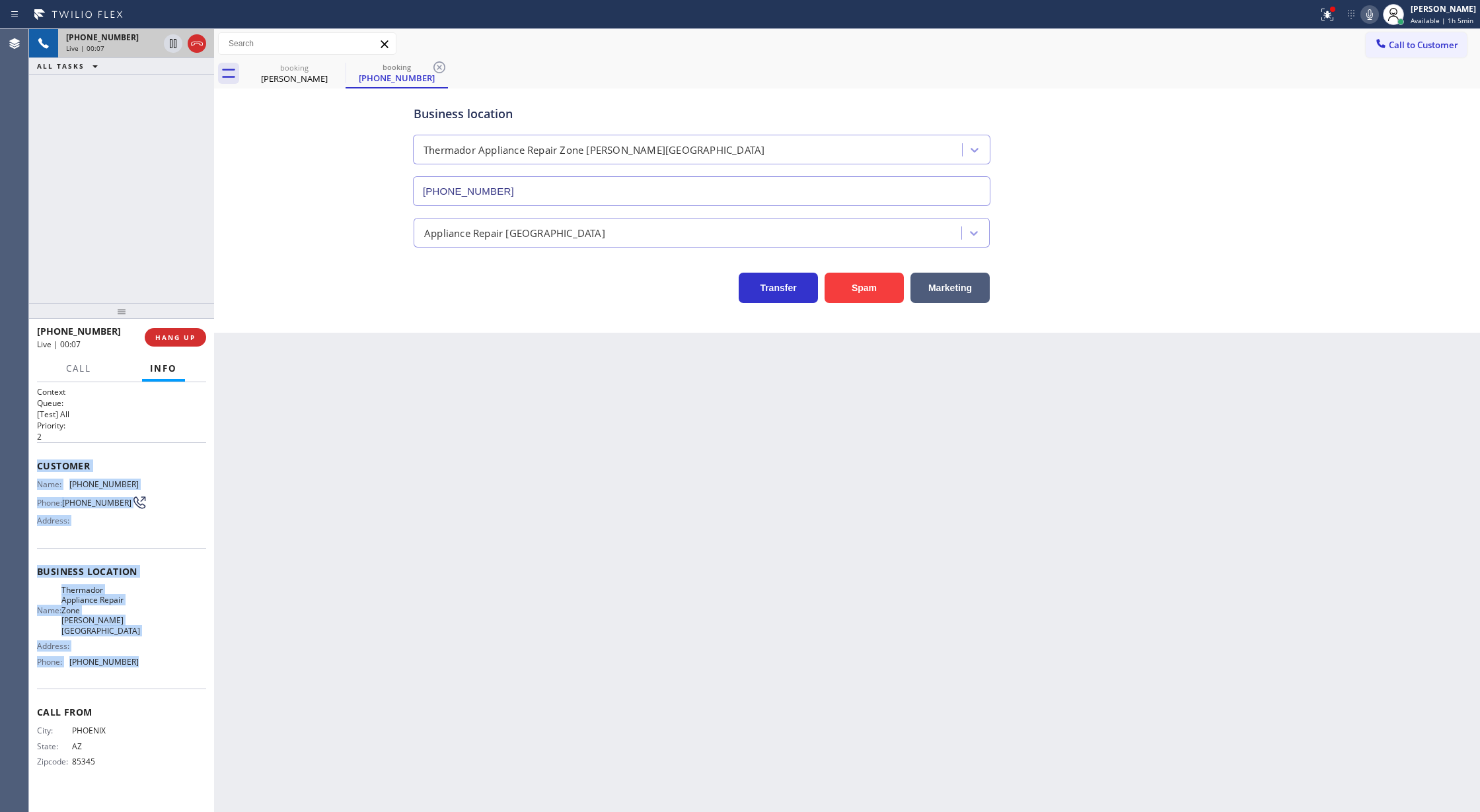
drag, startPoint x: 35, startPoint y: 465, endPoint x: 188, endPoint y: 656, distance: 244.7
click at [188, 656] on div "Context Queue: [Test] All Priority: 2 Customer Name: [PHONE_NUMBER] Phone: [PHO…" at bounding box center [121, 597] width 185 height 431
click at [199, 51] on button at bounding box center [197, 43] width 18 height 18
click at [183, 334] on span "COMPLETE" at bounding box center [173, 337] width 45 height 9
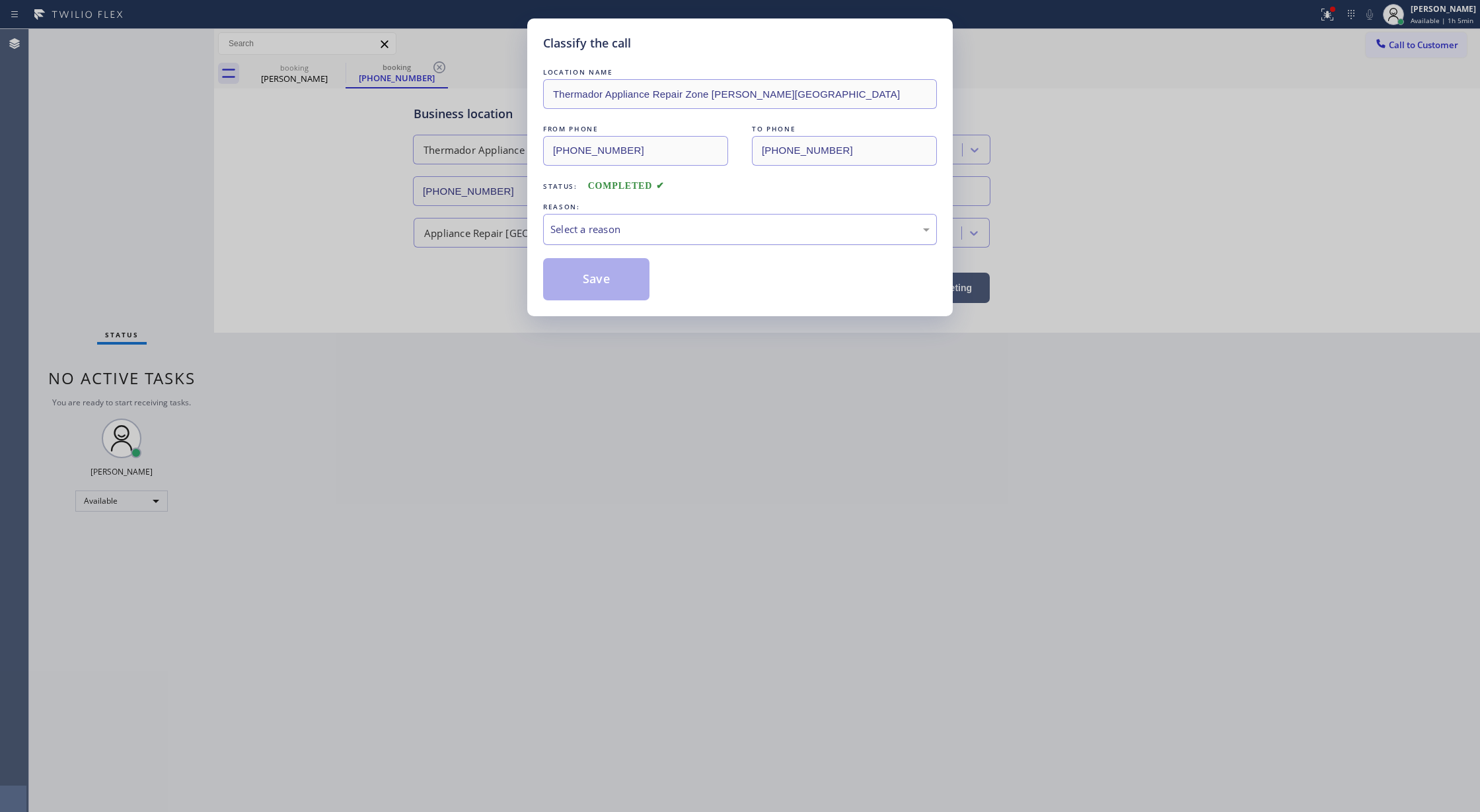
click at [608, 235] on div "Select a reason" at bounding box center [740, 229] width 379 height 15
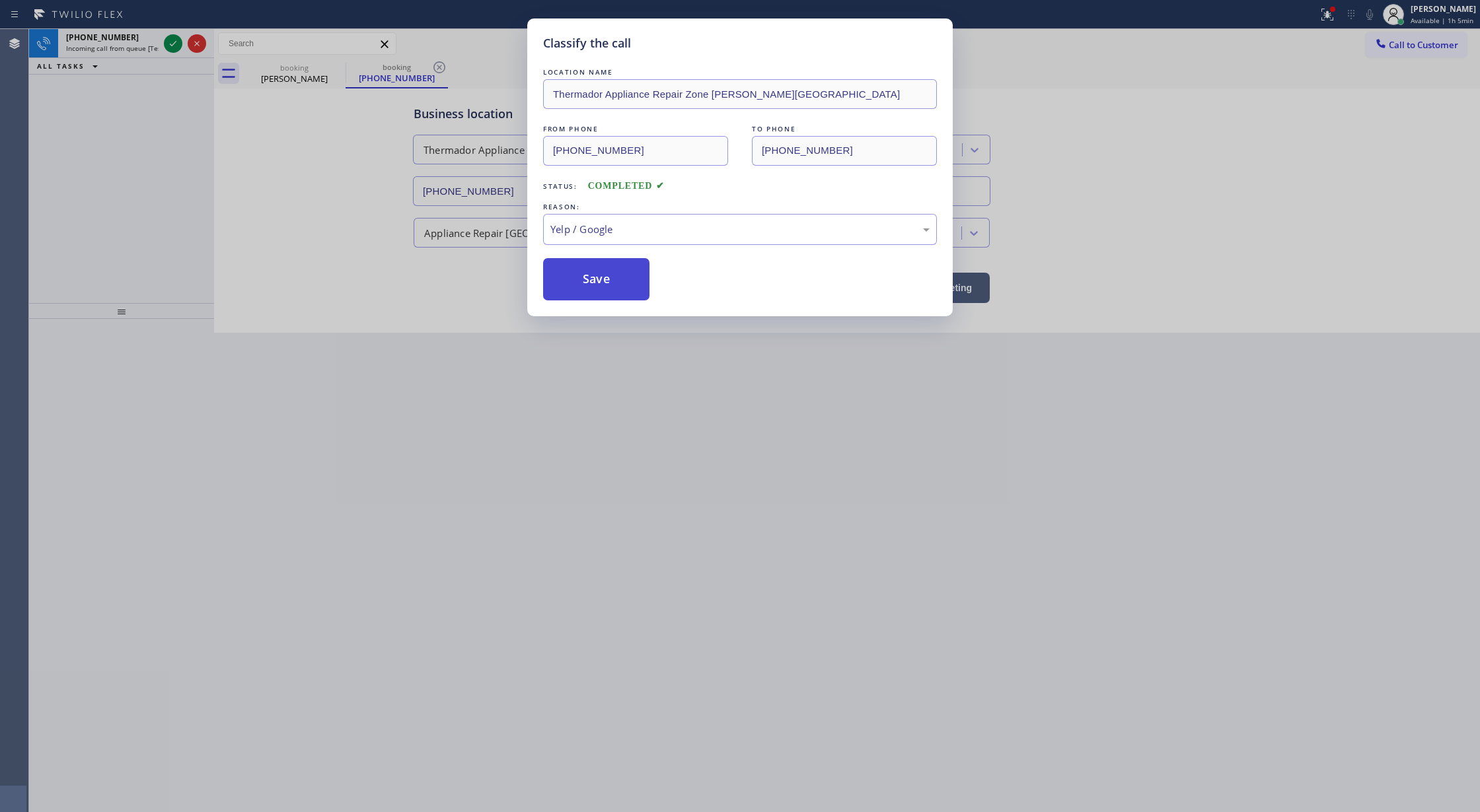
click at [603, 291] on button "Save" at bounding box center [596, 279] width 107 height 42
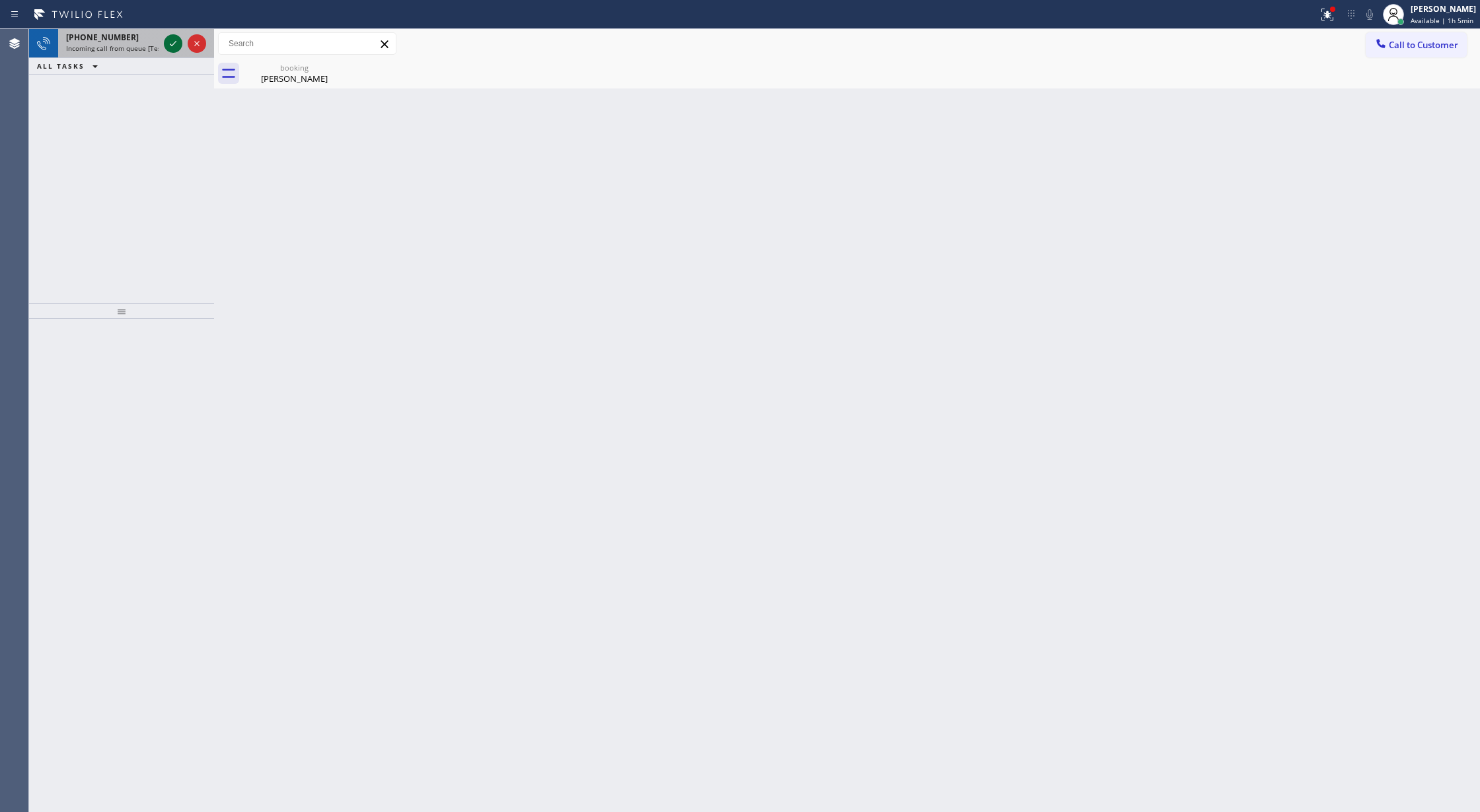
click at [175, 40] on icon at bounding box center [173, 43] width 16 height 16
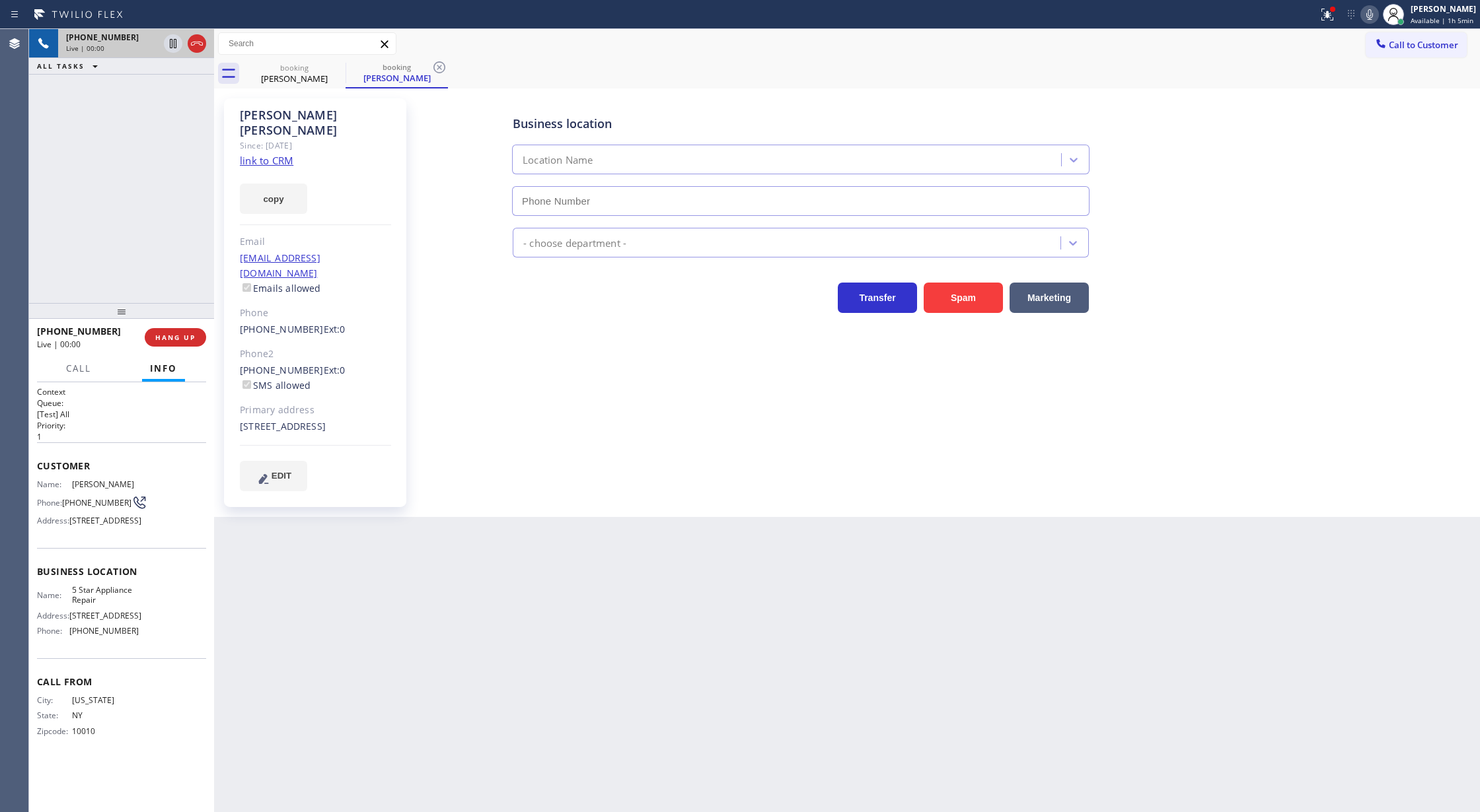
type input "[PHONE_NUMBER]"
click at [252, 154] on link "link to CRM" at bounding box center [266, 160] width 53 height 14
click at [1372, 17] on icon at bounding box center [1370, 14] width 16 height 16
click at [178, 93] on icon at bounding box center [173, 89] width 16 height 16
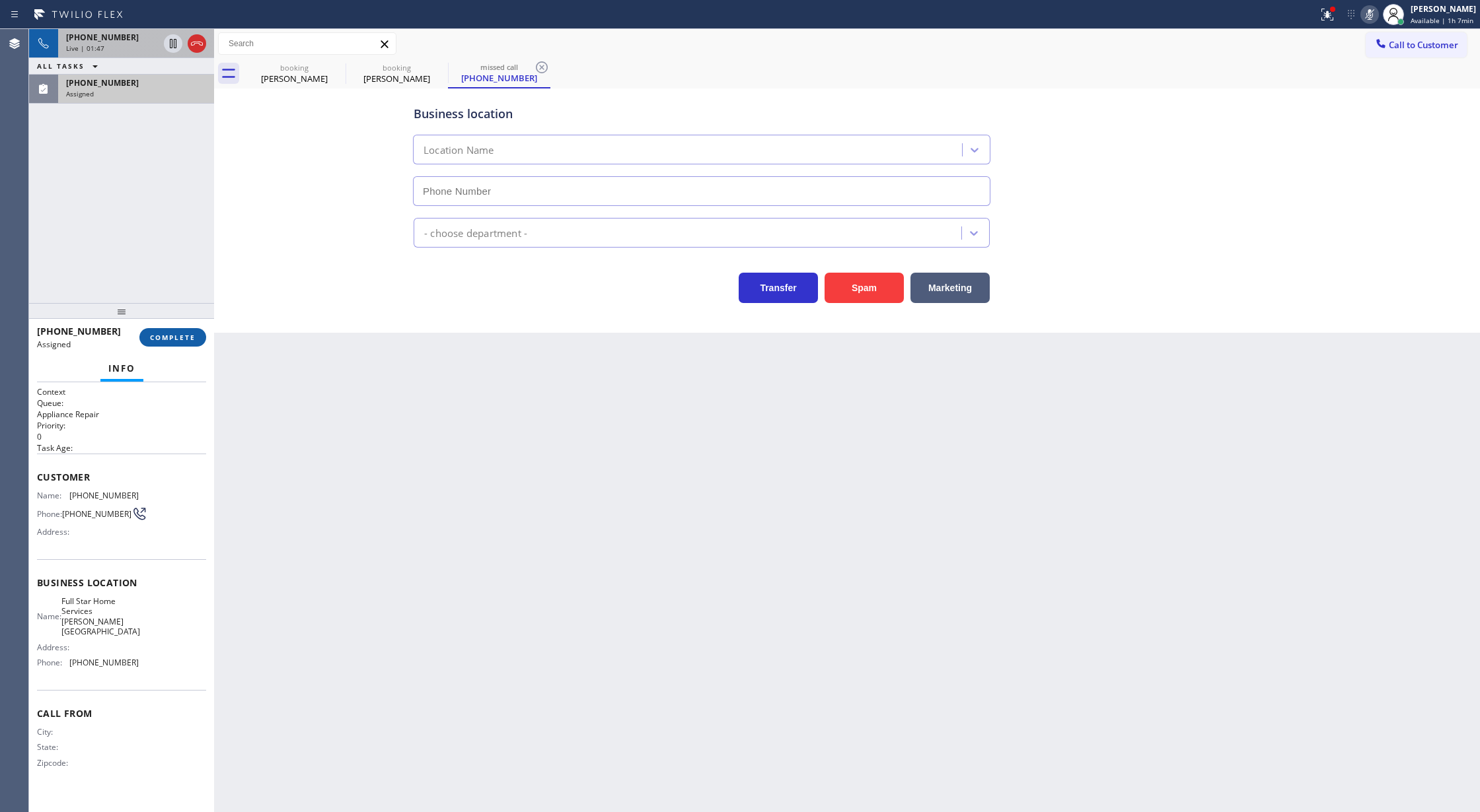
type input "[PHONE_NUMBER]"
click at [163, 334] on span "COMPLETE" at bounding box center [173, 337] width 45 height 9
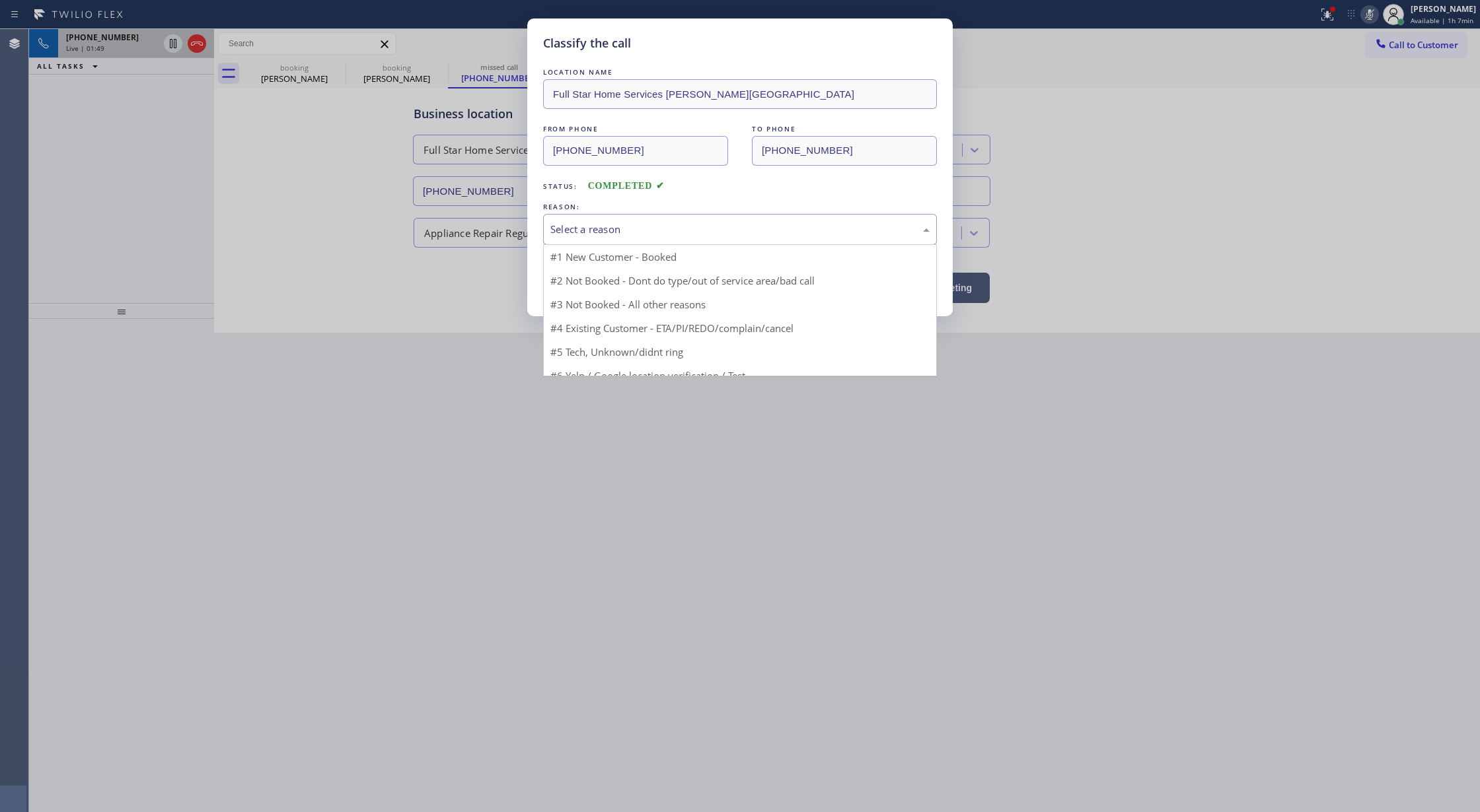
click at [608, 222] on div "Select a reason" at bounding box center [740, 229] width 379 height 15
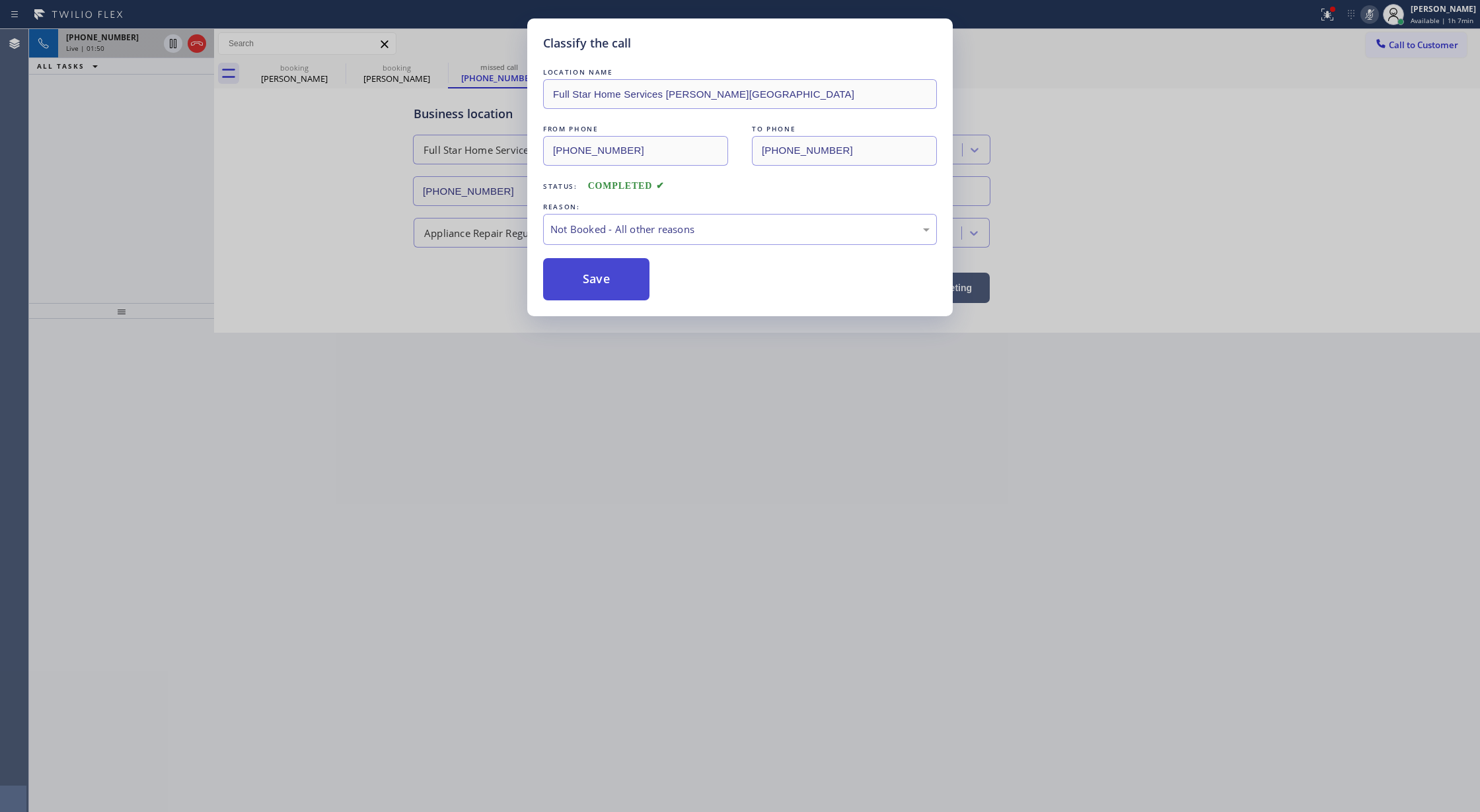
click at [593, 286] on button "Save" at bounding box center [596, 279] width 107 height 42
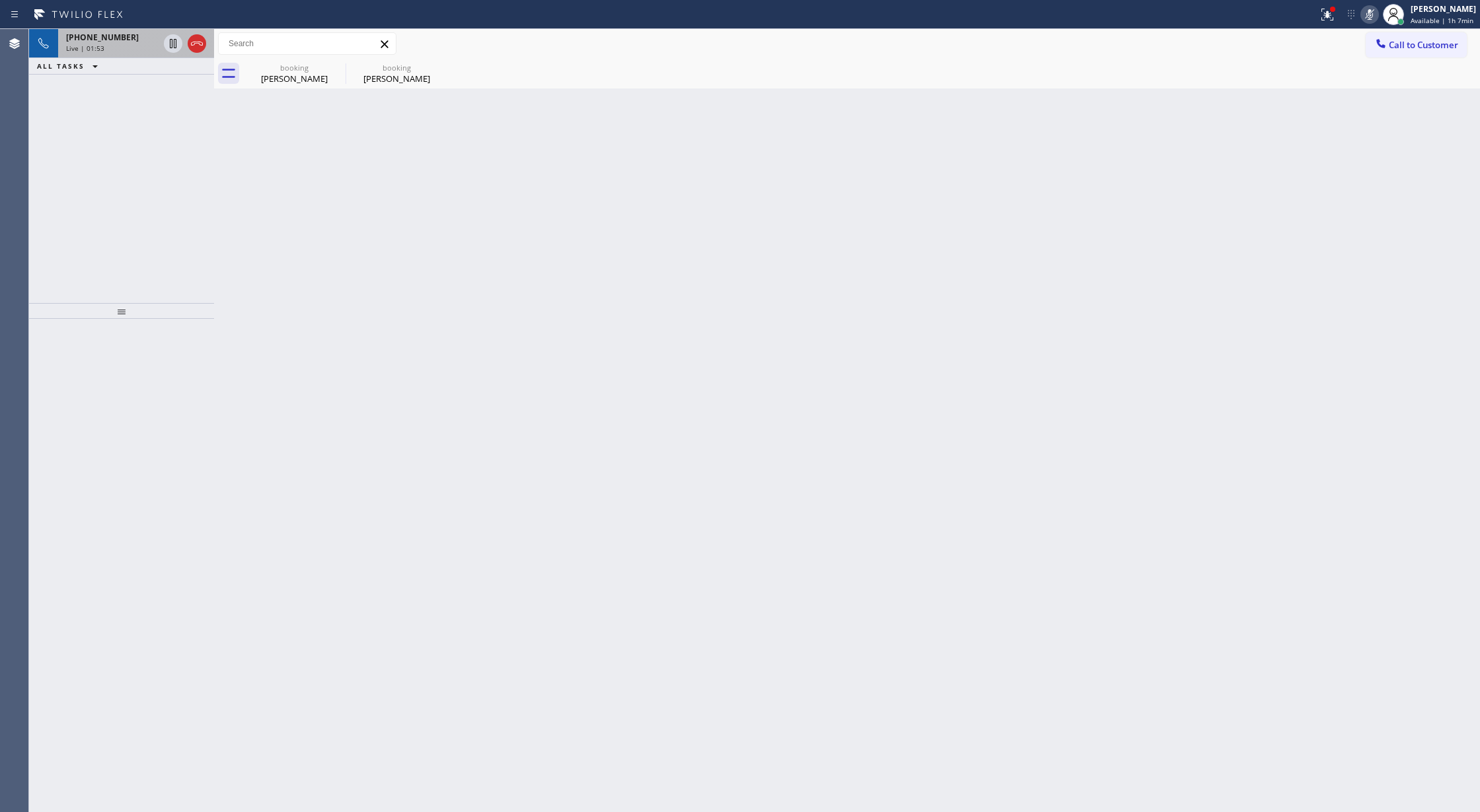
click at [123, 51] on div "Live | 01:53" at bounding box center [112, 48] width 92 height 9
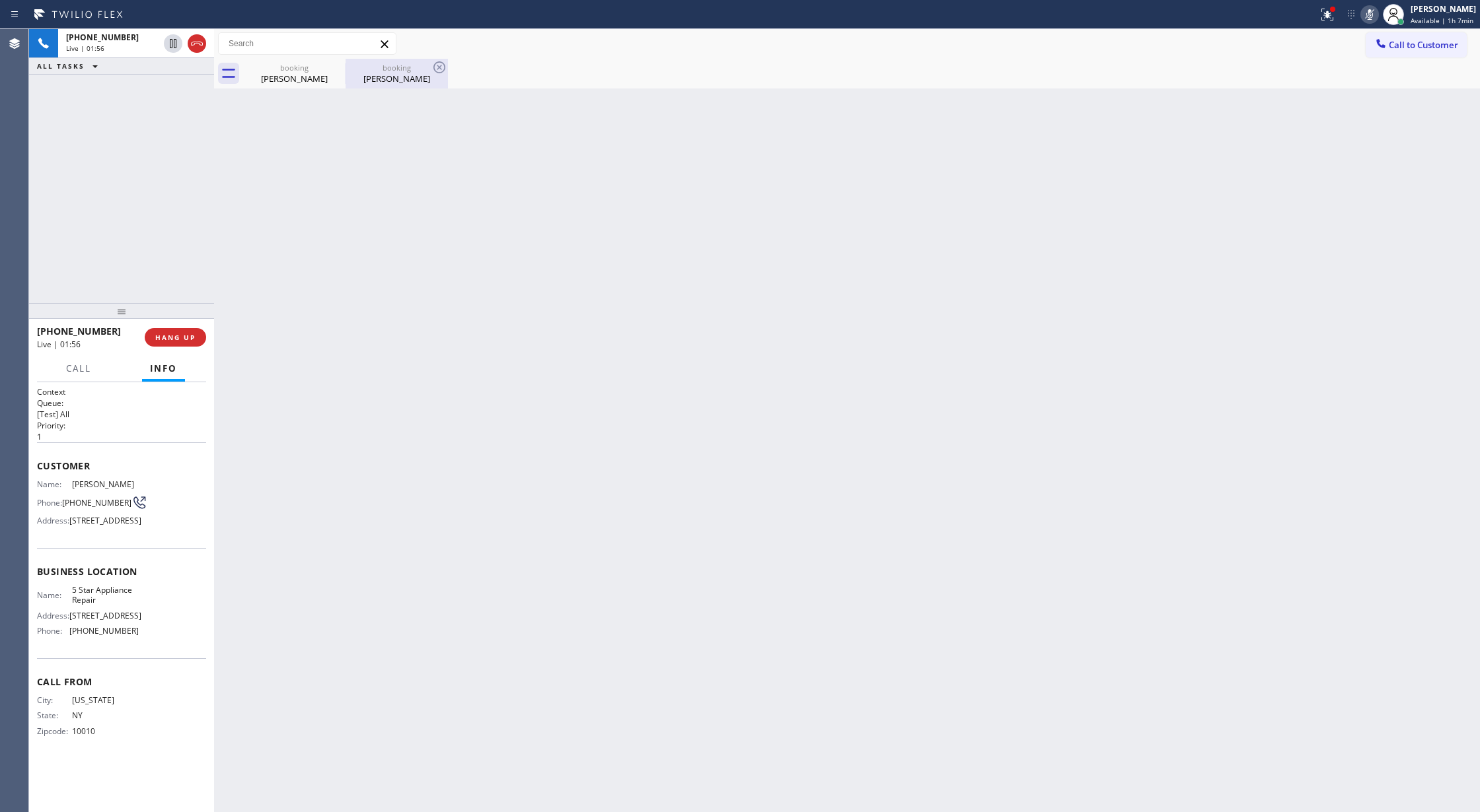
click at [358, 86] on div "booking [PERSON_NAME]" at bounding box center [397, 73] width 99 height 30
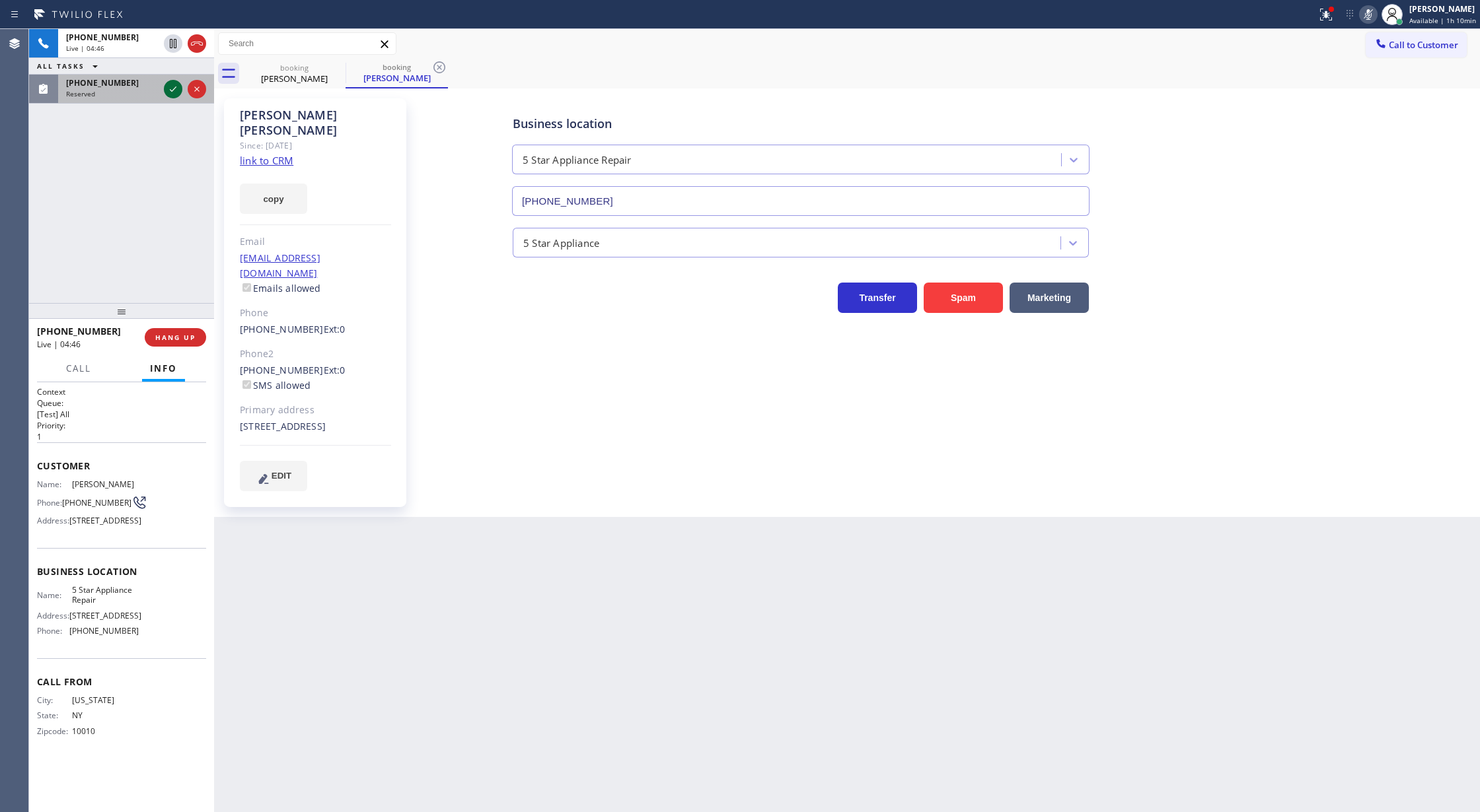
click at [170, 88] on icon at bounding box center [173, 89] width 16 height 16
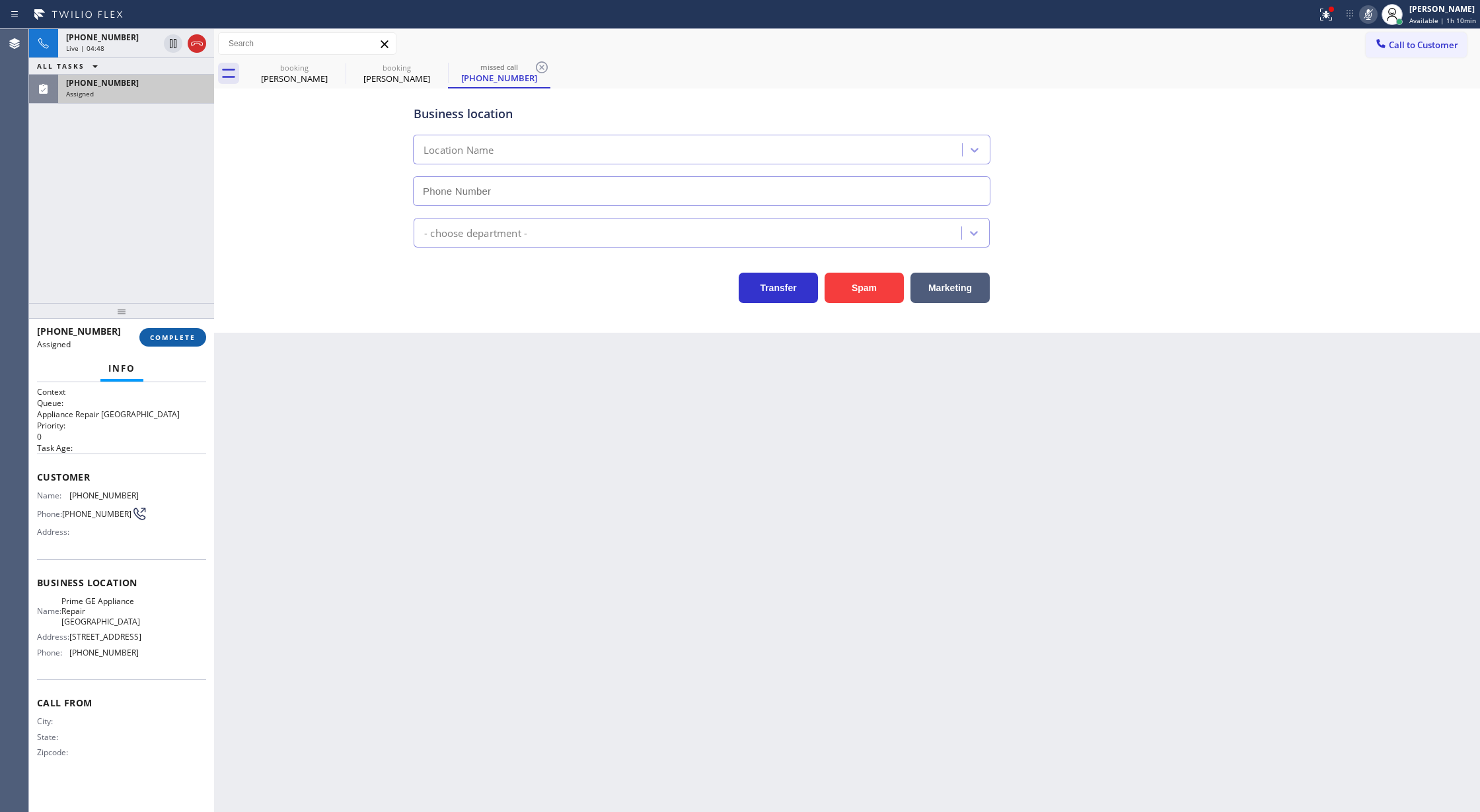
type input "[PHONE_NUMBER]"
drag, startPoint x: 199, startPoint y: 315, endPoint x: 195, endPoint y: 332, distance: 17.5
click at [191, 332] on button "COMPLETE" at bounding box center [173, 337] width 67 height 18
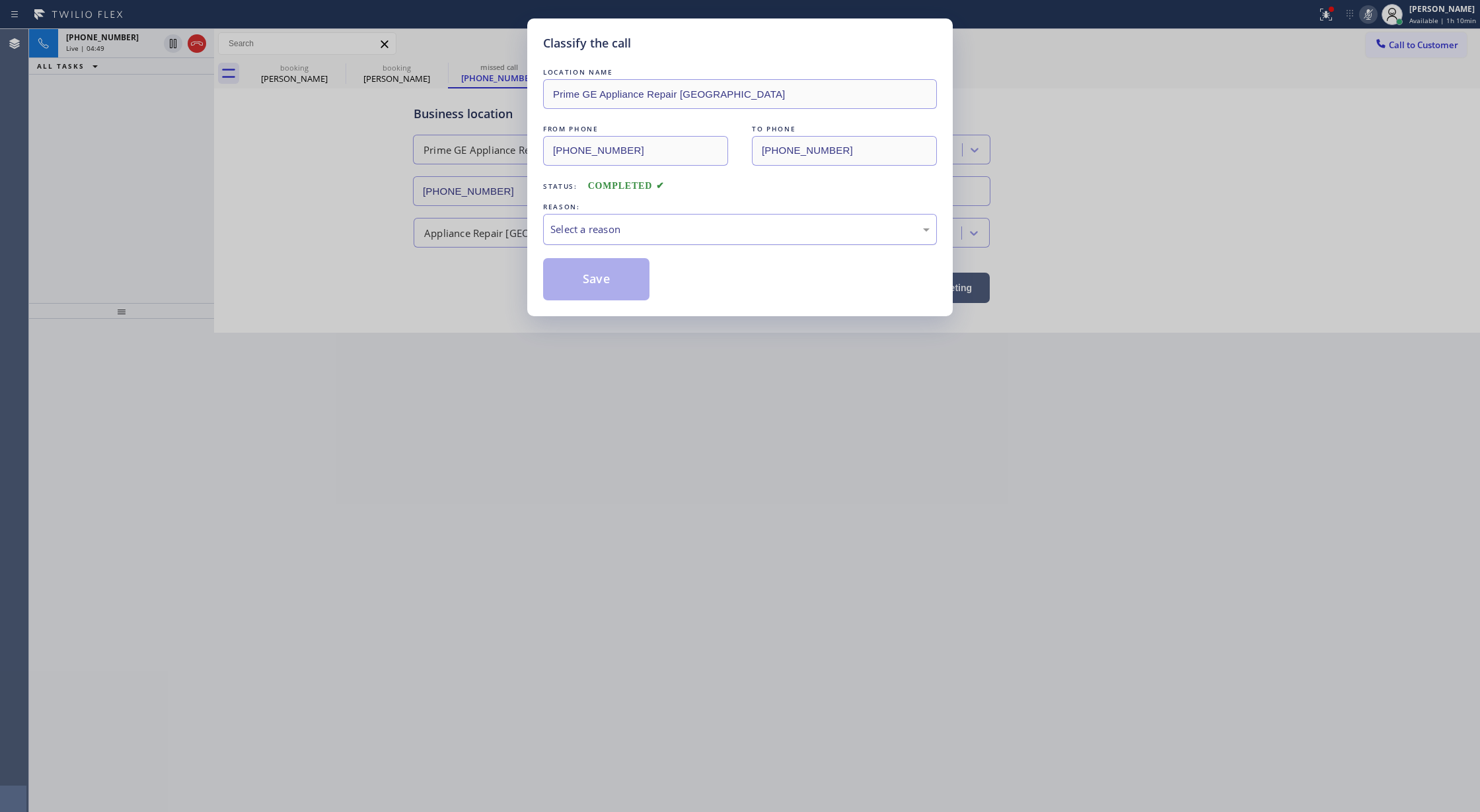
click at [605, 226] on div "Select a reason" at bounding box center [740, 229] width 379 height 15
click at [582, 291] on button "Save" at bounding box center [596, 279] width 107 height 42
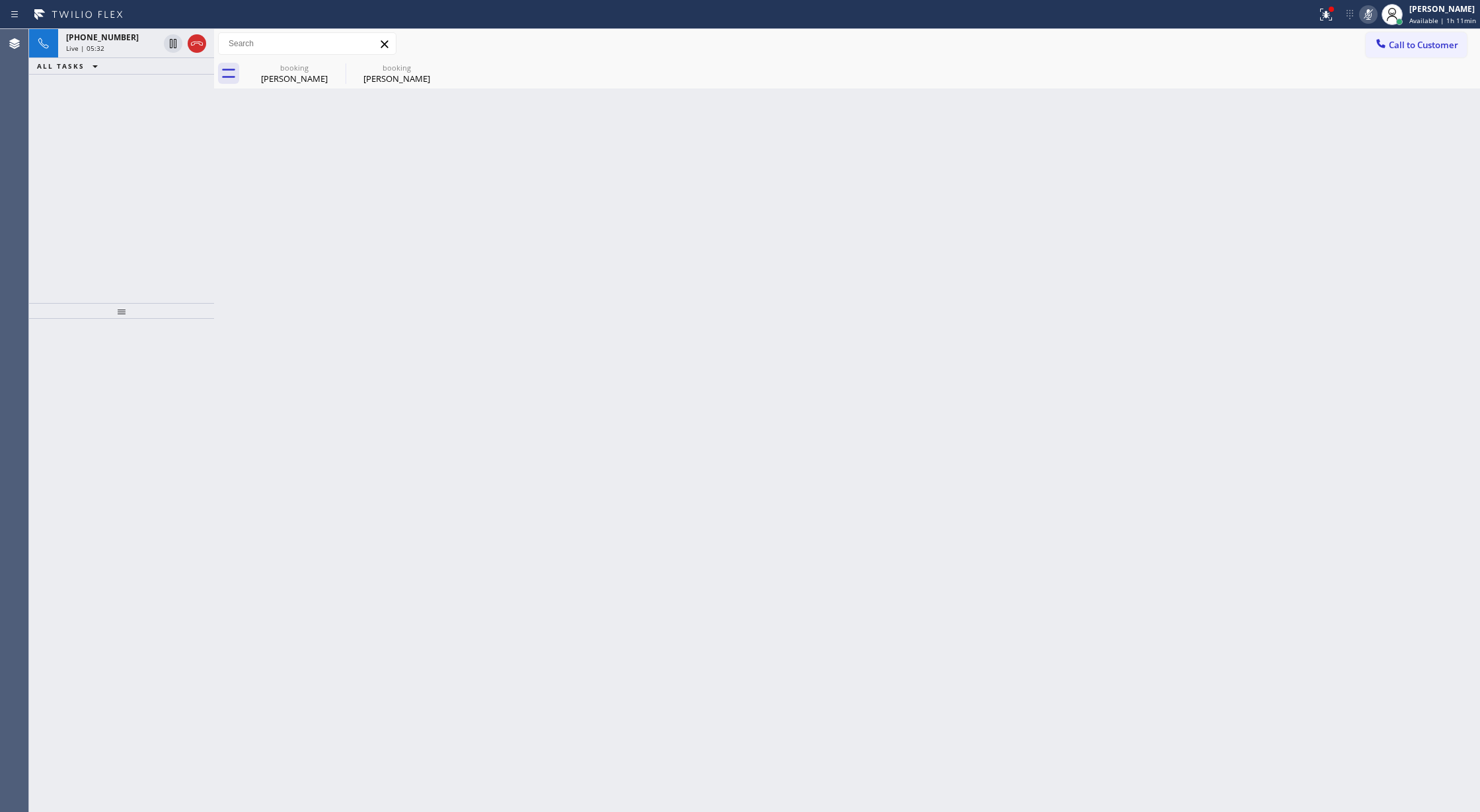
click at [1369, 21] on icon at bounding box center [1368, 14] width 16 height 16
drag, startPoint x: 136, startPoint y: 51, endPoint x: 318, endPoint y: 498, distance: 482.6
click at [135, 51] on div "Live | 06:27" at bounding box center [112, 48] width 92 height 9
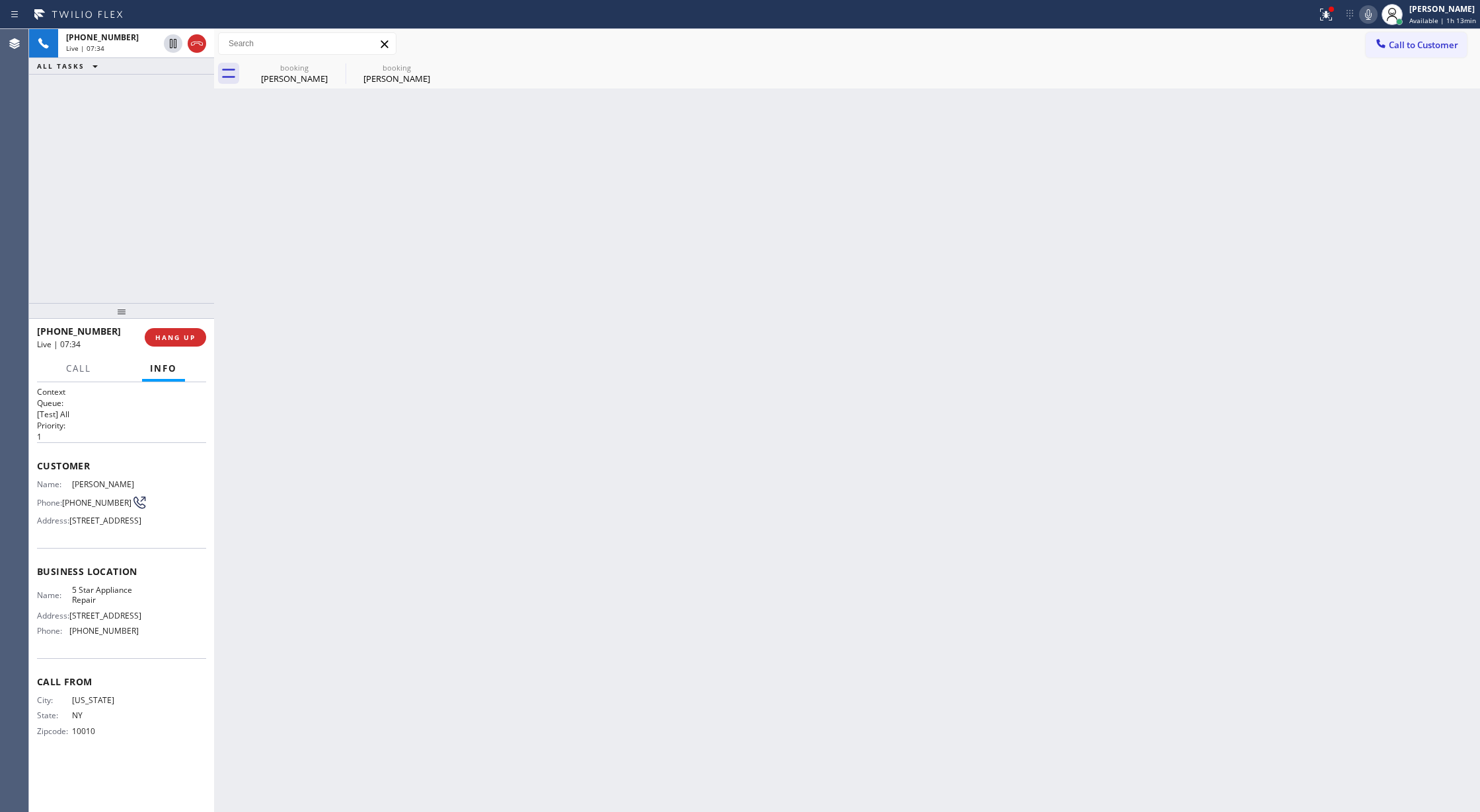
drag, startPoint x: 201, startPoint y: 48, endPoint x: 203, endPoint y: 75, distance: 27.1
click at [201, 48] on icon at bounding box center [197, 43] width 16 height 16
click at [183, 339] on span "COMPLETE" at bounding box center [173, 337] width 45 height 9
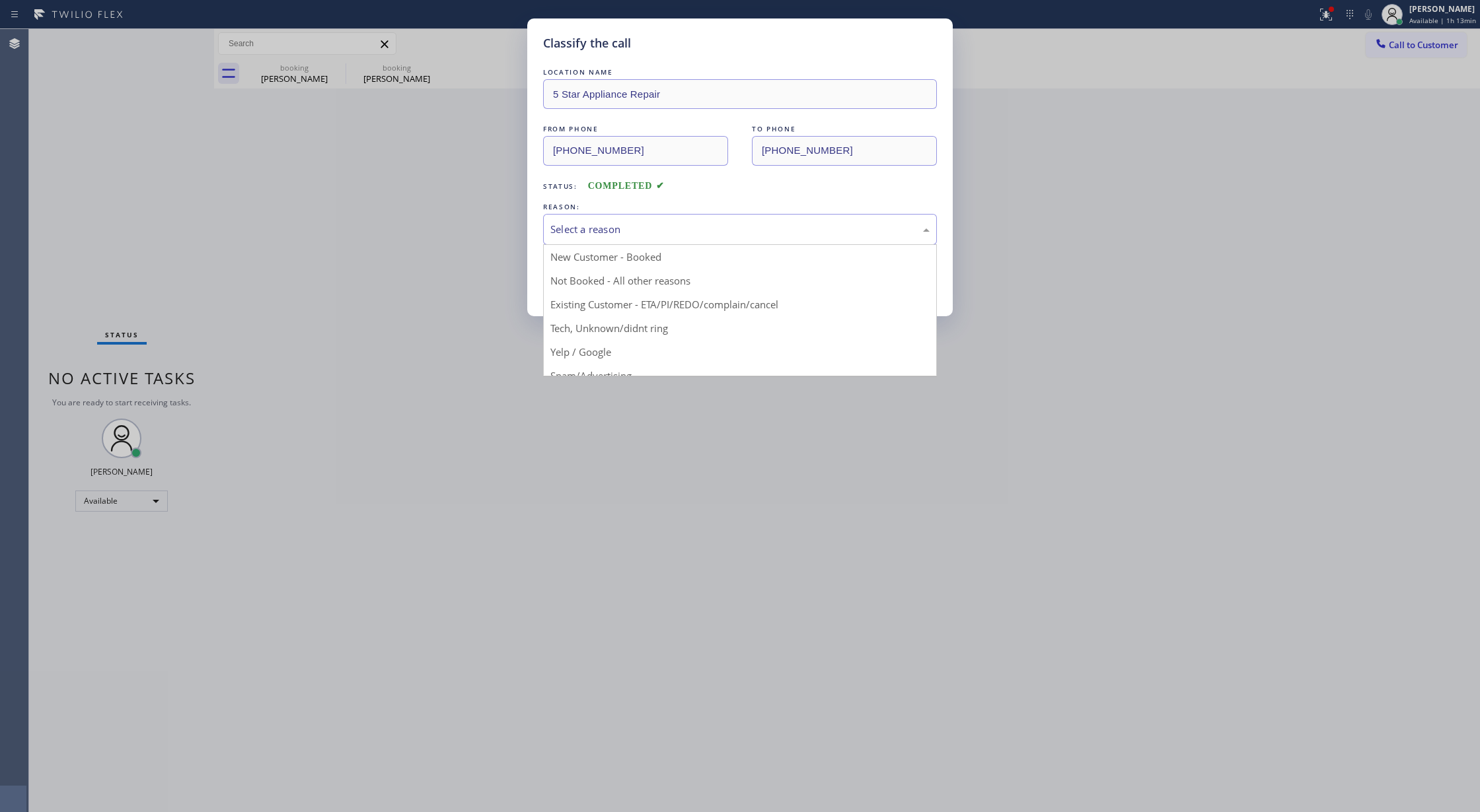
click at [657, 239] on div "Select a reason" at bounding box center [740, 229] width 394 height 31
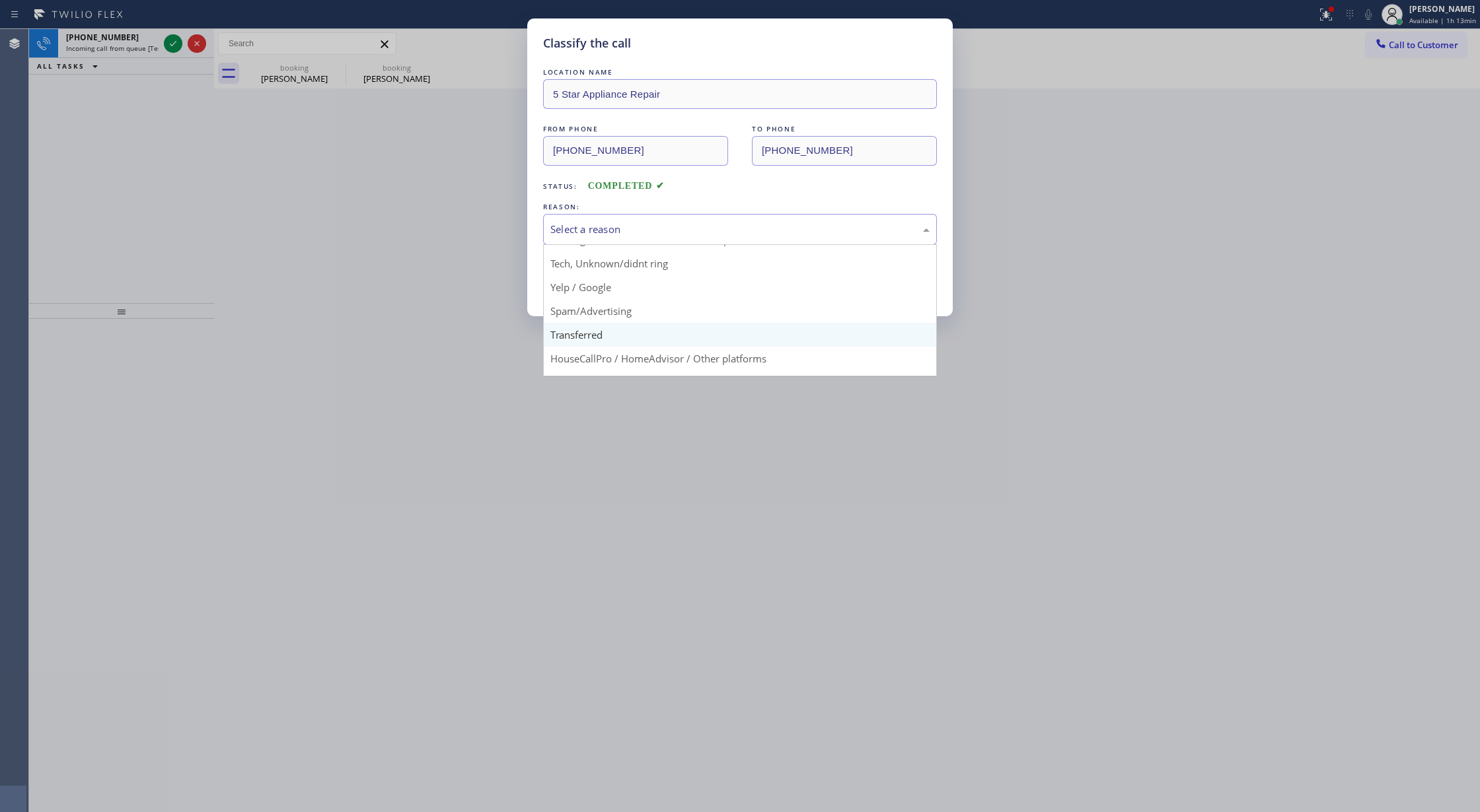
scroll to position [83, 0]
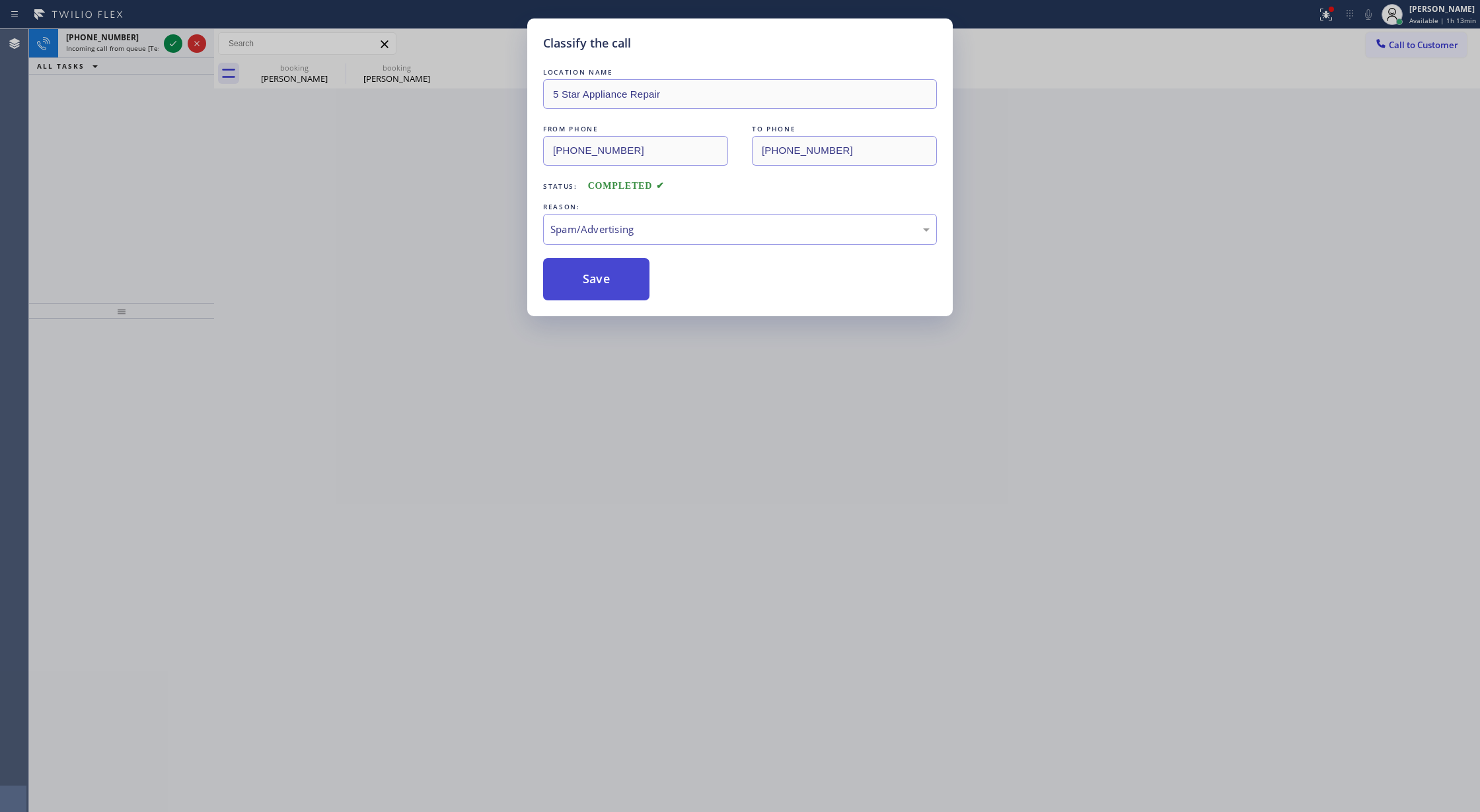
click at [584, 277] on button "Save" at bounding box center [596, 279] width 107 height 42
type input "[PHONE_NUMBER]"
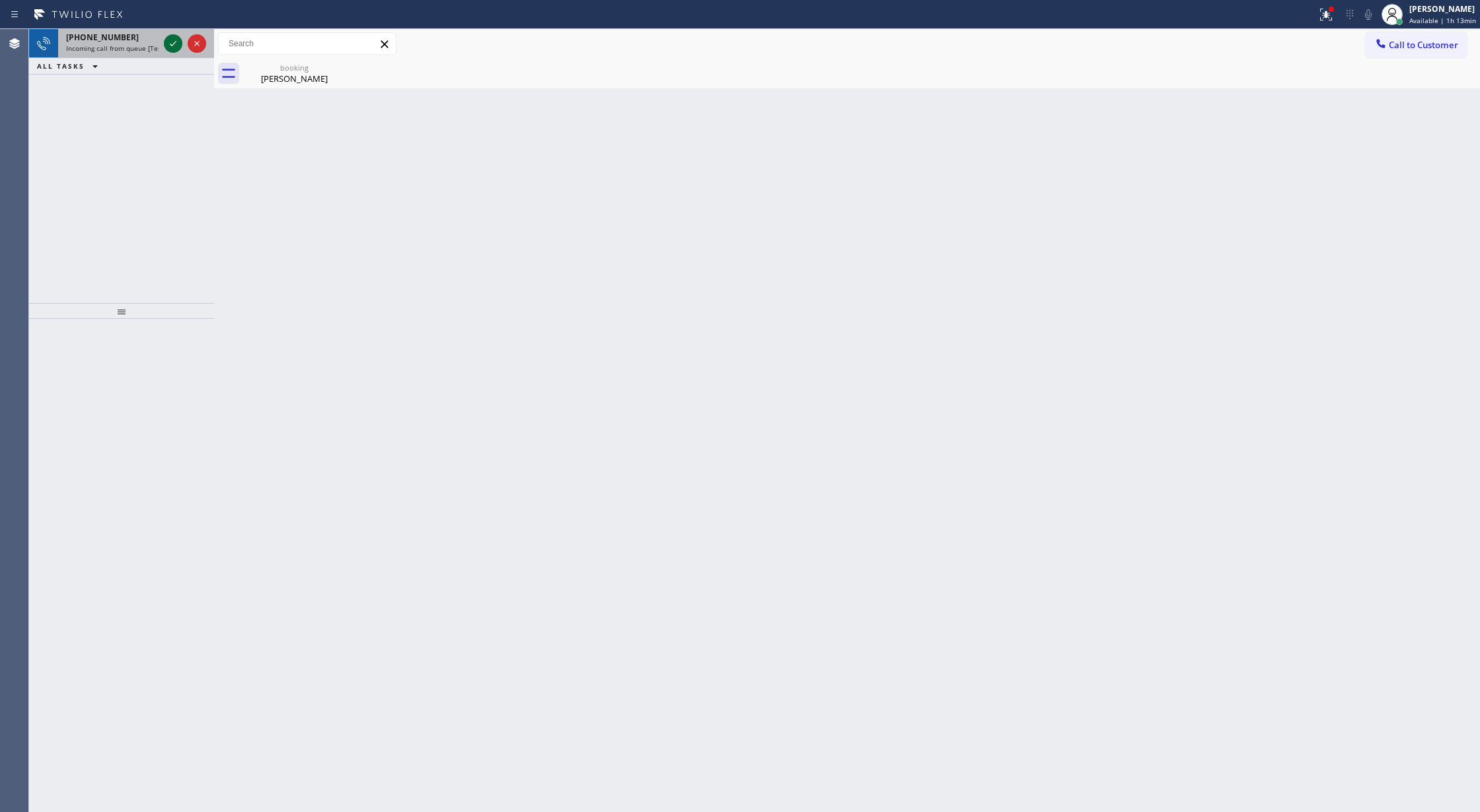
click at [171, 45] on icon at bounding box center [173, 43] width 16 height 16
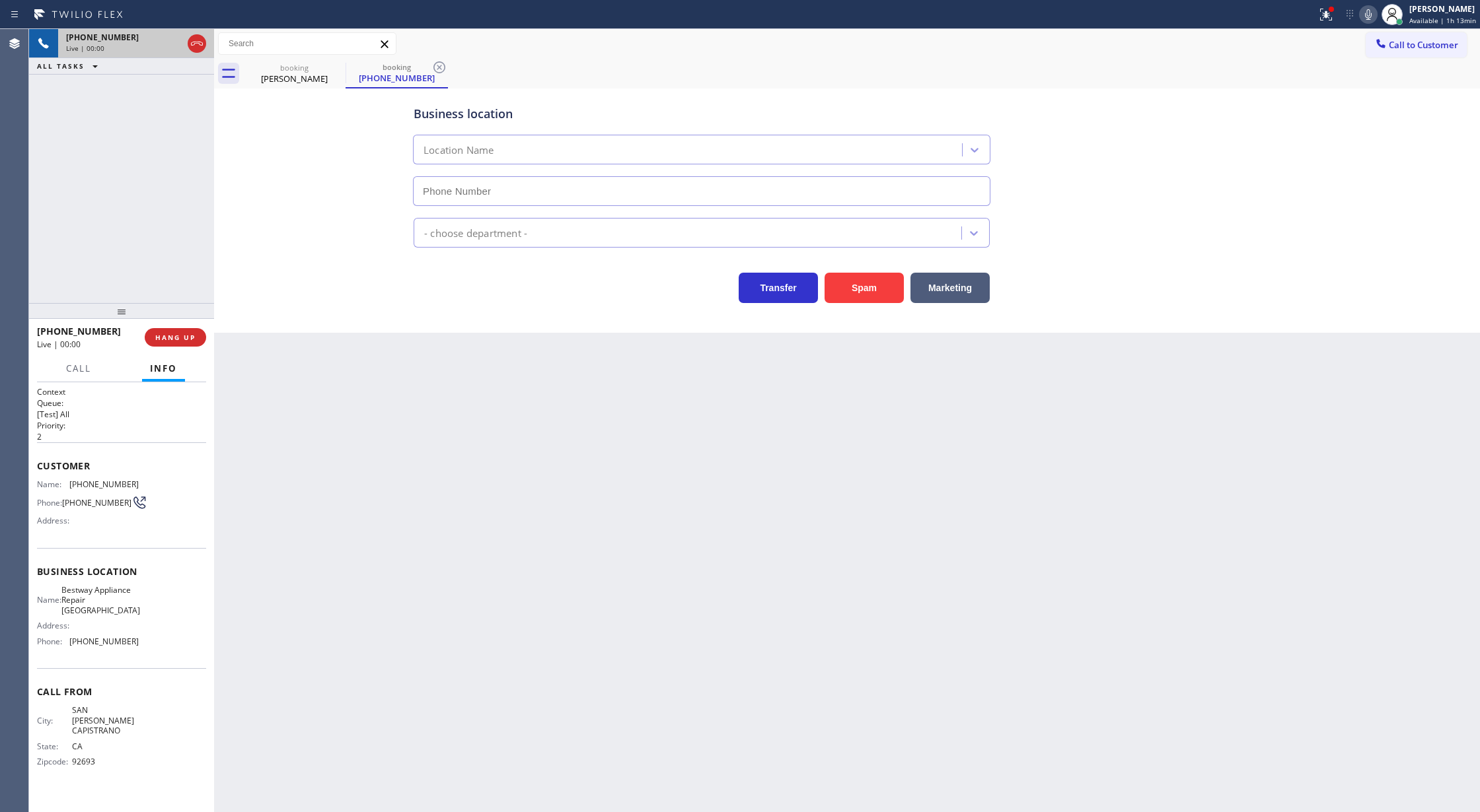
type input "[PHONE_NUMBER]"
click at [866, 297] on button "Spam" at bounding box center [864, 288] width 80 height 31
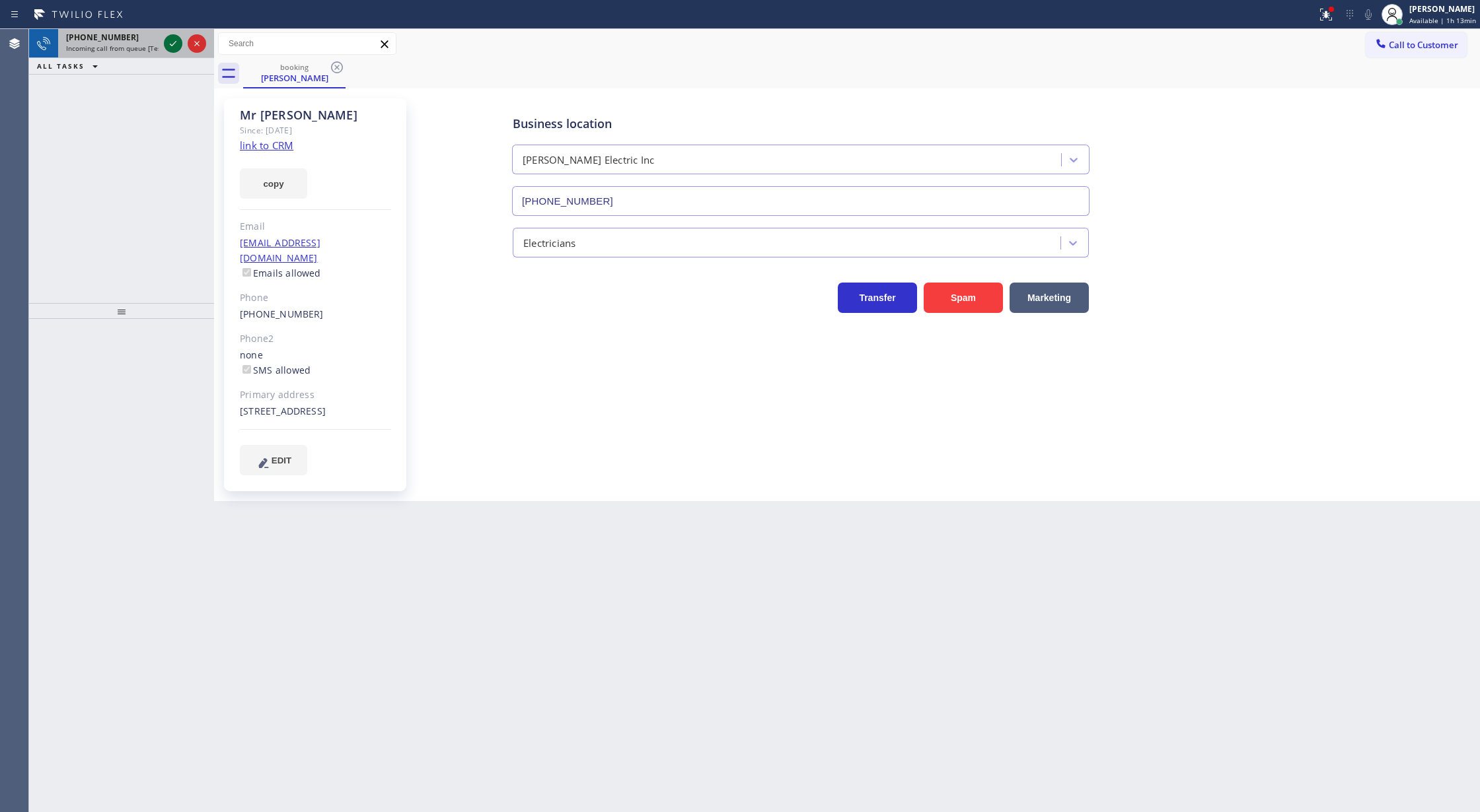
click at [165, 41] on icon at bounding box center [173, 43] width 16 height 16
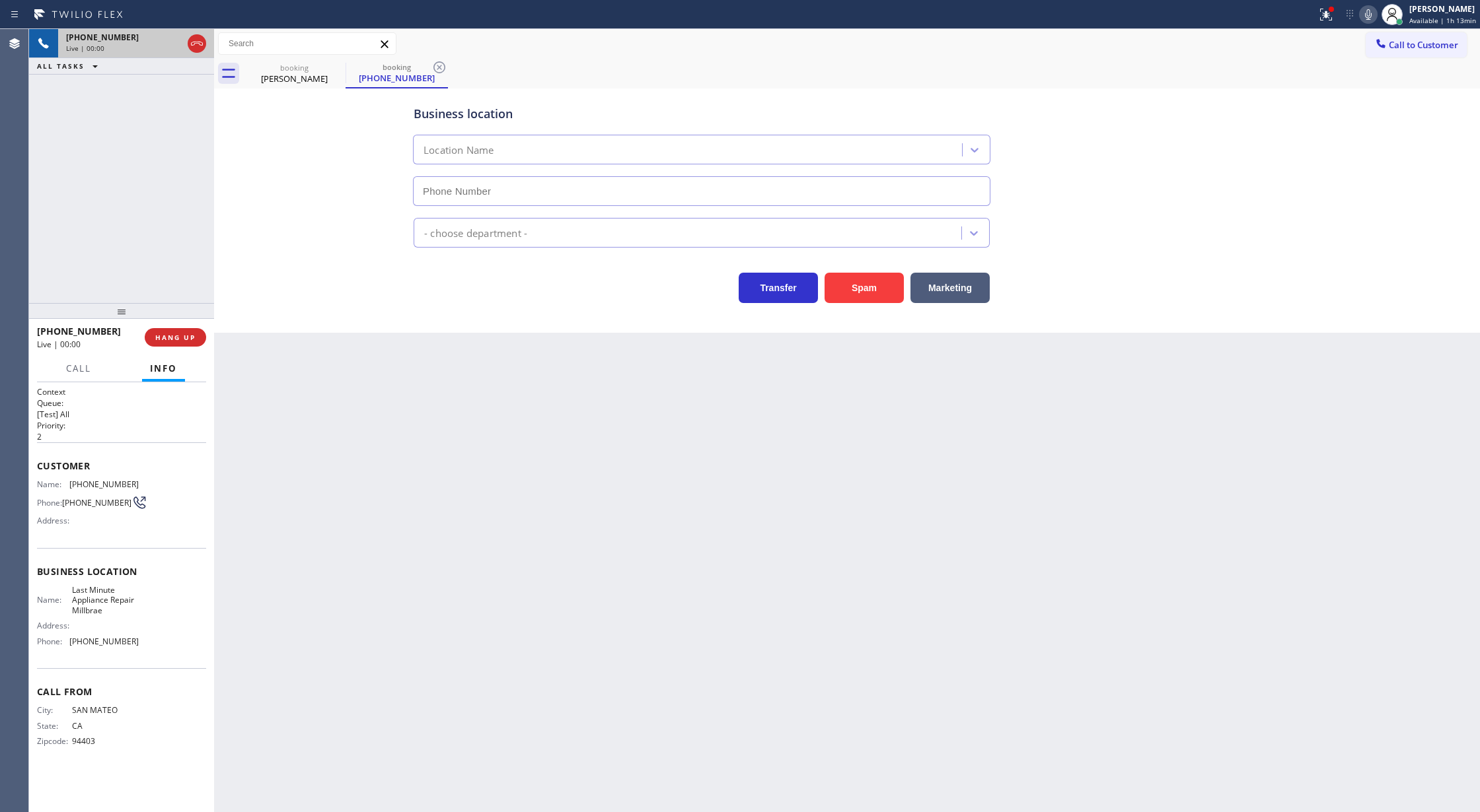
type input "[PHONE_NUMBER]"
click at [866, 304] on div "Business location Last Minute Appliance Repair Millbrae [PHONE_NUMBER] Applianc…" at bounding box center [847, 210] width 1266 height 245
click at [883, 292] on button "Spam" at bounding box center [864, 288] width 80 height 31
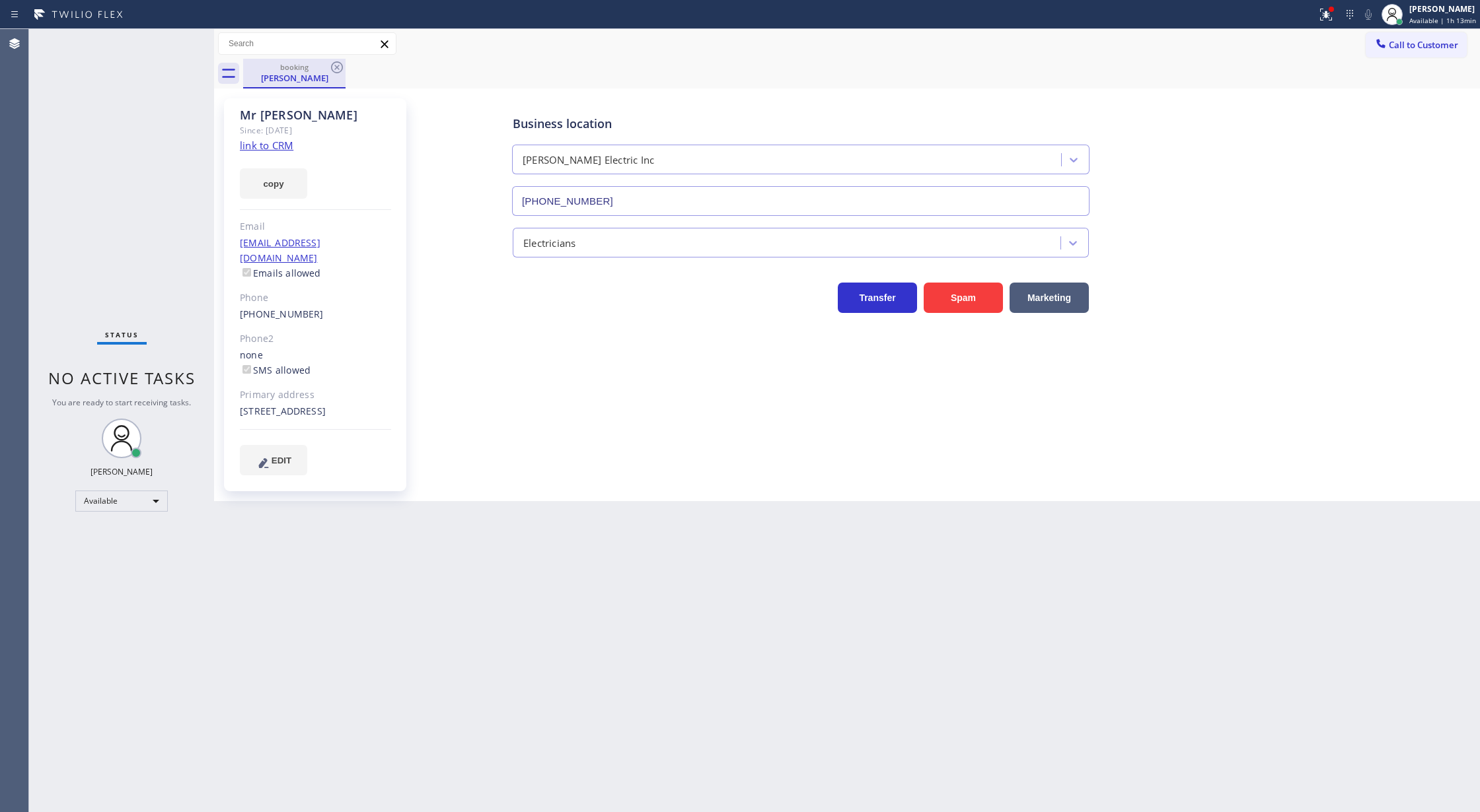
click at [286, 85] on div "booking [PERSON_NAME]" at bounding box center [295, 72] width 99 height 28
click at [340, 61] on icon at bounding box center [337, 68] width 16 height 16
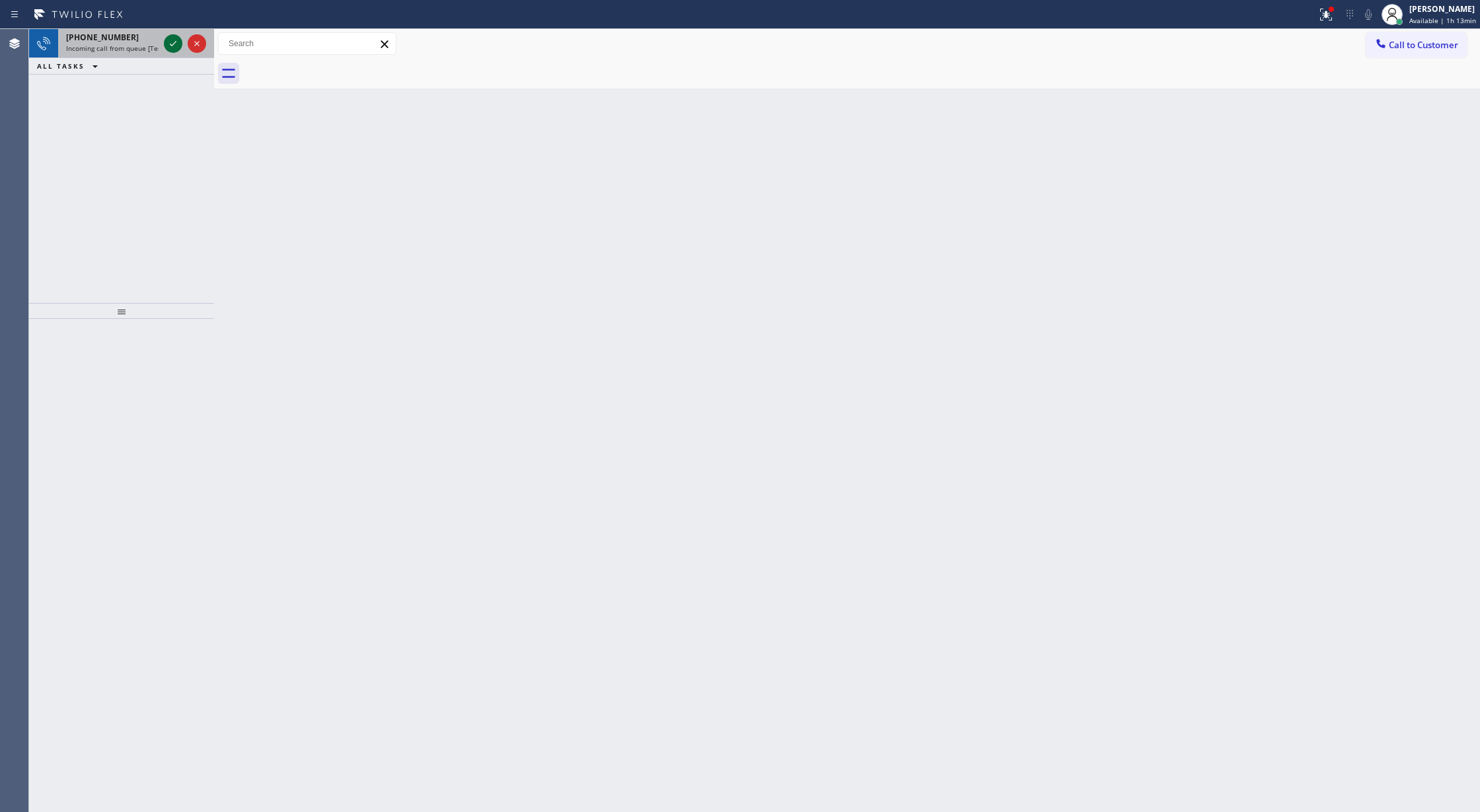
click at [173, 41] on icon at bounding box center [173, 43] width 16 height 16
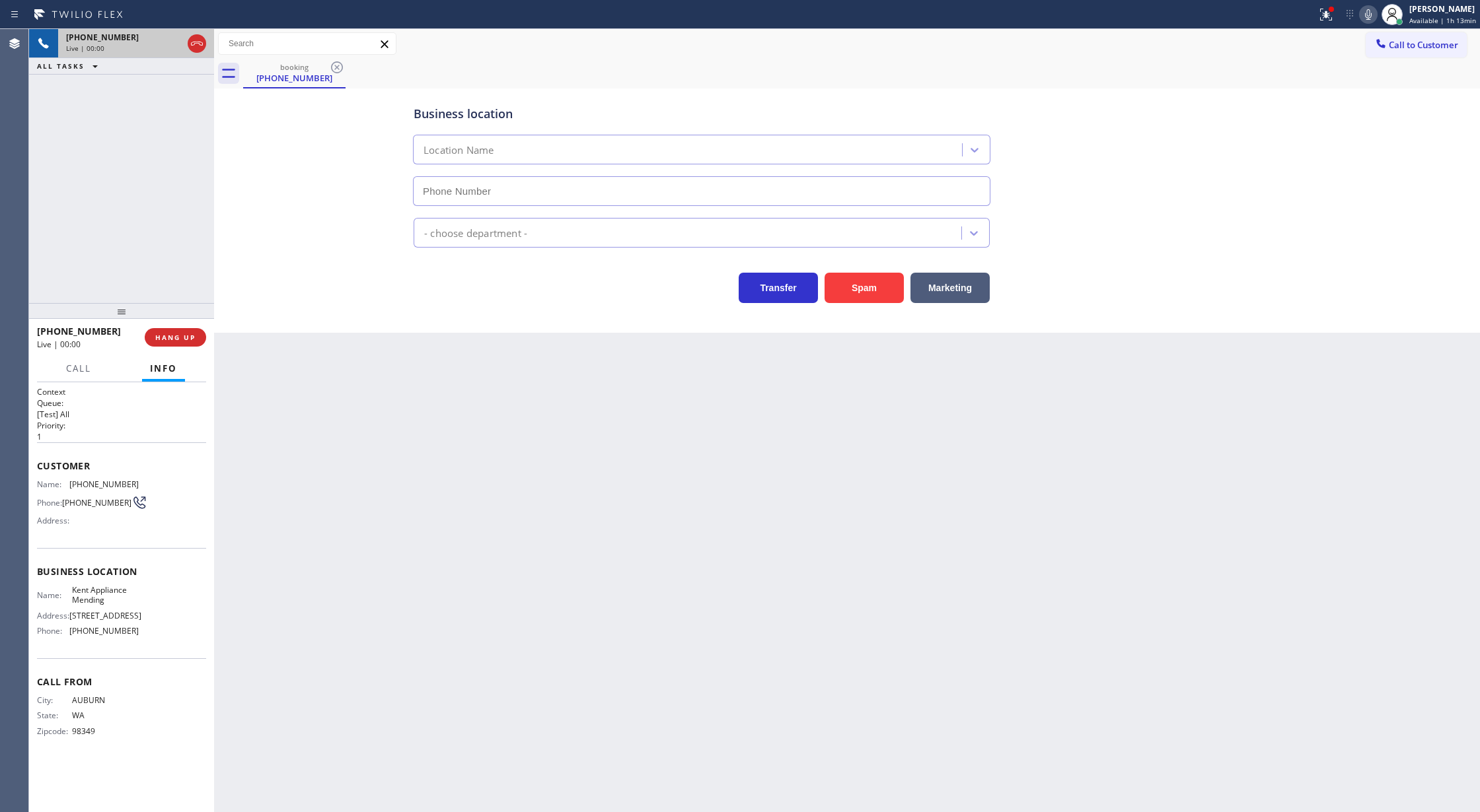
type input "[PHONE_NUMBER]"
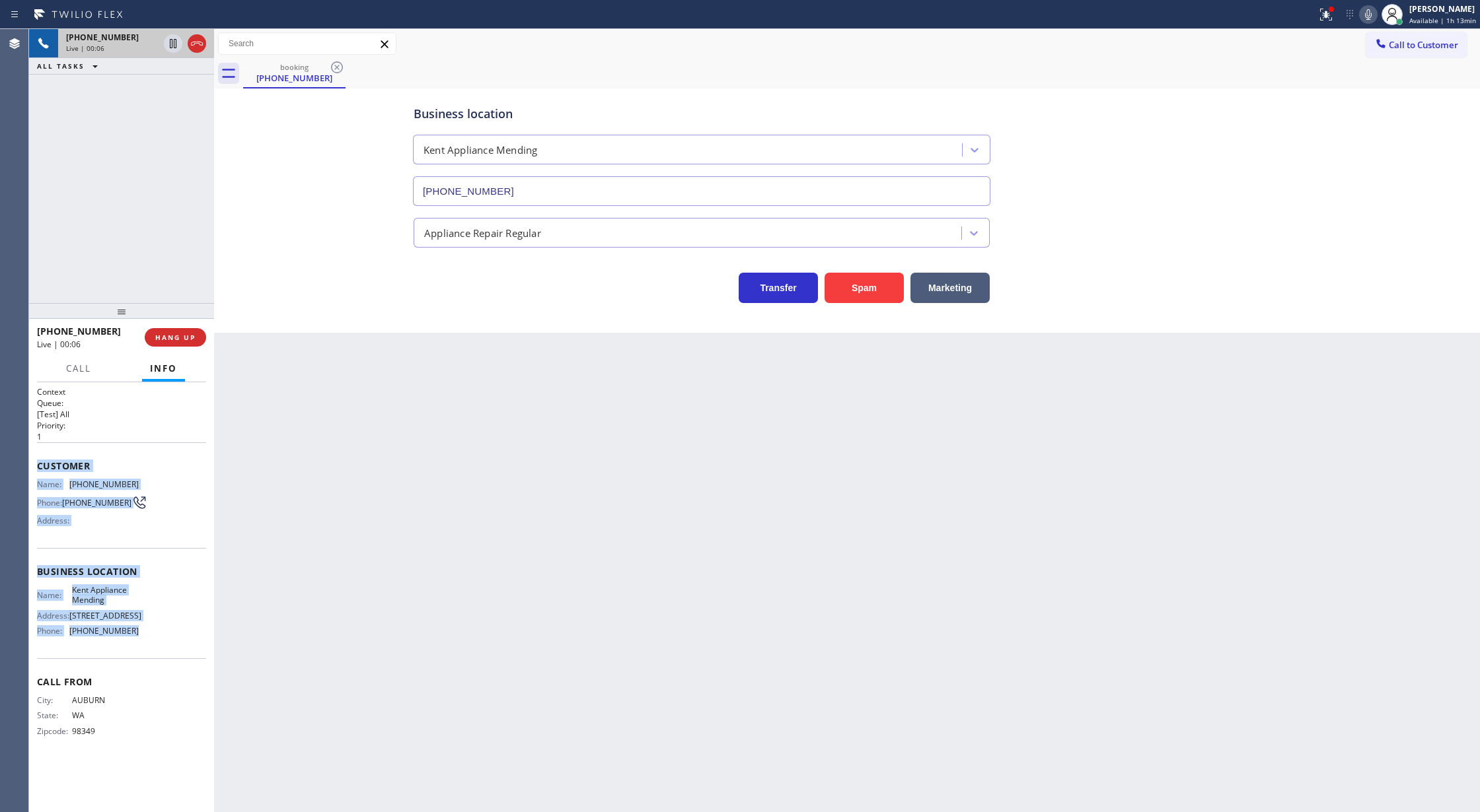
drag, startPoint x: 38, startPoint y: 465, endPoint x: 156, endPoint y: 655, distance: 223.7
click at [156, 655] on div "Context Queue: [Test] All Priority: 1 Customer Name: [PHONE_NUMBER] Phone: [PHO…" at bounding box center [121, 573] width 169 height 372
click at [1367, 14] on icon at bounding box center [1368, 14] width 16 height 16
click at [1372, 16] on icon at bounding box center [1368, 14] width 16 height 16
click at [167, 331] on button "COMPLETE" at bounding box center [173, 337] width 67 height 18
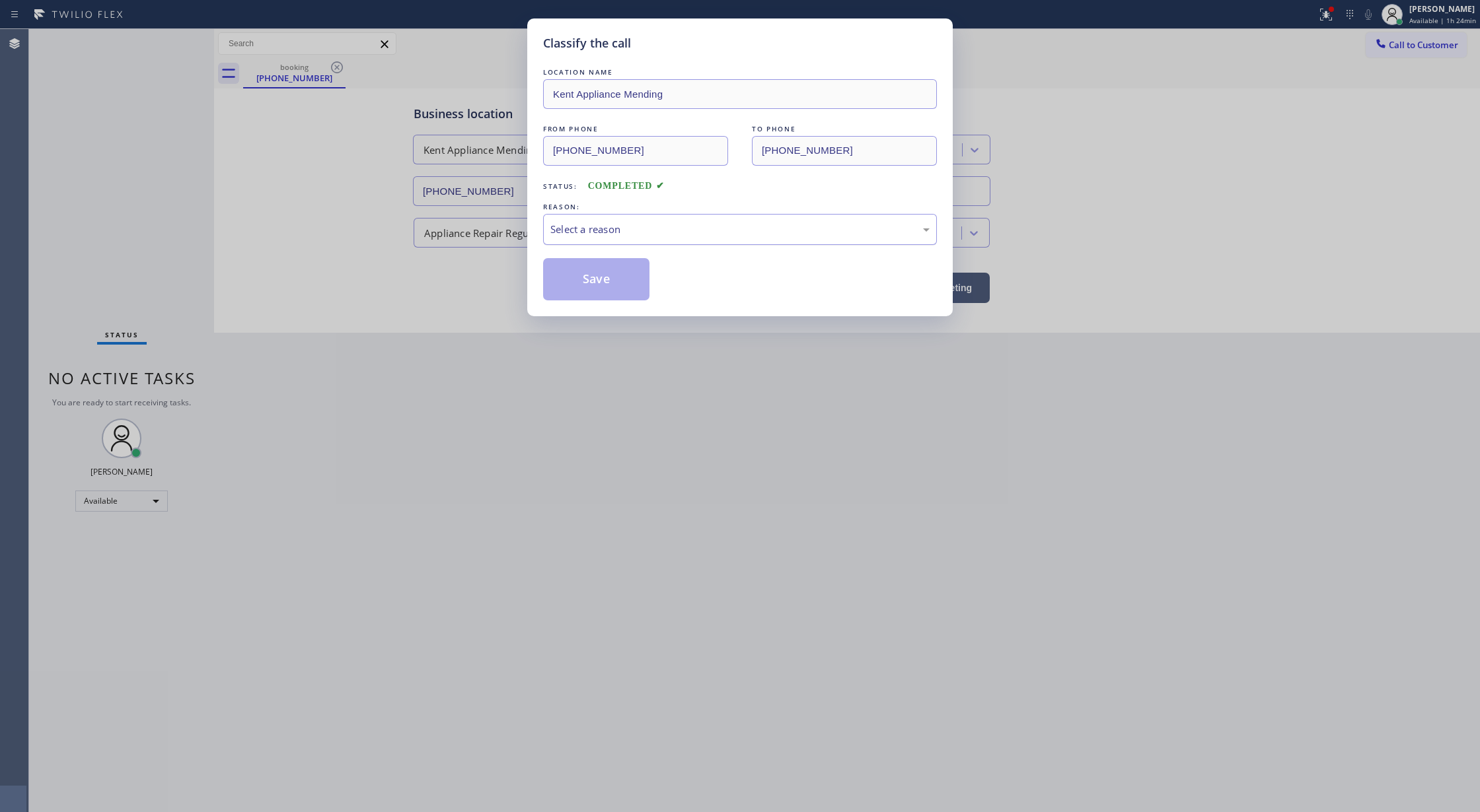
click at [613, 223] on div "Select a reason" at bounding box center [740, 229] width 379 height 15
click at [595, 279] on button "Save" at bounding box center [596, 279] width 107 height 42
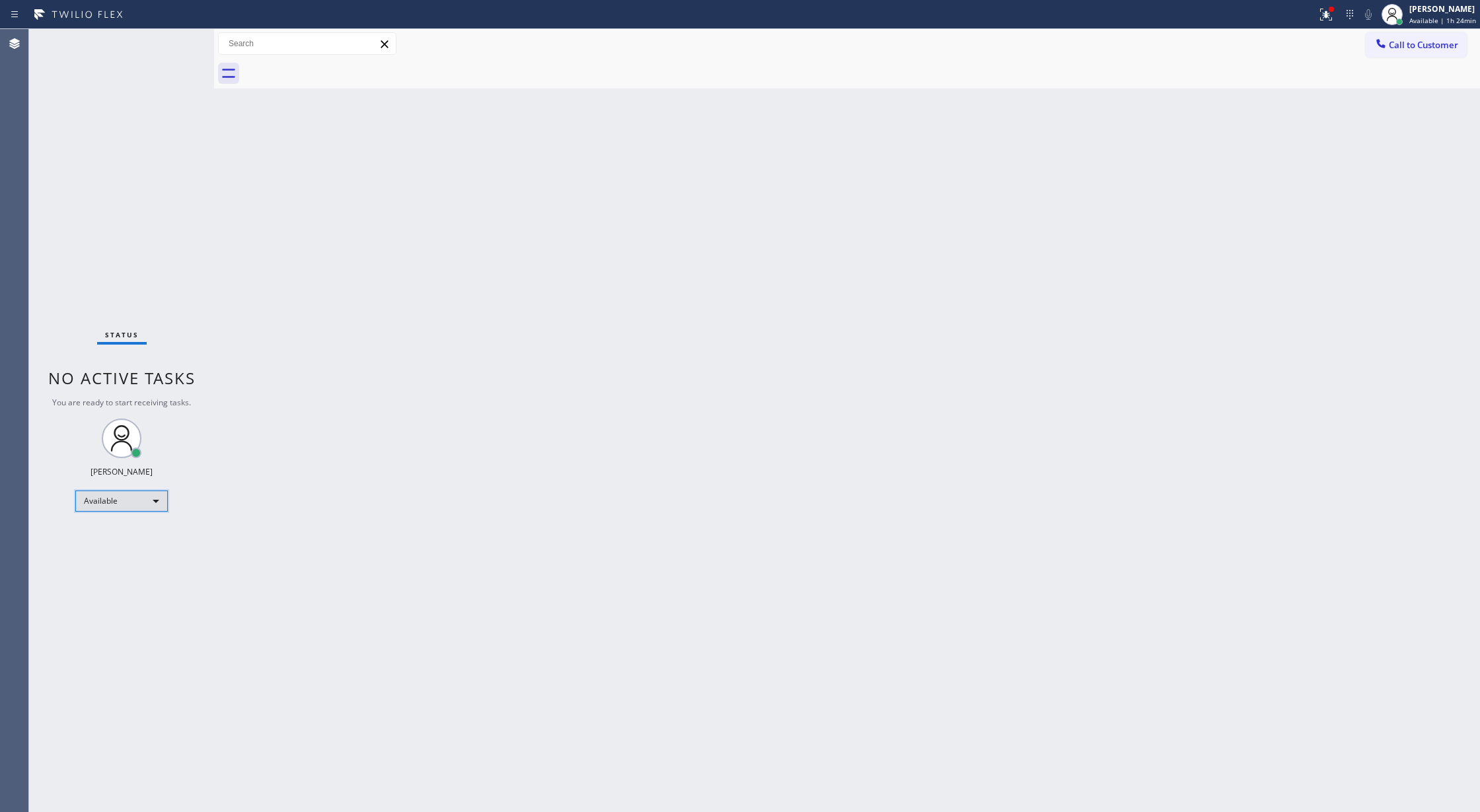
click at [136, 502] on div "Available" at bounding box center [121, 500] width 92 height 21
click at [135, 568] on li "Break" at bounding box center [120, 569] width 89 height 16
click at [154, 510] on div "Break" at bounding box center [121, 506] width 92 height 21
click at [159, 546] on li "Available" at bounding box center [120, 542] width 89 height 16
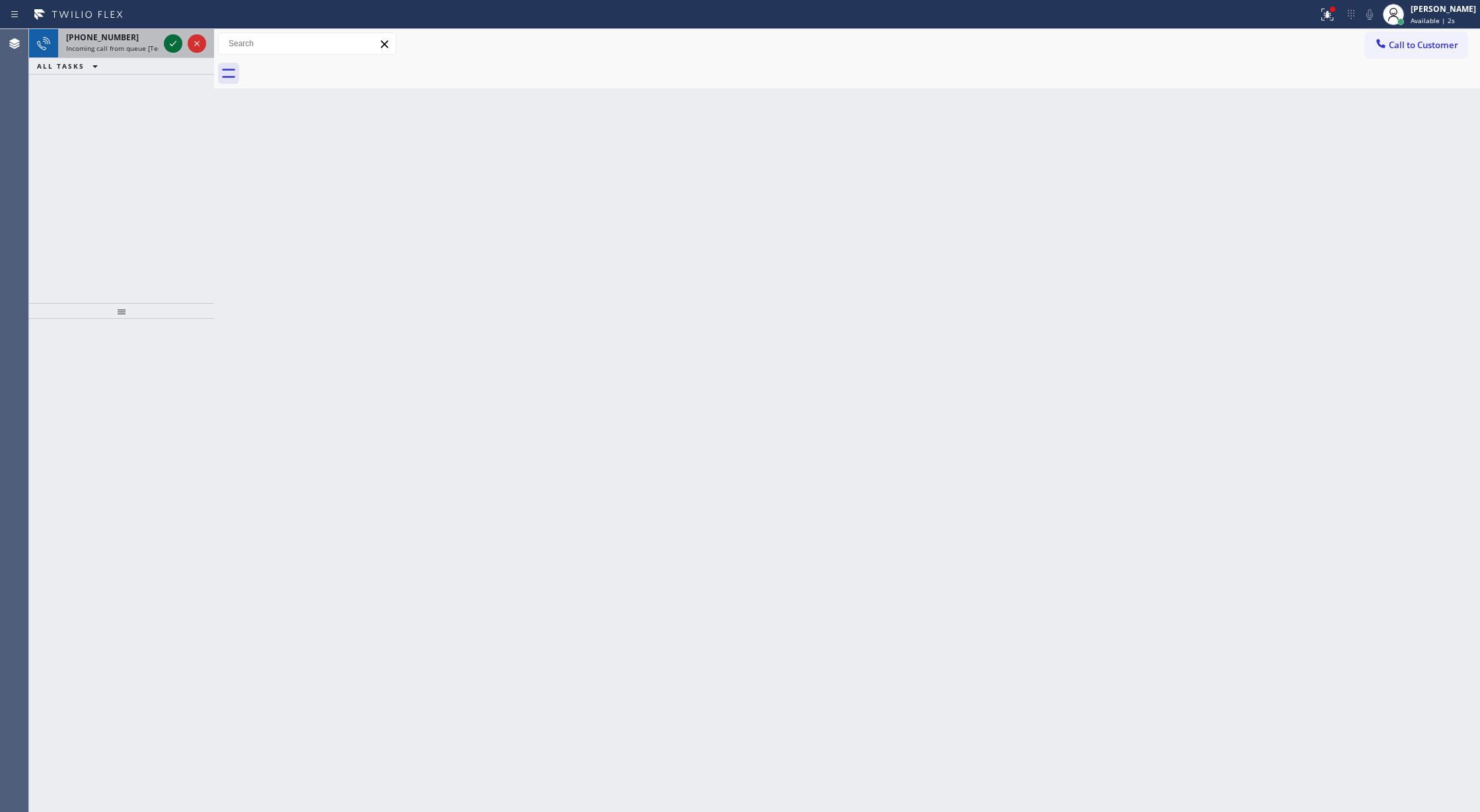
click at [165, 43] on icon at bounding box center [173, 43] width 16 height 16
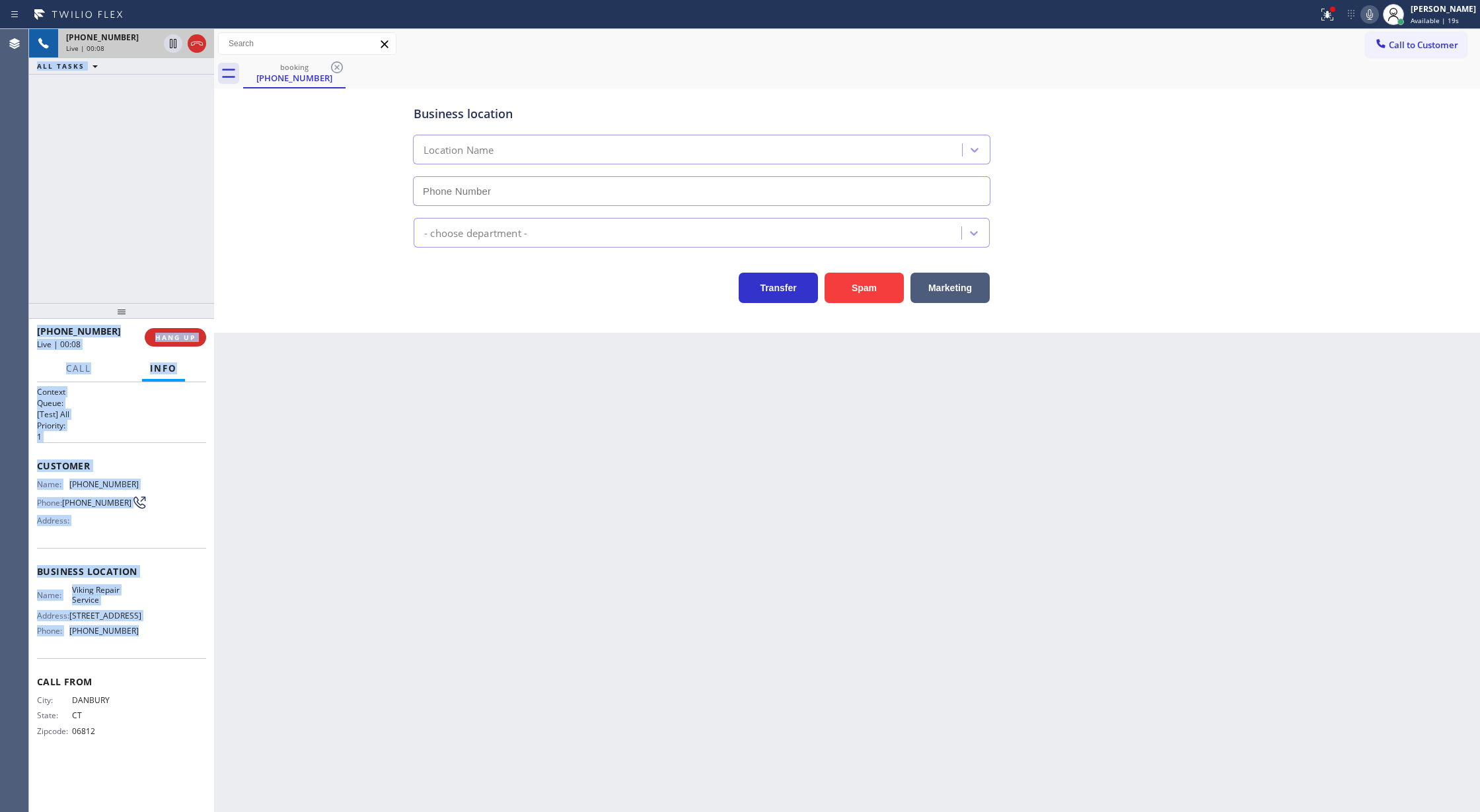
drag, startPoint x: 28, startPoint y: 468, endPoint x: 156, endPoint y: 646, distance: 219.2
click at [156, 646] on div "Agent Desktop Classify the call LOCATION NAME Same Day Subzero Repair [PERSON_N…" at bounding box center [740, 420] width 1480 height 783
click at [167, 476] on div "Customer Name: (203) 770-1909 Phone: (203) 770-1909 Address:" at bounding box center [121, 495] width 169 height 106
drag, startPoint x: 141, startPoint y: 532, endPoint x: 167, endPoint y: 640, distance: 111.1
click at [167, 640] on div "Context Queue: [Test] All Priority: 1 Customer Name: (203) 770-1909 Phone: (203…" at bounding box center [121, 573] width 169 height 372
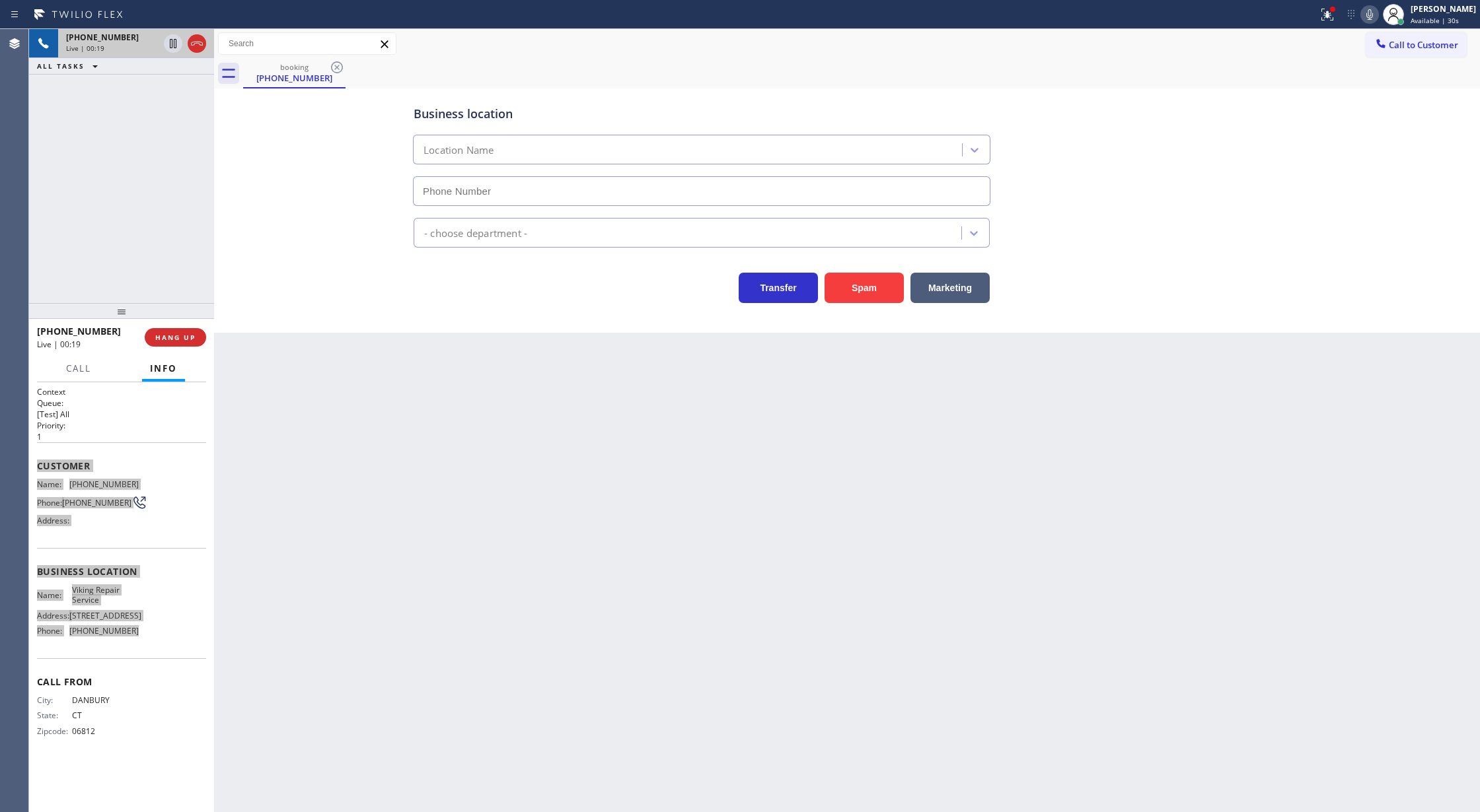
type input "(323) 416-2342"
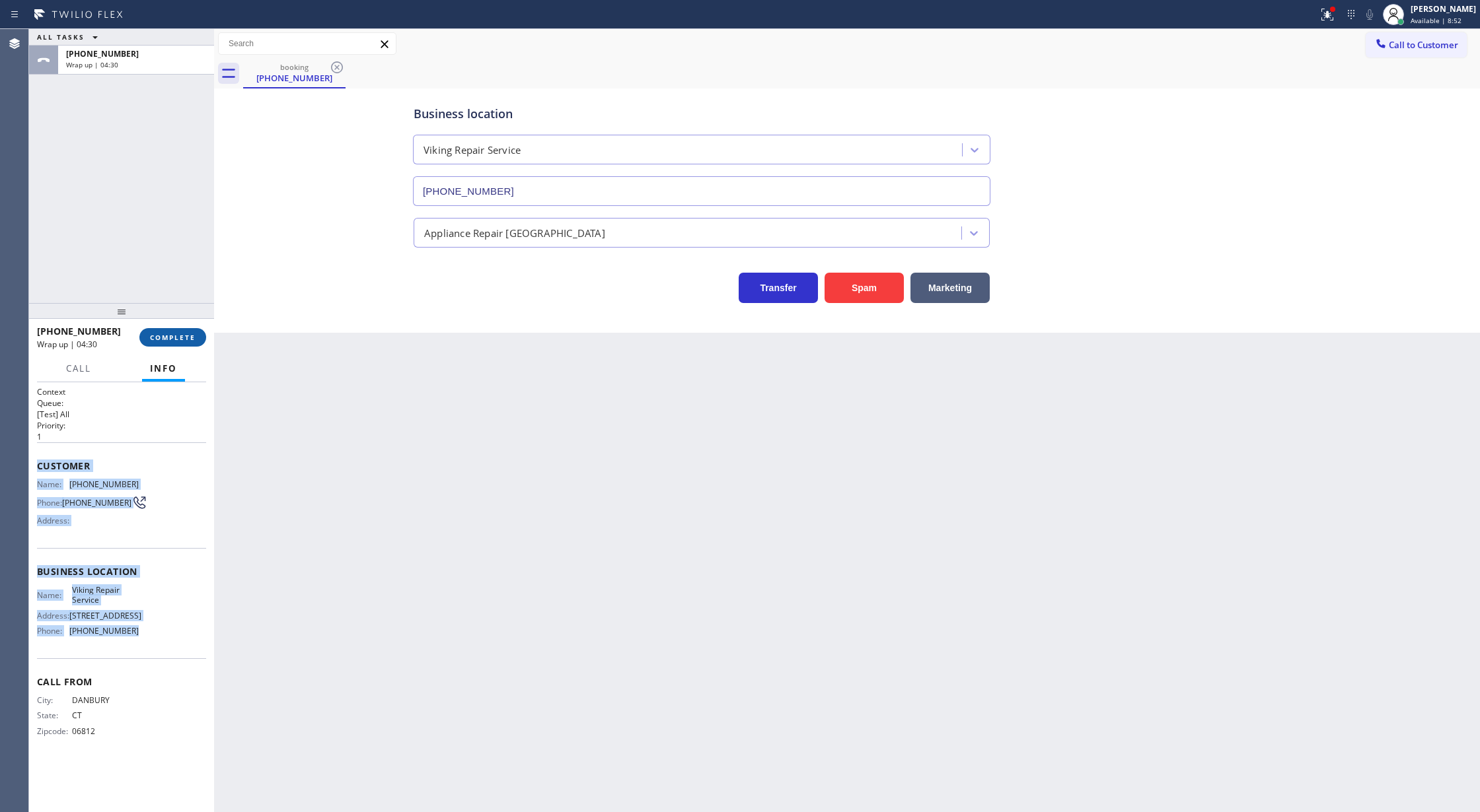
click at [158, 346] on button "COMPLETE" at bounding box center [173, 337] width 67 height 18
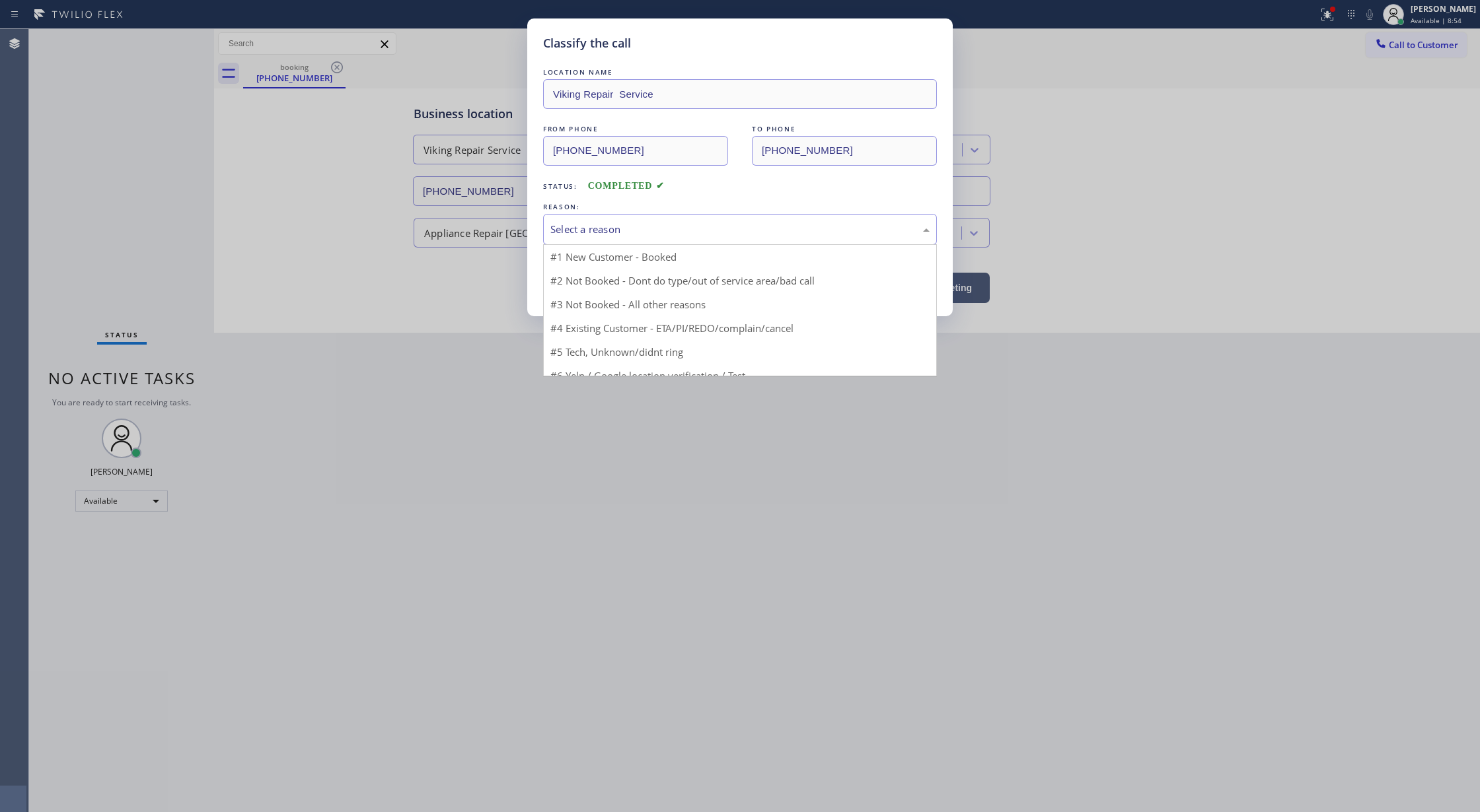
click at [601, 245] on div "Select a reason #1 New Customer - Booked #2 Not Booked - Dont do type/out of se…" at bounding box center [740, 229] width 394 height 31
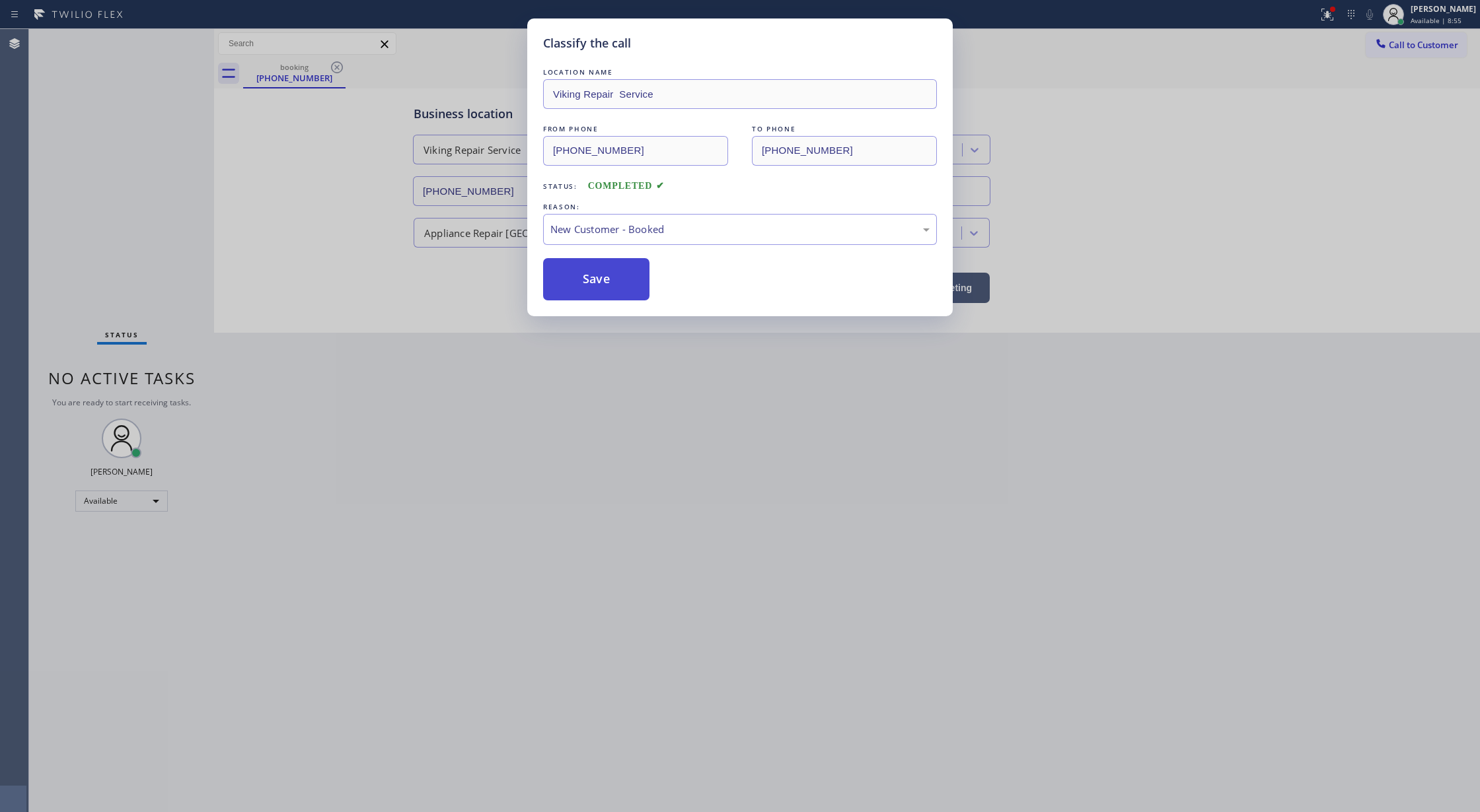
click at [584, 286] on button "Save" at bounding box center [596, 279] width 107 height 42
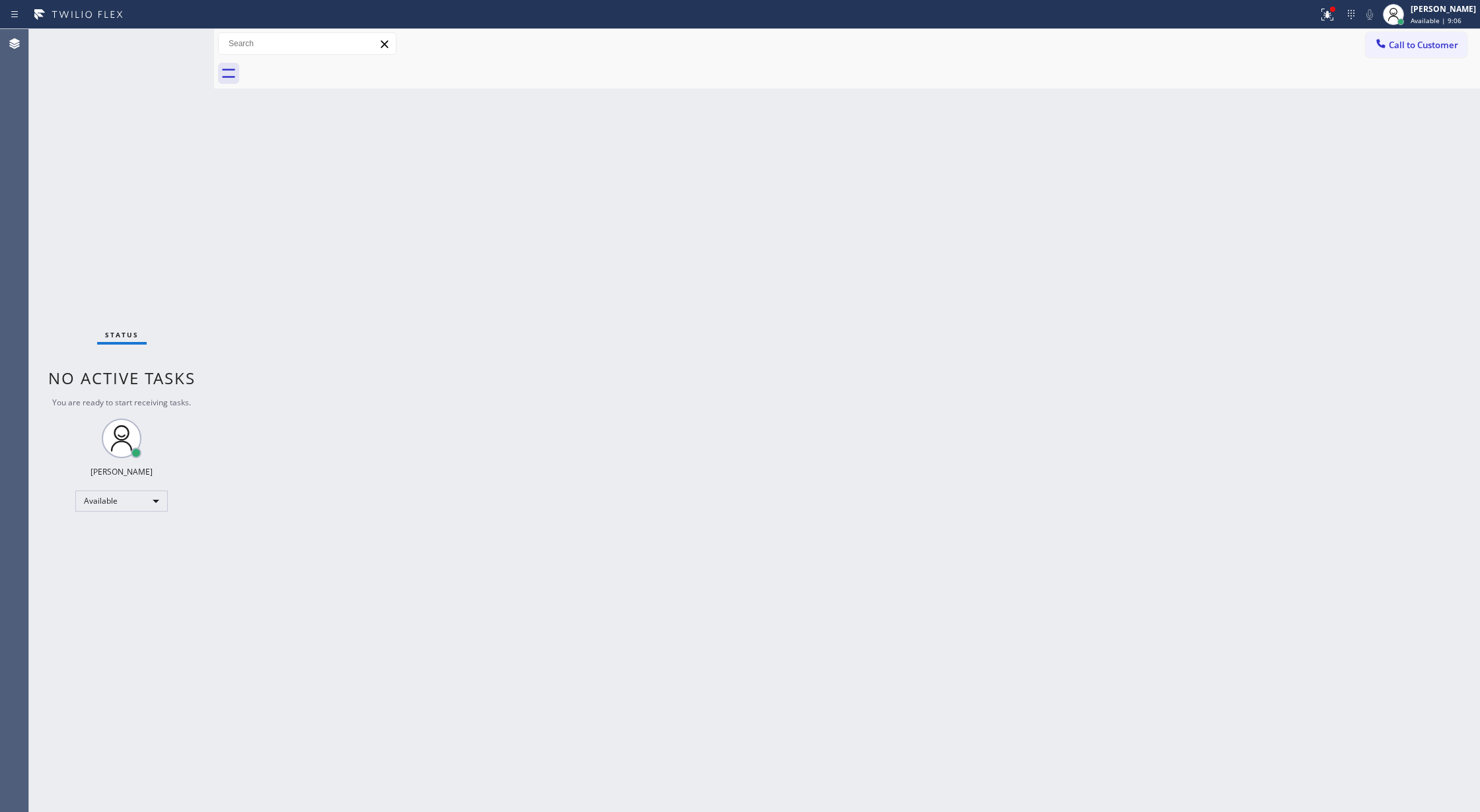
click at [175, 42] on div "Status No active tasks You are ready to start receiving tasks. [PERSON_NAME] Av…" at bounding box center [121, 420] width 185 height 783
click at [172, 42] on div "Status No active tasks You are ready to start receiving tasks. [PERSON_NAME] Av…" at bounding box center [121, 420] width 185 height 783
click at [171, 43] on div "Status No active tasks You are ready to start receiving tasks. [PERSON_NAME] Av…" at bounding box center [121, 420] width 185 height 783
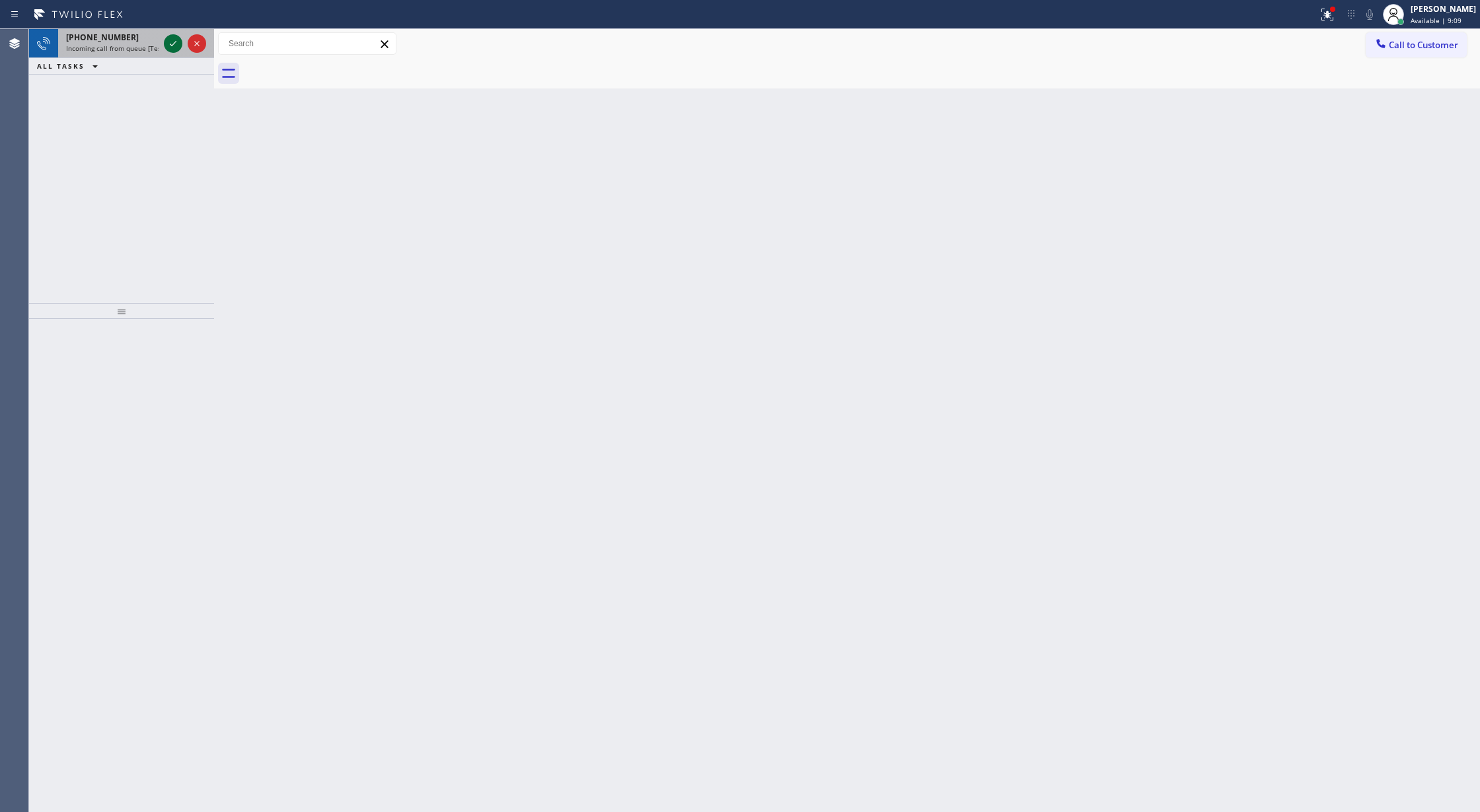
click at [173, 48] on icon at bounding box center [173, 43] width 16 height 16
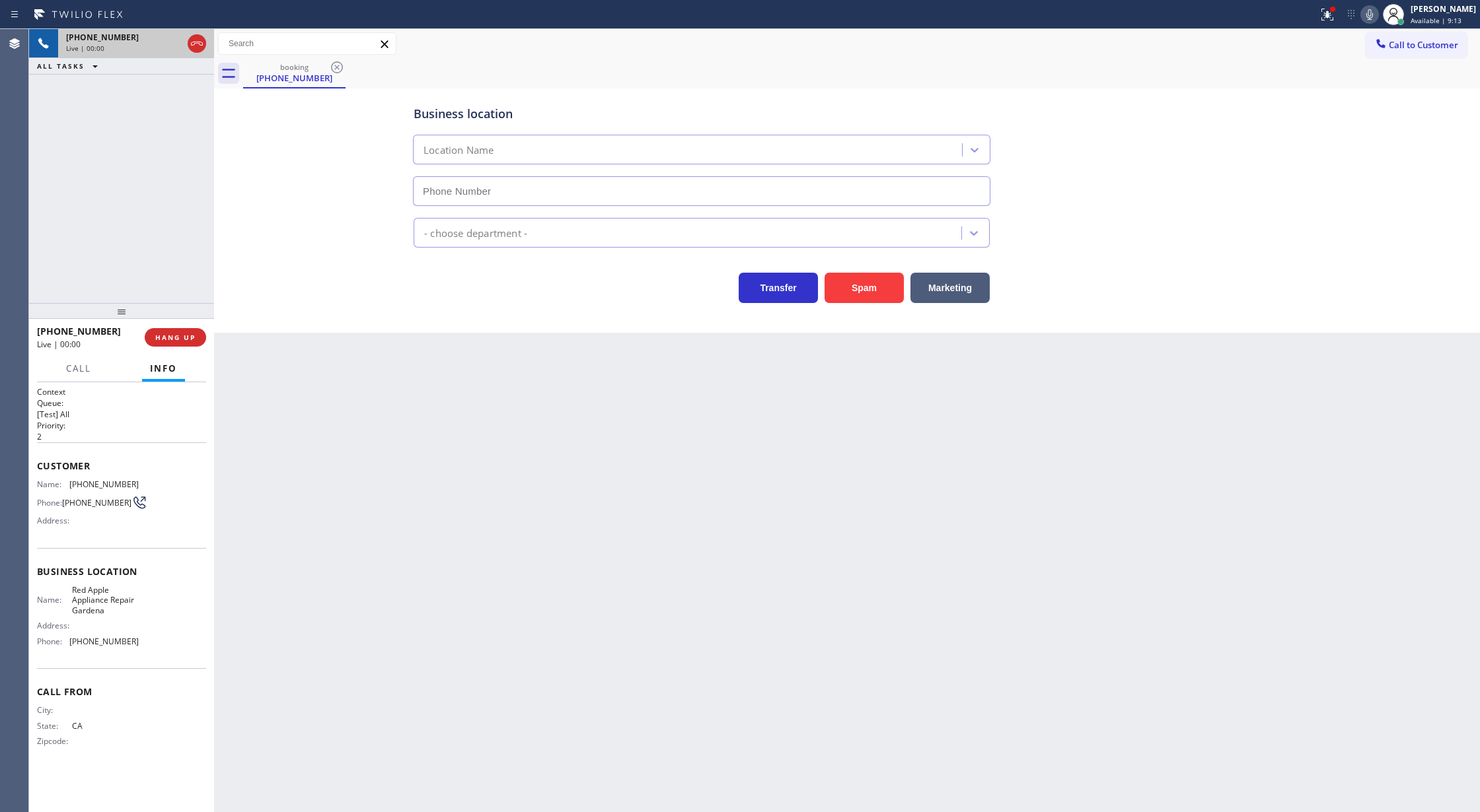
type input "(213) 810-3955"
click at [854, 286] on button "Spam" at bounding box center [864, 288] width 80 height 31
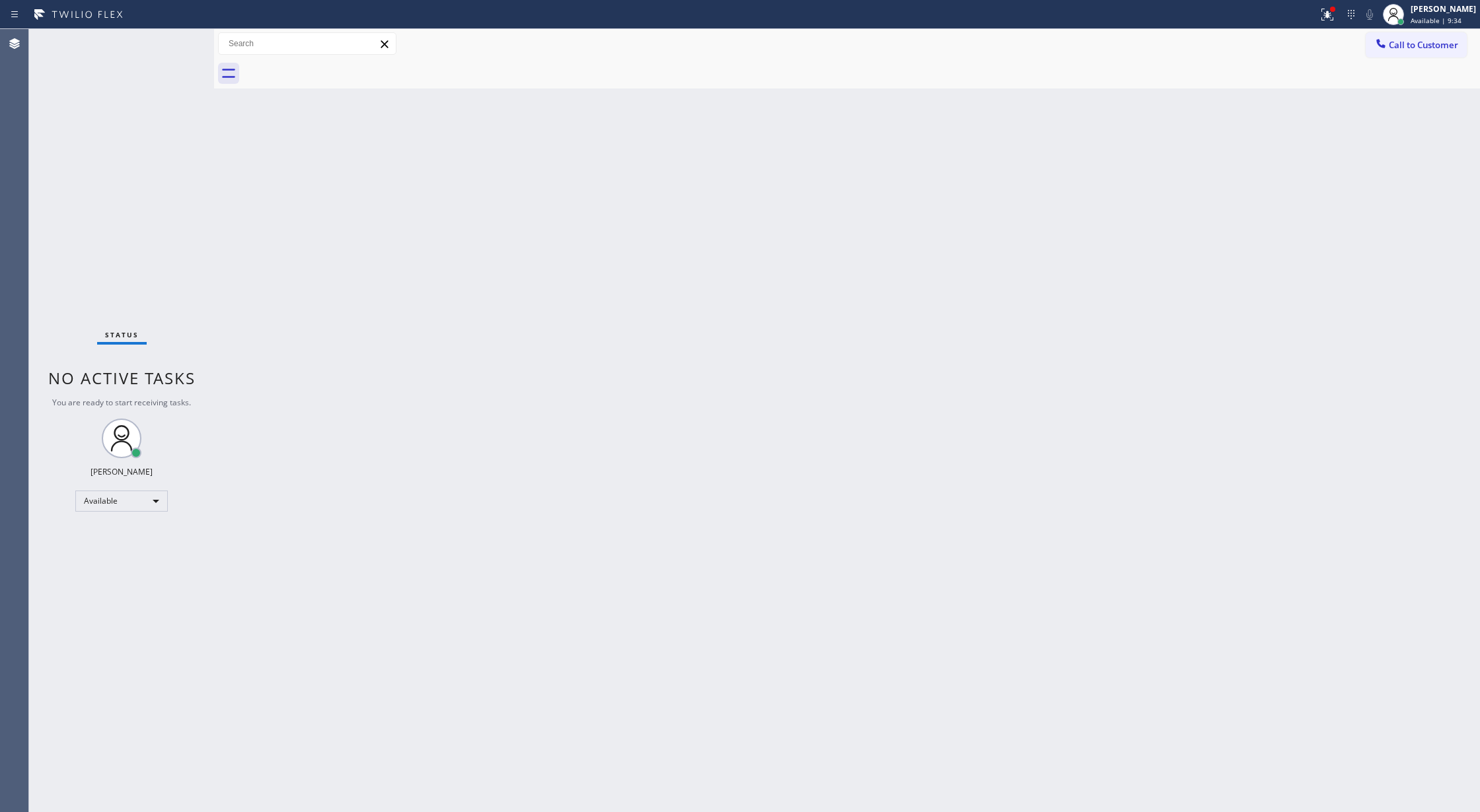
click at [181, 43] on div "Status No active tasks You are ready to start receiving tasks. [PERSON_NAME] Av…" at bounding box center [121, 420] width 185 height 783
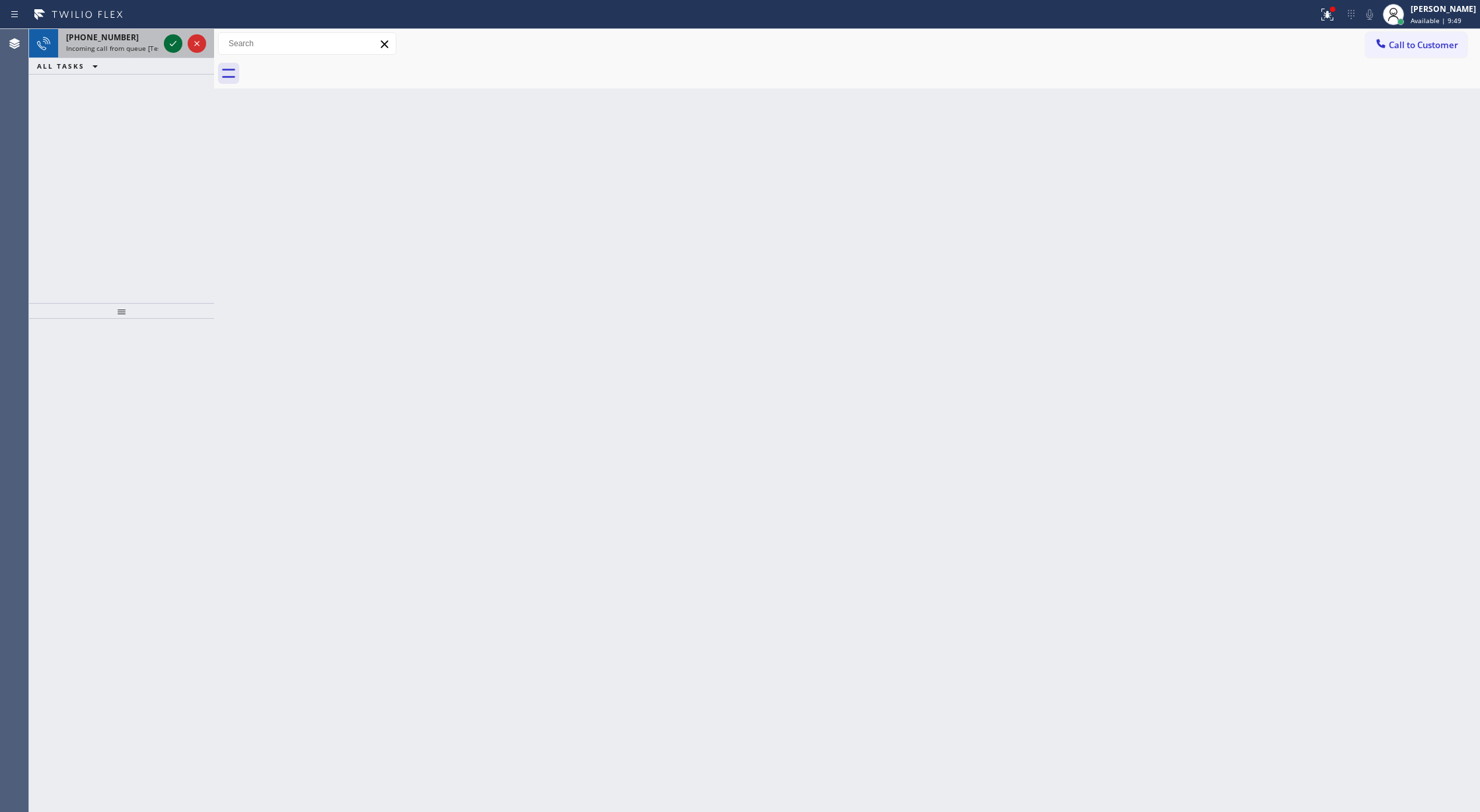
click at [170, 42] on icon at bounding box center [173, 43] width 16 height 16
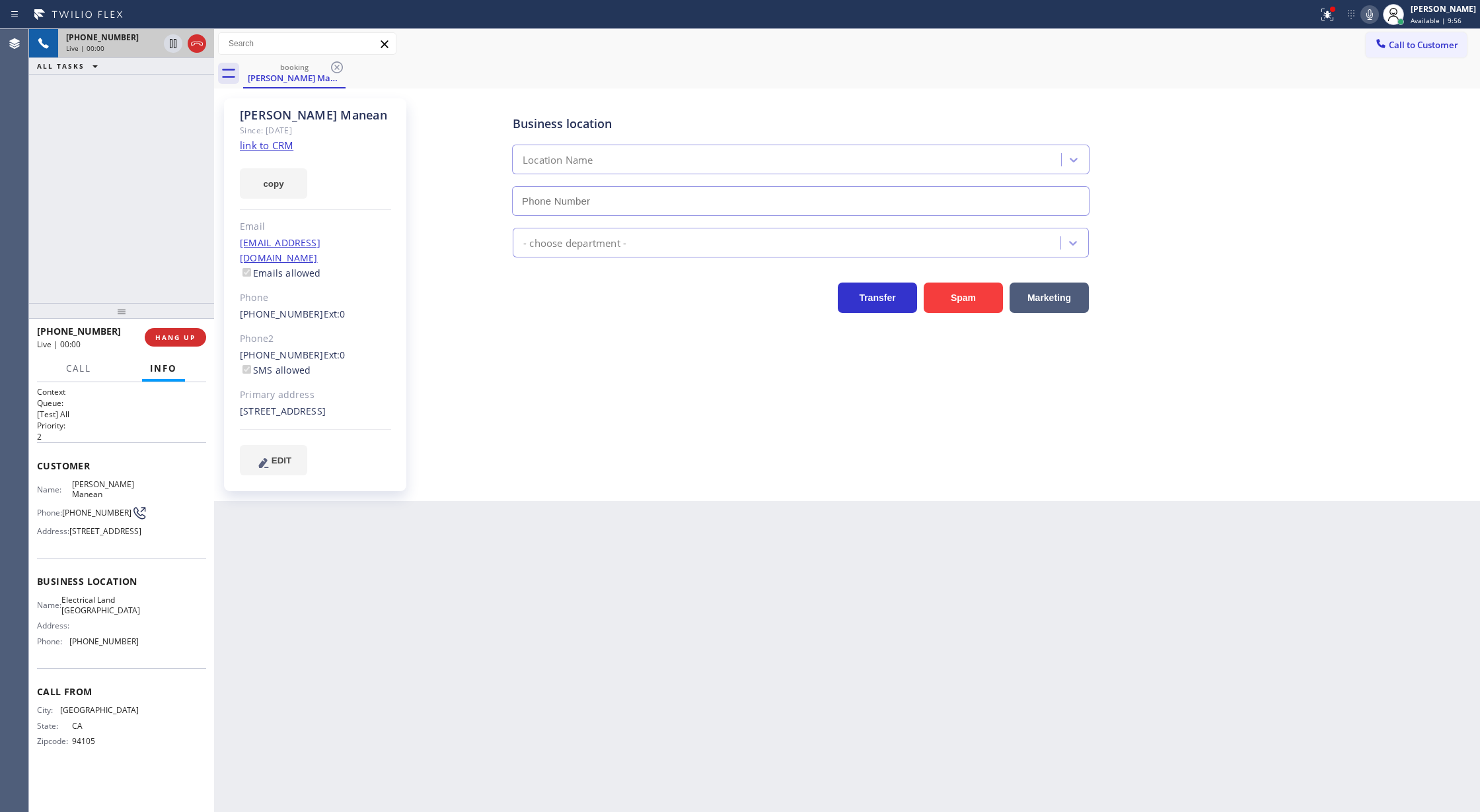
type input "(415) 727-4640"
click at [257, 149] on link "link to CRM" at bounding box center [266, 145] width 53 height 14
click at [165, 345] on button "COMPLETE" at bounding box center [173, 337] width 67 height 18
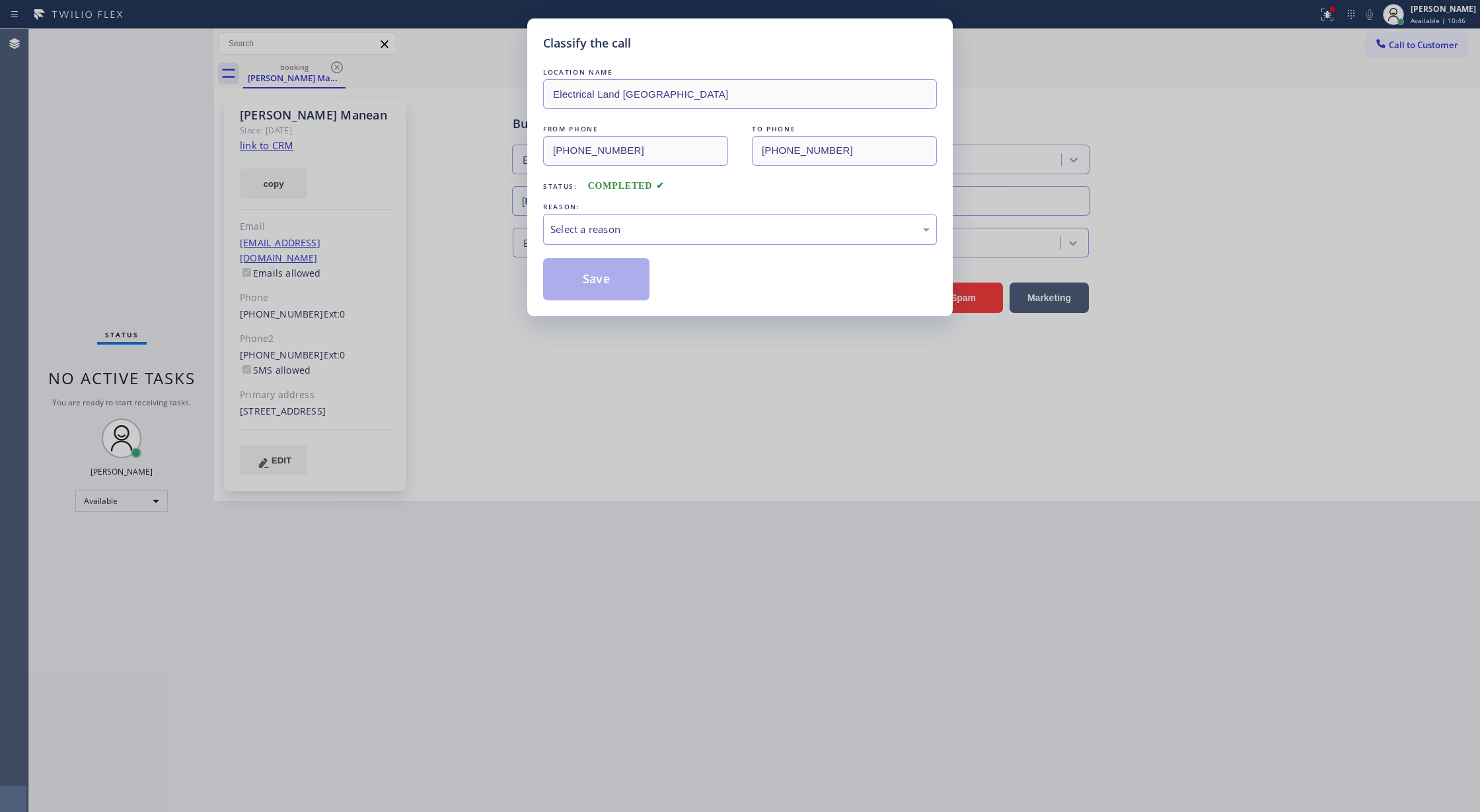
click at [652, 236] on div "Select a reason" at bounding box center [740, 229] width 379 height 15
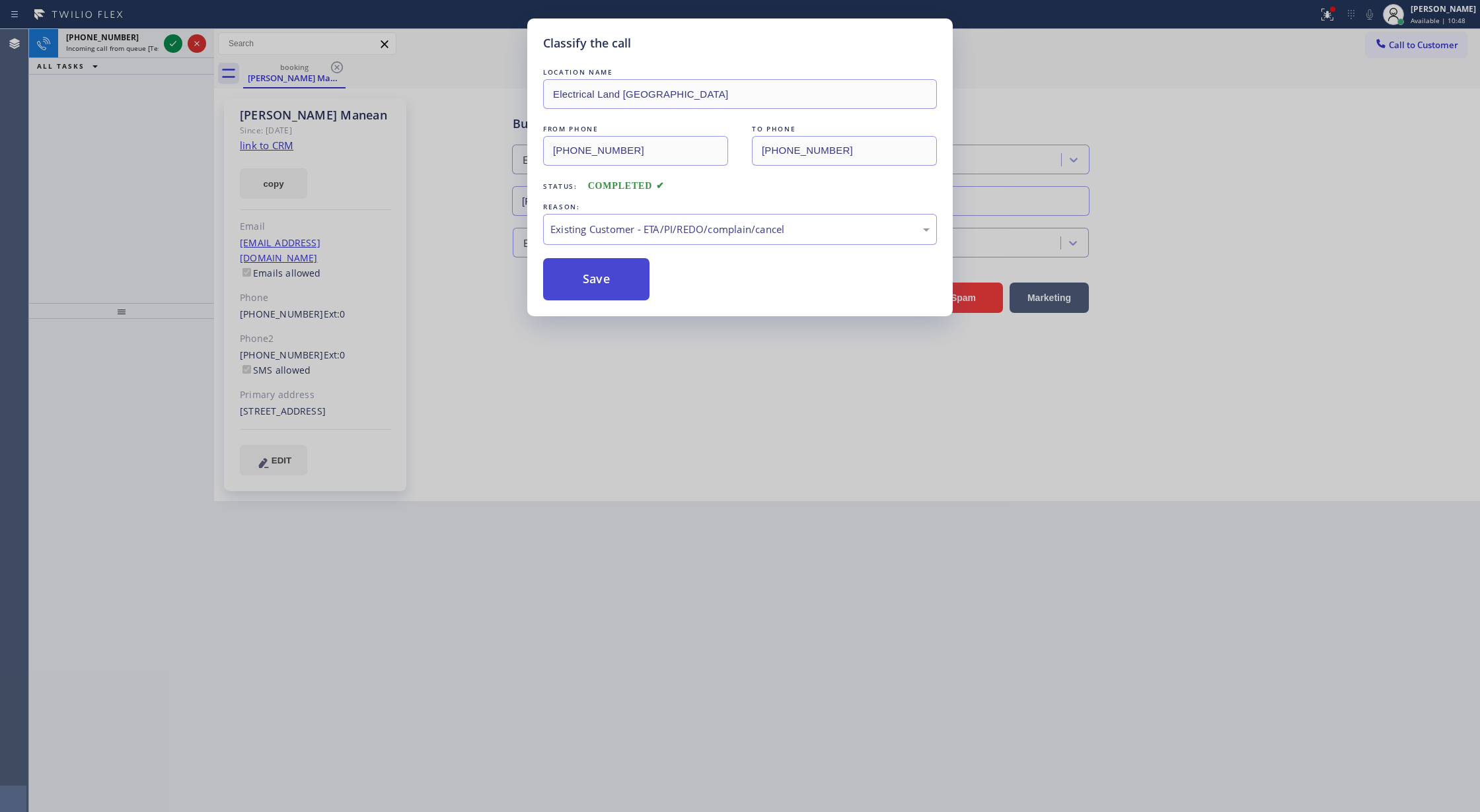
click at [608, 289] on button "Save" at bounding box center [596, 279] width 107 height 42
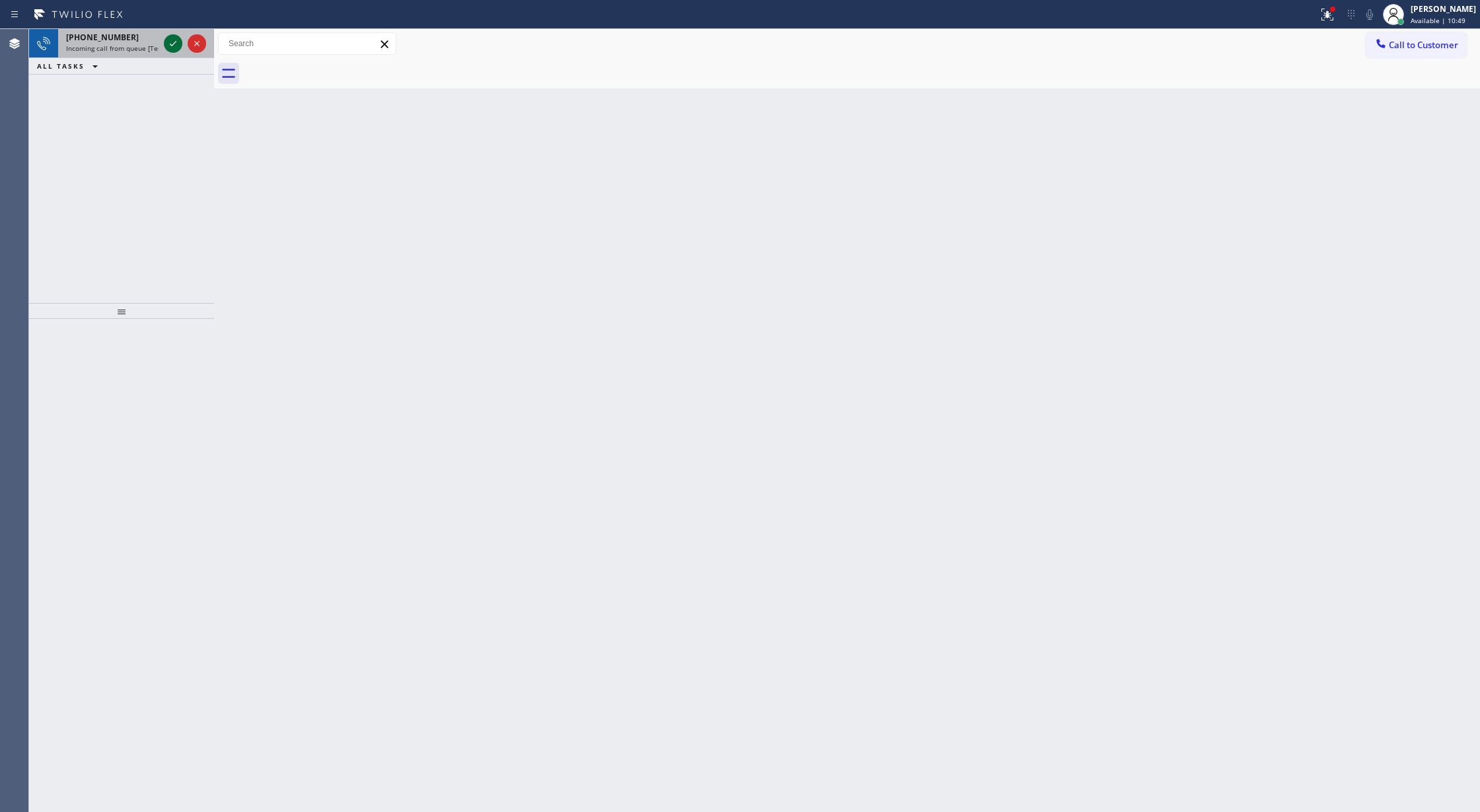
click at [170, 46] on icon at bounding box center [173, 43] width 16 height 16
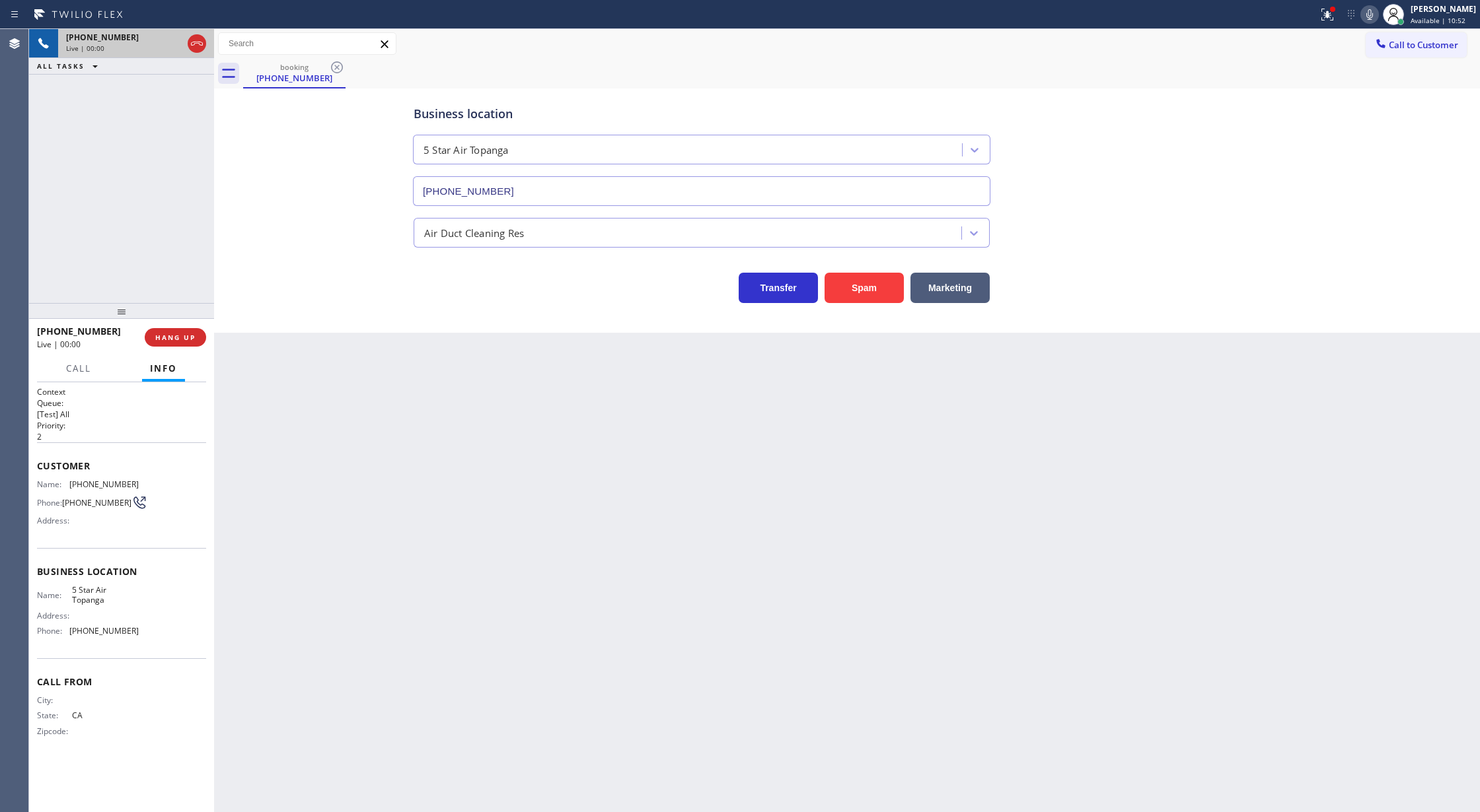
type input "(424) 349-7969"
click at [870, 279] on button "Spam" at bounding box center [864, 288] width 80 height 31
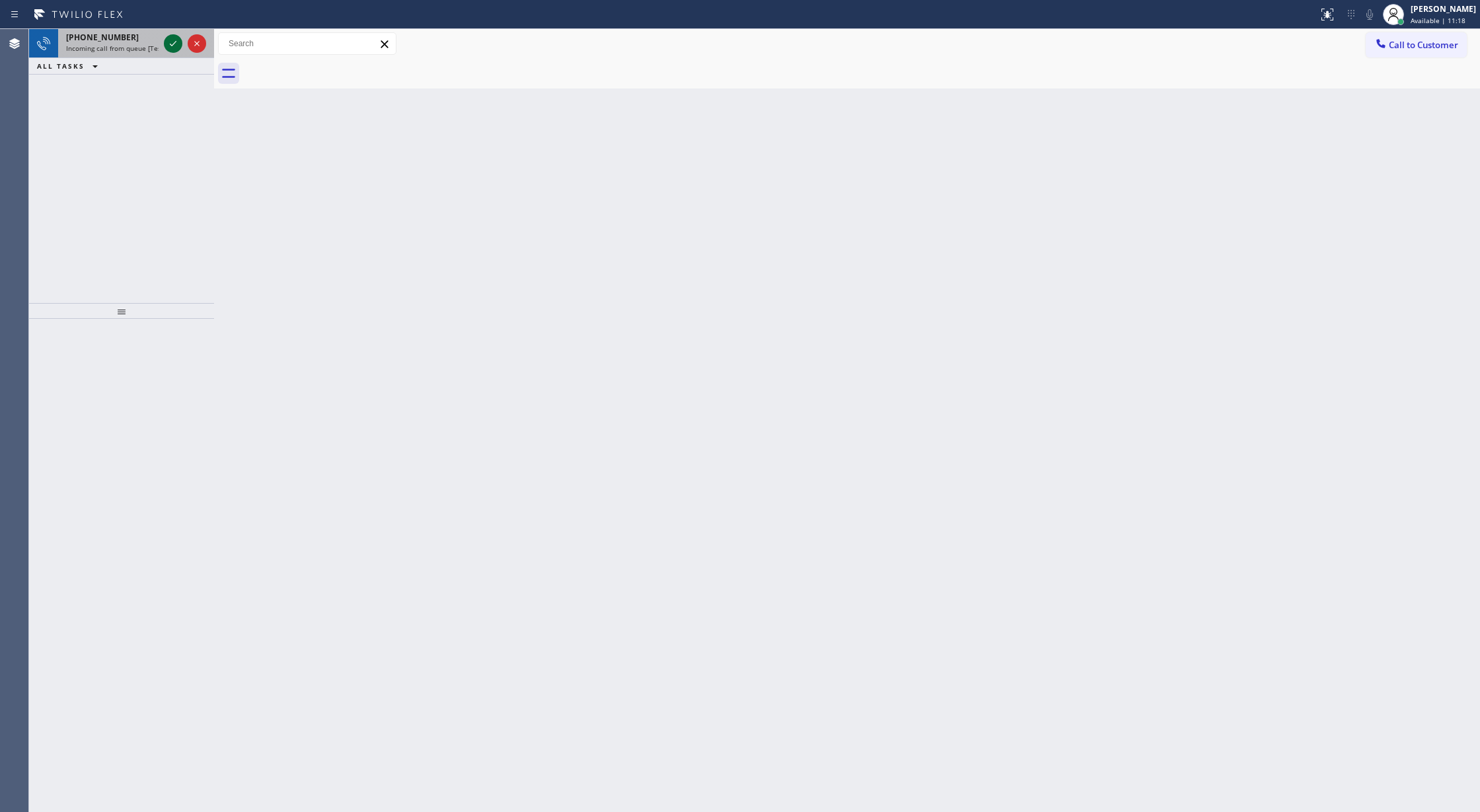
click at [169, 43] on icon at bounding box center [173, 43] width 16 height 16
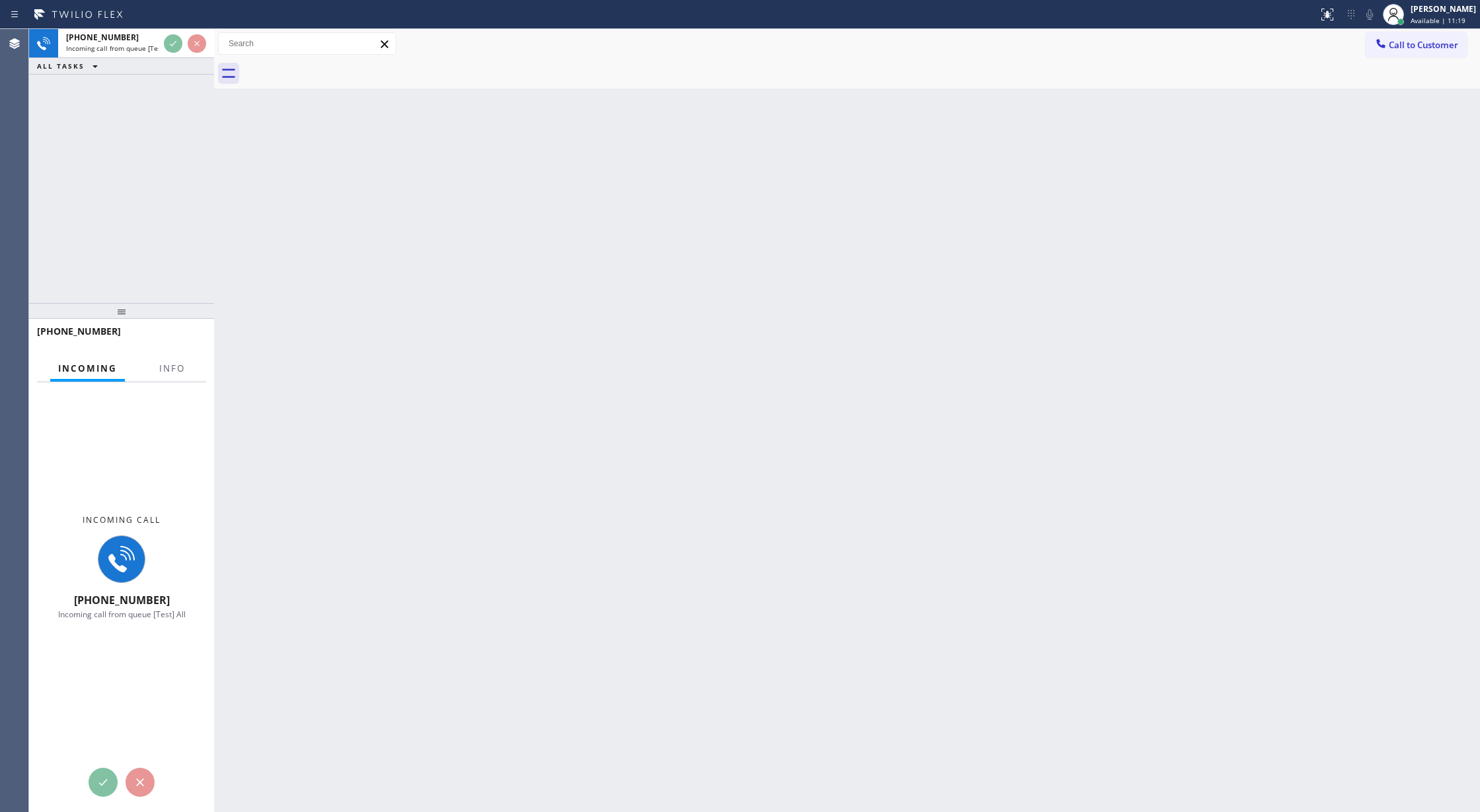
drag, startPoint x: 177, startPoint y: 68, endPoint x: 241, endPoint y: 238, distance: 181.6
click at [178, 78] on div "+18478109194 Incoming call from queue [Test] All ALL TASKS ALL TASKS ACTIVE TAS…" at bounding box center [121, 165] width 185 height 274
click at [170, 370] on span "Info" at bounding box center [172, 368] width 26 height 12
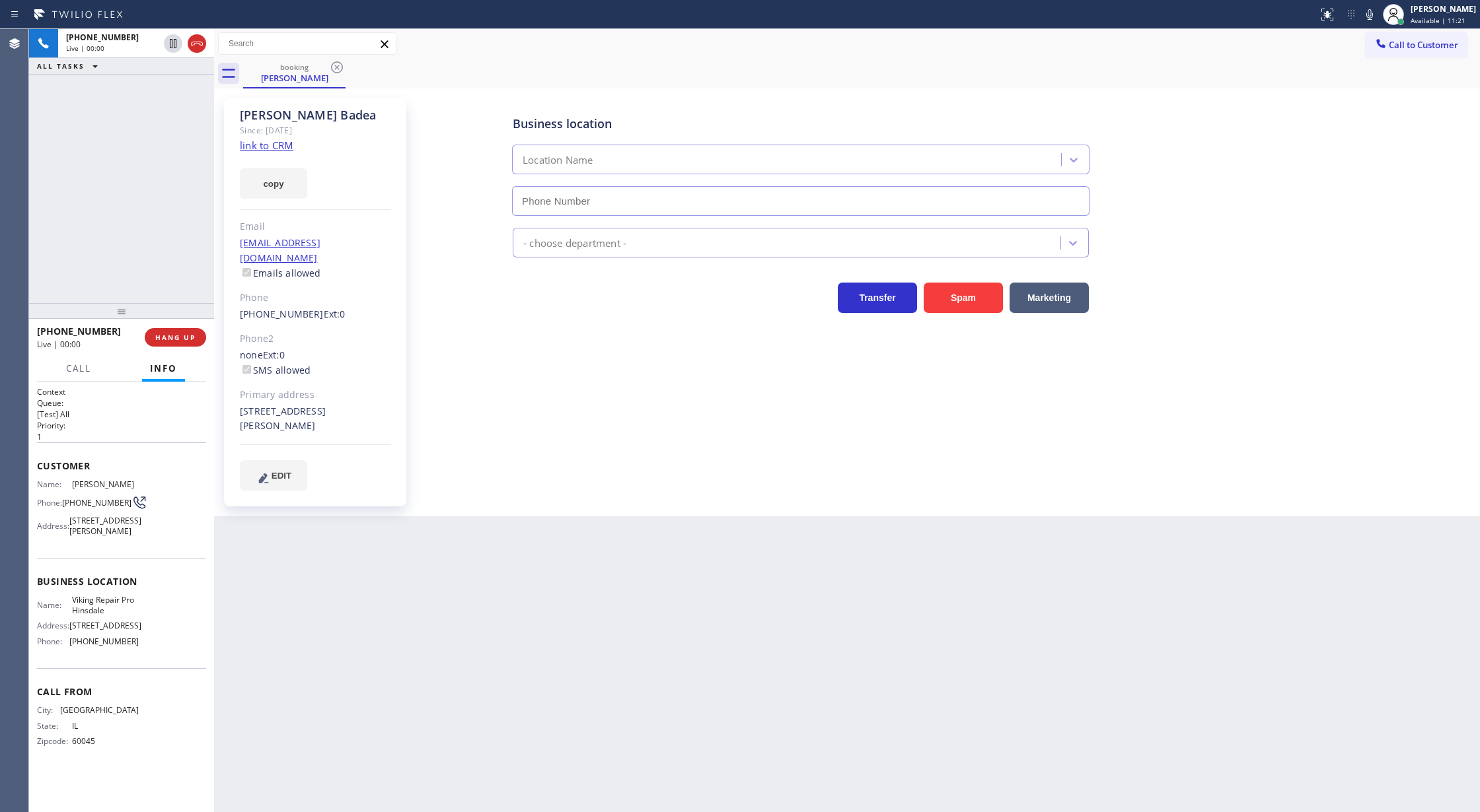
type input "[PHONE_NUMBER]"
click at [265, 148] on link "link to CRM" at bounding box center [266, 145] width 53 height 14
click at [197, 43] on icon at bounding box center [197, 43] width 16 height 16
click at [183, 336] on span "COMPLETE" at bounding box center [173, 337] width 45 height 9
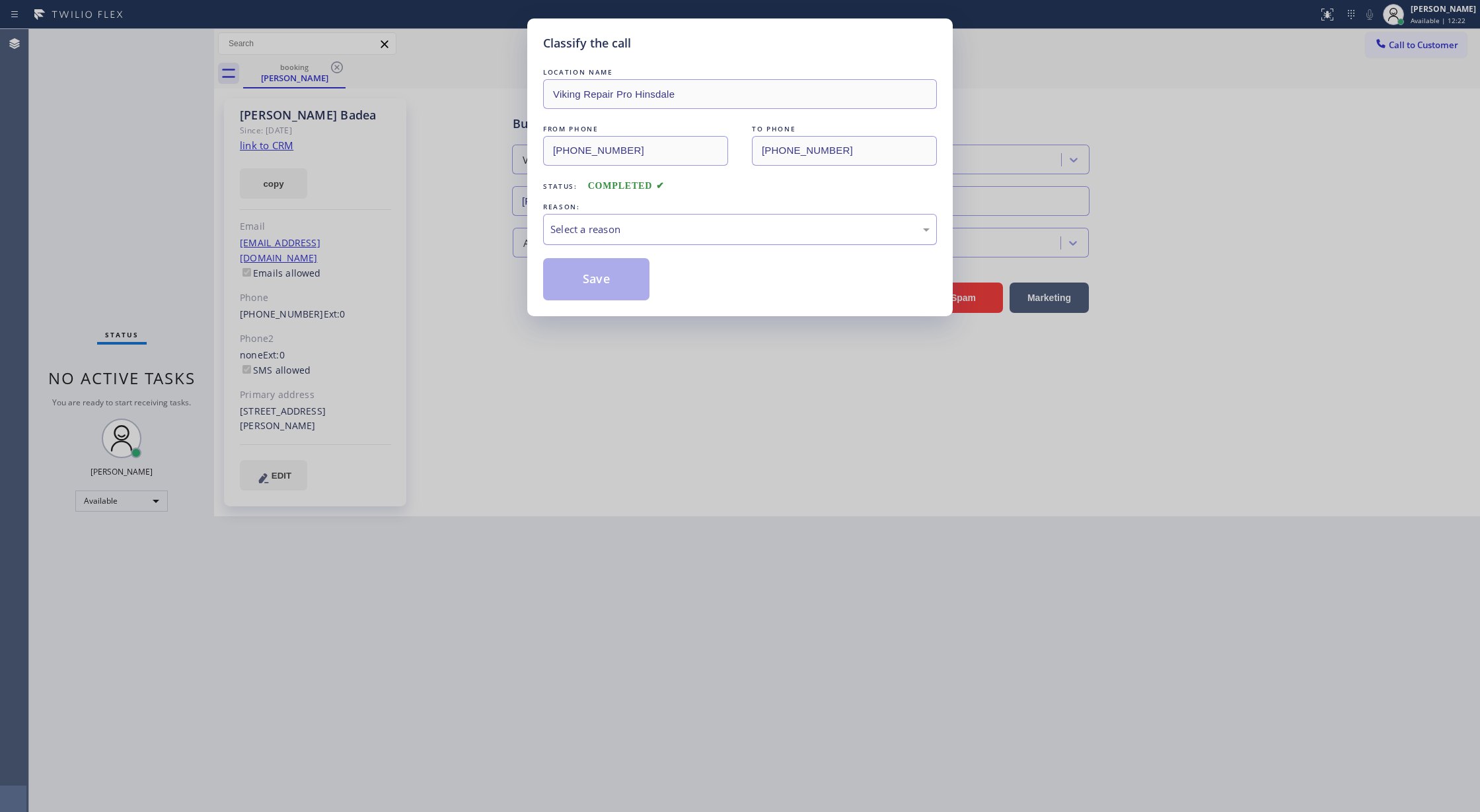
click at [637, 239] on div "Select a reason" at bounding box center [740, 229] width 394 height 31
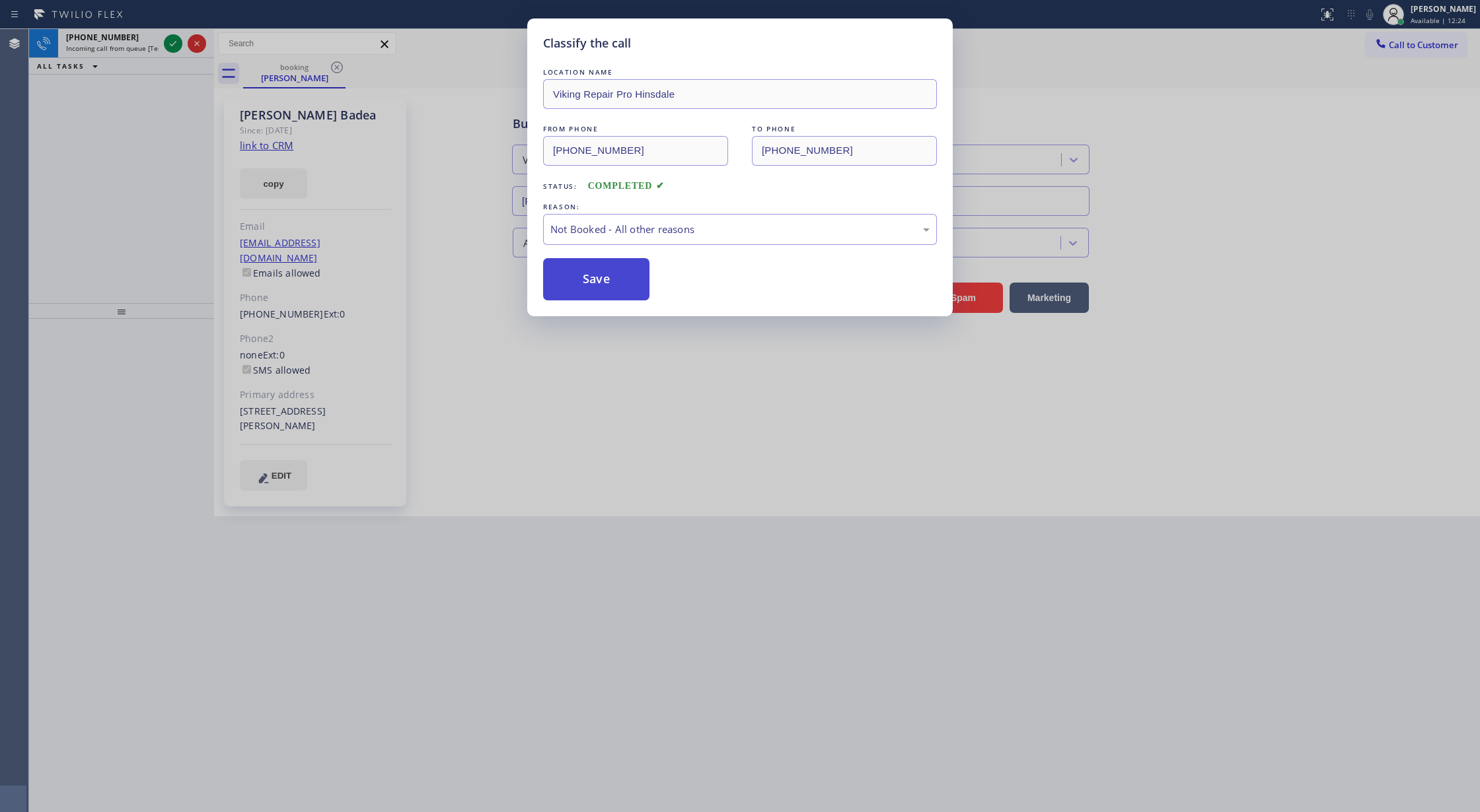
click at [581, 277] on button "Save" at bounding box center [596, 279] width 107 height 42
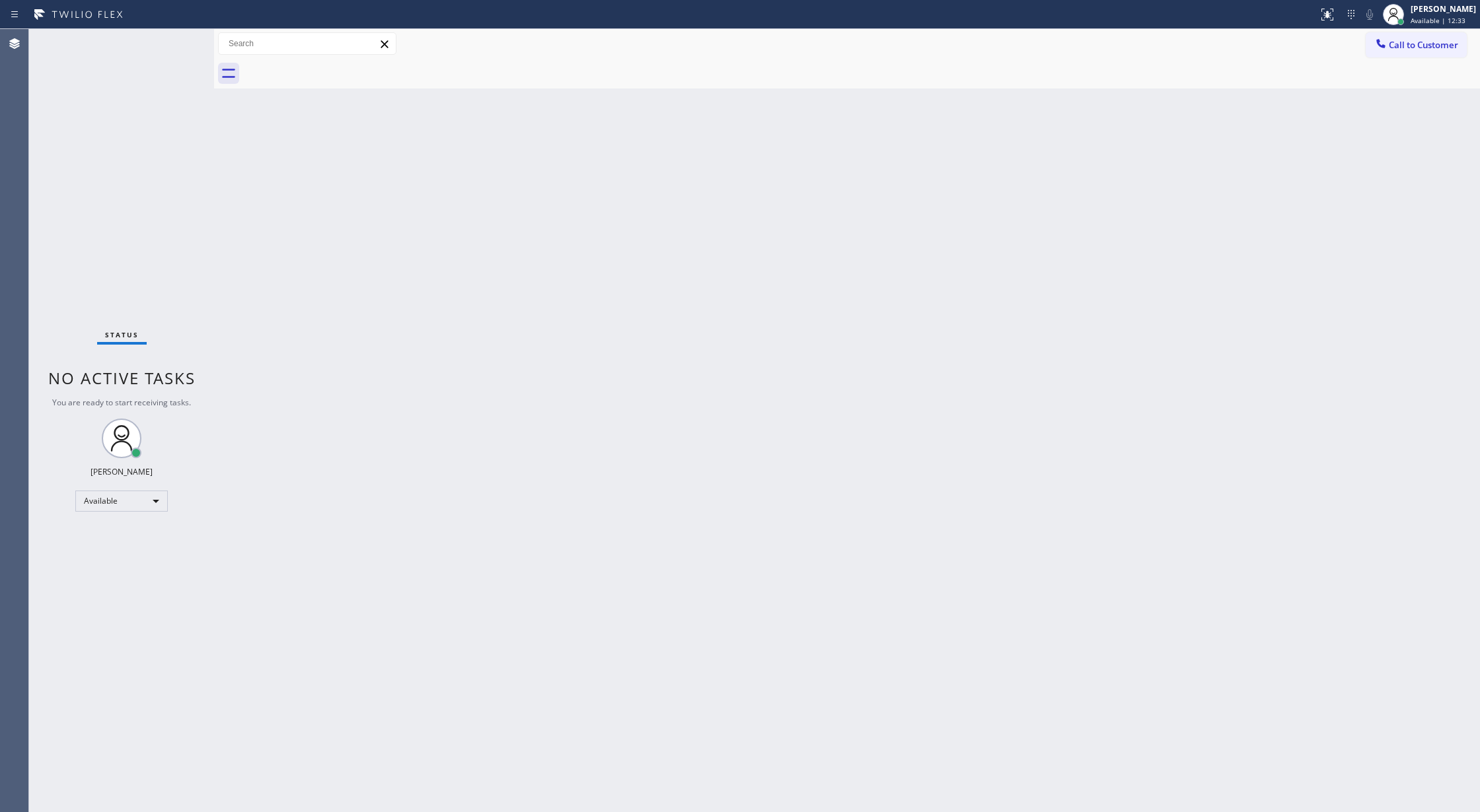
click at [168, 33] on div "Status No active tasks You are ready to start receiving tasks. [PERSON_NAME] Av…" at bounding box center [121, 420] width 185 height 783
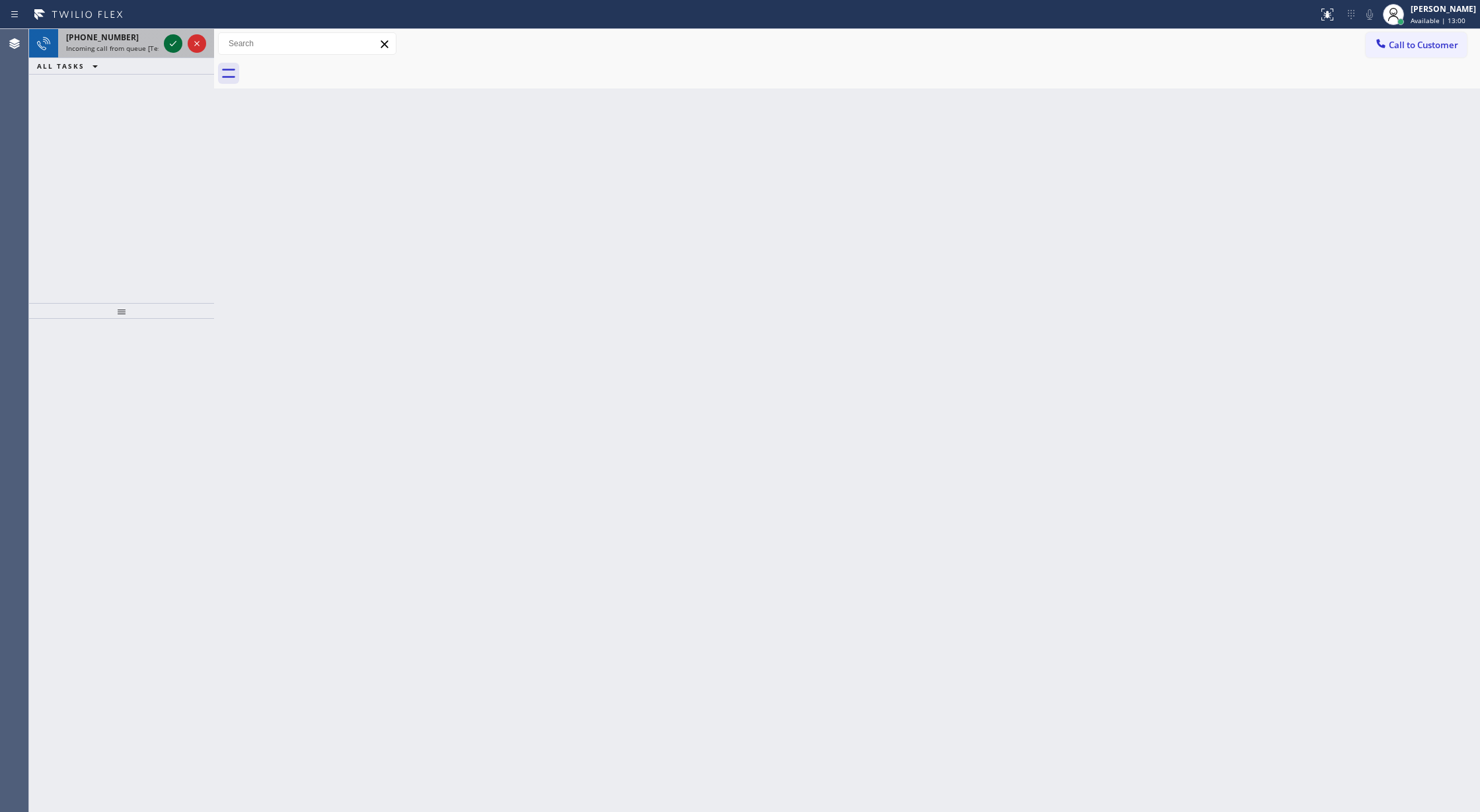
click at [177, 38] on icon at bounding box center [173, 43] width 16 height 16
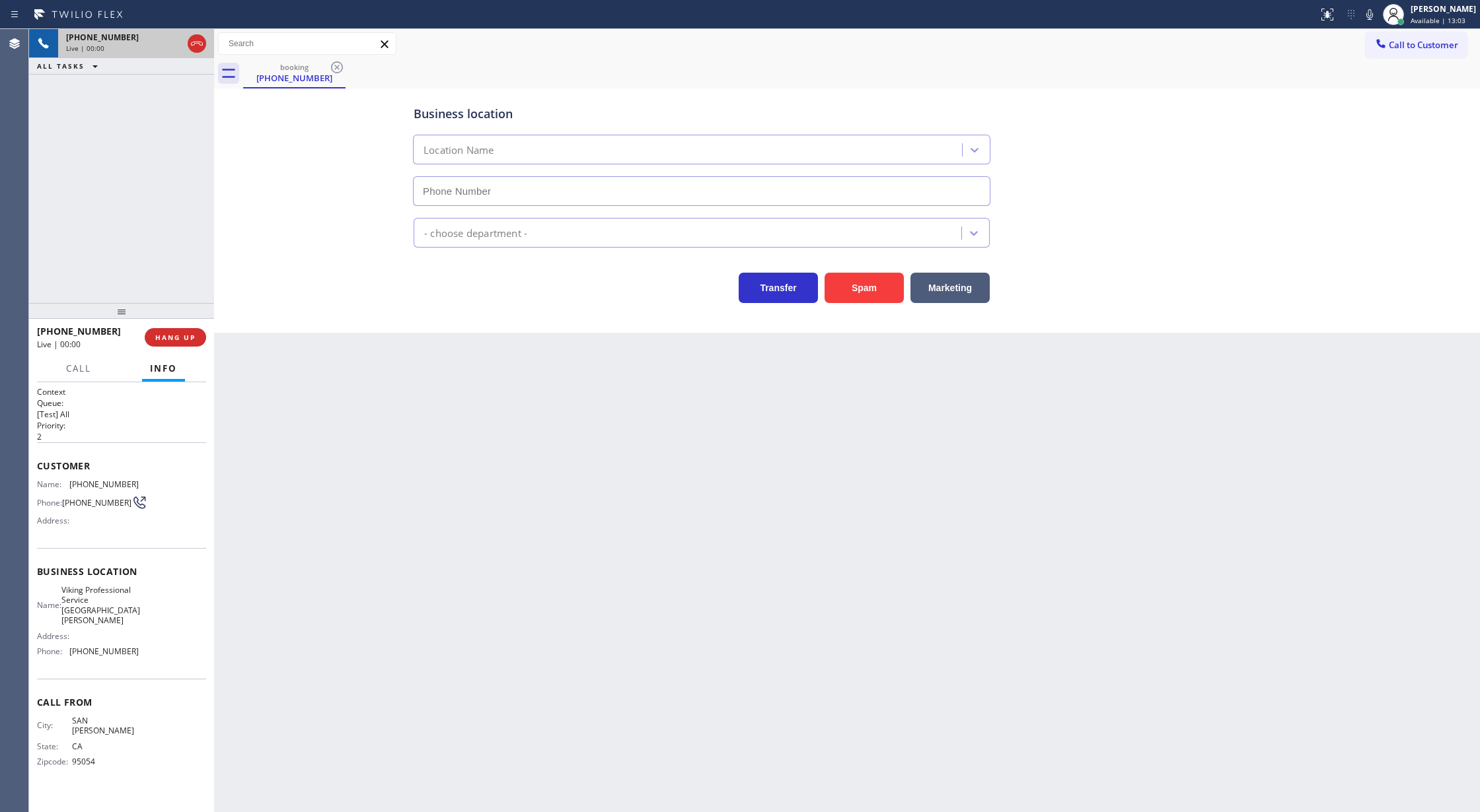
type input "(408) 767-6179"
click at [851, 284] on button "Spam" at bounding box center [864, 288] width 80 height 31
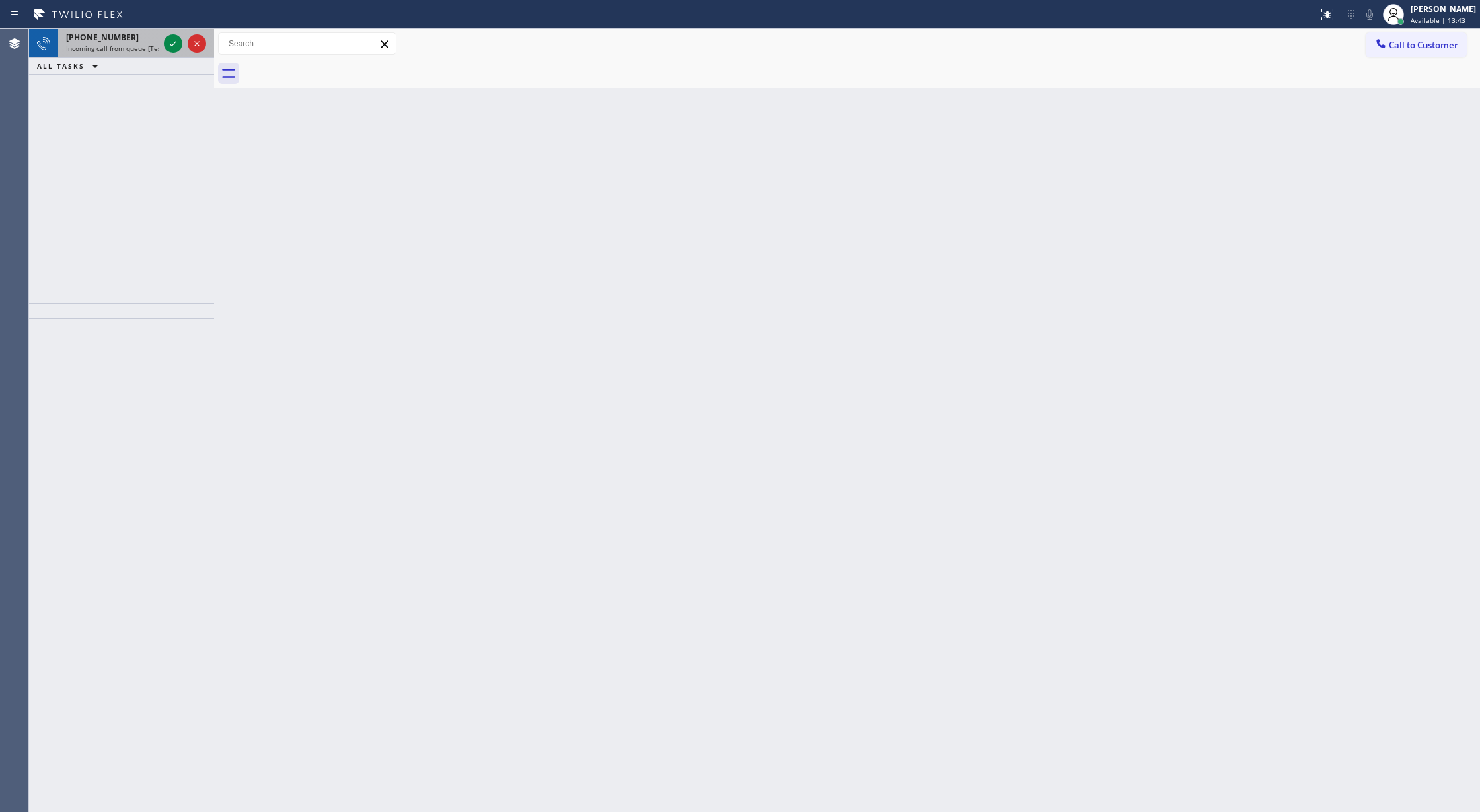
click at [141, 41] on div "+13107772964" at bounding box center [112, 37] width 92 height 11
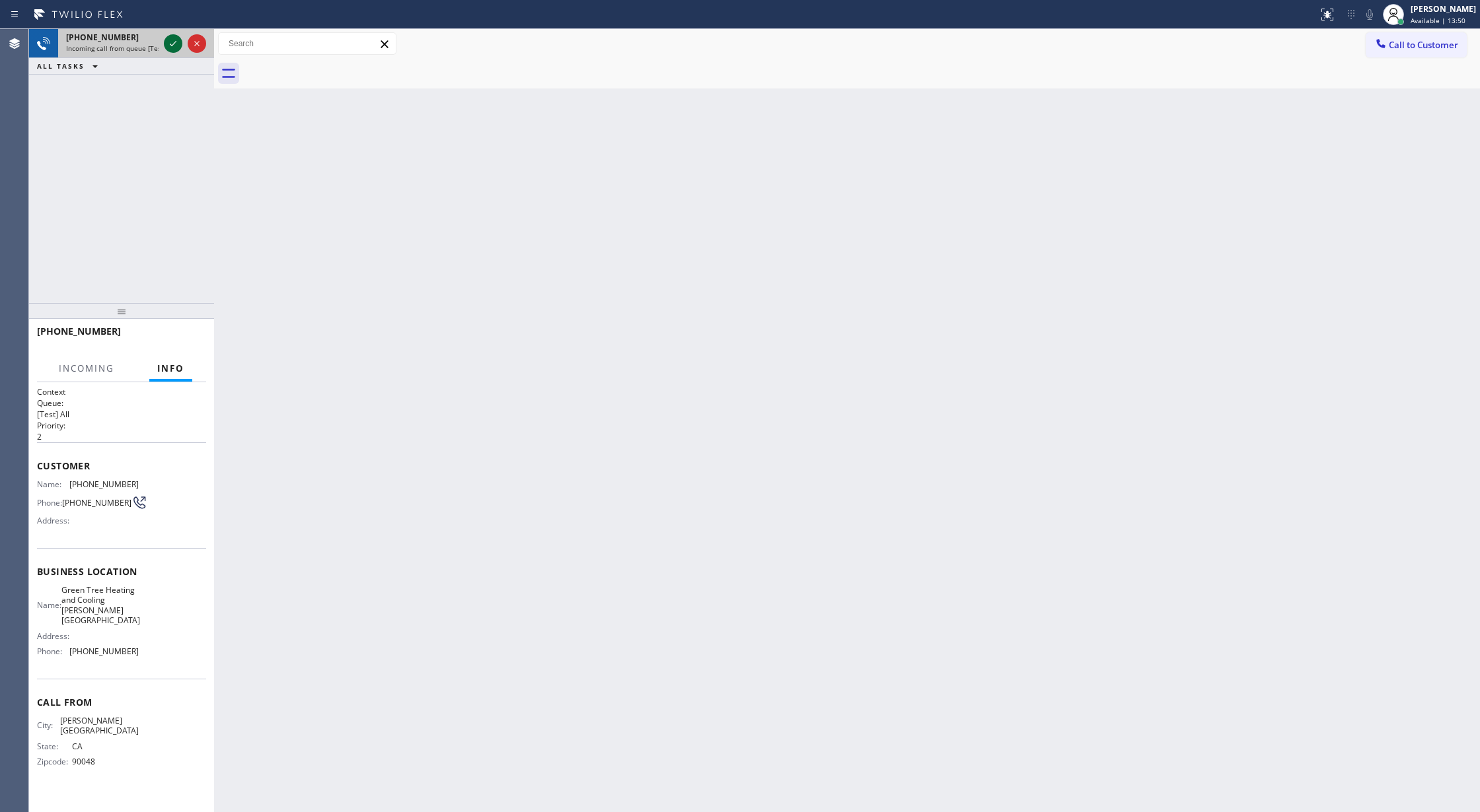
click at [181, 35] on div at bounding box center [173, 43] width 18 height 16
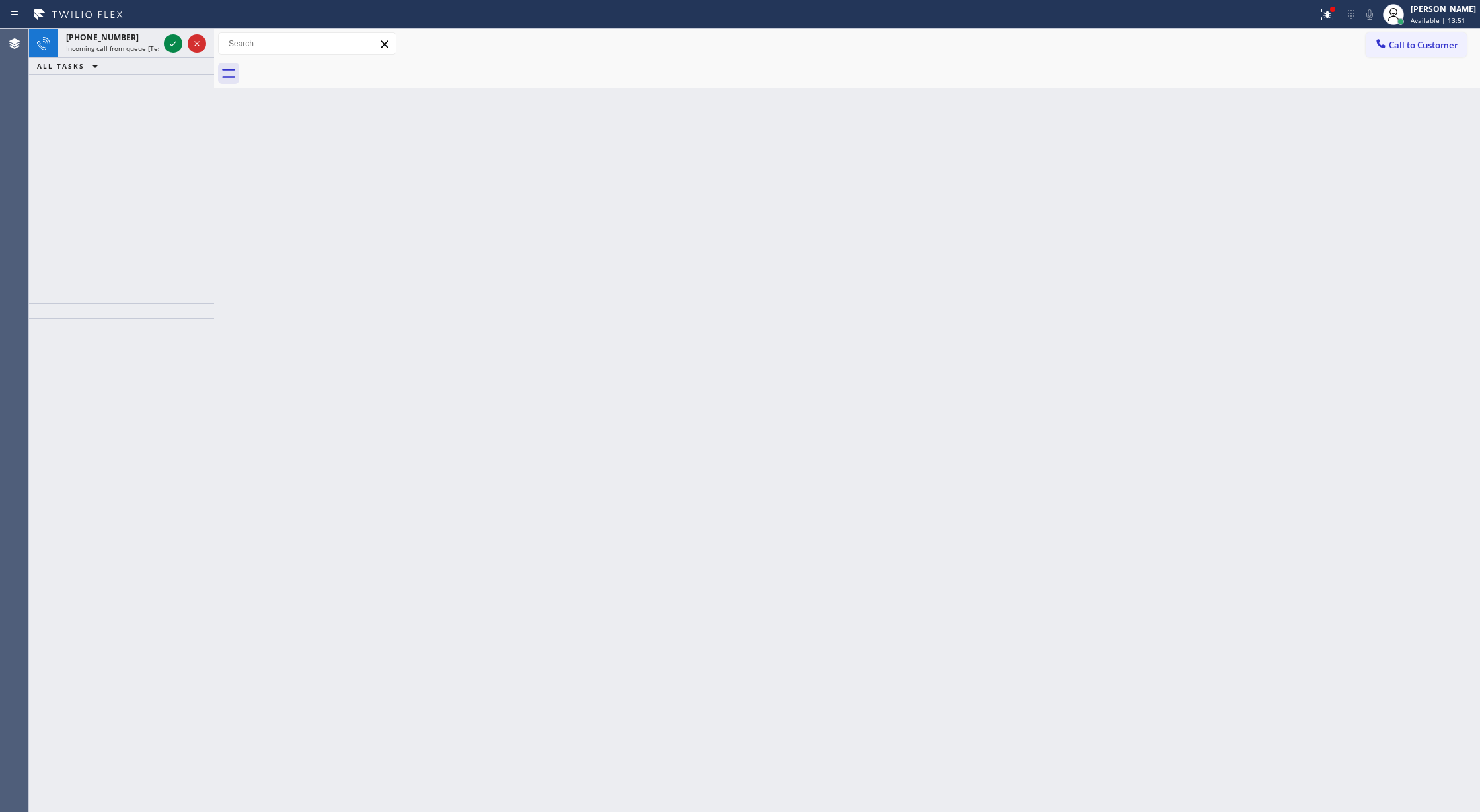
click at [181, 35] on icon at bounding box center [173, 43] width 16 height 16
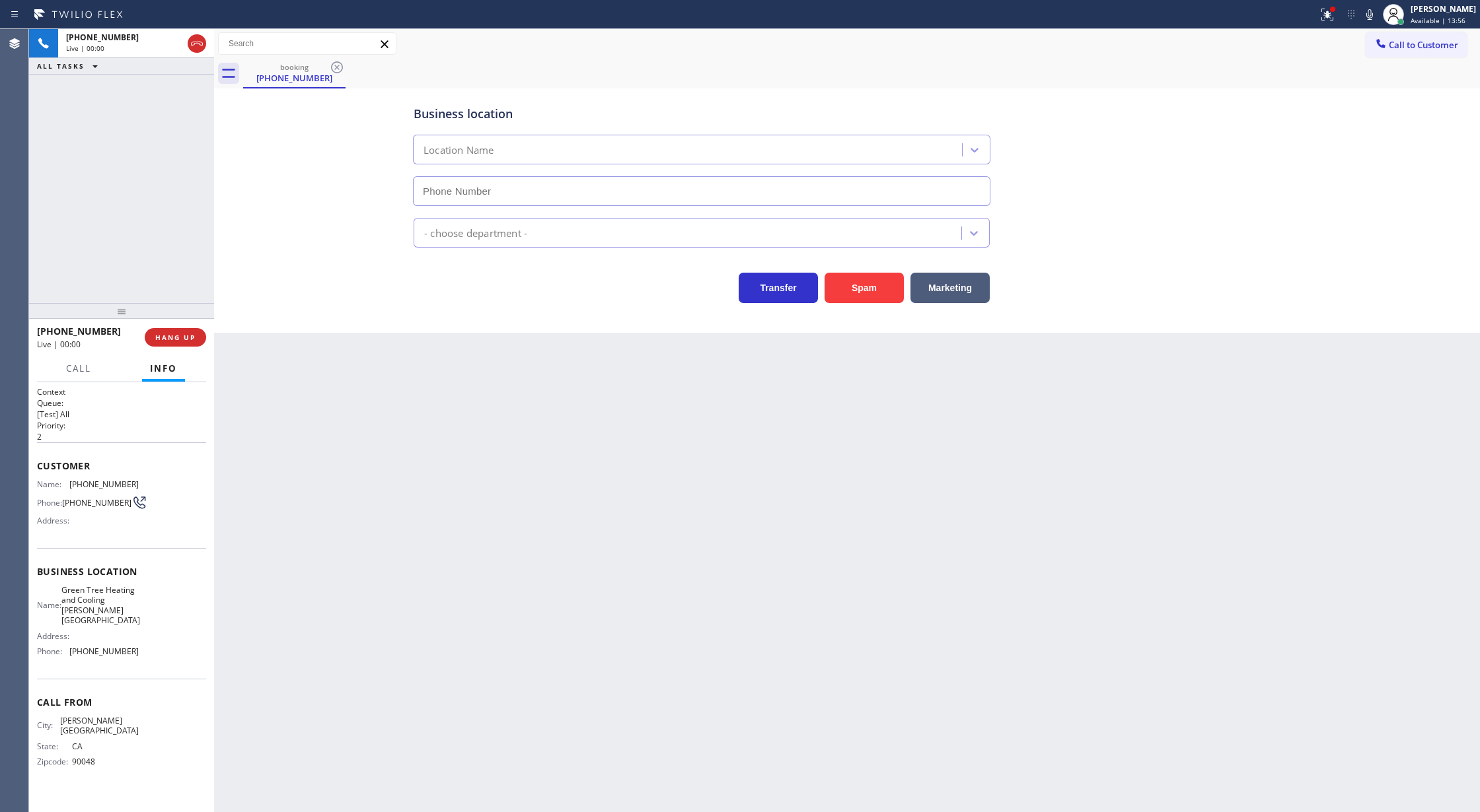
type input "(310) 361-1102"
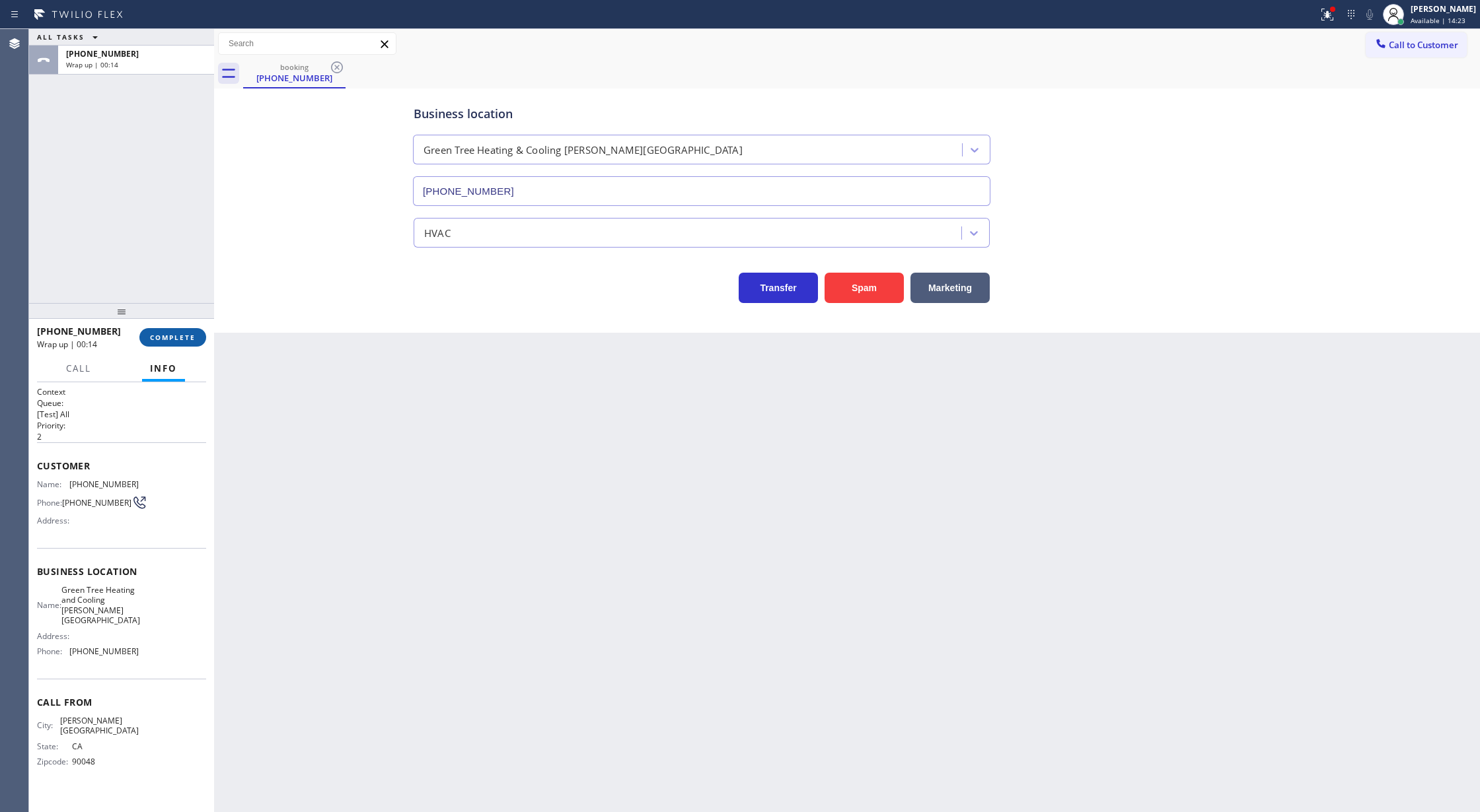
click at [183, 334] on span "COMPLETE" at bounding box center [173, 337] width 45 height 9
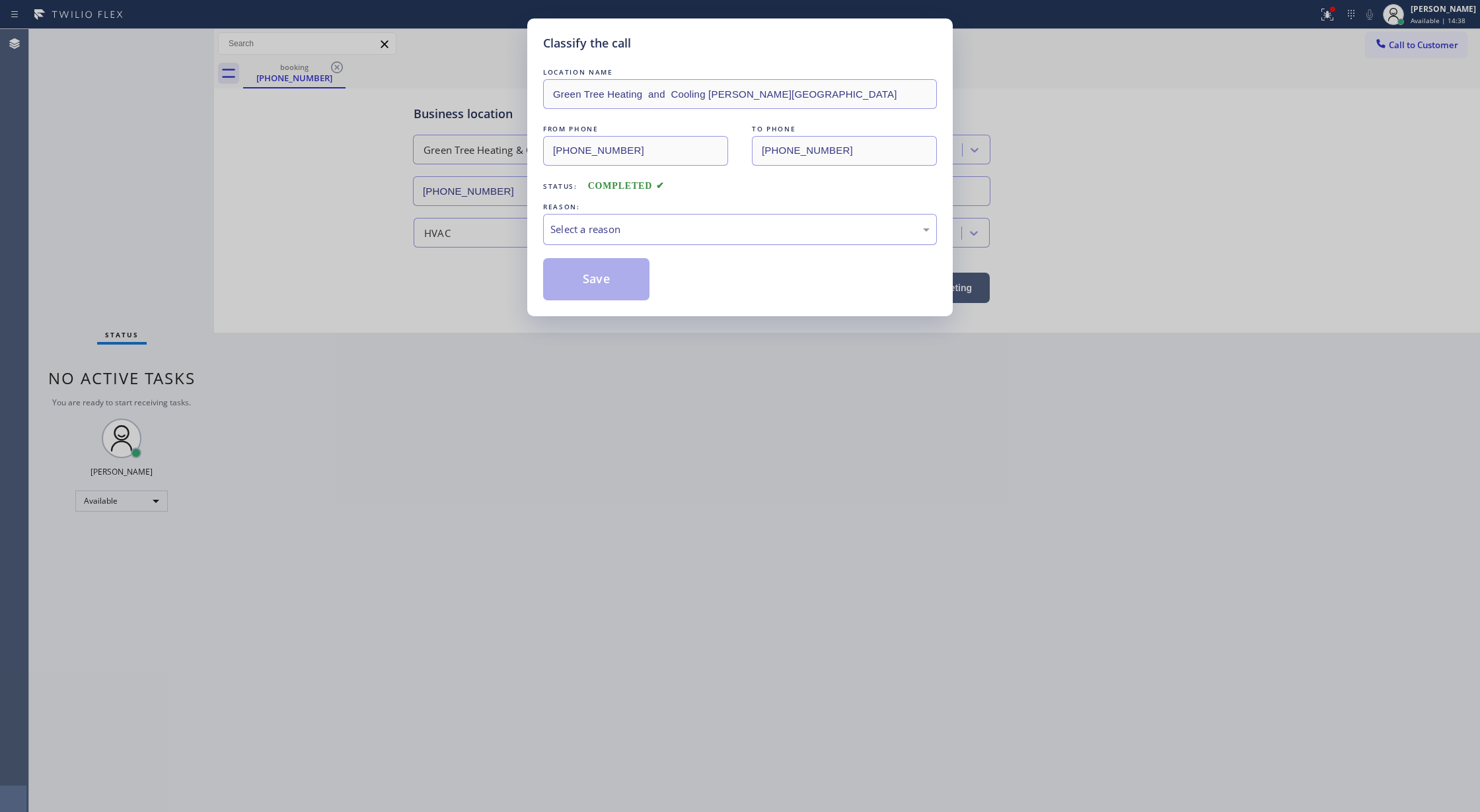
click at [611, 222] on div "Select a reason" at bounding box center [740, 229] width 379 height 15
click at [613, 281] on button "Save" at bounding box center [596, 279] width 107 height 42
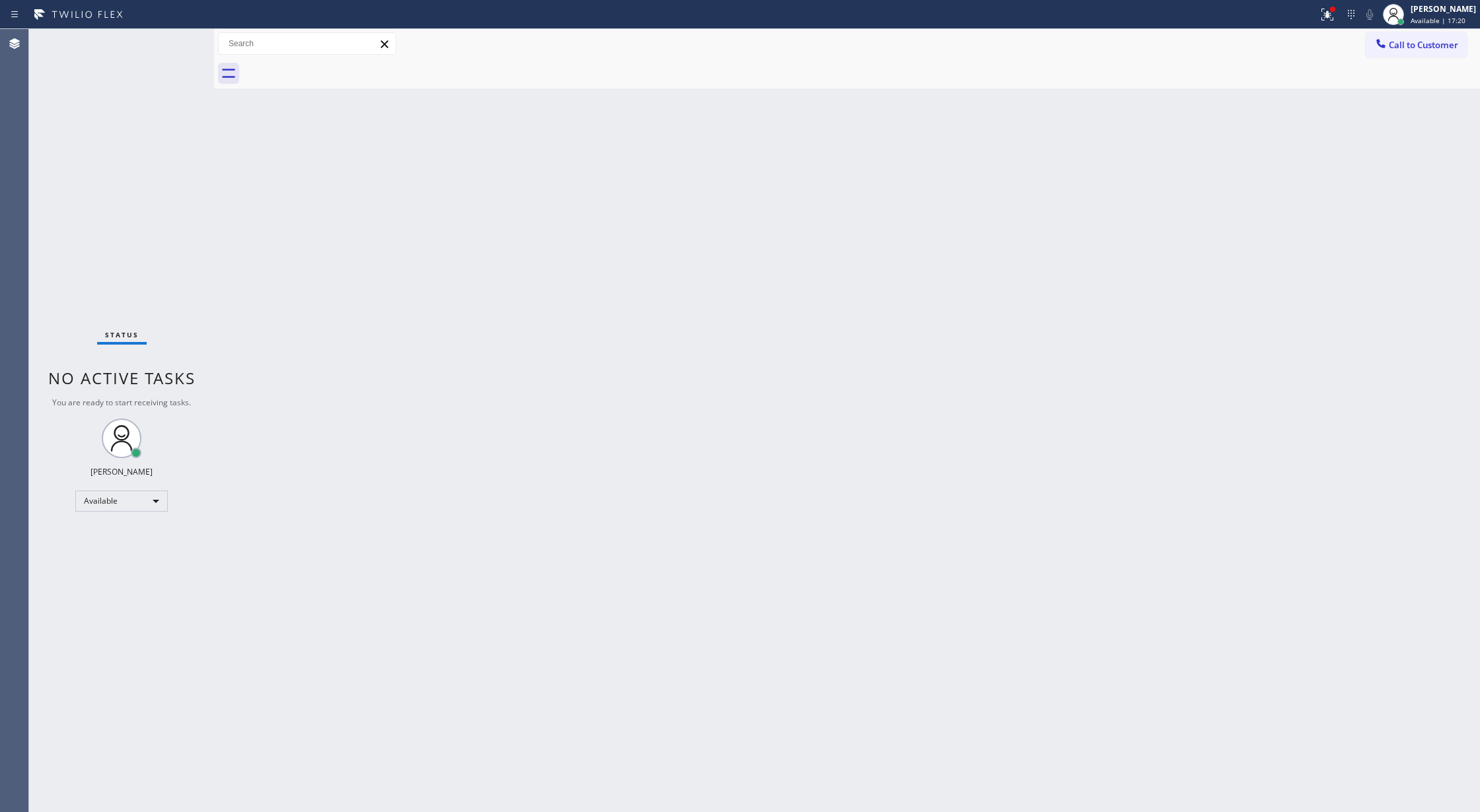
click at [236, 137] on div "Back to Dashboard Change Sender ID Customers Technicians Select a contact Outbo…" at bounding box center [847, 420] width 1266 height 783
drag, startPoint x: 170, startPoint y: 45, endPoint x: 173, endPoint y: 18, distance: 27.2
click at [170, 43] on div "Status No active tasks You are ready to start receiving tasks. [PERSON_NAME] Av…" at bounding box center [121, 420] width 185 height 783
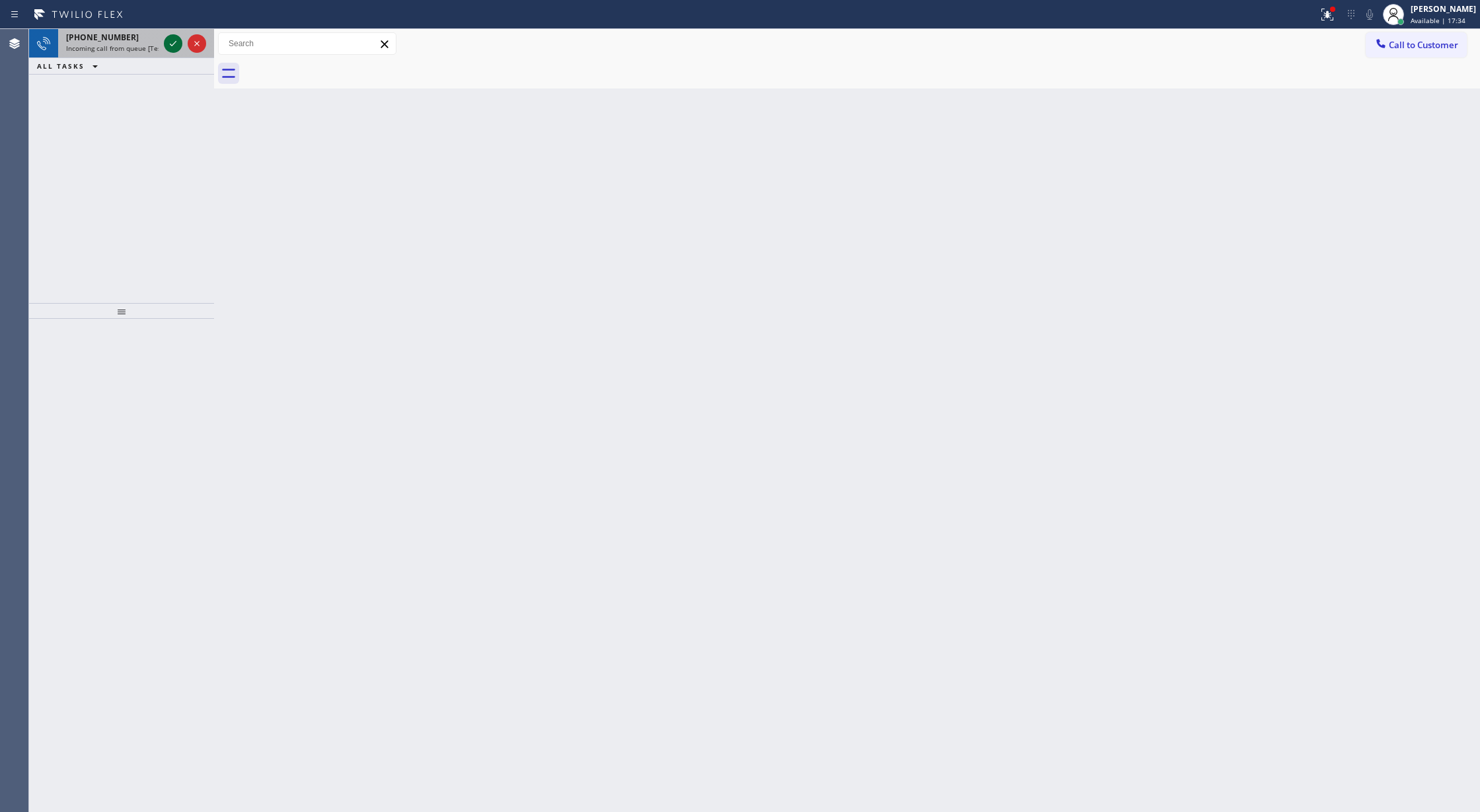
click at [171, 45] on icon at bounding box center [173, 43] width 6 height 5
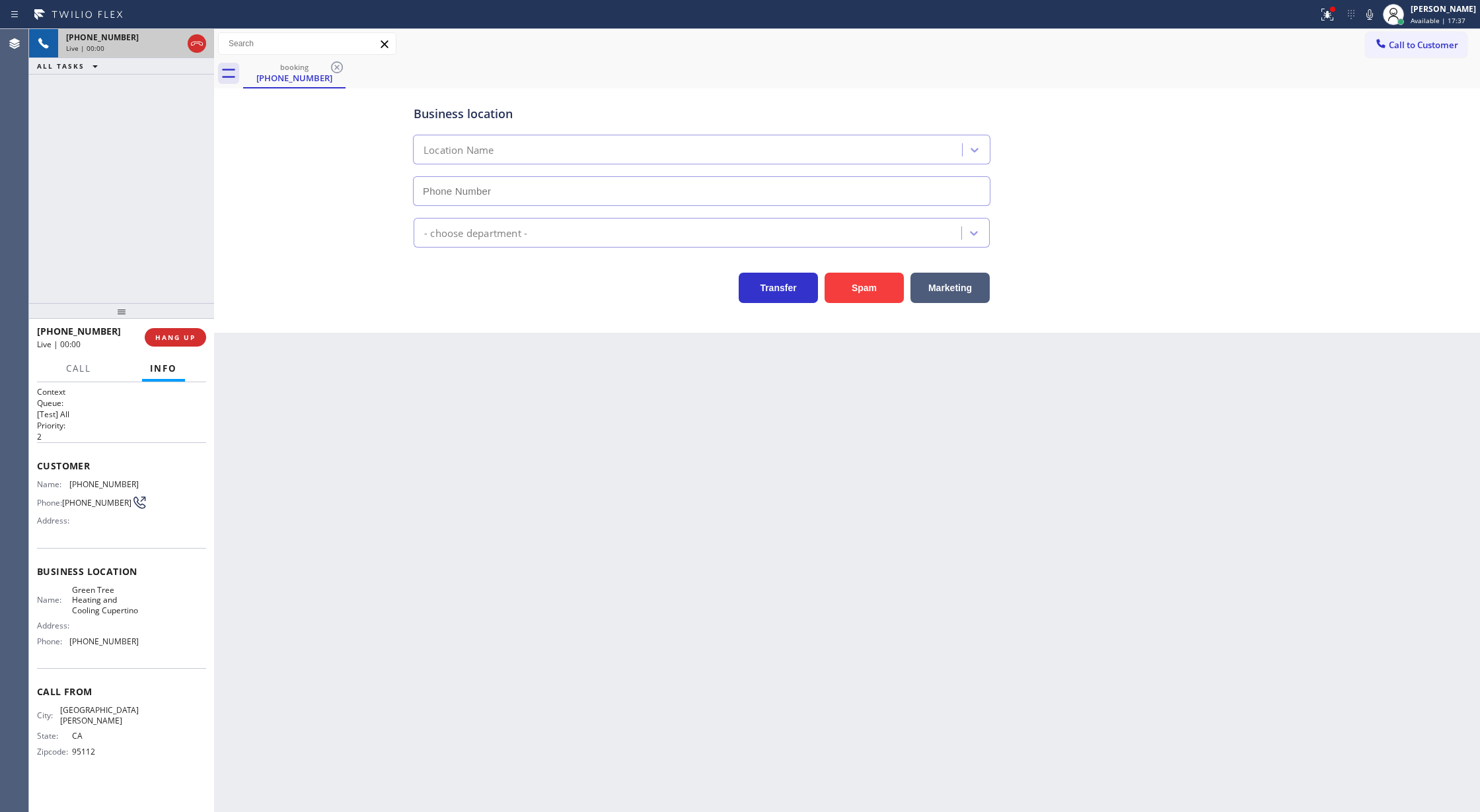
type input "(408) 676-2267"
click at [851, 296] on button "Spam" at bounding box center [864, 288] width 80 height 31
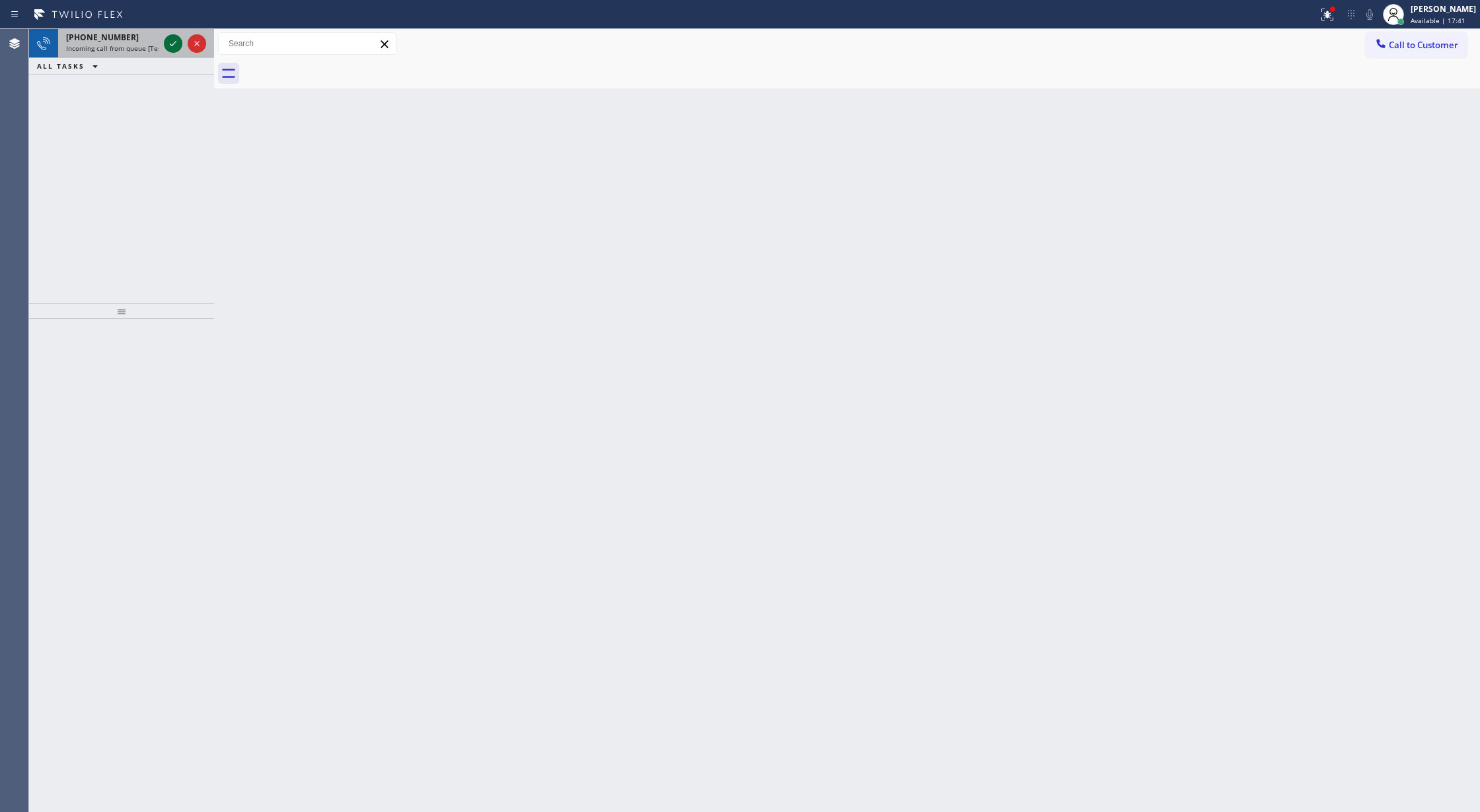
click at [174, 48] on icon at bounding box center [173, 43] width 16 height 16
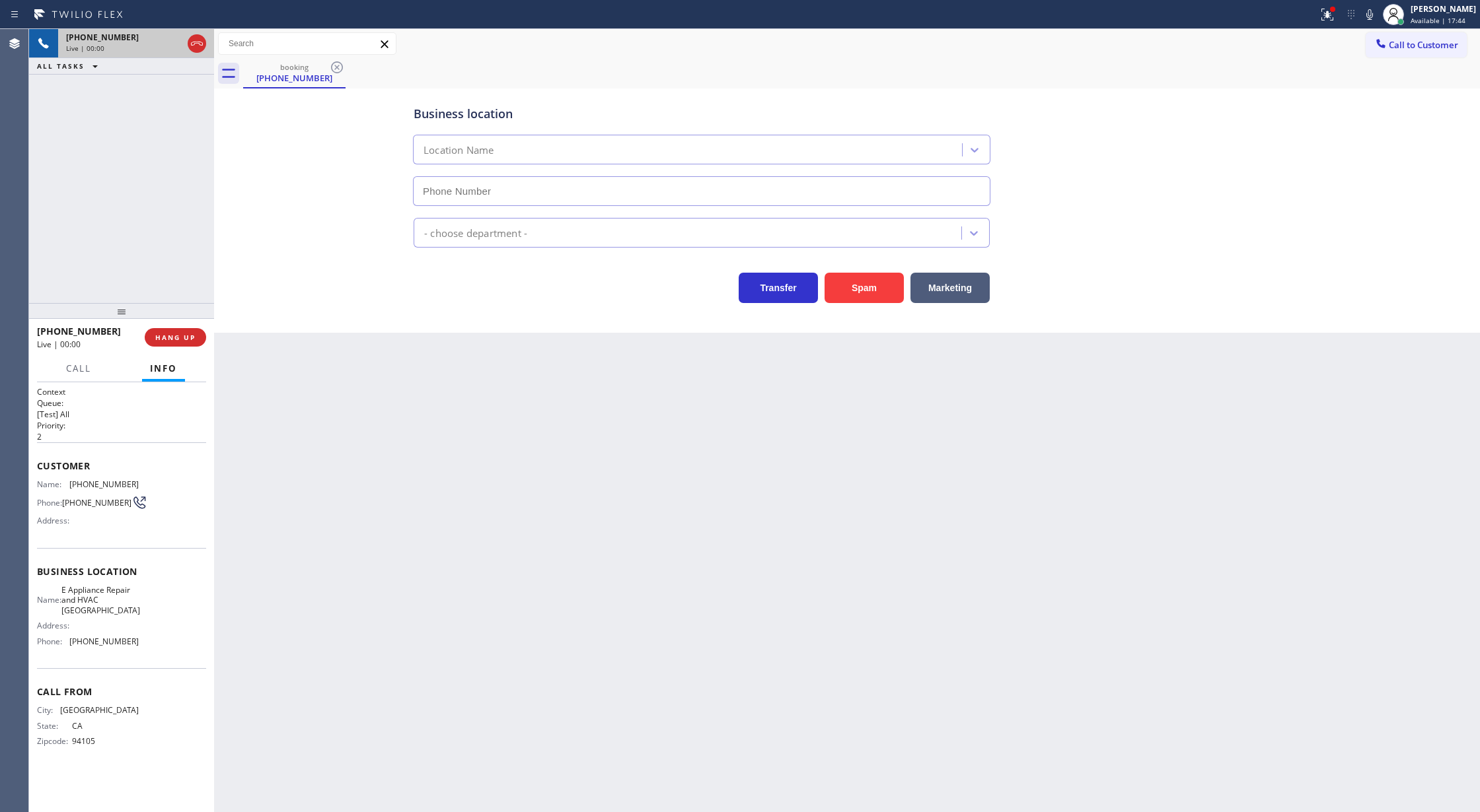
type input "(650) 360-9227"
click at [854, 292] on button "Spam" at bounding box center [864, 288] width 80 height 31
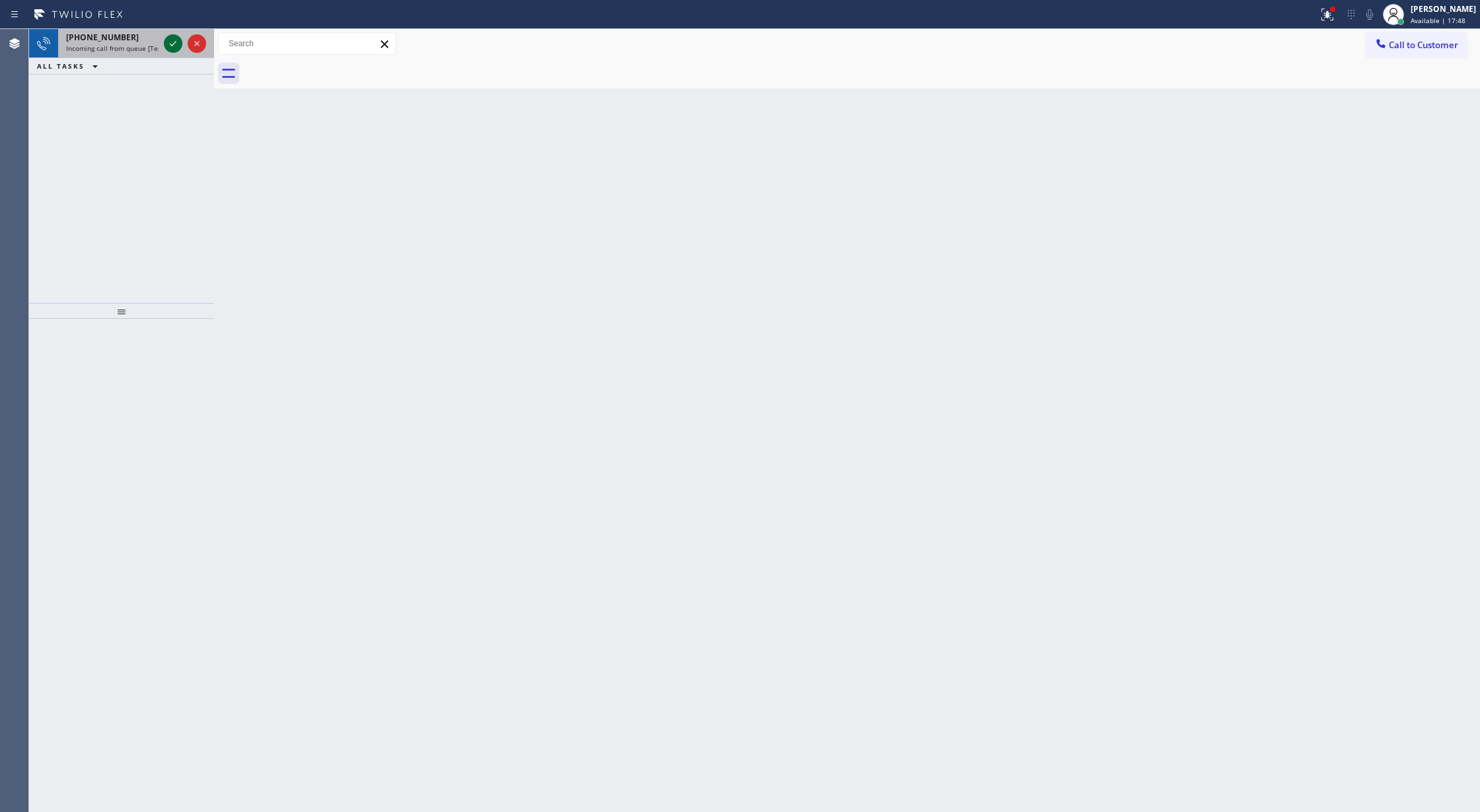
click at [166, 38] on icon at bounding box center [173, 43] width 16 height 16
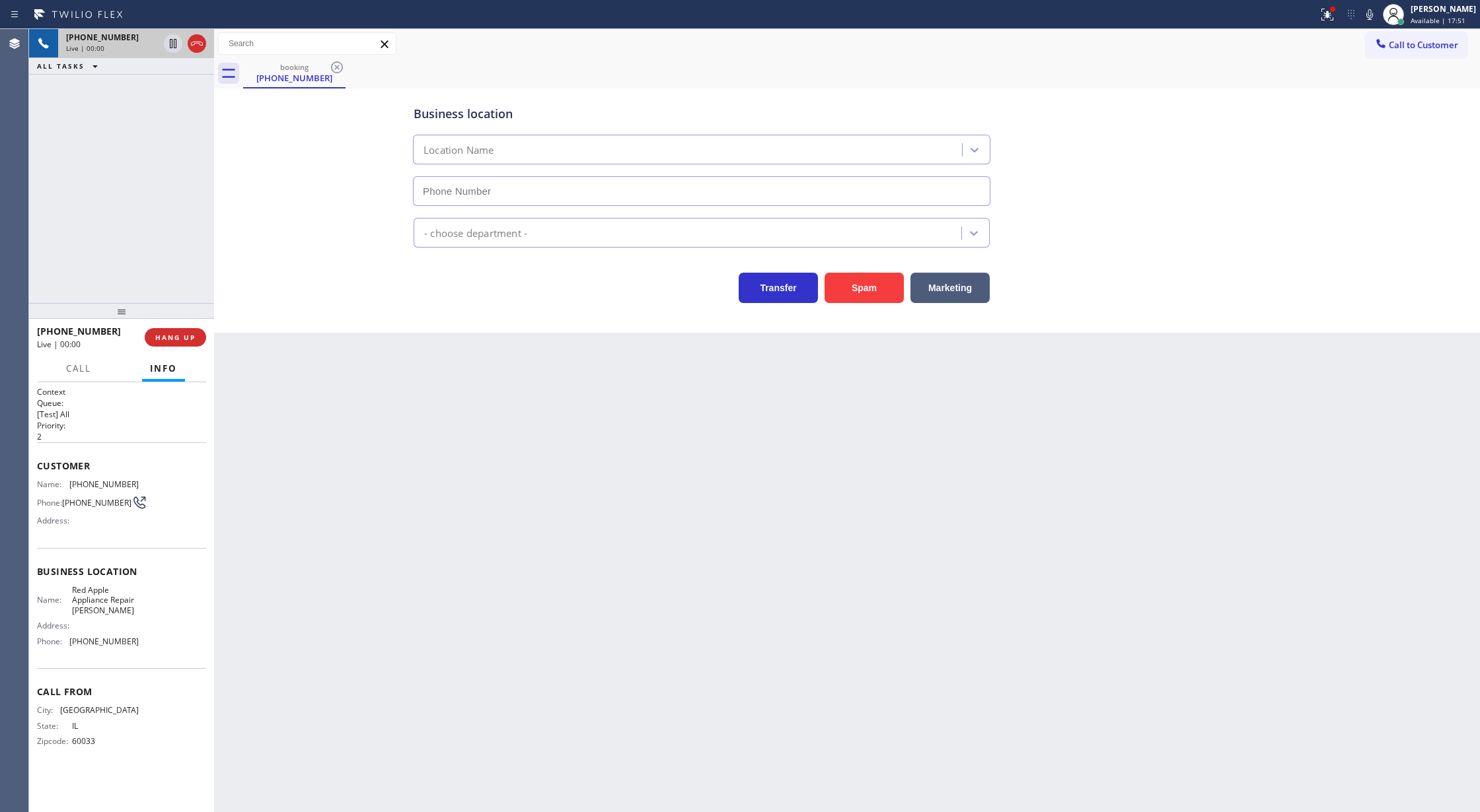
type input "(815) 335-9233"
click at [848, 294] on button "Spam" at bounding box center [864, 288] width 80 height 31
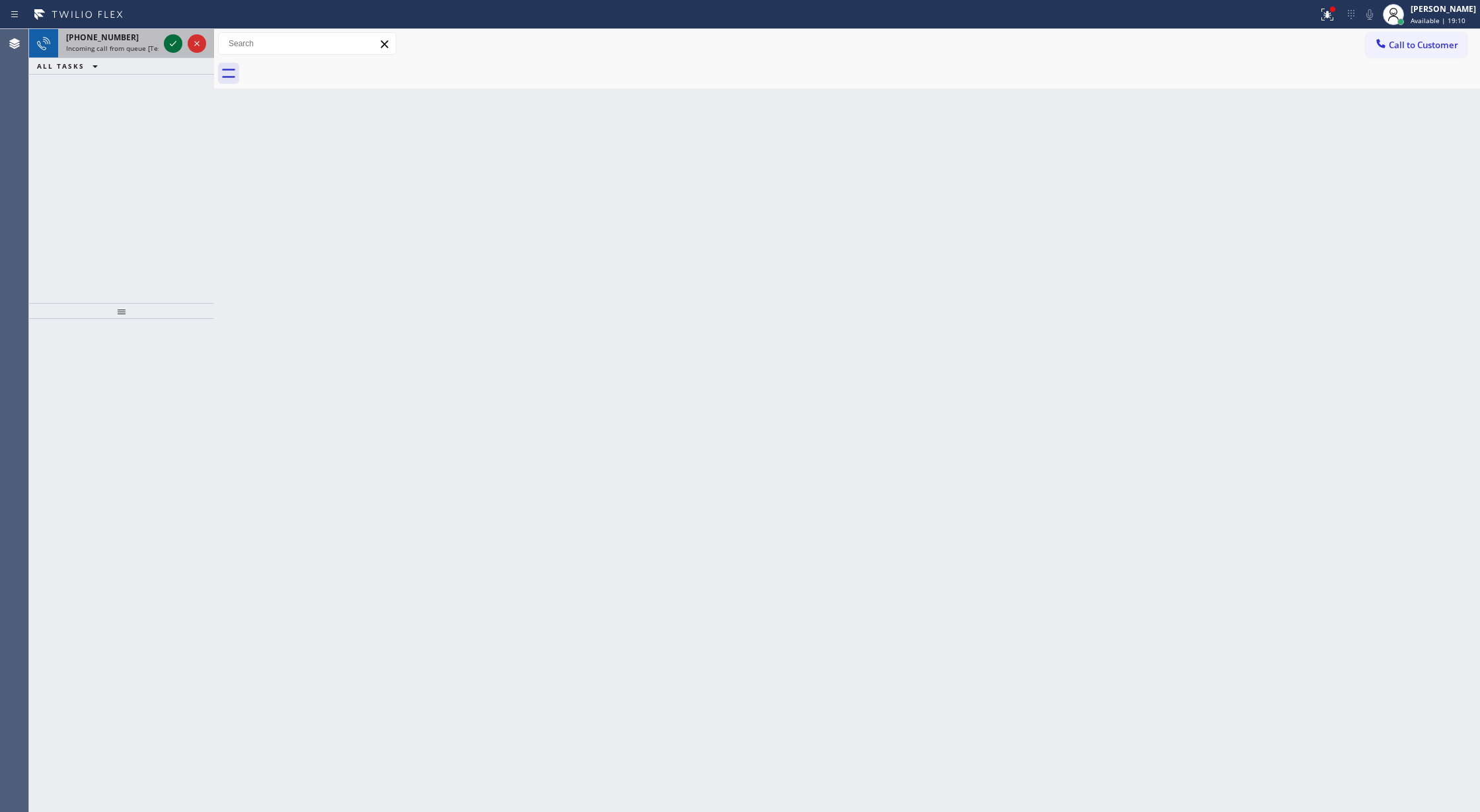
click at [168, 42] on icon at bounding box center [173, 43] width 16 height 16
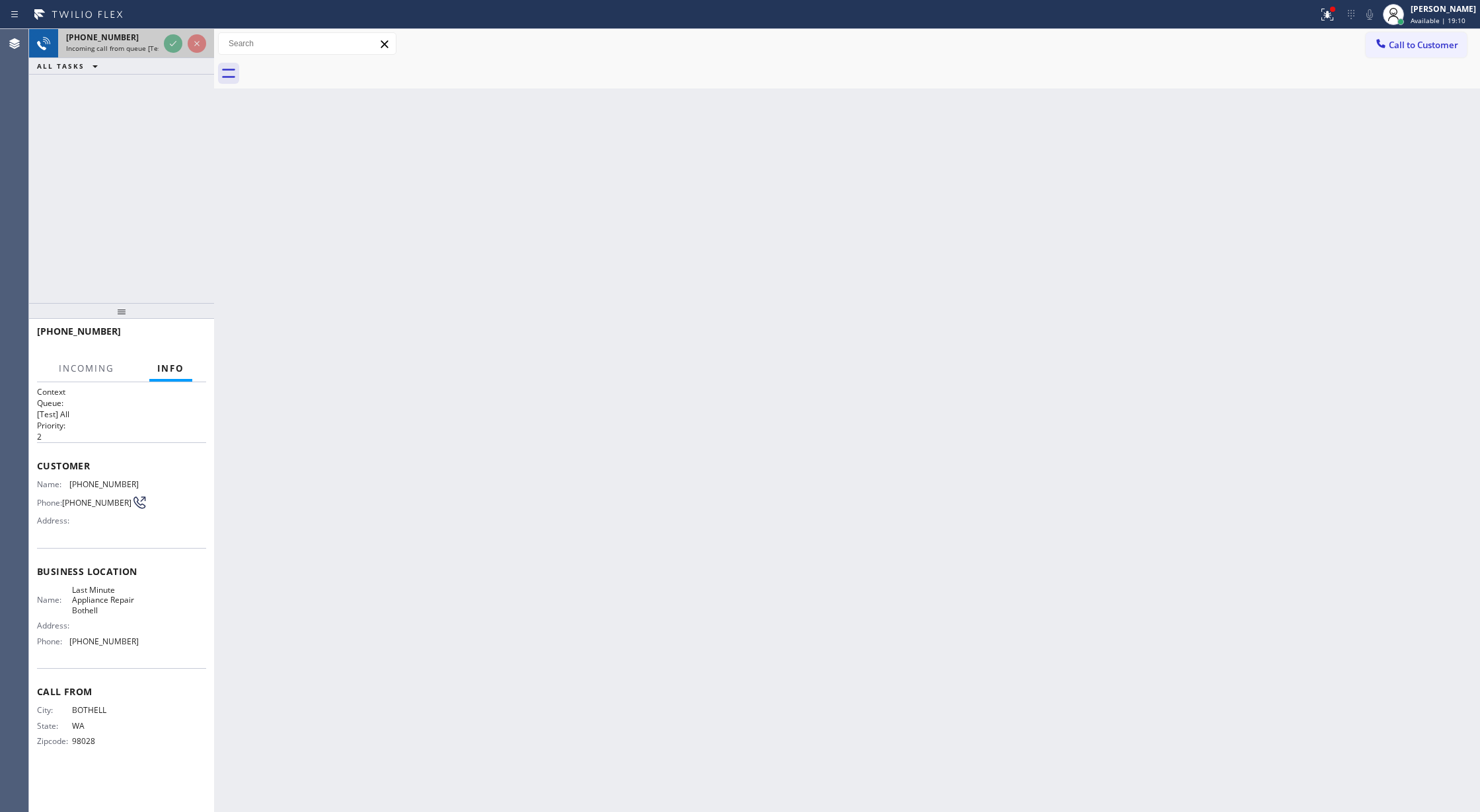
click at [163, 43] on div at bounding box center [184, 43] width 48 height 29
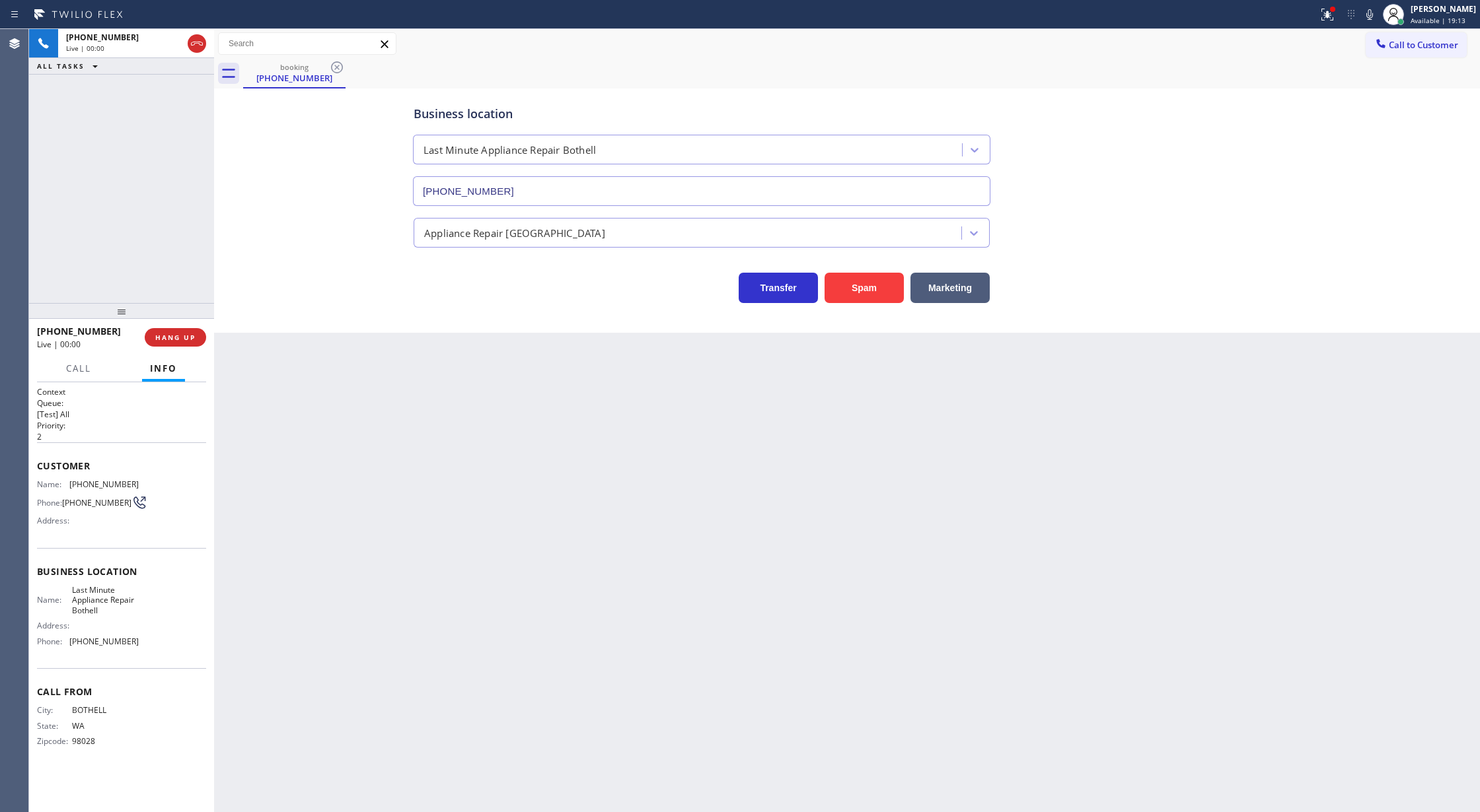
type input "(425) 243-1979"
click at [851, 291] on button "Spam" at bounding box center [864, 288] width 80 height 31
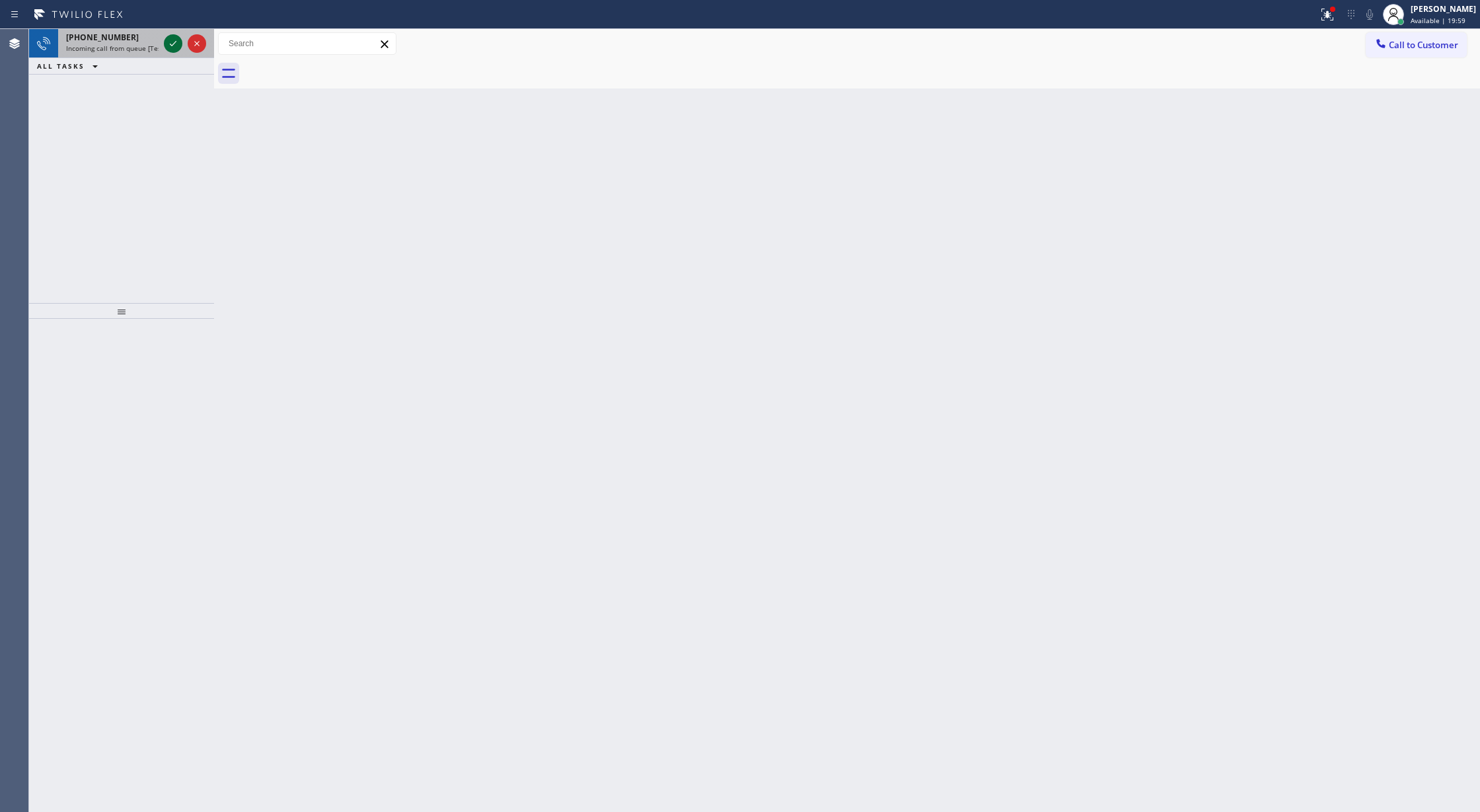
click at [177, 48] on icon at bounding box center [173, 43] width 16 height 16
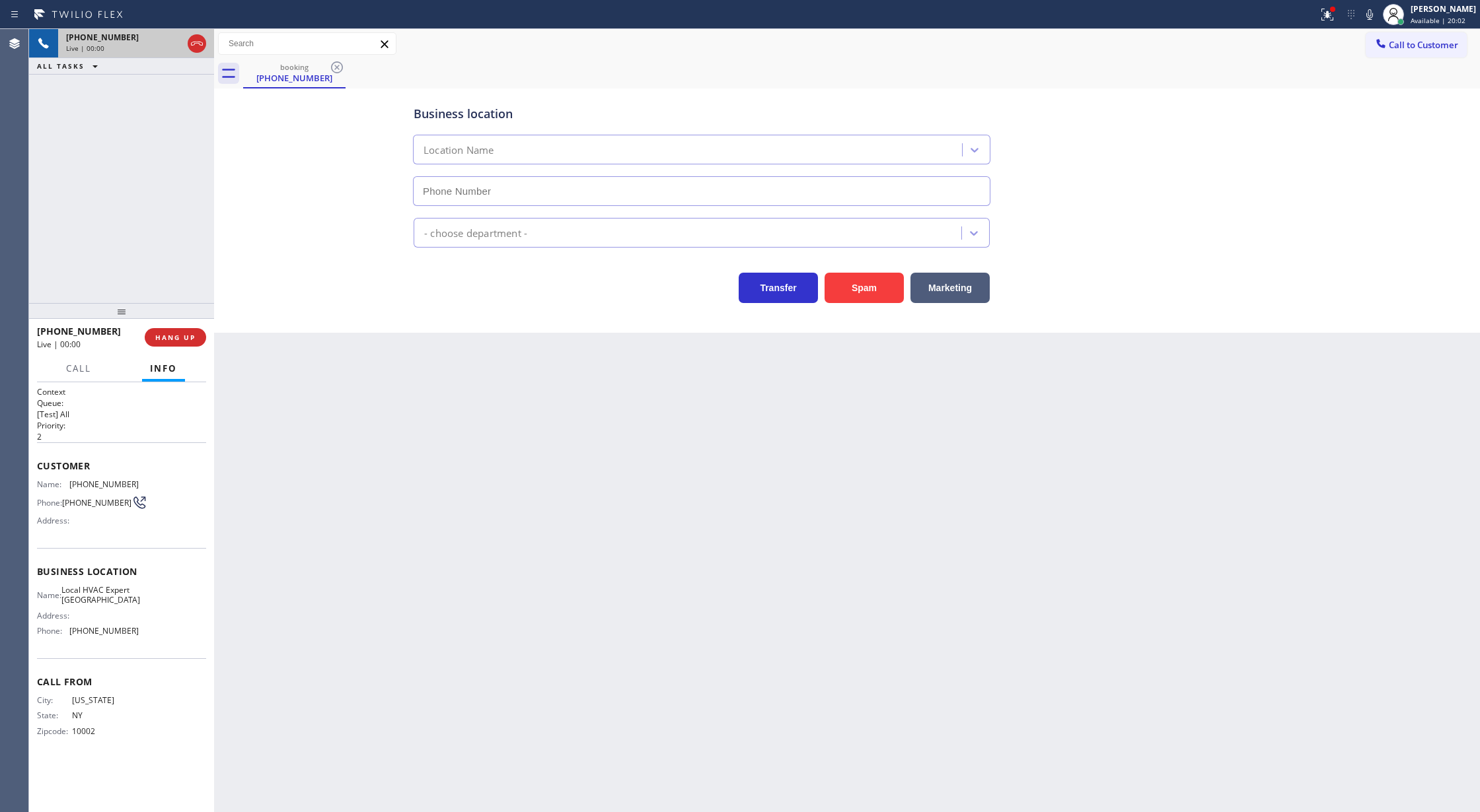
type input "(718) 795-2540"
click at [869, 281] on button "Spam" at bounding box center [864, 288] width 80 height 31
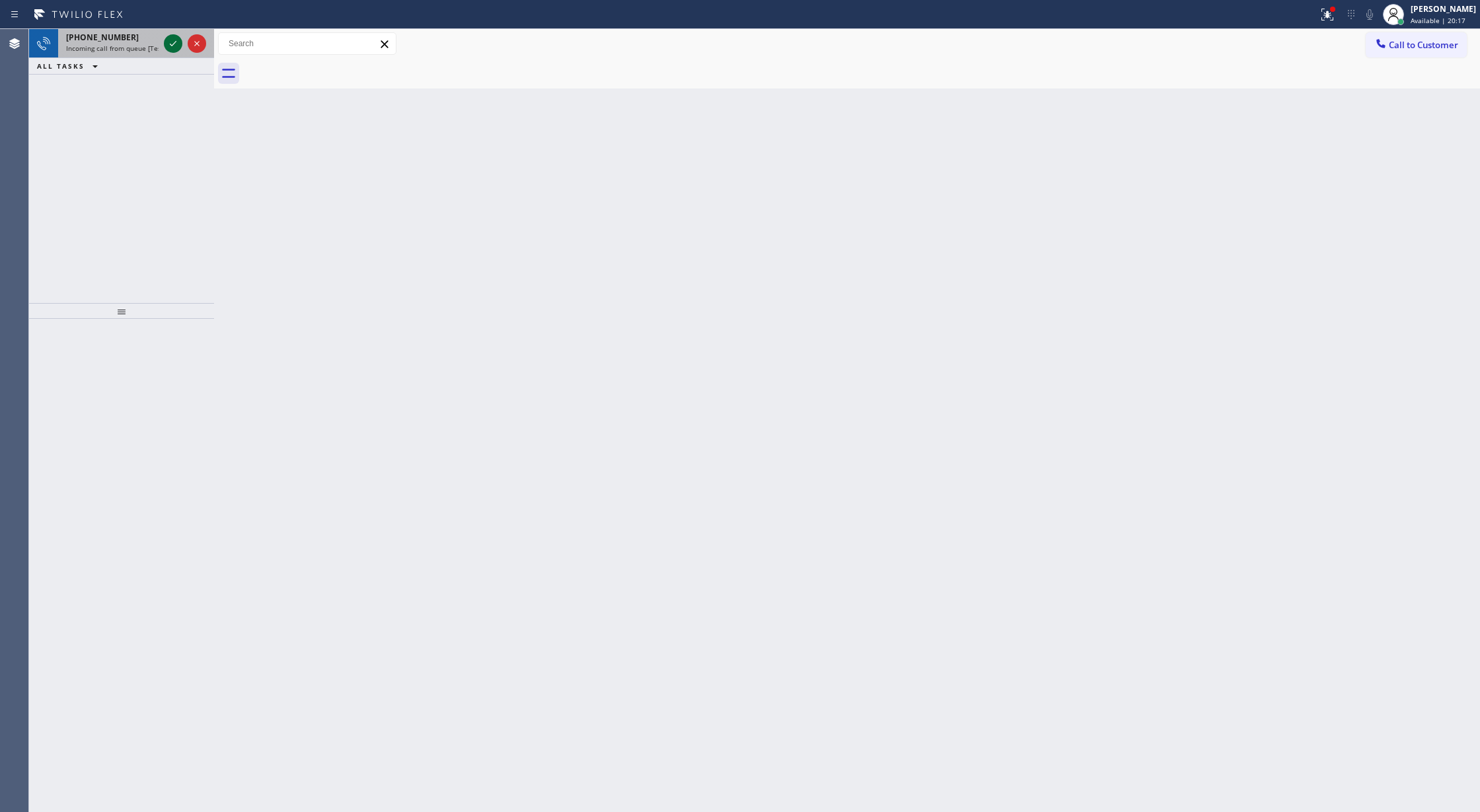
click at [171, 43] on icon at bounding box center [173, 43] width 16 height 16
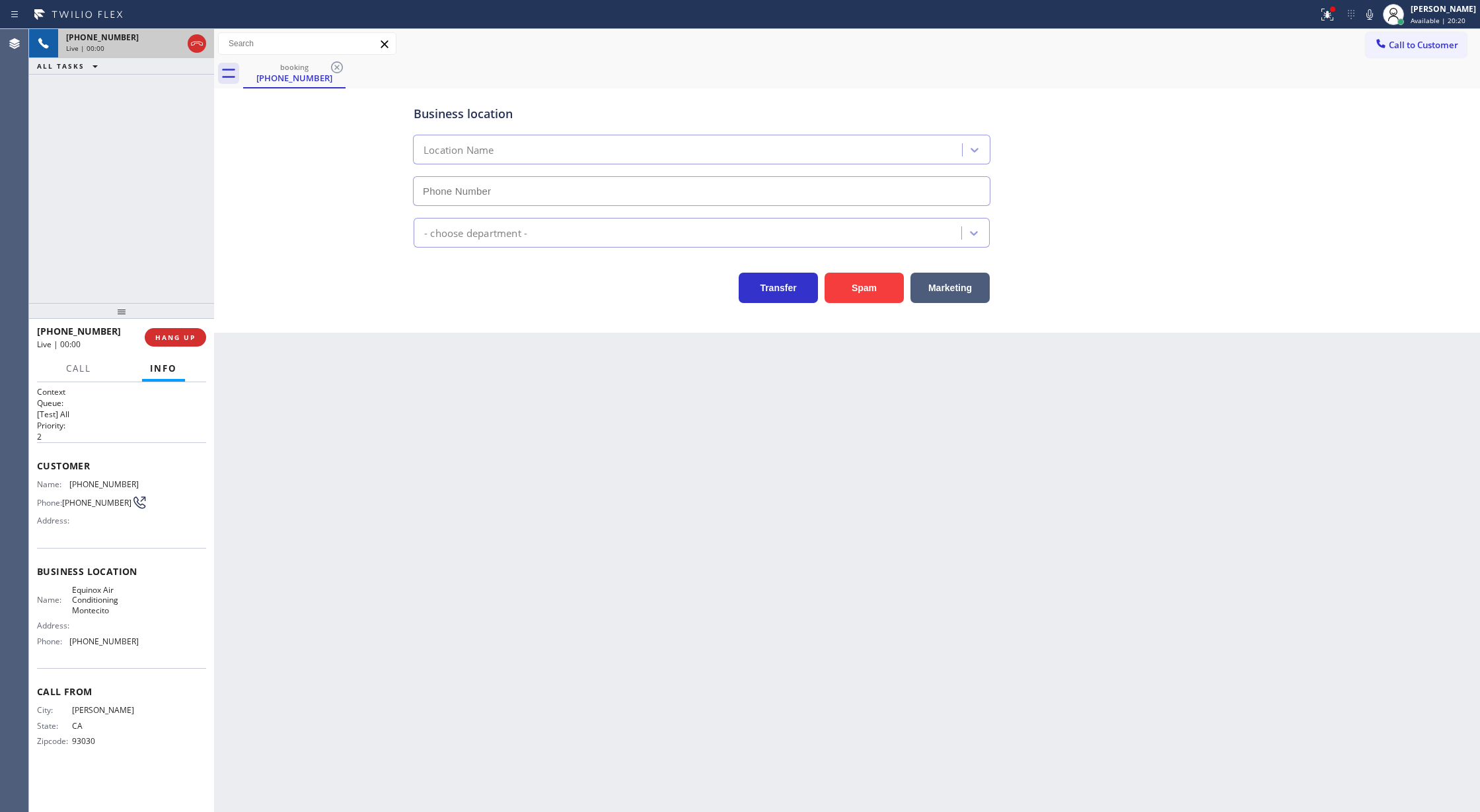
type input "(805) 519-7979"
click at [849, 281] on button "Spam" at bounding box center [864, 288] width 80 height 31
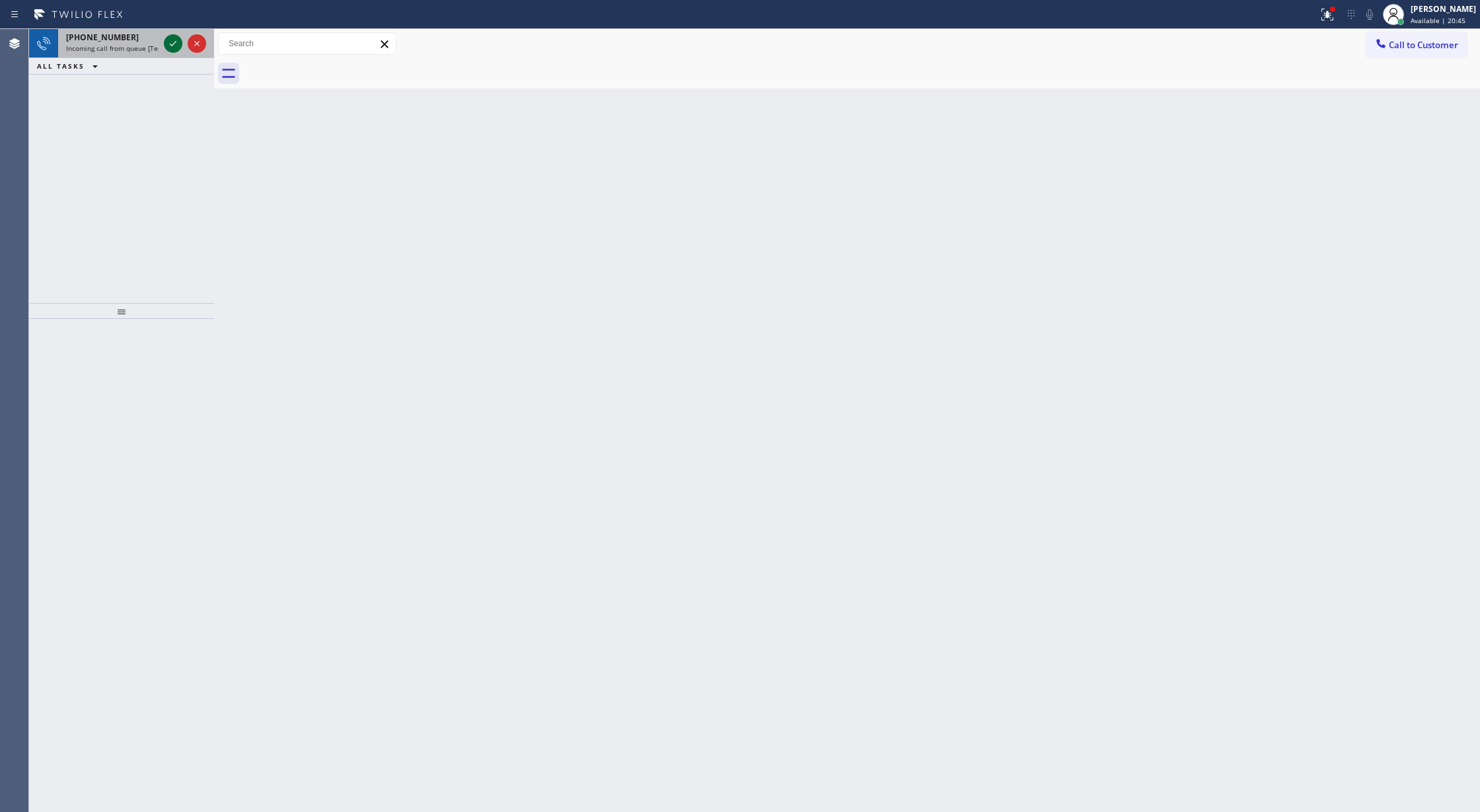
click at [175, 48] on icon at bounding box center [173, 43] width 16 height 16
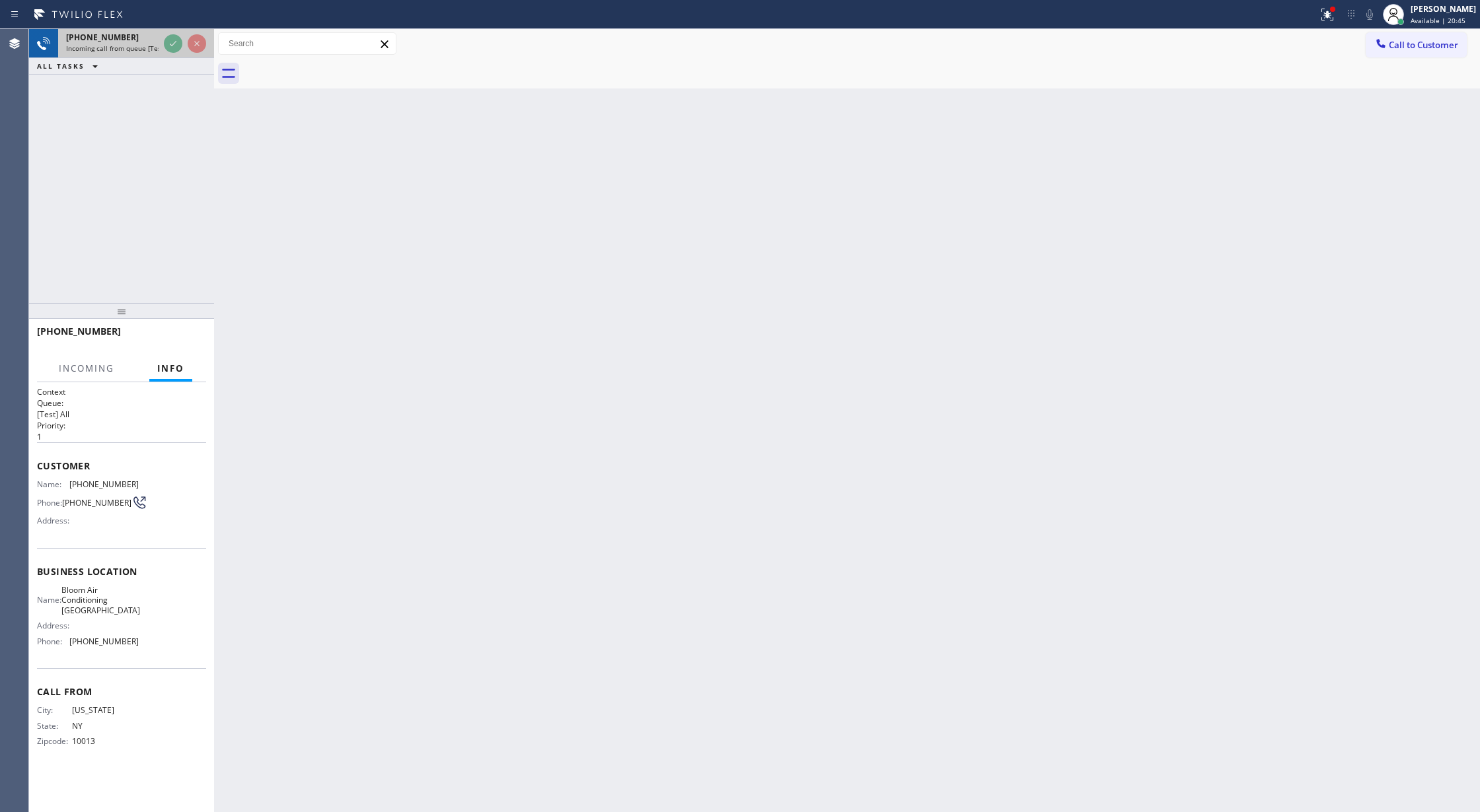
click at [175, 56] on div at bounding box center [184, 43] width 48 height 29
click at [175, 57] on div "+17186837297 Incoming call from queue [Test] All" at bounding box center [121, 43] width 185 height 29
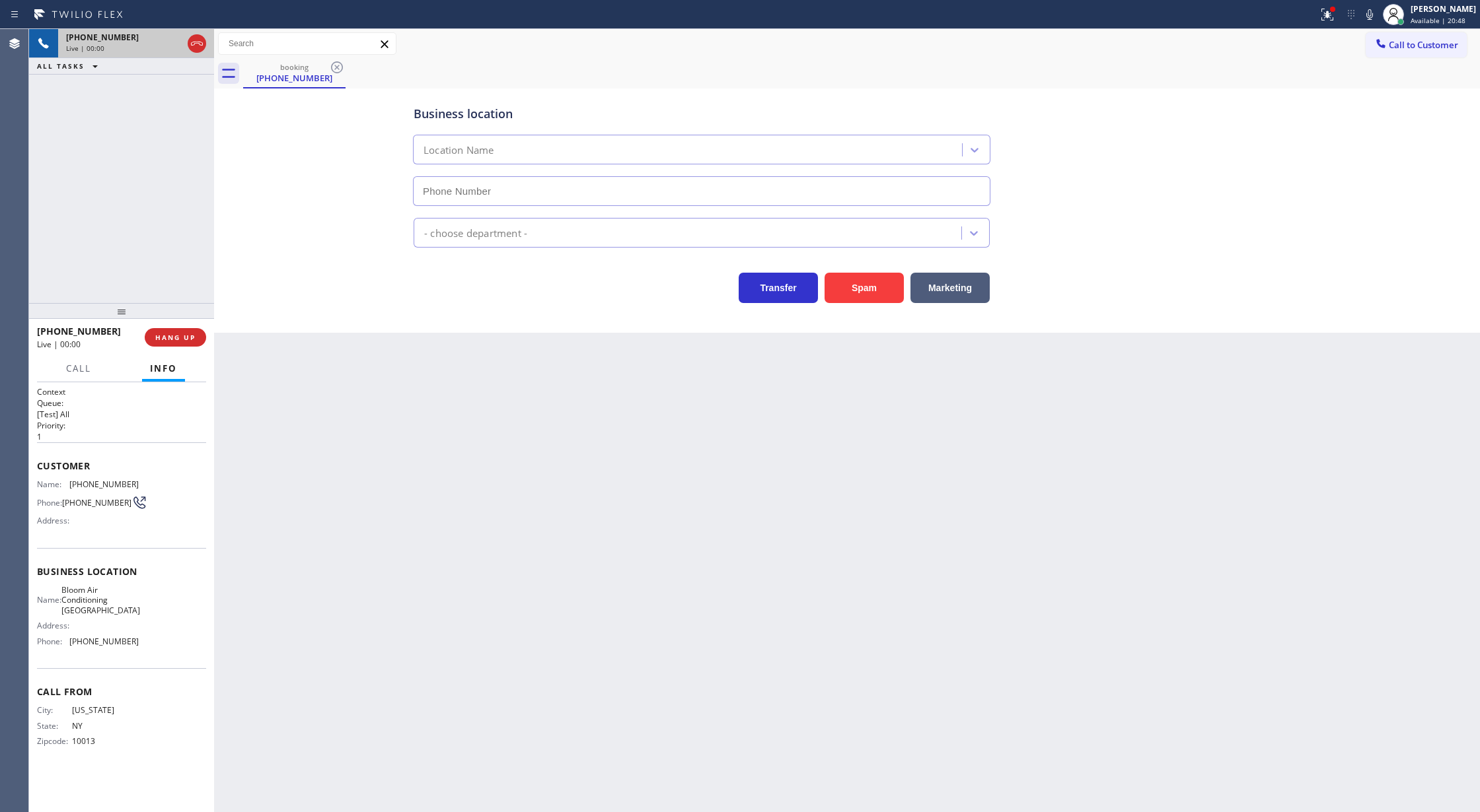
type input "(929) 605-4404"
click at [864, 294] on button "Spam" at bounding box center [864, 288] width 80 height 31
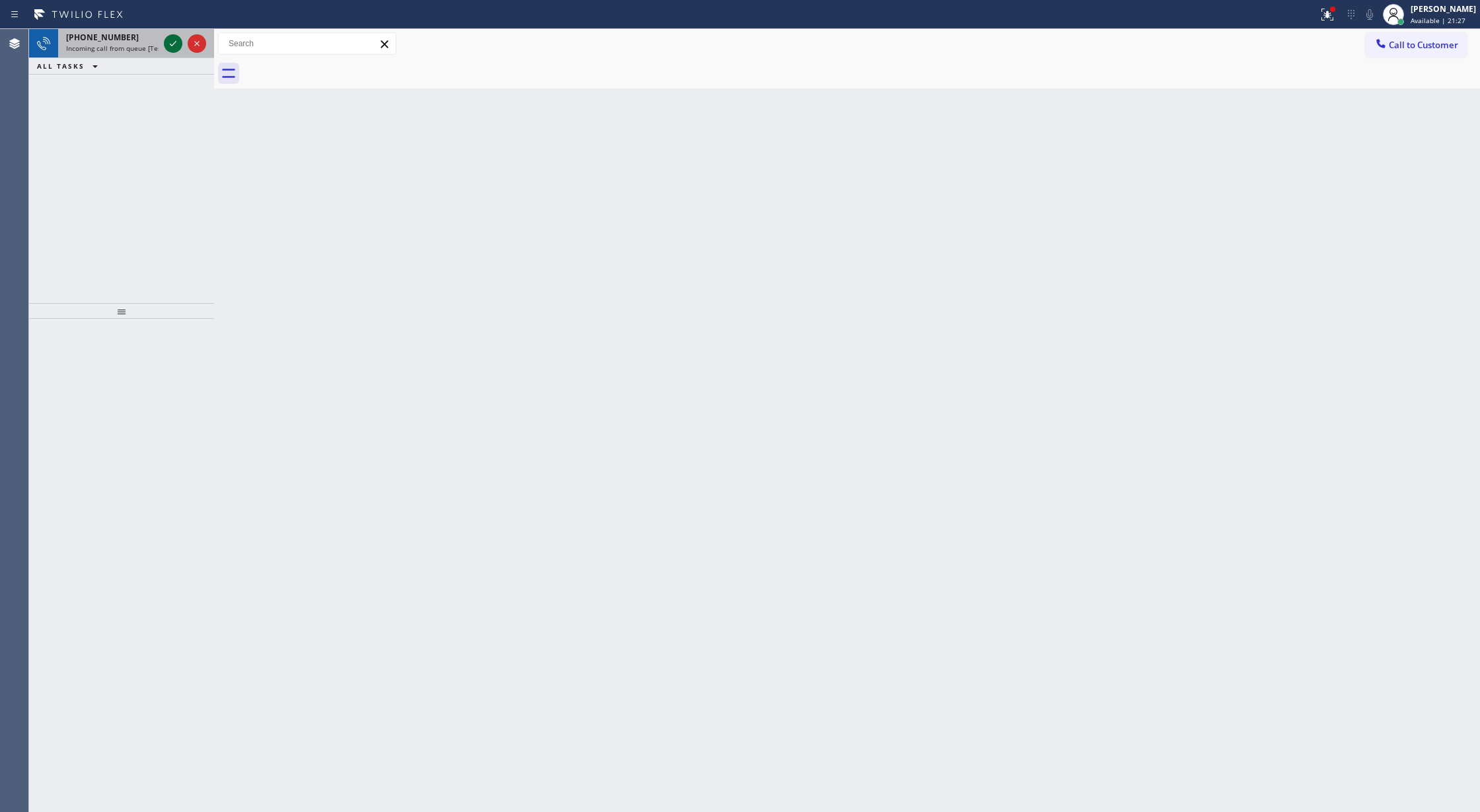
click at [175, 48] on icon at bounding box center [173, 43] width 16 height 16
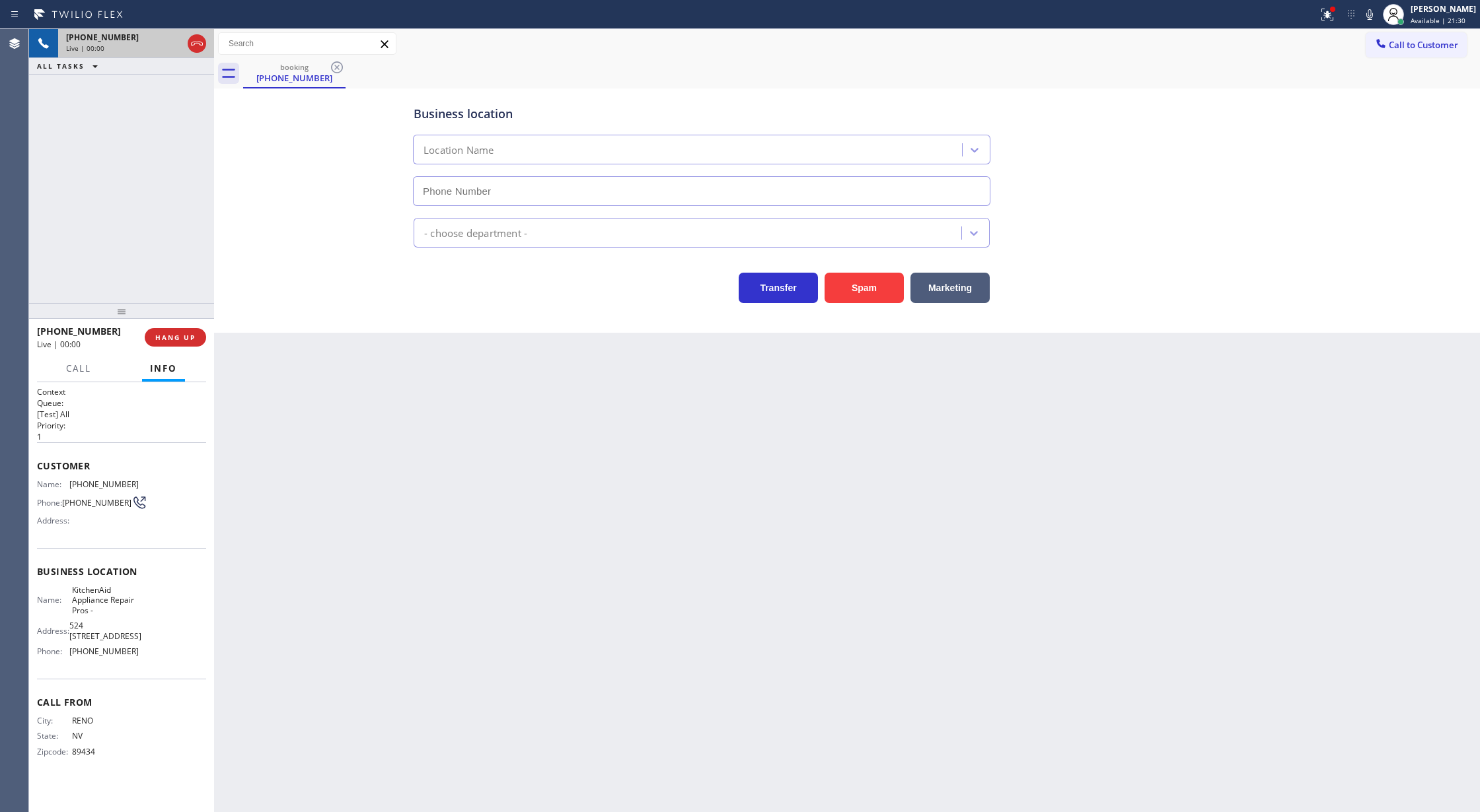
type input "(855) 213-9318"
click at [1364, 14] on div "Status report Issue detected This issue could affect your workflow. Please cont…" at bounding box center [1396, 14] width 167 height 29
click at [1377, 14] on icon at bounding box center [1370, 14] width 16 height 16
drag, startPoint x: 1377, startPoint y: 12, endPoint x: 829, endPoint y: 524, distance: 750.0
click at [1377, 11] on icon at bounding box center [1370, 14] width 16 height 16
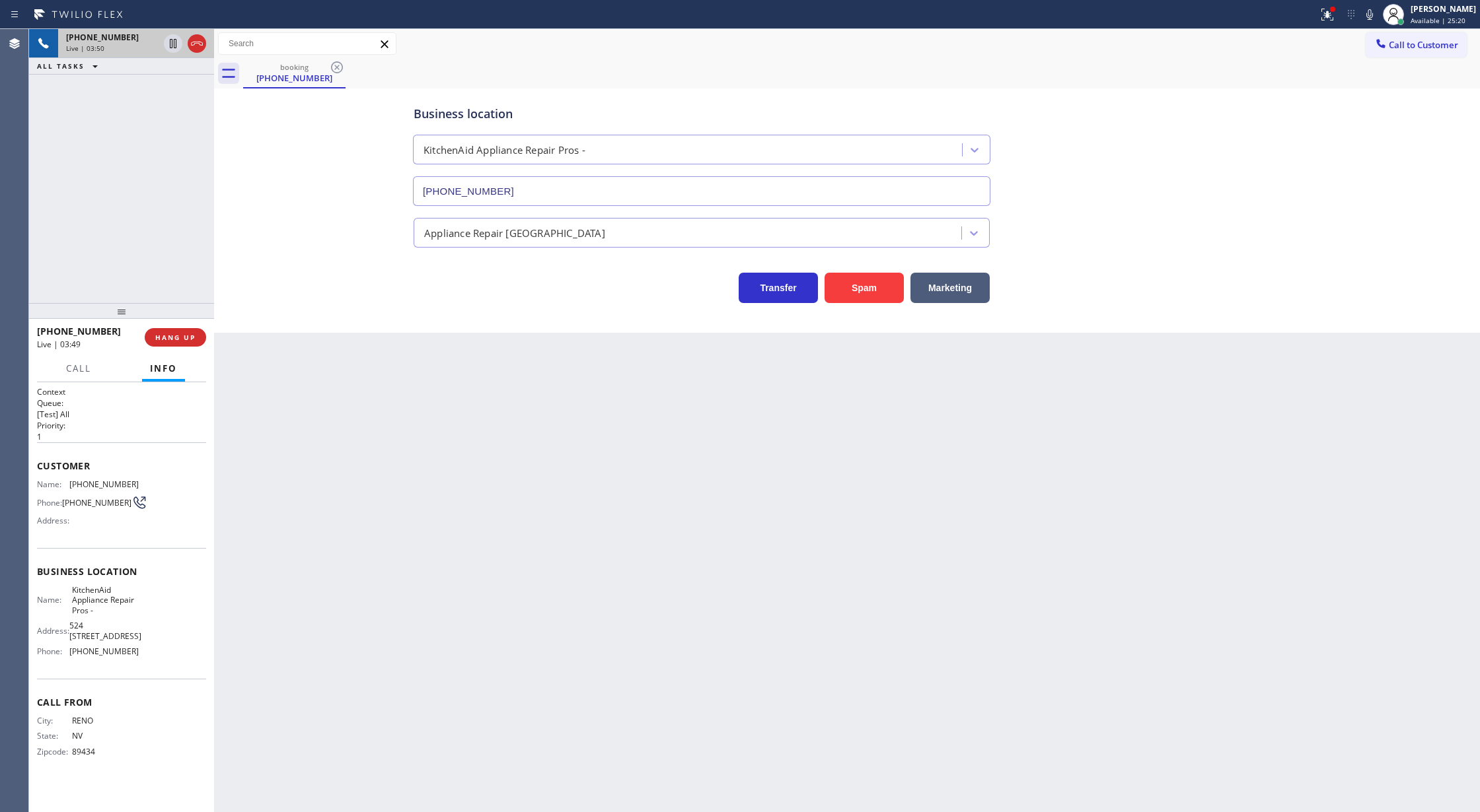
drag, startPoint x: 1370, startPoint y: 16, endPoint x: 1349, endPoint y: 83, distance: 70.2
click at [1370, 16] on icon at bounding box center [1370, 14] width 16 height 16
click at [1372, 21] on icon at bounding box center [1370, 14] width 16 height 16
click at [172, 88] on icon at bounding box center [173, 89] width 16 height 16
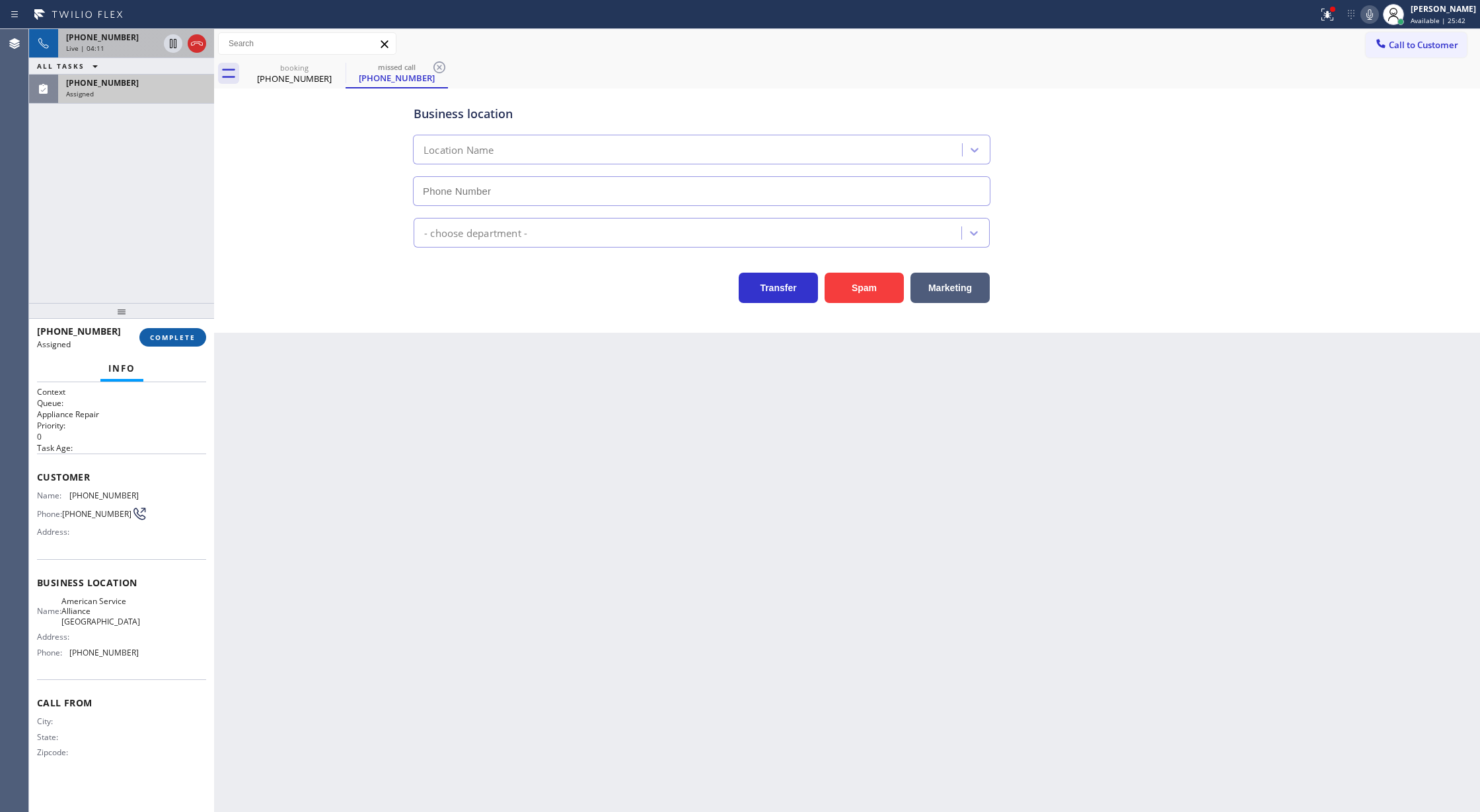
click at [158, 343] on button "COMPLETE" at bounding box center [173, 337] width 67 height 18
type input "(760) 452-3622"
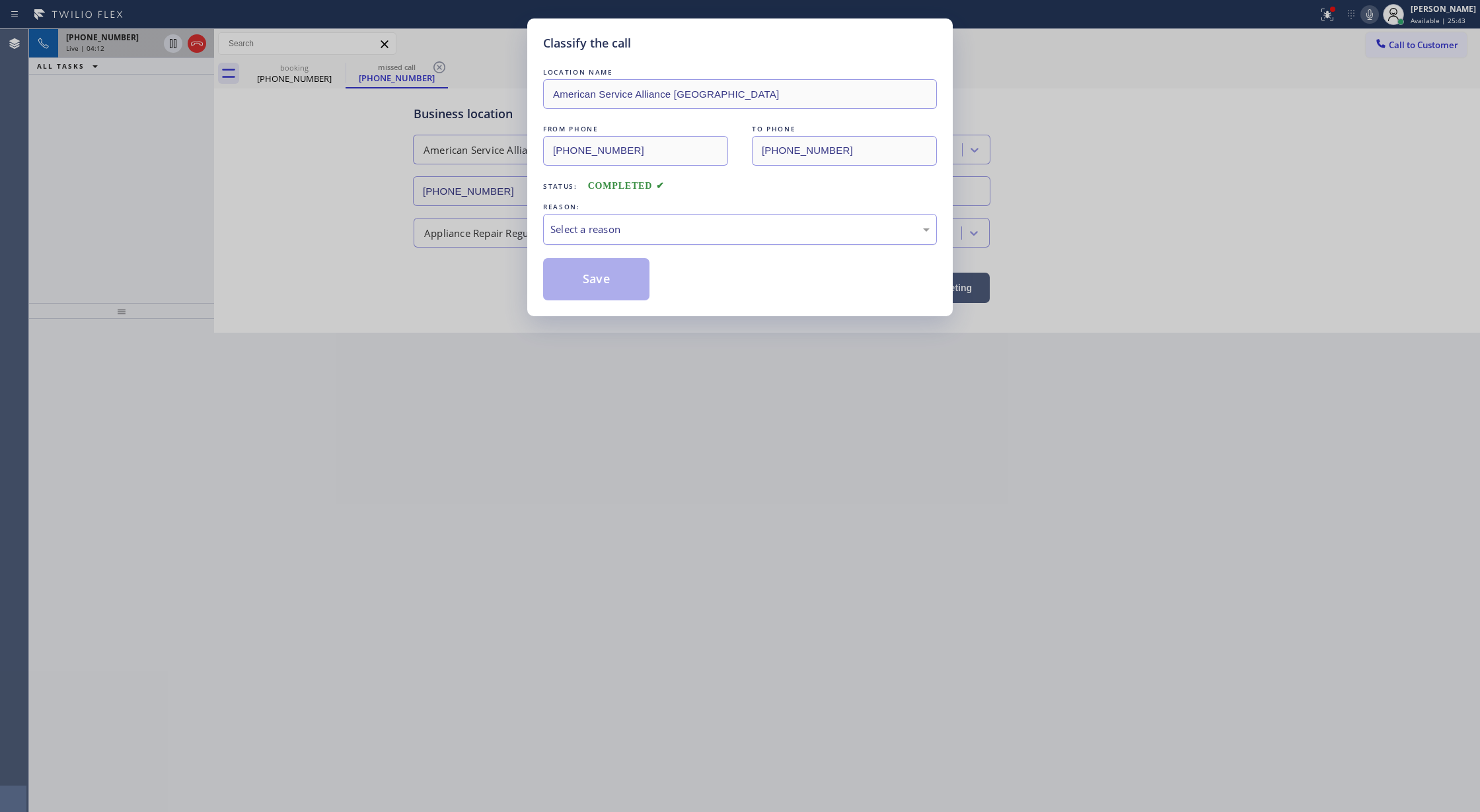
click at [598, 223] on div "Select a reason" at bounding box center [740, 229] width 379 height 15
click at [608, 280] on button "Save" at bounding box center [596, 279] width 107 height 42
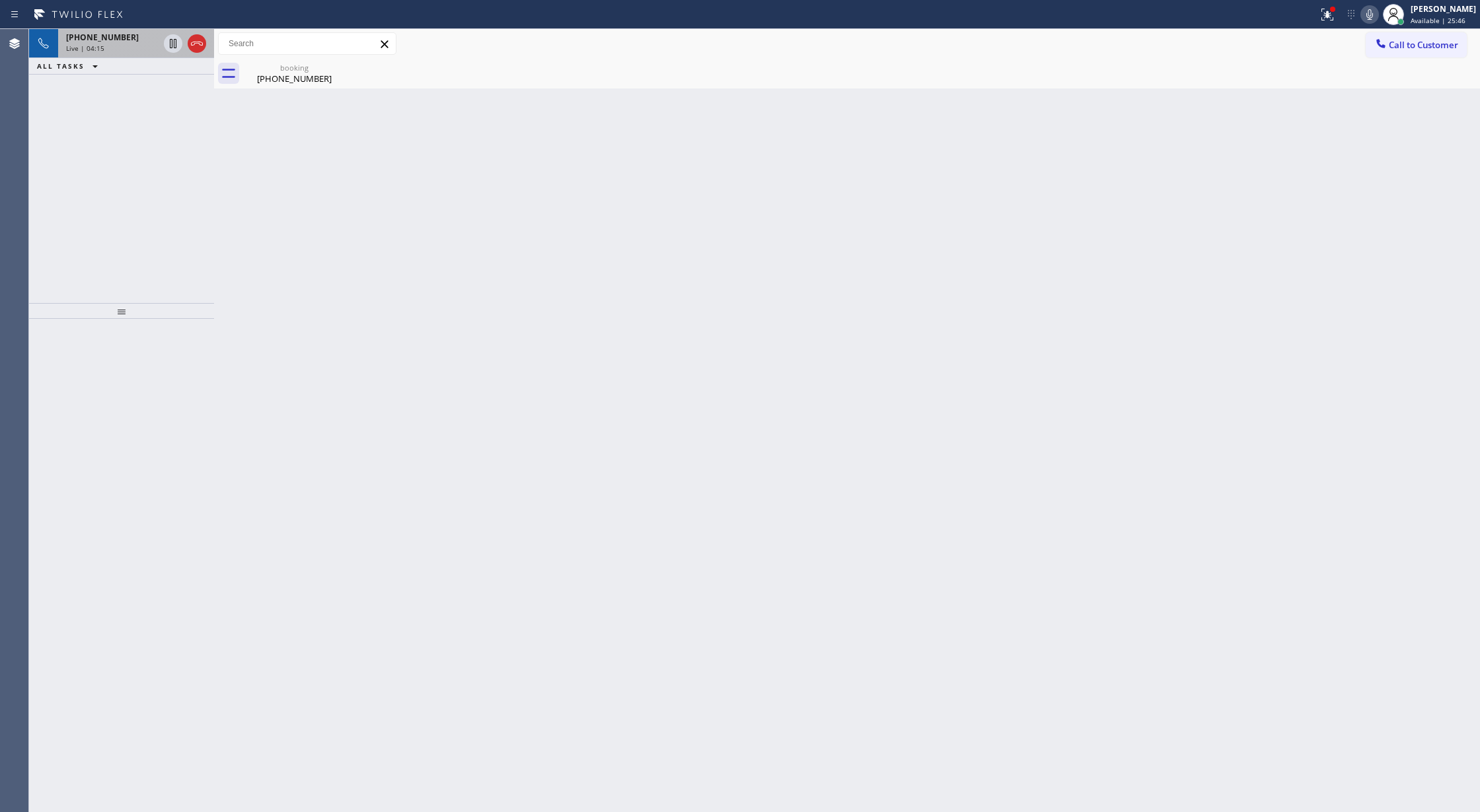
click at [1372, 12] on icon at bounding box center [1370, 14] width 16 height 16
drag, startPoint x: 1380, startPoint y: 14, endPoint x: 1352, endPoint y: 43, distance: 40.3
click at [1377, 14] on icon at bounding box center [1370, 14] width 16 height 16
drag, startPoint x: 136, startPoint y: 48, endPoint x: 144, endPoint y: 129, distance: 81.4
click at [136, 48] on div "Live | 04:29" at bounding box center [112, 48] width 92 height 9
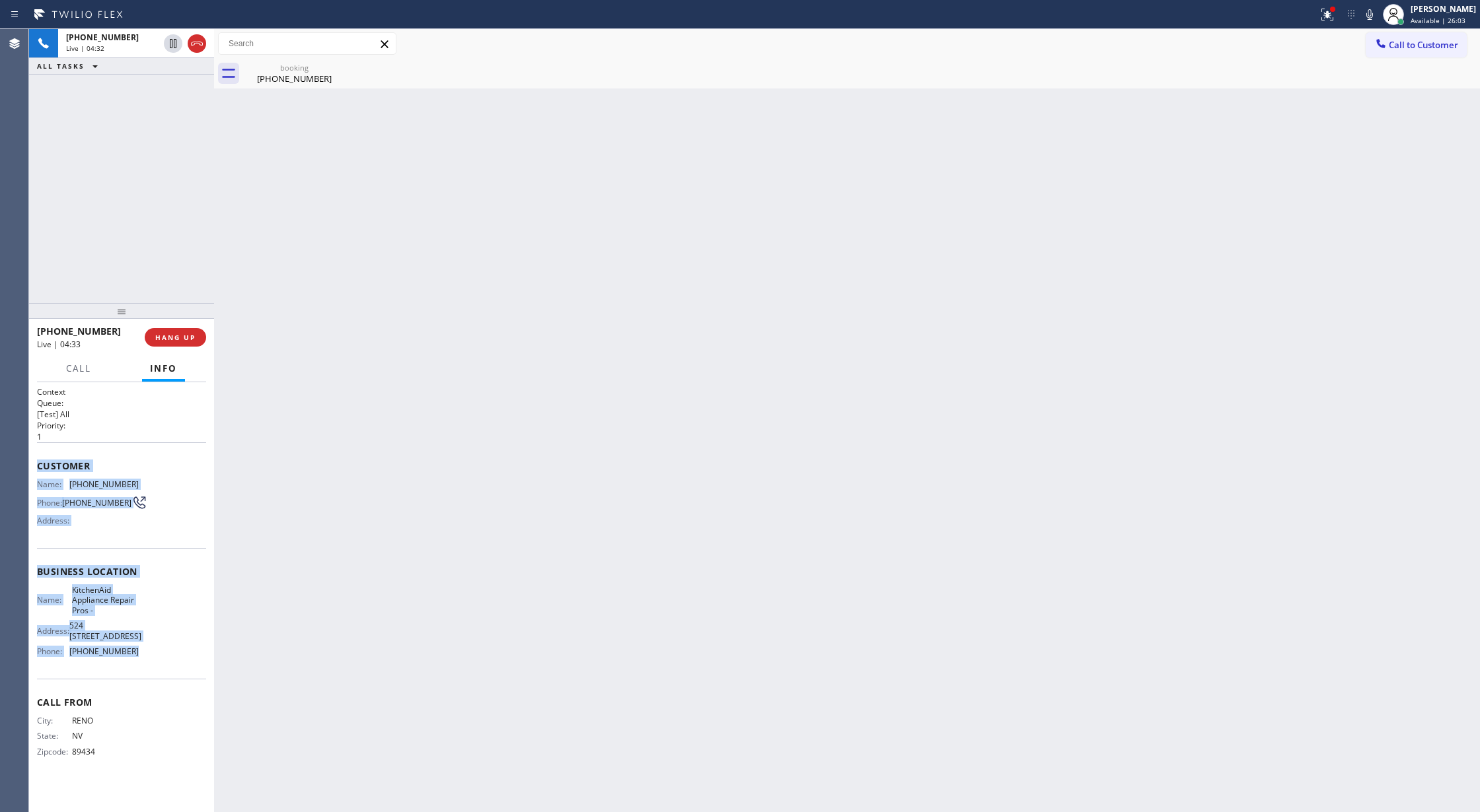
drag, startPoint x: 38, startPoint y: 465, endPoint x: 168, endPoint y: 675, distance: 247.0
click at [168, 675] on div "Context Queue: [Test] All Priority: 1 Customer Name: (775) 343-2911 Phone: (775…" at bounding box center [121, 583] width 169 height 392
copy div "Customer Name: (775) 343-2911 Phone: (775) 343-2911 Address: Business location …"
click at [161, 334] on span "COMPLETE" at bounding box center [173, 337] width 45 height 9
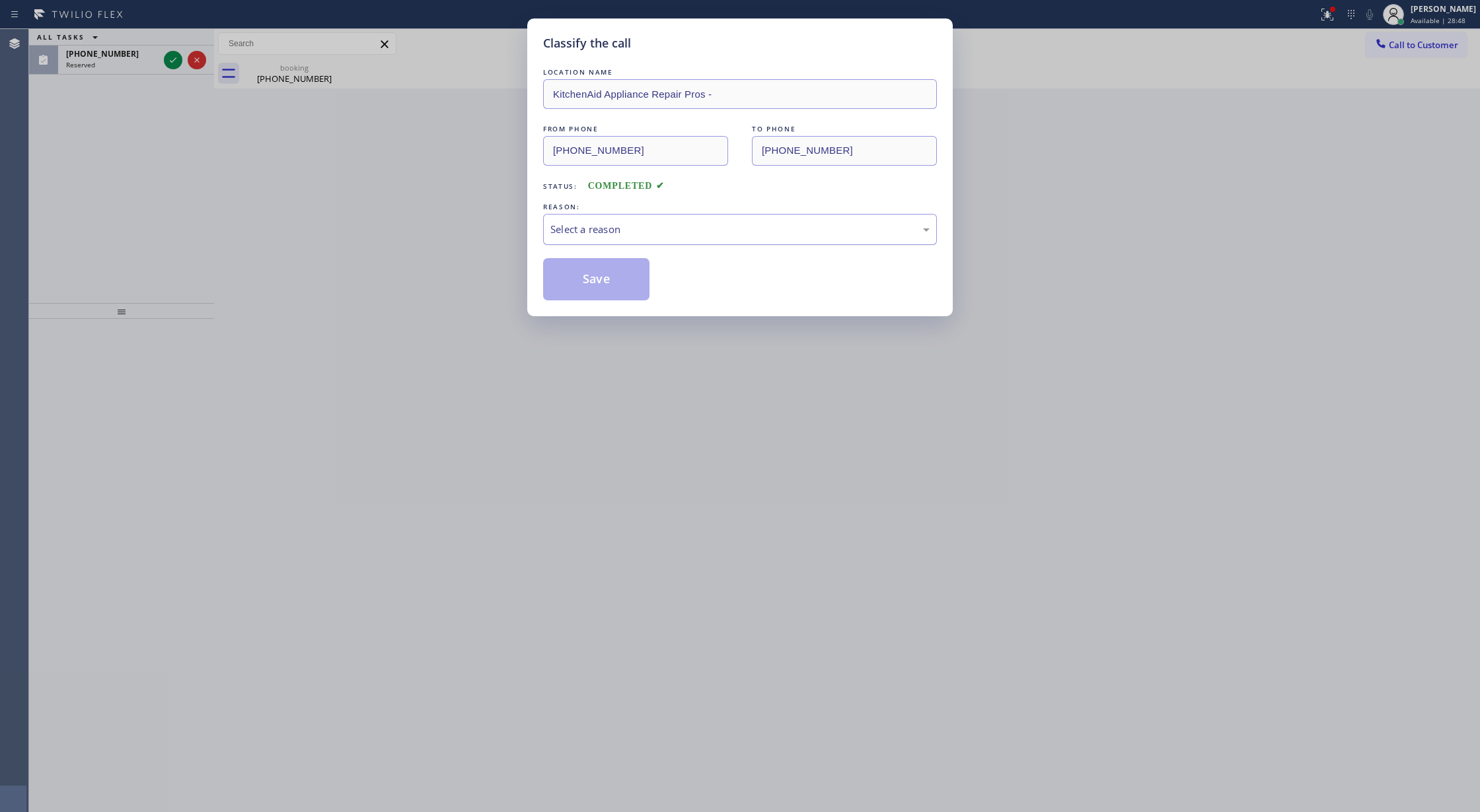
click at [595, 229] on div "Select a reason" at bounding box center [740, 229] width 379 height 15
click at [608, 284] on button "Save" at bounding box center [596, 279] width 107 height 42
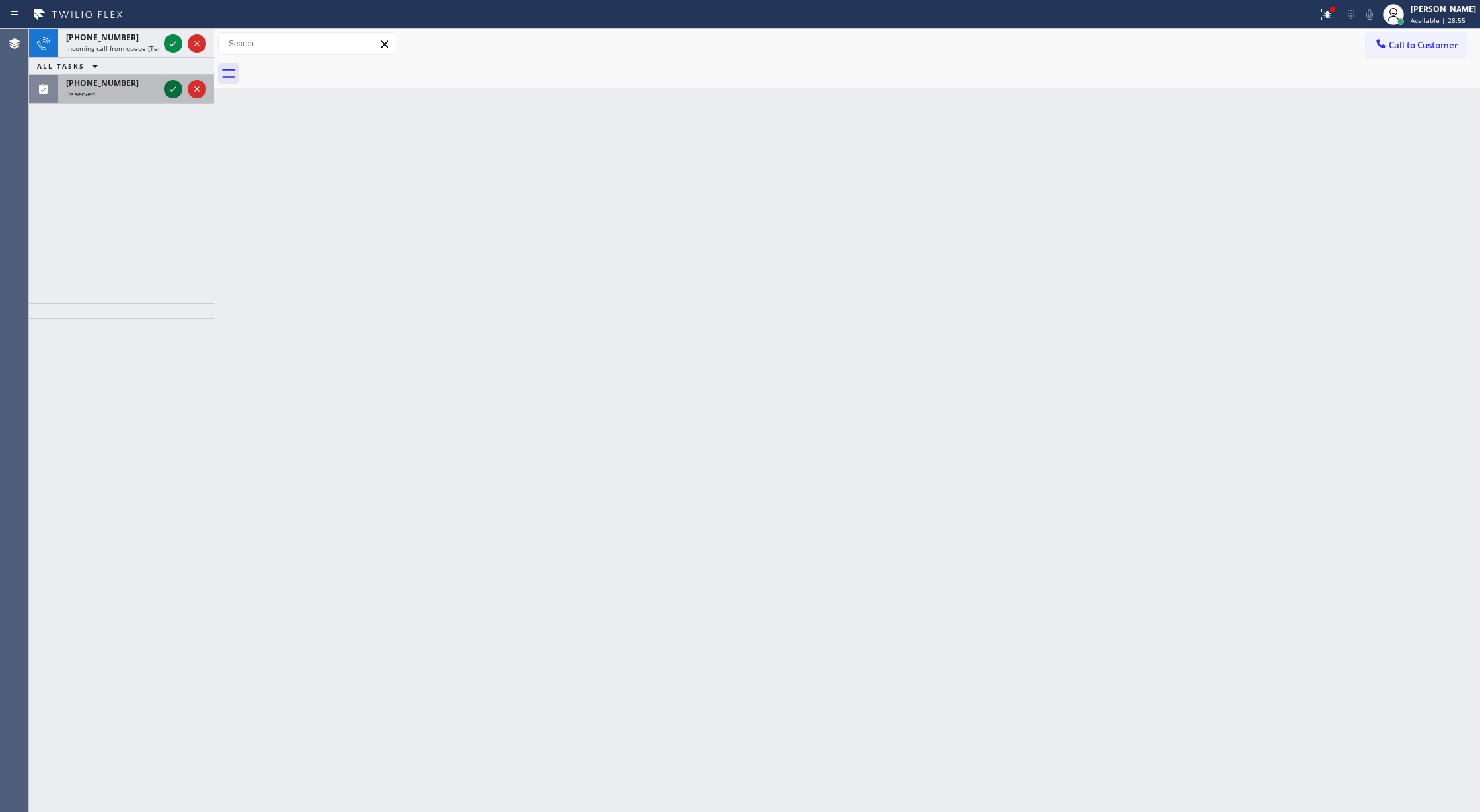
click at [178, 85] on icon at bounding box center [173, 89] width 16 height 16
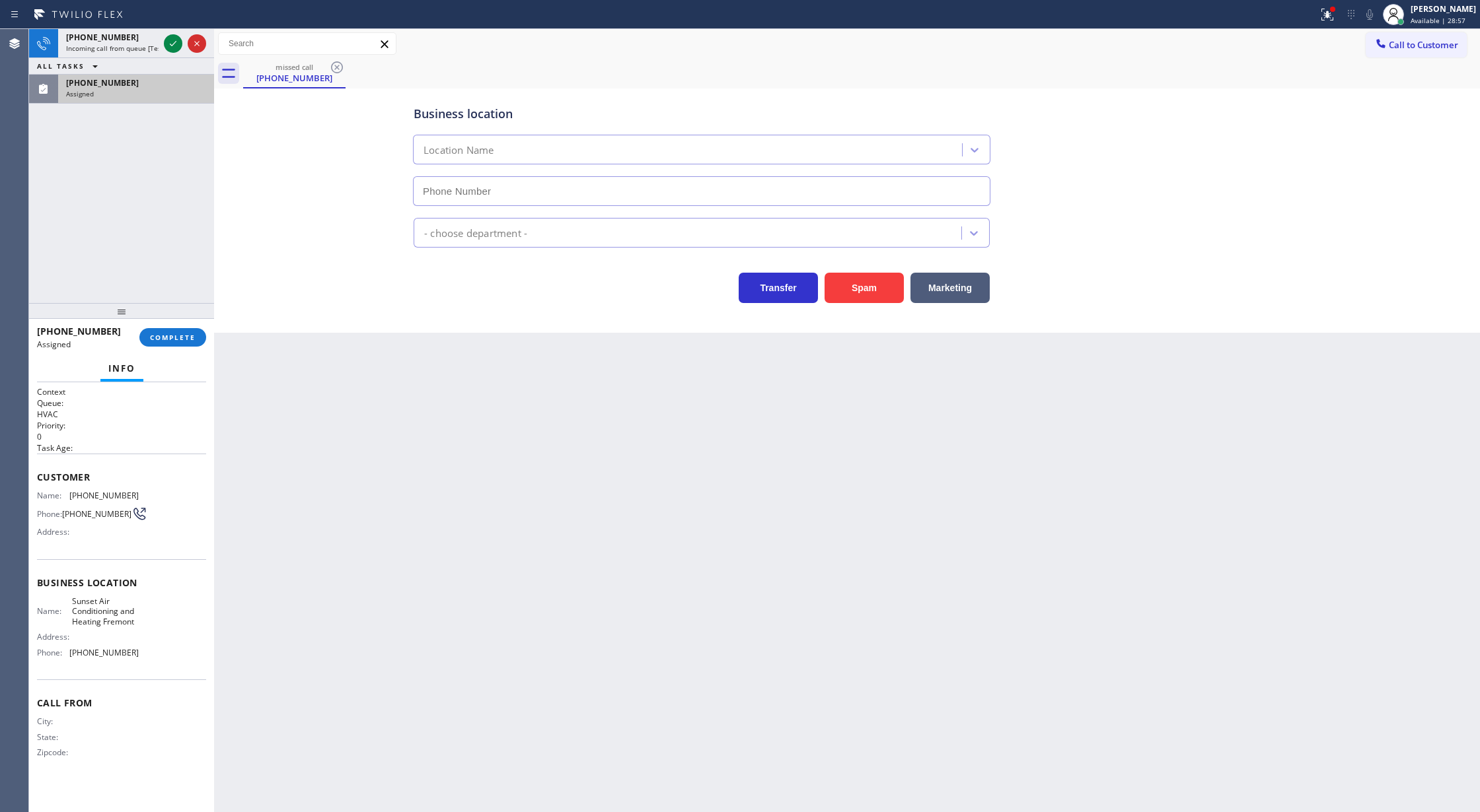
type input "(510) 692-4344"
click at [490, 228] on div "HVAC" at bounding box center [689, 233] width 544 height 23
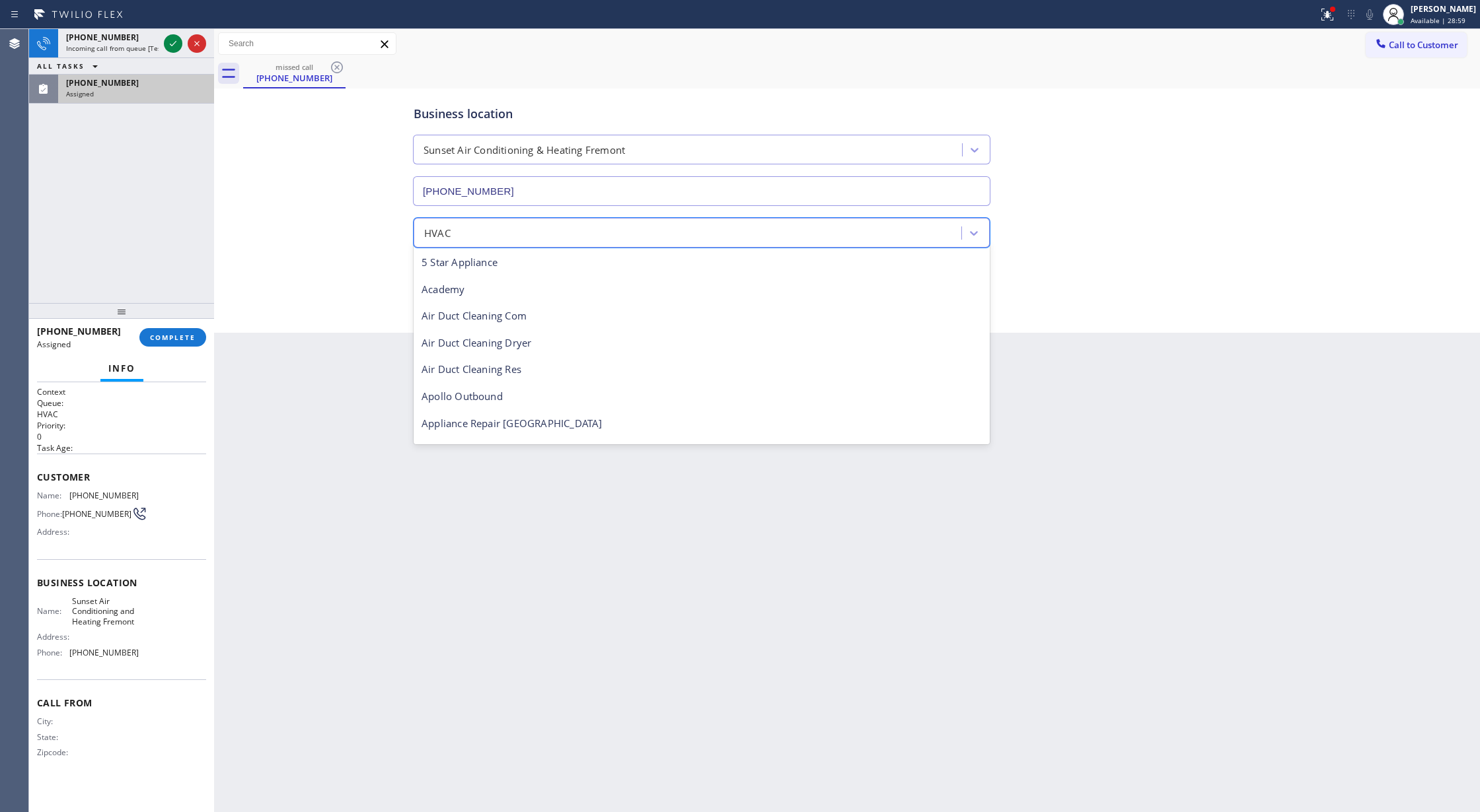
scroll to position [162, 0]
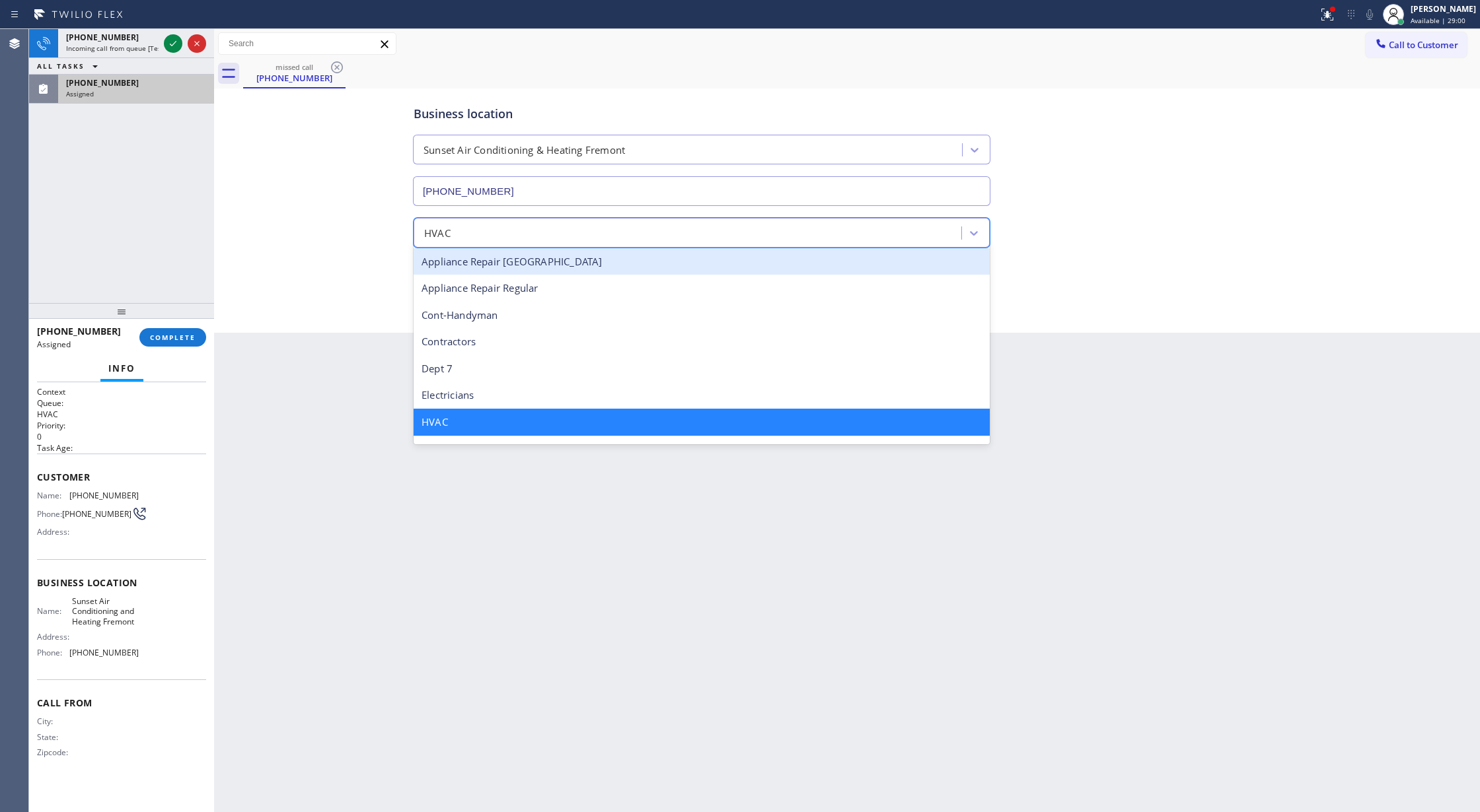
click at [295, 229] on div "Business location Sunset Air Conditioning & Heating Fremont (510) 692-4344 opti…" at bounding box center [847, 198] width 1259 height 211
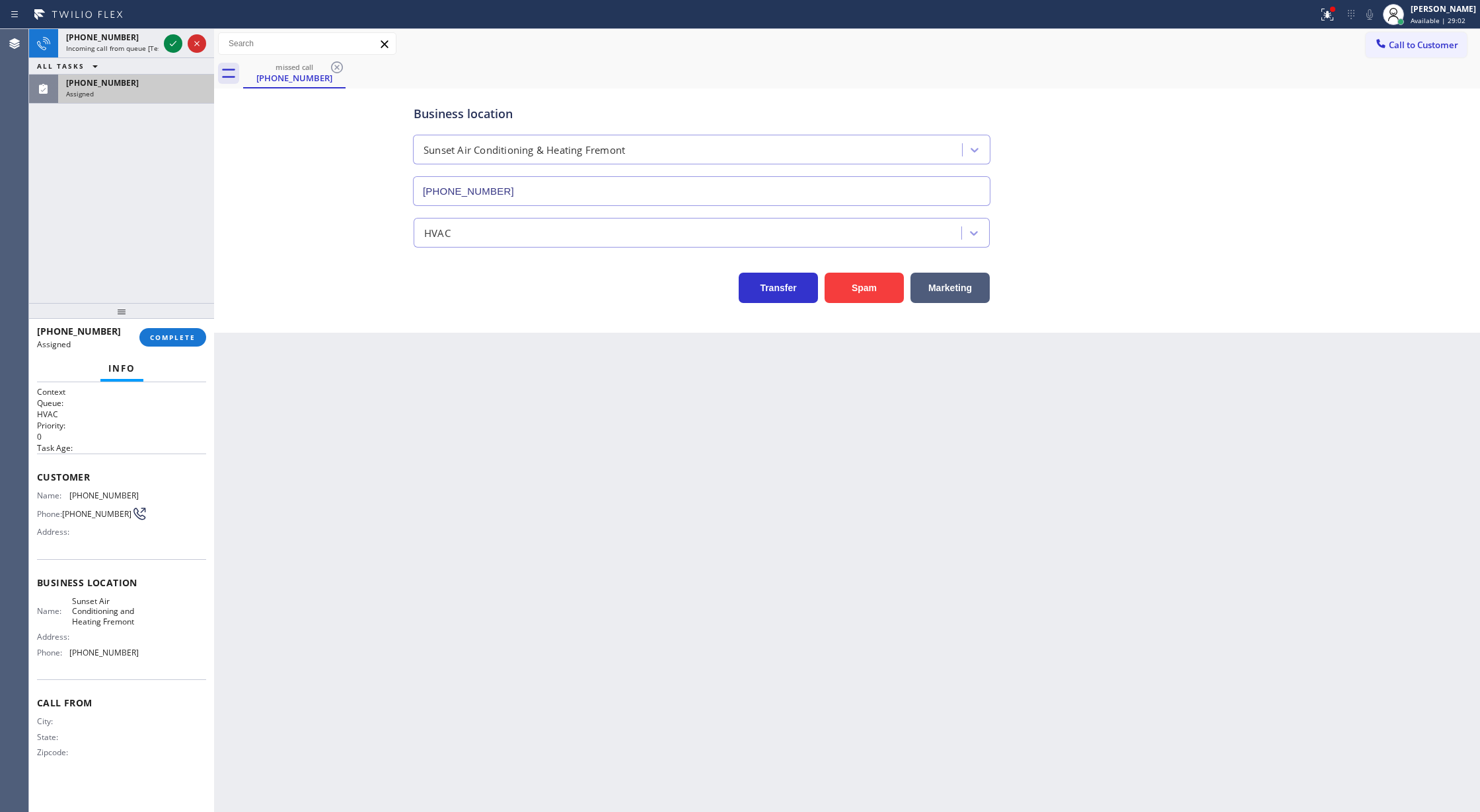
click at [183, 88] on div "(909) 270-5705" at bounding box center [136, 83] width 140 height 11
click at [161, 336] on span "COMPLETE" at bounding box center [173, 337] width 45 height 9
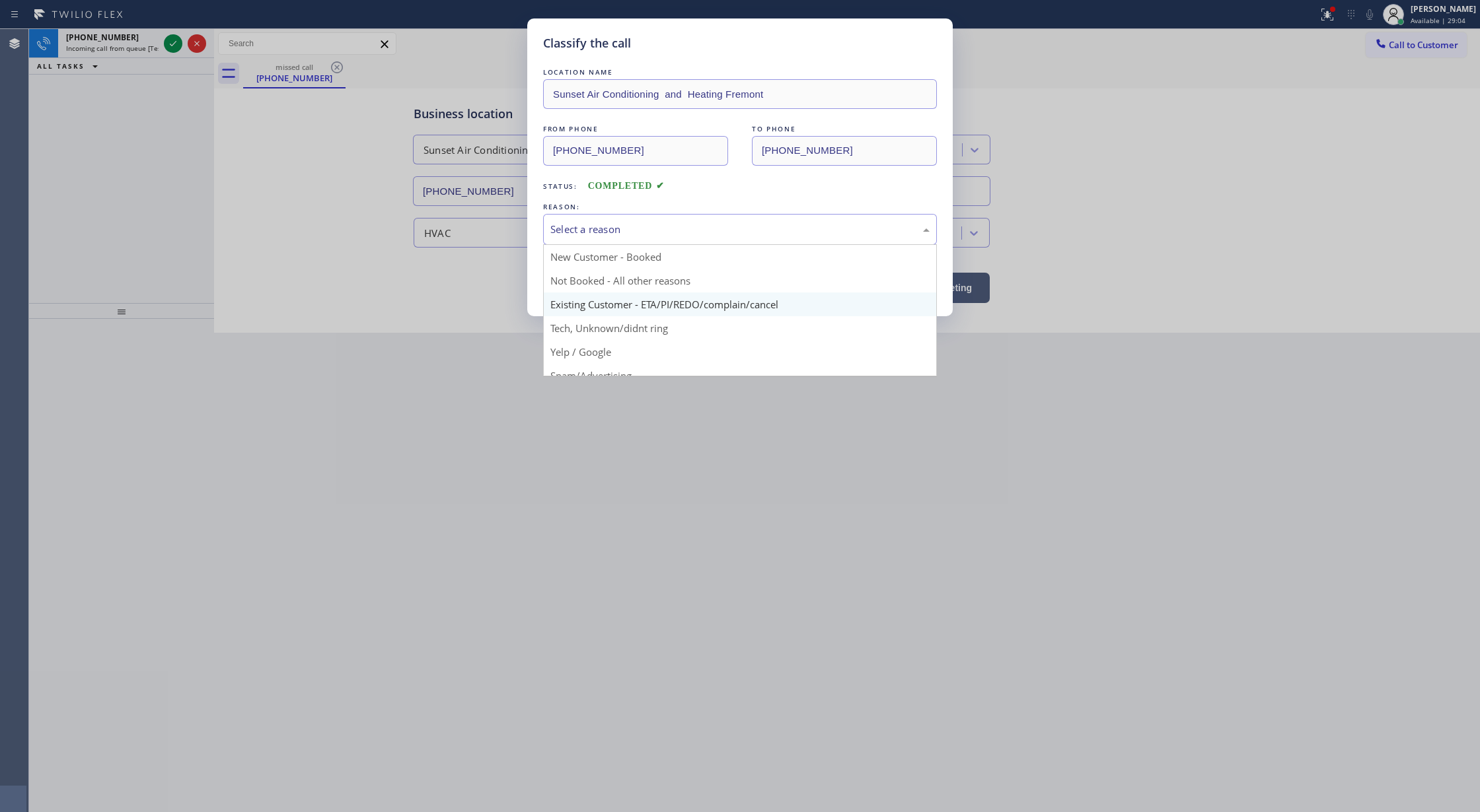
drag, startPoint x: 618, startPoint y: 229, endPoint x: 555, endPoint y: 303, distance: 97.2
click at [614, 228] on div "Select a reason" at bounding box center [740, 229] width 379 height 15
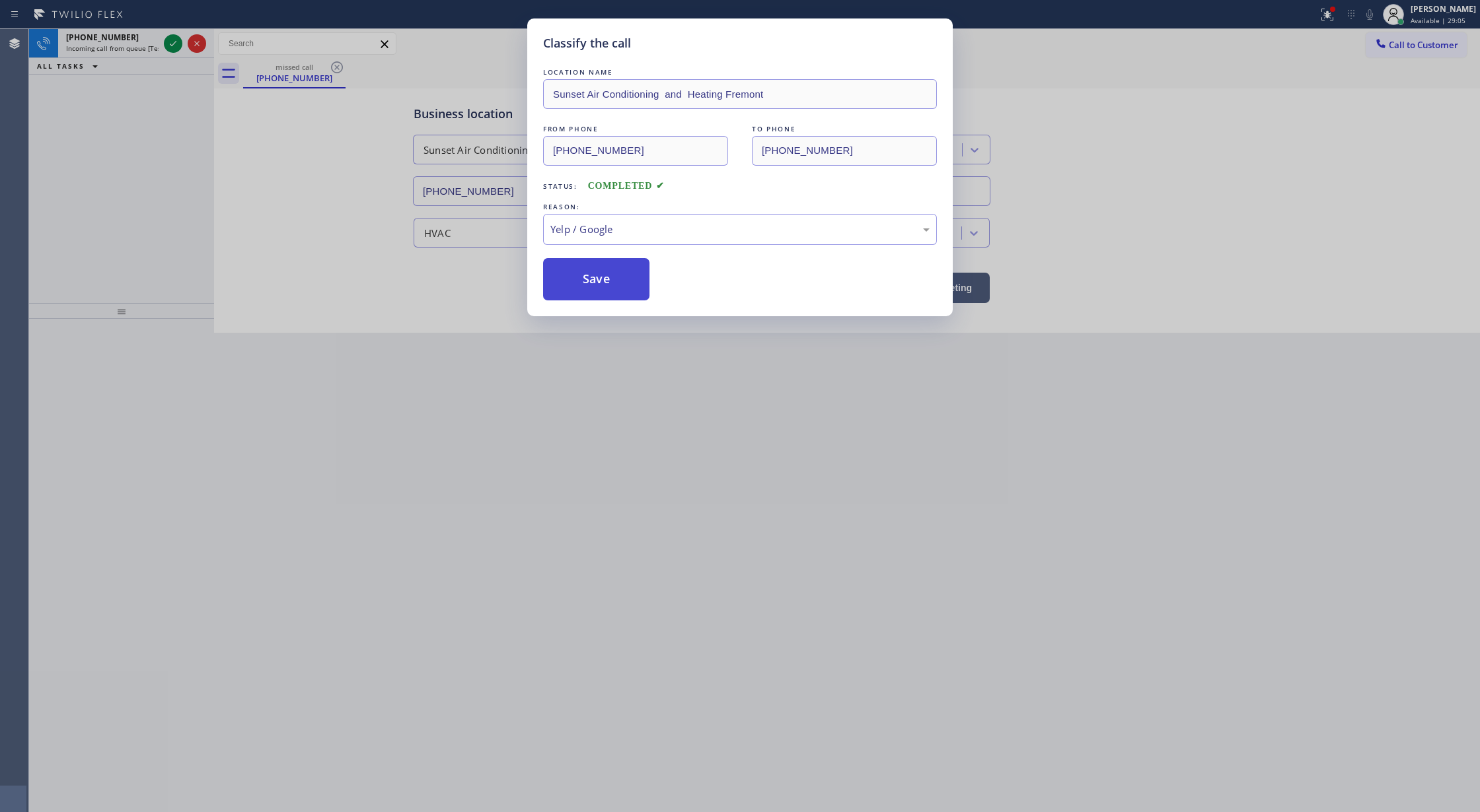
click at [582, 285] on button "Save" at bounding box center [596, 279] width 107 height 42
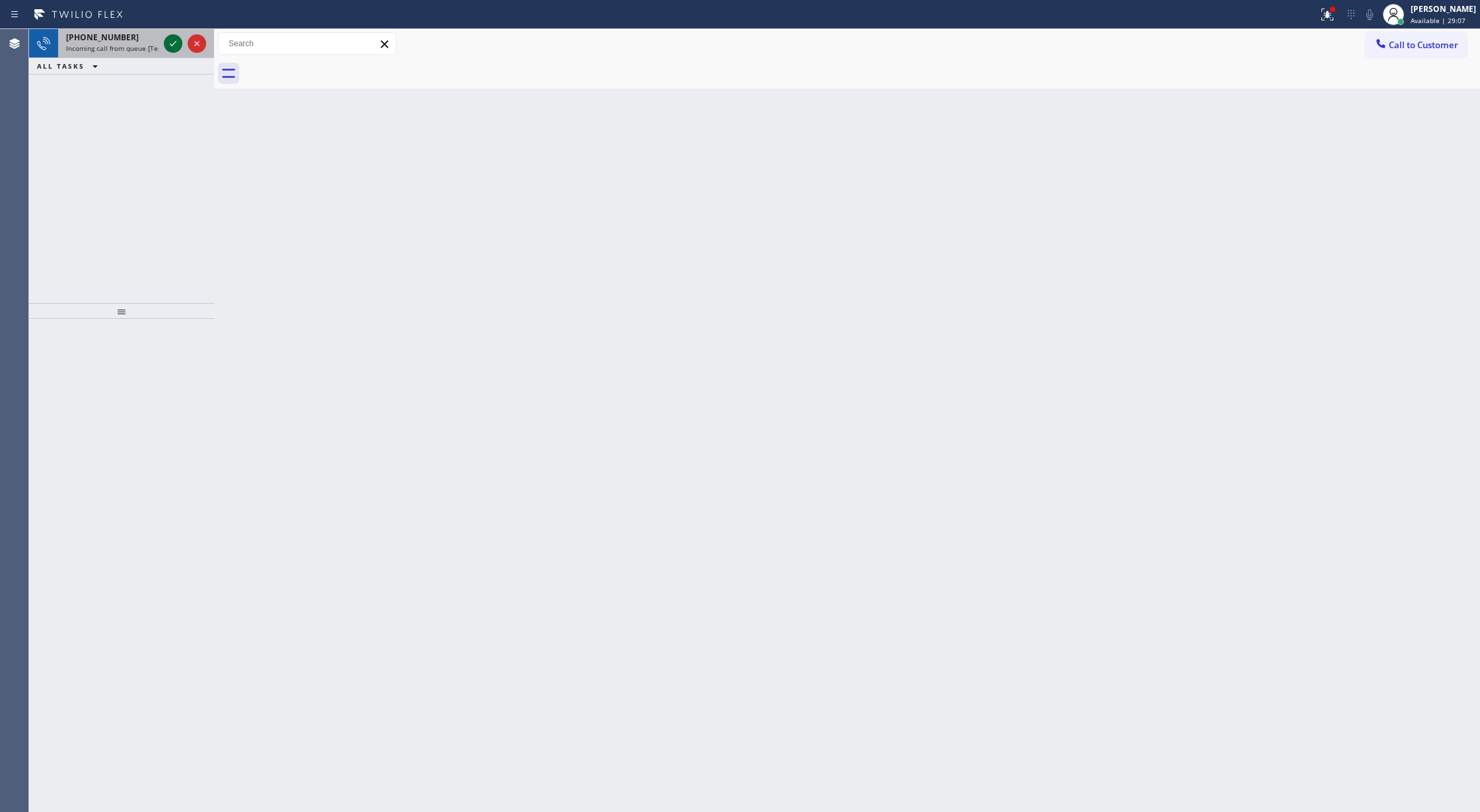
click at [165, 40] on icon at bounding box center [173, 43] width 16 height 16
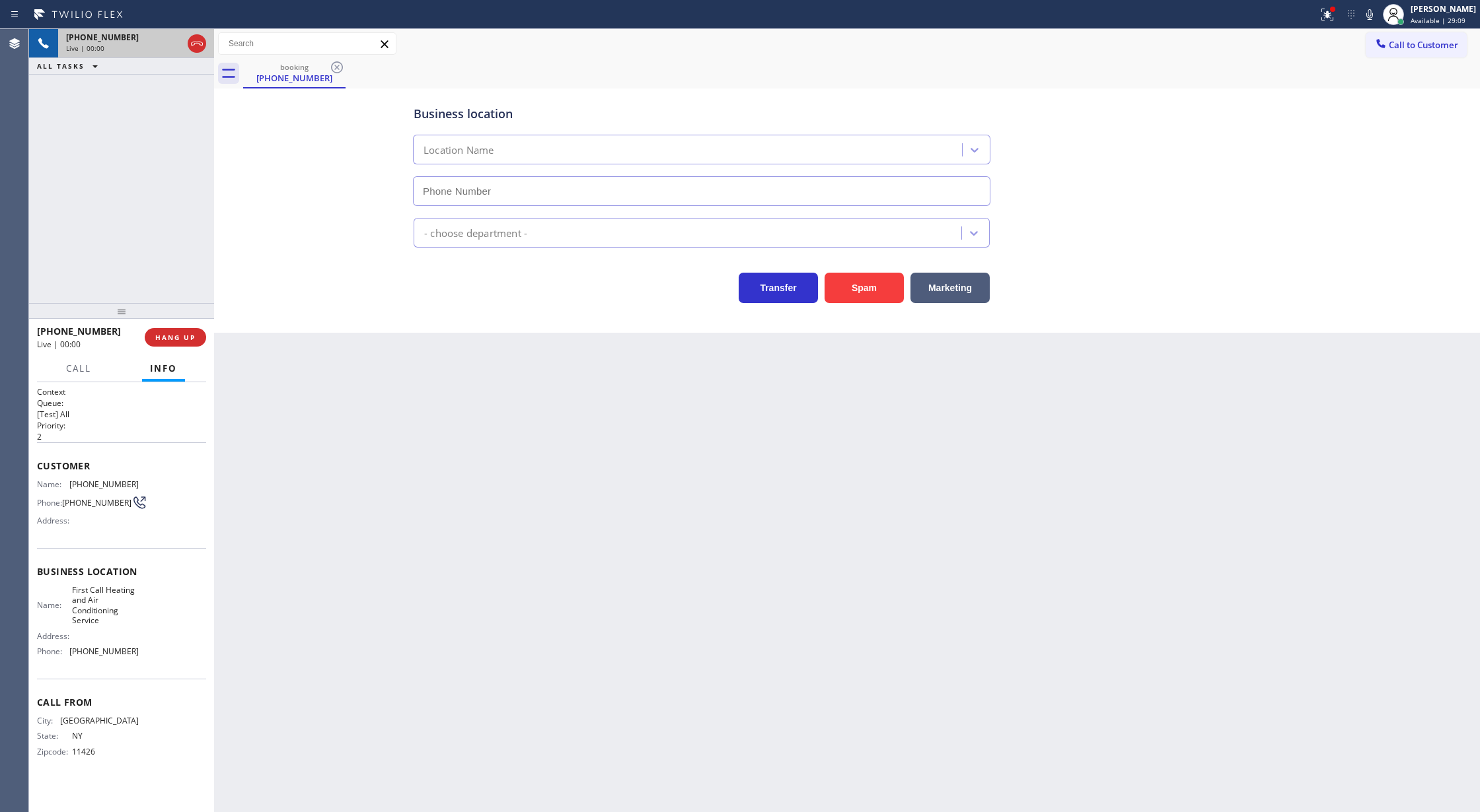
type input "(516) 654-8992"
click at [863, 271] on div "Spam" at bounding box center [860, 285] width 86 height 37
drag, startPoint x: 875, startPoint y: 291, endPoint x: 862, endPoint y: 294, distance: 13.3
click at [873, 291] on button "Spam" at bounding box center [864, 288] width 80 height 31
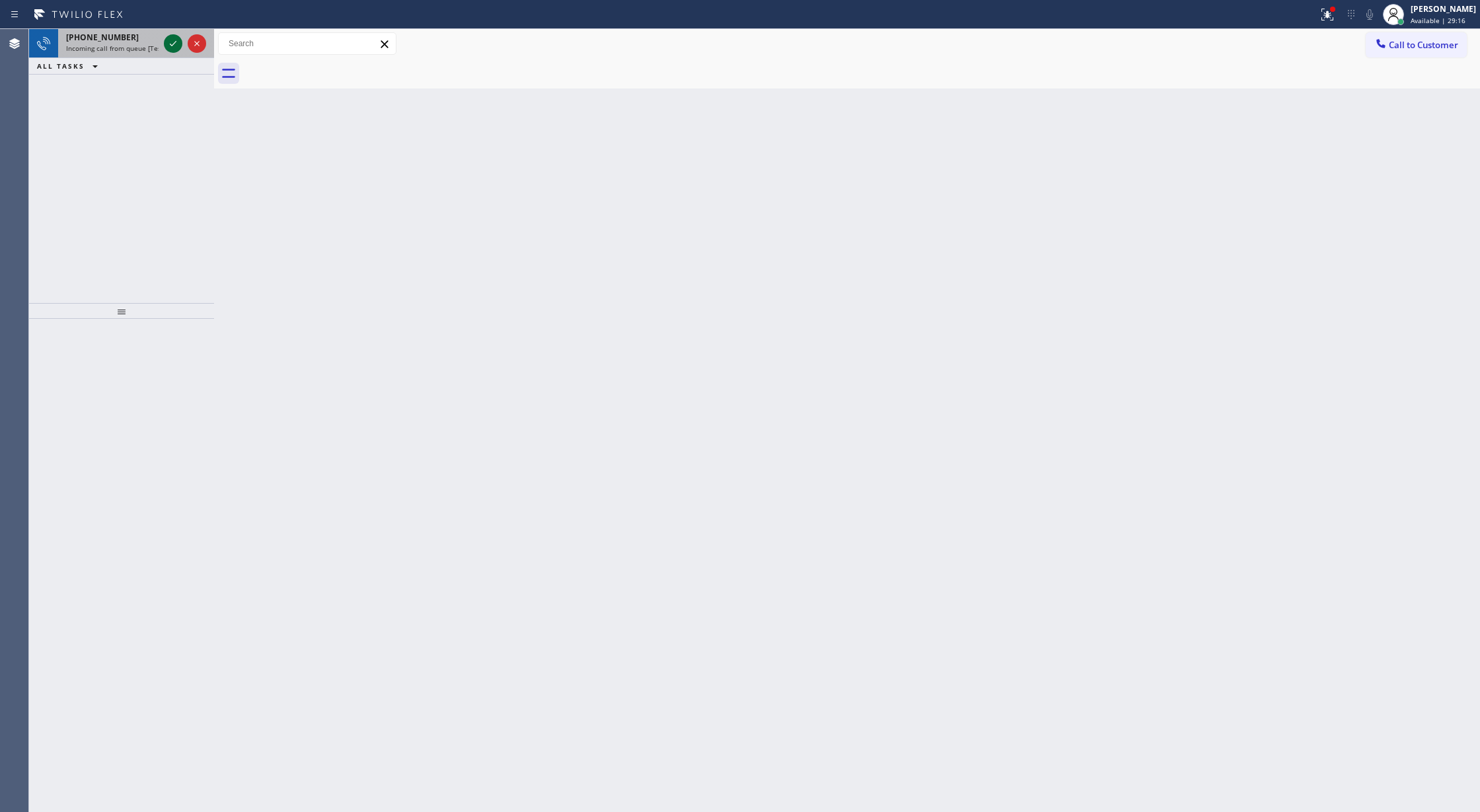
click at [171, 46] on icon at bounding box center [173, 43] width 16 height 16
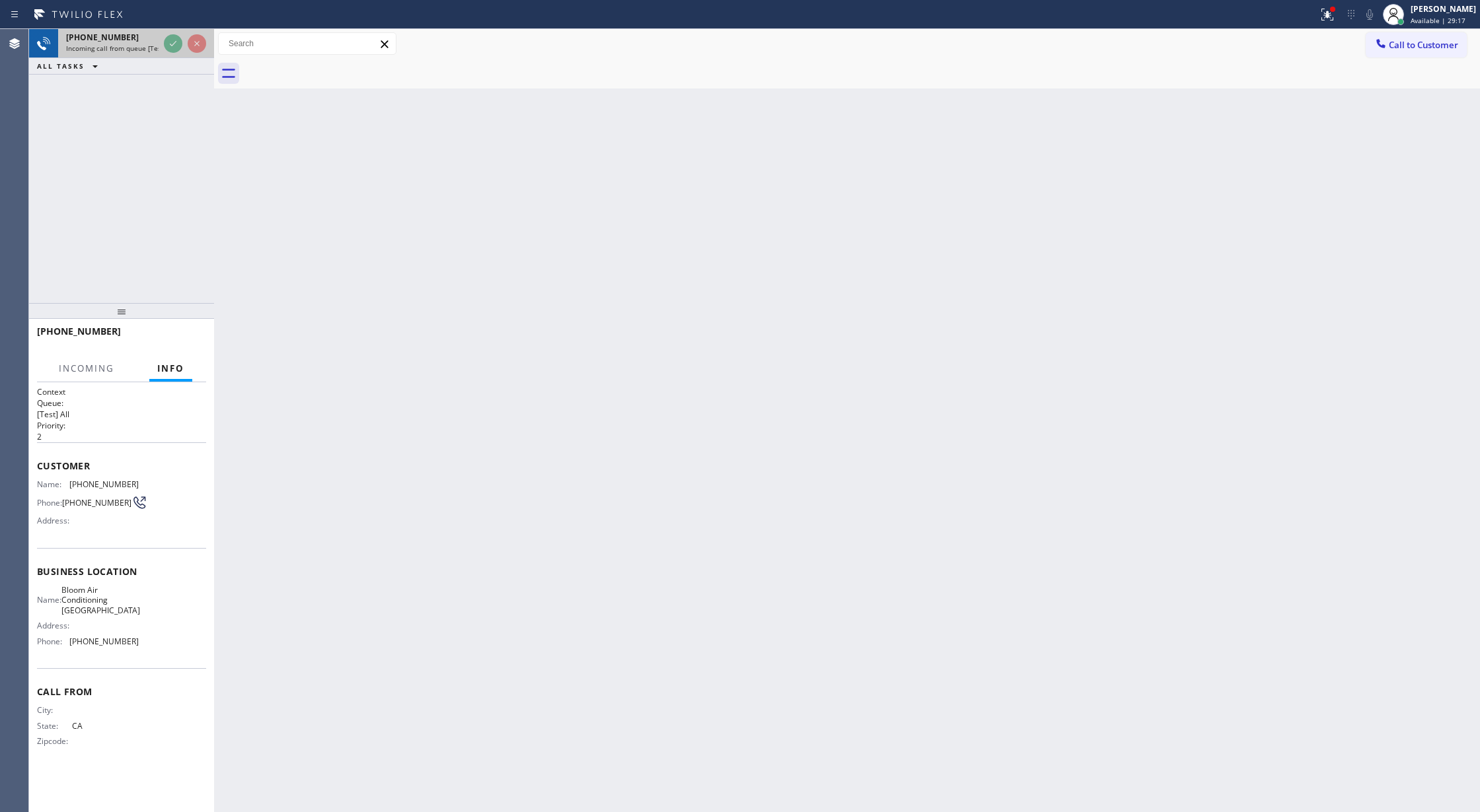
click at [162, 49] on div at bounding box center [184, 43] width 48 height 29
click at [161, 49] on div at bounding box center [184, 43] width 48 height 29
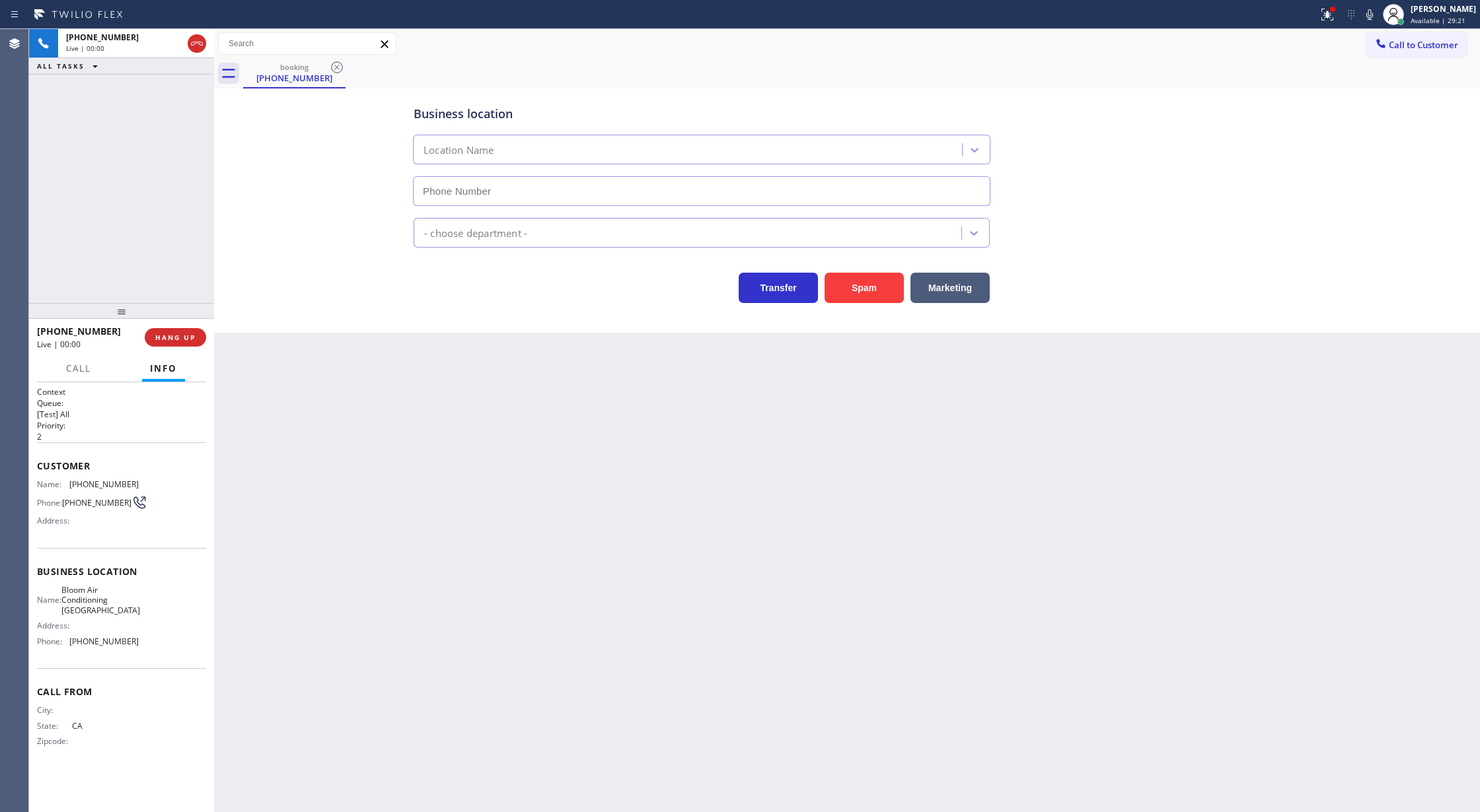
type input "(650) 770-1646"
click at [858, 294] on button "Spam" at bounding box center [864, 288] width 80 height 31
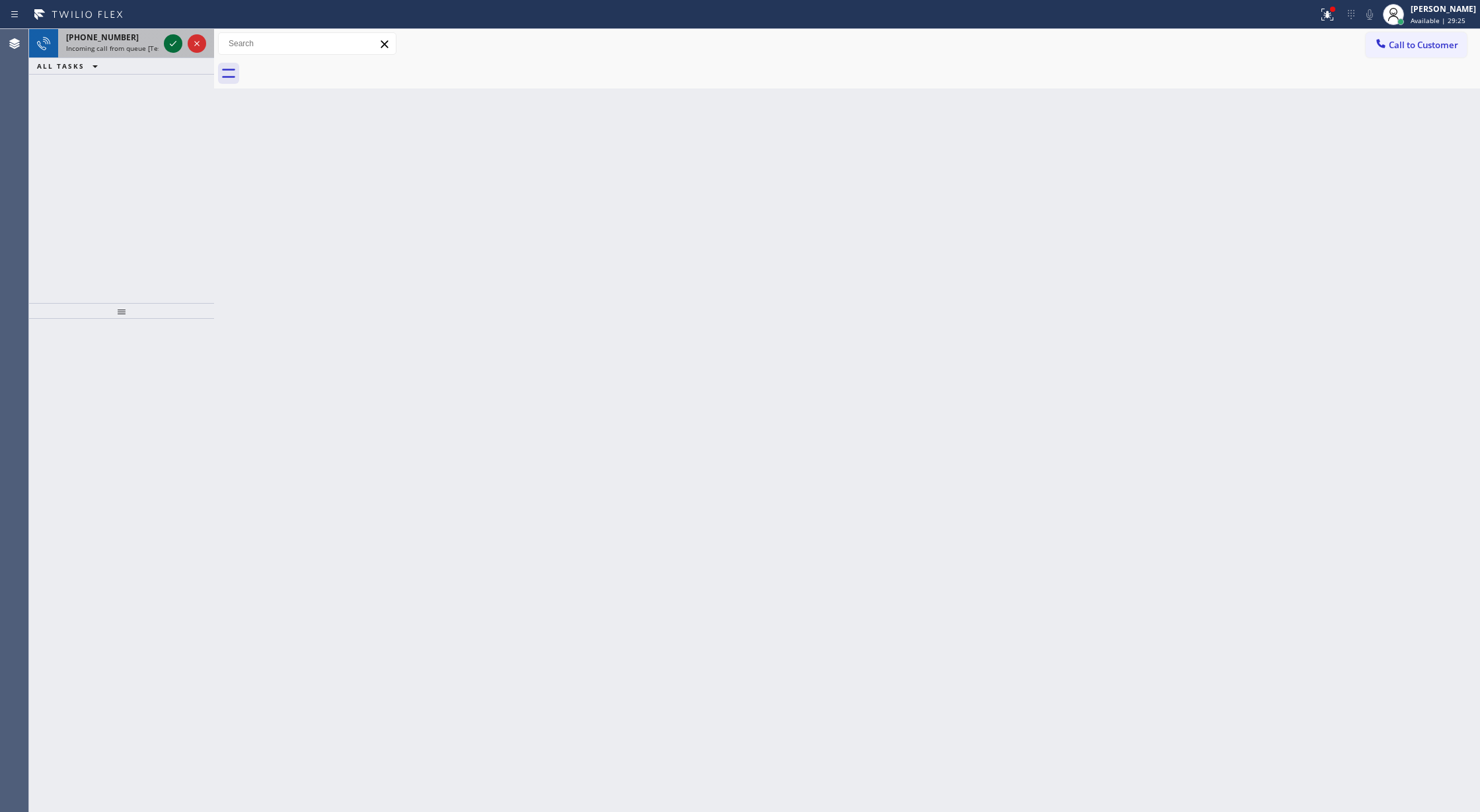
click at [167, 45] on icon at bounding box center [173, 43] width 16 height 16
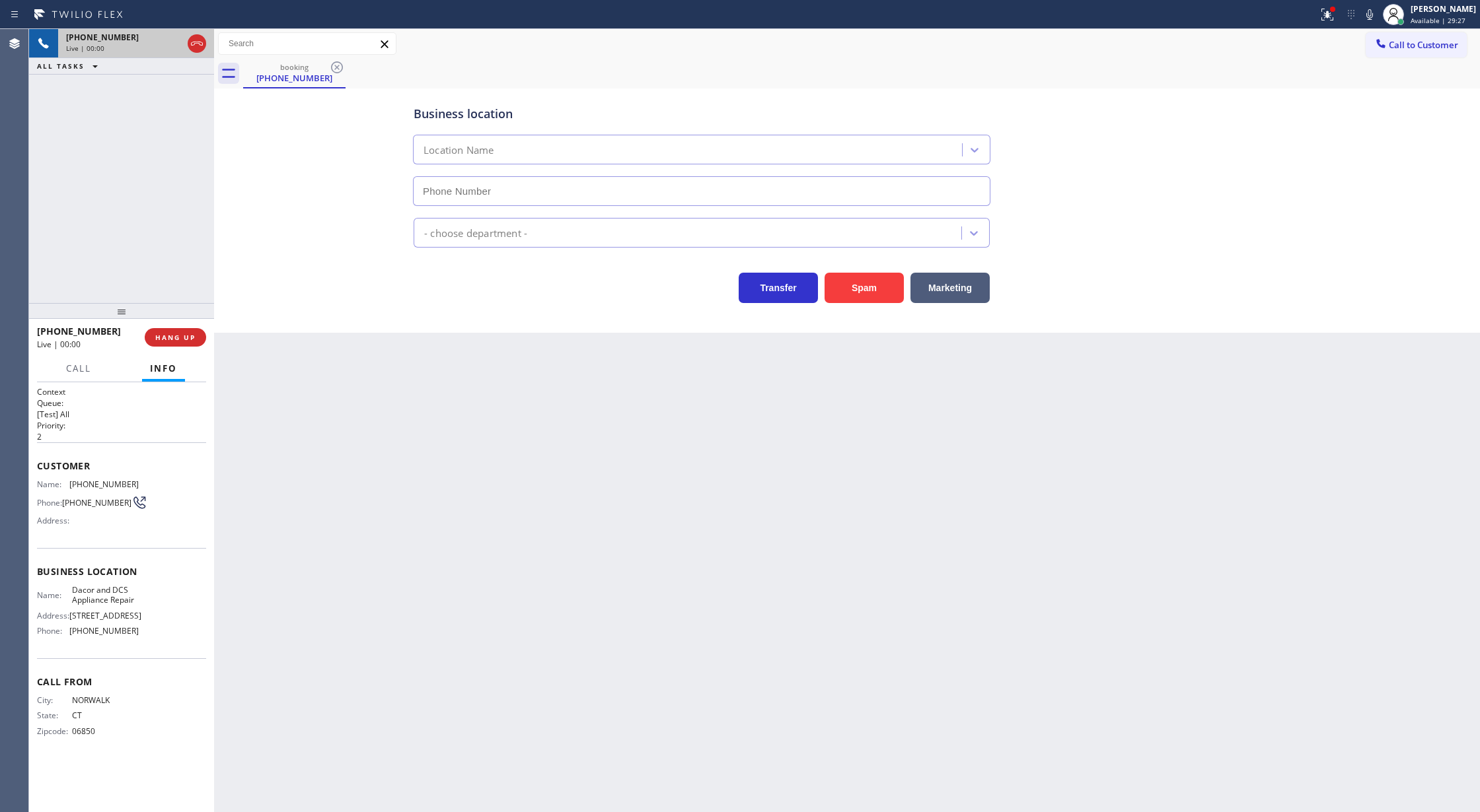
type input "(203) 813-5474"
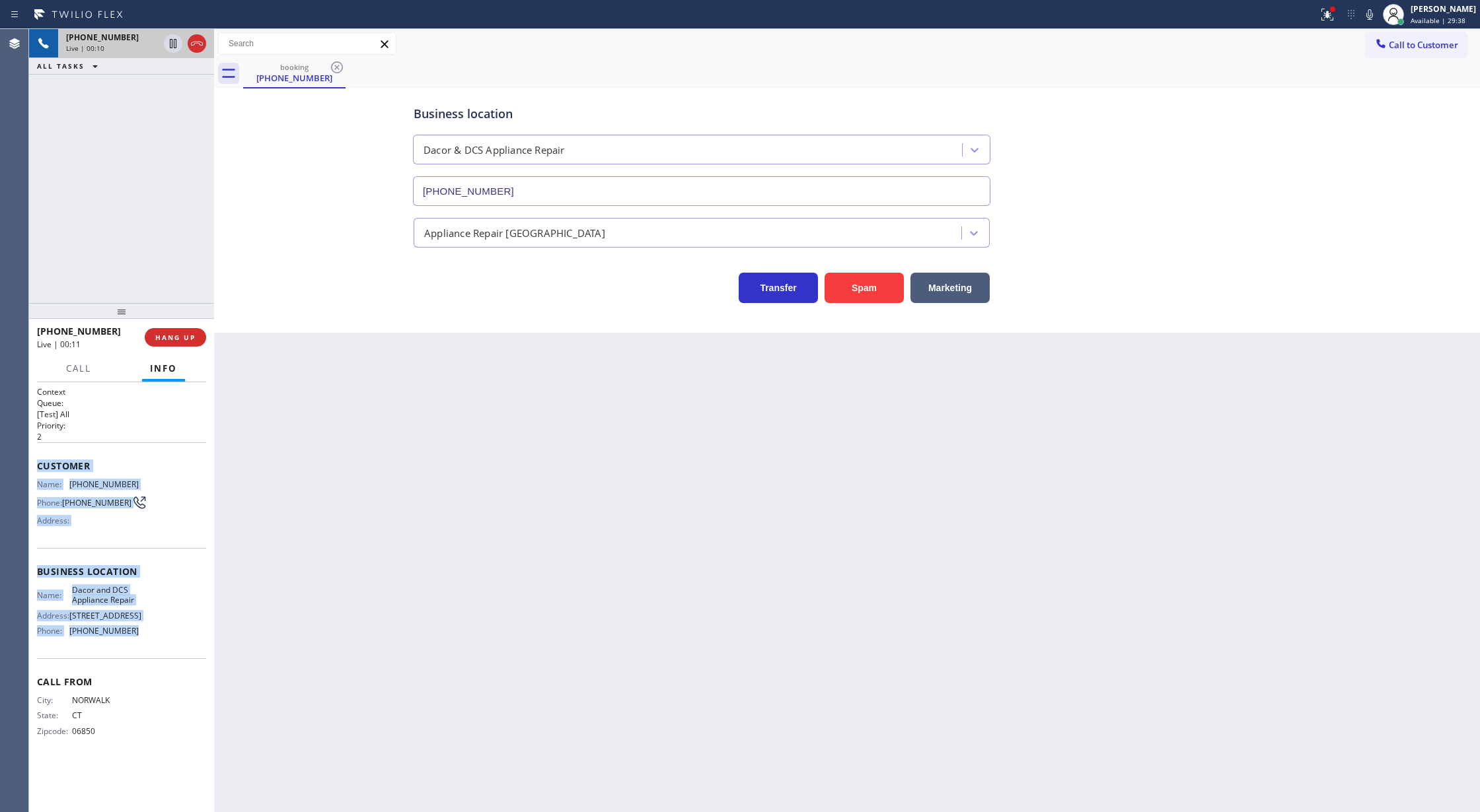
drag, startPoint x: 31, startPoint y: 465, endPoint x: 167, endPoint y: 640, distance: 221.6
click at [167, 640] on div "Context Queue: [Test] All Priority: 2 Customer Name: (203) 856-6434 Phone: (203…" at bounding box center [121, 597] width 185 height 431
copy div "Customer Name: (203) 856-6434 Phone: (203) 856-6434 Address: Business location …"
click at [173, 43] on icon at bounding box center [173, 43] width 16 height 16
click at [1374, 9] on icon at bounding box center [1370, 14] width 16 height 16
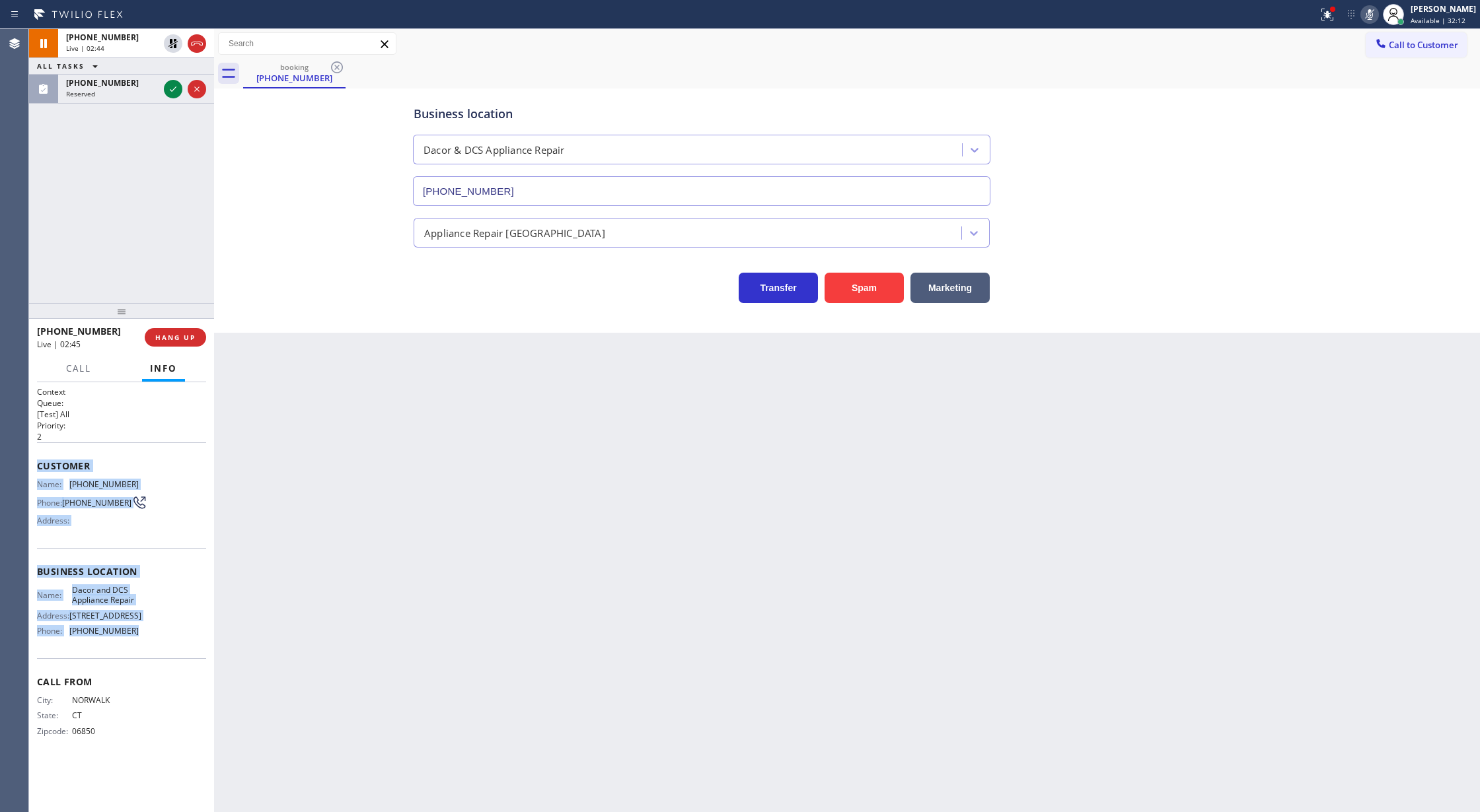
drag, startPoint x: 178, startPoint y: 85, endPoint x: 137, endPoint y: 222, distance: 143.0
click at [178, 85] on icon at bounding box center [173, 89] width 16 height 16
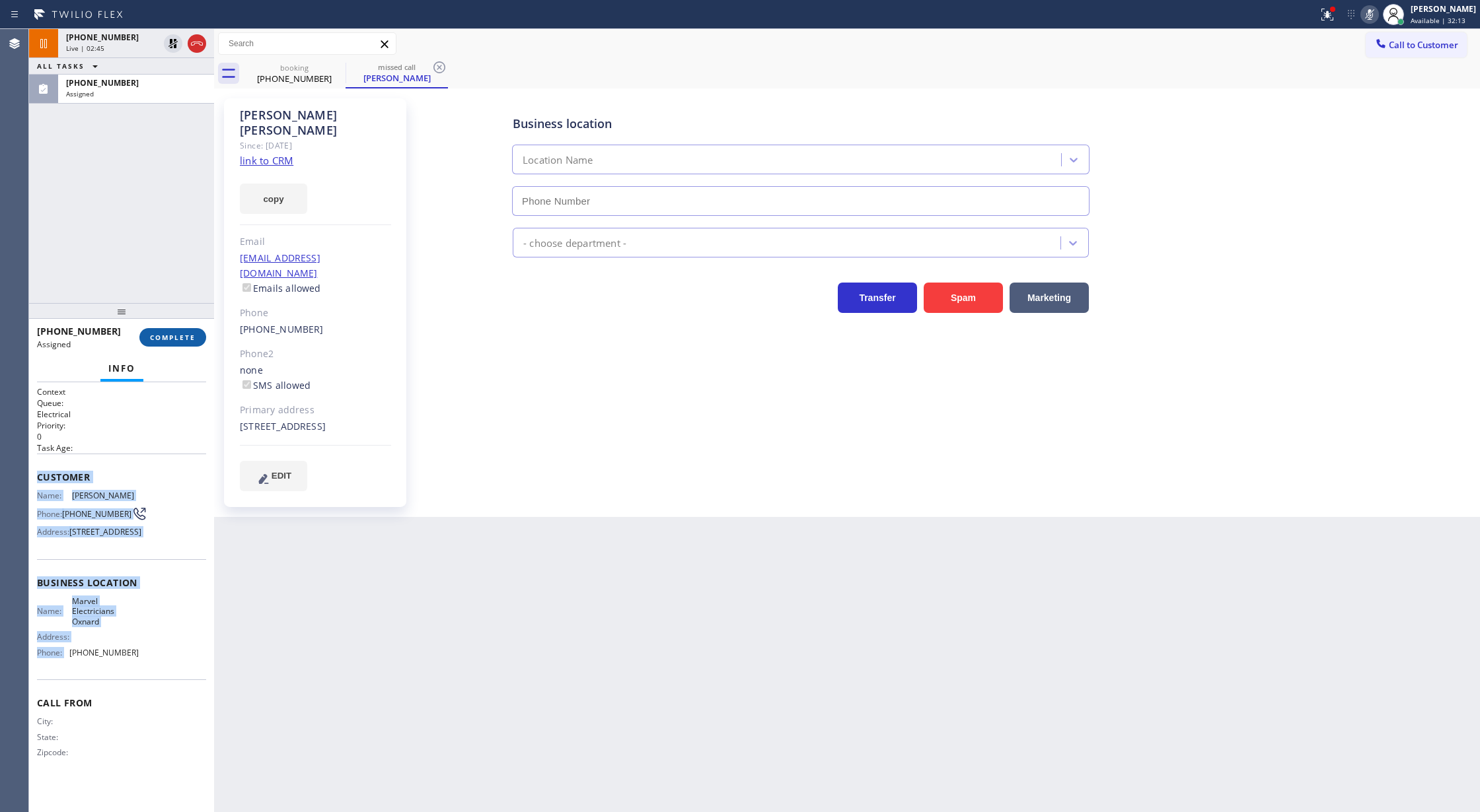
click at [158, 341] on span "COMPLETE" at bounding box center [173, 337] width 45 height 9
type input "(805) 464-3703"
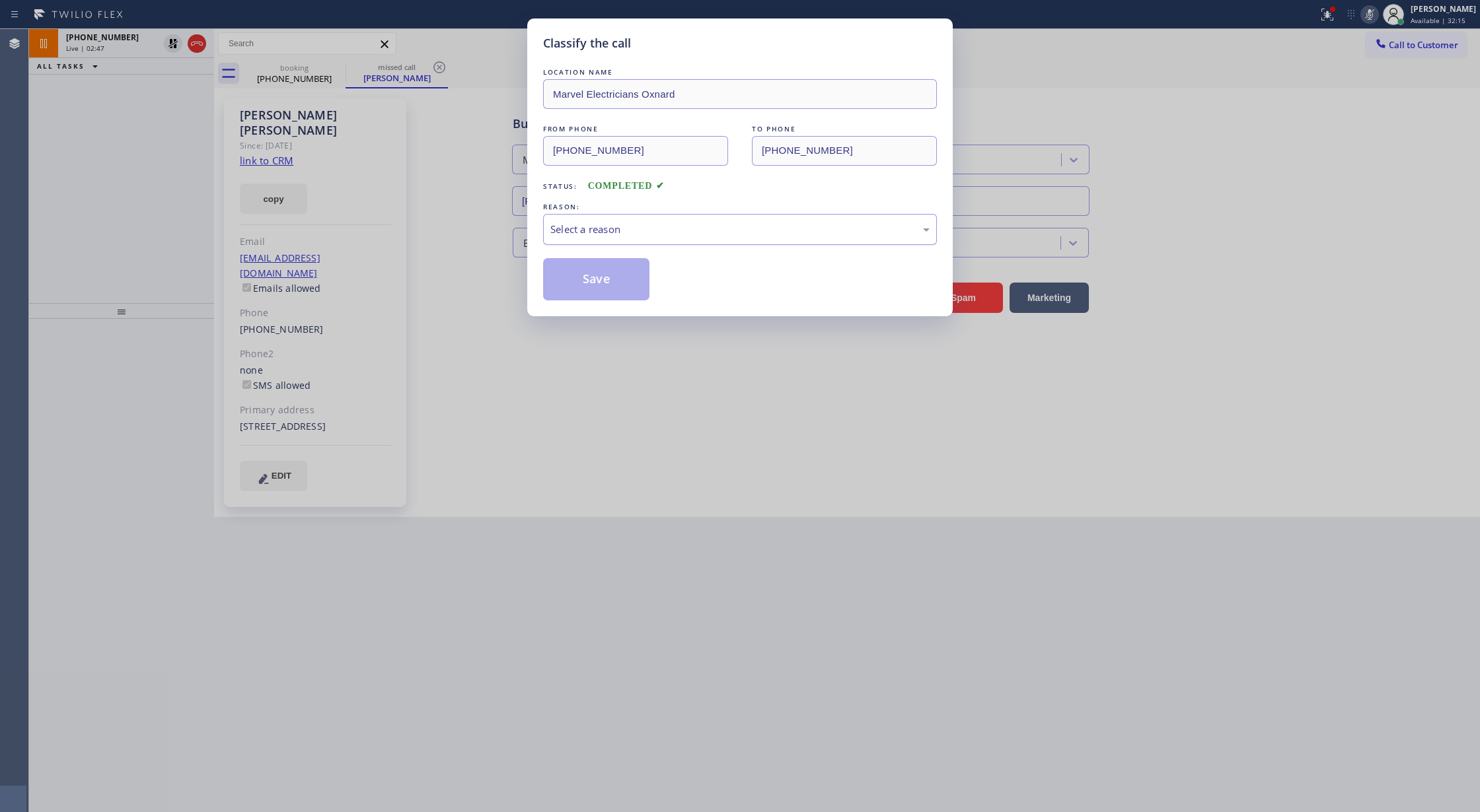
click at [625, 233] on div "Select a reason" at bounding box center [740, 229] width 379 height 15
click at [584, 288] on button "Save" at bounding box center [596, 279] width 107 height 42
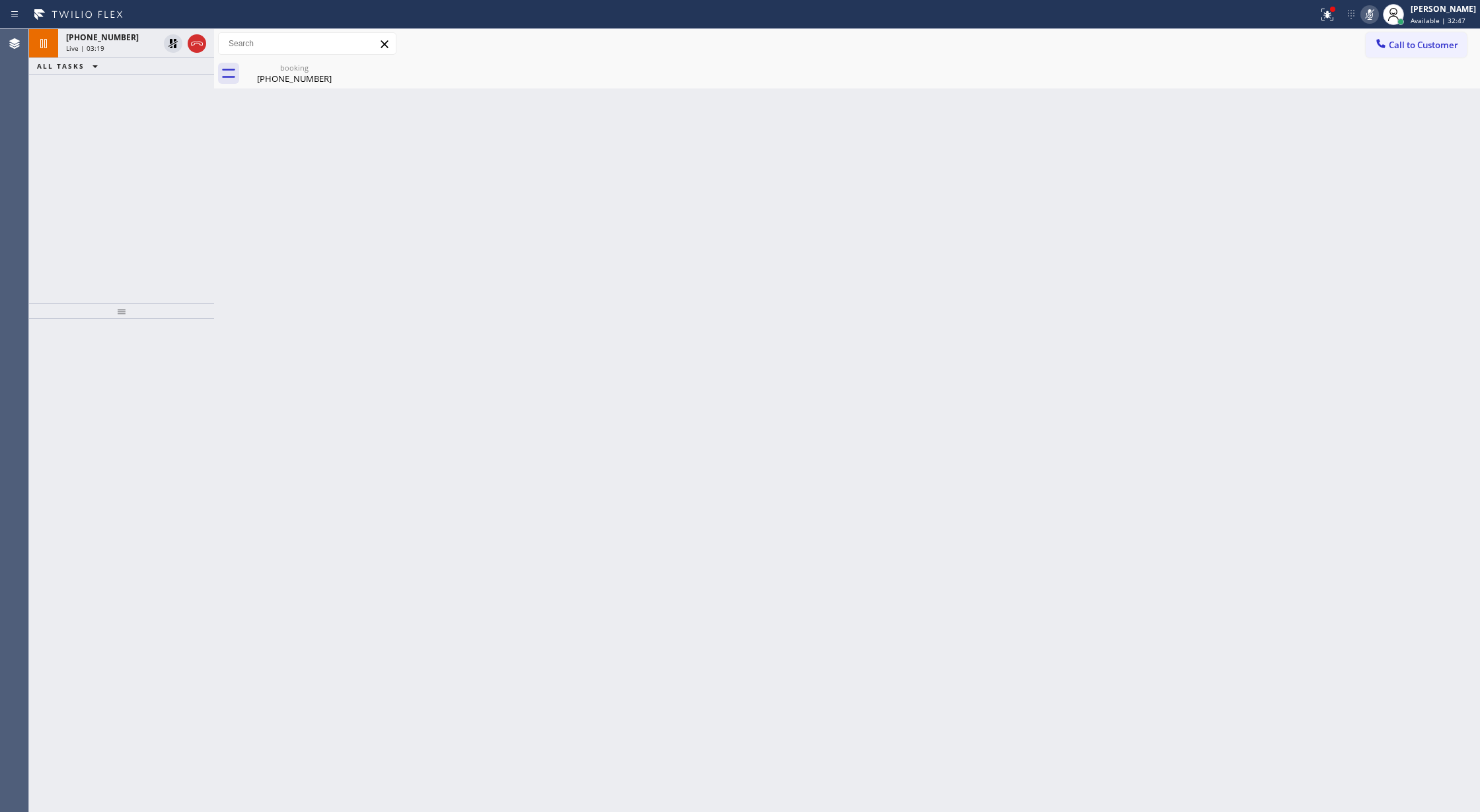
drag, startPoint x: 164, startPoint y: 45, endPoint x: 987, endPoint y: 91, distance: 824.3
click at [164, 45] on div at bounding box center [173, 43] width 18 height 16
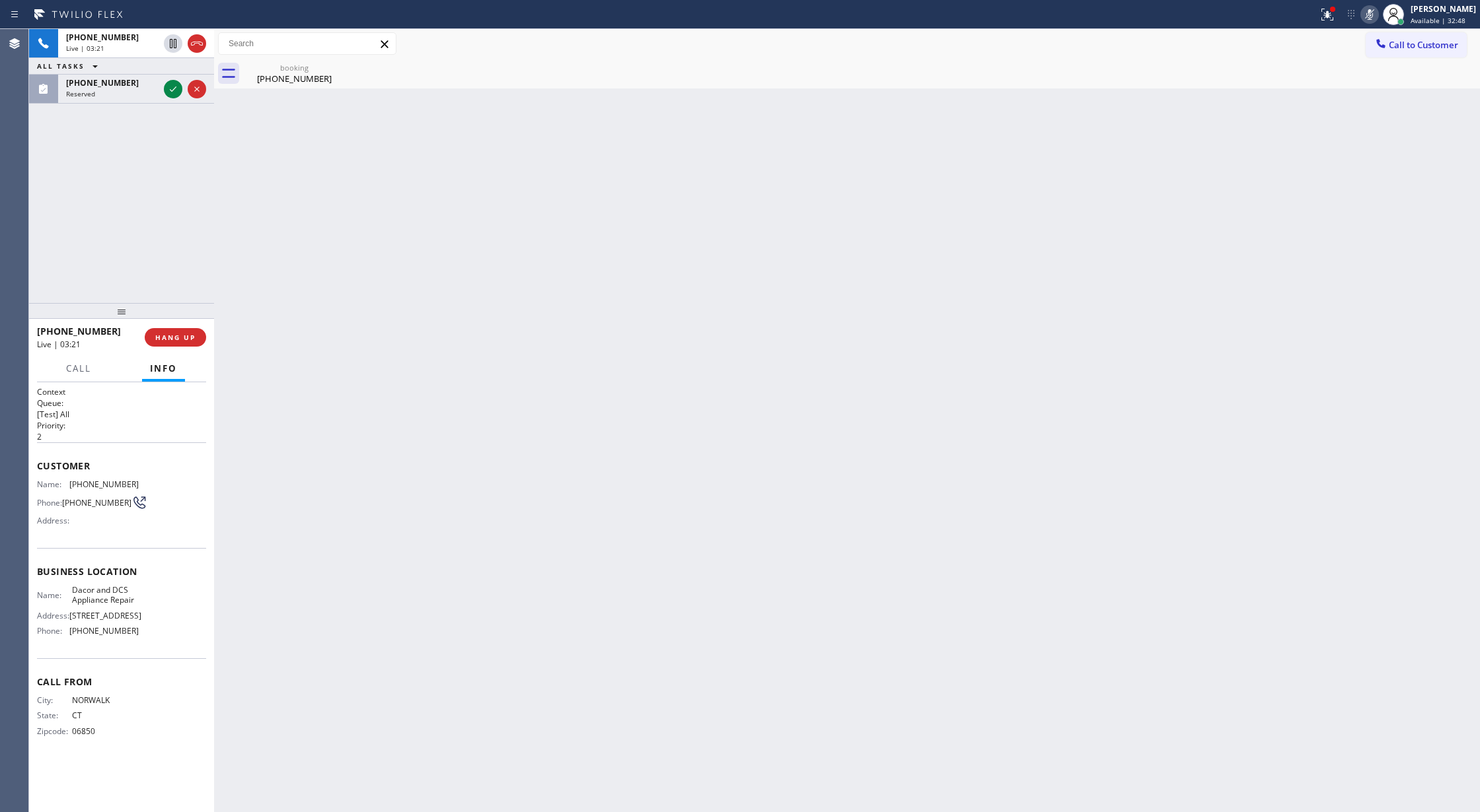
click at [1374, 16] on icon at bounding box center [1370, 14] width 16 height 16
drag, startPoint x: 168, startPoint y: 90, endPoint x: 183, endPoint y: 304, distance: 214.5
click at [167, 89] on icon at bounding box center [173, 89] width 16 height 16
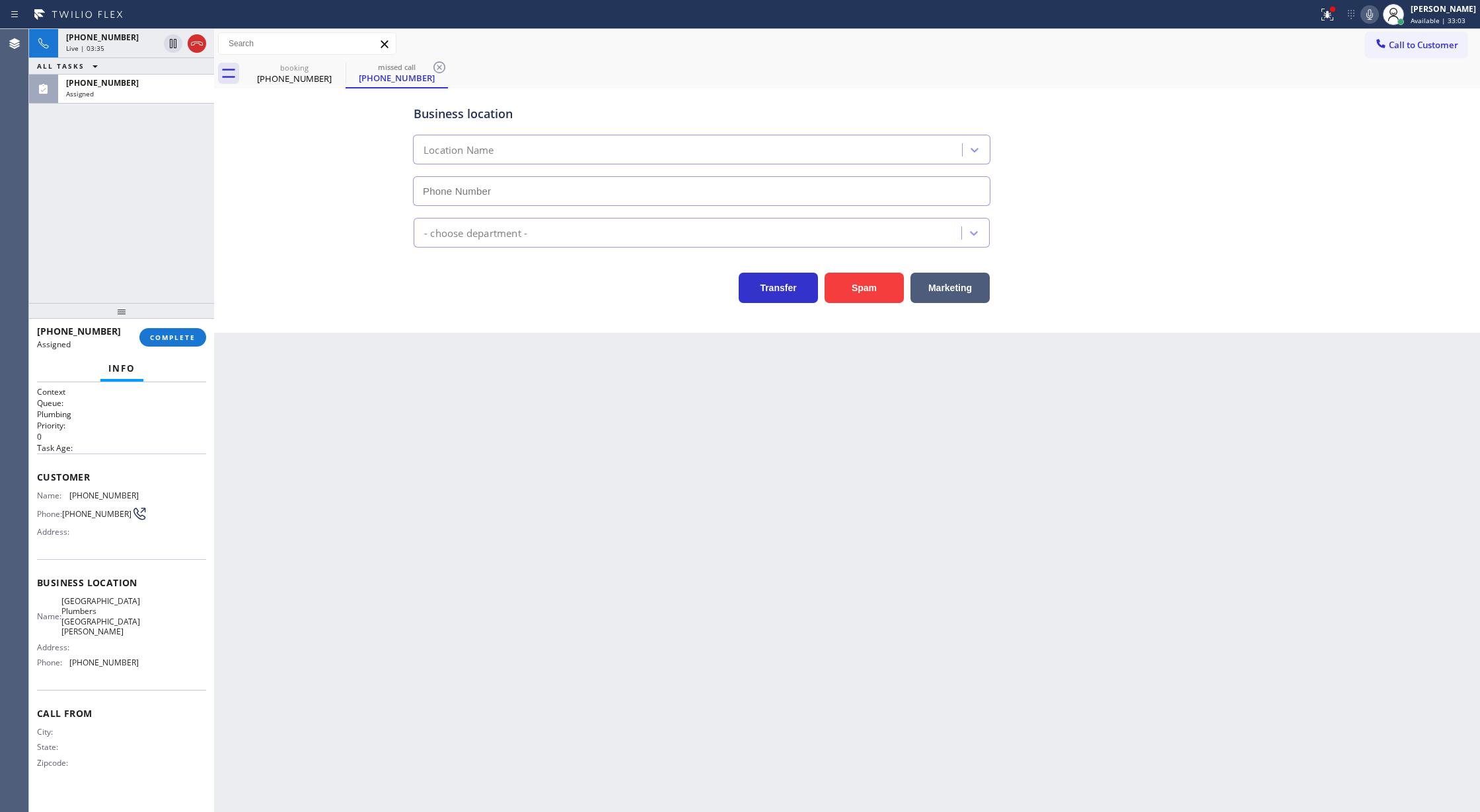
type input "(805) 399-6989"
click at [166, 347] on div "(805) 261-7248 Assigned COMPLETE" at bounding box center [121, 338] width 169 height 34
click at [165, 332] on span "COMPLETE" at bounding box center [173, 337] width 45 height 9
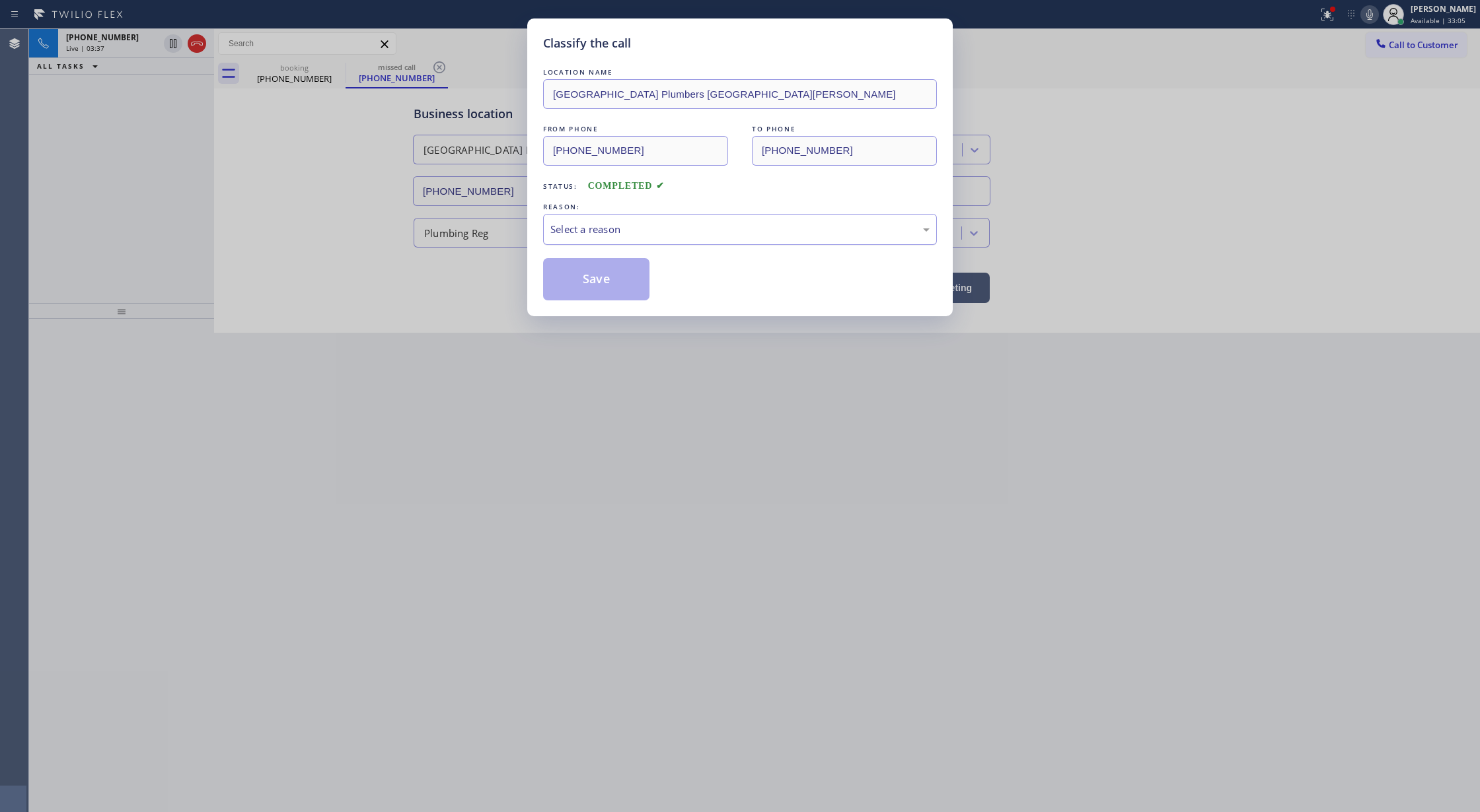
click at [600, 225] on div "Select a reason" at bounding box center [740, 229] width 379 height 15
click at [598, 279] on button "Save" at bounding box center [596, 279] width 107 height 42
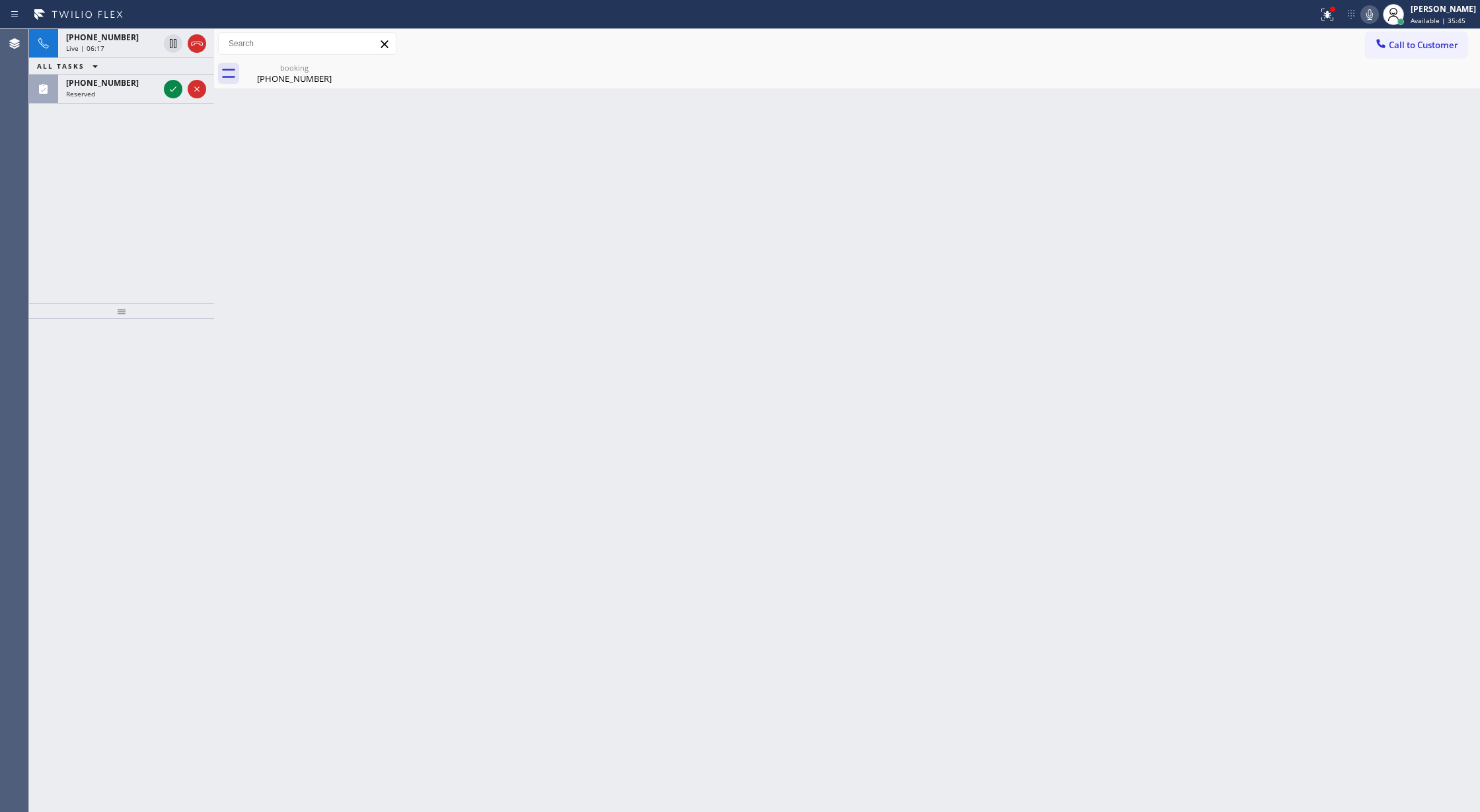
drag, startPoint x: 178, startPoint y: 88, endPoint x: 235, endPoint y: 208, distance: 132.8
click at [178, 88] on icon at bounding box center [173, 89] width 16 height 16
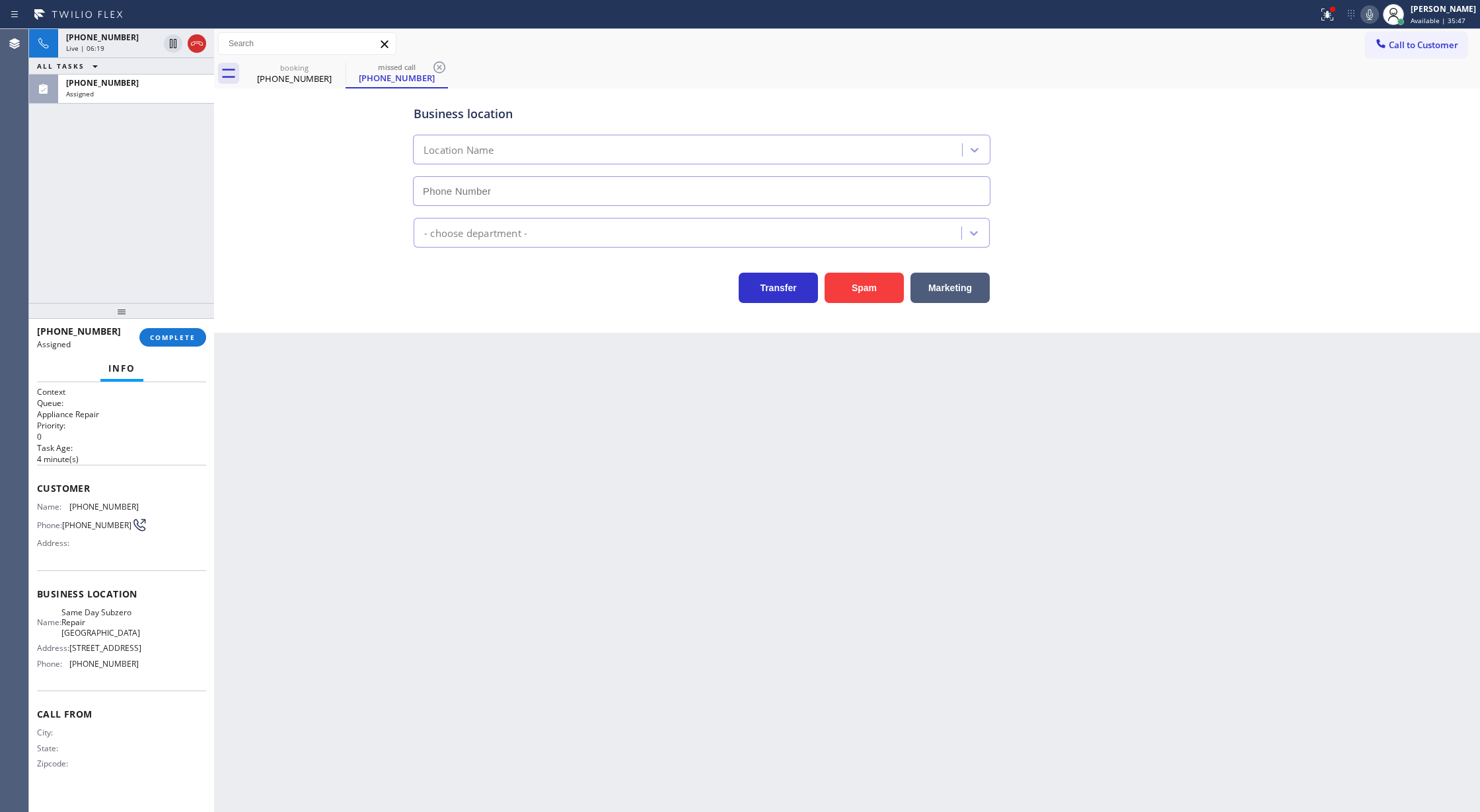
type input "(562) 373-6116"
click at [175, 339] on span "COMPLETE" at bounding box center [173, 337] width 45 height 9
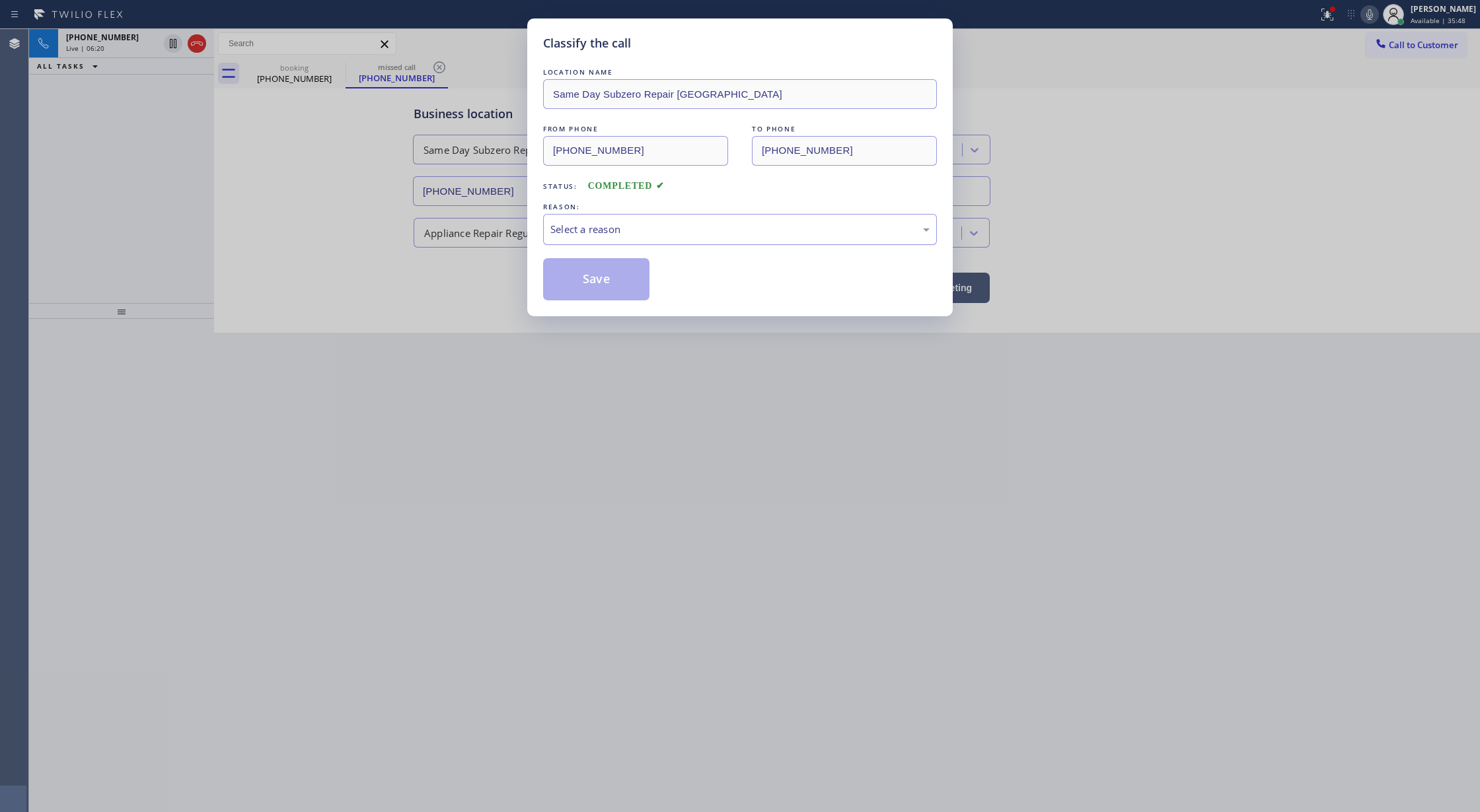
click at [576, 232] on div "Select a reason" at bounding box center [740, 229] width 379 height 15
click at [576, 281] on button "Save" at bounding box center [596, 279] width 107 height 42
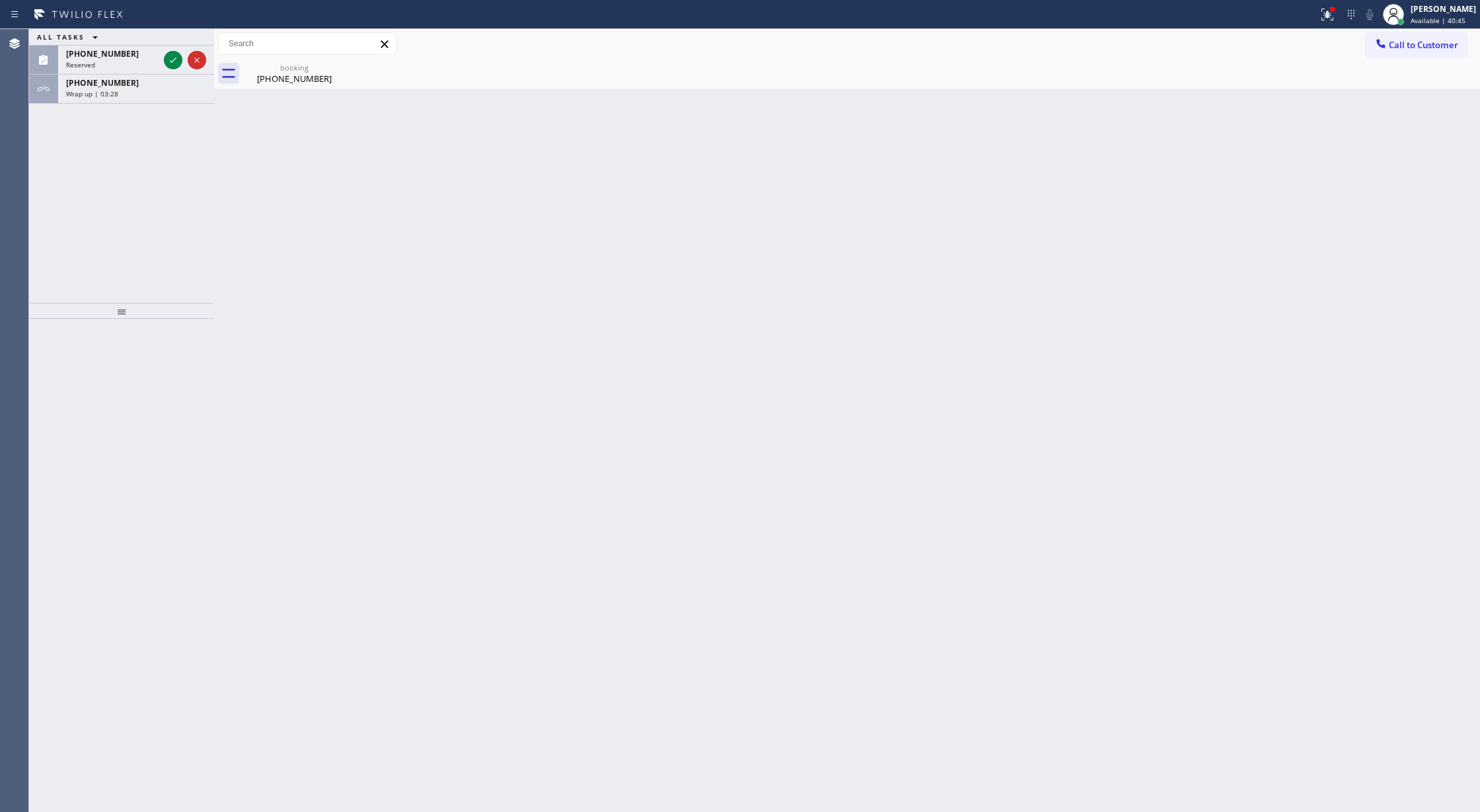
drag, startPoint x: 154, startPoint y: 91, endPoint x: 229, endPoint y: 154, distance: 97.9
click at [154, 91] on div "Wrap up | 03:28" at bounding box center [136, 94] width 140 height 9
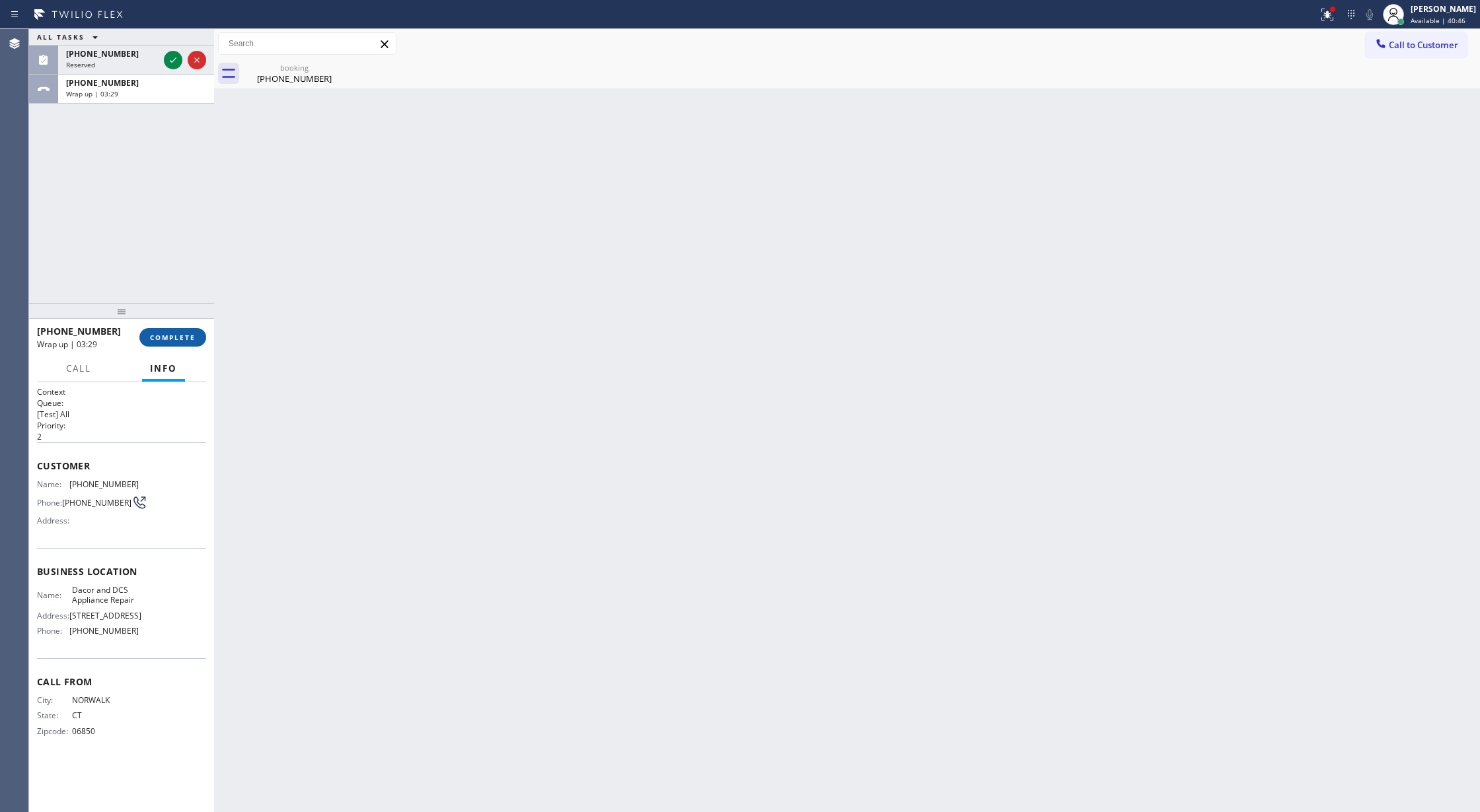
click at [162, 338] on span "COMPLETE" at bounding box center [173, 337] width 45 height 9
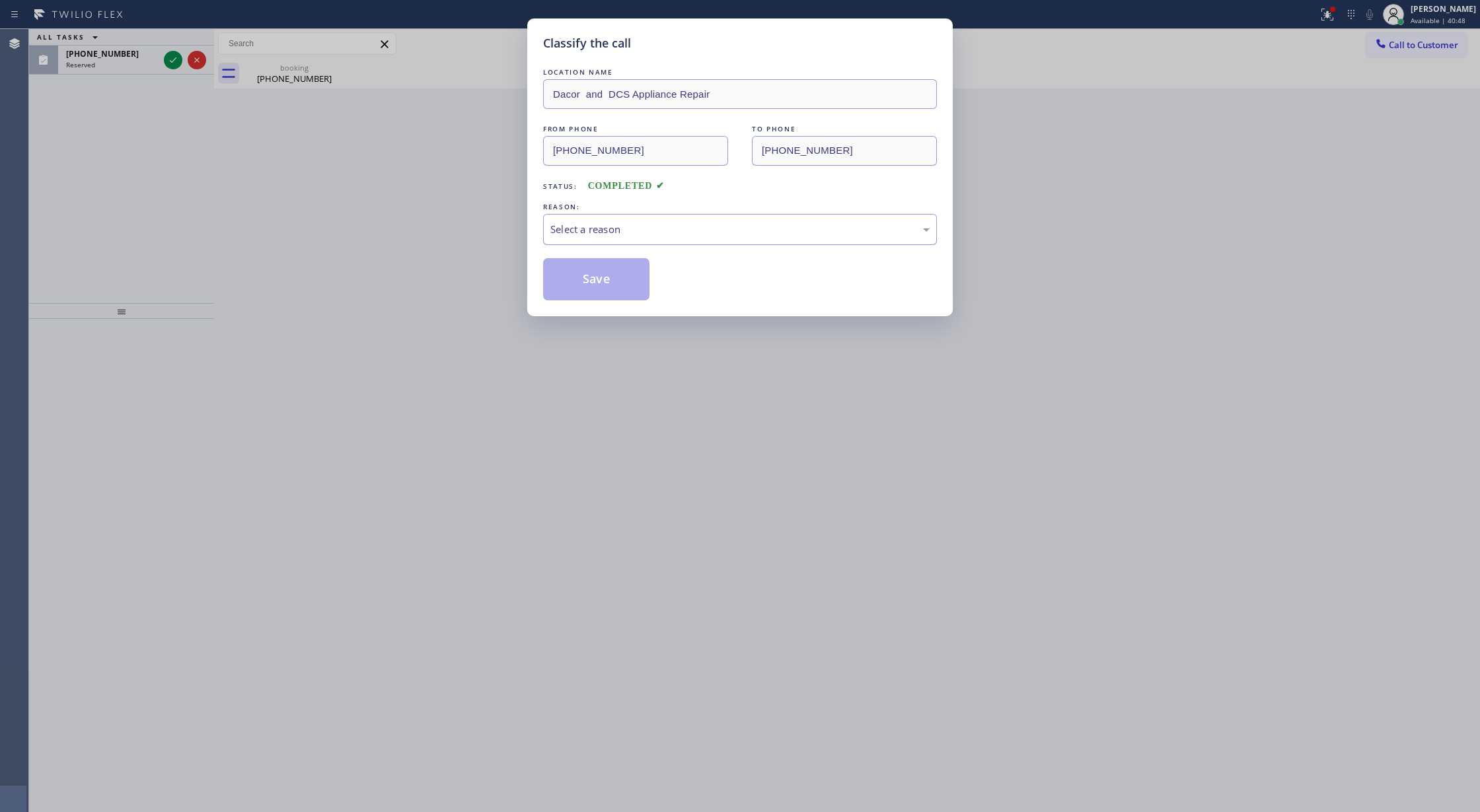
click at [595, 237] on div "Select a reason" at bounding box center [740, 229] width 379 height 15
click at [595, 276] on button "Save" at bounding box center [596, 279] width 107 height 42
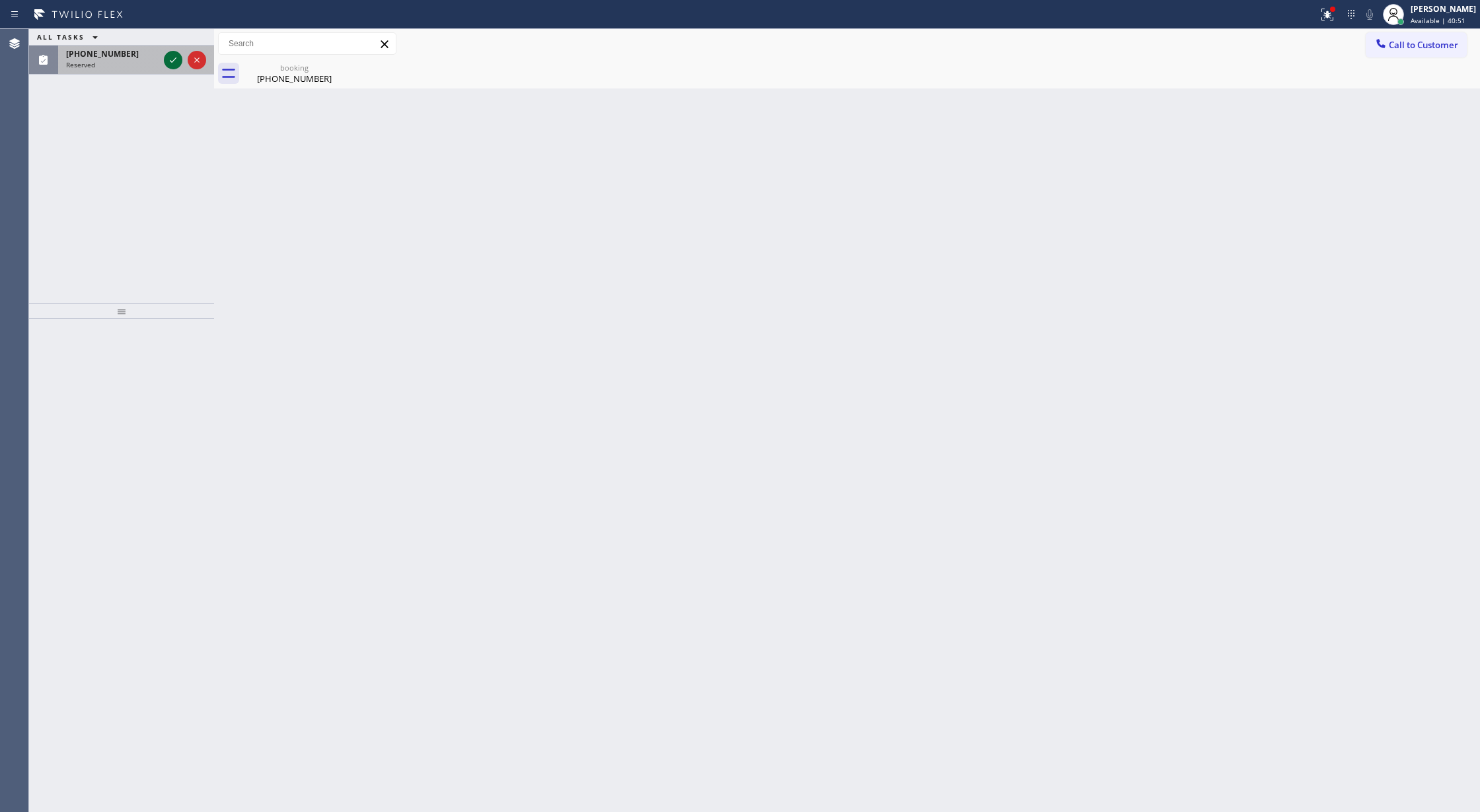
click at [173, 62] on icon at bounding box center [173, 61] width 16 height 16
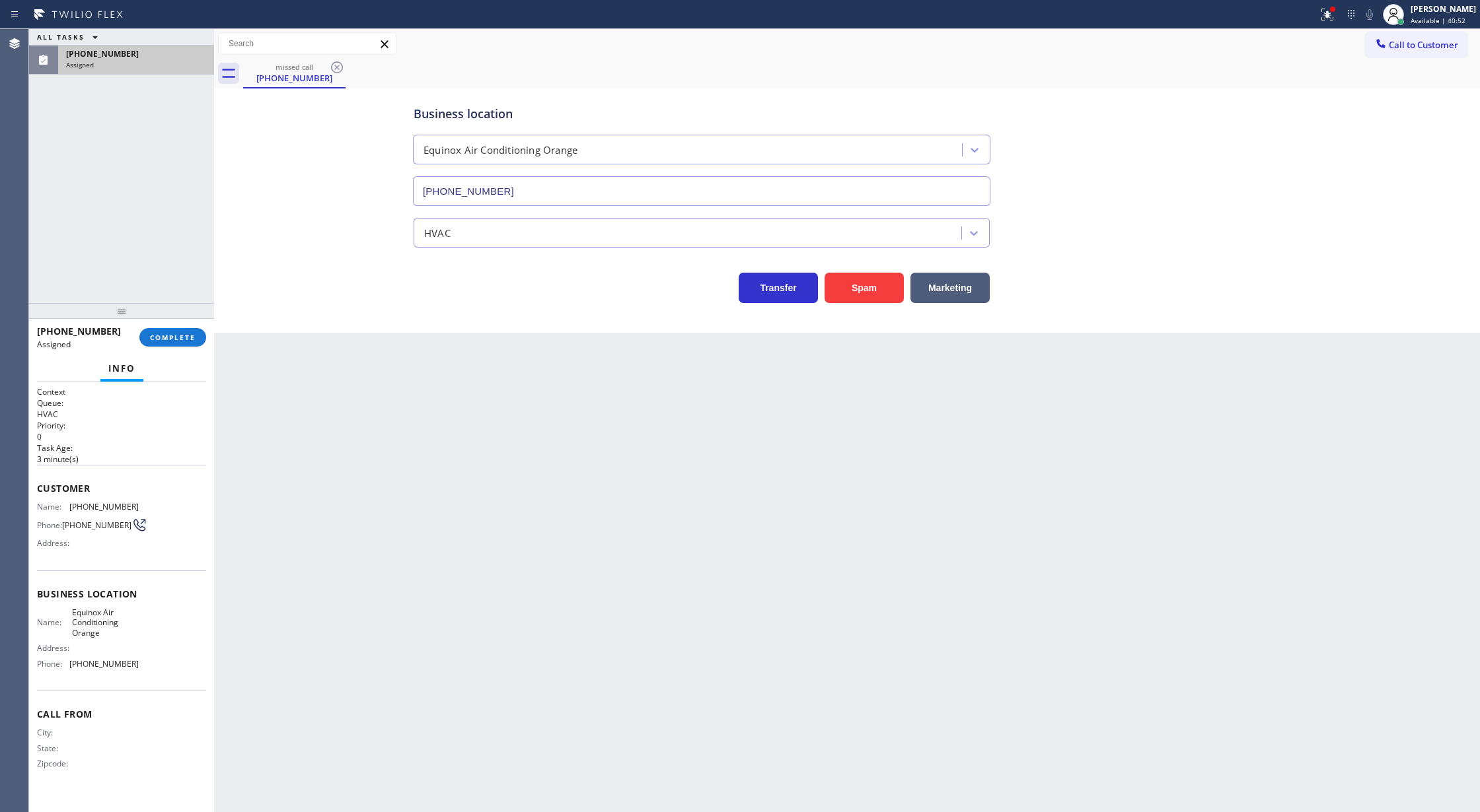
type input "(562) 414-5849"
click at [866, 286] on button "Spam" at bounding box center [864, 288] width 80 height 31
click at [169, 342] on button "COMPLETE" at bounding box center [173, 337] width 67 height 18
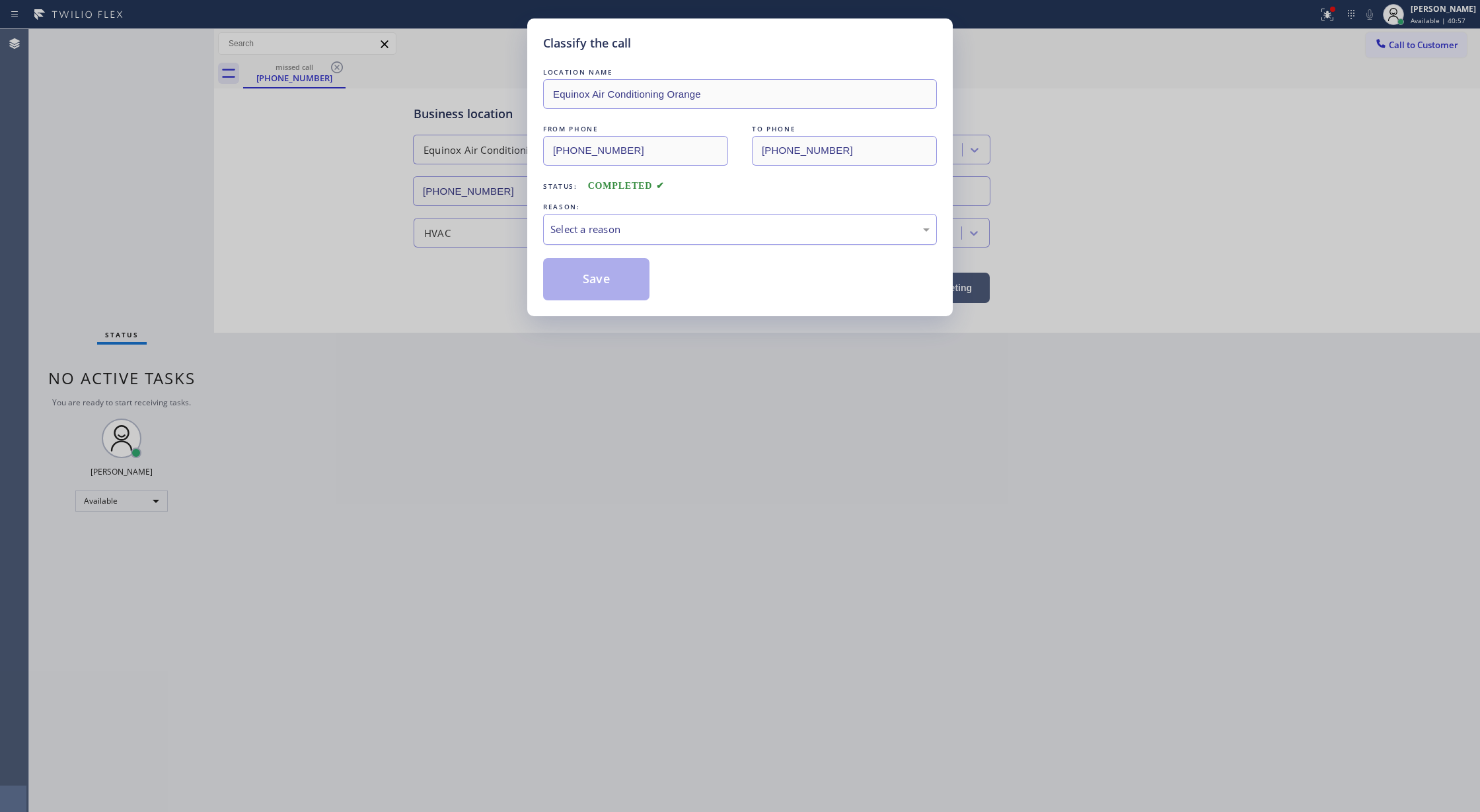
click at [670, 240] on div "Select a reason" at bounding box center [740, 229] width 394 height 31
click at [603, 280] on button "Save" at bounding box center [596, 279] width 107 height 42
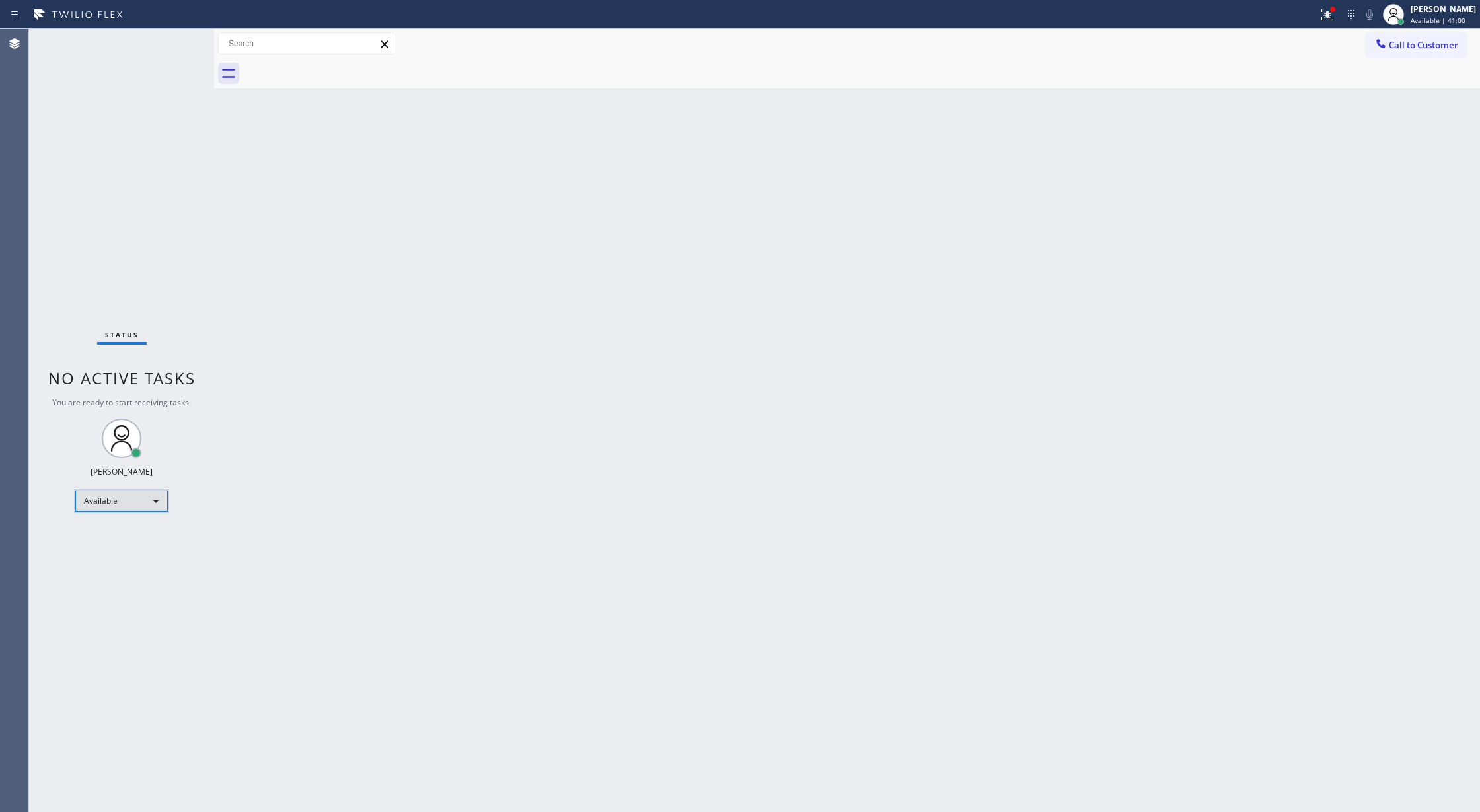
click at [144, 500] on div "Available" at bounding box center [121, 500] width 92 height 21
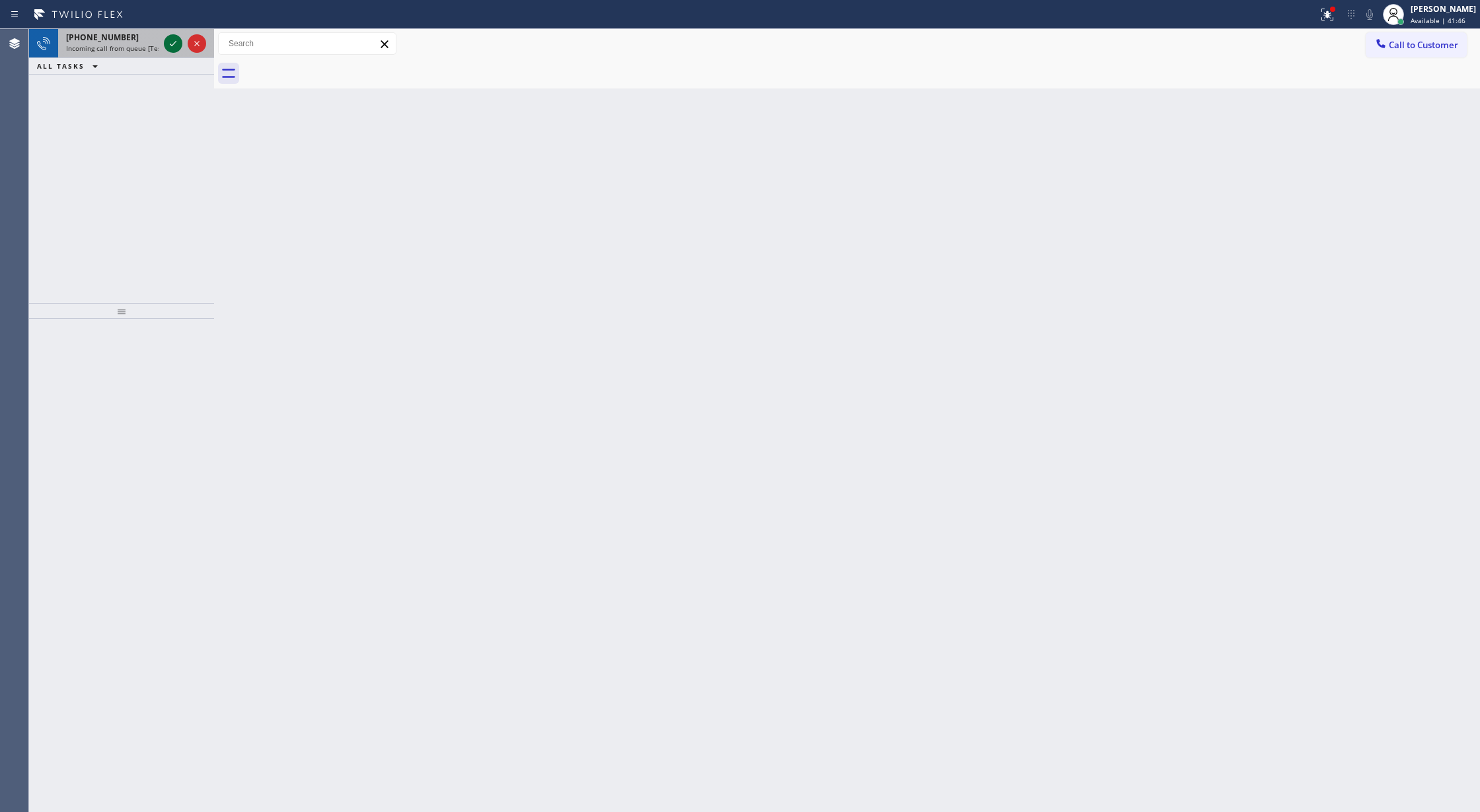
click at [167, 42] on icon at bounding box center [173, 43] width 16 height 16
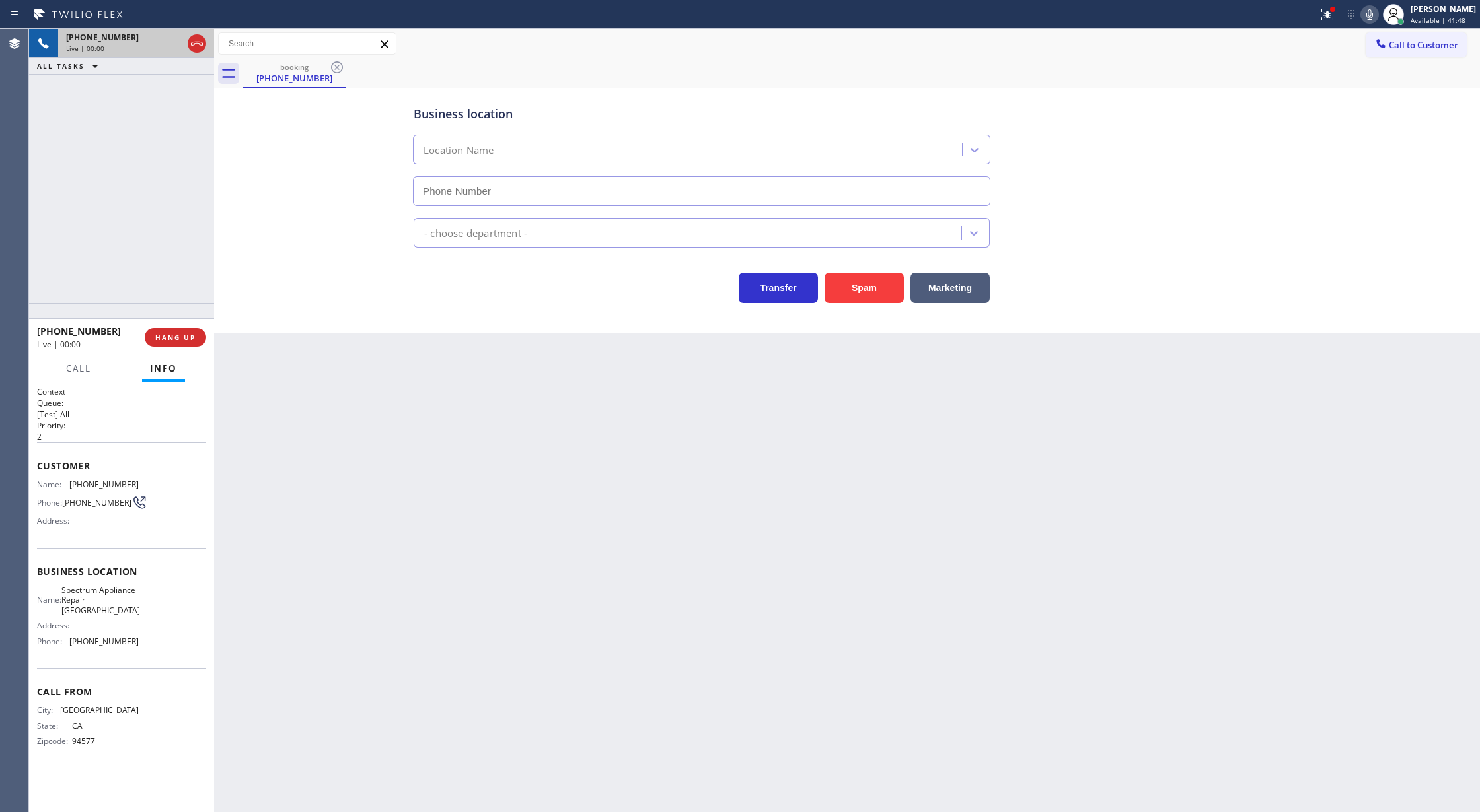
type input "(510) 800-6220"
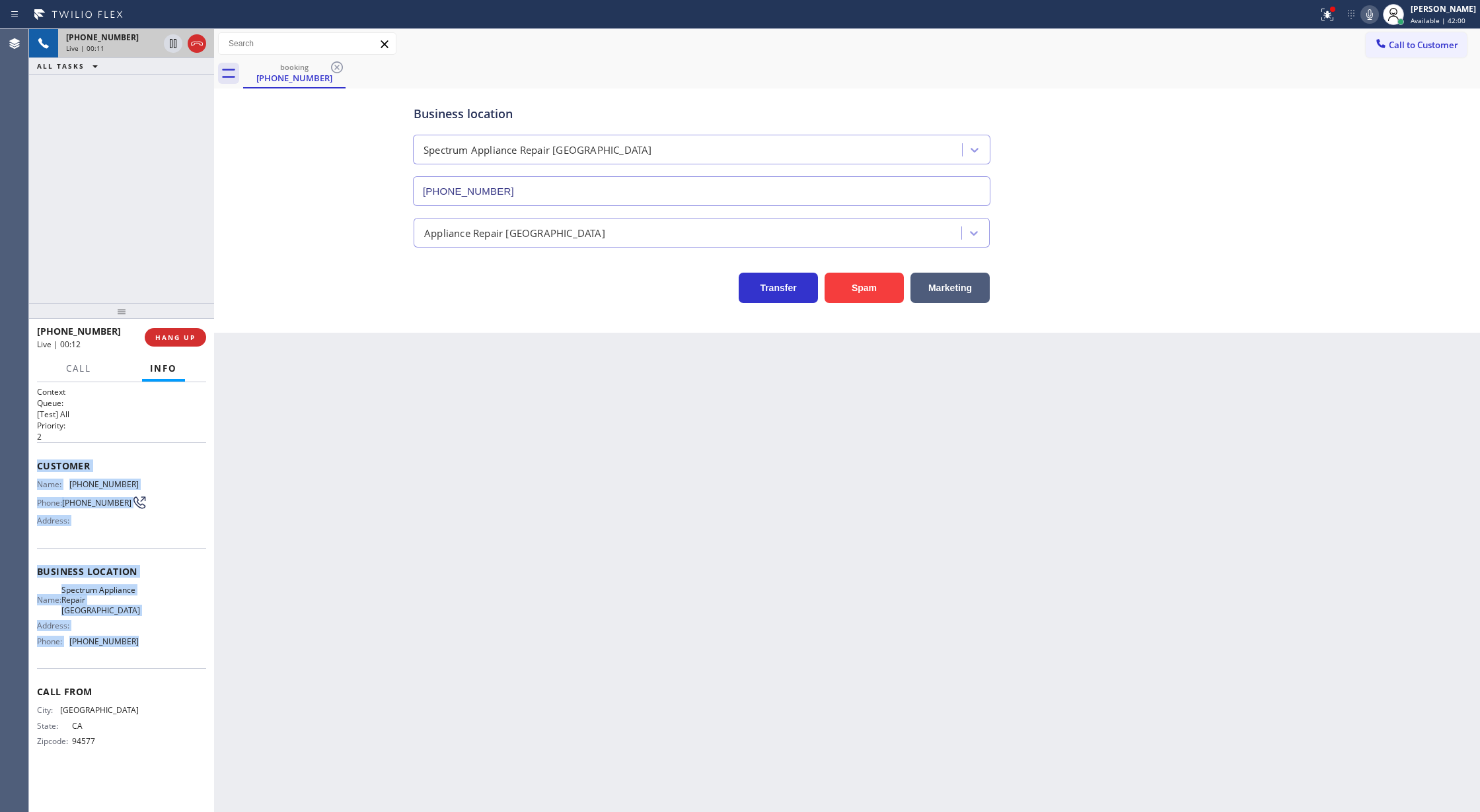
copy div "Customer Name: (510) 325-5040 Phone: (510) 325-5040 Address: Business location …"
drag, startPoint x: 35, startPoint y: 468, endPoint x: 139, endPoint y: 646, distance: 206.2
click at [139, 646] on div "Context Queue: [Test] All Priority: 2 Customer Name: (510) 325-5040 Phone: (510…" at bounding box center [121, 597] width 185 height 431
click at [1377, 16] on icon at bounding box center [1370, 14] width 16 height 16
click at [1377, 14] on icon at bounding box center [1370, 14] width 16 height 16
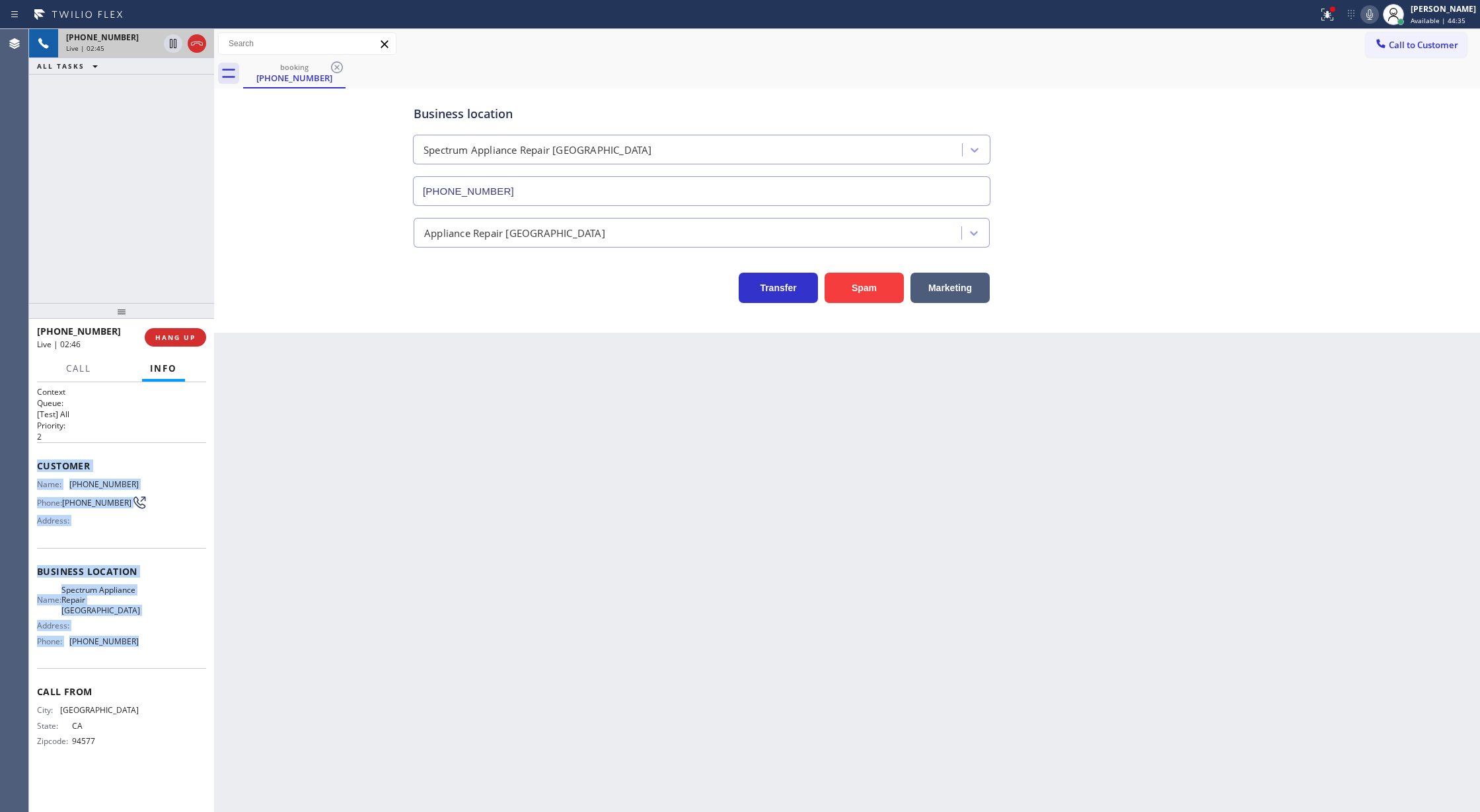
click at [1377, 14] on icon at bounding box center [1370, 14] width 16 height 16
click at [1372, 19] on icon at bounding box center [1369, 14] width 6 height 11
click at [199, 43] on icon at bounding box center [196, 43] width 12 height 4
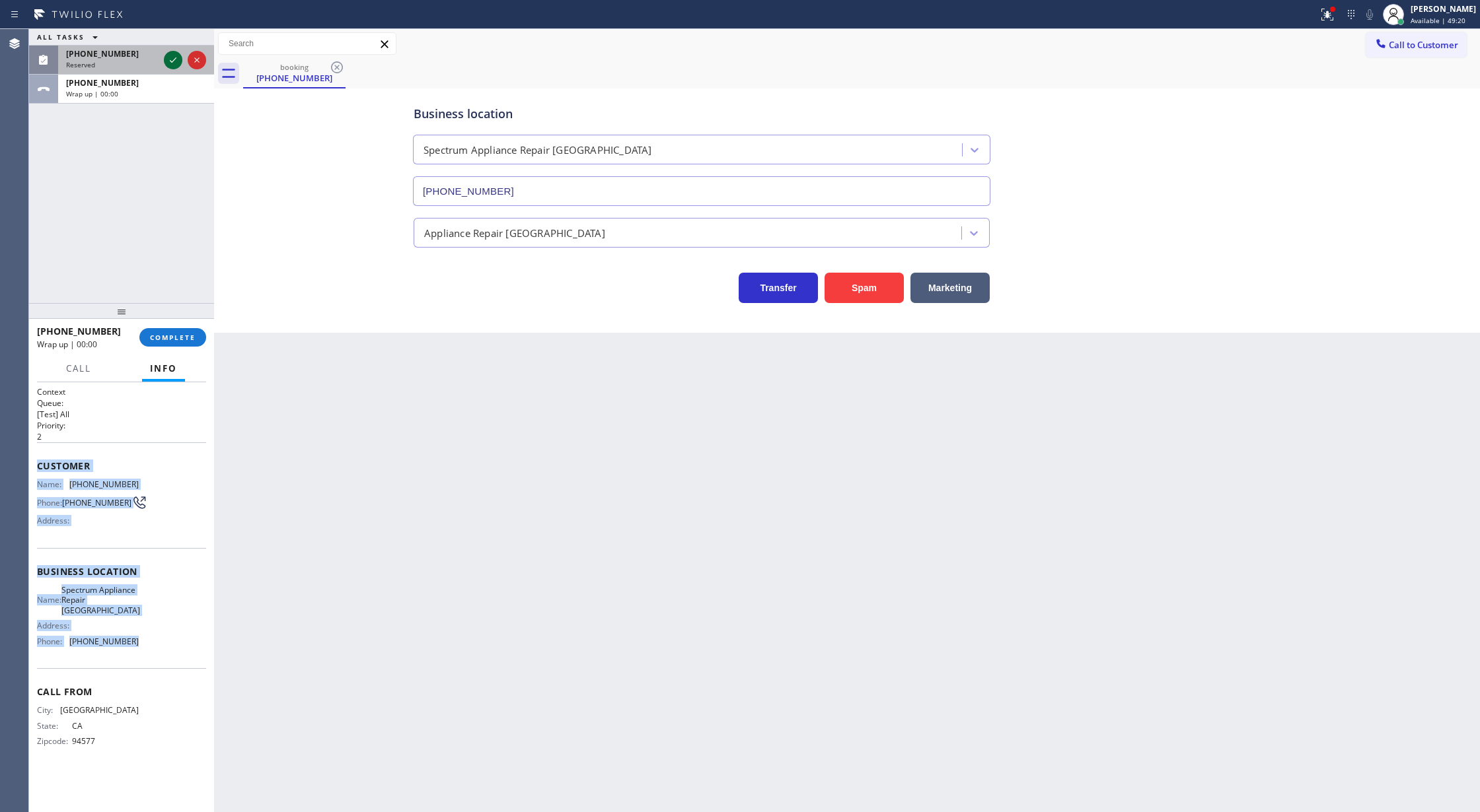
click at [169, 53] on icon at bounding box center [173, 61] width 16 height 16
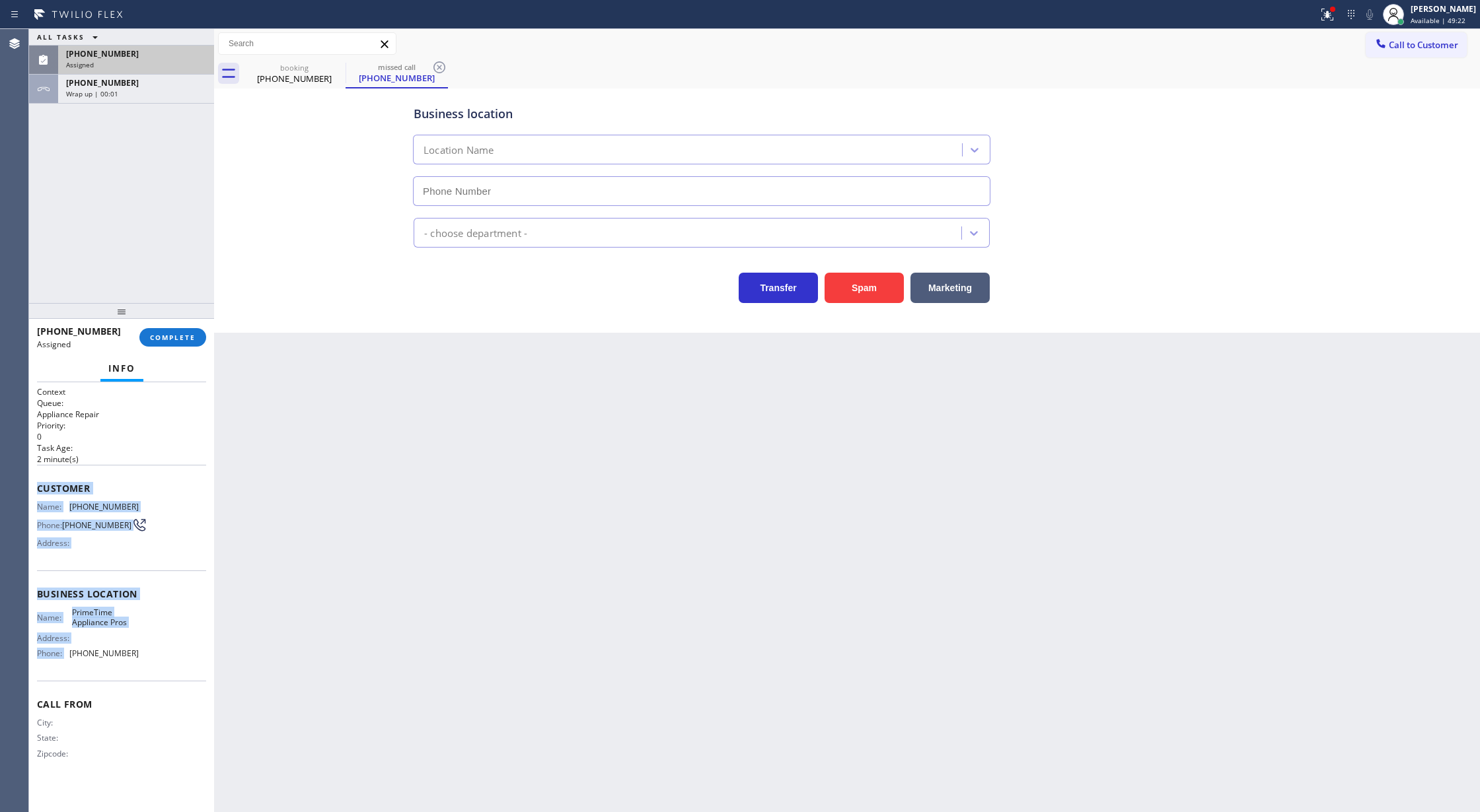
type input "(408) 752-5861"
click at [170, 338] on span "COMPLETE" at bounding box center [173, 337] width 45 height 9
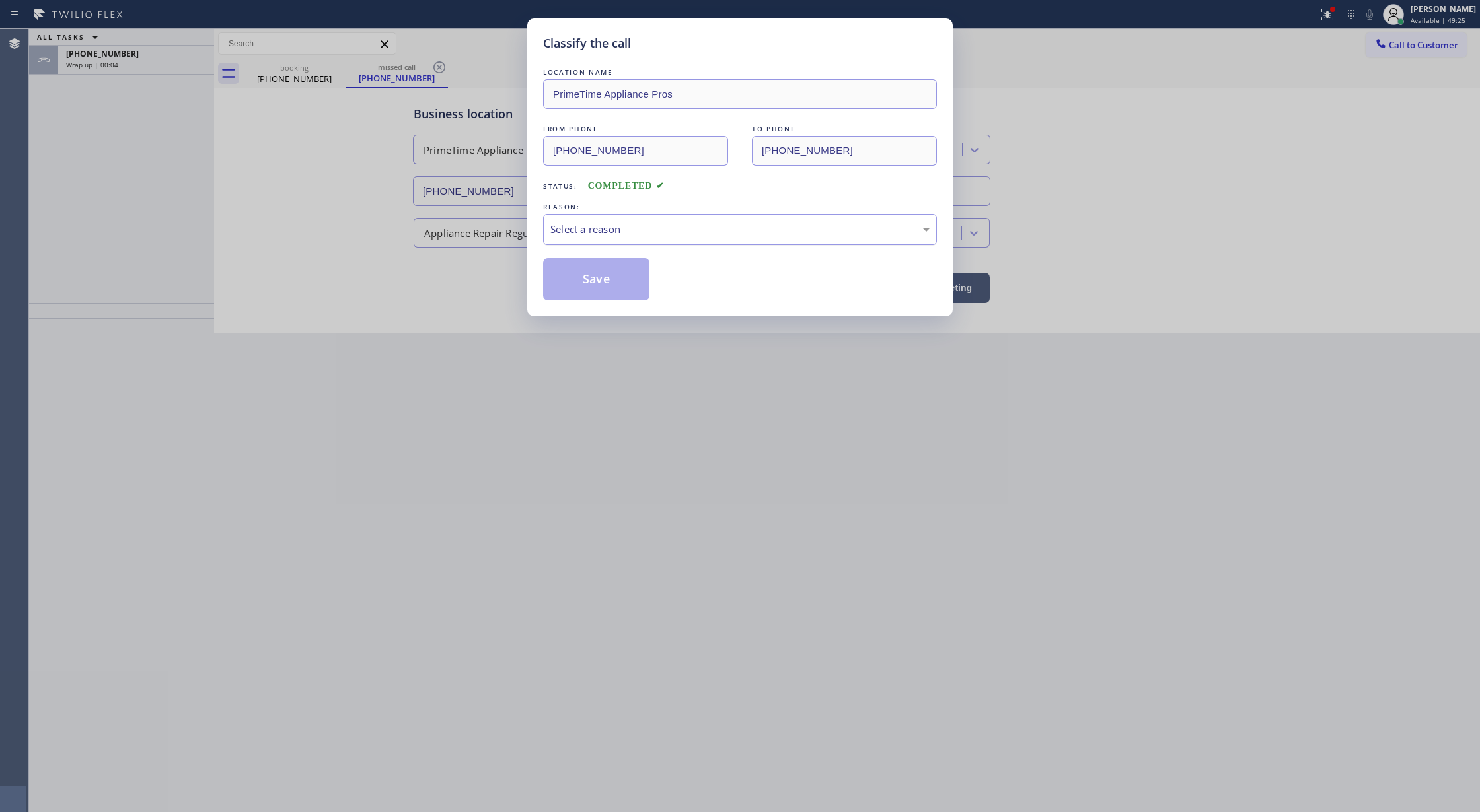
click at [588, 225] on div "Select a reason" at bounding box center [740, 229] width 379 height 15
click at [595, 281] on button "Save" at bounding box center [596, 279] width 107 height 42
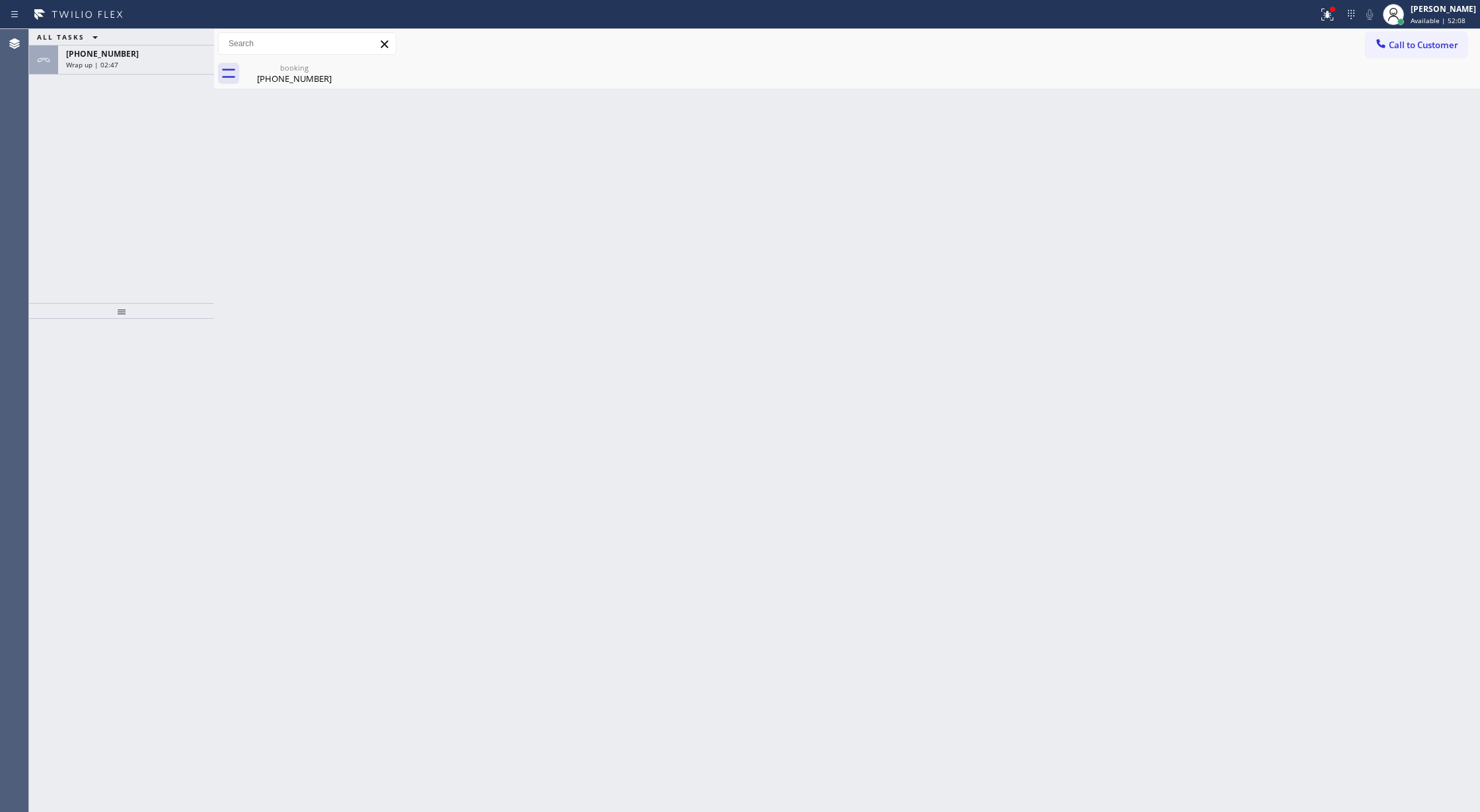
click at [164, 63] on div "Wrap up | 02:47" at bounding box center [136, 65] width 140 height 9
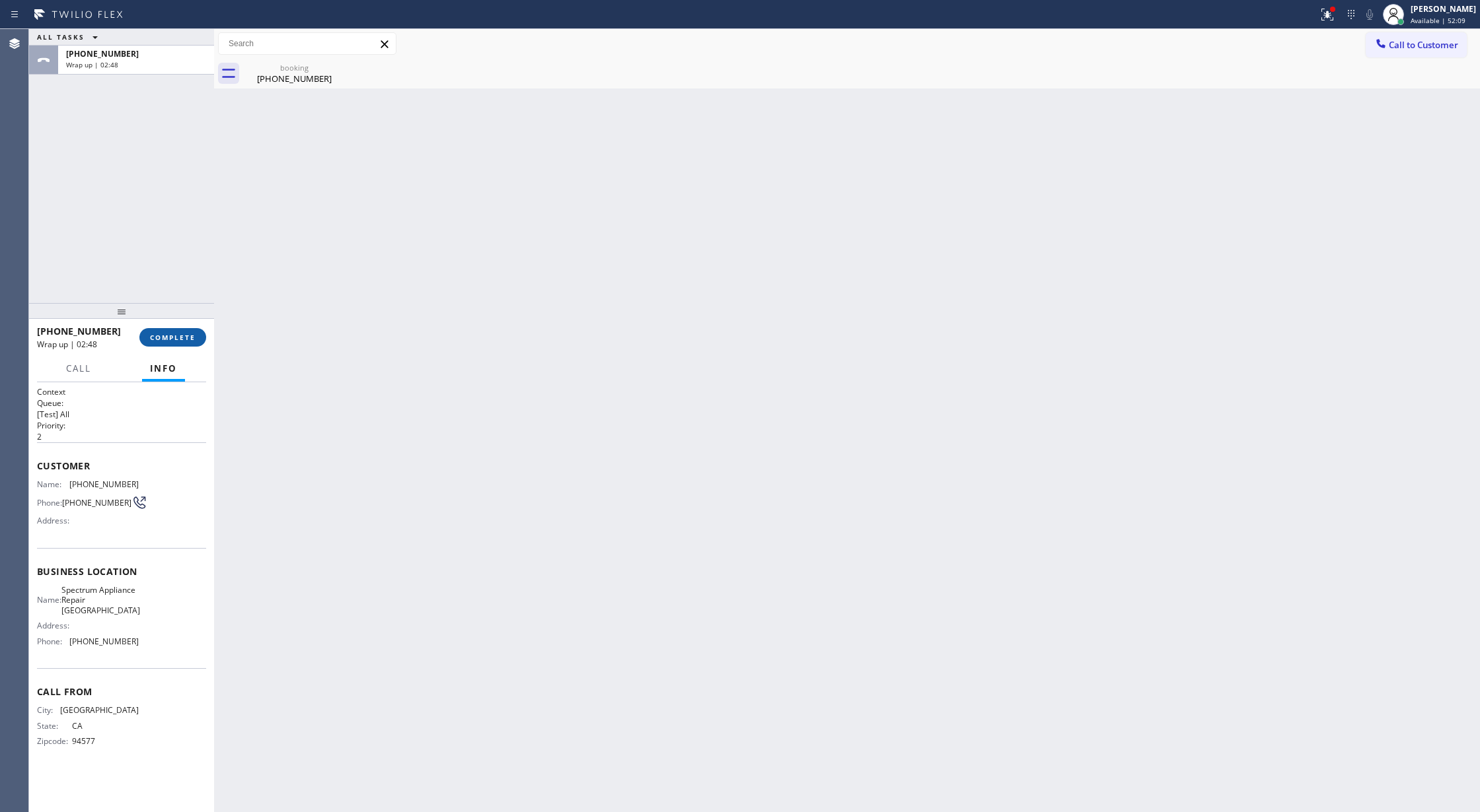
click at [175, 337] on span "COMPLETE" at bounding box center [173, 337] width 45 height 9
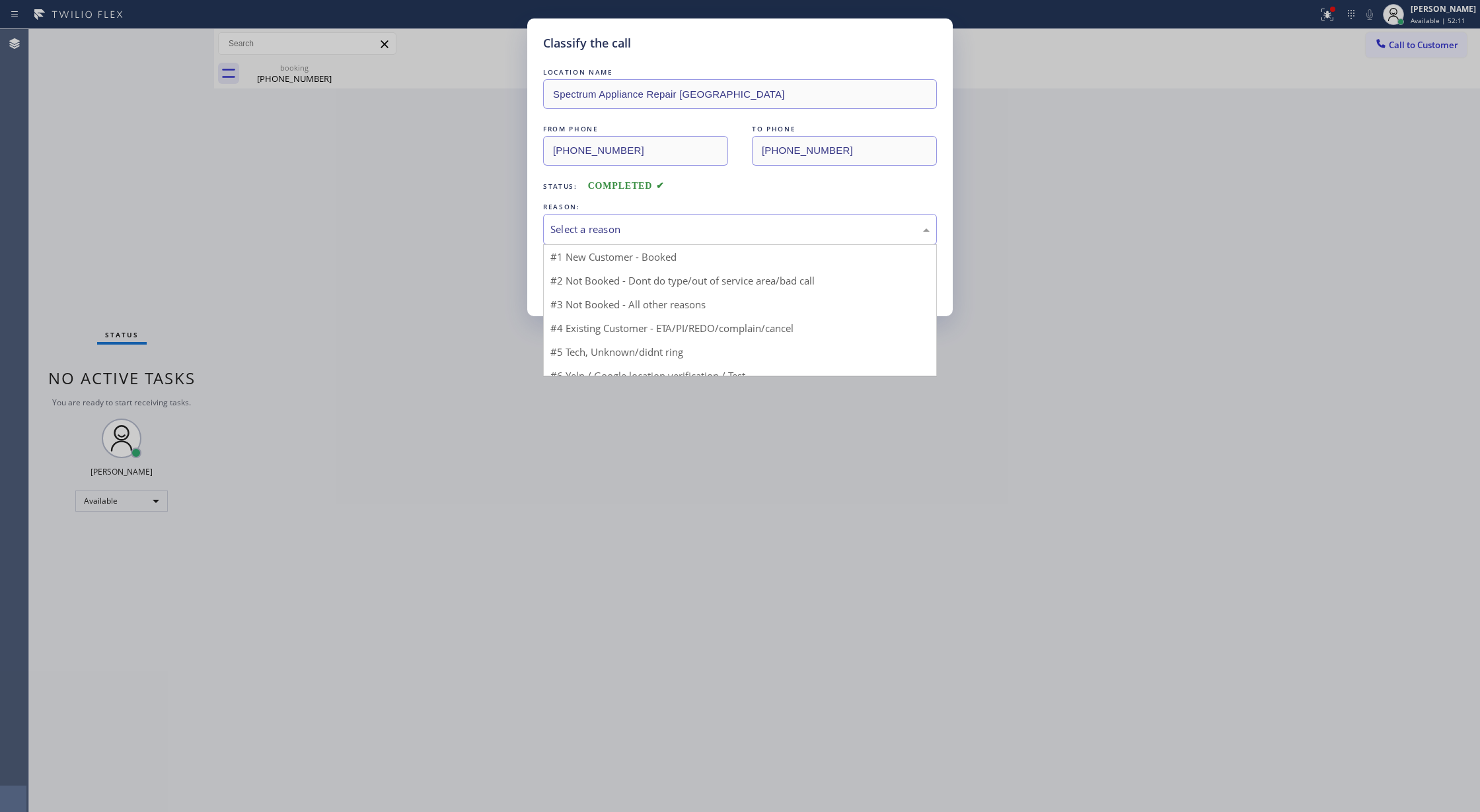
click at [597, 240] on div "Select a reason" at bounding box center [740, 229] width 394 height 31
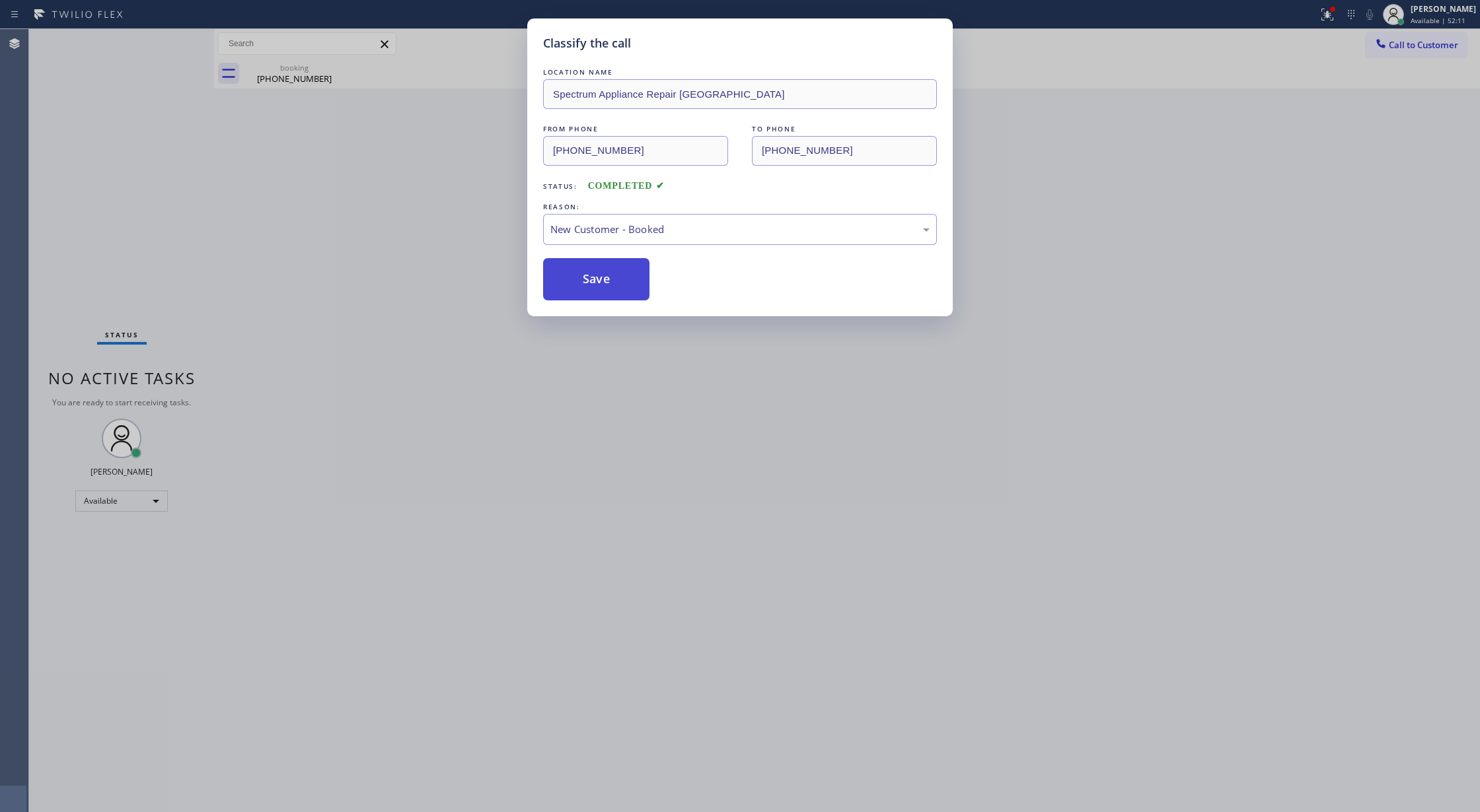
click at [598, 280] on button "Save" at bounding box center [596, 279] width 107 height 42
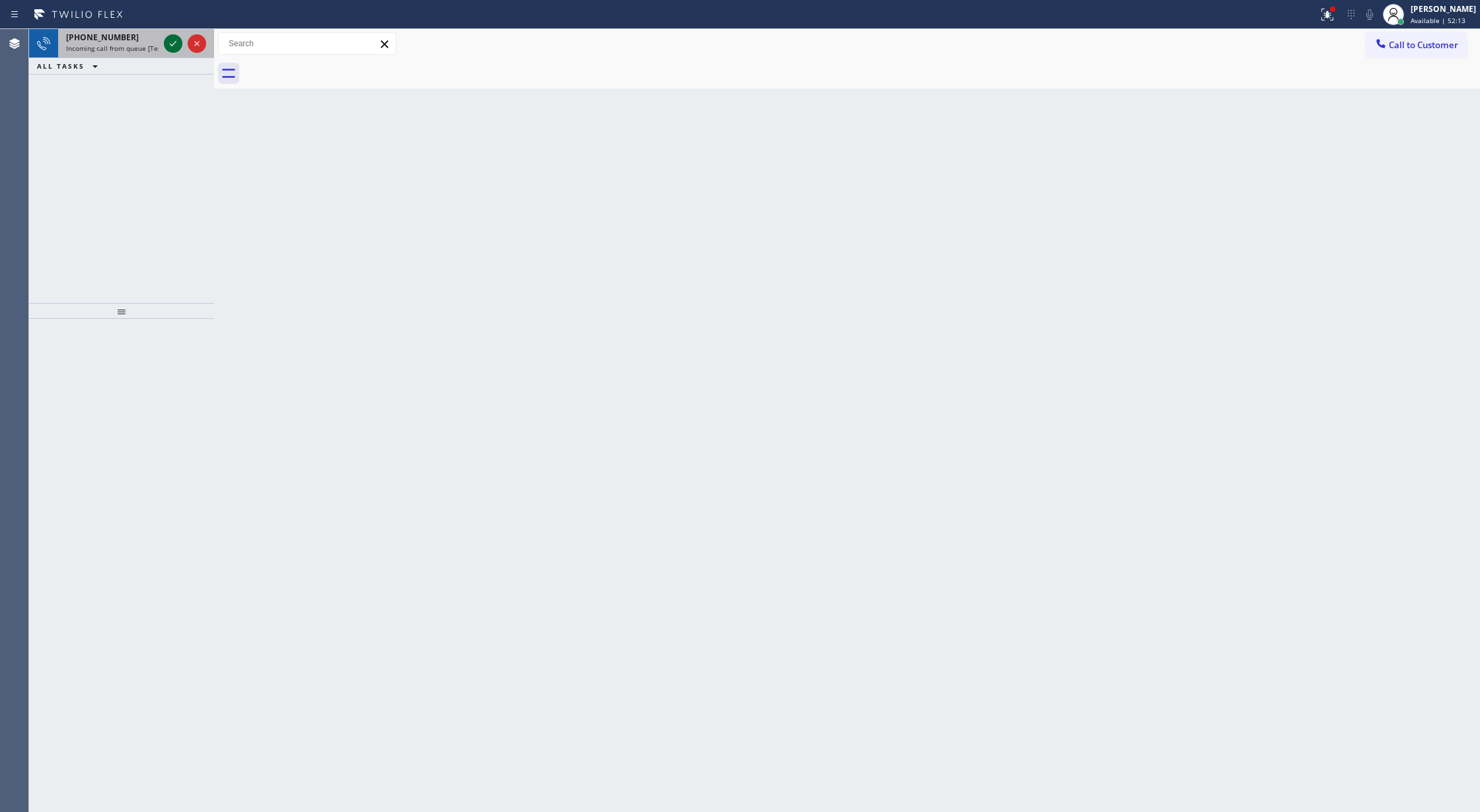
click at [178, 51] on icon at bounding box center [173, 43] width 16 height 16
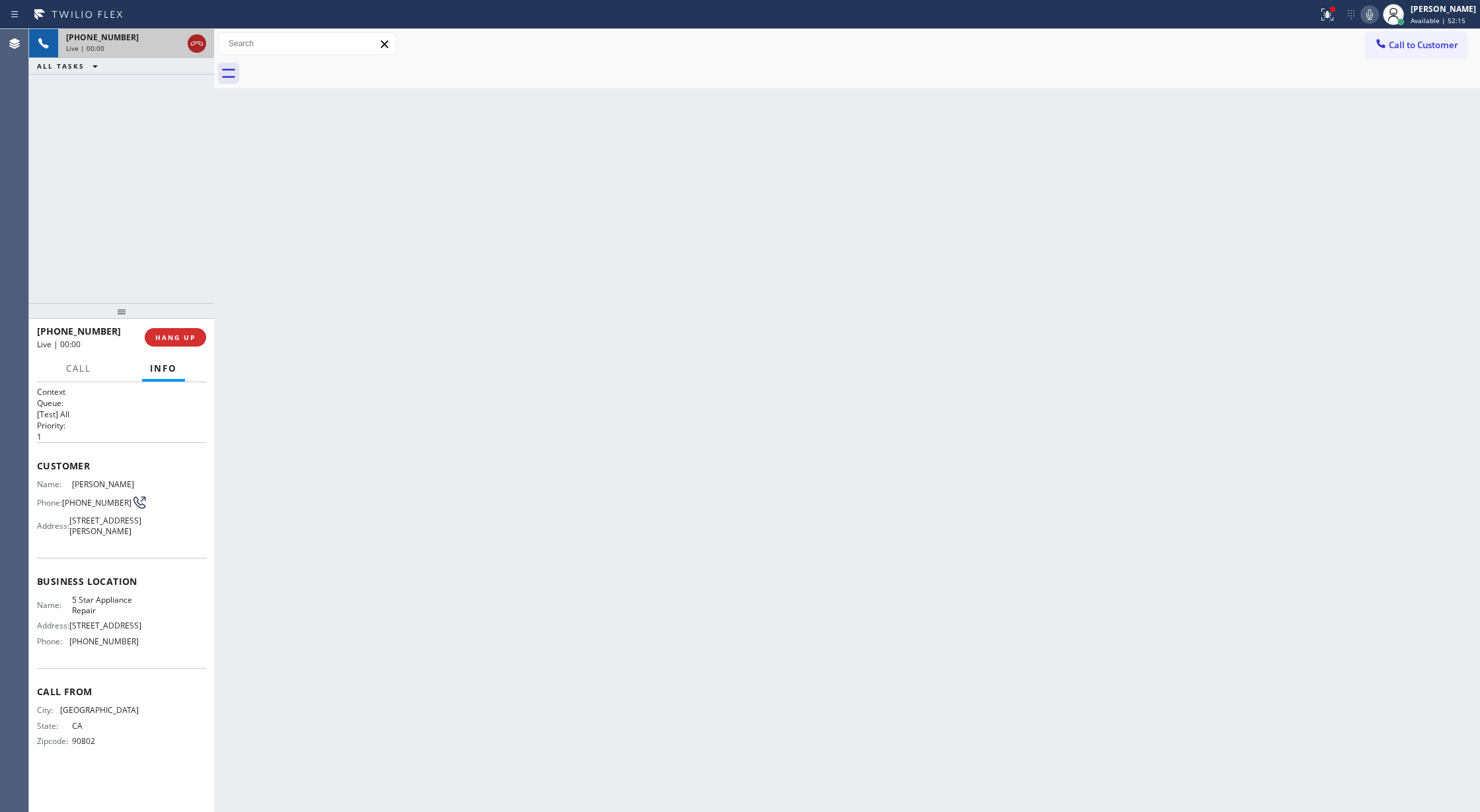
click at [193, 45] on icon at bounding box center [197, 43] width 16 height 16
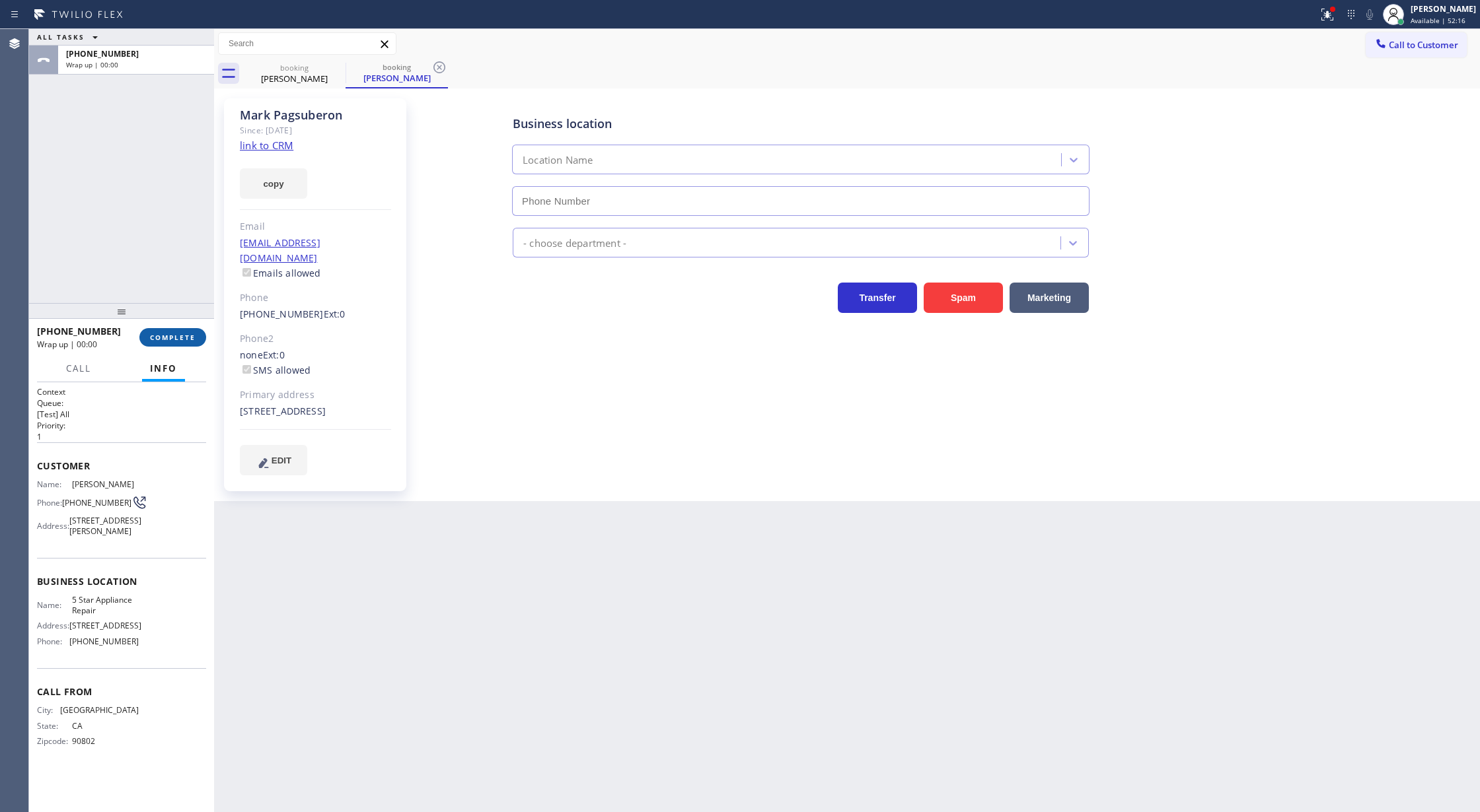
click at [175, 338] on span "COMPLETE" at bounding box center [173, 337] width 45 height 9
type input "[PHONE_NUMBER]"
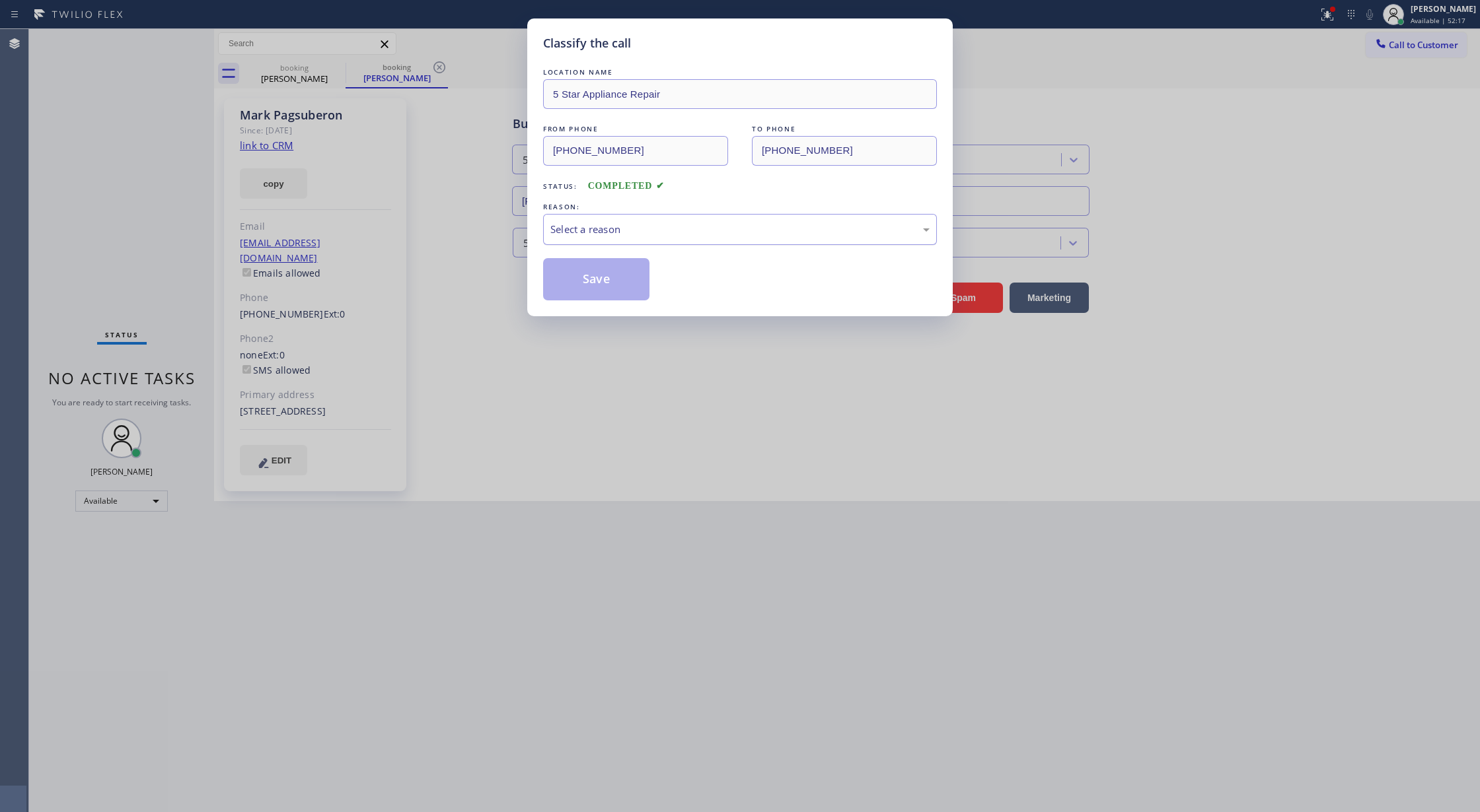
click at [670, 225] on div "Select a reason" at bounding box center [740, 229] width 379 height 15
click at [598, 280] on button "Save" at bounding box center [596, 279] width 107 height 42
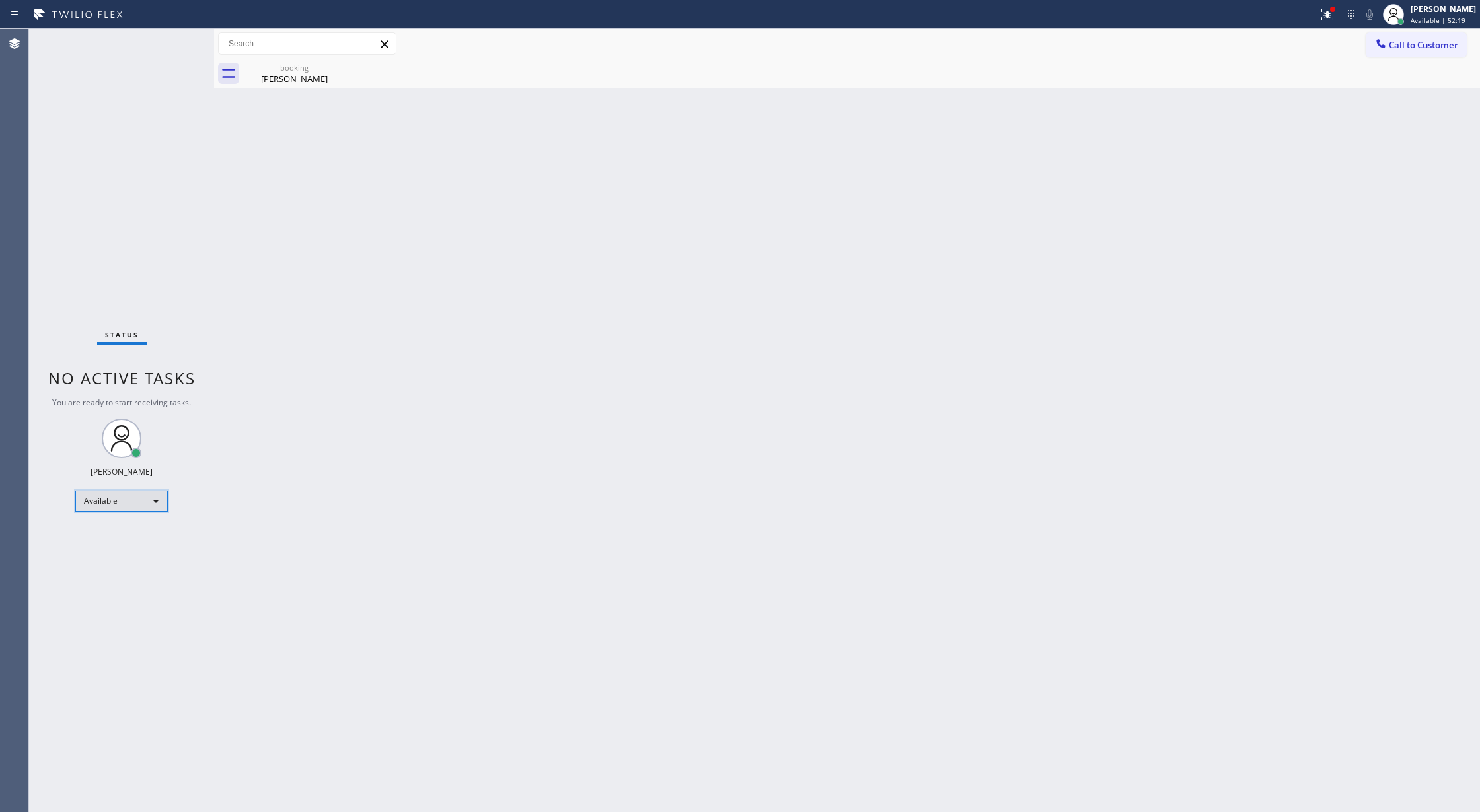
click at [151, 497] on div "Available" at bounding box center [121, 500] width 92 height 21
click at [137, 568] on li "Break" at bounding box center [120, 569] width 89 height 16
click at [124, 507] on div "Break" at bounding box center [121, 506] width 92 height 21
click at [127, 540] on li "Available" at bounding box center [120, 542] width 89 height 16
drag, startPoint x: 173, startPoint y: 43, endPoint x: 259, endPoint y: 180, distance: 161.8
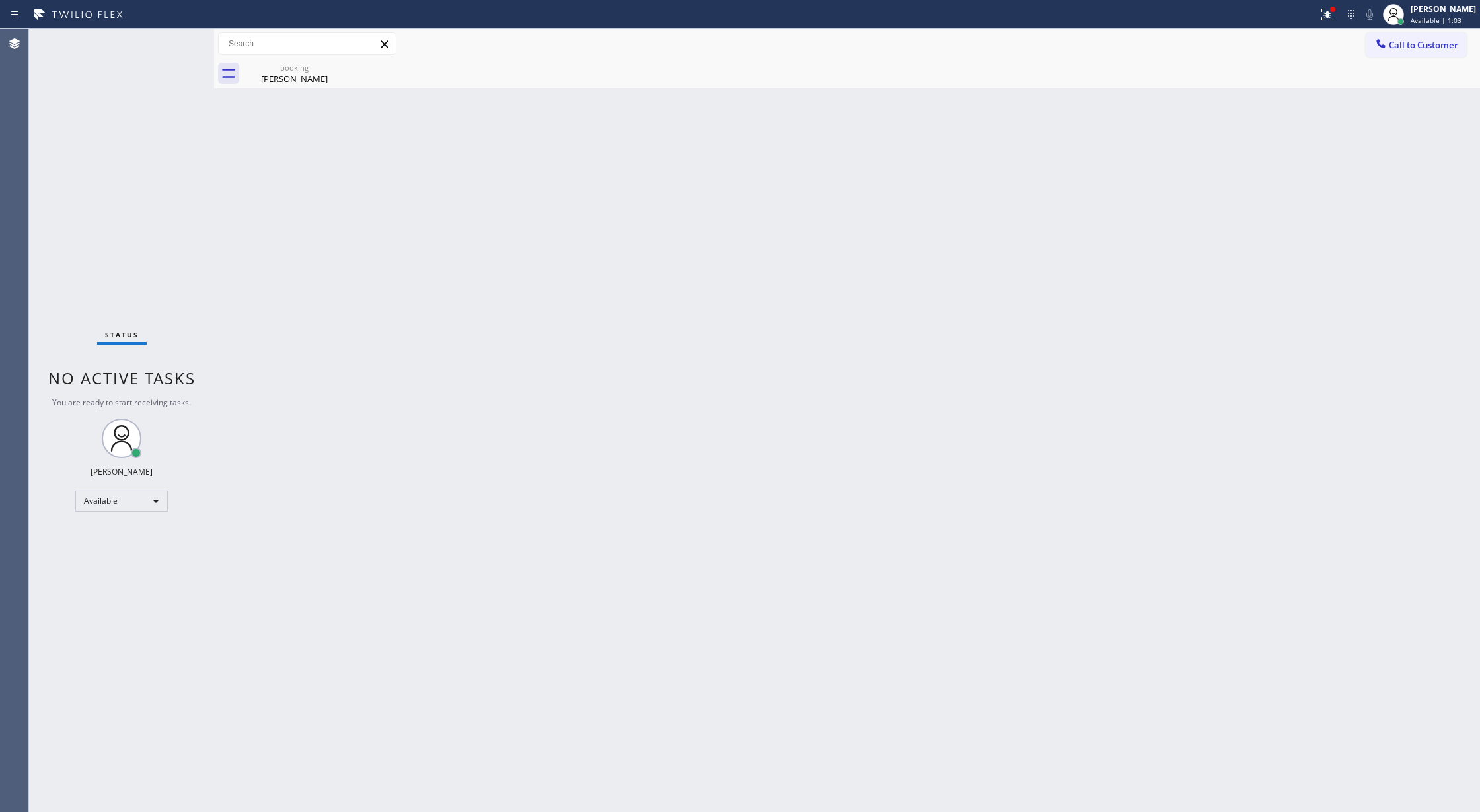
click at [173, 43] on div "Status No active tasks You are ready to start receiving tasks. [PERSON_NAME] Av…" at bounding box center [121, 420] width 185 height 783
click at [296, 70] on div "booking" at bounding box center [295, 67] width 99 height 10
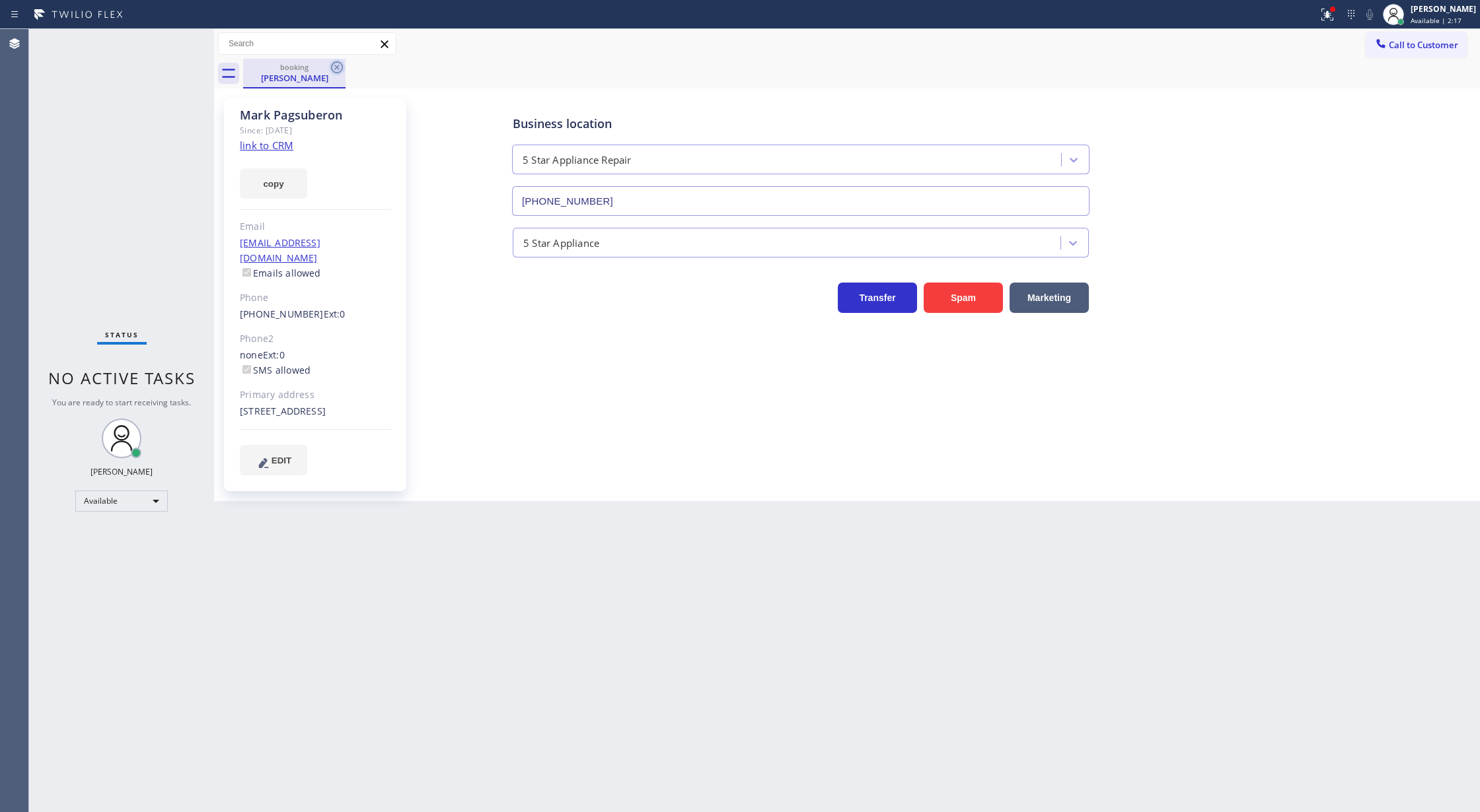
click at [336, 67] on icon at bounding box center [336, 67] width 12 height 12
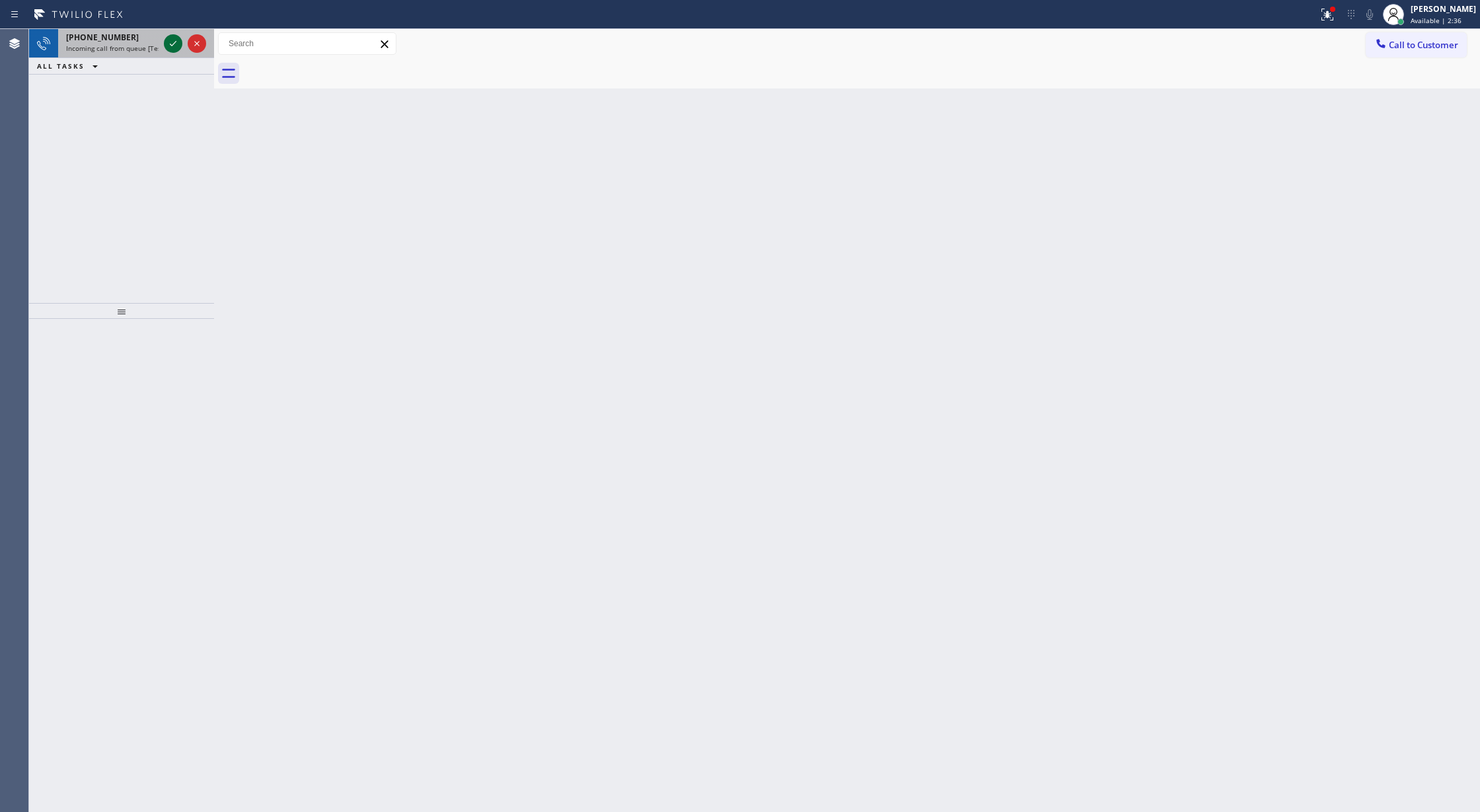
click at [173, 42] on icon at bounding box center [173, 43] width 16 height 16
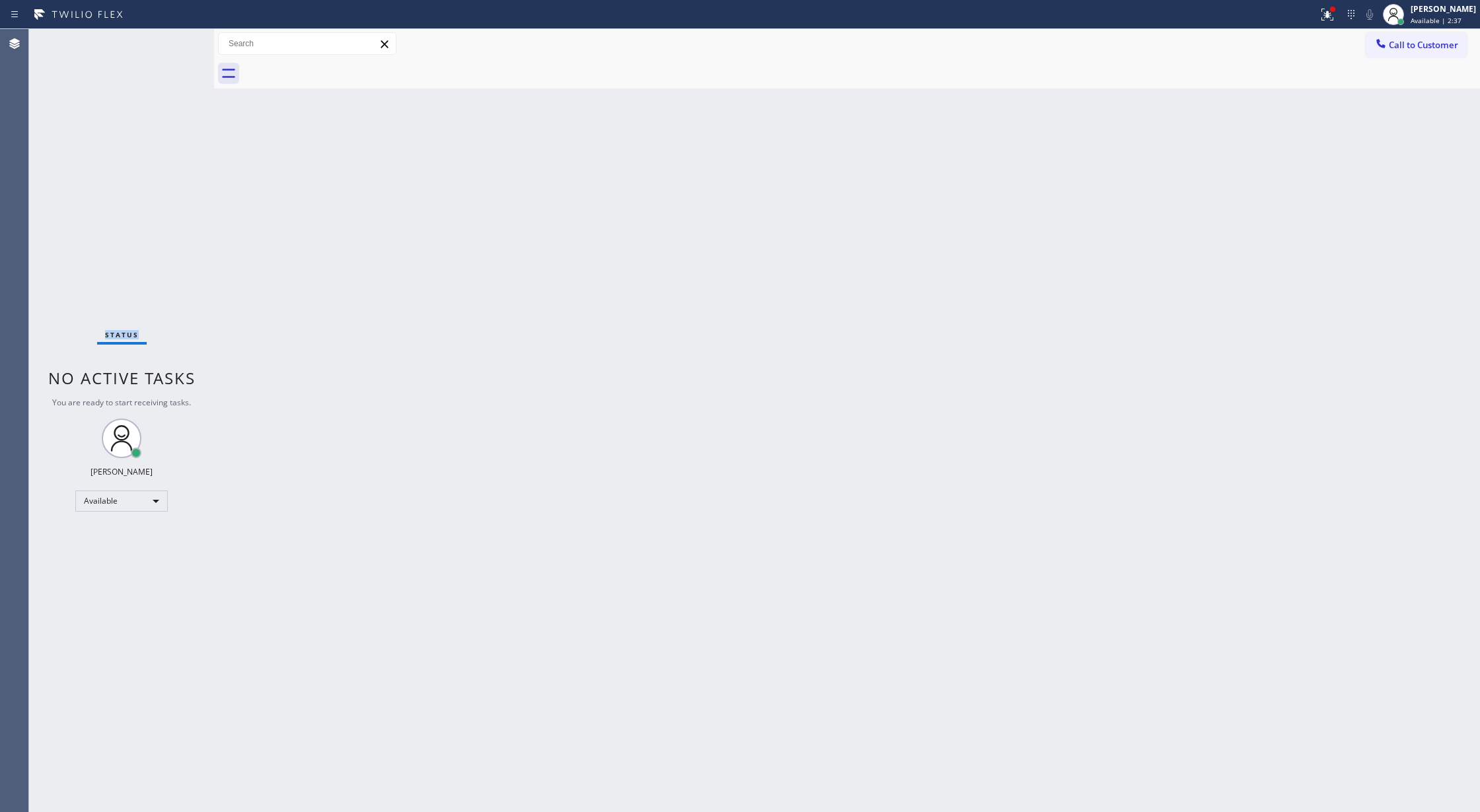
click at [173, 42] on div "Status No active tasks You are ready to start receiving tasks. [PERSON_NAME] Av…" at bounding box center [121, 420] width 185 height 783
click at [173, 42] on icon at bounding box center [173, 43] width 16 height 16
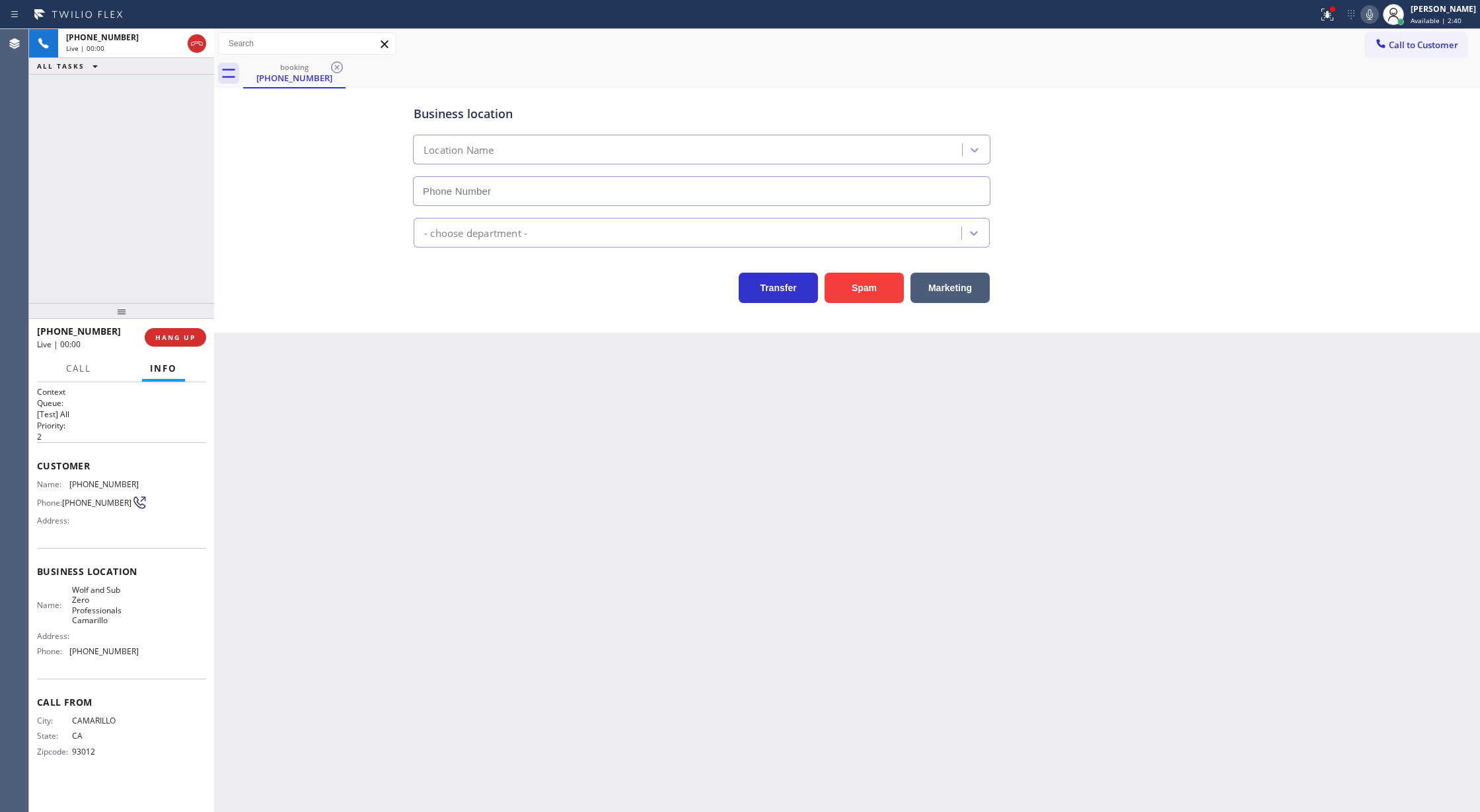
type input "(805) 892-6602"
click at [857, 277] on button "Spam" at bounding box center [864, 288] width 80 height 31
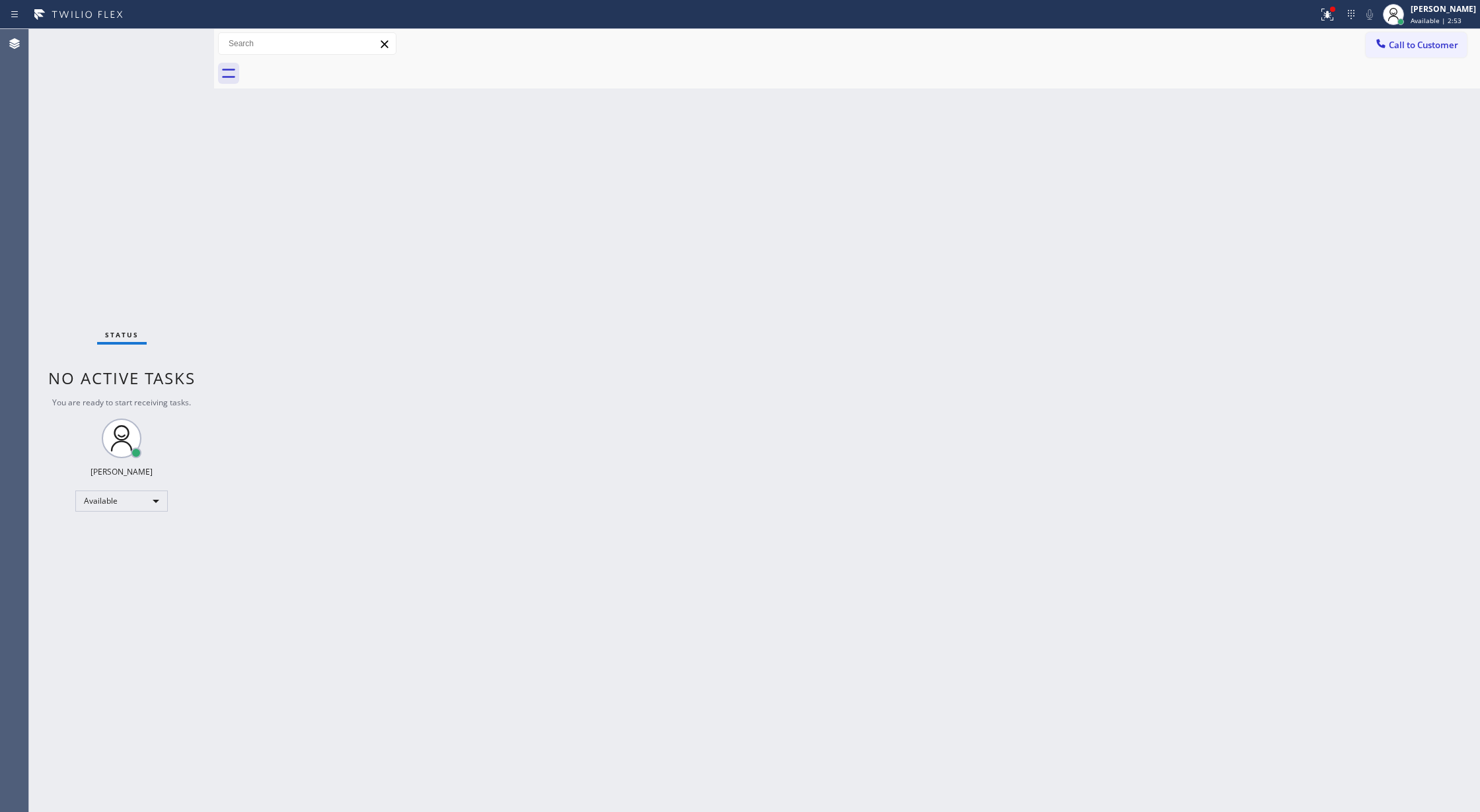
click at [170, 40] on div "Status No active tasks You are ready to start receiving tasks. [PERSON_NAME] Av…" at bounding box center [121, 420] width 185 height 783
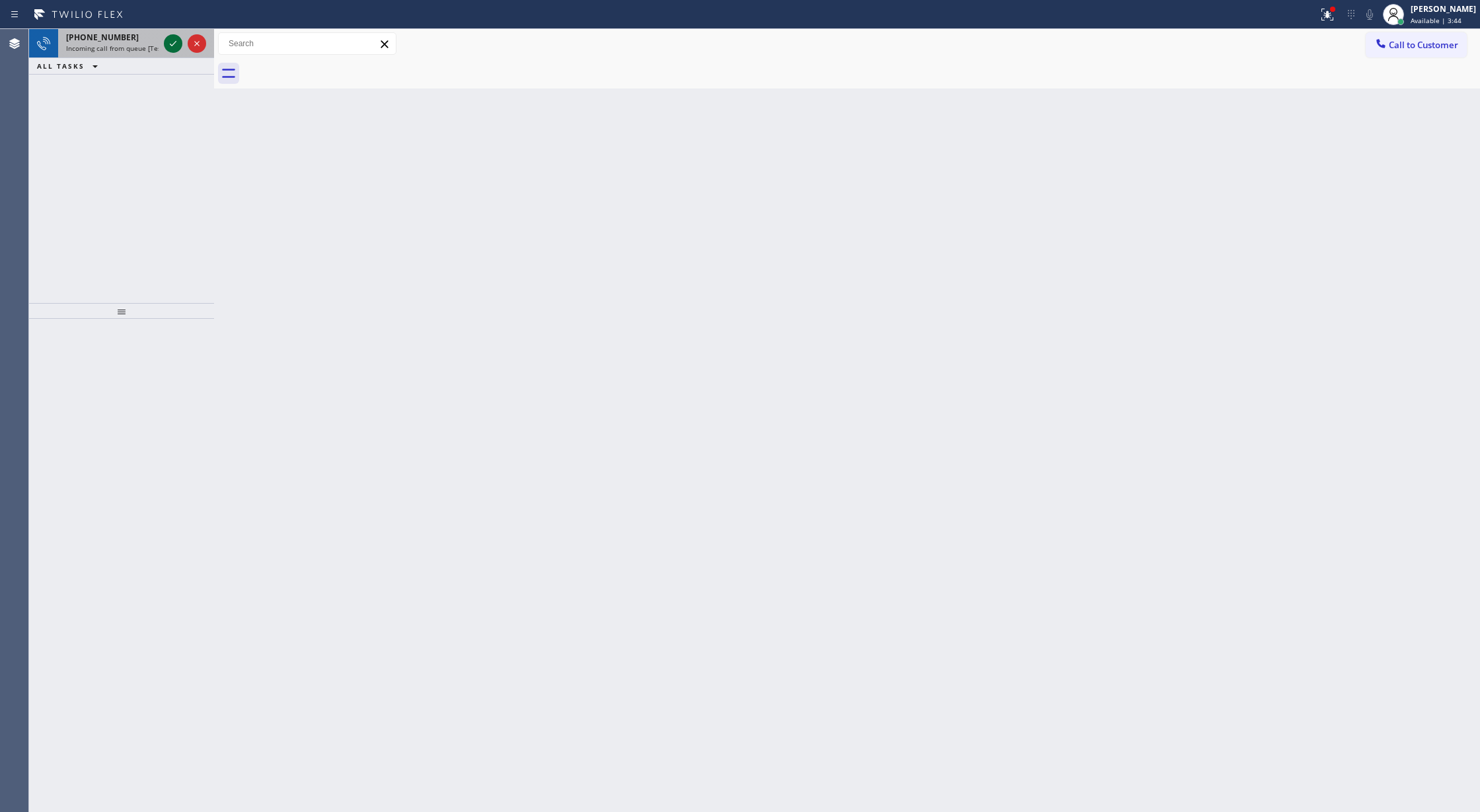
click at [169, 45] on icon at bounding box center [173, 43] width 16 height 16
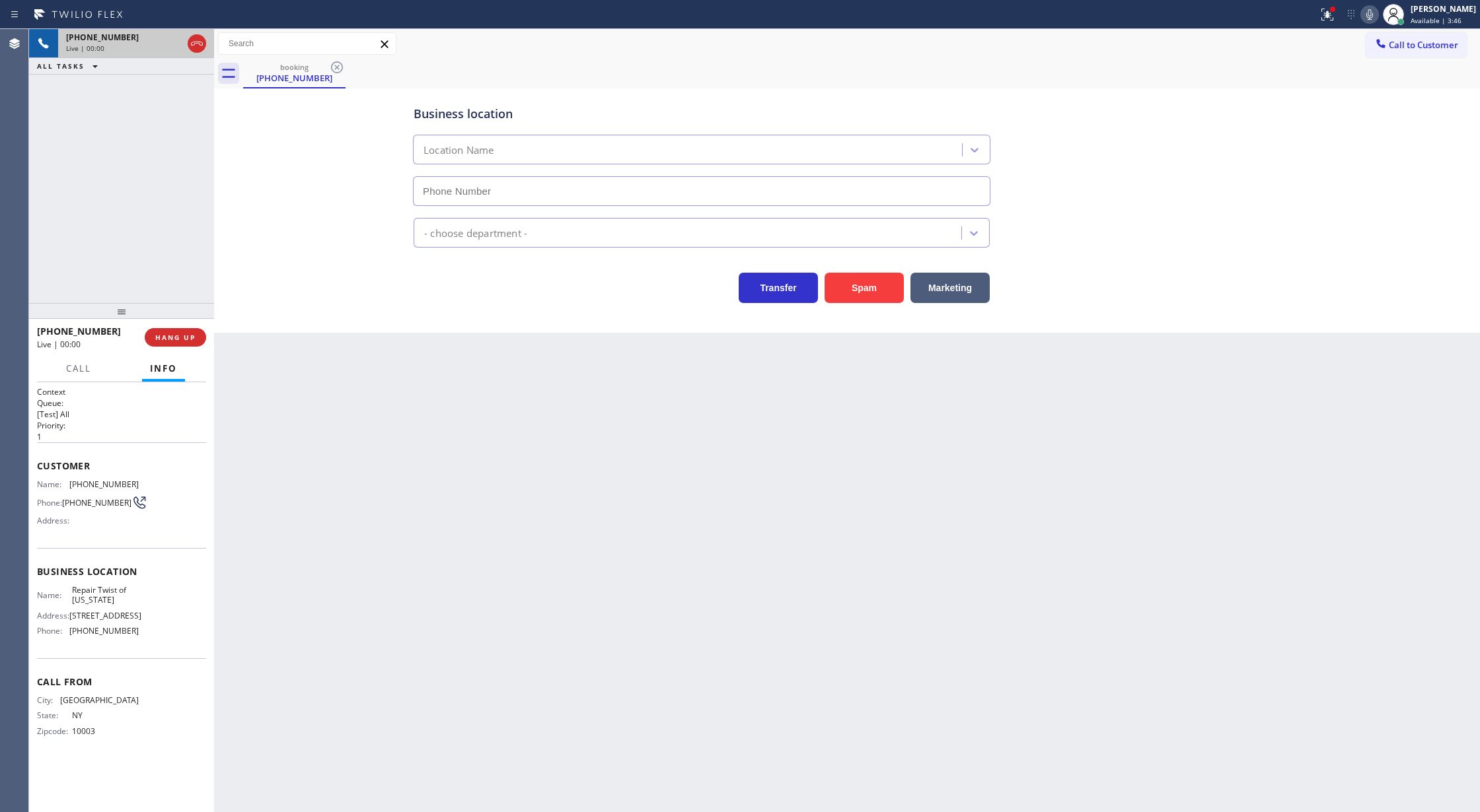
type input "(347) 284-6179"
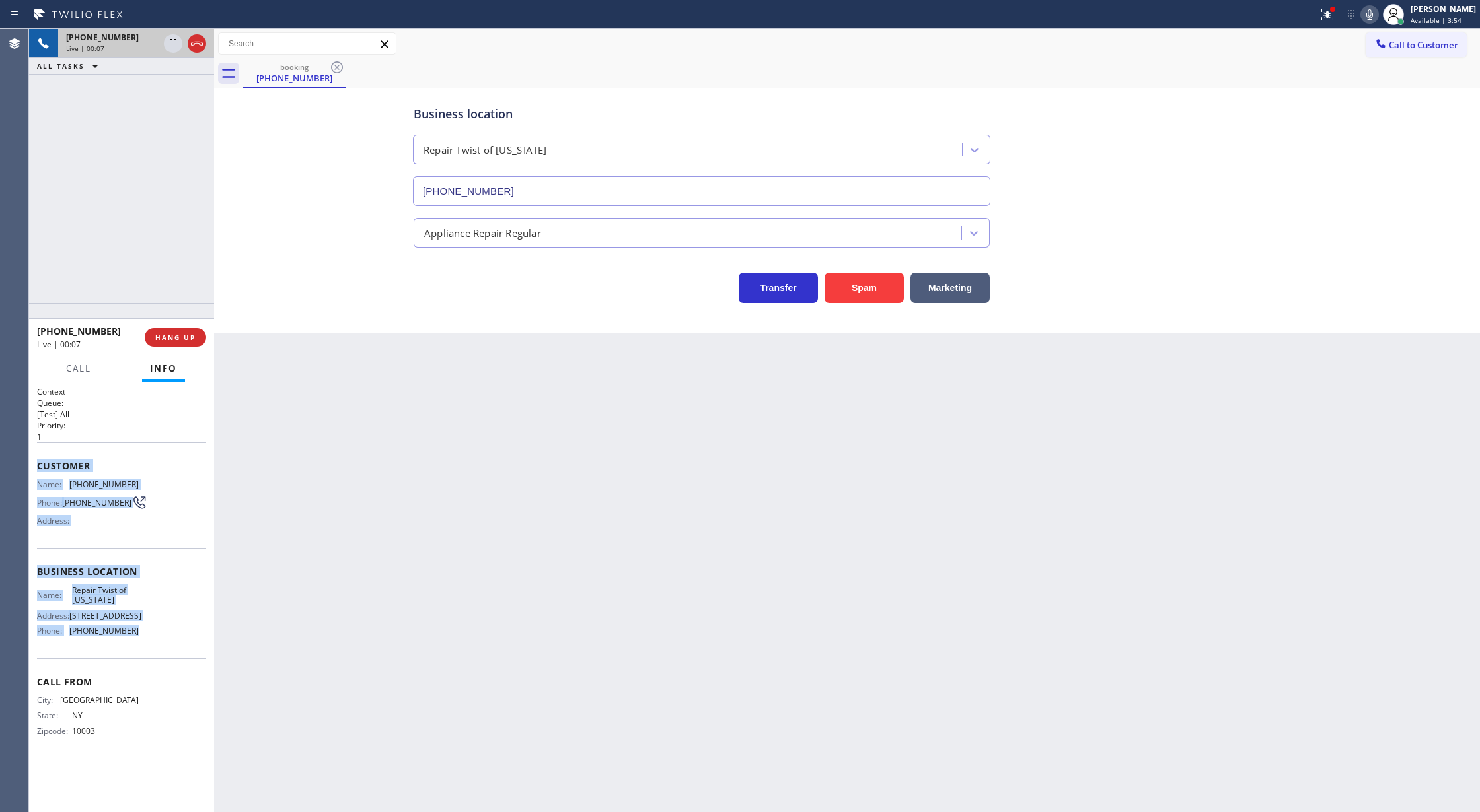
copy div "Customer Name: (917) 202-8319 Phone: (917) 202-8319 Address: Business location …"
drag, startPoint x: 37, startPoint y: 463, endPoint x: 161, endPoint y: 649, distance: 223.5
click at [161, 649] on div "Context Queue: [Test] All Priority: 1 Customer Name: (917) 202-8319 Phone: (917…" at bounding box center [121, 597] width 185 height 431
click at [164, 339] on span "COMPLETE" at bounding box center [173, 337] width 45 height 9
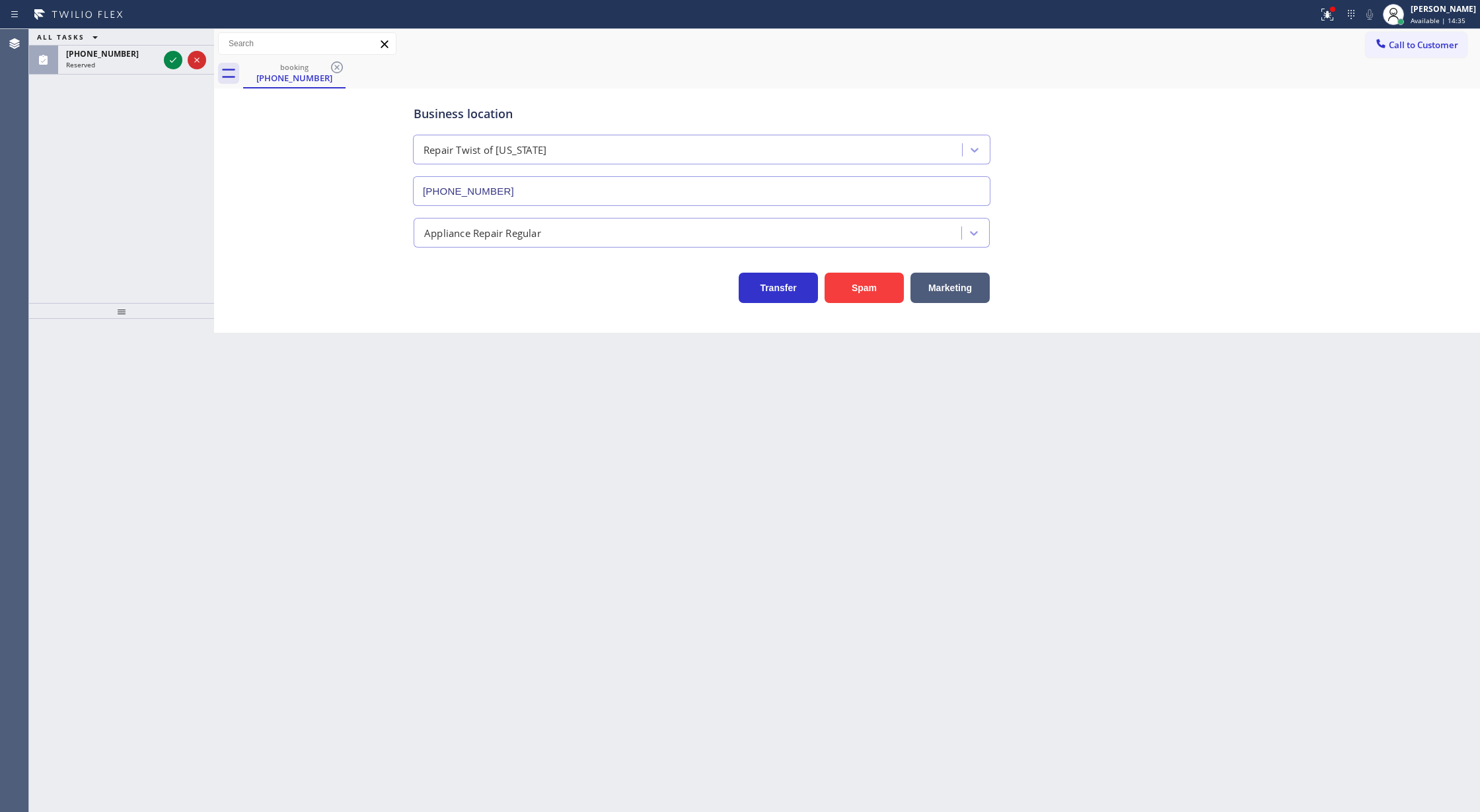
click at [514, 232] on div "Appliance Repair Regular" at bounding box center [482, 232] width 117 height 15
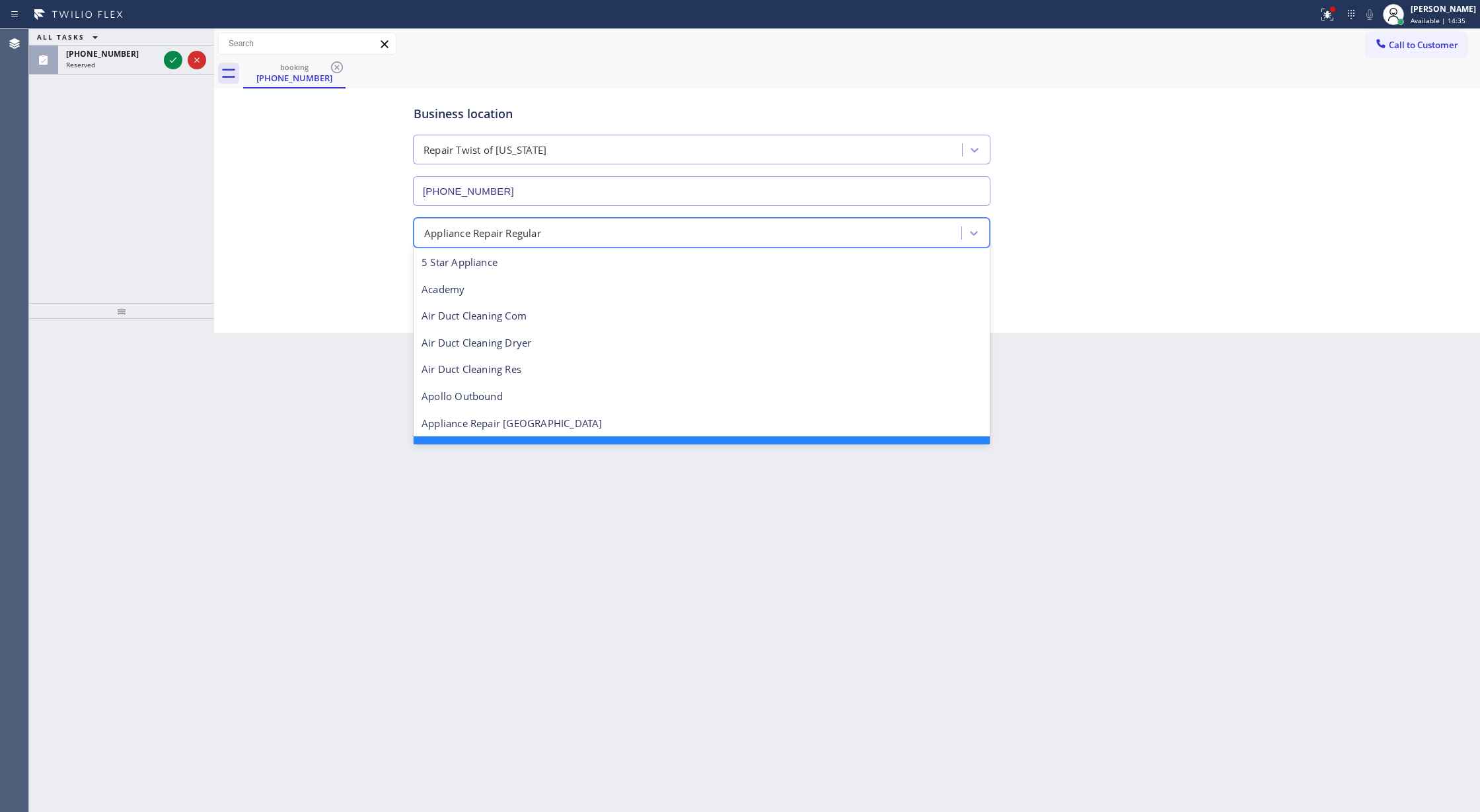
scroll to position [28, 0]
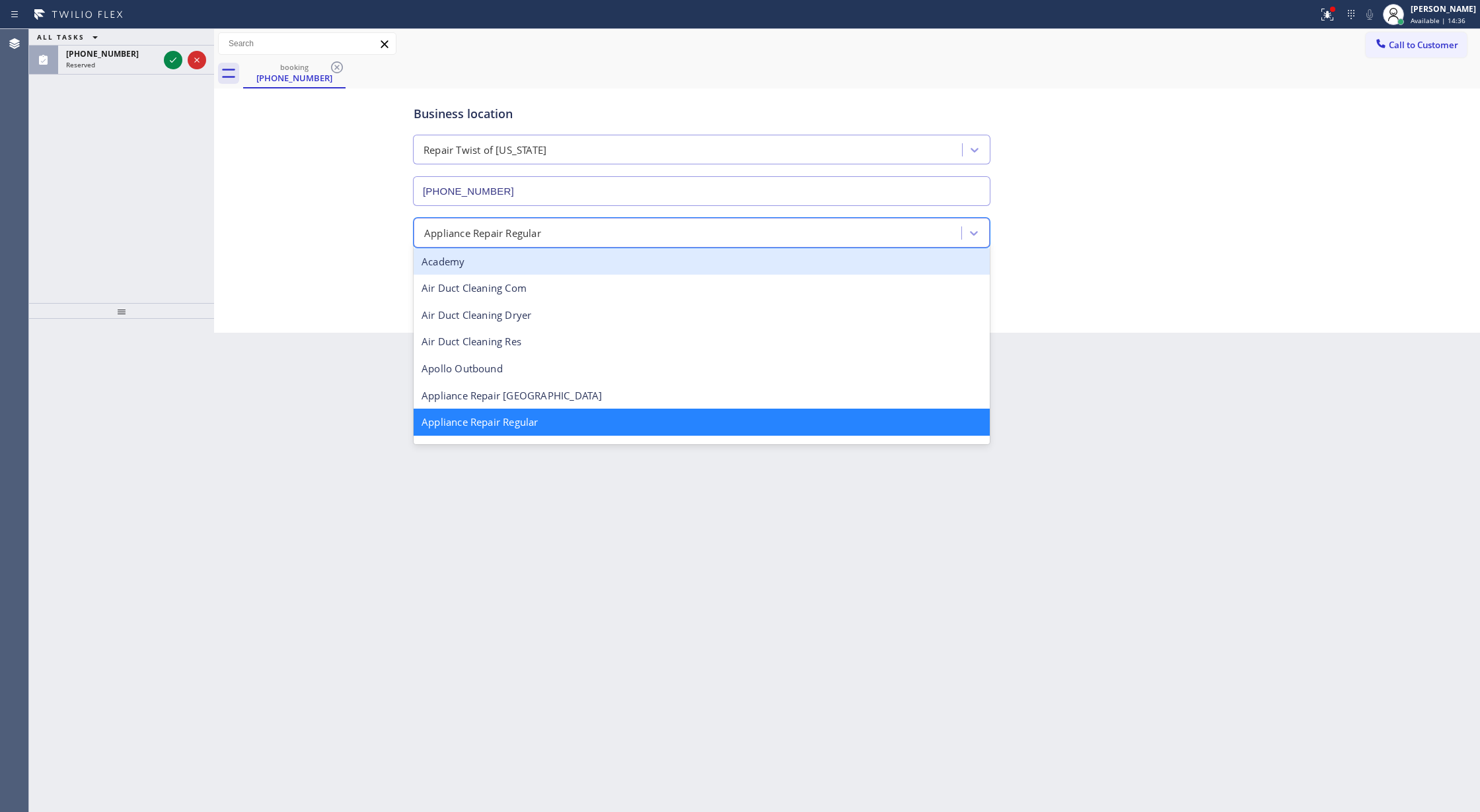
click at [218, 183] on div "Business location Repair Twist of New York (347) 284-6179 option Academy focuse…" at bounding box center [847, 198] width 1259 height 211
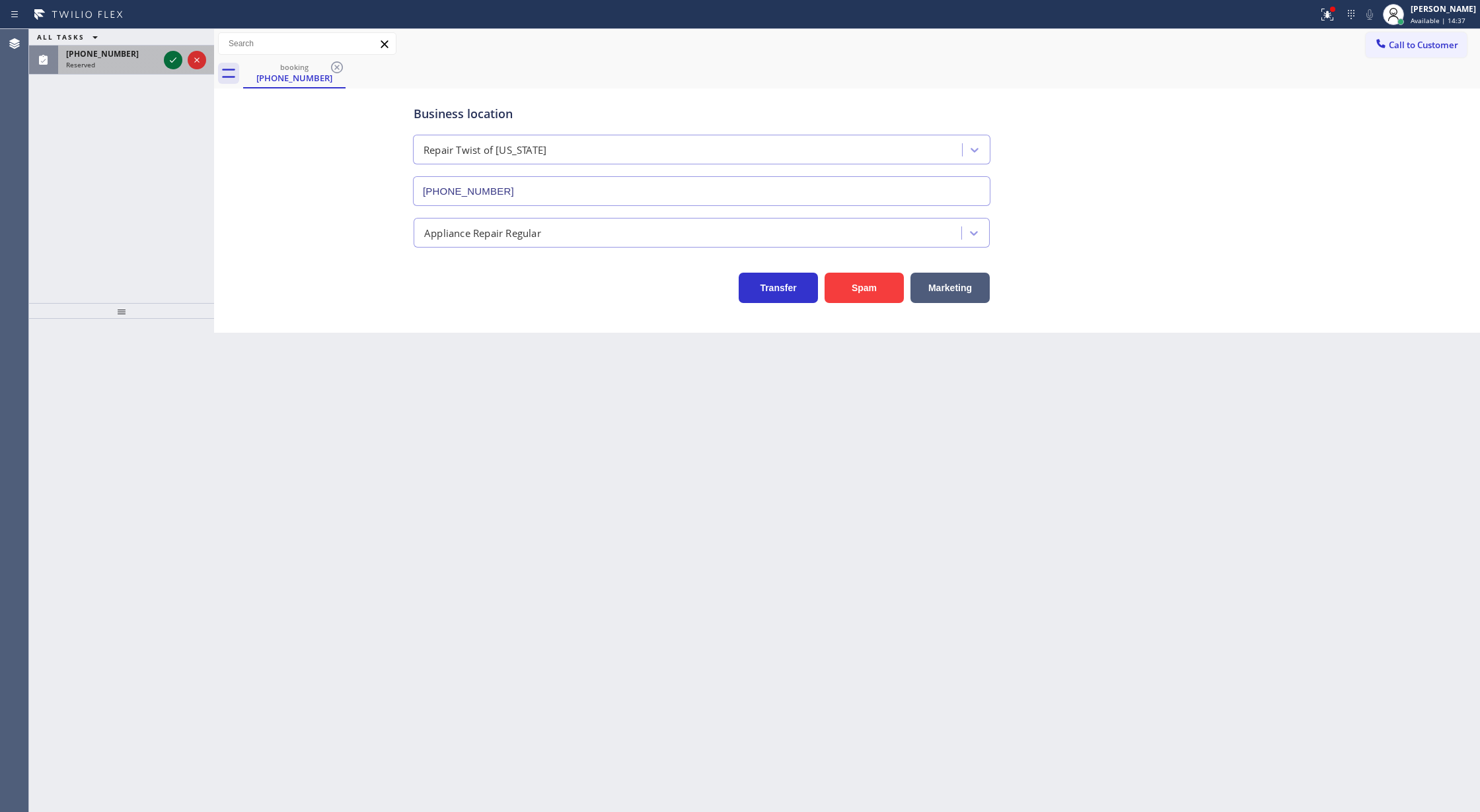
click at [174, 65] on icon at bounding box center [173, 61] width 16 height 16
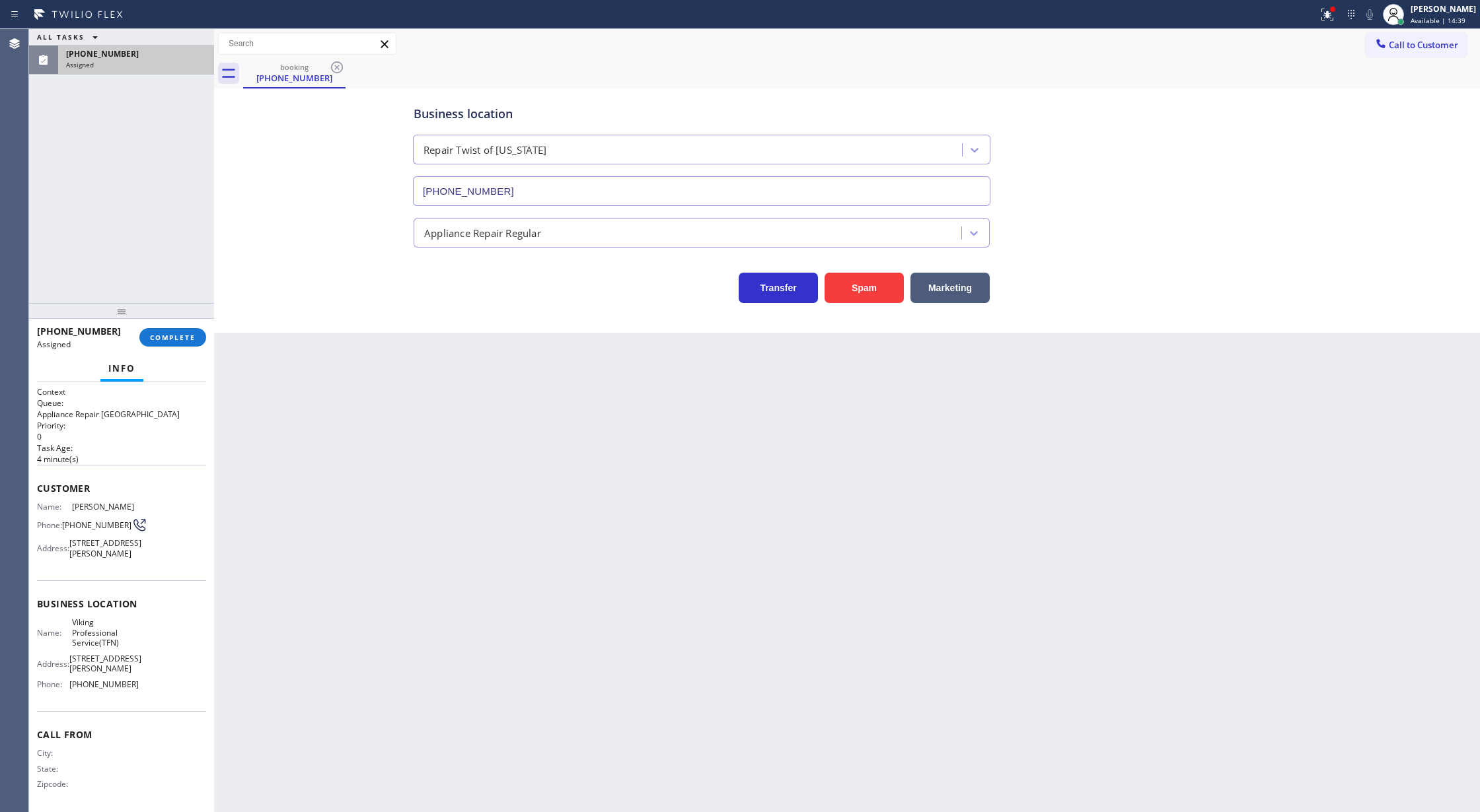
click at [195, 62] on div "Assigned" at bounding box center [136, 65] width 140 height 9
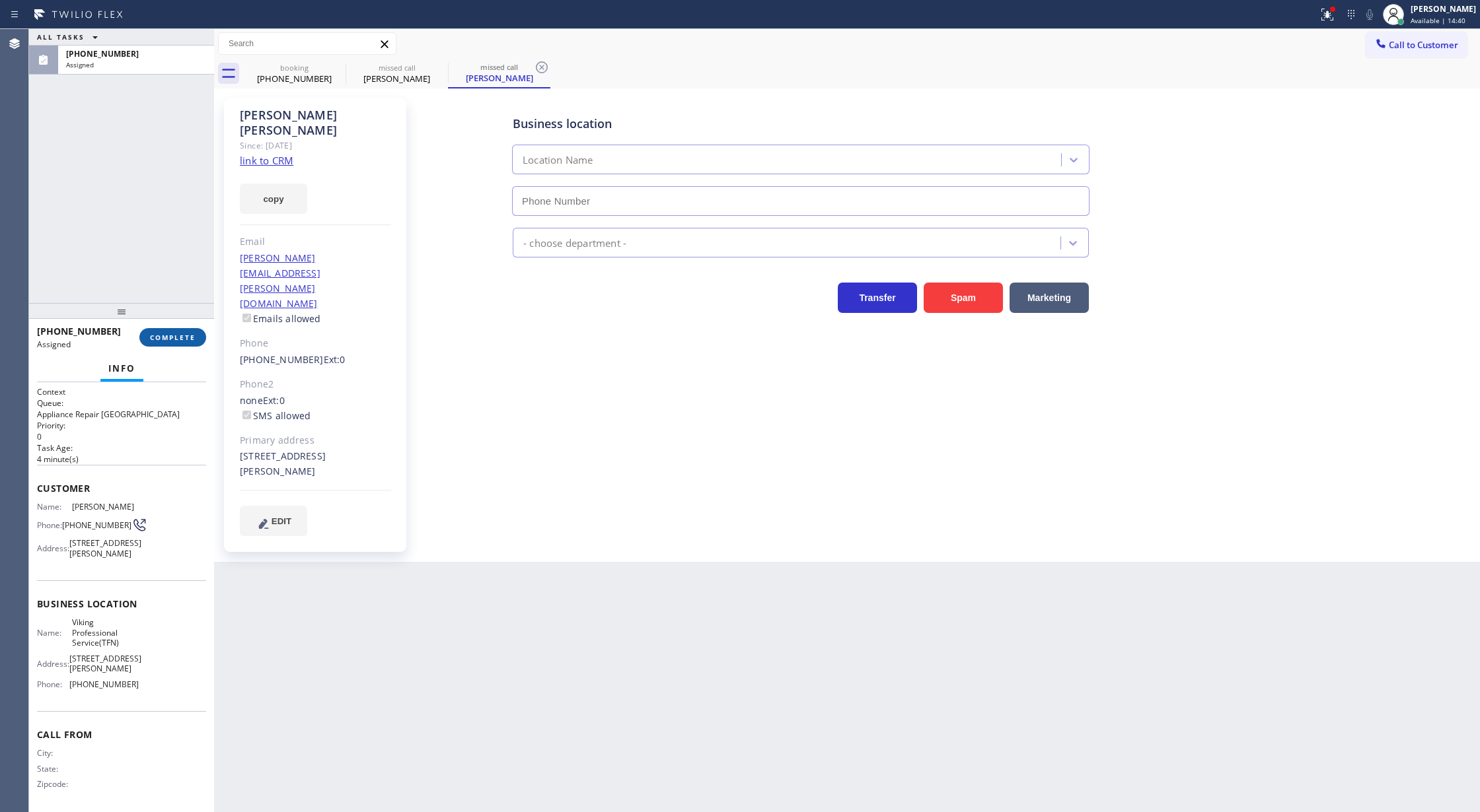
click at [175, 334] on span "COMPLETE" at bounding box center [173, 337] width 45 height 9
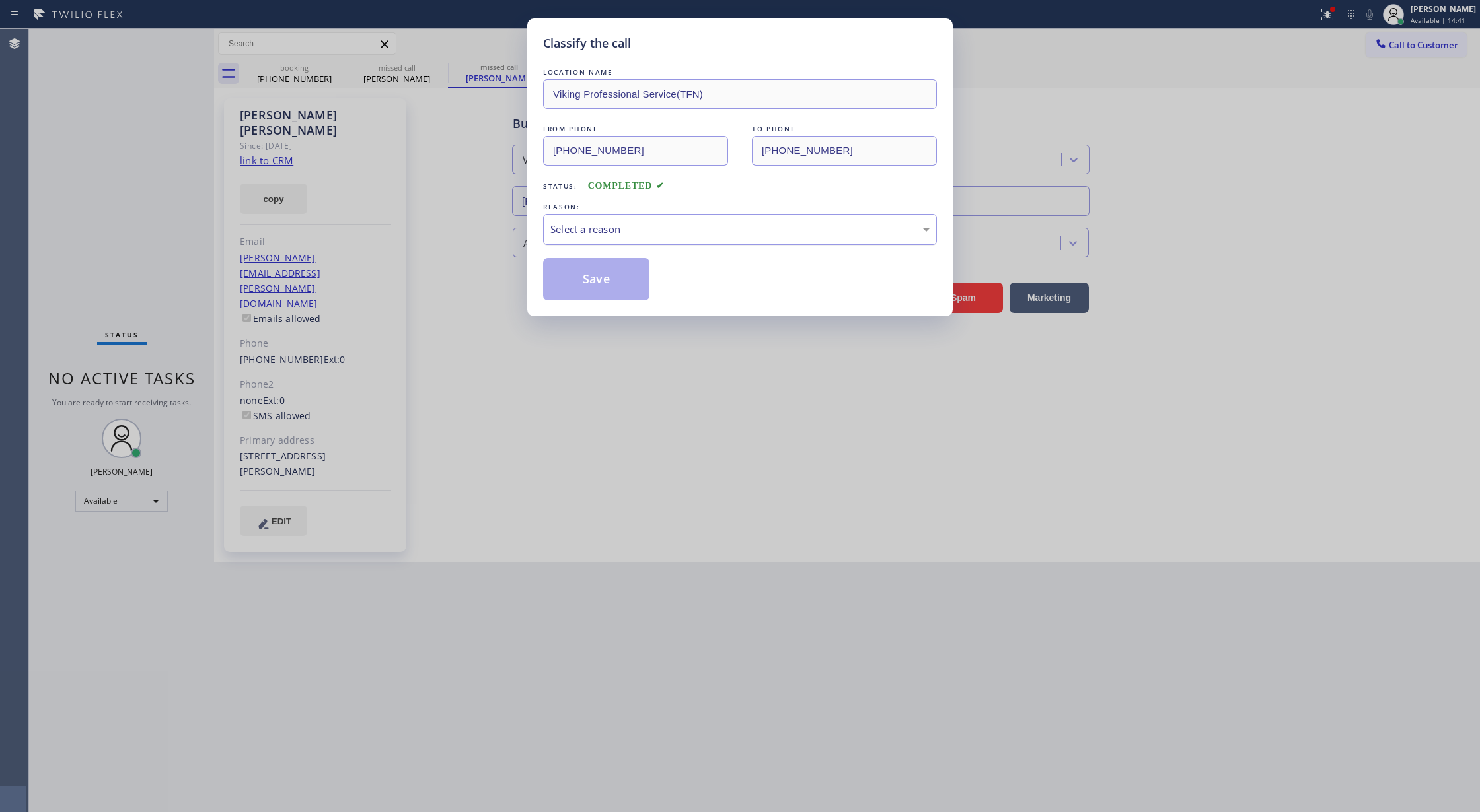
click at [551, 229] on div "Select a reason" at bounding box center [740, 229] width 379 height 15
click at [589, 278] on button "Save" at bounding box center [596, 279] width 107 height 42
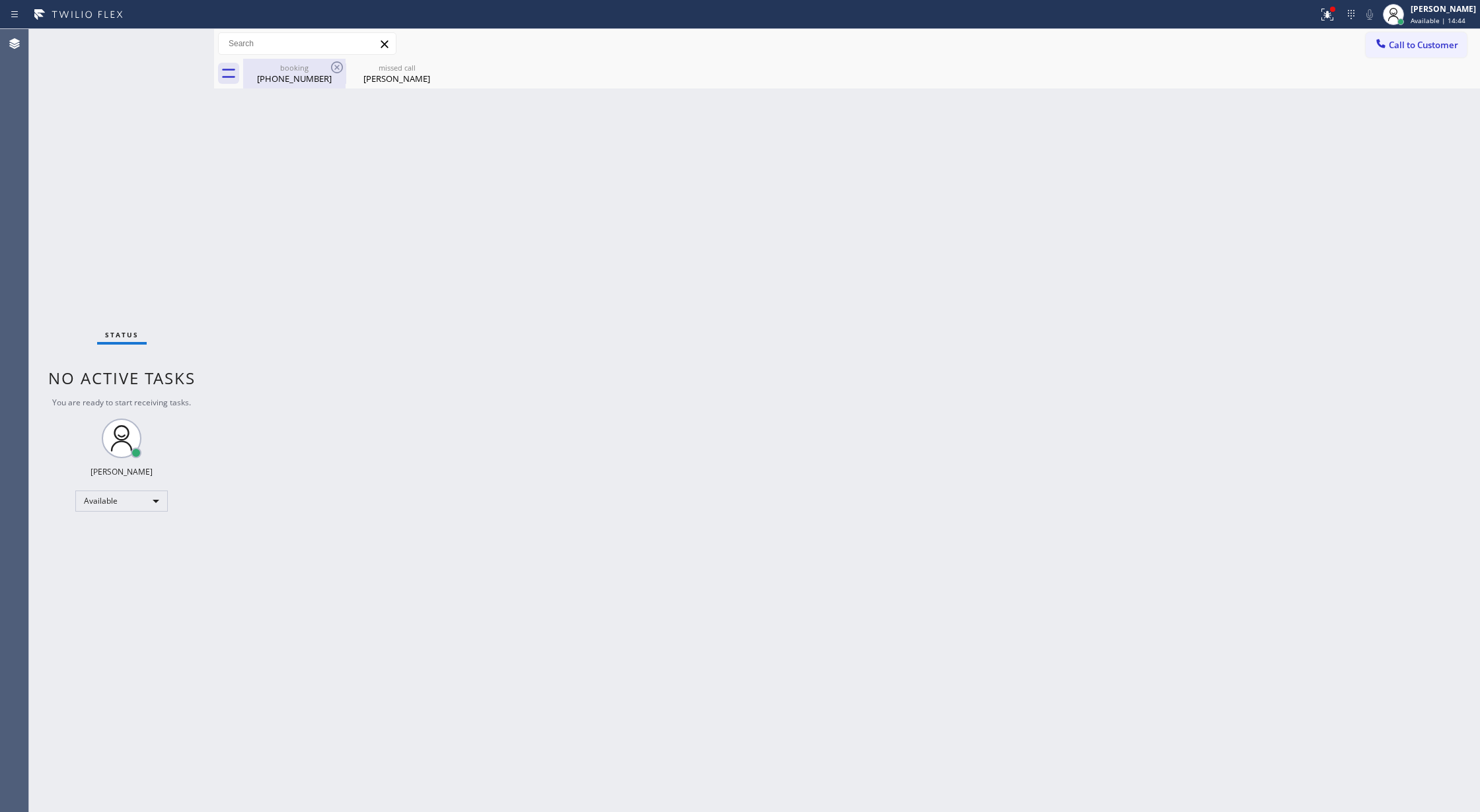
click at [325, 71] on div "booking" at bounding box center [295, 67] width 99 height 10
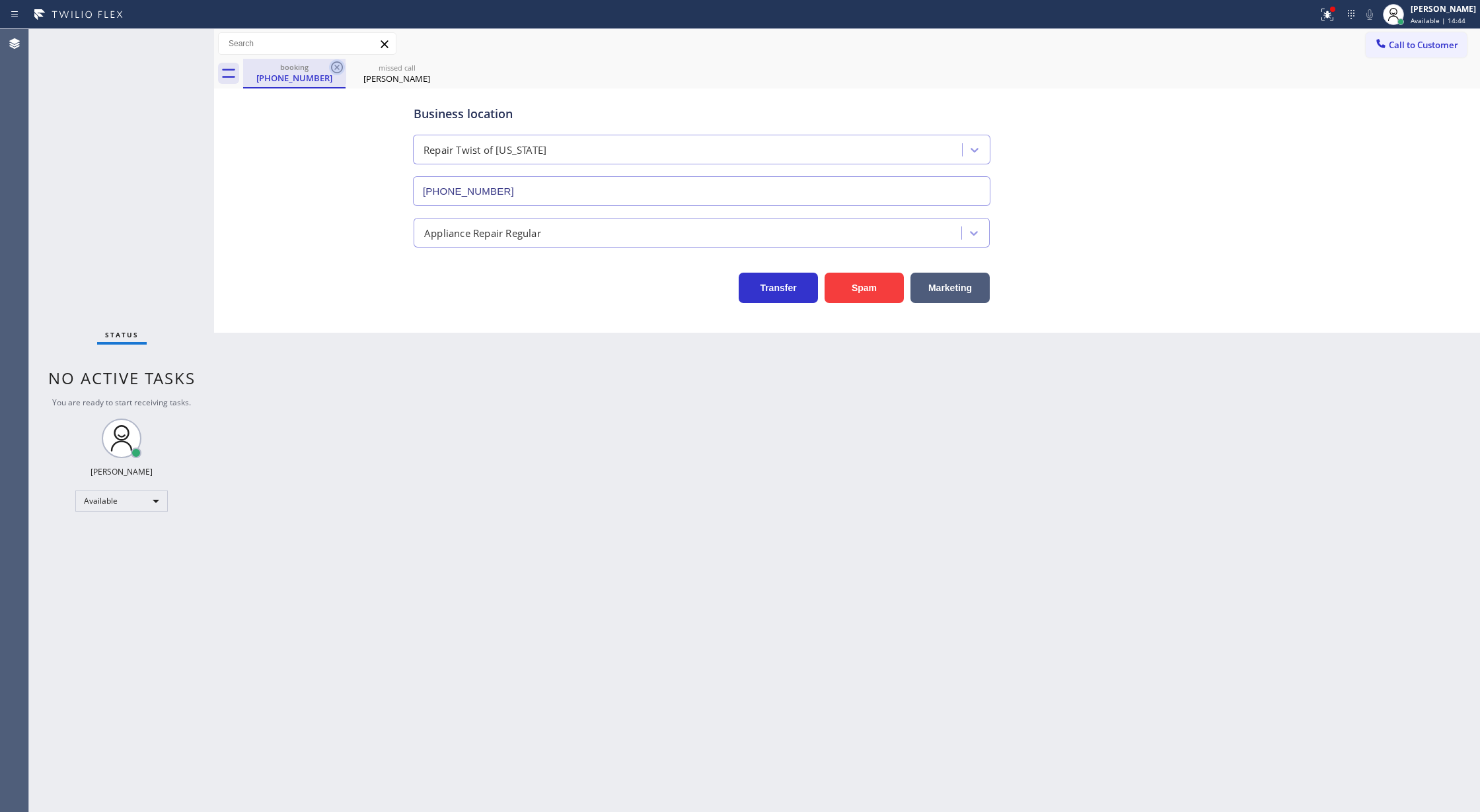
click at [331, 70] on icon at bounding box center [337, 68] width 16 height 16
type input "(888) 734-4409"
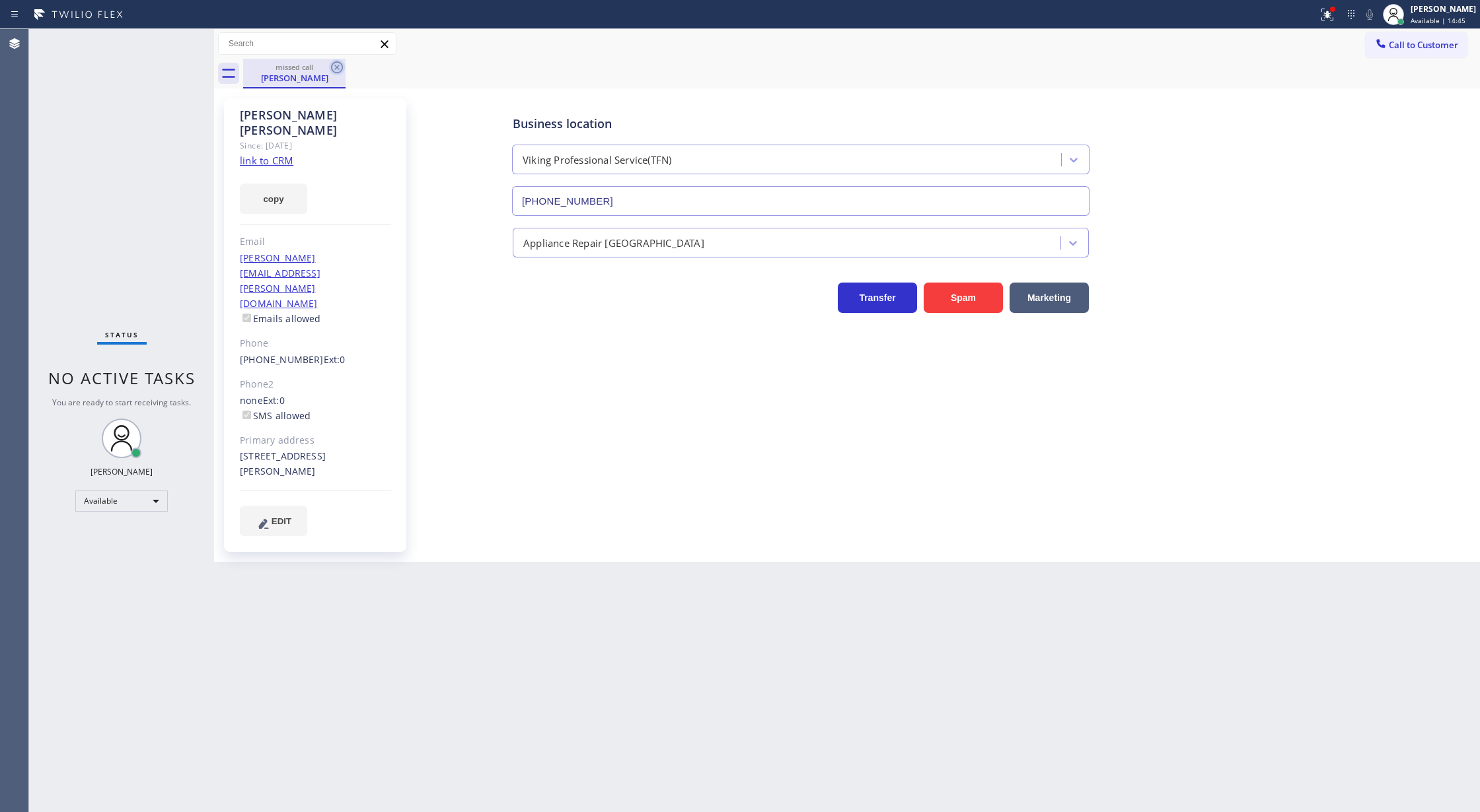
click at [333, 68] on icon at bounding box center [337, 68] width 16 height 16
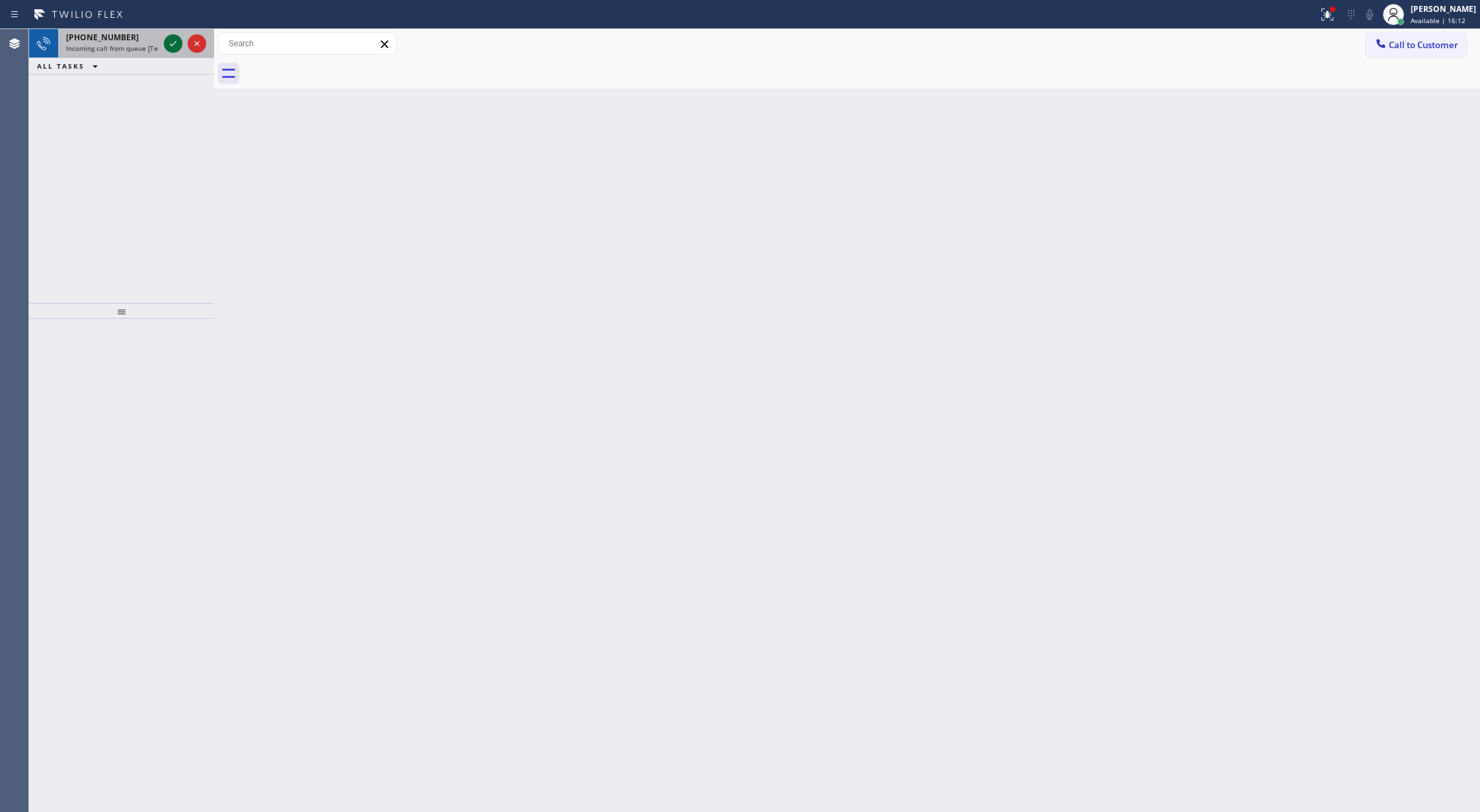
click at [170, 43] on icon at bounding box center [173, 43] width 6 height 5
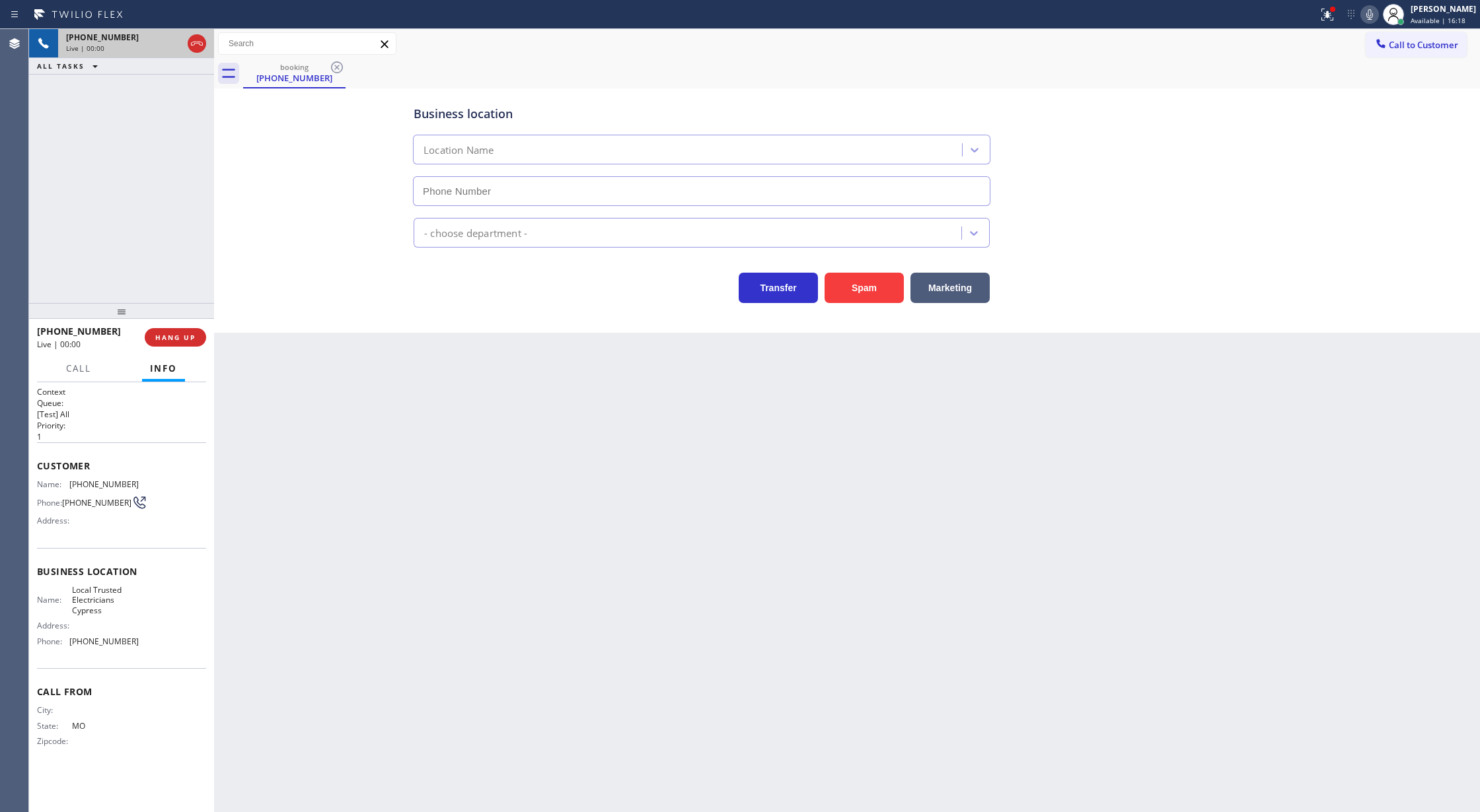
type input "(714) 463-1818"
click at [854, 288] on button "Spam" at bounding box center [864, 288] width 80 height 31
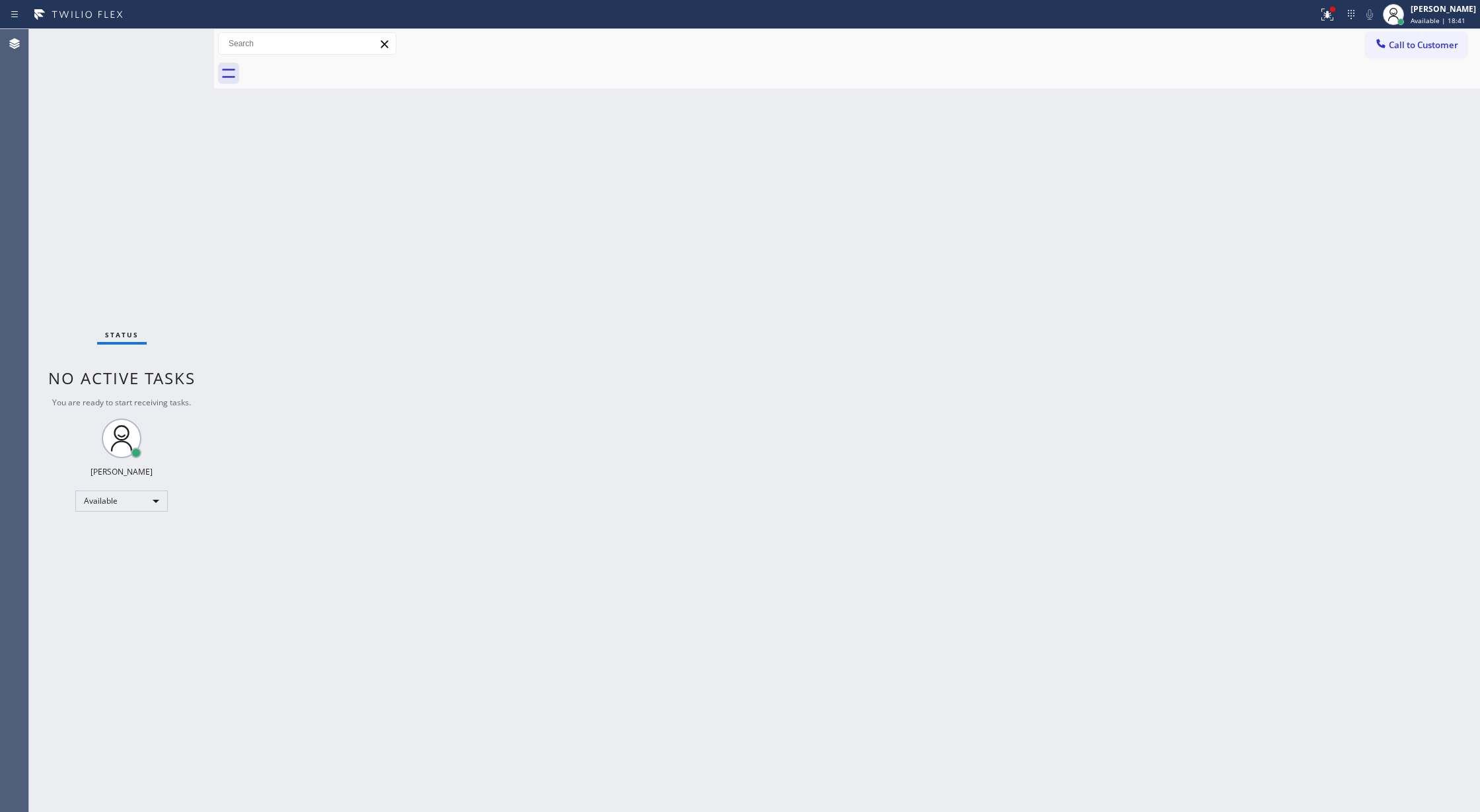
click at [171, 48] on div "Status No active tasks You are ready to start receiving tasks. [PERSON_NAME] Av…" at bounding box center [121, 420] width 185 height 783
click at [168, 46] on icon at bounding box center [173, 43] width 16 height 16
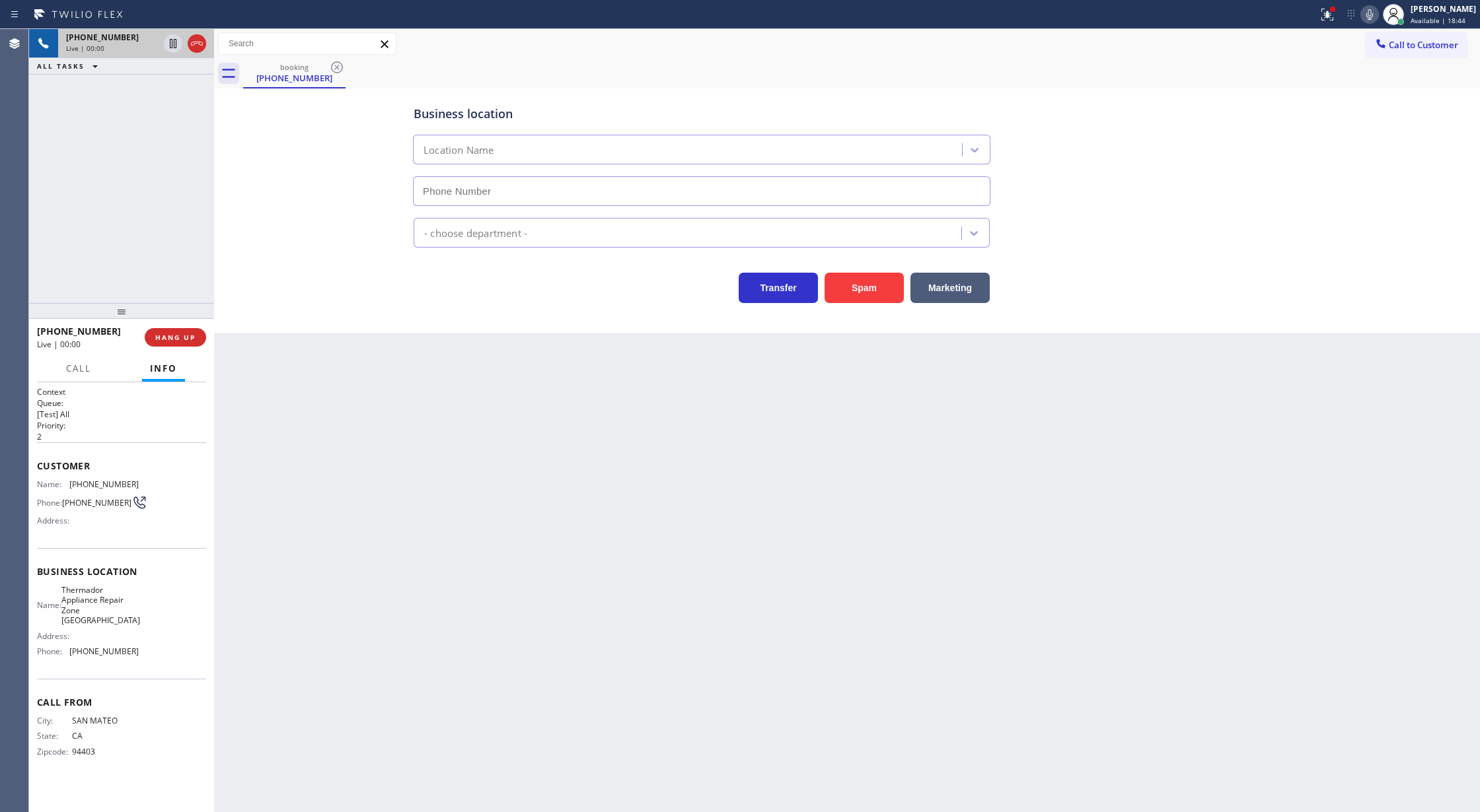
type input "(650) 665-6626"
click at [869, 298] on button "Spam" at bounding box center [864, 288] width 80 height 31
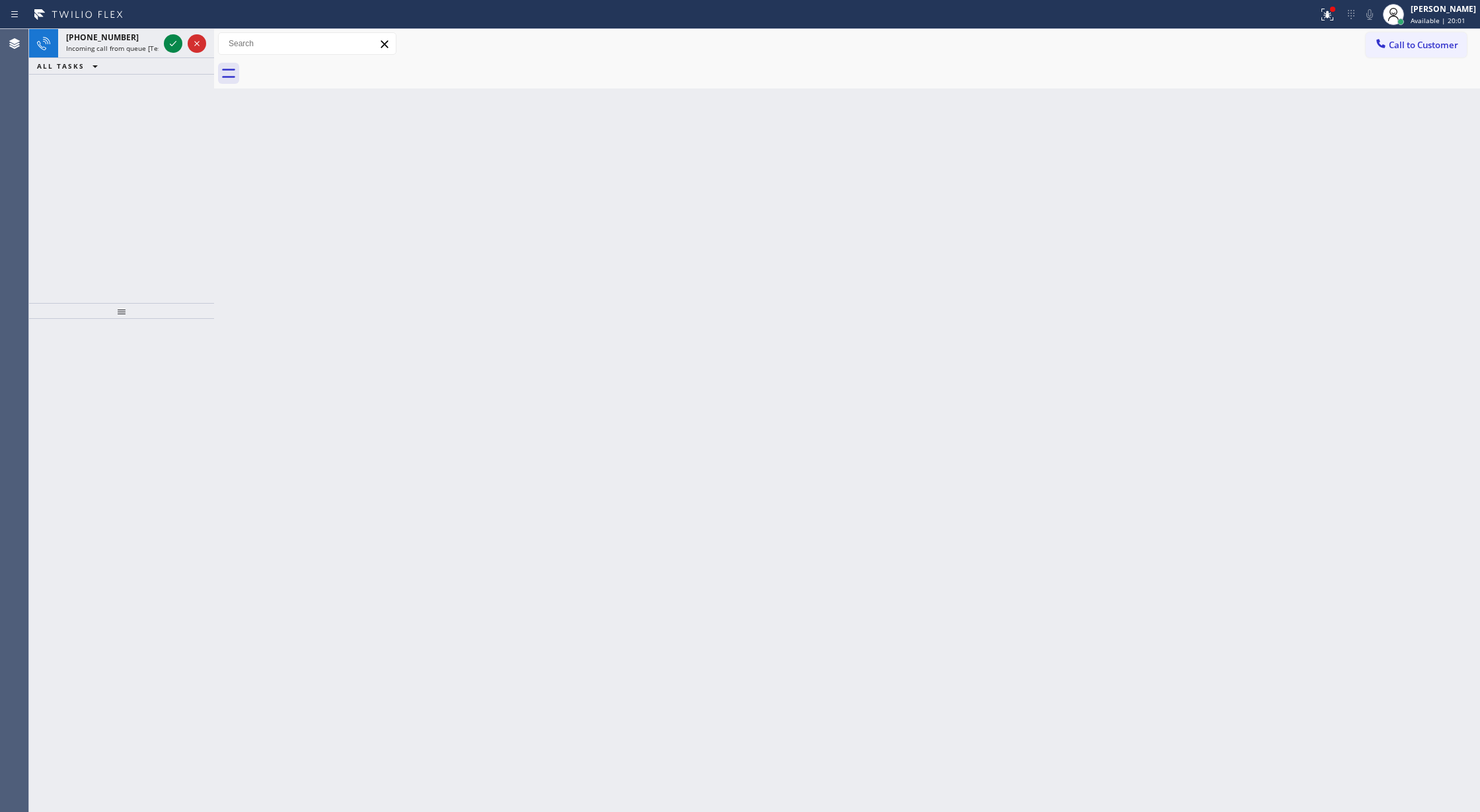
click at [168, 41] on icon at bounding box center [173, 43] width 16 height 16
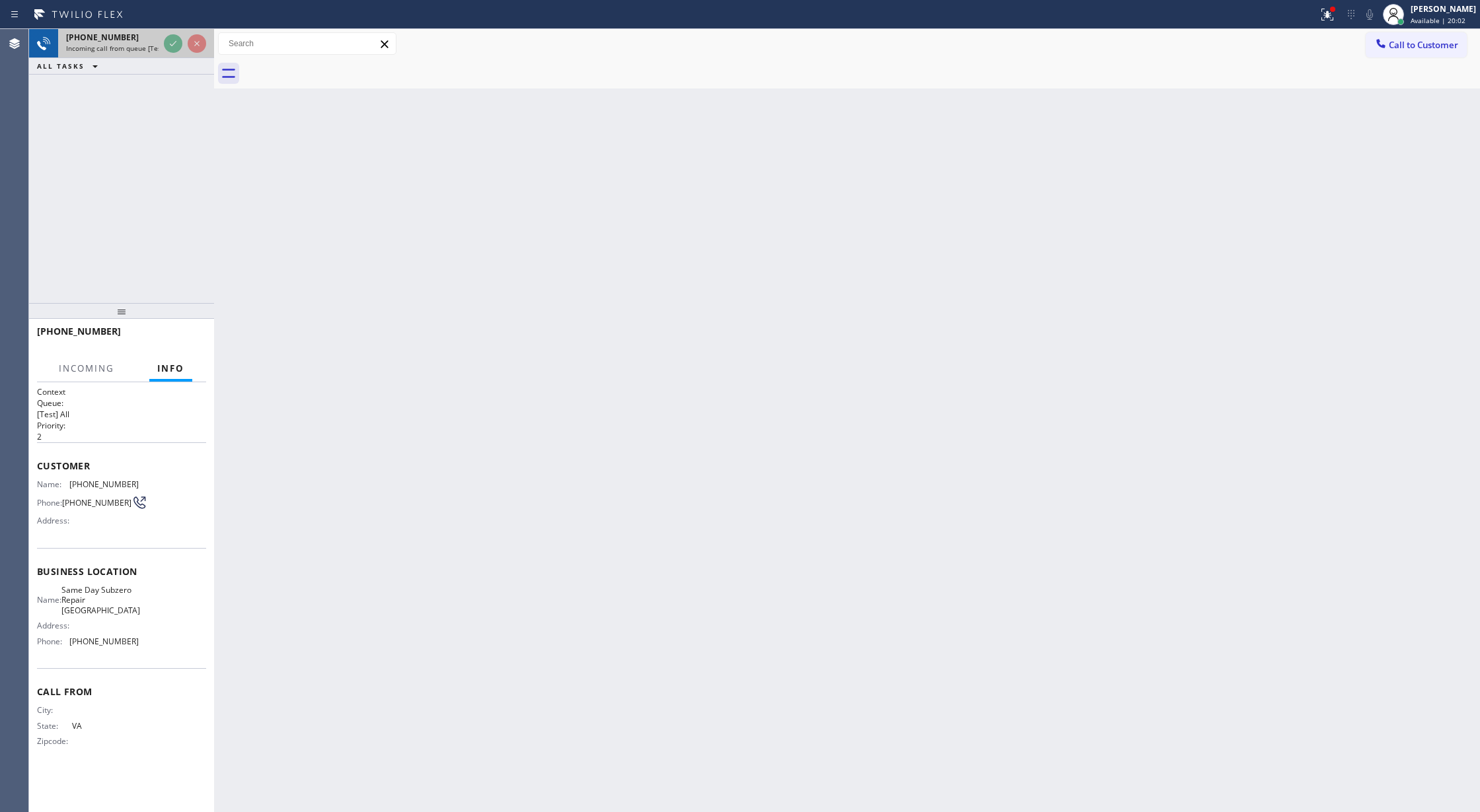
click at [163, 41] on div at bounding box center [184, 43] width 48 height 29
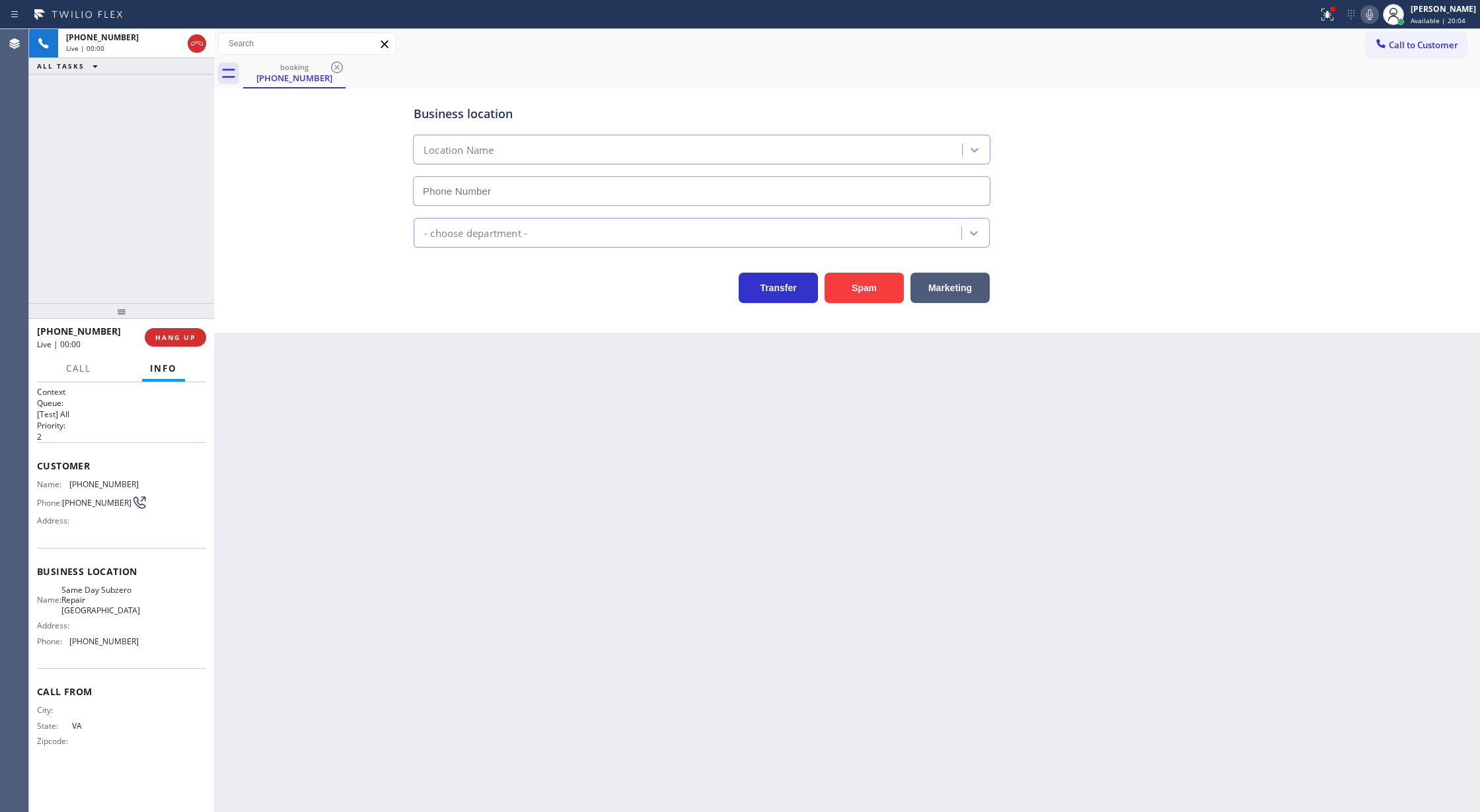
type input "(571) 520-2966"
click at [852, 294] on button "Spam" at bounding box center [864, 288] width 80 height 31
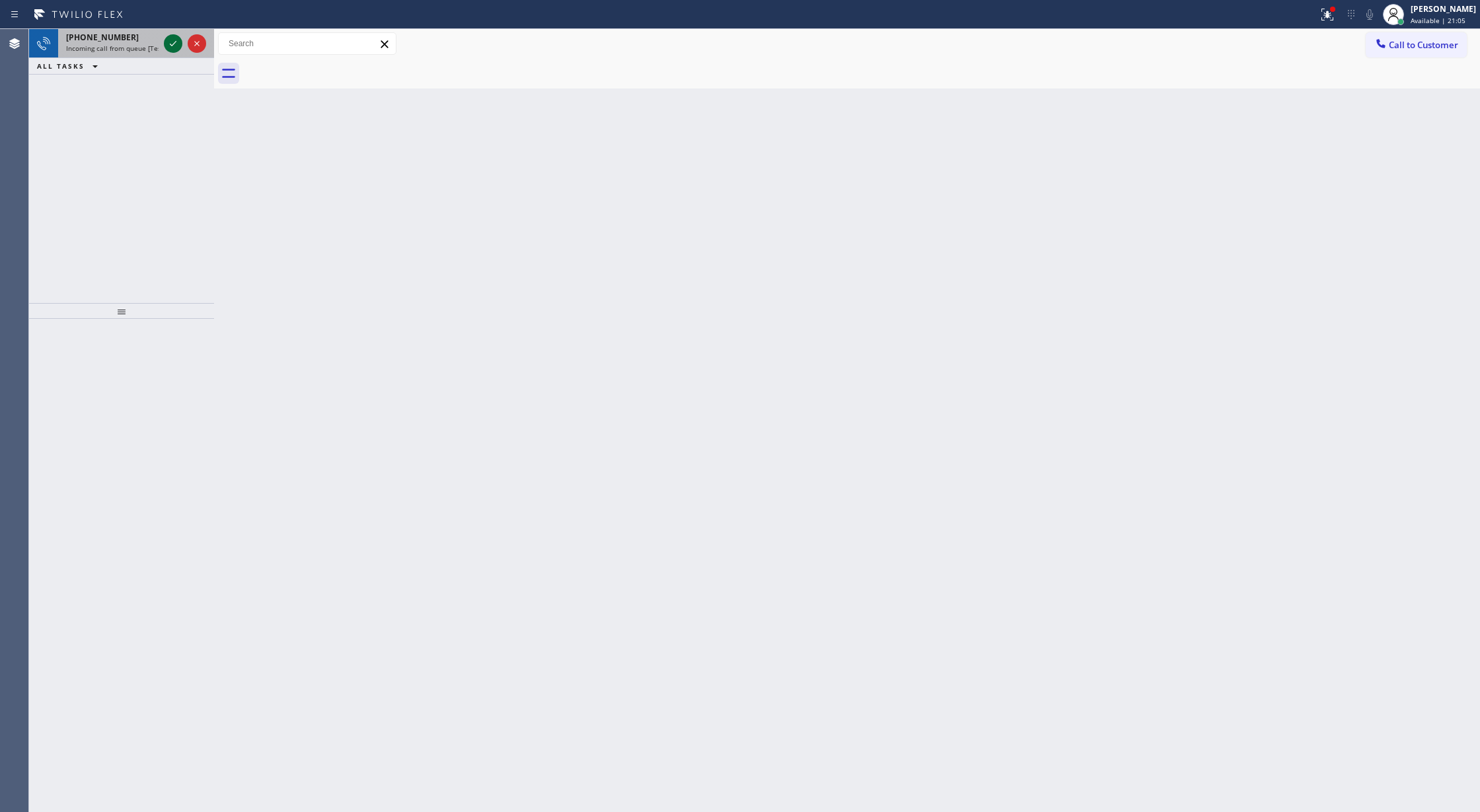
click at [169, 43] on icon at bounding box center [173, 43] width 16 height 16
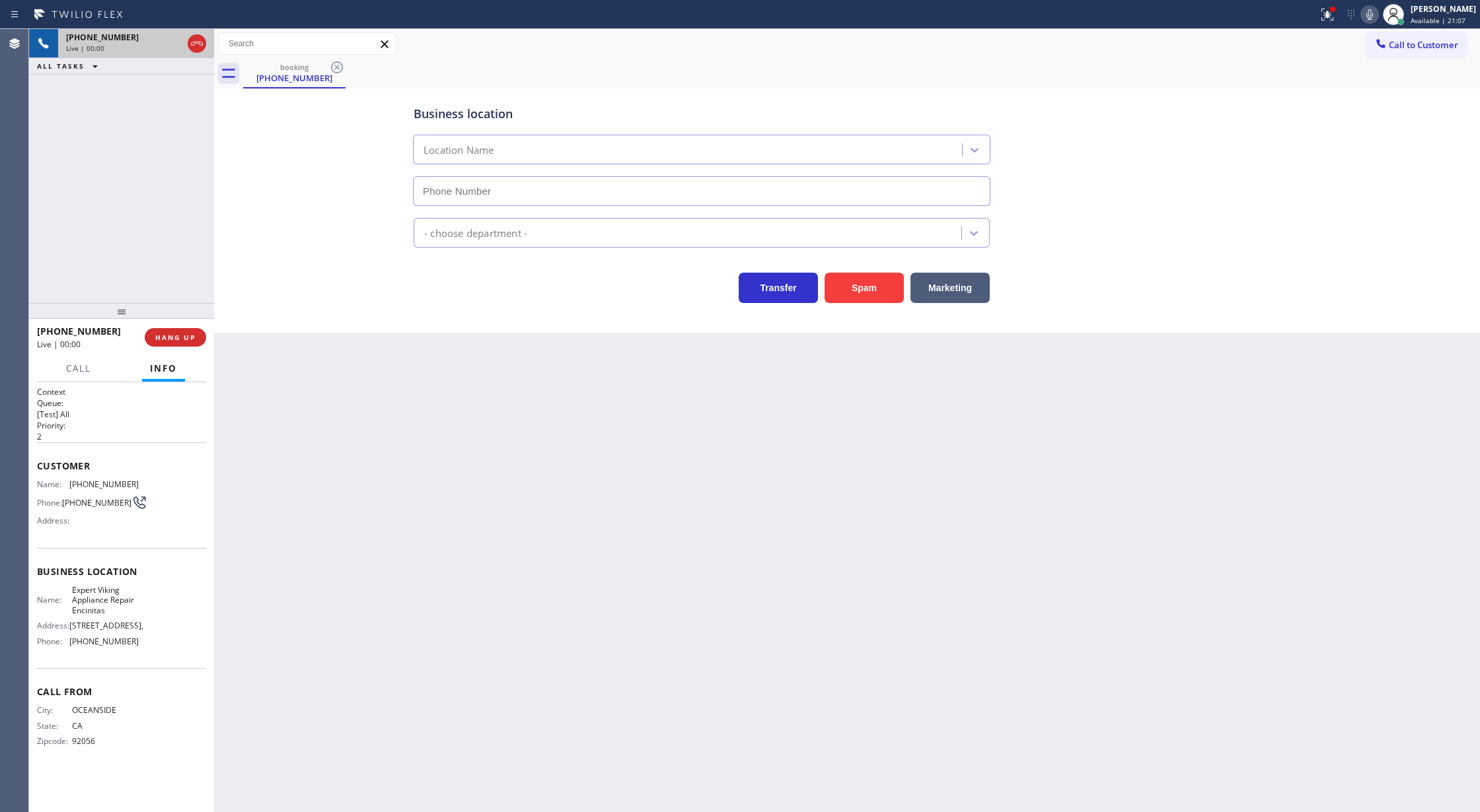
type input "(760) 279-1919"
click at [867, 283] on button "Spam" at bounding box center [864, 288] width 80 height 31
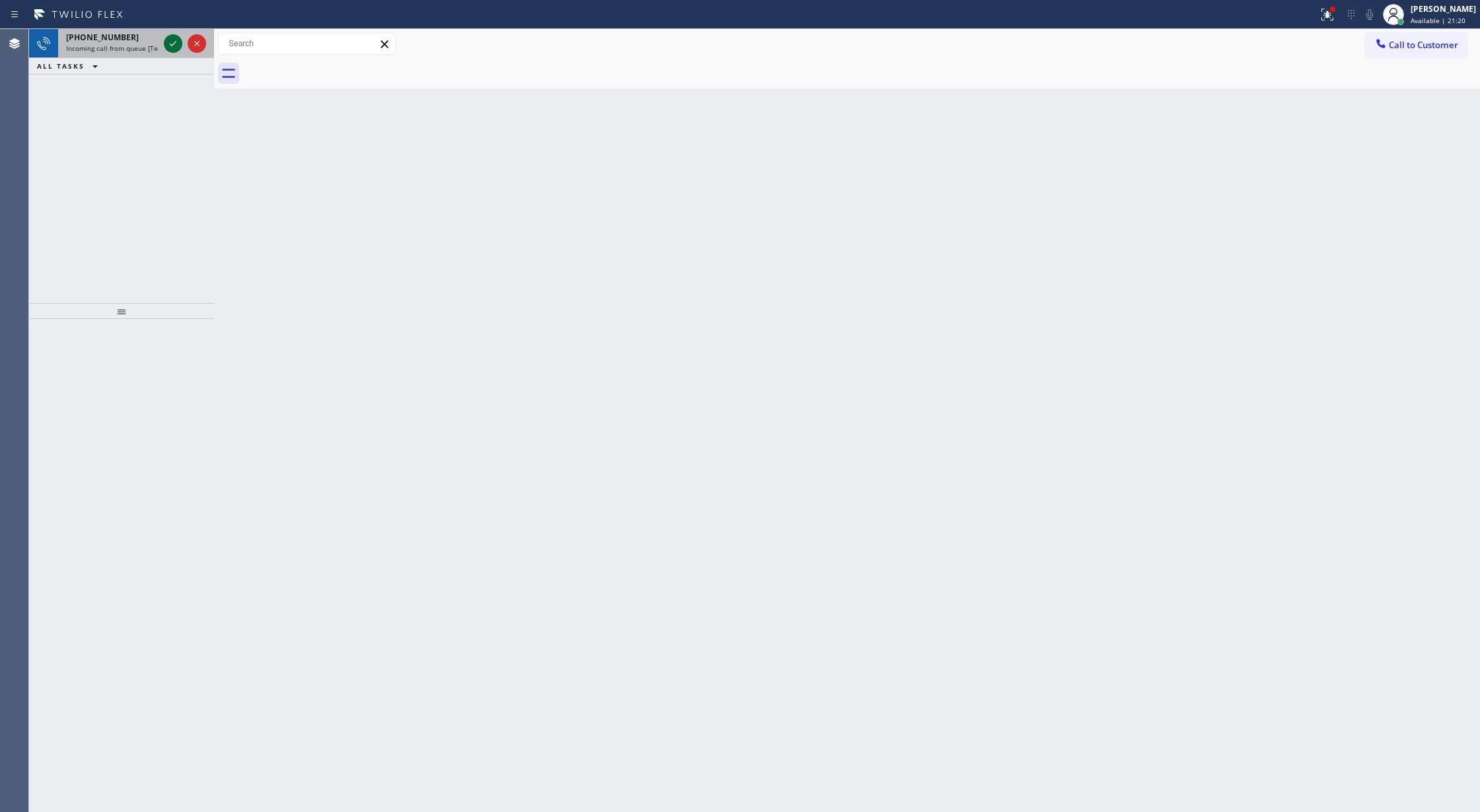
click at [169, 43] on icon at bounding box center [173, 43] width 16 height 16
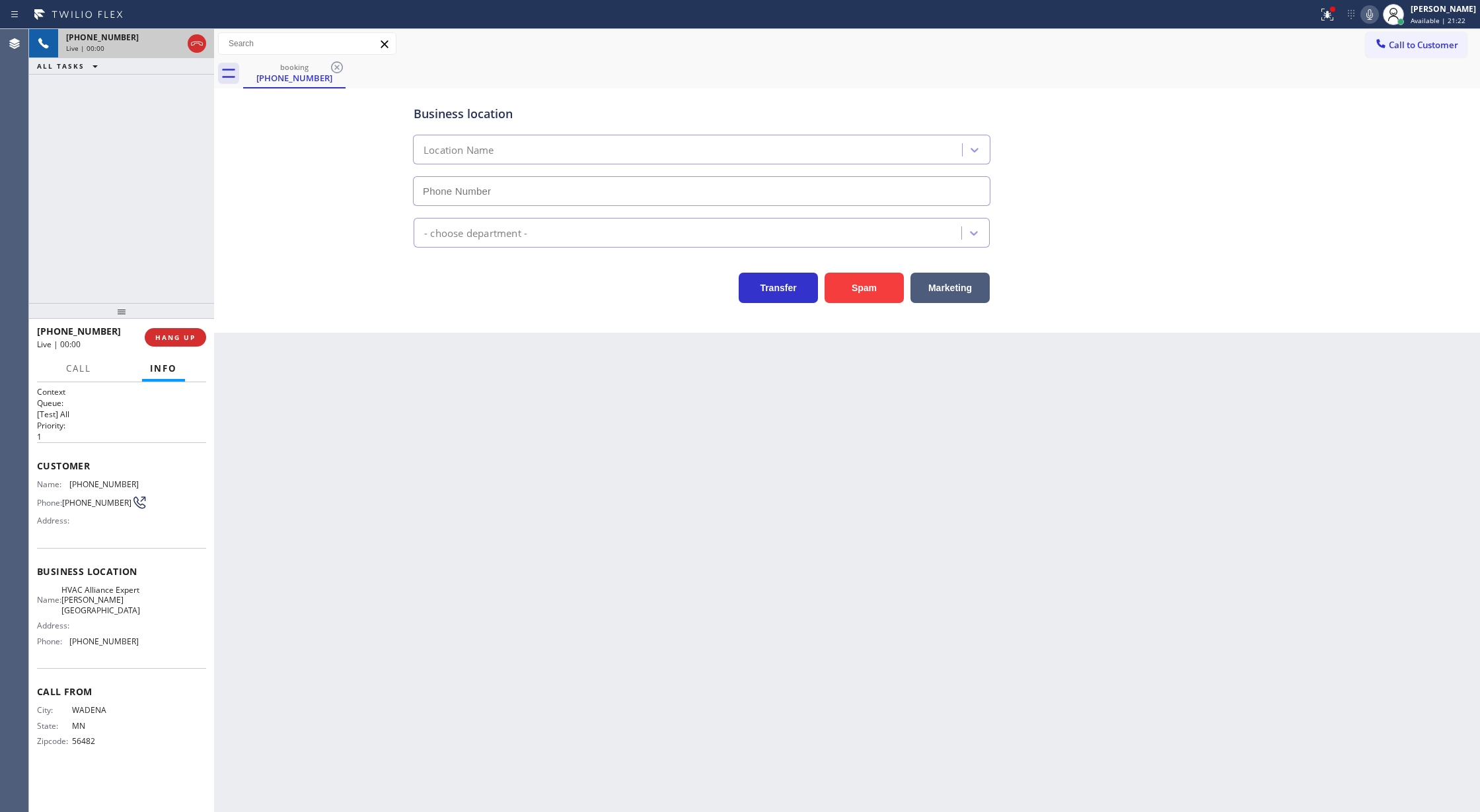
type input "(323) 417-6100"
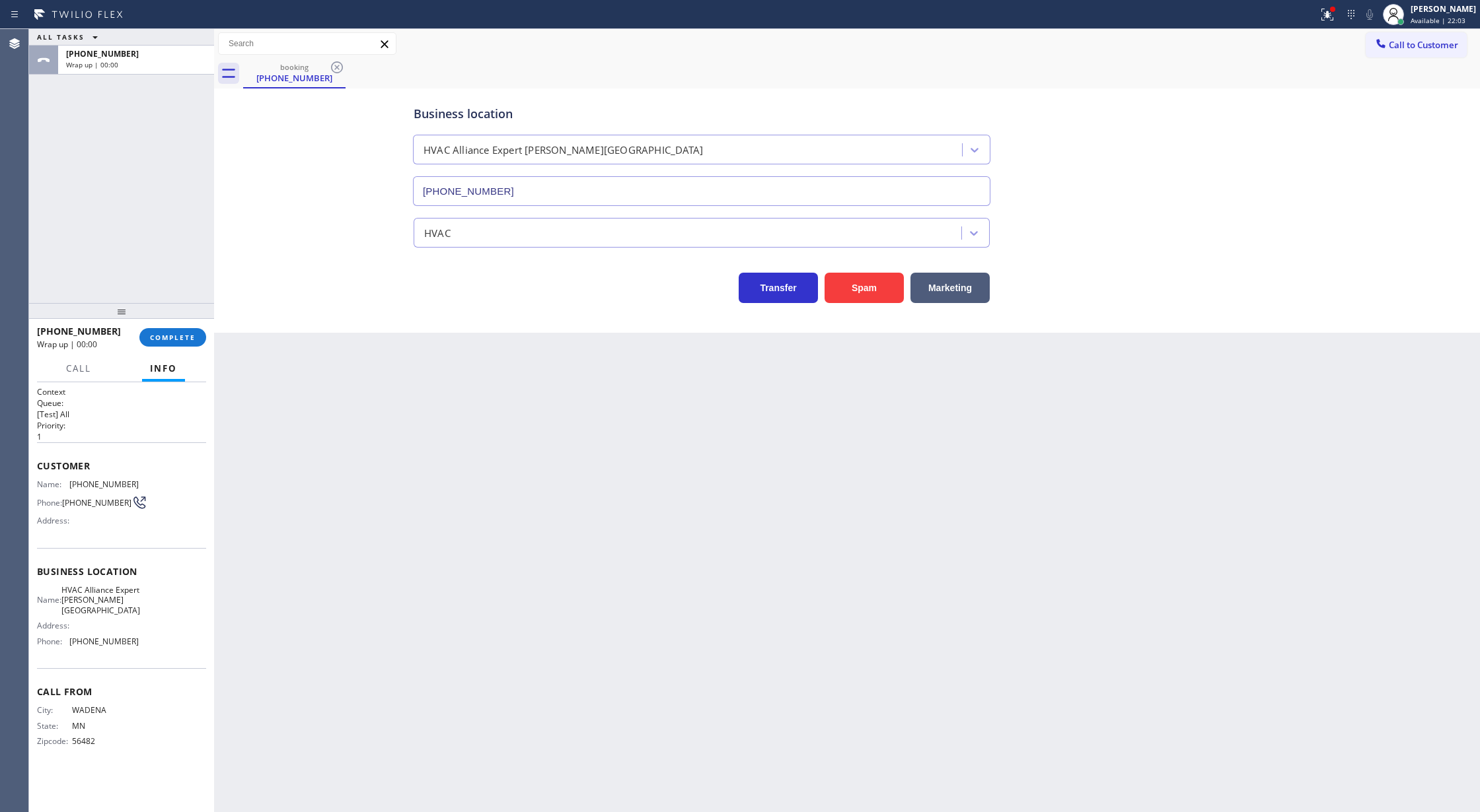
drag, startPoint x: 180, startPoint y: 341, endPoint x: 240, endPoint y: 334, distance: 60.4
click at [180, 341] on span "COMPLETE" at bounding box center [173, 337] width 45 height 9
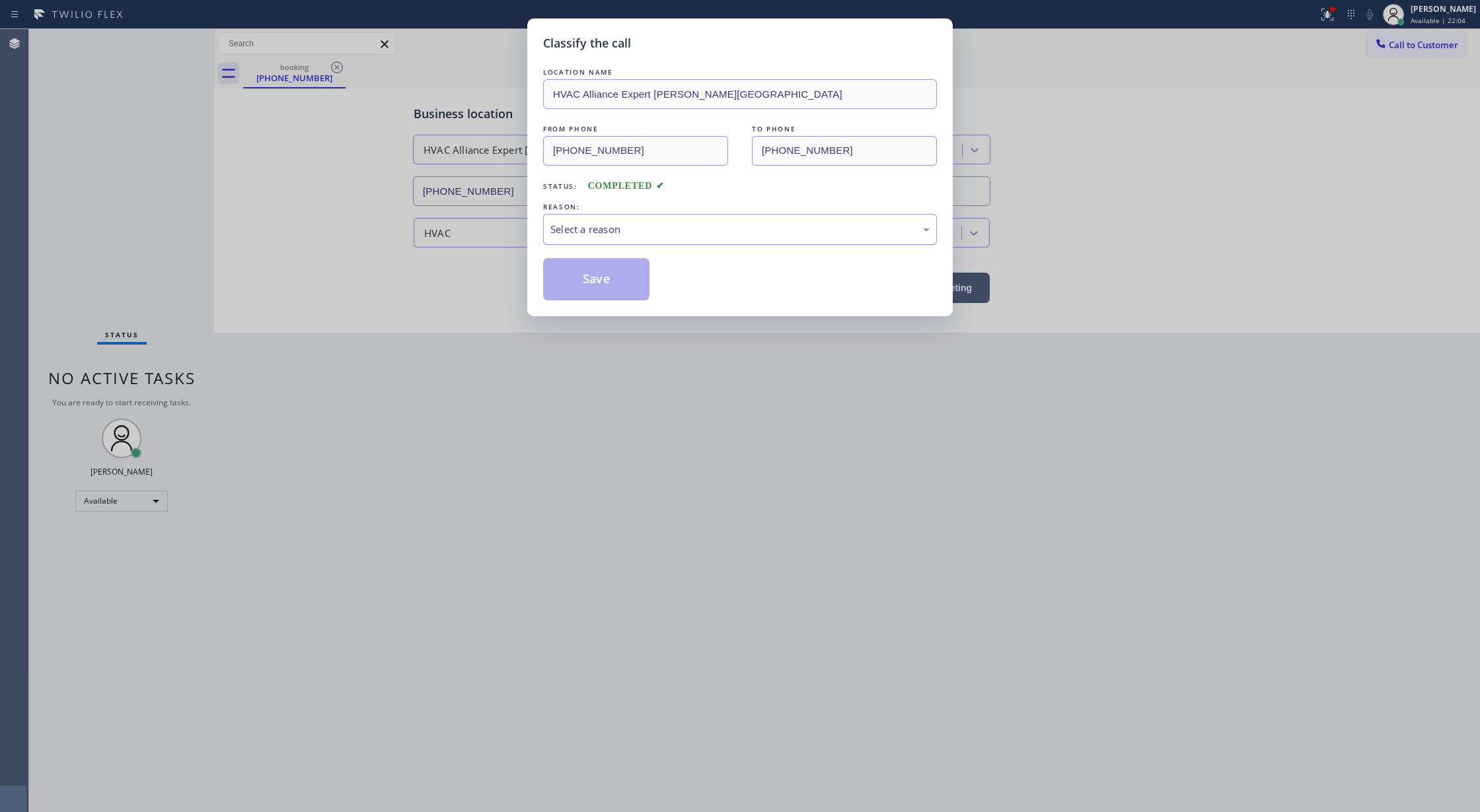
click at [605, 226] on div "Select a reason" at bounding box center [740, 229] width 379 height 15
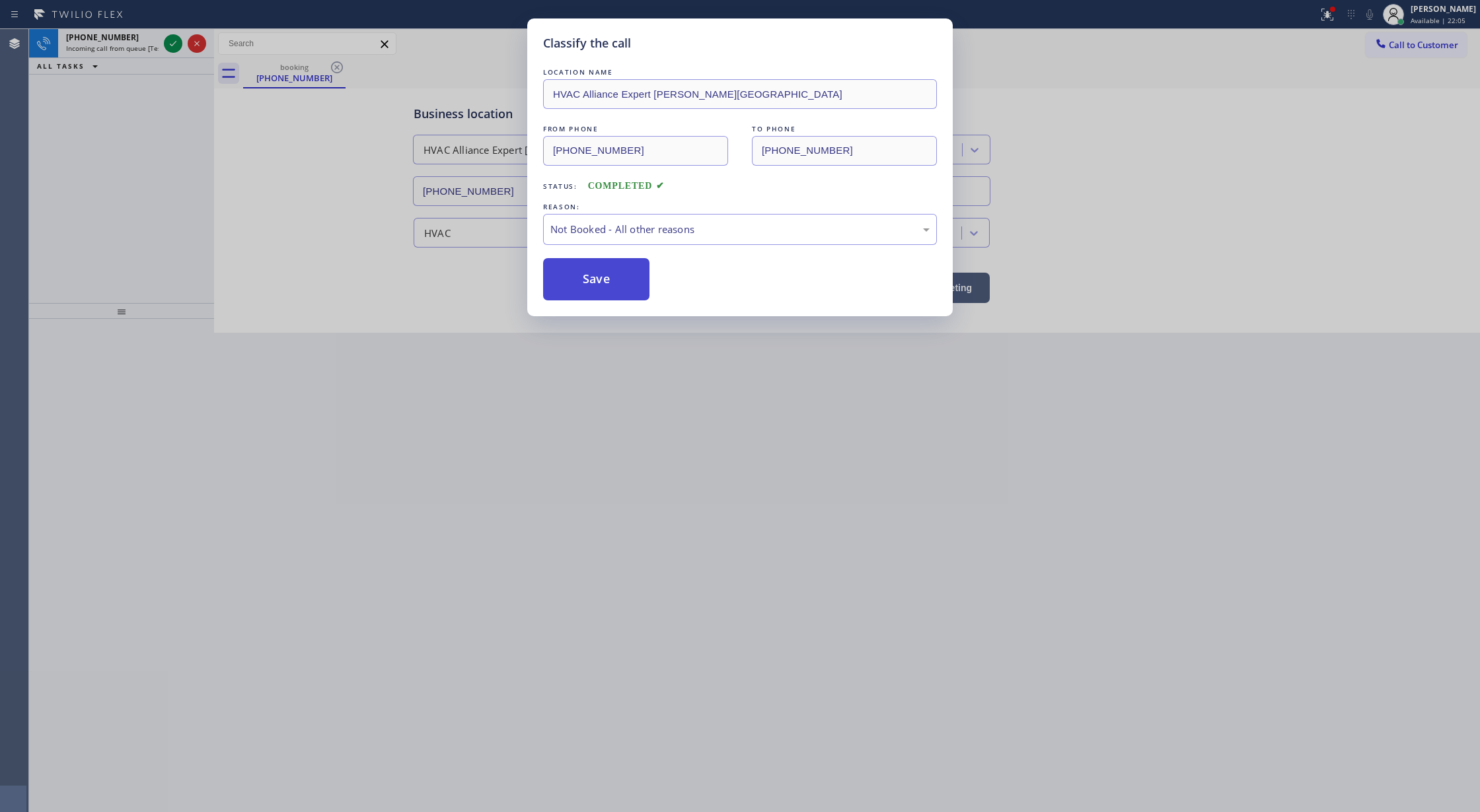
click at [586, 281] on button "Save" at bounding box center [596, 279] width 107 height 42
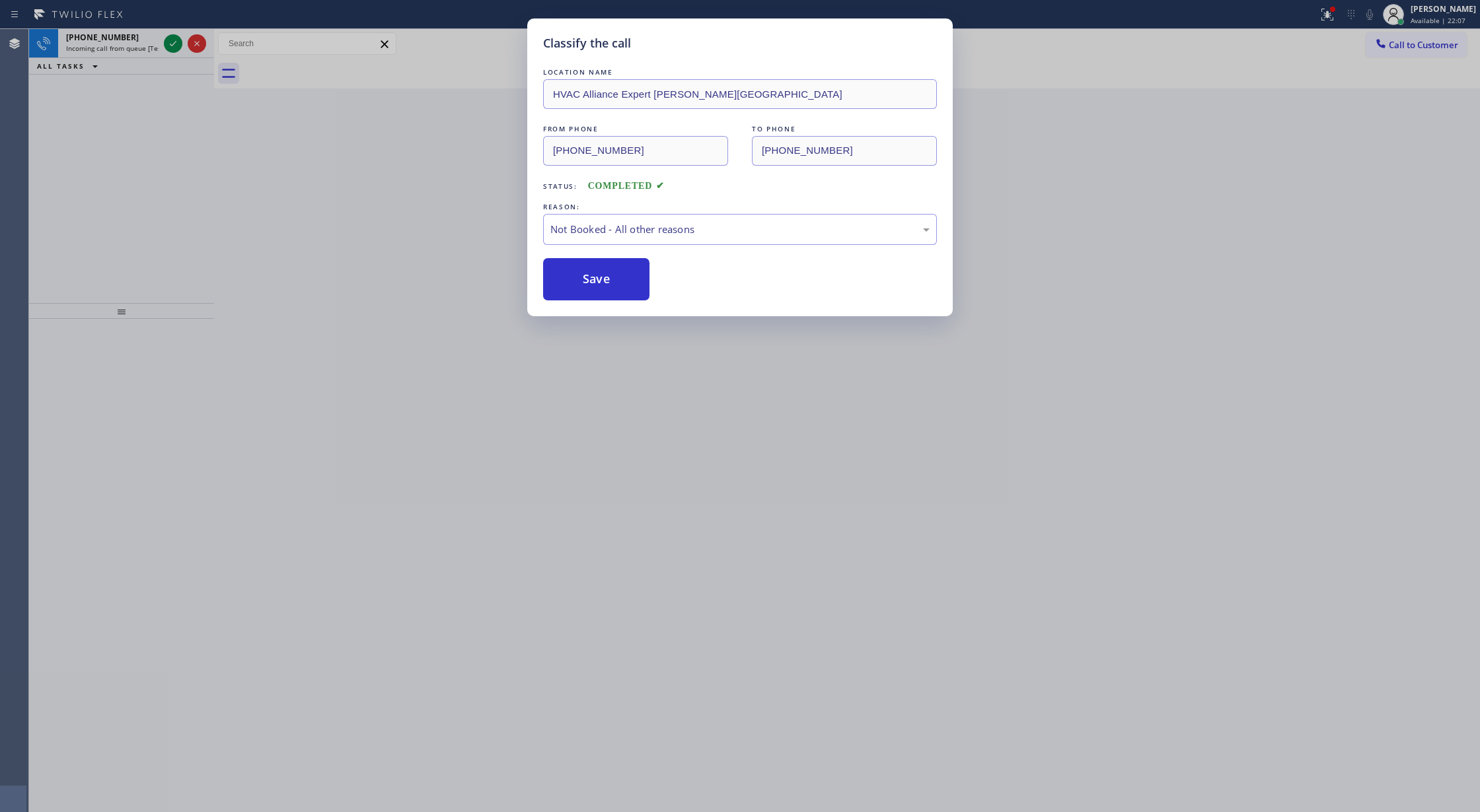
click at [167, 43] on div "Classify the call LOCATION NAME HVAC Alliance Expert Beverly Hills FROM PHONE (…" at bounding box center [740, 406] width 1480 height 812
click at [166, 45] on div "Classify the call LOCATION NAME HVAC Alliance Expert Beverly Hills FROM PHONE (…" at bounding box center [740, 406] width 1480 height 812
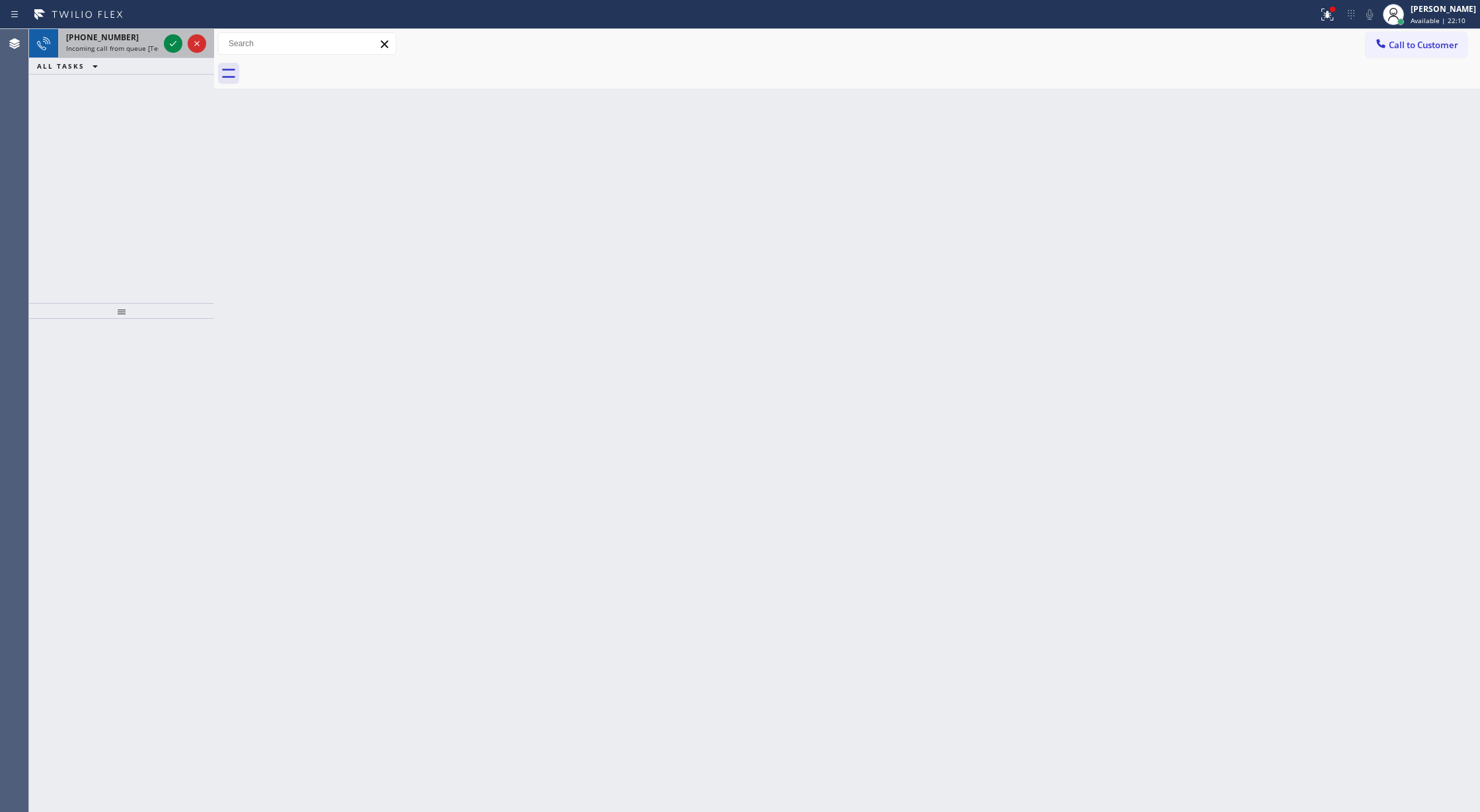
click at [162, 35] on div at bounding box center [184, 43] width 48 height 29
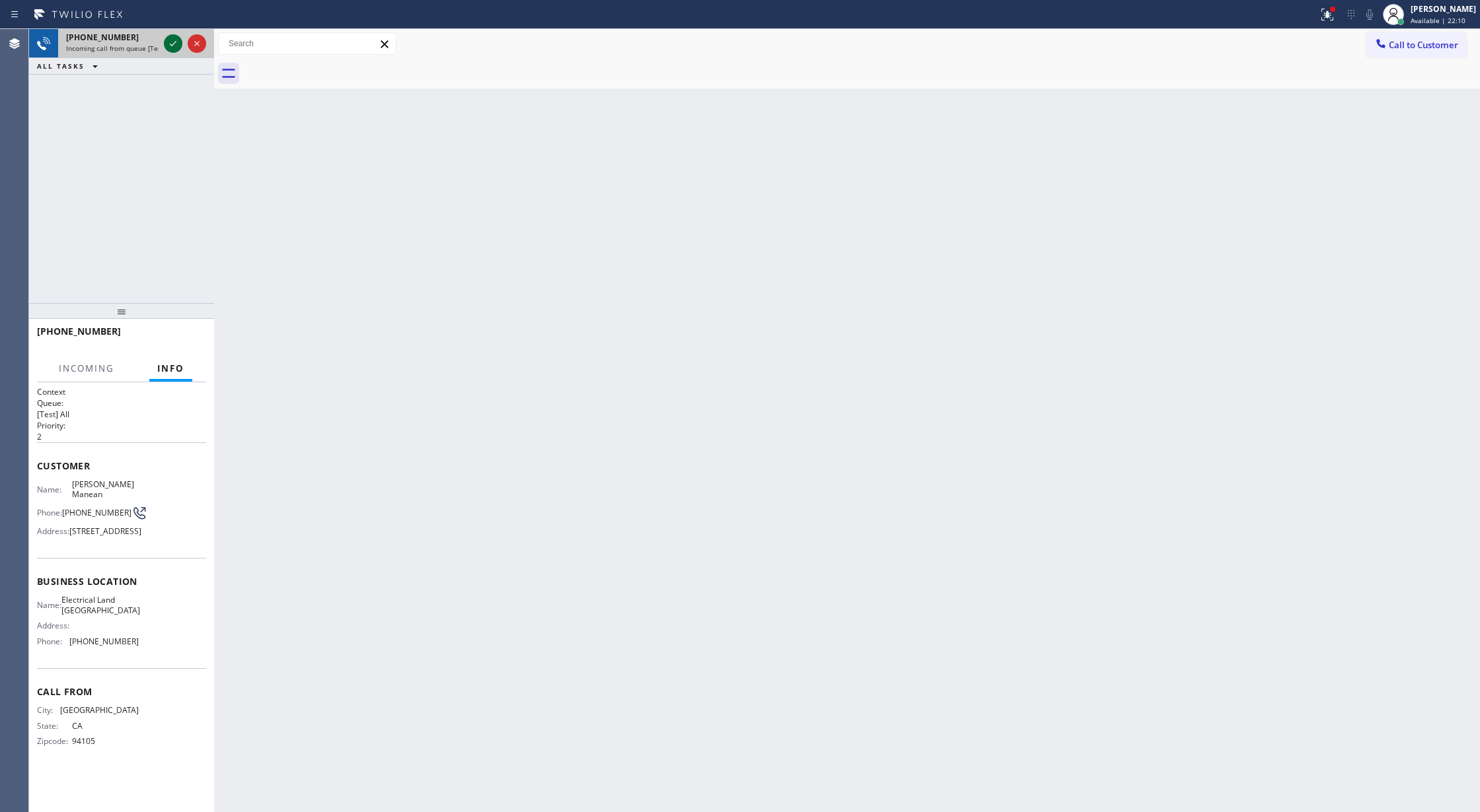
click at [168, 42] on icon at bounding box center [173, 43] width 16 height 16
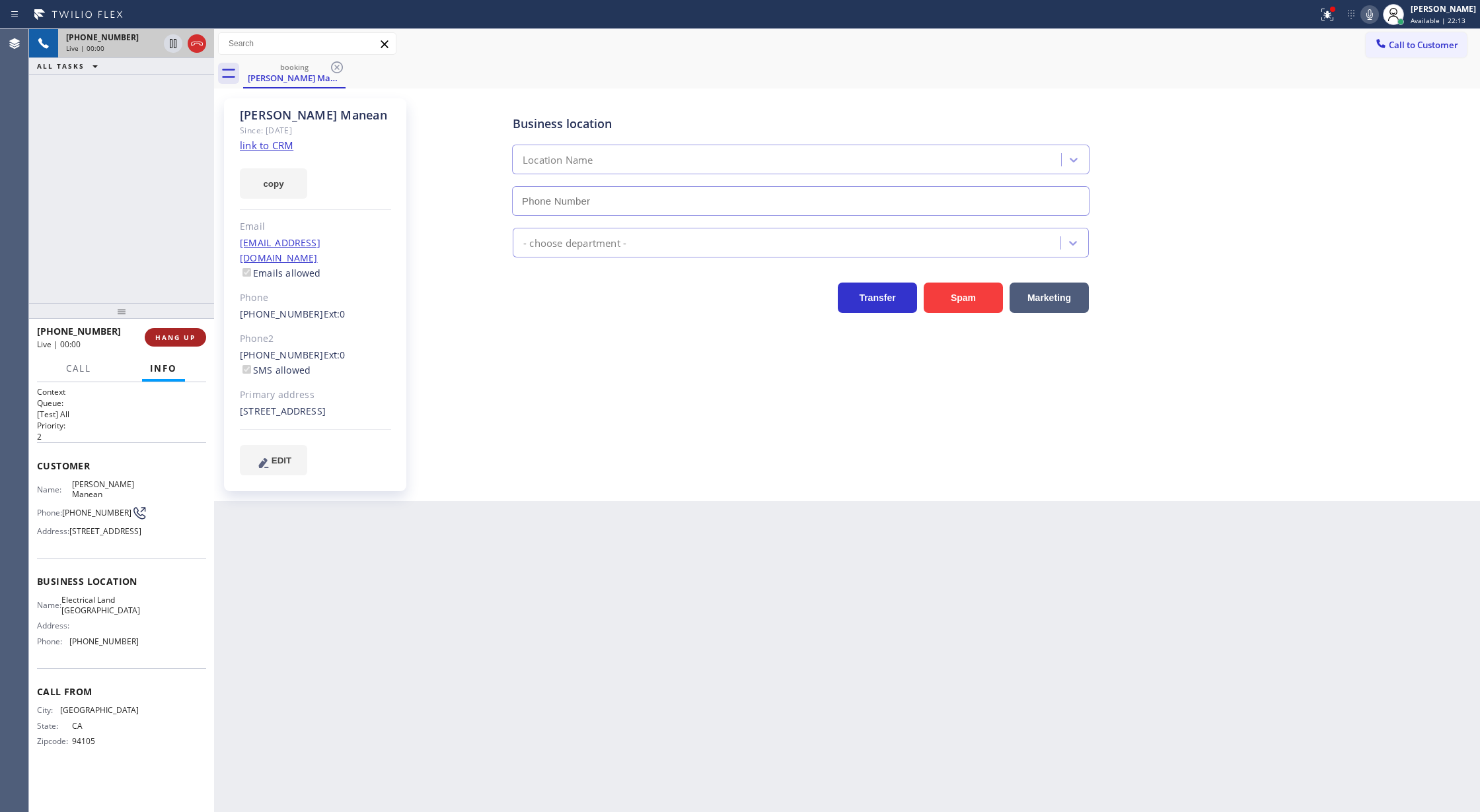
type input "(415) 727-4640"
click at [178, 339] on span "HANG UP" at bounding box center [175, 337] width 41 height 9
click at [164, 345] on button "COMPLETE" at bounding box center [173, 337] width 67 height 18
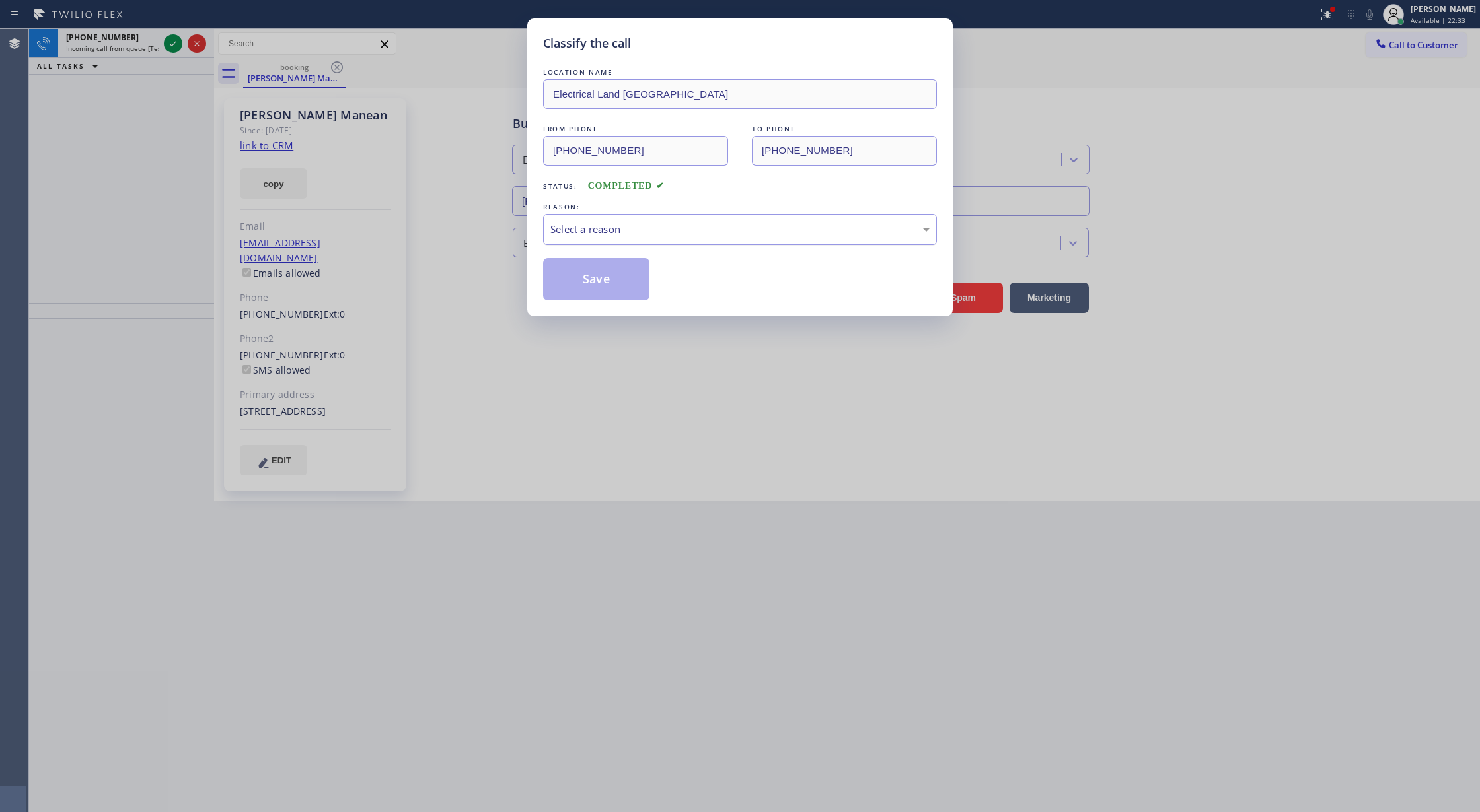
click at [601, 227] on div "Select a reason" at bounding box center [740, 229] width 379 height 15
click at [587, 285] on button "Save" at bounding box center [596, 279] width 107 height 42
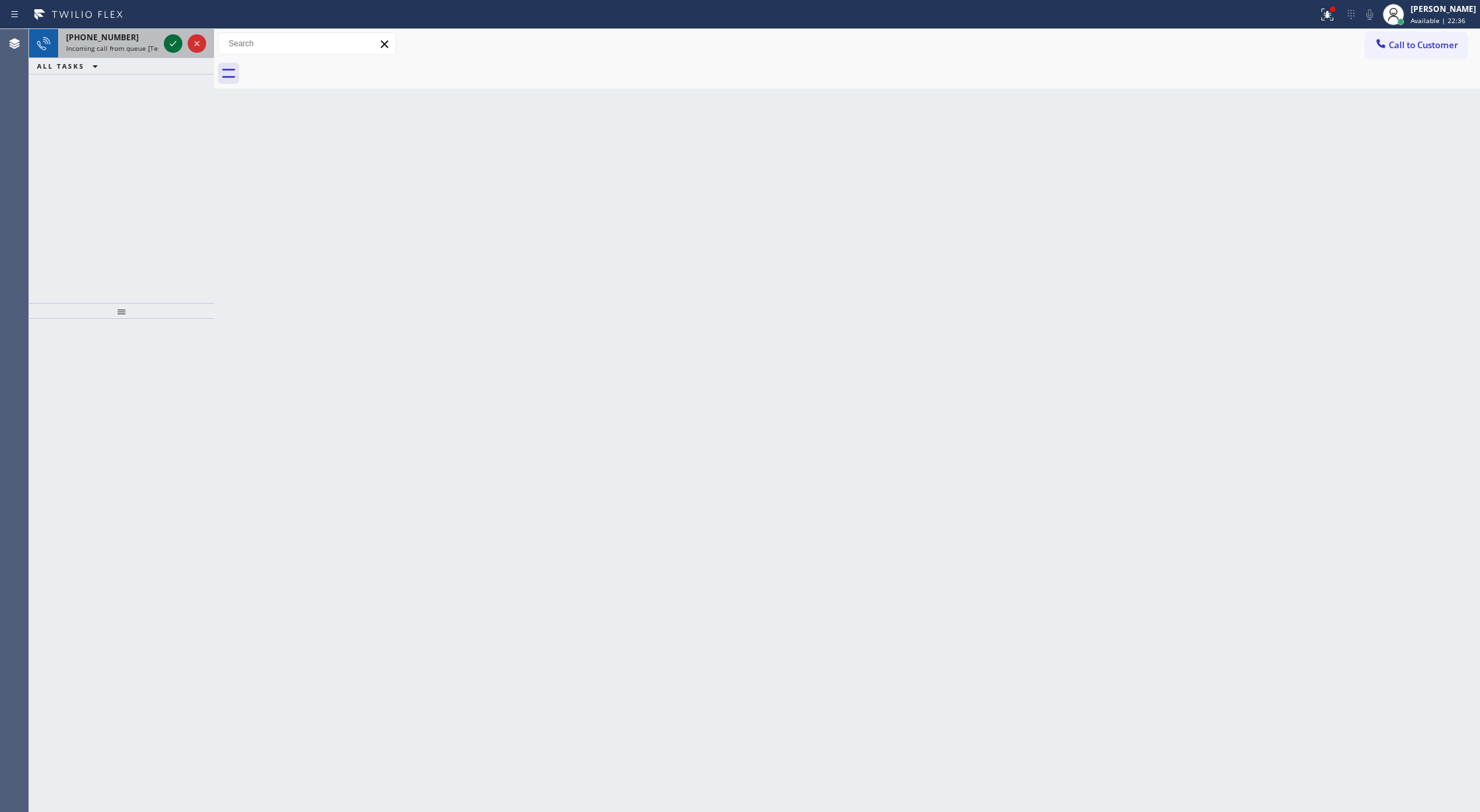
click at [175, 42] on icon at bounding box center [173, 43] width 16 height 16
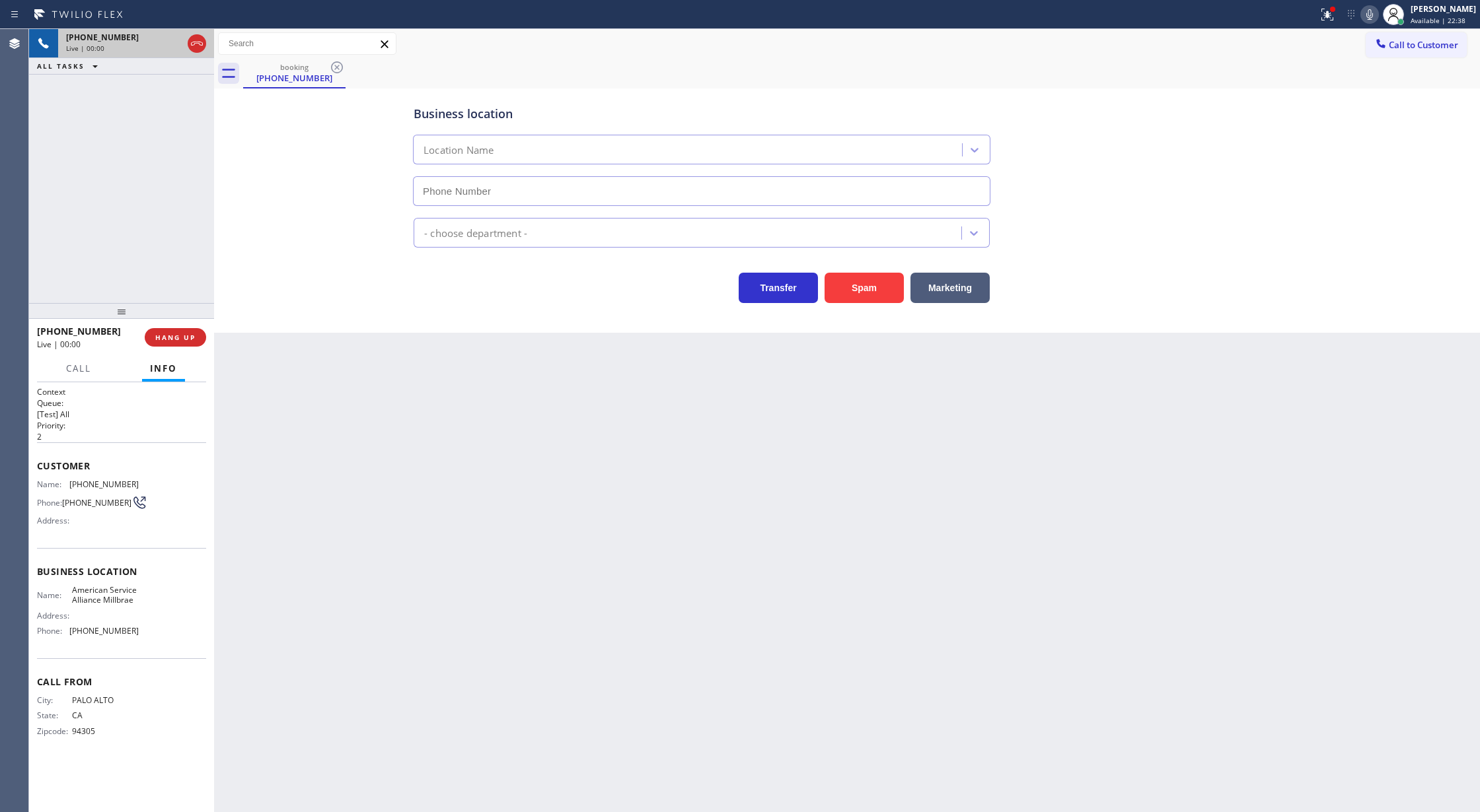
type input "(650) 770-8313"
click at [876, 288] on button "Spam" at bounding box center [864, 288] width 80 height 31
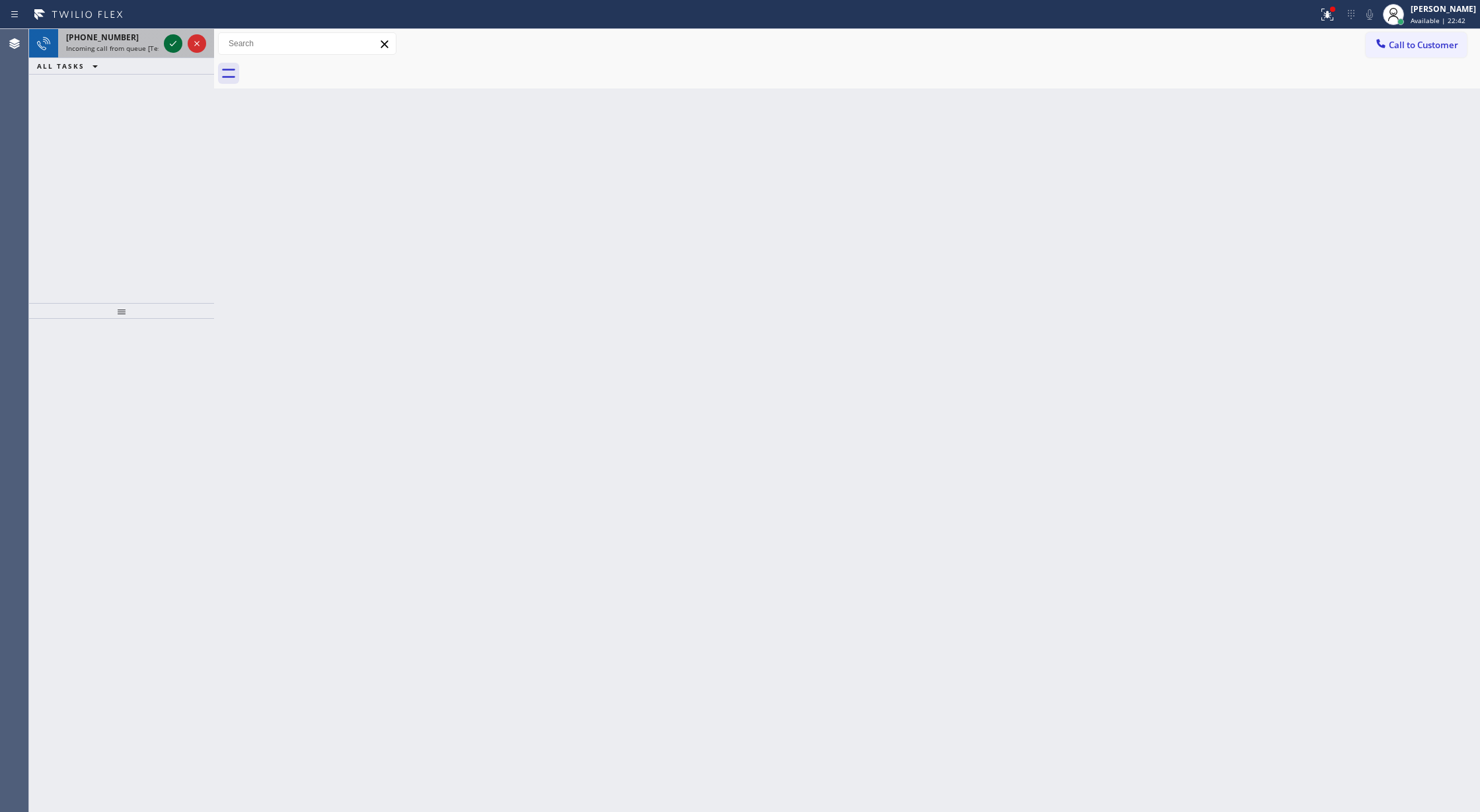
click at [173, 41] on icon at bounding box center [173, 43] width 16 height 16
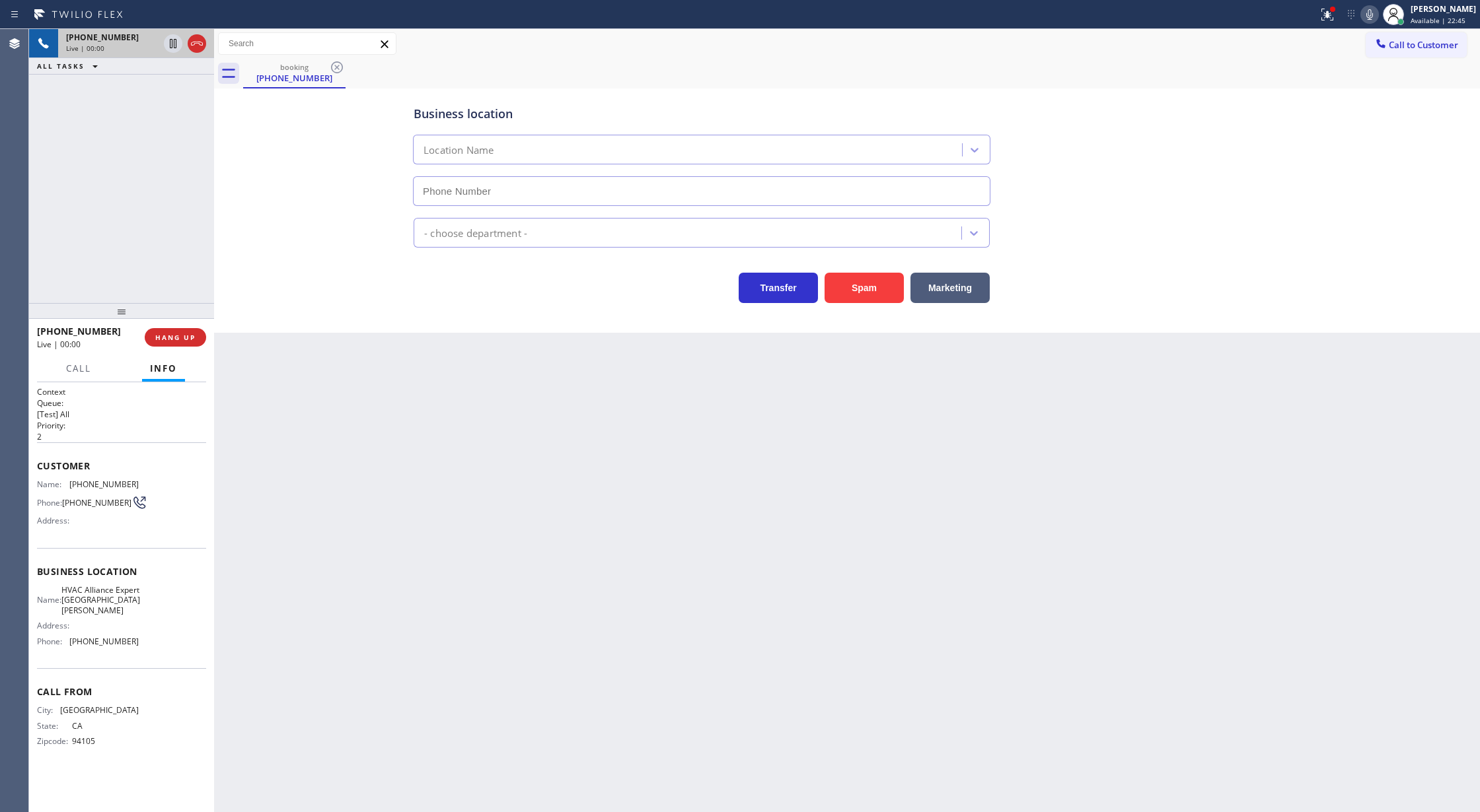
type input "(650) 800-8611"
click at [885, 296] on button "Spam" at bounding box center [864, 288] width 80 height 31
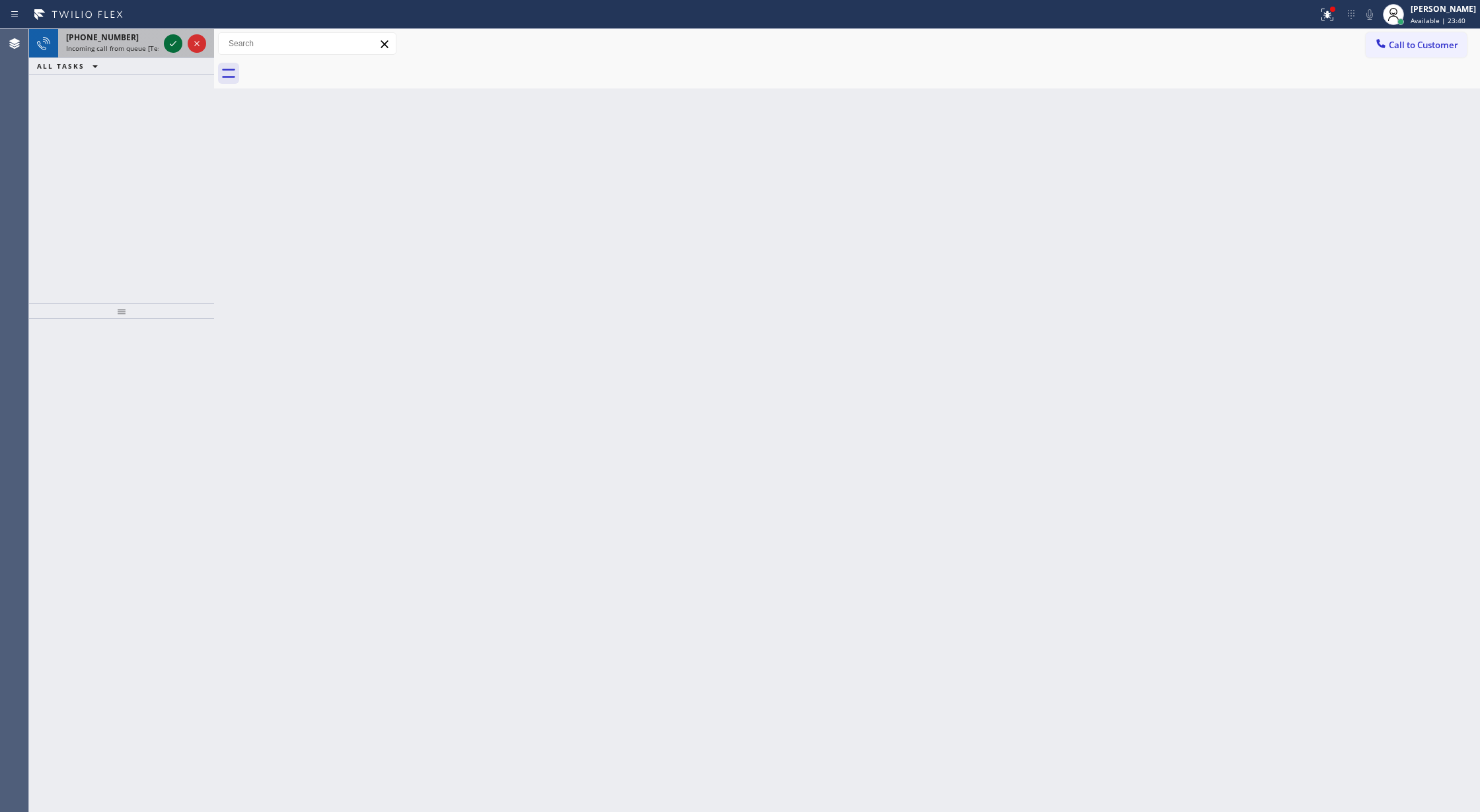
click at [167, 41] on icon at bounding box center [173, 43] width 16 height 16
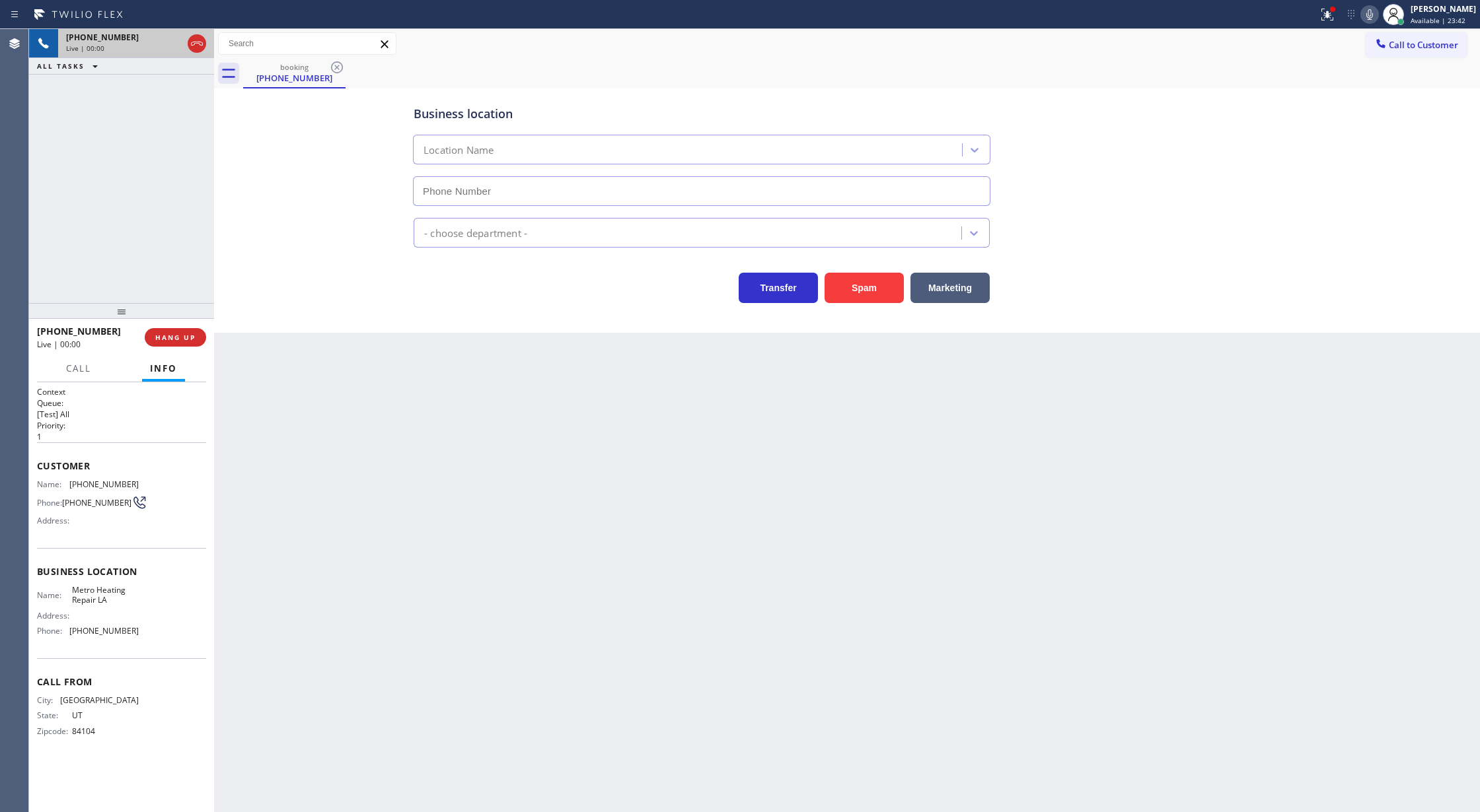
type input "(323) 375-1827"
click at [856, 291] on button "Spam" at bounding box center [864, 288] width 80 height 31
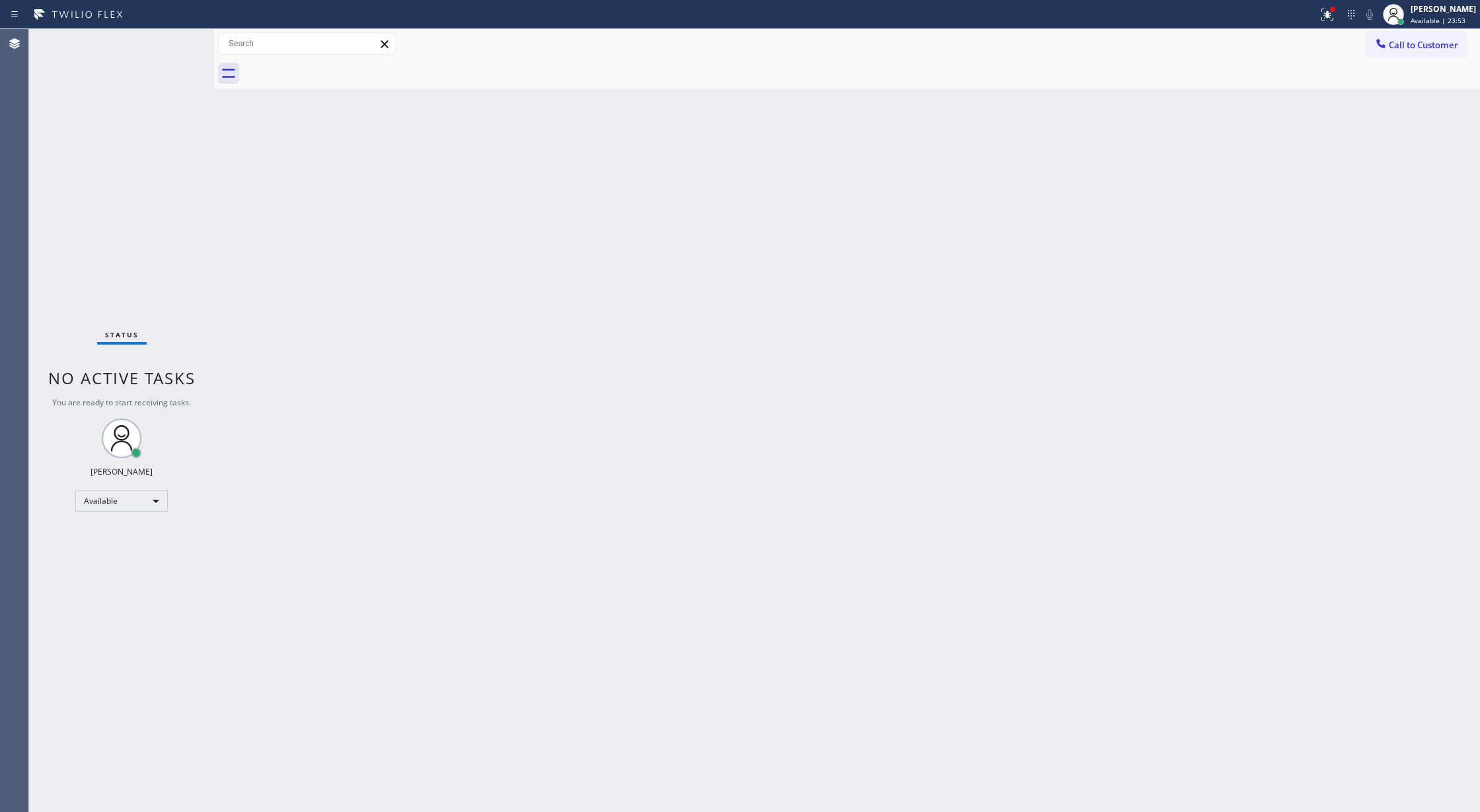
click at [178, 42] on div "Status No active tasks You are ready to start receiving tasks. [PERSON_NAME] Av…" at bounding box center [121, 420] width 185 height 783
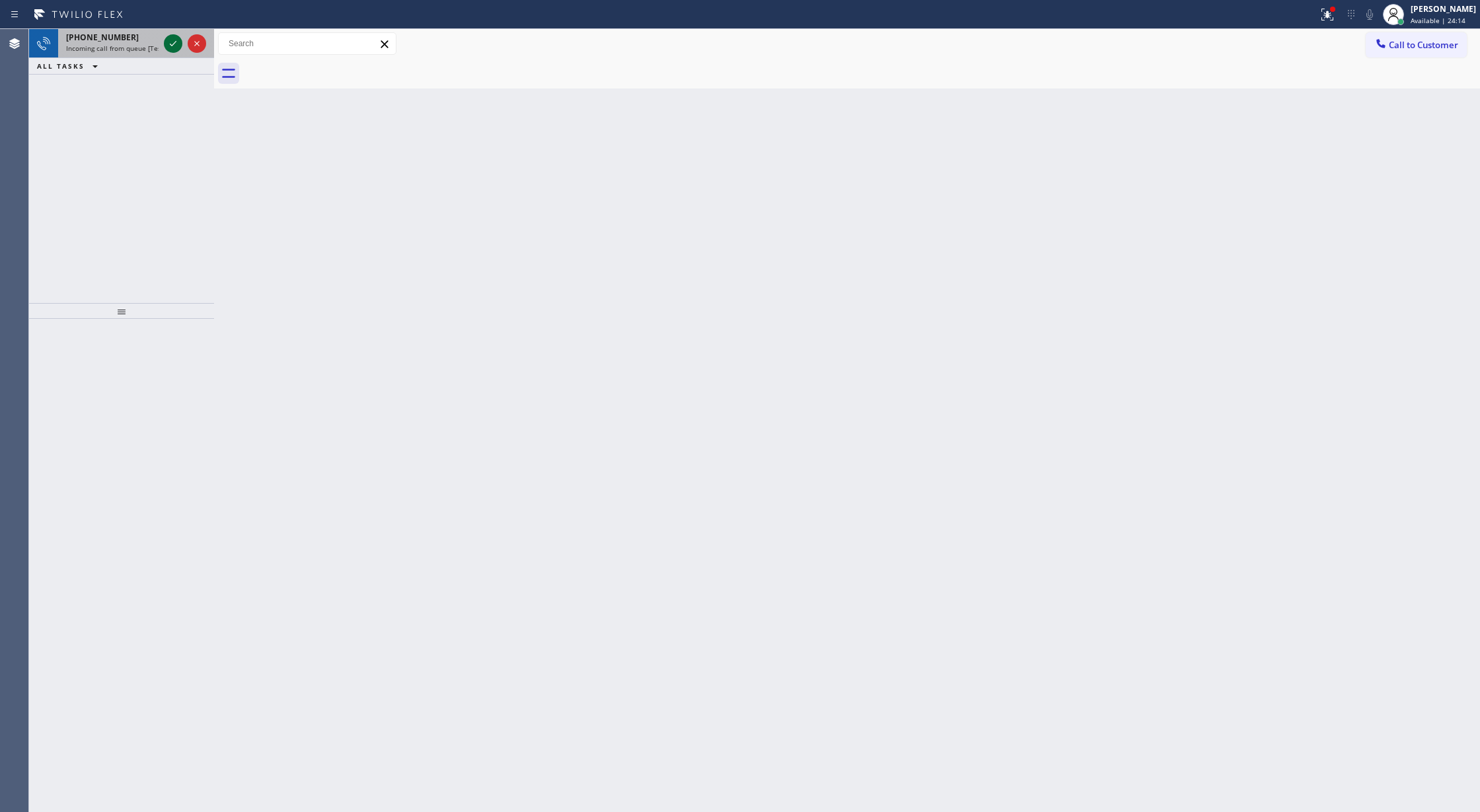
click at [165, 45] on icon at bounding box center [173, 43] width 16 height 16
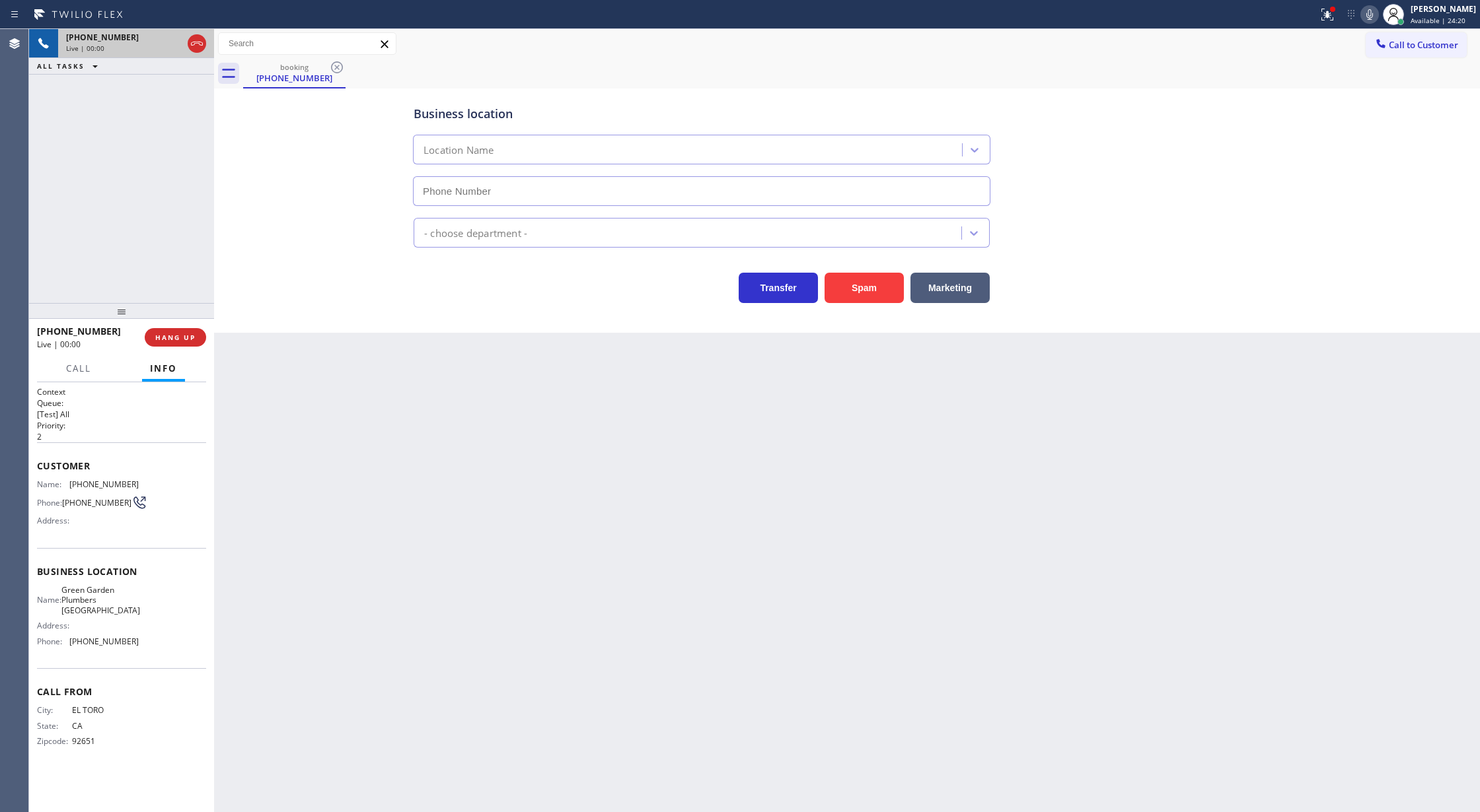
type input "(949) 635-4744"
click at [166, 334] on span "COMPLETE" at bounding box center [173, 337] width 45 height 9
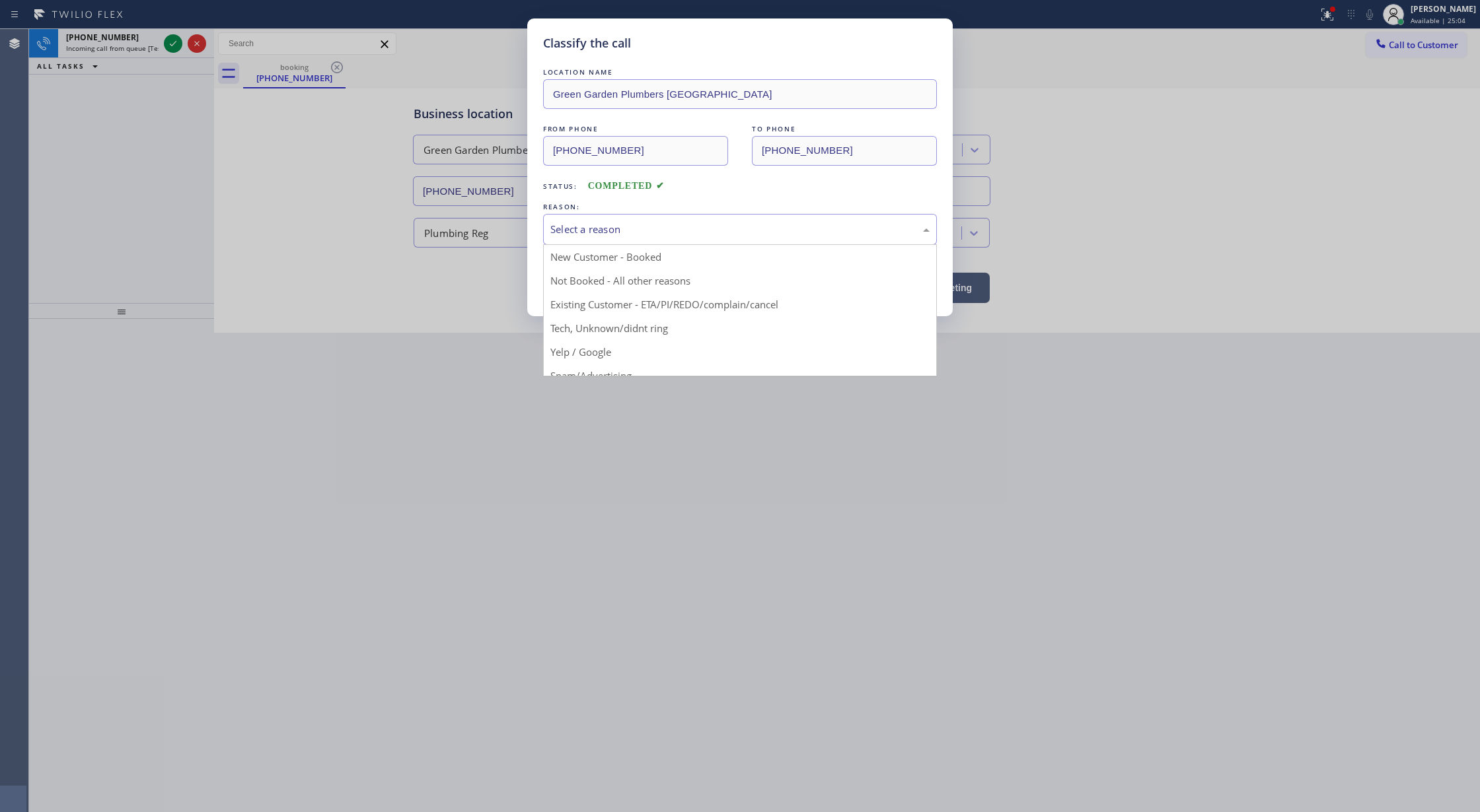
click at [598, 239] on div "Select a reason" at bounding box center [740, 229] width 394 height 31
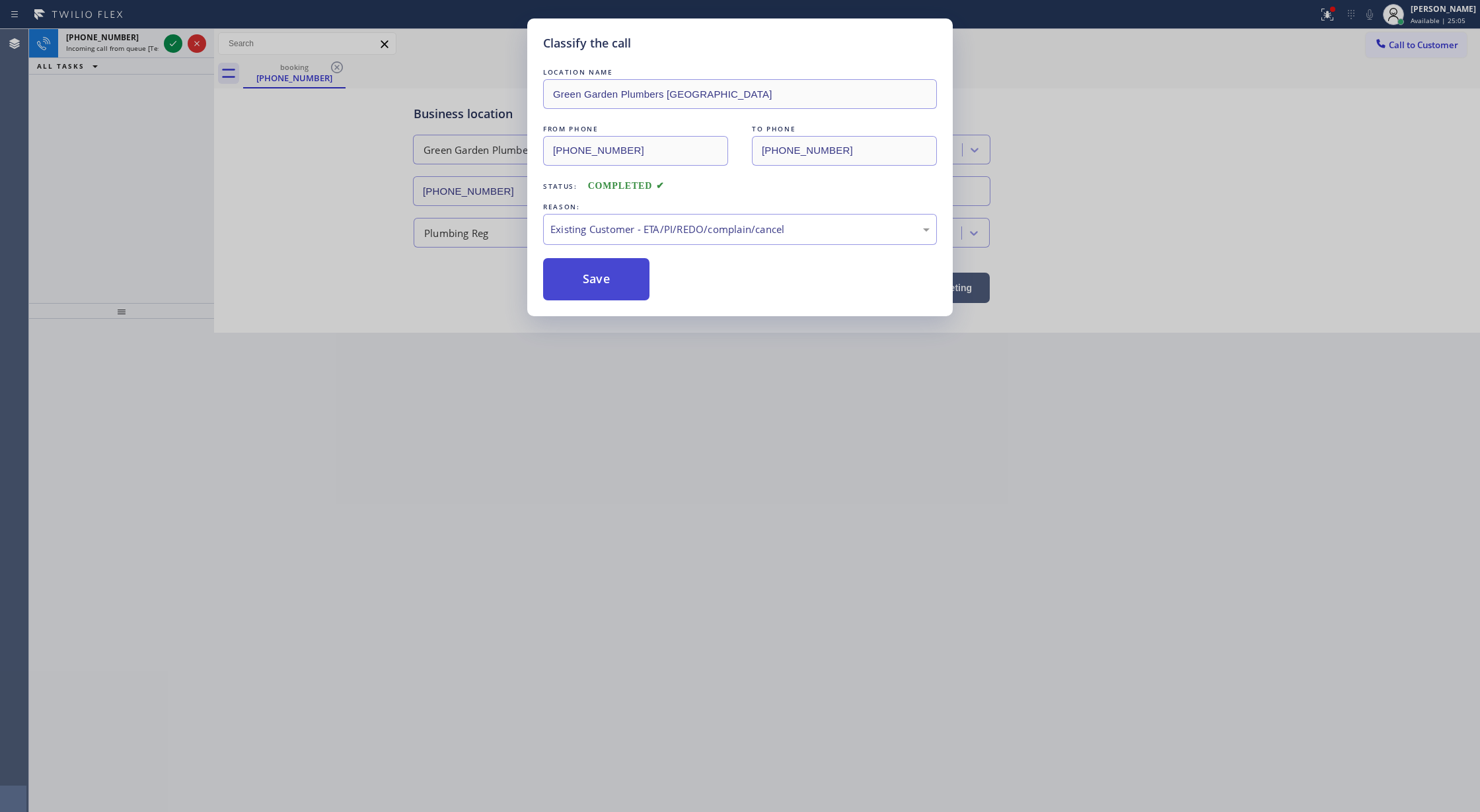
click at [582, 284] on button "Save" at bounding box center [596, 279] width 107 height 42
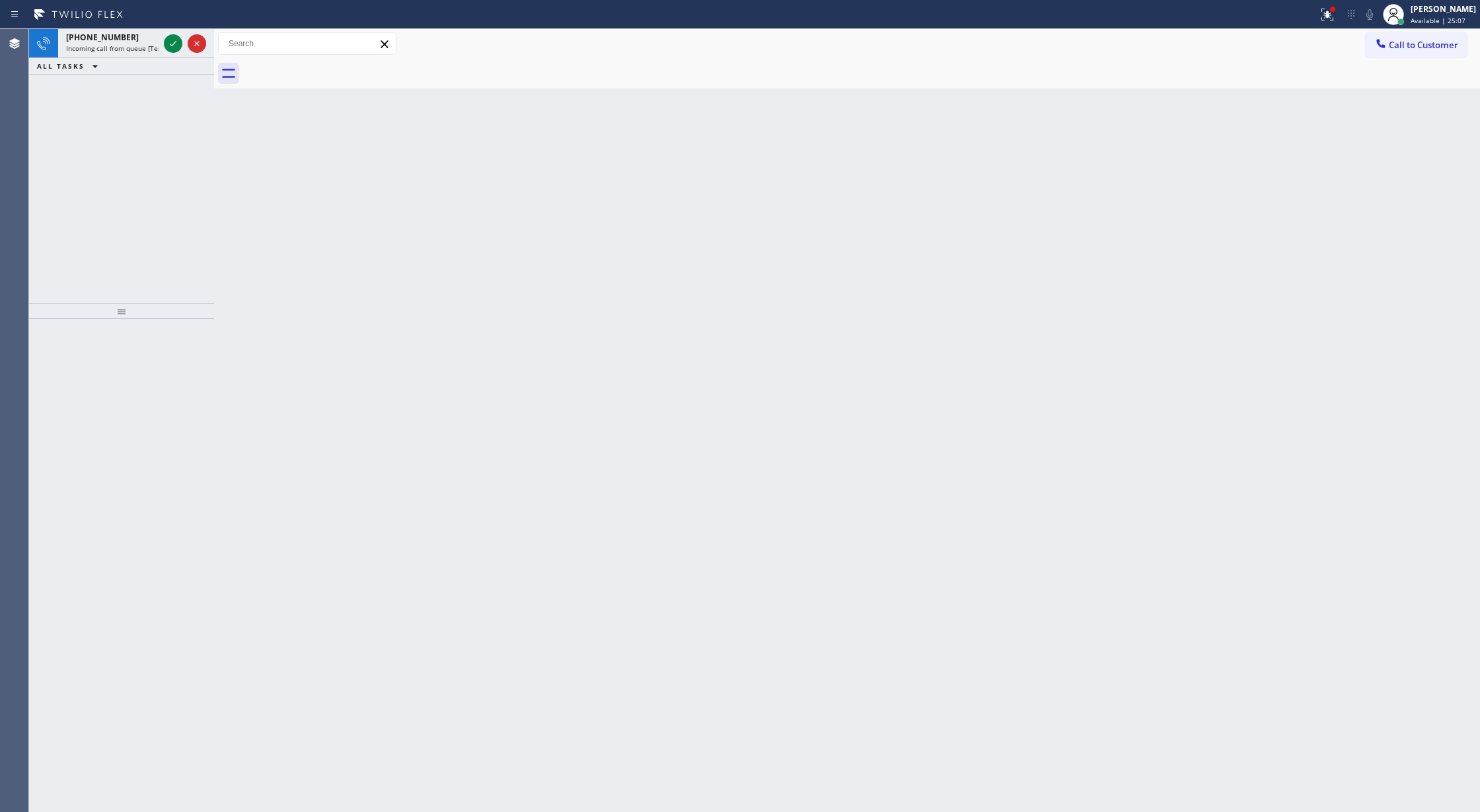
click at [171, 43] on icon at bounding box center [173, 43] width 16 height 16
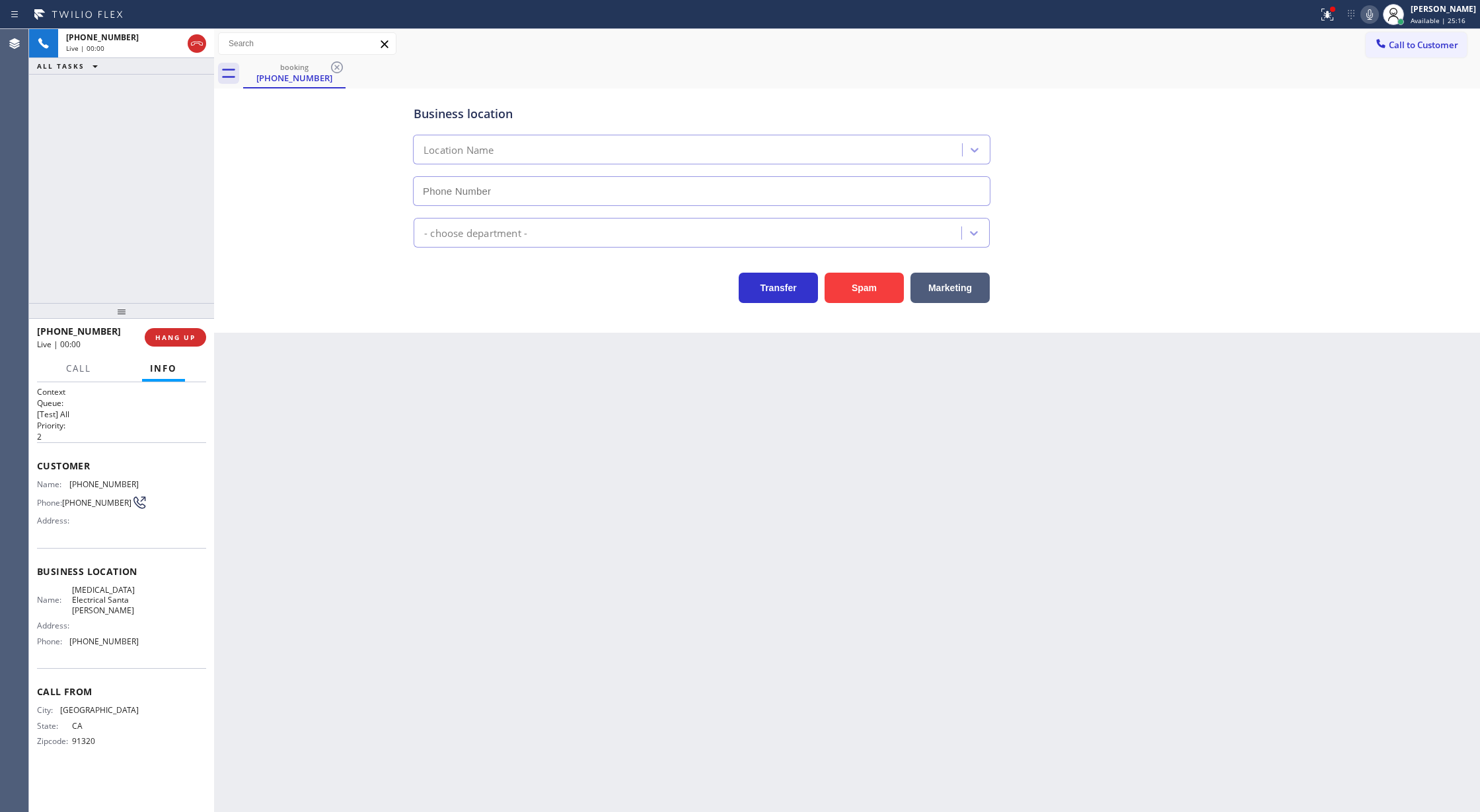
type input "(805) 222-7315"
click at [175, 341] on span "COMPLETE" at bounding box center [173, 337] width 45 height 9
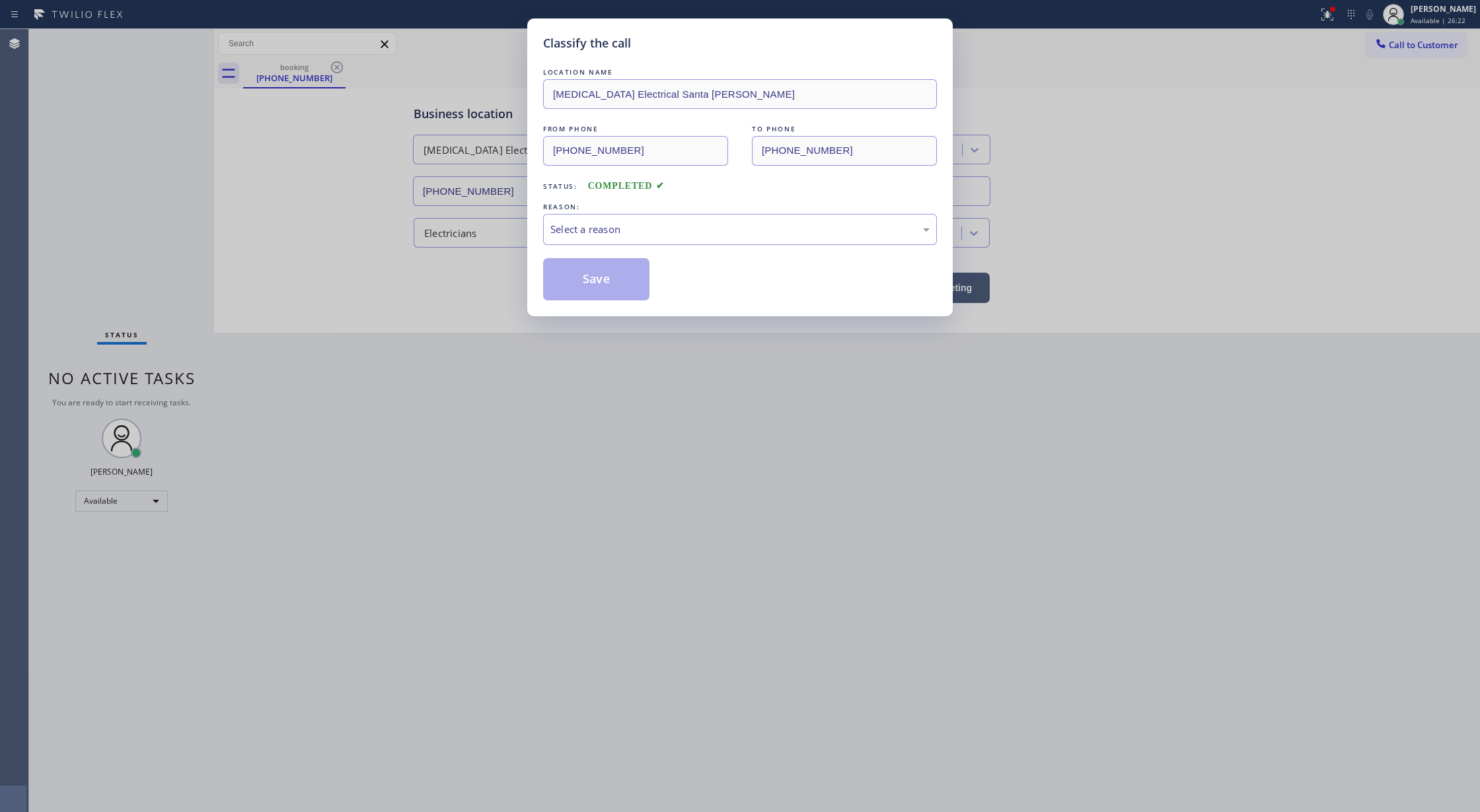
click at [615, 233] on div "Select a reason" at bounding box center [740, 229] width 379 height 15
drag, startPoint x: 634, startPoint y: 220, endPoint x: 635, endPoint y: 240, distance: 20.0
click at [635, 223] on div "Not Booked - All other reasons" at bounding box center [740, 229] width 394 height 31
click at [595, 286] on button "Save" at bounding box center [596, 279] width 107 height 42
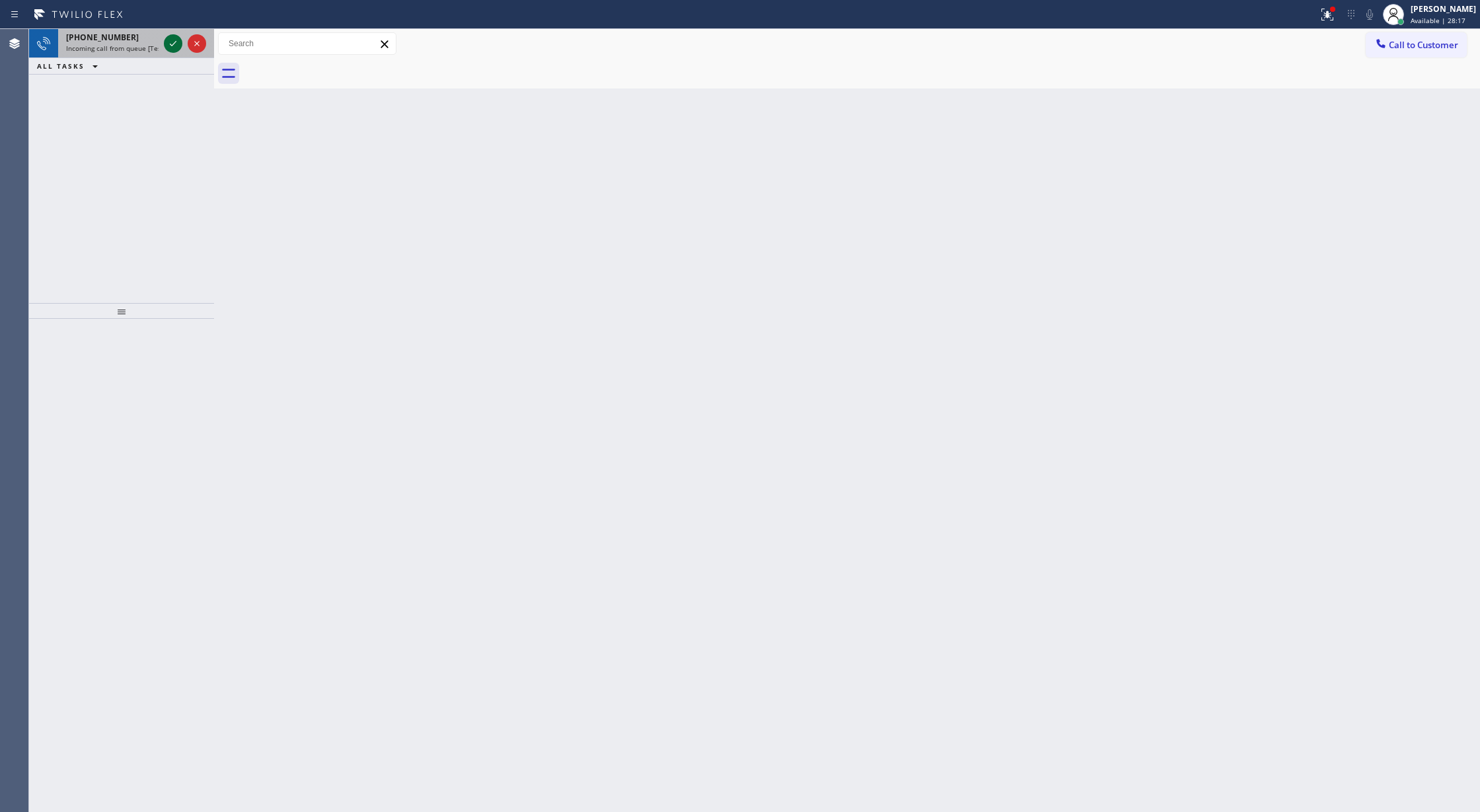
click at [169, 41] on icon at bounding box center [173, 43] width 16 height 16
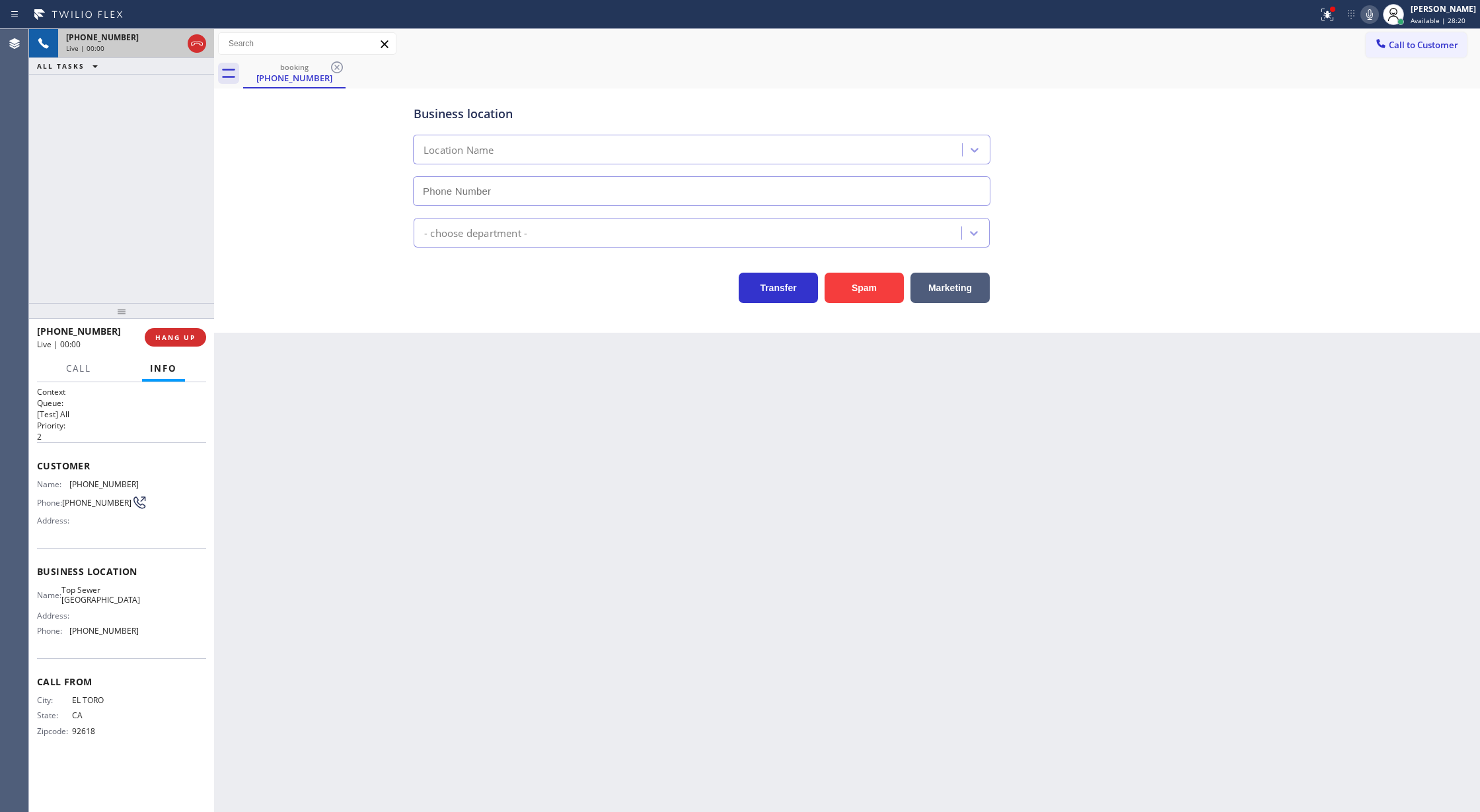
type input "(949) 570-5033"
click at [867, 288] on button "Spam" at bounding box center [864, 288] width 80 height 31
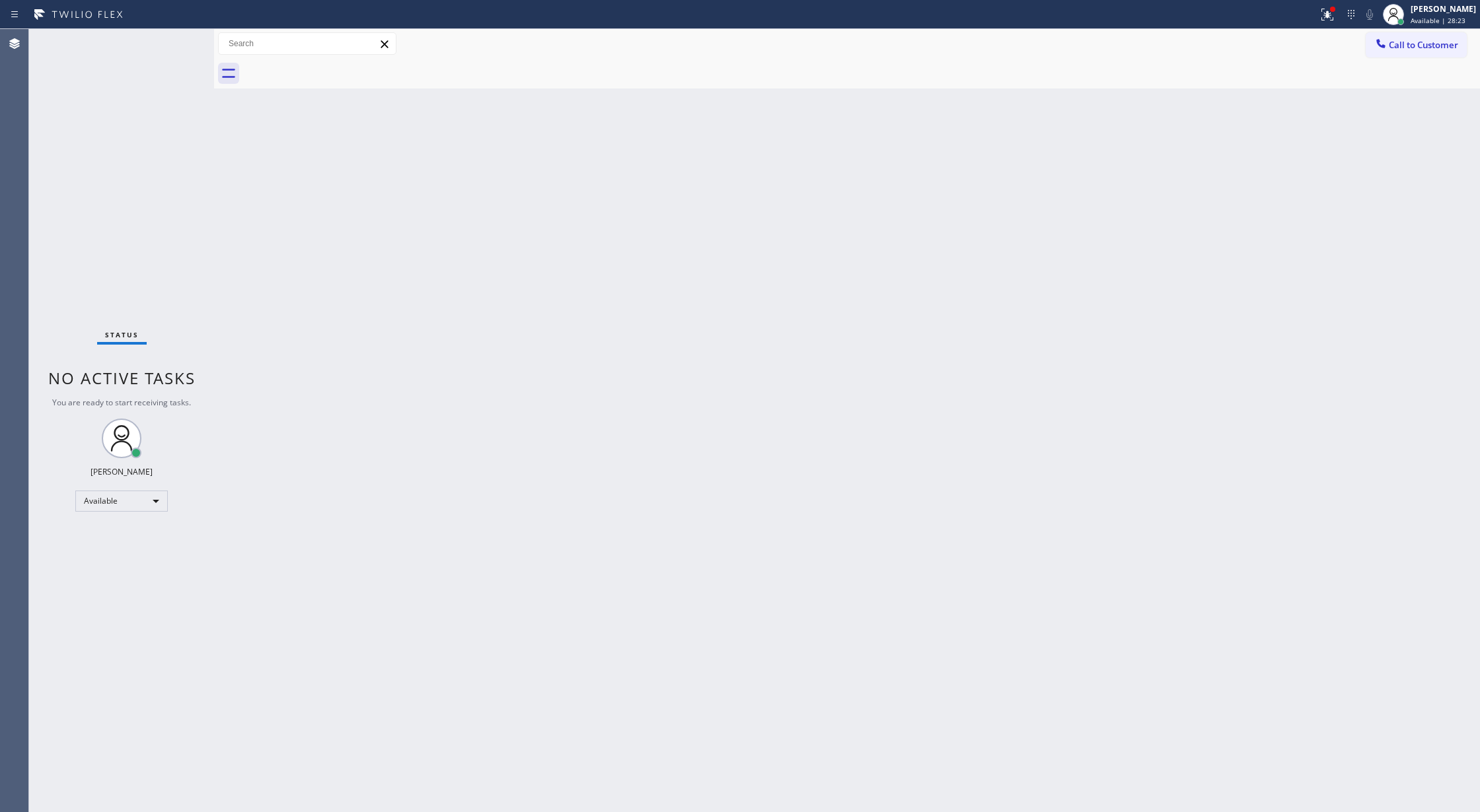
click at [185, 38] on div "Status No active tasks You are ready to start receiving tasks. [PERSON_NAME] Av…" at bounding box center [121, 420] width 185 height 783
click at [175, 43] on div "Status No active tasks You are ready to start receiving tasks. [PERSON_NAME] Av…" at bounding box center [121, 420] width 185 height 783
click at [161, 45] on div "Status No active tasks You are ready to start receiving tasks. [PERSON_NAME] Av…" at bounding box center [121, 420] width 185 height 783
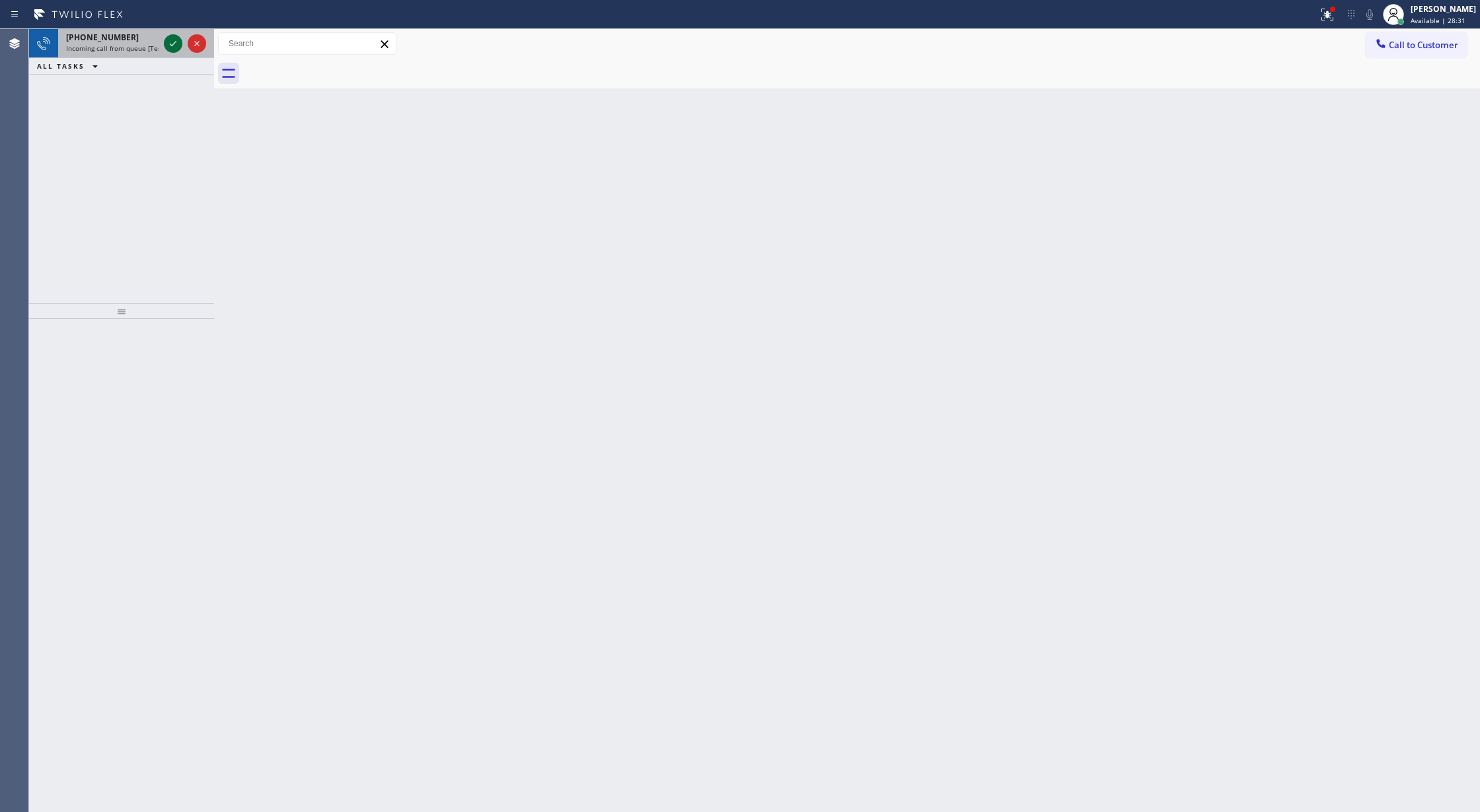
click at [181, 43] on div at bounding box center [173, 43] width 18 height 16
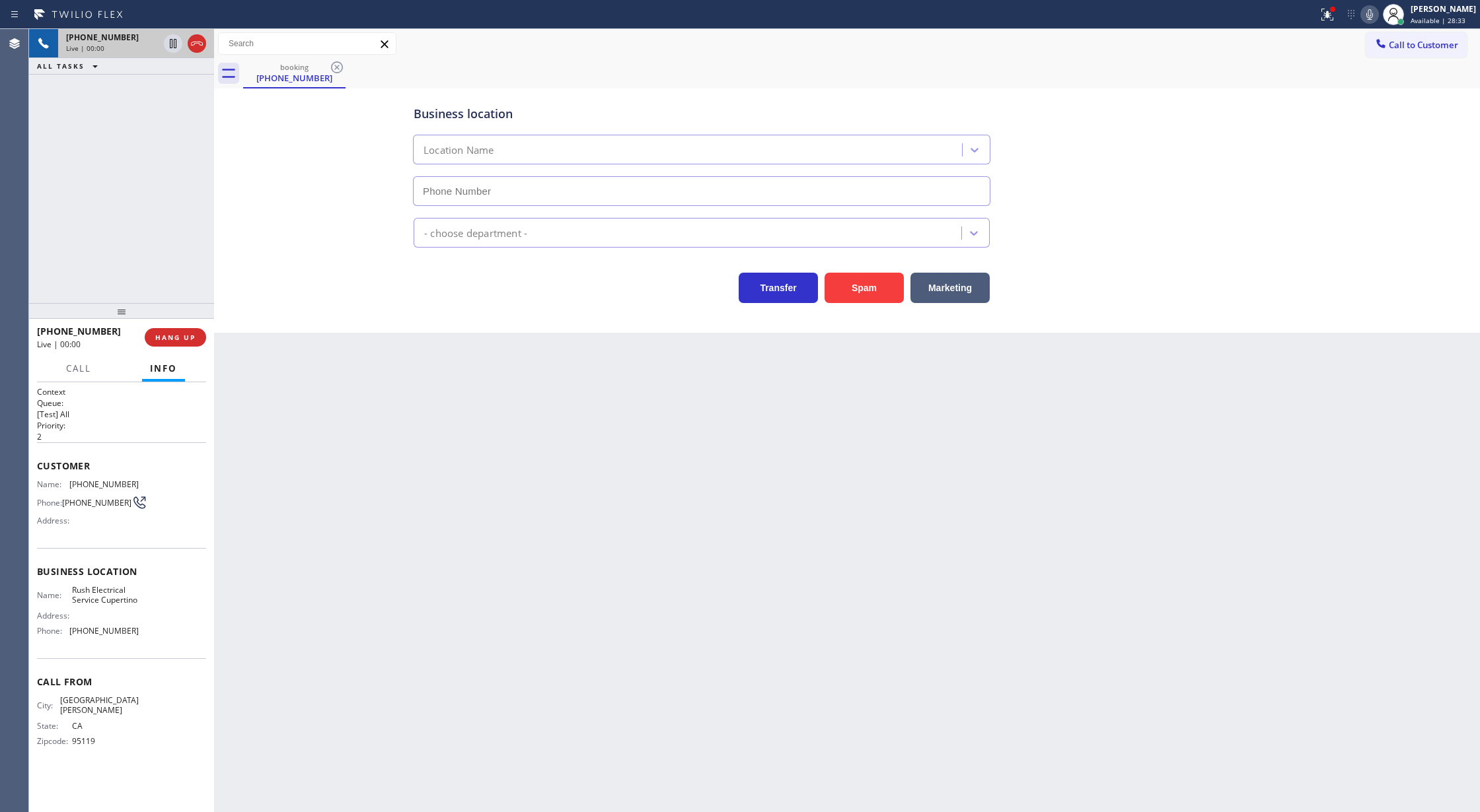
type input "(408) 549-7795"
click at [857, 285] on button "Spam" at bounding box center [864, 288] width 80 height 31
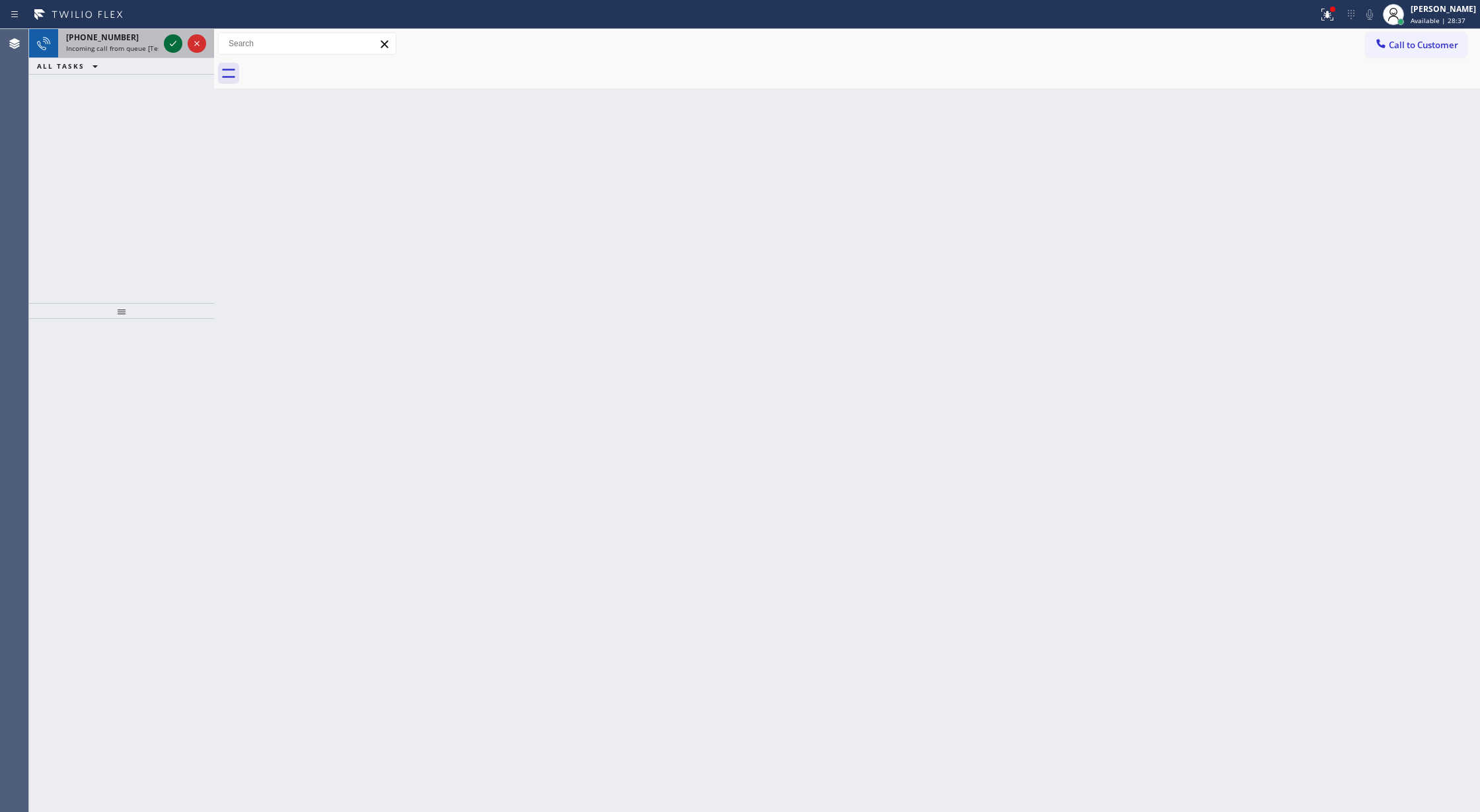
click at [170, 40] on icon at bounding box center [173, 43] width 16 height 16
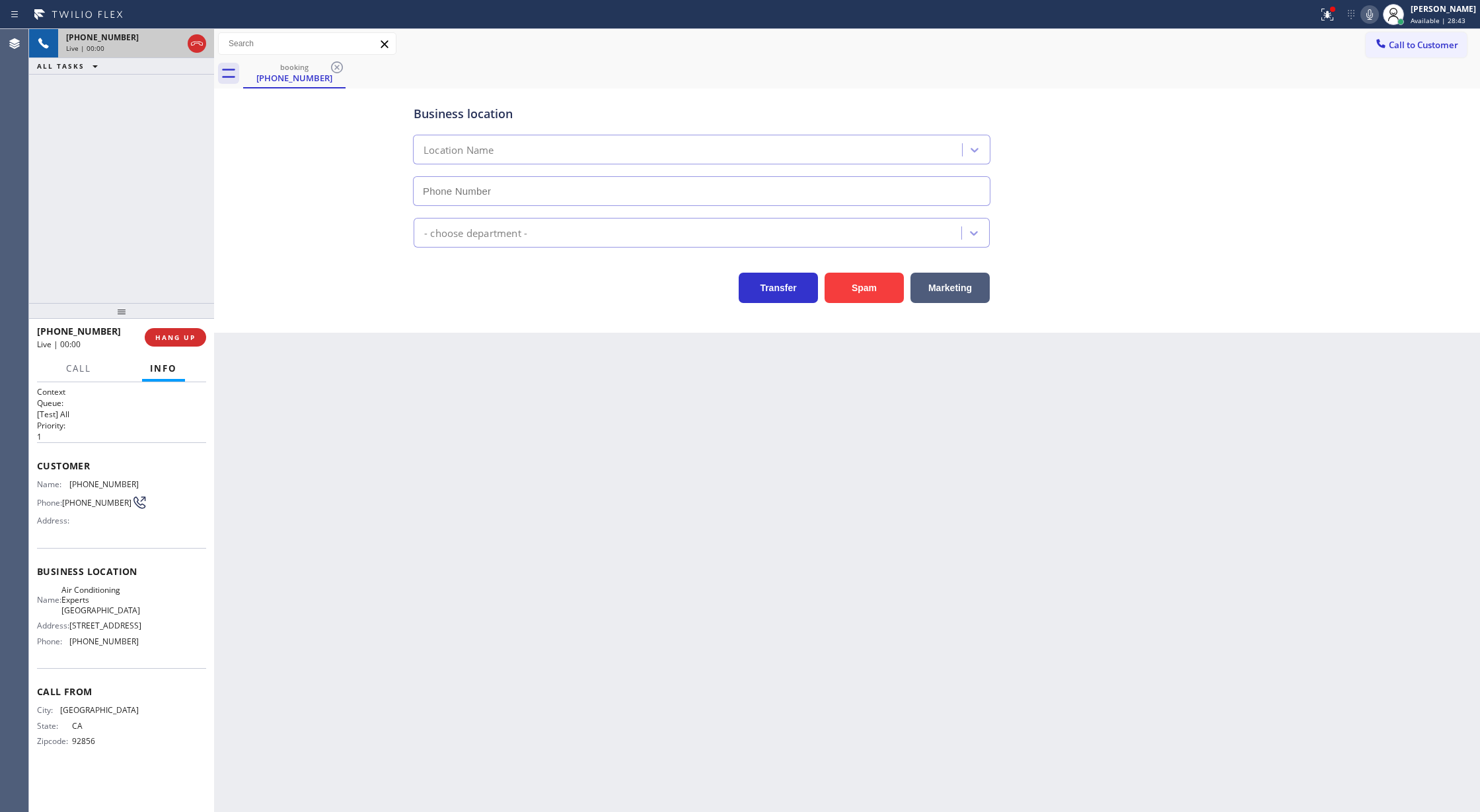
type input "(424) 304-1617"
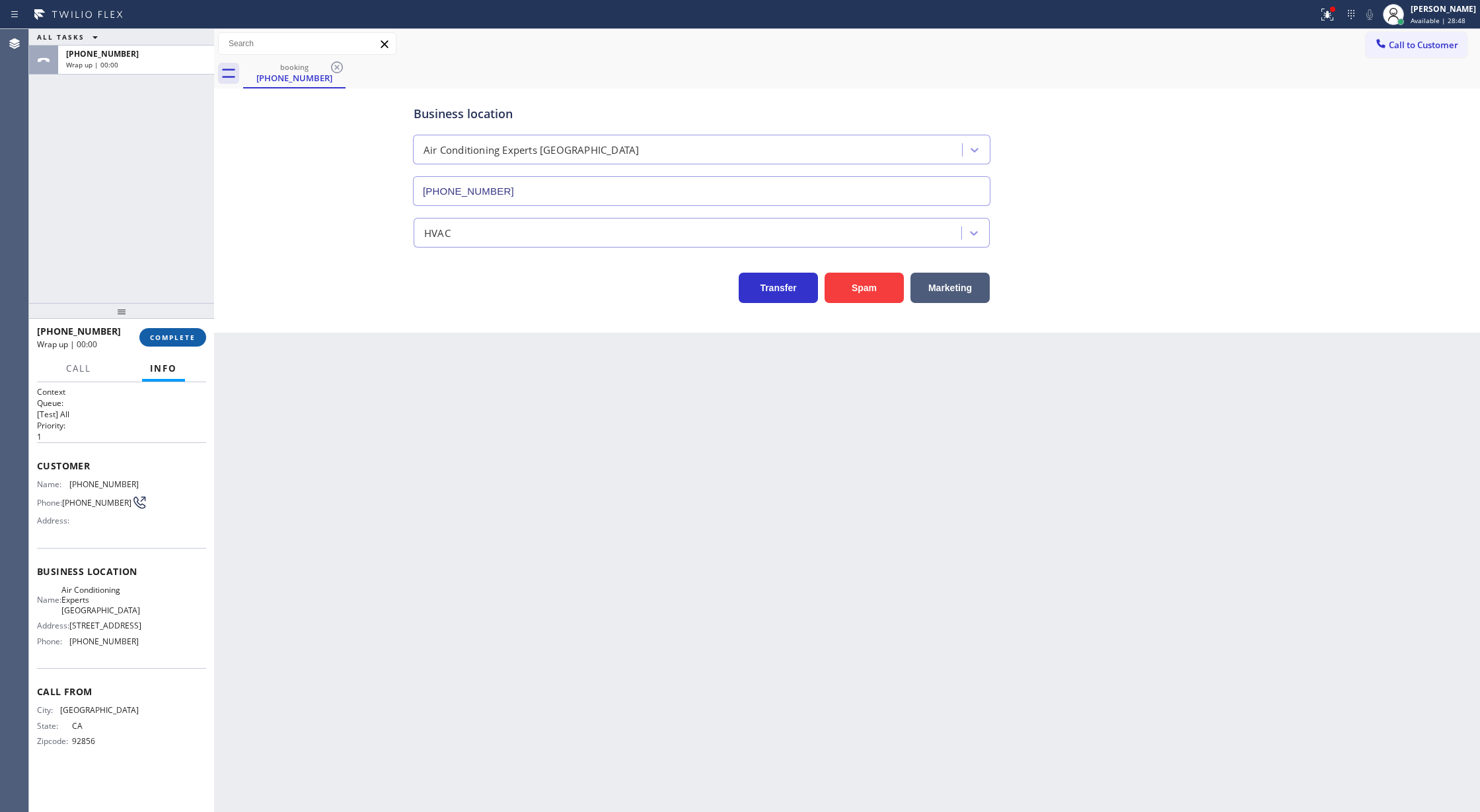
click at [168, 331] on button "COMPLETE" at bounding box center [173, 337] width 67 height 18
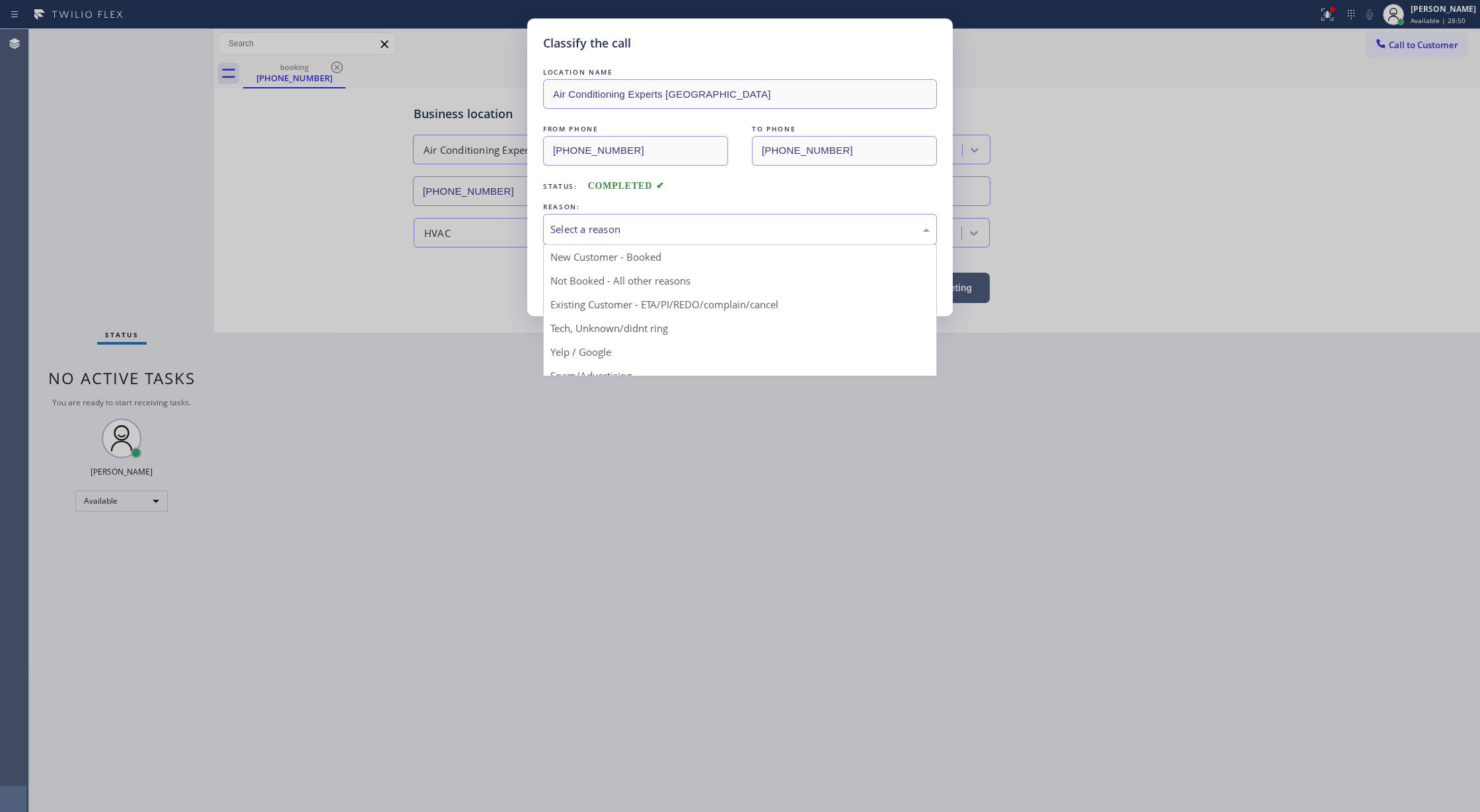
click at [591, 232] on div "Select a reason" at bounding box center [740, 229] width 379 height 15
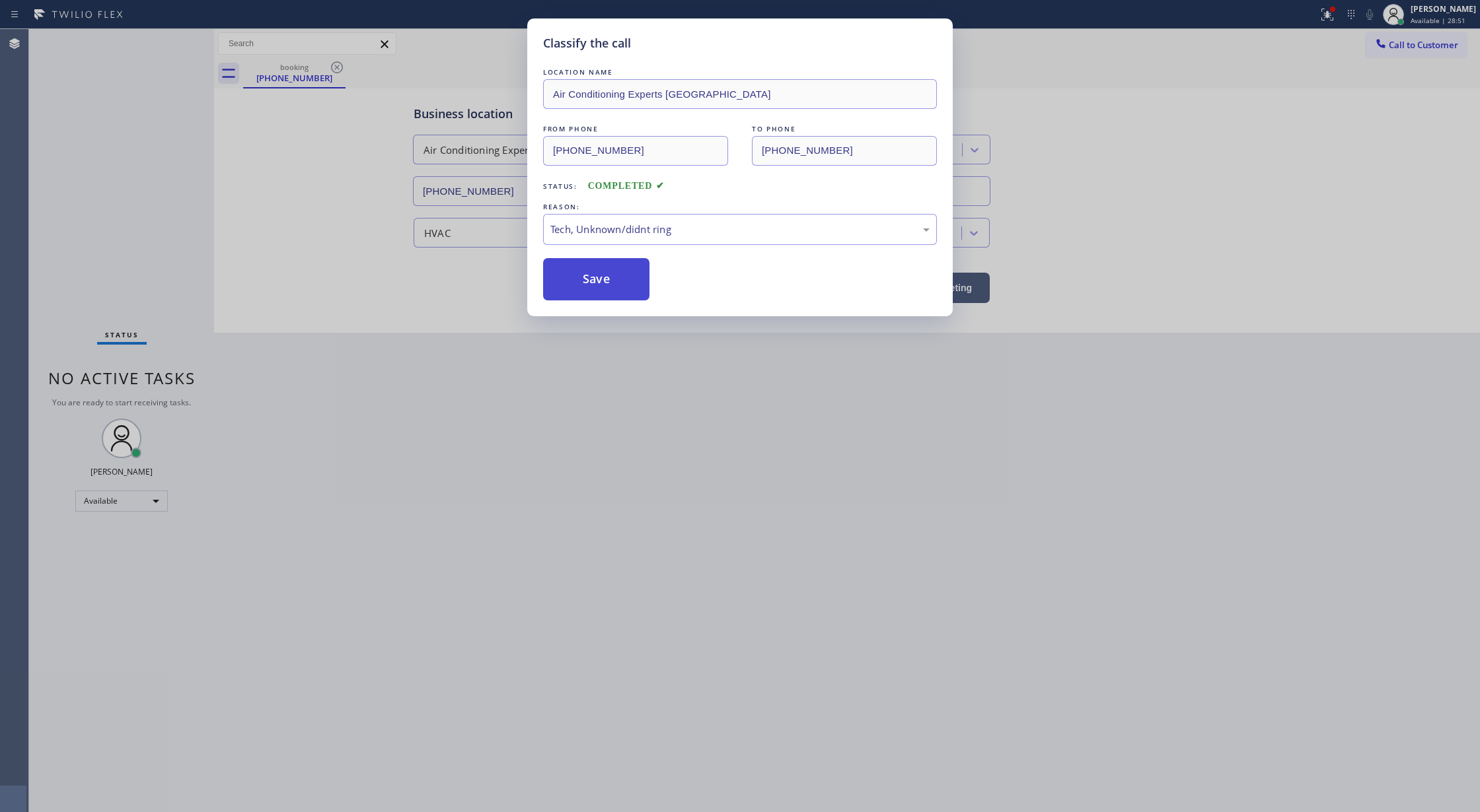
click at [581, 289] on button "Save" at bounding box center [596, 279] width 107 height 42
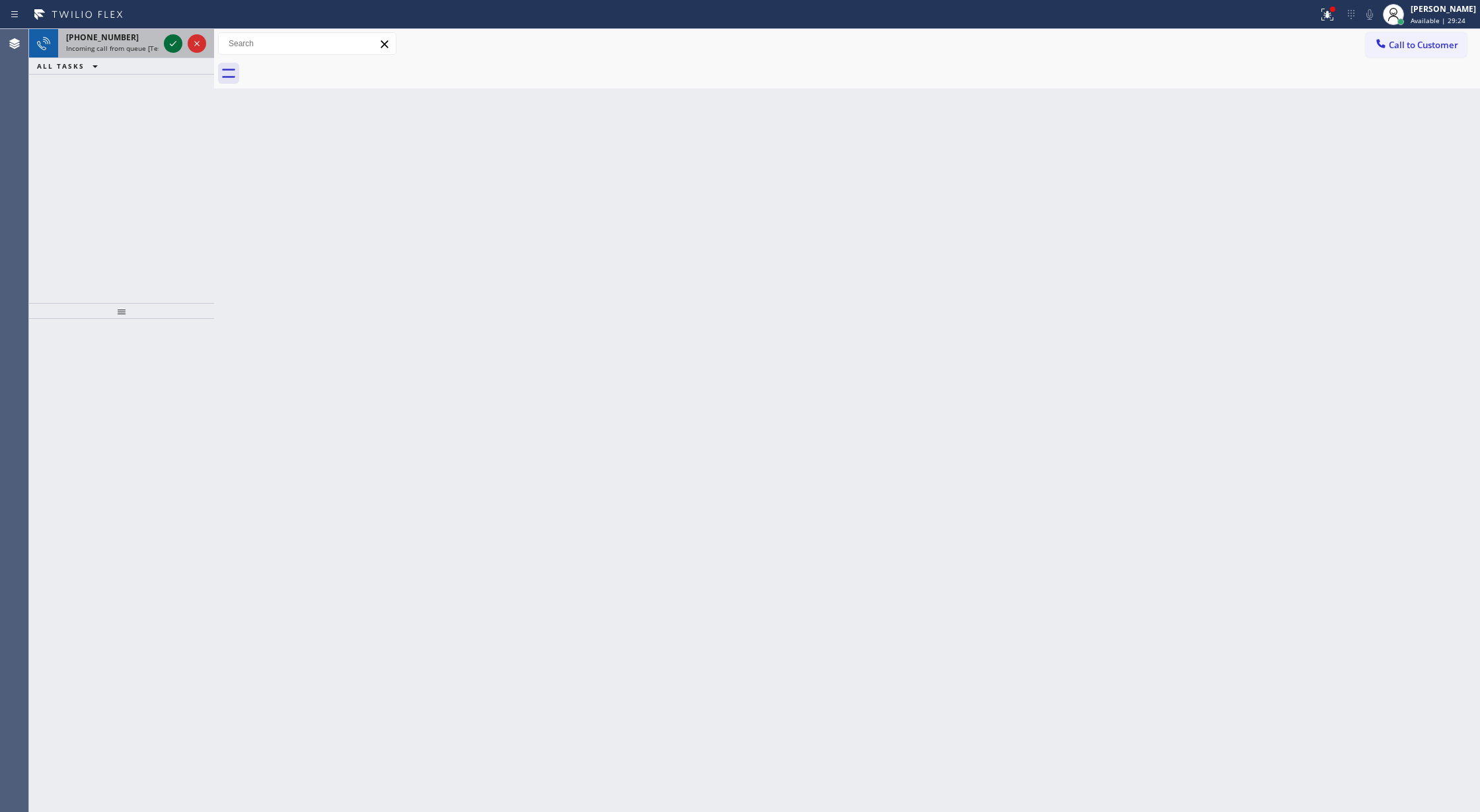
click at [174, 46] on icon at bounding box center [173, 43] width 16 height 16
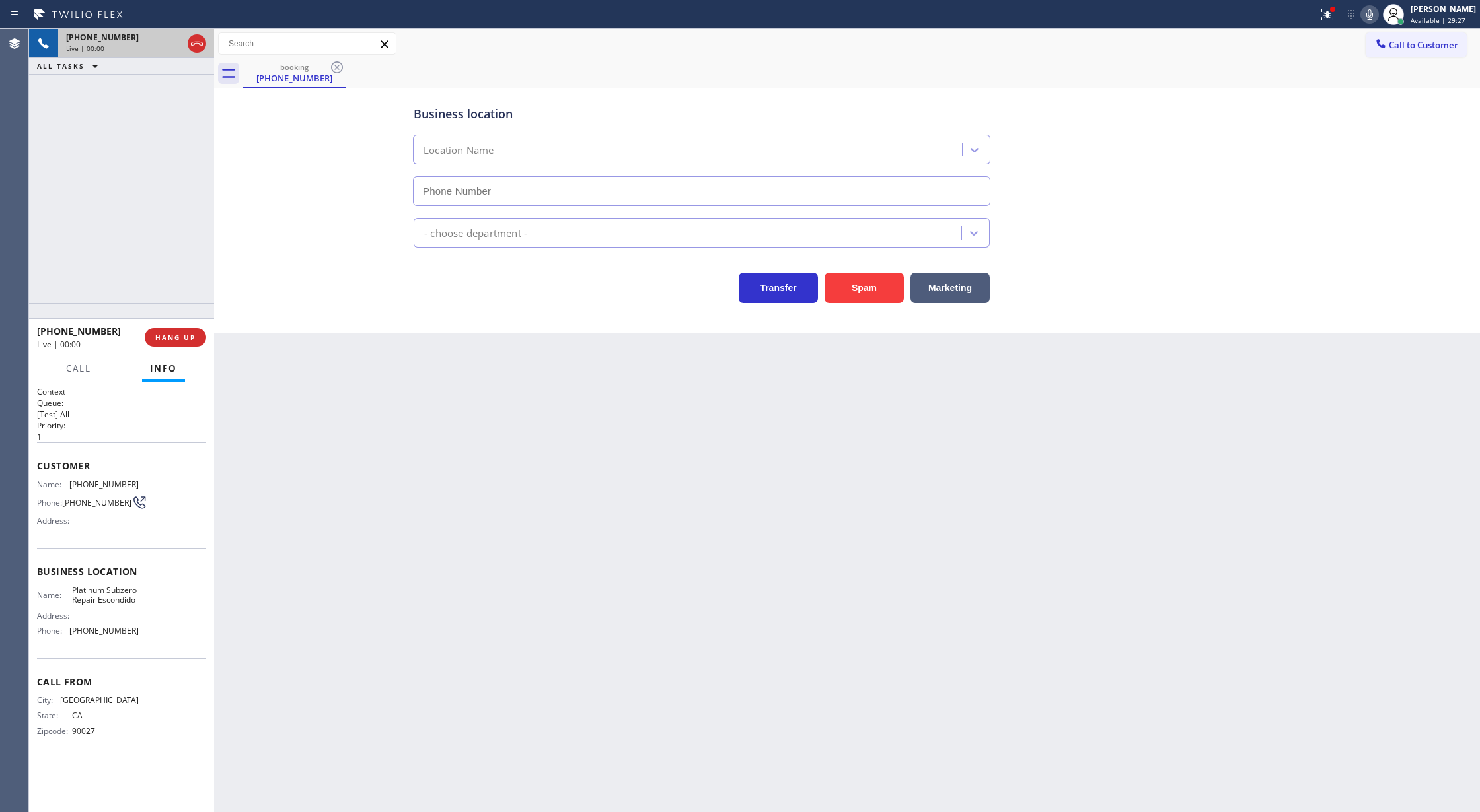
type input "(760) 284-7001"
click at [885, 269] on div "Spam" at bounding box center [860, 285] width 86 height 37
click at [860, 294] on button "Spam" at bounding box center [864, 288] width 80 height 31
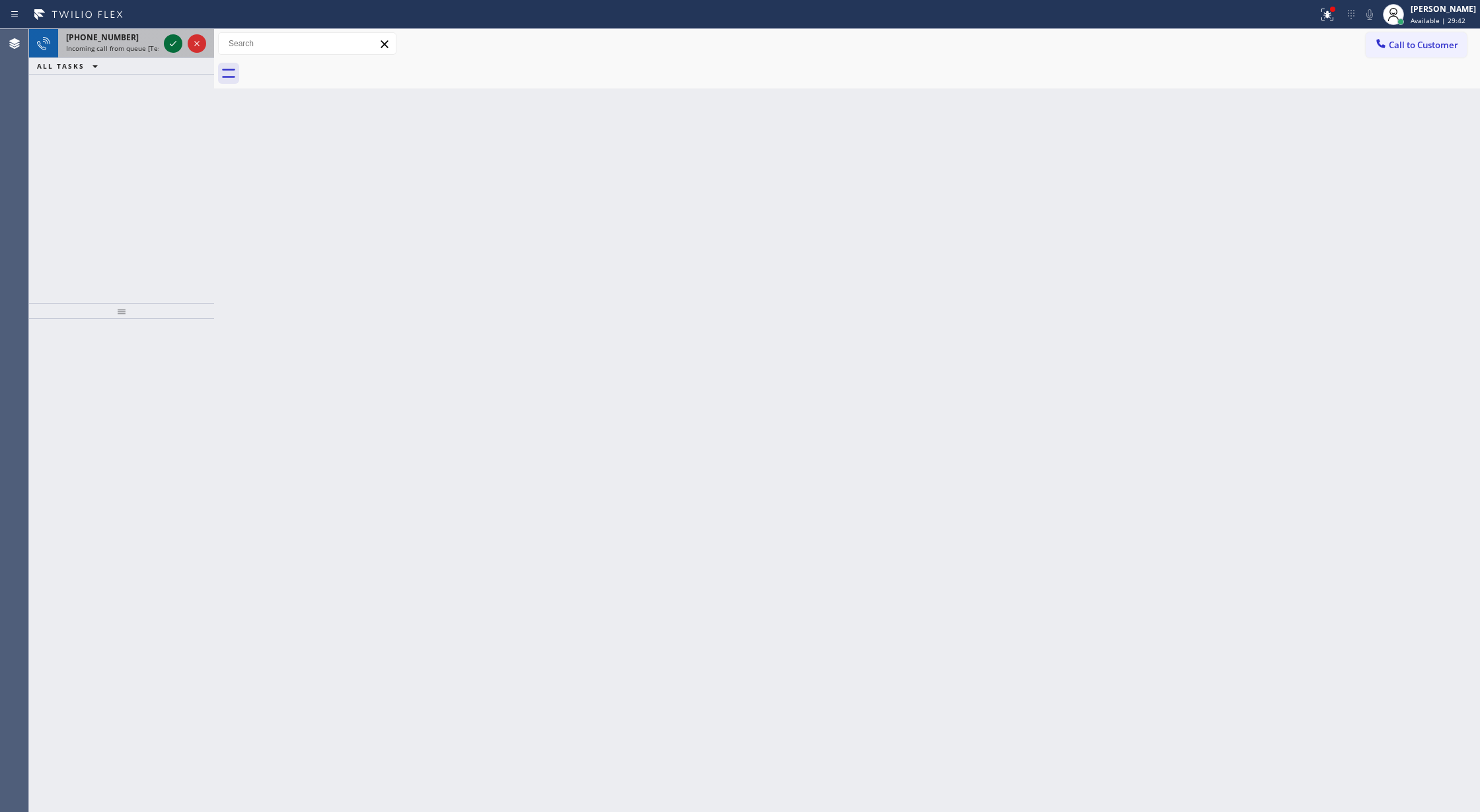
click at [171, 43] on icon at bounding box center [173, 43] width 16 height 16
click at [173, 38] on icon at bounding box center [173, 43] width 16 height 16
click at [171, 40] on icon at bounding box center [173, 43] width 16 height 16
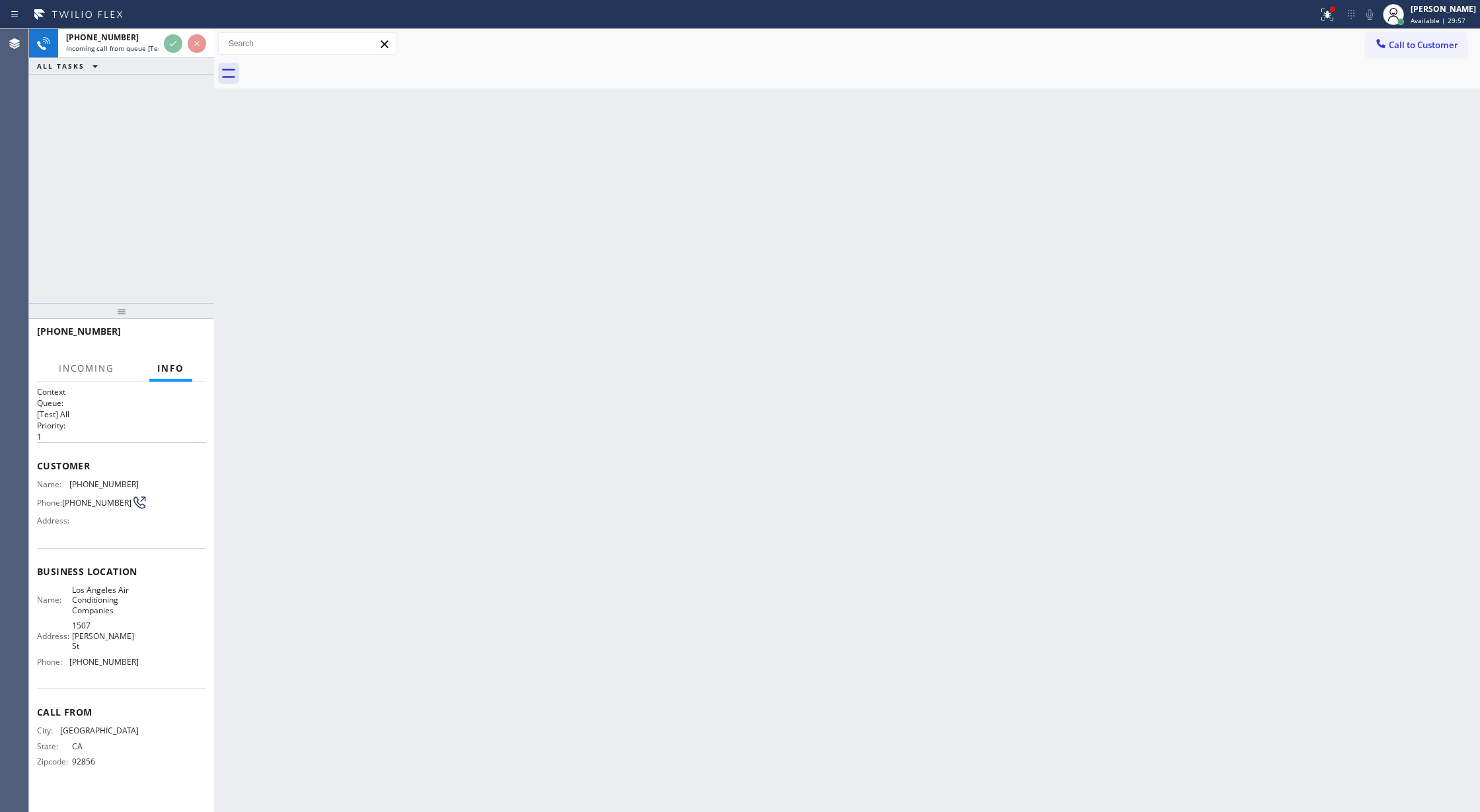
click at [177, 86] on div "+17147107756 Incoming call from queue [Test] All ALL TASKS ALL TASKS ACTIVE TAS…" at bounding box center [121, 165] width 185 height 274
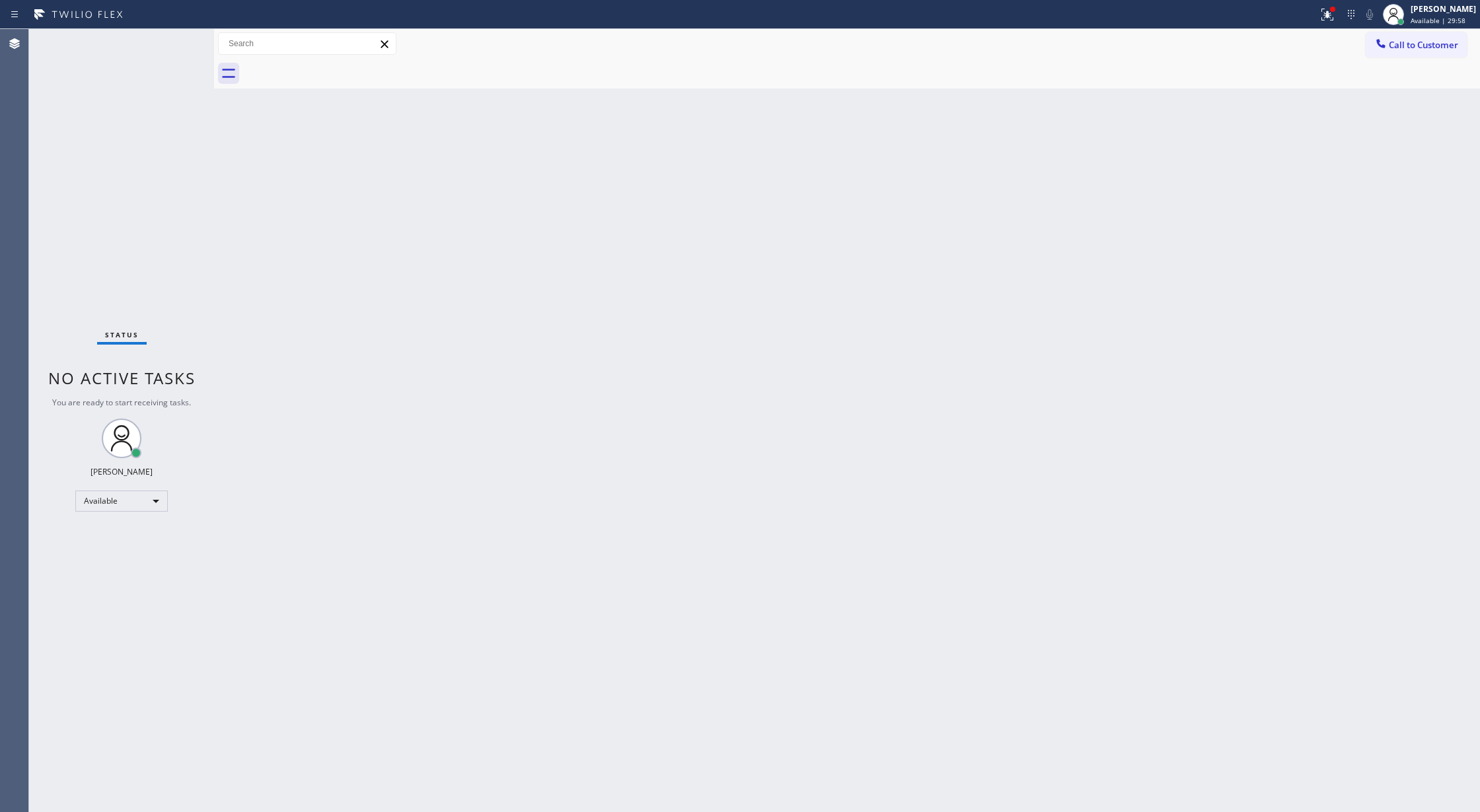
click at [177, 56] on div "Status No active tasks You are ready to start receiving tasks. [PERSON_NAME] Av…" at bounding box center [121, 420] width 185 height 783
click at [169, 33] on div "Status No active tasks You are ready to start receiving tasks. [PERSON_NAME] Av…" at bounding box center [121, 420] width 185 height 783
click at [173, 37] on div "Status No active tasks You are ready to start receiving tasks. [PERSON_NAME] Av…" at bounding box center [121, 420] width 185 height 783
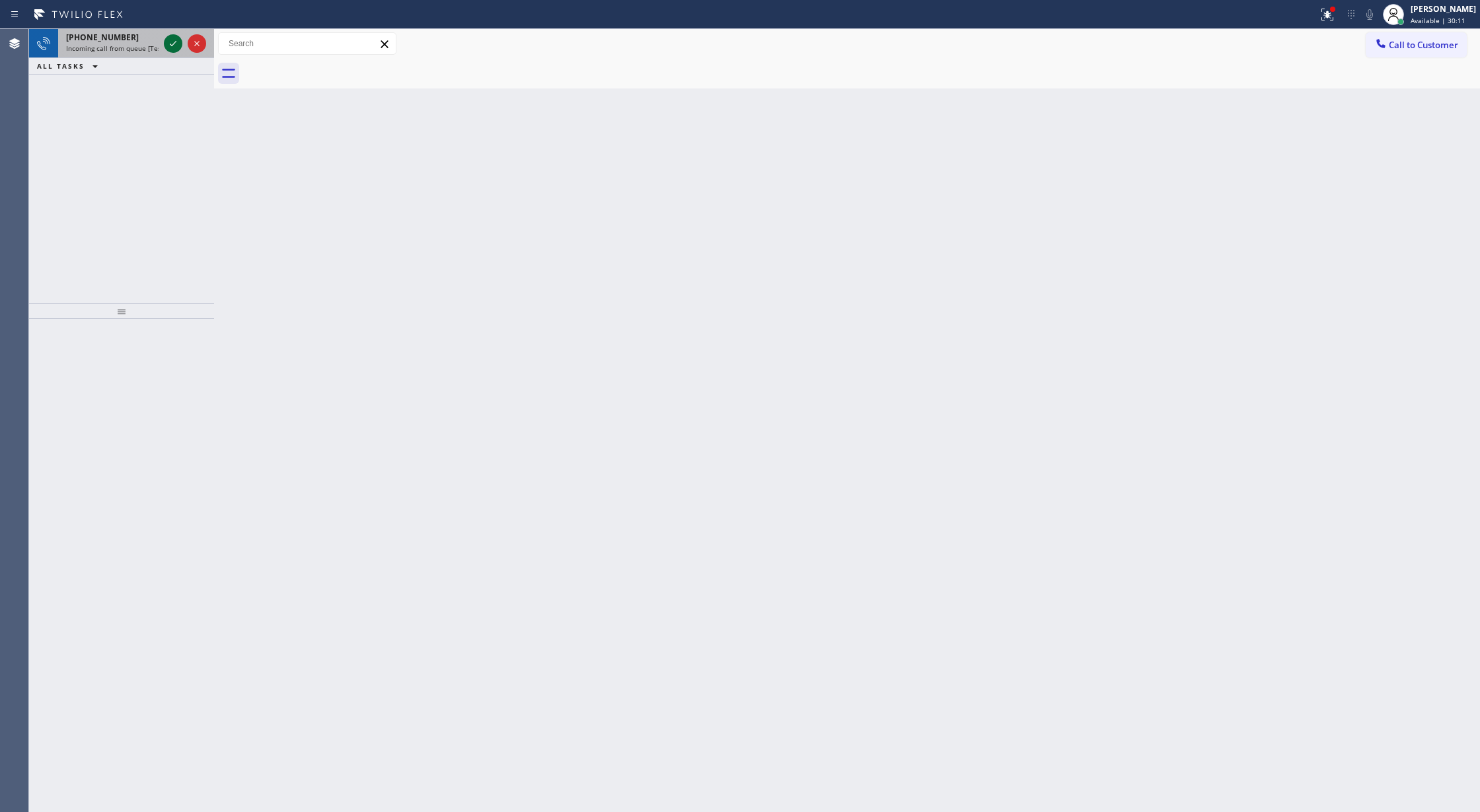
click at [177, 46] on icon at bounding box center [173, 43] width 16 height 16
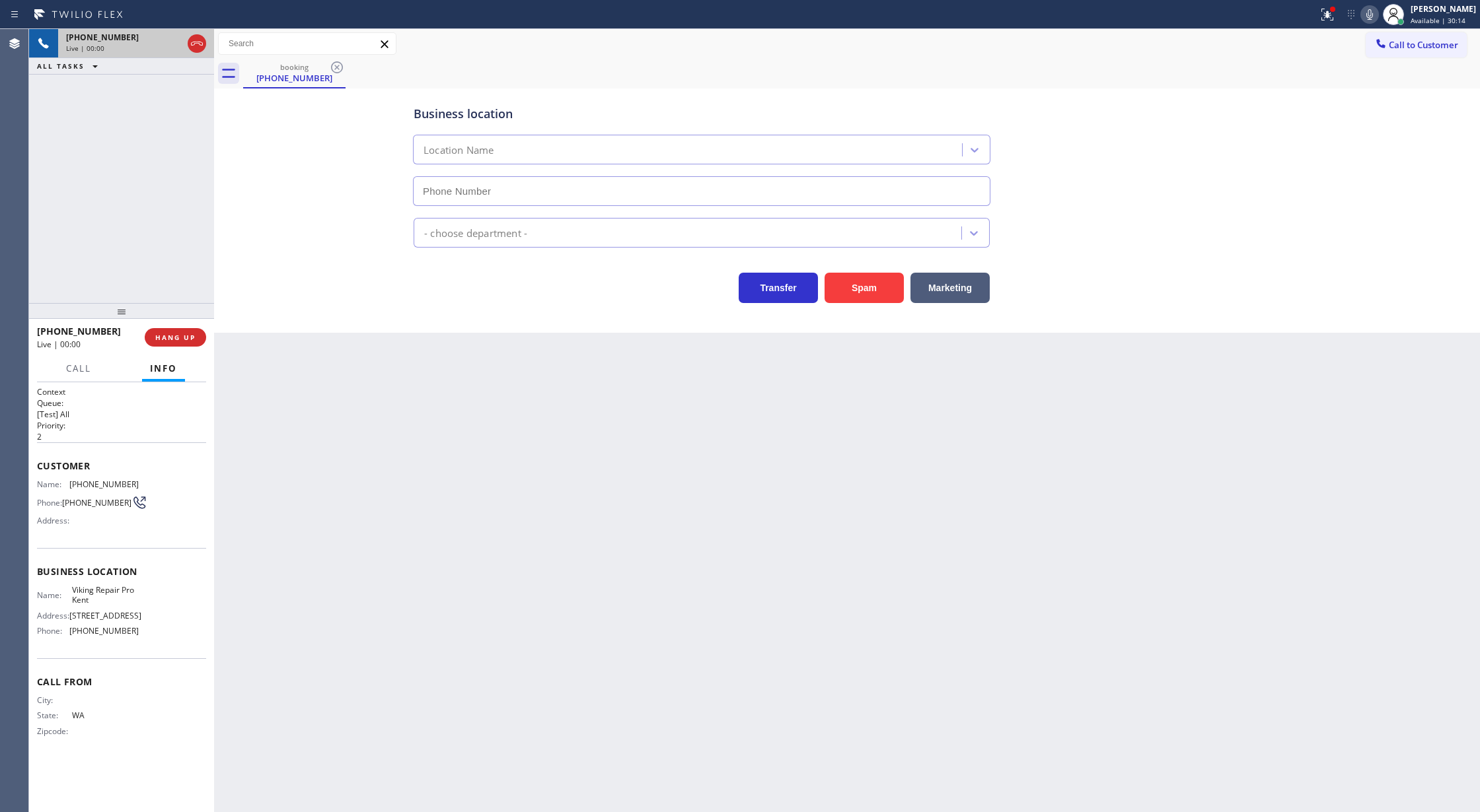
type input "(253) 303-5543"
click at [877, 285] on button "Spam" at bounding box center [864, 288] width 80 height 31
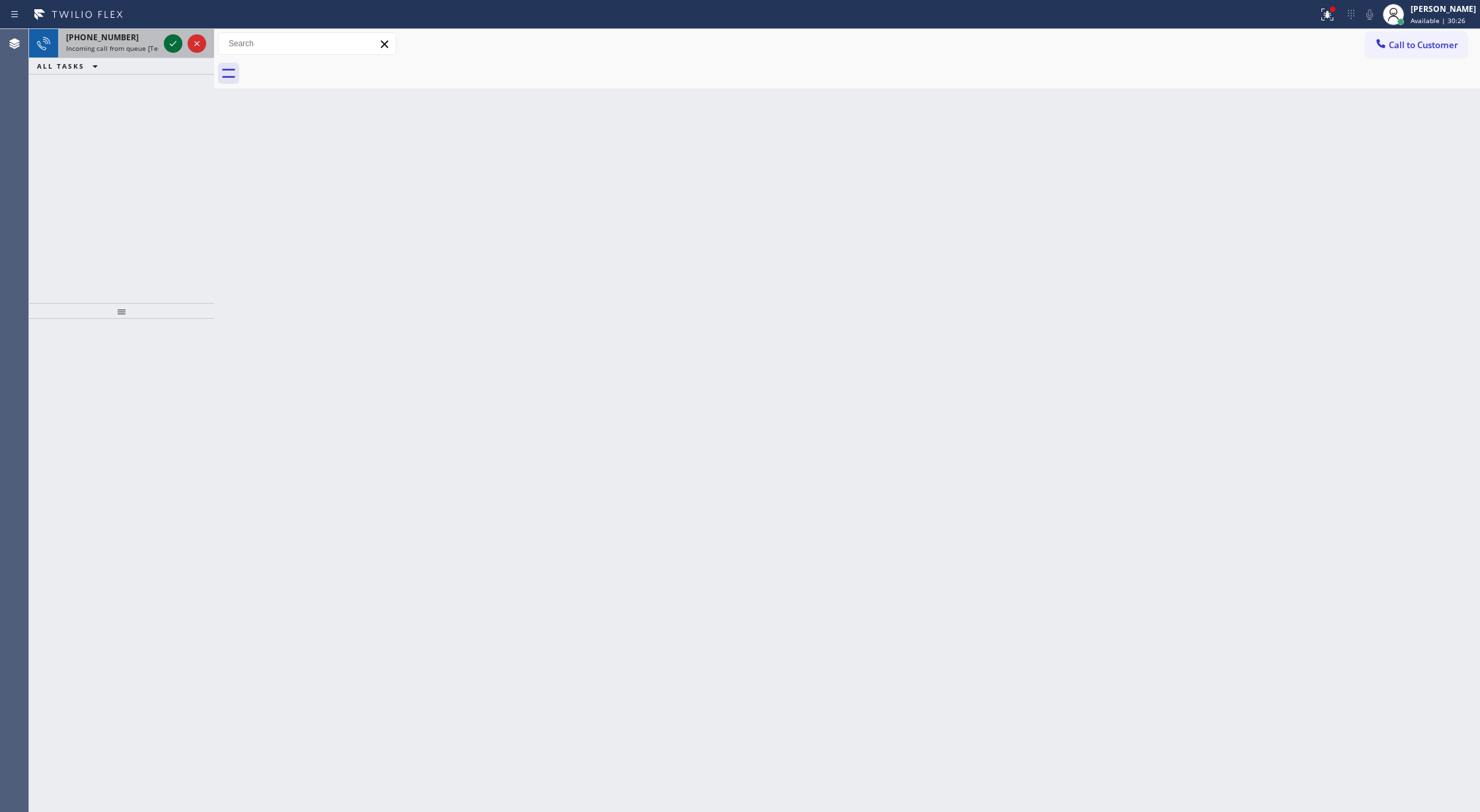
click at [172, 42] on icon at bounding box center [173, 43] width 16 height 16
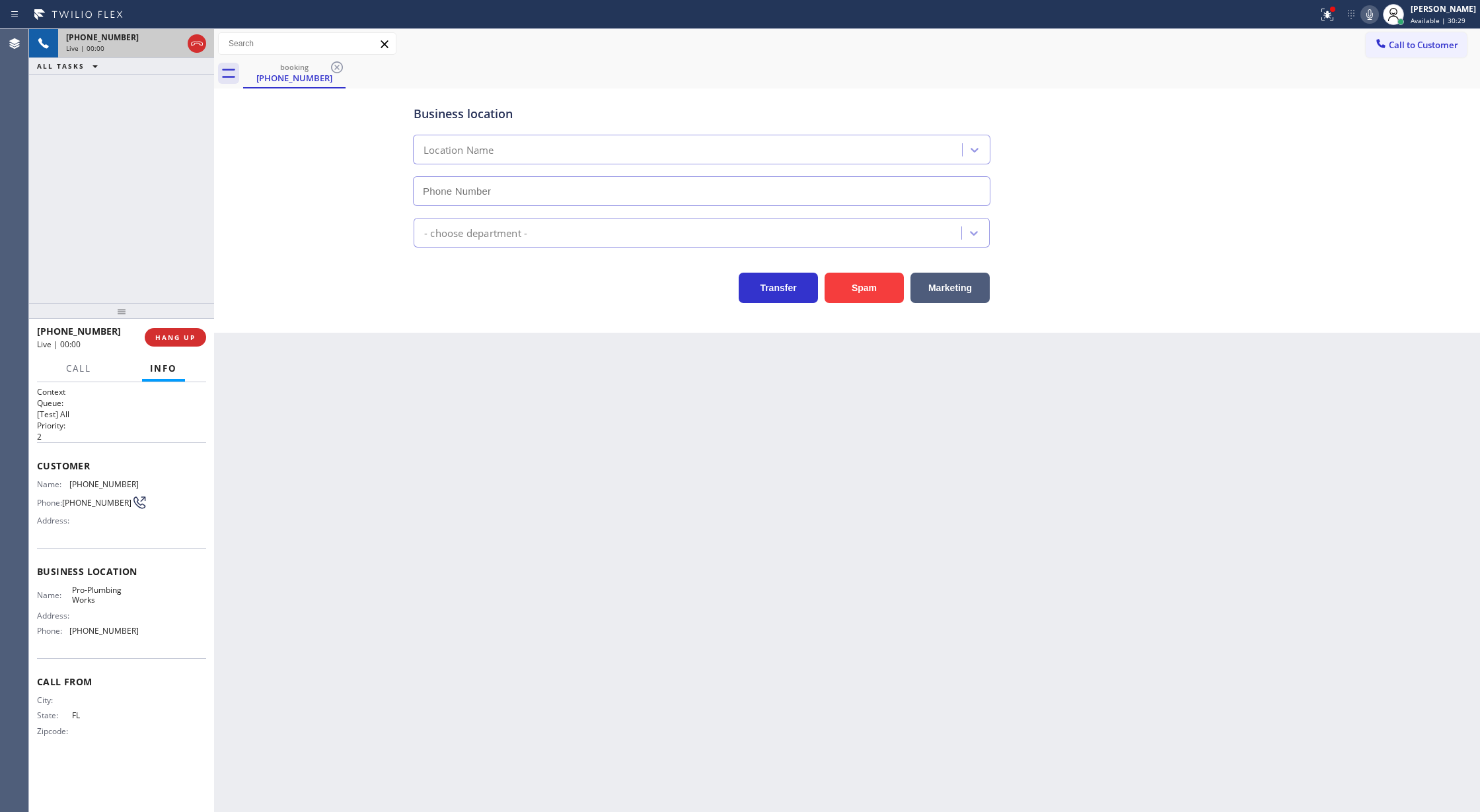
type input "(855) 571-0220"
click at [864, 291] on button "Spam" at bounding box center [864, 288] width 80 height 31
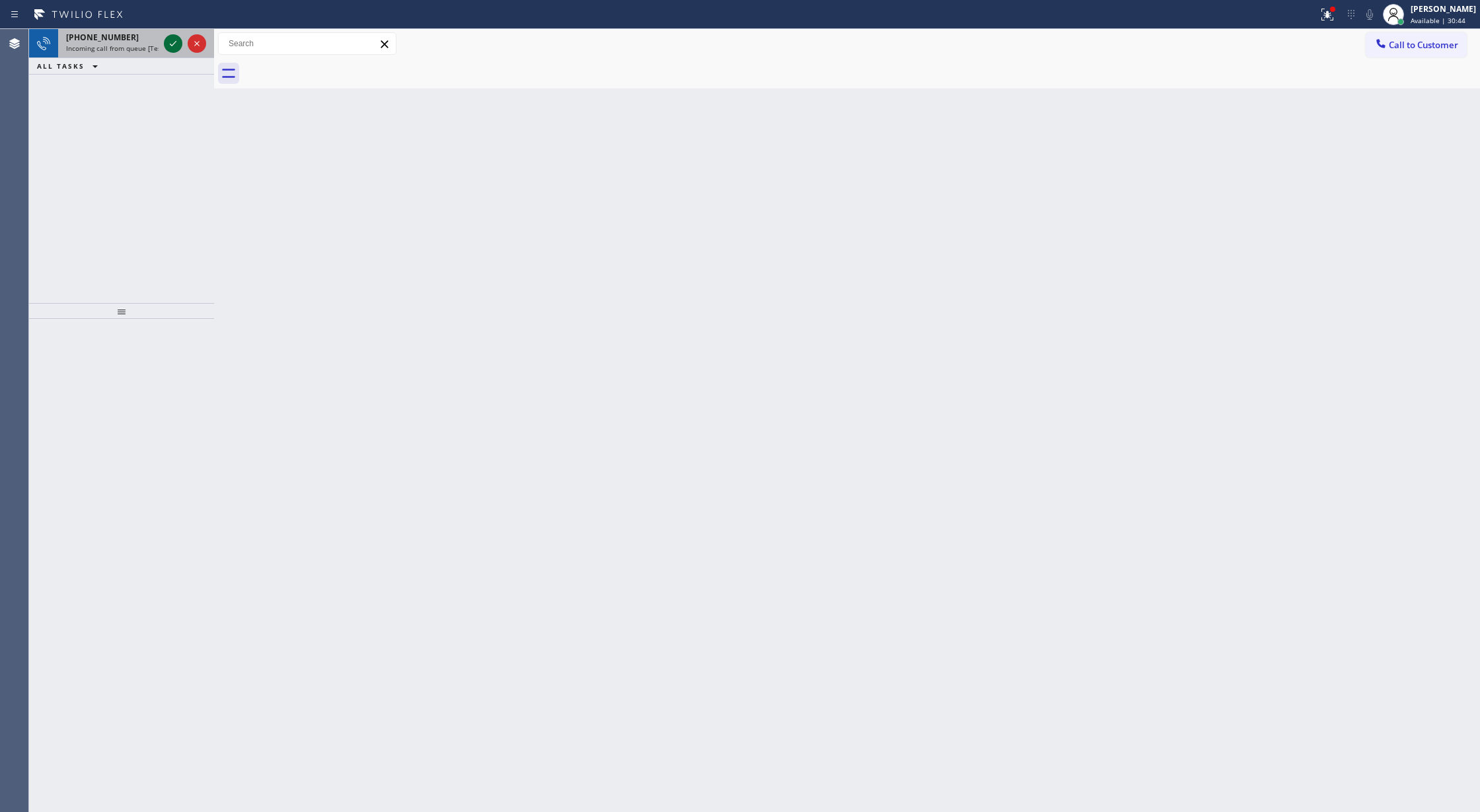
click at [174, 35] on icon at bounding box center [173, 43] width 16 height 16
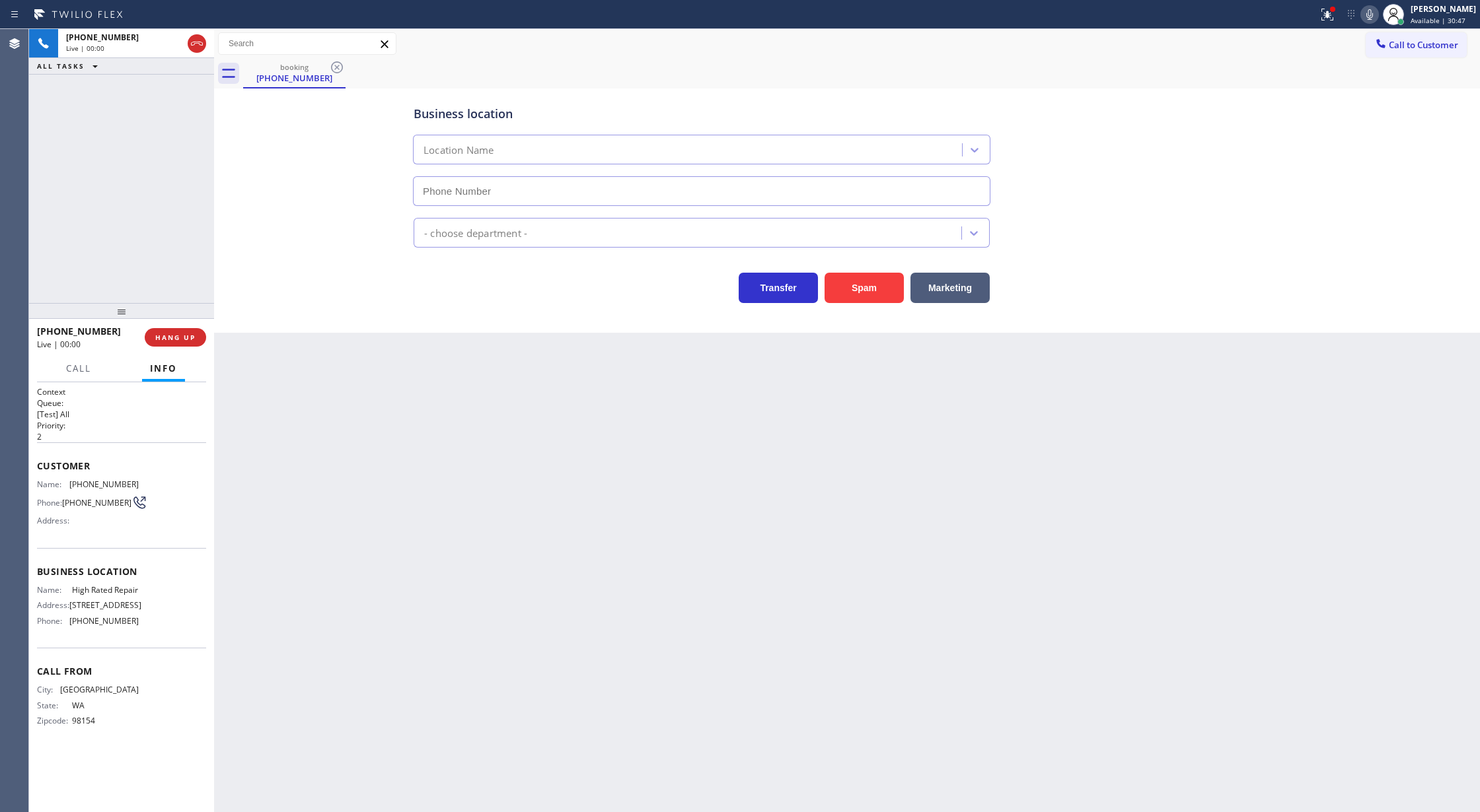
type input "(206) 565-0601"
click at [193, 45] on icon at bounding box center [196, 43] width 12 height 4
click at [183, 328] on button "COMPLETE" at bounding box center [173, 337] width 67 height 18
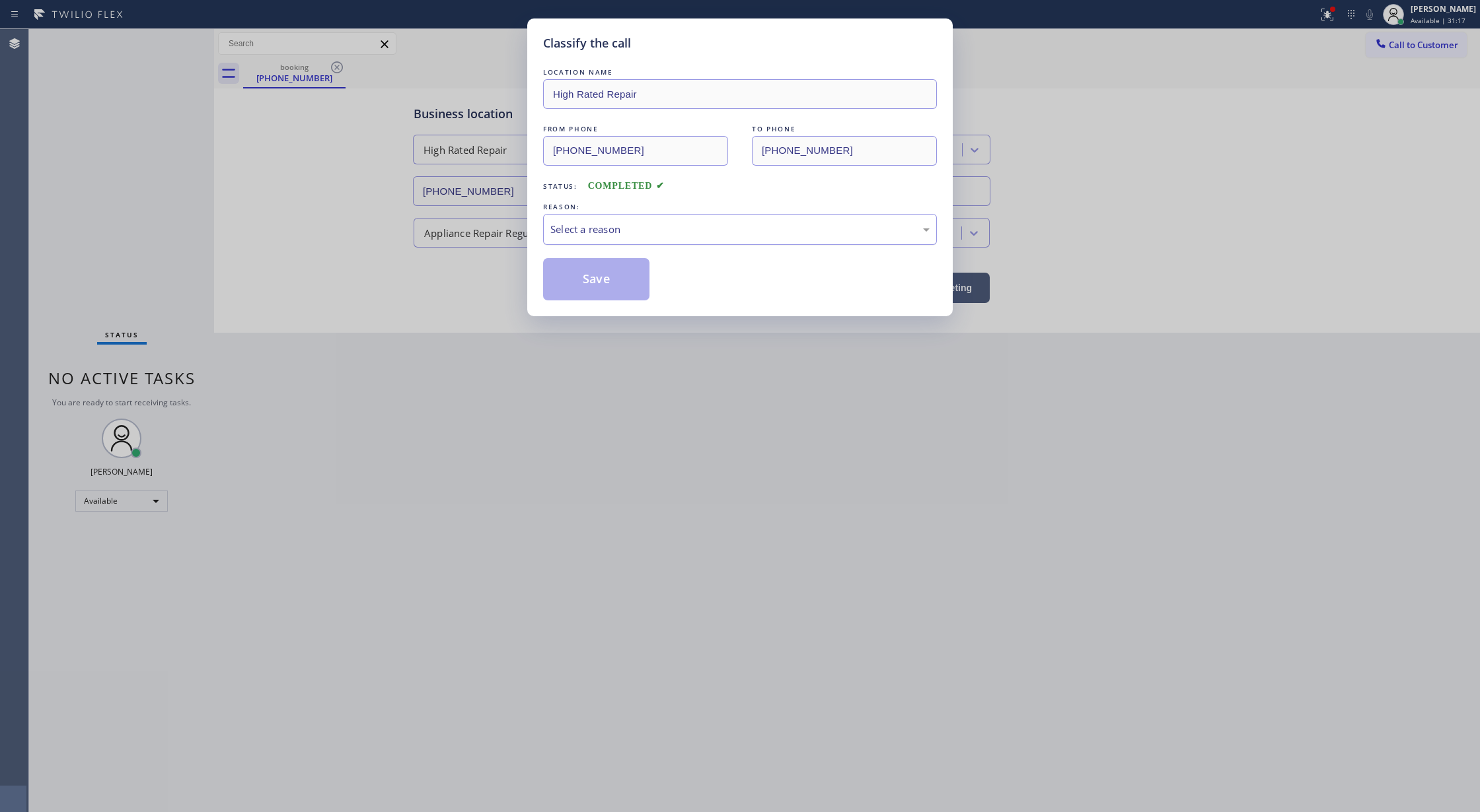
click at [601, 226] on div "Select a reason" at bounding box center [740, 229] width 379 height 15
click at [583, 285] on button "Save" at bounding box center [596, 279] width 107 height 42
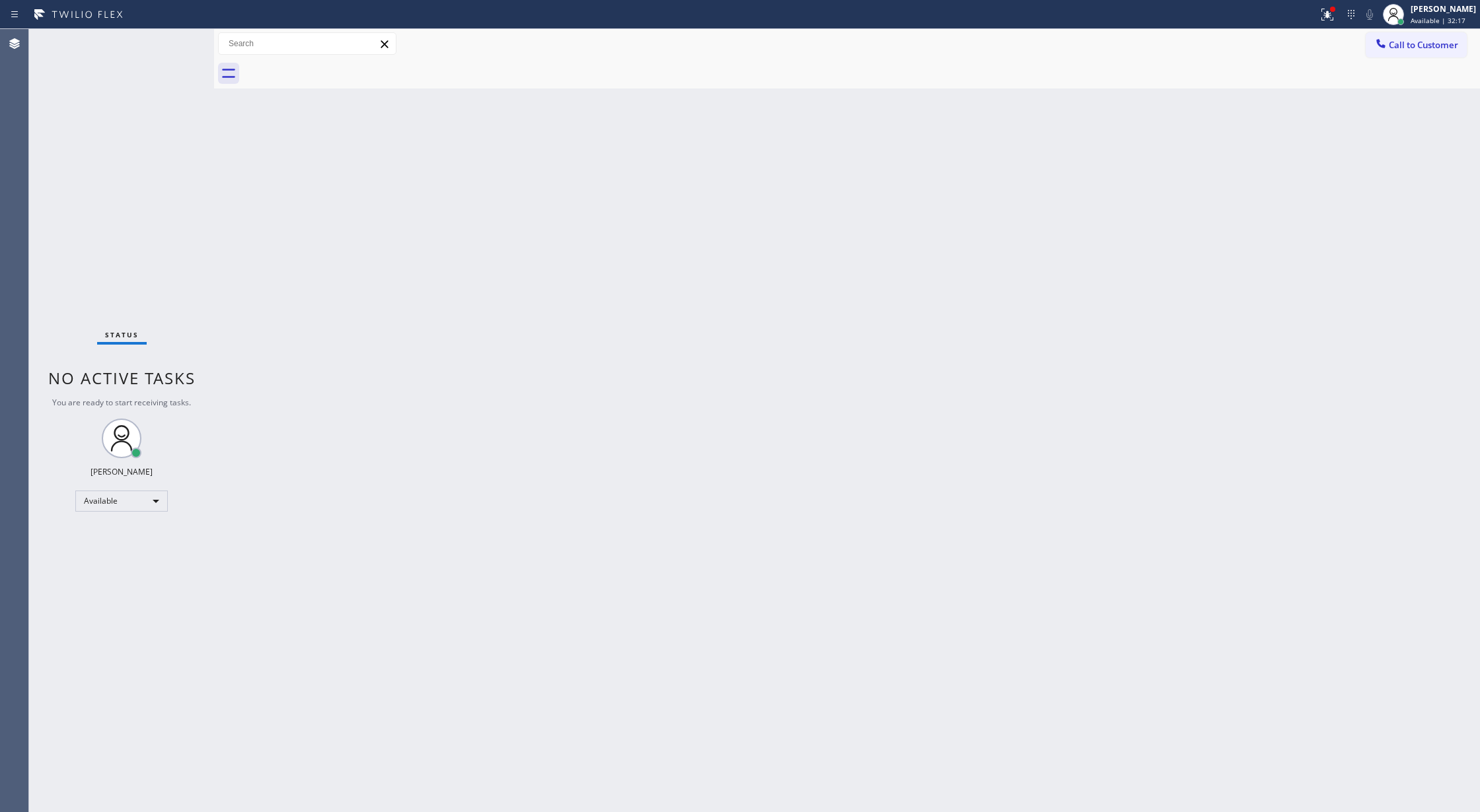
click at [173, 48] on div "Status No active tasks You are ready to start receiving tasks. [PERSON_NAME] Av…" at bounding box center [121, 420] width 185 height 783
click at [178, 35] on div "Status No active tasks You are ready to start receiving tasks. [PERSON_NAME] Av…" at bounding box center [121, 420] width 185 height 783
click at [174, 38] on div "Status No active tasks You are ready to start receiving tasks. [PERSON_NAME] Av…" at bounding box center [121, 420] width 185 height 783
click at [173, 38] on div "Status No active tasks You are ready to start receiving tasks. [PERSON_NAME] Av…" at bounding box center [121, 420] width 185 height 783
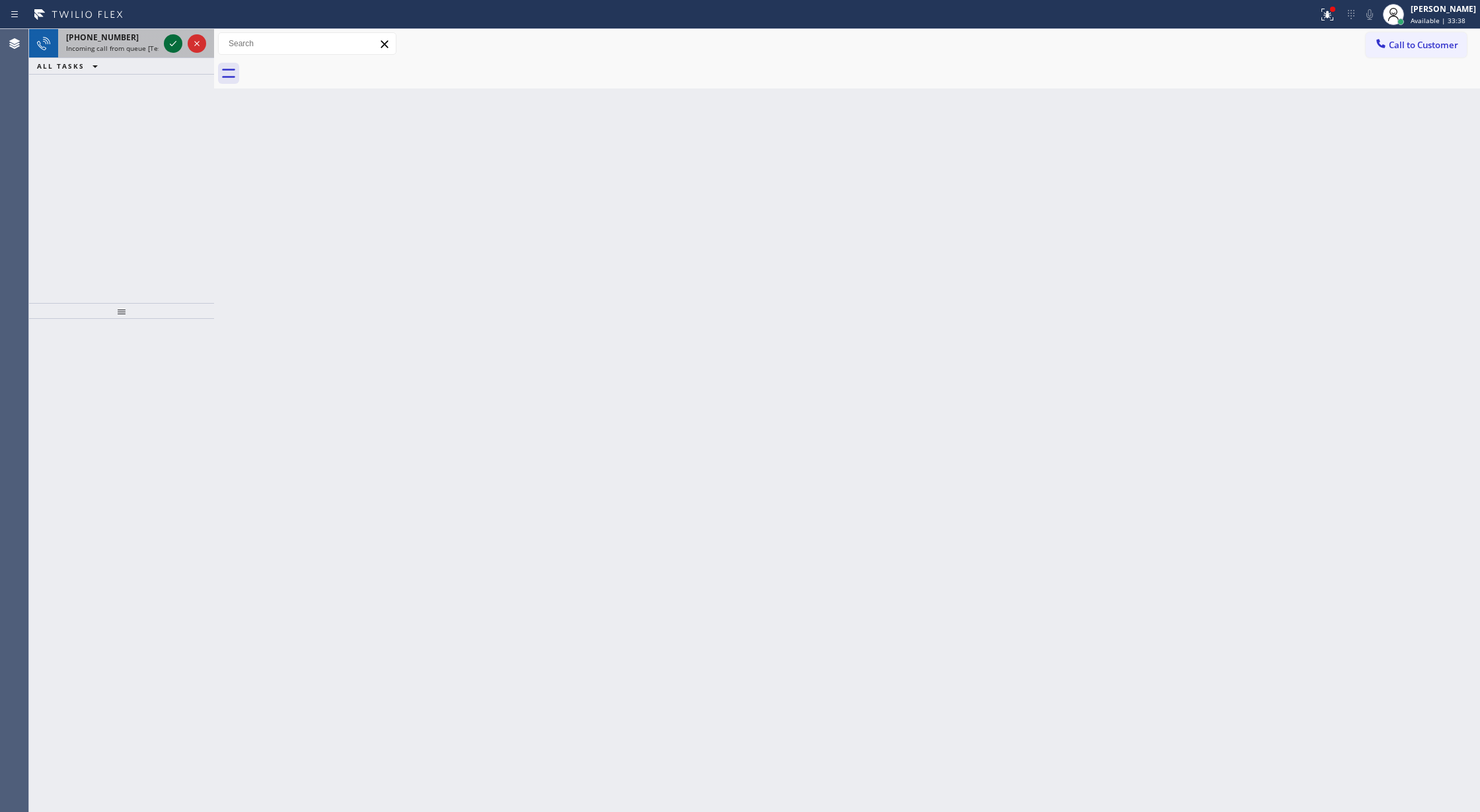
click at [165, 42] on icon at bounding box center [173, 43] width 16 height 16
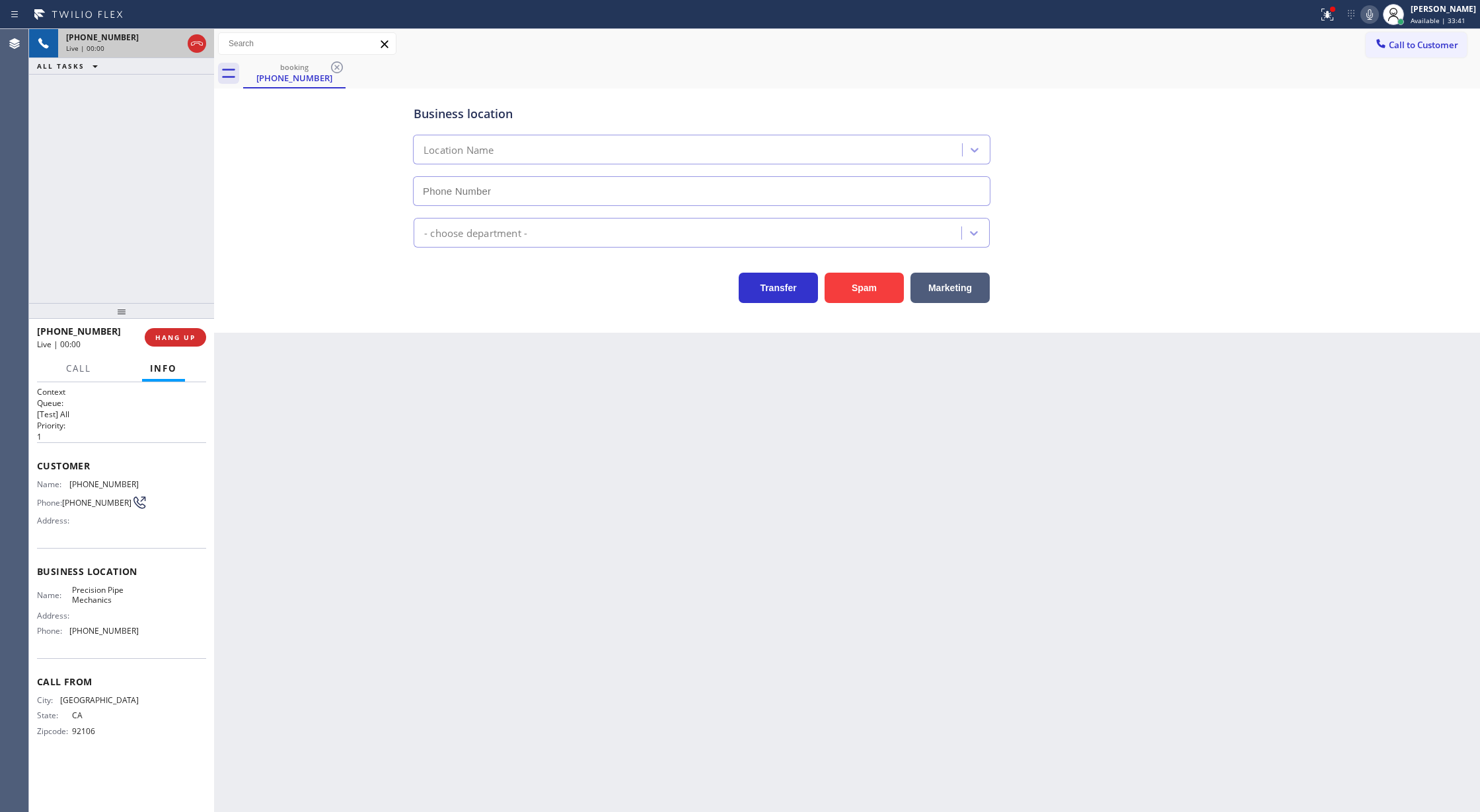
type input "(805) 628-4719"
click at [866, 283] on button "Spam" at bounding box center [864, 288] width 80 height 31
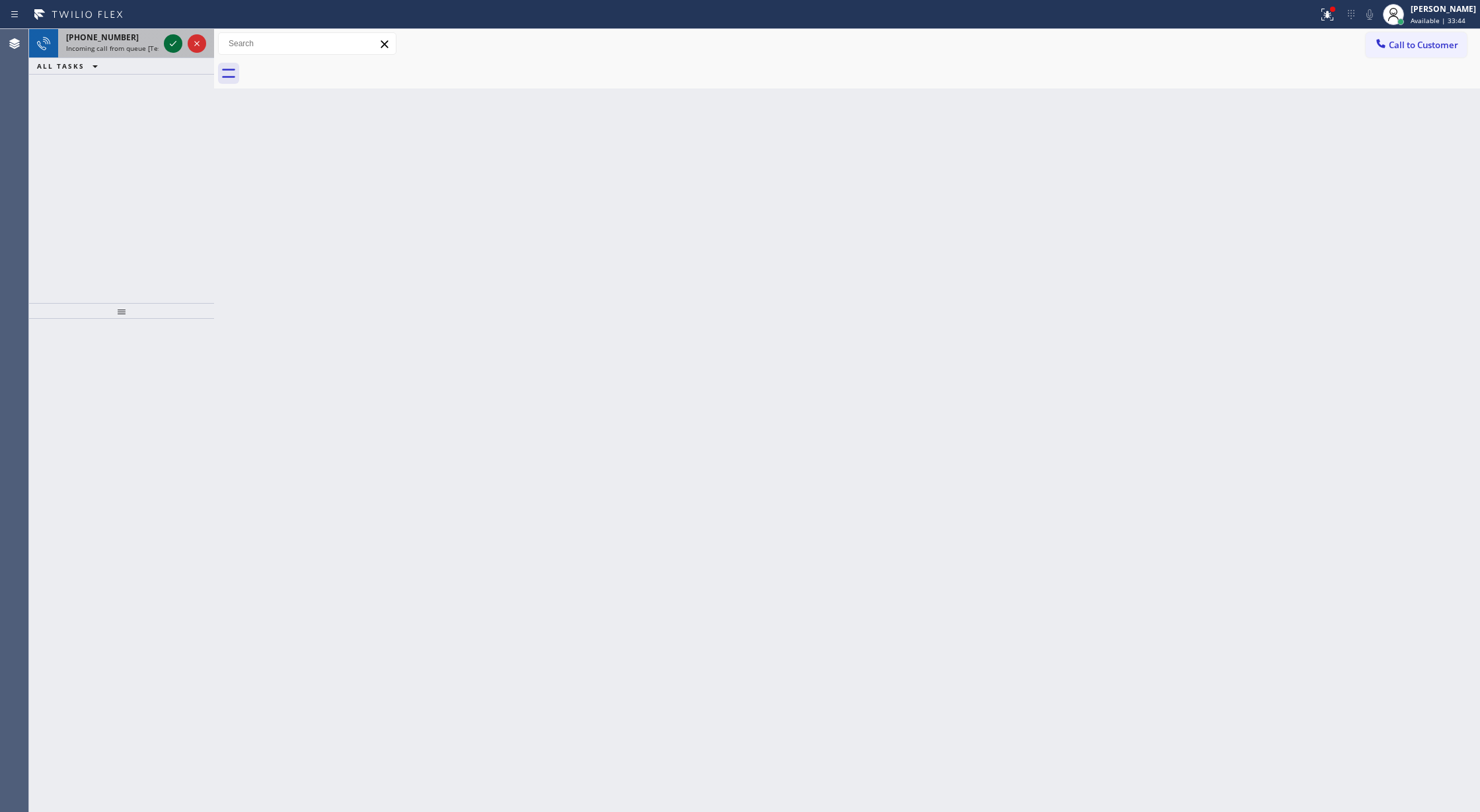
click at [172, 45] on icon at bounding box center [173, 43] width 6 height 5
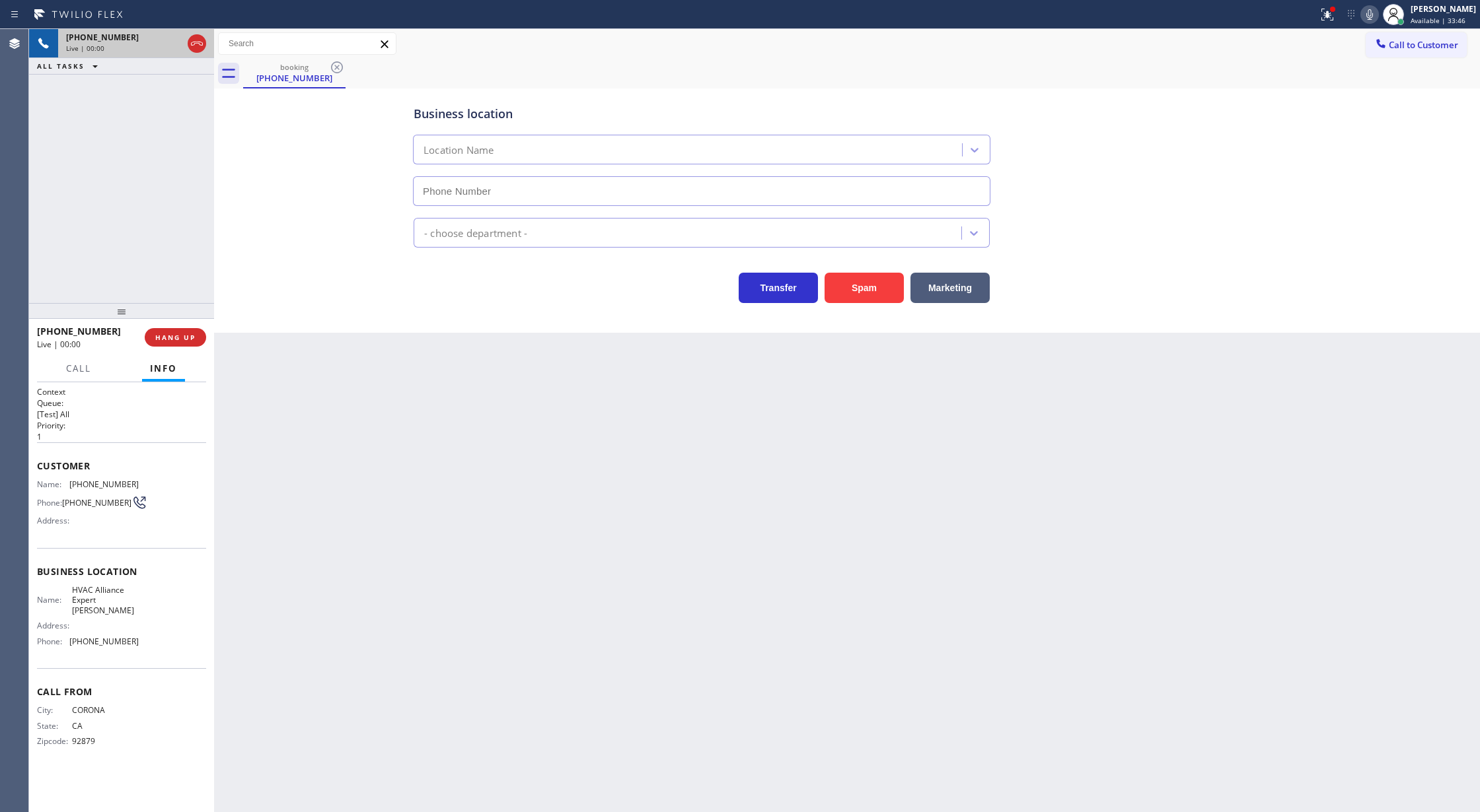
type input "(650) 800-8130"
click at [862, 291] on button "Spam" at bounding box center [864, 288] width 80 height 31
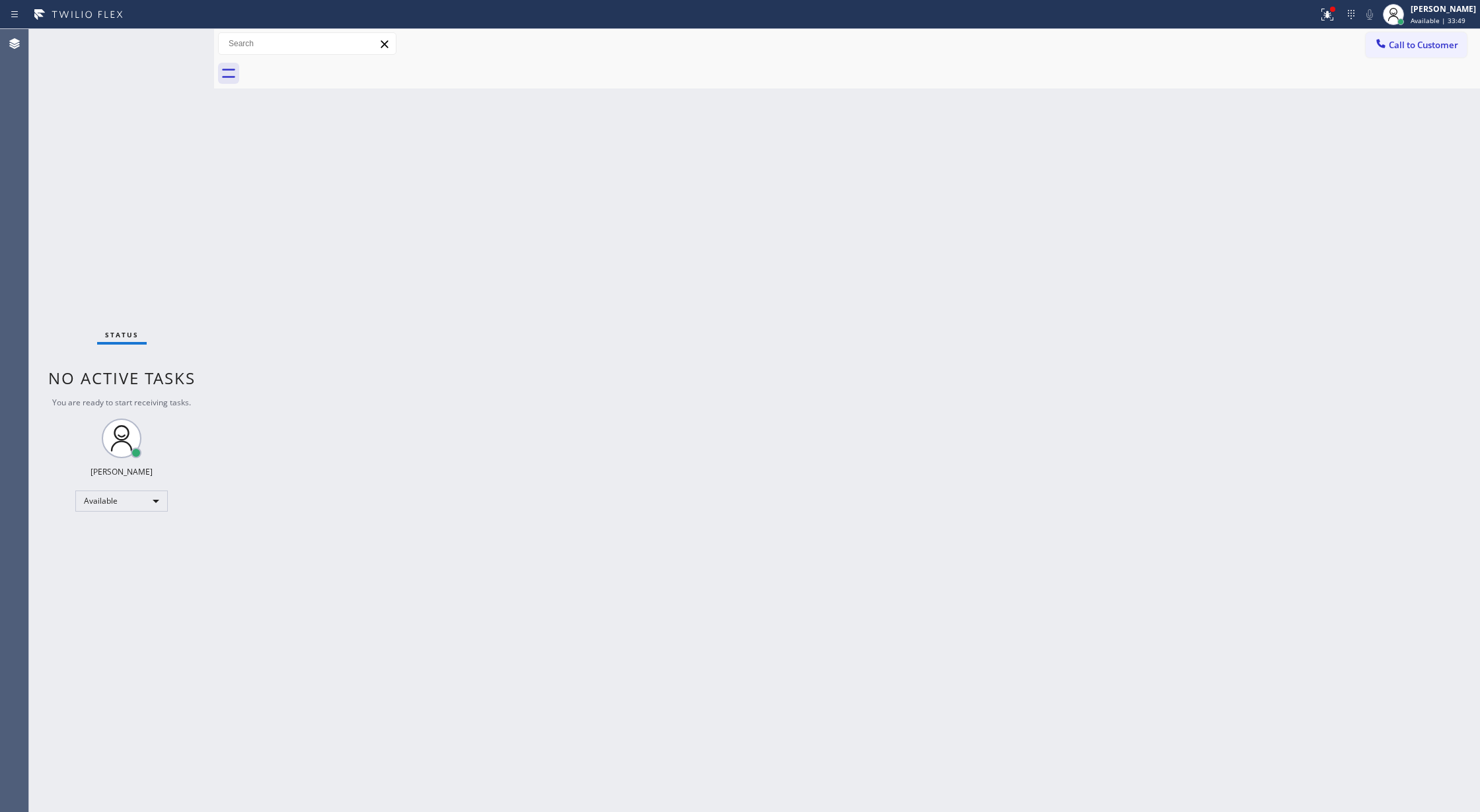
click at [173, 46] on div "Status No active tasks You are ready to start receiving tasks. [PERSON_NAME] Av…" at bounding box center [121, 420] width 185 height 783
click at [173, 42] on div "Status No active tasks You are ready to start receiving tasks. [PERSON_NAME] Av…" at bounding box center [121, 420] width 185 height 783
click at [173, 42] on icon at bounding box center [173, 43] width 16 height 16
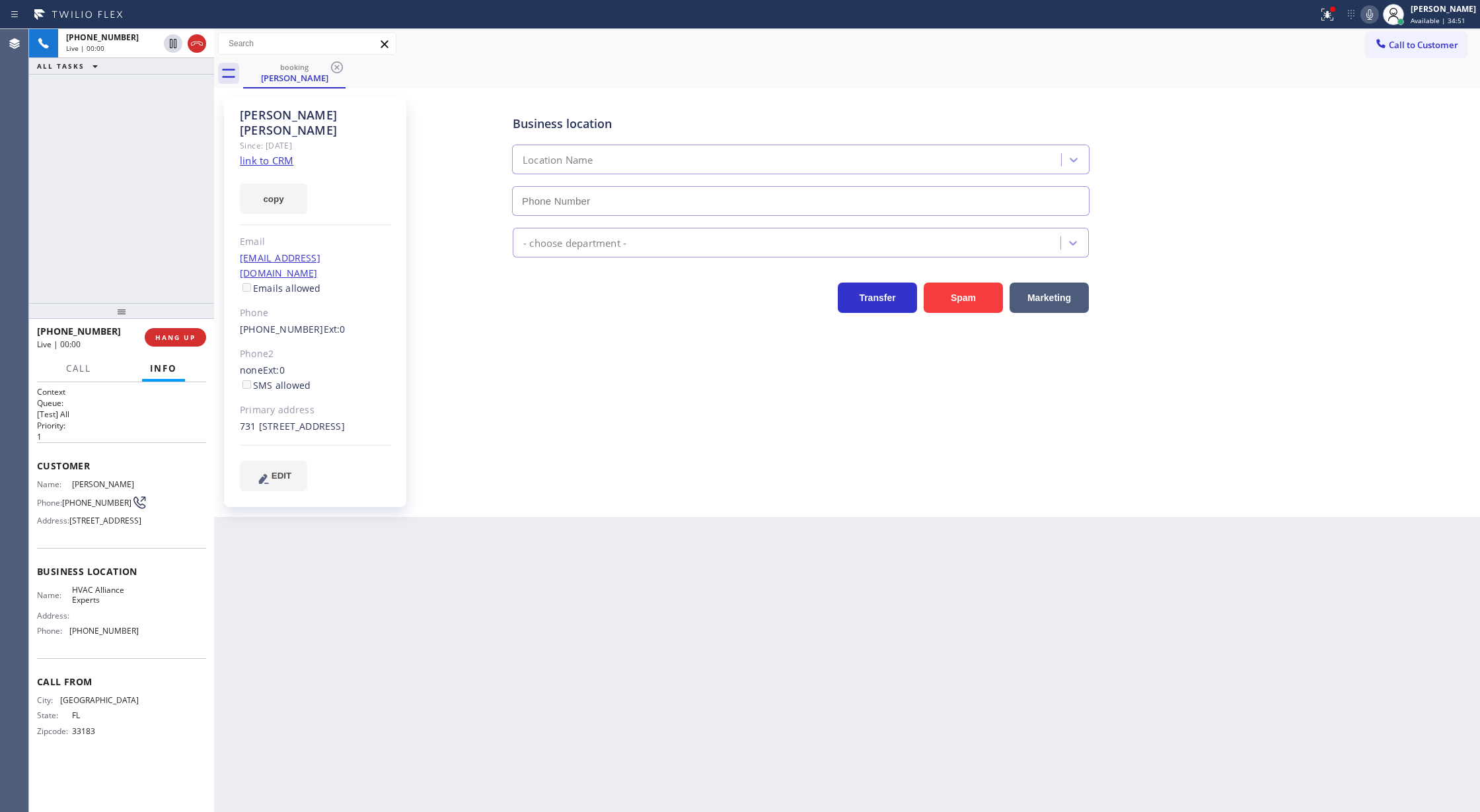
type input "(833) 558-1241"
click at [262, 154] on link "link to CRM" at bounding box center [266, 160] width 53 height 14
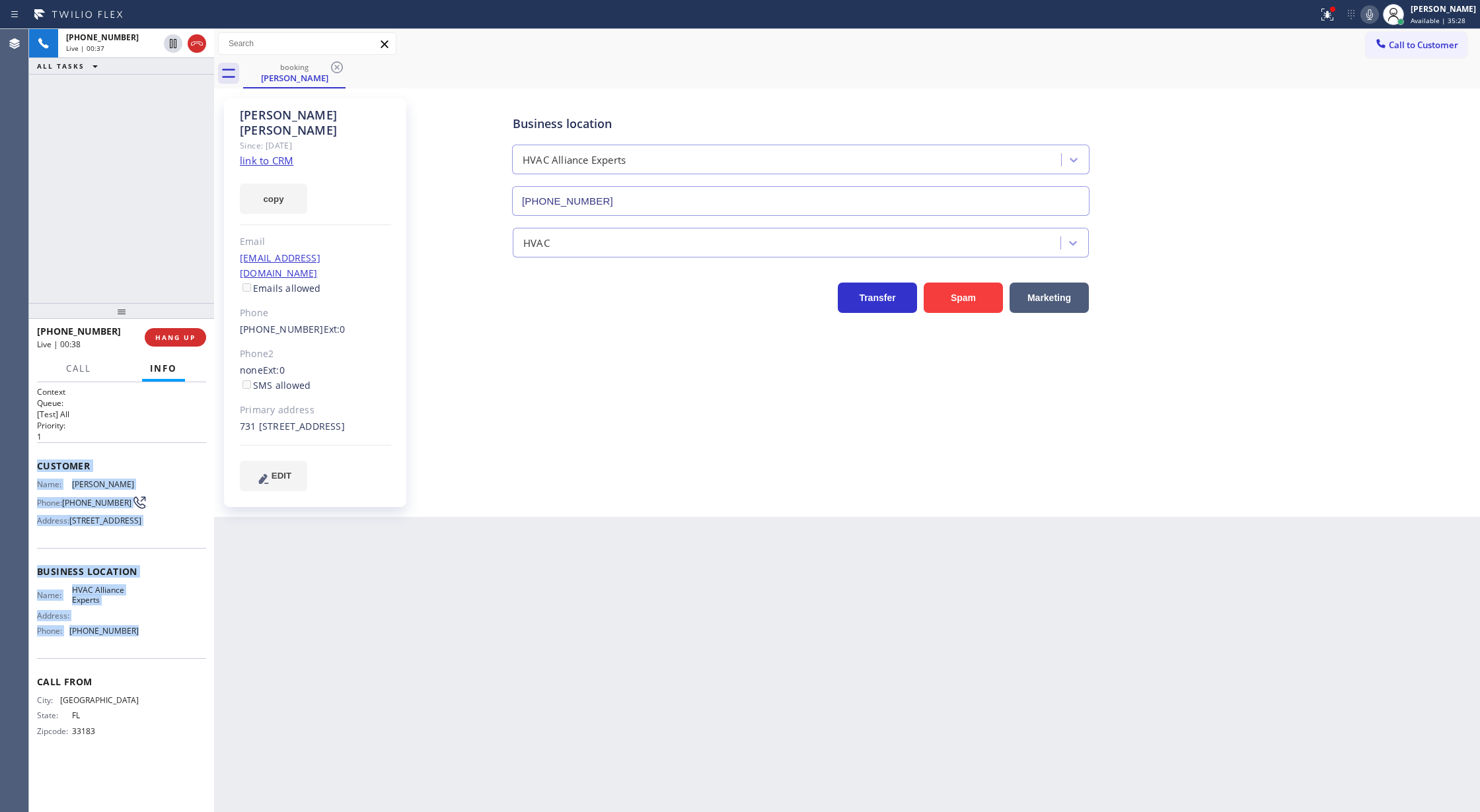
drag, startPoint x: 38, startPoint y: 468, endPoint x: 171, endPoint y: 648, distance: 223.8
click at [171, 648] on div "Context Queue: [Test] All Priority: 1 Customer Name: Tom Kunicki Phone: (305) 2…" at bounding box center [121, 573] width 169 height 372
click at [114, 458] on div "Customer Name: Tom Kunicki Phone: (305) 274-1068 Address: 7915 SW 86th St, Miam…" at bounding box center [121, 495] width 169 height 106
drag, startPoint x: 32, startPoint y: 465, endPoint x: 151, endPoint y: 653, distance: 222.5
click at [151, 653] on div "Context Queue: [Test] All Priority: 1 Customer Name: Tom Kunicki Phone: (305) 2…" at bounding box center [121, 597] width 185 height 431
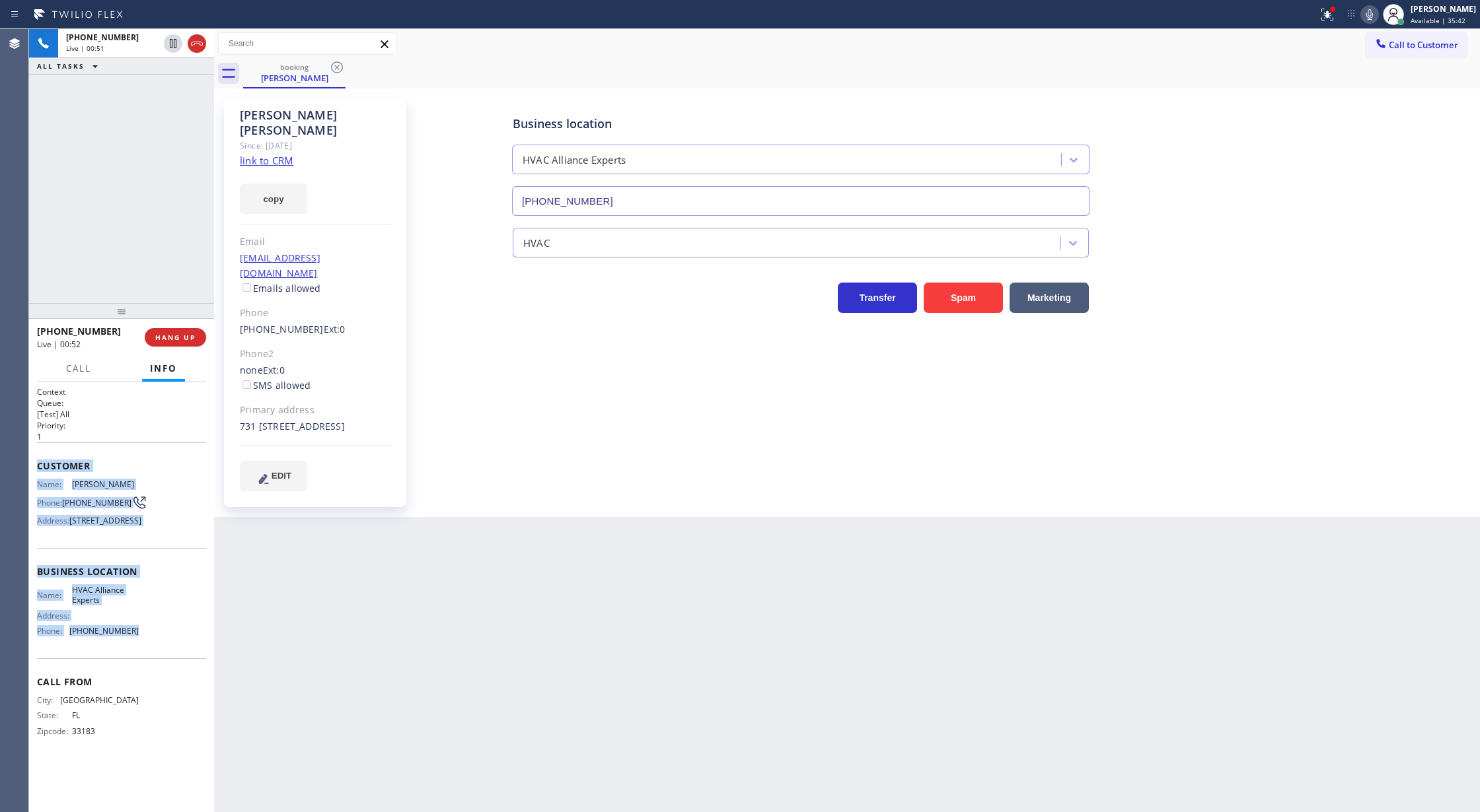
copy div "Customer Name: Tom Kunicki Phone: (305) 274-1068 Address: 7915 SW 86th St, Miam…"
click at [1372, 14] on icon at bounding box center [1369, 14] width 6 height 11
click at [1377, 12] on icon at bounding box center [1370, 14] width 16 height 16
click at [1372, 12] on icon at bounding box center [1370, 14] width 16 height 16
click at [172, 89] on icon at bounding box center [173, 89] width 16 height 16
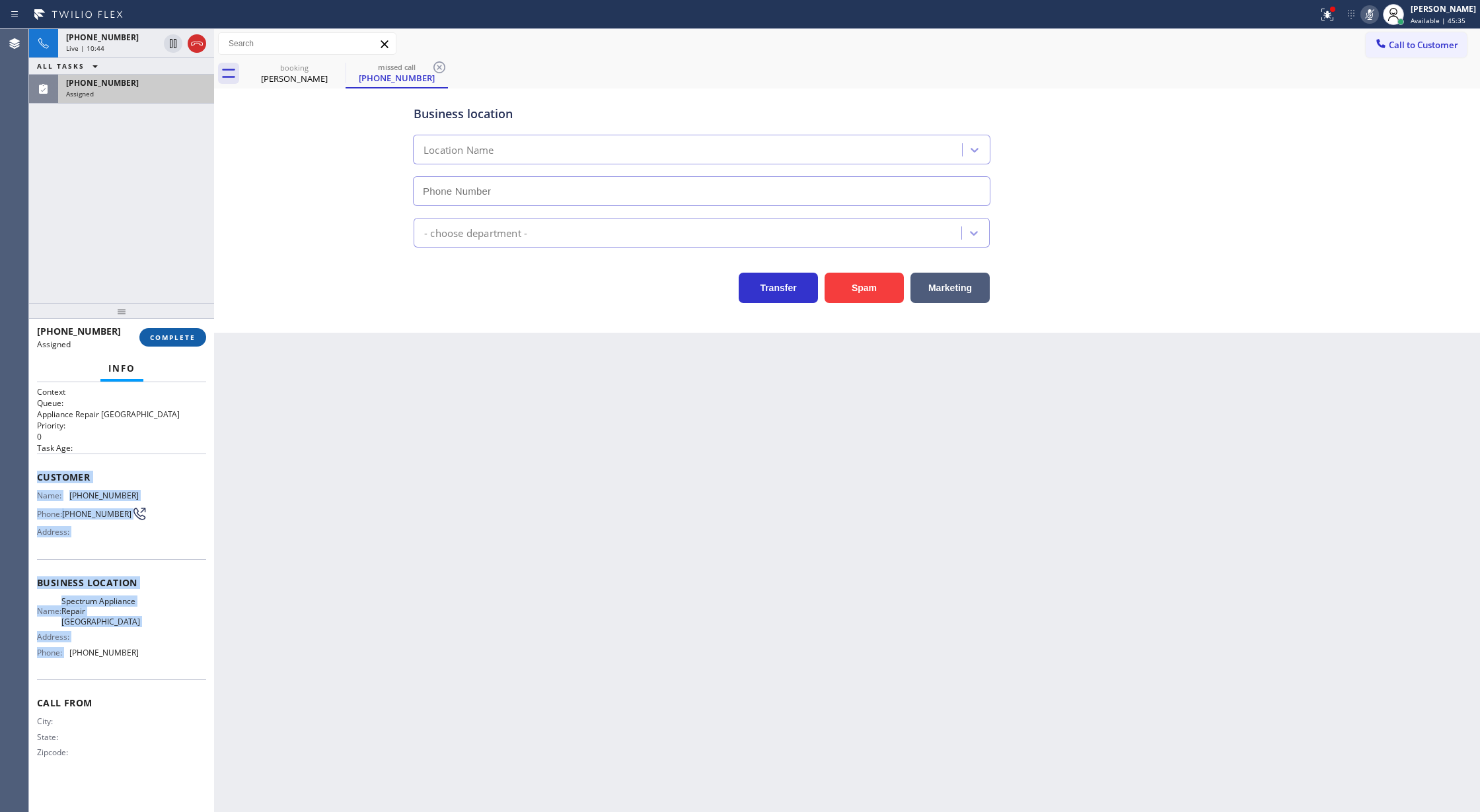
click at [162, 333] on span "COMPLETE" at bounding box center [173, 337] width 45 height 9
type input "(562) 362-4267"
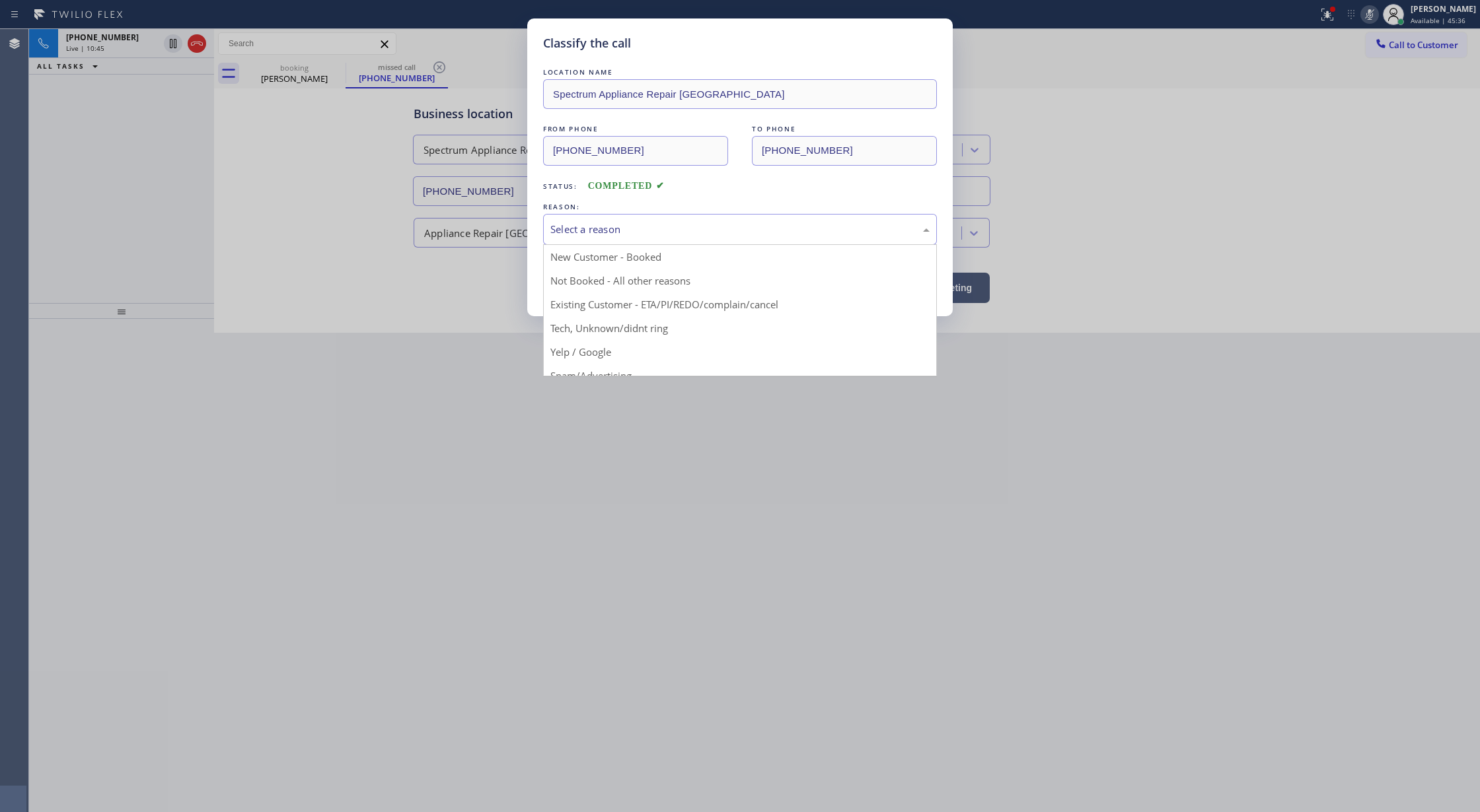
click at [640, 233] on div "Select a reason" at bounding box center [740, 229] width 379 height 15
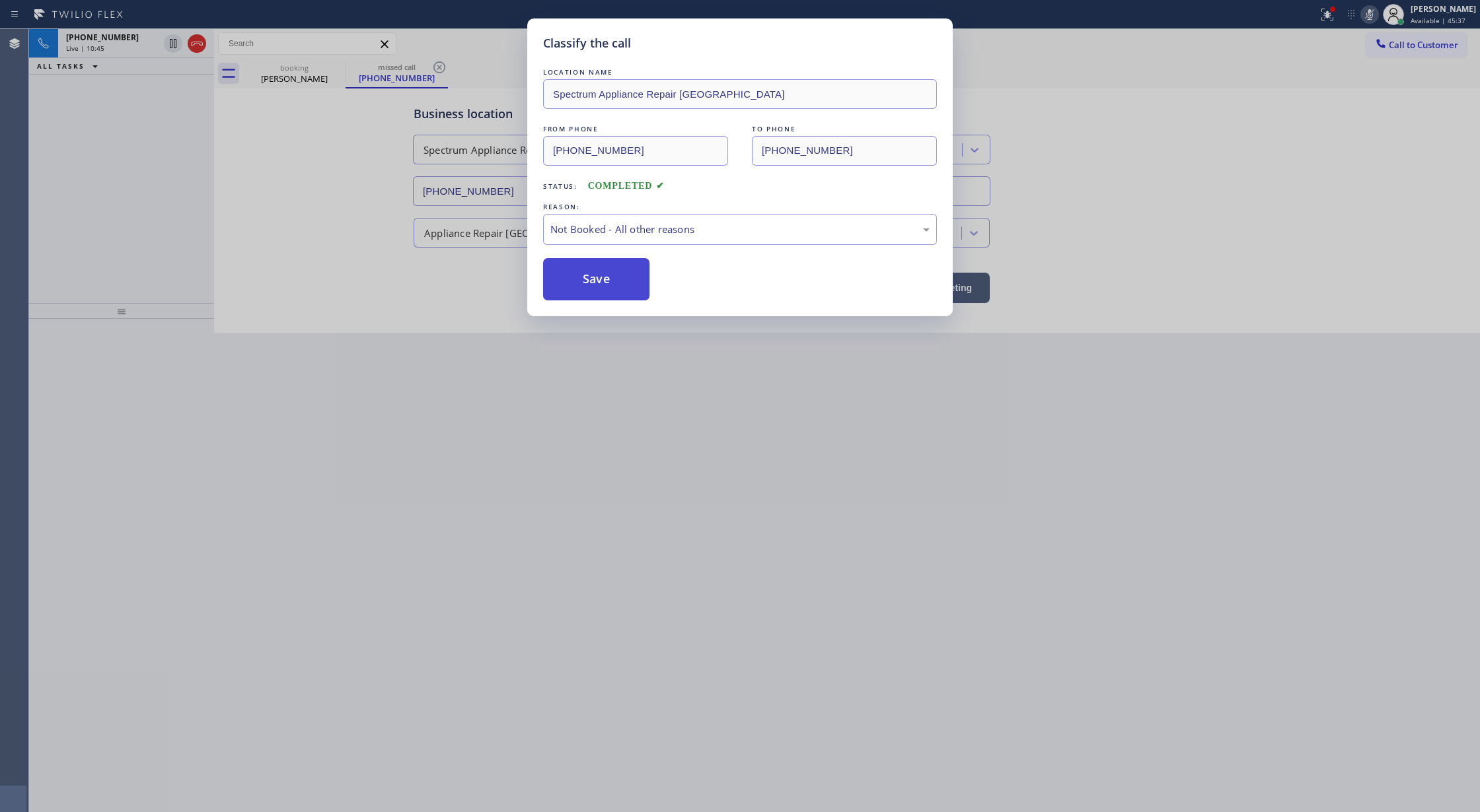
click at [588, 285] on button "Save" at bounding box center [596, 279] width 107 height 42
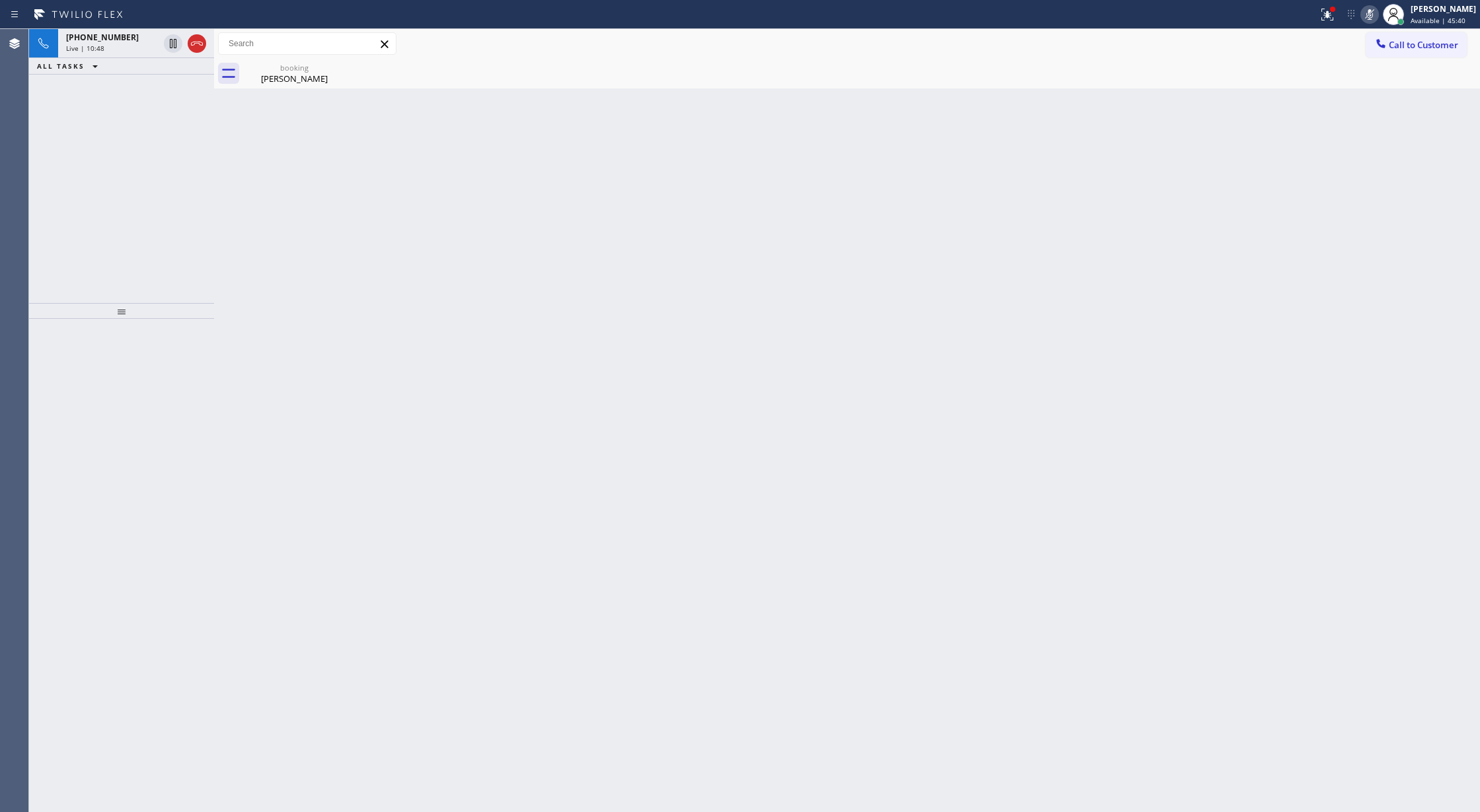
click at [1374, 16] on icon at bounding box center [1370, 14] width 16 height 16
click at [139, 46] on div "Live | 12:16" at bounding box center [112, 48] width 92 height 9
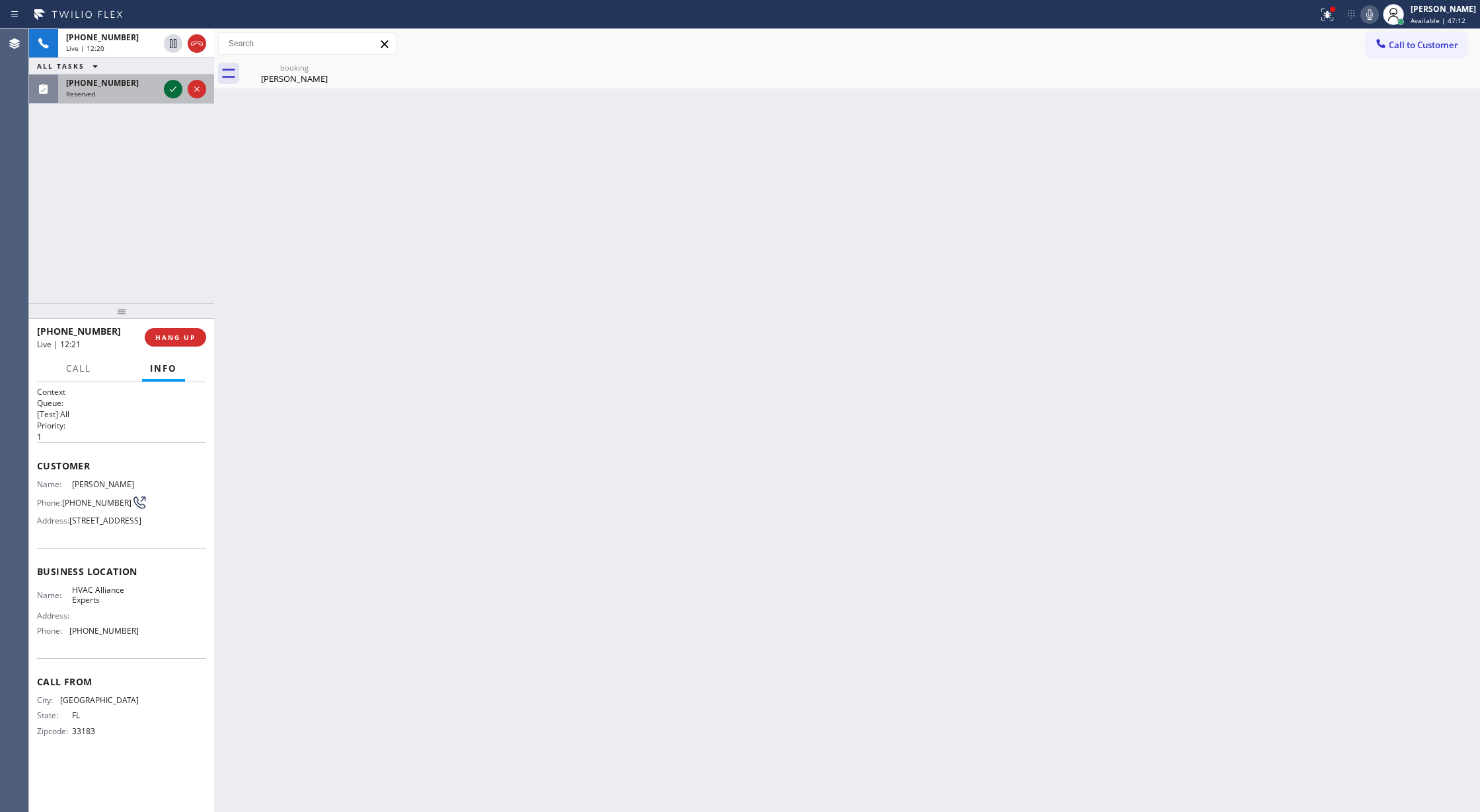
click at [171, 88] on icon at bounding box center [173, 89] width 16 height 16
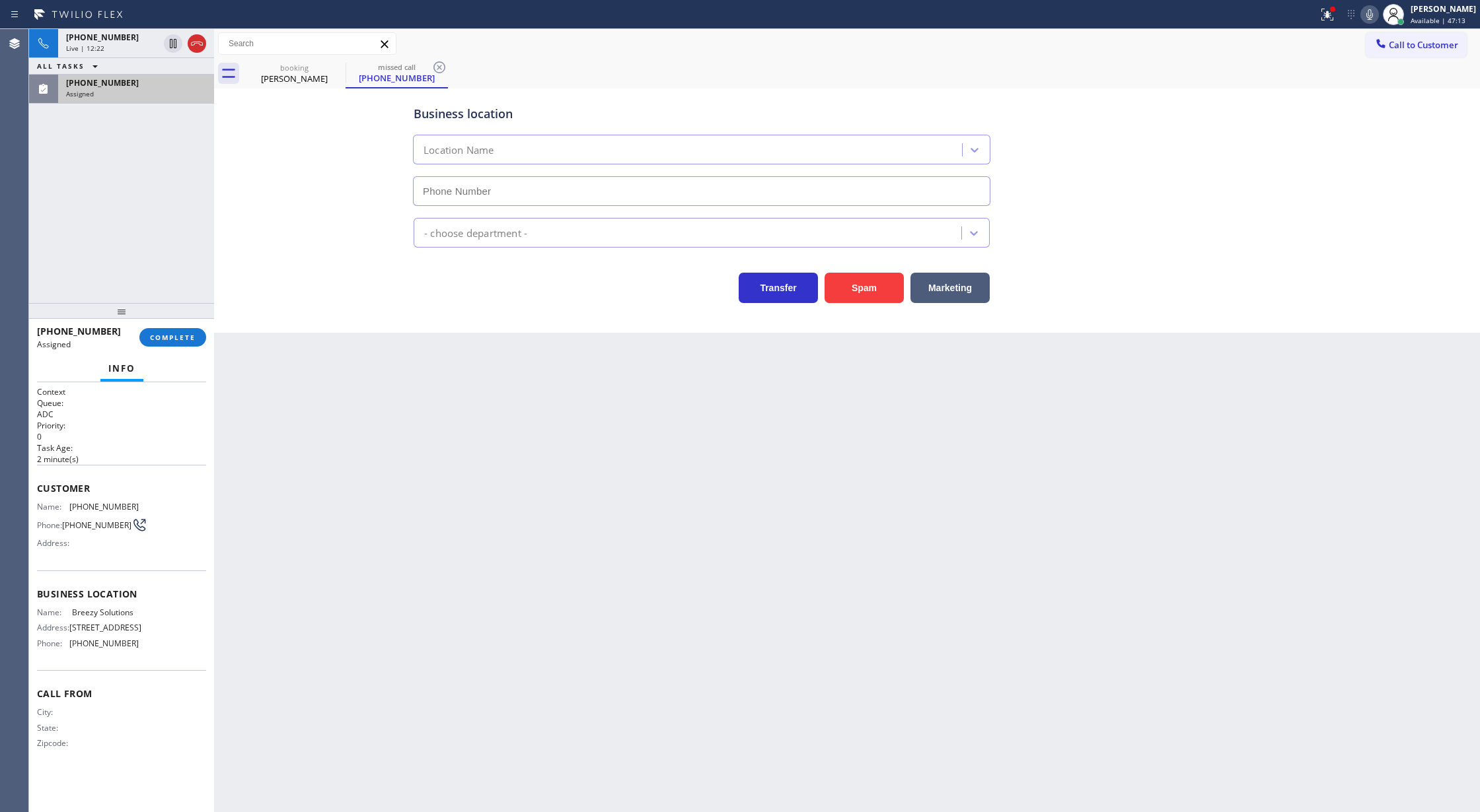
type input "(312) 836-4357"
click at [163, 339] on span "COMPLETE" at bounding box center [173, 337] width 45 height 9
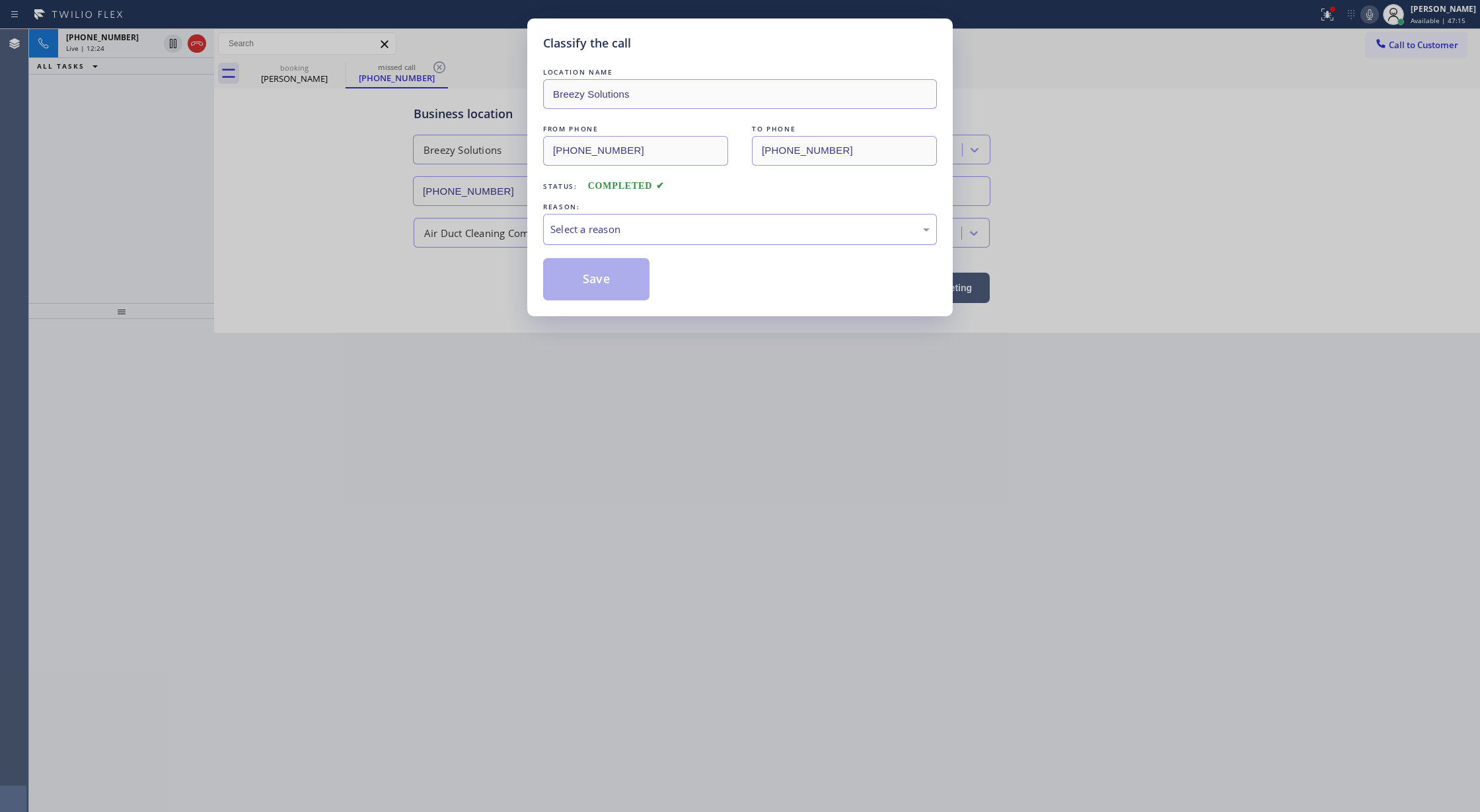
click at [595, 219] on div "Select a reason" at bounding box center [740, 229] width 394 height 31
click at [584, 272] on button "Save" at bounding box center [596, 279] width 107 height 42
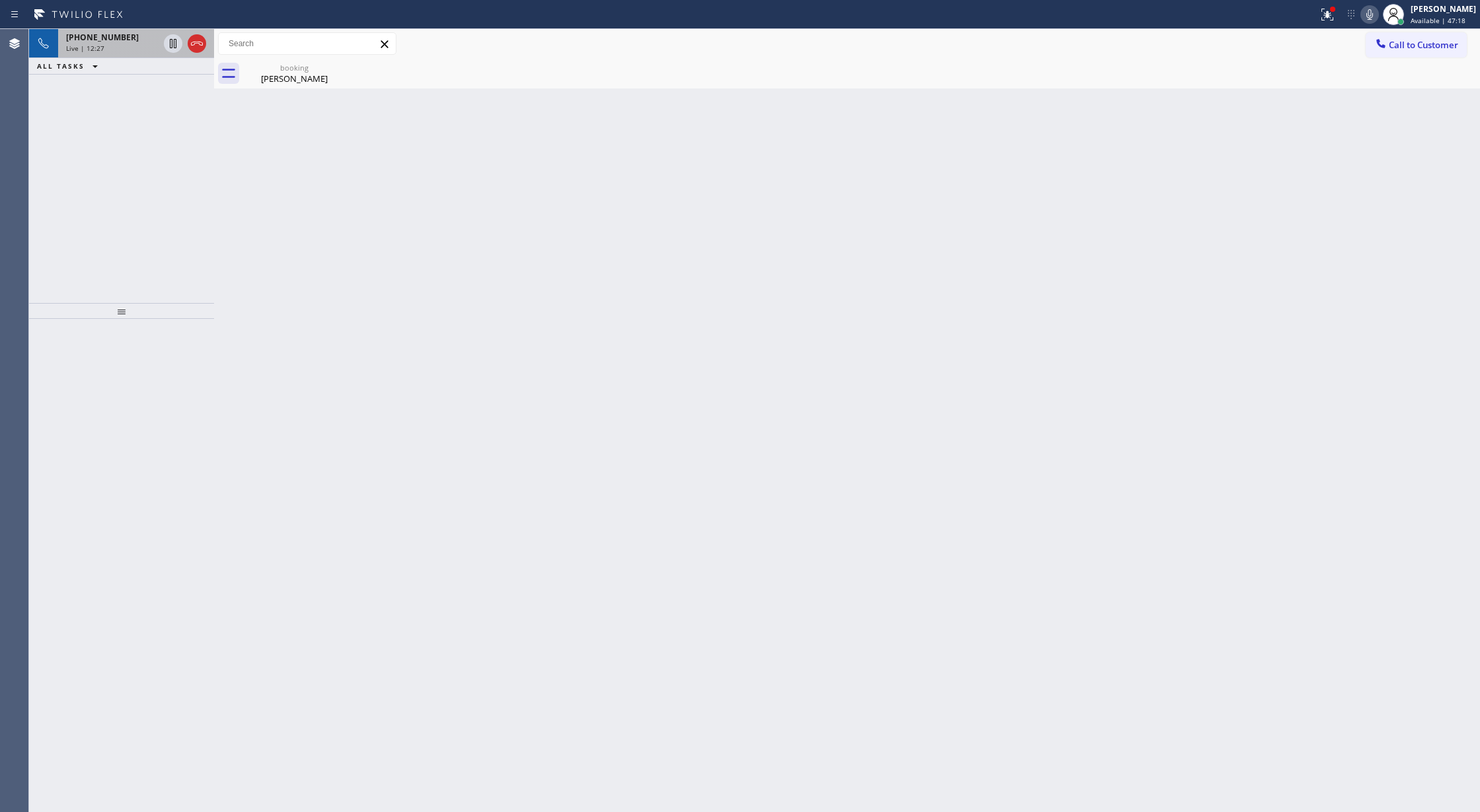
click at [137, 35] on div "+13052741068" at bounding box center [112, 37] width 92 height 11
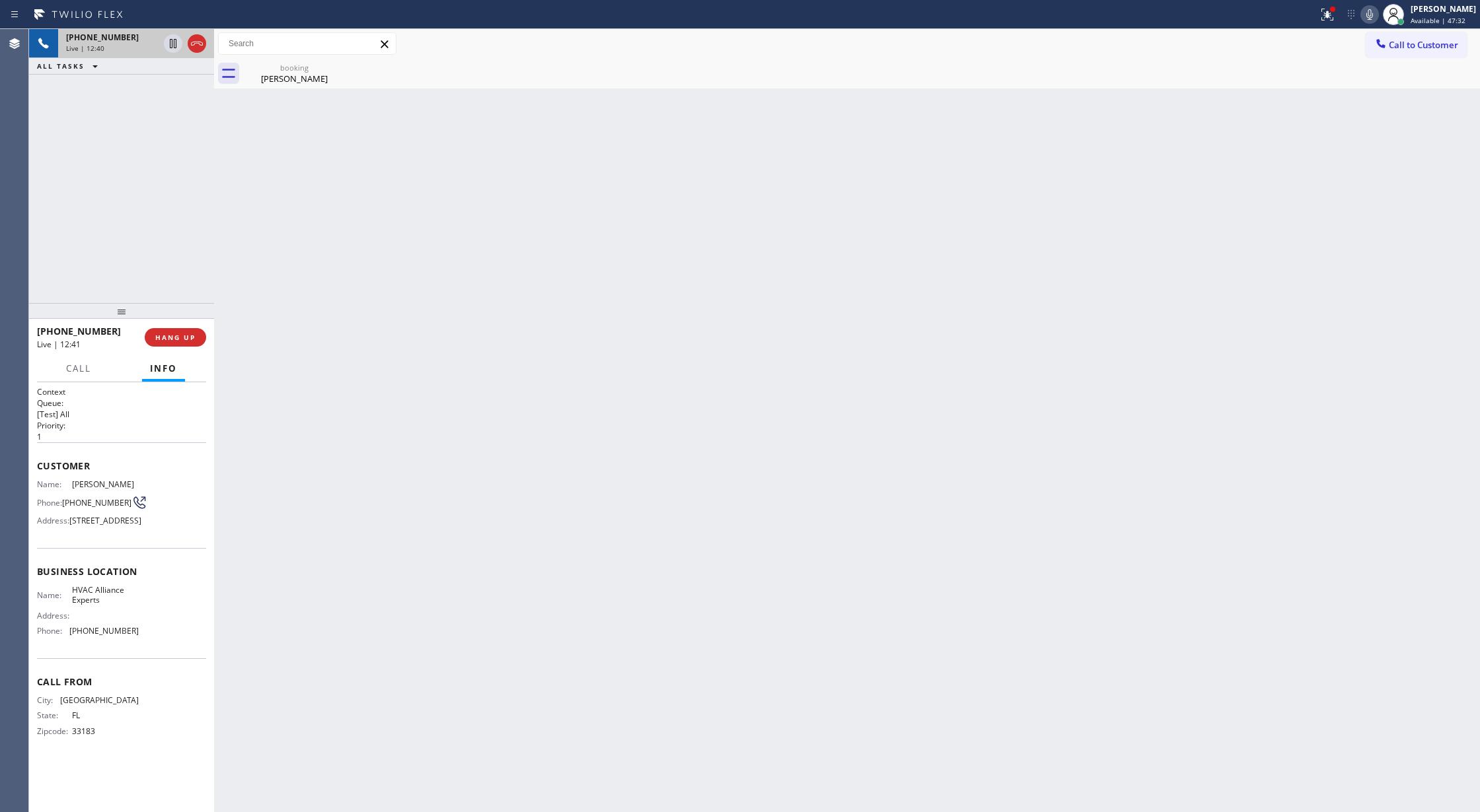
click at [199, 45] on icon at bounding box center [197, 43] width 16 height 16
click at [169, 336] on span "COMPLETE" at bounding box center [173, 337] width 45 height 9
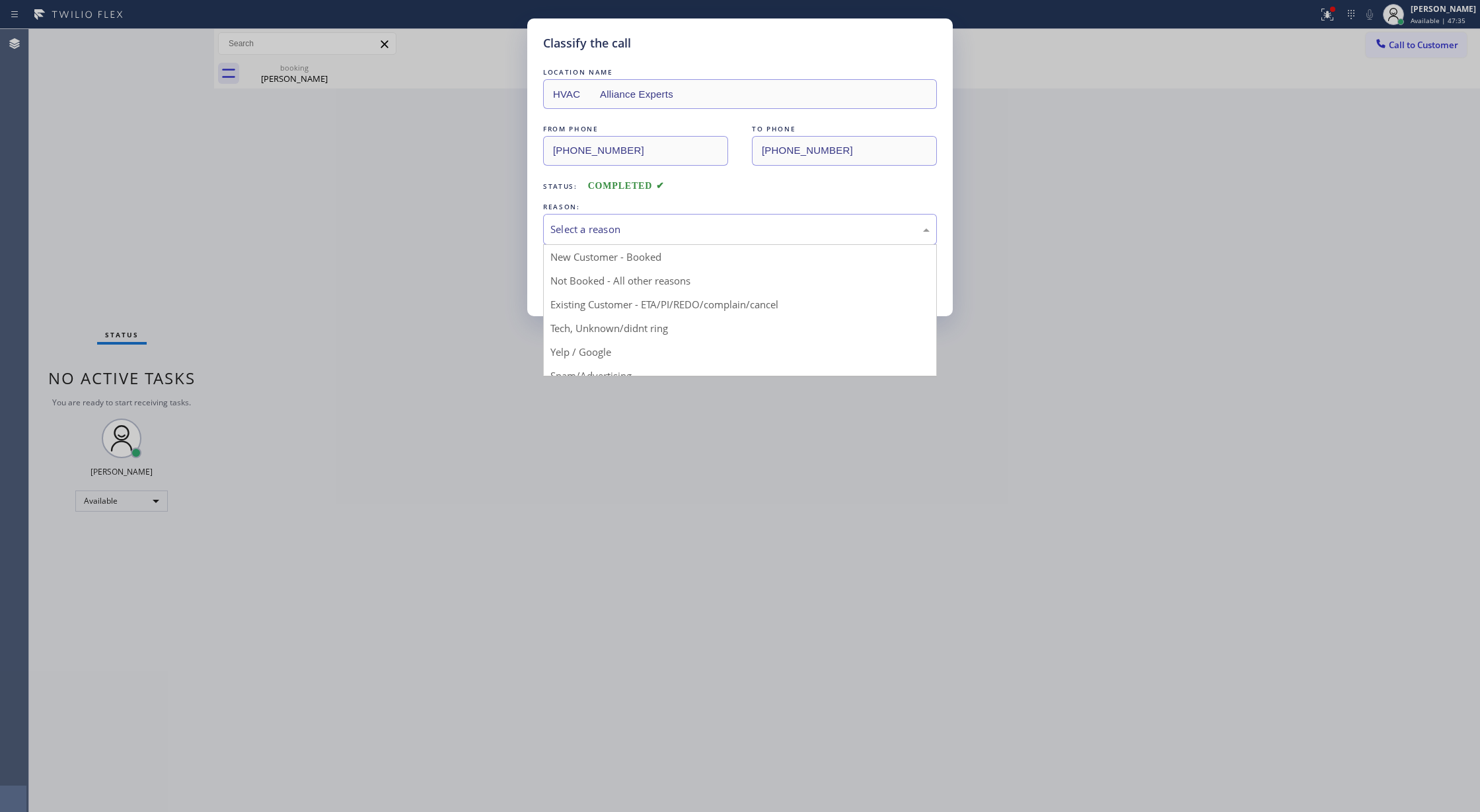
click at [623, 242] on div "Select a reason" at bounding box center [740, 229] width 394 height 31
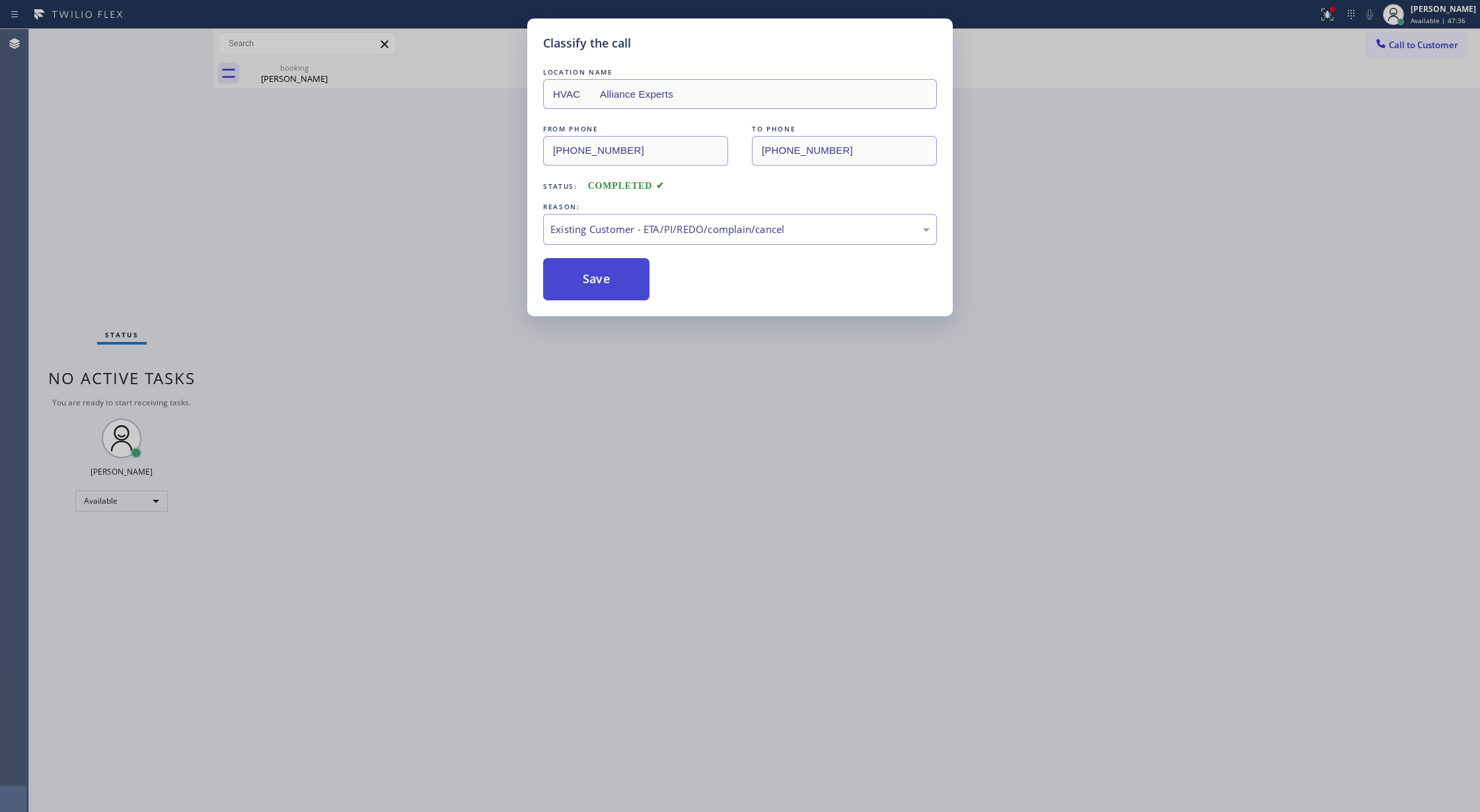
click at [601, 275] on button "Save" at bounding box center [596, 279] width 107 height 42
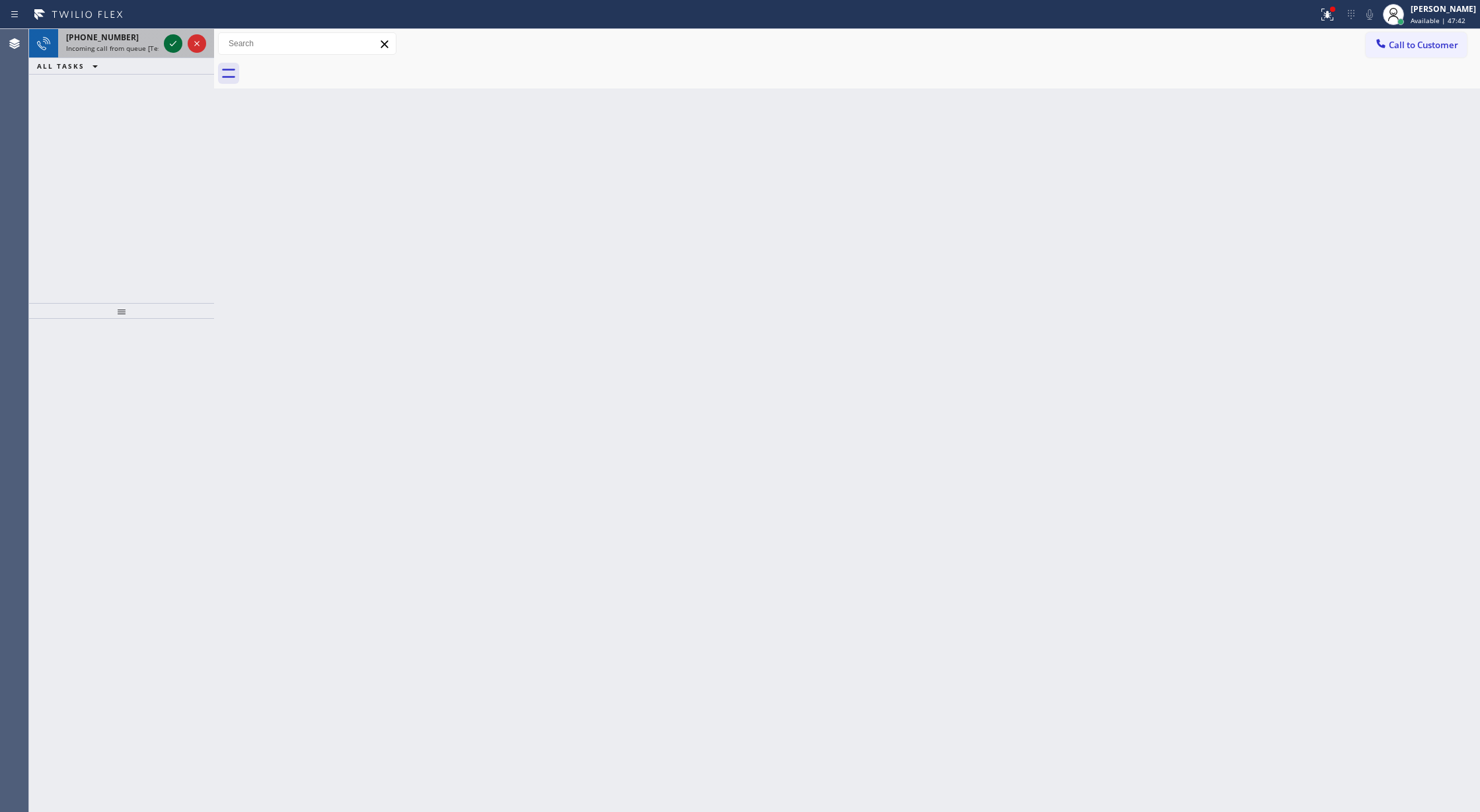
click at [172, 45] on icon at bounding box center [173, 43] width 16 height 16
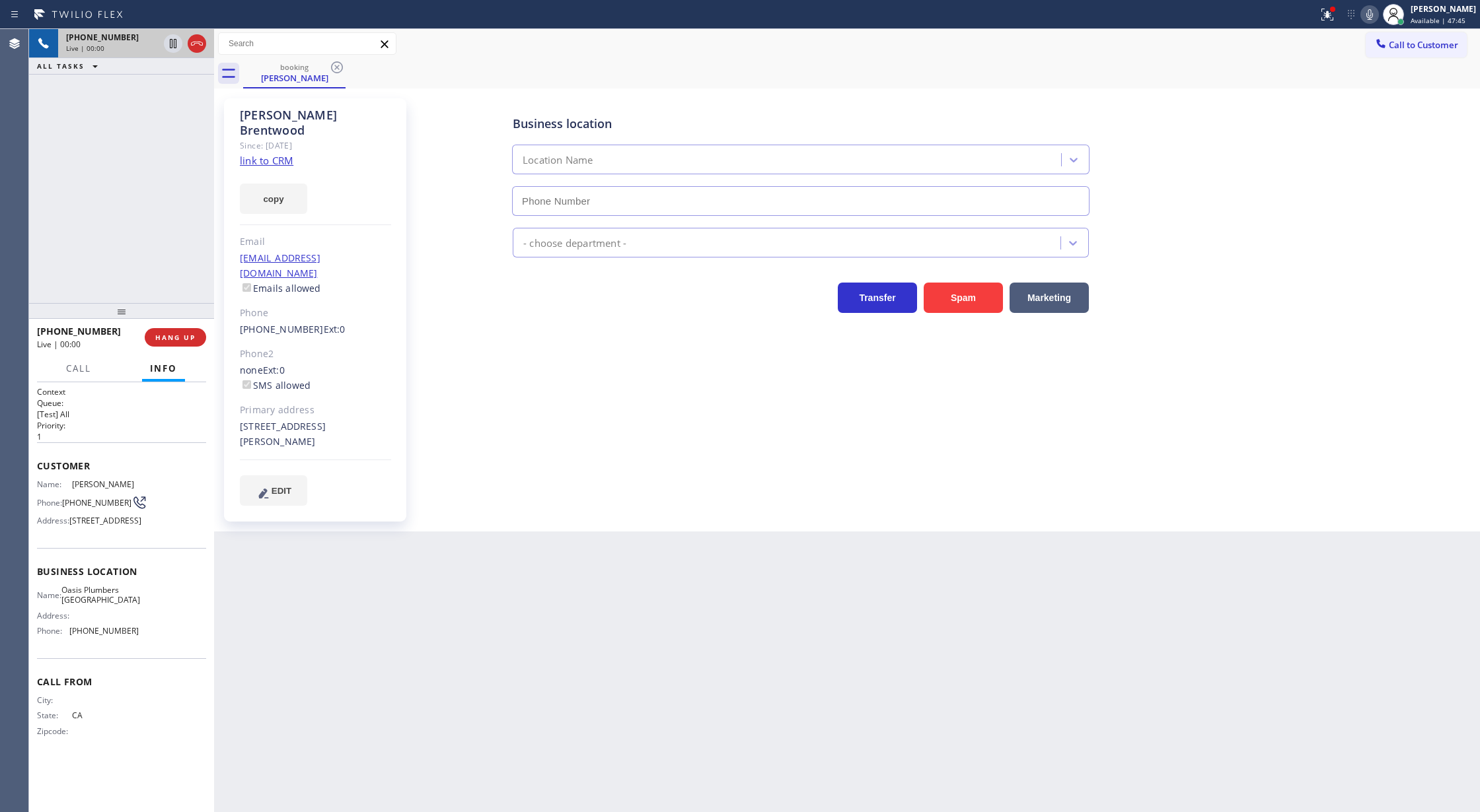
type input "(650) 731-0725"
click at [198, 38] on icon at bounding box center [197, 43] width 16 height 16
click at [171, 338] on span "COMPLETE" at bounding box center [173, 337] width 45 height 9
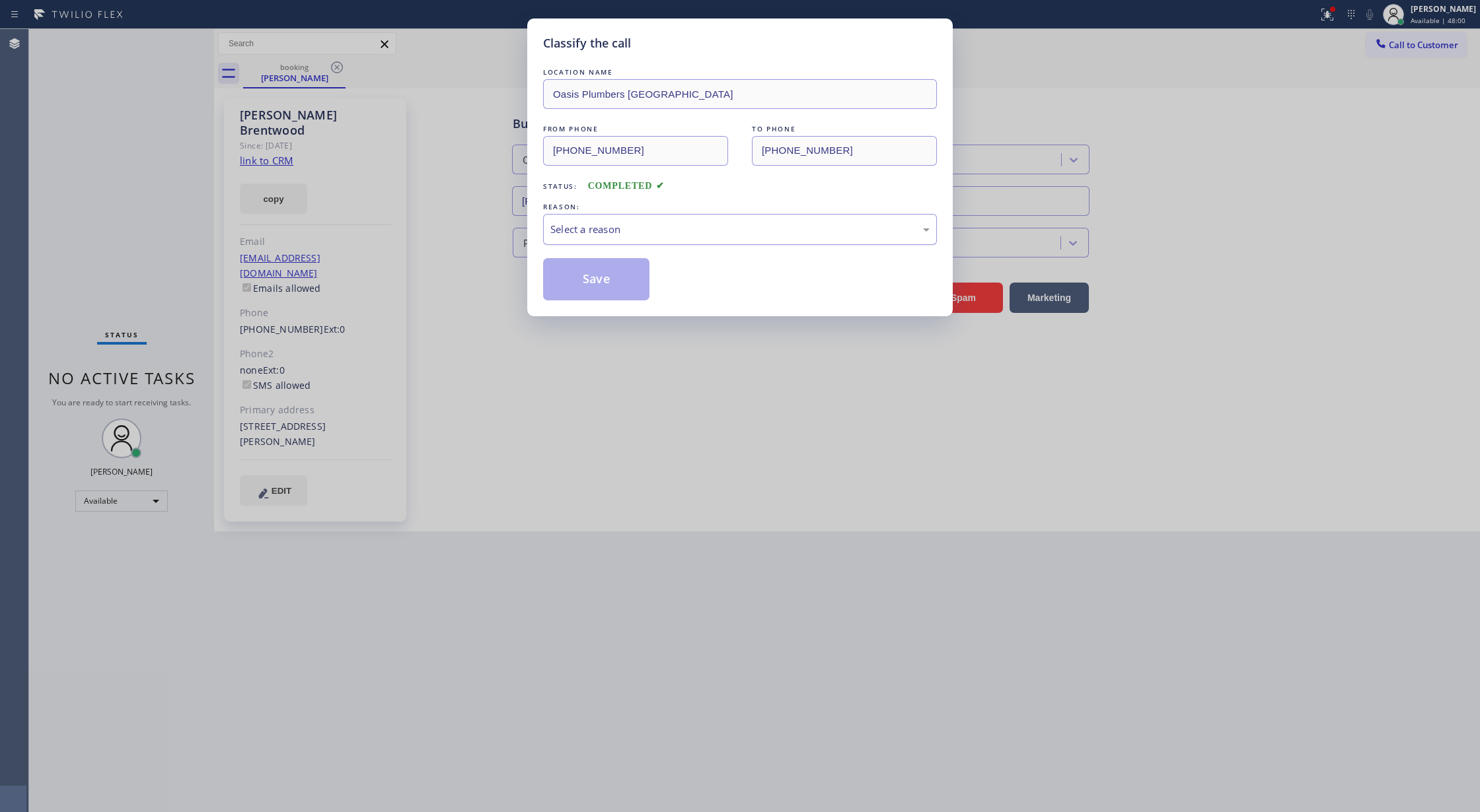
click at [568, 227] on div "Select a reason" at bounding box center [740, 229] width 379 height 15
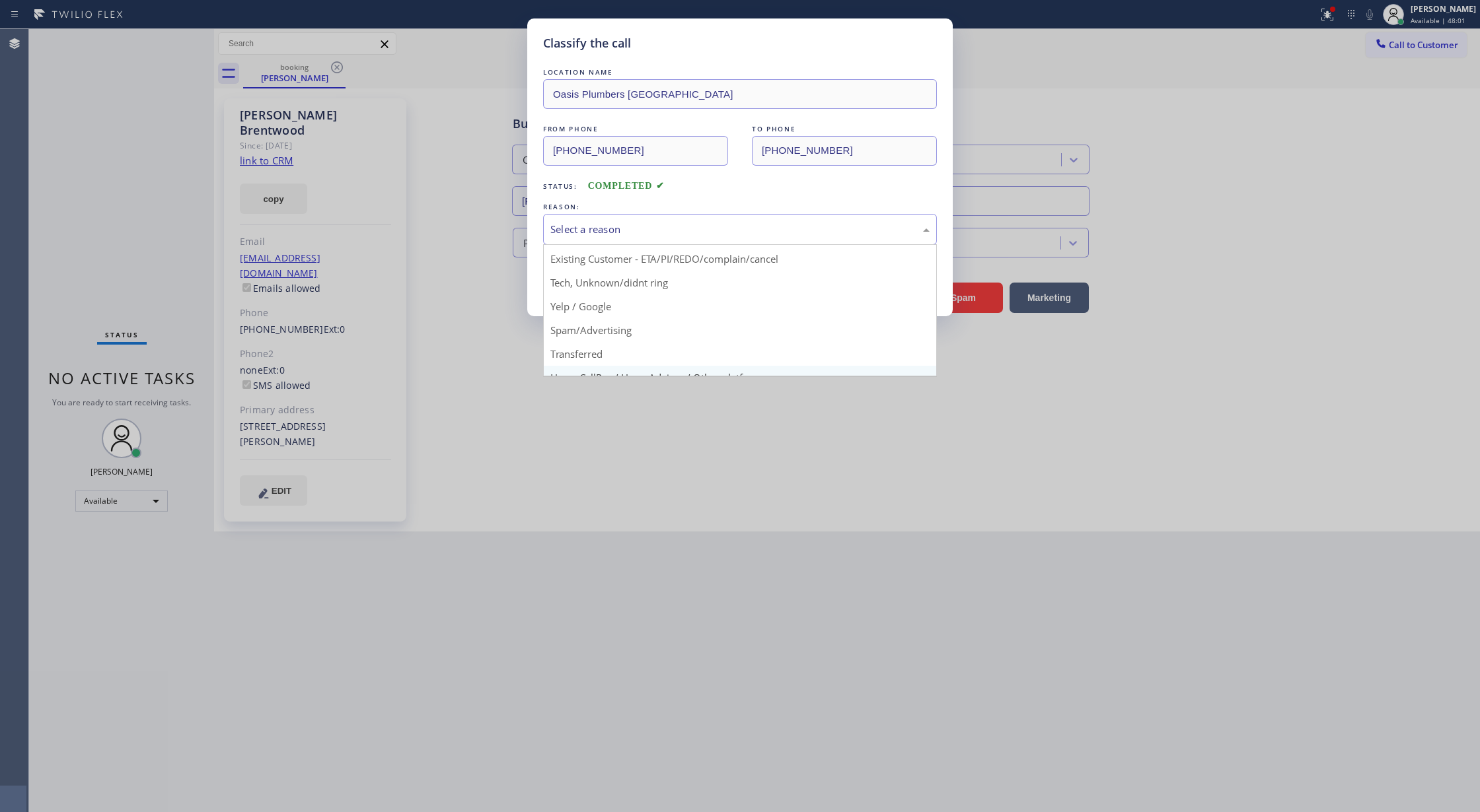
scroll to position [83, 0]
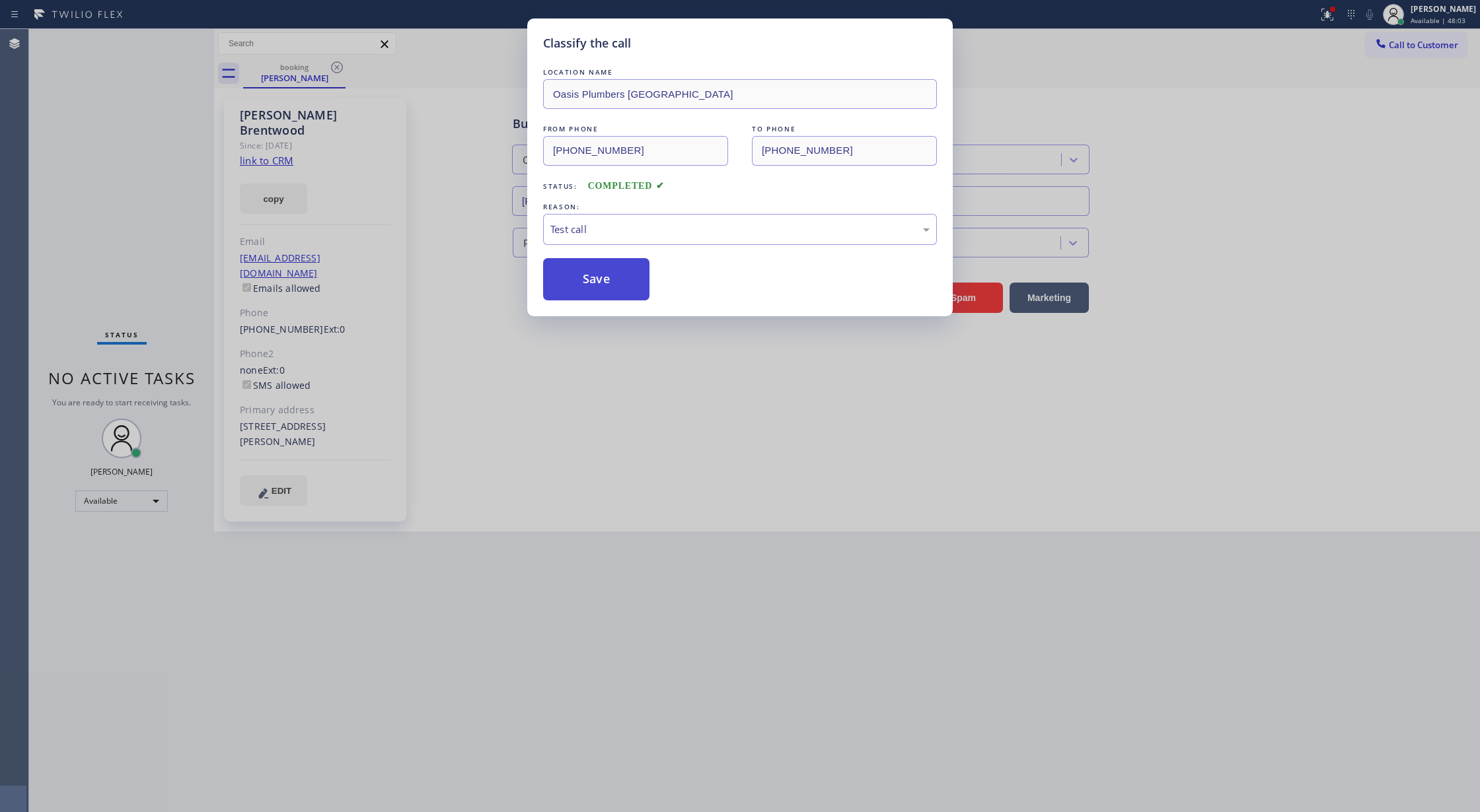
click at [594, 275] on button "Save" at bounding box center [596, 279] width 107 height 42
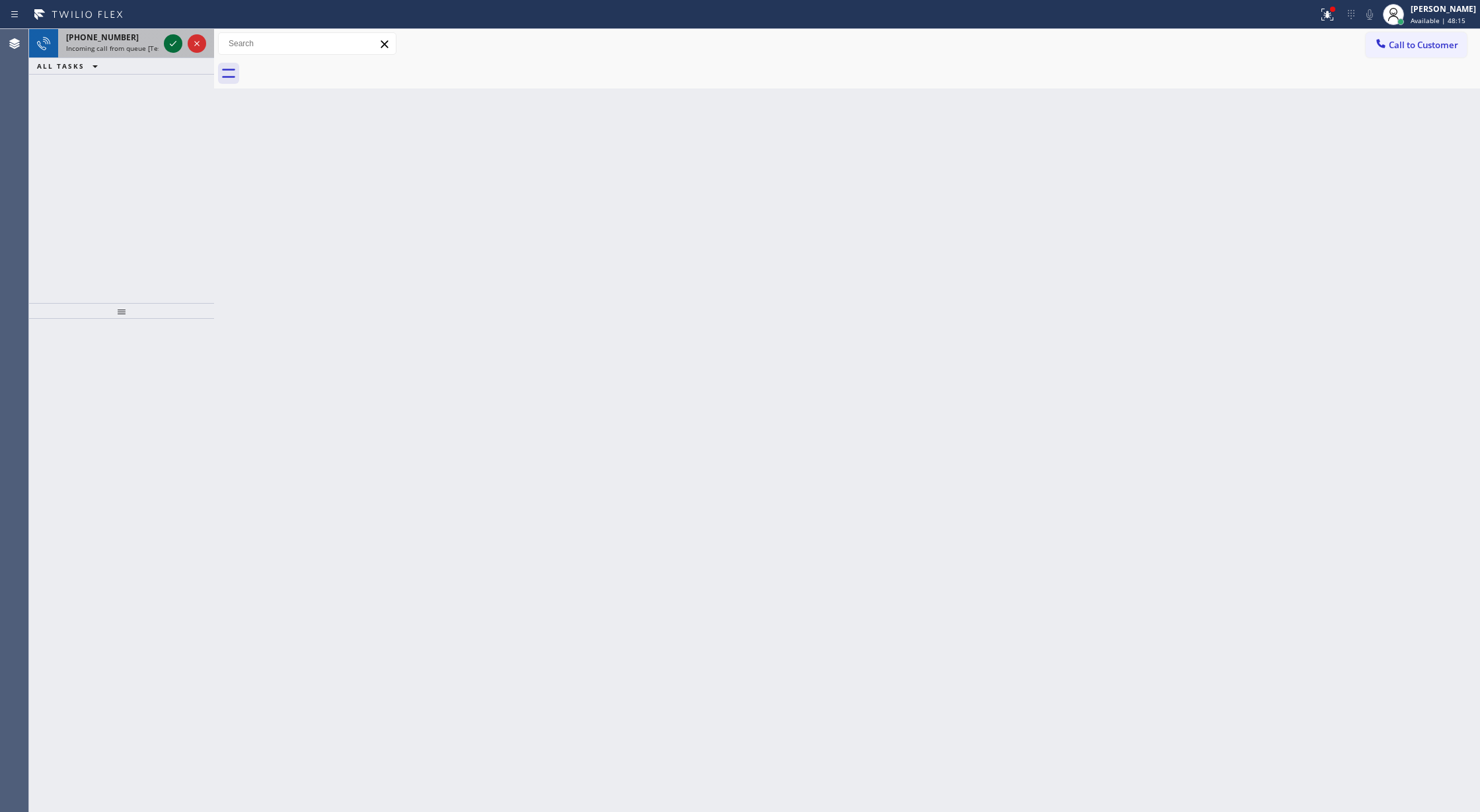
click at [166, 38] on icon at bounding box center [173, 43] width 16 height 16
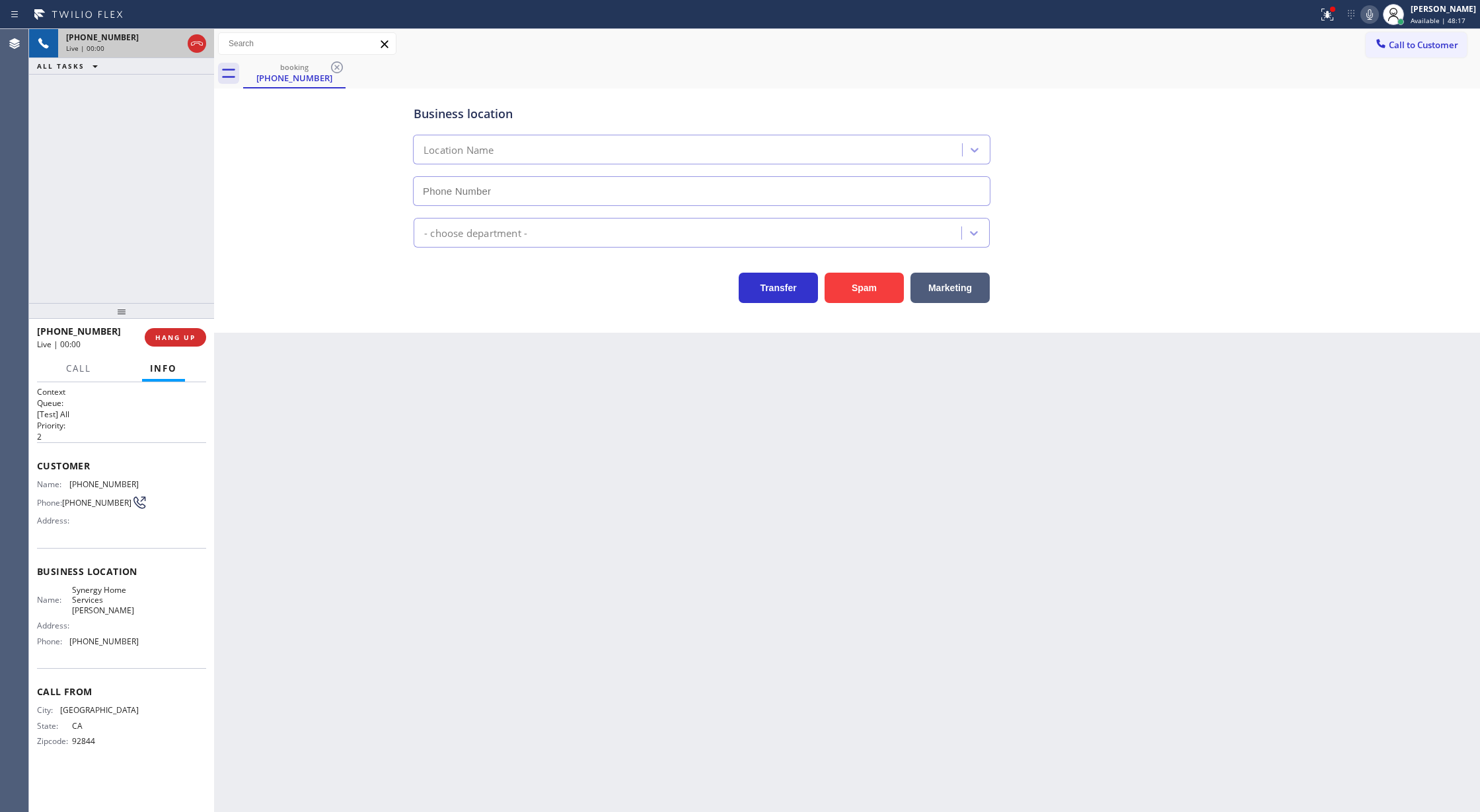
type input "(714) 360-0635"
click at [866, 291] on button "Spam" at bounding box center [864, 288] width 80 height 31
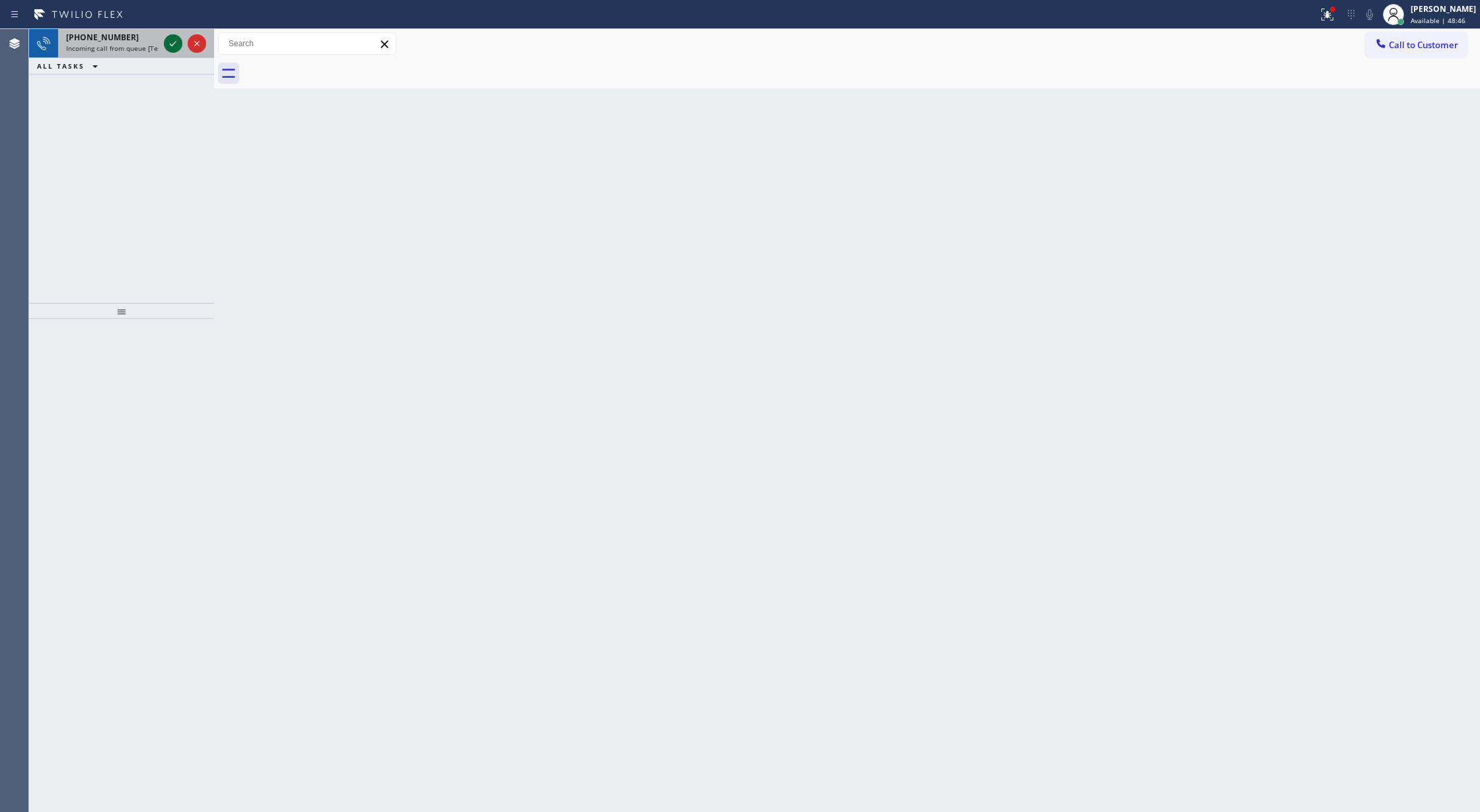
click at [170, 43] on icon at bounding box center [173, 43] width 16 height 16
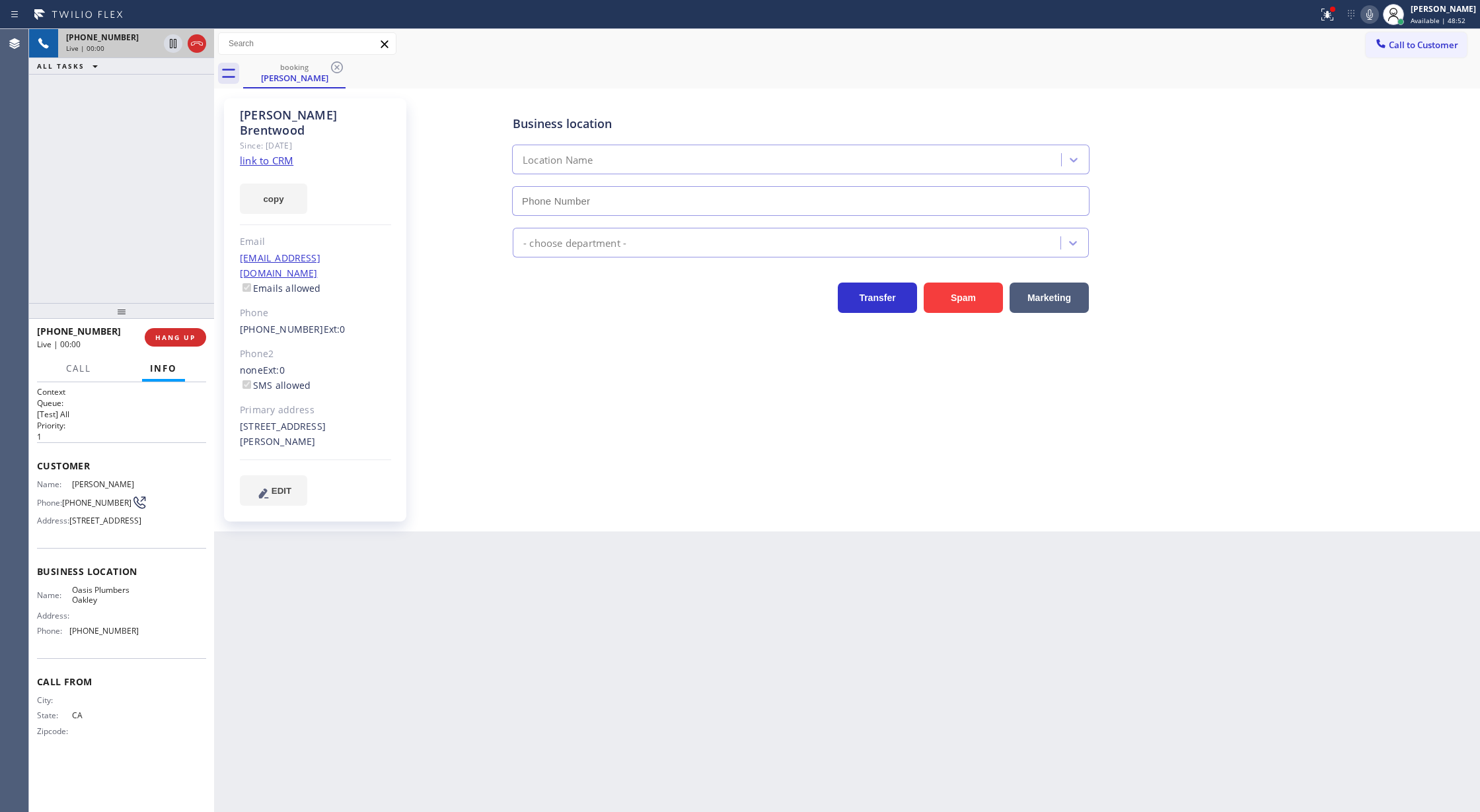
type input "(925) 297-1724"
click at [197, 43] on icon at bounding box center [196, 43] width 12 height 4
click at [173, 336] on span "COMPLETE" at bounding box center [173, 337] width 45 height 9
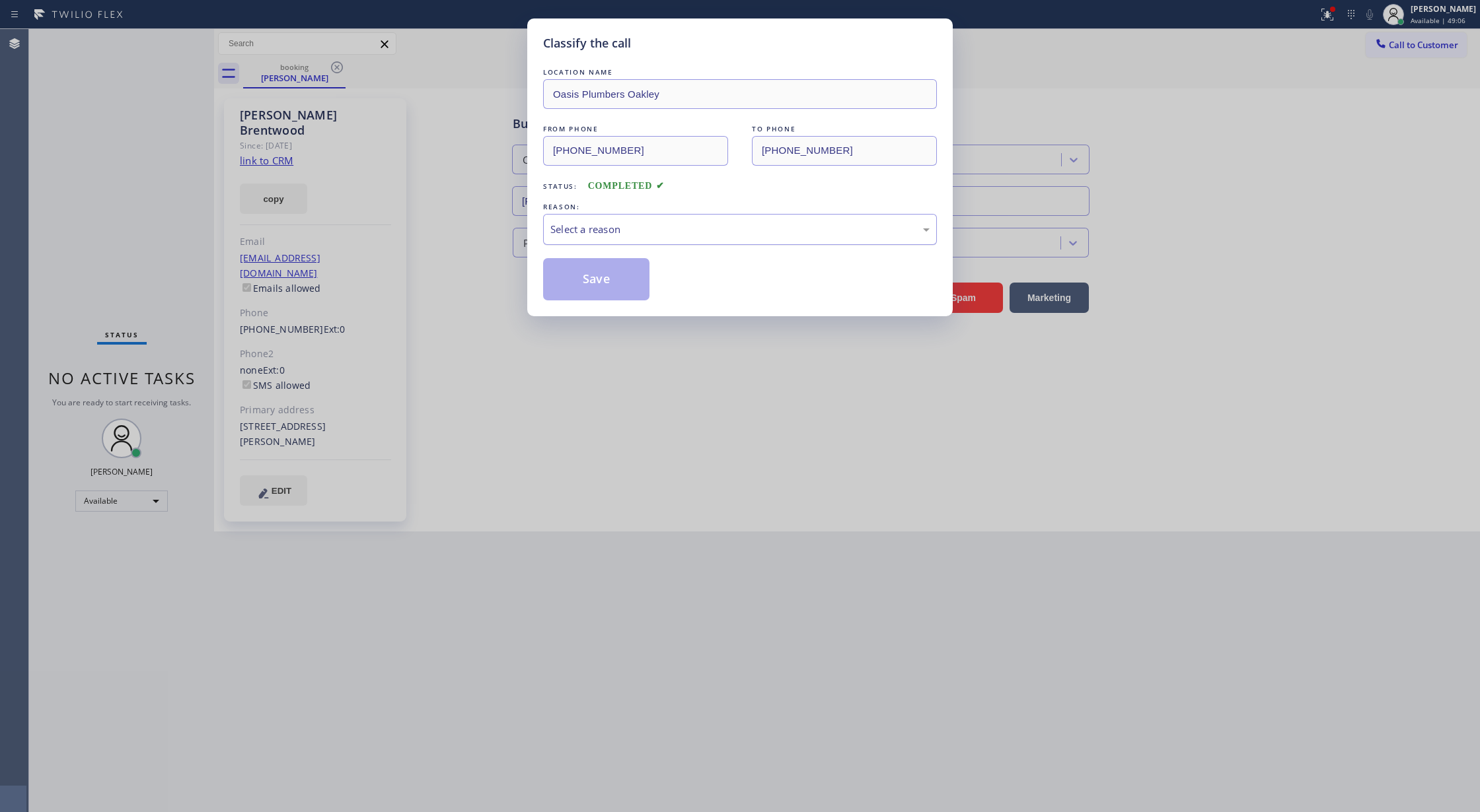
click at [595, 231] on div "Select a reason" at bounding box center [740, 229] width 379 height 15
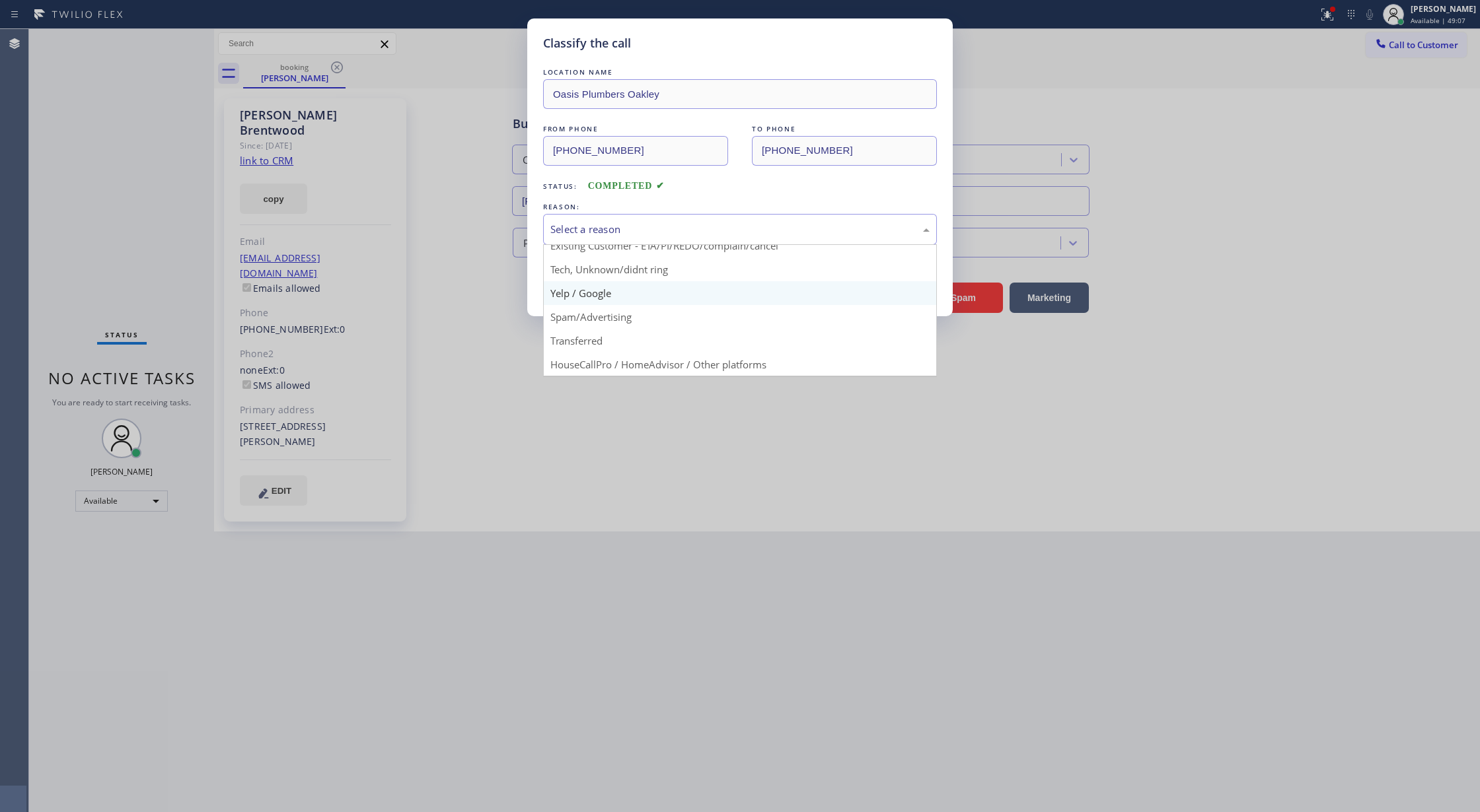
scroll to position [83, 0]
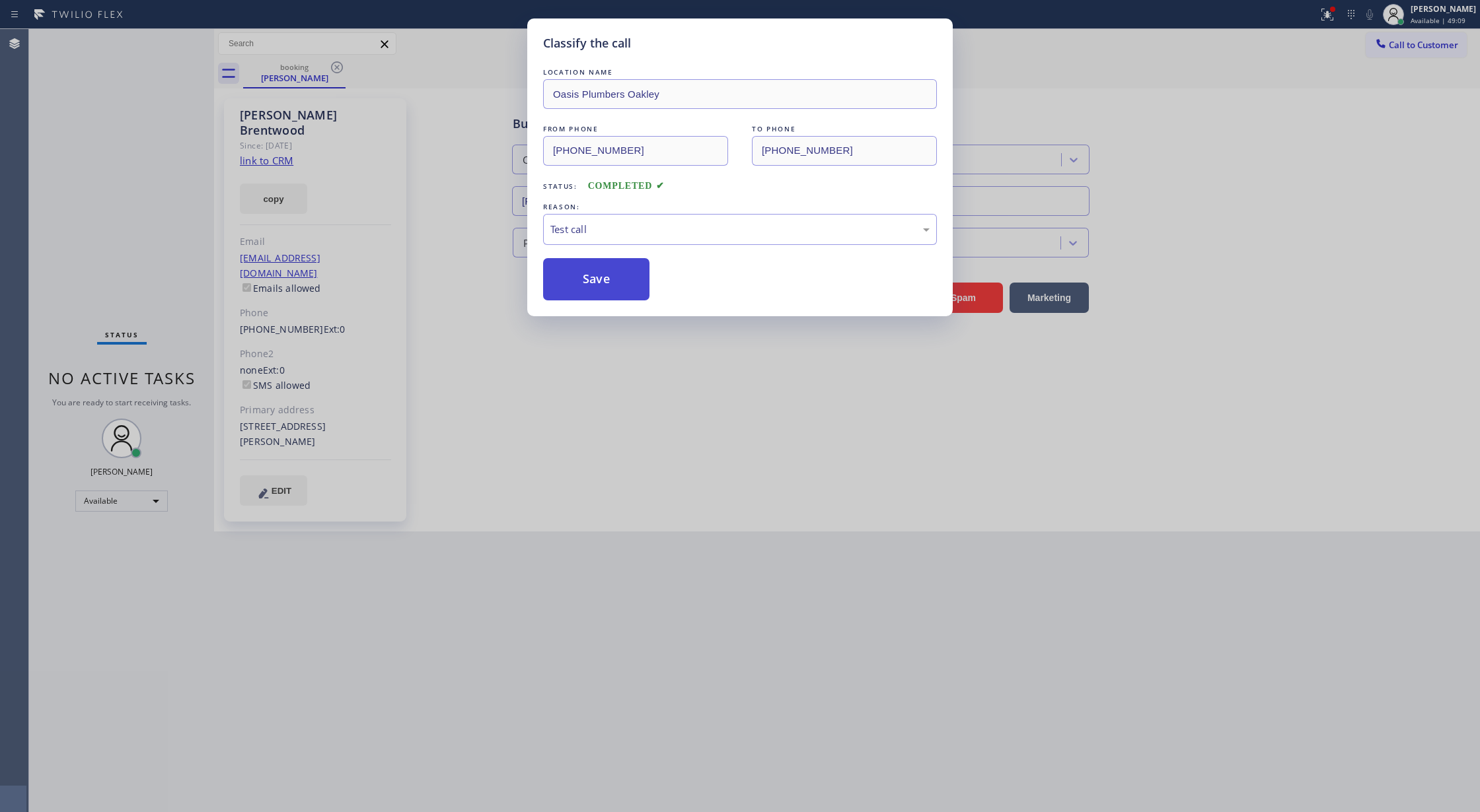
click at [617, 266] on button "Save" at bounding box center [596, 279] width 107 height 42
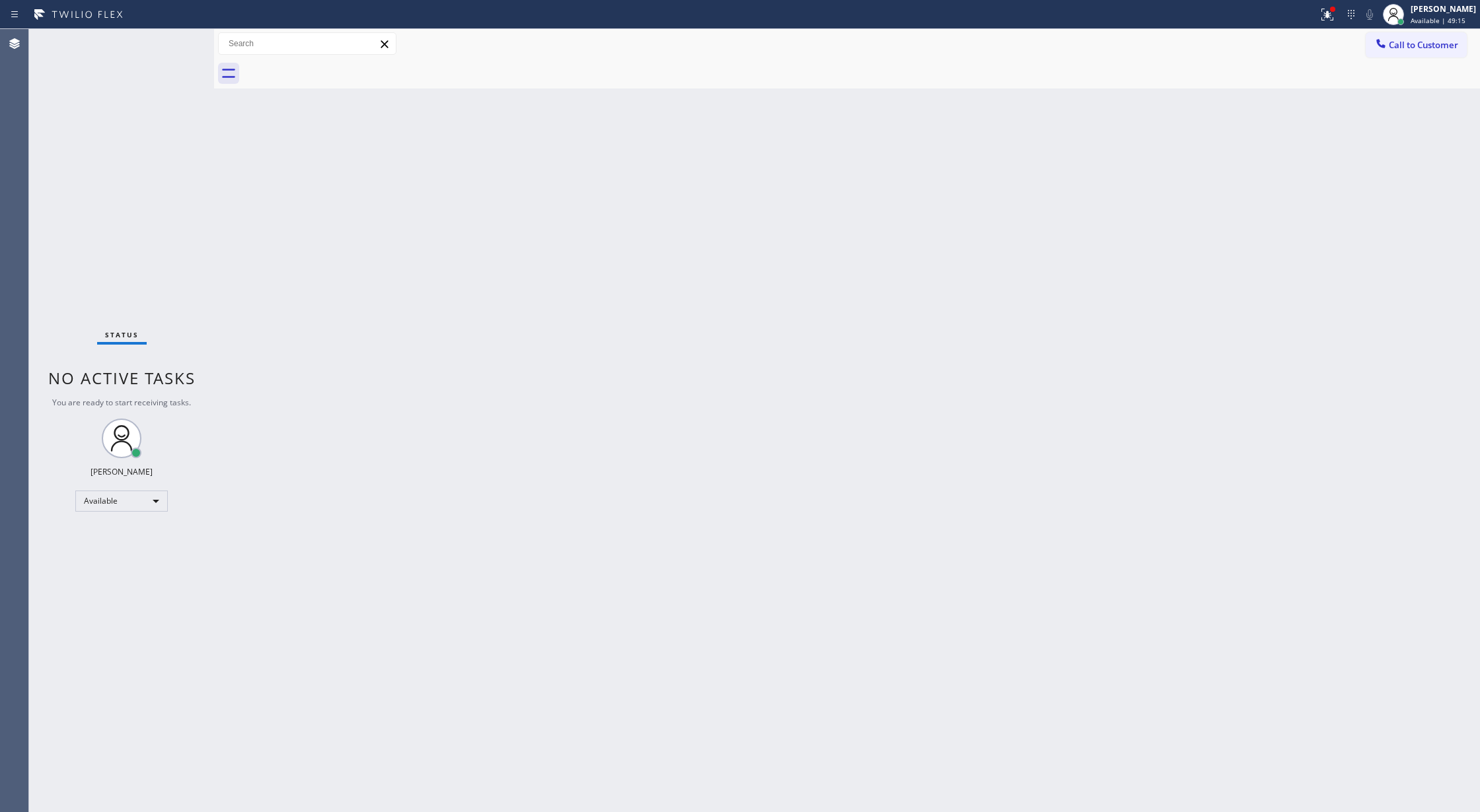
click at [177, 45] on div "Status No active tasks You are ready to start receiving tasks. [PERSON_NAME] Av…" at bounding box center [121, 420] width 185 height 783
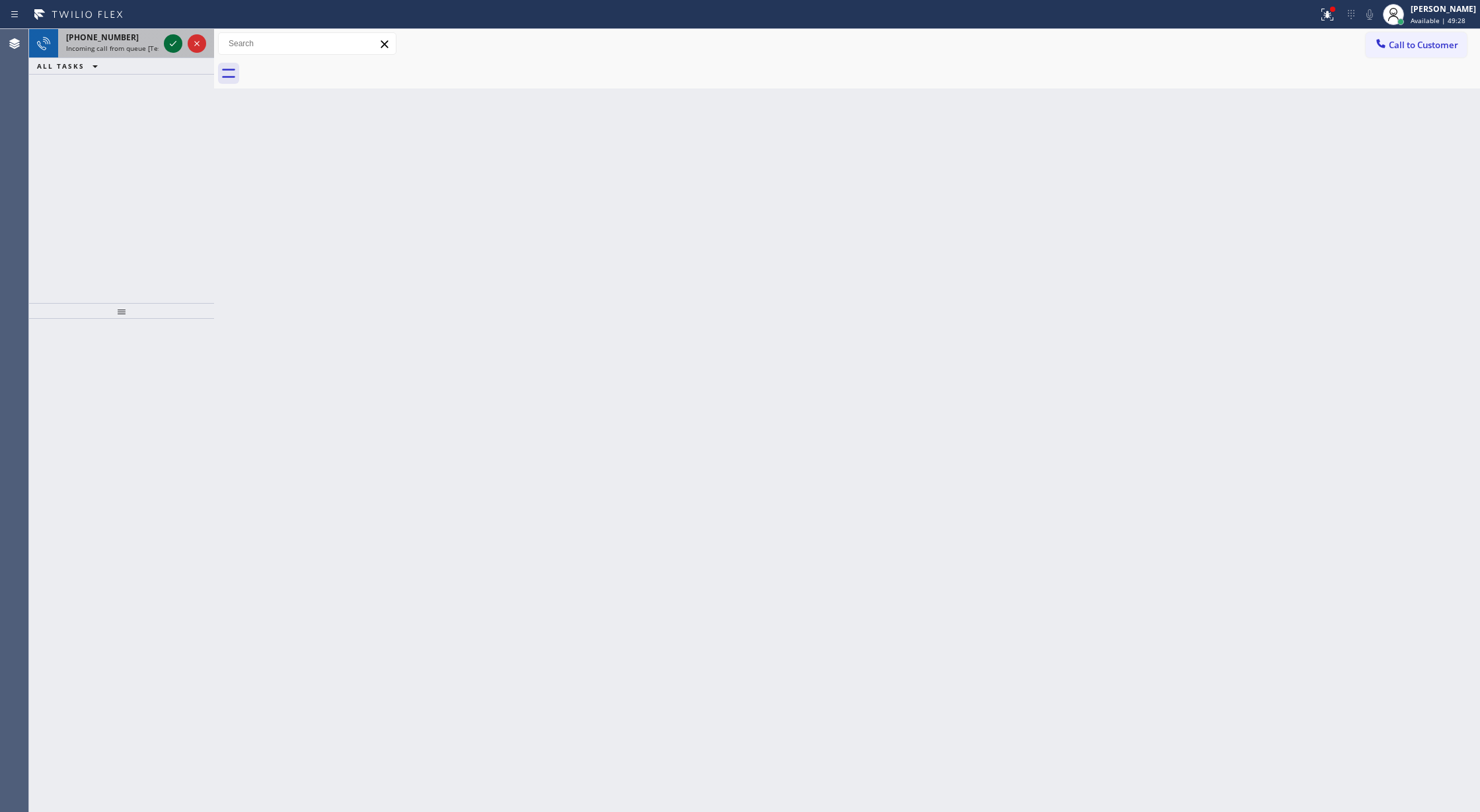
click at [173, 35] on icon at bounding box center [173, 43] width 16 height 16
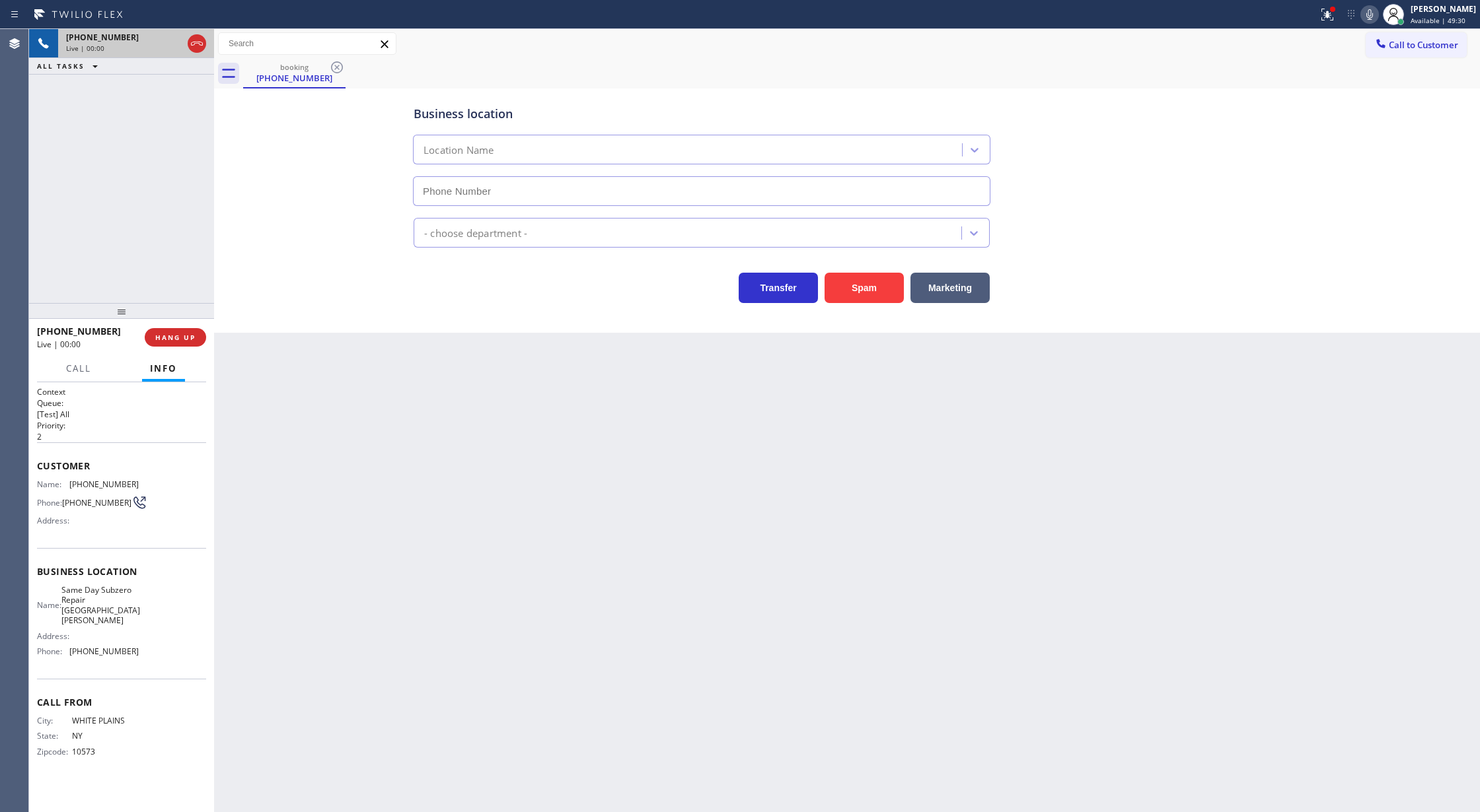
type input "(914) 677-1788"
click at [857, 303] on button "Spam" at bounding box center [864, 288] width 80 height 31
click at [869, 296] on button "Spam" at bounding box center [864, 288] width 80 height 31
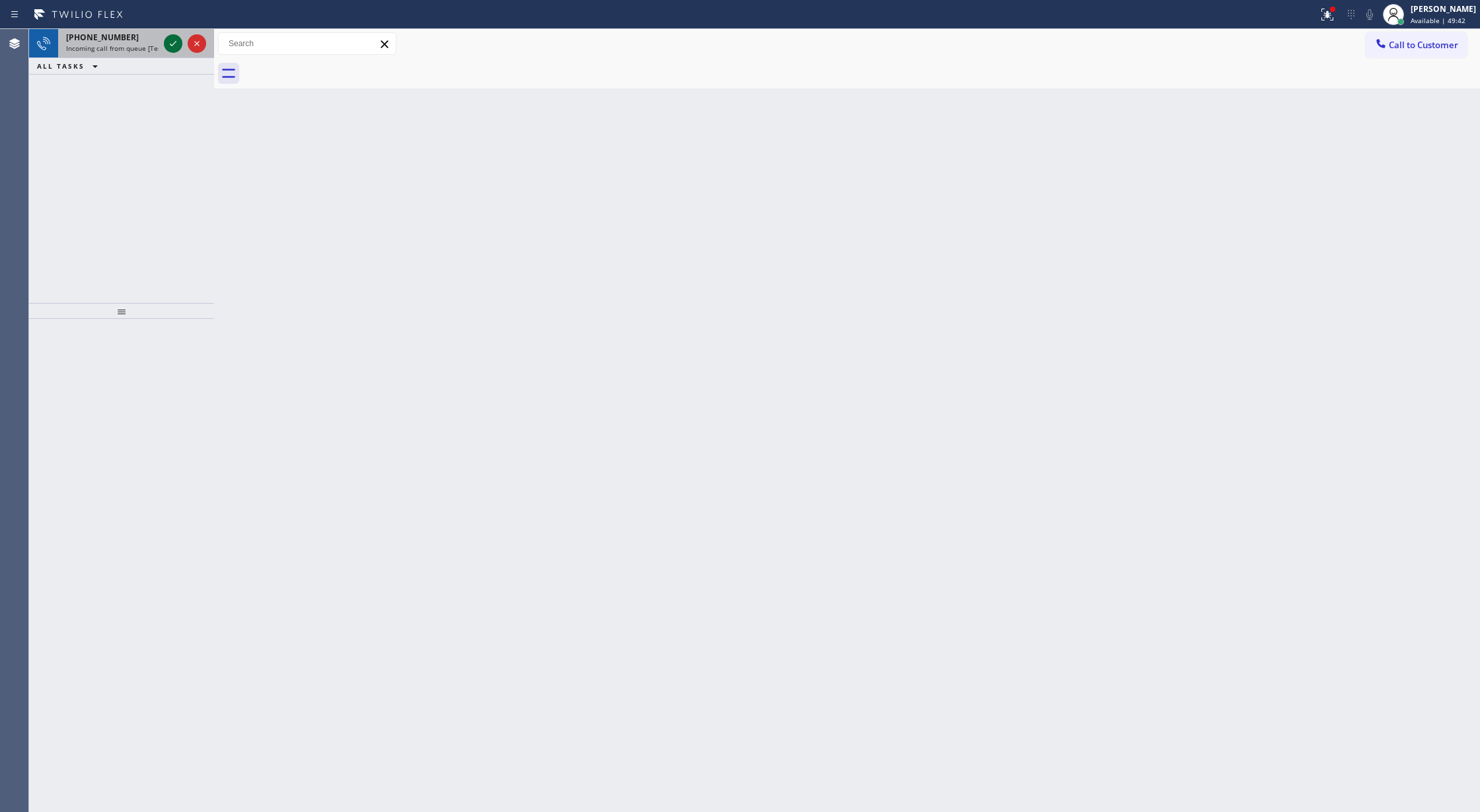
click at [169, 38] on icon at bounding box center [173, 43] width 16 height 16
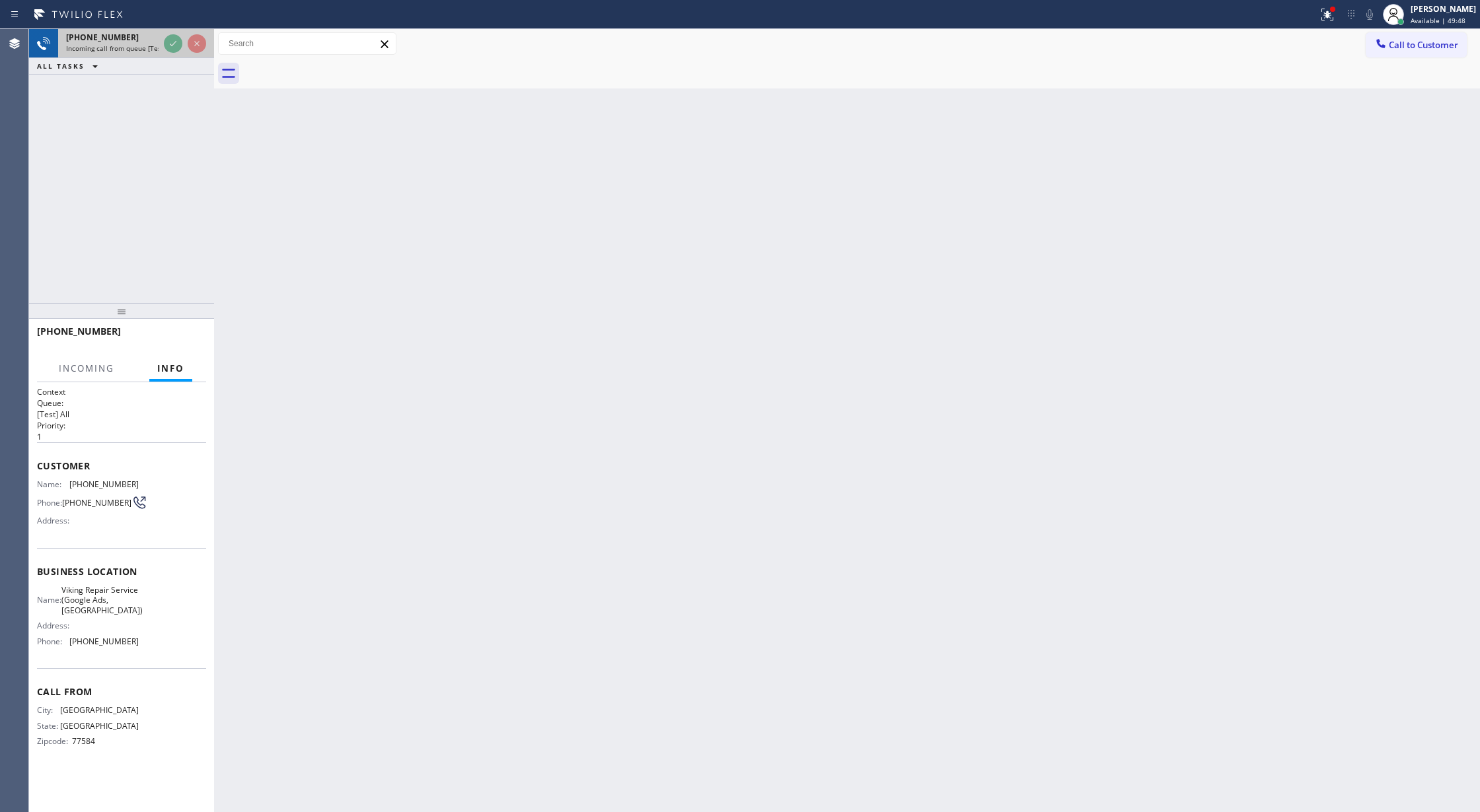
click at [166, 33] on div at bounding box center [184, 43] width 48 height 29
click at [165, 34] on div at bounding box center [184, 43] width 48 height 29
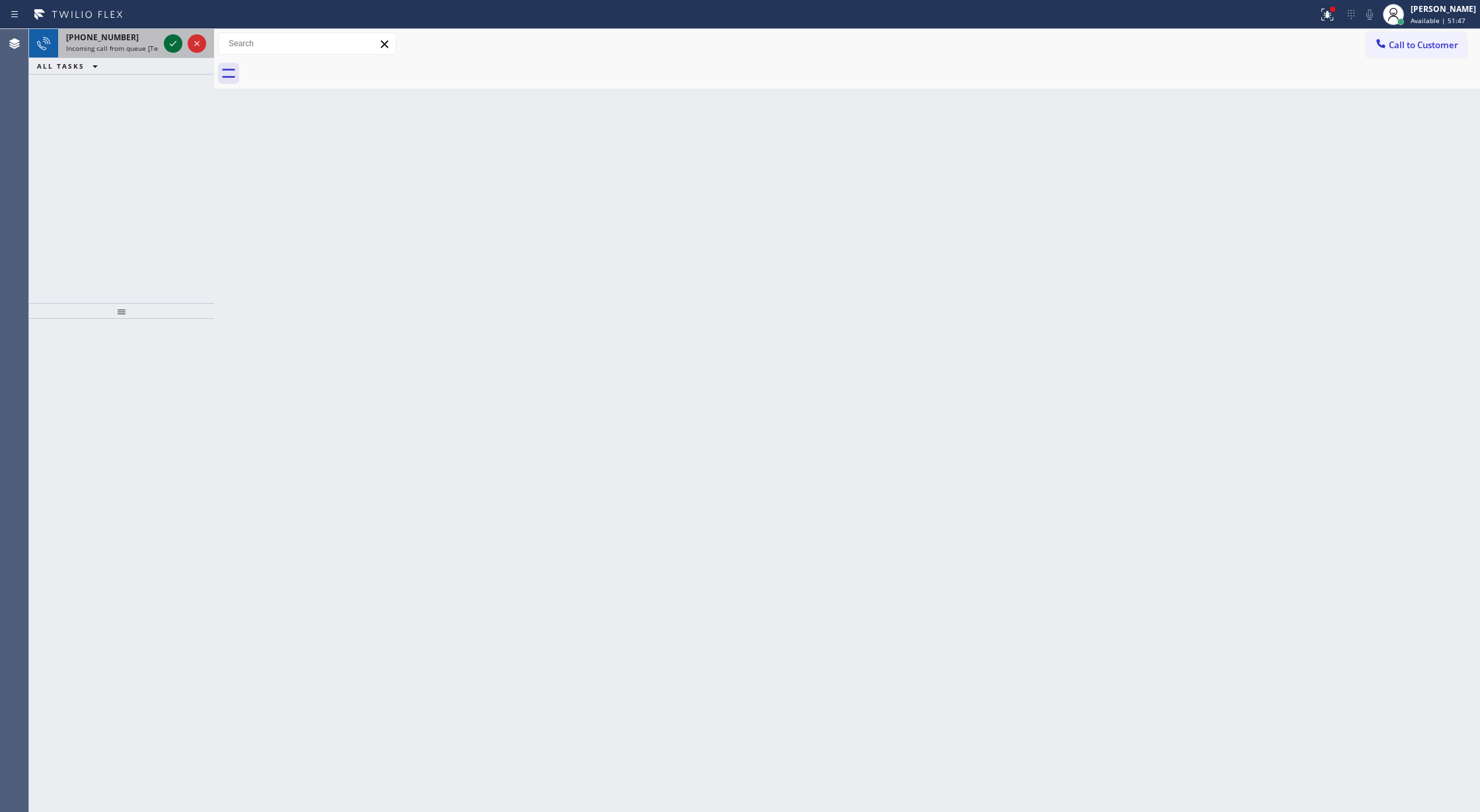
click at [171, 41] on icon at bounding box center [173, 43] width 16 height 16
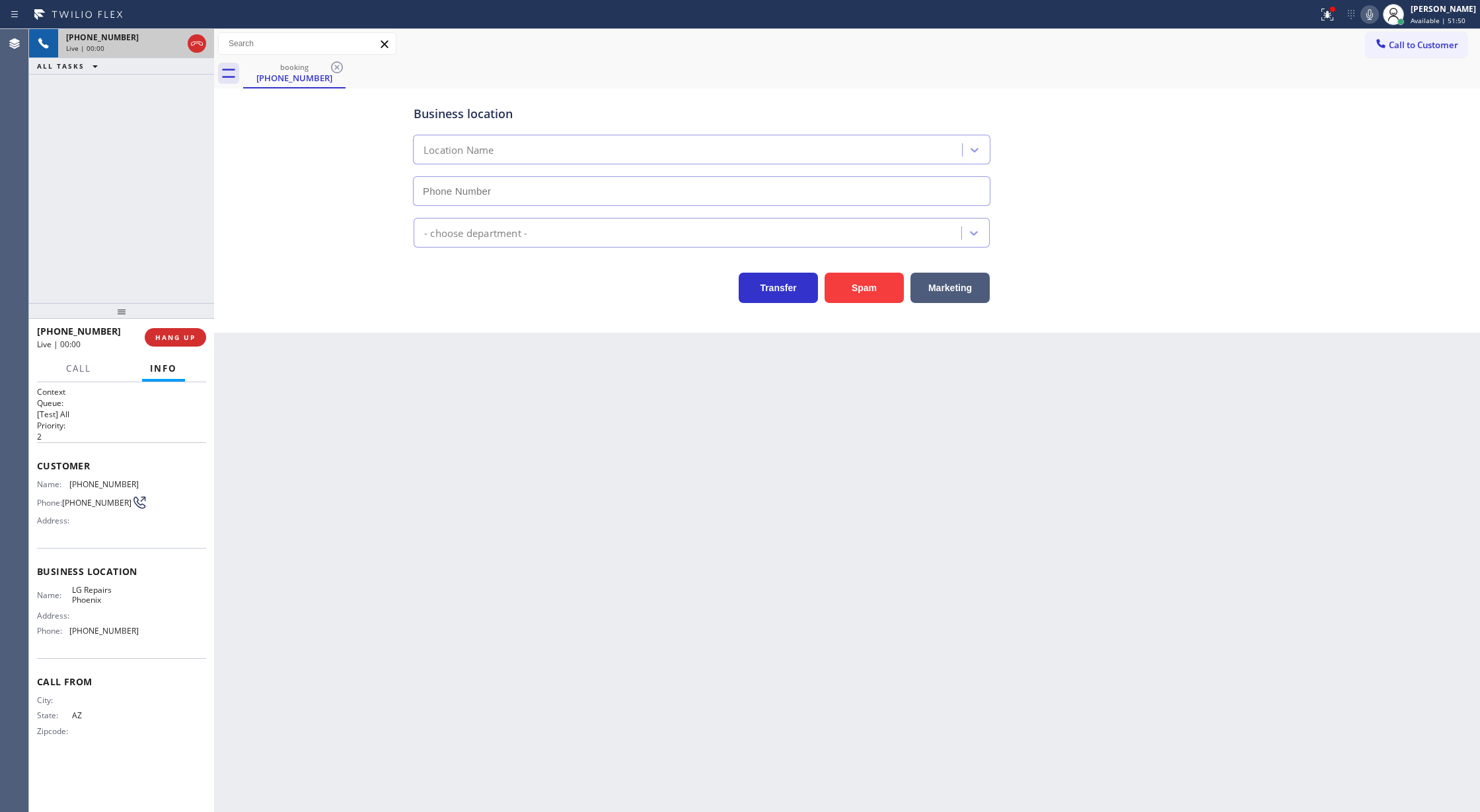
type input "(602) 755-6017"
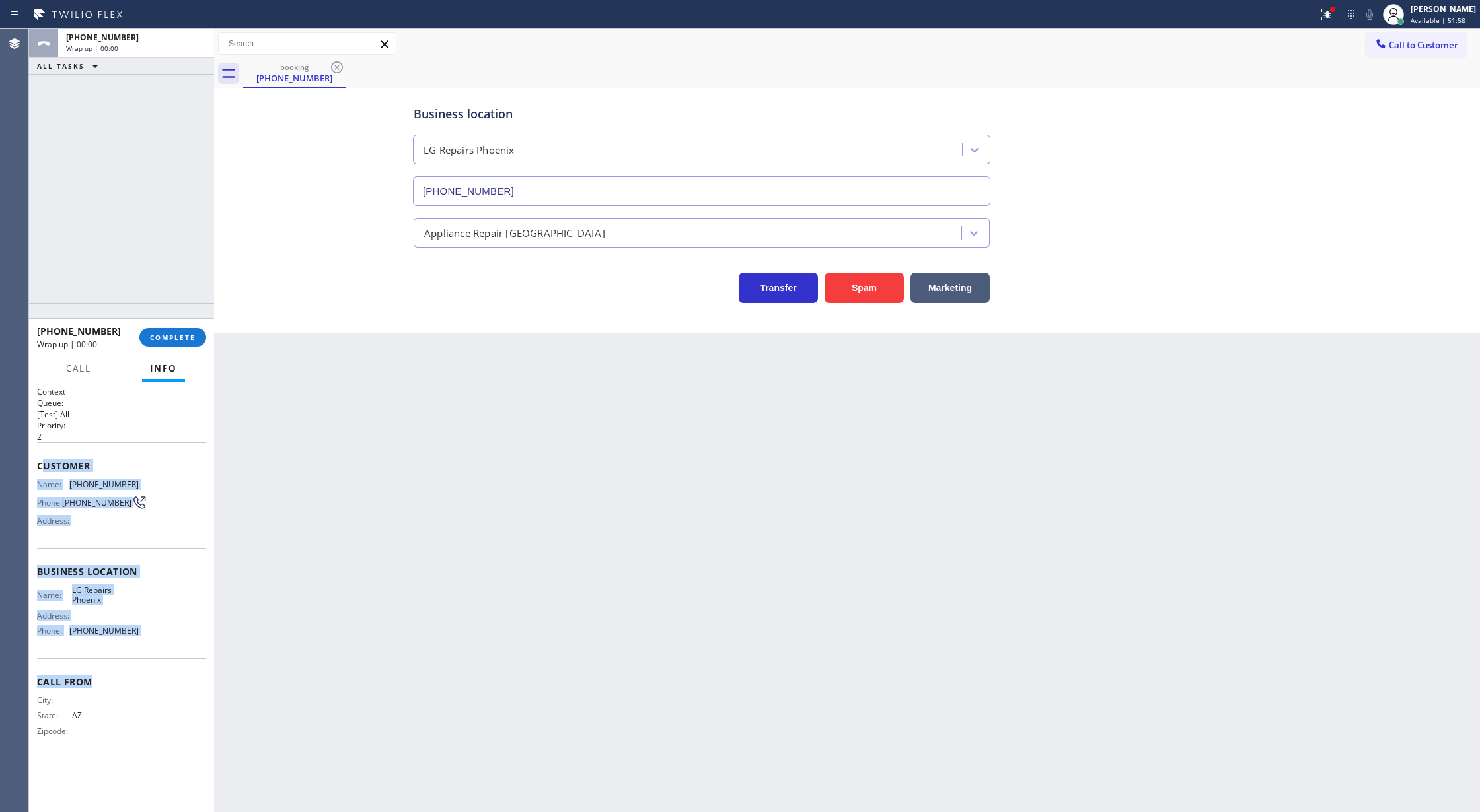
drag, startPoint x: 41, startPoint y: 462, endPoint x: 192, endPoint y: 660, distance: 249.0
click at [192, 660] on div "Context Queue: [Test] All Priority: 2 Customer Name: (602) 848-8497 Phone: (602…" at bounding box center [121, 573] width 169 height 372
click at [169, 332] on span "COMPLETE" at bounding box center [173, 337] width 45 height 9
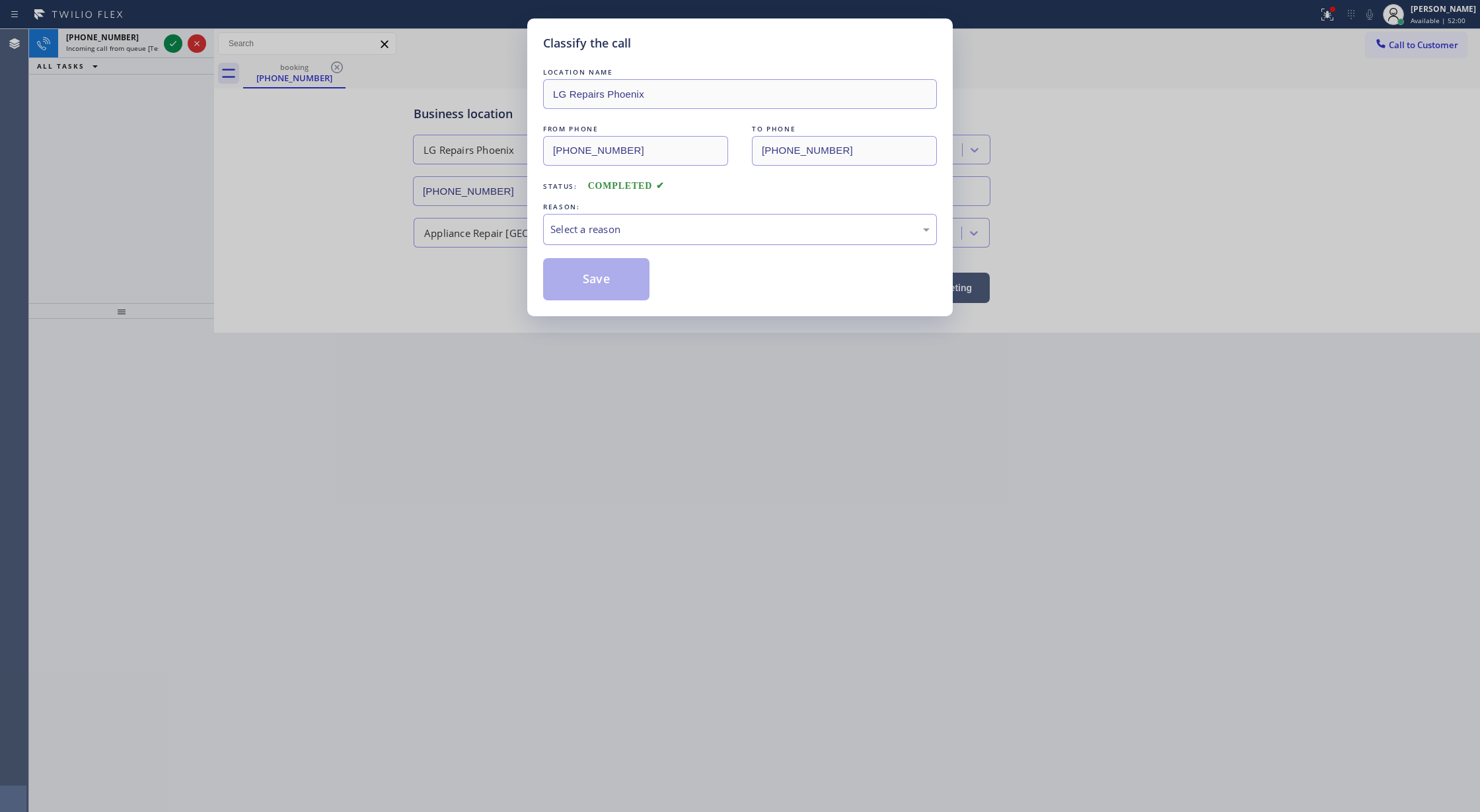
click at [663, 215] on div "Select a reason" at bounding box center [740, 229] width 394 height 31
click at [594, 276] on button "Save" at bounding box center [596, 279] width 107 height 42
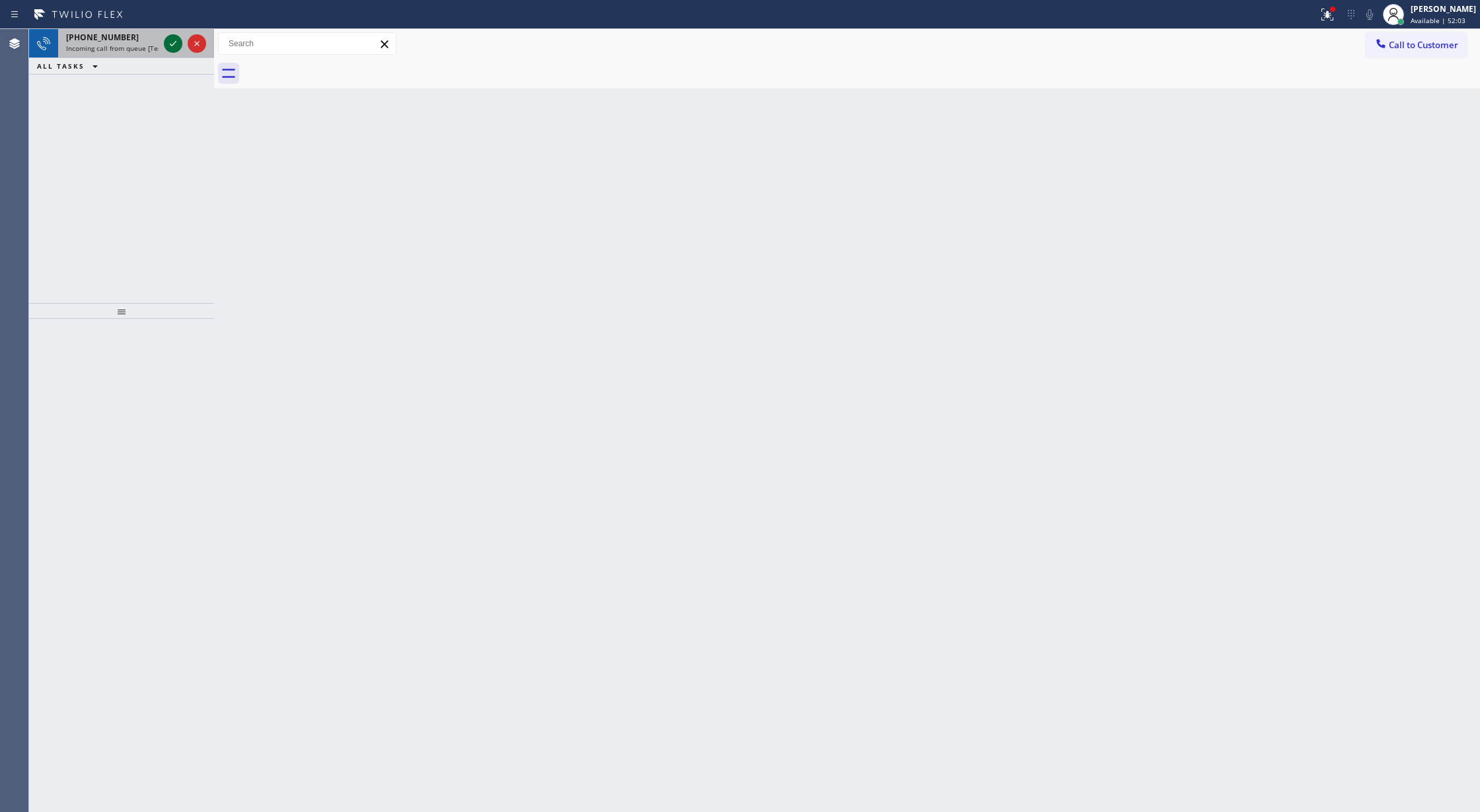
click at [175, 46] on icon at bounding box center [173, 43] width 16 height 16
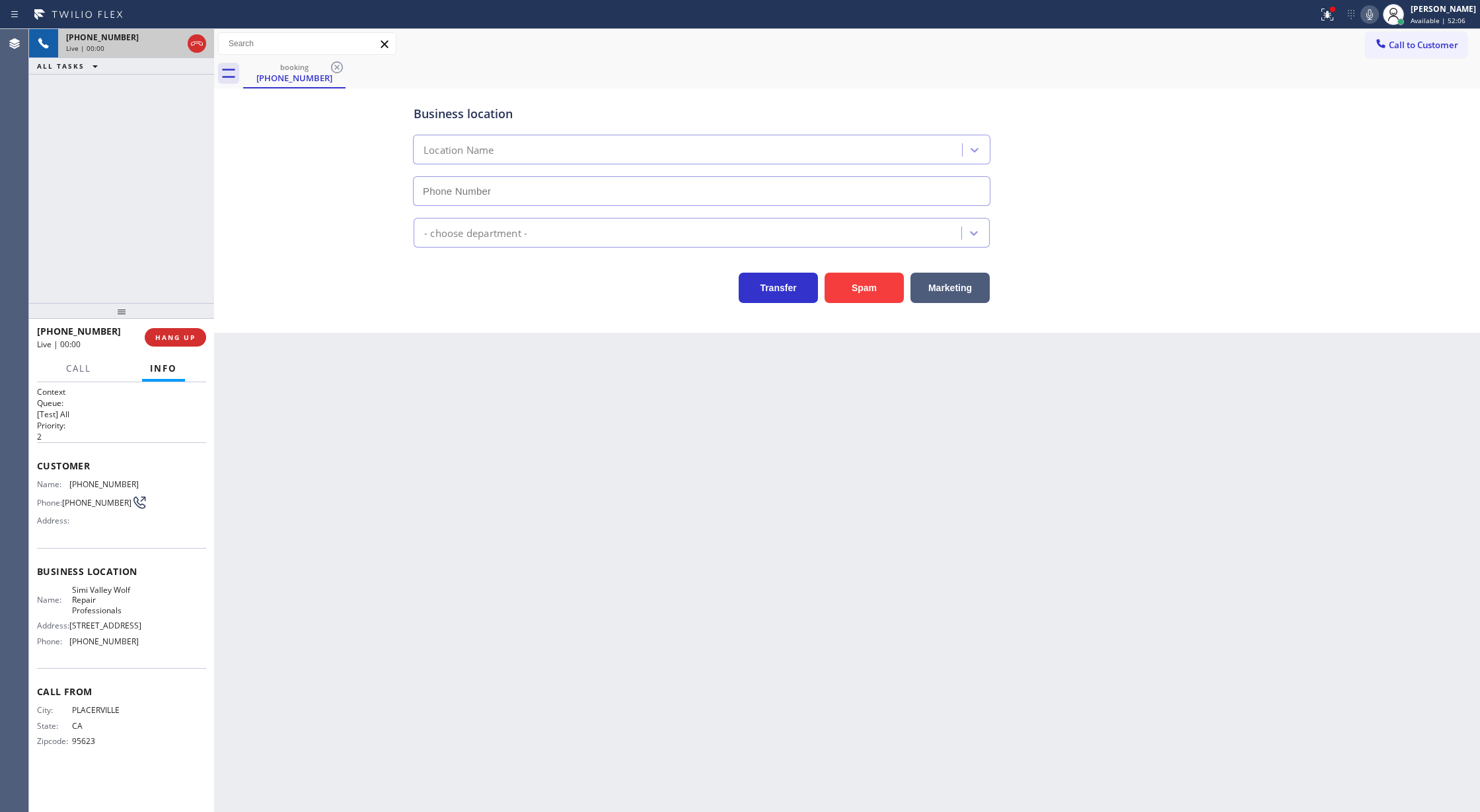
type input "(530) 404-5402"
click at [867, 283] on button "Spam" at bounding box center [864, 288] width 80 height 31
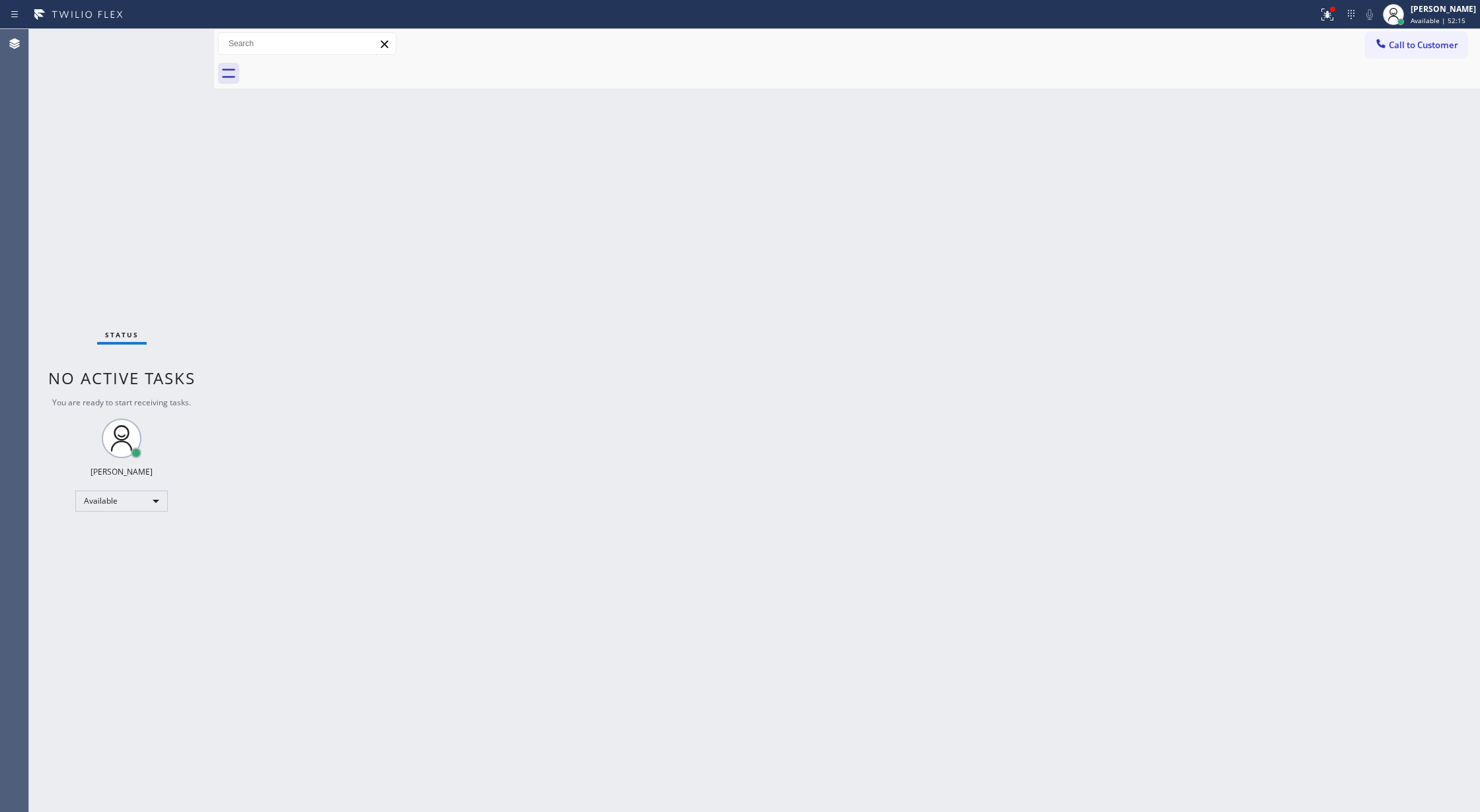
click at [178, 45] on div "Status No active tasks You are ready to start receiving tasks. [PERSON_NAME] Av…" at bounding box center [121, 420] width 185 height 783
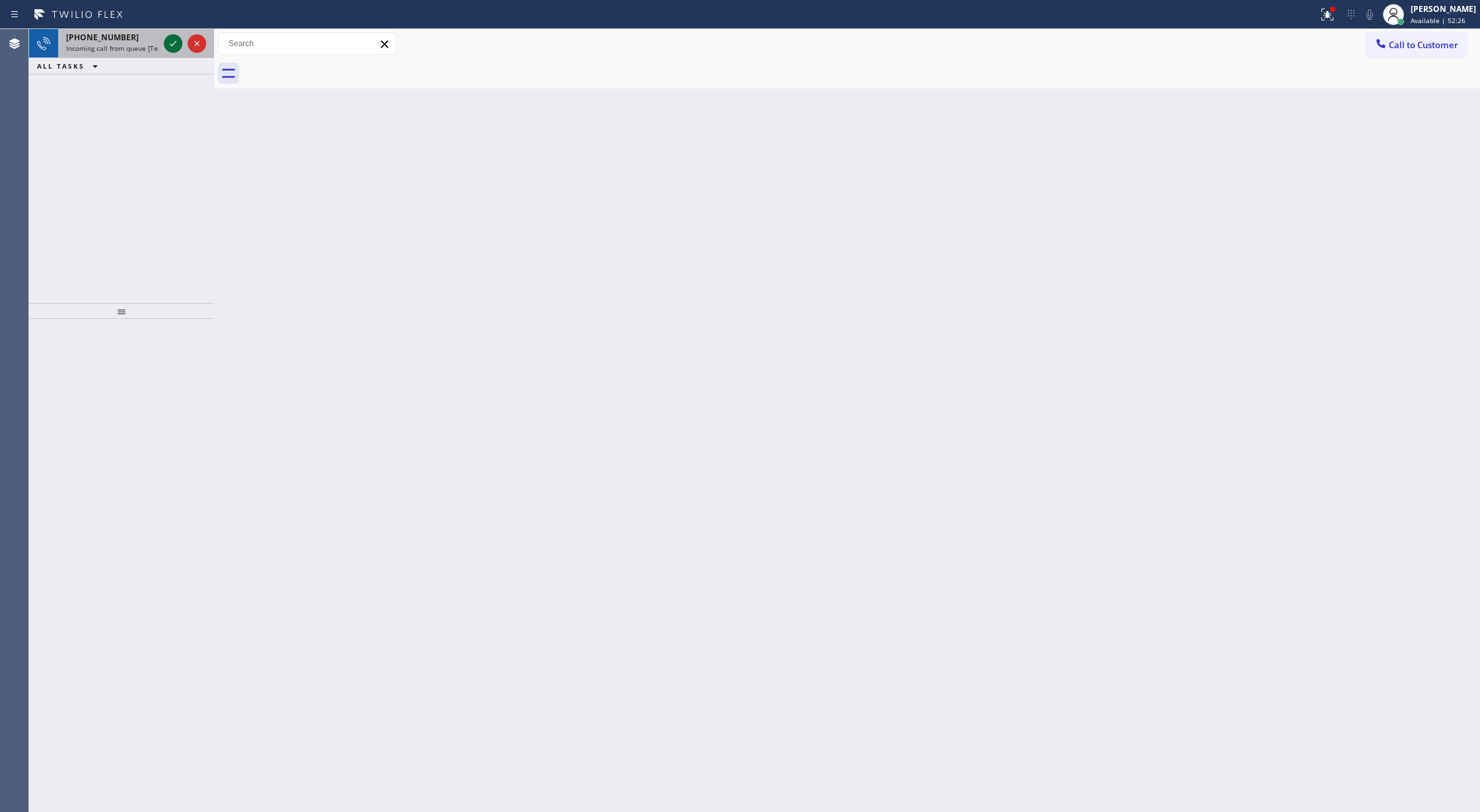
click at [175, 51] on icon at bounding box center [173, 43] width 16 height 16
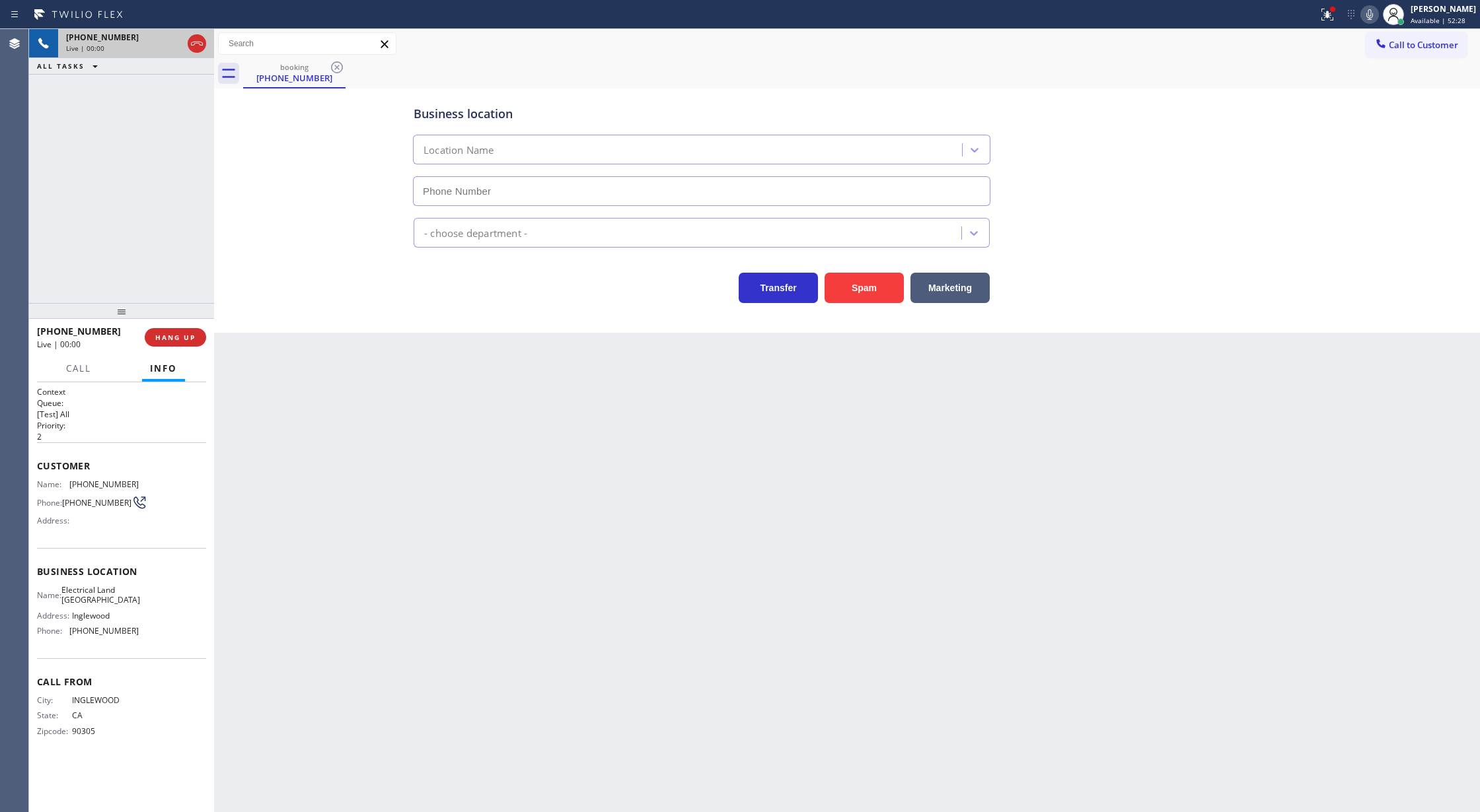
type input "(310) 409-4493"
click at [860, 291] on button "Spam" at bounding box center [864, 288] width 80 height 31
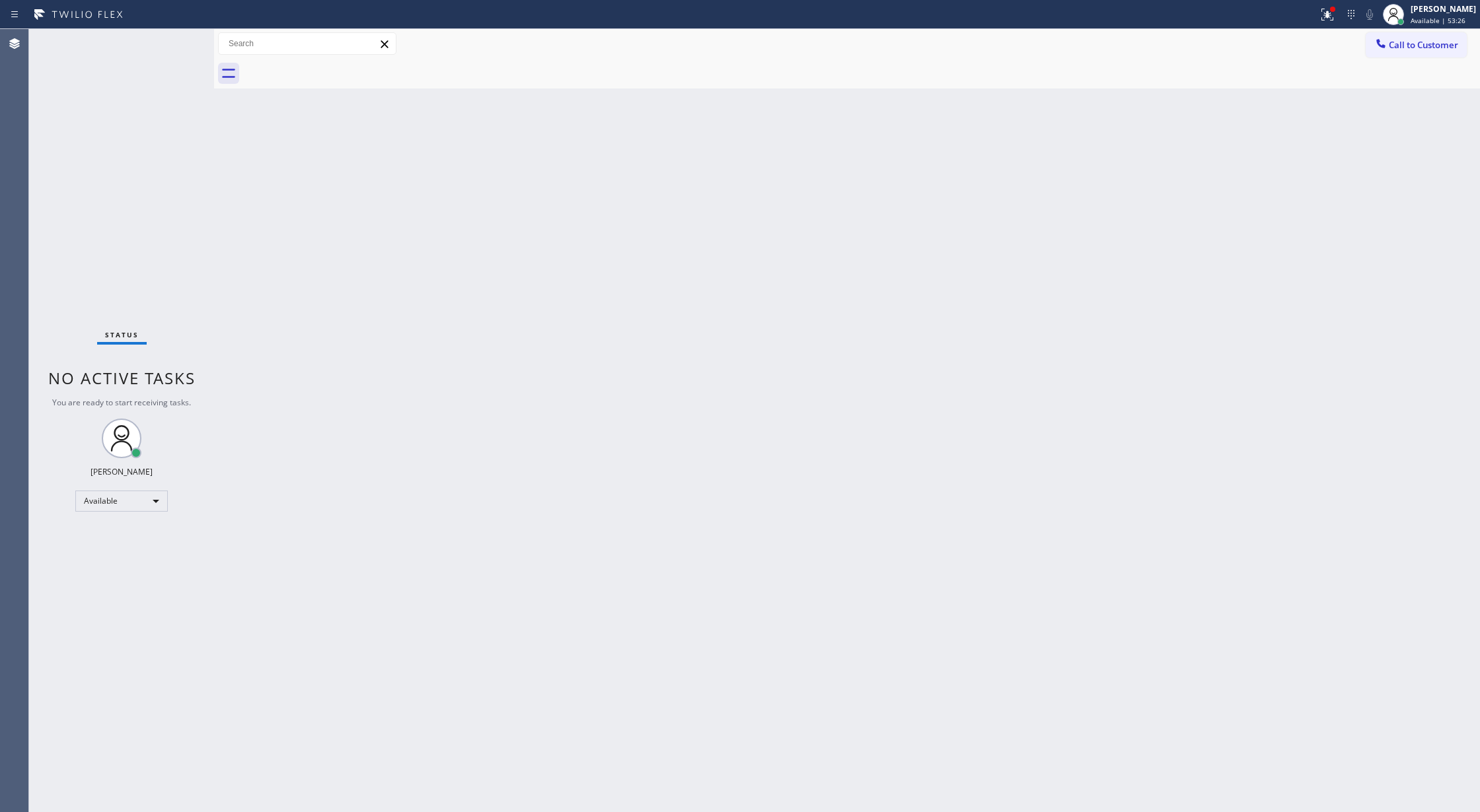
click at [175, 56] on div "Status No active tasks You are ready to start receiving tasks. [PERSON_NAME] Av…" at bounding box center [121, 420] width 185 height 783
click at [174, 49] on div "Status No active tasks You are ready to start receiving tasks. [PERSON_NAME] Av…" at bounding box center [121, 420] width 185 height 783
click at [174, 48] on div "Status No active tasks You are ready to start receiving tasks. [PERSON_NAME] Av…" at bounding box center [121, 420] width 185 height 783
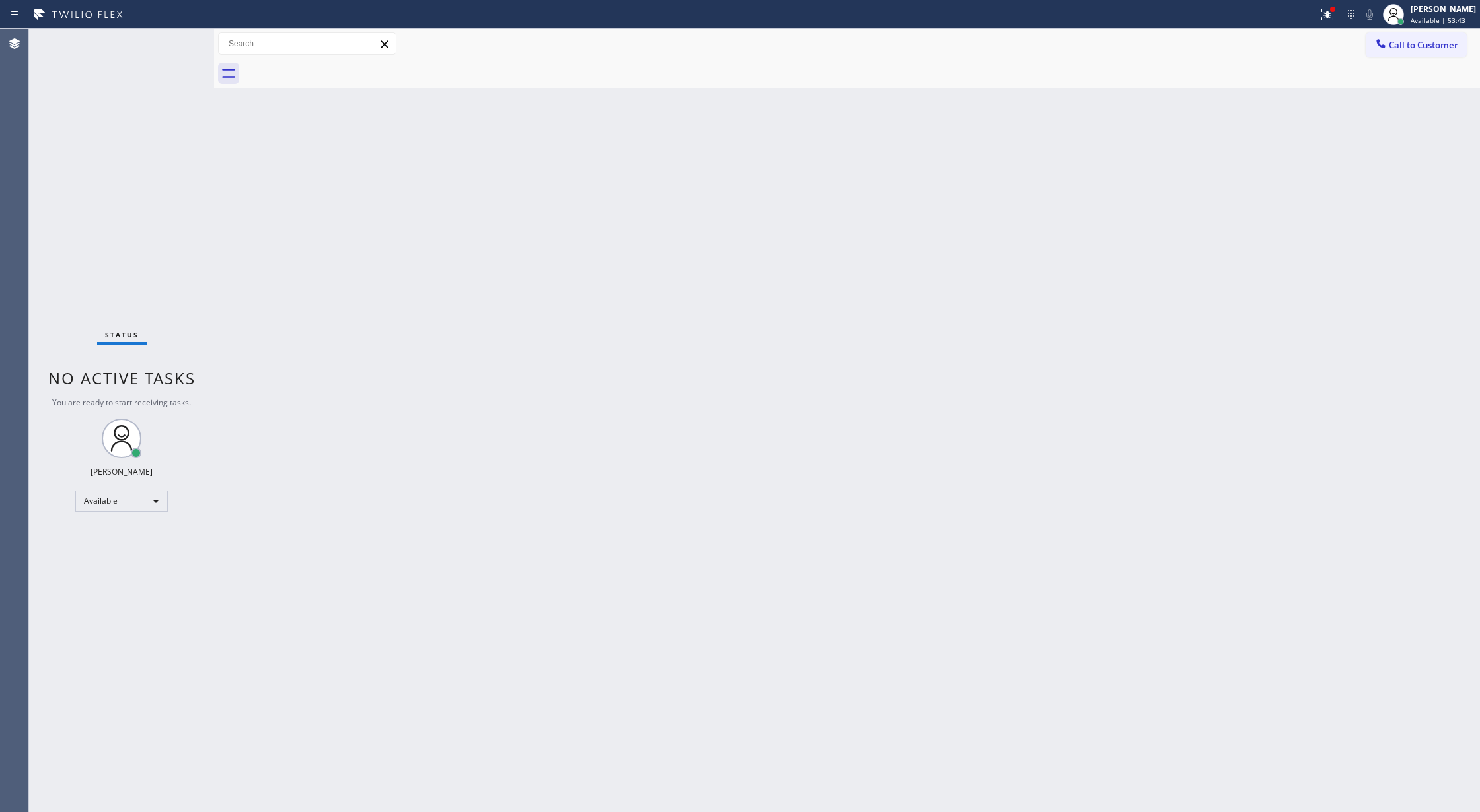
click at [174, 48] on div "Status No active tasks You are ready to start receiving tasks. [PERSON_NAME] Av…" at bounding box center [121, 420] width 185 height 783
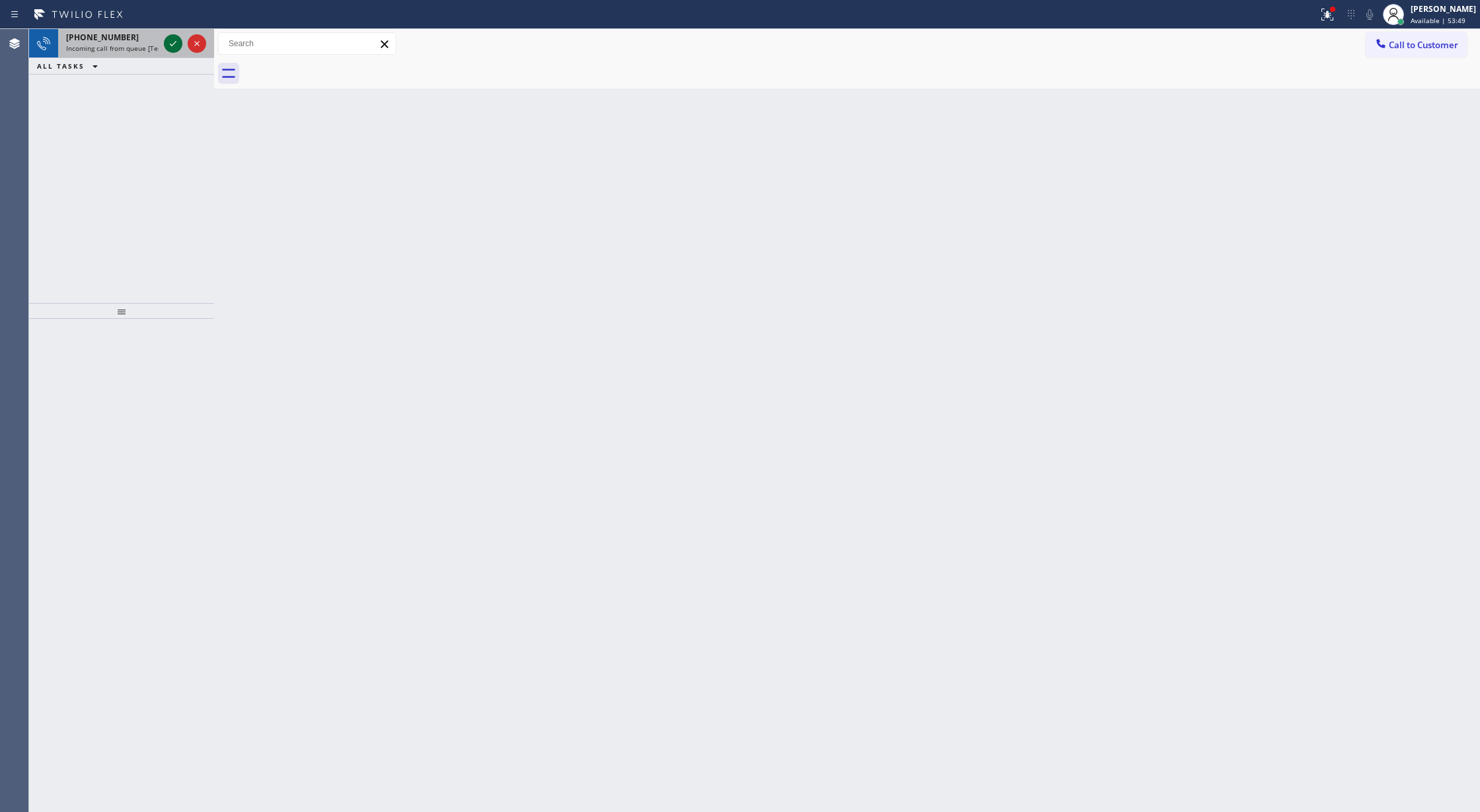
click at [173, 40] on icon at bounding box center [173, 43] width 16 height 16
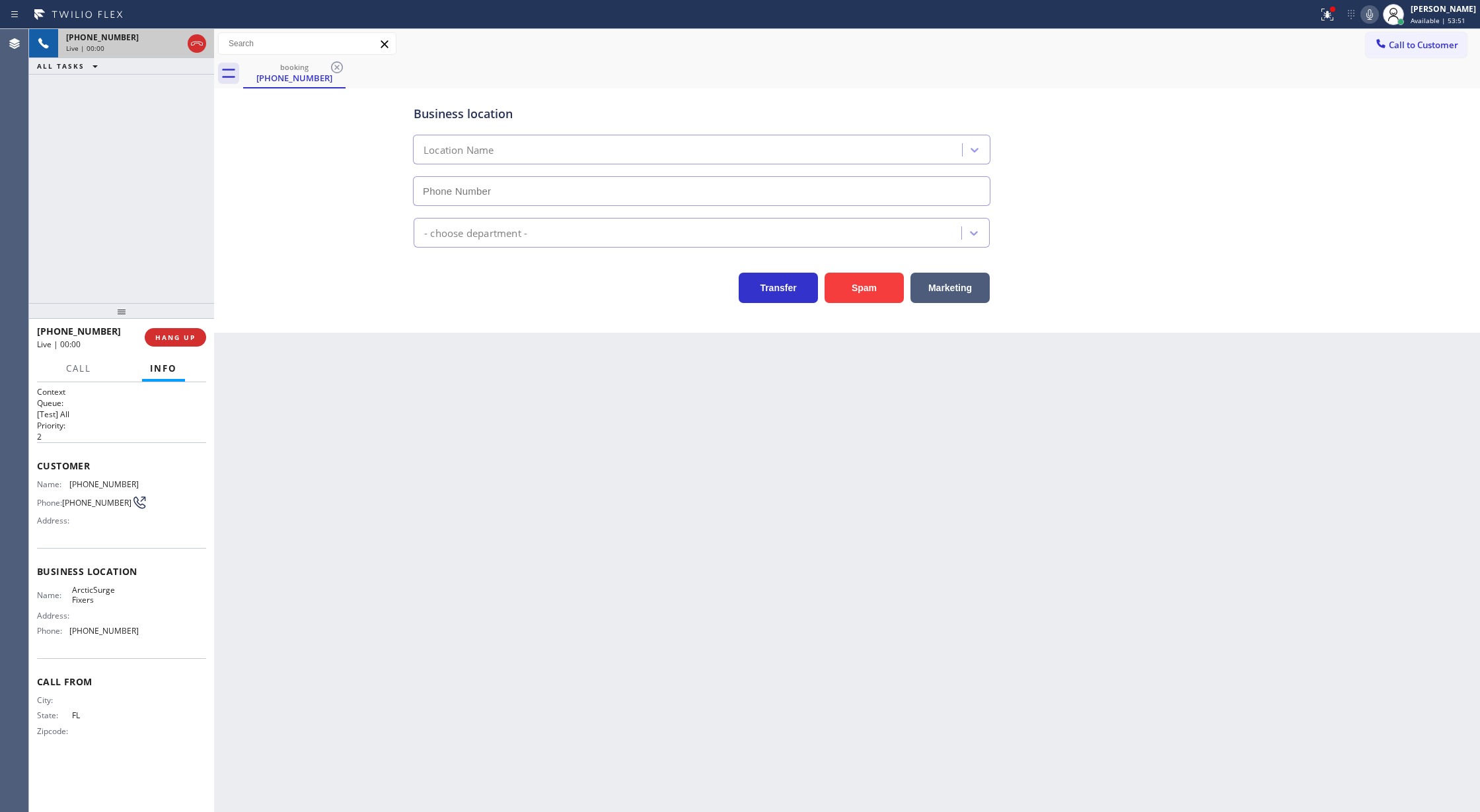
type input "(786) 891-3272"
click at [865, 294] on button "Spam" at bounding box center [864, 288] width 80 height 31
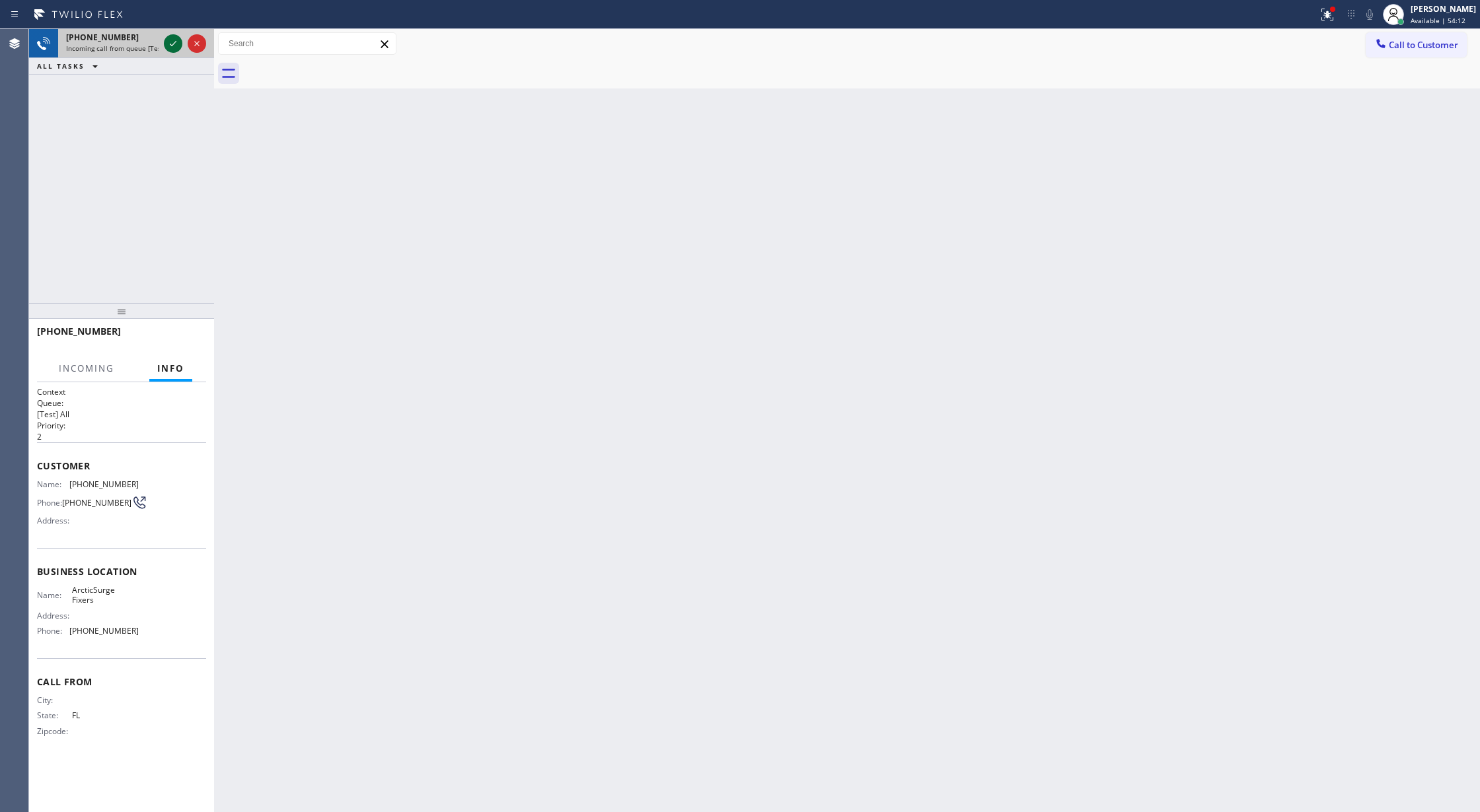
click at [167, 40] on icon at bounding box center [173, 43] width 16 height 16
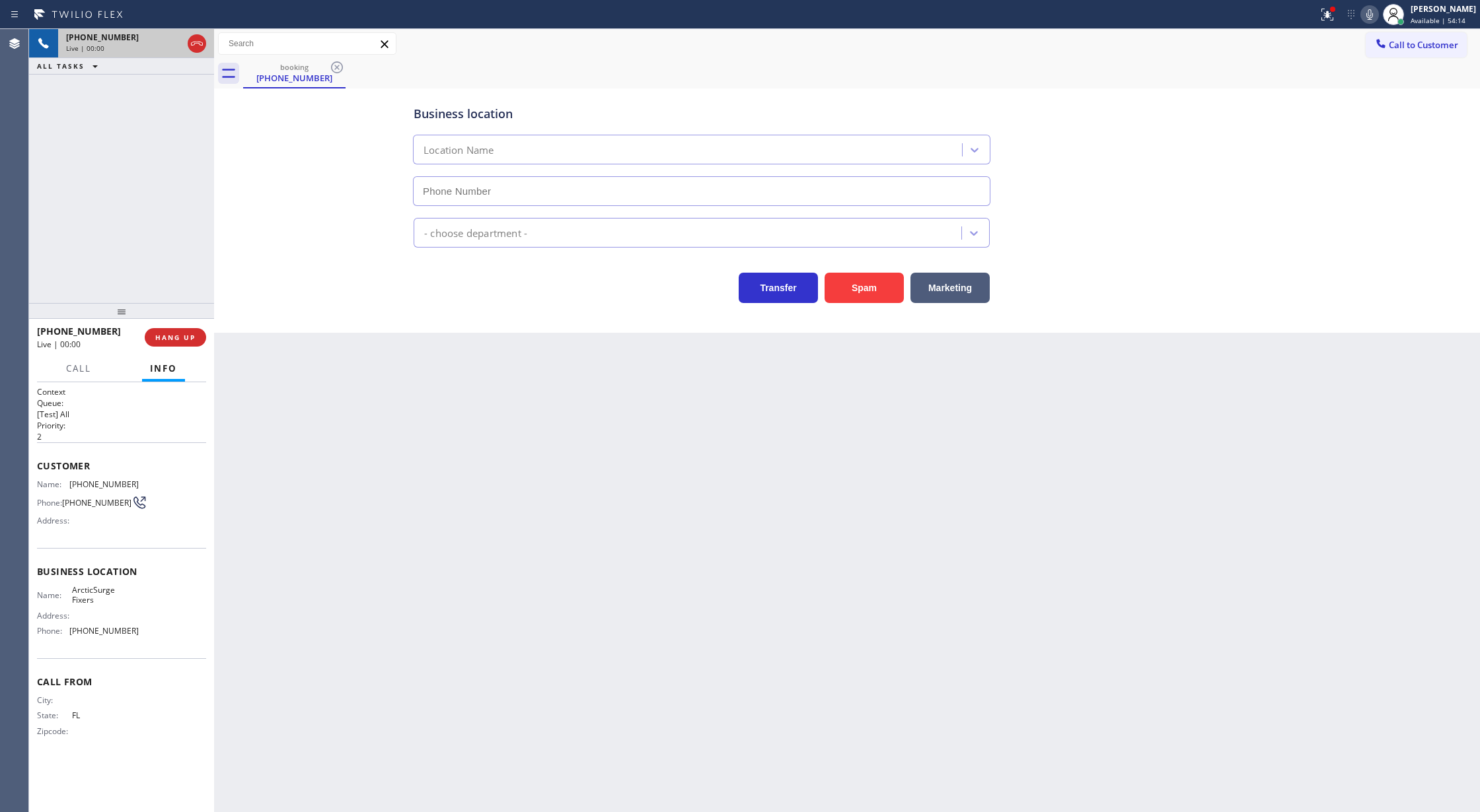
type input "(786) 891-3272"
click at [158, 51] on div "Live | 00:13" at bounding box center [112, 48] width 92 height 9
click at [163, 329] on button "COMPLETE" at bounding box center [173, 337] width 67 height 18
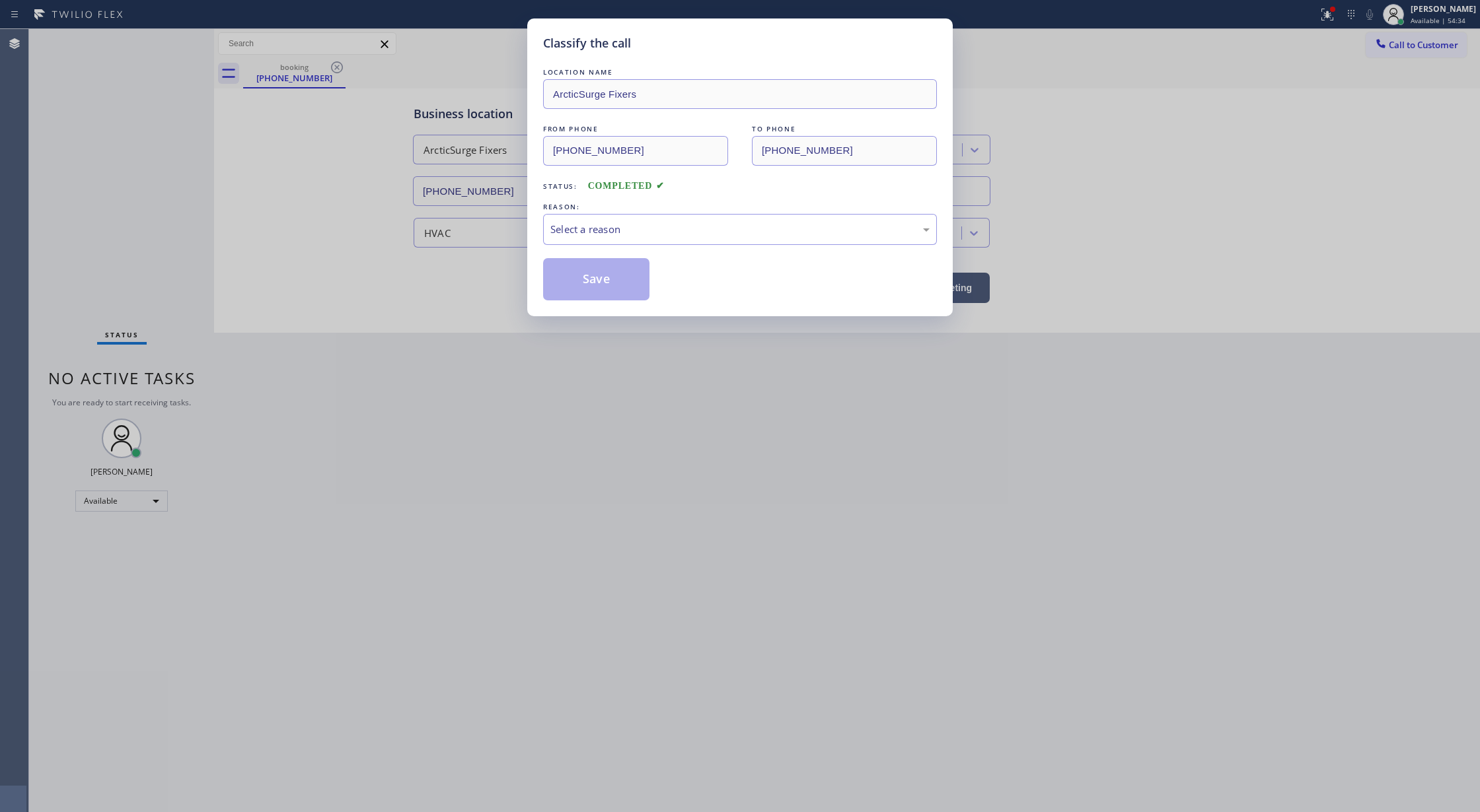
click at [606, 249] on div "LOCATION NAME ArcticSurge Fixers FROM PHONE (305) 988-9062 TO PHONE (786) 891-3…" at bounding box center [740, 182] width 394 height 235
click at [656, 233] on div "Select a reason" at bounding box center [740, 229] width 379 height 15
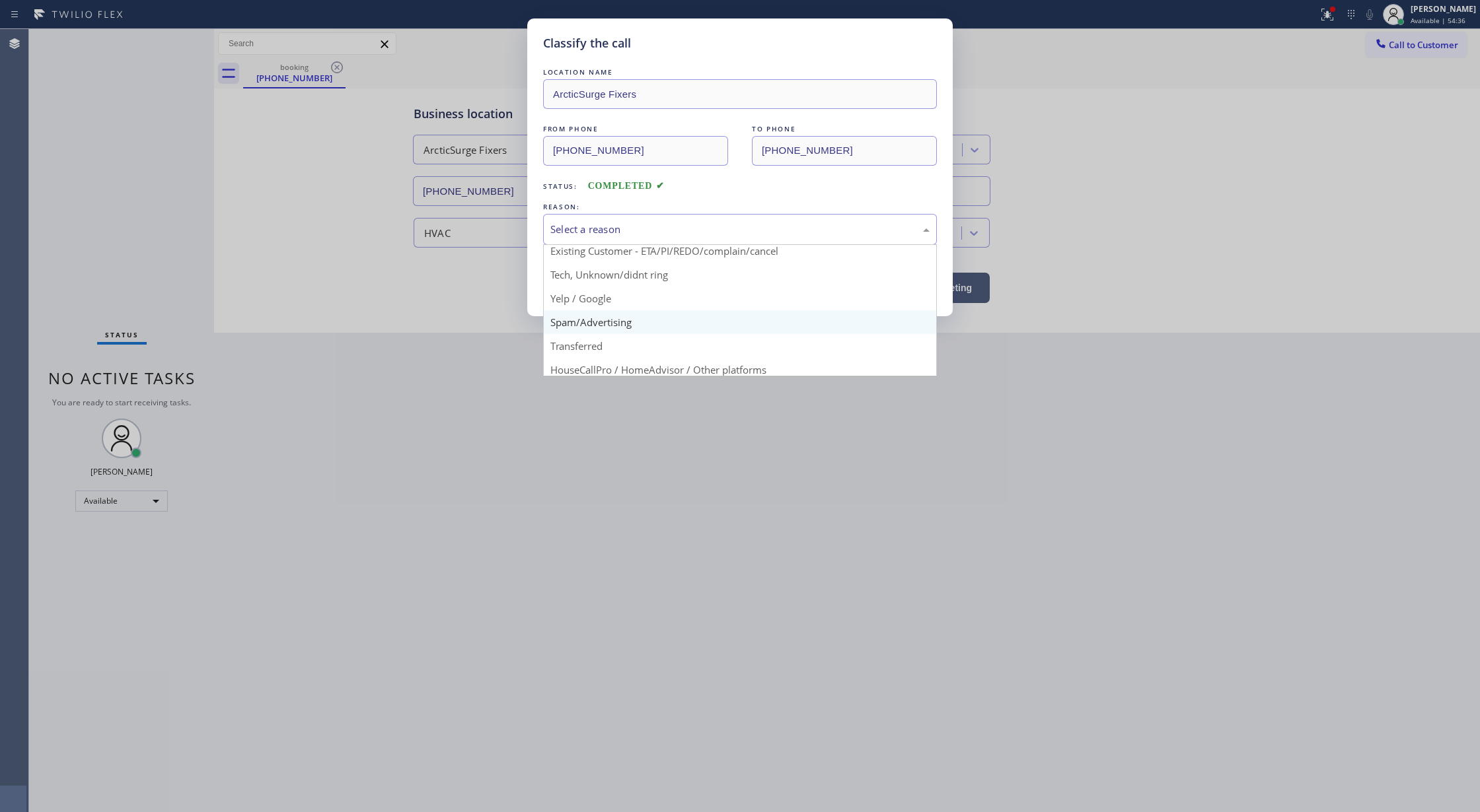
scroll to position [83, 0]
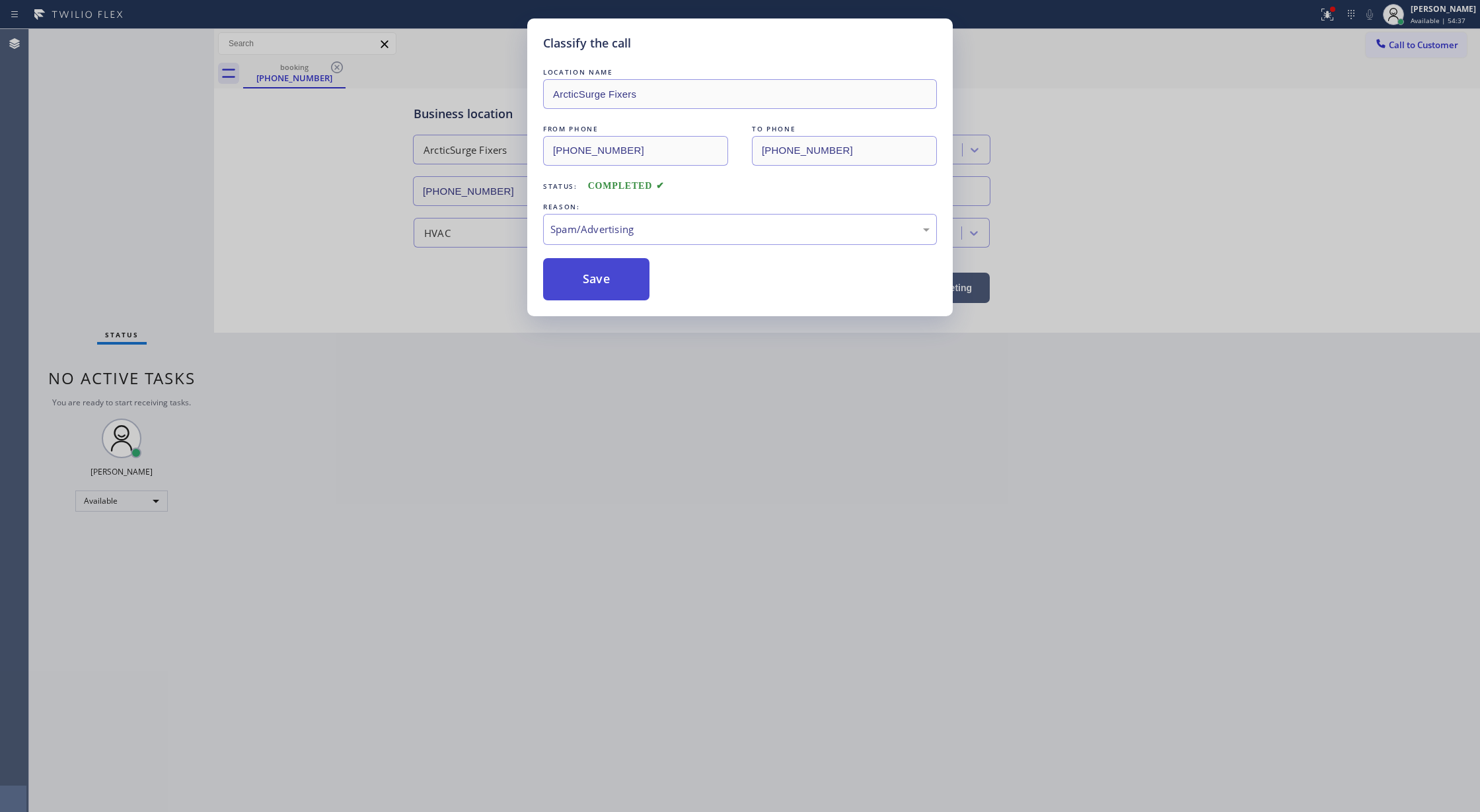
click at [620, 291] on button "Save" at bounding box center [596, 279] width 107 height 42
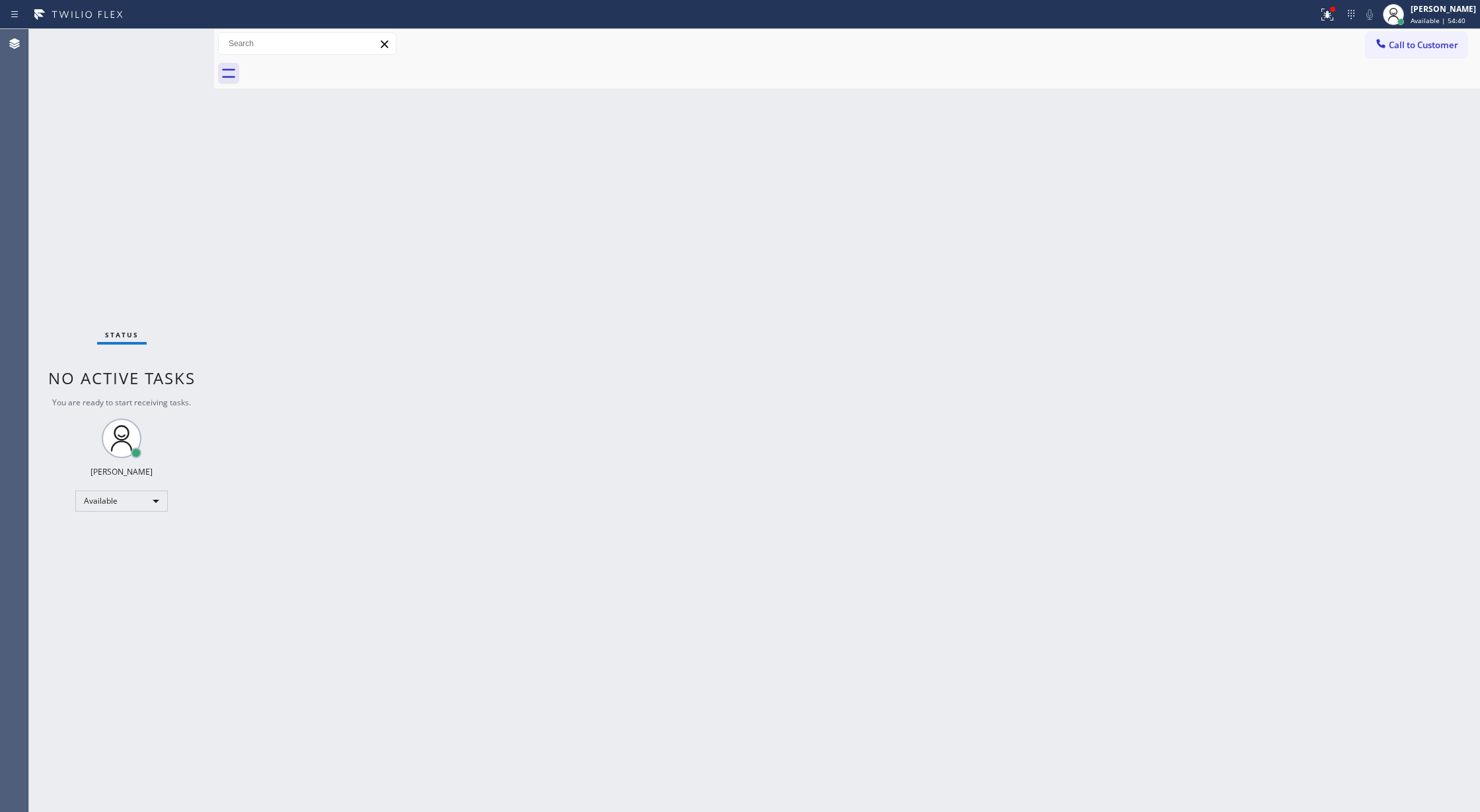
click at [170, 45] on div "Status No active tasks You are ready to start receiving tasks. [PERSON_NAME] Av…" at bounding box center [121, 420] width 185 height 783
click at [164, 45] on div "Status No active tasks You are ready to start receiving tasks. [PERSON_NAME] Av…" at bounding box center [121, 420] width 185 height 783
click at [173, 45] on div "Status No active tasks You are ready to start receiving tasks. [PERSON_NAME] Av…" at bounding box center [121, 420] width 185 height 783
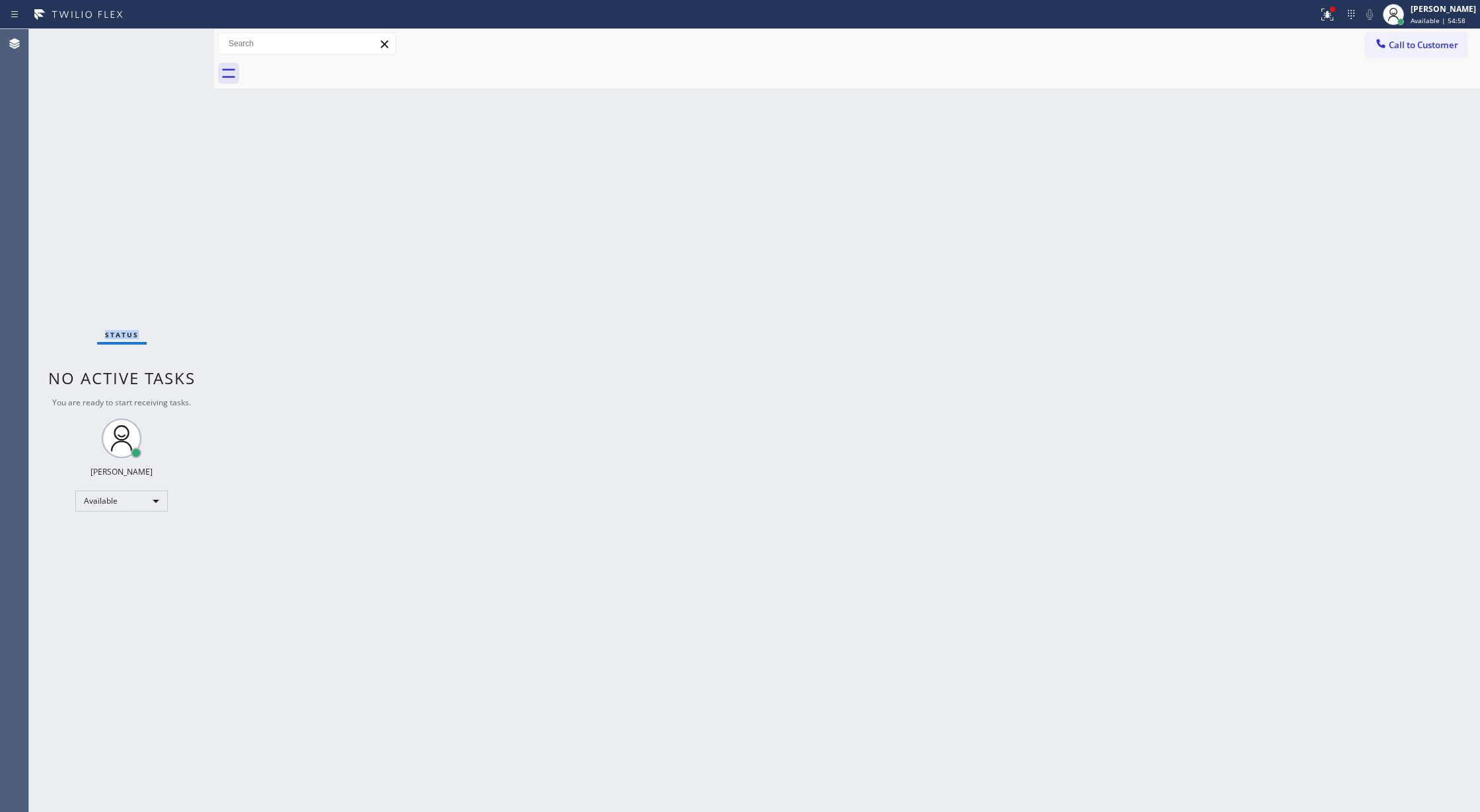
click at [173, 45] on div "Status No active tasks You are ready to start receiving tasks. [PERSON_NAME] Av…" at bounding box center [121, 420] width 185 height 783
click at [171, 45] on div "Status No active tasks You are ready to start receiving tasks. [PERSON_NAME] Av…" at bounding box center [121, 420] width 185 height 783
click at [169, 46] on div "Status No active tasks You are ready to start receiving tasks. [PERSON_NAME] Av…" at bounding box center [121, 420] width 185 height 783
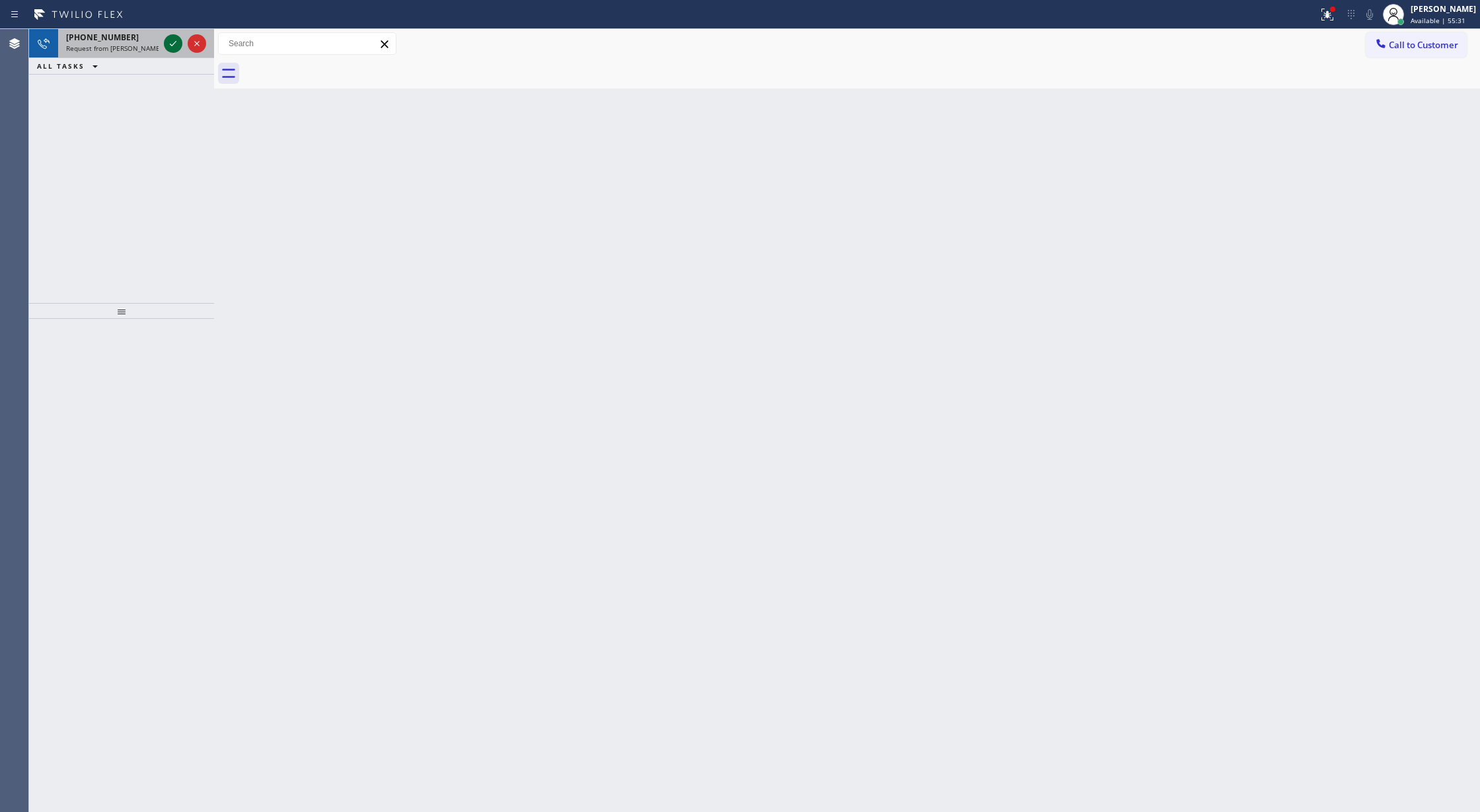
click at [173, 43] on icon at bounding box center [173, 43] width 16 height 16
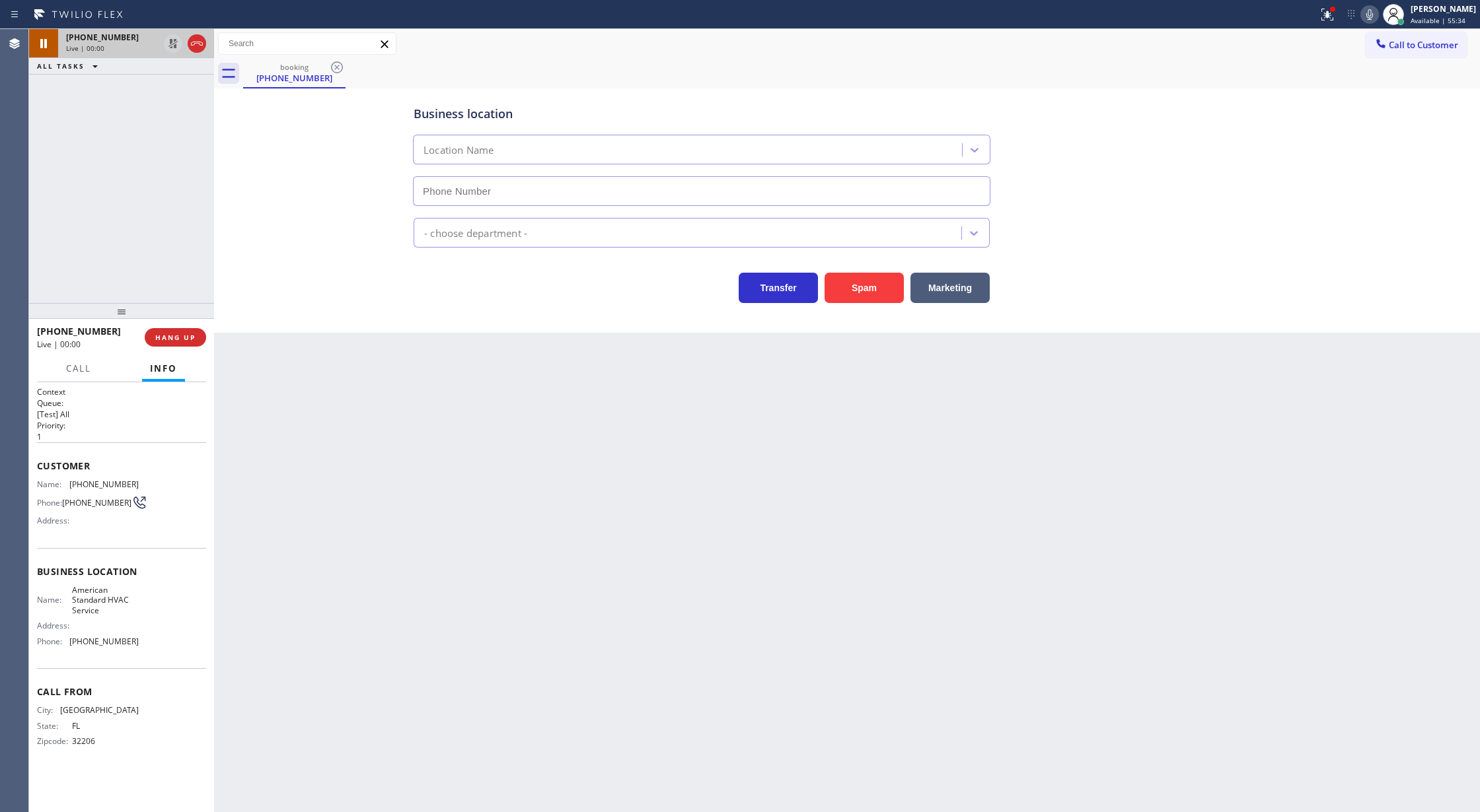
type input "(844) 734-2822"
click at [865, 286] on button "Spam" at bounding box center [864, 288] width 80 height 31
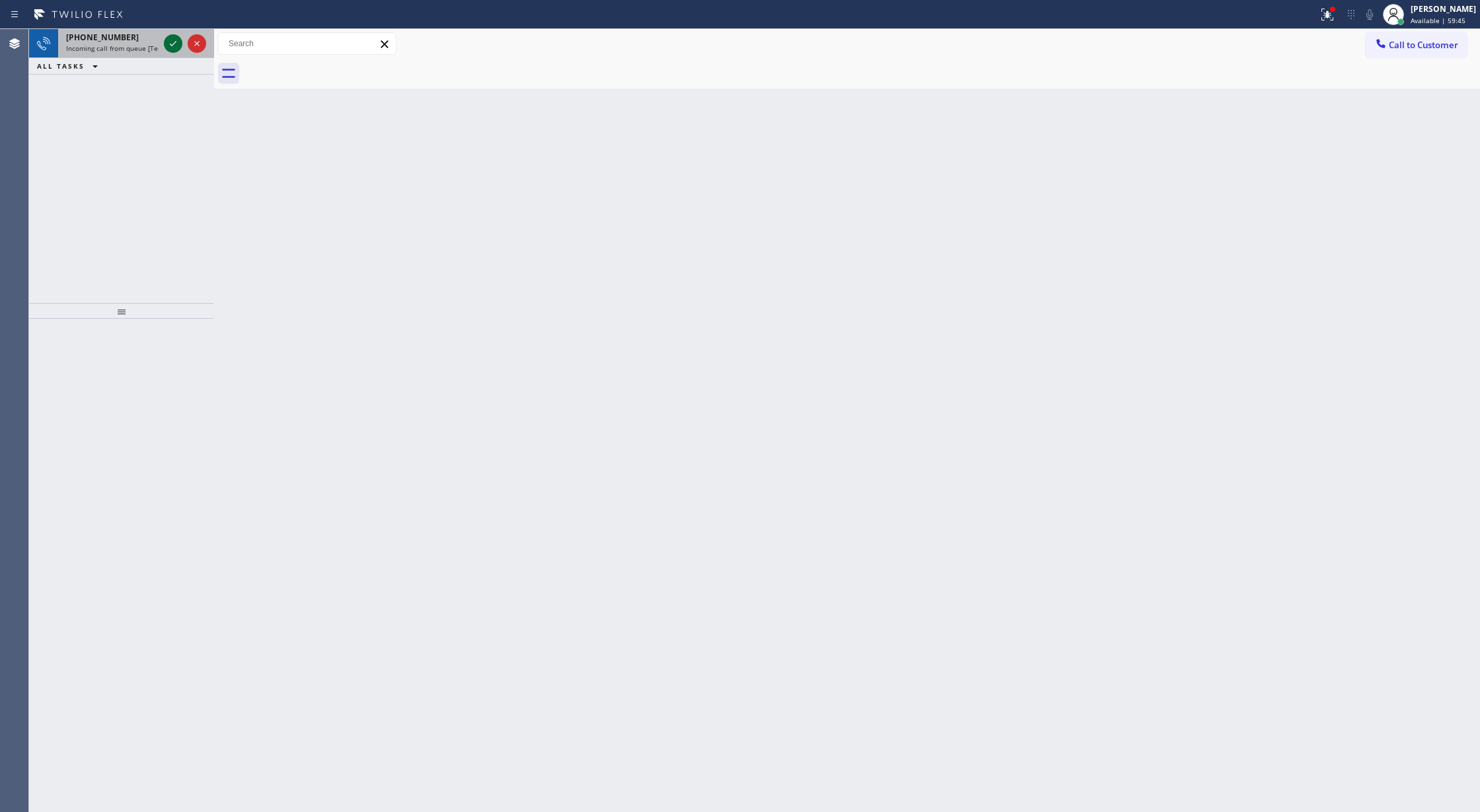
click at [167, 40] on icon at bounding box center [173, 43] width 16 height 16
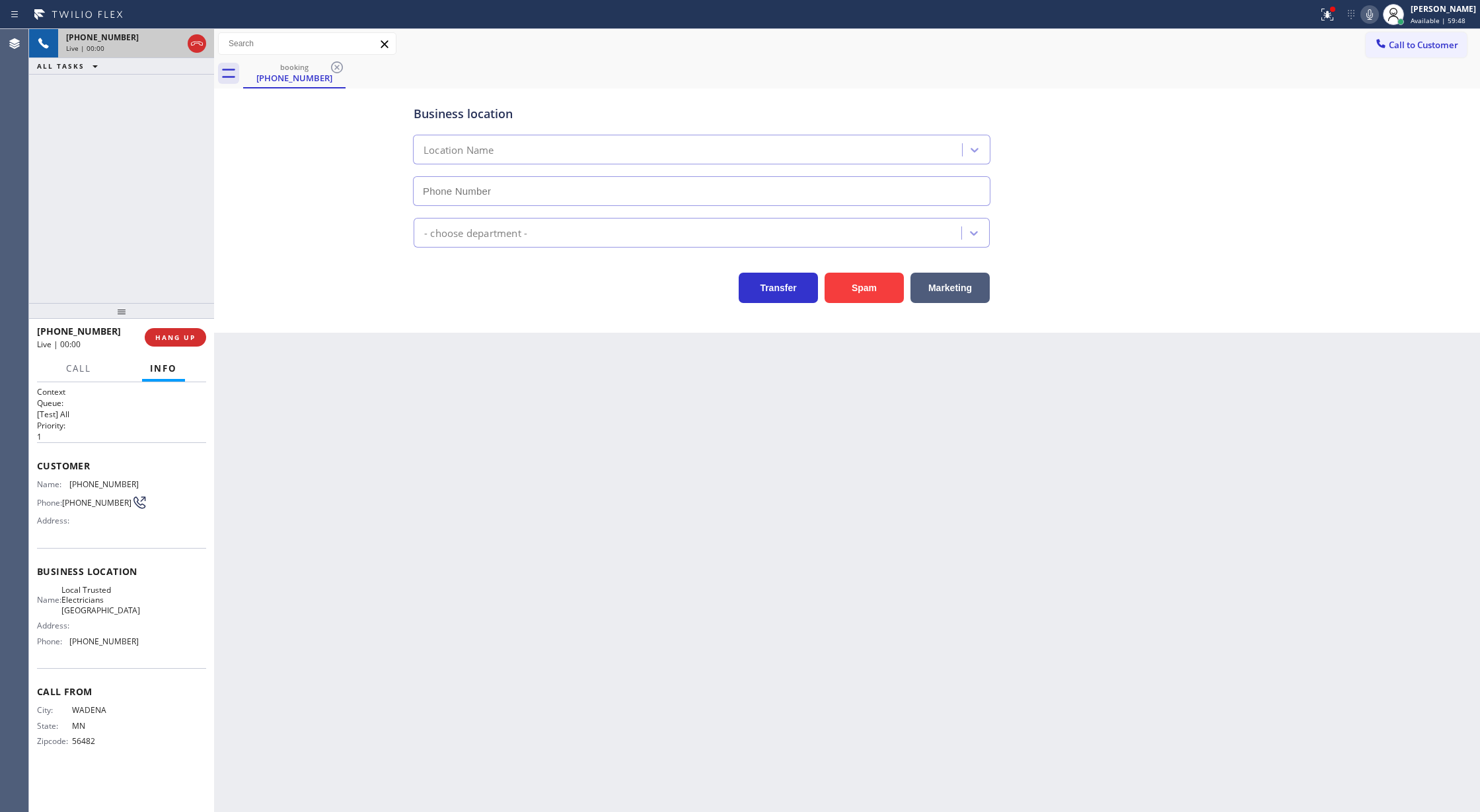
type input "(949) 334-2626"
click at [867, 286] on button "Spam" at bounding box center [864, 288] width 80 height 31
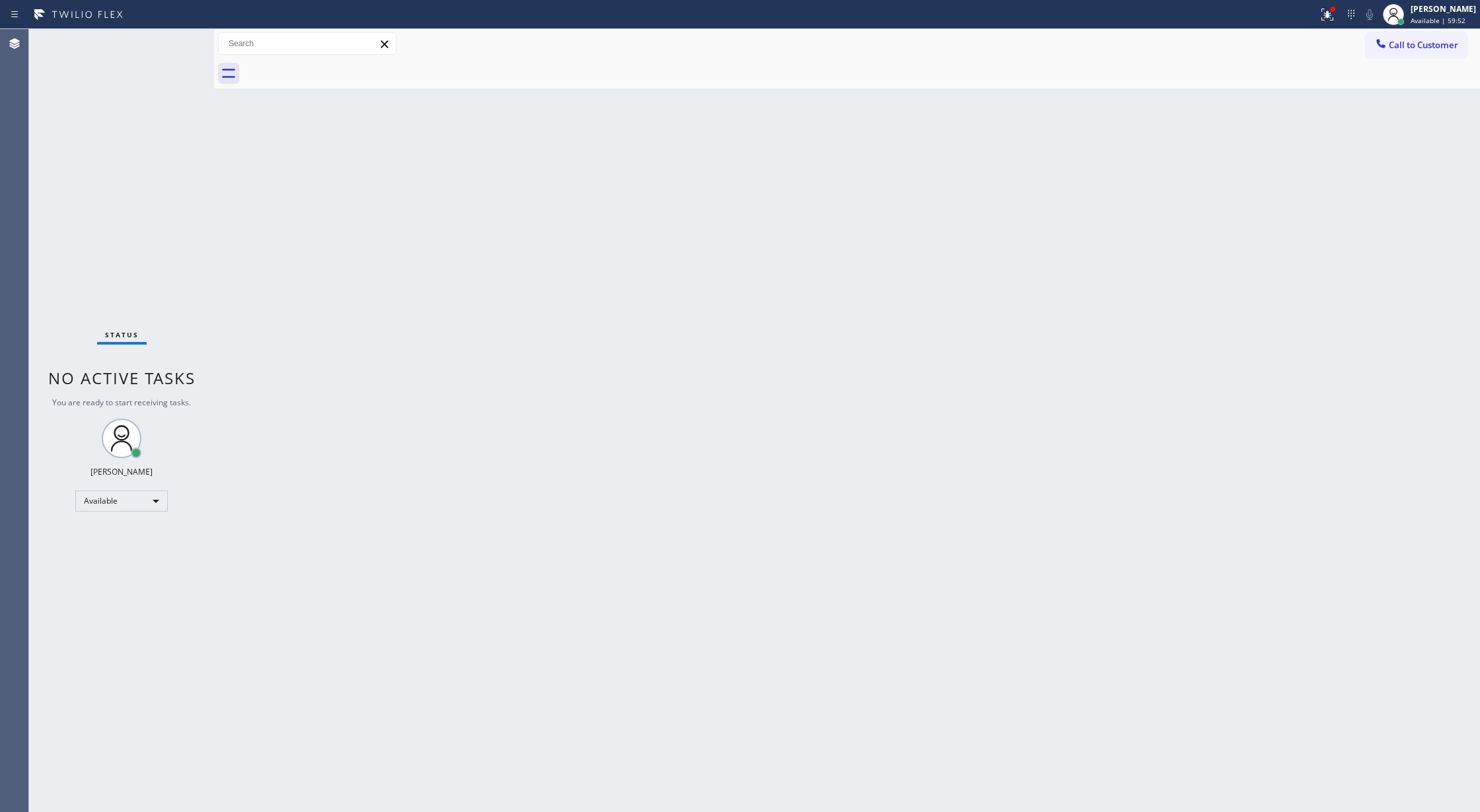
click at [180, 45] on div "Status No active tasks You are ready to start receiving tasks. [PERSON_NAME] Av…" at bounding box center [121, 420] width 185 height 783
click at [169, 45] on div "Status No active tasks You are ready to start receiving tasks. [PERSON_NAME] Av…" at bounding box center [121, 420] width 185 height 783
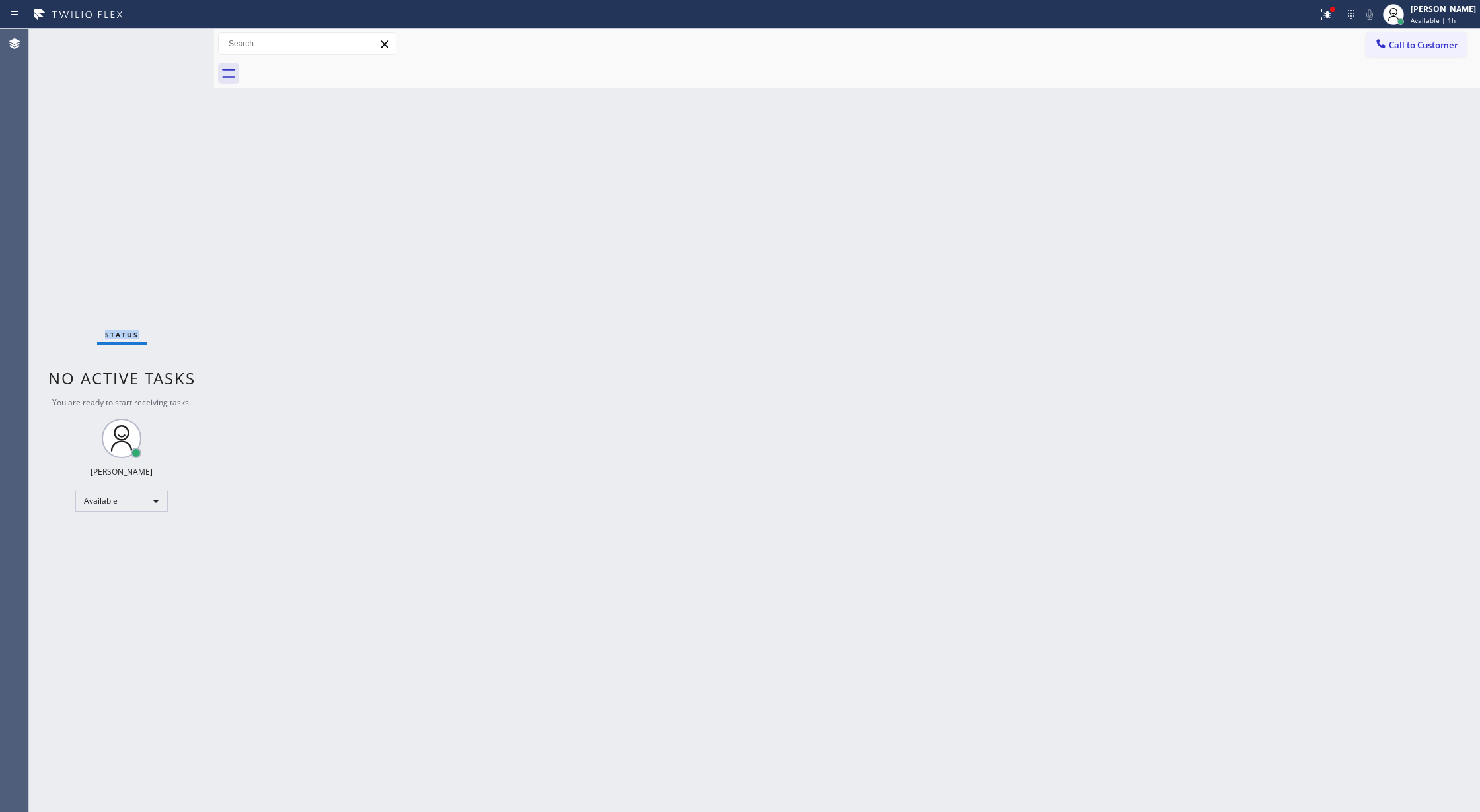
click at [169, 45] on div "Status No active tasks You are ready to start receiving tasks. [PERSON_NAME] Av…" at bounding box center [121, 420] width 185 height 783
click at [181, 41] on div "Status No active tasks You are ready to start receiving tasks. [PERSON_NAME] Av…" at bounding box center [121, 420] width 185 height 783
click at [178, 35] on div "Status No active tasks You are ready to start receiving tasks. [PERSON_NAME] Av…" at bounding box center [121, 420] width 185 height 783
click at [174, 35] on div "Status No active tasks You are ready to start receiving tasks. [PERSON_NAME] Av…" at bounding box center [121, 420] width 185 height 783
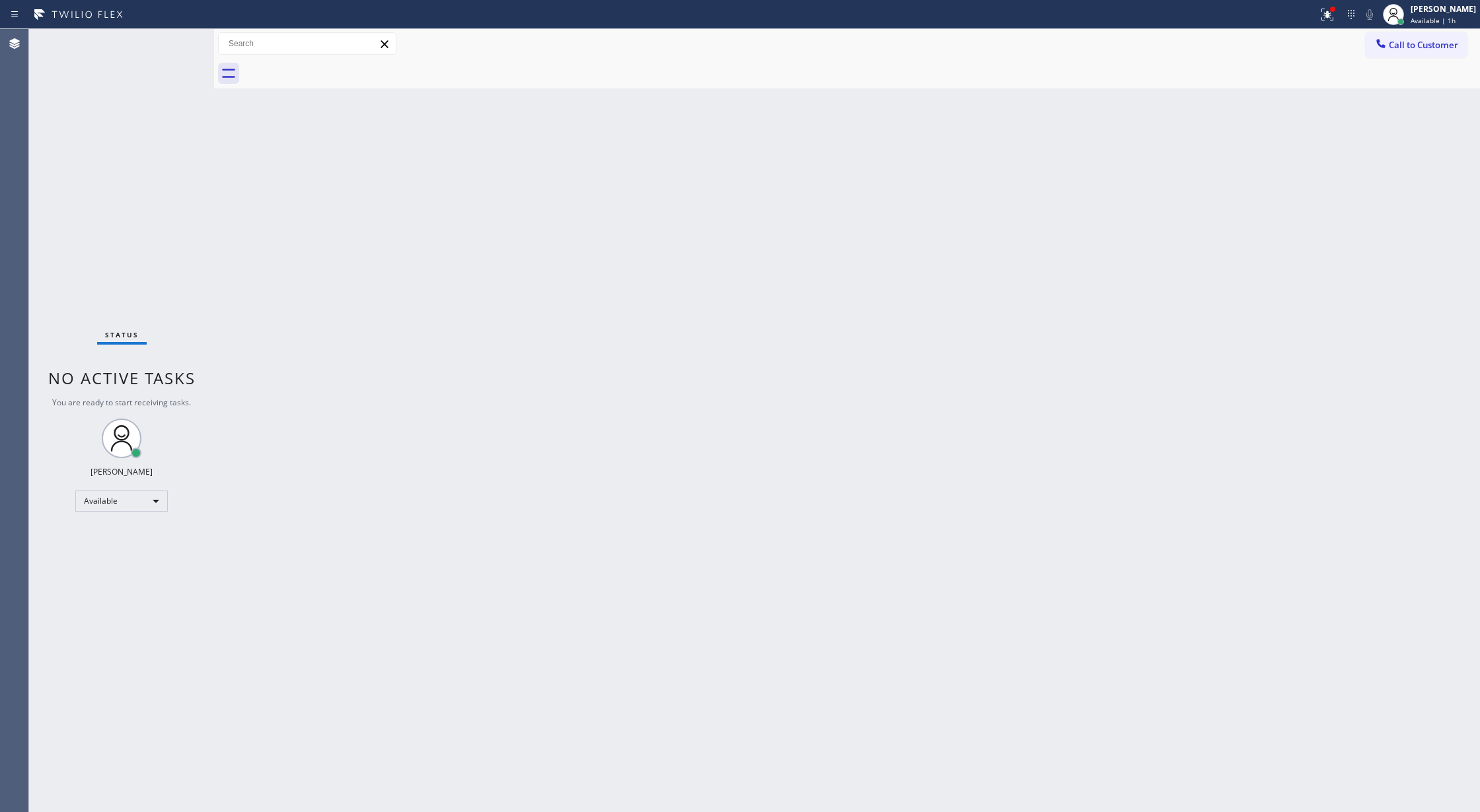
click at [174, 35] on div "Status No active tasks You are ready to start receiving tasks. [PERSON_NAME] Av…" at bounding box center [121, 420] width 185 height 783
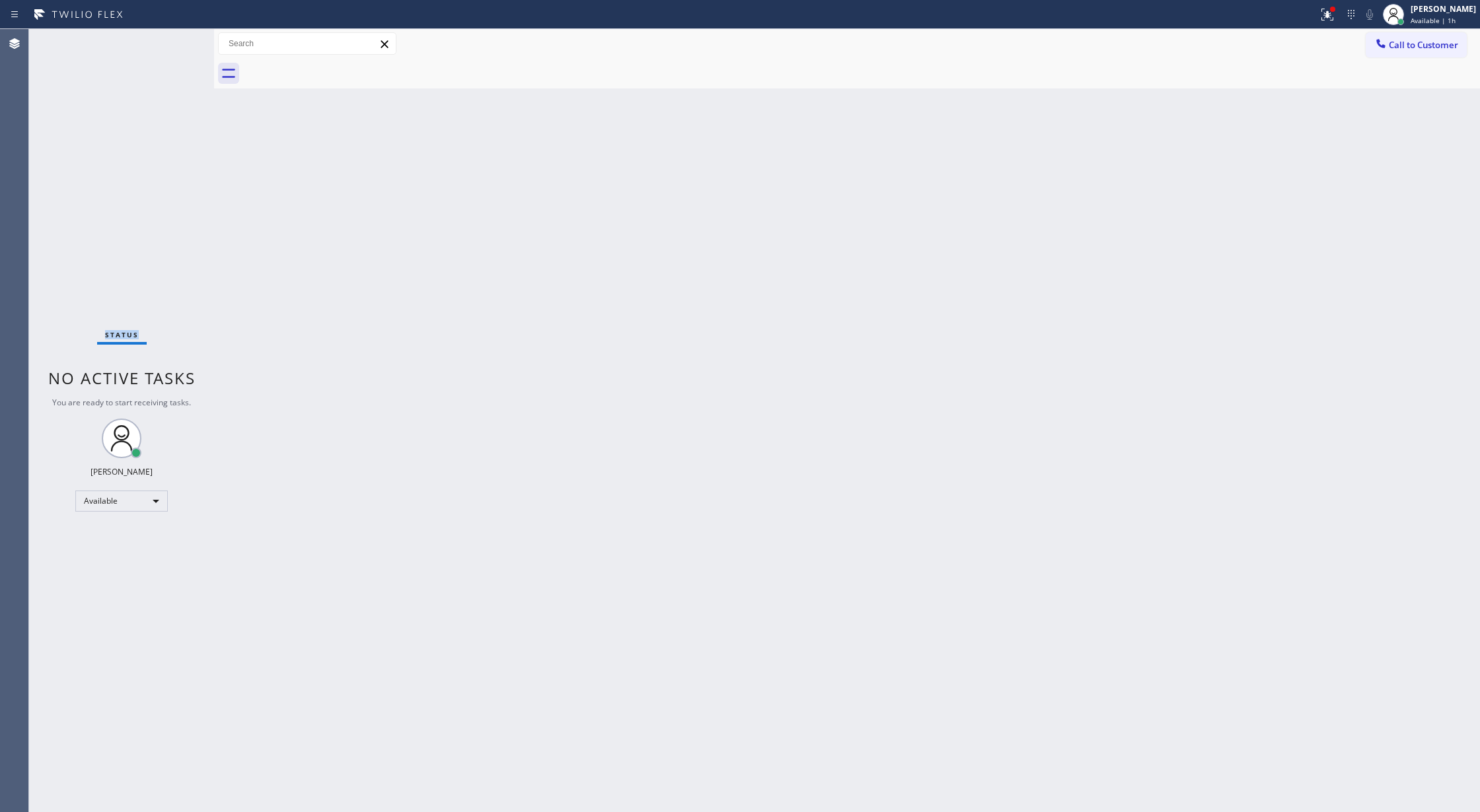
click at [174, 35] on div "Status No active tasks You are ready to start receiving tasks. [PERSON_NAME] Av…" at bounding box center [121, 420] width 185 height 783
click at [178, 43] on div "Status No active tasks You are ready to start receiving tasks. [PERSON_NAME] Av…" at bounding box center [121, 420] width 185 height 783
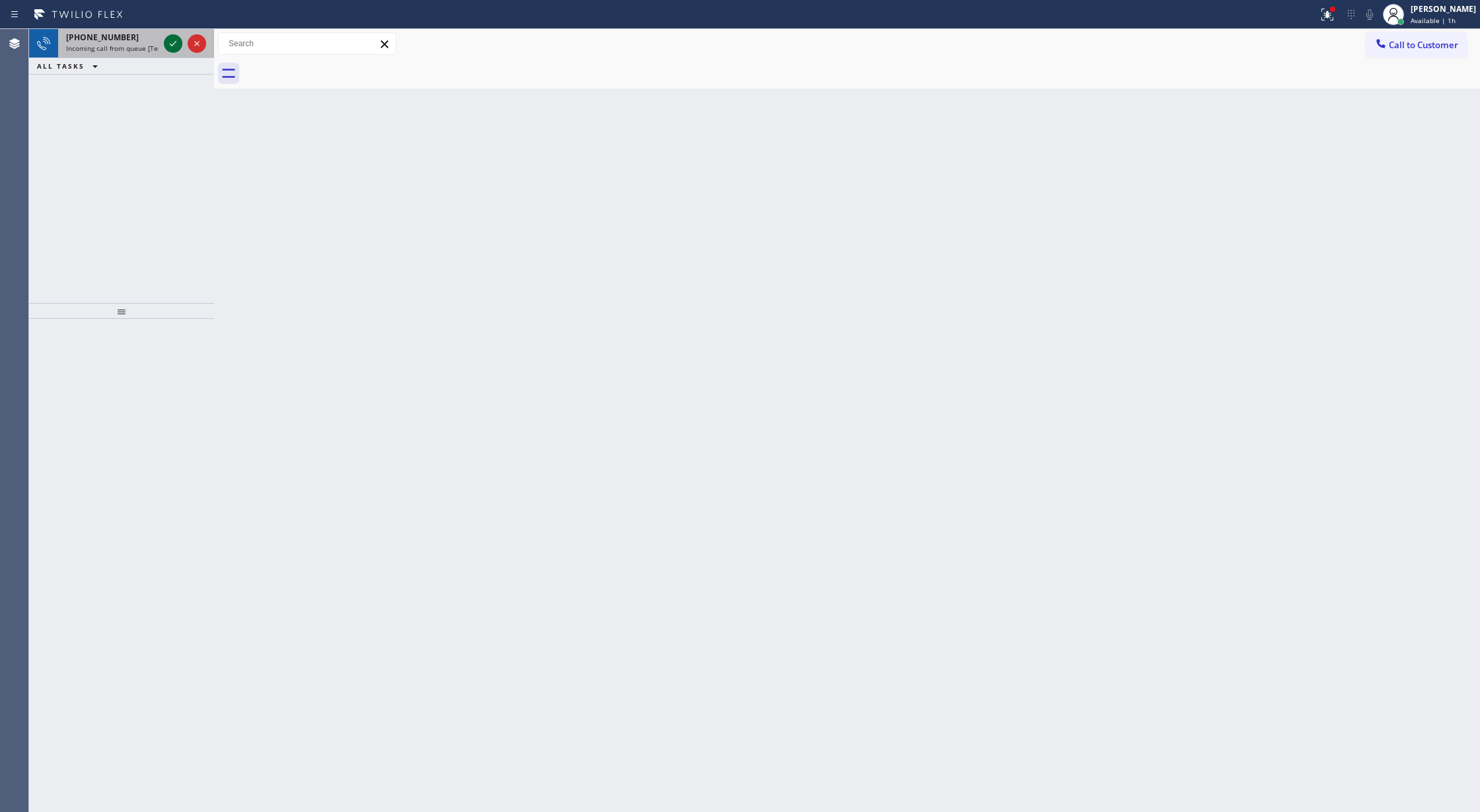
click at [177, 43] on icon at bounding box center [173, 43] width 16 height 16
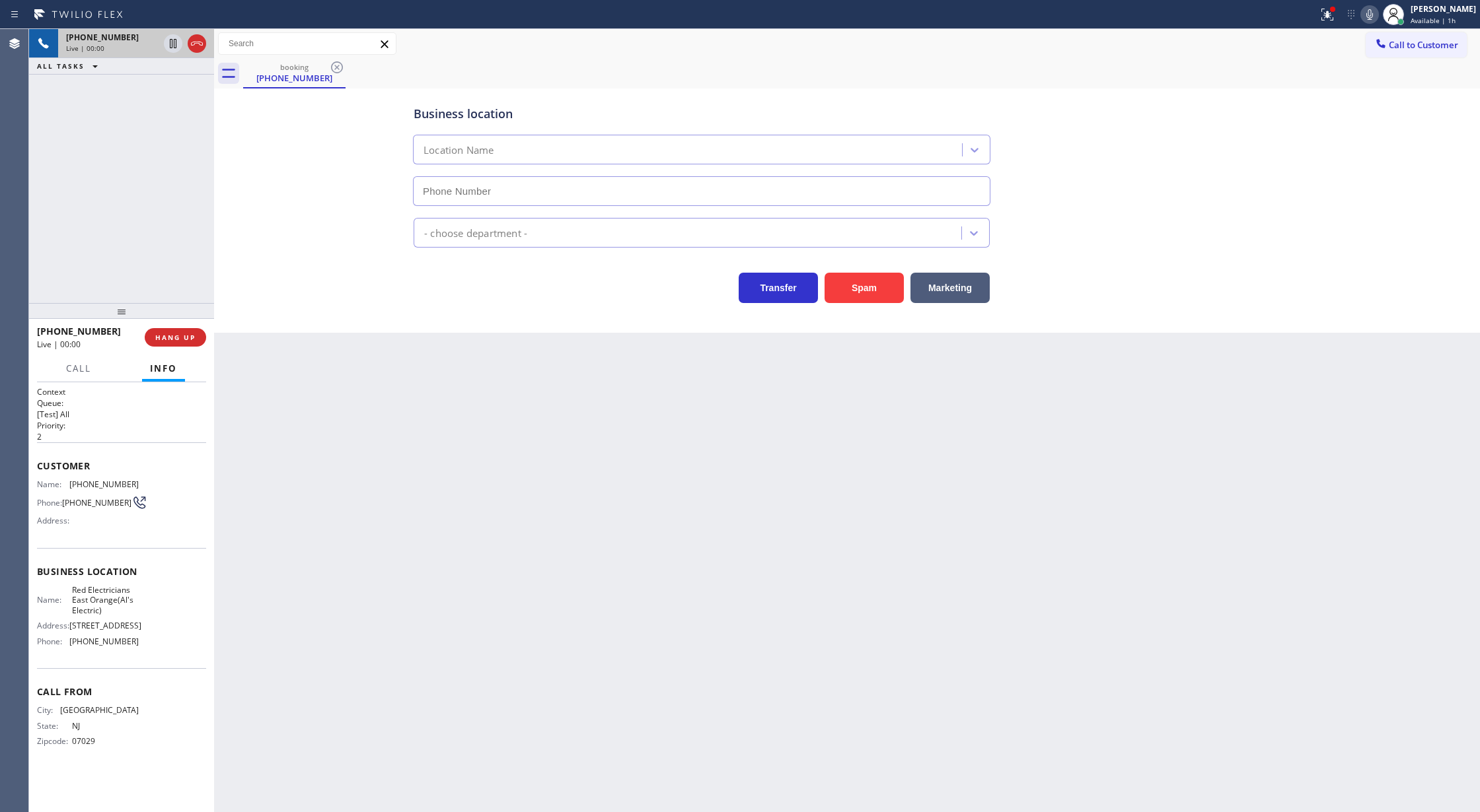
type input "(973) 434-5671"
click at [871, 284] on button "Spam" at bounding box center [864, 288] width 80 height 31
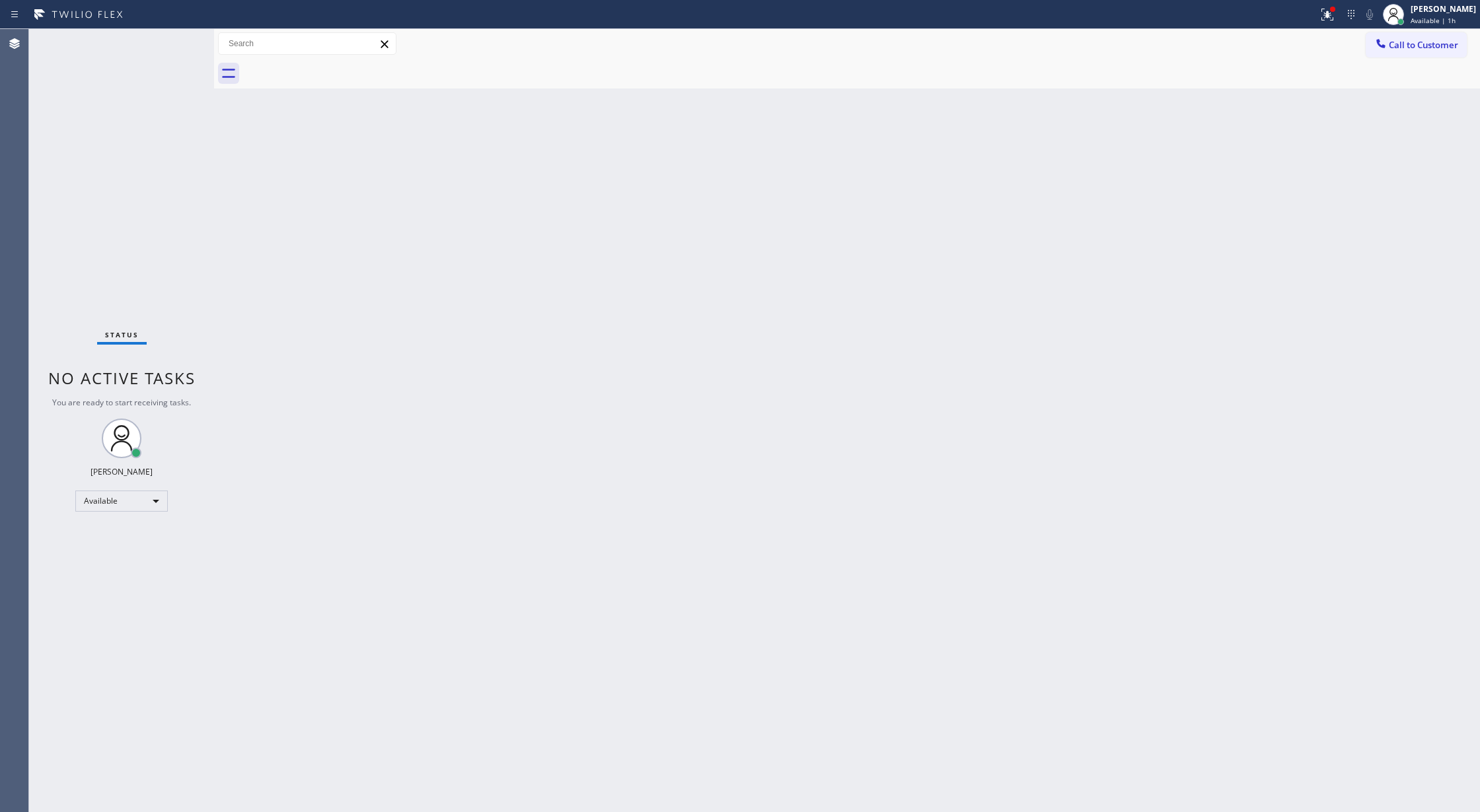
click at [174, 35] on div "Status No active tasks You are ready to start receiving tasks. [PERSON_NAME] Av…" at bounding box center [121, 420] width 185 height 783
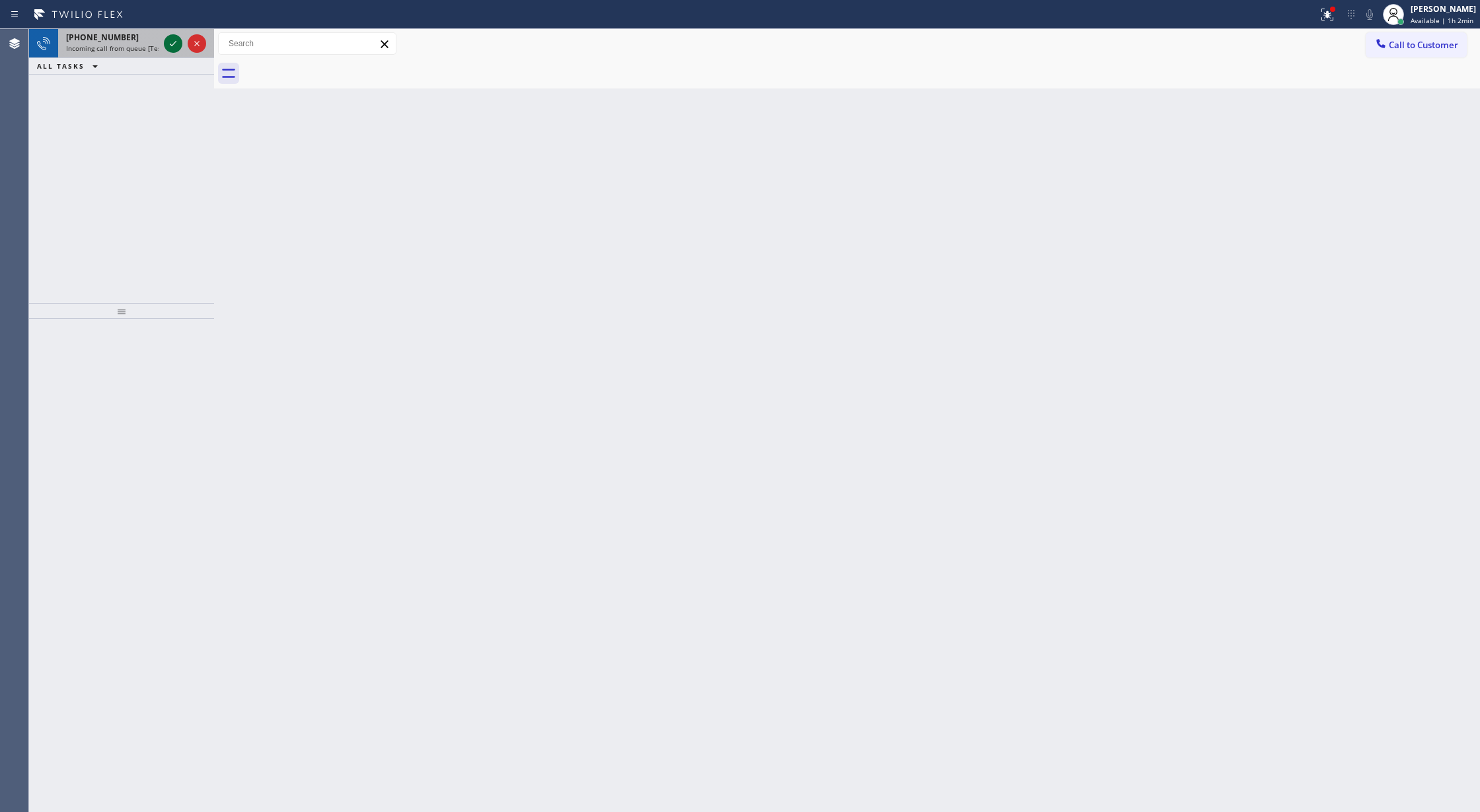
click at [173, 43] on icon at bounding box center [173, 43] width 16 height 16
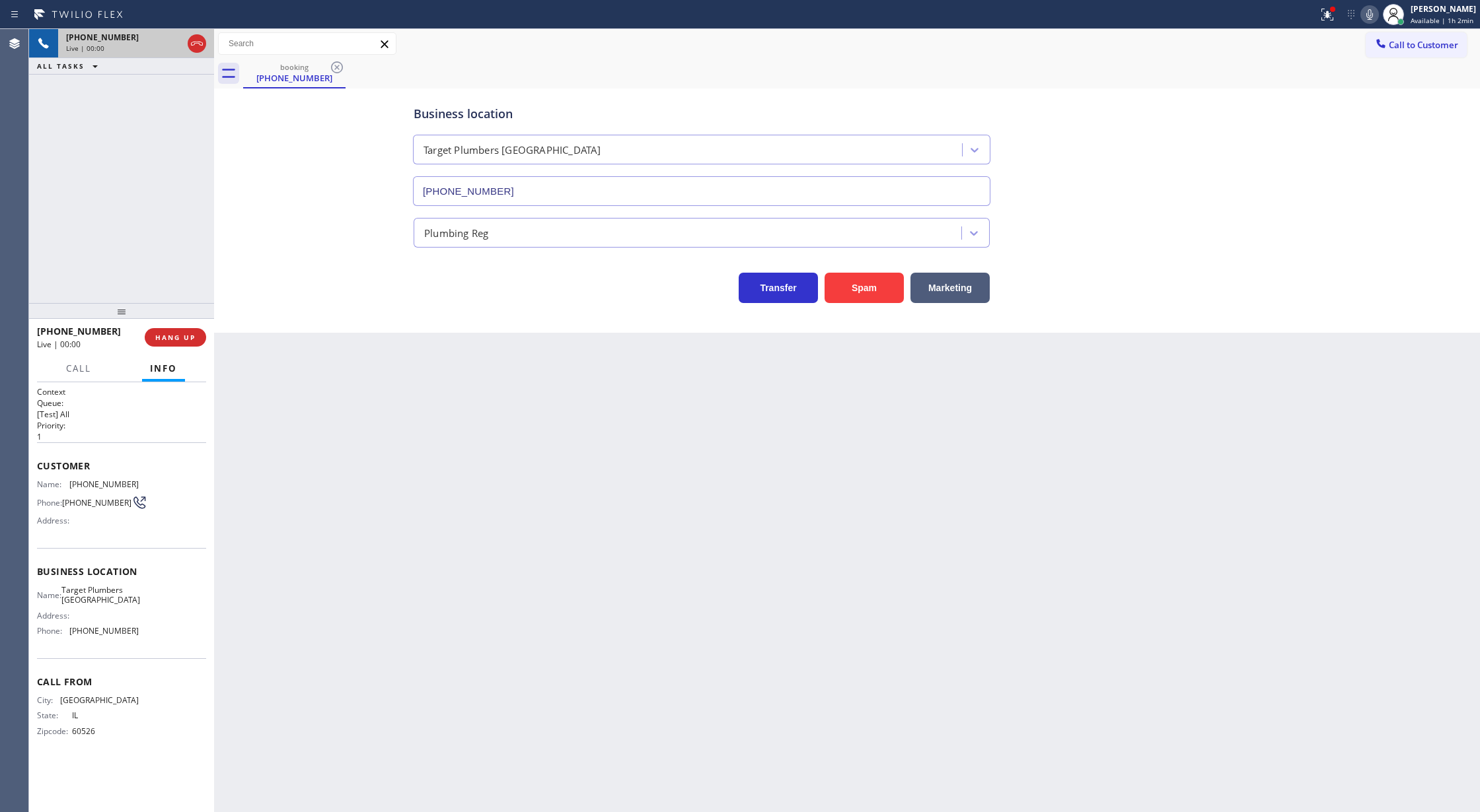
type input "(818) 485-4802"
click at [851, 284] on button "Spam" at bounding box center [864, 288] width 80 height 31
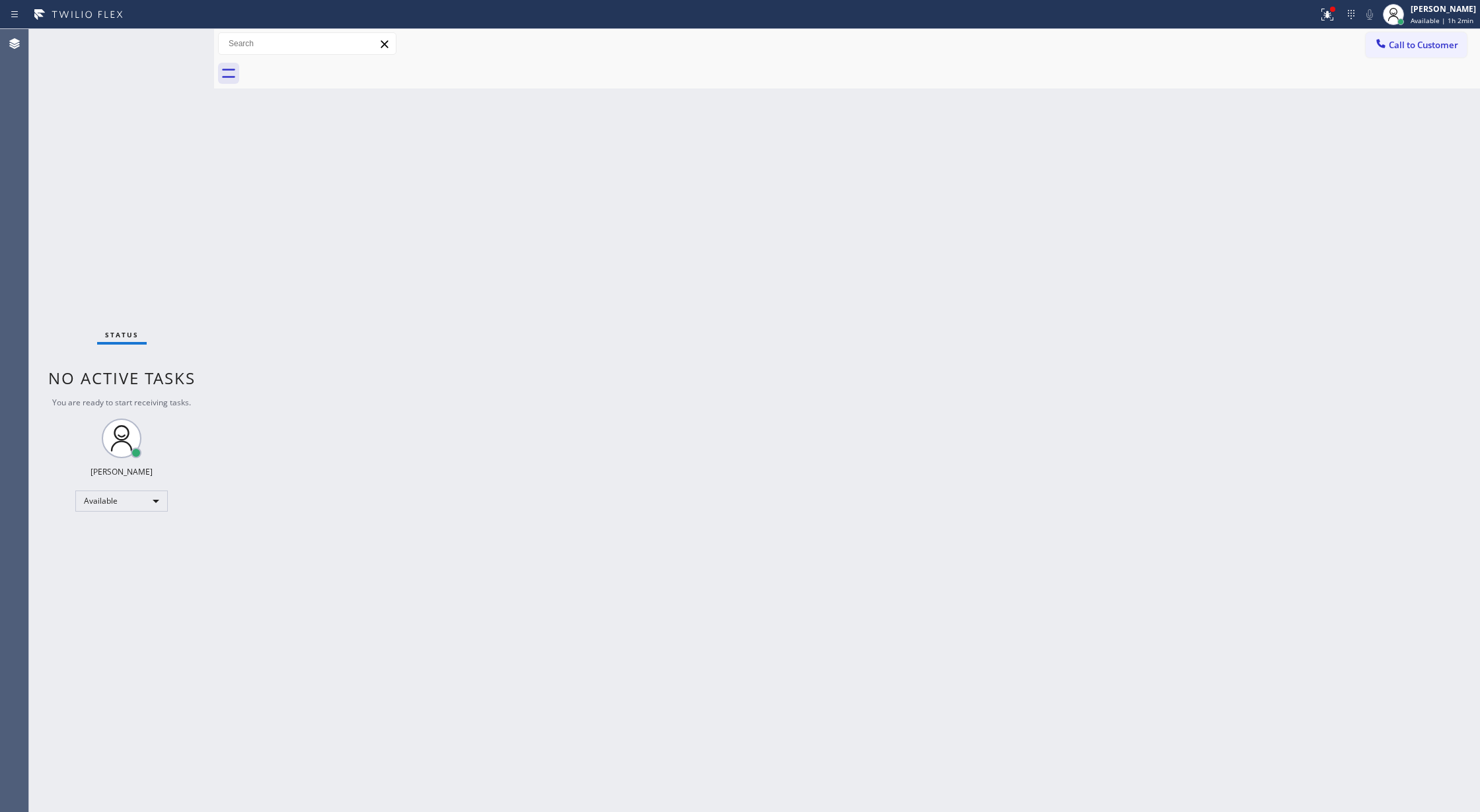
click at [170, 45] on div "Status No active tasks You are ready to start receiving tasks. [PERSON_NAME] Av…" at bounding box center [121, 420] width 185 height 783
drag, startPoint x: 178, startPoint y: 48, endPoint x: 236, endPoint y: 69, distance: 61.7
click at [227, 69] on div "+19094972202 Incoming call from queue [Test] All ALL TASKS ALL TASKS ACTIVE TAS…" at bounding box center [754, 420] width 1450 height 783
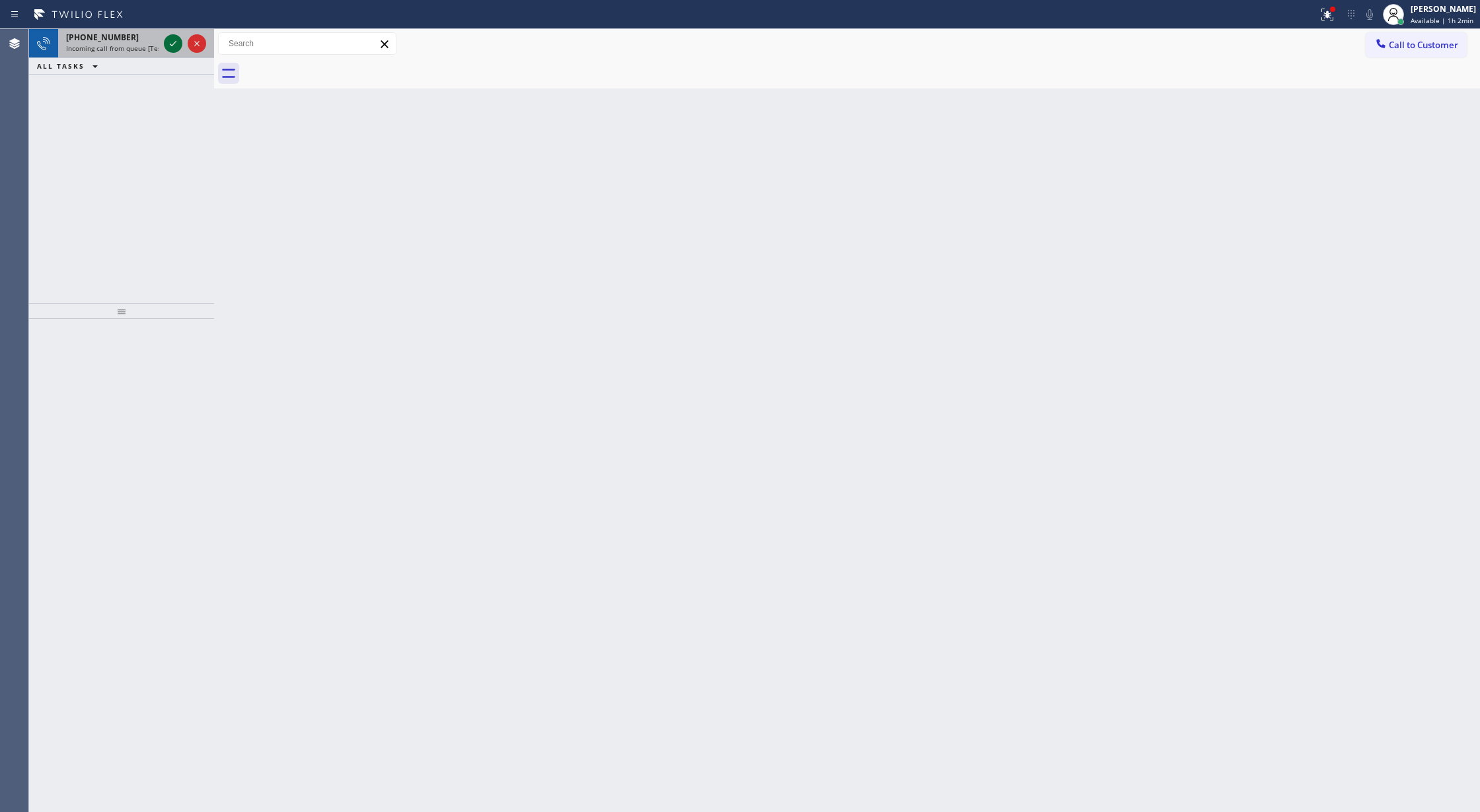
click at [170, 45] on icon at bounding box center [173, 43] width 16 height 16
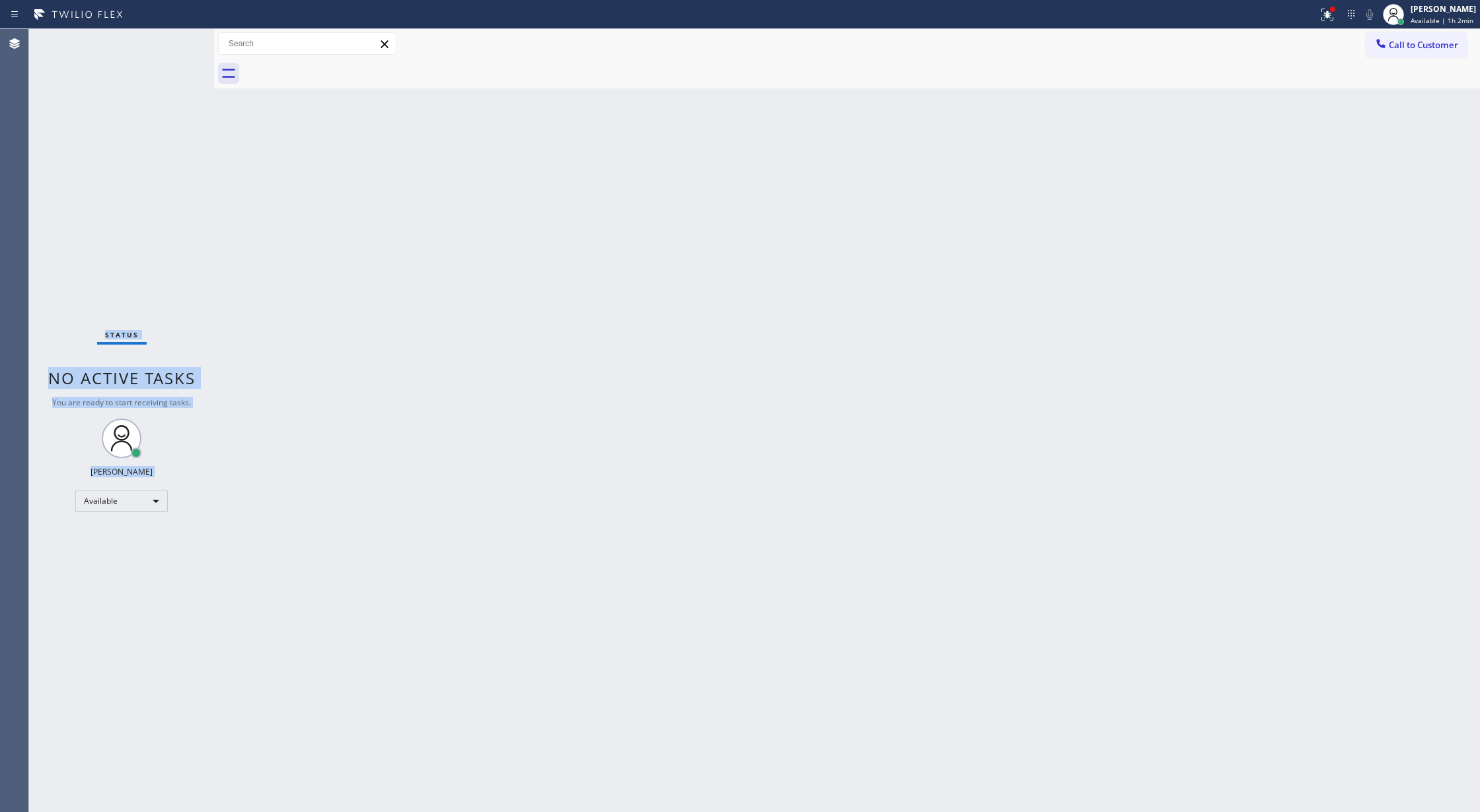
click at [170, 45] on div "Status No active tasks You are ready to start receiving tasks. [PERSON_NAME] Av…" at bounding box center [121, 420] width 185 height 783
click at [173, 40] on div "Status No active tasks You are ready to start receiving tasks. [PERSON_NAME] Av…" at bounding box center [121, 420] width 185 height 783
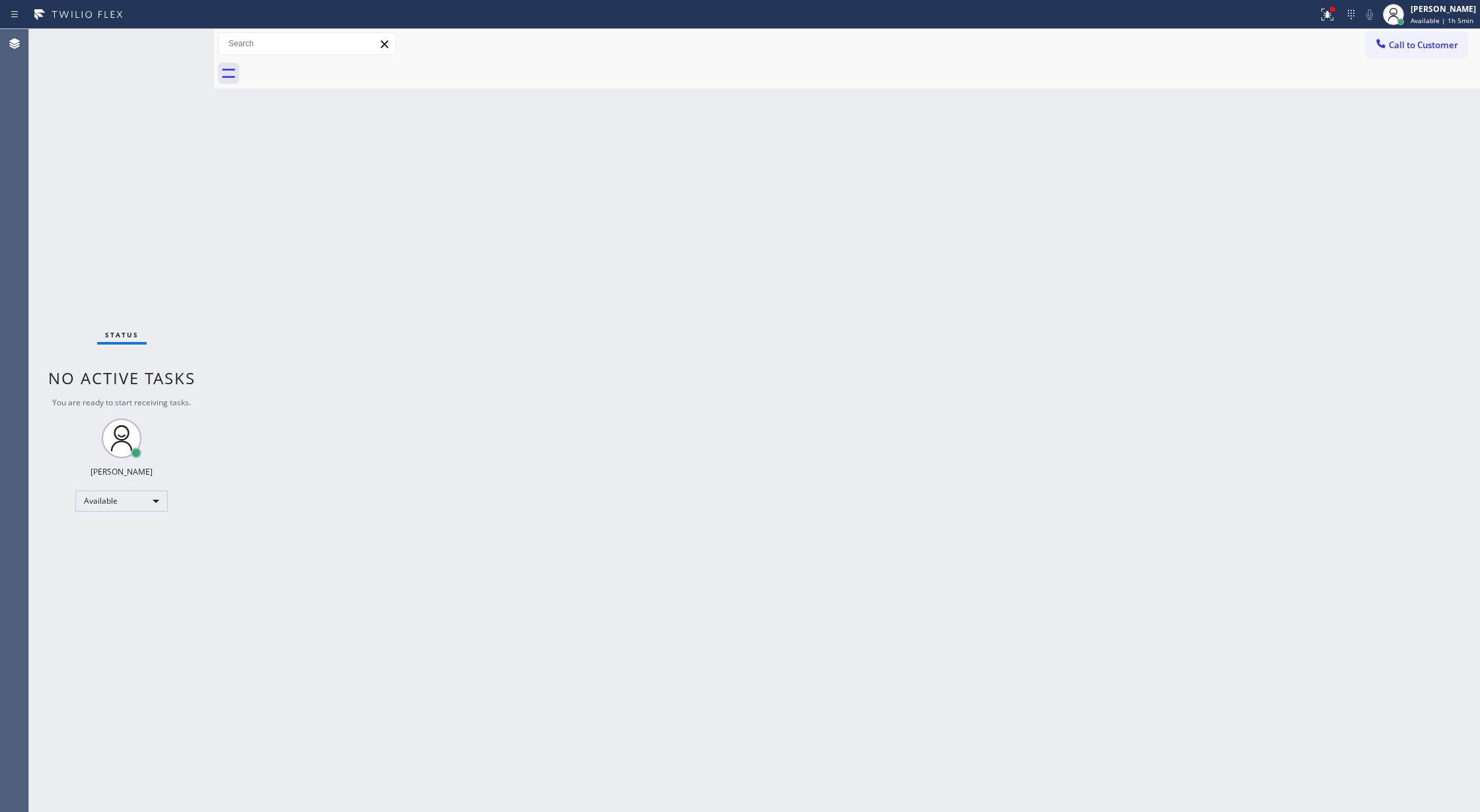
click at [180, 46] on div "Status No active tasks You are ready to start receiving tasks. [PERSON_NAME] Av…" at bounding box center [121, 420] width 185 height 783
click at [180, 45] on div "Status No active tasks You are ready to start receiving tasks. [PERSON_NAME] Av…" at bounding box center [121, 420] width 185 height 783
click at [178, 43] on div "Status No active tasks You are ready to start receiving tasks. [PERSON_NAME] Av…" at bounding box center [121, 420] width 185 height 783
click at [178, 42] on div "Status No active tasks You are ready to start receiving tasks. [PERSON_NAME] Av…" at bounding box center [121, 420] width 185 height 783
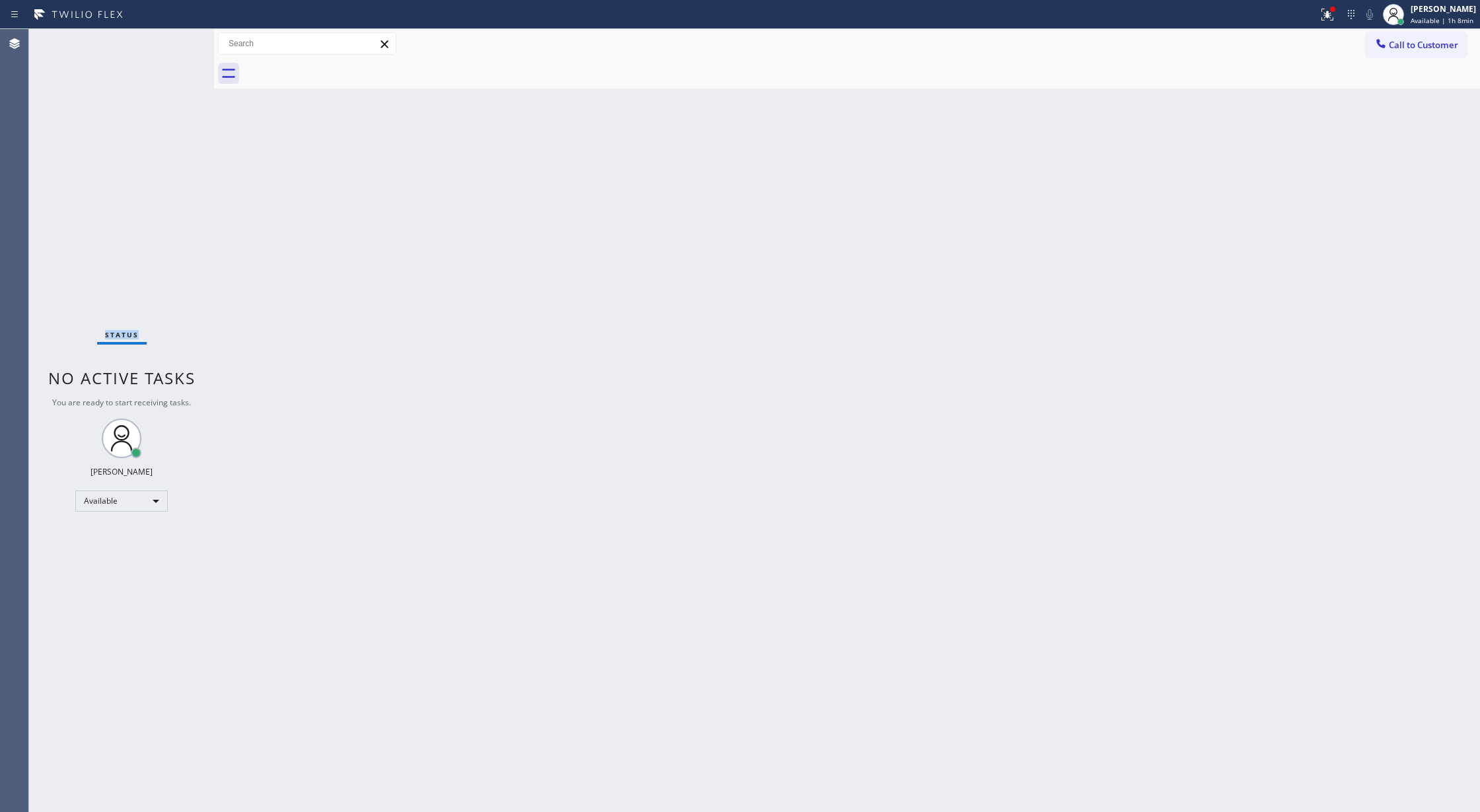
click at [178, 42] on div "Status No active tasks You are ready to start receiving tasks. [PERSON_NAME] Av…" at bounding box center [121, 420] width 185 height 783
click at [173, 35] on div "Status No active tasks You are ready to start receiving tasks. [PERSON_NAME] Av…" at bounding box center [121, 420] width 185 height 783
click at [174, 53] on div "Status No active tasks You are ready to start receiving tasks. [PERSON_NAME] Av…" at bounding box center [121, 420] width 185 height 783
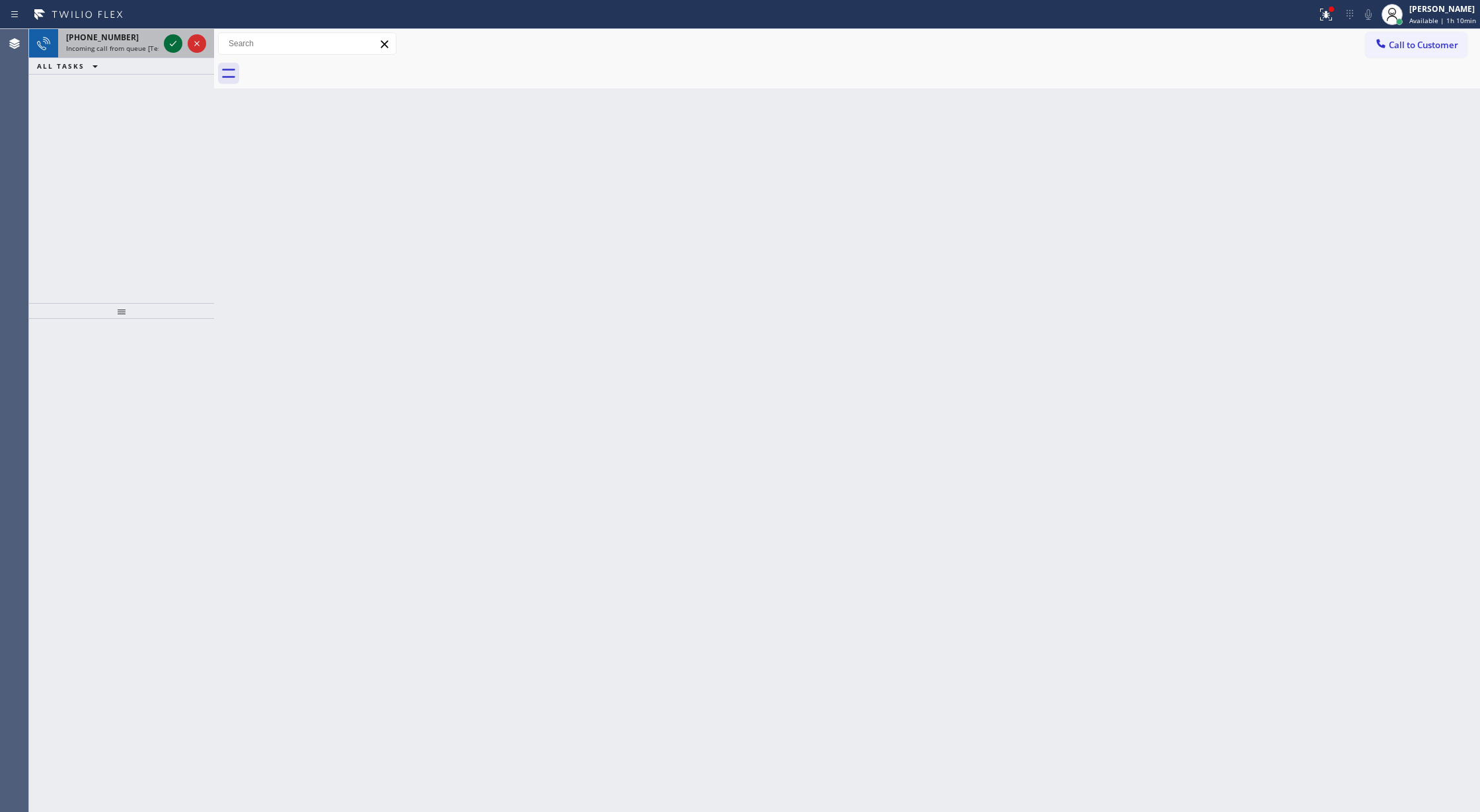
click at [172, 43] on icon at bounding box center [173, 43] width 16 height 16
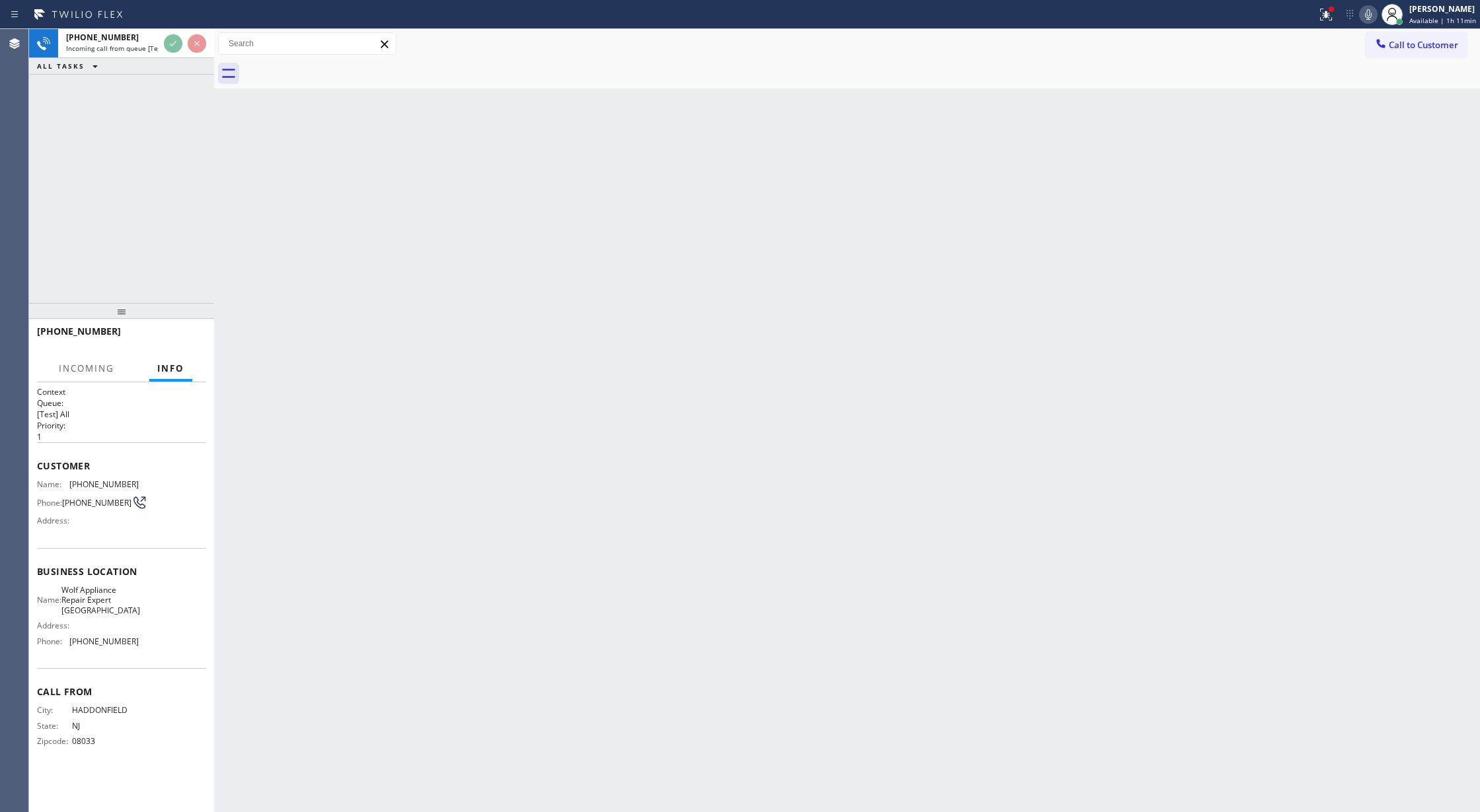
click at [170, 52] on div at bounding box center [184, 43] width 48 height 29
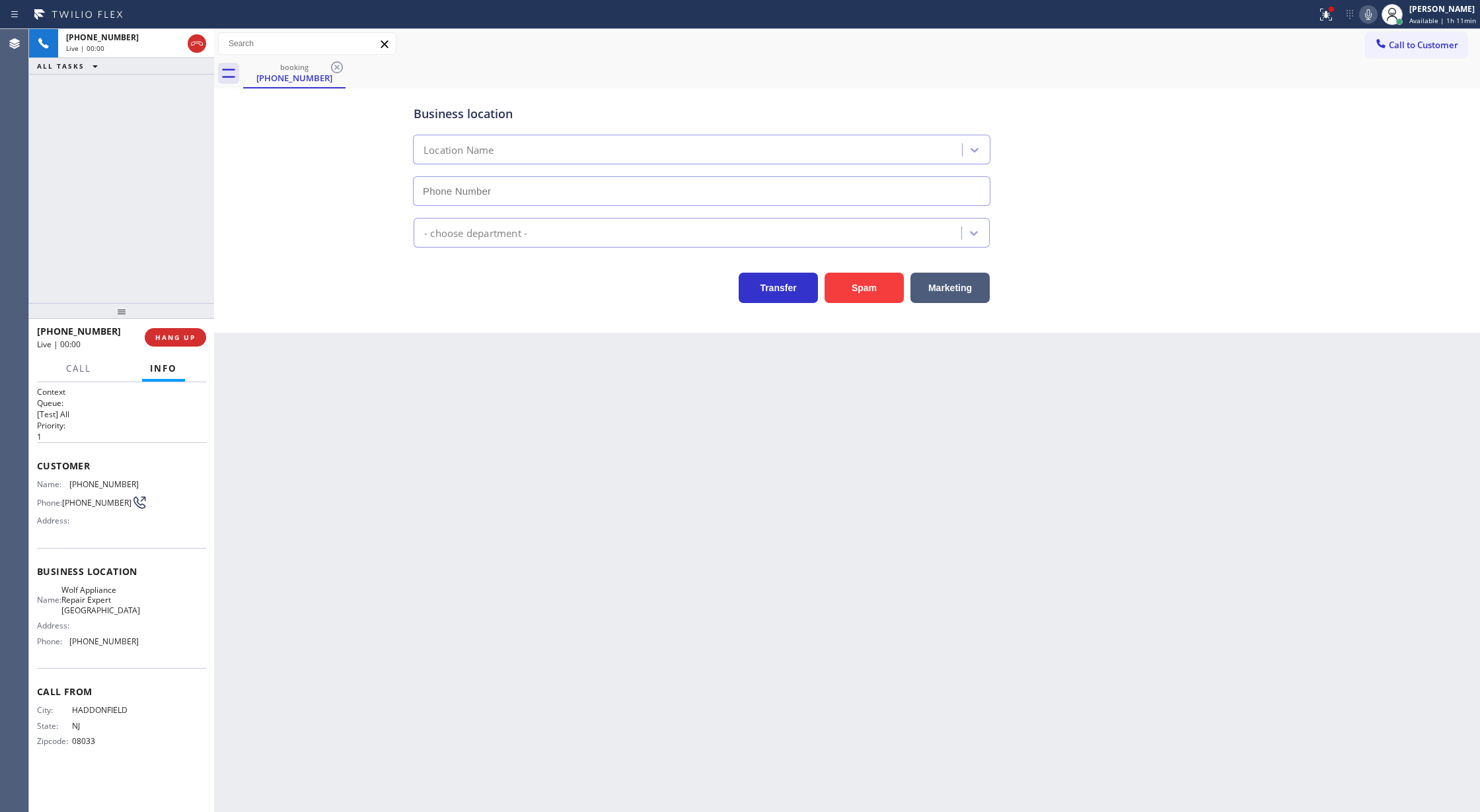
type input "(267) 662-1706"
click at [867, 278] on button "Spam" at bounding box center [864, 288] width 80 height 31
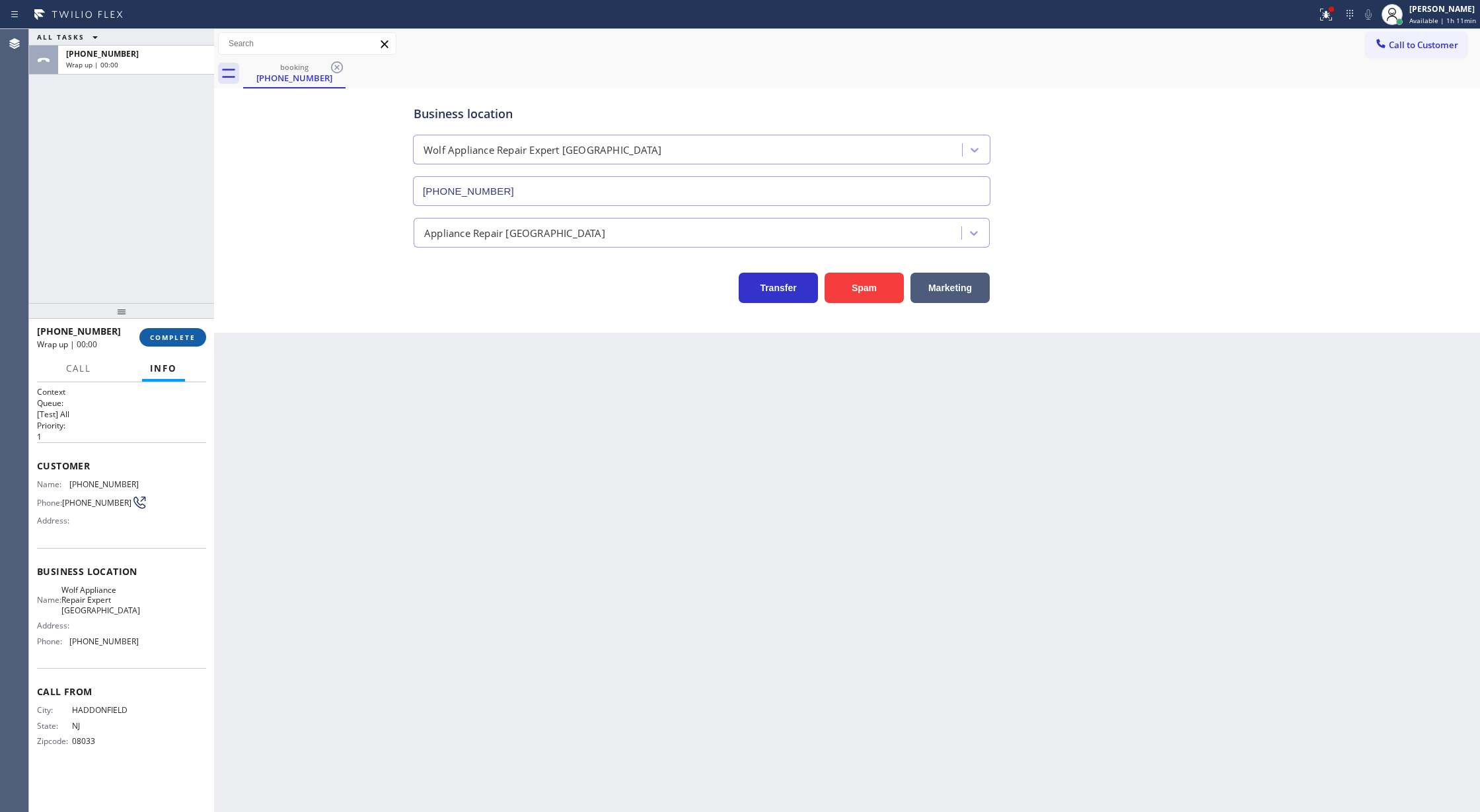
click at [169, 329] on button "COMPLETE" at bounding box center [173, 337] width 67 height 18
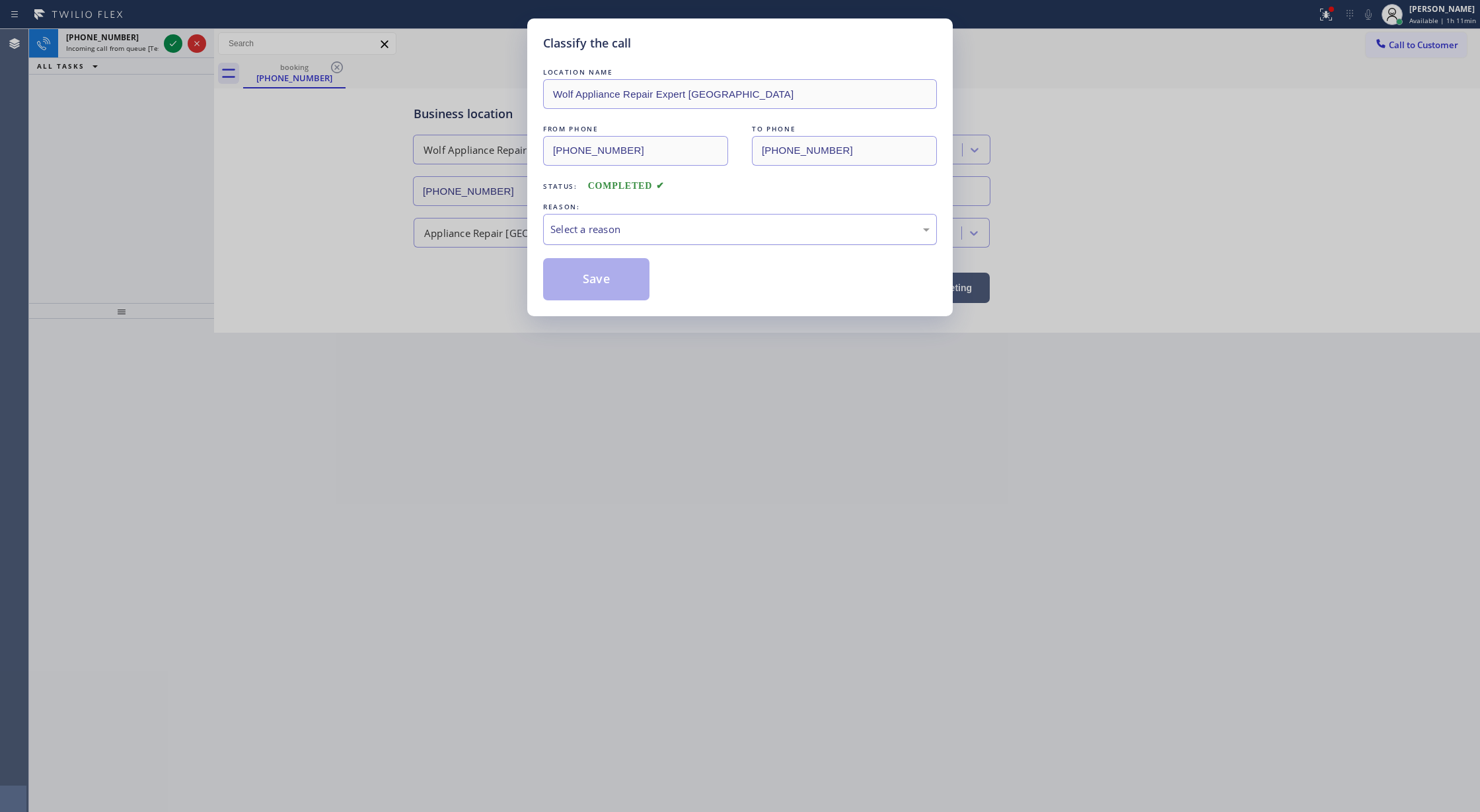
click at [632, 235] on div "Select a reason" at bounding box center [740, 229] width 379 height 15
click at [613, 279] on button "Save" at bounding box center [596, 279] width 107 height 42
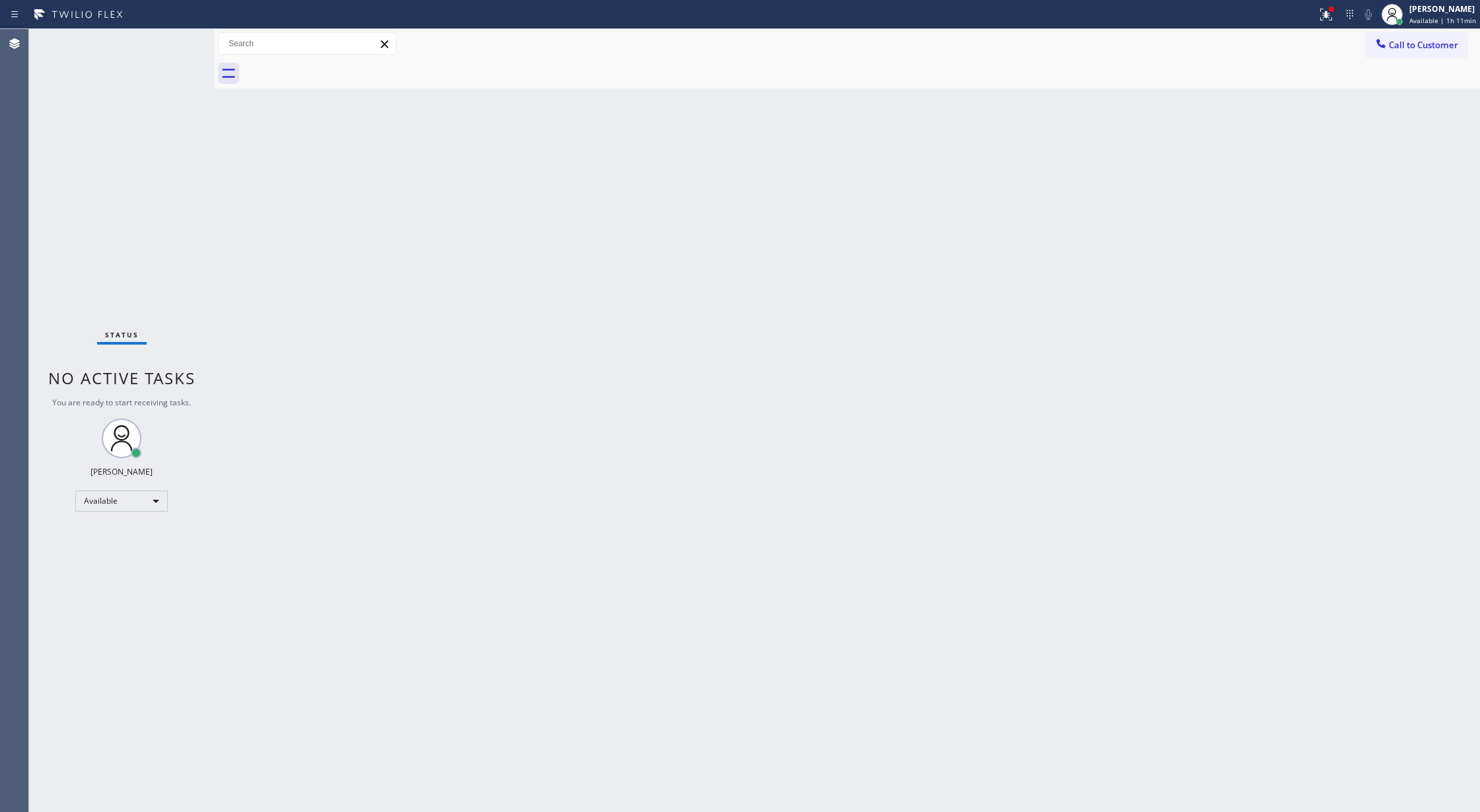
click at [174, 46] on div "Status No active tasks You are ready to start receiving tasks. [PERSON_NAME] Av…" at bounding box center [121, 420] width 185 height 783
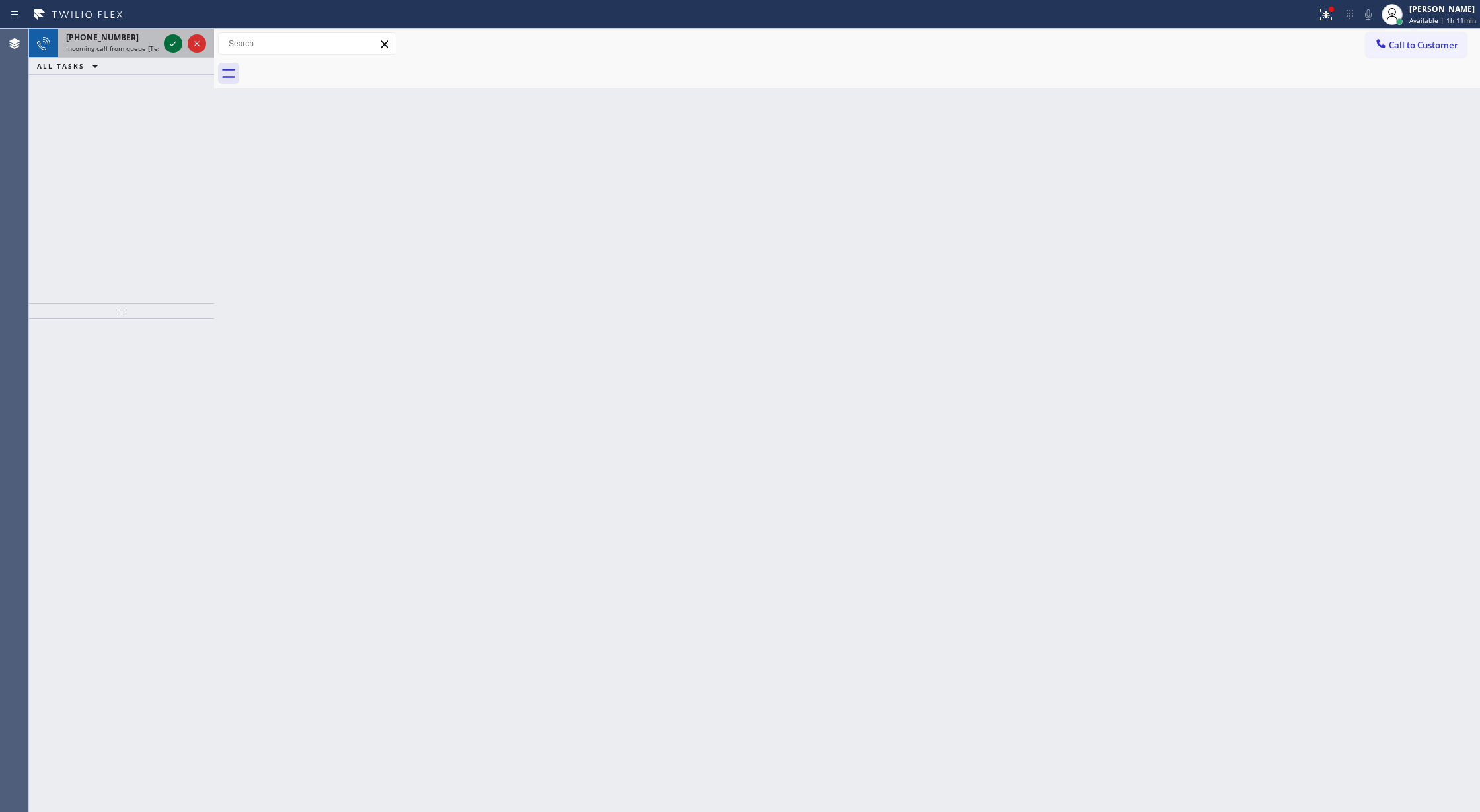
click at [174, 45] on icon at bounding box center [173, 43] width 16 height 16
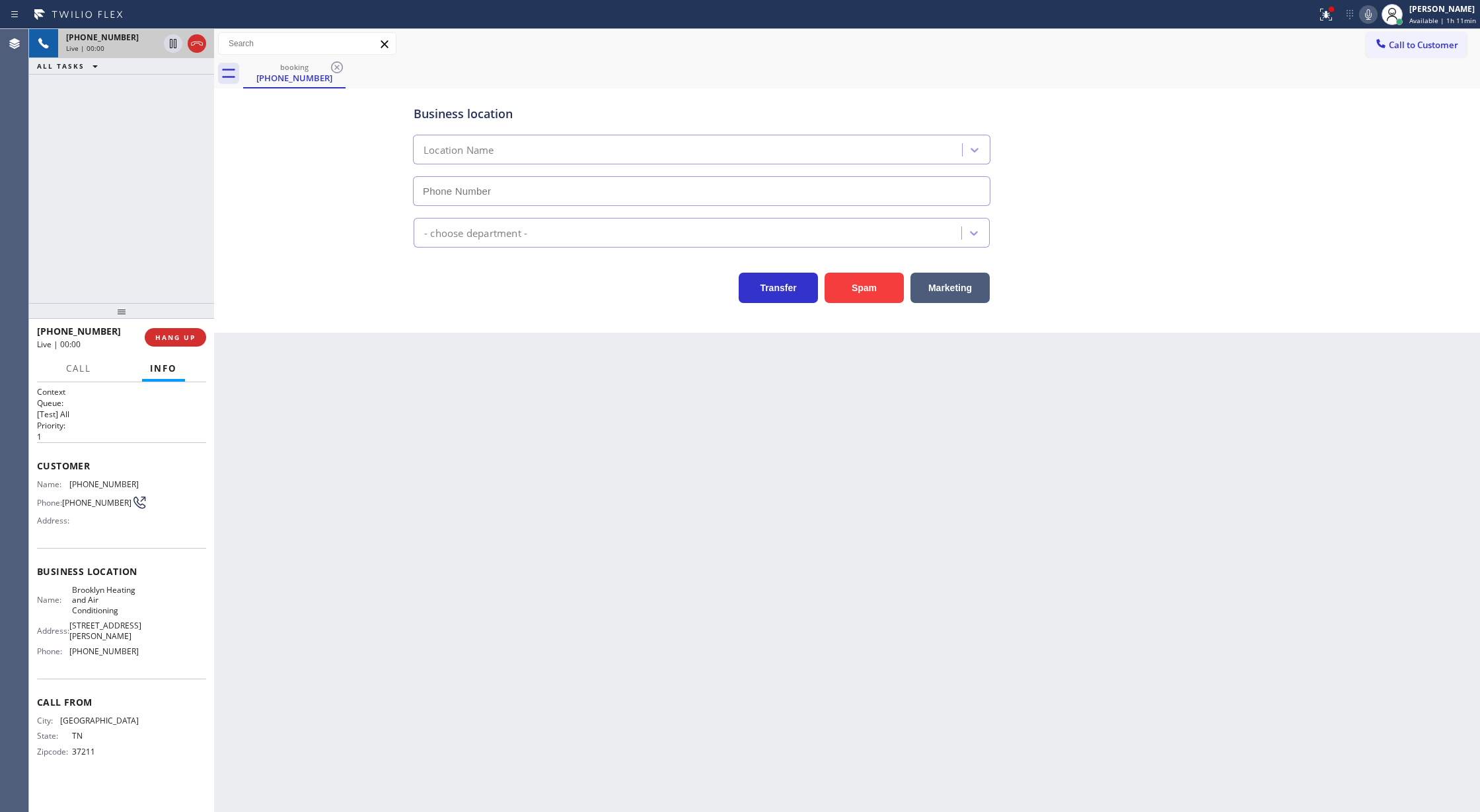
type input "(347) 836-6590"
click at [854, 284] on button "Spam" at bounding box center [864, 288] width 80 height 31
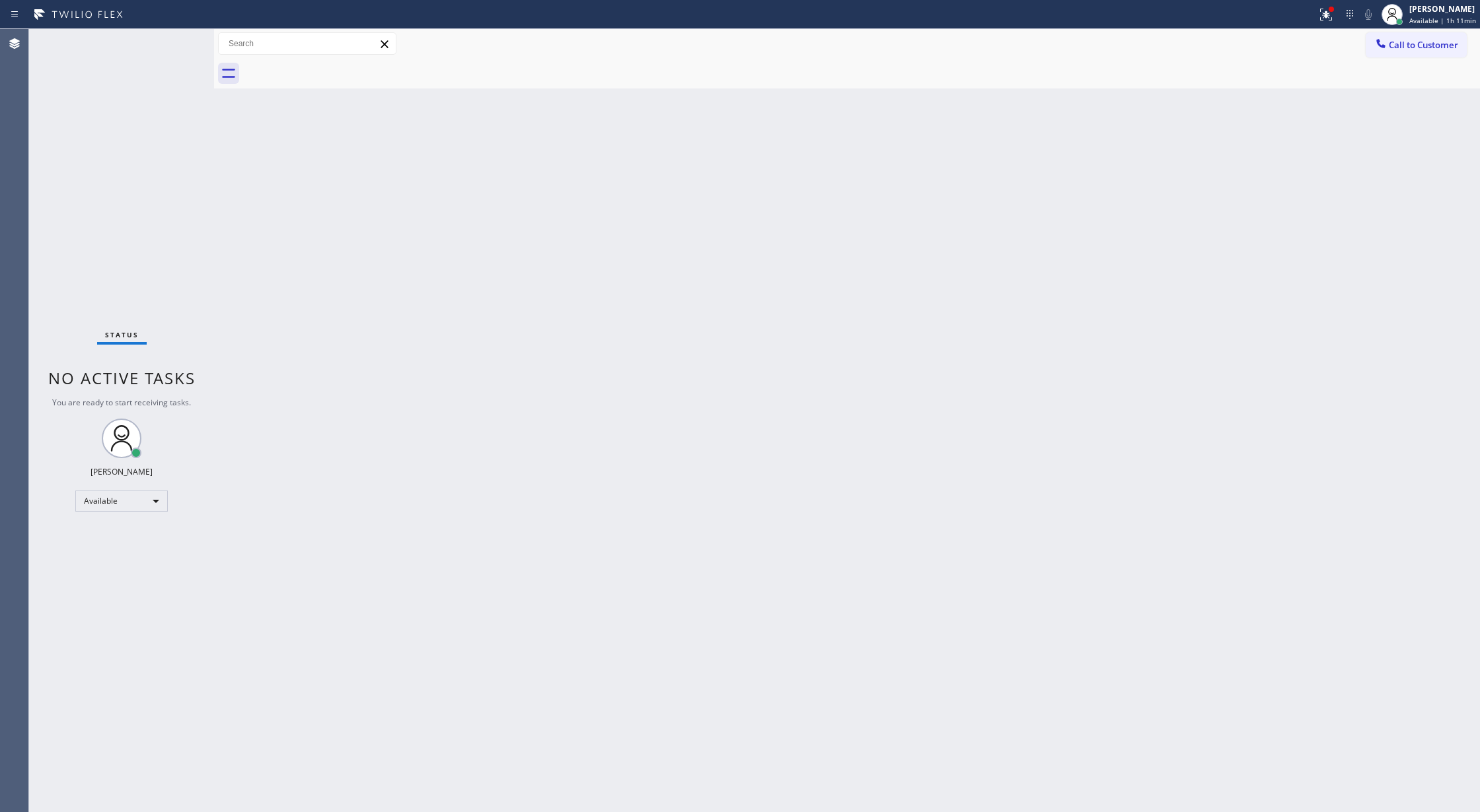
click at [148, 43] on div "Status No active tasks You are ready to start receiving tasks. [PERSON_NAME] Av…" at bounding box center [121, 420] width 185 height 783
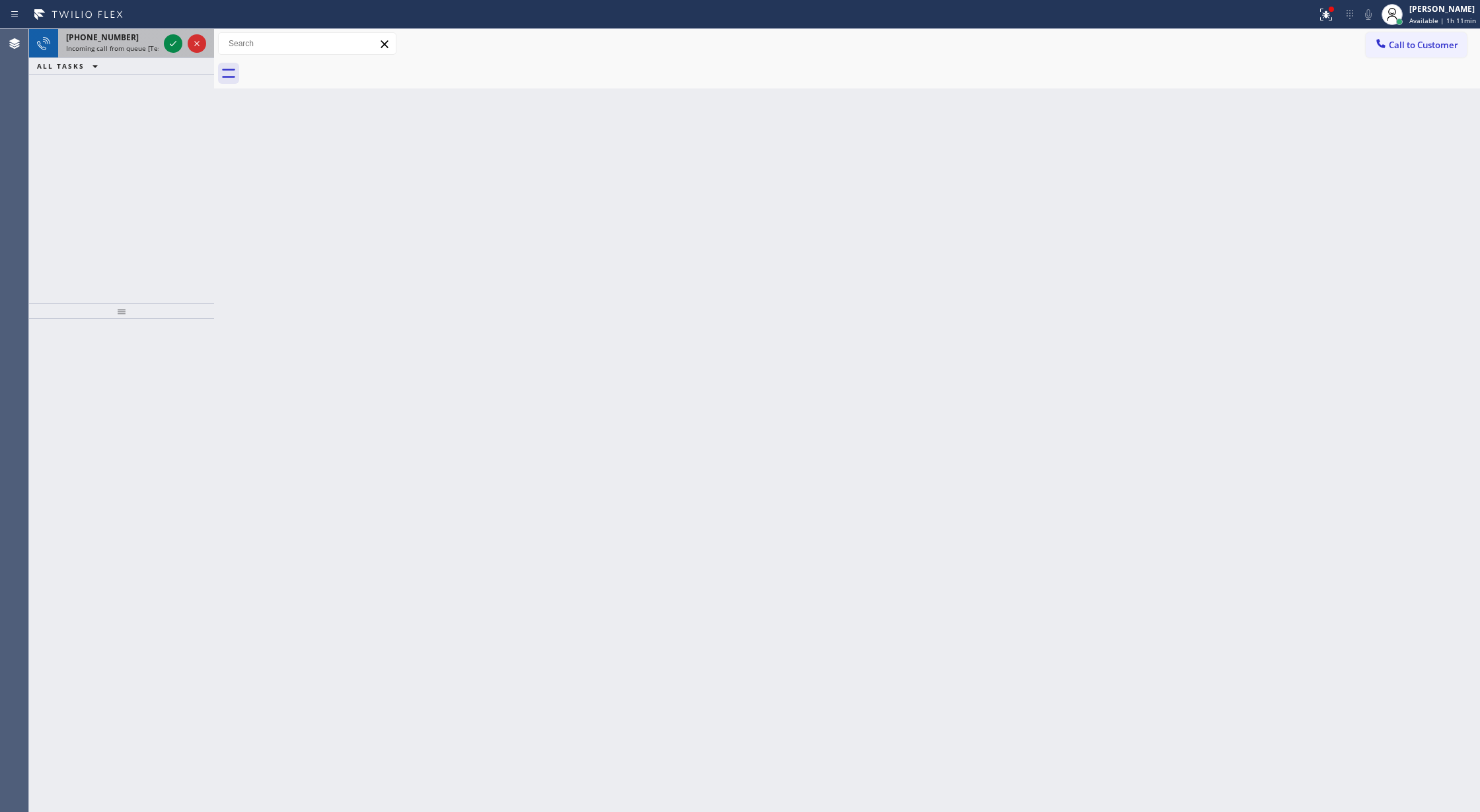
click at [171, 53] on div at bounding box center [184, 43] width 48 height 29
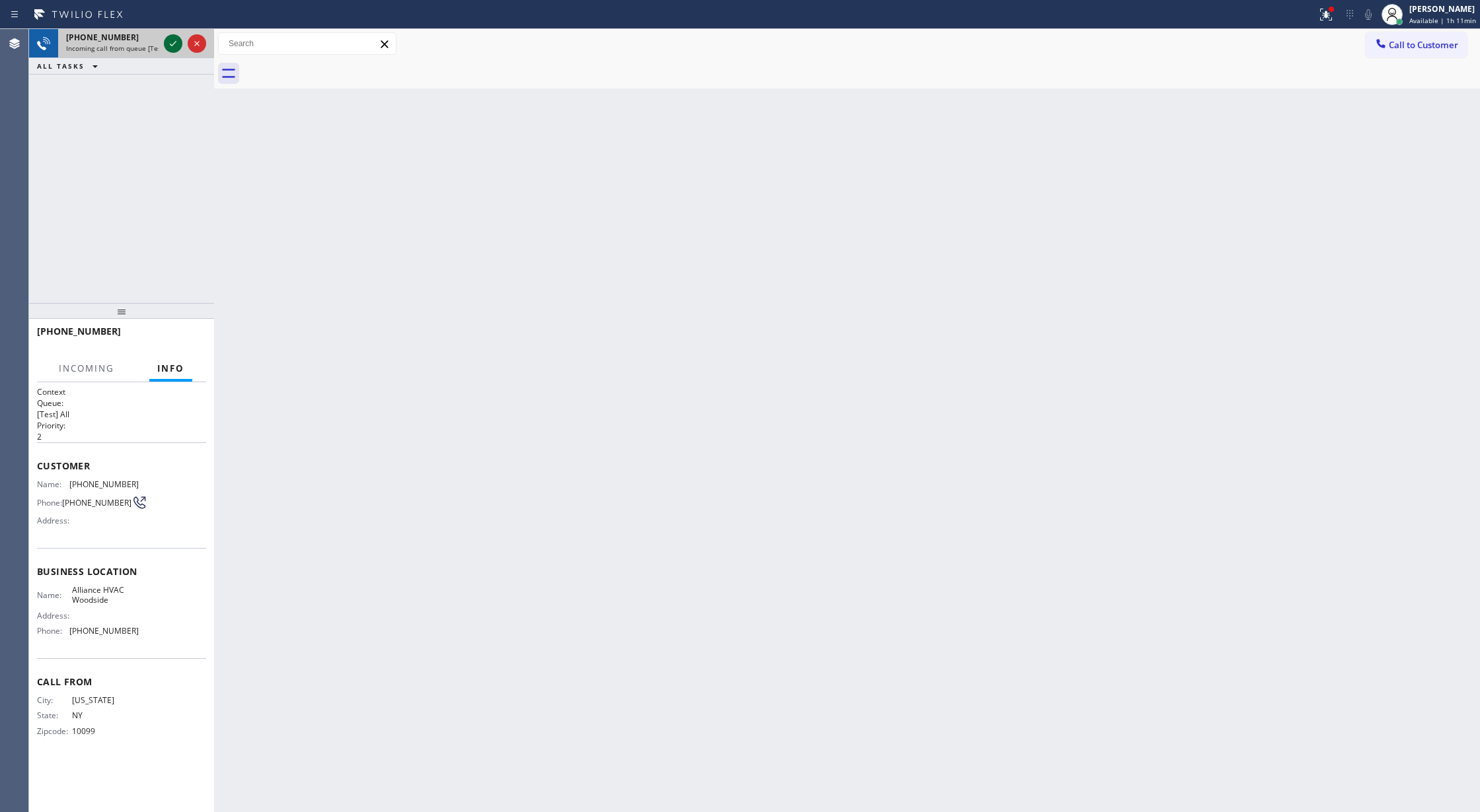
click at [177, 48] on icon at bounding box center [173, 43] width 16 height 16
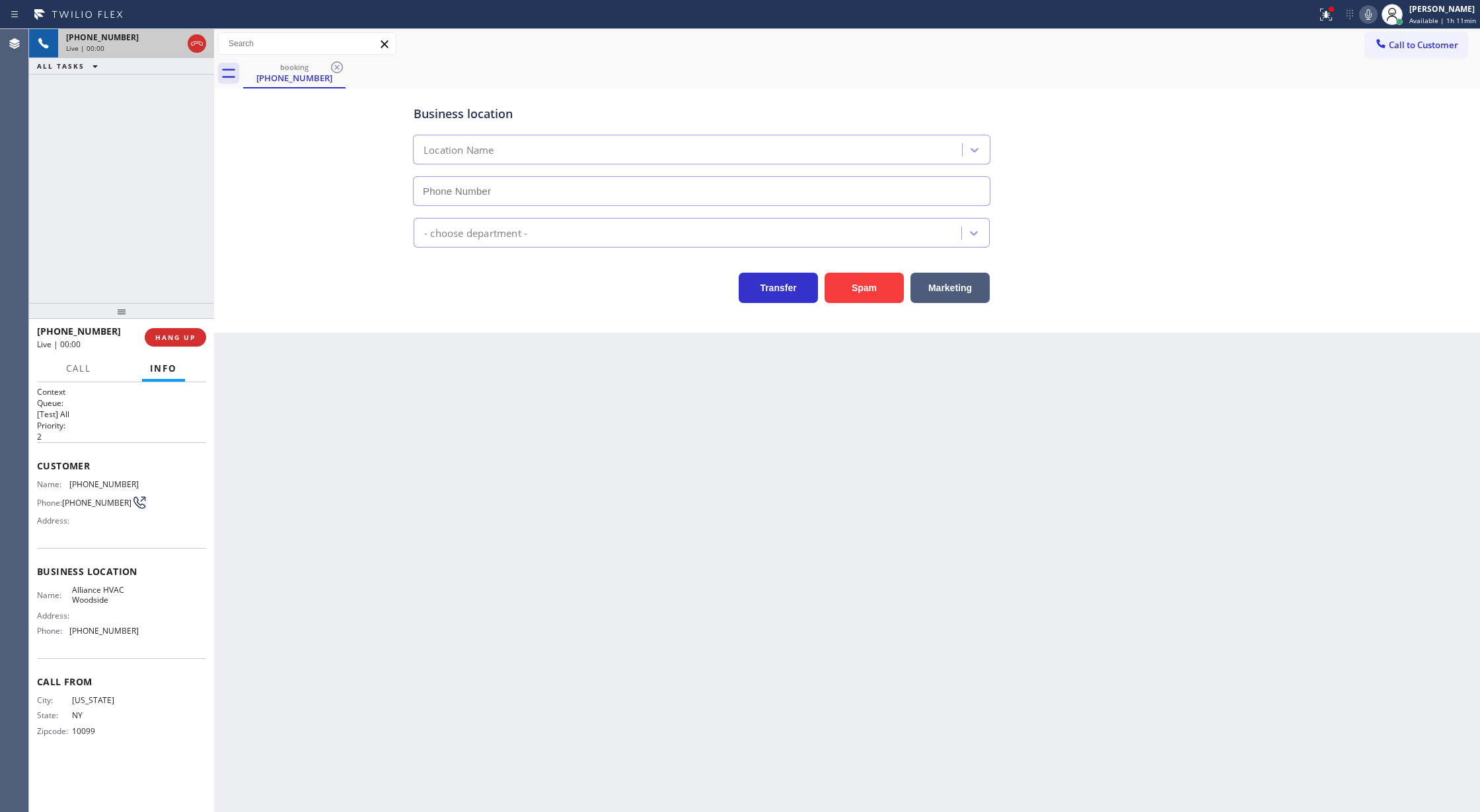
type input "(718) 550-2824"
click at [857, 296] on button "Spam" at bounding box center [864, 288] width 80 height 31
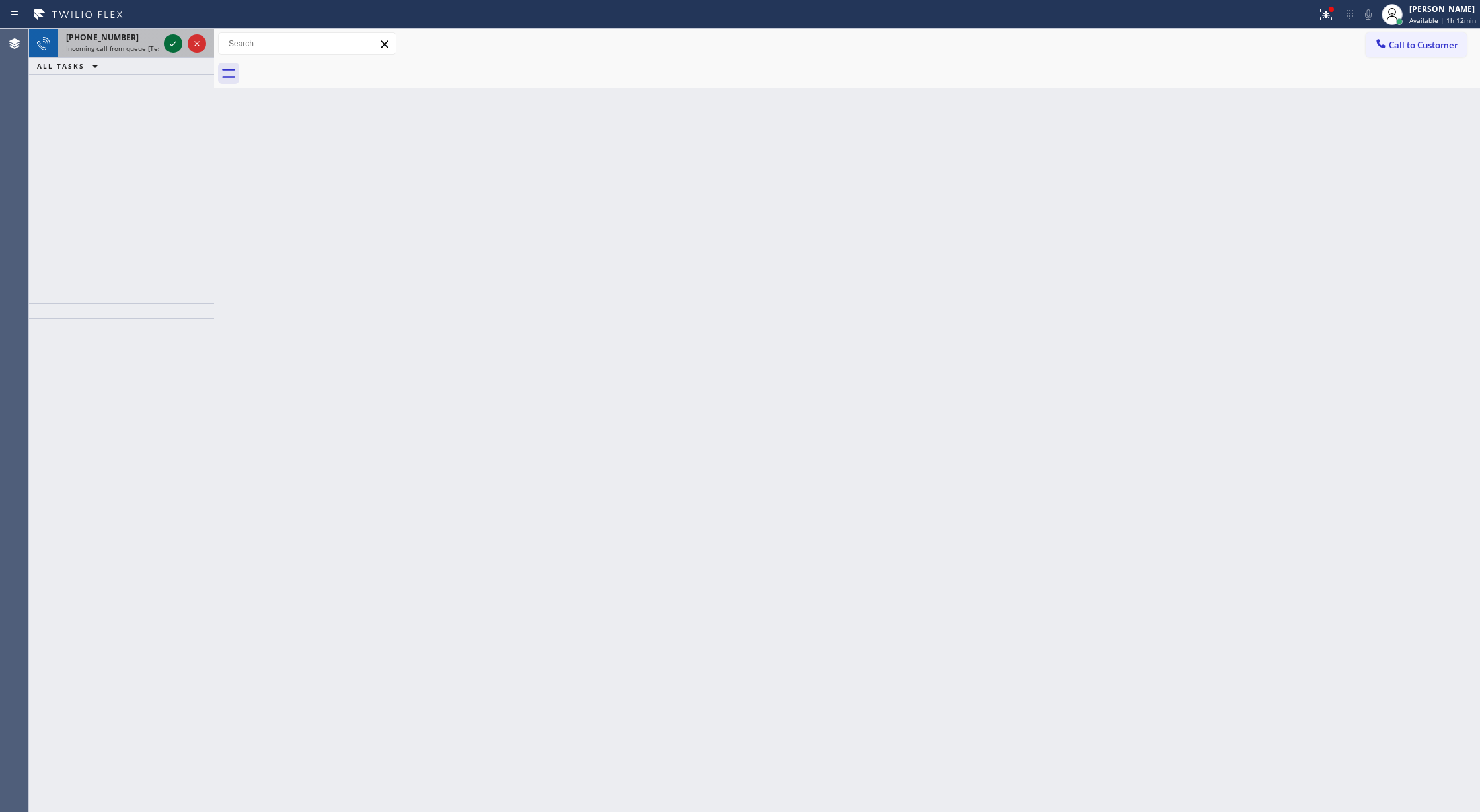
click at [173, 35] on icon at bounding box center [173, 43] width 16 height 16
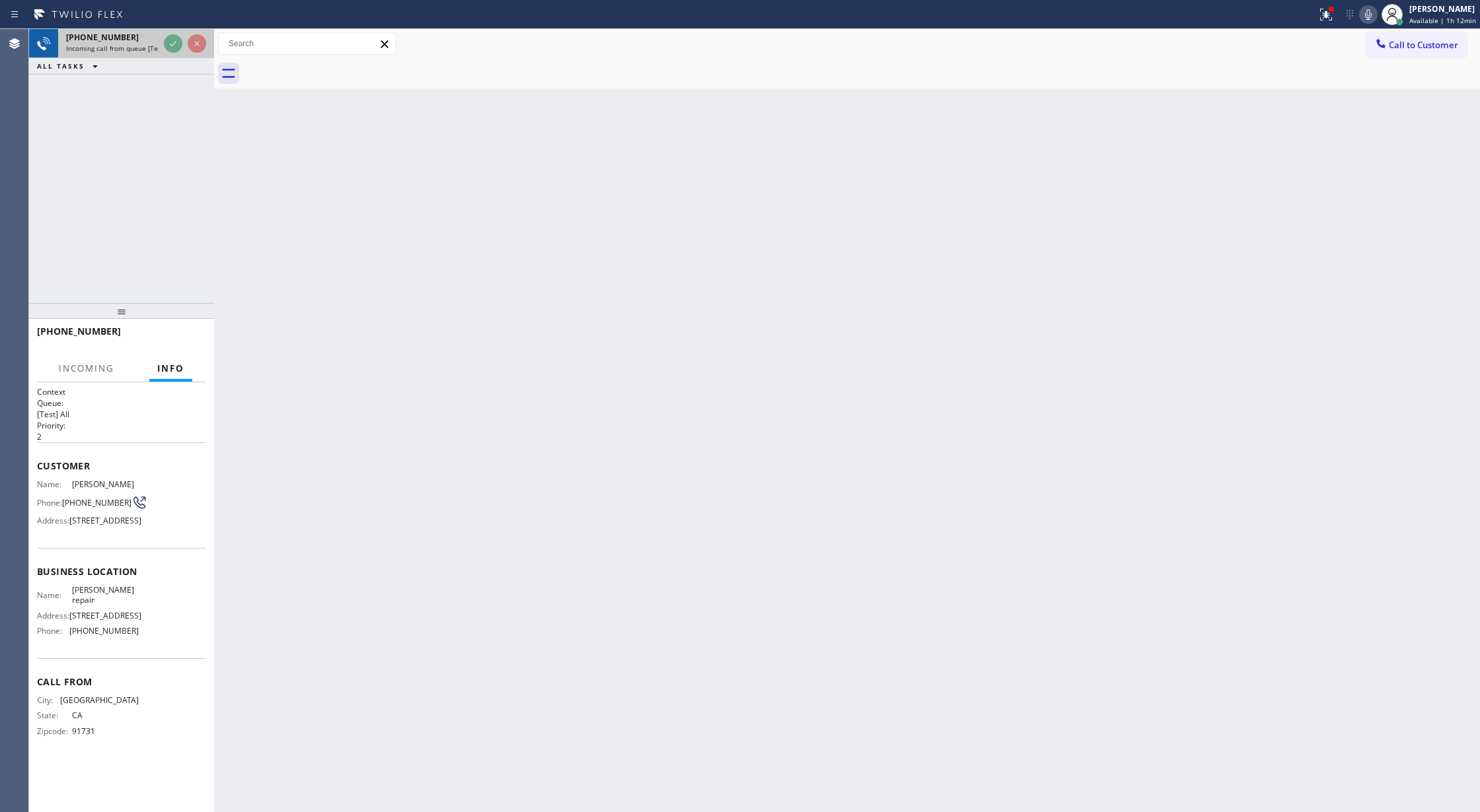
click at [162, 43] on div at bounding box center [184, 43] width 48 height 29
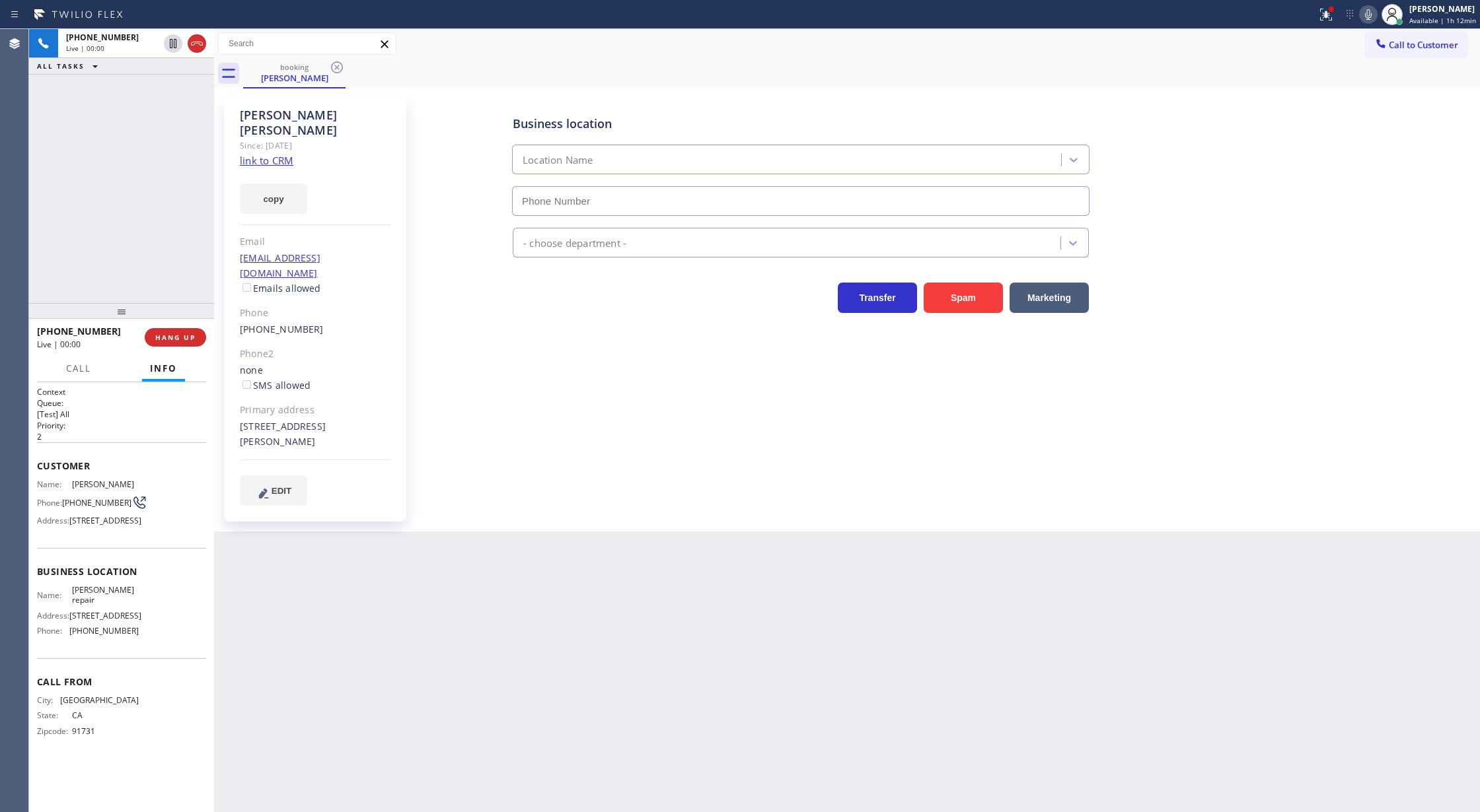
type input "(626) 470-6107"
click at [257, 154] on link "link to CRM" at bounding box center [266, 160] width 53 height 14
click at [199, 48] on icon at bounding box center [197, 43] width 16 height 16
click at [174, 332] on span "COMPLETE" at bounding box center [173, 337] width 45 height 9
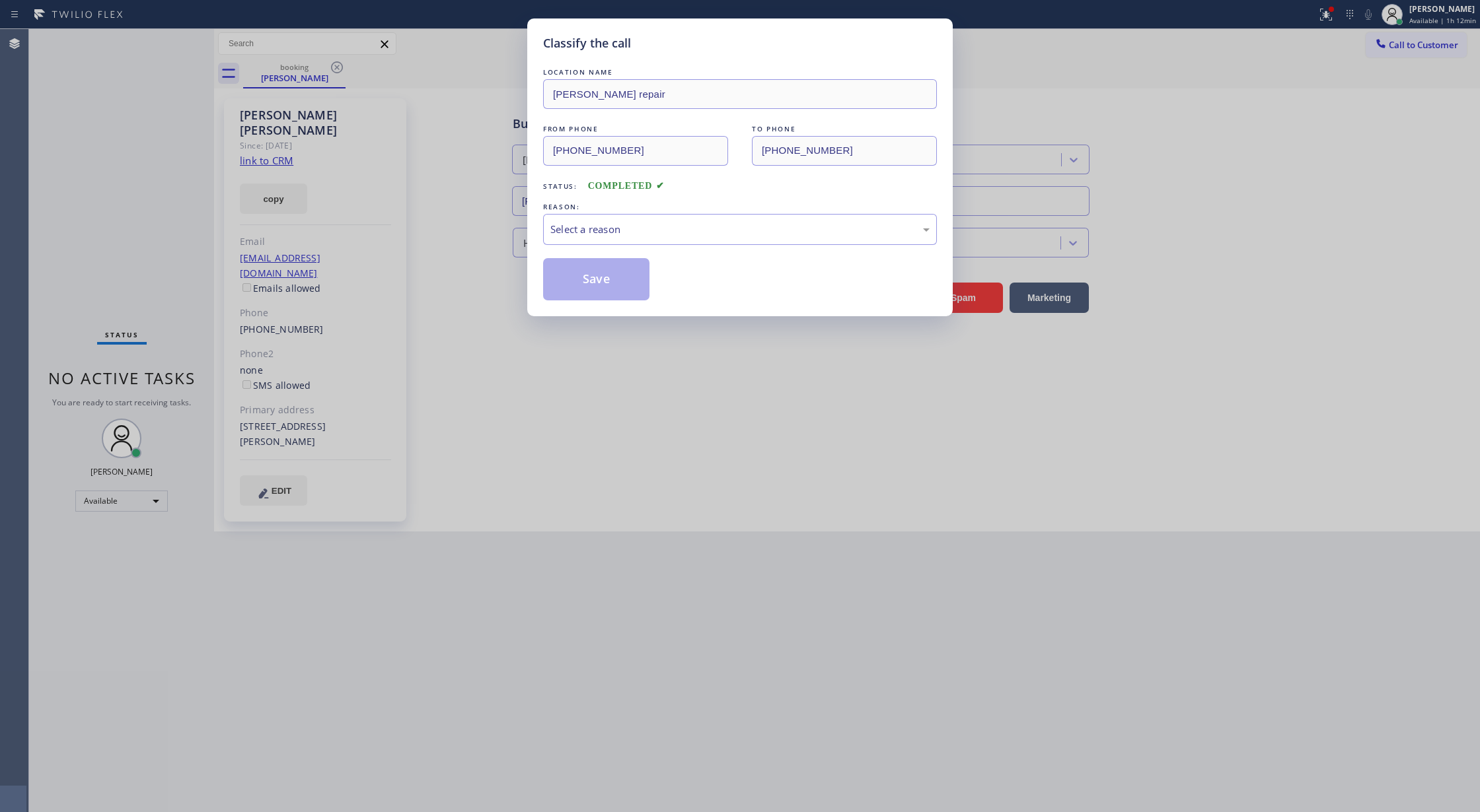
click at [678, 267] on div "Save" at bounding box center [740, 279] width 394 height 42
click at [682, 238] on div "Select a reason" at bounding box center [740, 229] width 394 height 31
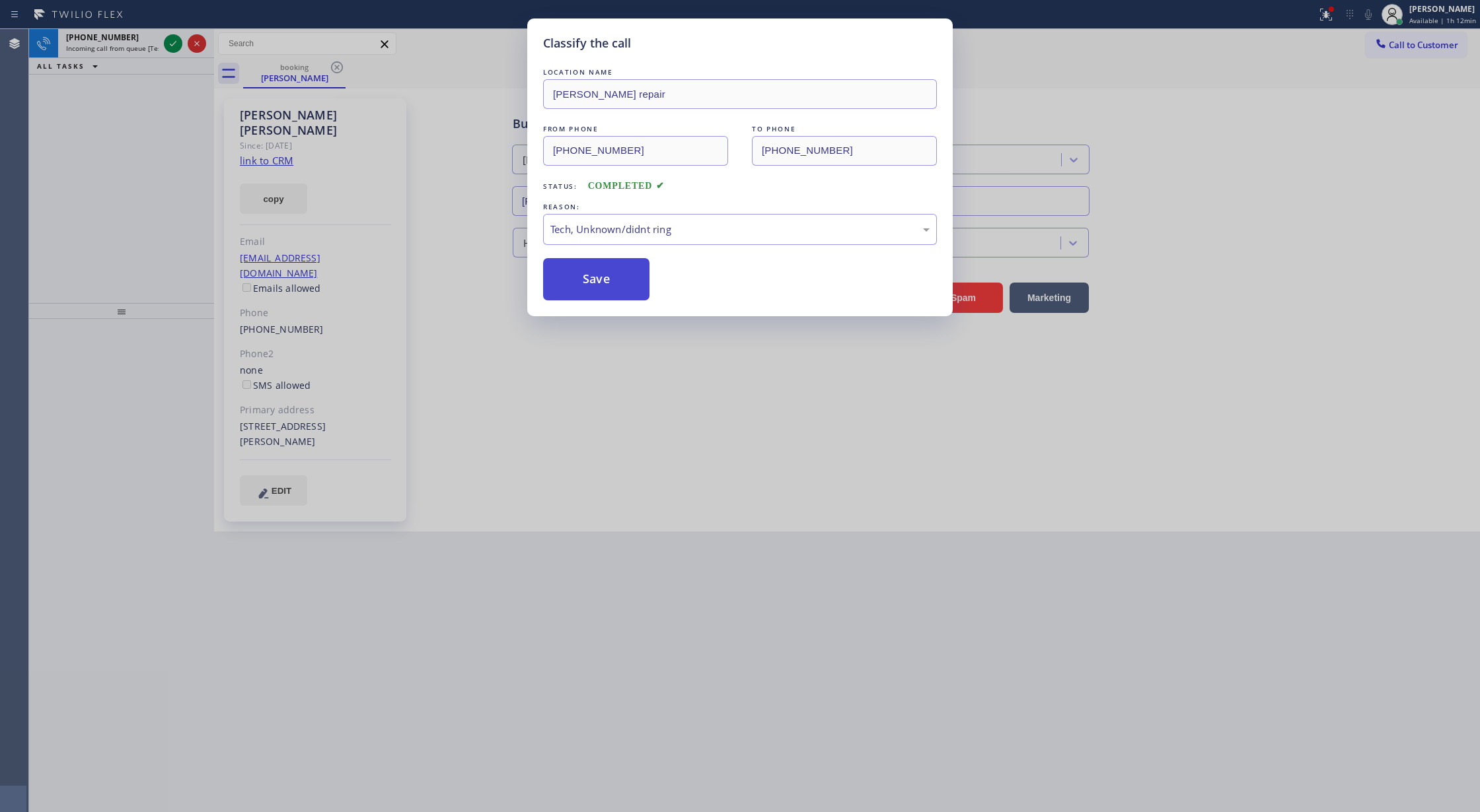
click at [616, 281] on button "Save" at bounding box center [596, 279] width 107 height 42
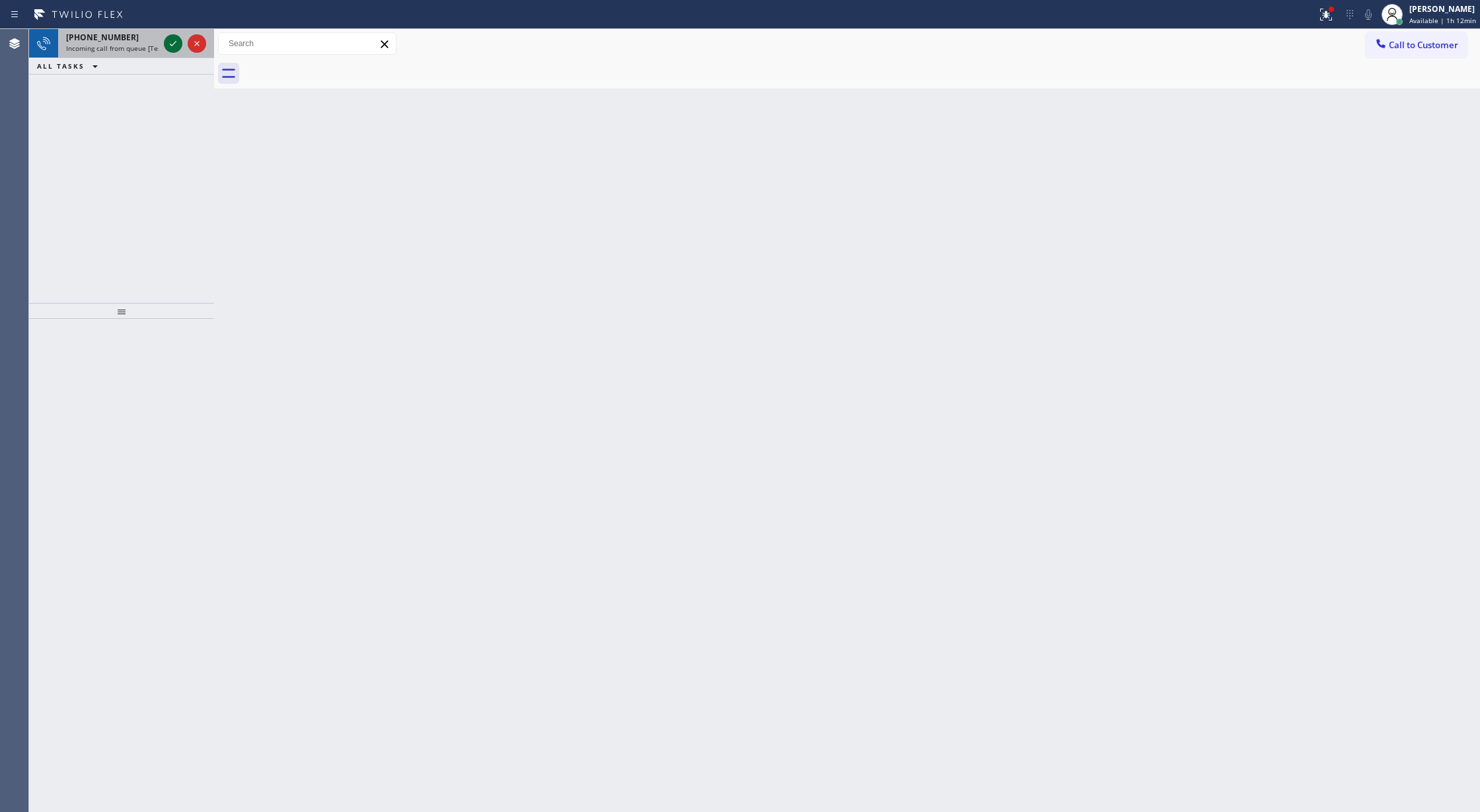
click at [168, 35] on icon at bounding box center [173, 43] width 16 height 16
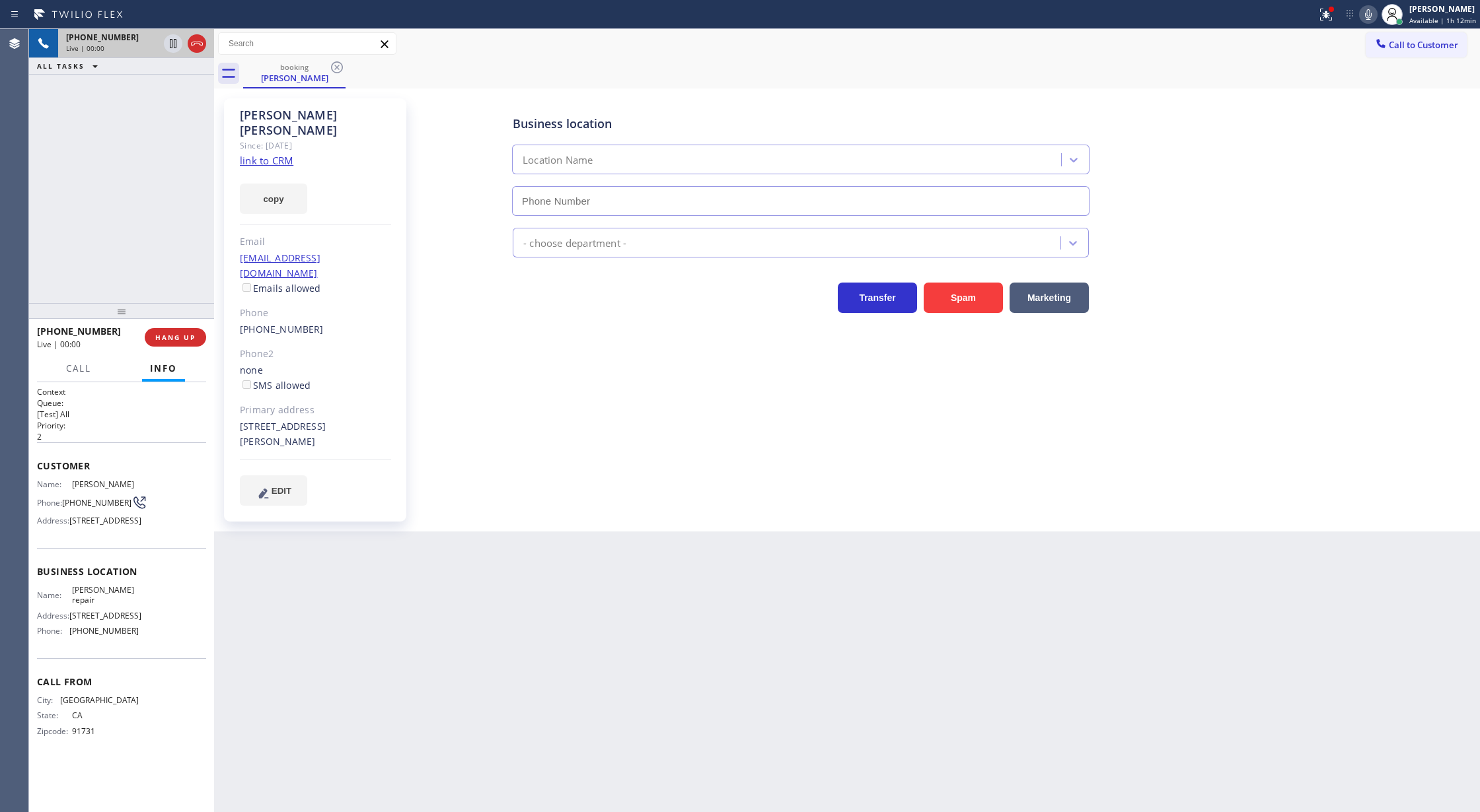
type input "(626) 470-6107"
click at [260, 168] on div "copy" at bounding box center [314, 191] width 151 height 45
click at [199, 45] on icon at bounding box center [197, 43] width 16 height 16
click at [154, 341] on span "COMPLETE" at bounding box center [173, 337] width 45 height 9
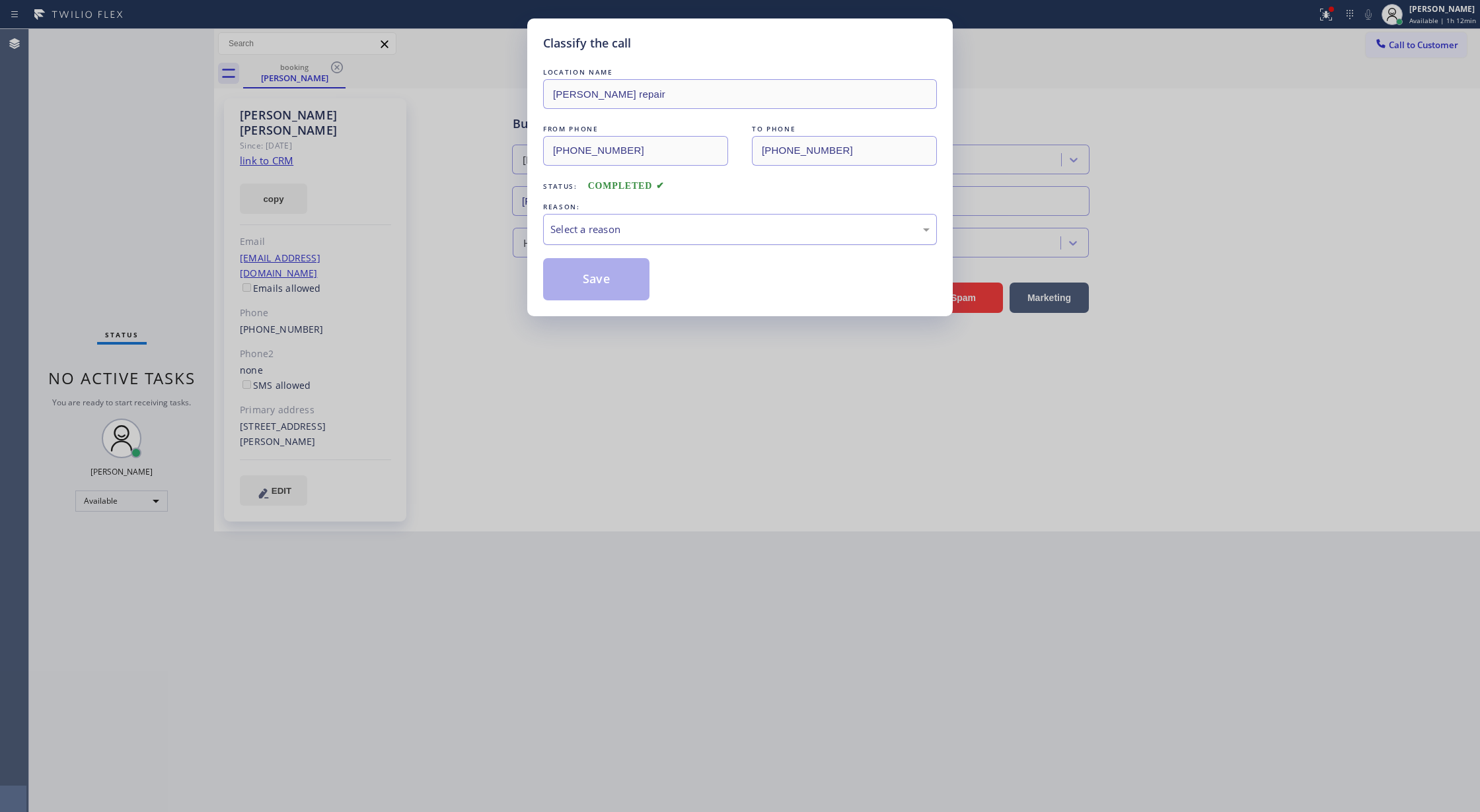
click at [598, 217] on div "Select a reason" at bounding box center [740, 229] width 394 height 31
click at [581, 286] on button "Save" at bounding box center [596, 279] width 107 height 42
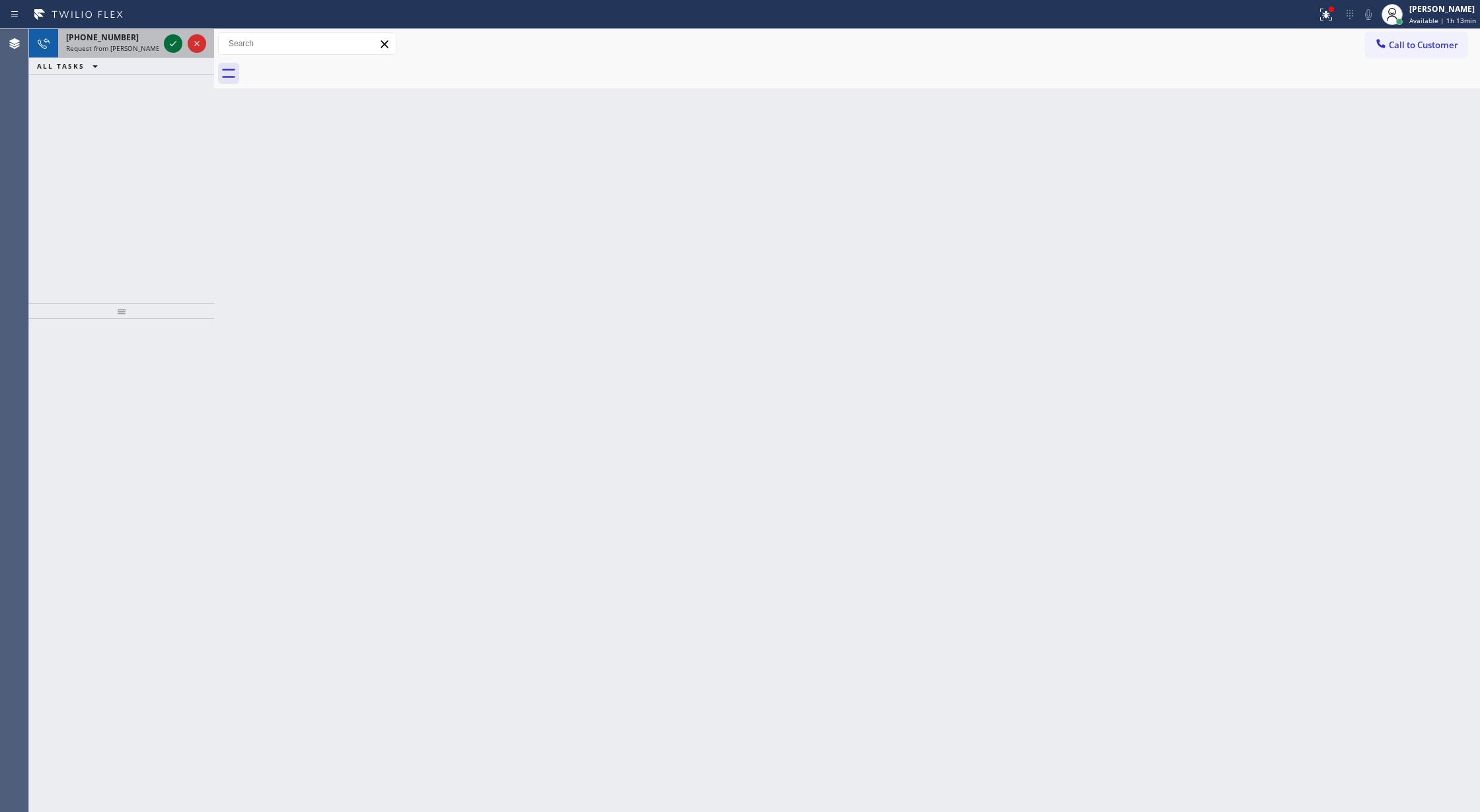
click at [173, 42] on icon at bounding box center [173, 43] width 16 height 16
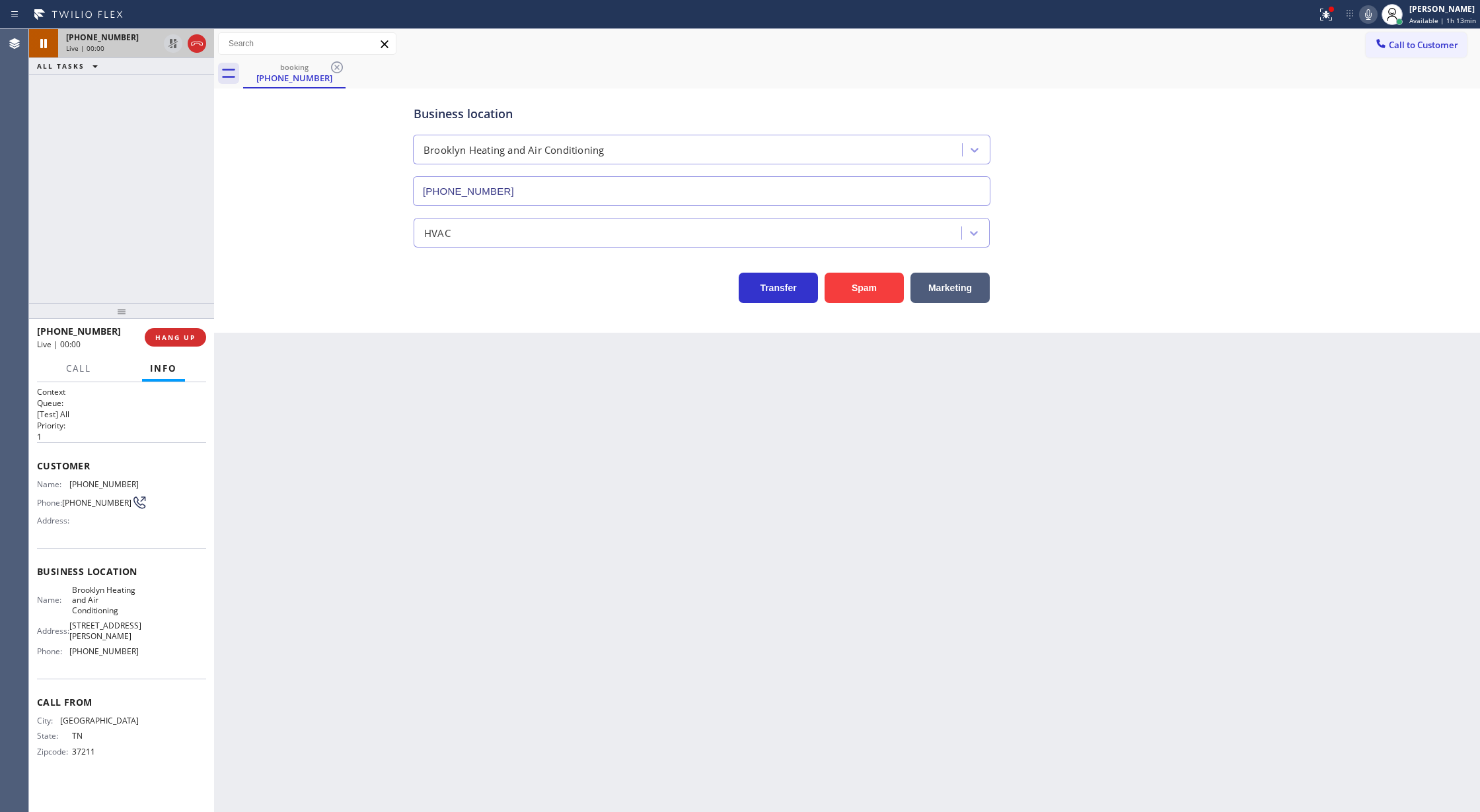
type input "(347) 836-6590"
click at [201, 41] on icon at bounding box center [197, 43] width 16 height 16
click at [172, 336] on span "COMPLETE" at bounding box center [173, 337] width 45 height 9
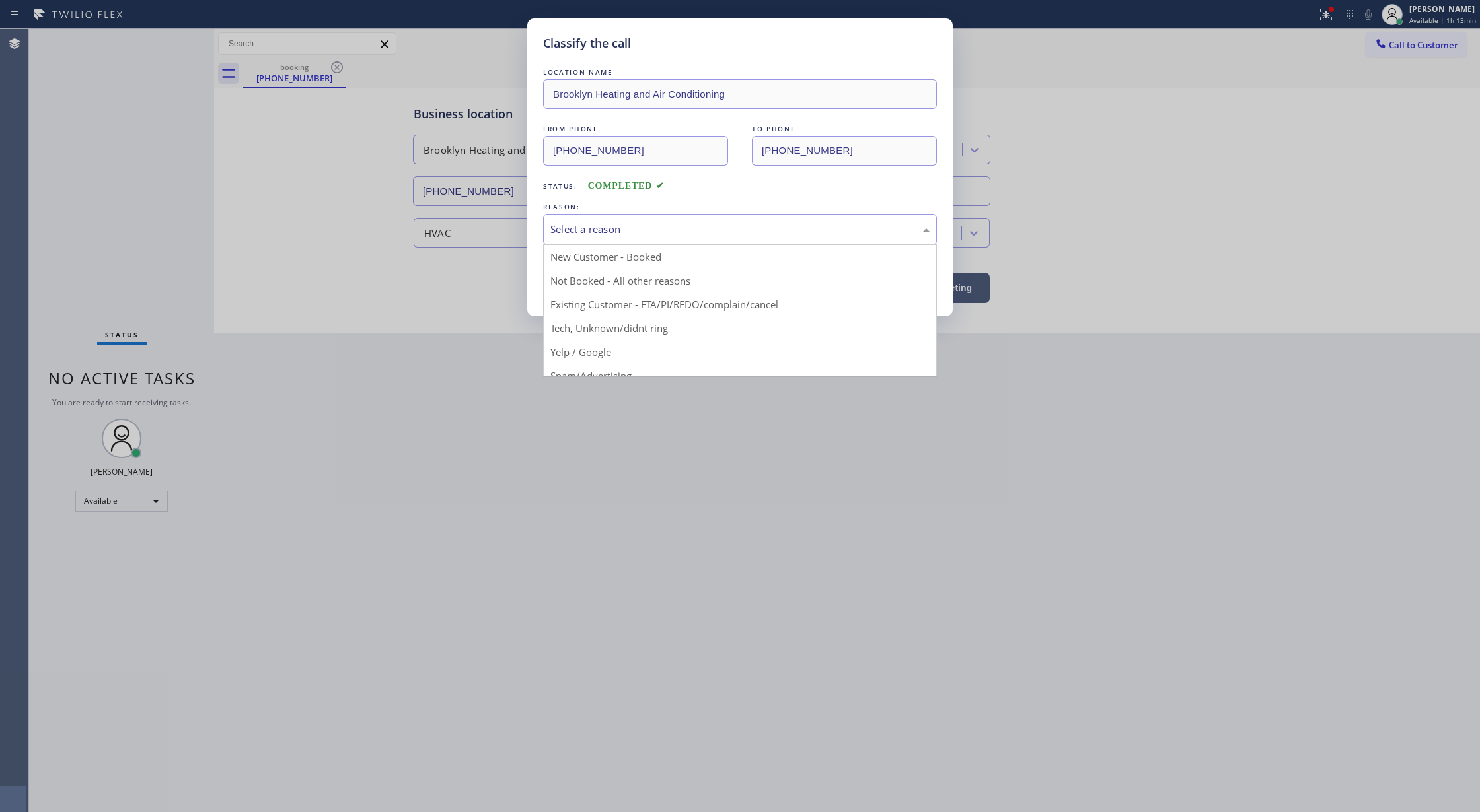
click at [601, 226] on div "Select a reason" at bounding box center [740, 229] width 379 height 15
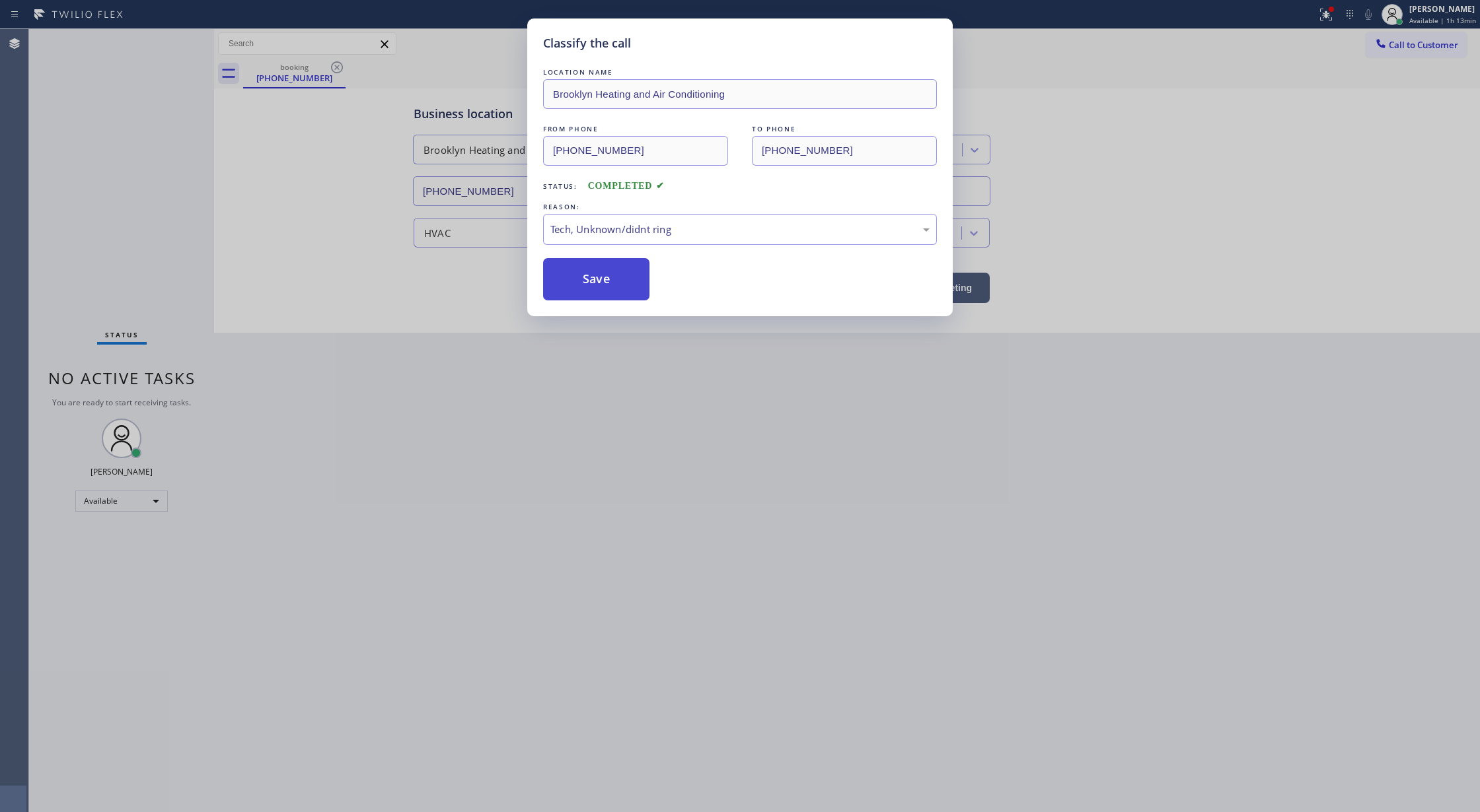
click at [595, 288] on button "Save" at bounding box center [596, 279] width 107 height 42
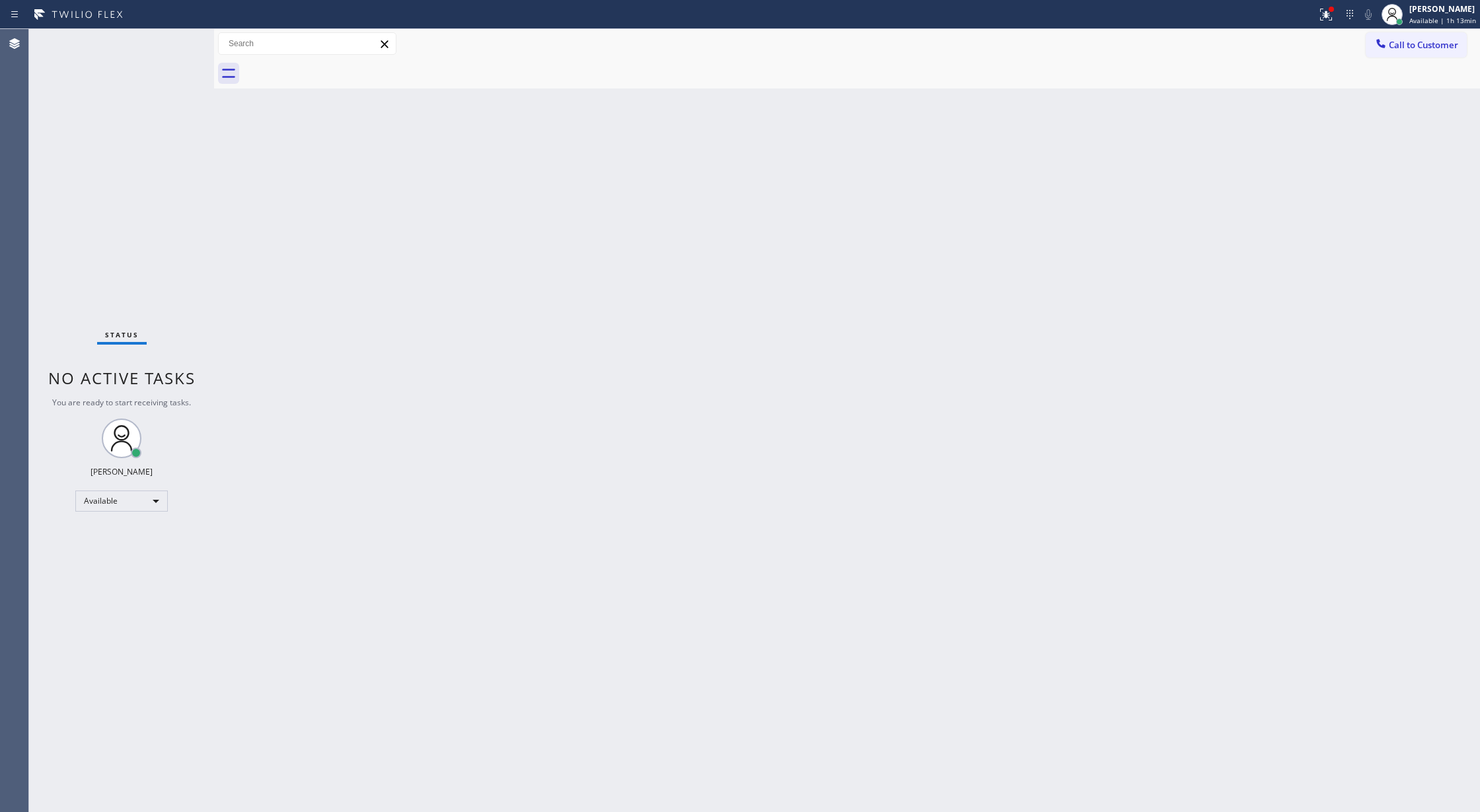
click at [183, 43] on div "Status No active tasks You are ready to start receiving tasks. [PERSON_NAME] Av…" at bounding box center [121, 420] width 185 height 783
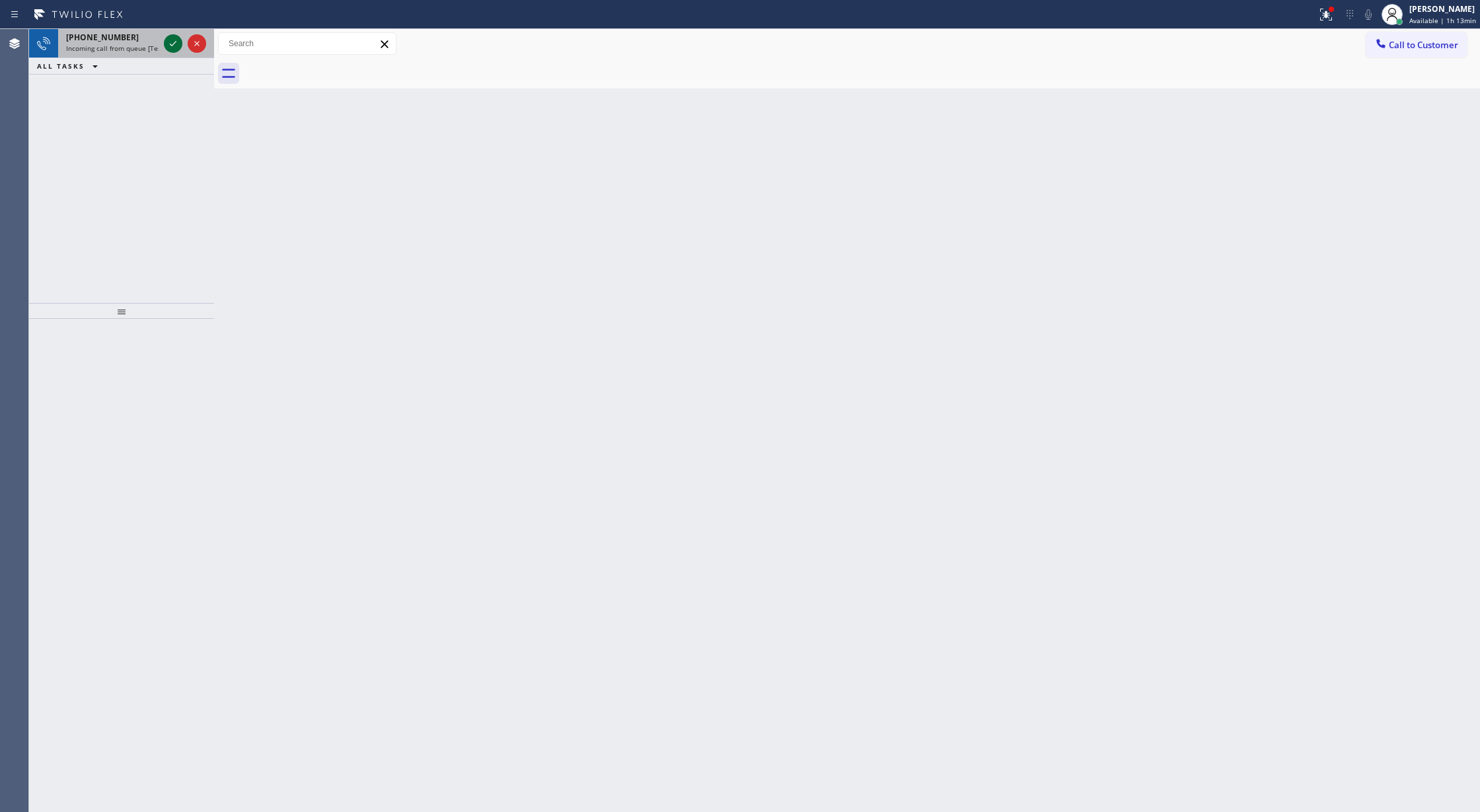
click at [181, 43] on icon at bounding box center [173, 43] width 16 height 16
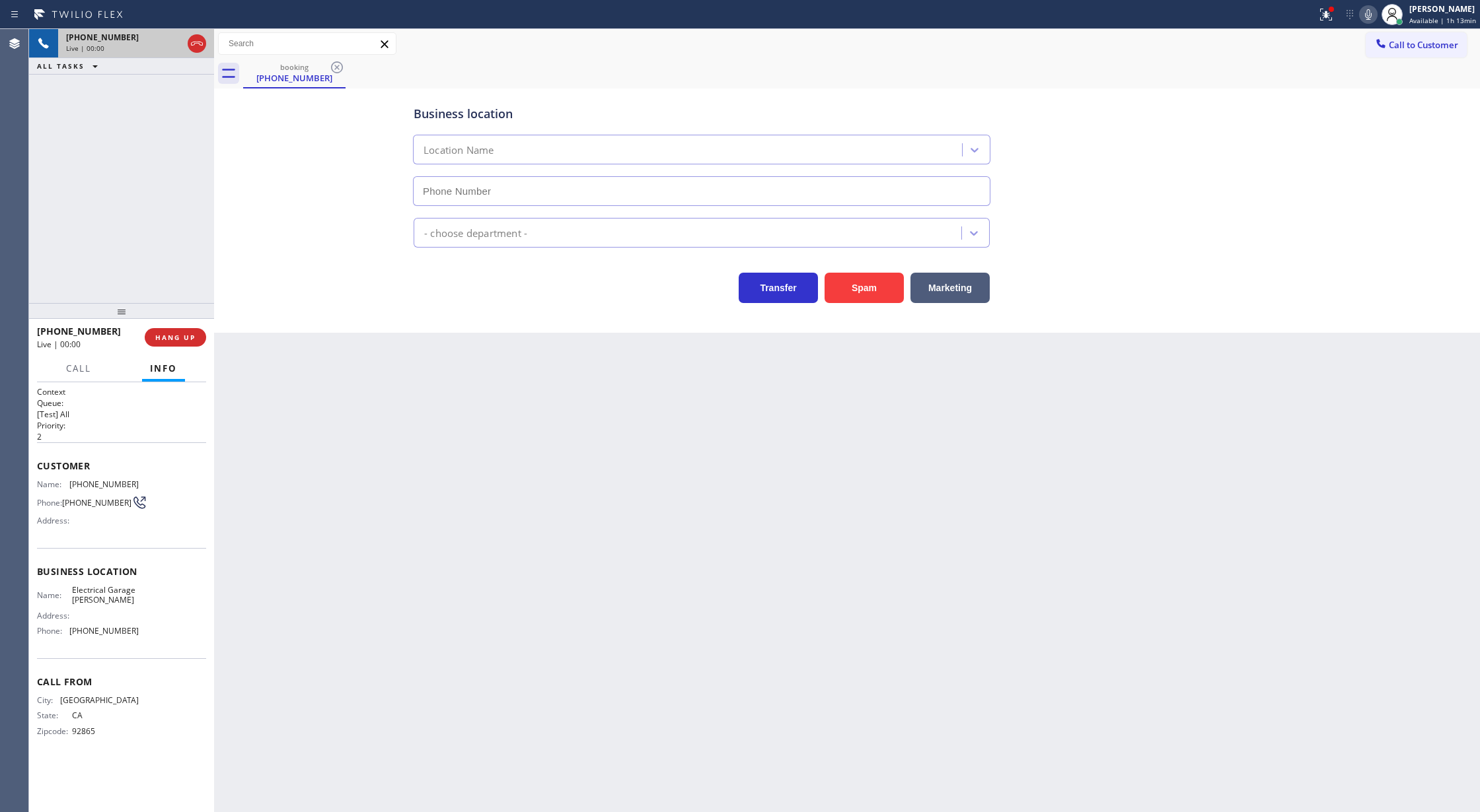
type input "(714) 364-0809"
click at [866, 289] on button "Spam" at bounding box center [864, 288] width 80 height 31
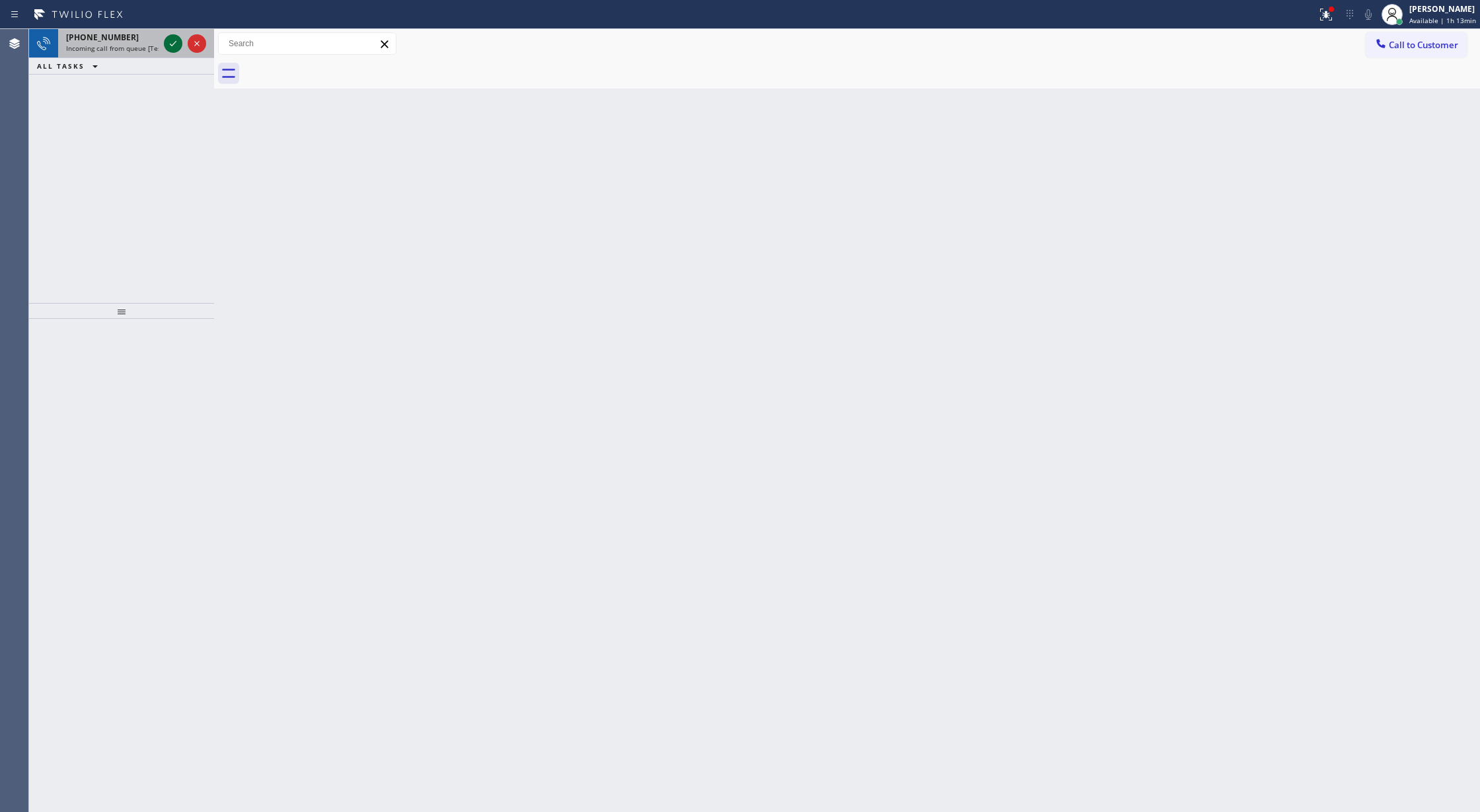
click at [178, 40] on icon at bounding box center [173, 43] width 16 height 16
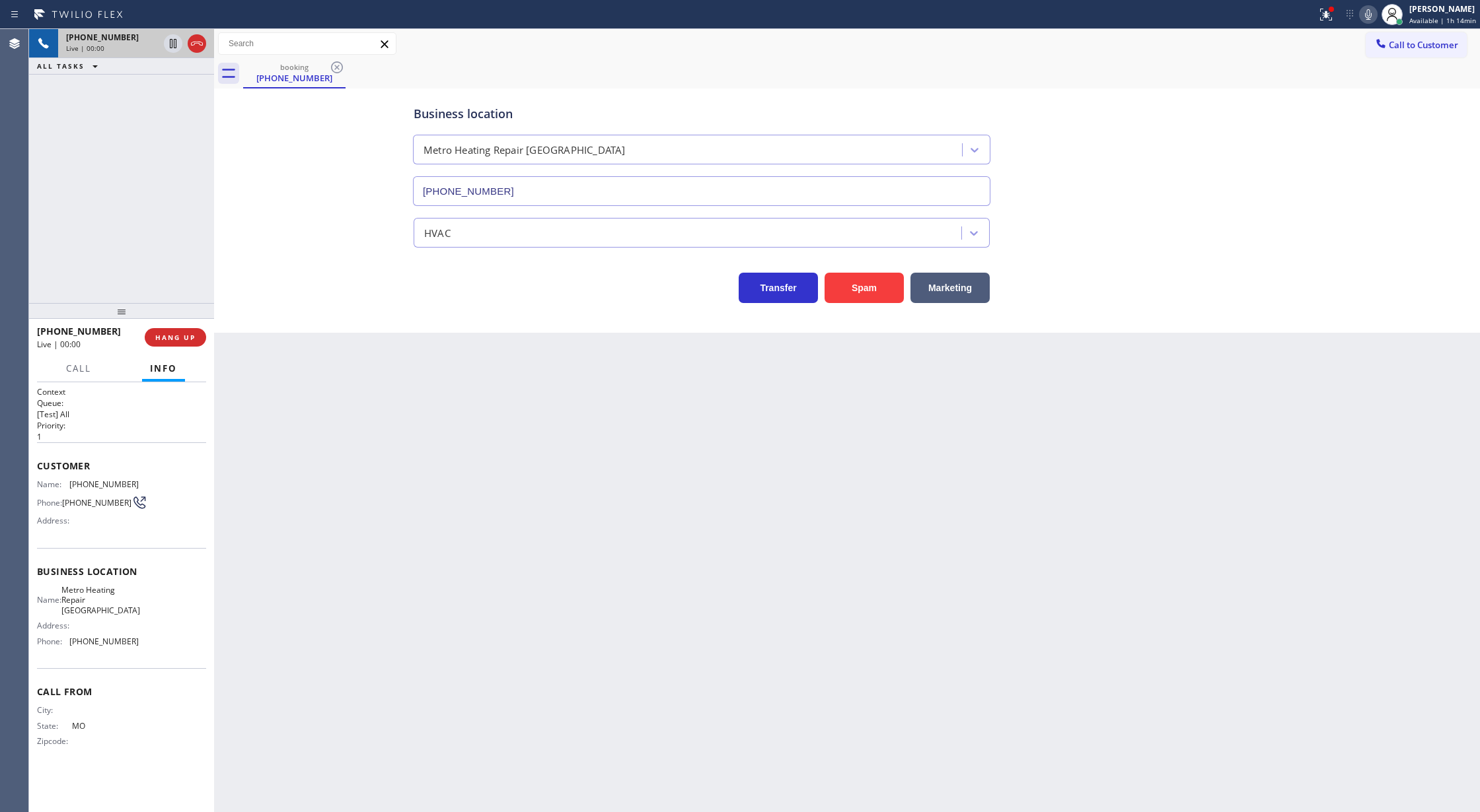
type input "[PHONE_NUMBER]"
click at [864, 284] on button "Spam" at bounding box center [864, 288] width 80 height 31
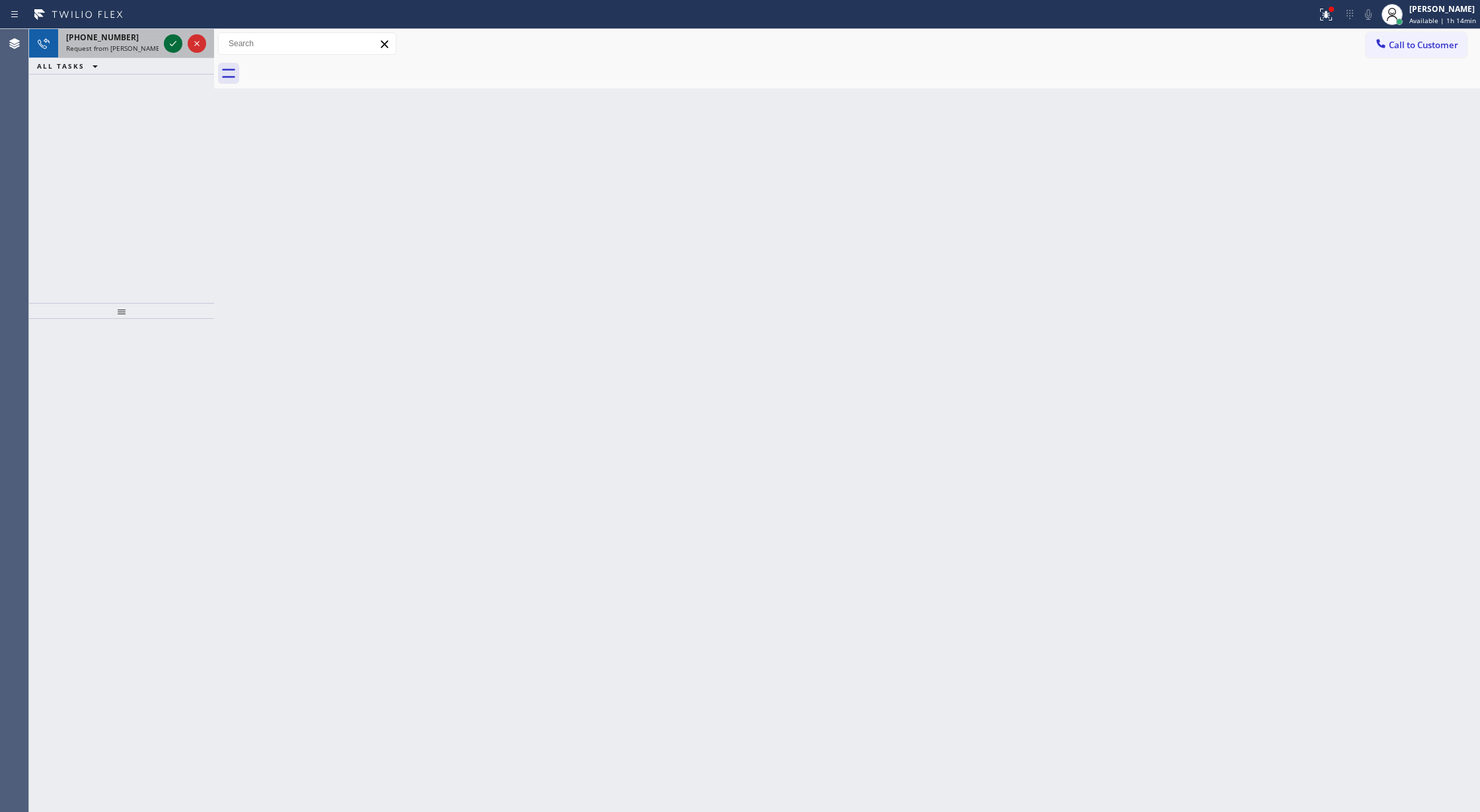
click at [174, 43] on icon at bounding box center [173, 43] width 16 height 16
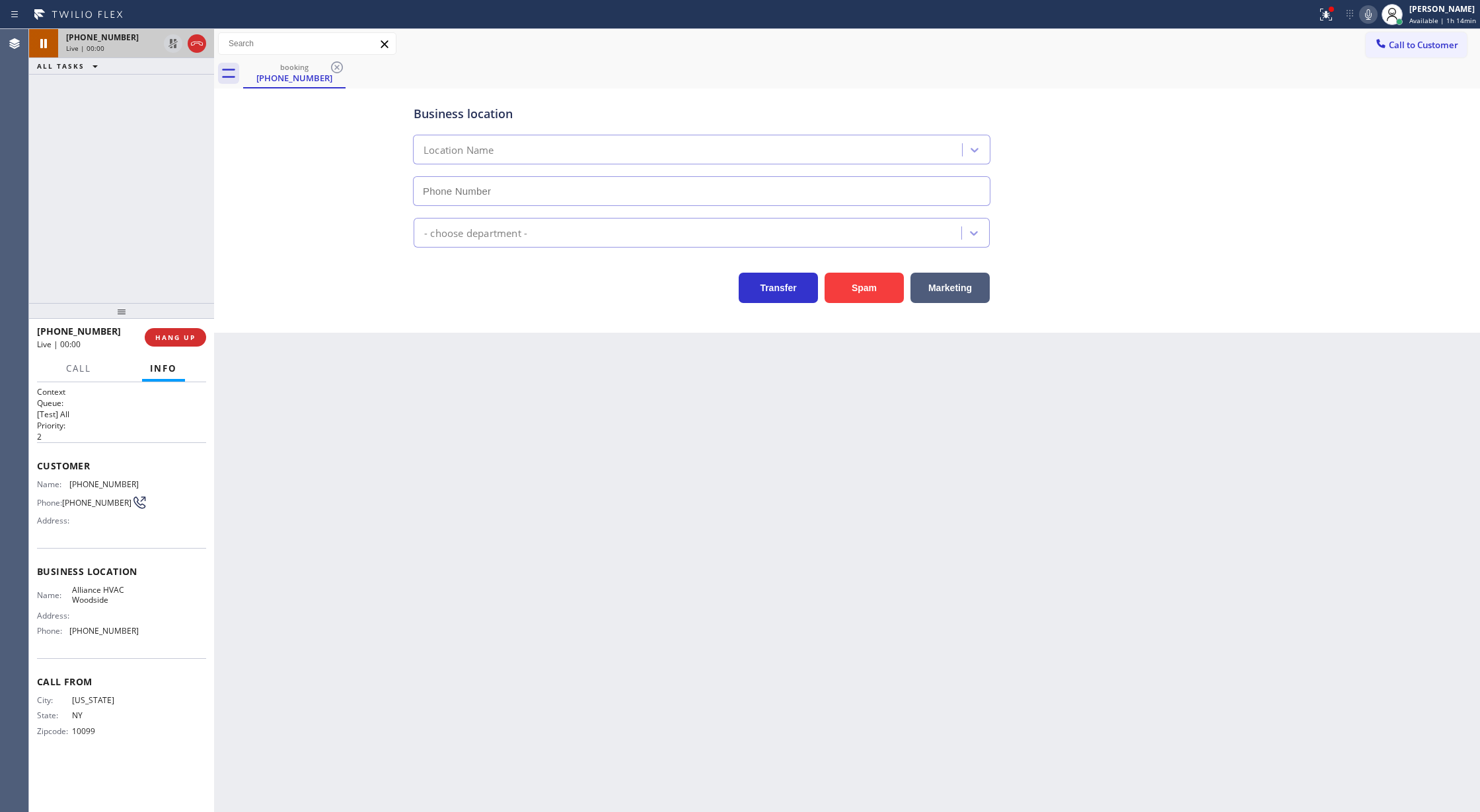
type input "(718) 550-2824"
click at [851, 283] on button "Spam" at bounding box center [864, 288] width 80 height 31
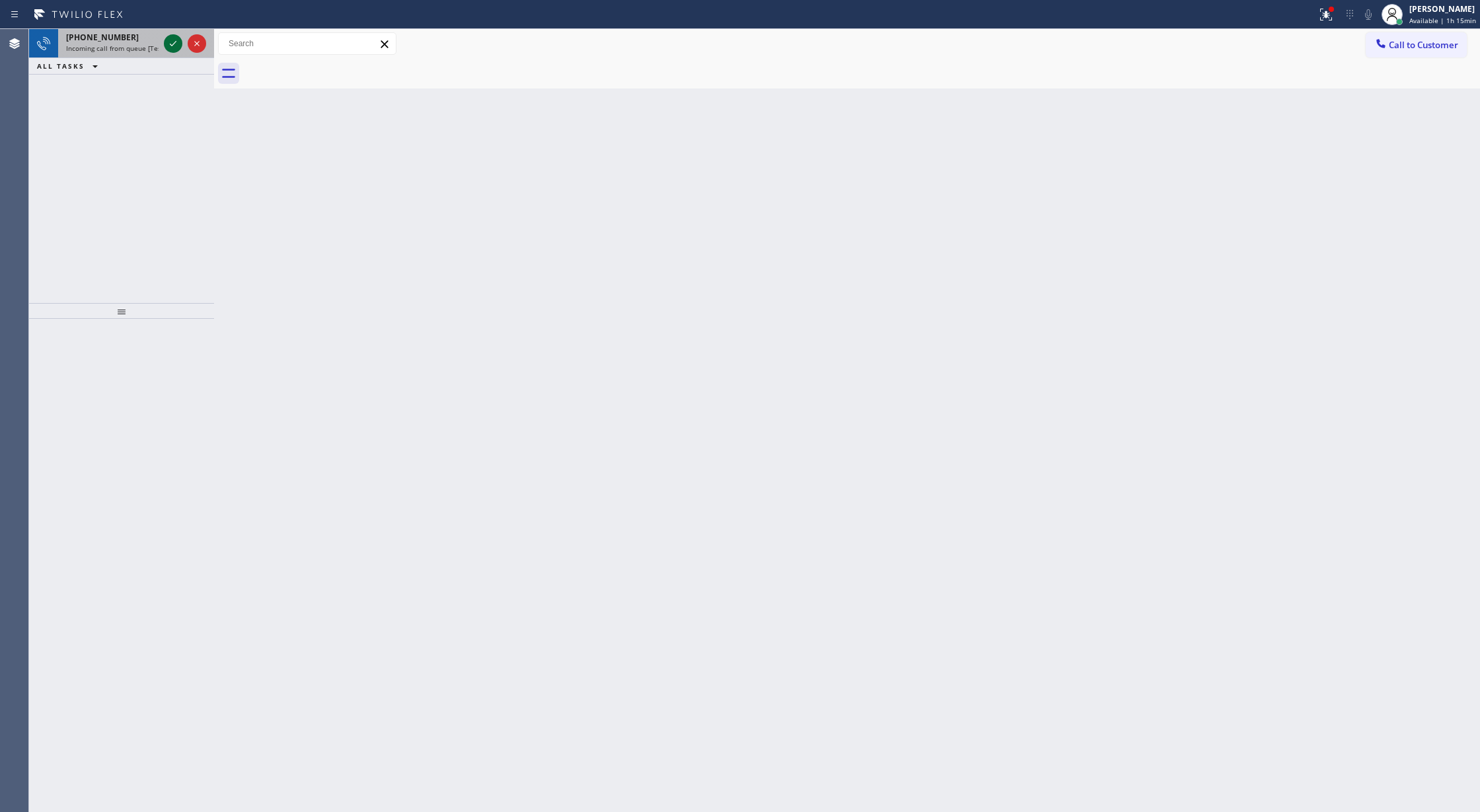
click at [165, 38] on icon at bounding box center [173, 43] width 16 height 16
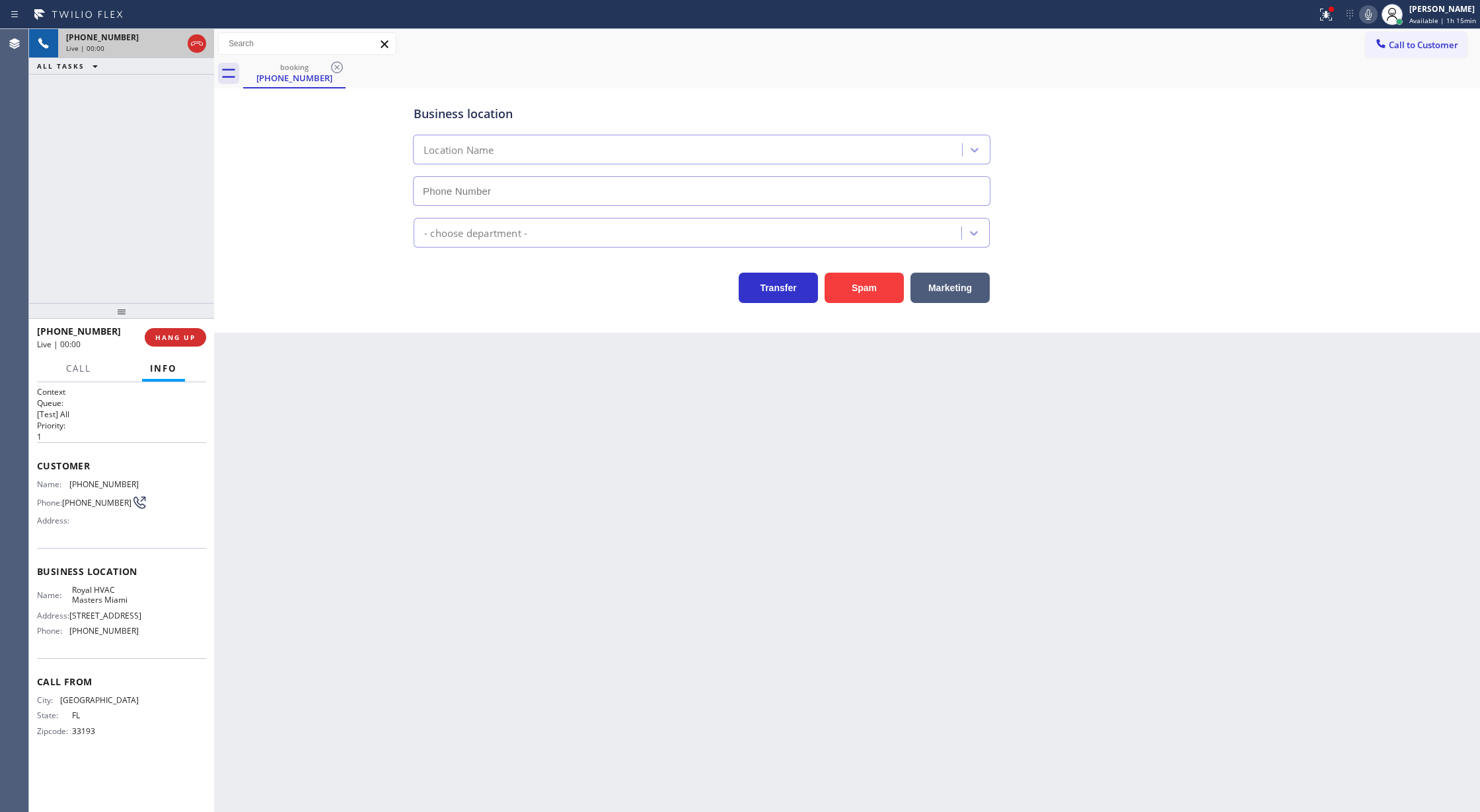
type input "(786) 886-1119"
click at [868, 286] on button "Spam" at bounding box center [864, 288] width 80 height 31
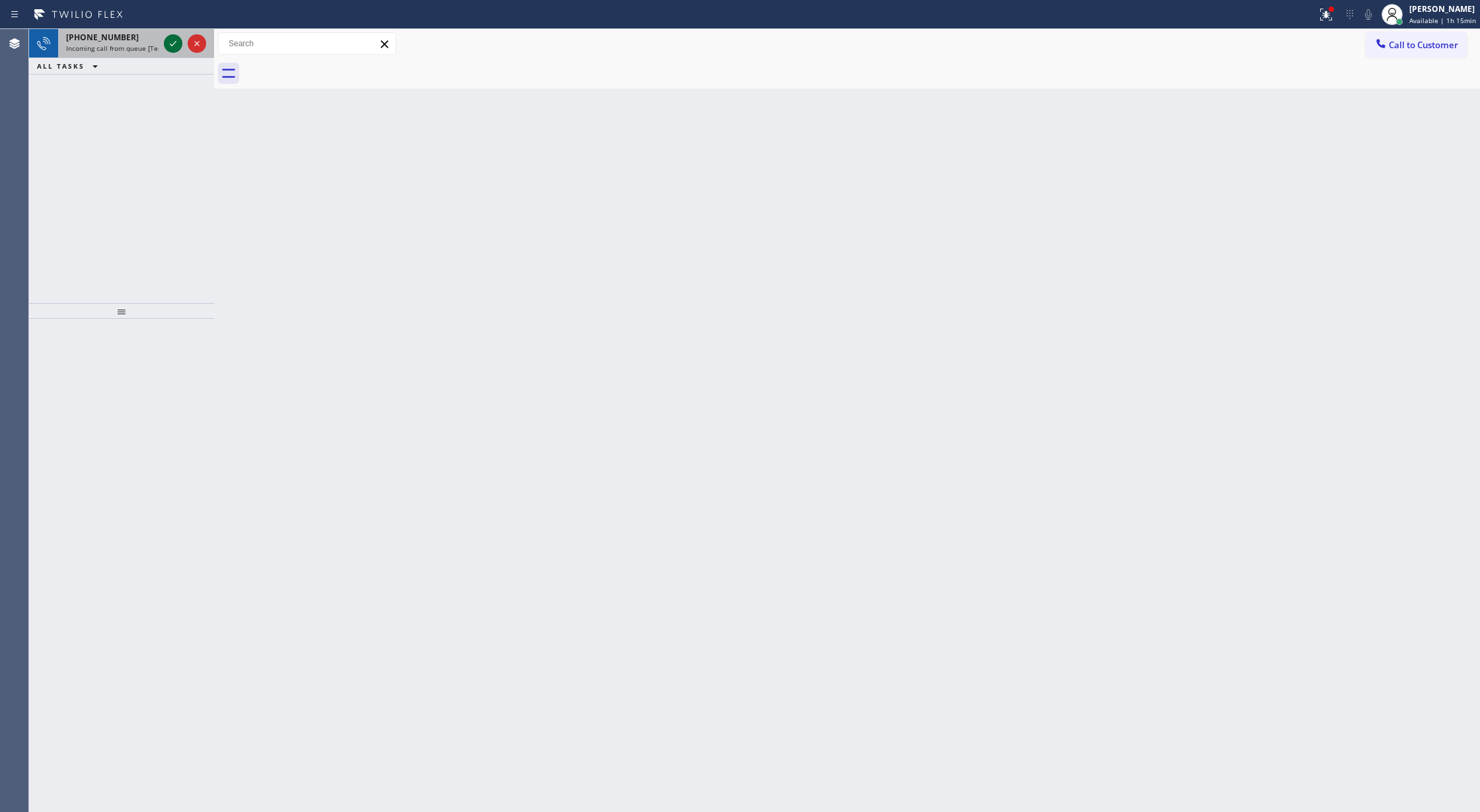
click at [169, 42] on icon at bounding box center [173, 43] width 16 height 16
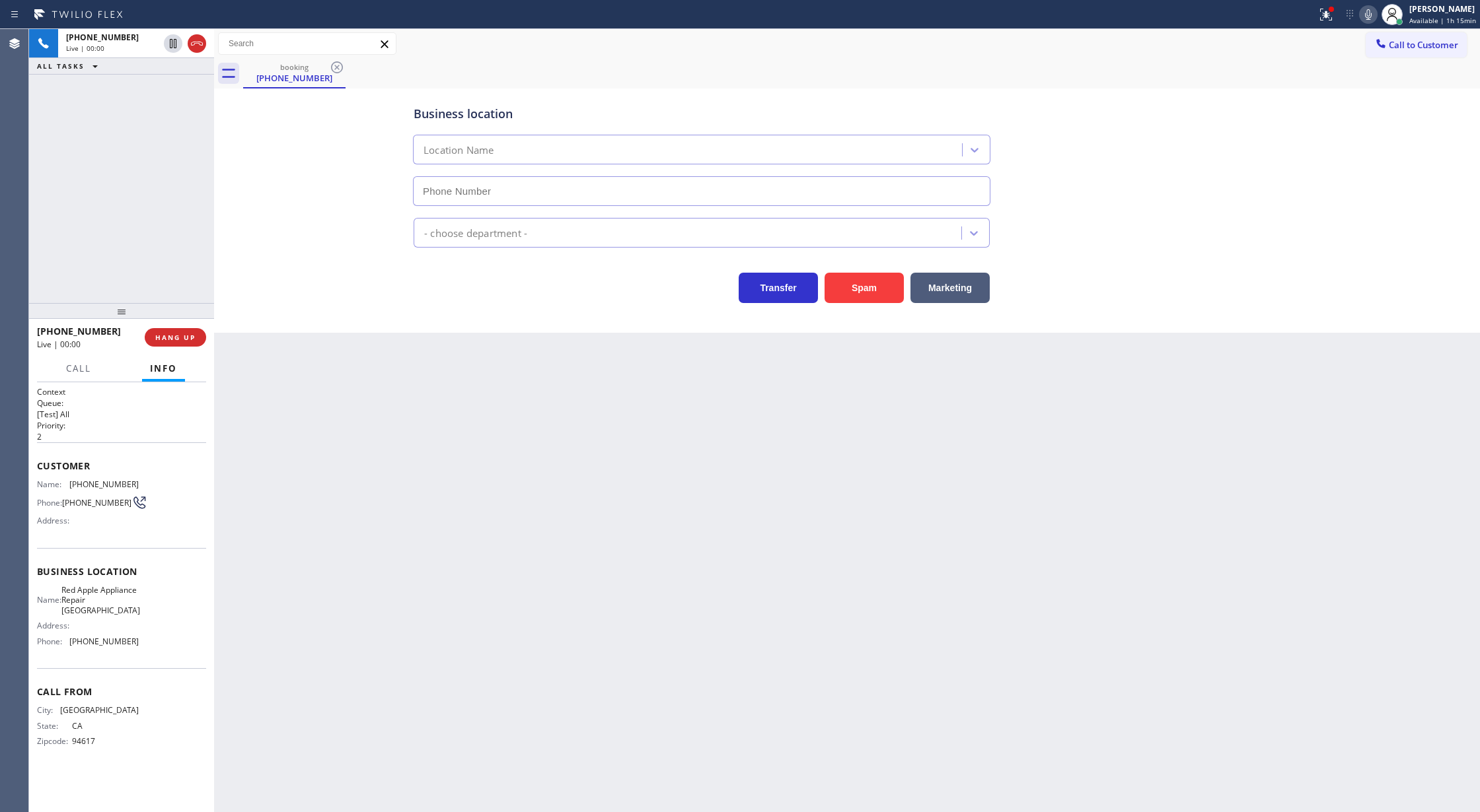
type input "(510) 681-0304"
click at [871, 276] on button "Spam" at bounding box center [864, 288] width 80 height 31
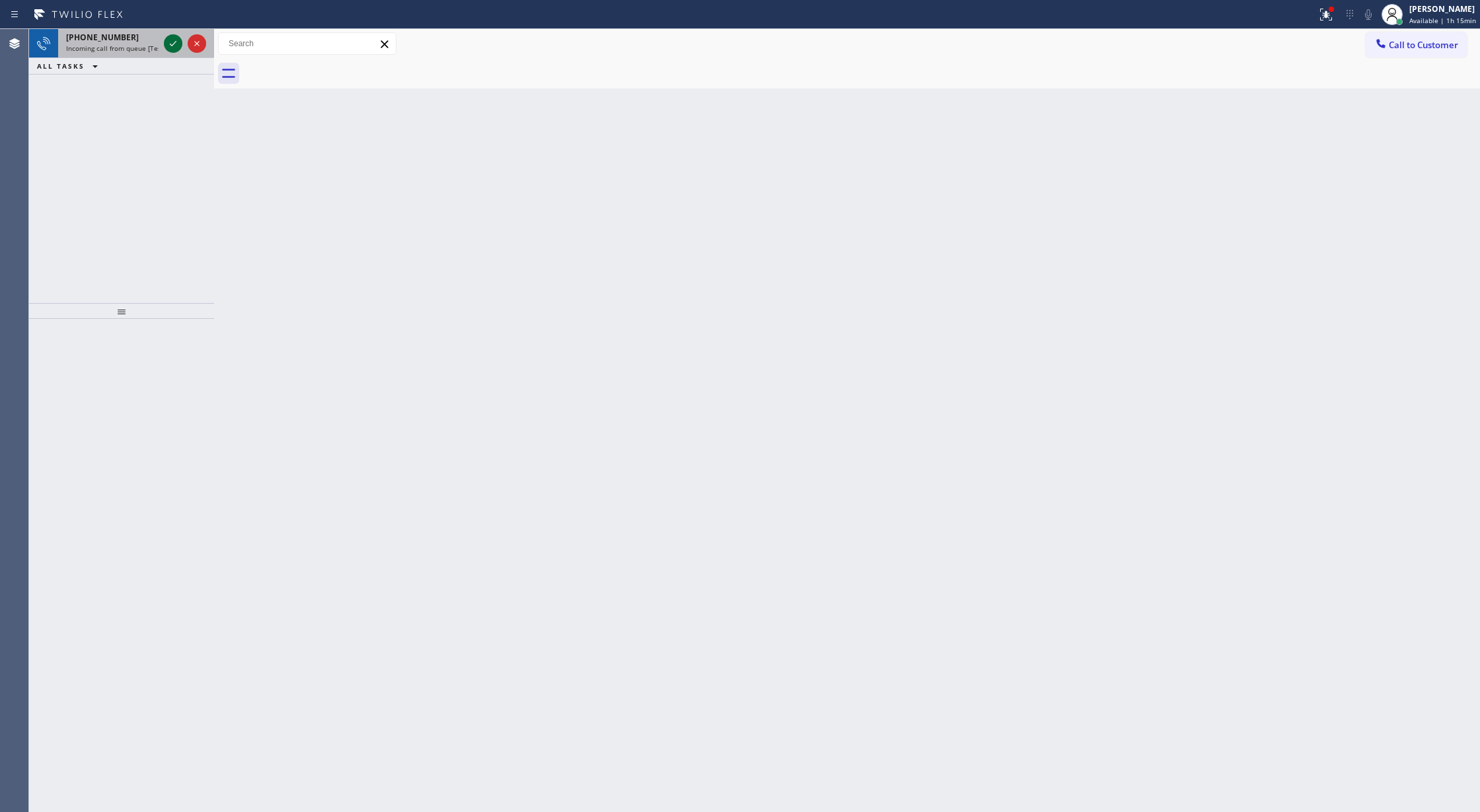
click at [178, 45] on icon at bounding box center [173, 43] width 16 height 16
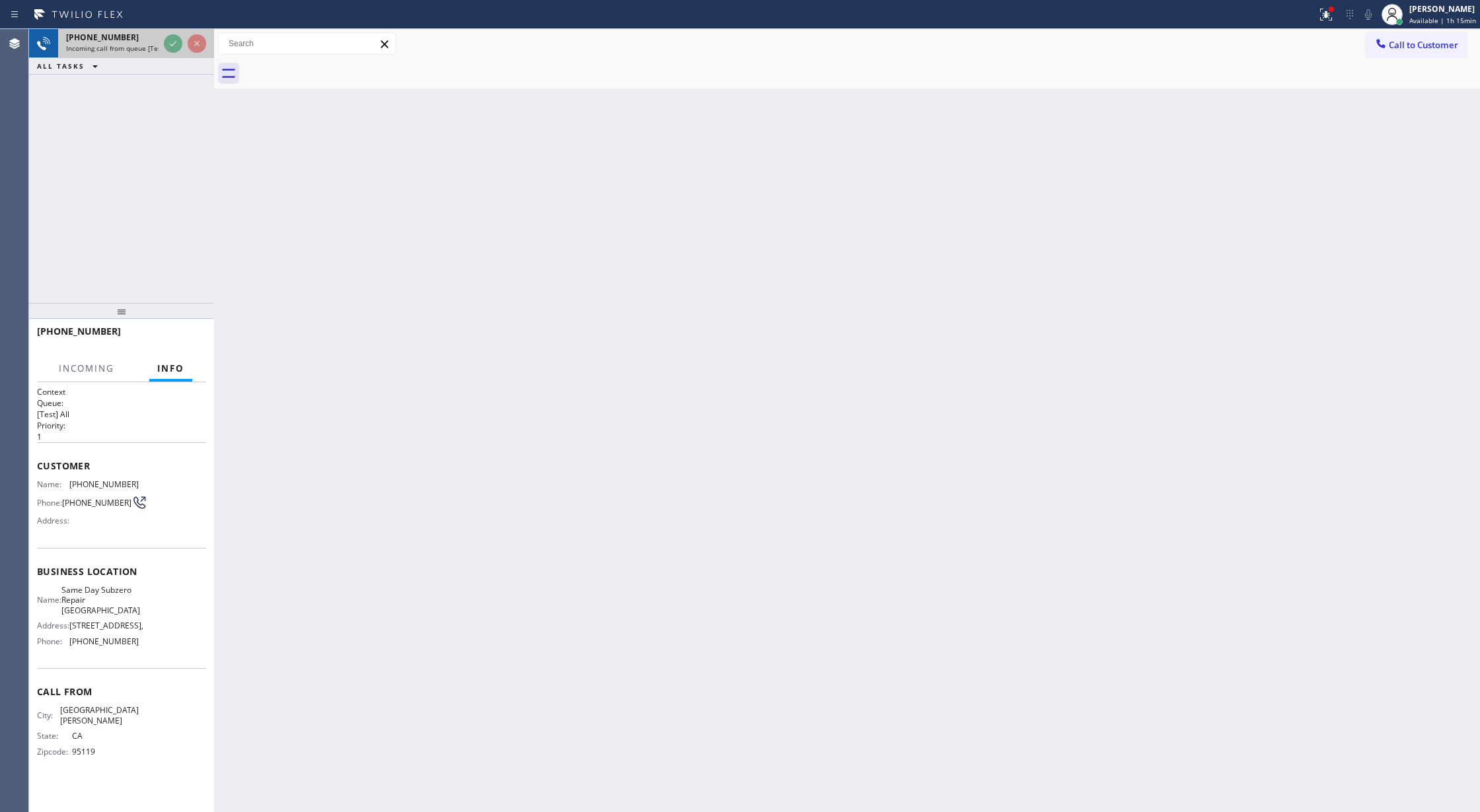
click at [167, 53] on div at bounding box center [184, 43] width 48 height 29
drag, startPoint x: 167, startPoint y: 53, endPoint x: 275, endPoint y: 259, distance: 232.6
click at [167, 53] on div at bounding box center [184, 43] width 48 height 29
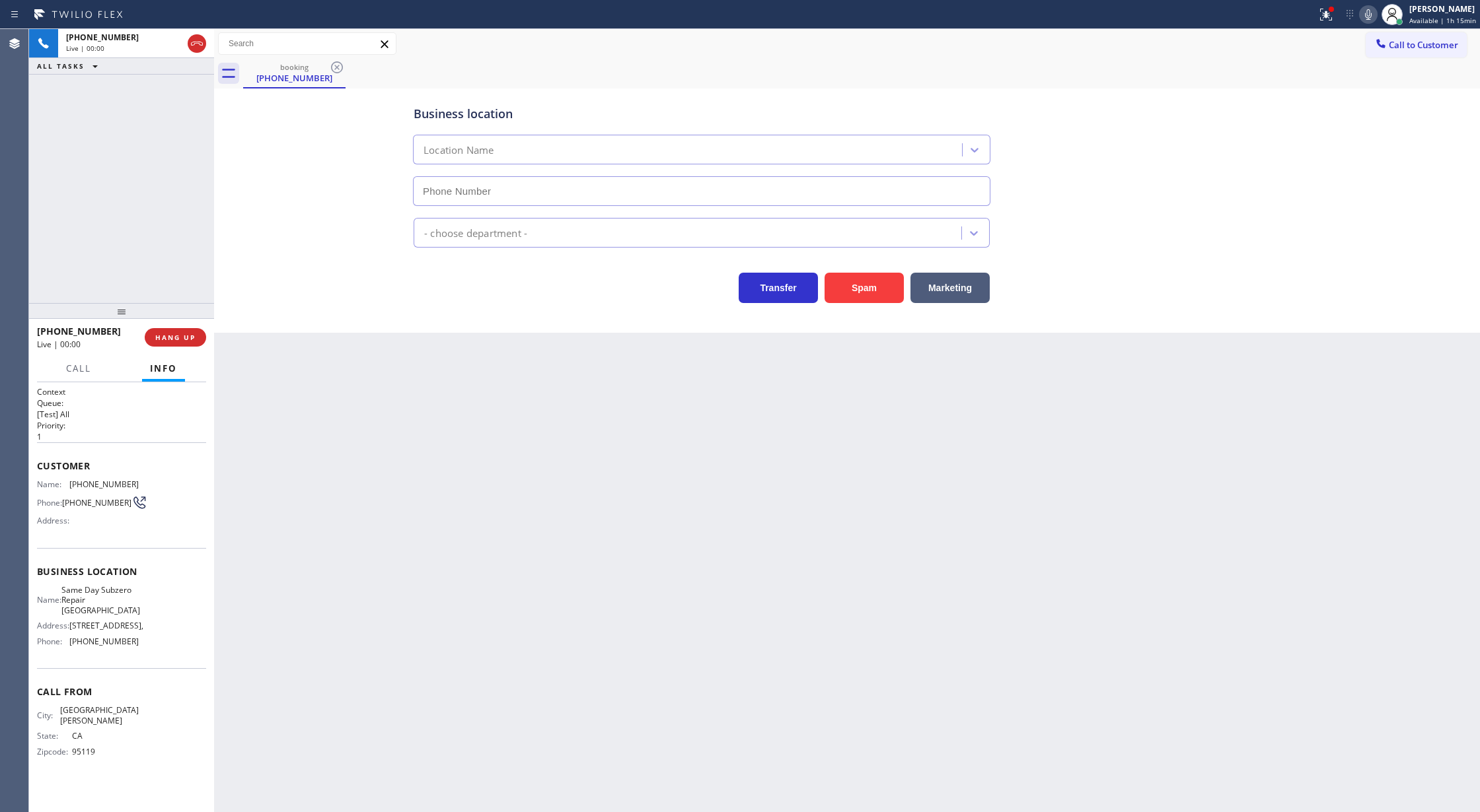
type input "(818) 862-3959"
click at [862, 288] on button "Spam" at bounding box center [864, 288] width 80 height 31
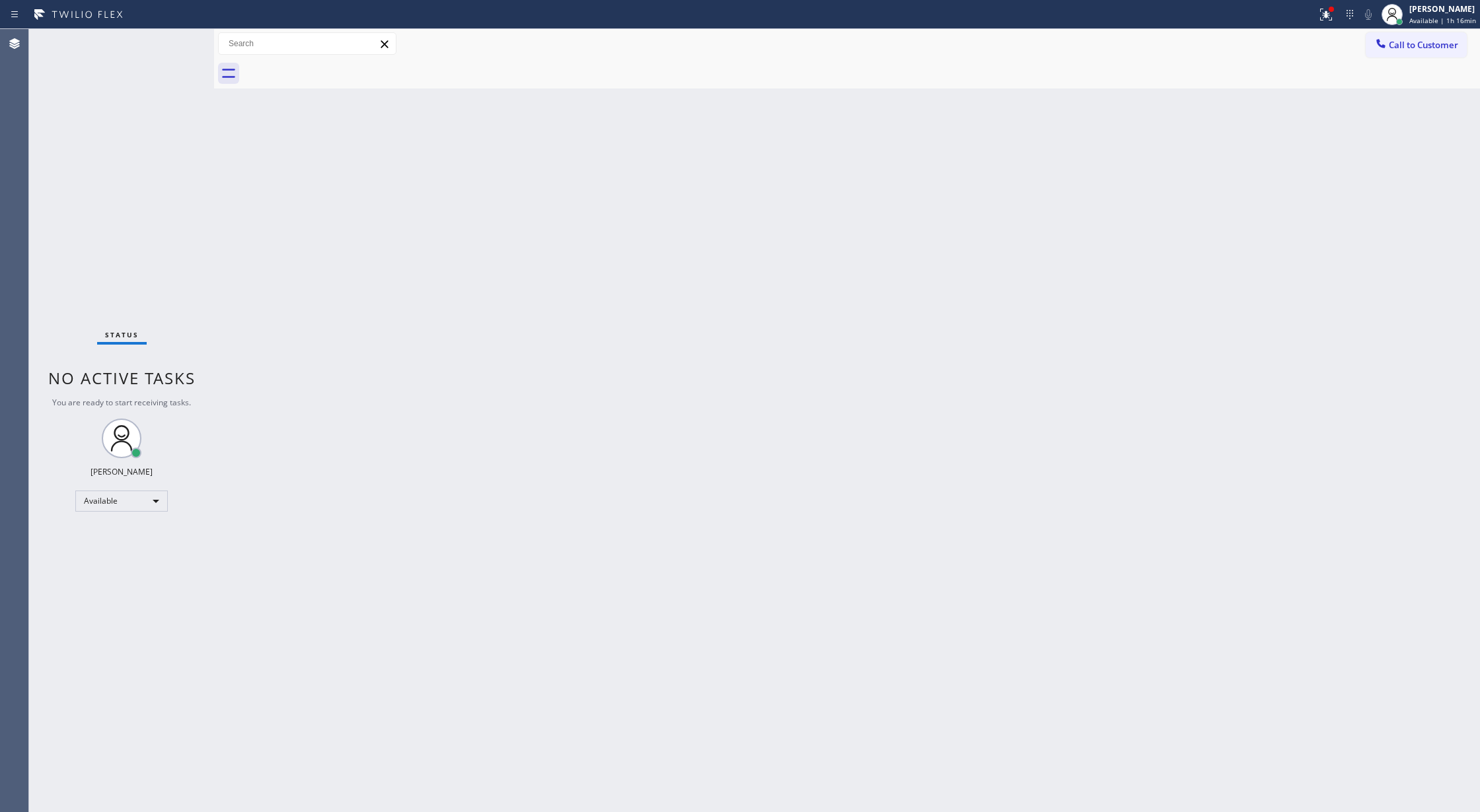
click at [185, 33] on div "Status No active tasks You are ready to start receiving tasks. [PERSON_NAME] Av…" at bounding box center [121, 420] width 185 height 783
click at [175, 35] on div "Status No active tasks You are ready to start receiving tasks. [PERSON_NAME] Av…" at bounding box center [121, 420] width 185 height 783
click at [181, 23] on div at bounding box center [658, 14] width 1306 height 21
click at [181, 43] on div "Status No active tasks You are ready to start receiving tasks. [PERSON_NAME] Av…" at bounding box center [121, 420] width 185 height 783
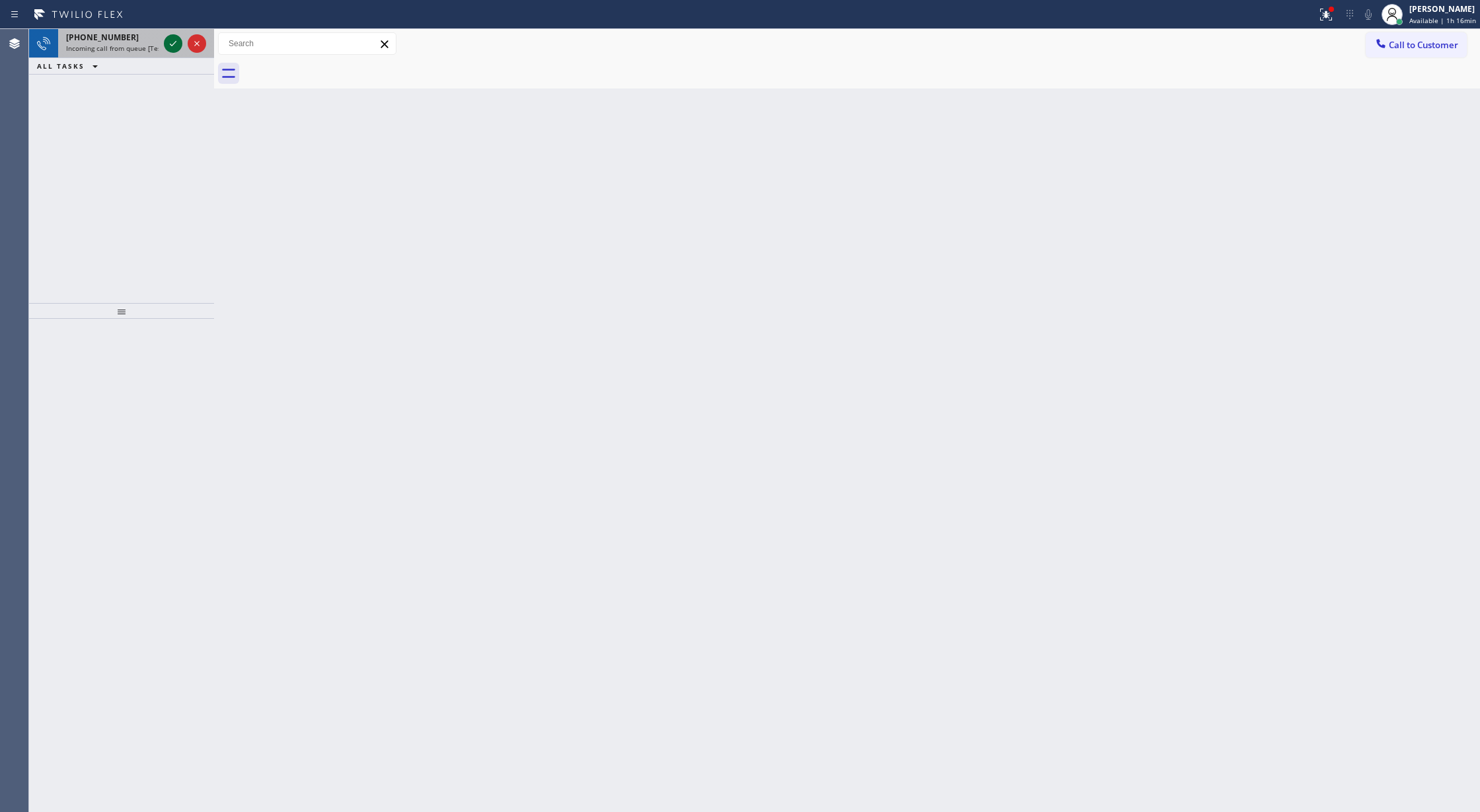
click at [165, 43] on icon at bounding box center [173, 43] width 16 height 16
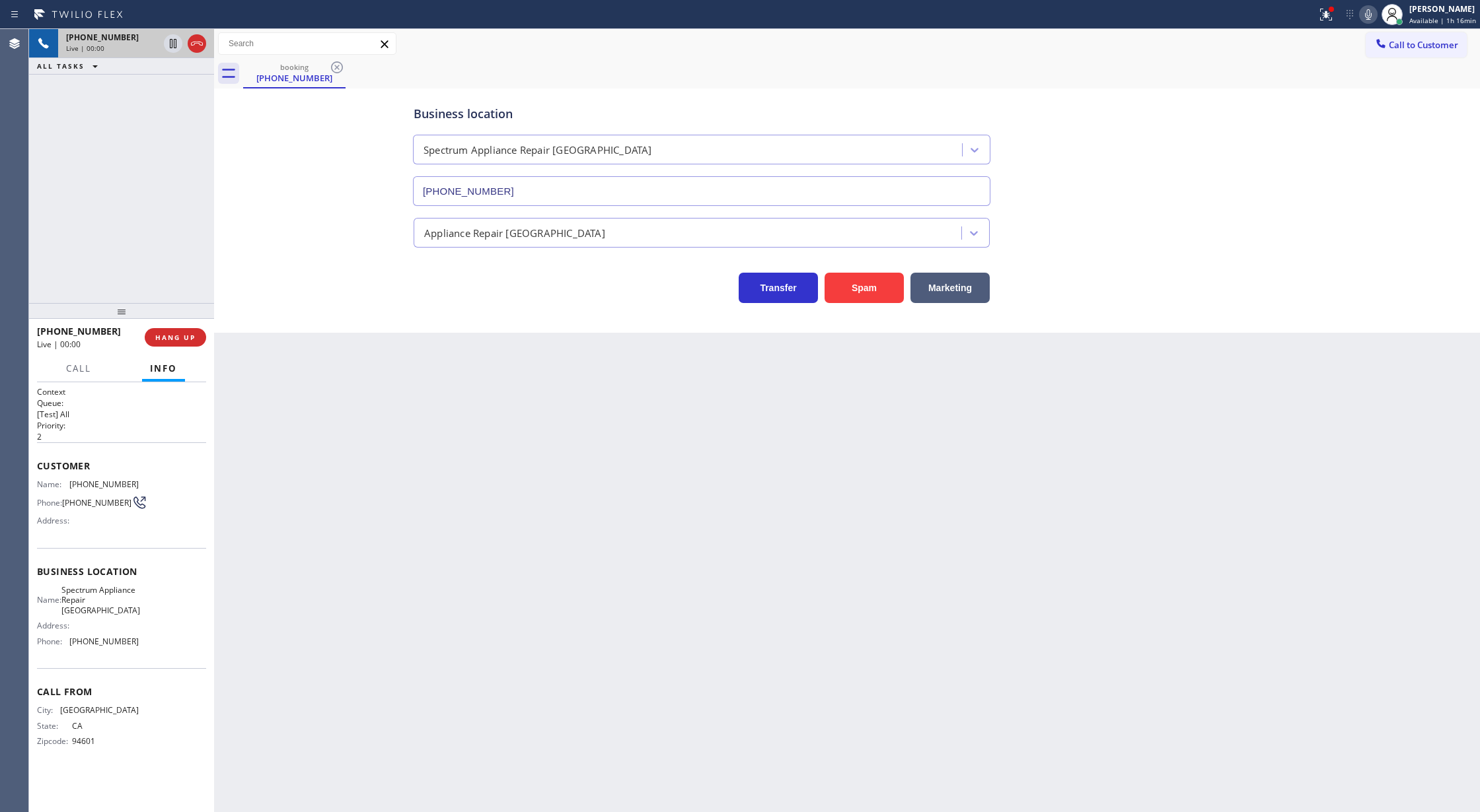
type input "(510) 800-5767"
click at [873, 289] on button "Spam" at bounding box center [864, 288] width 80 height 31
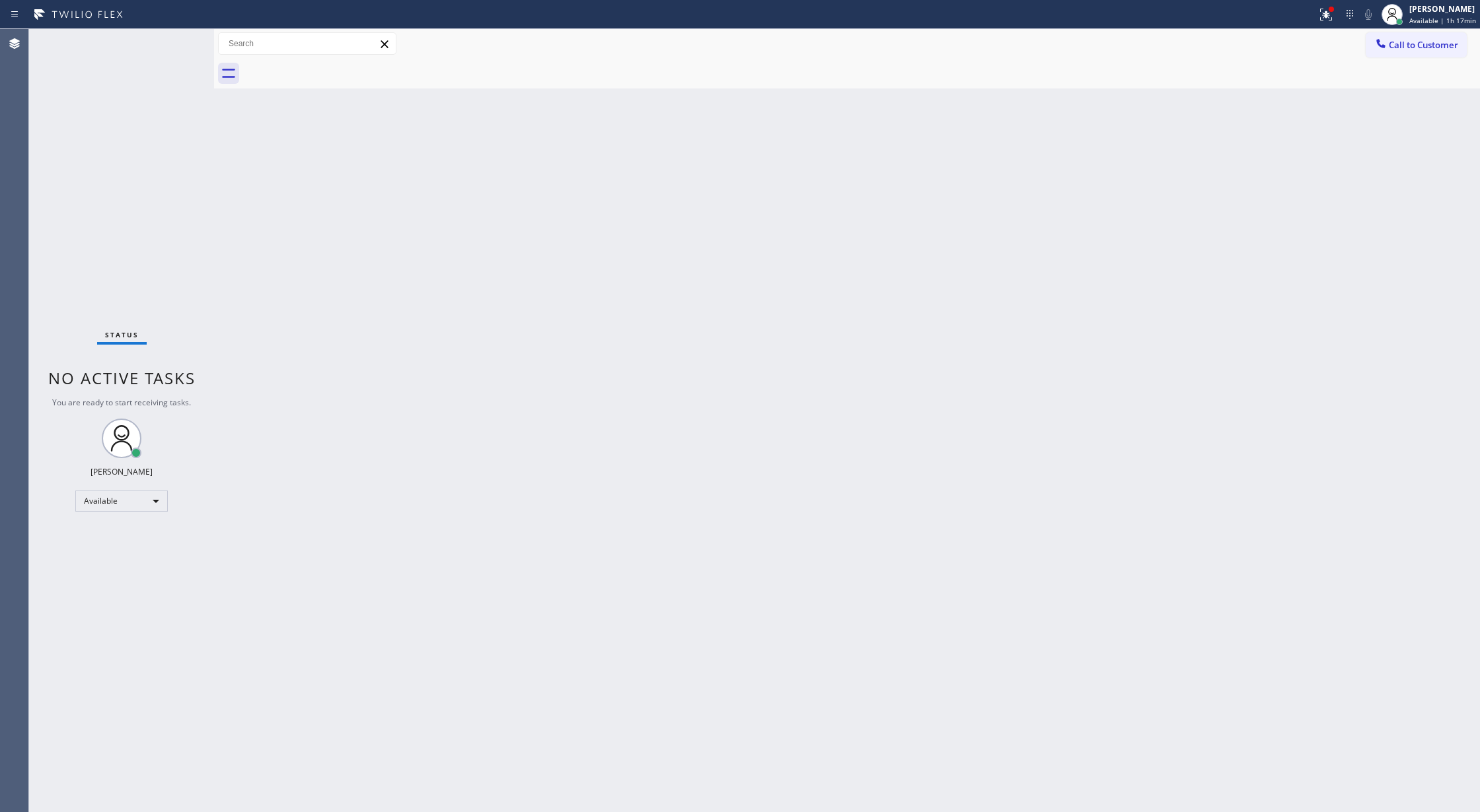
click at [173, 45] on div "Status No active tasks You are ready to start receiving tasks. [PERSON_NAME] Av…" at bounding box center [121, 420] width 185 height 783
click at [172, 45] on div "Status No active tasks You are ready to start receiving tasks. [PERSON_NAME] Av…" at bounding box center [121, 420] width 185 height 783
click at [164, 43] on div "Status No active tasks You are ready to start receiving tasks. [PERSON_NAME] Av…" at bounding box center [121, 420] width 185 height 783
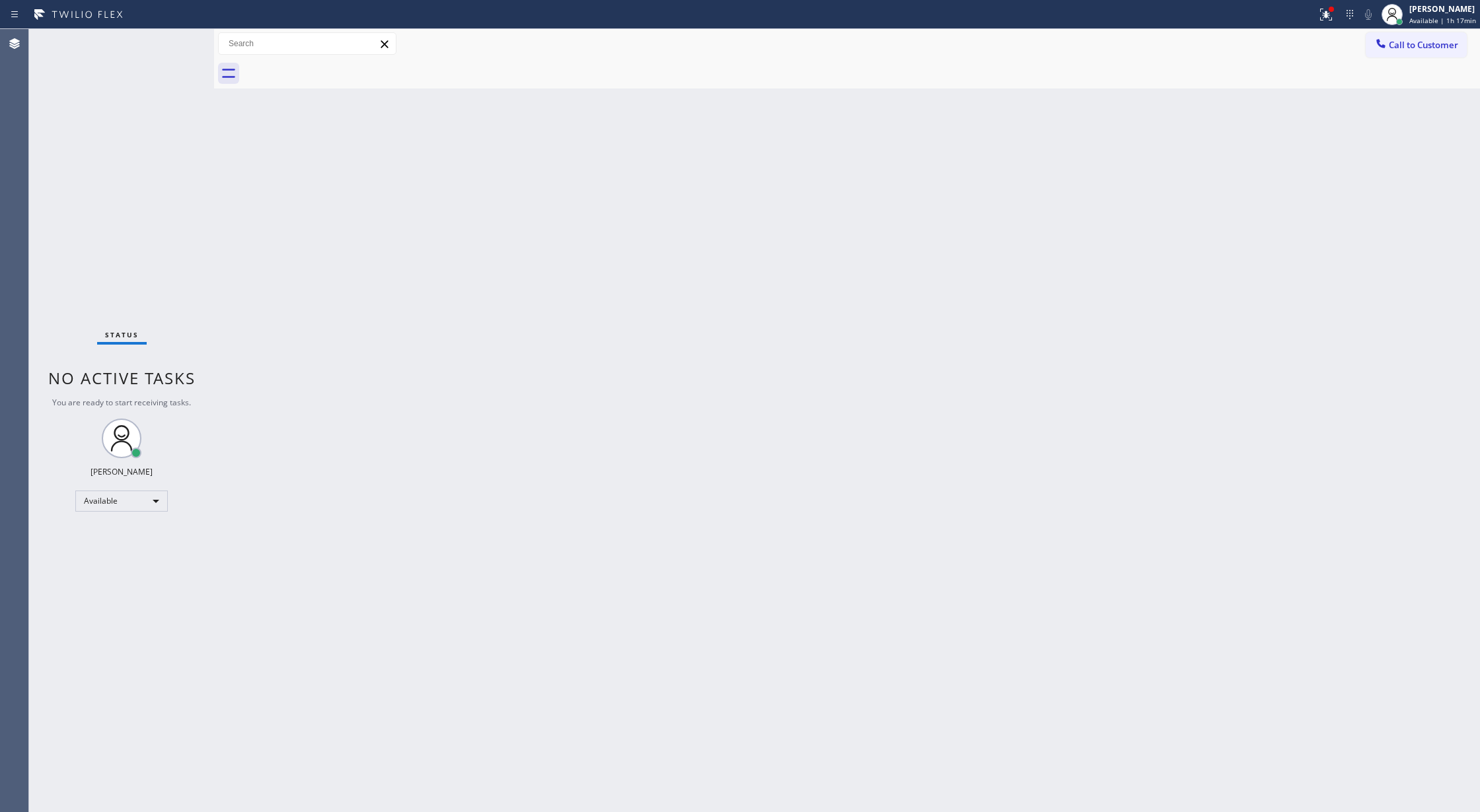
click at [177, 43] on div "Status No active tasks You are ready to start receiving tasks. [PERSON_NAME] Av…" at bounding box center [121, 420] width 185 height 783
click at [165, 9] on div at bounding box center [658, 14] width 1306 height 21
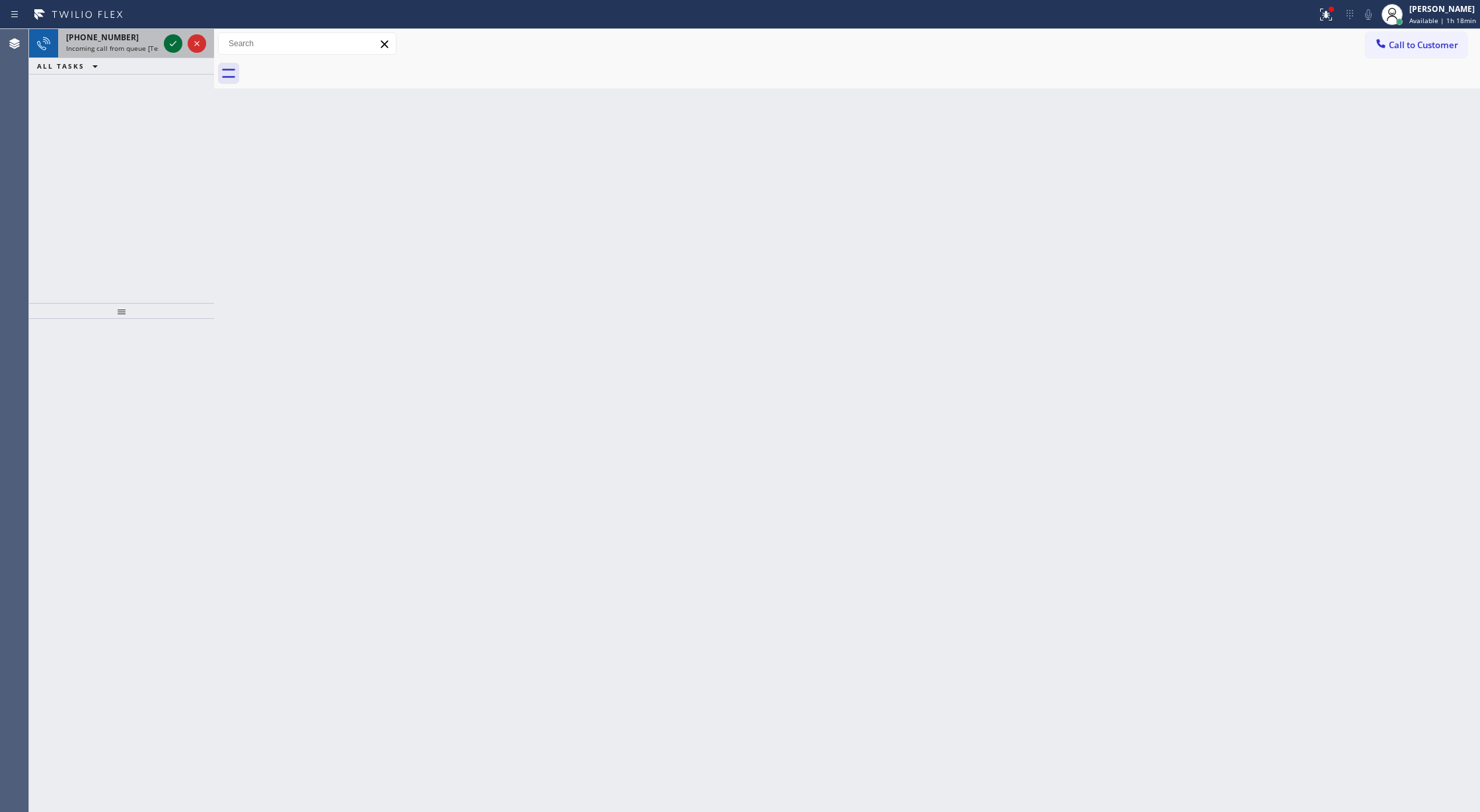
click at [168, 48] on icon at bounding box center [173, 43] width 16 height 16
click at [170, 48] on icon at bounding box center [173, 43] width 16 height 16
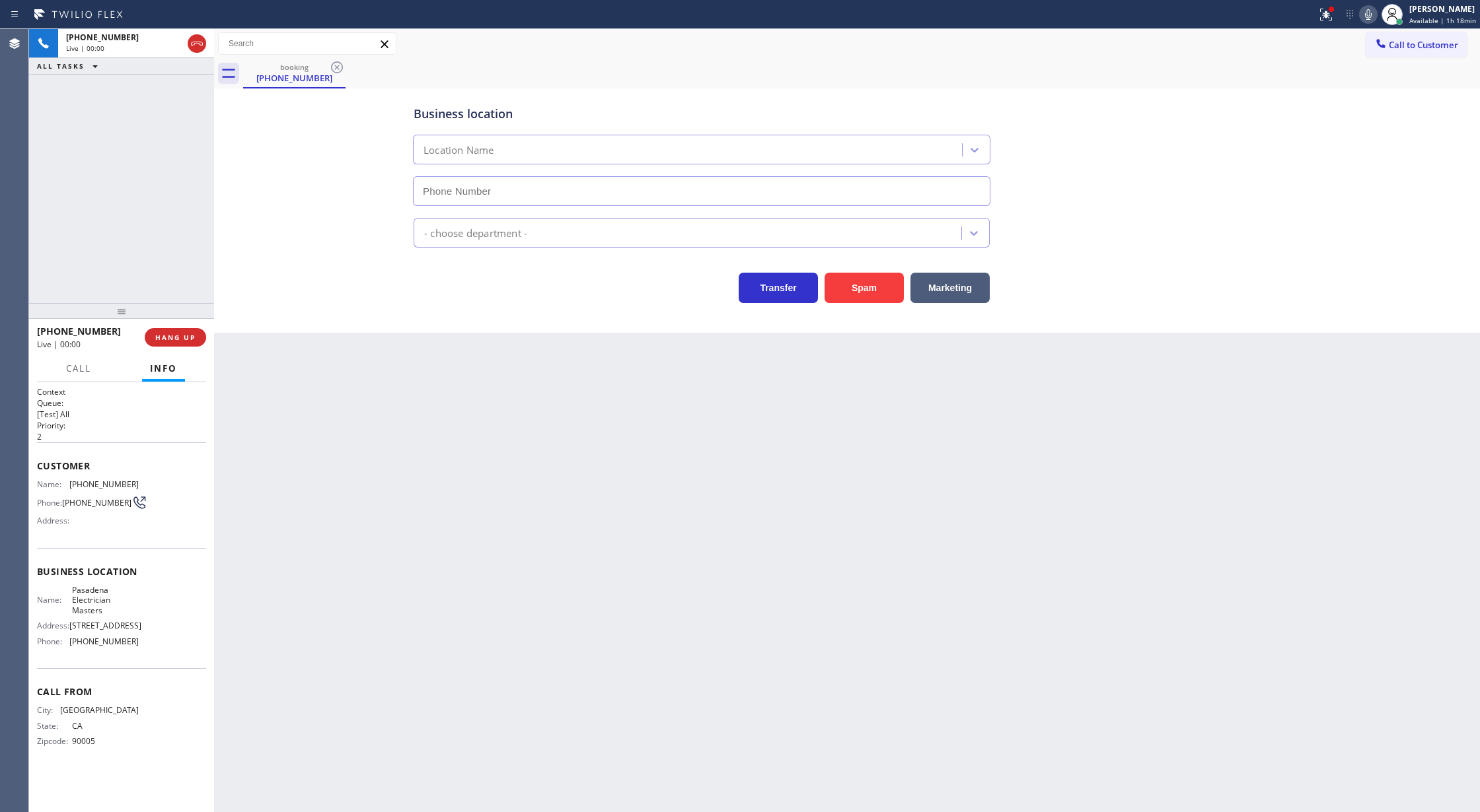
type input "(626) 768-9548"
click at [838, 288] on button "Spam" at bounding box center [864, 288] width 80 height 31
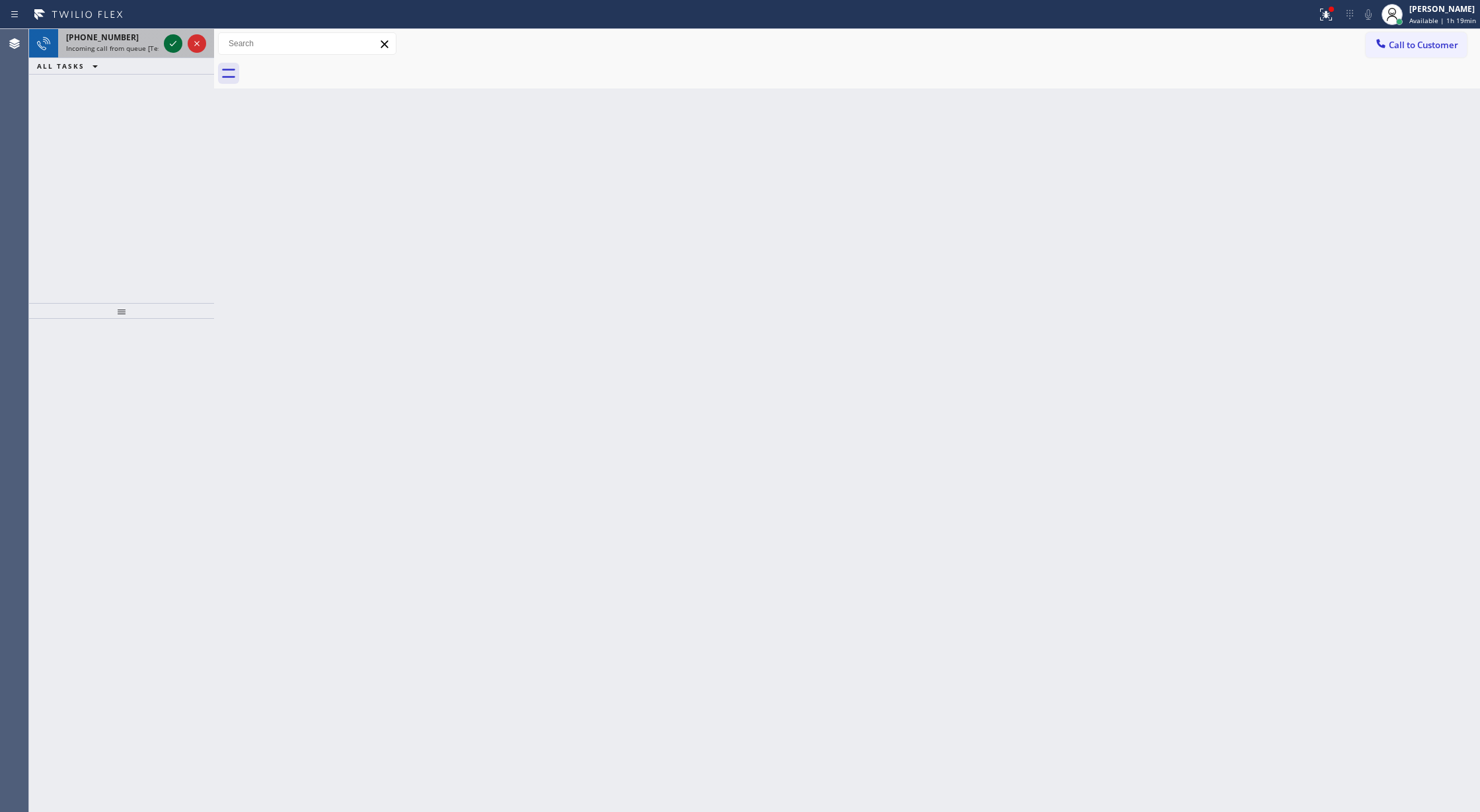
click at [173, 49] on icon at bounding box center [173, 43] width 16 height 16
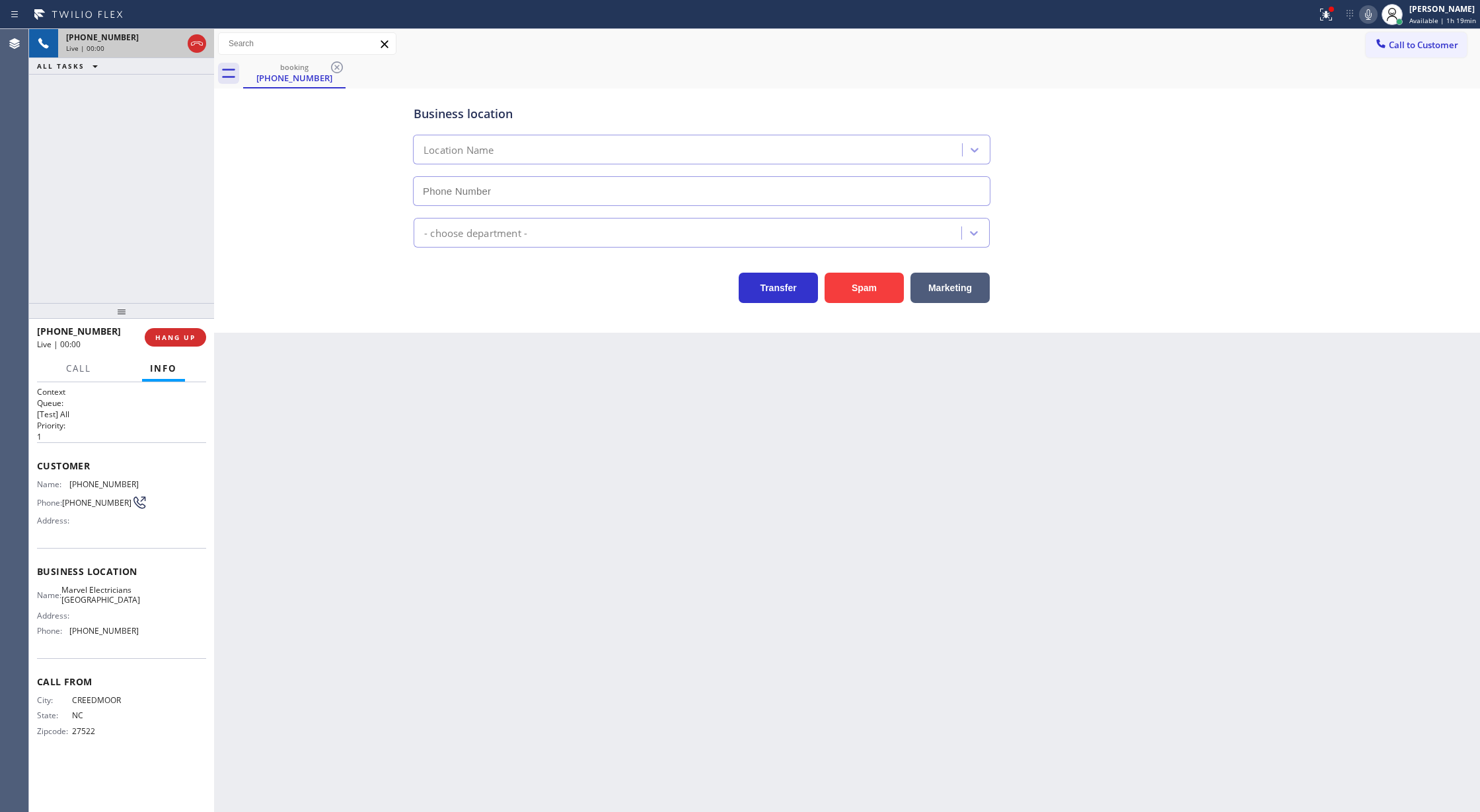
type input "(714) 477-7303"
click at [193, 43] on icon at bounding box center [197, 43] width 16 height 16
drag, startPoint x: 167, startPoint y: 333, endPoint x: 262, endPoint y: 381, distance: 106.4
click at [167, 333] on span "COMPLETE" at bounding box center [173, 337] width 45 height 9
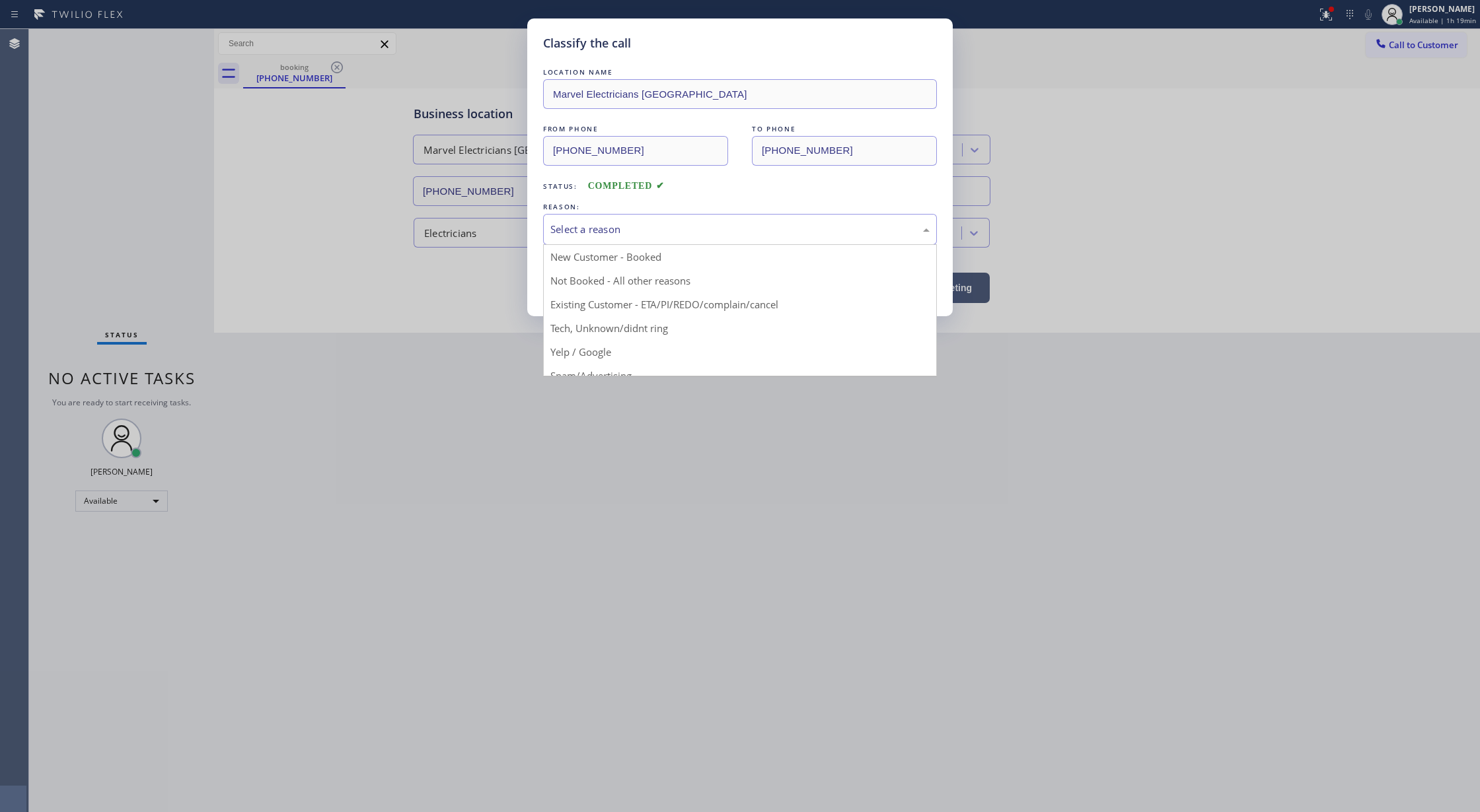
click at [651, 228] on div "Select a reason" at bounding box center [740, 229] width 379 height 15
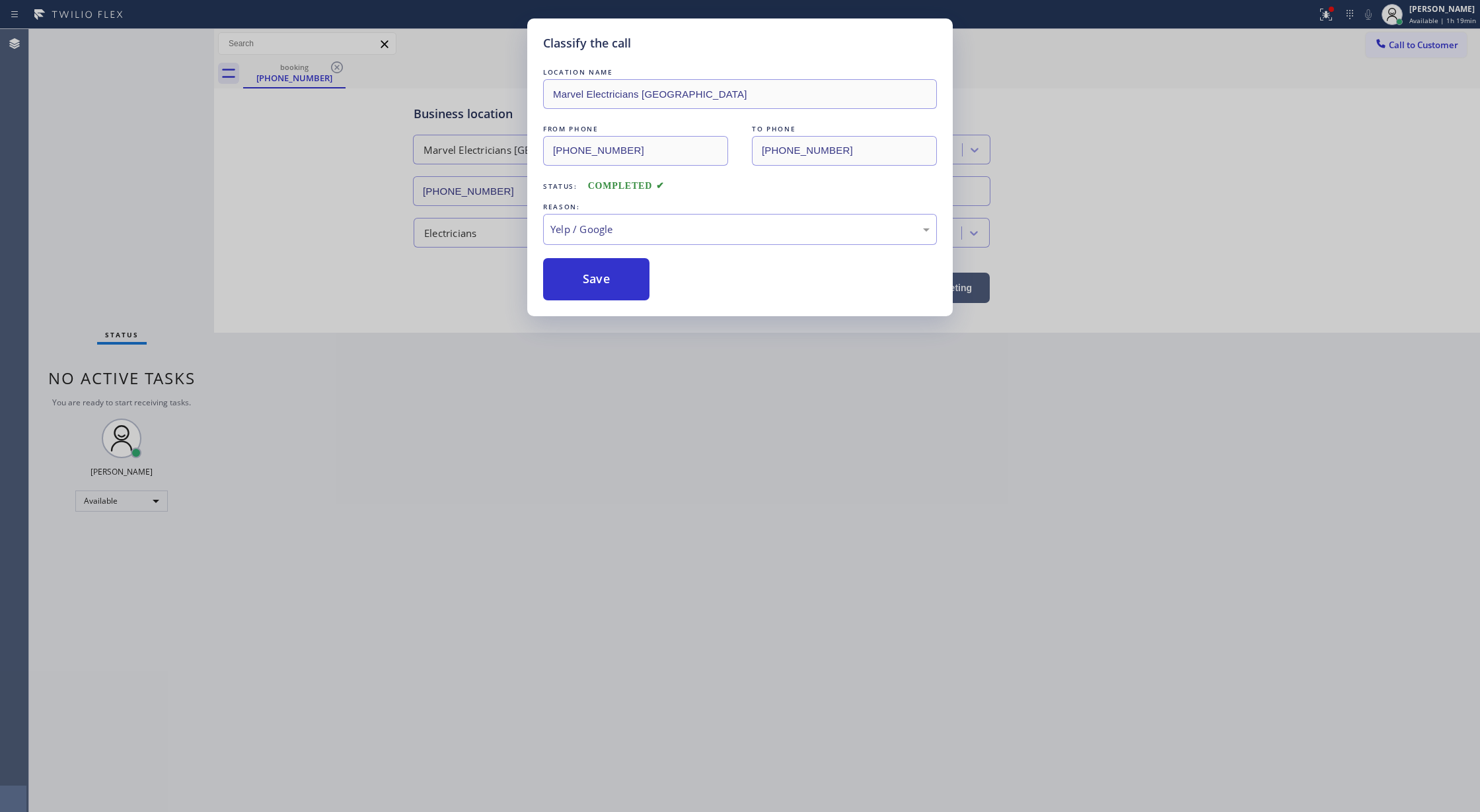
click at [574, 347] on div "Classify the call LOCATION NAME Marvel Electricians Fullerton FROM PHONE (919) …" at bounding box center [740, 406] width 1480 height 812
click at [564, 252] on div "LOCATION NAME Marvel Electricians Fullerton FROM PHONE (919) 764-1455 TO PHONE …" at bounding box center [740, 182] width 394 height 235
click at [572, 303] on div "Classify the call LOCATION NAME Marvel Electricians Fullerton FROM PHONE (919) …" at bounding box center [739, 167] width 426 height 298
click at [583, 294] on button "Save" at bounding box center [596, 279] width 107 height 42
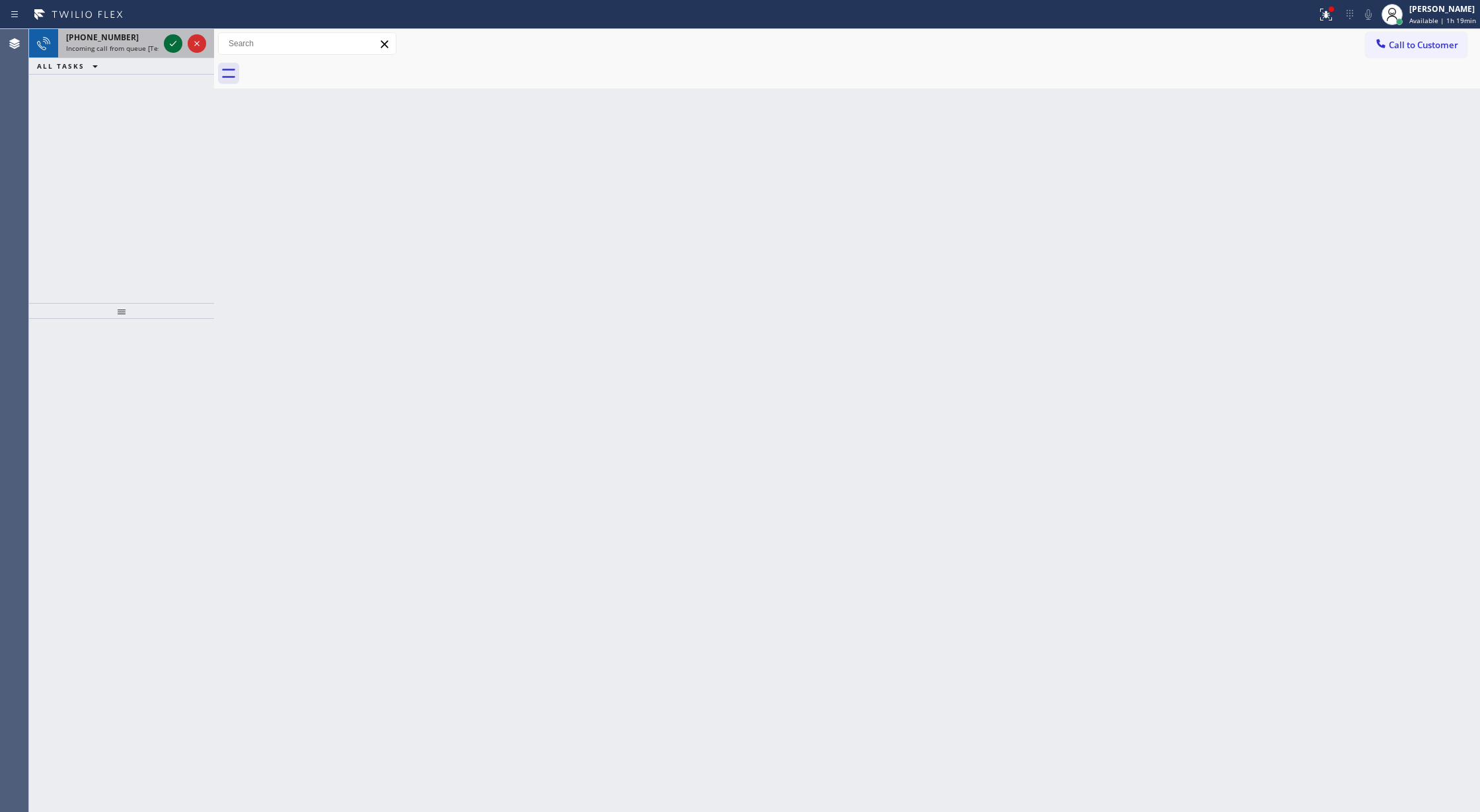
click at [180, 43] on icon at bounding box center [173, 43] width 16 height 16
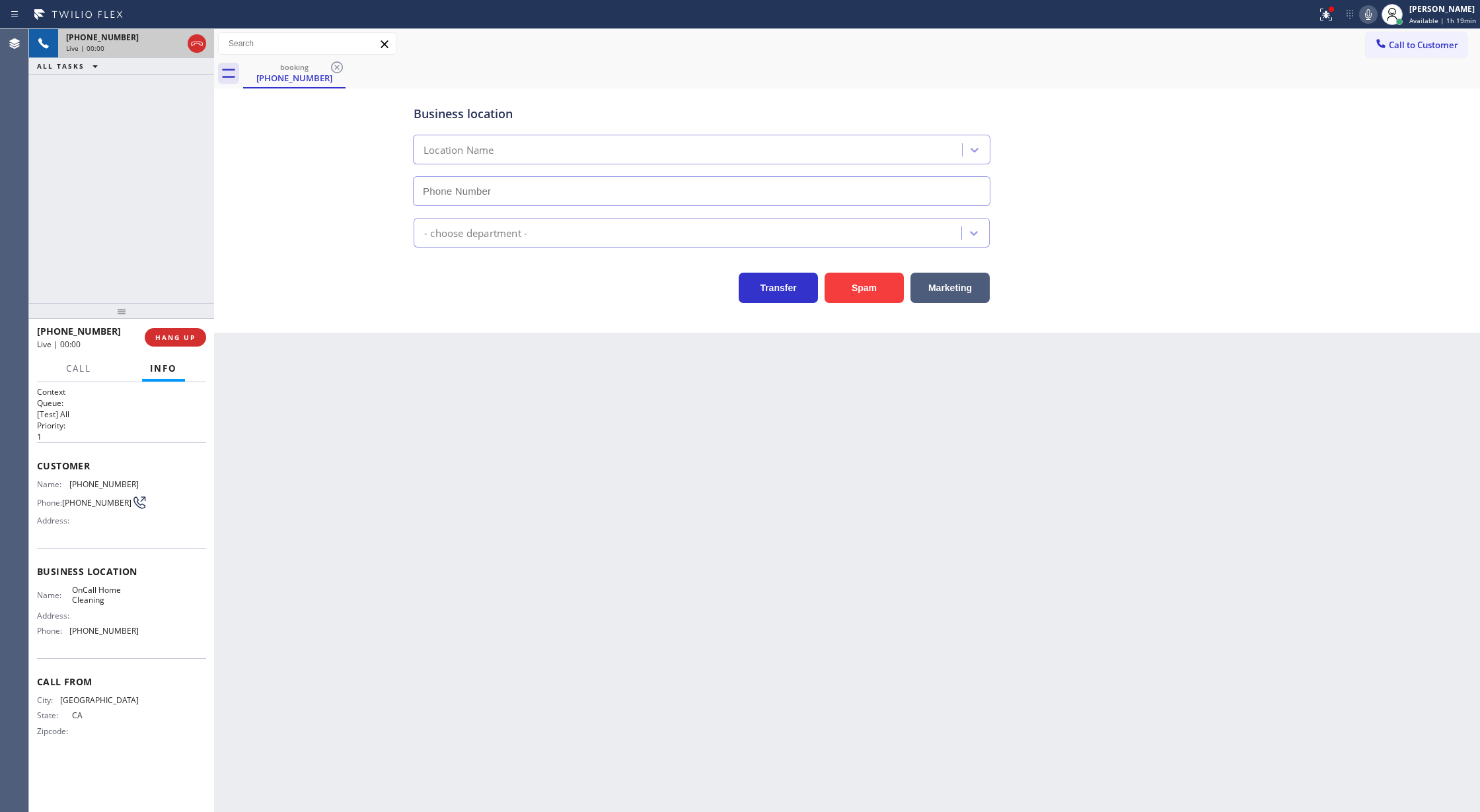
type input "(408) 707-1722"
click at [868, 294] on button "Spam" at bounding box center [864, 288] width 80 height 31
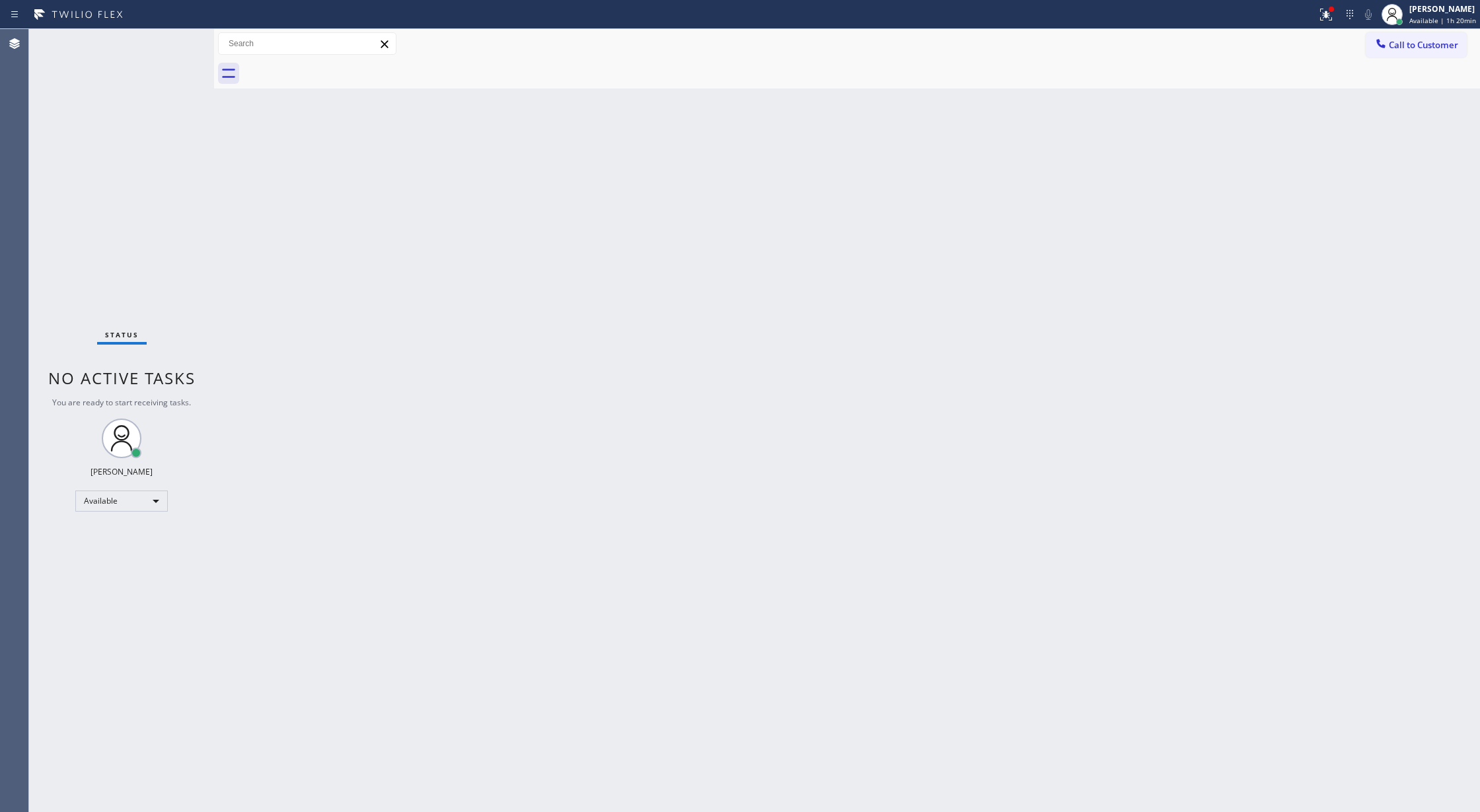
click at [174, 38] on div "Status No active tasks You are ready to start receiving tasks. [PERSON_NAME] Av…" at bounding box center [121, 420] width 185 height 783
click at [170, 48] on div "Status No active tasks You are ready to start receiving tasks. [PERSON_NAME] Av…" at bounding box center [121, 420] width 185 height 783
click at [168, 48] on div "Status No active tasks You are ready to start receiving tasks. [PERSON_NAME] Av…" at bounding box center [121, 420] width 185 height 783
click at [165, 48] on div "Status No active tasks You are ready to start receiving tasks. [PERSON_NAME] Av…" at bounding box center [121, 420] width 185 height 783
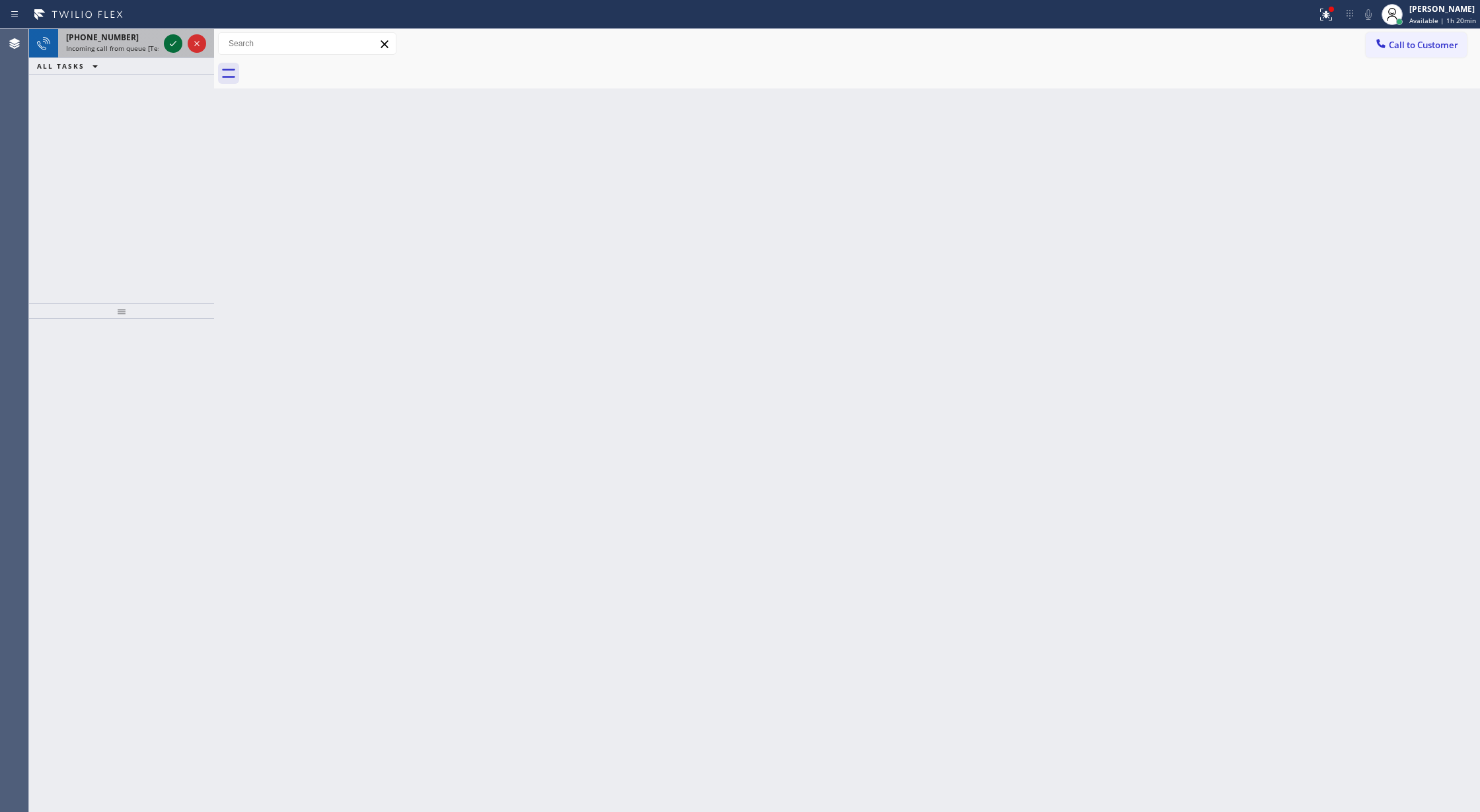
click at [173, 35] on icon at bounding box center [173, 43] width 16 height 16
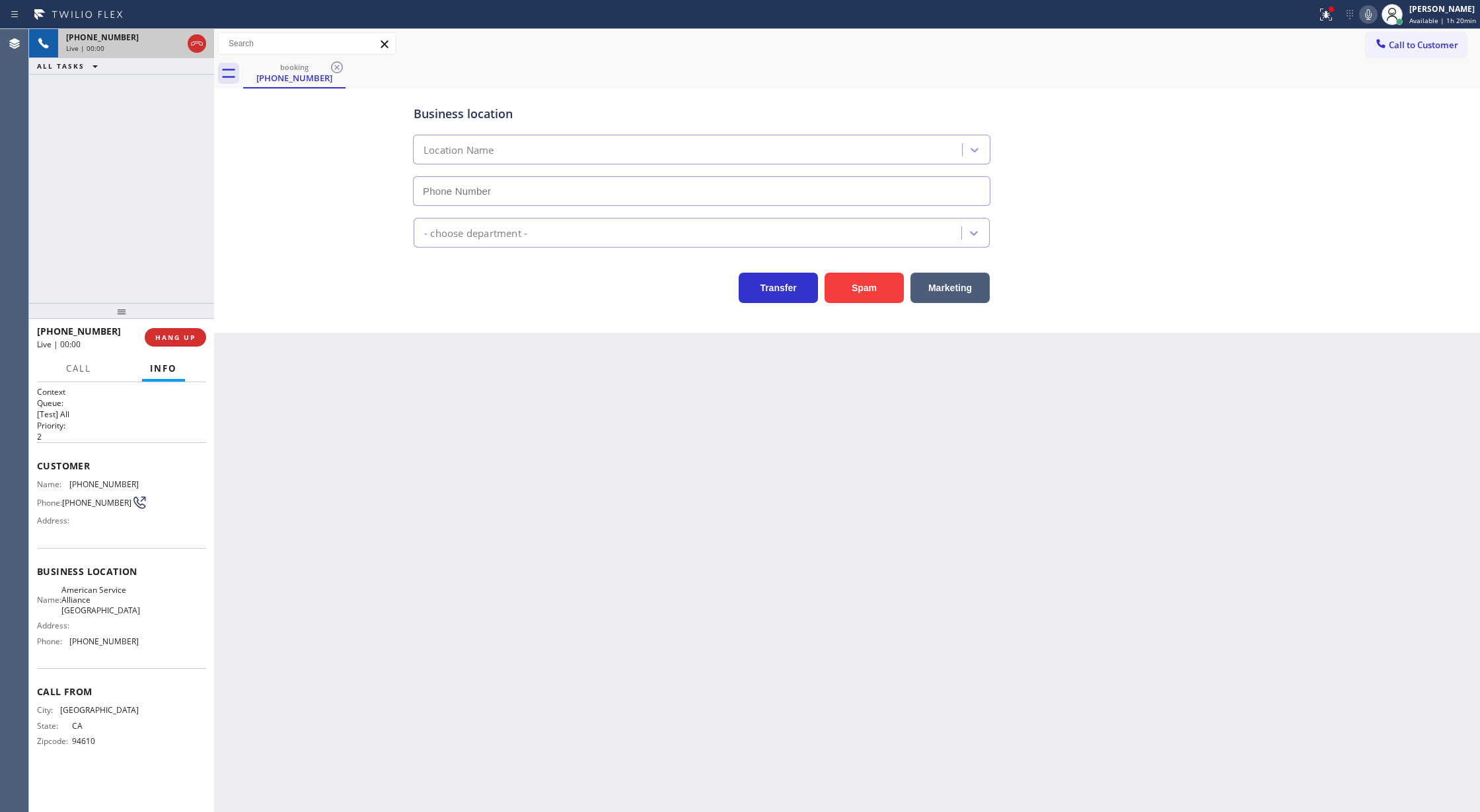
type input "(510) 319-1981"
click at [857, 285] on button "Spam" at bounding box center [864, 288] width 80 height 31
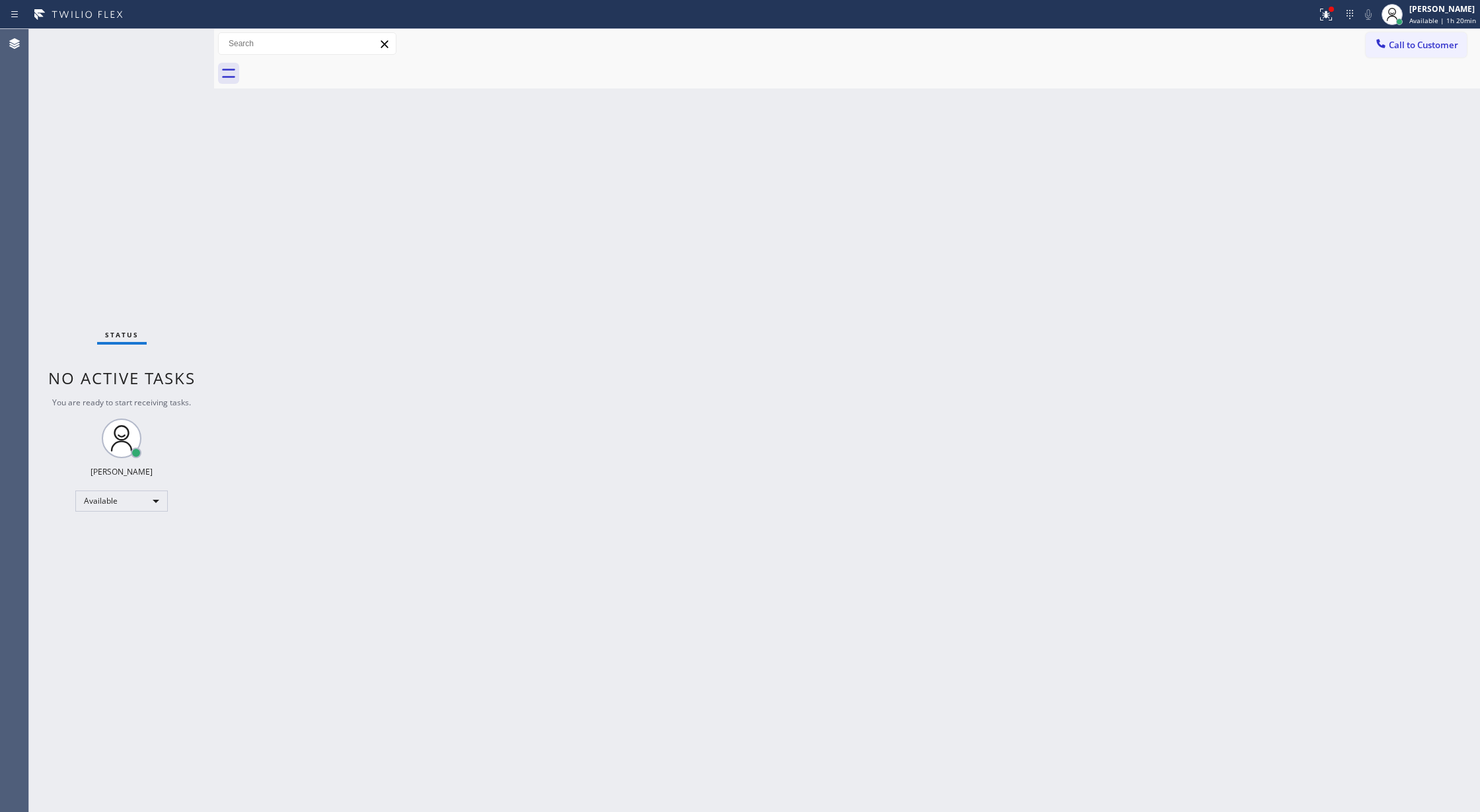
click at [154, 46] on div "Status No active tasks You are ready to start receiving tasks. [PERSON_NAME] Av…" at bounding box center [121, 420] width 185 height 783
click at [155, 42] on div "Status No active tasks You are ready to start receiving tasks. [PERSON_NAME] Av…" at bounding box center [121, 420] width 185 height 783
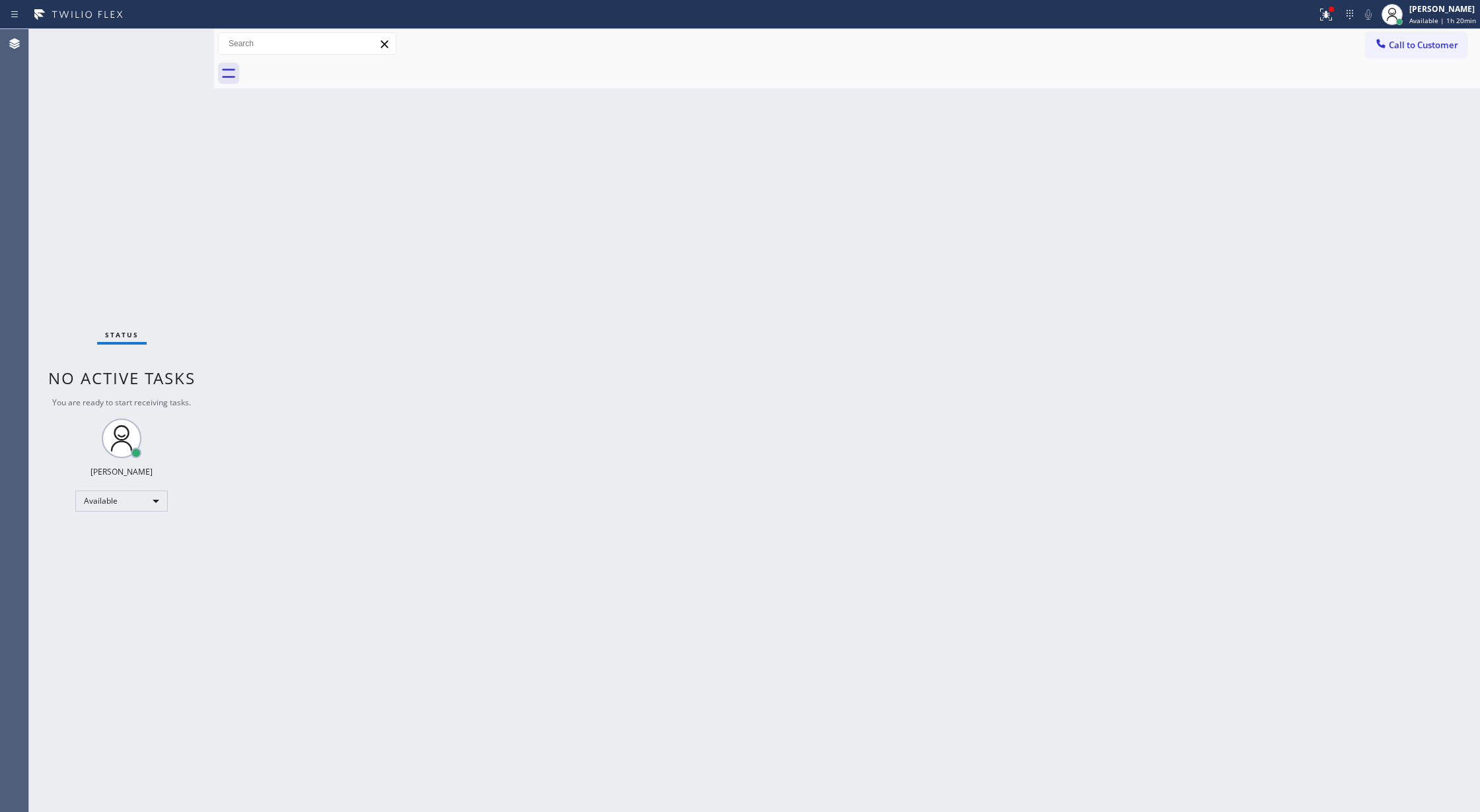
click at [164, 42] on div "Status No active tasks You are ready to start receiving tasks. [PERSON_NAME] Av…" at bounding box center [121, 420] width 185 height 783
click at [169, 45] on div "Status No active tasks You are ready to start receiving tasks. [PERSON_NAME] Av…" at bounding box center [121, 420] width 185 height 783
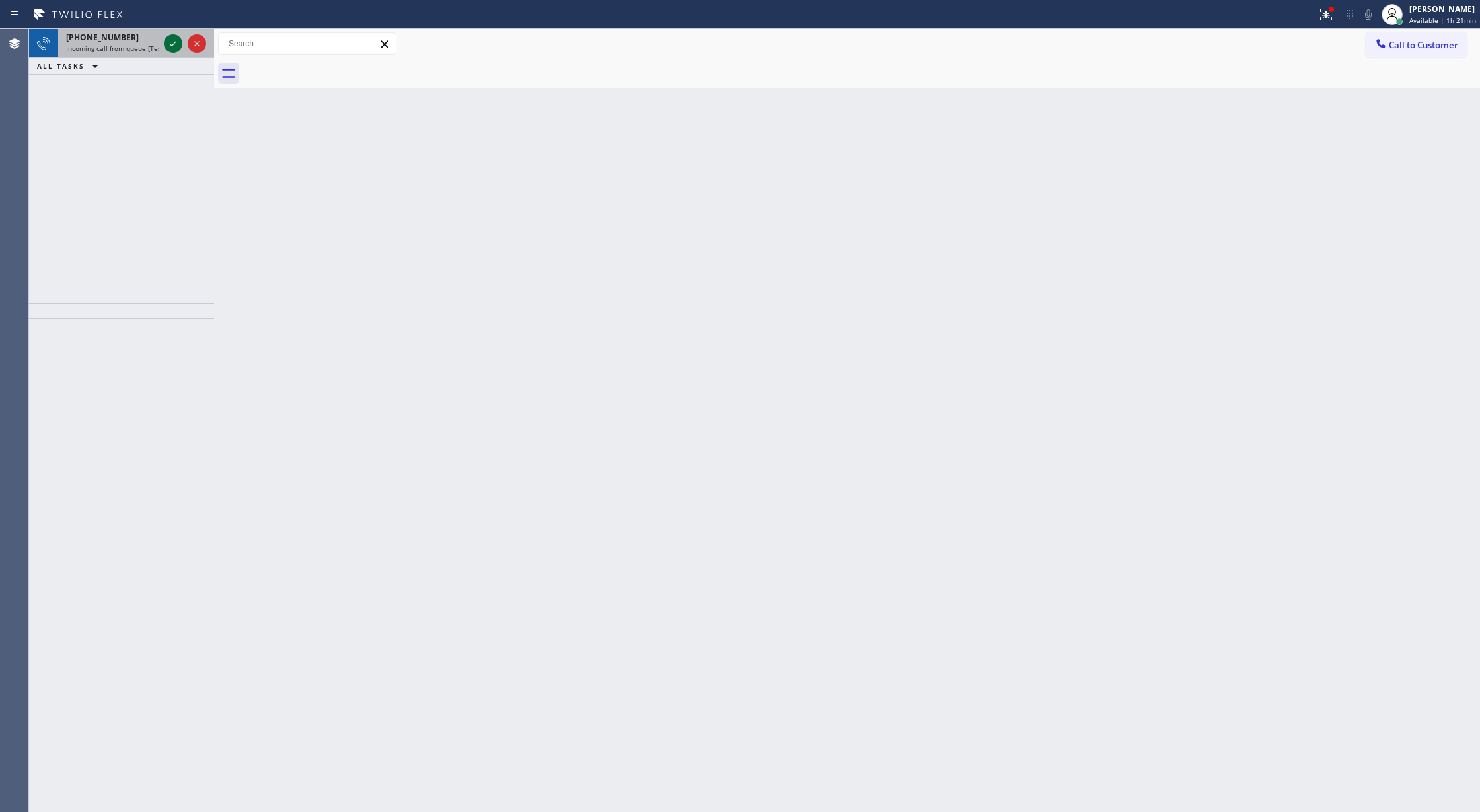
click at [173, 37] on icon at bounding box center [173, 43] width 16 height 16
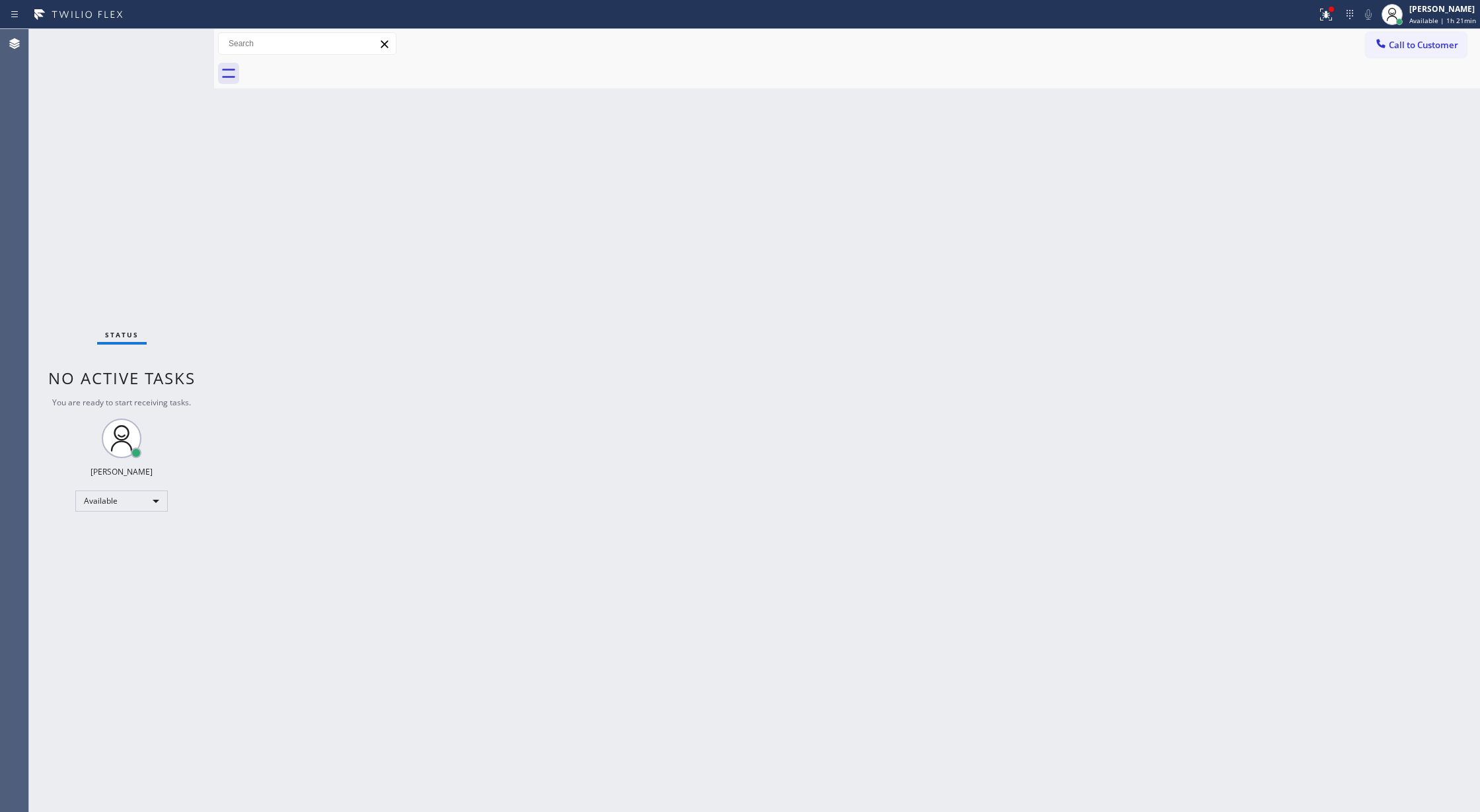
click at [169, 49] on div "Status No active tasks You are ready to start receiving tasks. [PERSON_NAME] Av…" at bounding box center [121, 420] width 185 height 783
click at [166, 58] on div "Status No active tasks You are ready to start receiving tasks. [PERSON_NAME] Av…" at bounding box center [121, 420] width 185 height 783
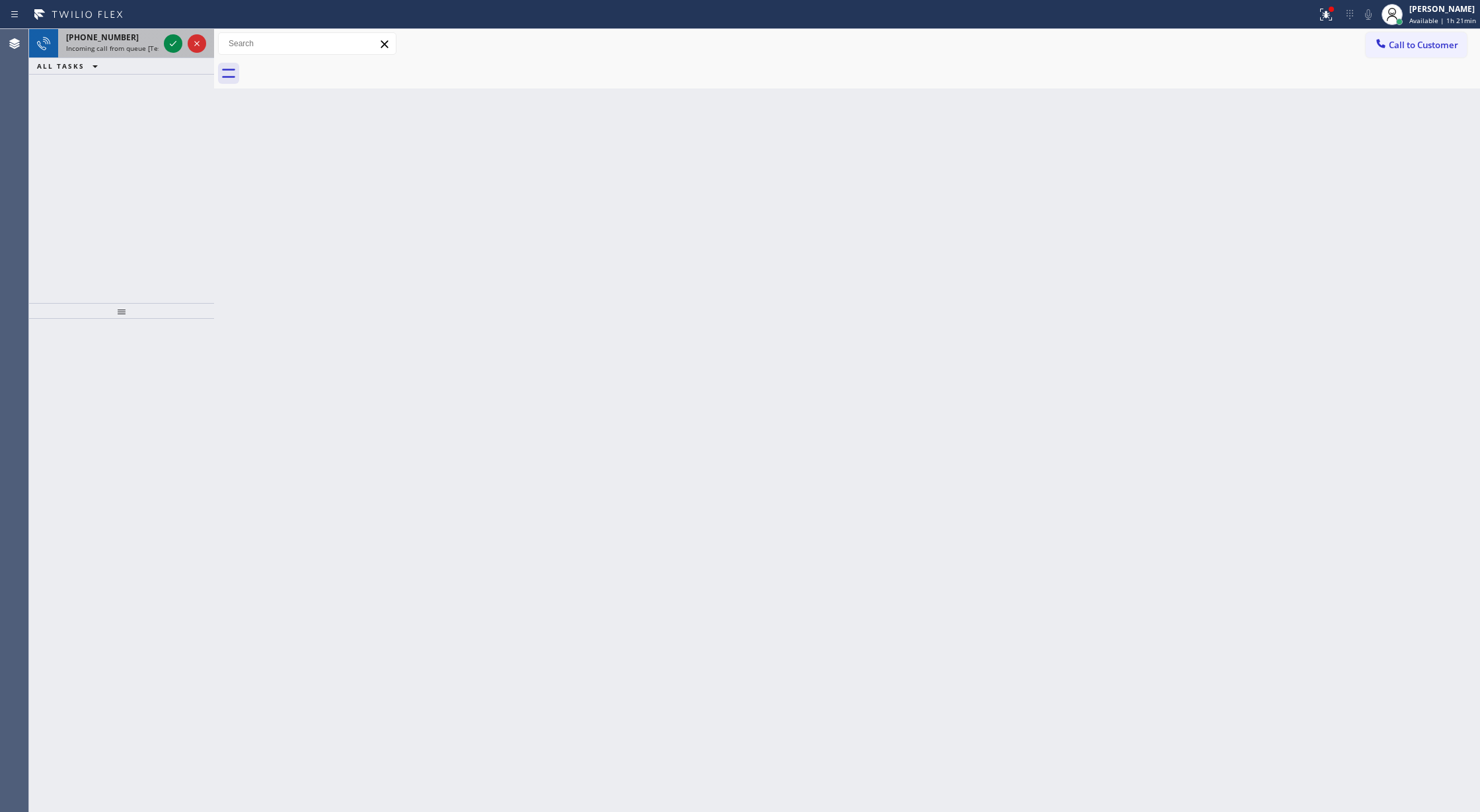
click at [169, 32] on div at bounding box center [184, 43] width 48 height 29
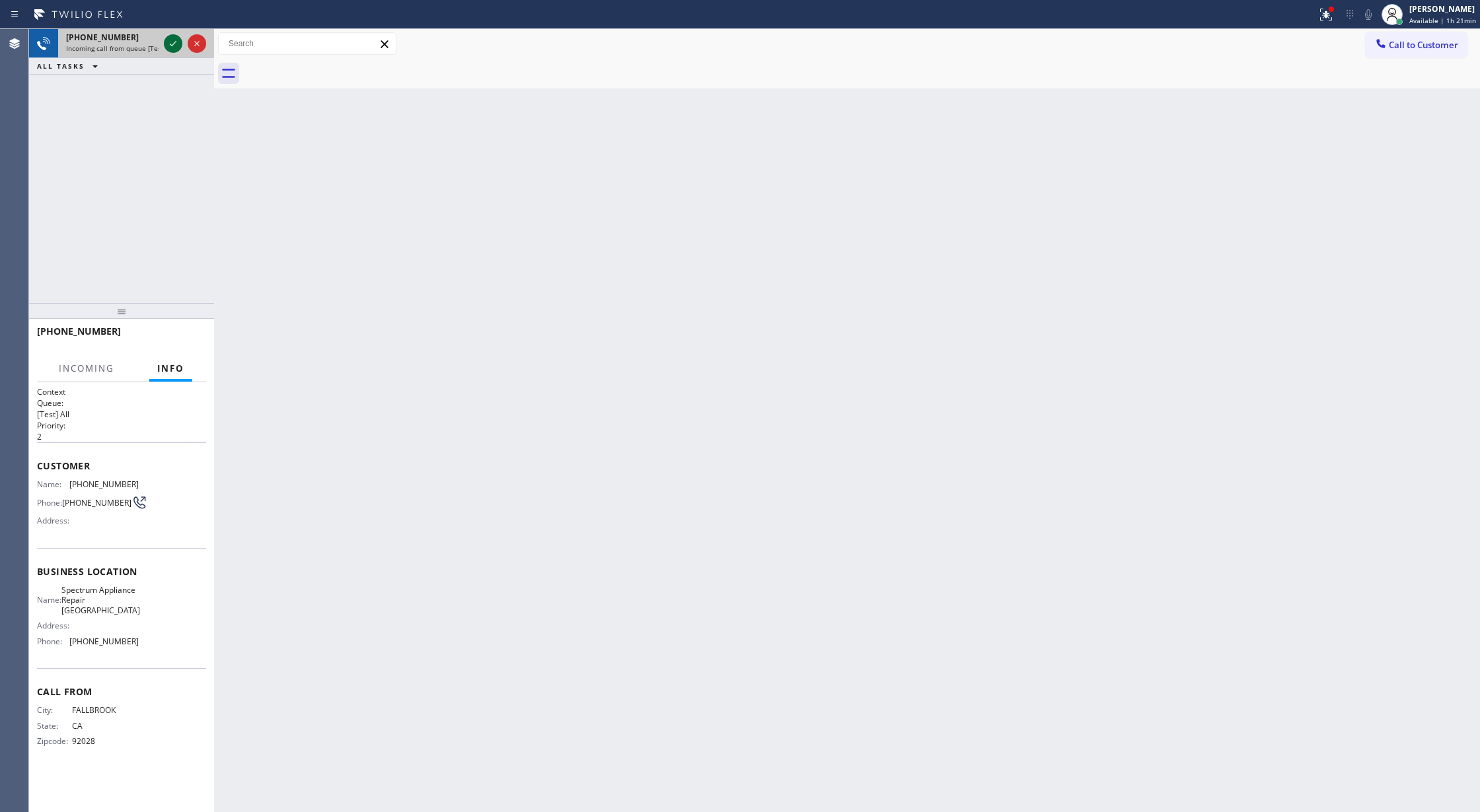
click at [166, 42] on icon at bounding box center [173, 43] width 16 height 16
click at [166, 54] on div at bounding box center [184, 43] width 48 height 29
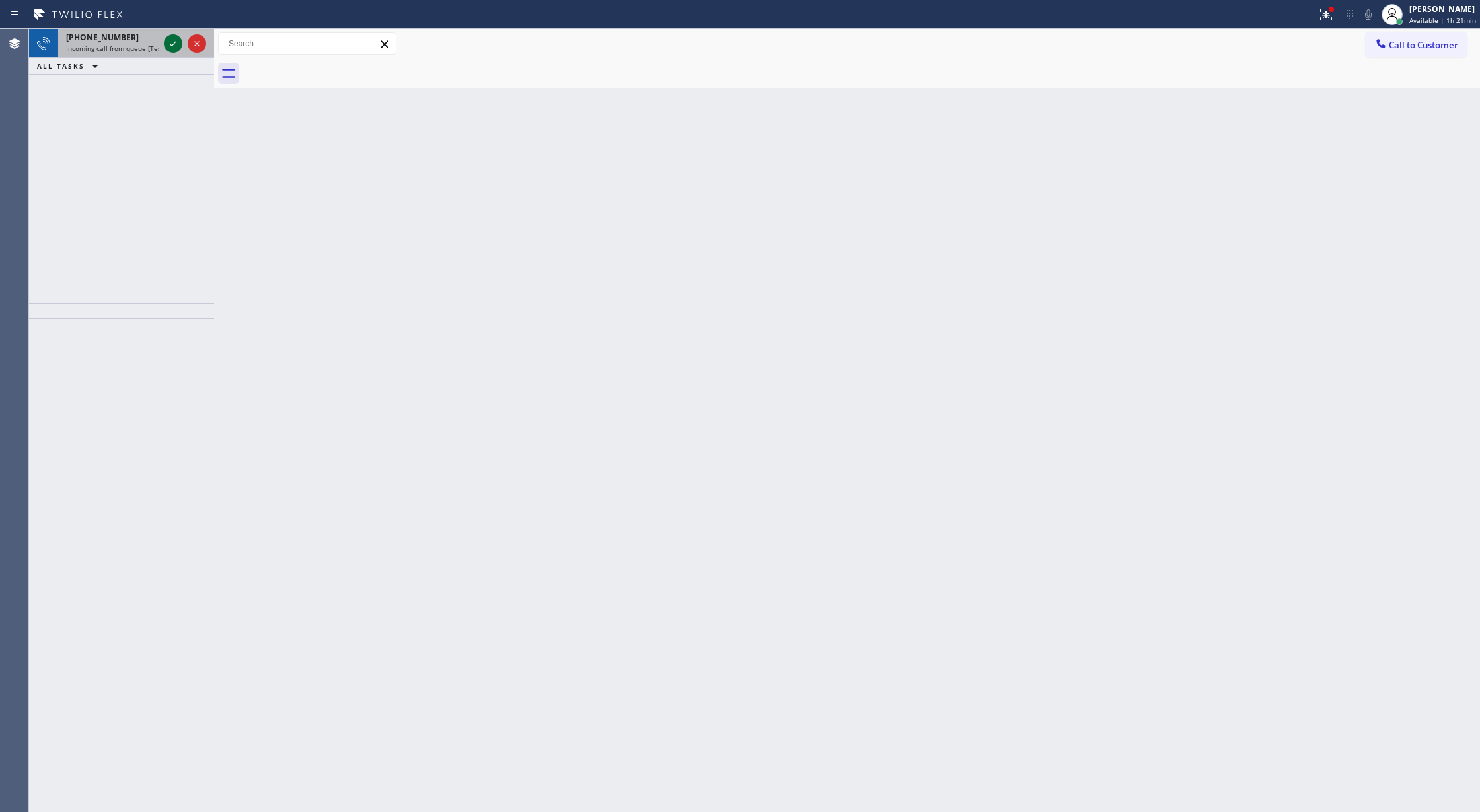
click at [167, 43] on icon at bounding box center [173, 43] width 16 height 16
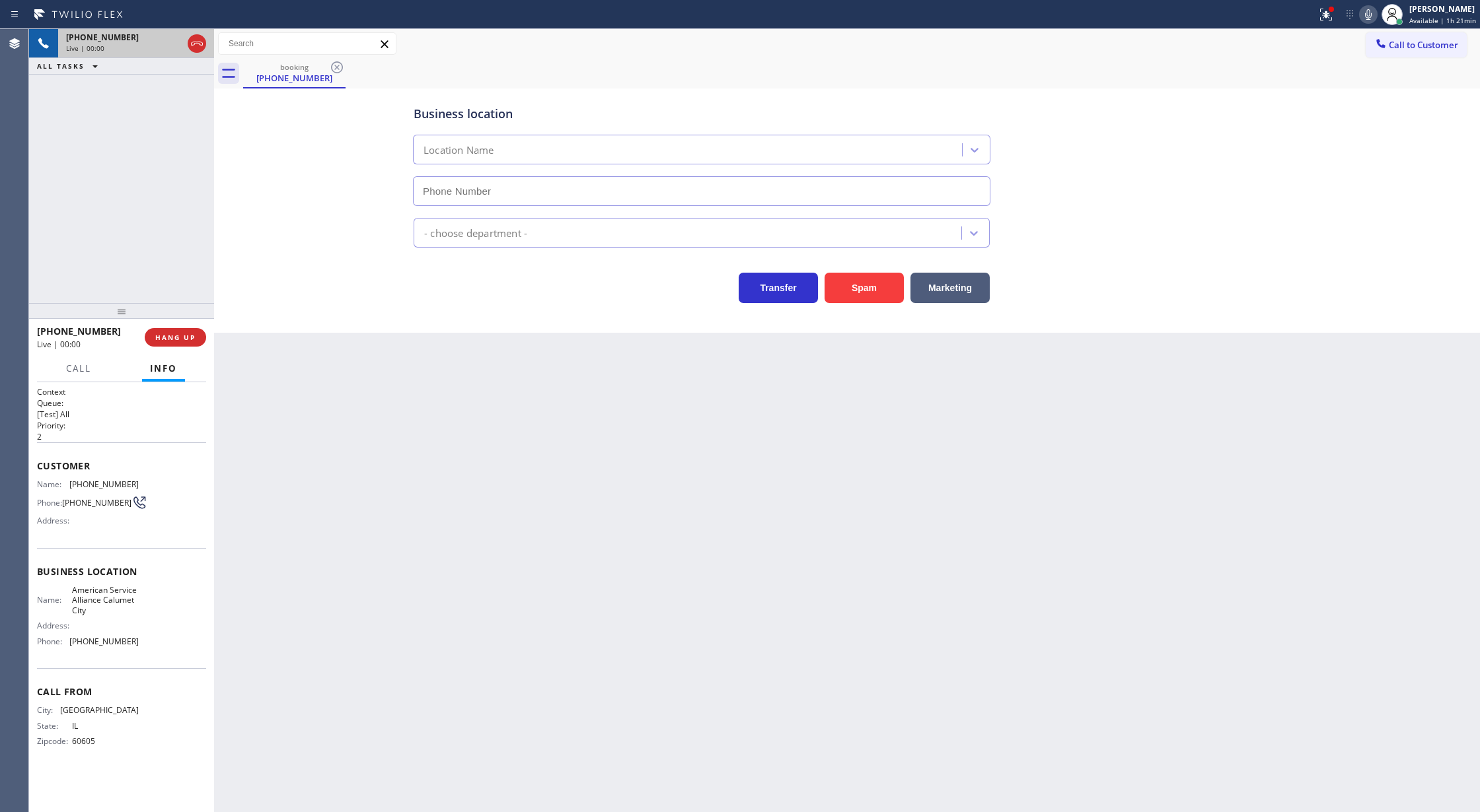
type input "[PHONE_NUMBER]"
click at [857, 292] on button "Spam" at bounding box center [864, 288] width 80 height 31
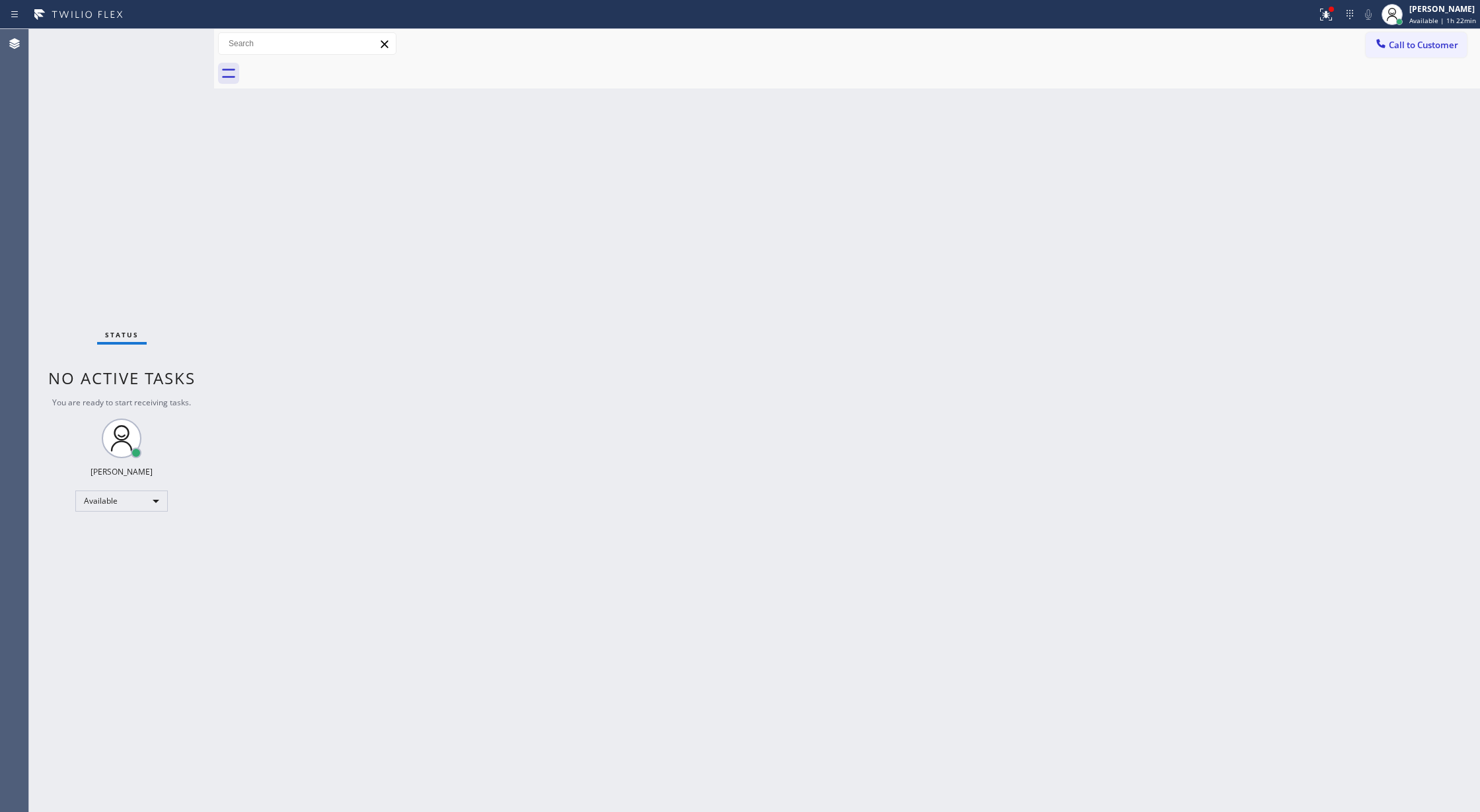
click at [183, 288] on div "Status No active tasks You are ready to start receiving tasks. [PERSON_NAME] Av…" at bounding box center [121, 420] width 185 height 783
click at [144, 505] on div at bounding box center [121, 565] width 185 height 493
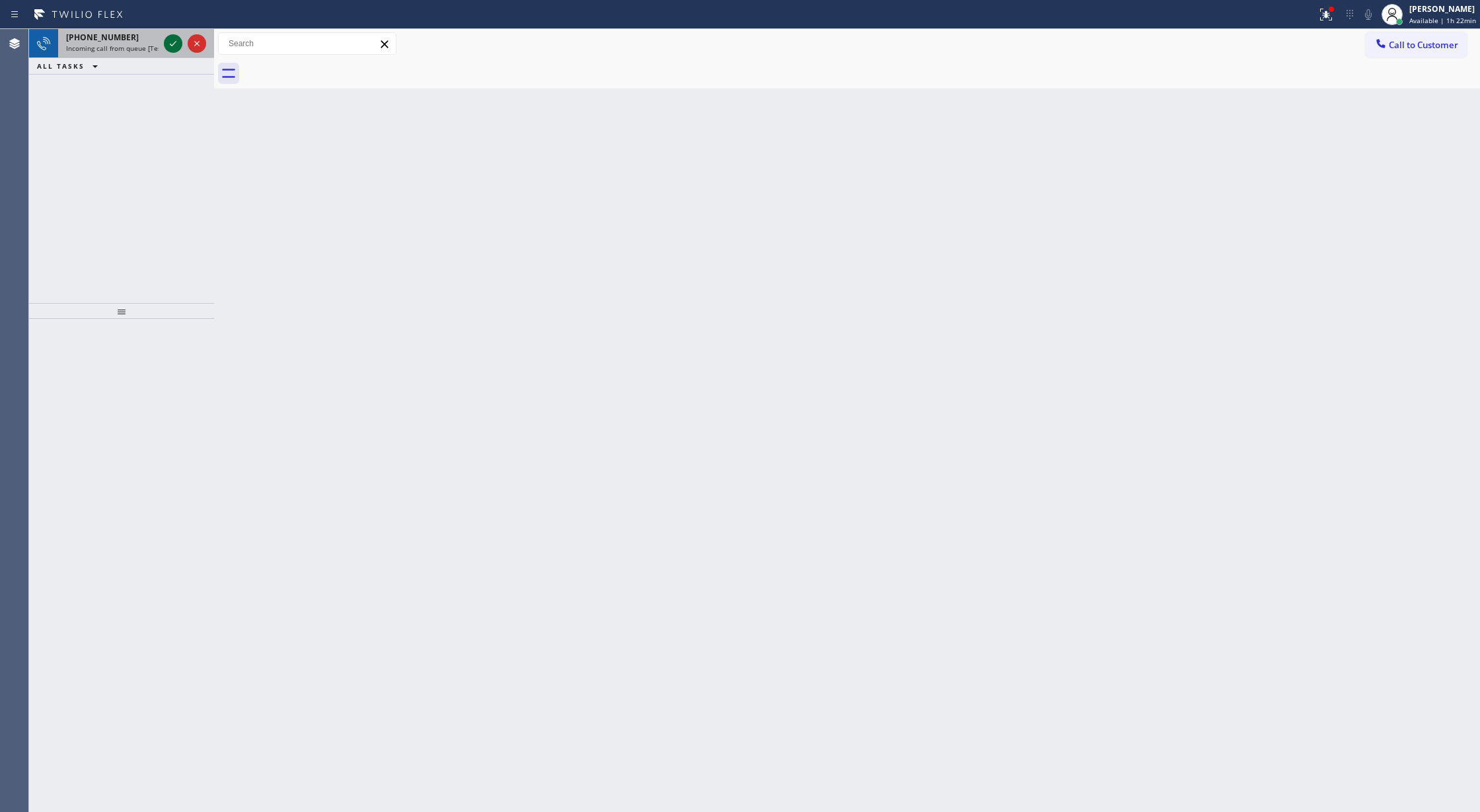
click at [172, 49] on icon at bounding box center [173, 43] width 16 height 16
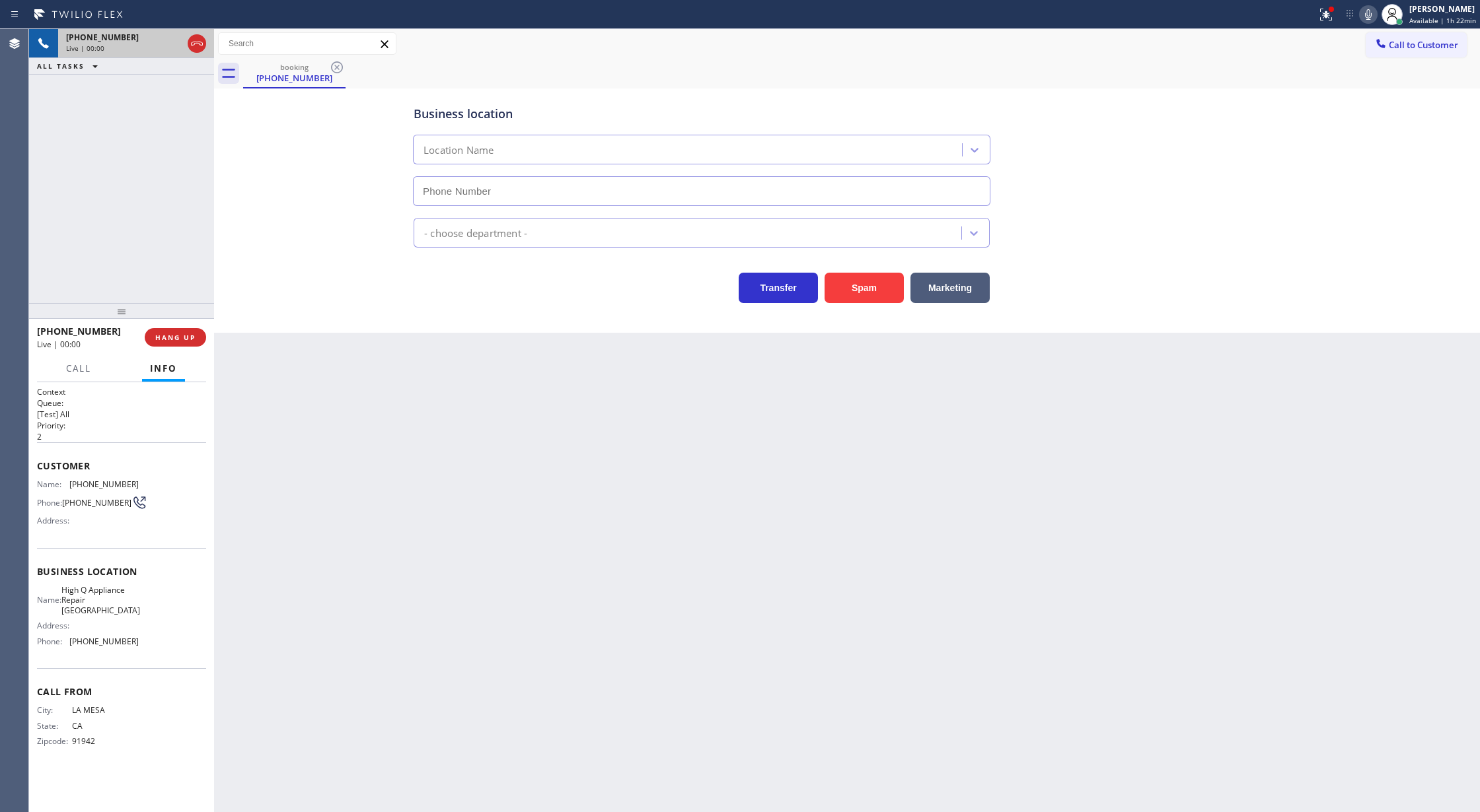
type input "(619) 314-5252"
drag, startPoint x: 873, startPoint y: 299, endPoint x: 294, endPoint y: 472, distance: 604.3
click at [871, 298] on button "Spam" at bounding box center [864, 288] width 80 height 31
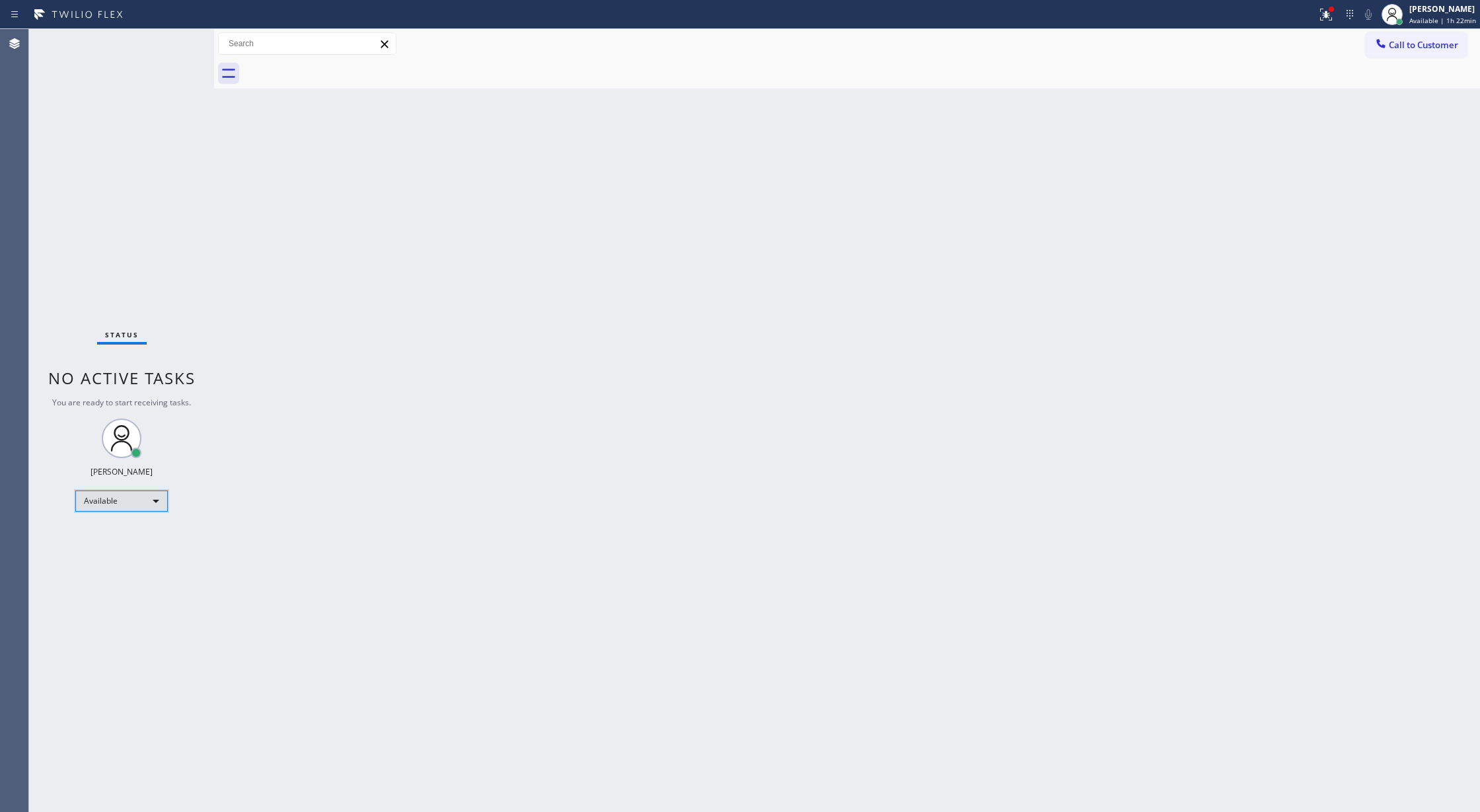
click at [141, 494] on div "Available" at bounding box center [121, 500] width 92 height 21
click at [144, 572] on li "Break" at bounding box center [120, 569] width 89 height 16
click at [1224, 450] on div "Back to Dashboard Change Sender ID Customers Technicians Select a contact Outbo…" at bounding box center [847, 420] width 1266 height 783
click at [738, 498] on div "Back to Dashboard Change Sender ID Customers Technicians Select a contact Outbo…" at bounding box center [847, 420] width 1266 height 783
click at [387, 431] on div "Back to Dashboard Change Sender ID Customers Technicians Select a contact Outbo…" at bounding box center [847, 420] width 1266 height 783
